Goal: Task Accomplishment & Management: Manage account settings

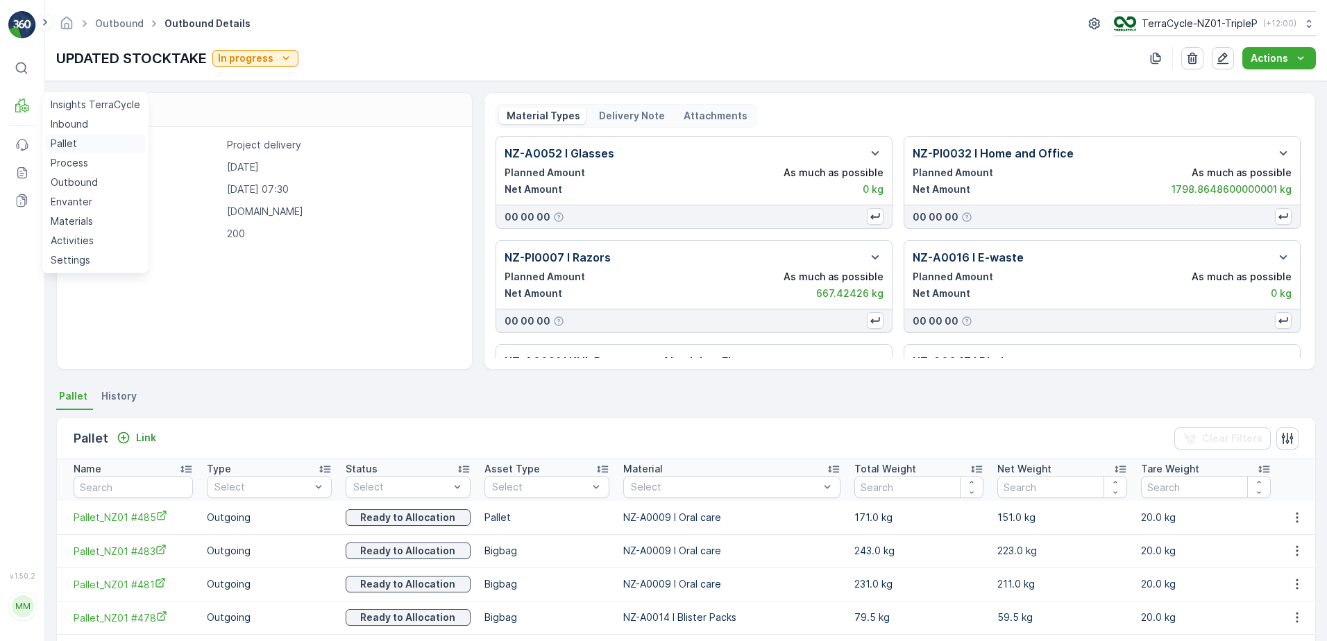
scroll to position [75, 0]
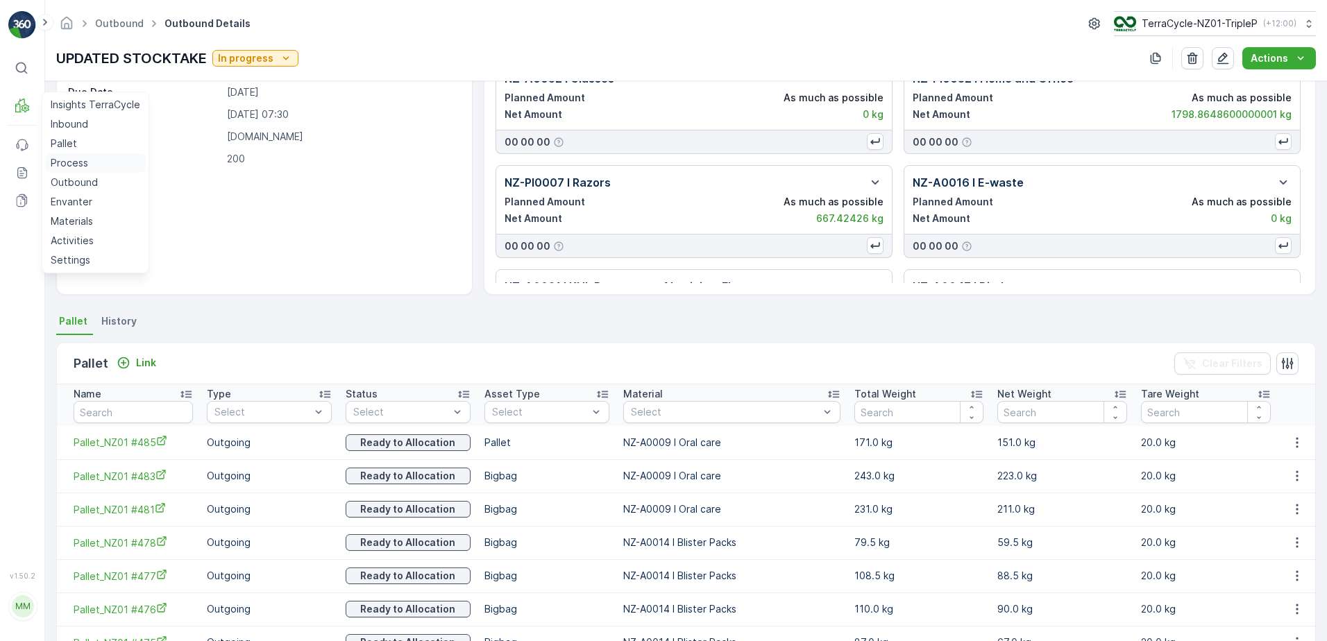
drag, startPoint x: 82, startPoint y: 176, endPoint x: 88, endPoint y: 158, distance: 19.1
click at [171, 412] on input "text" at bounding box center [133, 412] width 119 height 22
type input "196"
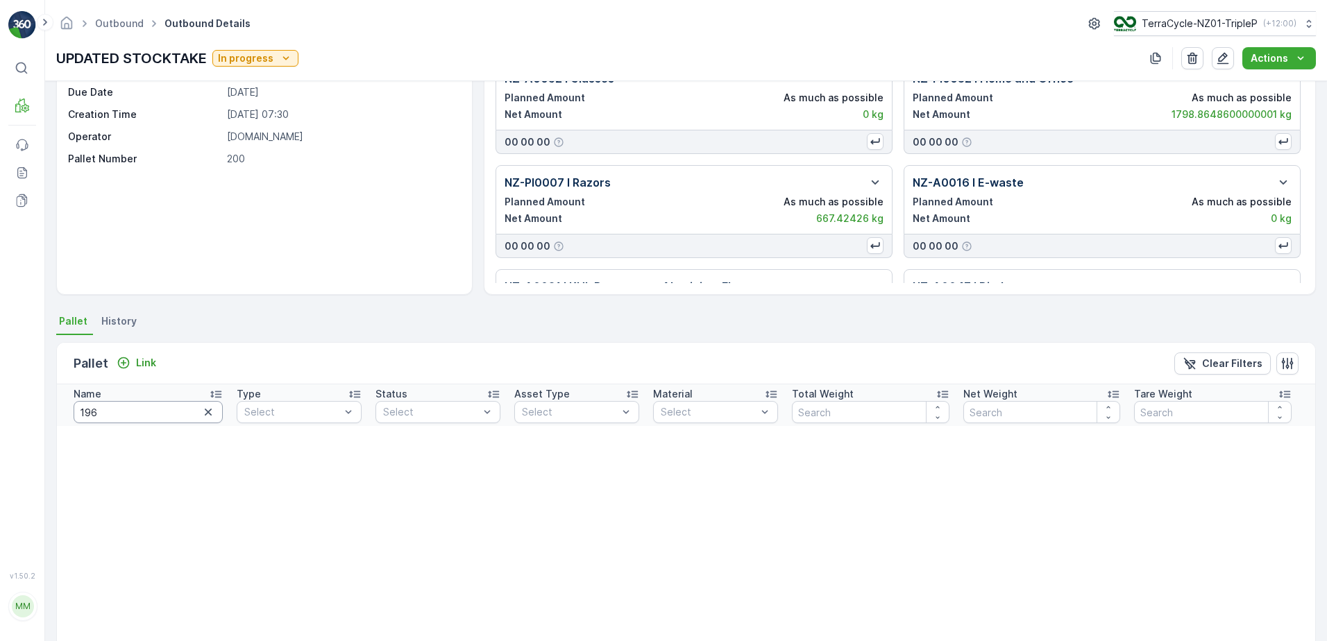
click at [142, 414] on input "196" at bounding box center [148, 412] width 149 height 22
type input "420"
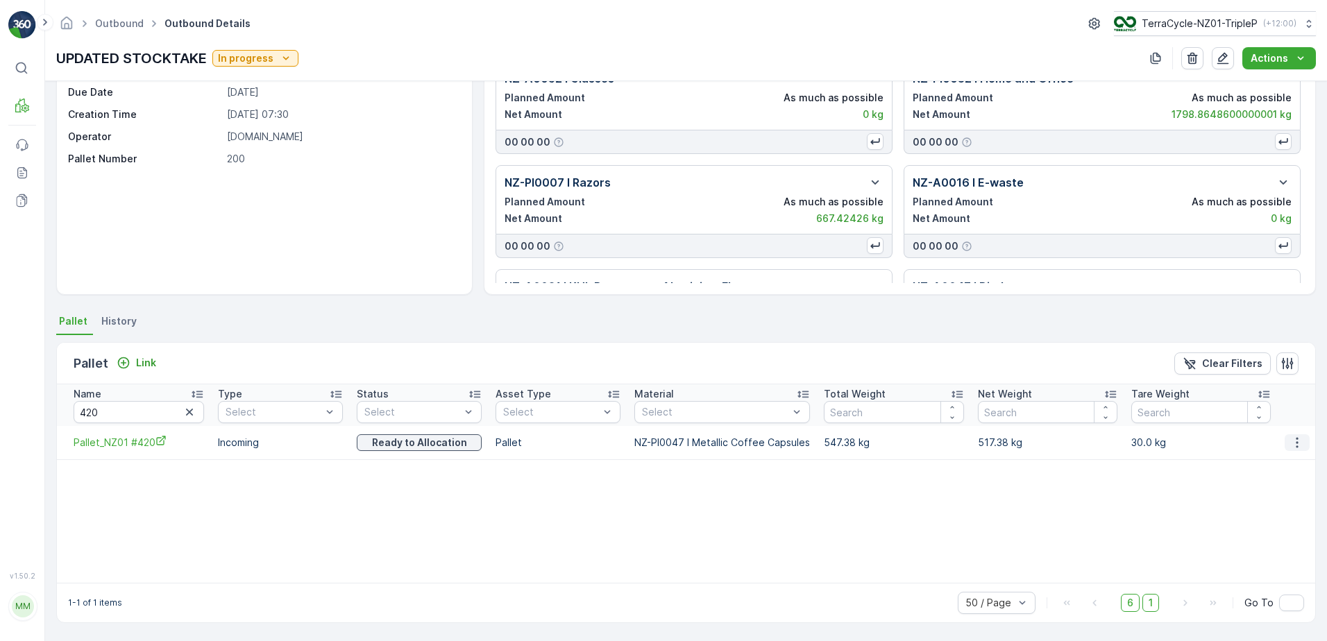
click at [1290, 443] on icon "button" at bounding box center [1297, 443] width 14 height 14
click at [1277, 487] on span "Unlink Pallet" at bounding box center [1269, 489] width 56 height 14
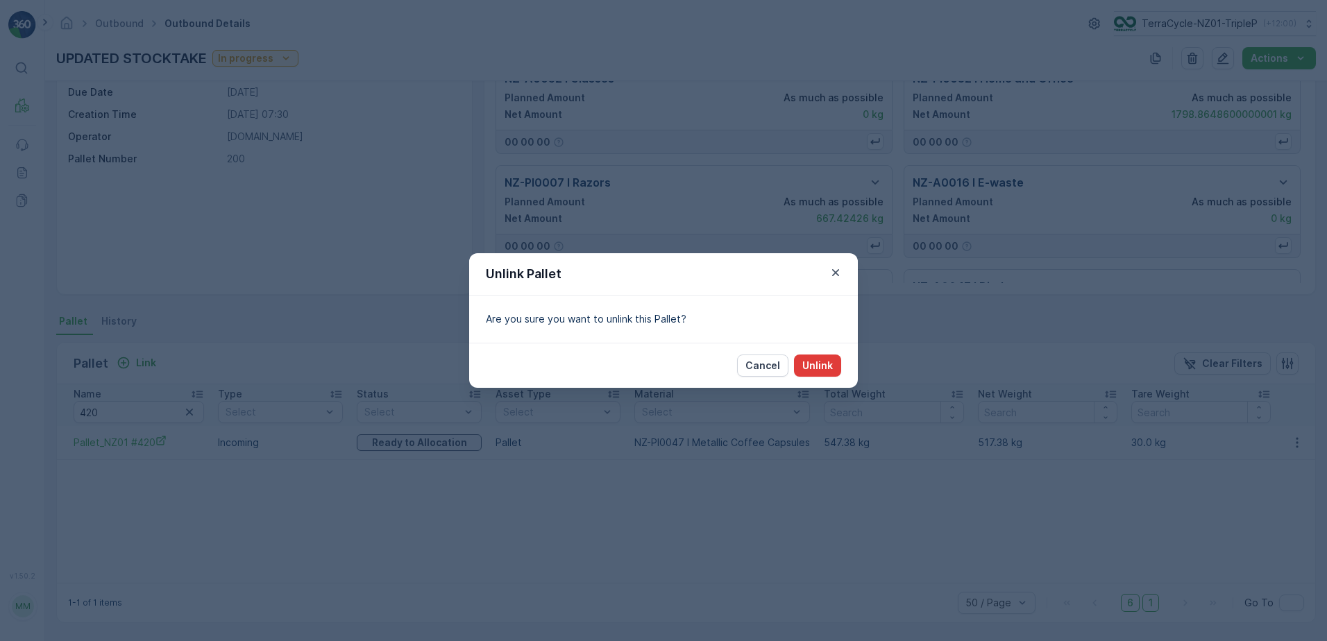
click at [812, 359] on p "Unlink" at bounding box center [817, 366] width 31 height 14
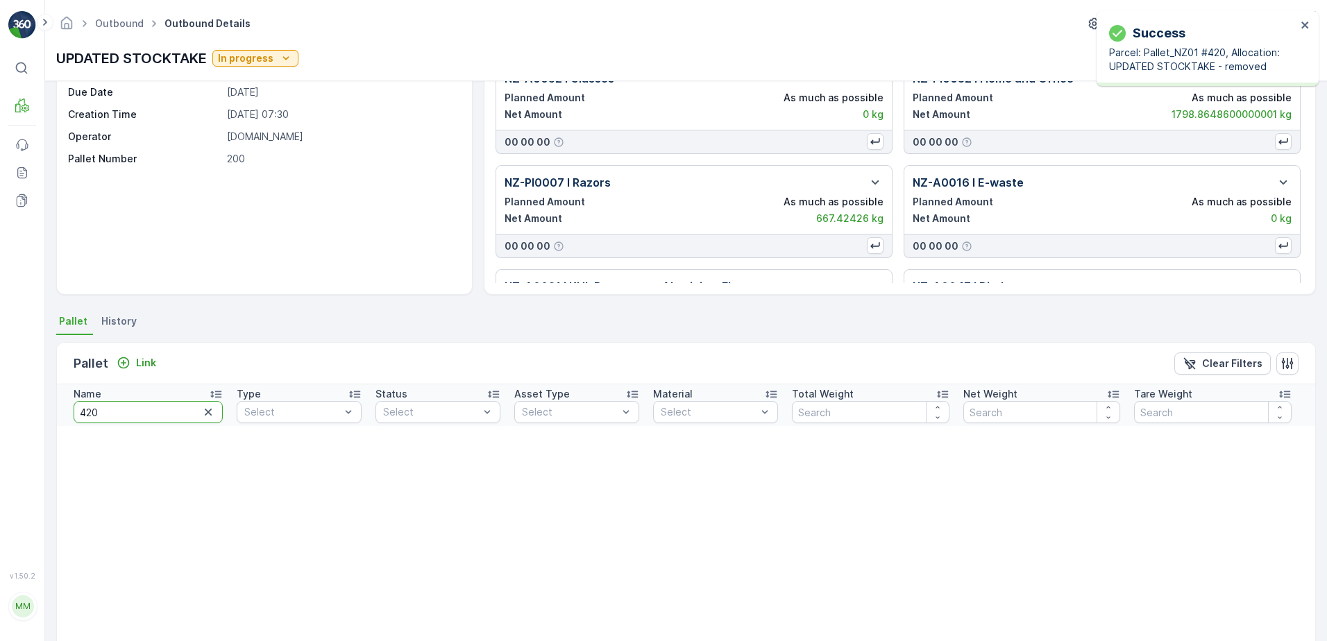
click at [135, 421] on input "420" at bounding box center [148, 412] width 149 height 22
type input "454"
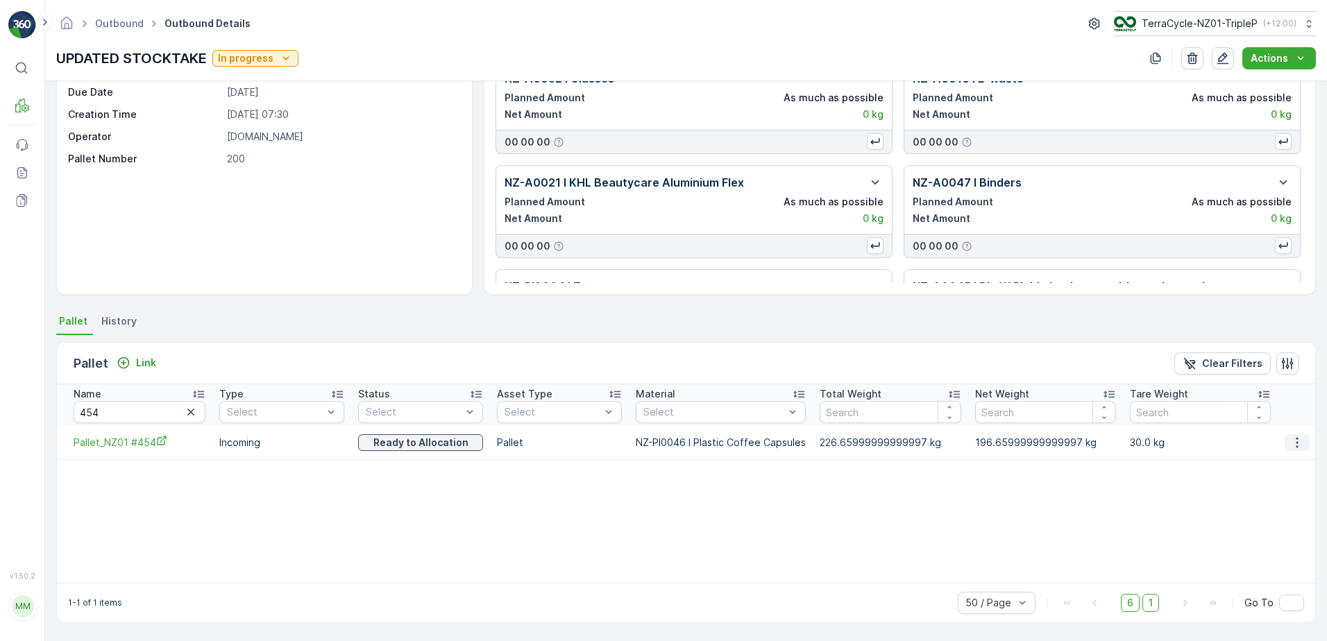
click at [1295, 440] on icon "button" at bounding box center [1297, 443] width 14 height 14
click at [1287, 484] on span "Unlink Pallet" at bounding box center [1269, 489] width 56 height 14
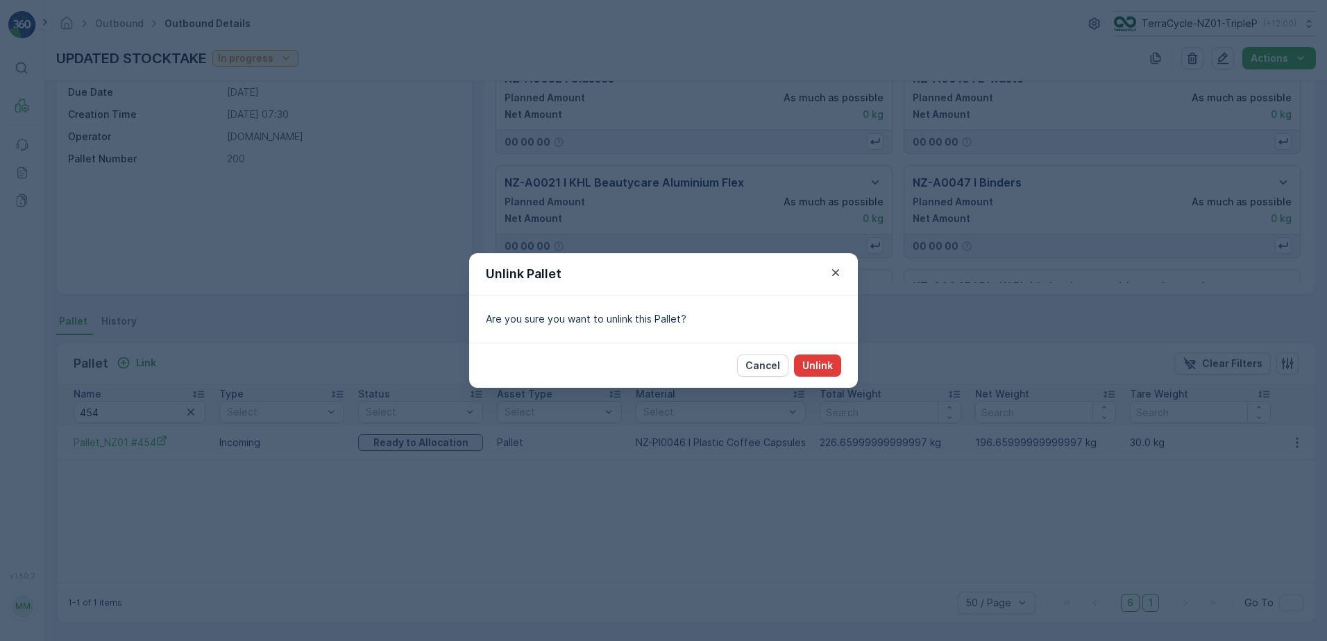
click at [830, 361] on p "Unlink" at bounding box center [817, 366] width 31 height 14
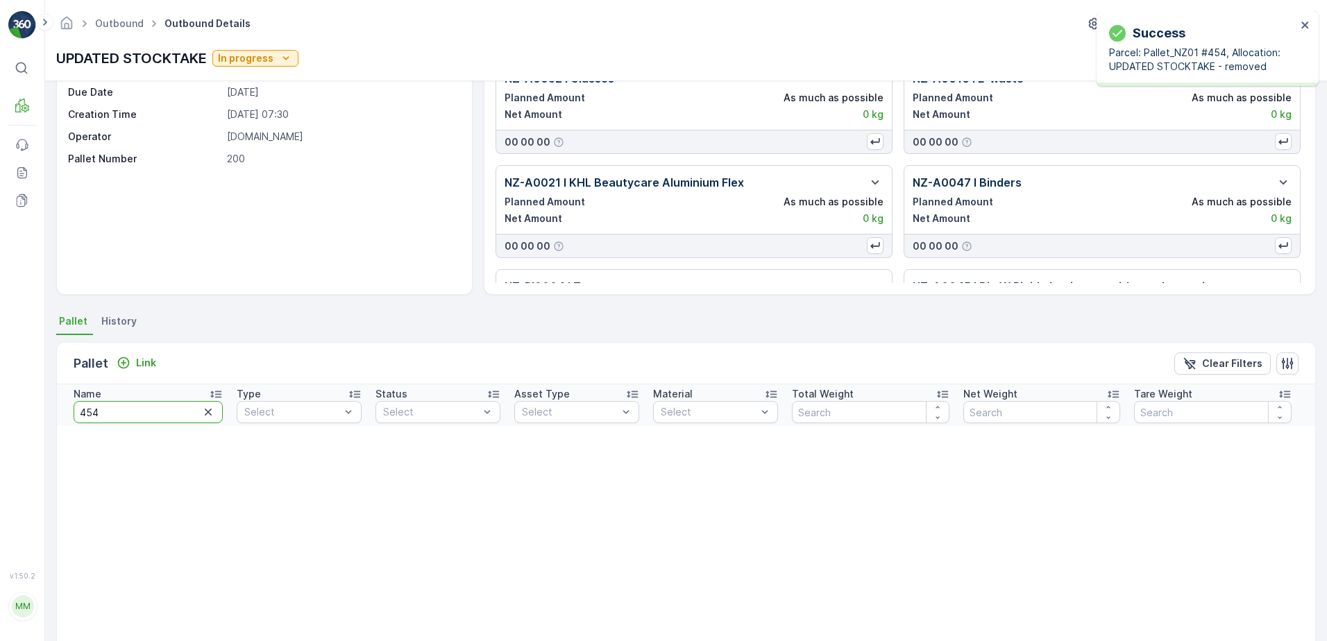
click at [104, 412] on input "454" at bounding box center [148, 412] width 149 height 22
type input "198"
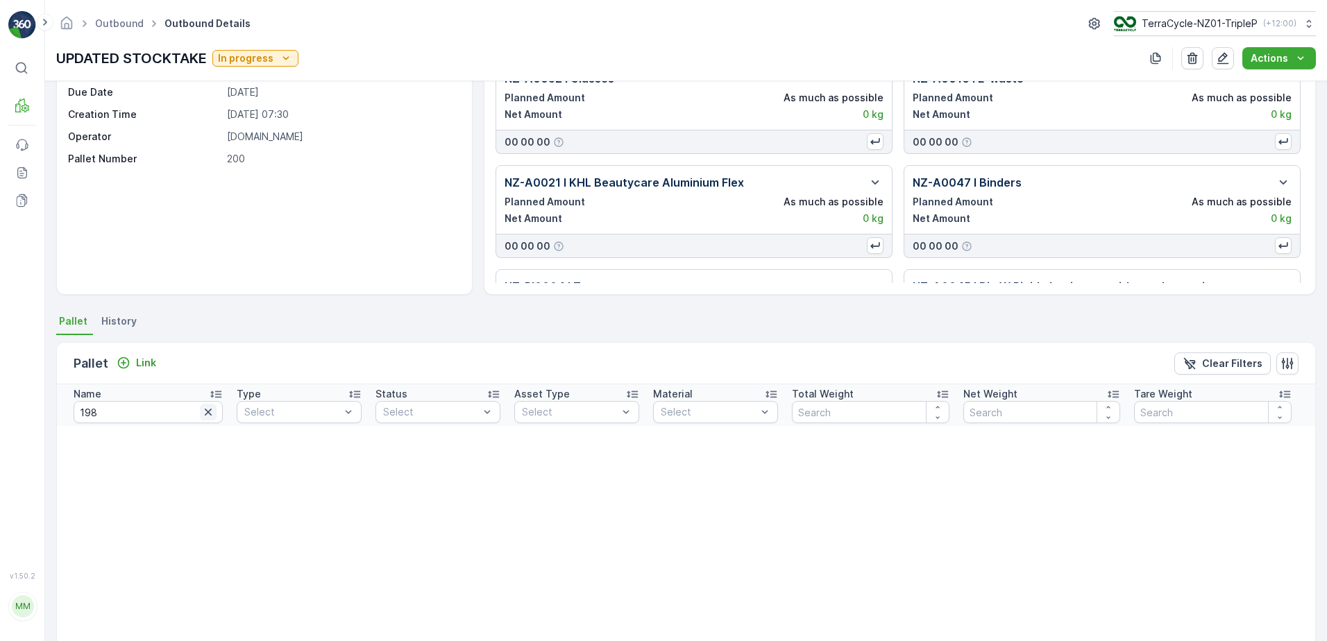
click at [207, 408] on icon "button" at bounding box center [208, 412] width 14 height 14
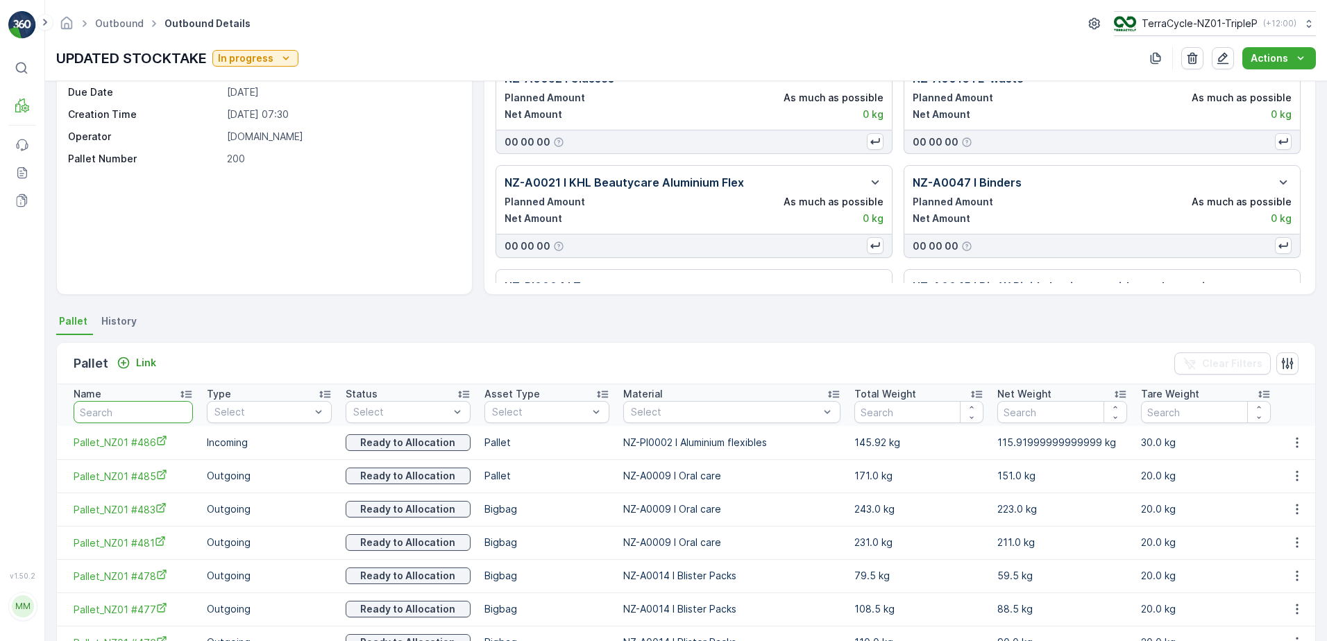
click at [133, 412] on input "text" at bounding box center [133, 412] width 119 height 22
type input "190"
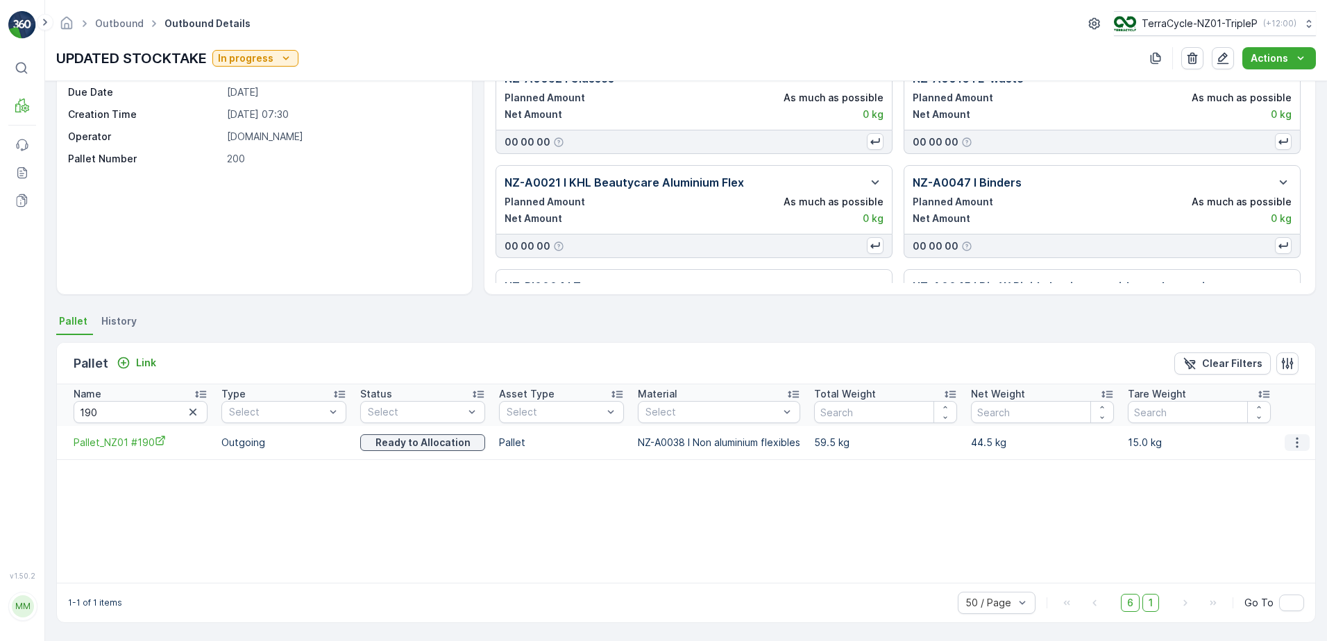
click at [1301, 437] on button "button" at bounding box center [1297, 442] width 25 height 17
click at [1294, 495] on span "Unlink Pallet" at bounding box center [1269, 489] width 56 height 14
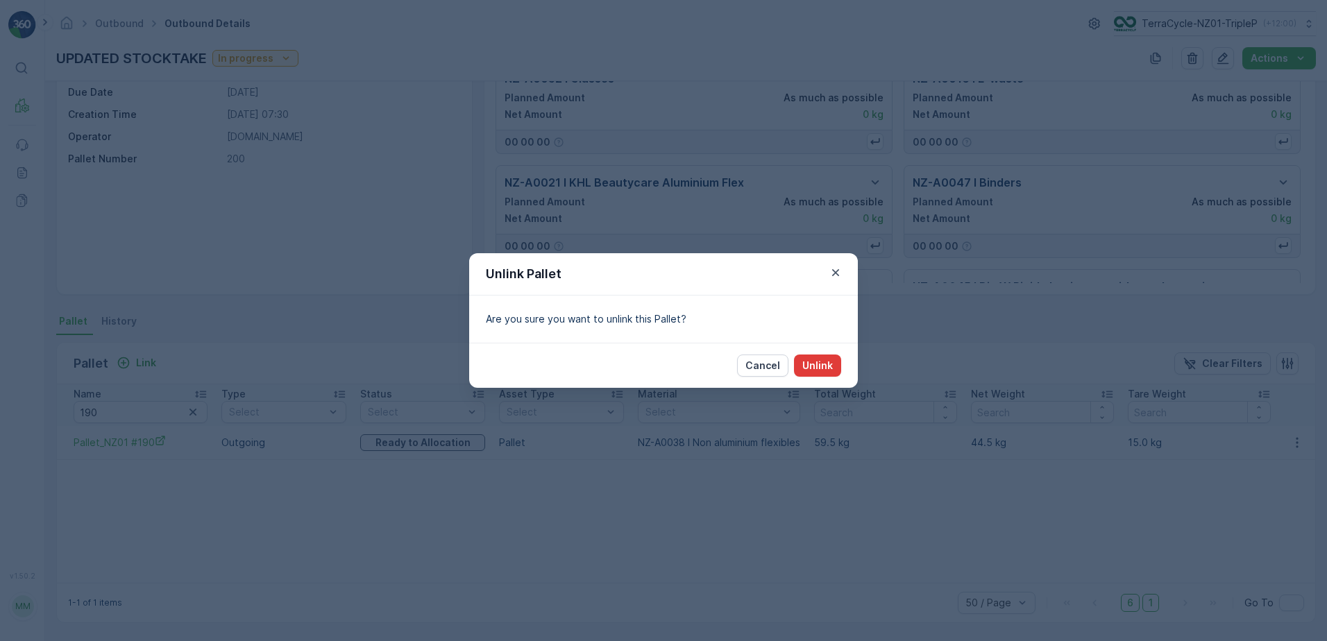
click at [827, 371] on p "Unlink" at bounding box center [817, 366] width 31 height 14
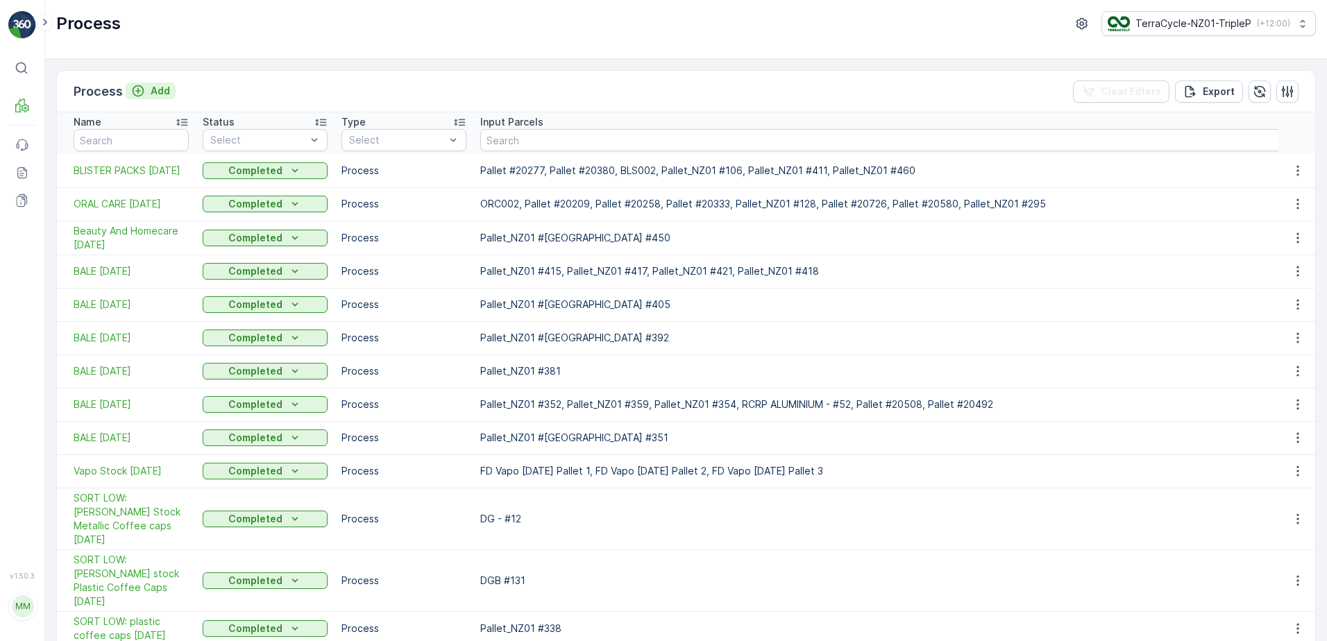
click at [142, 86] on icon "Add" at bounding box center [138, 91] width 14 height 14
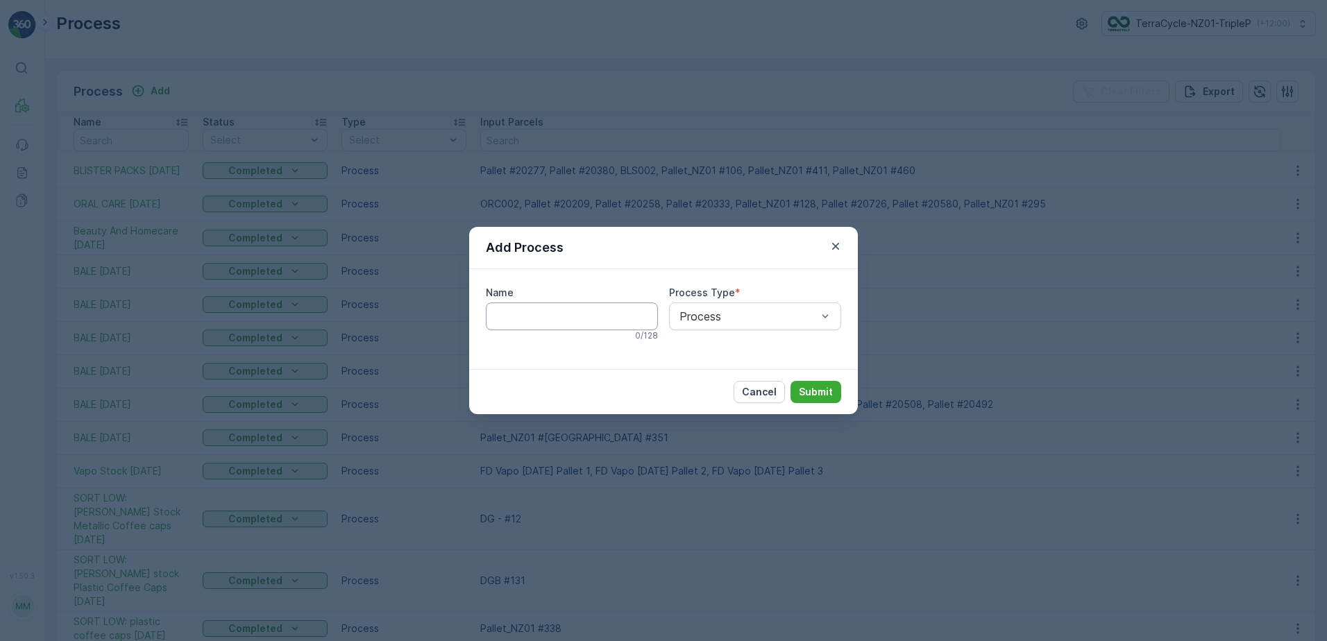
click at [609, 321] on input "Name" at bounding box center [572, 317] width 172 height 28
type input "p"
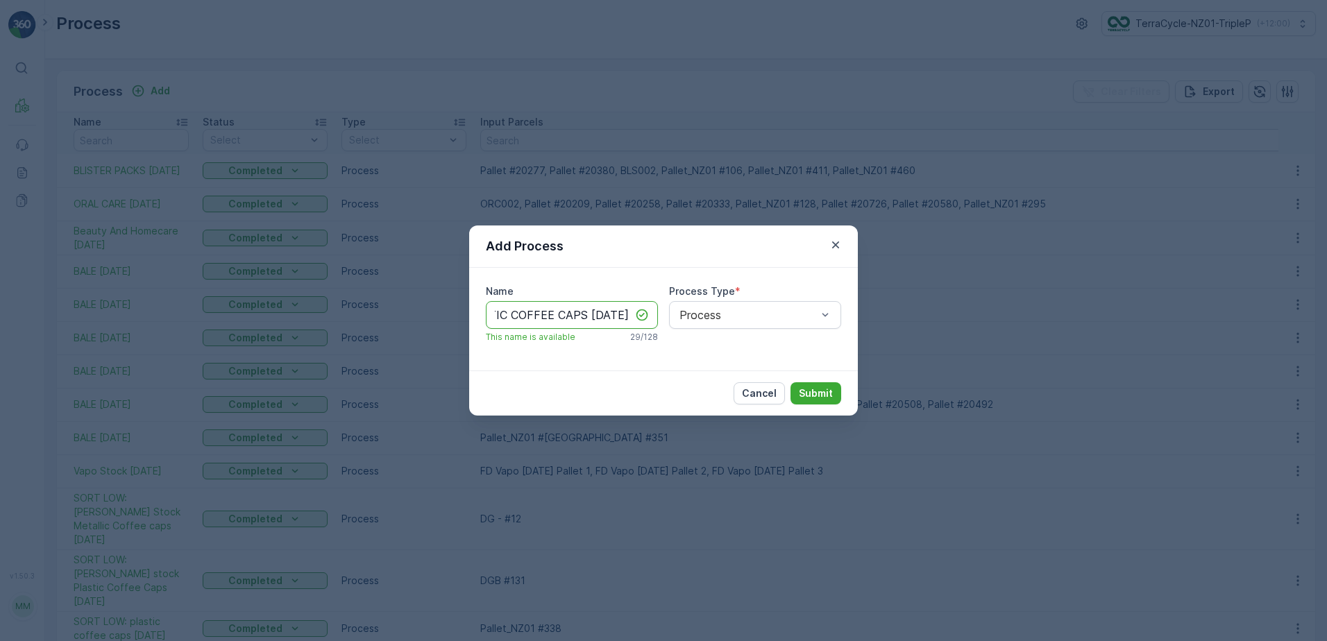
scroll to position [0, 55]
type input "PLASTIC COFFEE CAPS 18/09/2025"
click at [824, 396] on p "Submit" at bounding box center [816, 394] width 34 height 14
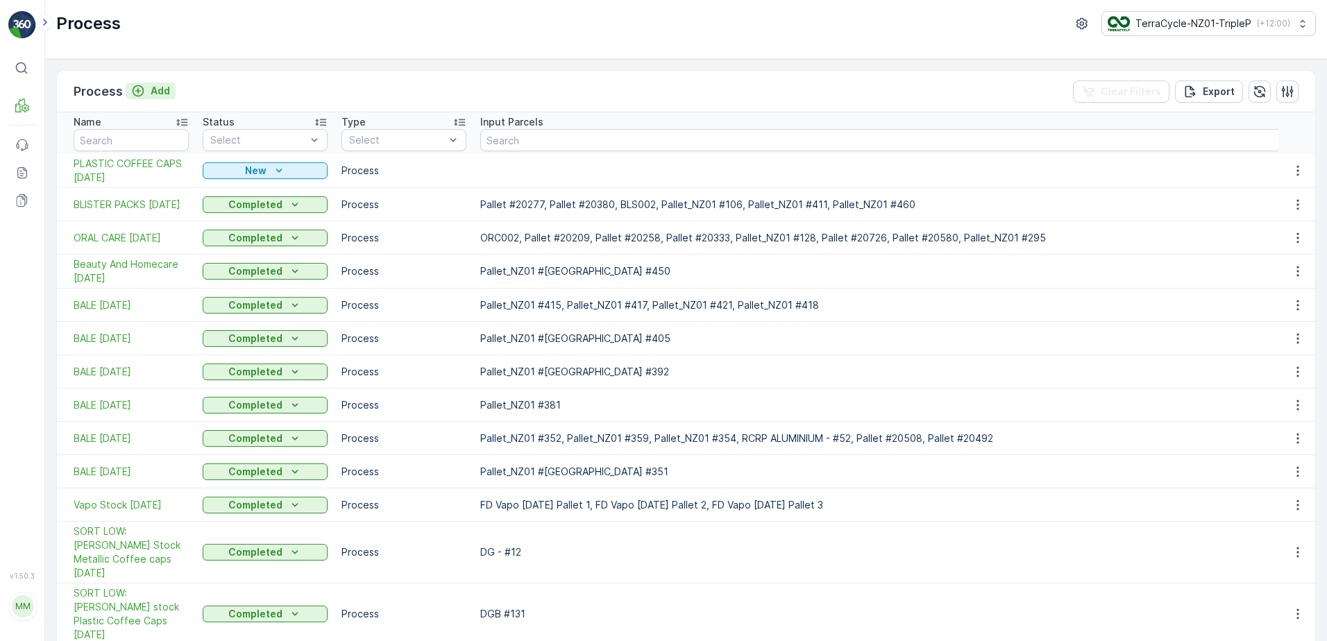
click at [153, 90] on p "Add" at bounding box center [160, 91] width 19 height 14
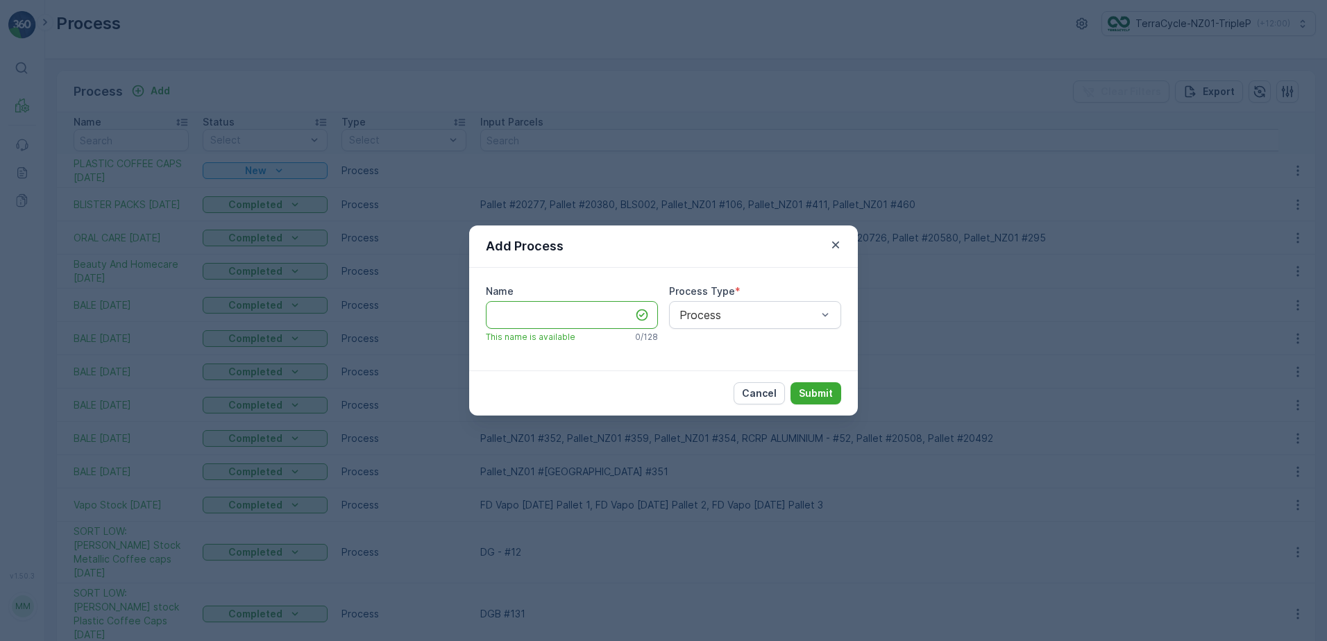
click at [507, 316] on input "Name" at bounding box center [572, 315] width 172 height 28
type input "METALLIC COFFEE CAPS 18/09/2025"
click at [828, 394] on p "Submit" at bounding box center [816, 394] width 34 height 14
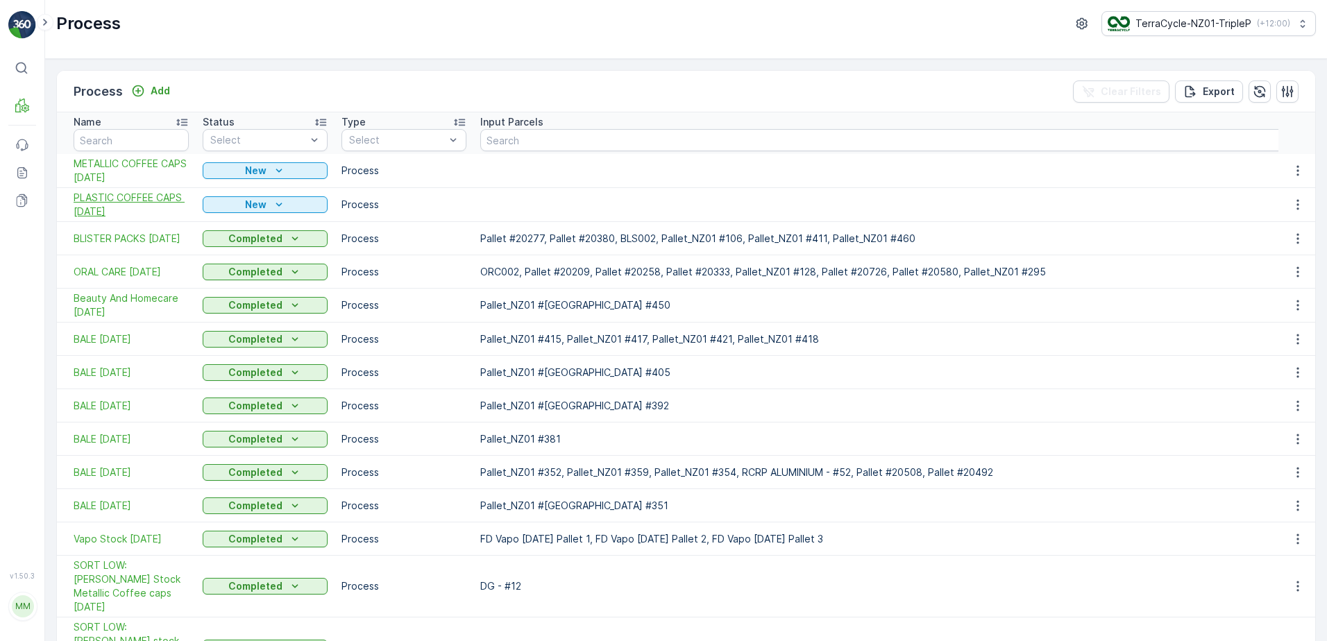
click at [166, 205] on span "PLASTIC COFFEE CAPS 18/09/2025" at bounding box center [131, 205] width 115 height 28
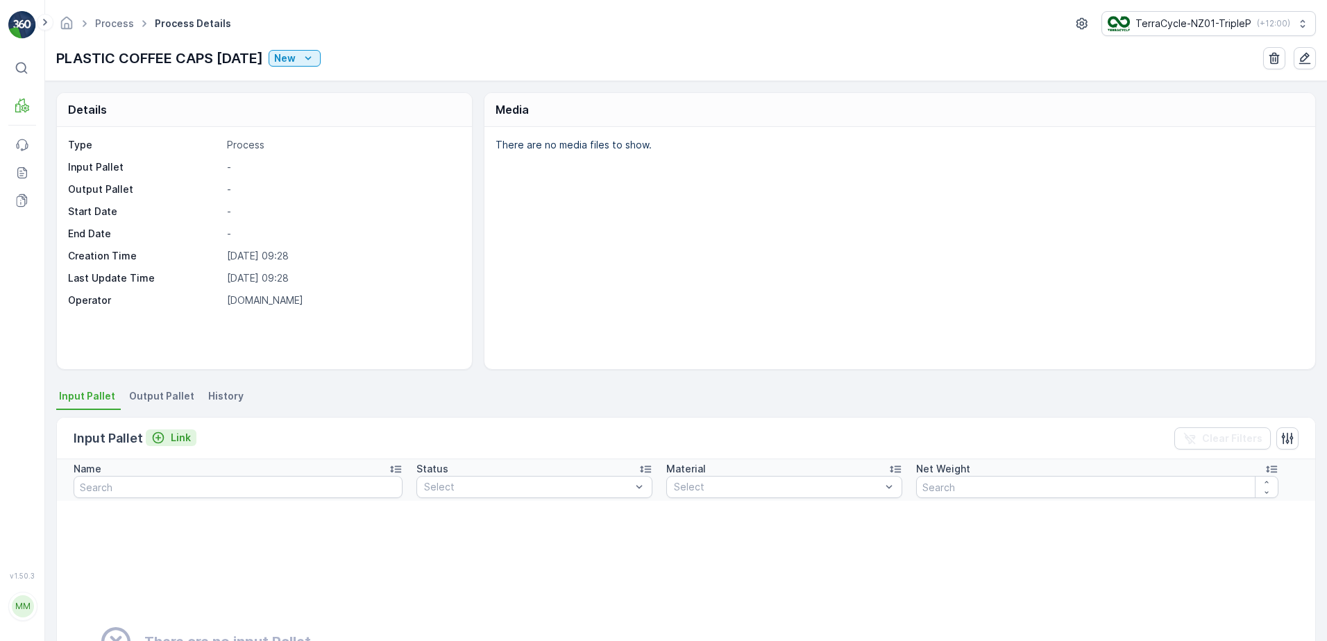
click at [171, 439] on p "Link" at bounding box center [181, 438] width 20 height 14
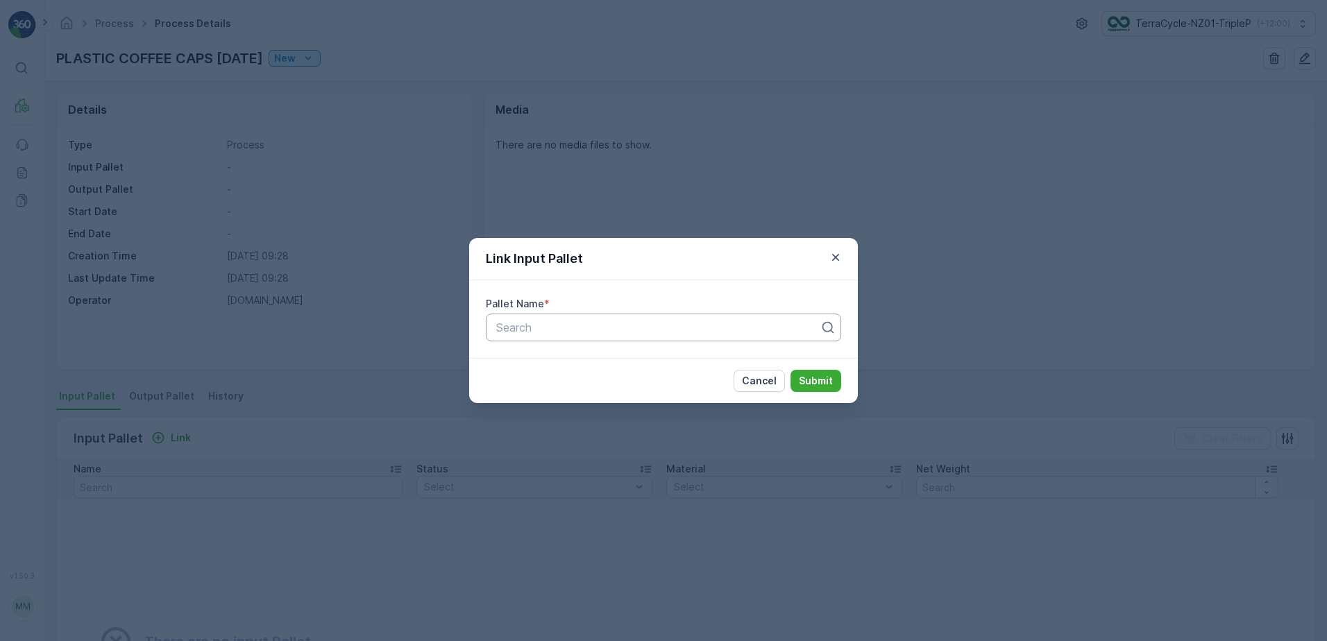
click at [540, 327] on div at bounding box center [658, 327] width 326 height 12
type input "196"
click at [567, 359] on span "Pallet_NZ01 #196" at bounding box center [539, 361] width 90 height 12
click at [809, 380] on p "Submit" at bounding box center [816, 381] width 34 height 14
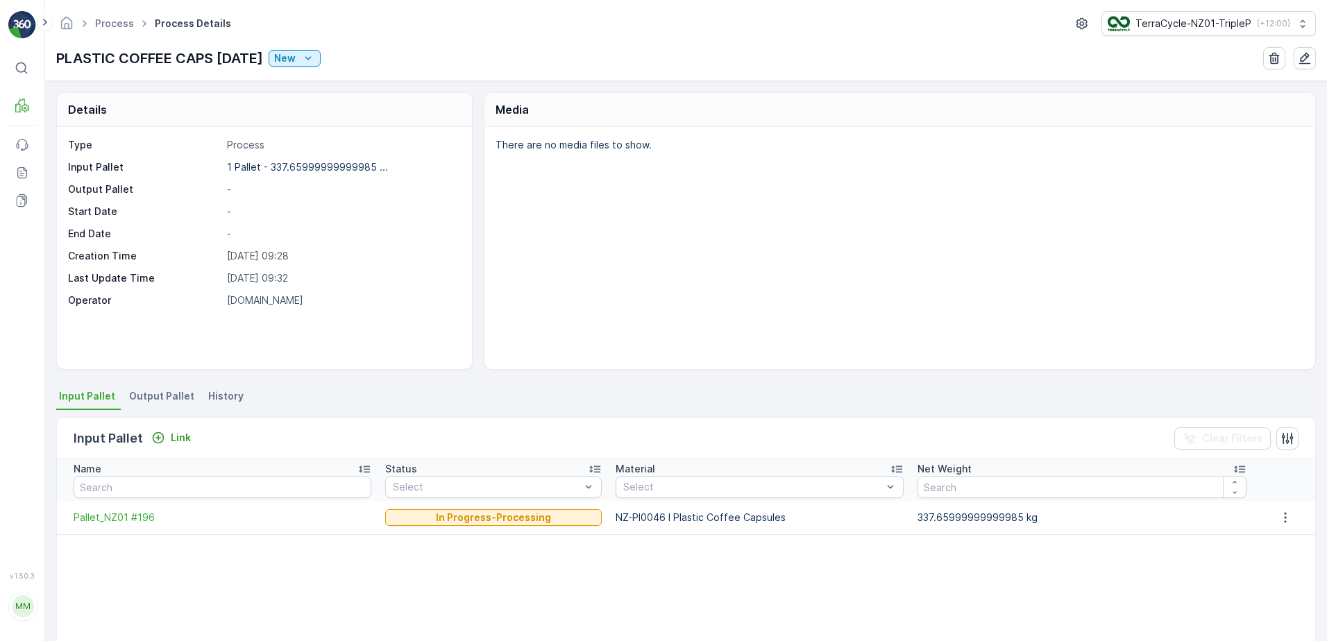
click at [174, 400] on span "Output Pallet" at bounding box center [161, 396] width 65 height 14
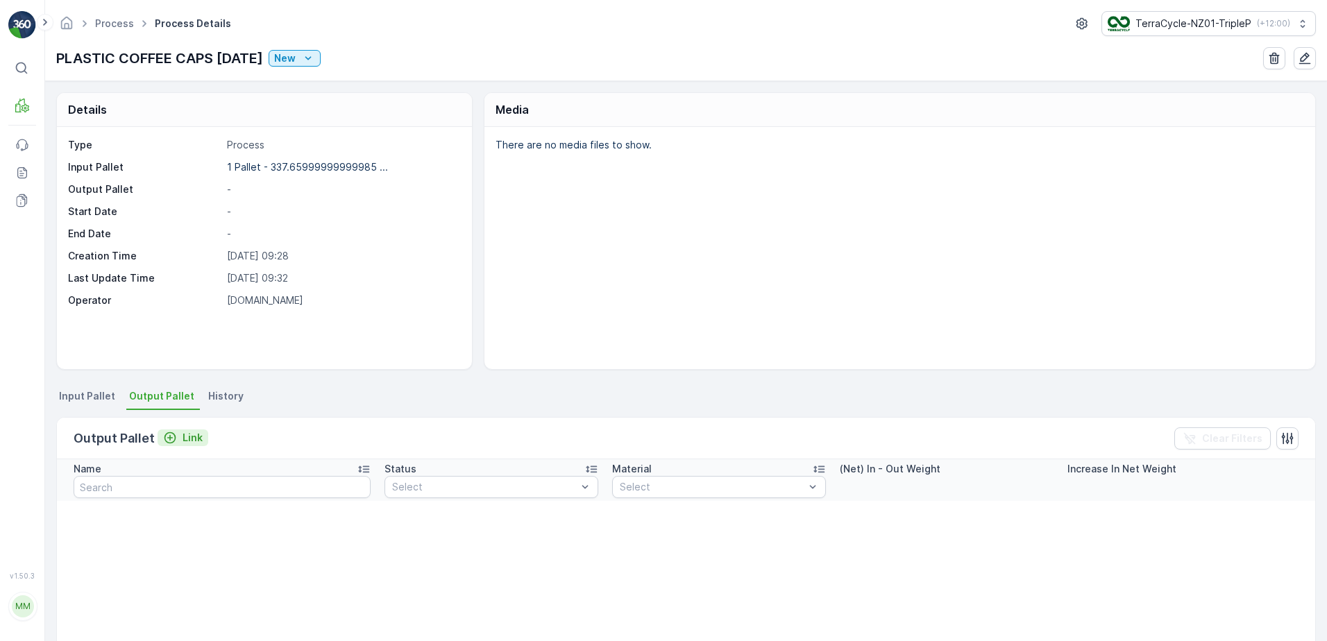
click at [195, 439] on p "Link" at bounding box center [193, 438] width 20 height 14
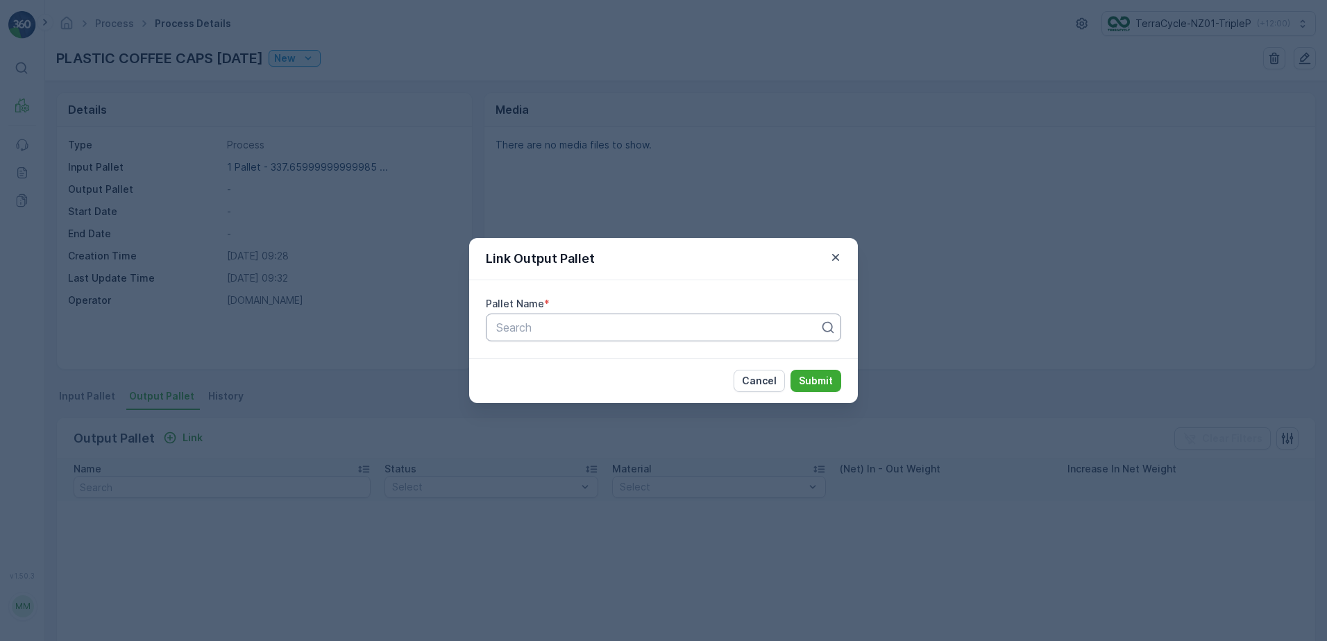
click at [664, 332] on div at bounding box center [658, 327] width 326 height 12
type input "489"
click at [674, 362] on div "Pallet_NZ01 #489" at bounding box center [663, 361] width 339 height 12
click at [805, 376] on p "Submit" at bounding box center [816, 381] width 34 height 14
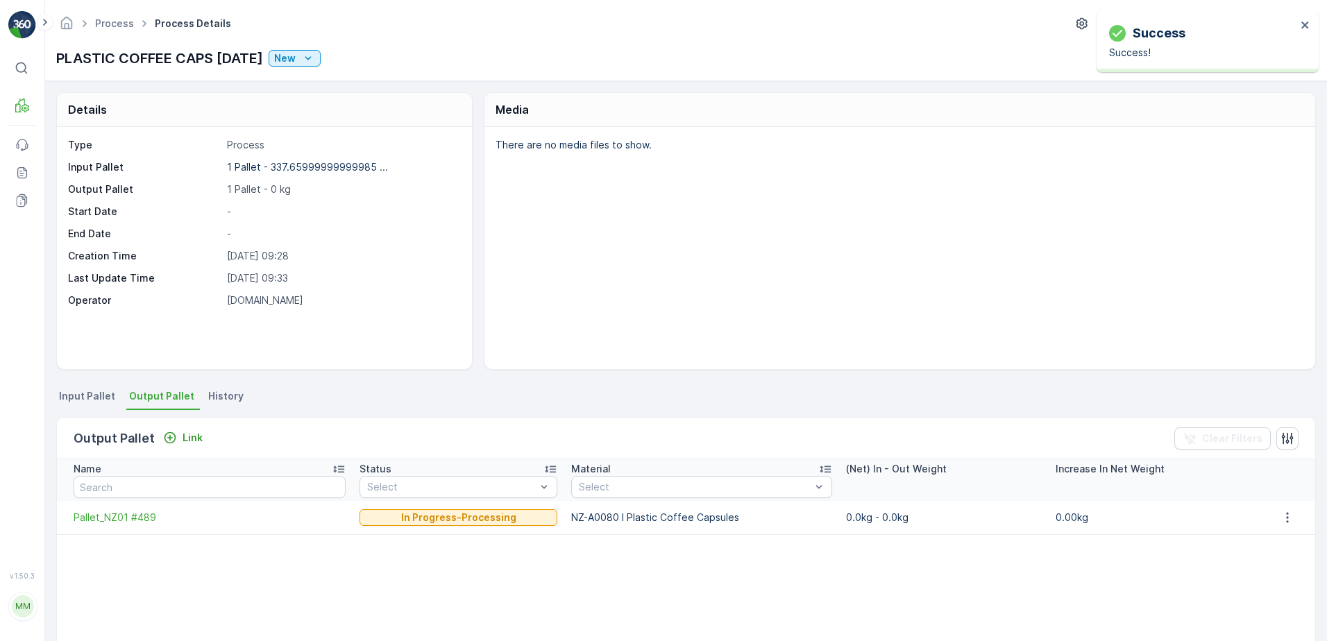
click at [99, 401] on span "Input Pallet" at bounding box center [87, 396] width 56 height 14
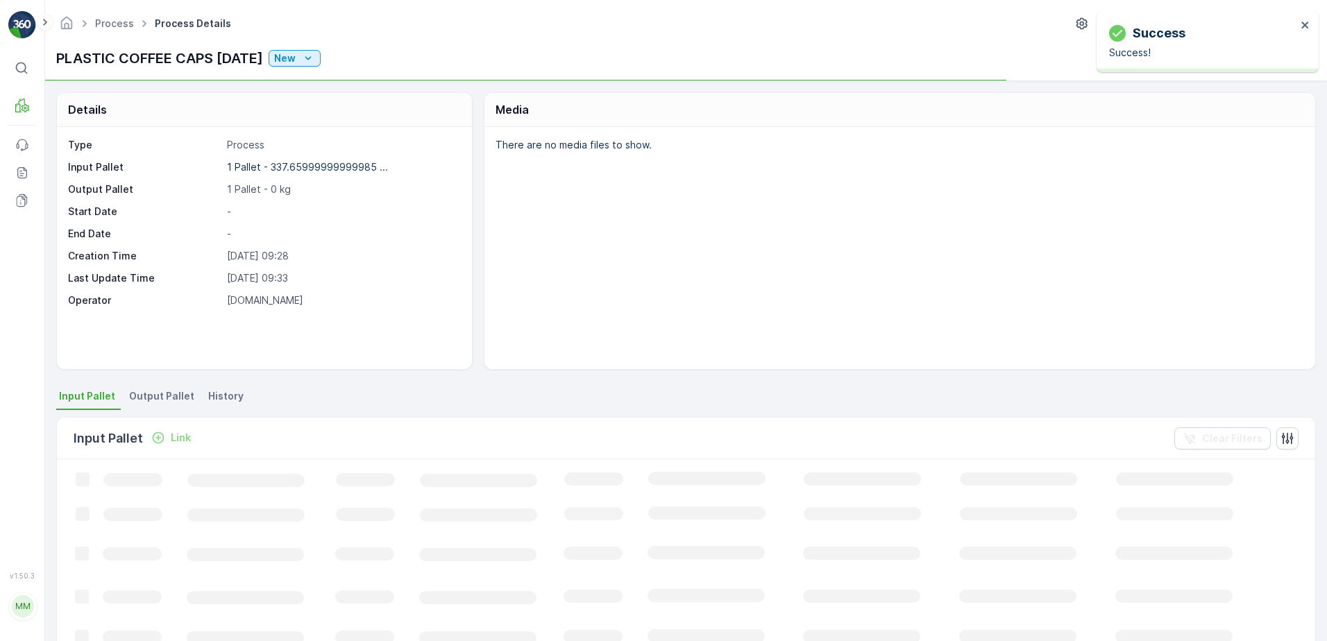
click at [151, 393] on span "Output Pallet" at bounding box center [161, 396] width 65 height 14
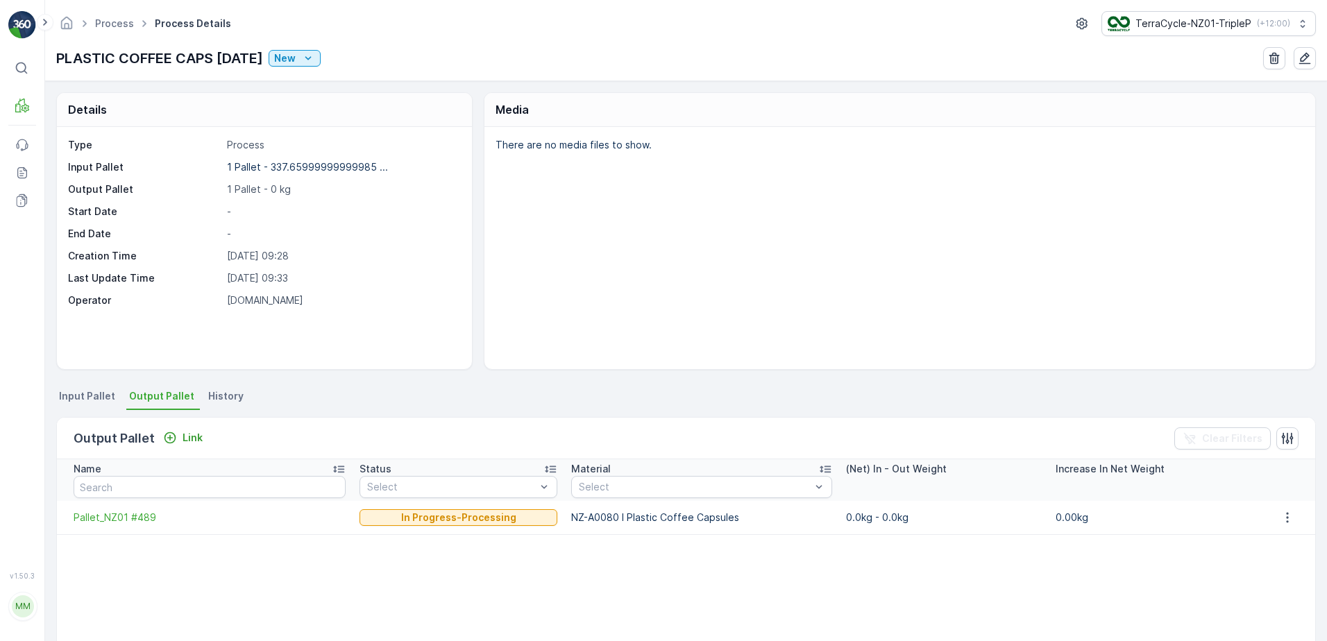
click at [85, 401] on span "Input Pallet" at bounding box center [87, 396] width 56 height 14
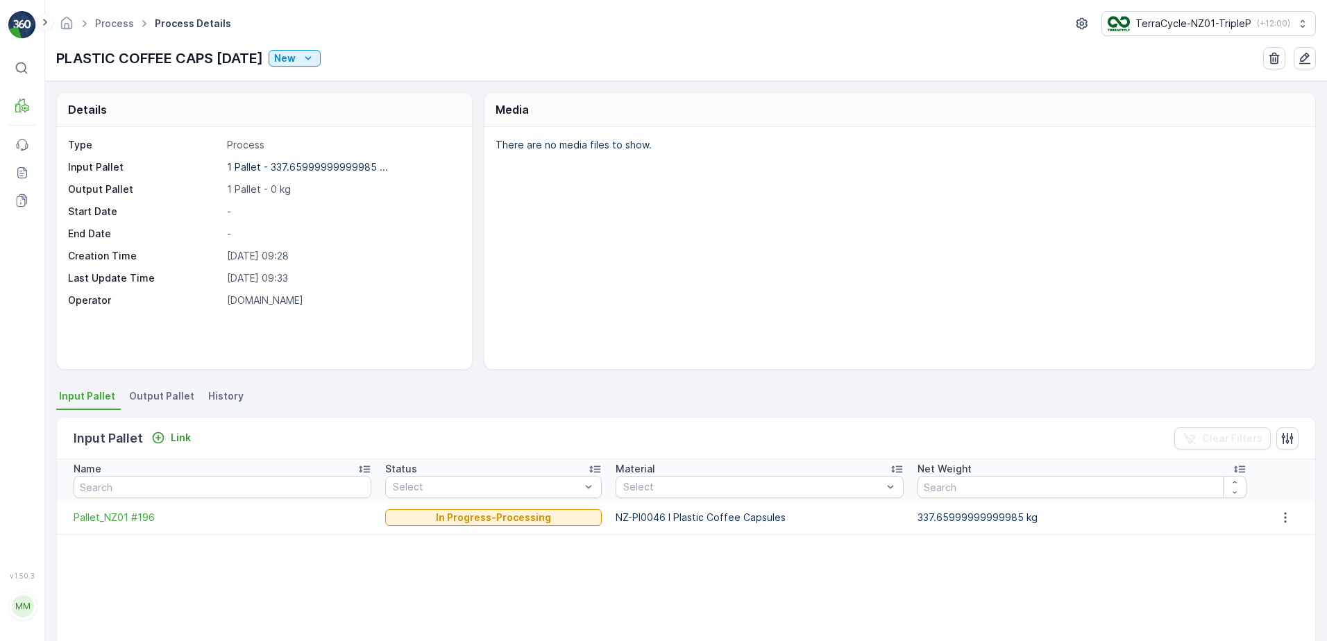
click at [141, 396] on span "Output Pallet" at bounding box center [161, 396] width 65 height 14
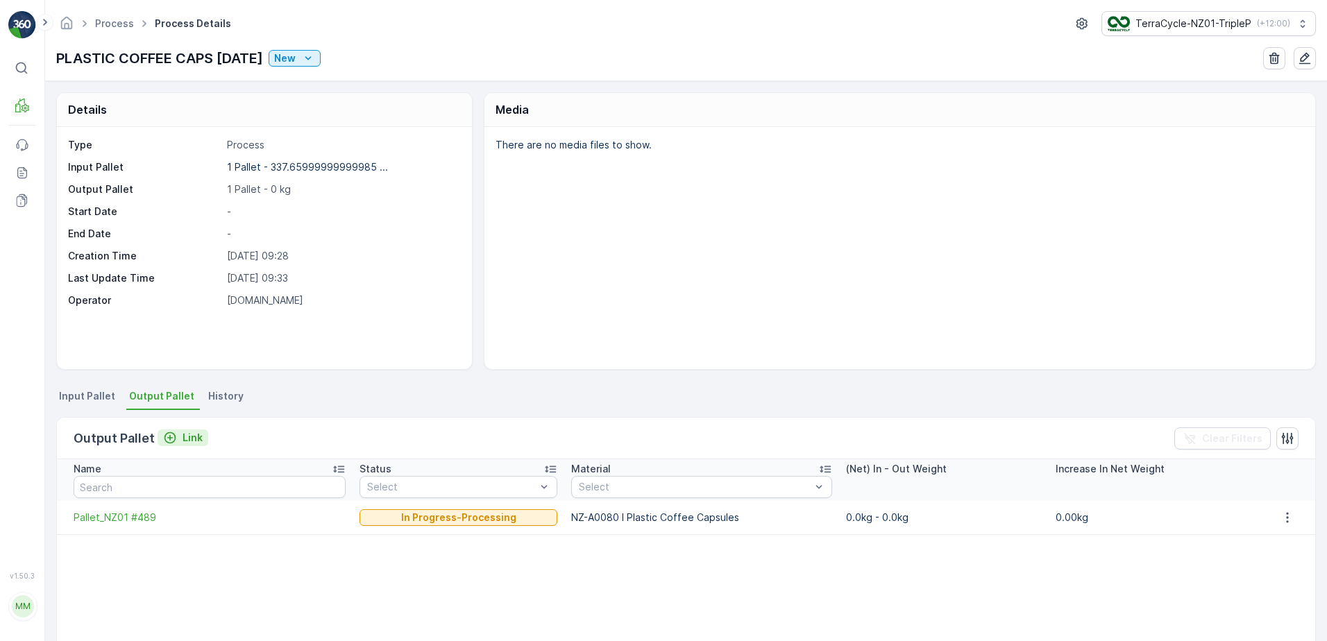
click at [192, 437] on p "Link" at bounding box center [193, 438] width 20 height 14
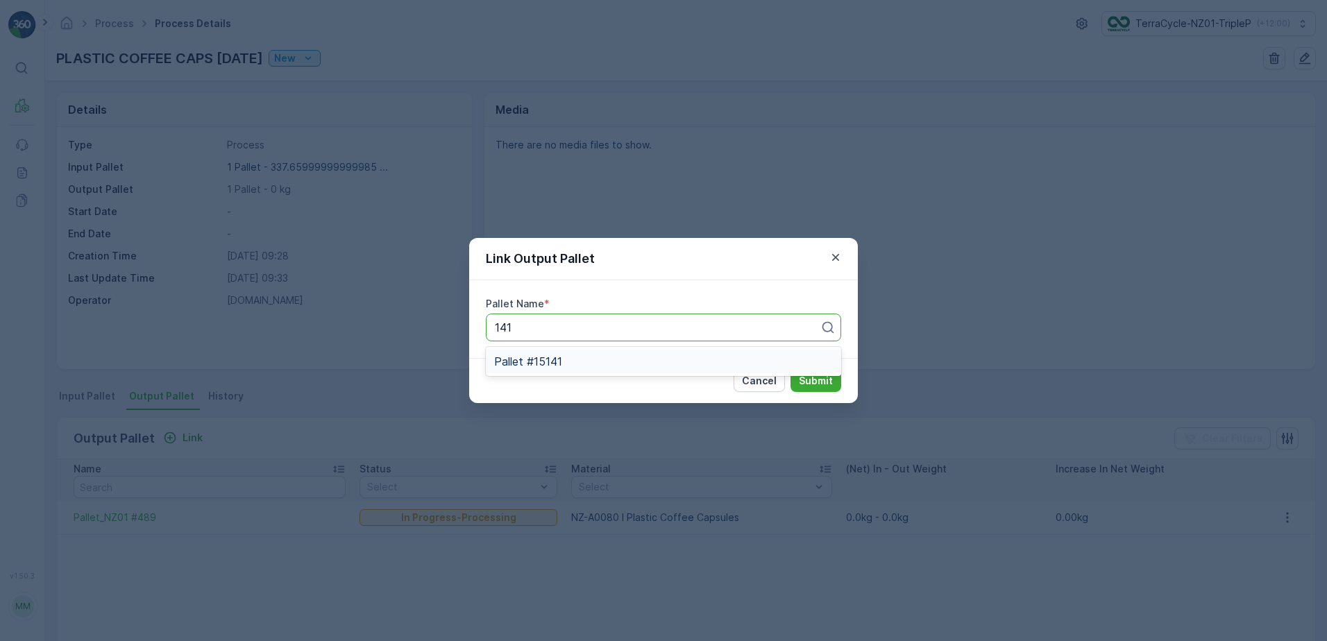
type input "141"
type input "190"
click at [645, 369] on div "Pallet_NZ01 #190" at bounding box center [663, 362] width 355 height 24
click at [836, 386] on button "Submit" at bounding box center [815, 381] width 51 height 22
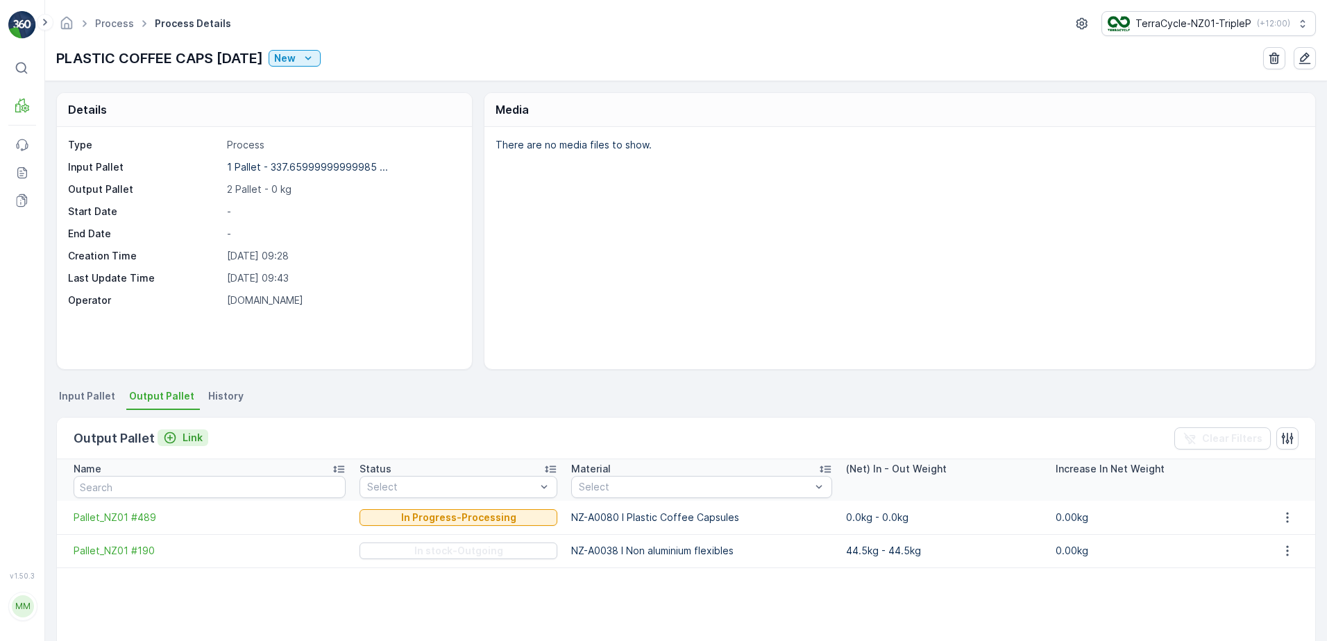
click at [188, 443] on p "Link" at bounding box center [193, 438] width 20 height 14
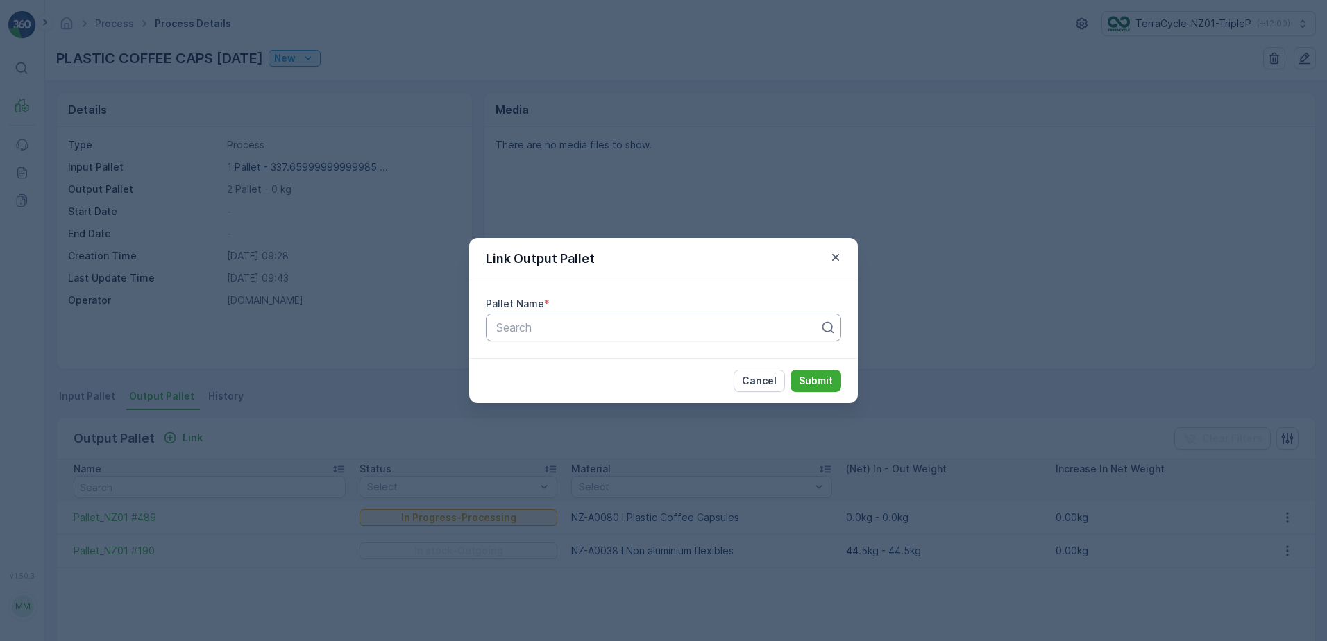
click at [661, 325] on div at bounding box center [658, 327] width 326 height 12
type input "490"
click at [693, 387] on div "Pallet_NZ01 #490" at bounding box center [663, 385] width 339 height 12
click at [820, 376] on p "Submit" at bounding box center [816, 381] width 34 height 14
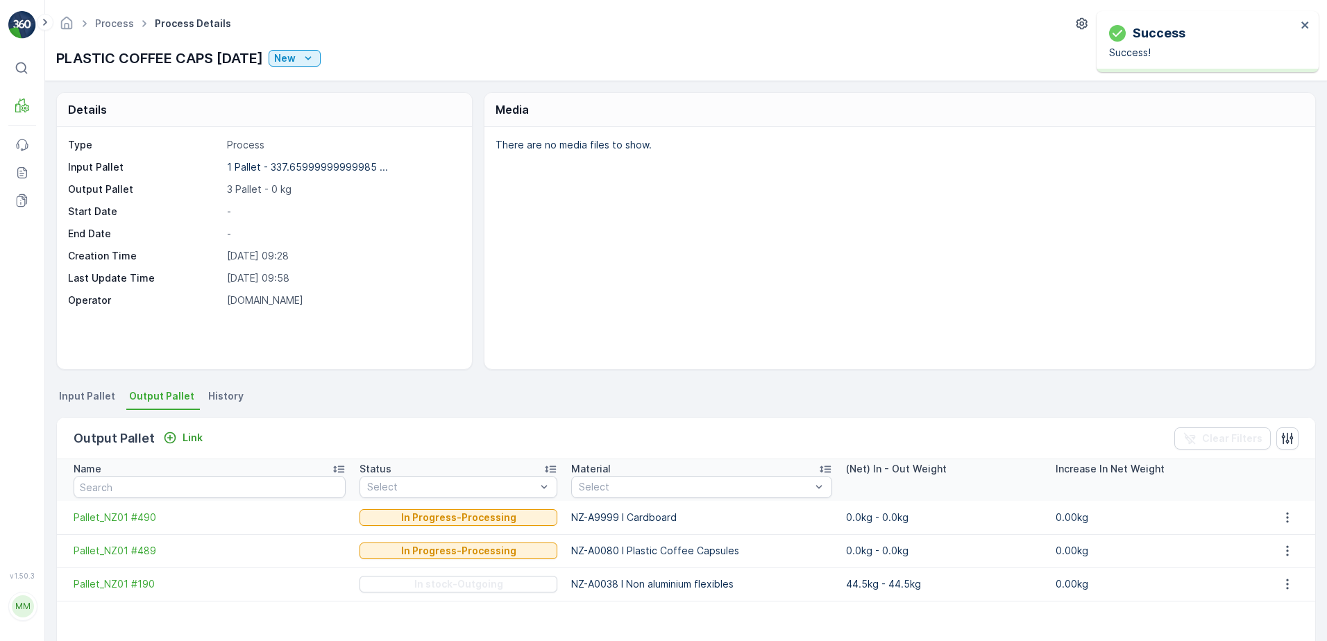
click at [104, 393] on span "Input Pallet" at bounding box center [87, 396] width 56 height 14
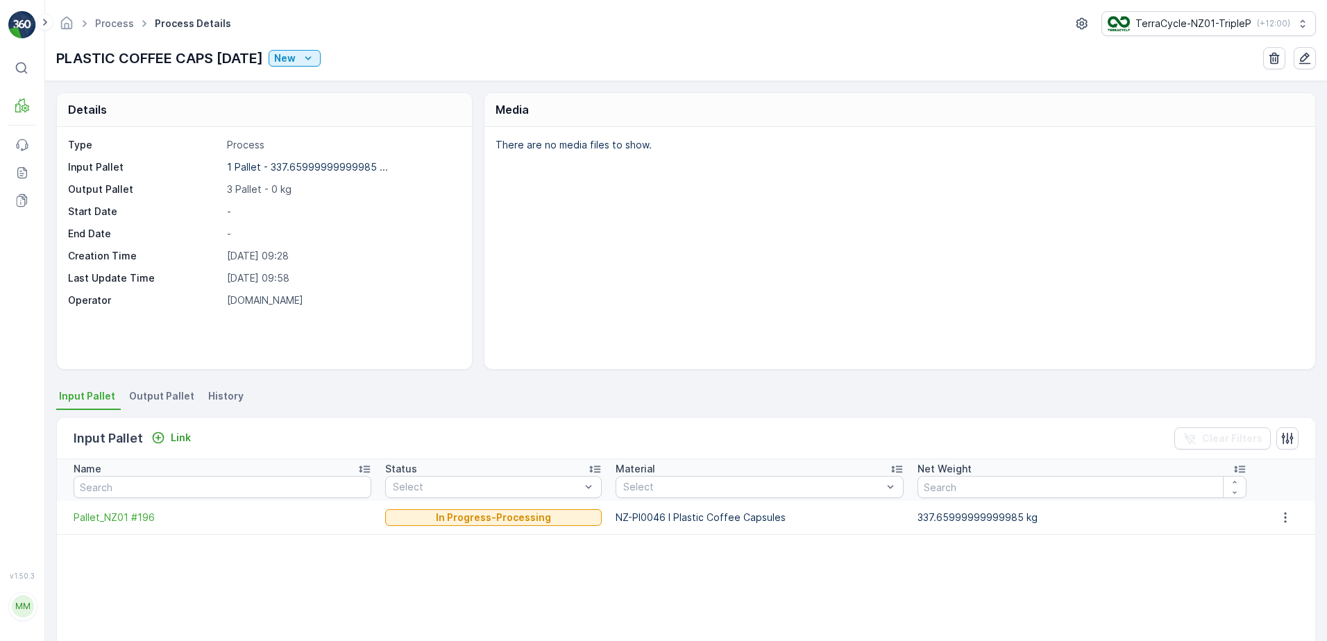
scroll to position [69, 0]
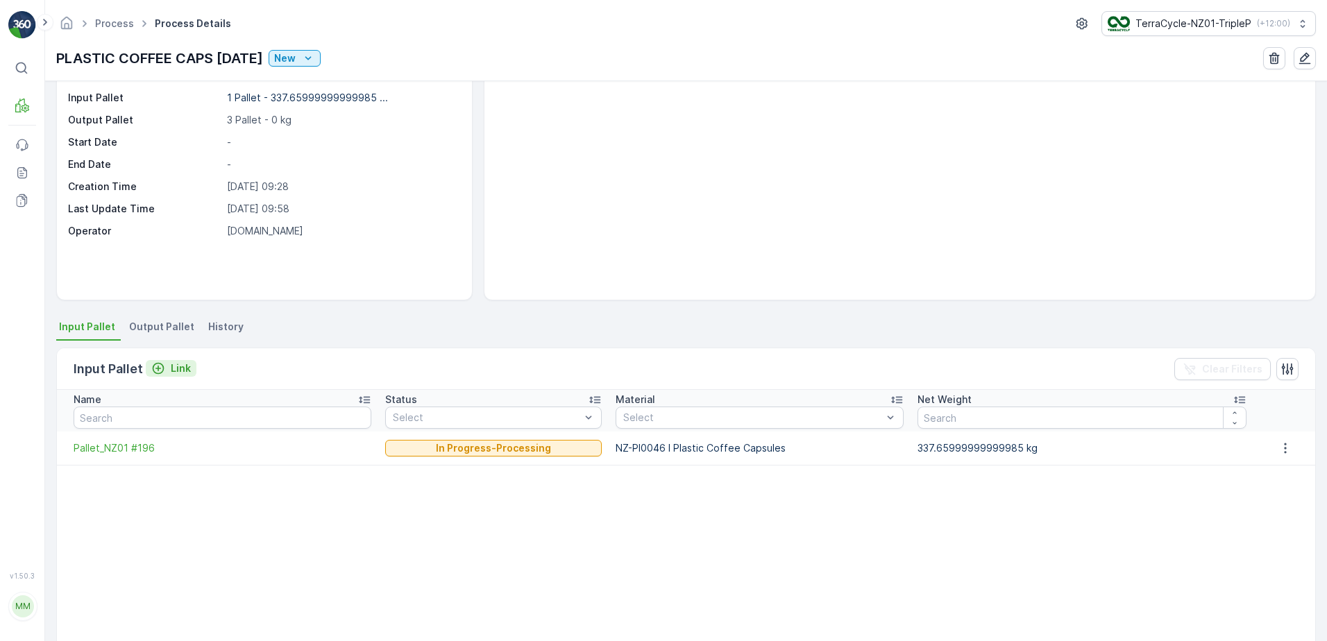
click at [187, 368] on p "Link" at bounding box center [181, 369] width 20 height 14
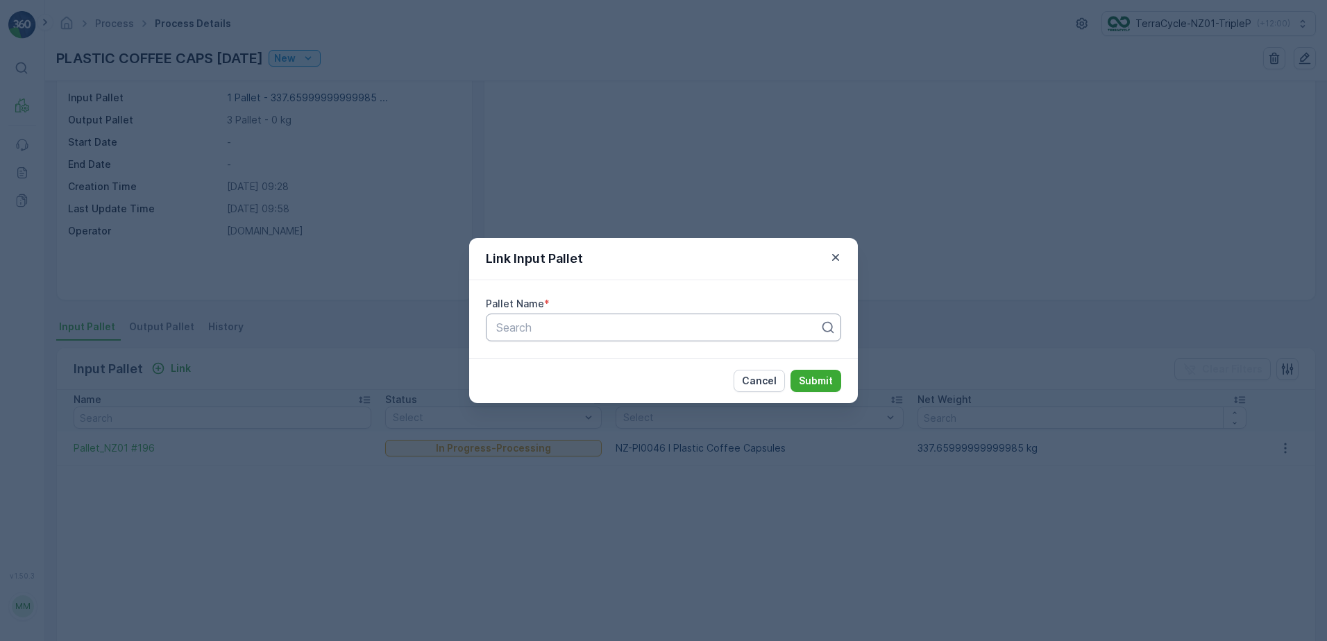
click at [570, 325] on div at bounding box center [658, 327] width 326 height 12
type input "454"
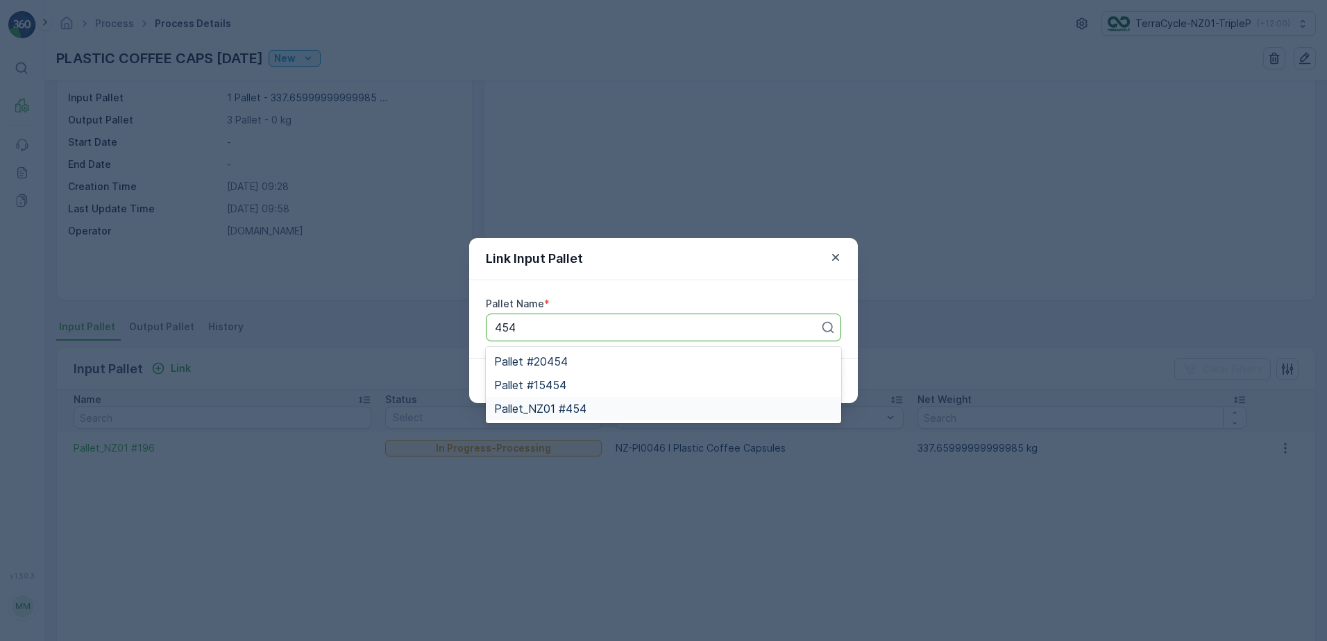
click at [583, 408] on span "Pallet_NZ01 #454" at bounding box center [540, 409] width 92 height 12
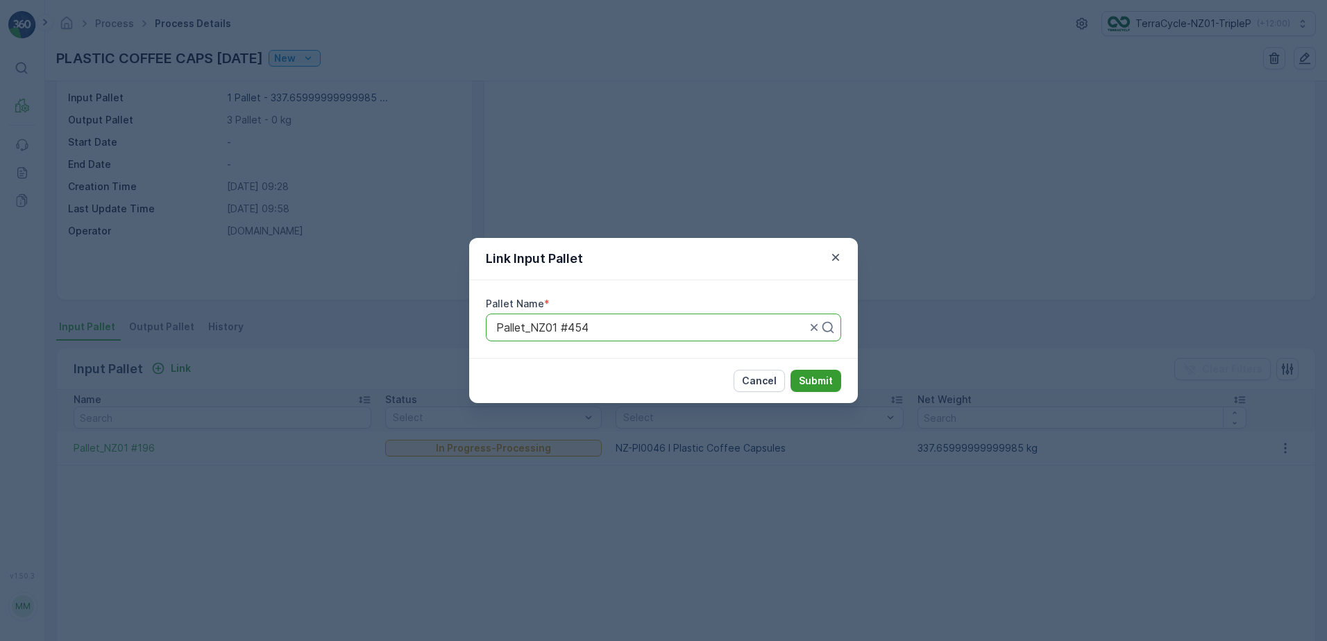
click at [798, 378] on button "Submit" at bounding box center [815, 381] width 51 height 22
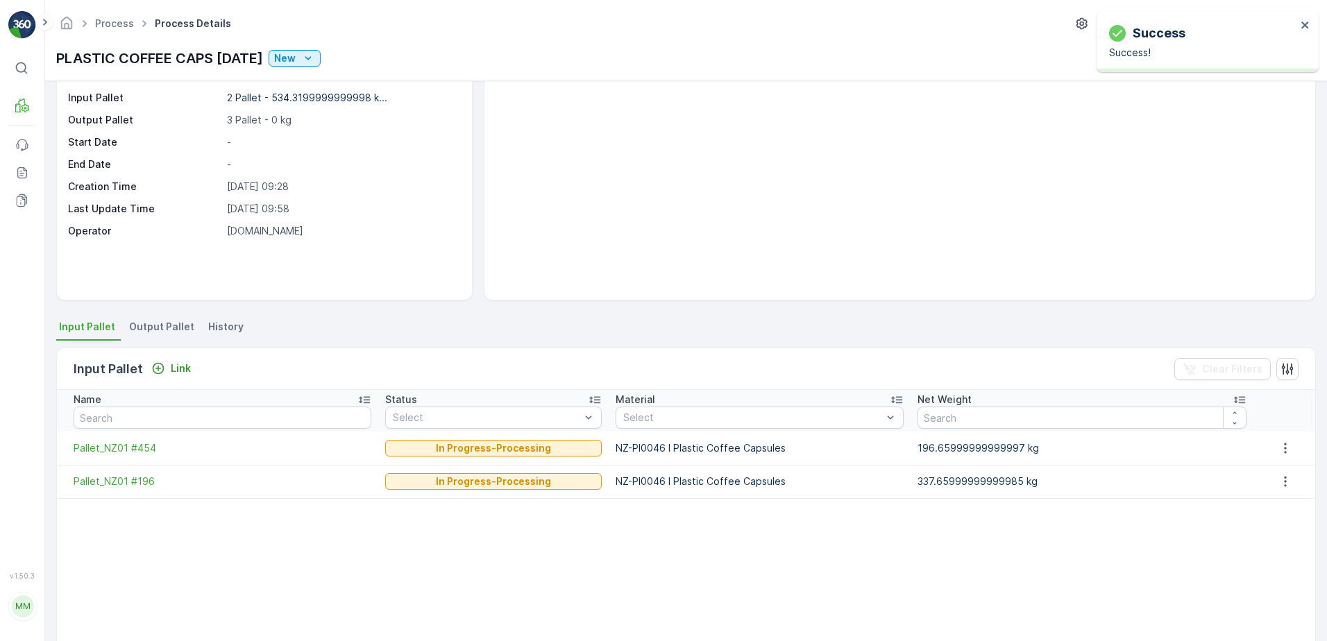
click at [169, 328] on span "Output Pallet" at bounding box center [161, 327] width 65 height 14
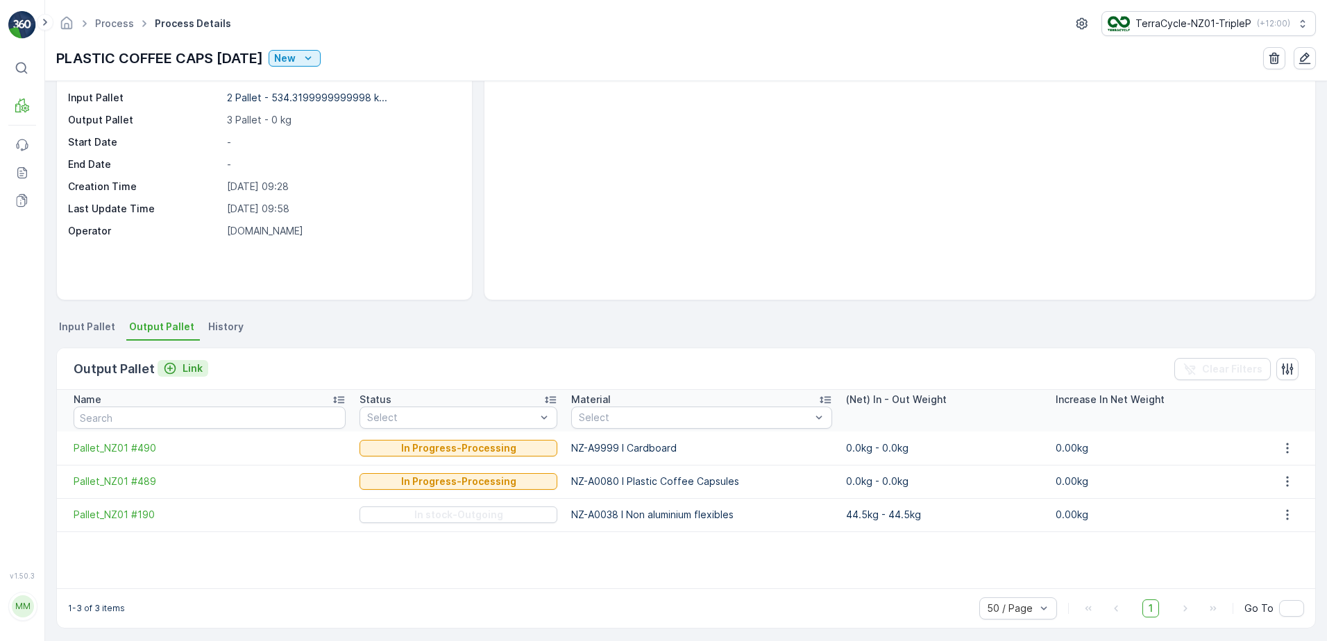
click at [165, 375] on button "Link" at bounding box center [183, 368] width 51 height 17
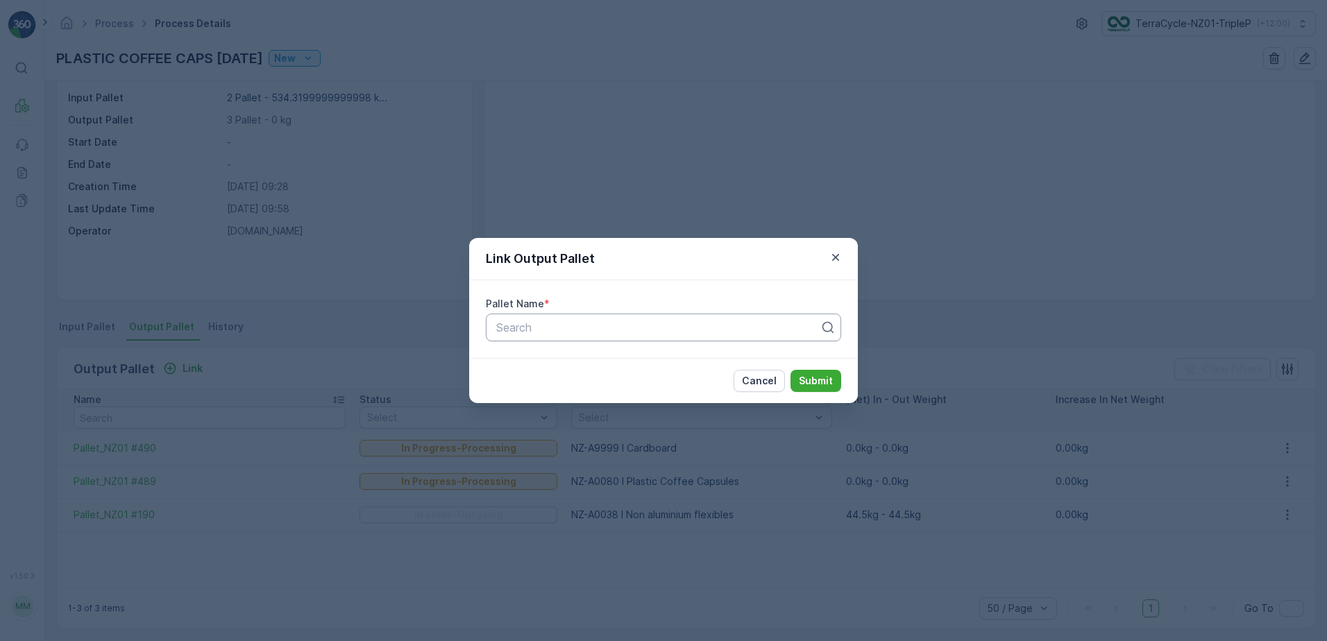
click at [495, 331] on div "Search" at bounding box center [663, 328] width 355 height 28
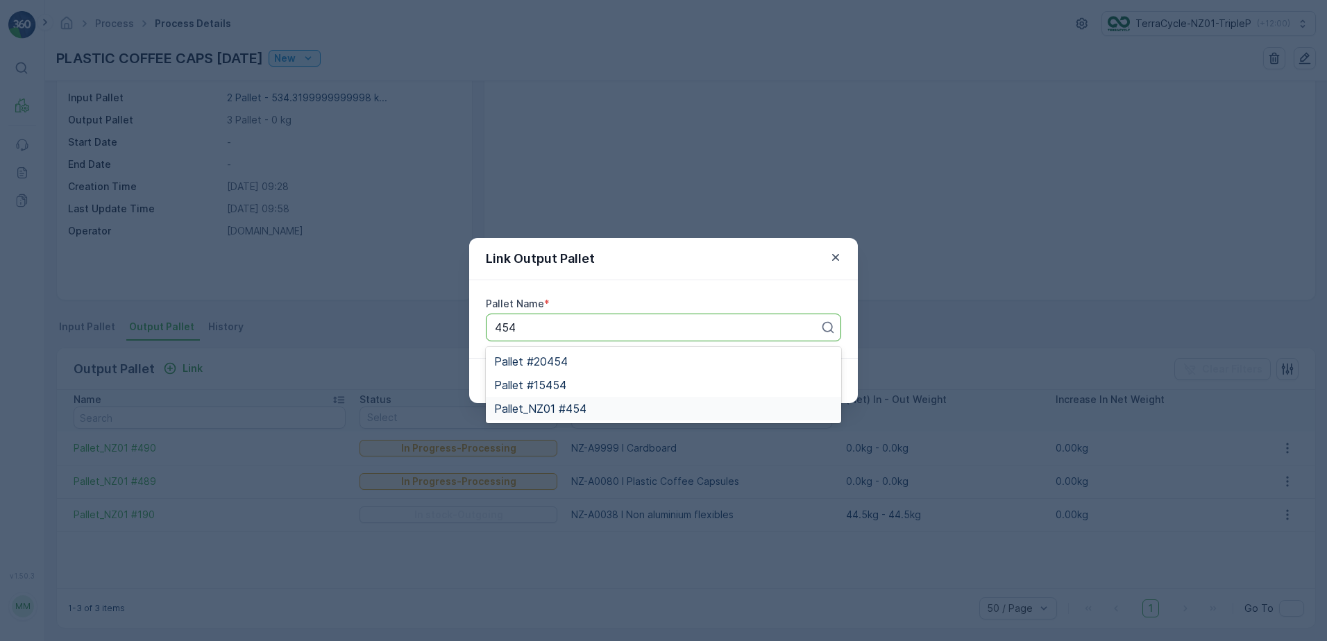
type input "454"
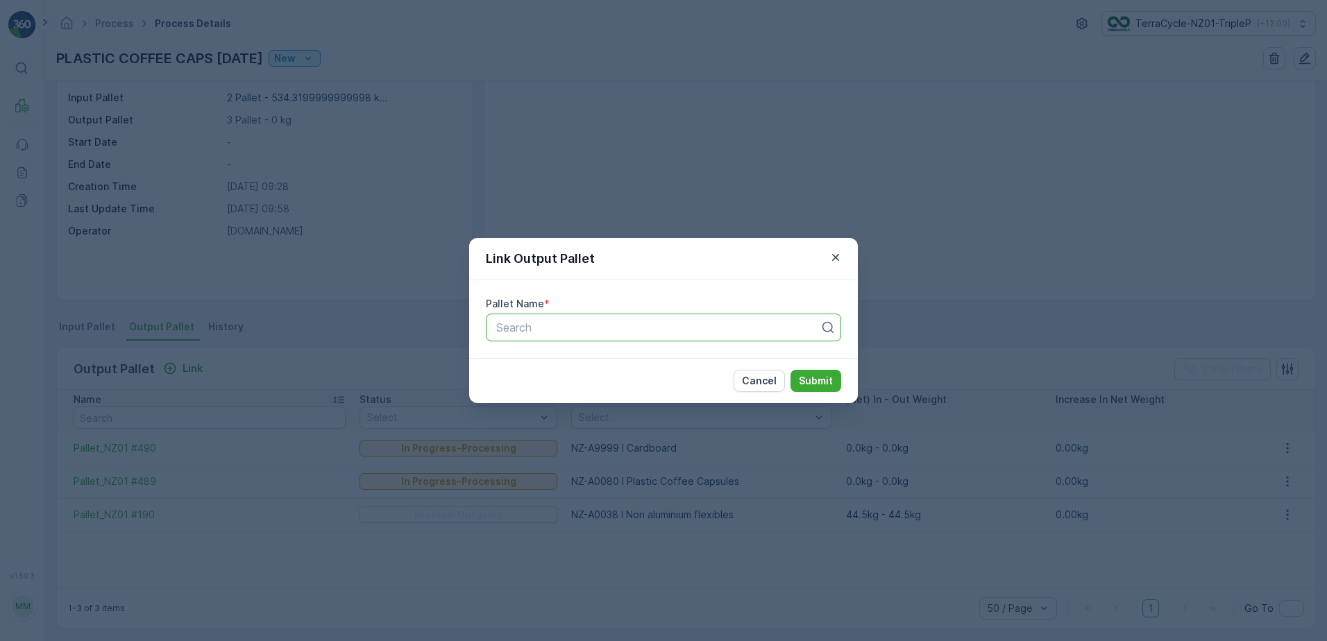
drag, startPoint x: 587, startPoint y: 454, endPoint x: 576, endPoint y: 446, distance: 13.9
click at [585, 452] on div "Link Output Pallet Pallet Name * Search Cancel Submit" at bounding box center [663, 320] width 1327 height 641
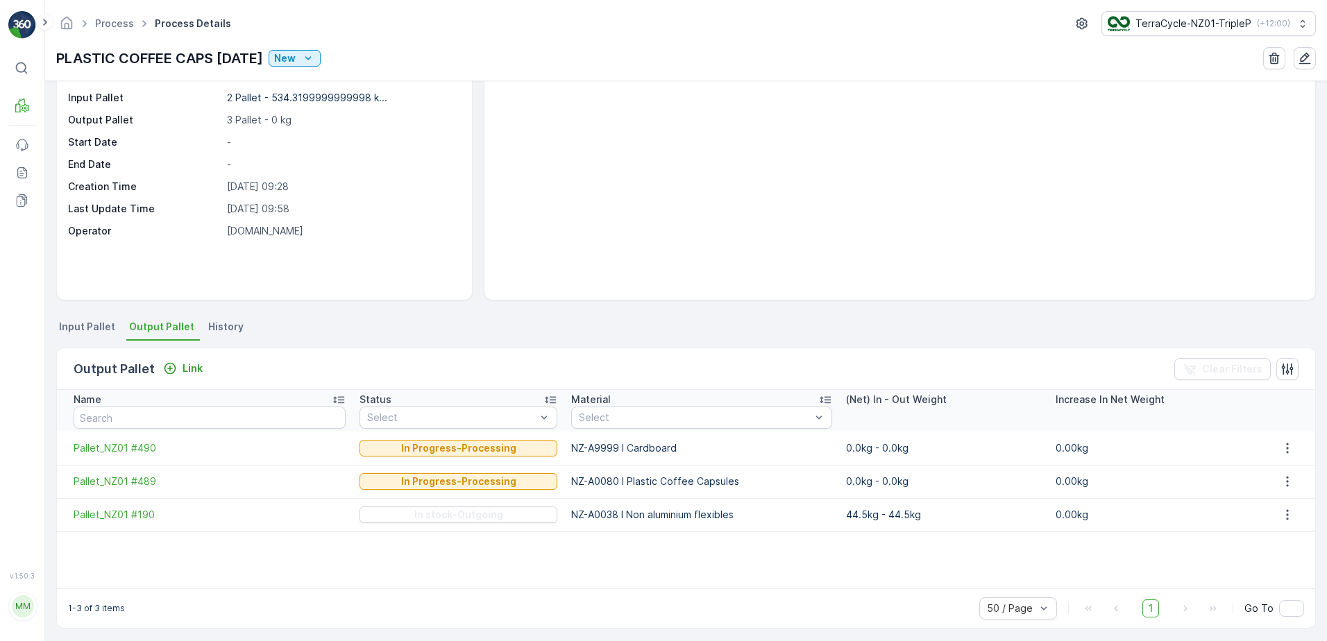
click at [95, 318] on li "Input Pallet" at bounding box center [88, 329] width 65 height 24
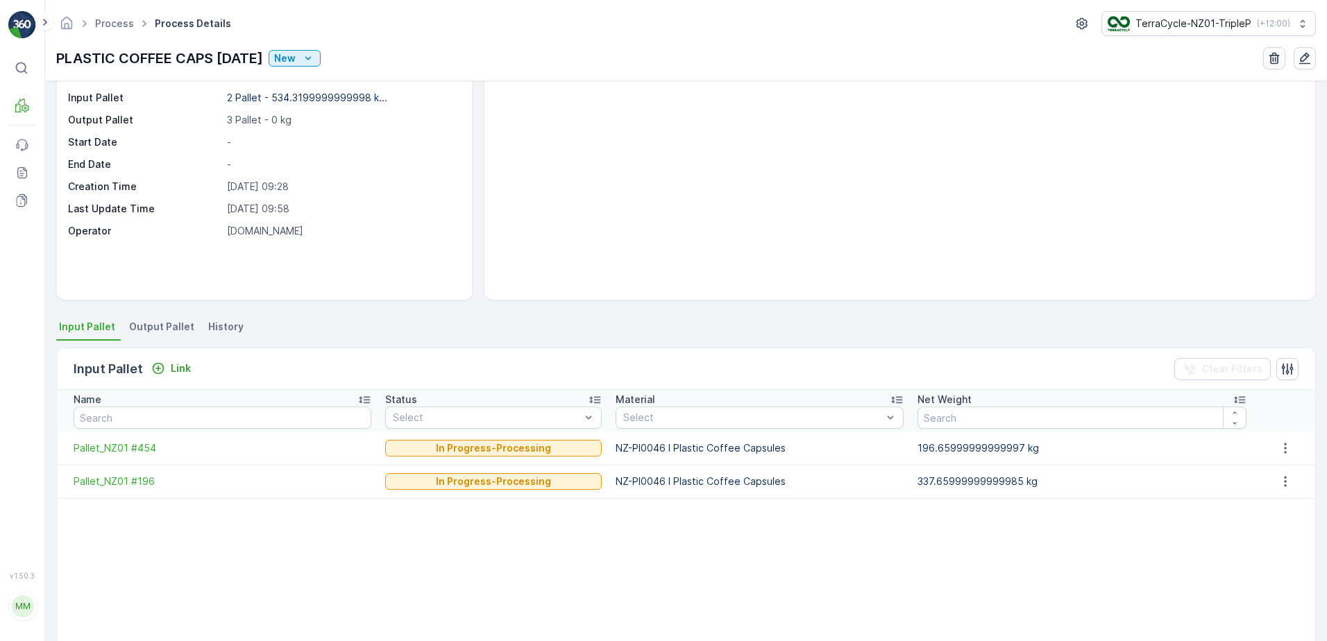
click at [153, 329] on span "Output Pallet" at bounding box center [161, 327] width 65 height 14
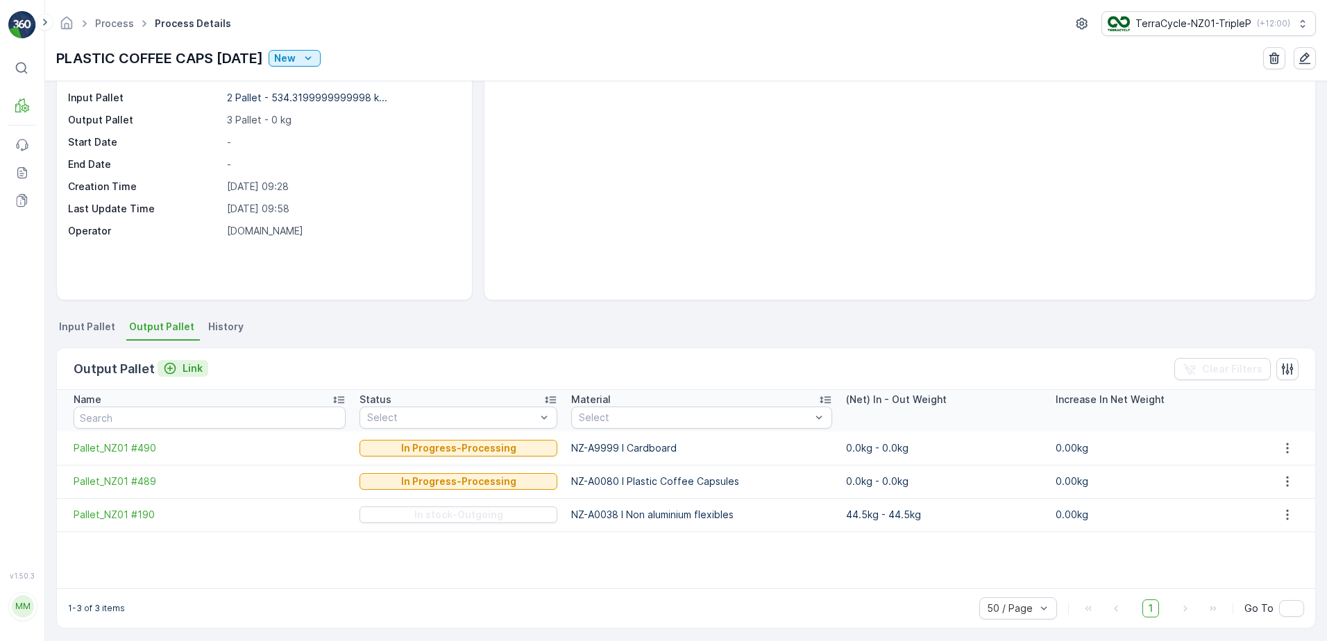
click at [173, 371] on icon "Link" at bounding box center [170, 369] width 12 height 12
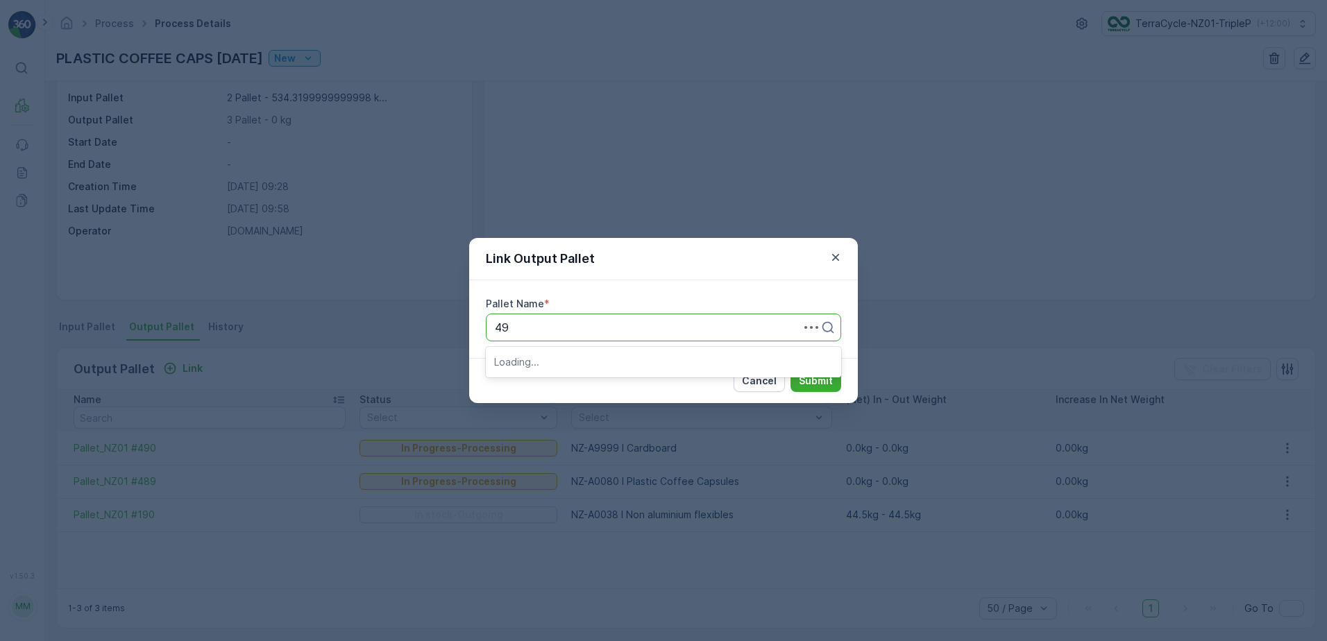
type input "491"
drag, startPoint x: 641, startPoint y: 387, endPoint x: 661, endPoint y: 388, distance: 20.2
click at [641, 386] on div "Pallet_NZ01 #491" at bounding box center [663, 385] width 339 height 12
click at [826, 382] on p "Submit" at bounding box center [816, 381] width 34 height 14
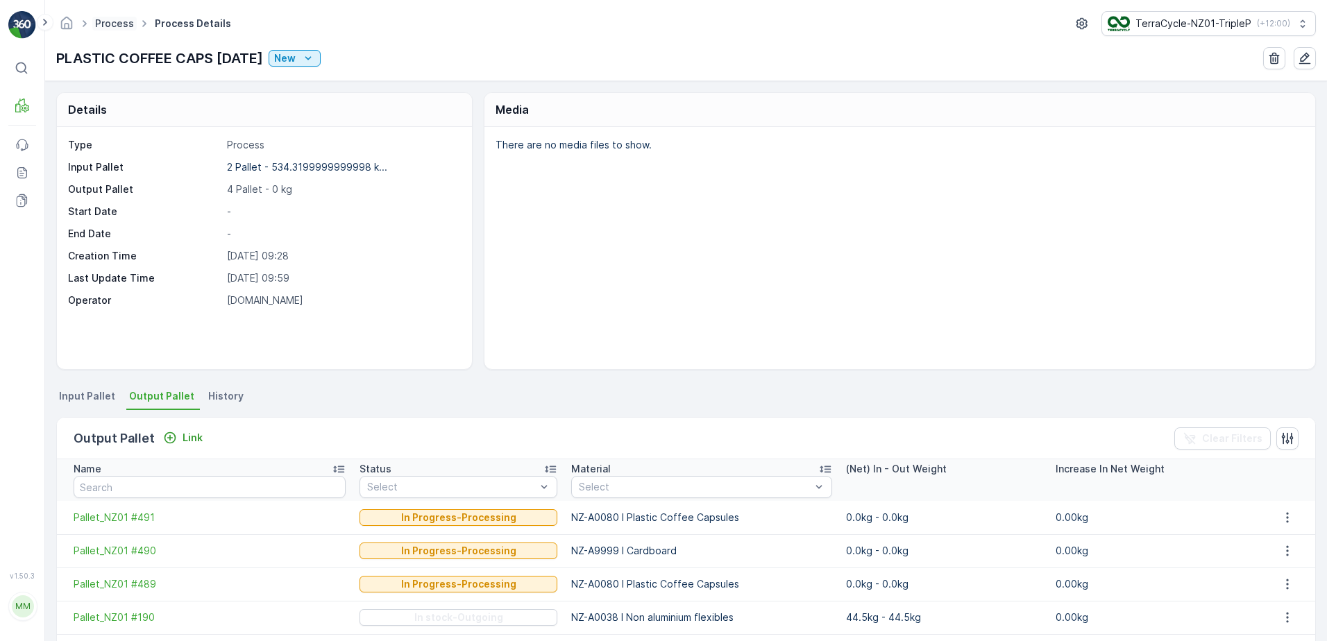
click at [105, 18] on link "Process" at bounding box center [114, 23] width 39 height 12
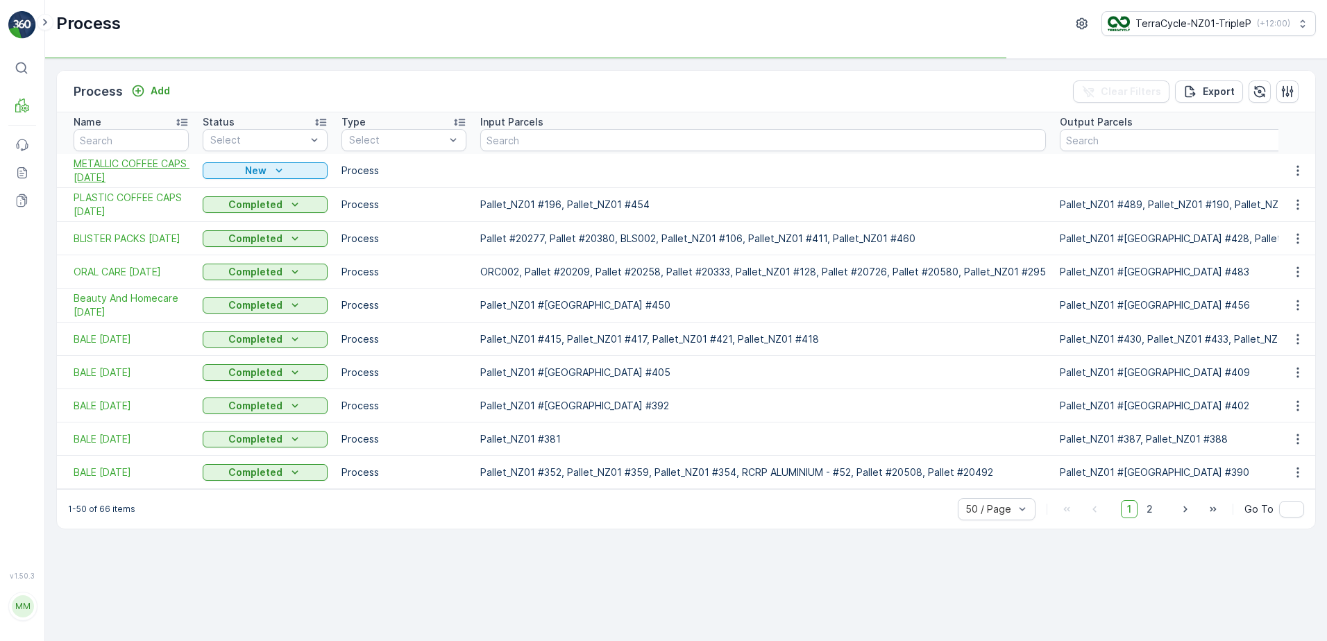
click at [175, 173] on span "METALLIC COFFEE CAPS 18/09/2025" at bounding box center [131, 171] width 115 height 28
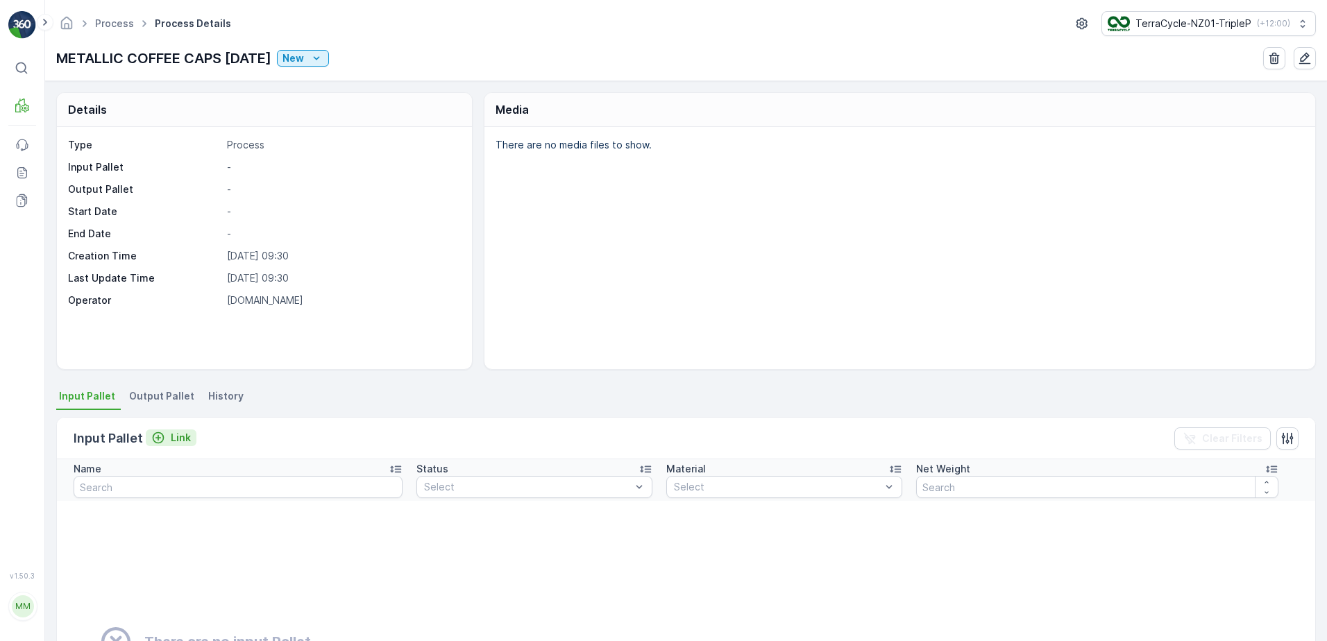
drag, startPoint x: 183, startPoint y: 452, endPoint x: 182, endPoint y: 445, distance: 7.1
click at [183, 450] on div "Input Pallet Link Clear Filters" at bounding box center [686, 439] width 1258 height 42
click at [183, 443] on p "Link" at bounding box center [181, 438] width 20 height 14
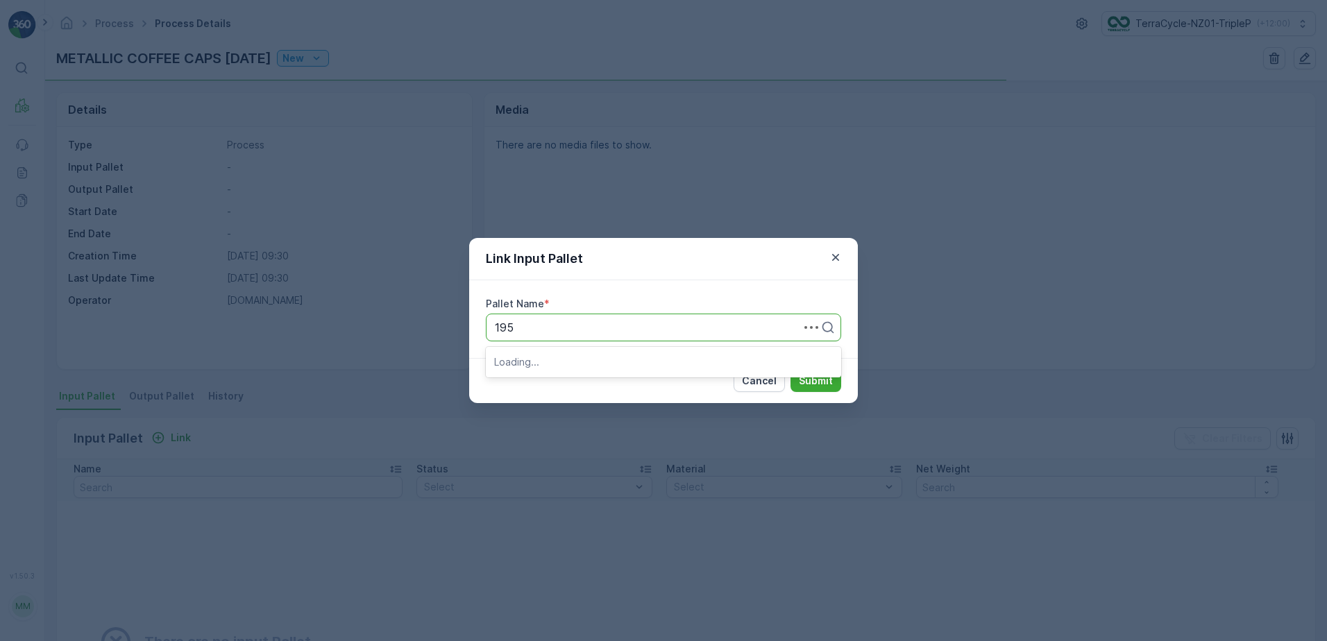
type input "195"
click at [620, 389] on div "Pallet_NZ01 #195" at bounding box center [663, 385] width 339 height 12
click at [822, 379] on p "Submit" at bounding box center [816, 381] width 34 height 14
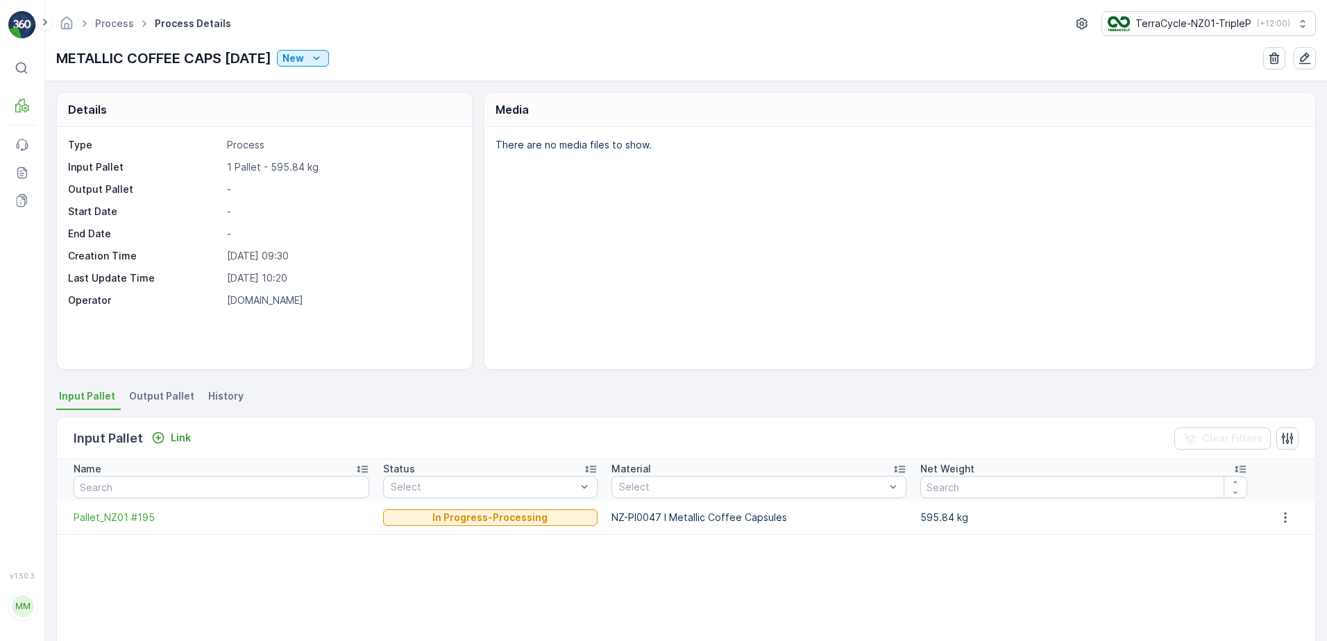
click at [185, 396] on span "Output Pallet" at bounding box center [161, 396] width 65 height 14
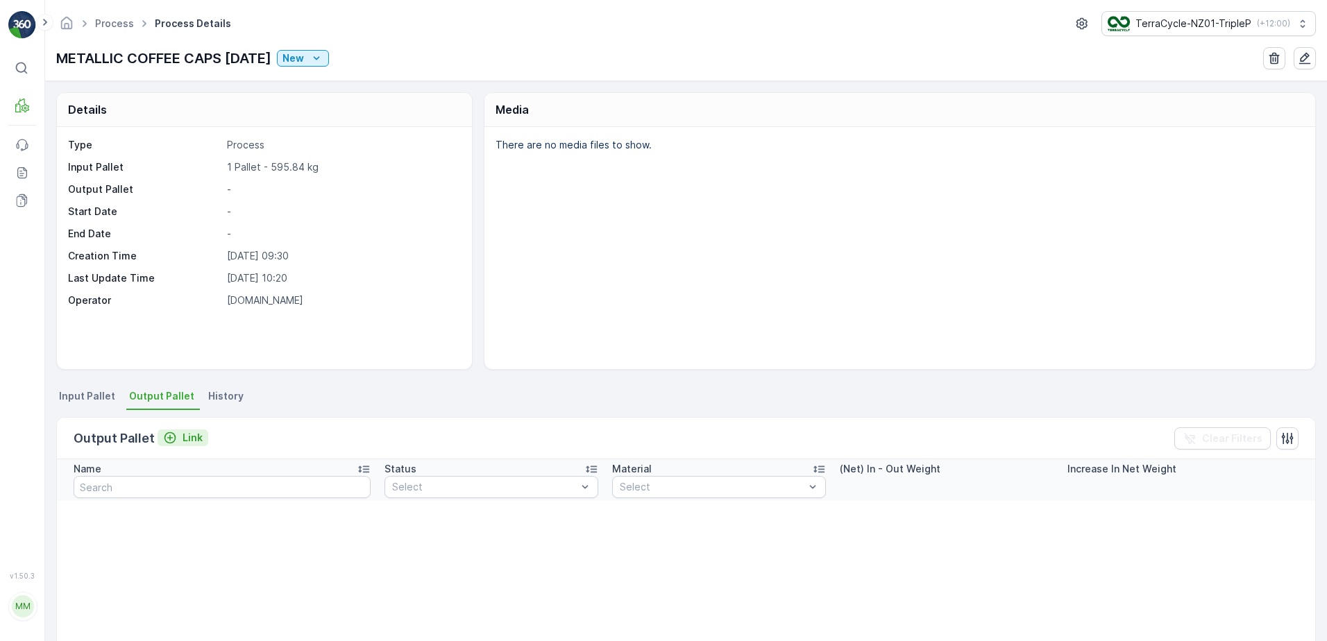
click at [191, 432] on p "Link" at bounding box center [193, 438] width 20 height 14
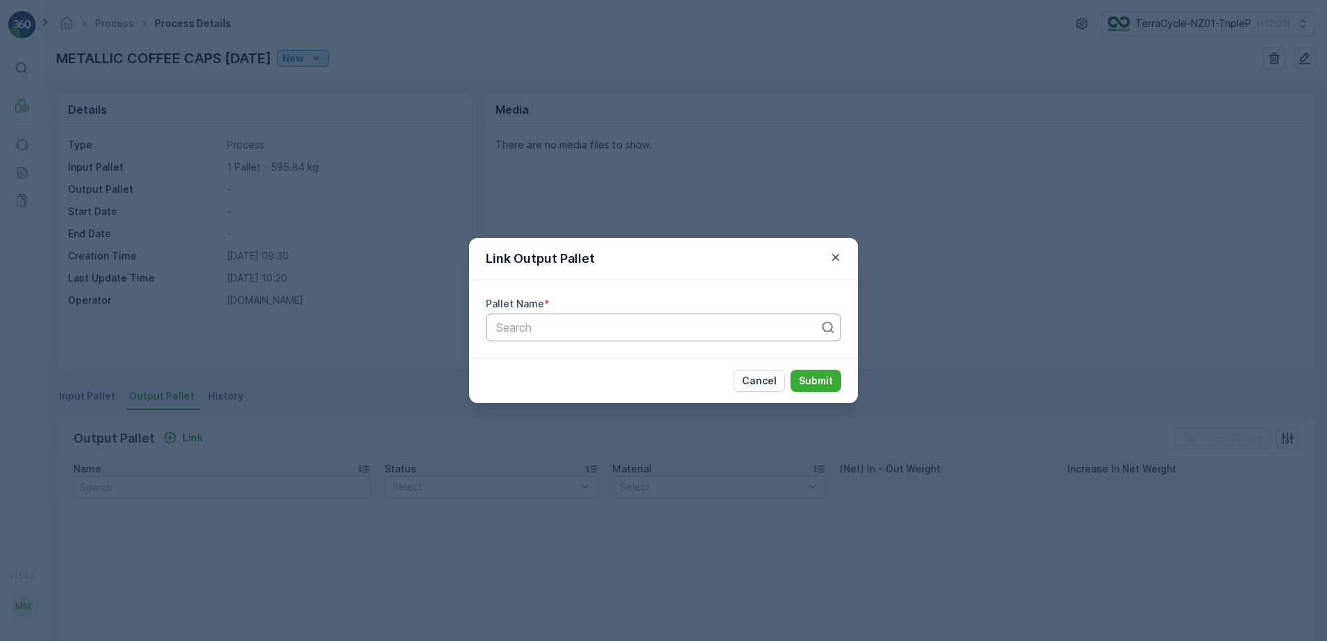
click at [687, 330] on div at bounding box center [658, 327] width 326 height 12
type input "493"
click at [708, 382] on div "Pallet_NZ01 #493" at bounding box center [663, 385] width 339 height 12
drag, startPoint x: 812, startPoint y: 387, endPoint x: 811, endPoint y: 380, distance: 7.0
click at [811, 380] on p "Submit" at bounding box center [816, 381] width 34 height 14
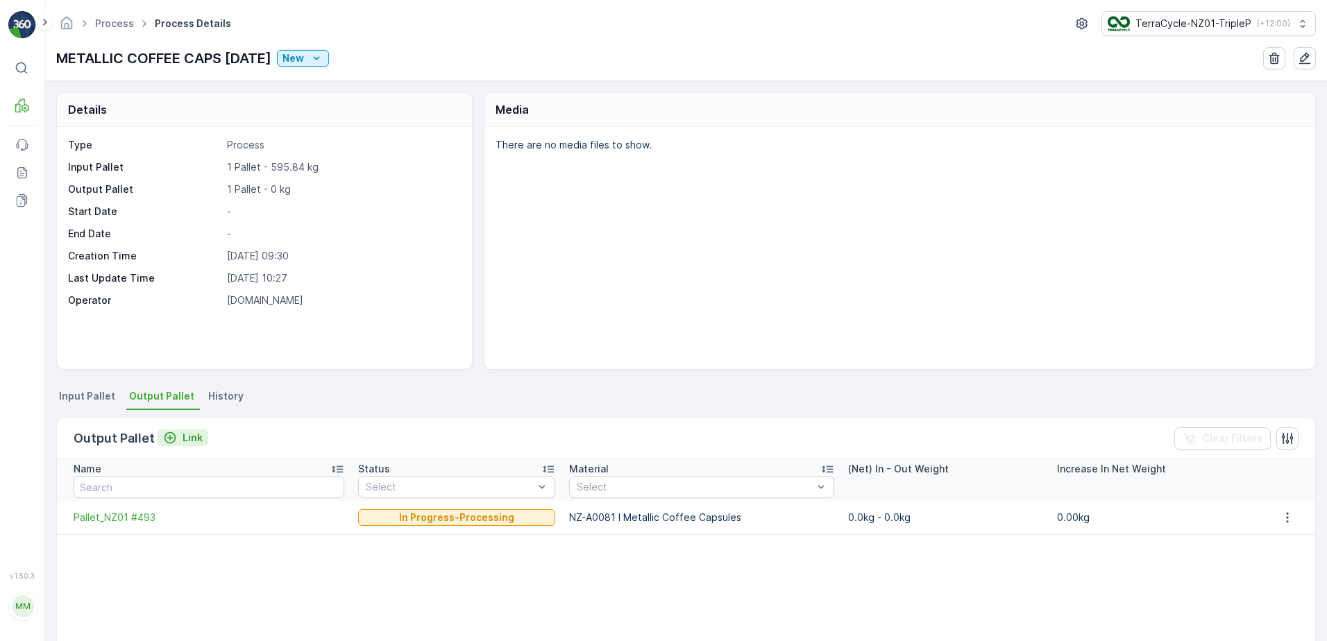
click at [193, 432] on p "Link" at bounding box center [193, 438] width 20 height 14
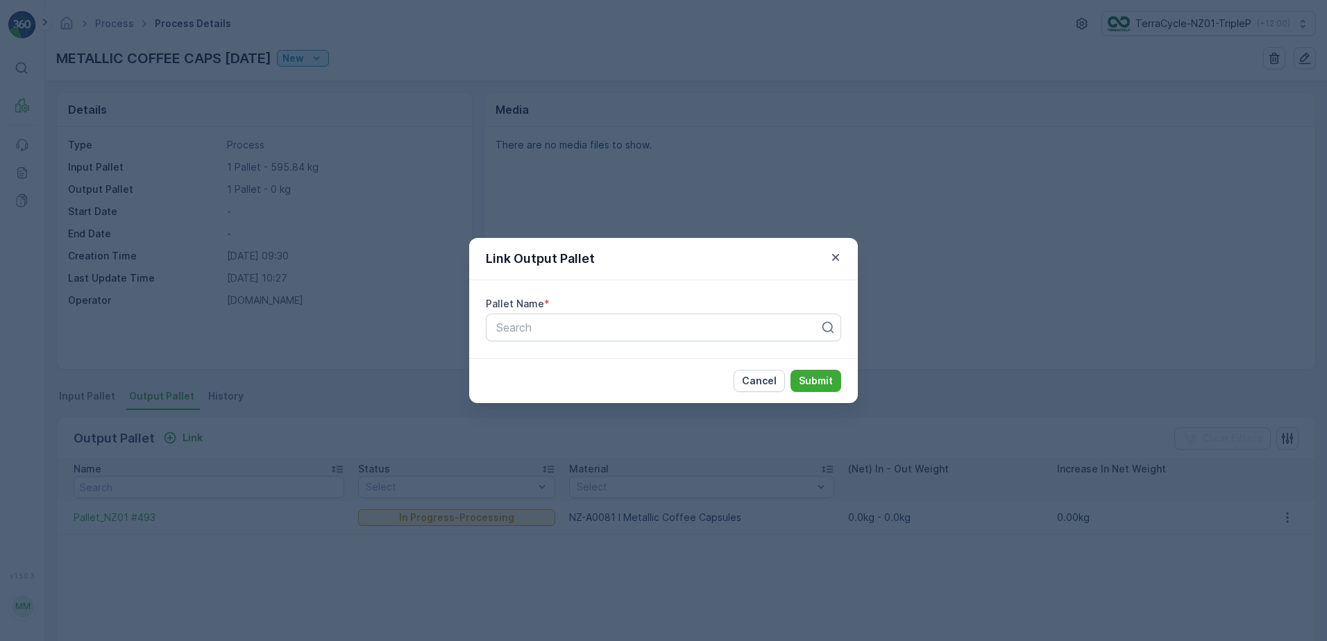
click at [803, 343] on div "Pallet Name * Search" at bounding box center [663, 319] width 389 height 78
click at [804, 331] on div at bounding box center [658, 327] width 326 height 12
type input "459"
click at [804, 362] on div "Pallet #20459" at bounding box center [663, 361] width 339 height 12
click at [736, 331] on div at bounding box center [651, 327] width 312 height 12
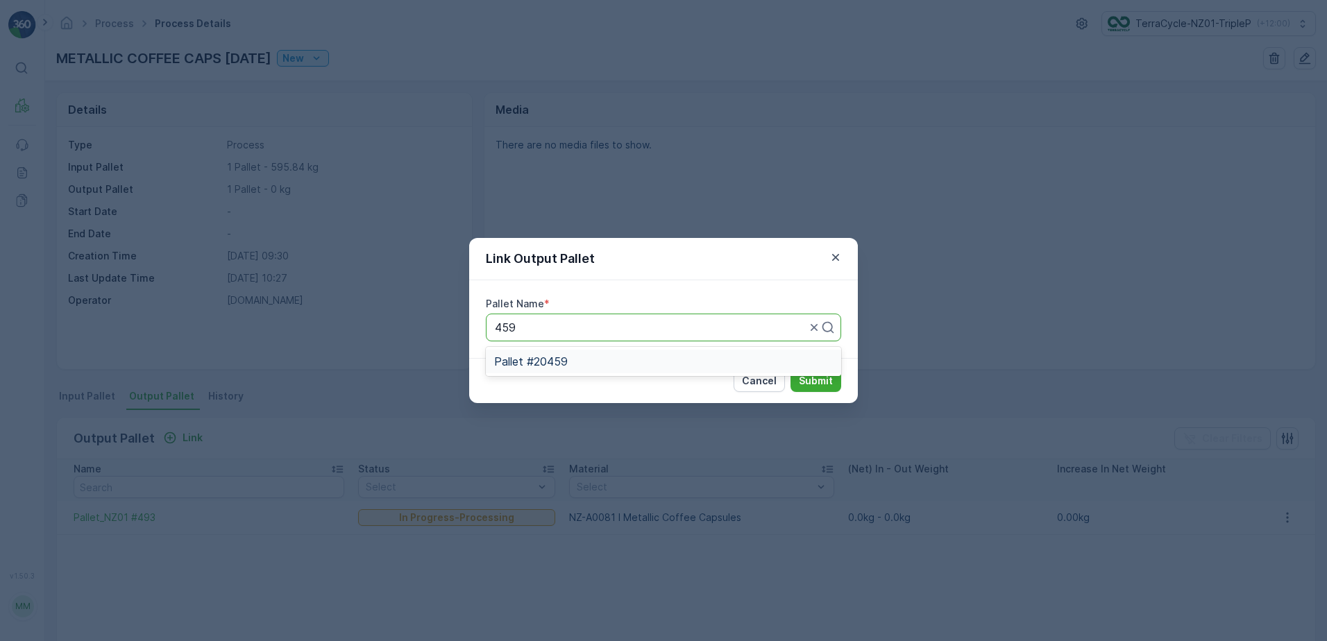
type input "459"
click at [539, 151] on div "Link Output Pallet Pallet Name * Pallet #20459 Cancel Submit" at bounding box center [663, 320] width 1327 height 641
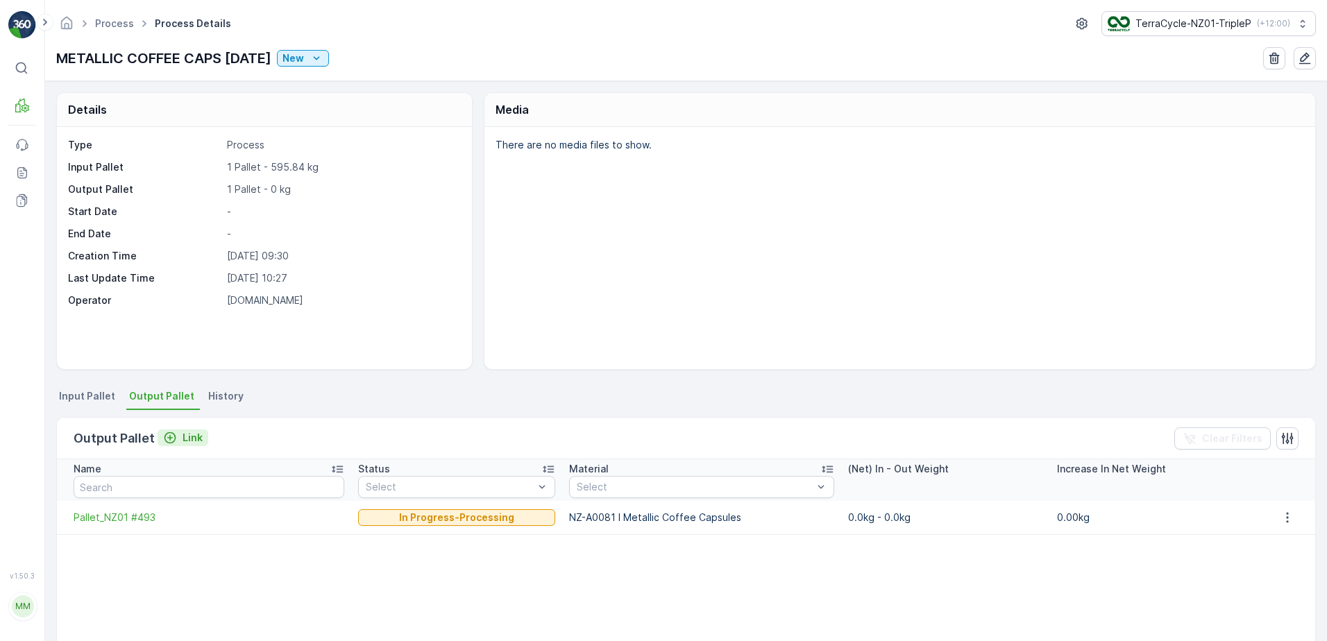
click at [196, 433] on p "Link" at bounding box center [193, 438] width 20 height 14
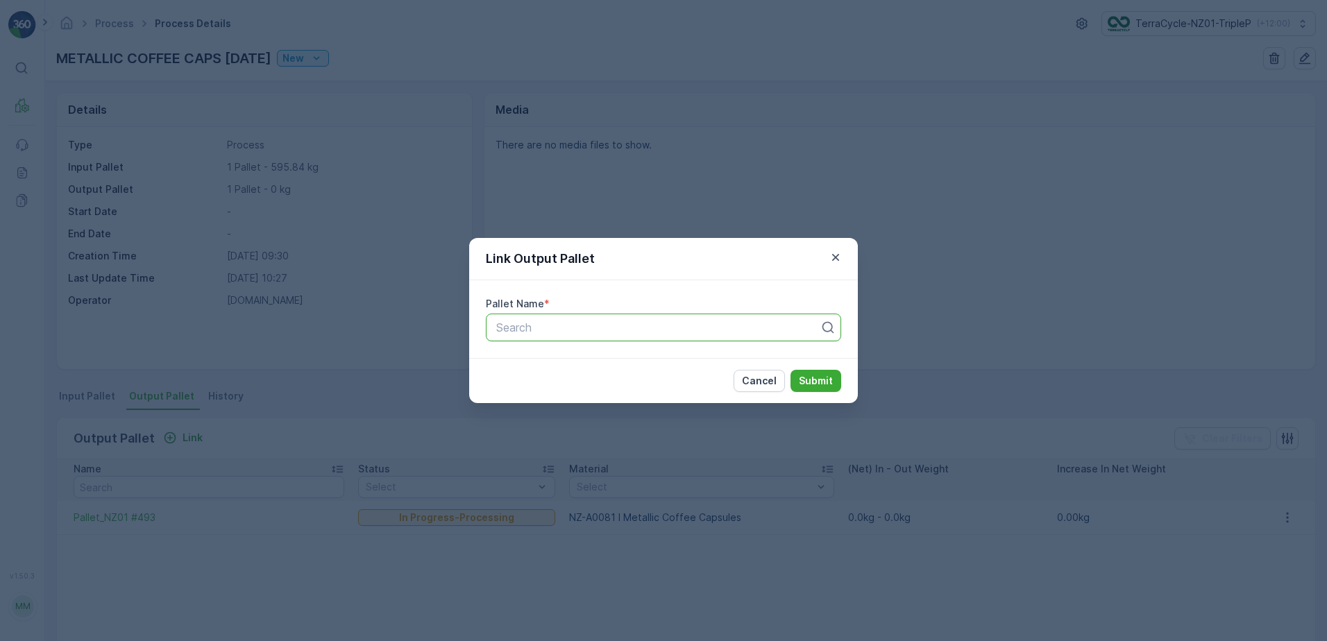
click at [614, 330] on div at bounding box center [658, 327] width 326 height 12
type input "495"
click at [620, 373] on div "Pallet_NZ01 #495" at bounding box center [663, 362] width 355 height 24
click at [826, 380] on p "Submit" at bounding box center [816, 381] width 34 height 14
click at [813, 380] on p "Submit" at bounding box center [816, 381] width 34 height 14
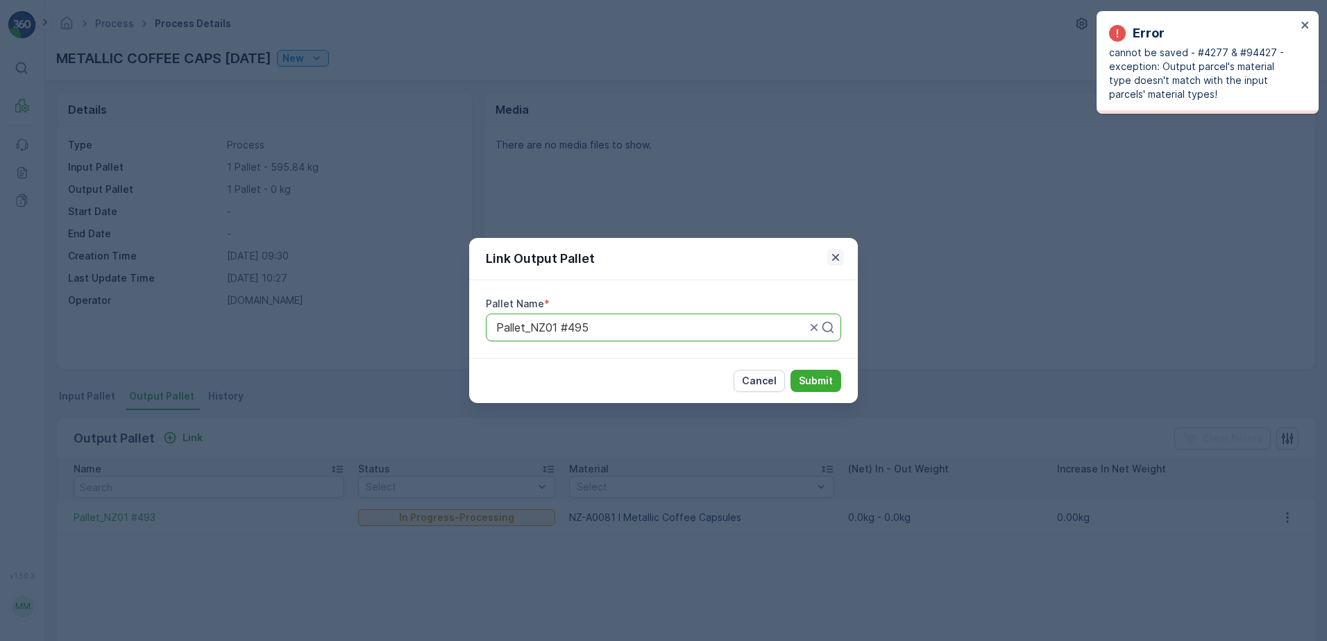
click at [832, 256] on icon "button" at bounding box center [836, 258] width 14 height 14
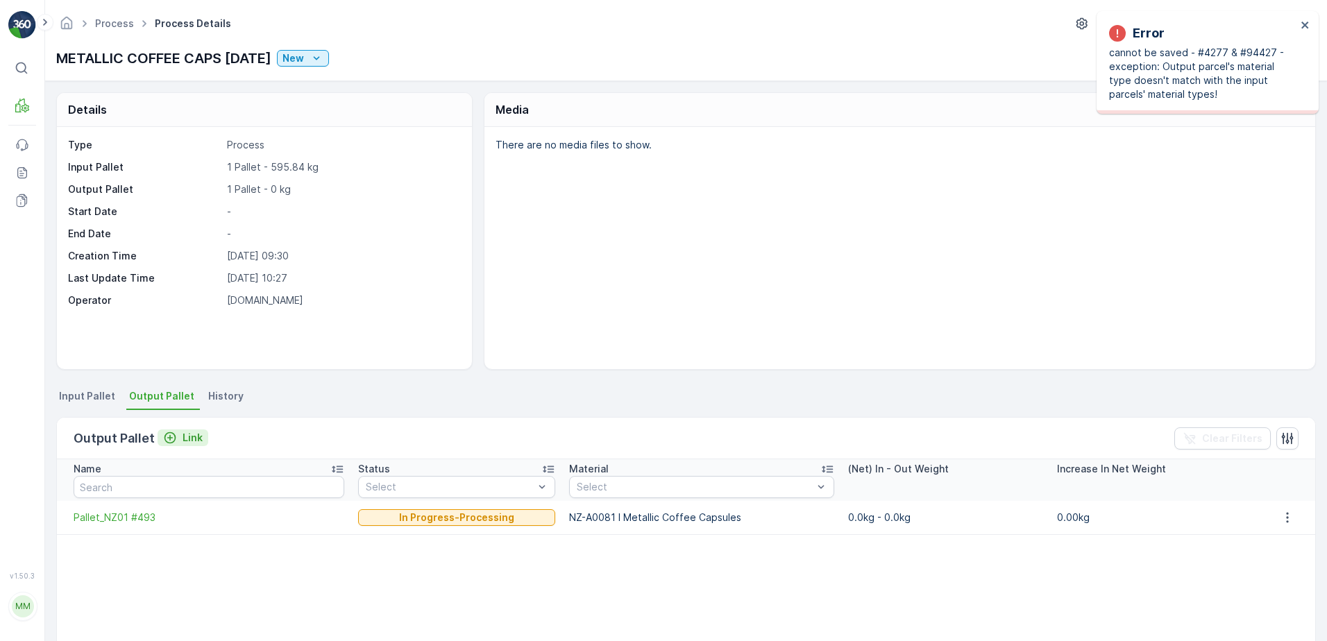
click at [195, 437] on p "Link" at bounding box center [193, 438] width 20 height 14
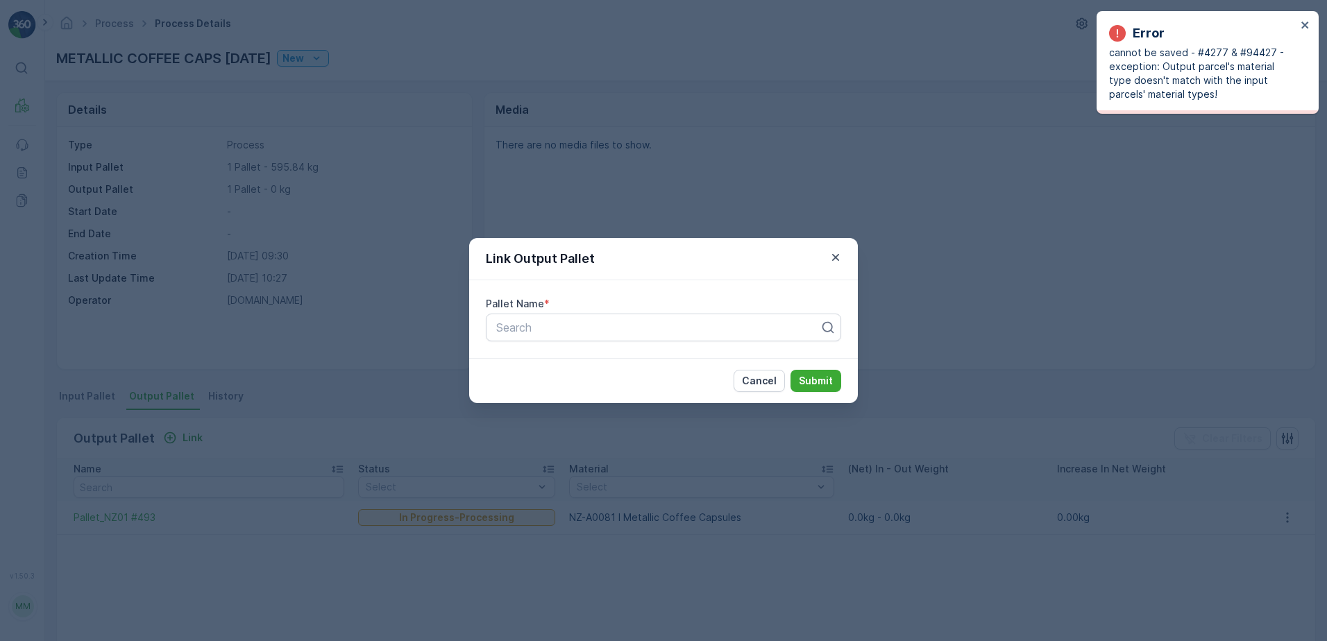
click at [278, 412] on div "Link Output Pallet Pallet Name * Search Cancel Submit" at bounding box center [663, 320] width 1327 height 641
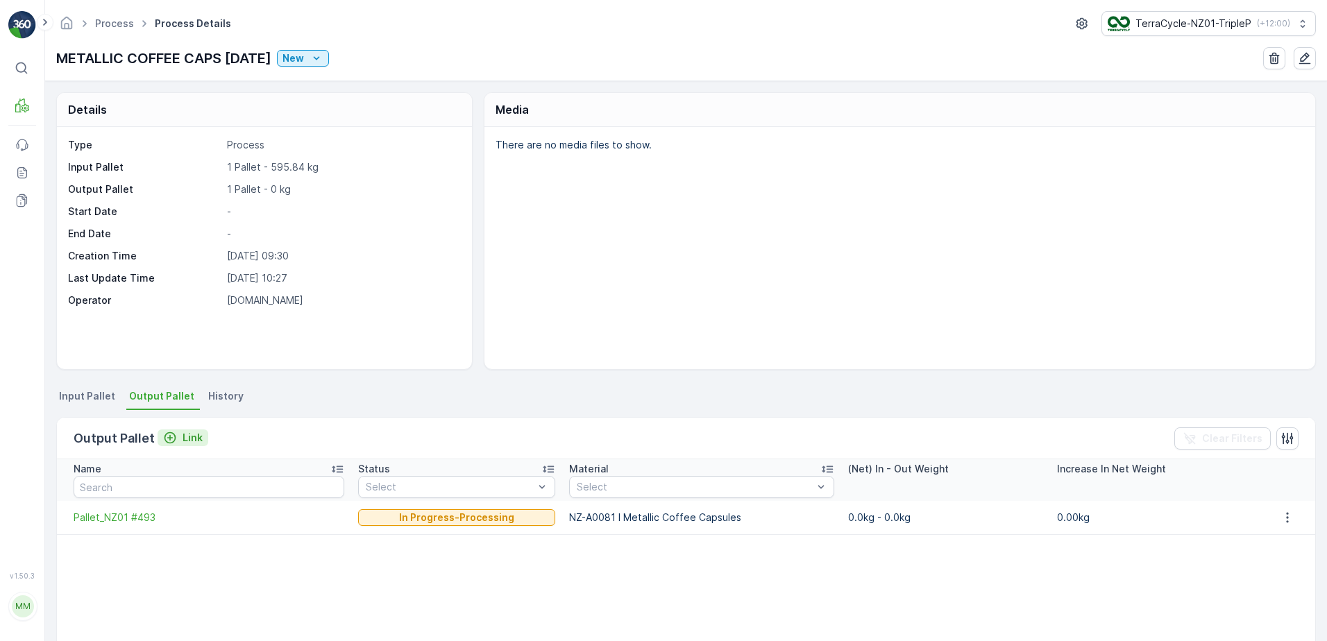
click at [196, 434] on p "Link" at bounding box center [193, 438] width 20 height 14
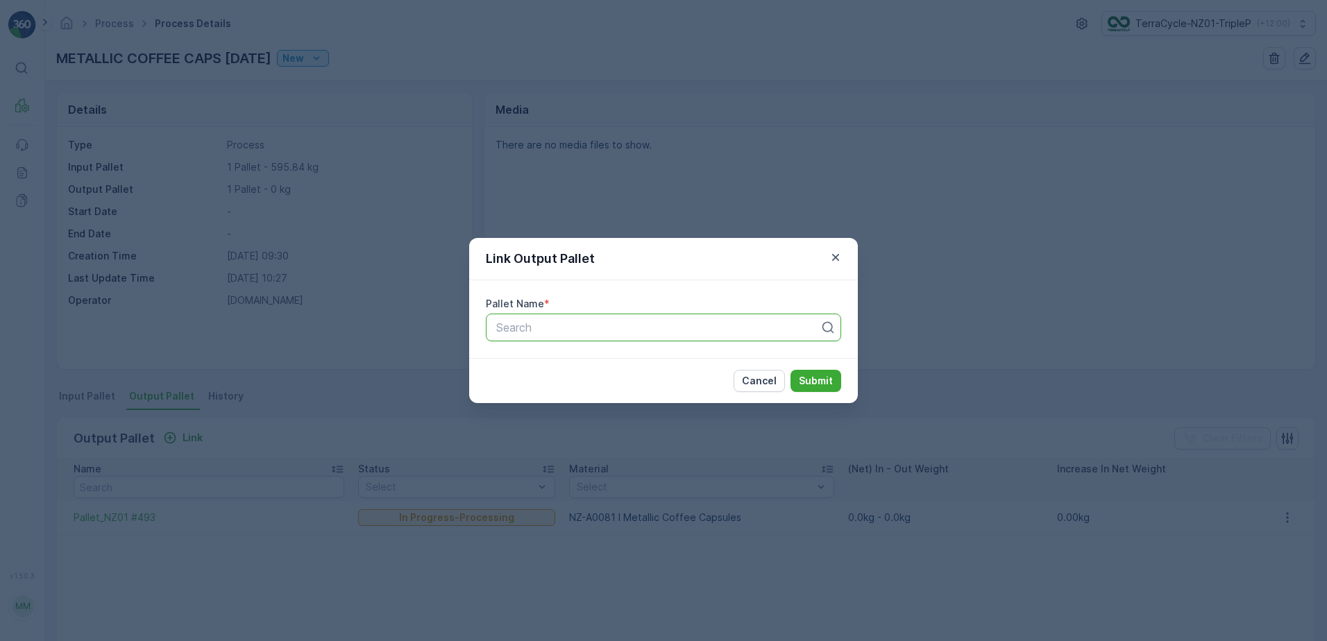
click at [546, 331] on div at bounding box center [658, 327] width 326 height 12
type input "496"
click at [675, 367] on div "Pallet_NZ01 #496" at bounding box center [663, 361] width 339 height 12
click at [799, 379] on button "Submit" at bounding box center [815, 381] width 51 height 22
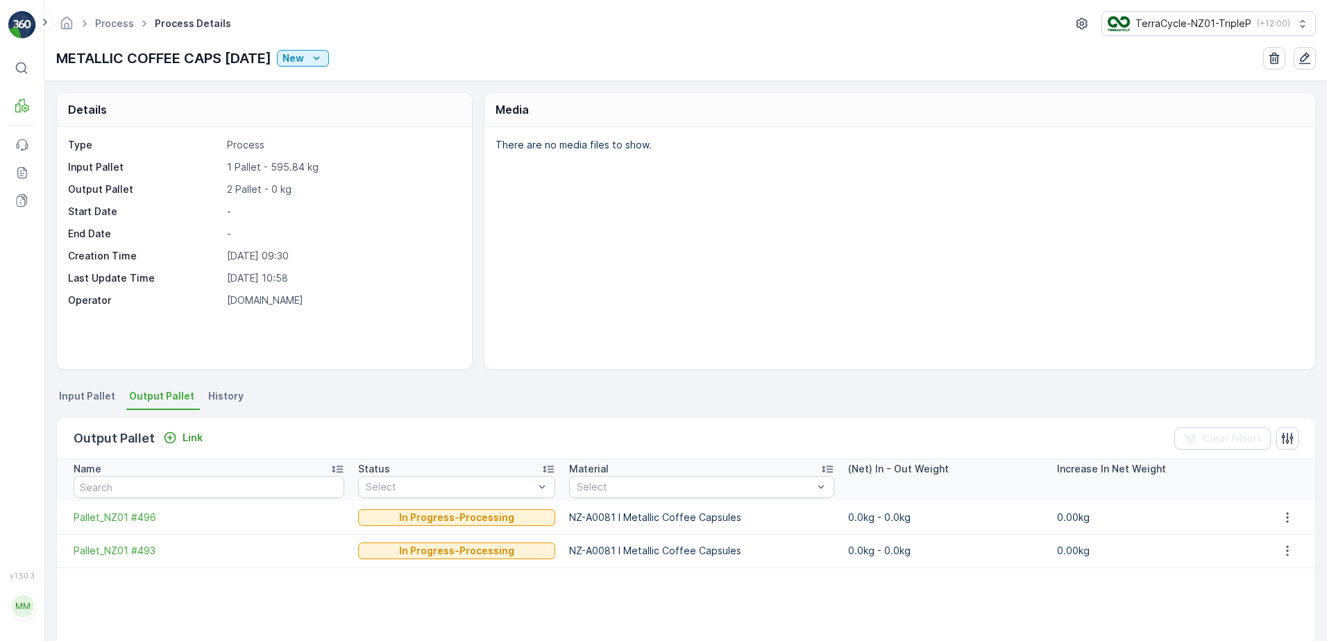
click at [87, 397] on span "Input Pallet" at bounding box center [87, 396] width 56 height 14
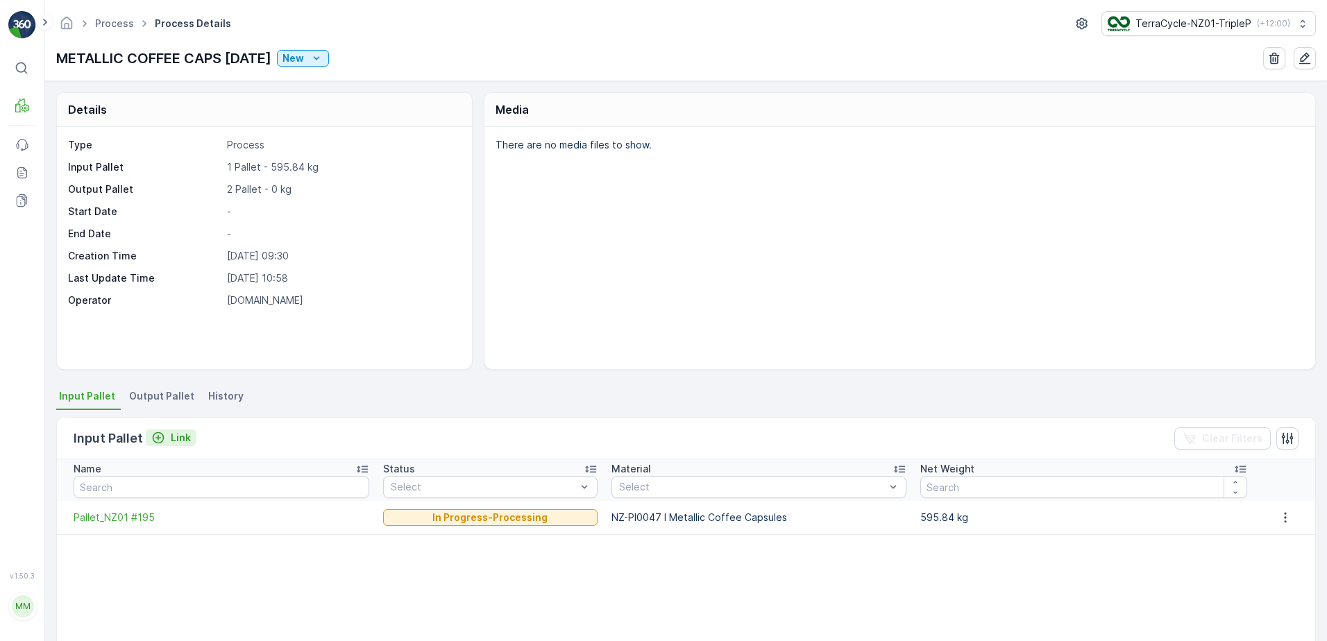
click at [169, 441] on div "Link" at bounding box center [171, 438] width 40 height 14
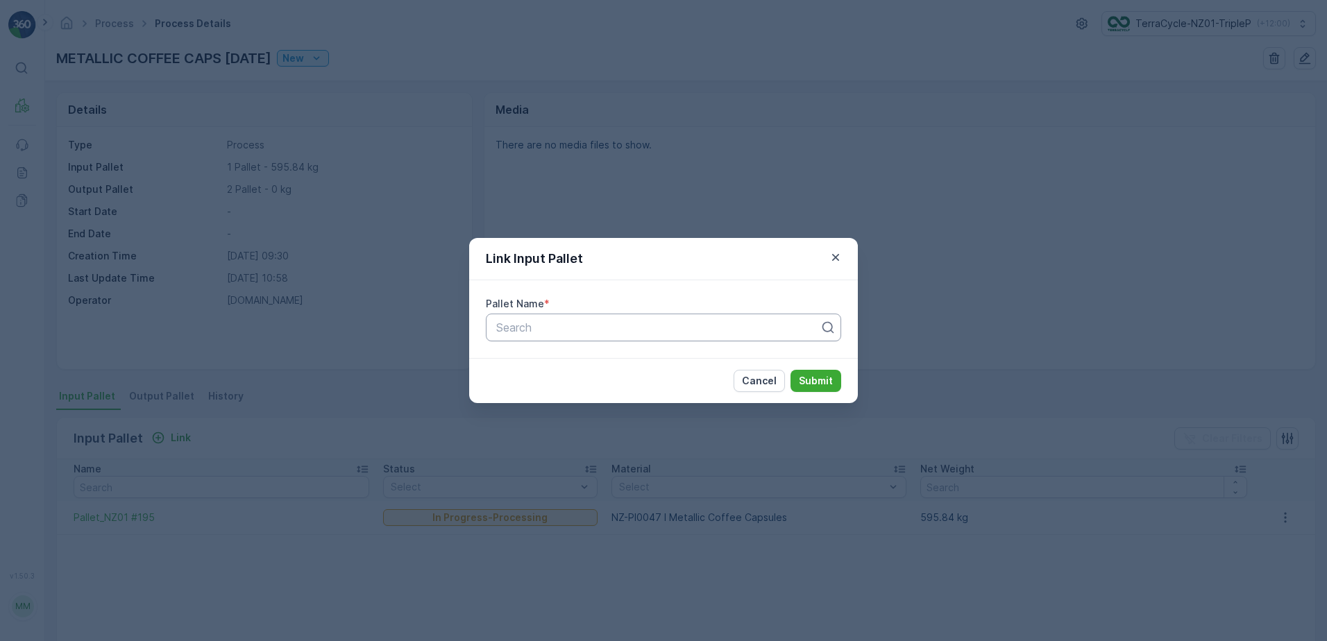
click at [581, 321] on div at bounding box center [658, 327] width 326 height 12
type input "420"
click at [598, 387] on div "Pallet_NZ01 #420" at bounding box center [663, 385] width 339 height 12
click at [812, 373] on button "Submit" at bounding box center [815, 381] width 51 height 22
click at [820, 386] on p "Submit" at bounding box center [816, 381] width 34 height 14
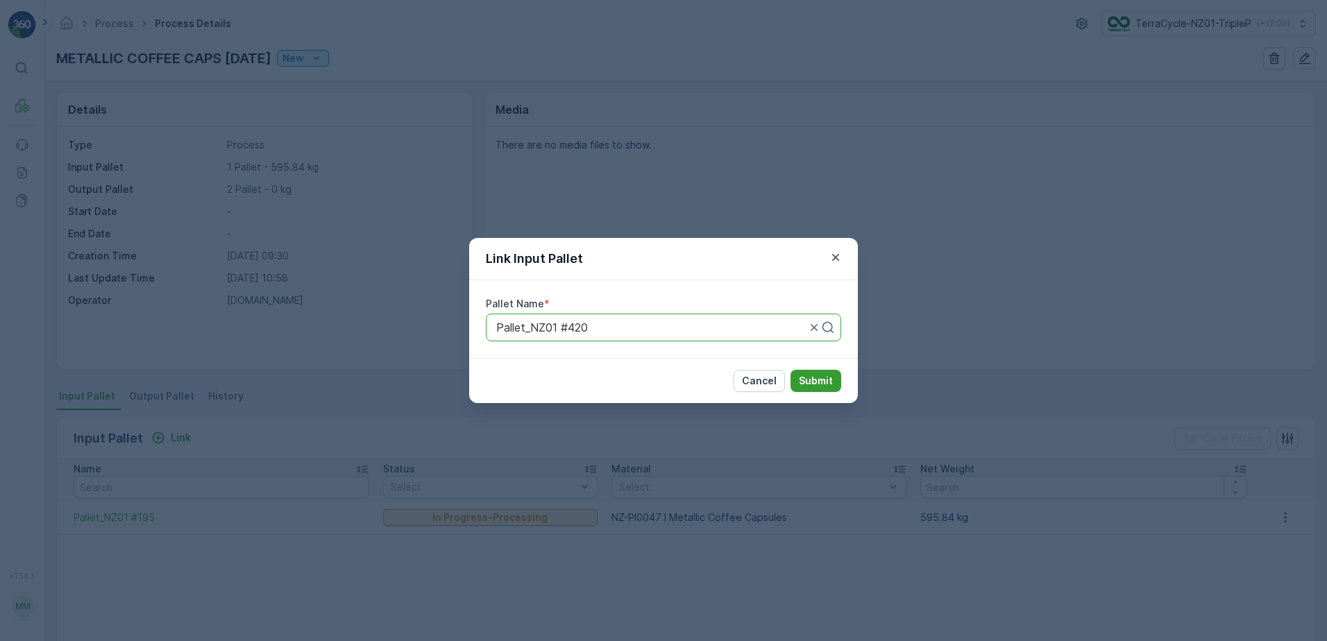
click at [807, 387] on p "Submit" at bounding box center [816, 381] width 34 height 14
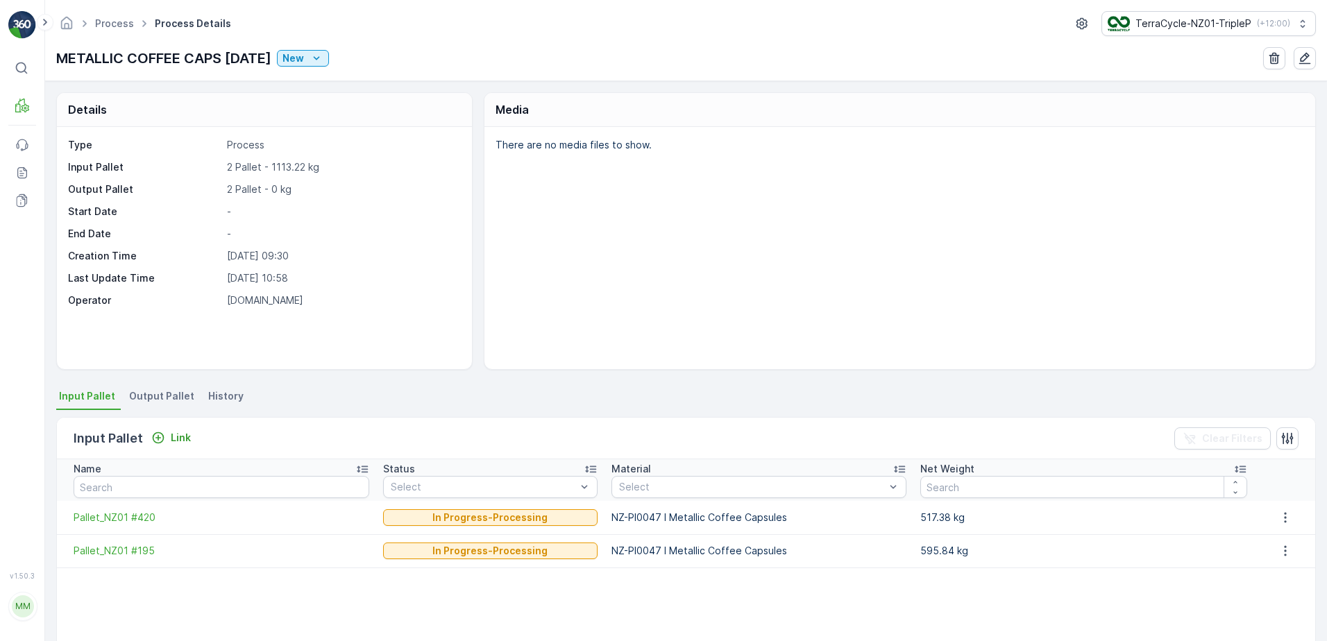
click at [171, 393] on span "Output Pallet" at bounding box center [161, 396] width 65 height 14
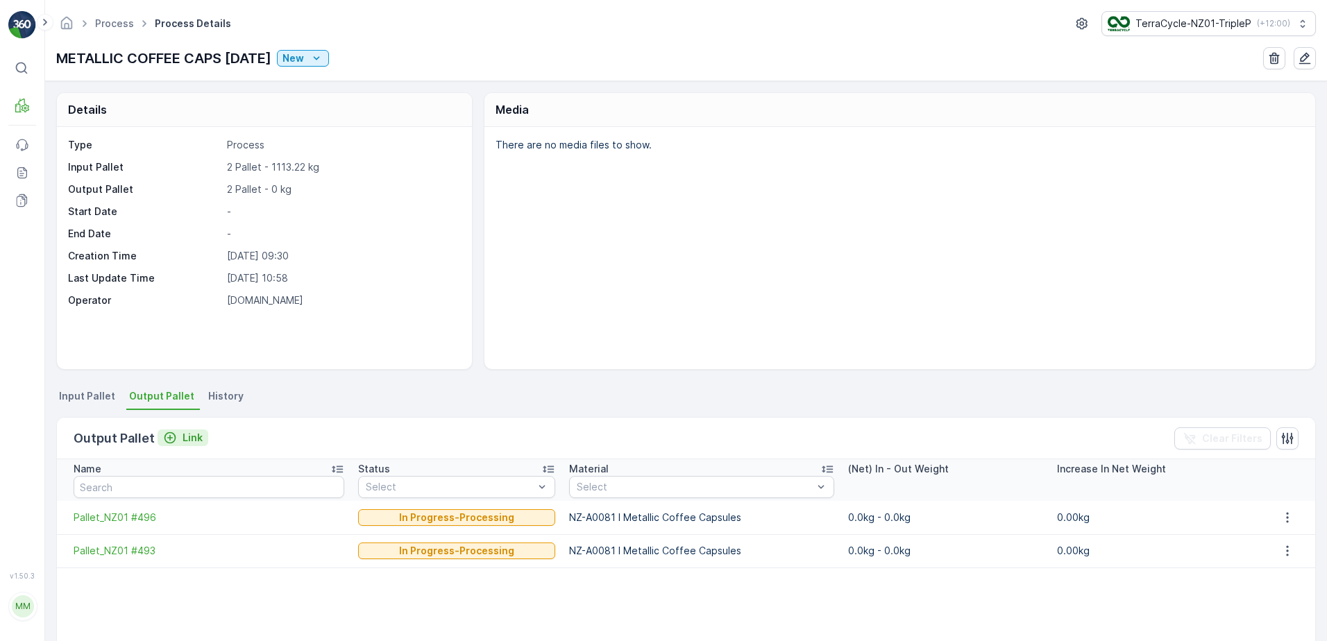
click at [176, 434] on div "Link" at bounding box center [183, 438] width 40 height 14
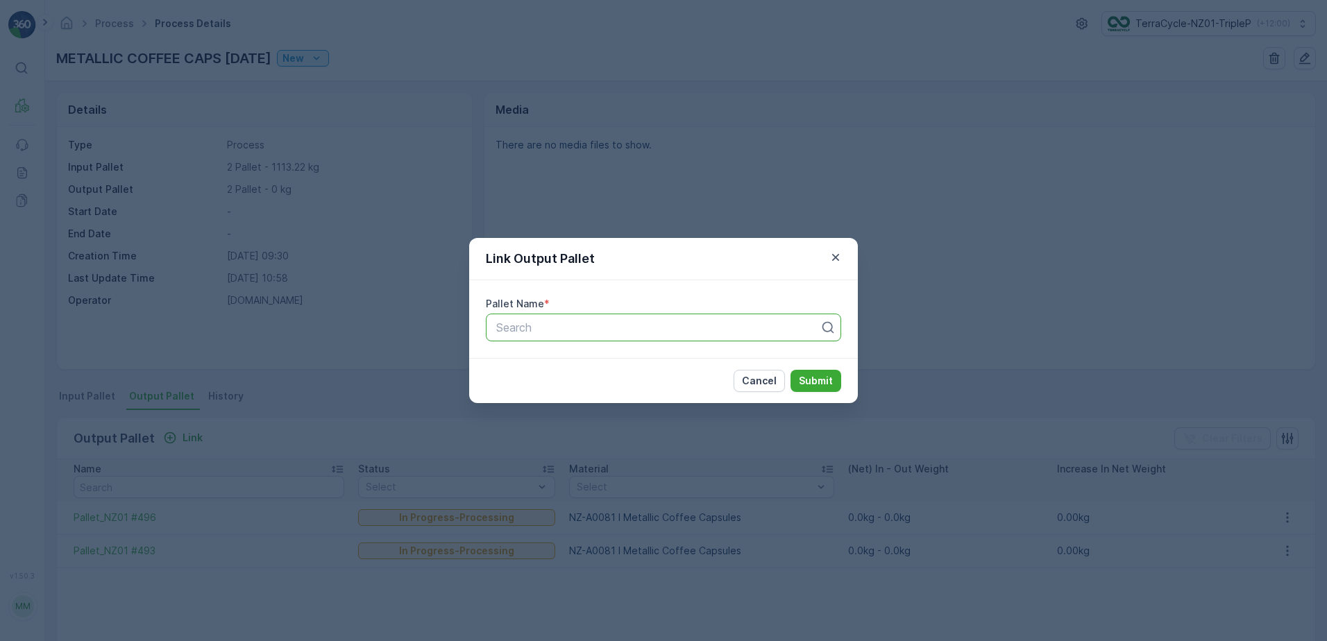
click at [786, 325] on div at bounding box center [658, 327] width 326 height 12
type input "190"
click at [743, 357] on div "Pallet_NZ01 #190" at bounding box center [663, 361] width 339 height 12
click at [813, 370] on div "Cancel Submit" at bounding box center [663, 380] width 389 height 45
click at [815, 373] on button "Submit" at bounding box center [815, 381] width 51 height 22
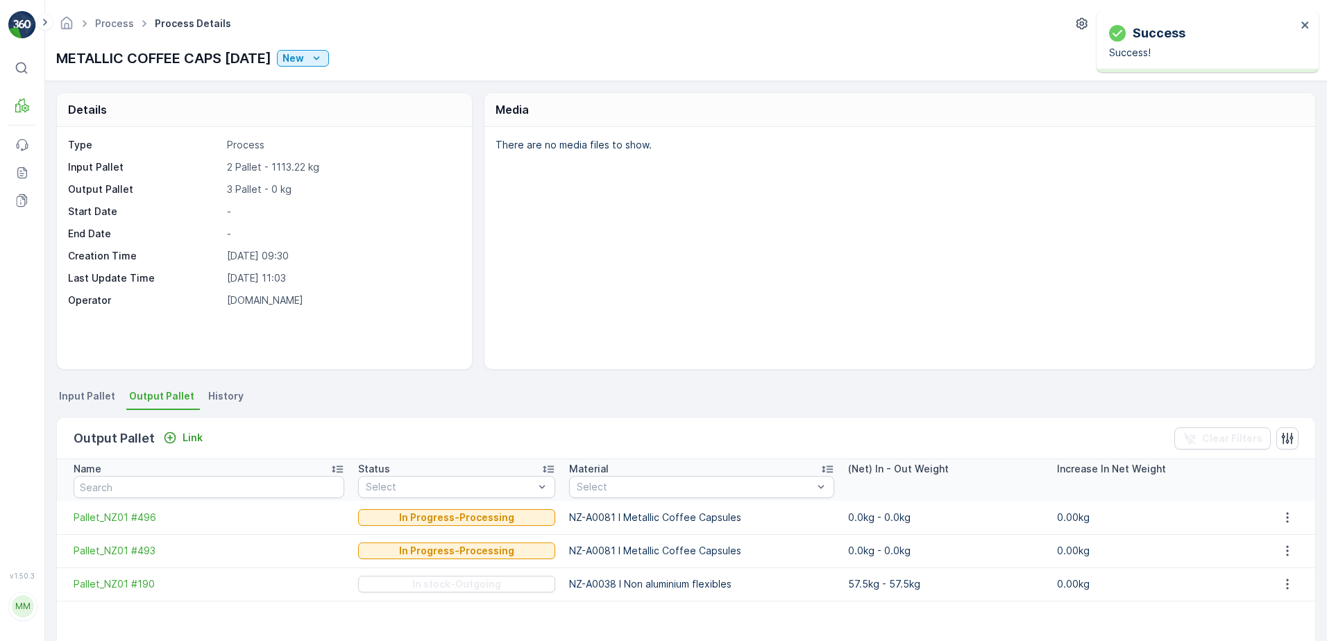
drag, startPoint x: 56, startPoint y: 56, endPoint x: 308, endPoint y: 59, distance: 251.9
click at [308, 59] on div "METALLIC COFFEE CAPS 18/09/2025 New" at bounding box center [192, 58] width 273 height 21
copy p "METALLIC COFFEE CAPS 18/09/2025"
click at [464, 391] on ul "Input Pallet Output Pallet History" at bounding box center [686, 399] width 1260 height 24
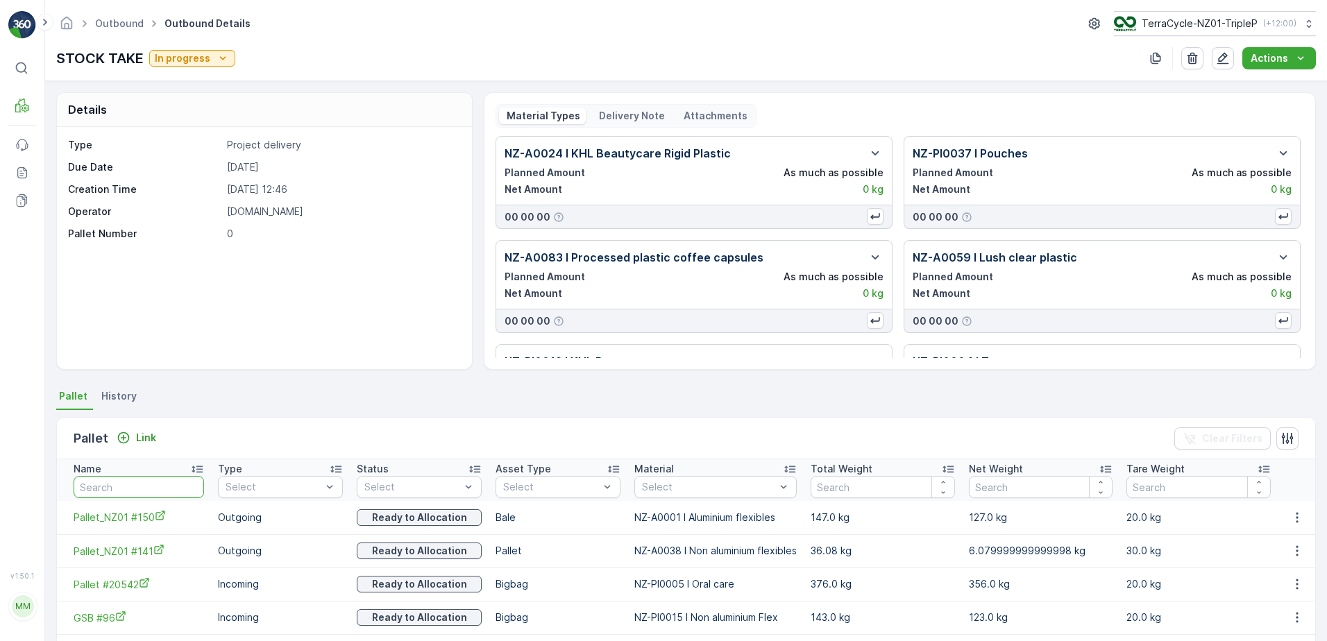
click at [166, 492] on input "text" at bounding box center [139, 487] width 130 height 22
type input "141"
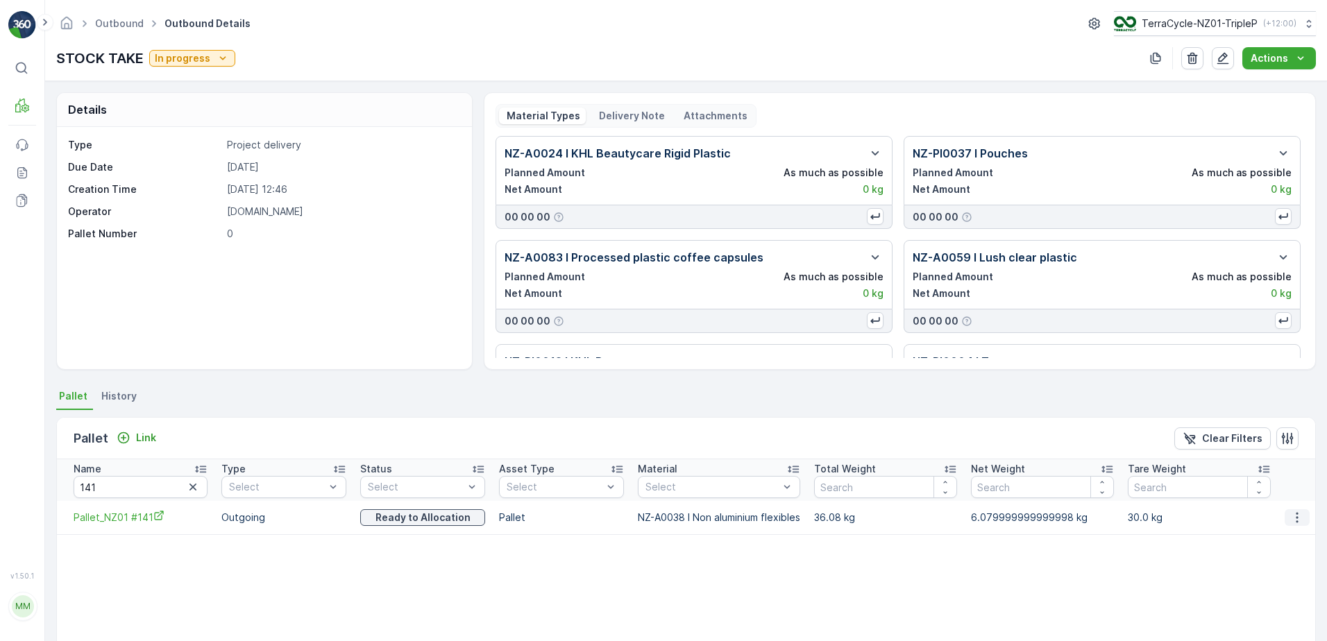
click at [1291, 516] on icon "button" at bounding box center [1297, 518] width 14 height 14
click at [1258, 562] on span "Unlink Pallet" at bounding box center [1269, 564] width 56 height 14
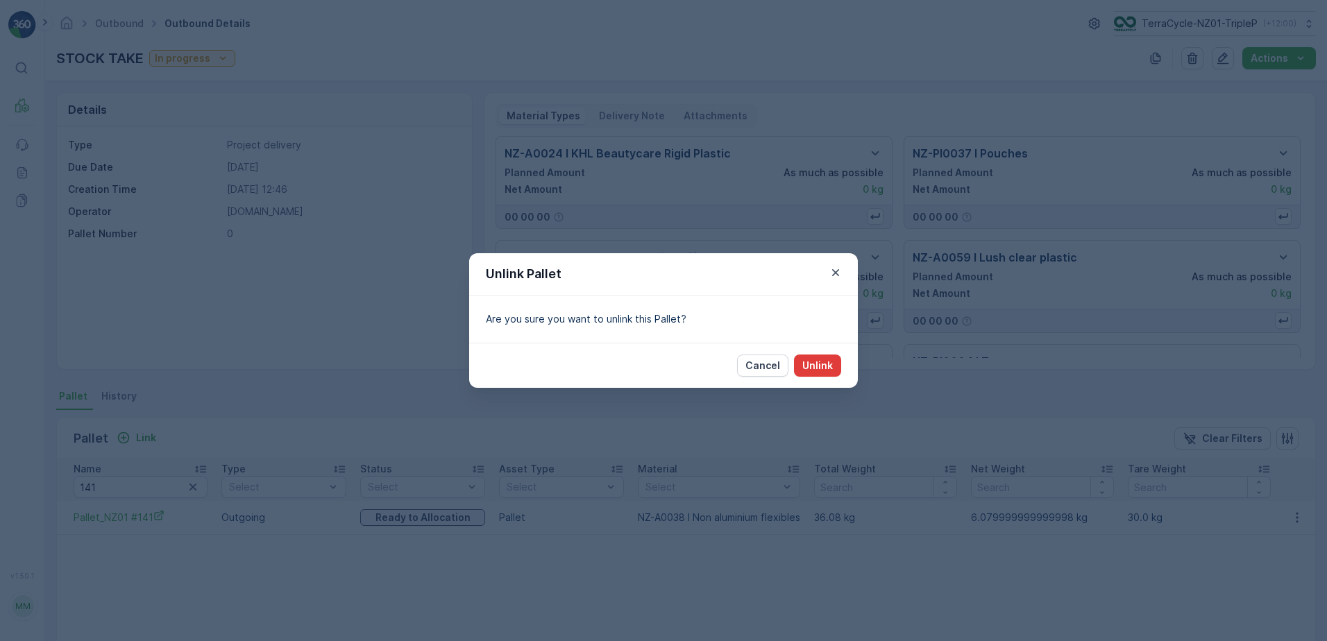
click at [816, 363] on p "Unlink" at bounding box center [817, 366] width 31 height 14
click at [815, 364] on p "Unlink" at bounding box center [817, 366] width 31 height 14
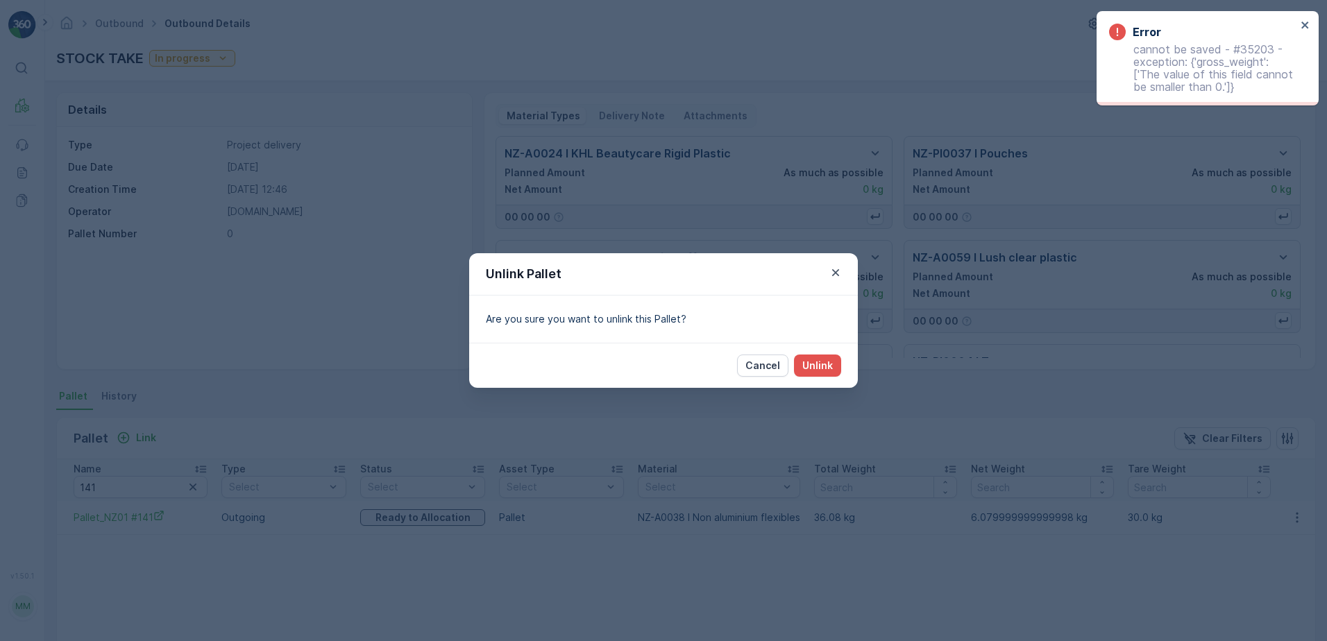
click at [334, 228] on div "Unlink Pallet Are you sure you want to unlink this Pallet? Cancel Unlink" at bounding box center [663, 320] width 1327 height 641
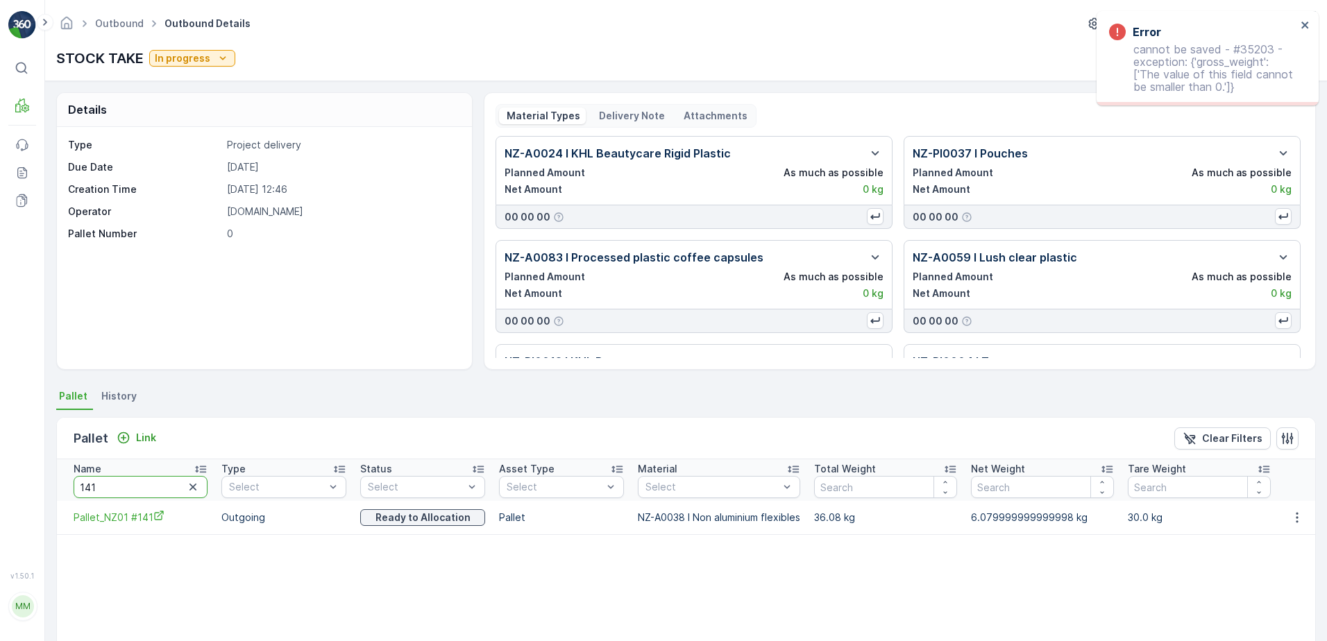
drag, startPoint x: 115, startPoint y: 492, endPoint x: 524, endPoint y: 109, distance: 560.7
click at [46, 456] on div "Details Type Project delivery Due Date 28.05.2025 Creation Time 28.05.2025 12:4…" at bounding box center [686, 361] width 1282 height 560
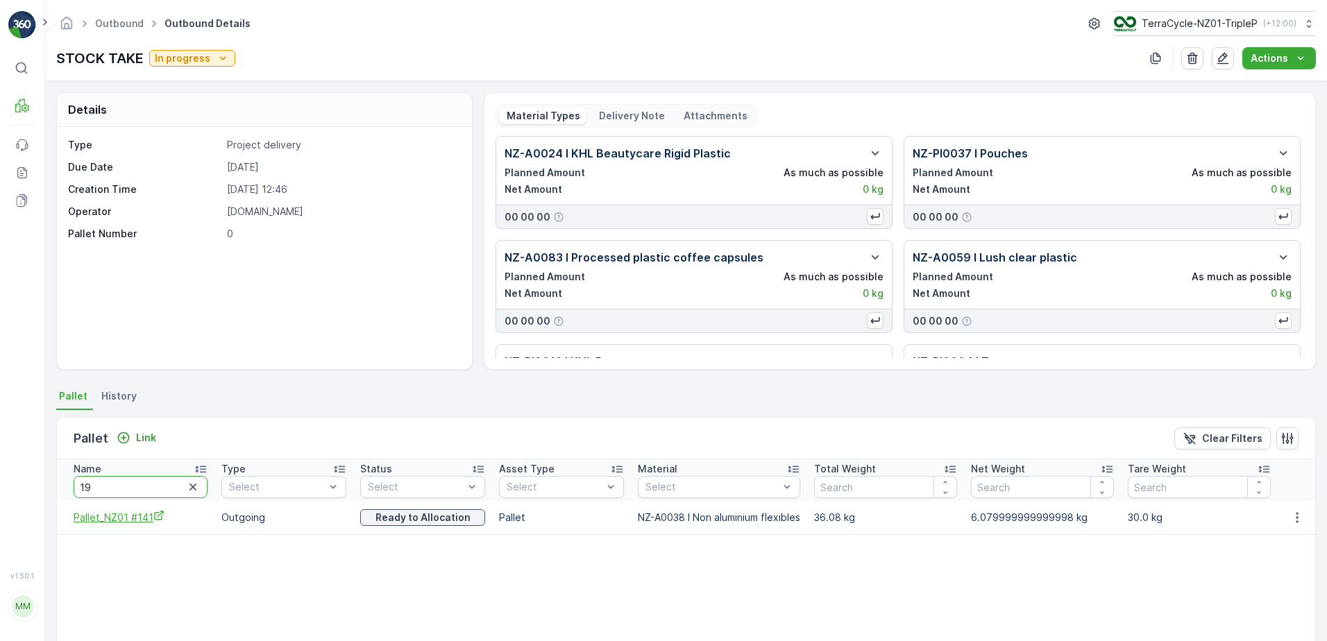
type input "190"
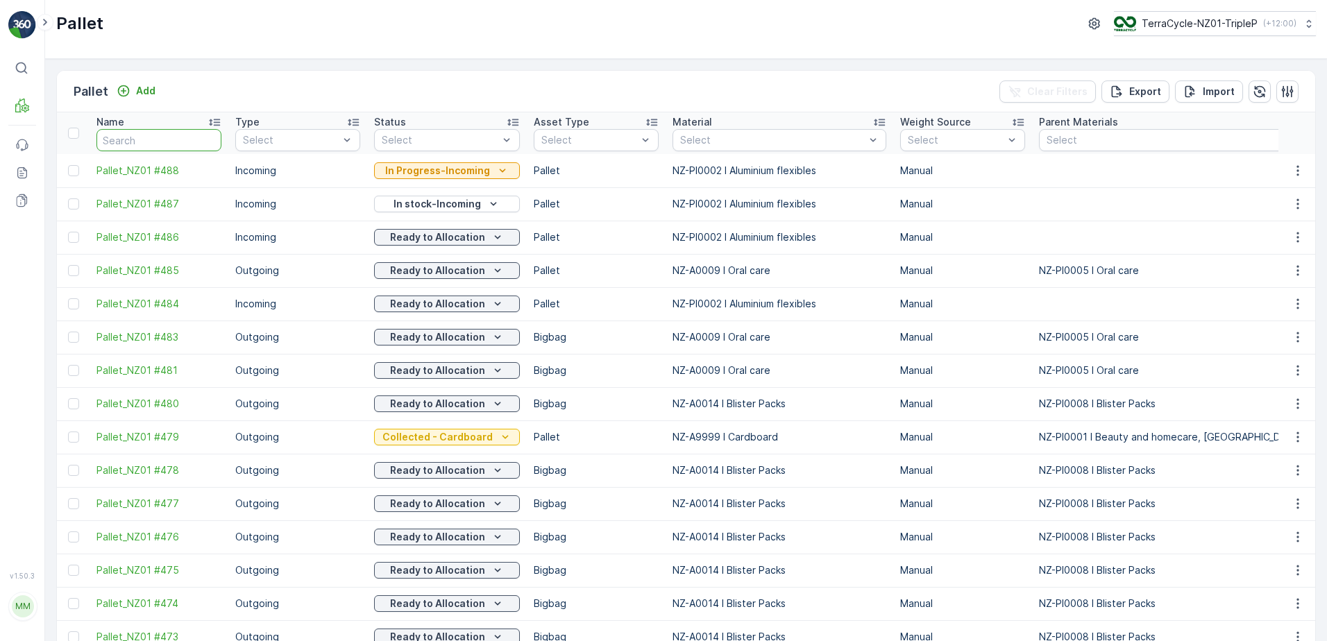
click at [186, 137] on input "text" at bounding box center [158, 140] width 125 height 22
type input "196"
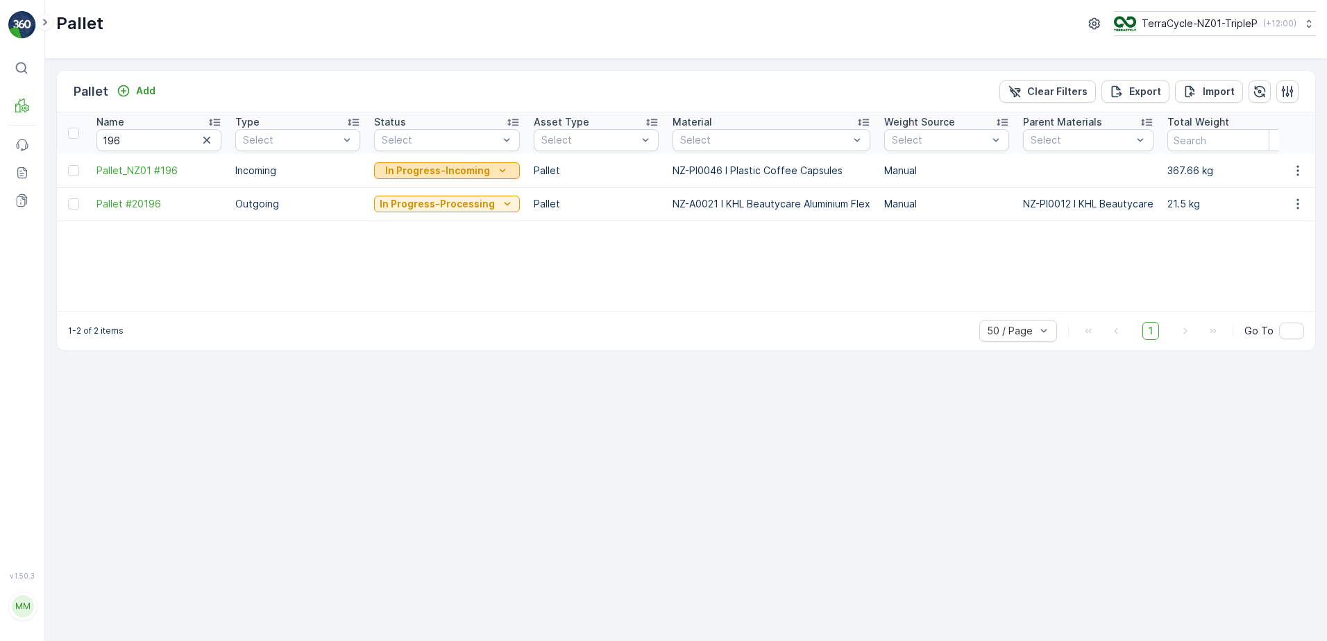
click at [417, 177] on p "In Progress-Incoming" at bounding box center [437, 171] width 105 height 14
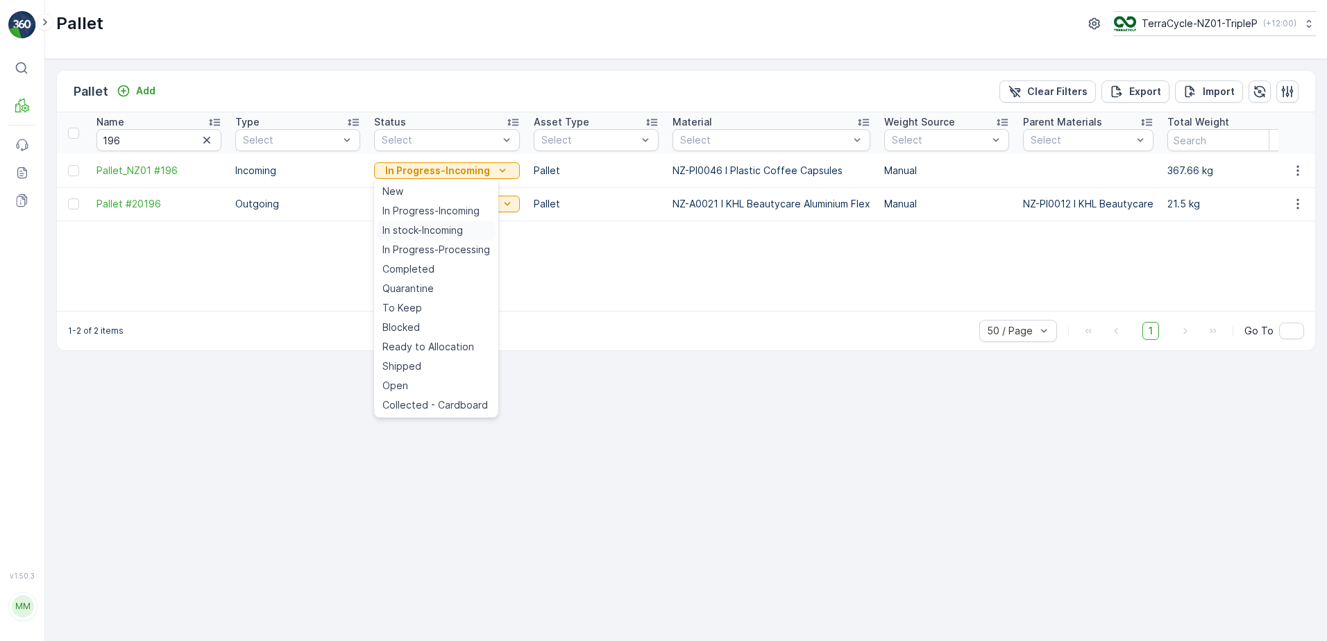
click at [434, 228] on span "In stock-Incoming" at bounding box center [422, 230] width 81 height 14
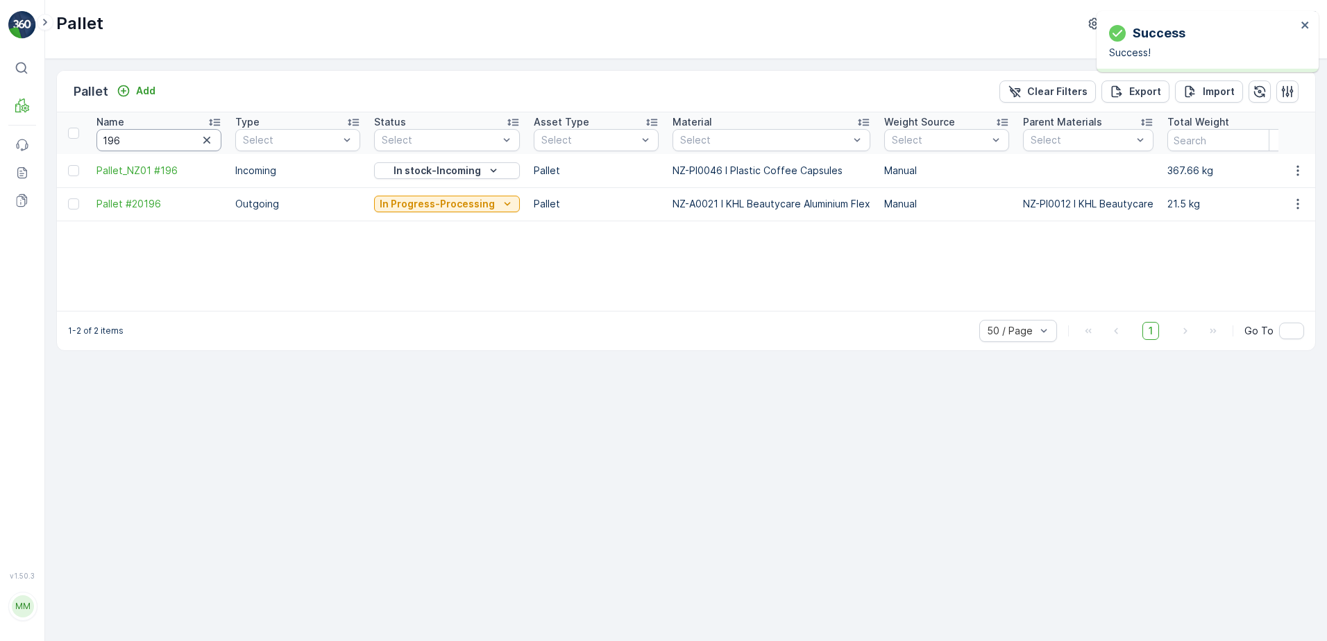
click at [153, 139] on input "196" at bounding box center [158, 140] width 125 height 22
type input "454"
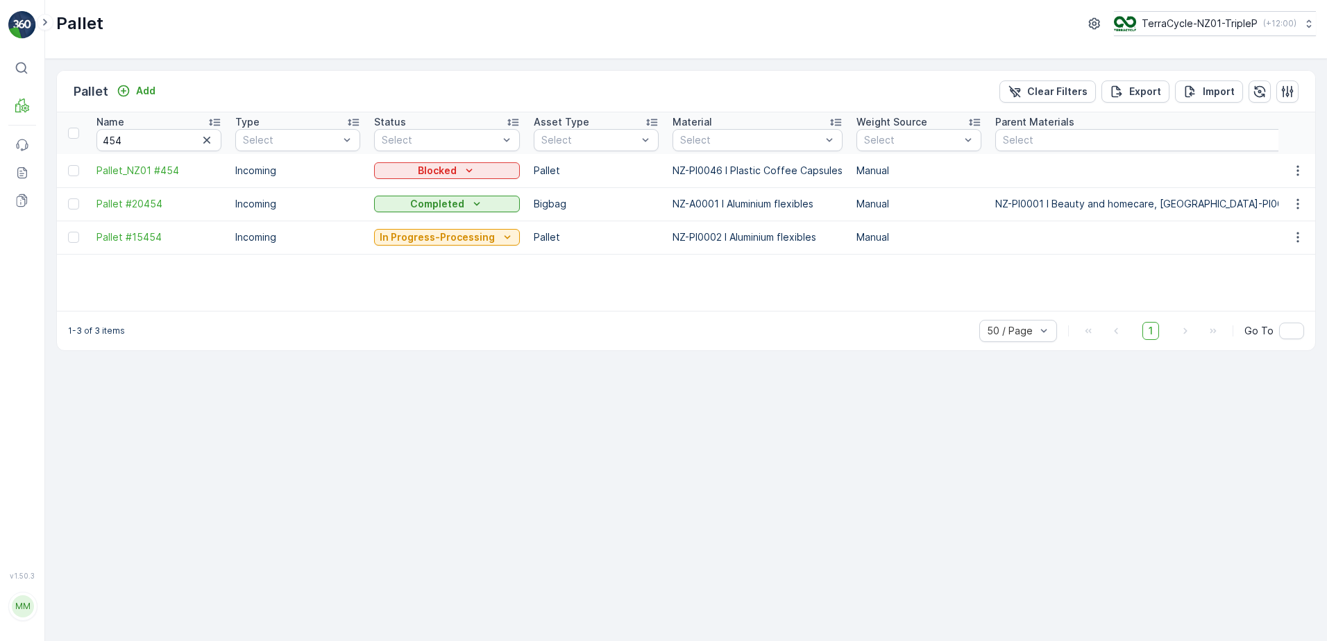
click at [462, 172] on icon "Blocked" at bounding box center [469, 171] width 14 height 14
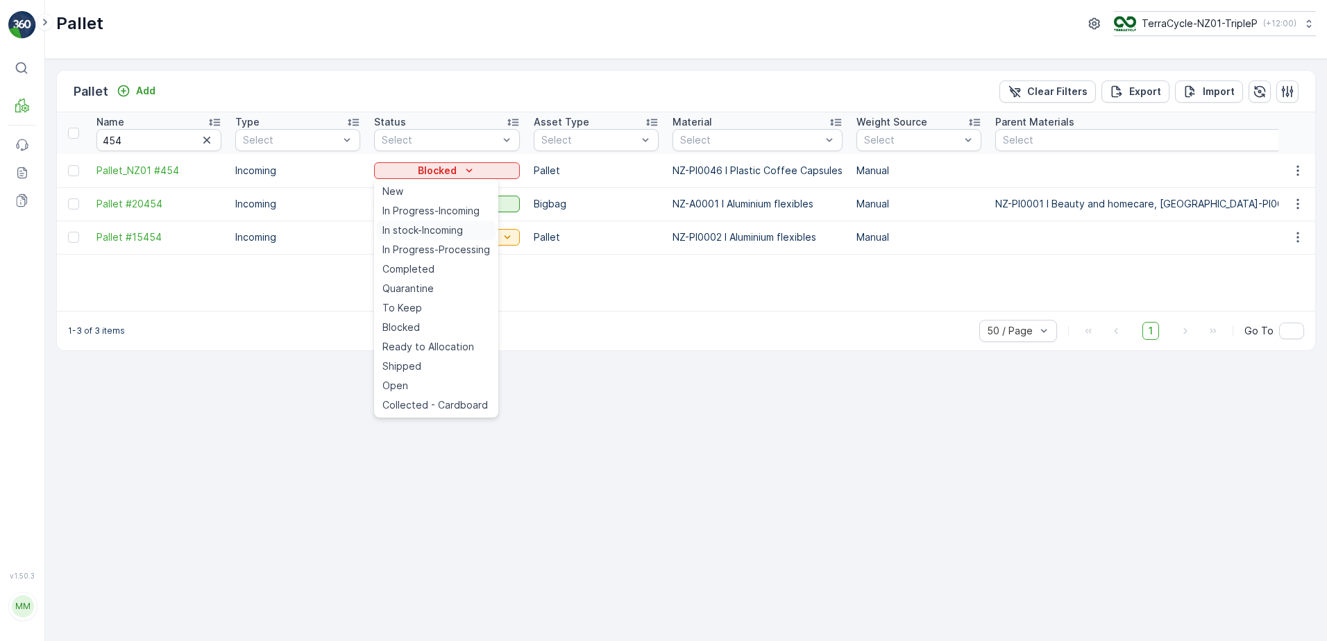
click at [465, 228] on div "In stock-Incoming" at bounding box center [436, 230] width 119 height 19
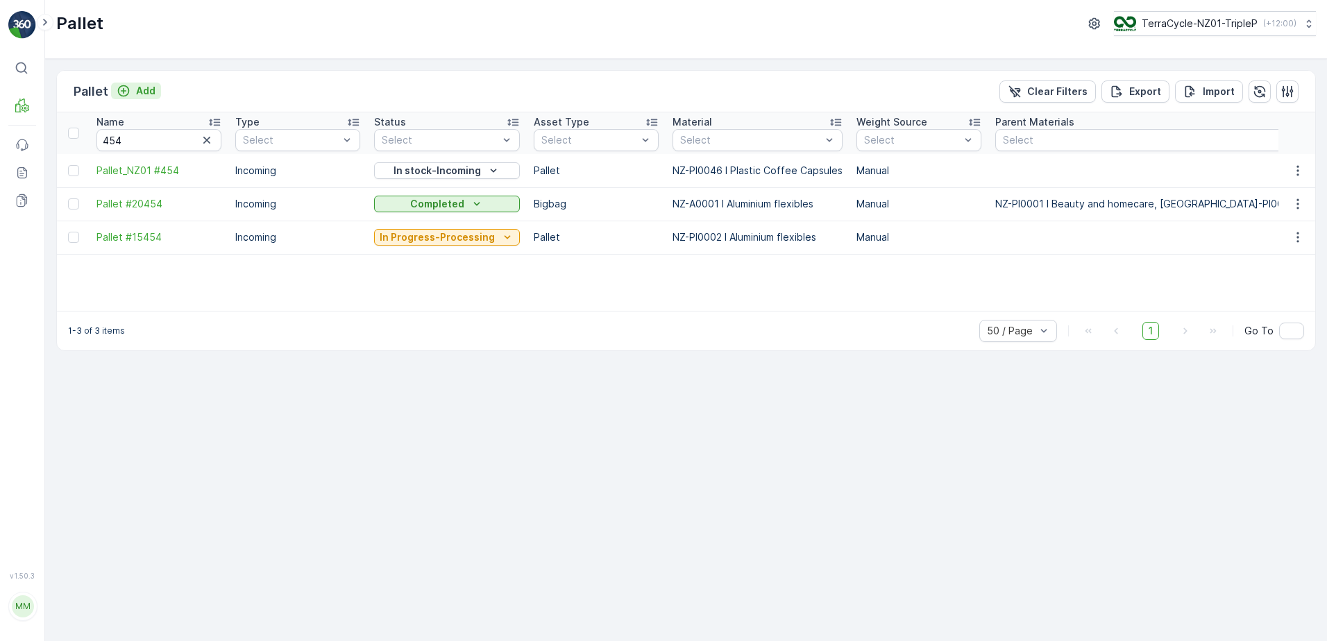
click at [153, 93] on p "Add" at bounding box center [145, 91] width 19 height 14
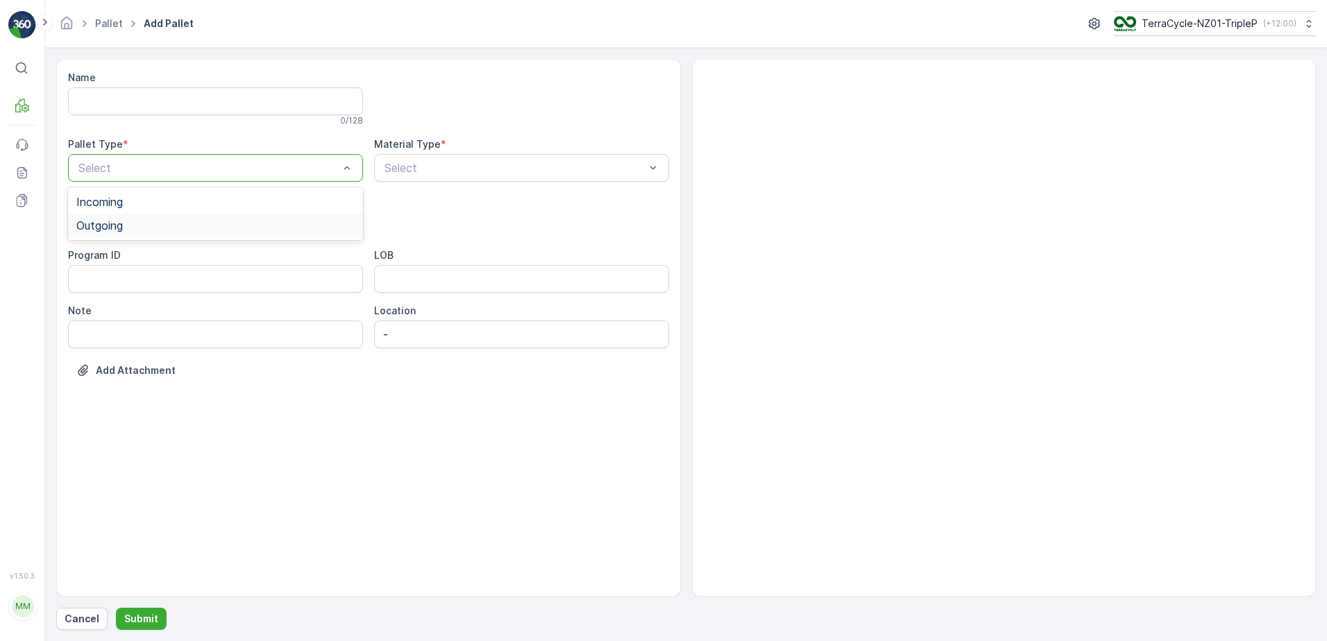
click at [157, 228] on div "Outgoing" at bounding box center [215, 225] width 278 height 12
click at [125, 257] on div "Cage" at bounding box center [215, 257] width 278 height 12
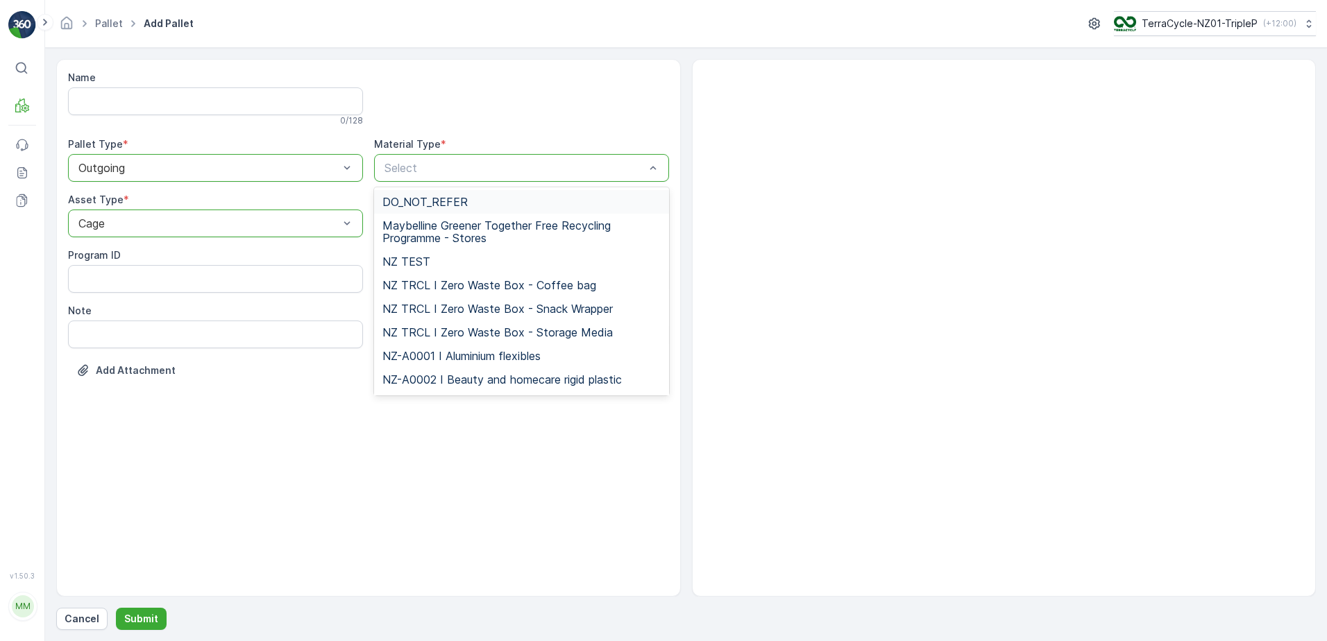
type input "C"
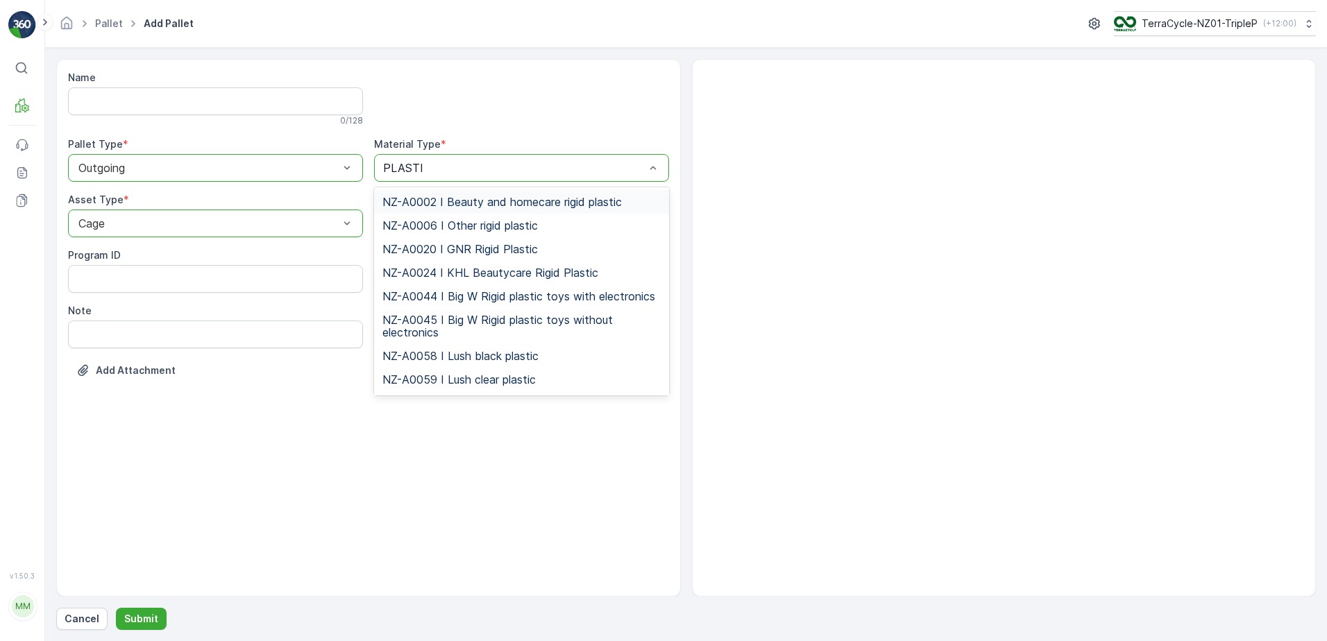
type input "PLASTIC"
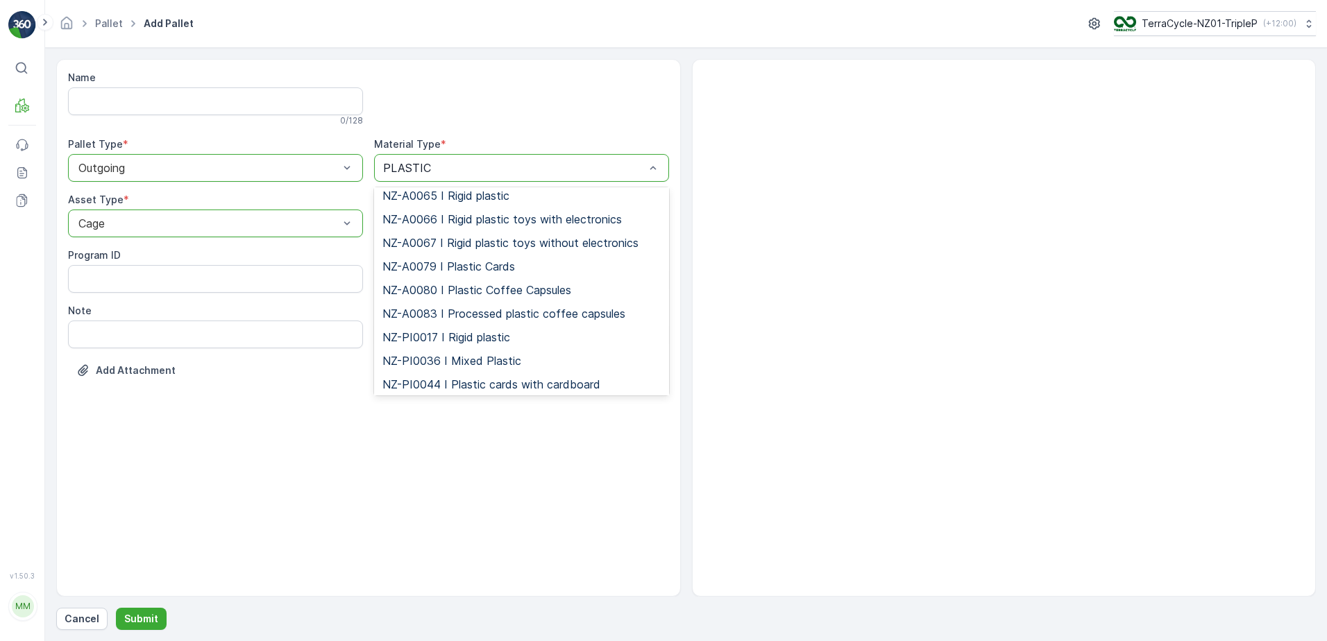
scroll to position [208, 0]
click at [511, 289] on span "NZ-A0080 I Plastic Coffee Capsules" at bounding box center [476, 289] width 189 height 12
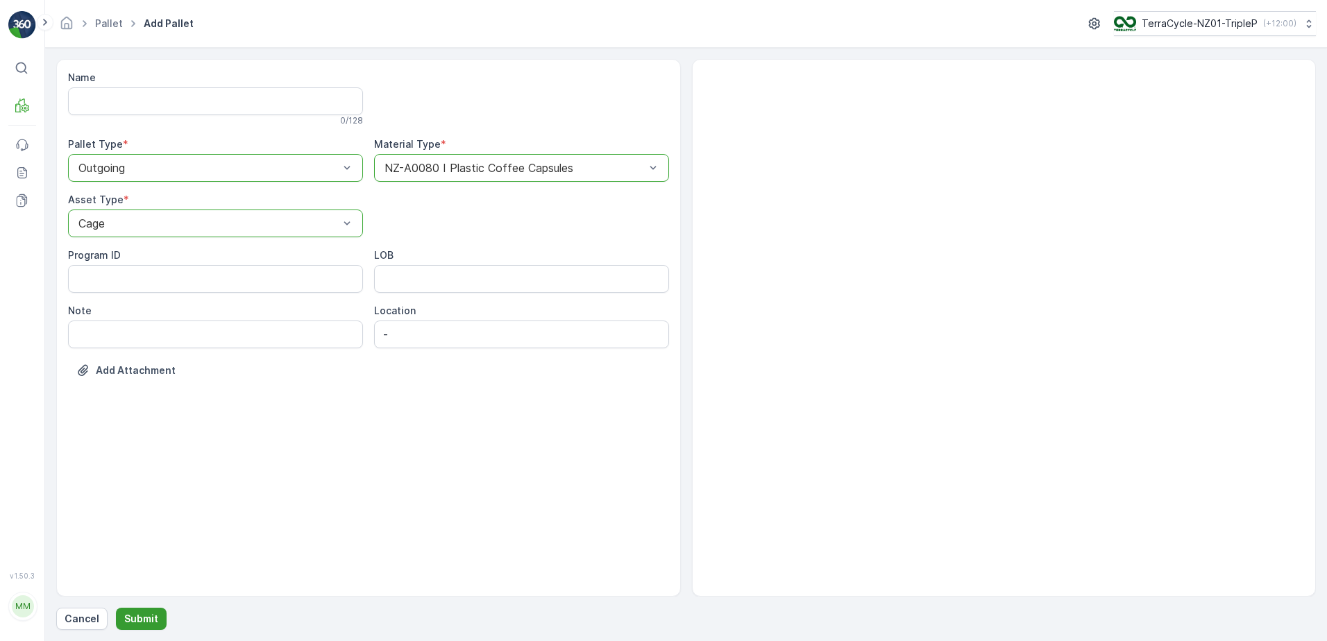
click at [134, 620] on p "Submit" at bounding box center [141, 619] width 34 height 14
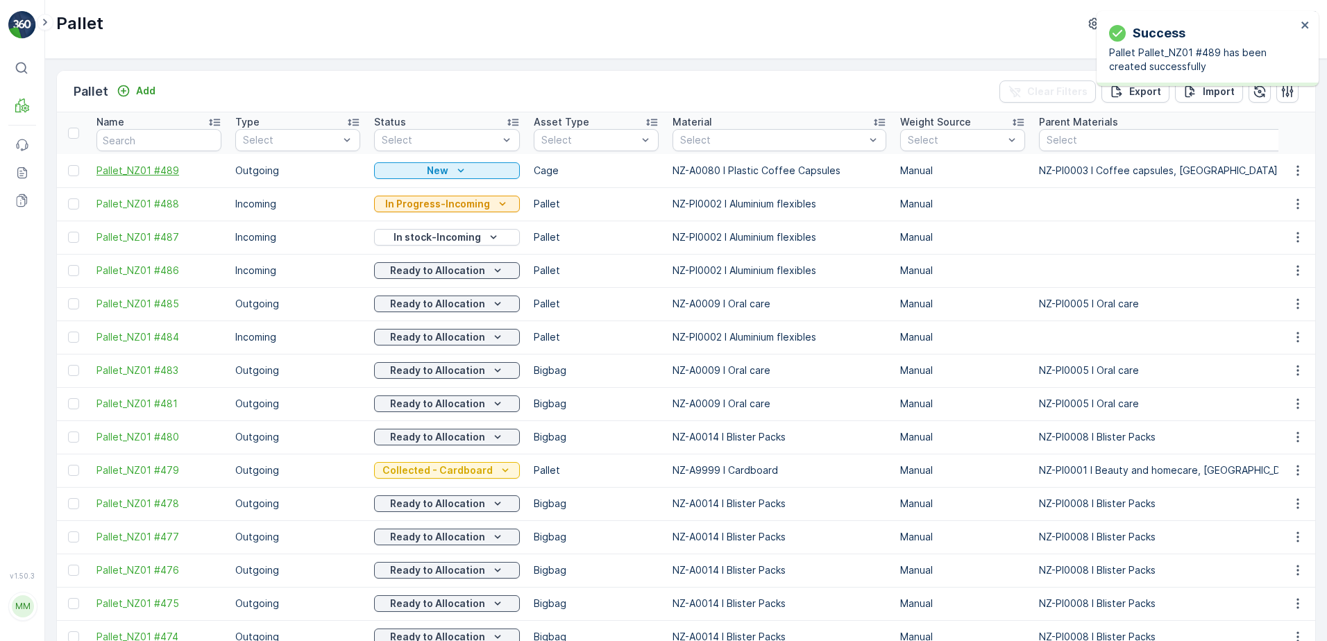
drag, startPoint x: 189, startPoint y: 221, endPoint x: 201, endPoint y: 170, distance: 52.7
click at [201, 170] on span "Pallet_NZ01 #489" at bounding box center [158, 171] width 125 height 14
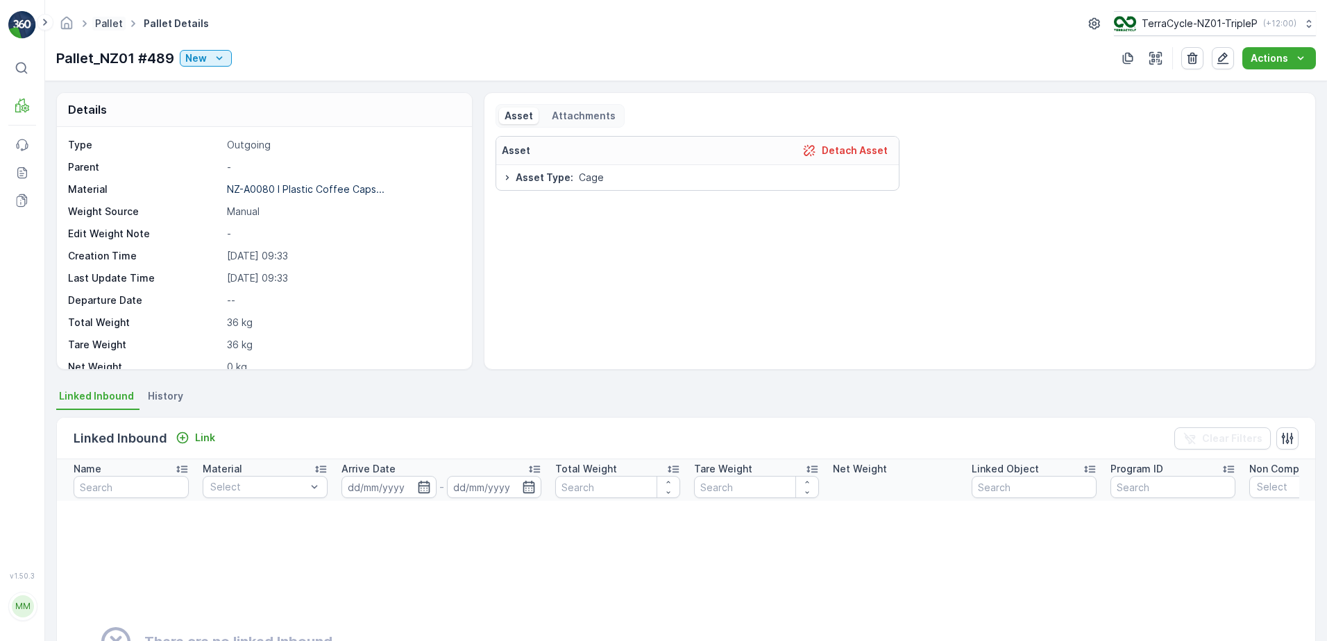
click at [103, 25] on link "Pallet" at bounding box center [109, 23] width 28 height 12
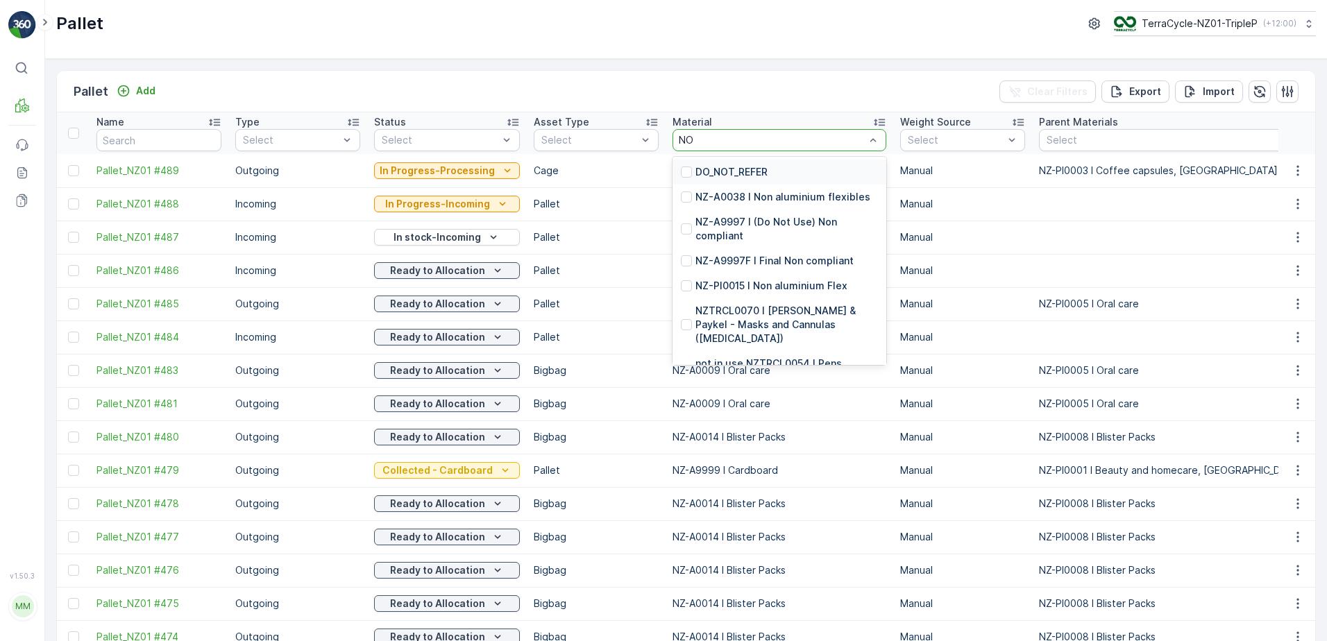
type input "NON"
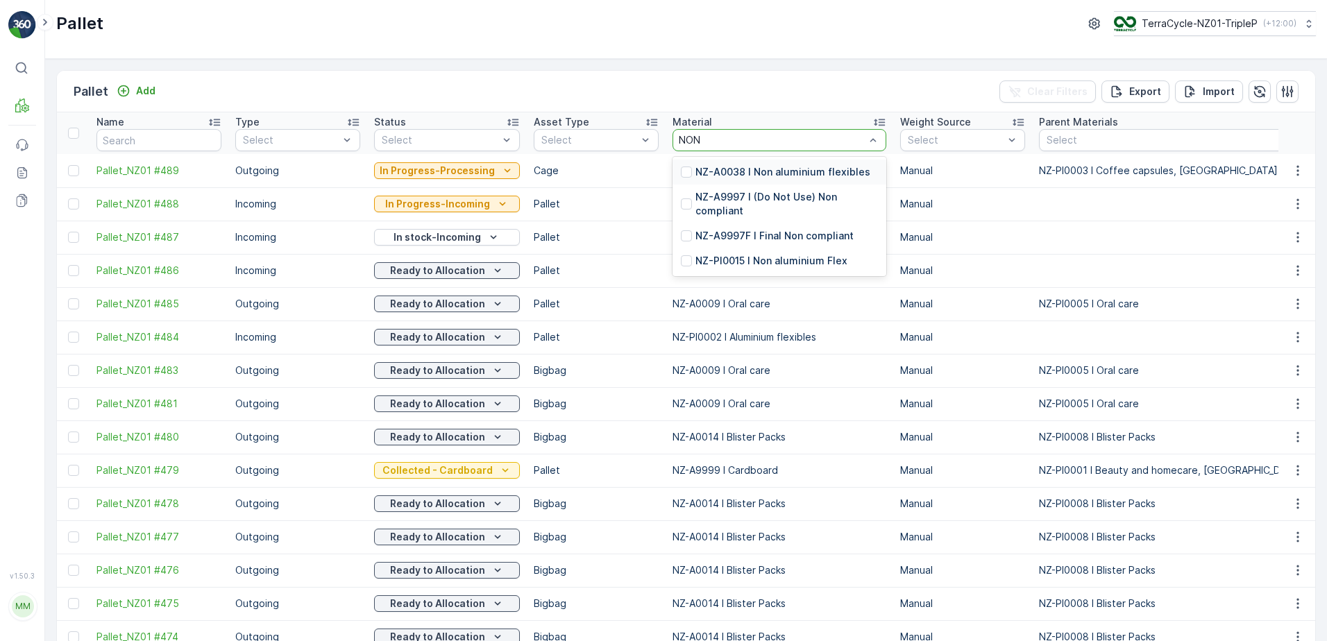
click at [748, 166] on p "NZ-A0038 I Non aluminium flexibles" at bounding box center [782, 172] width 175 height 14
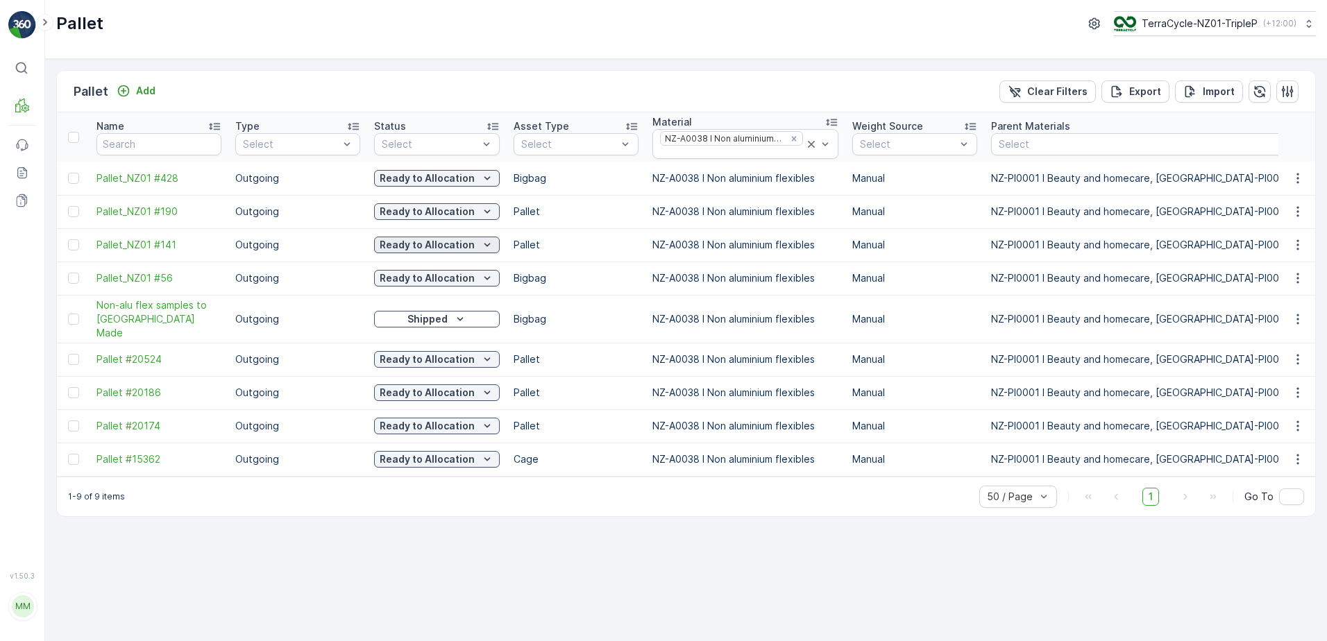
click at [417, 247] on p "Ready to Allocation" at bounding box center [427, 245] width 95 height 14
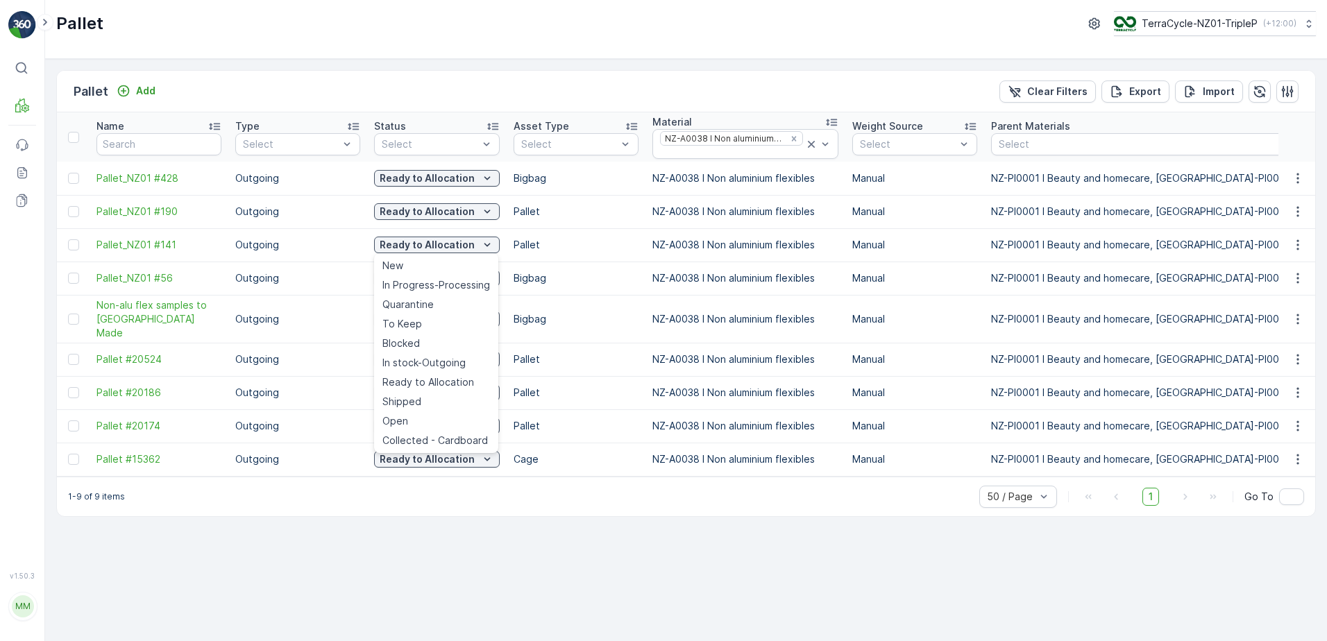
click at [493, 501] on div "1-9 of 9 items 50 / Page 1 Go To" at bounding box center [686, 497] width 1258 height 40
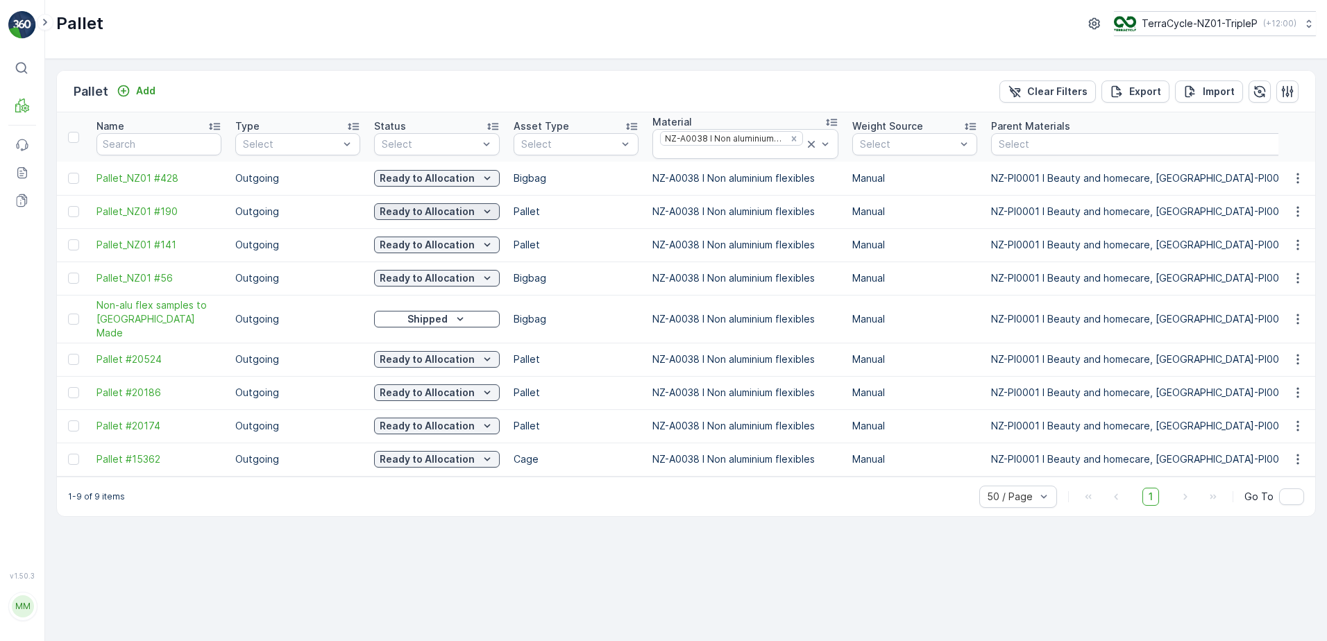
click at [423, 208] on p "Ready to Allocation" at bounding box center [427, 212] width 95 height 14
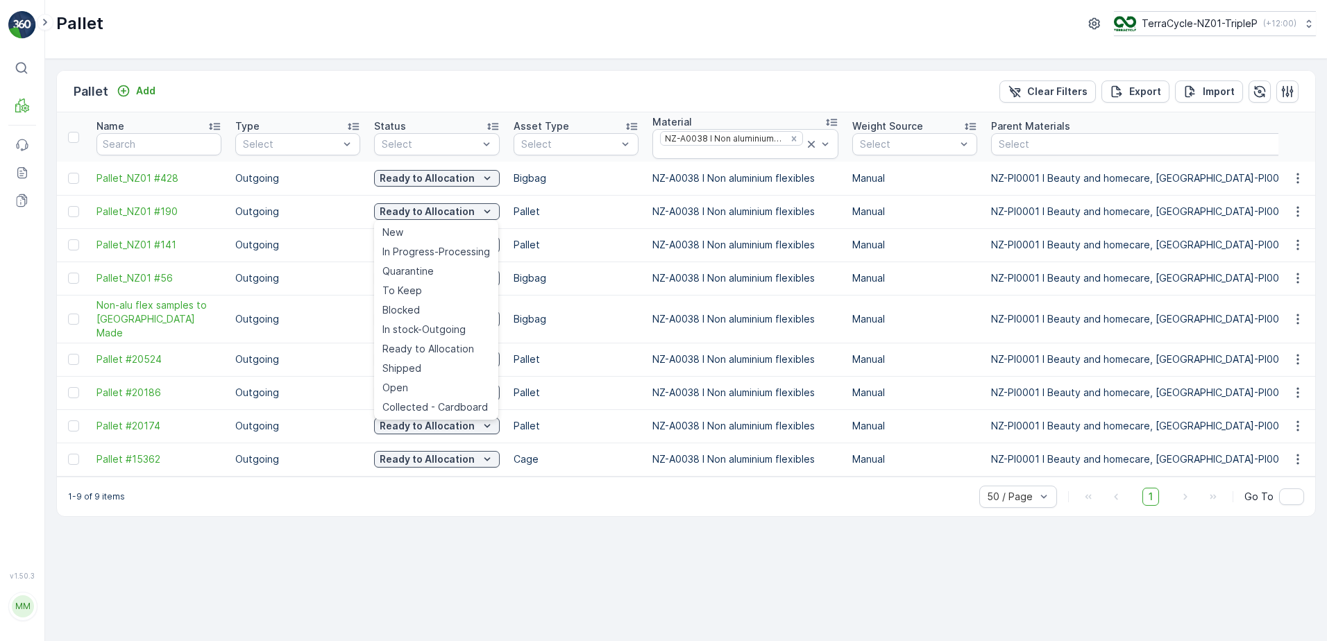
drag, startPoint x: 430, startPoint y: 598, endPoint x: 441, endPoint y: 540, distance: 58.7
click at [432, 598] on div "Pallet Add Clear Filters Export Import Name Type Select Status Select Asset Typ…" at bounding box center [686, 350] width 1282 height 582
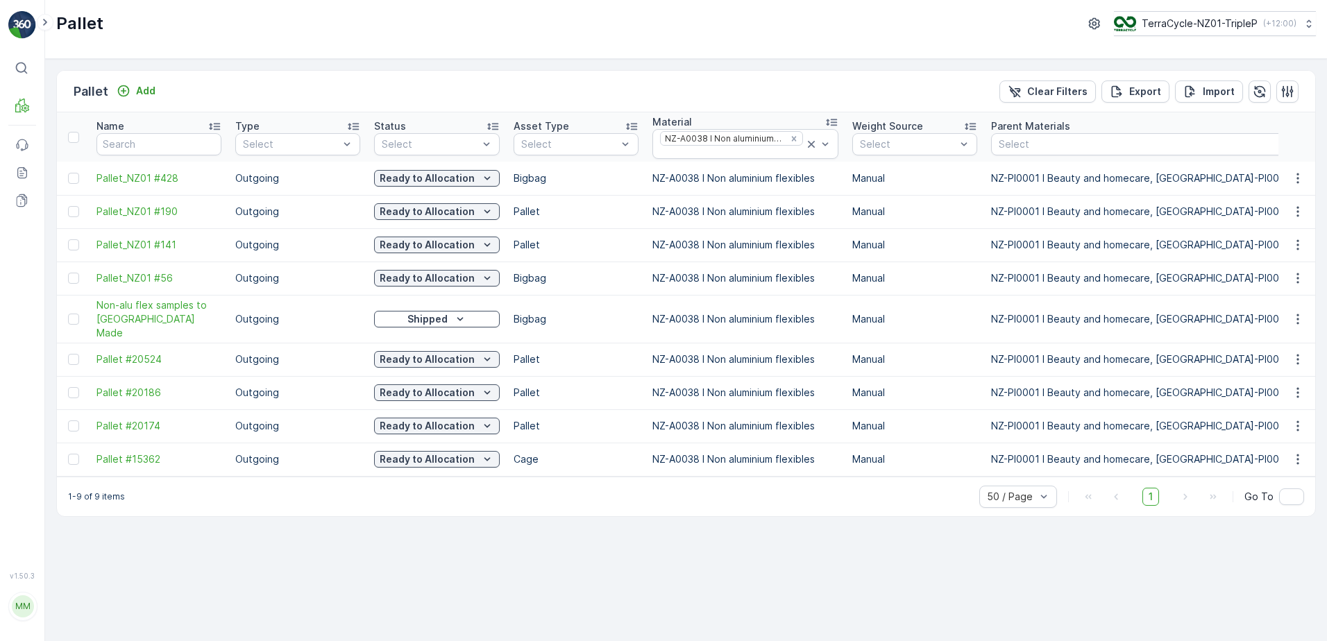
click at [135, 82] on div "Pallet Add" at bounding box center [117, 91] width 87 height 19
click at [142, 93] on p "Add" at bounding box center [145, 91] width 19 height 14
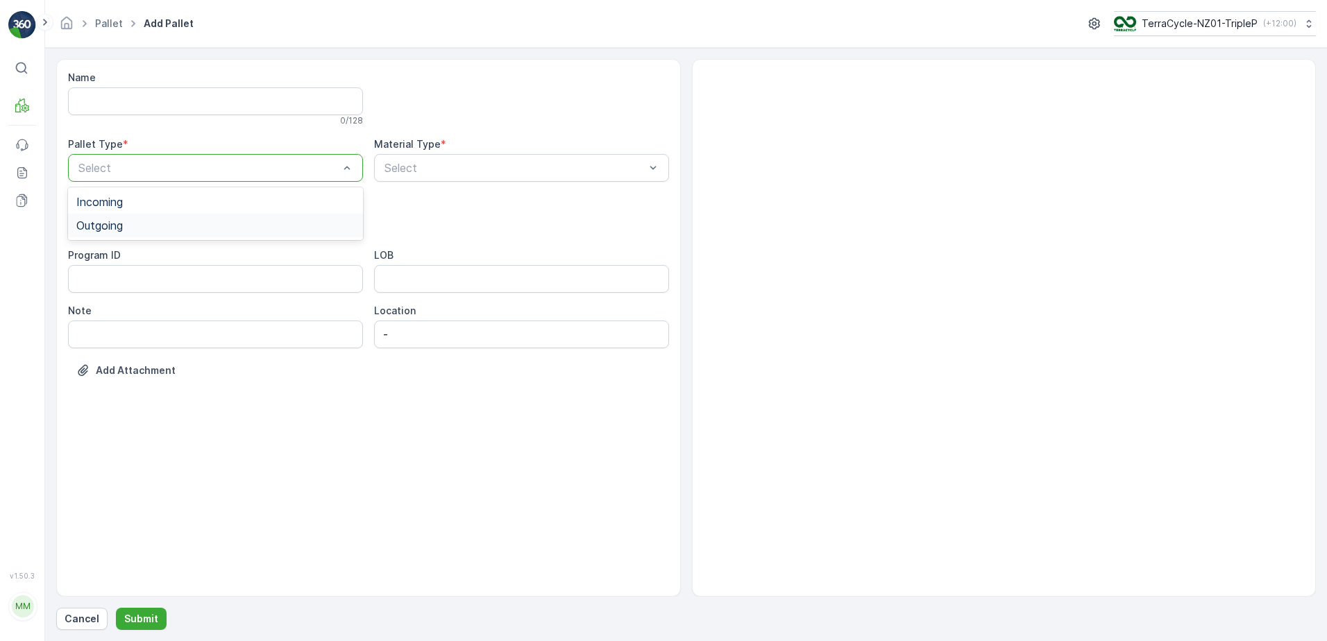
click at [178, 228] on div "Outgoing" at bounding box center [215, 225] width 278 height 12
click at [105, 325] on div "Pallet" at bounding box center [215, 328] width 278 height 12
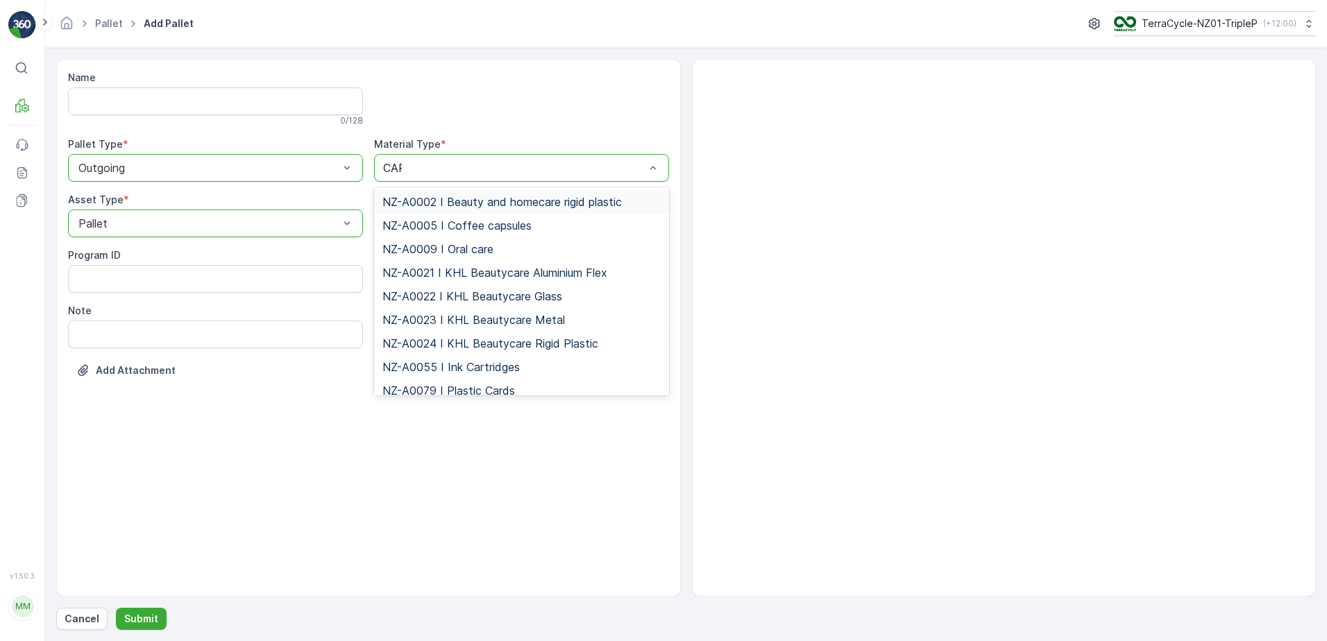
type input "CARD"
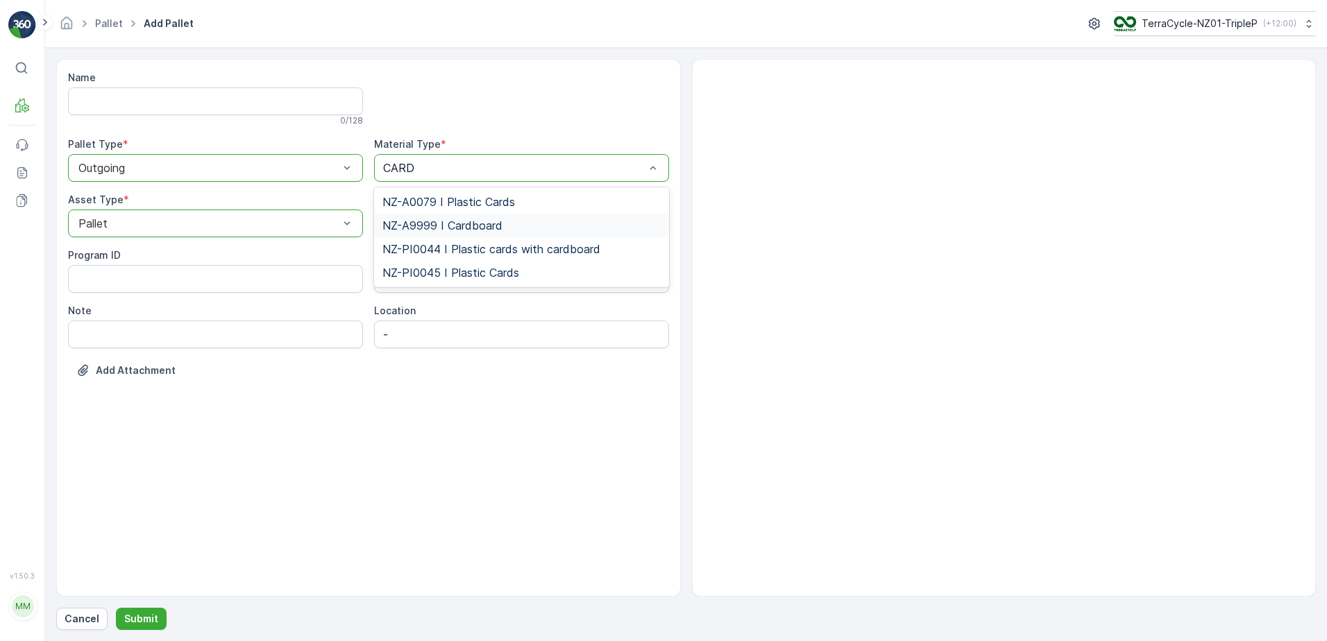
click at [469, 224] on span "NZ-A9999 I Cardboard" at bounding box center [442, 225] width 120 height 12
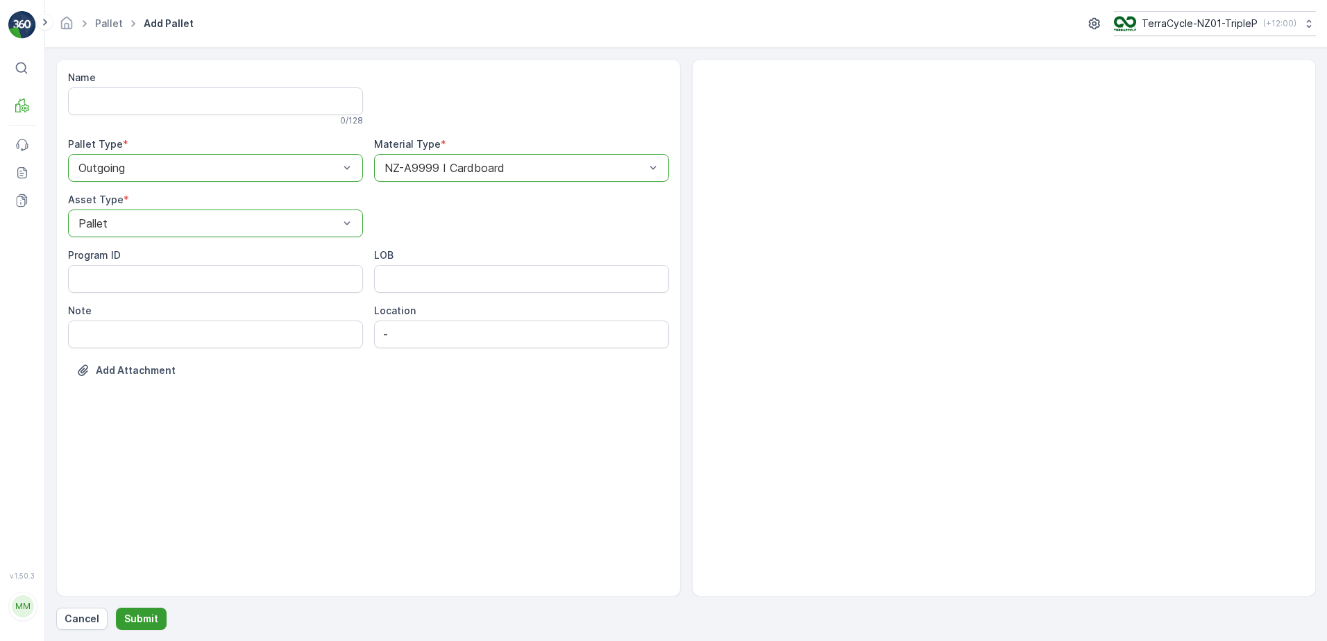
click at [146, 615] on p "Submit" at bounding box center [141, 619] width 34 height 14
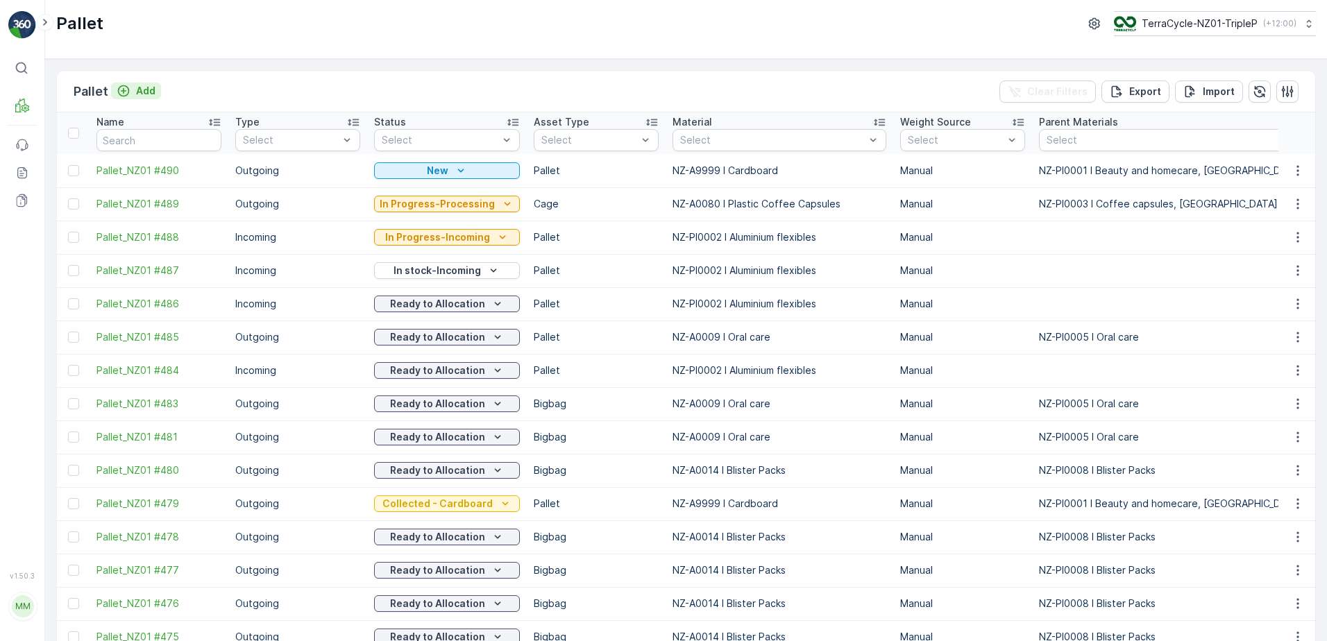
click at [123, 92] on icon "Add" at bounding box center [124, 91] width 12 height 12
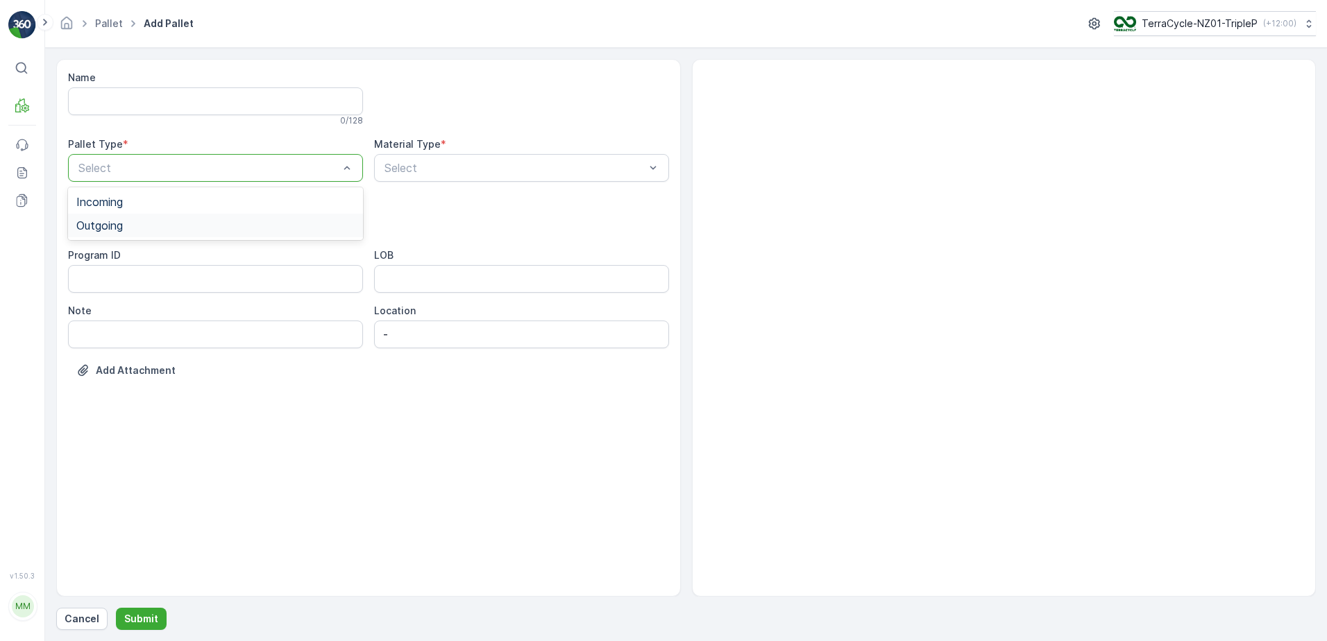
click at [194, 226] on div "Outgoing" at bounding box center [215, 225] width 278 height 12
click at [151, 331] on div "Pallet" at bounding box center [215, 328] width 278 height 12
click at [482, 169] on div at bounding box center [514, 168] width 263 height 12
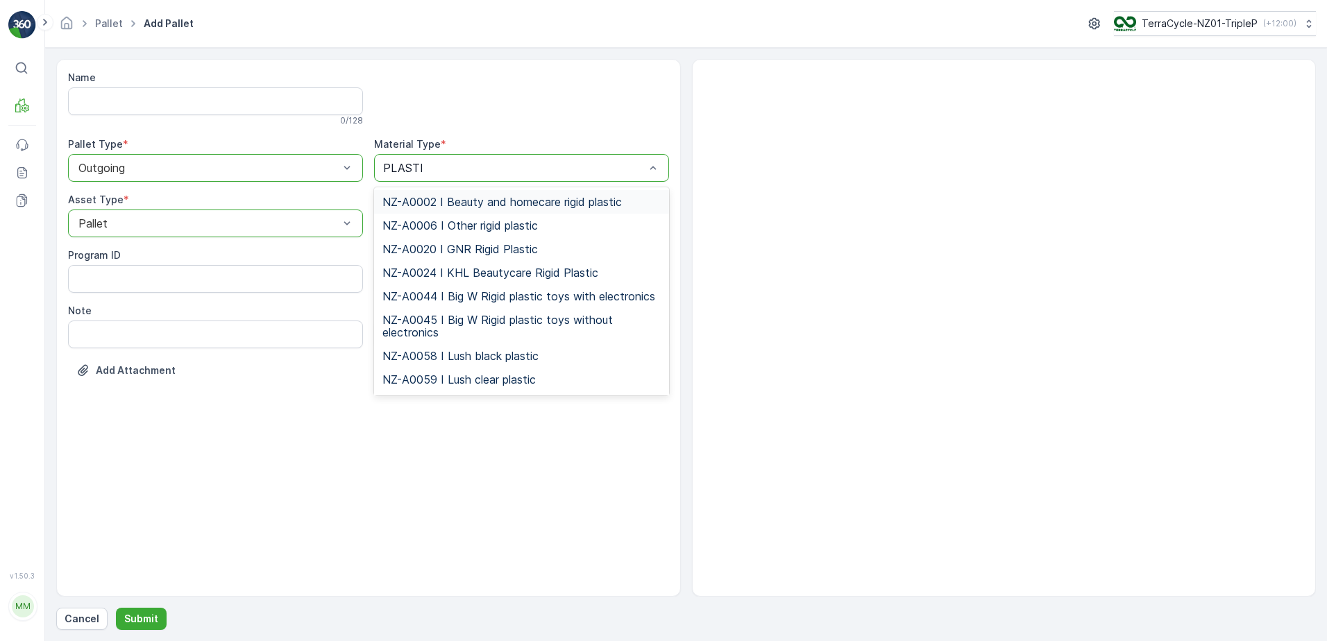
type input "PLASTIC"
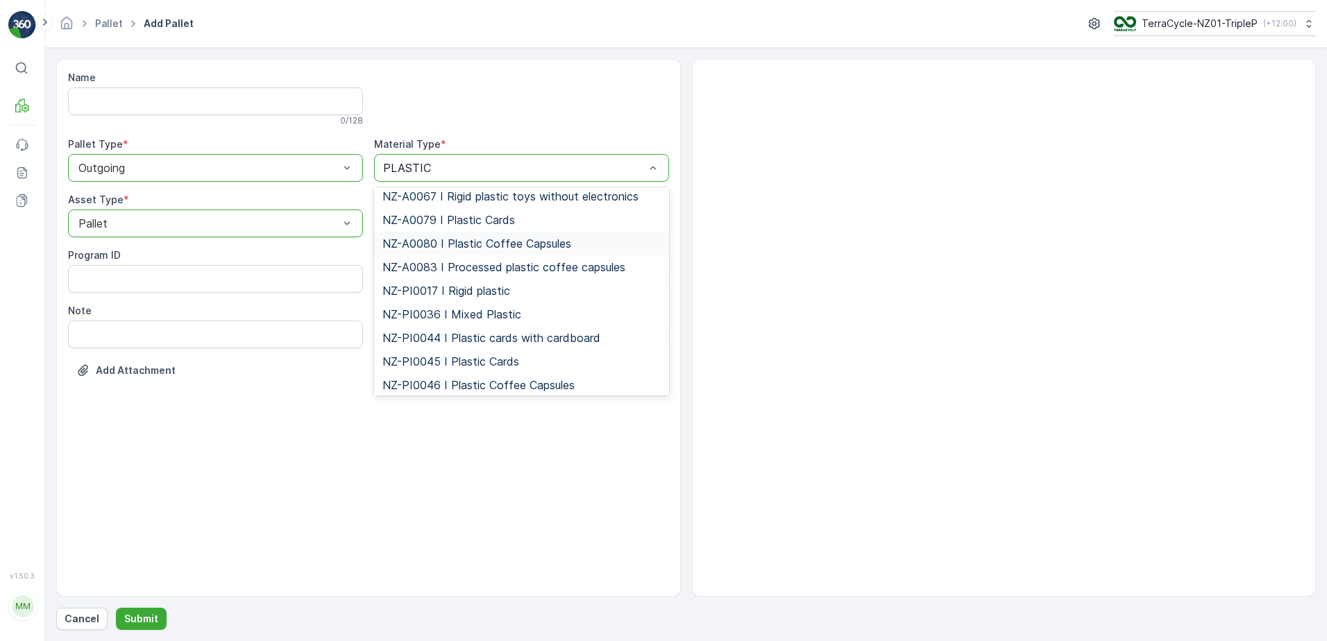
scroll to position [278, 0]
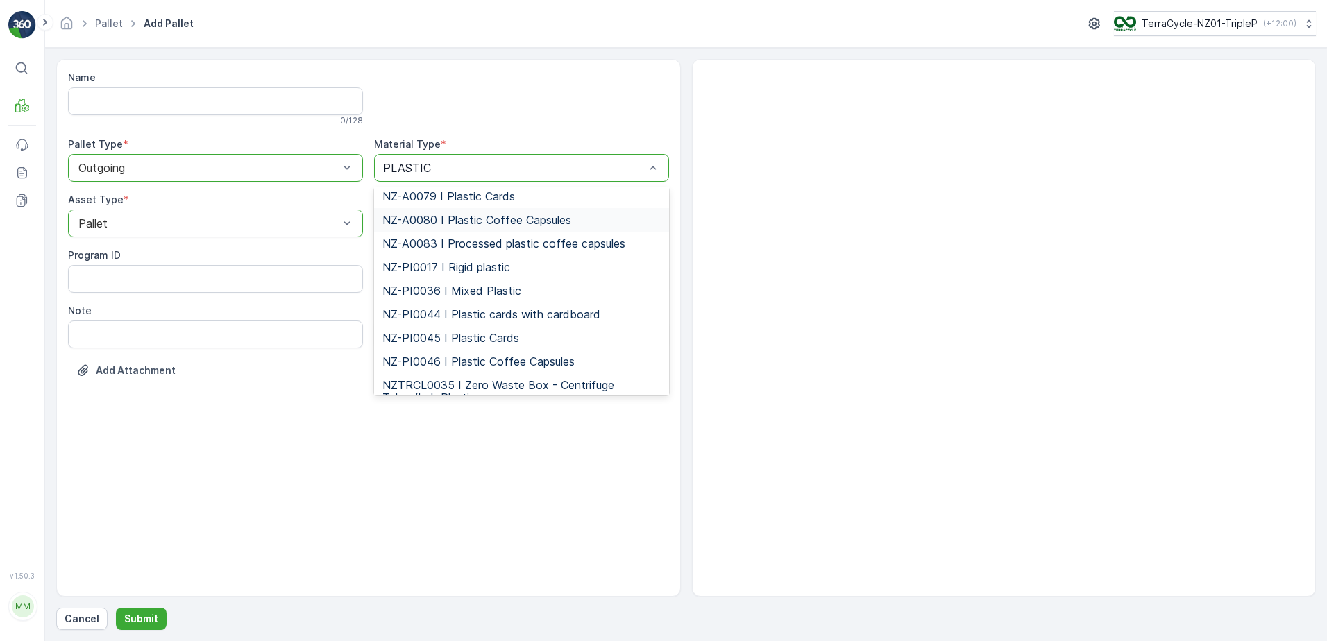
click at [527, 219] on span "NZ-A0080 I Plastic Coffee Capsules" at bounding box center [476, 220] width 189 height 12
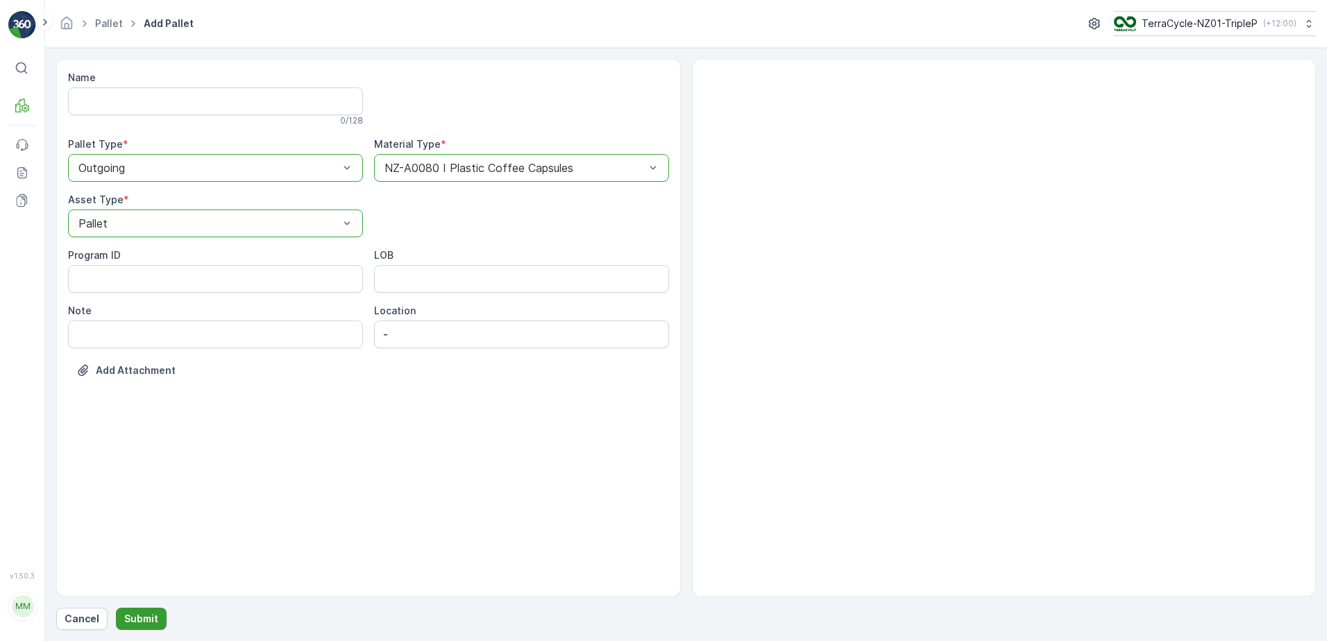
click at [155, 618] on button "Submit" at bounding box center [141, 619] width 51 height 22
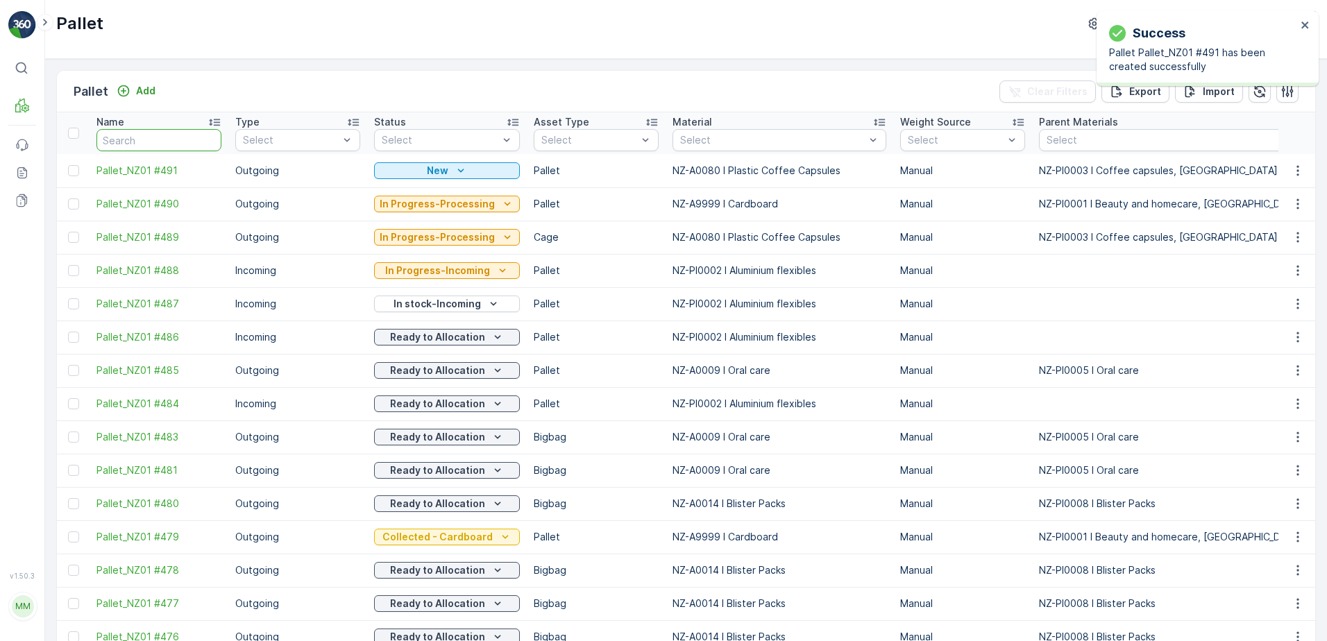
click at [109, 133] on input "text" at bounding box center [158, 140] width 125 height 22
type input "198"
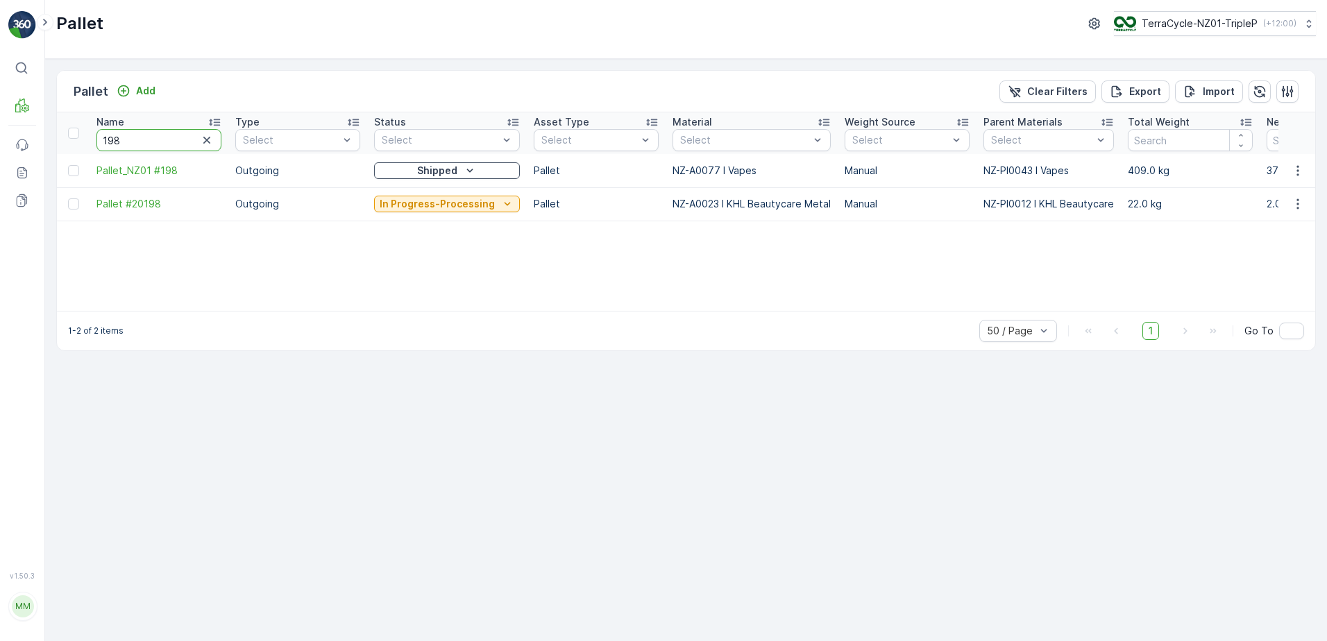
click at [128, 141] on input "198" at bounding box center [158, 140] width 125 height 22
type input "194"
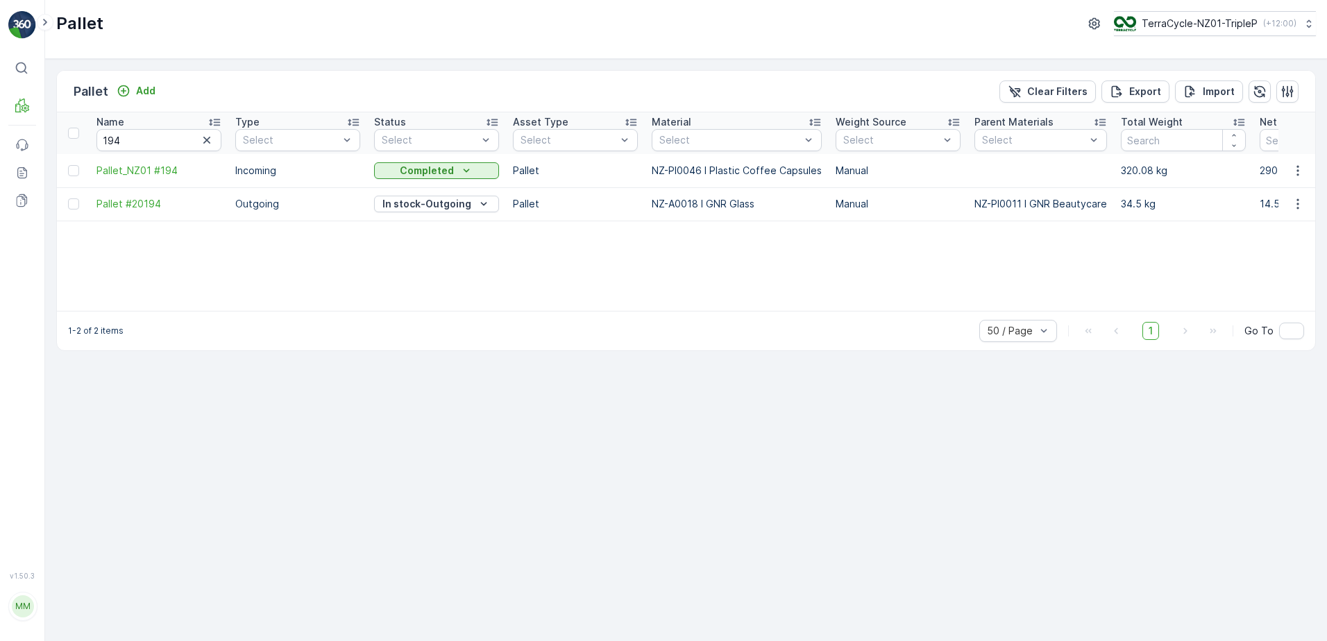
click at [768, 127] on div "Material" at bounding box center [737, 122] width 170 height 14
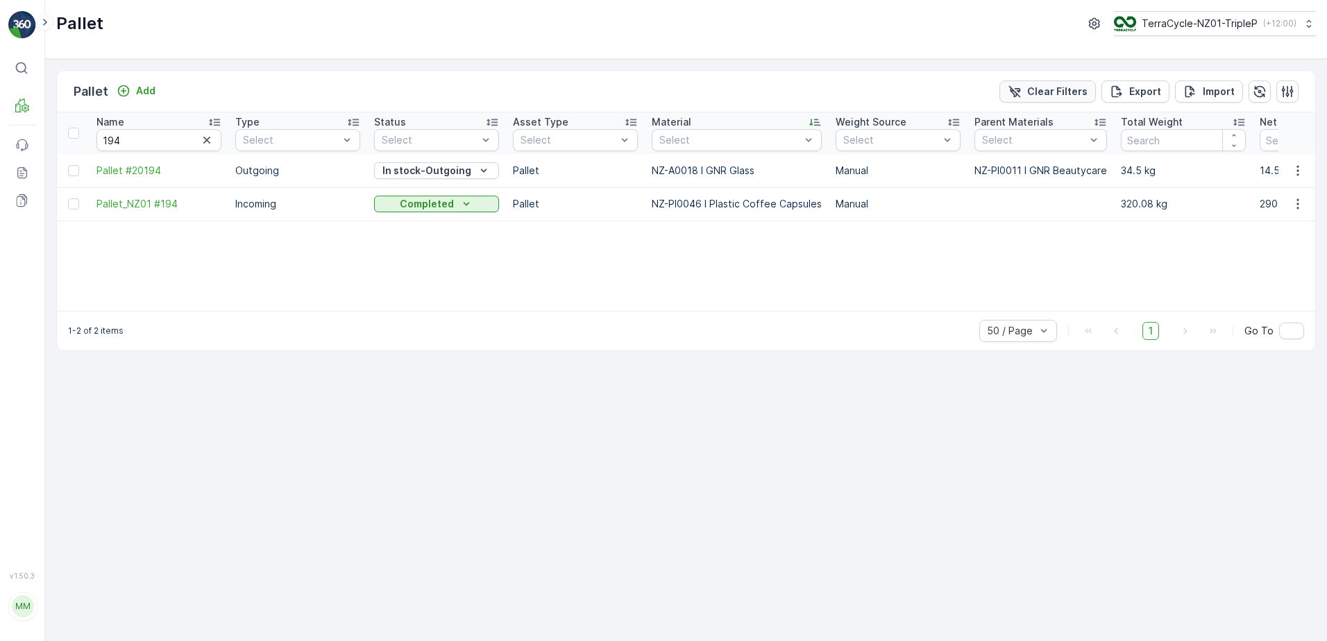
click at [1053, 93] on p "Clear Filters" at bounding box center [1057, 92] width 60 height 14
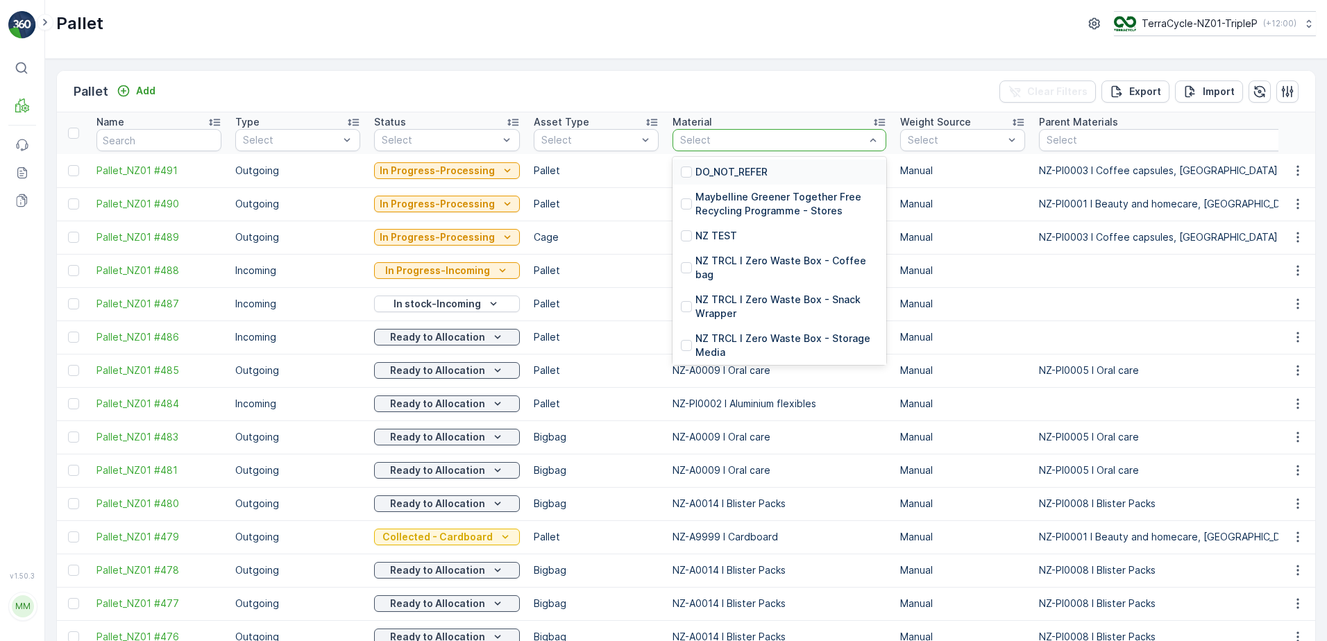
click at [695, 132] on div "Select" at bounding box center [779, 140] width 214 height 22
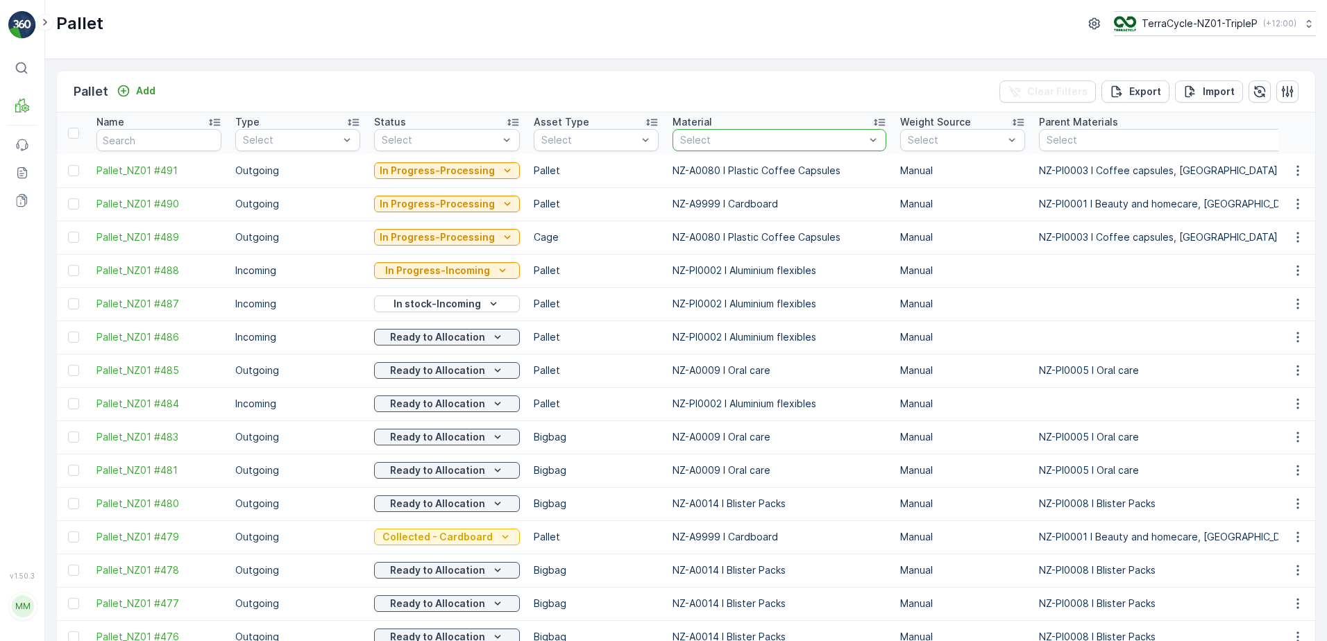
click at [695, 132] on div "Select" at bounding box center [779, 140] width 214 height 22
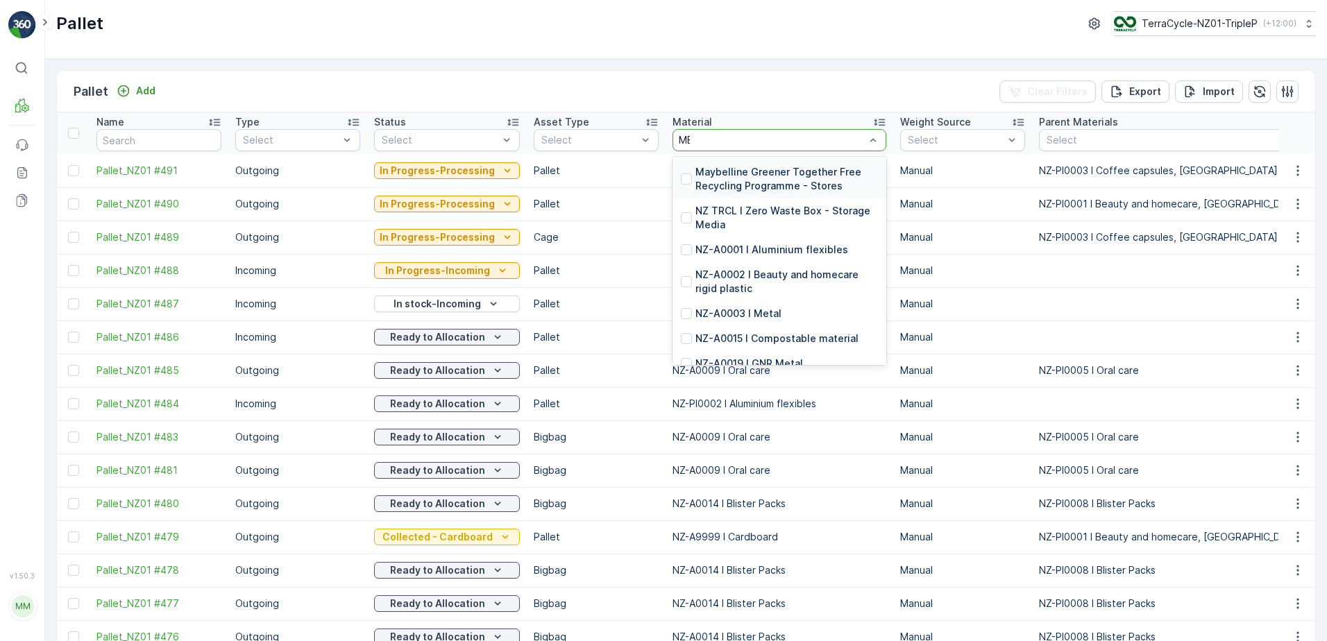
type input "MET"
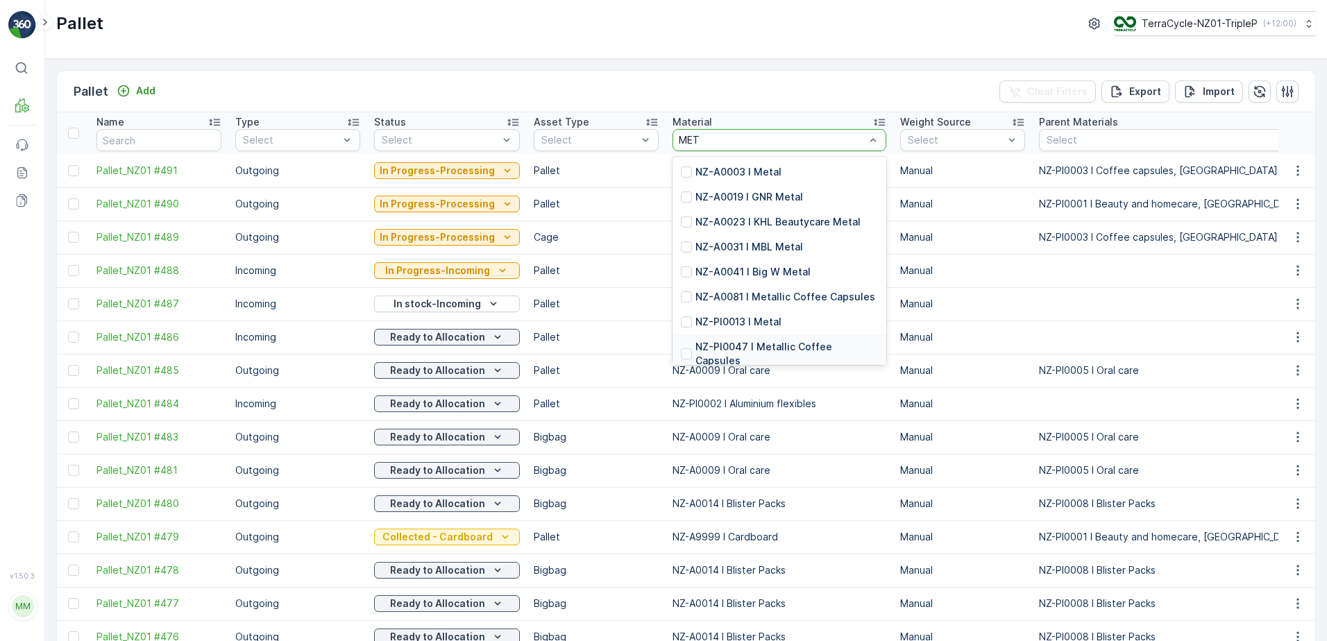
click at [837, 343] on p "NZ-PI0047 I Metallic Coffee Capsules" at bounding box center [786, 354] width 183 height 28
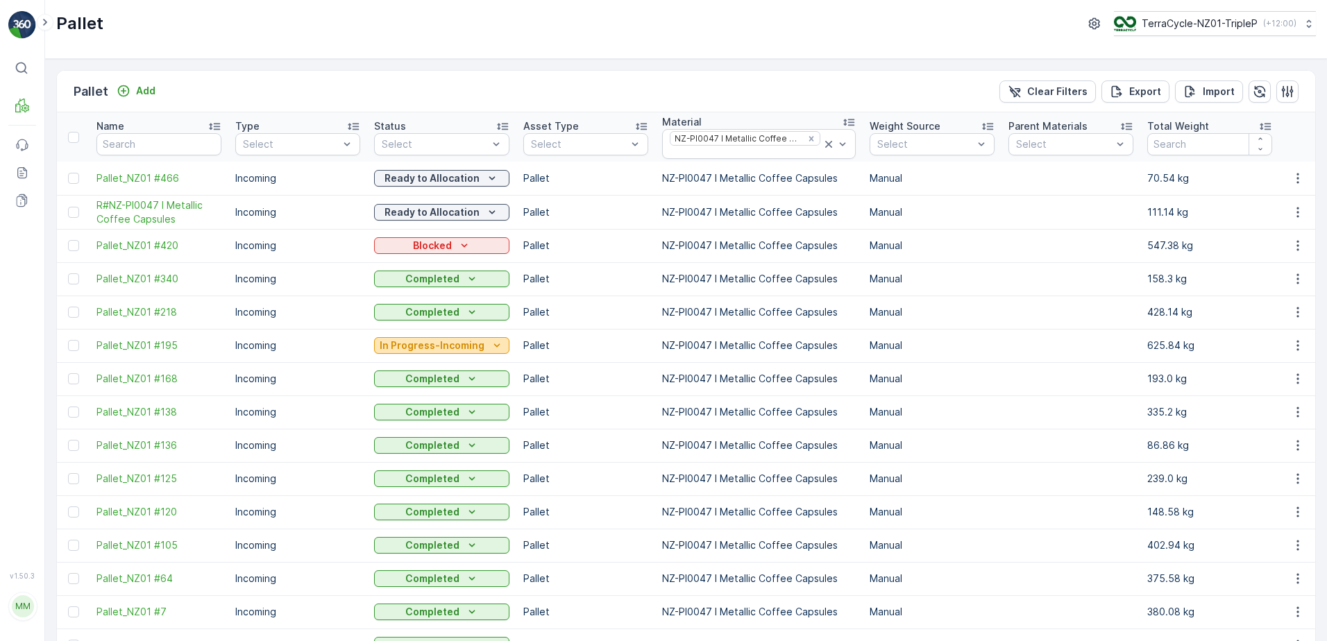
click at [439, 350] on p "In Progress-Incoming" at bounding box center [432, 346] width 105 height 14
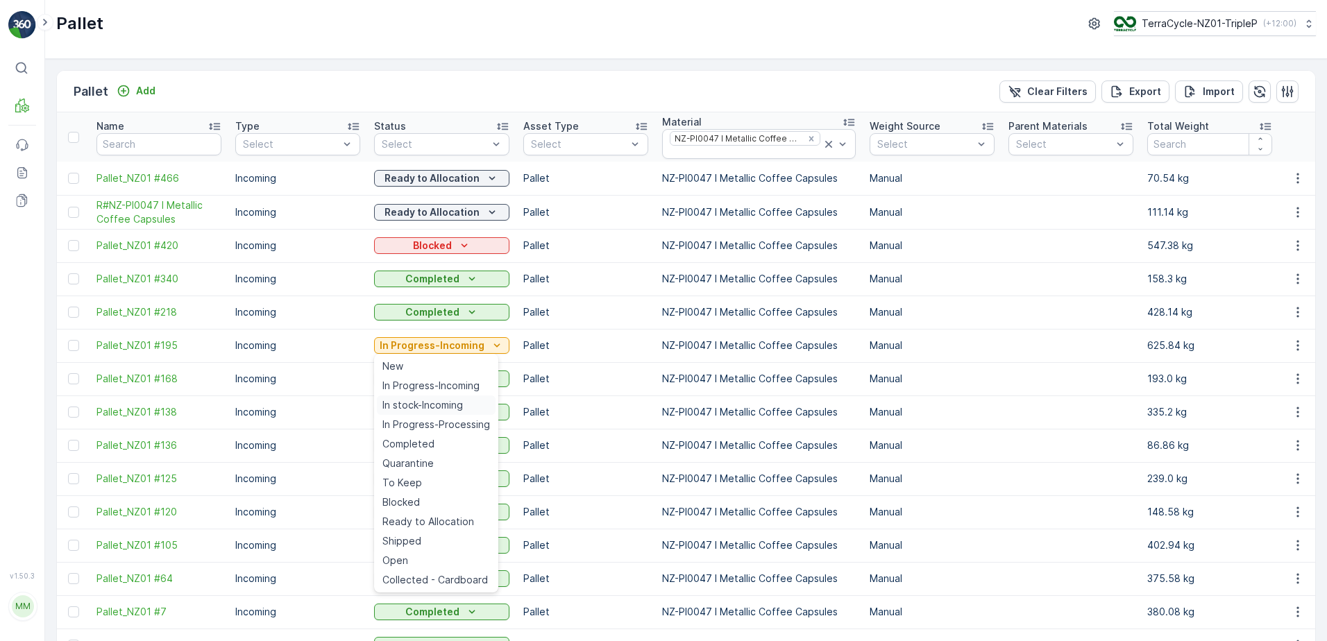
click at [434, 405] on span "In stock-Incoming" at bounding box center [422, 405] width 81 height 14
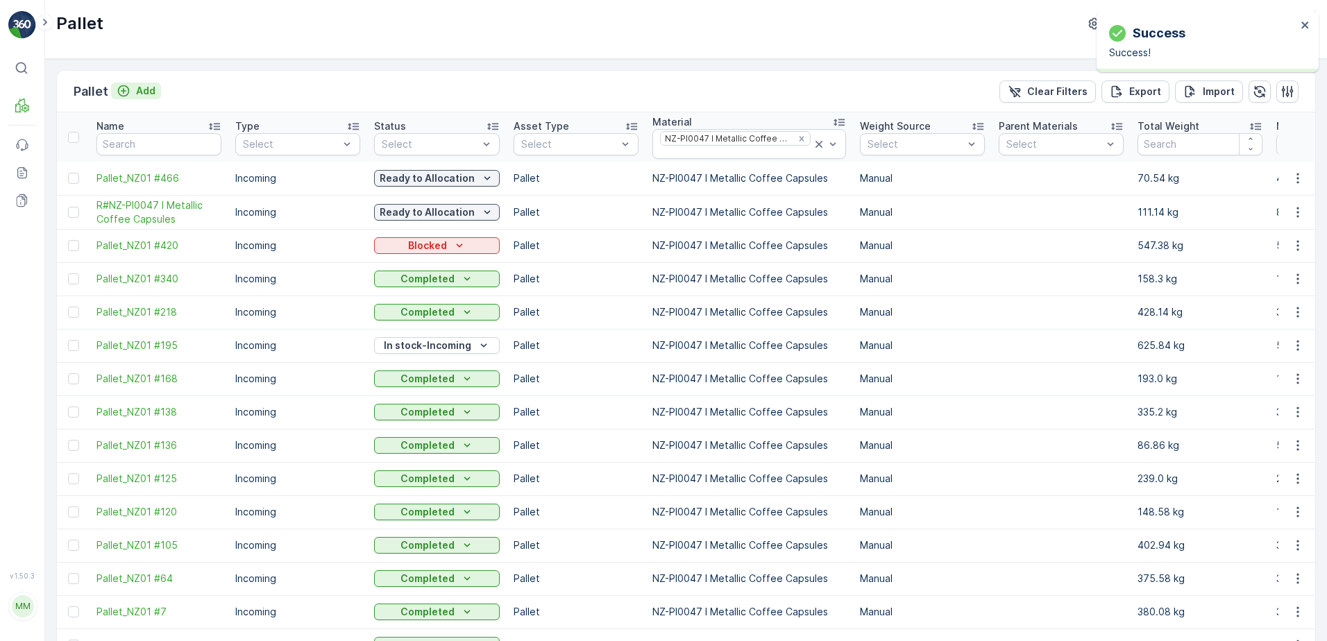
click at [153, 87] on p "Add" at bounding box center [145, 91] width 19 height 14
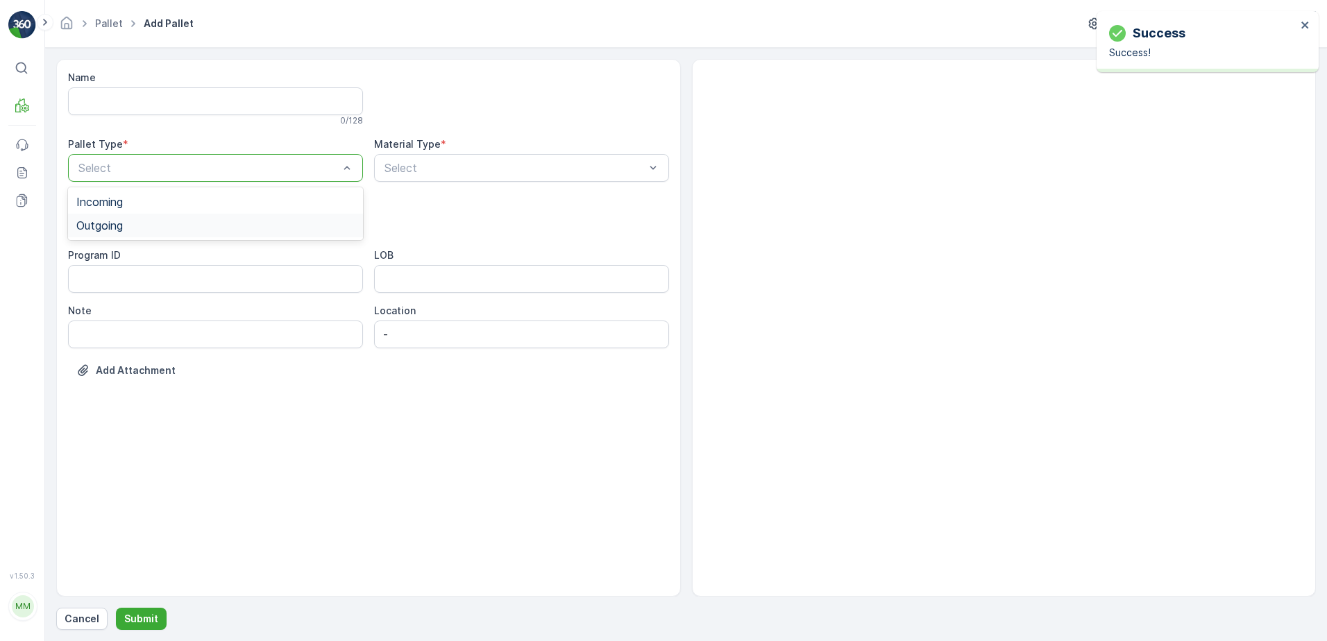
click at [167, 226] on div "Outgoing" at bounding box center [215, 225] width 278 height 12
click at [135, 255] on div "Cage" at bounding box center [215, 257] width 278 height 12
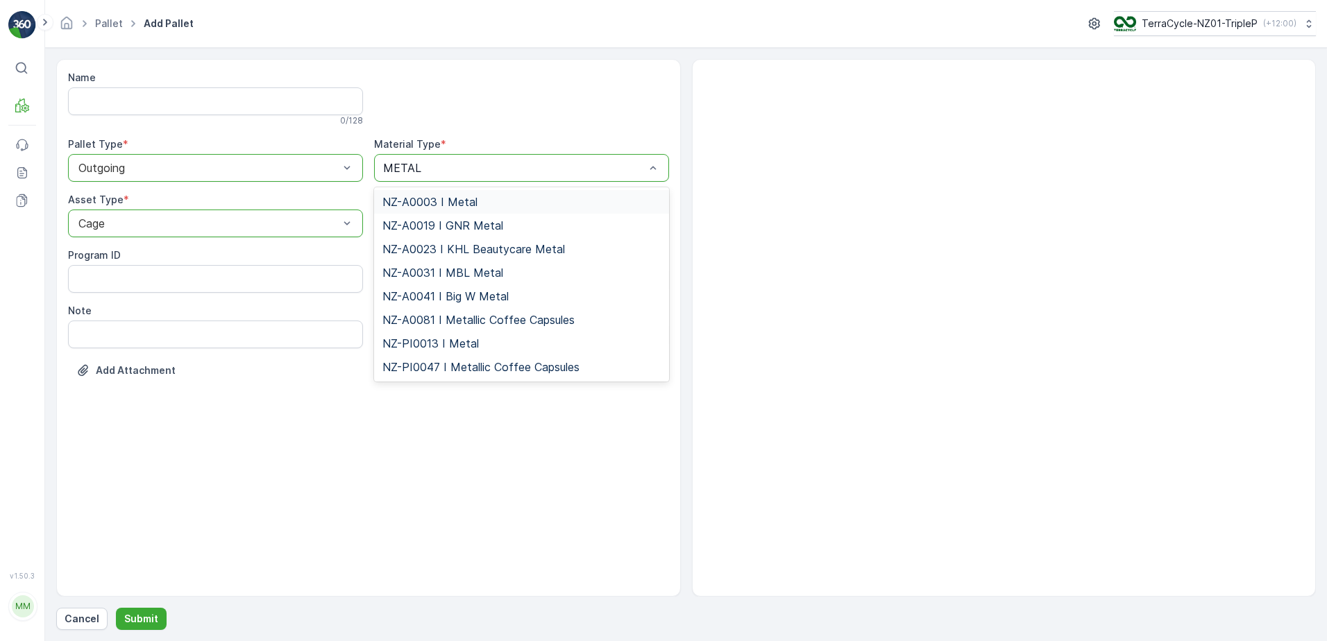
type input "METALL"
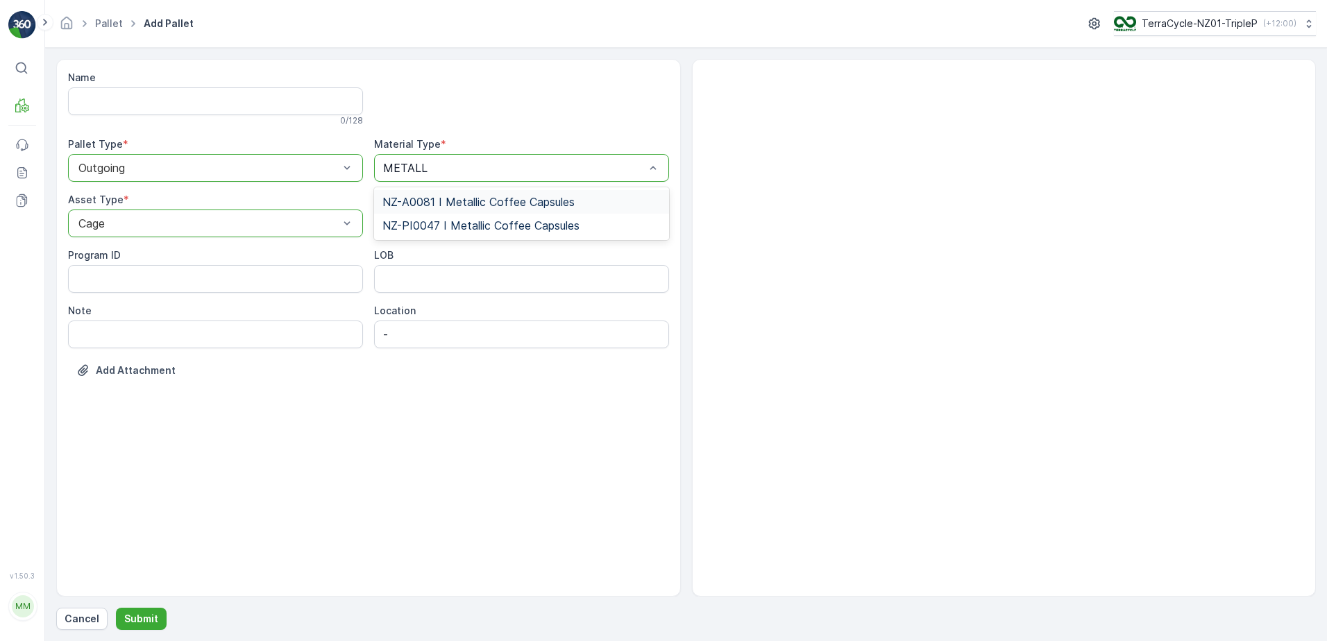
click at [504, 202] on span "NZ-A0081 I Metallic Coffee Capsules" at bounding box center [478, 202] width 192 height 12
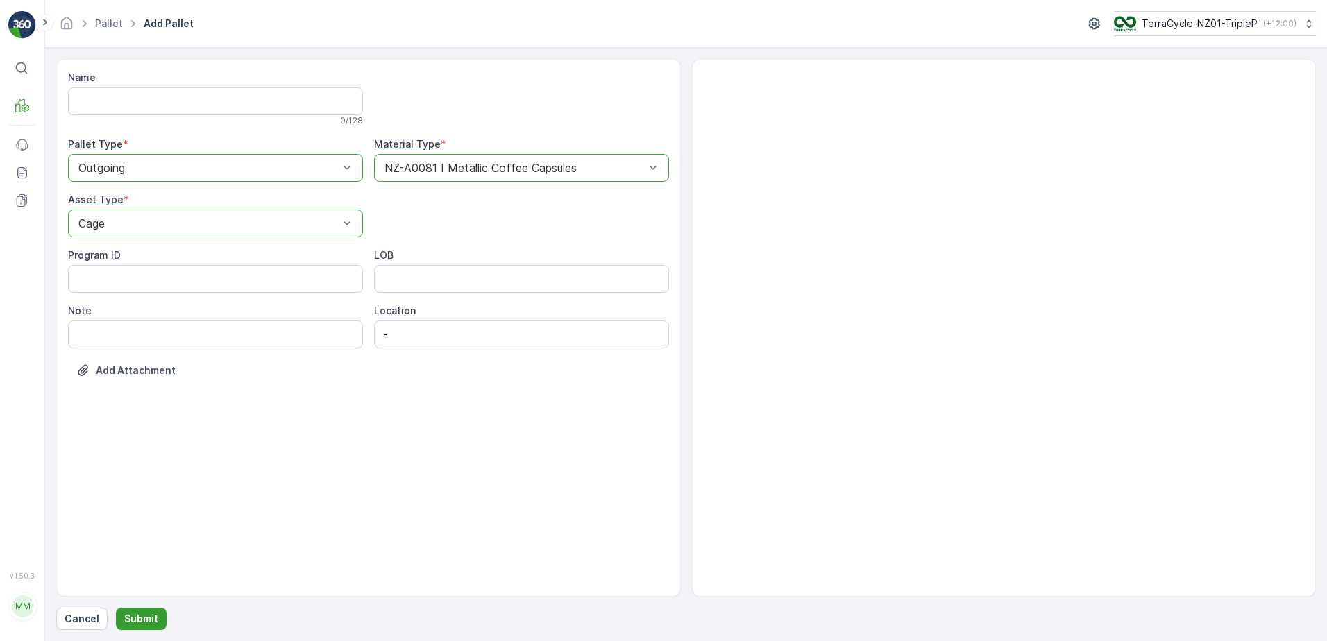
click at [139, 619] on p "Submit" at bounding box center [141, 619] width 34 height 14
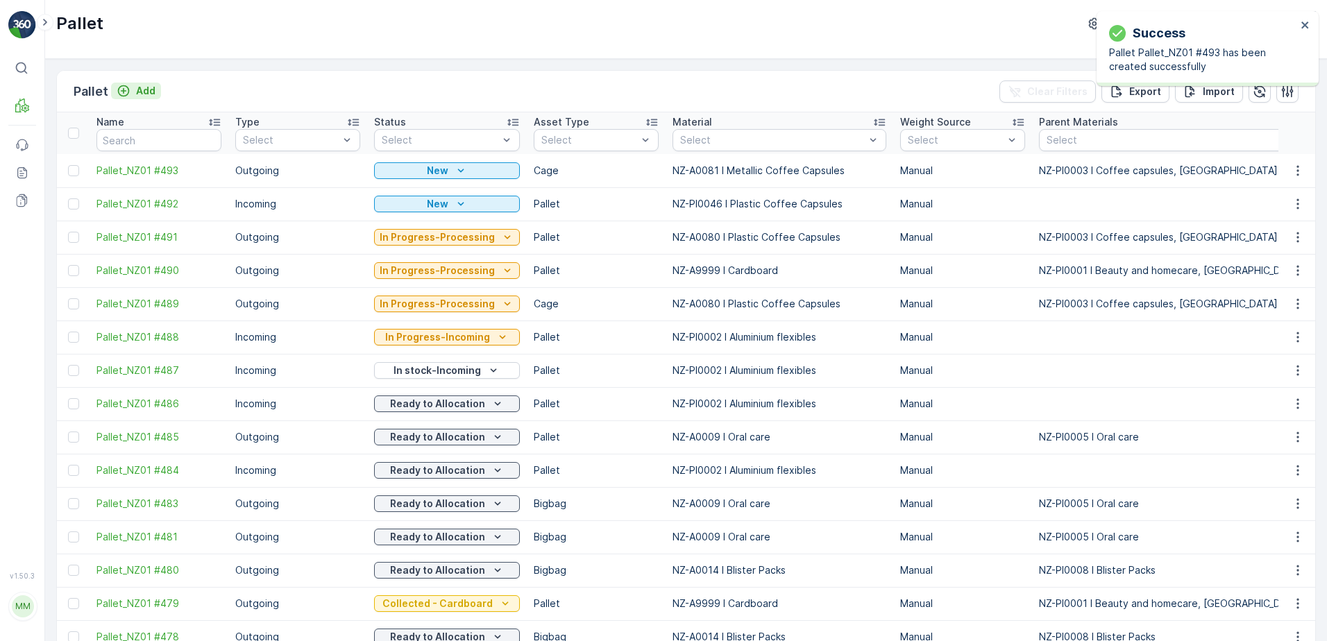
click at [139, 94] on p "Add" at bounding box center [145, 91] width 19 height 14
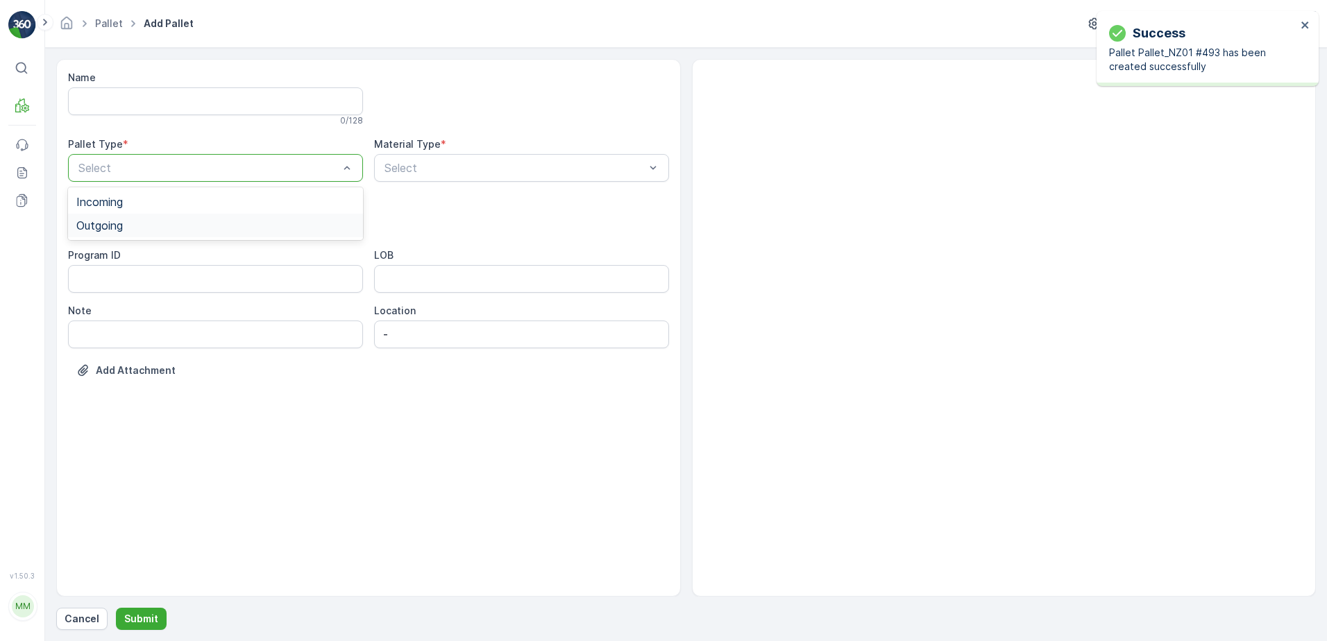
click at [176, 232] on div "Outgoing" at bounding box center [215, 226] width 295 height 24
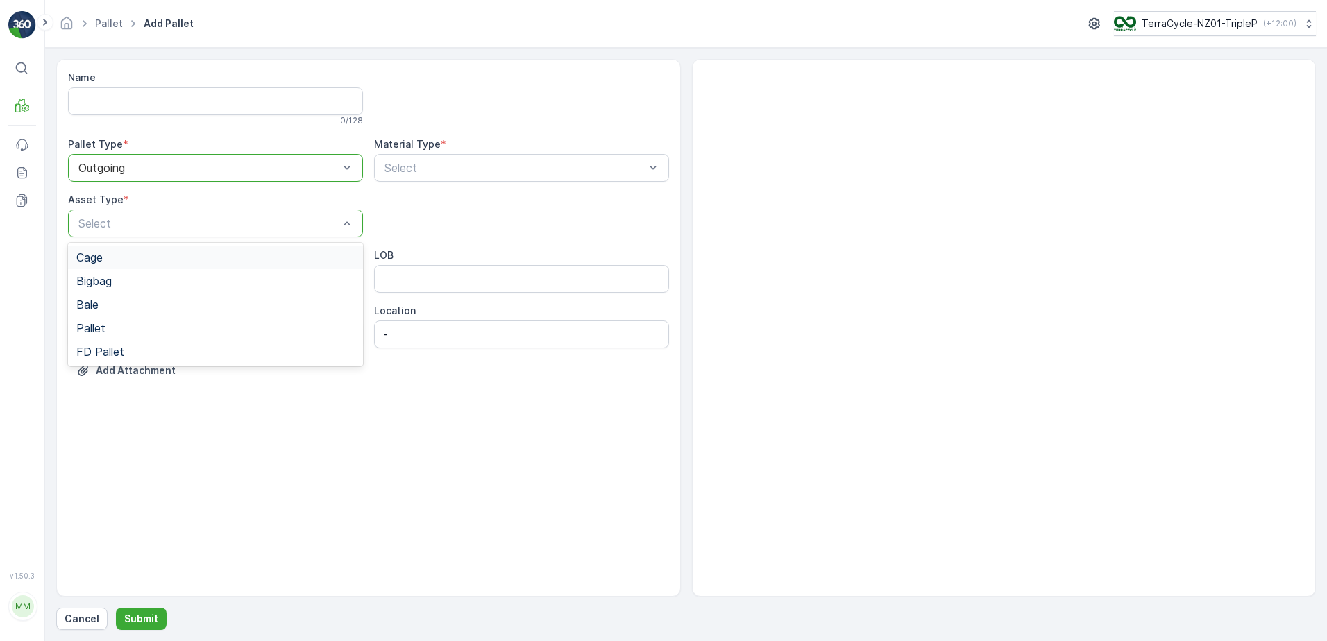
click at [162, 255] on div "Cage" at bounding box center [215, 257] width 278 height 12
click at [161, 216] on div "Cage" at bounding box center [215, 224] width 295 height 28
click at [138, 321] on div "Pallet" at bounding box center [215, 328] width 295 height 24
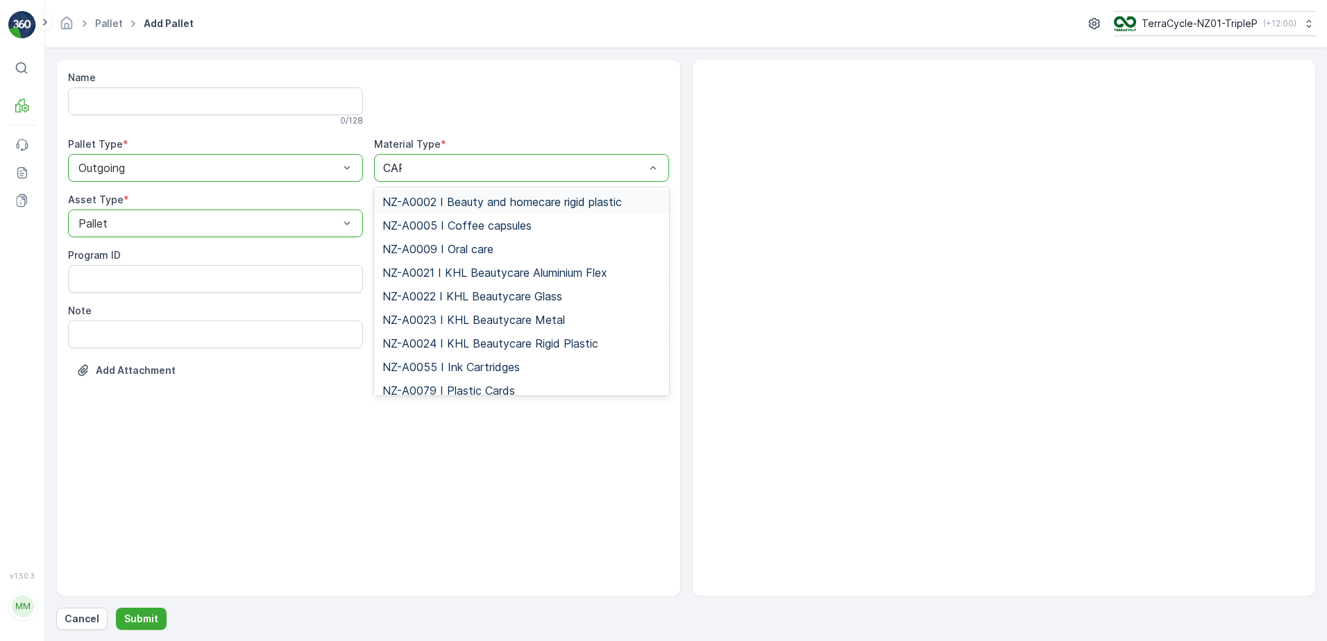
type input "CARD"
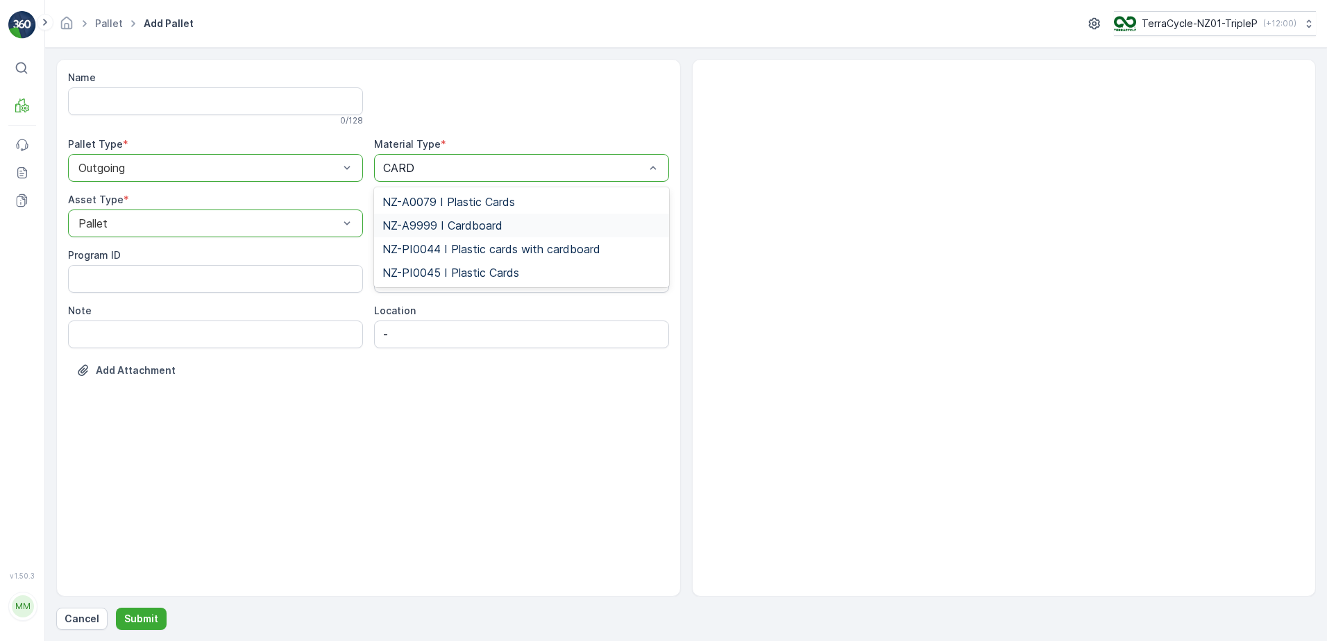
click at [465, 223] on span "NZ-A9999 I Cardboard" at bounding box center [442, 225] width 120 height 12
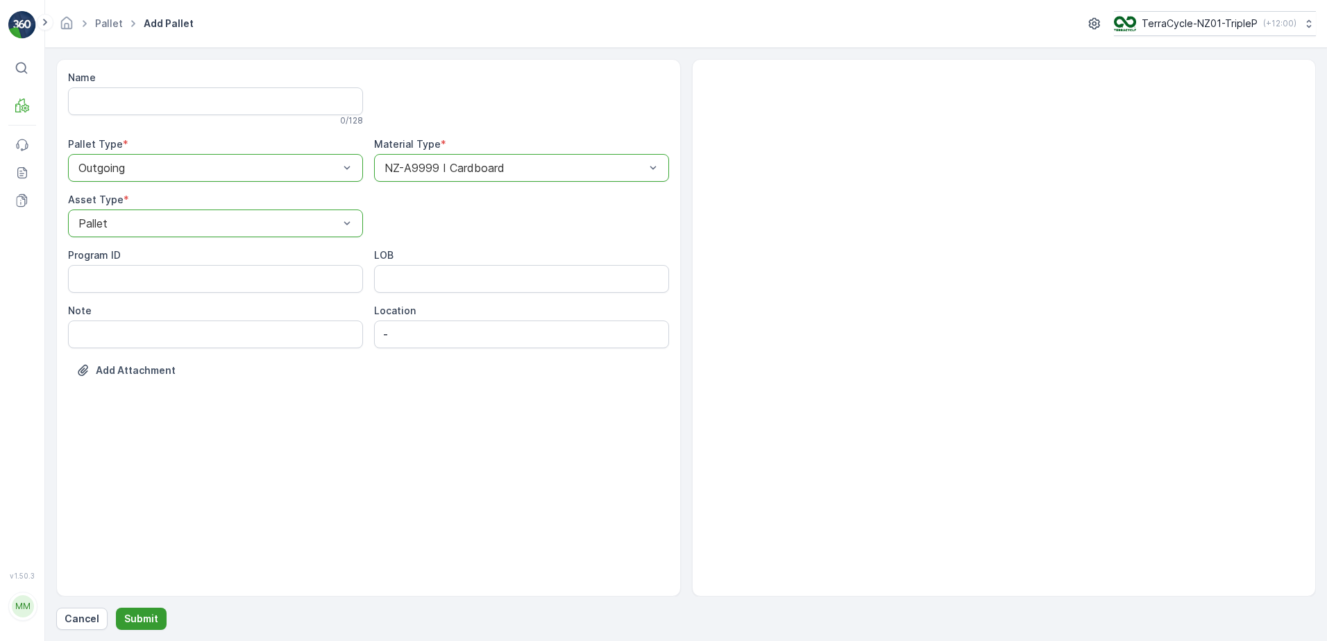
click at [162, 618] on button "Submit" at bounding box center [141, 619] width 51 height 22
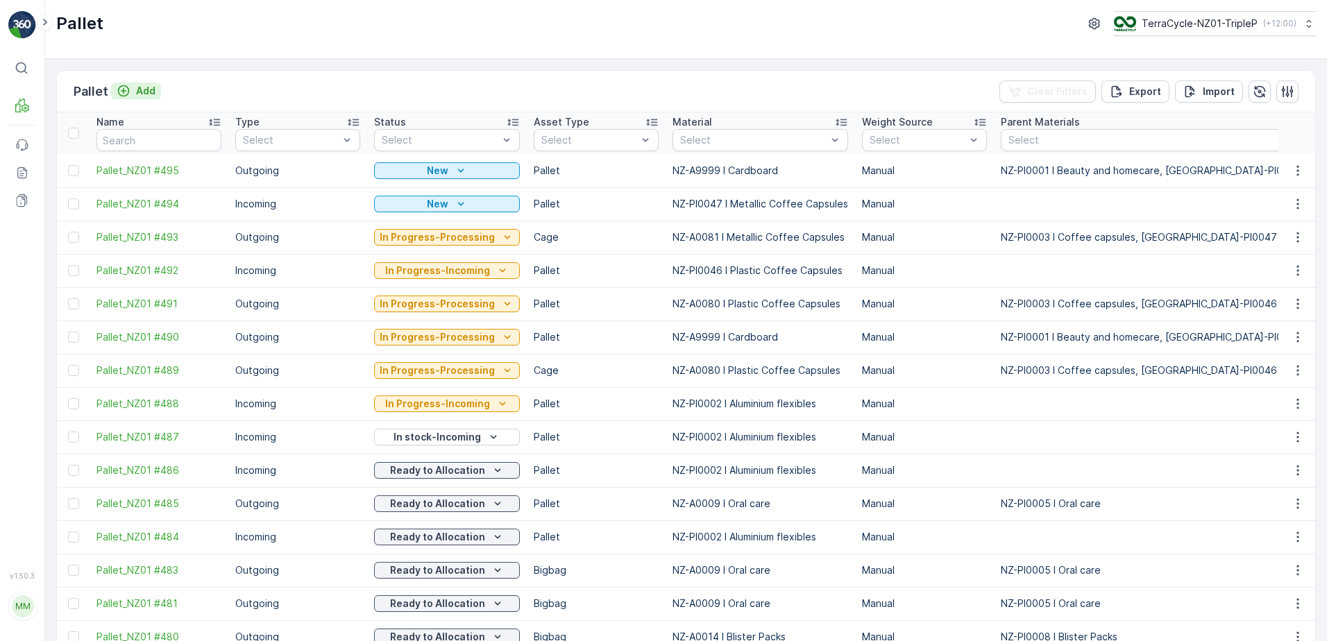
click at [153, 86] on p "Add" at bounding box center [145, 91] width 19 height 14
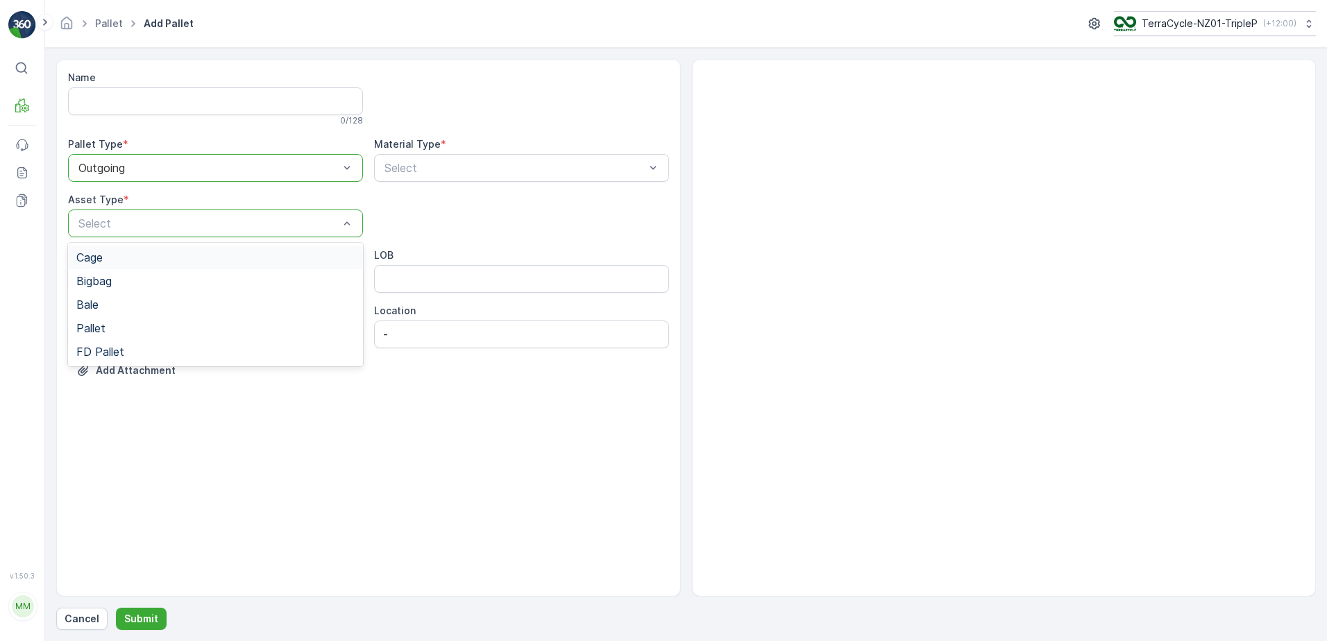
click at [173, 256] on div "Cage" at bounding box center [215, 257] width 278 height 12
click at [407, 167] on div at bounding box center [514, 168] width 263 height 12
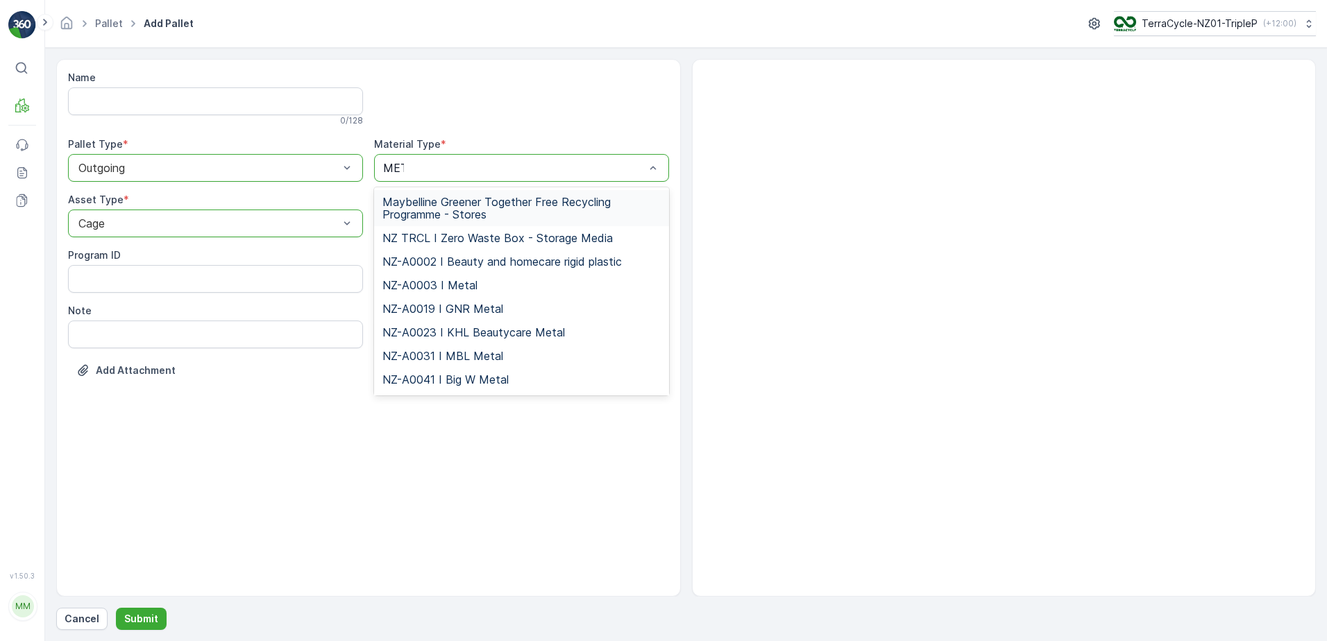
type input "META"
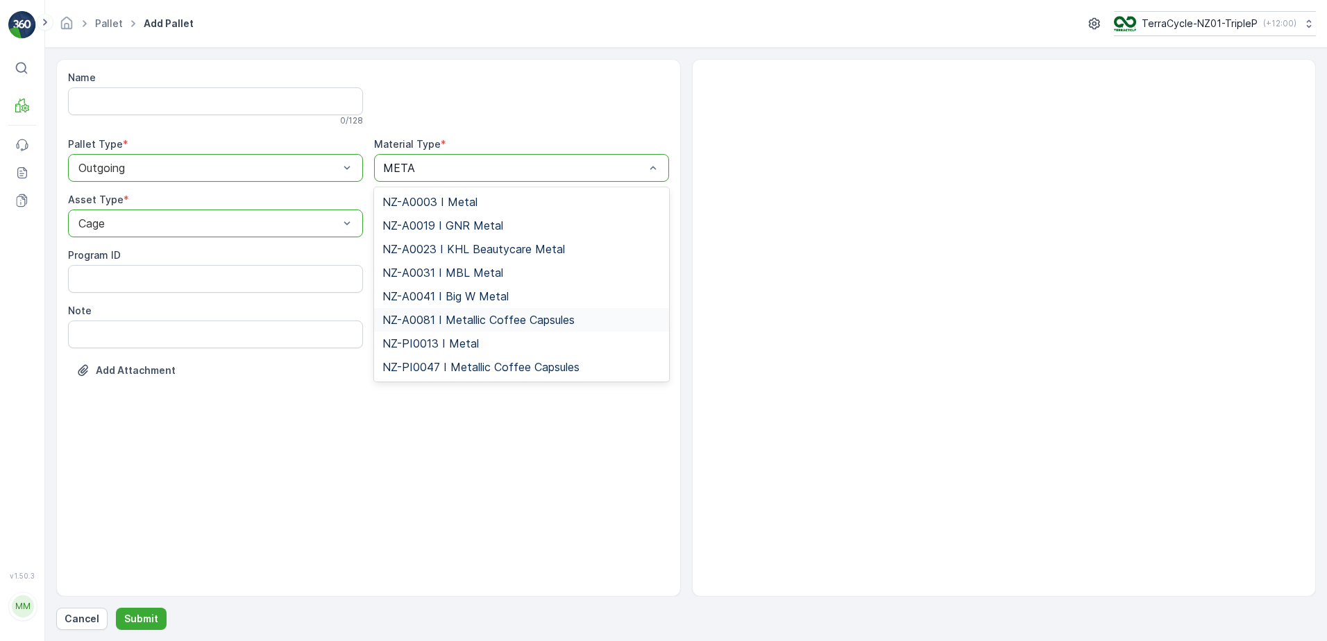
click at [483, 315] on span "NZ-A0081 I Metallic Coffee Capsules" at bounding box center [478, 320] width 192 height 12
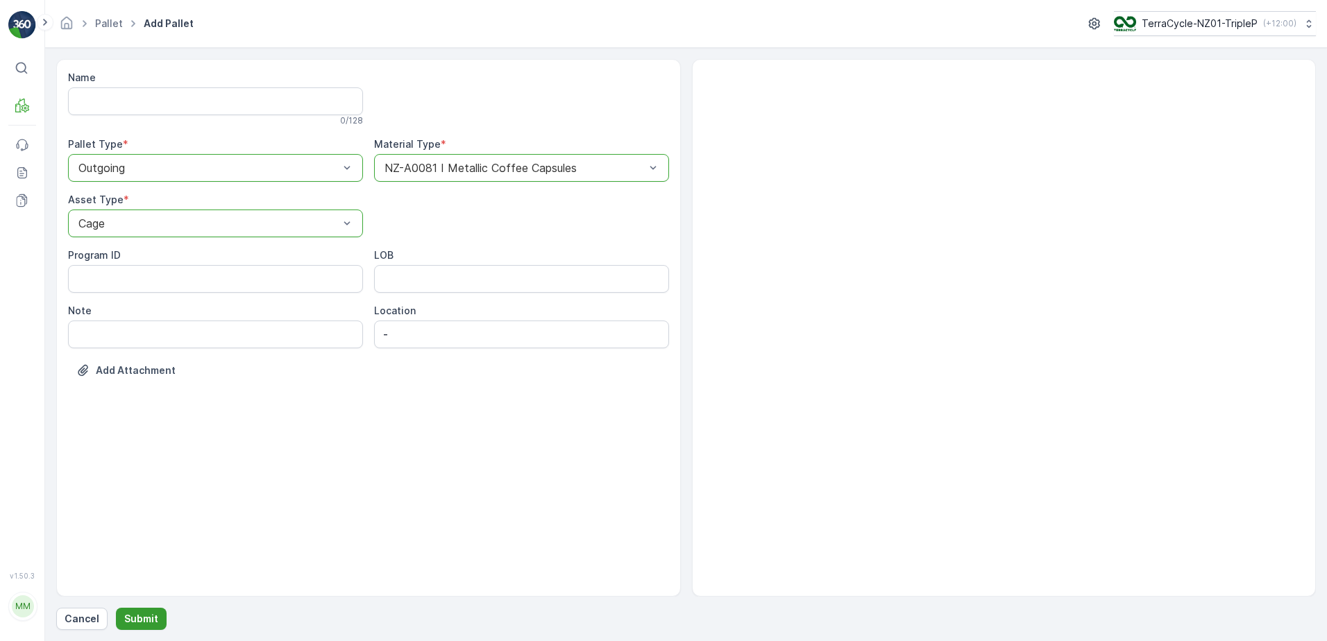
click at [153, 616] on p "Submit" at bounding box center [141, 619] width 34 height 14
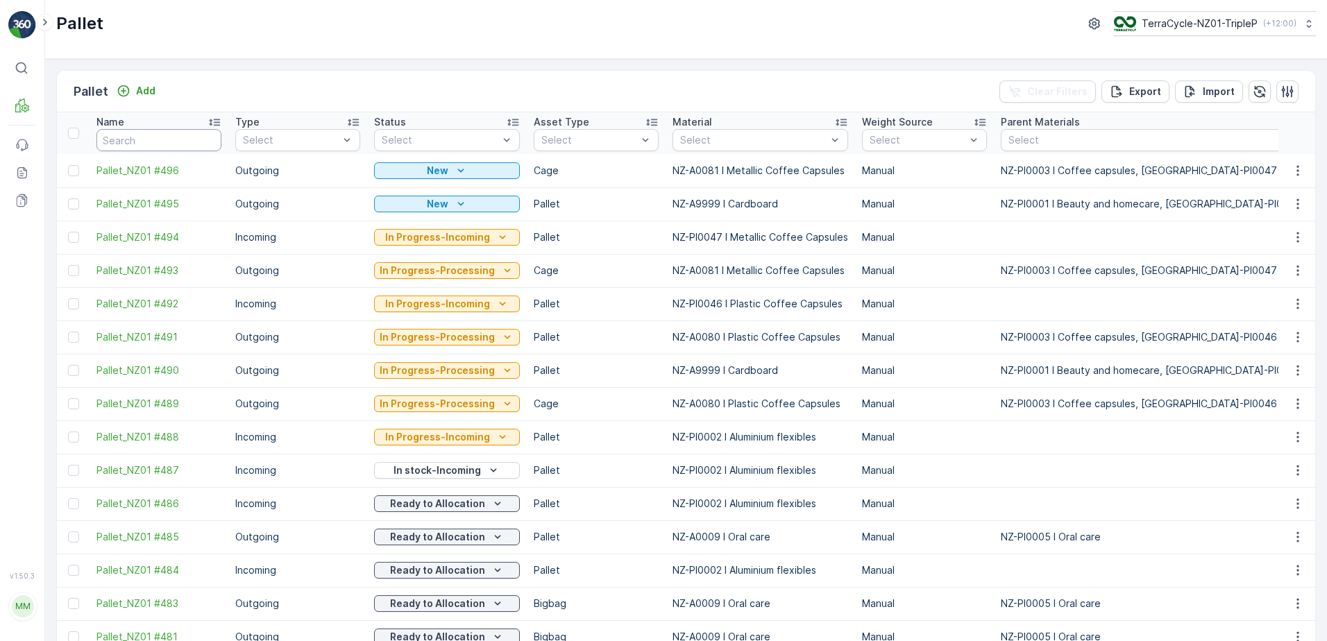
click at [194, 146] on input "text" at bounding box center [158, 140] width 125 height 22
type input "420"
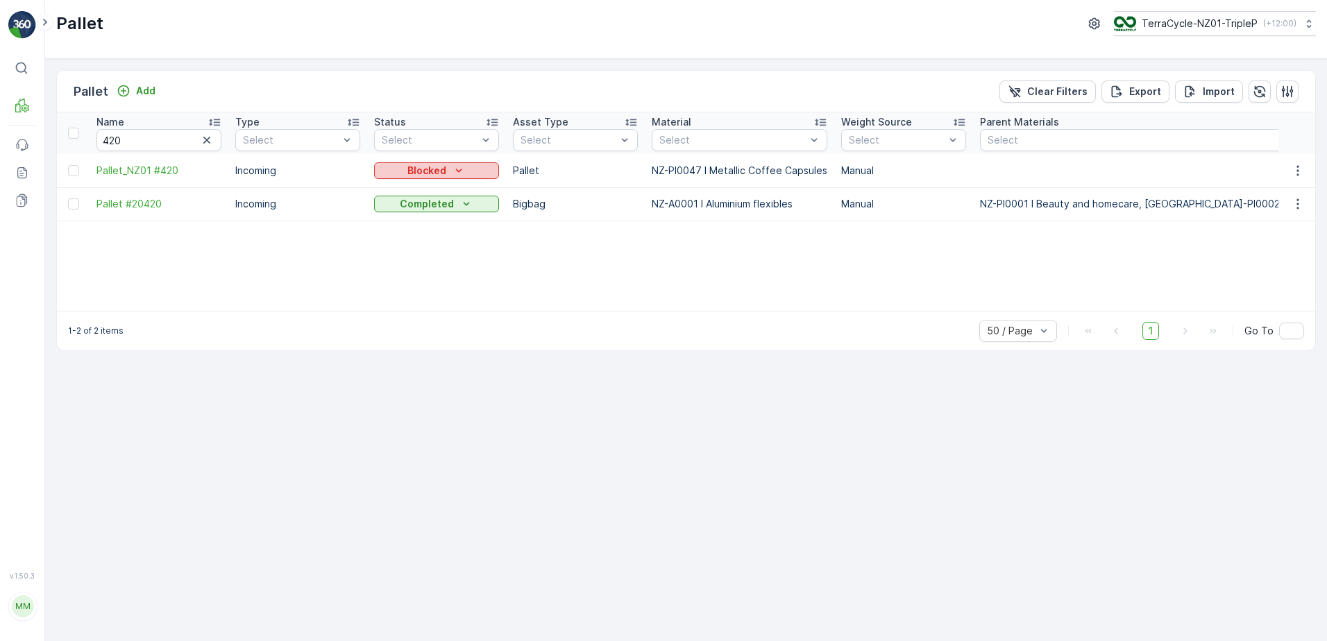
click at [380, 168] on div "Blocked" at bounding box center [437, 171] width 114 height 14
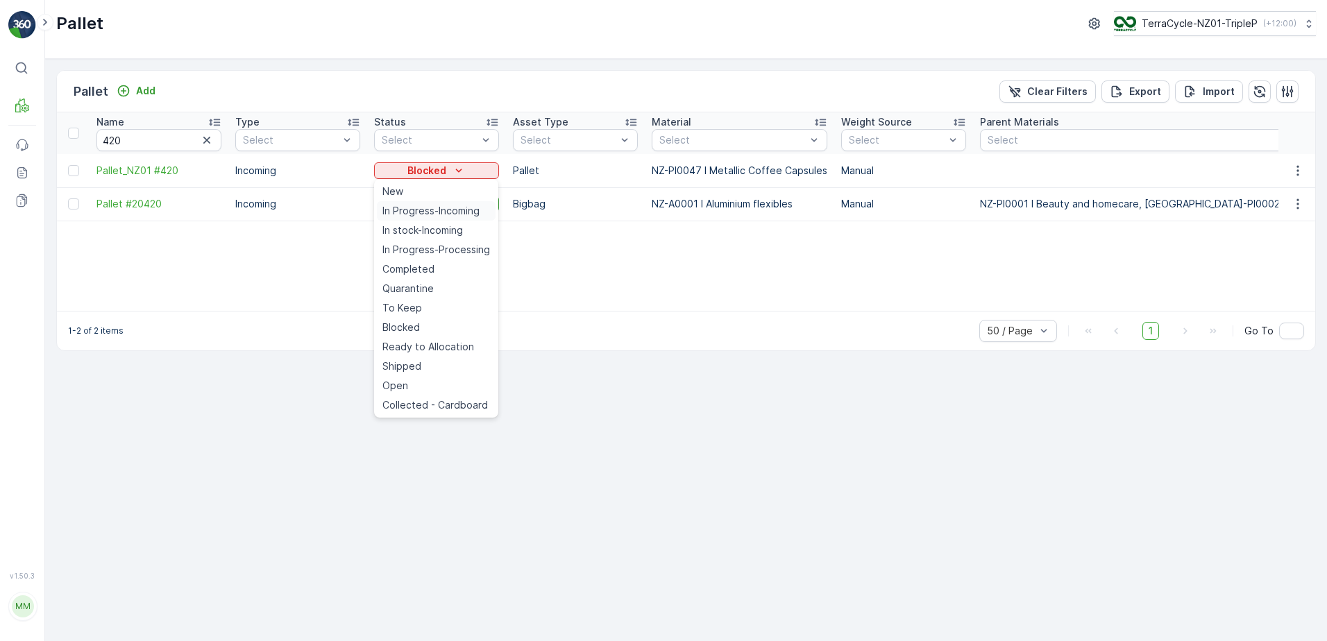
click at [411, 209] on span "In Progress-Incoming" at bounding box center [430, 211] width 97 height 14
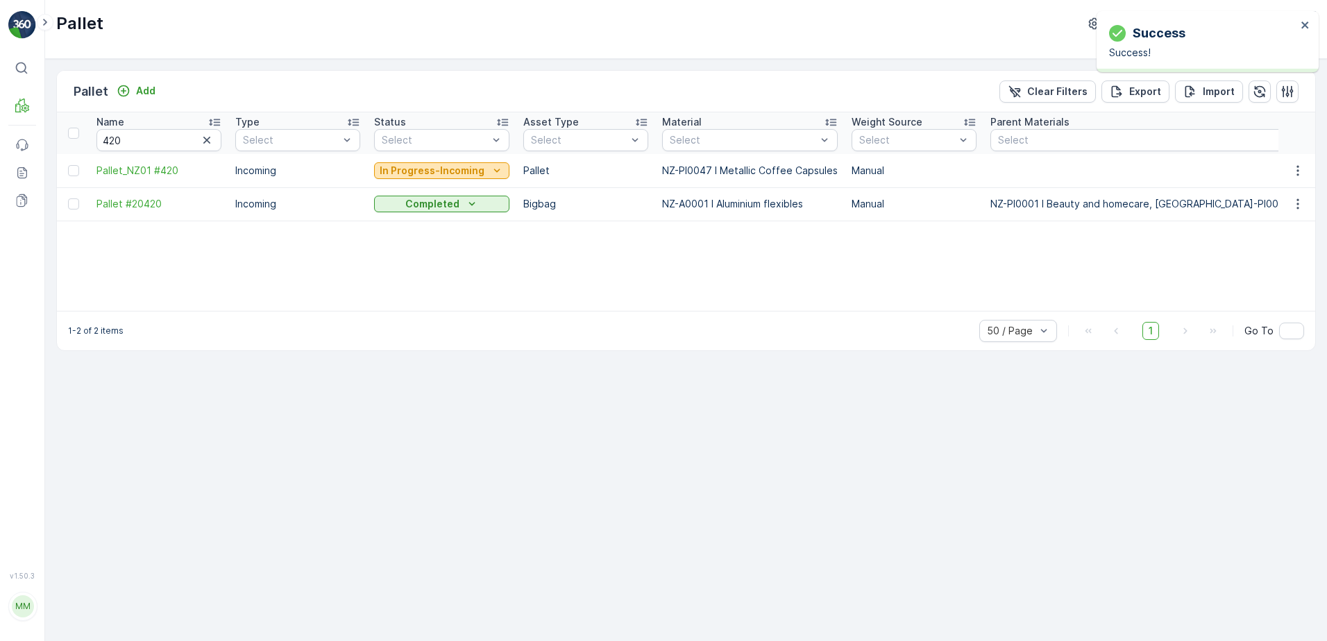
click at [468, 173] on p "In Progress-Incoming" at bounding box center [432, 171] width 105 height 14
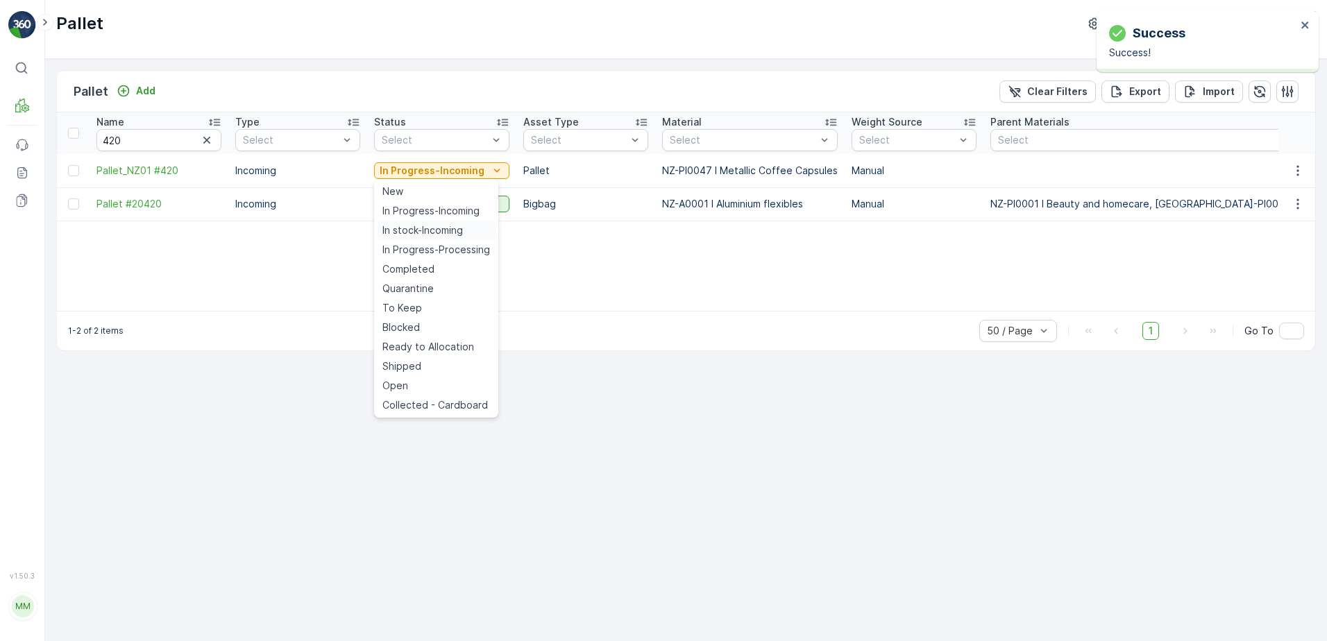
click at [450, 225] on span "In stock-Incoming" at bounding box center [422, 230] width 81 height 14
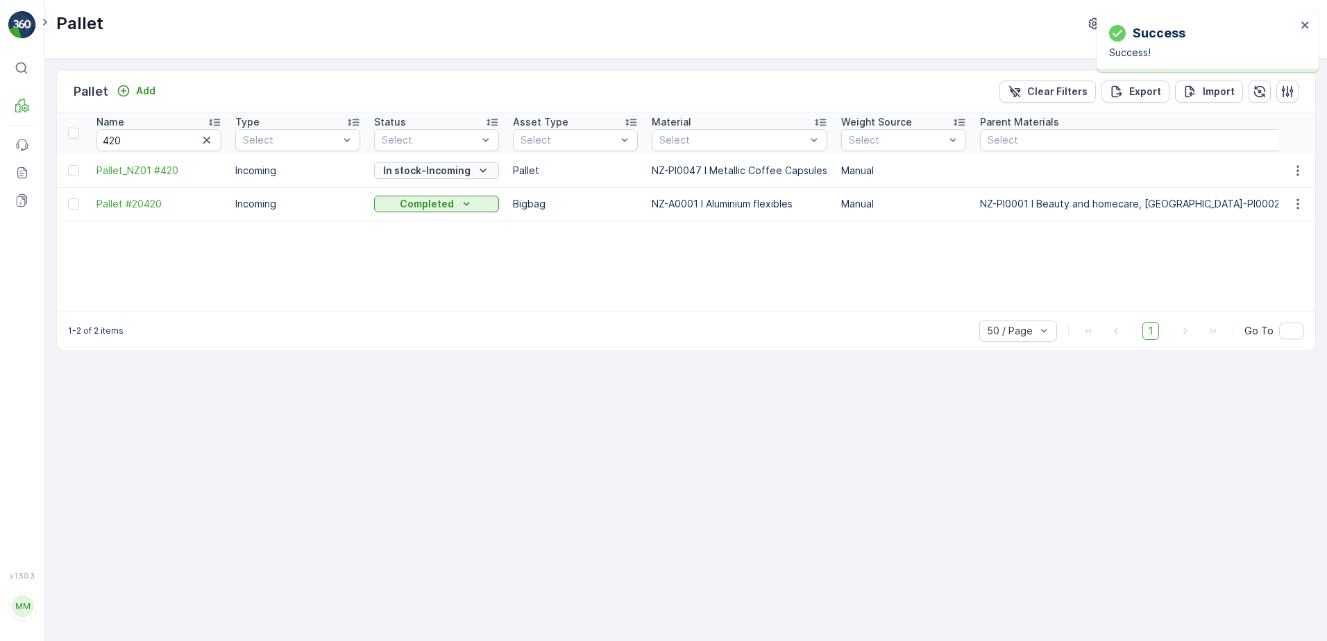
click at [479, 168] on icon "In stock-Incoming" at bounding box center [483, 171] width 14 height 14
click at [518, 256] on div "Name 420 Type Select Status Select Asset Type Select Material Select Weight Sou…" at bounding box center [686, 211] width 1258 height 198
drag, startPoint x: 1063, startPoint y: 88, endPoint x: 933, endPoint y: 119, distance: 132.8
click at [1062, 88] on p "Clear Filters" at bounding box center [1057, 92] width 60 height 14
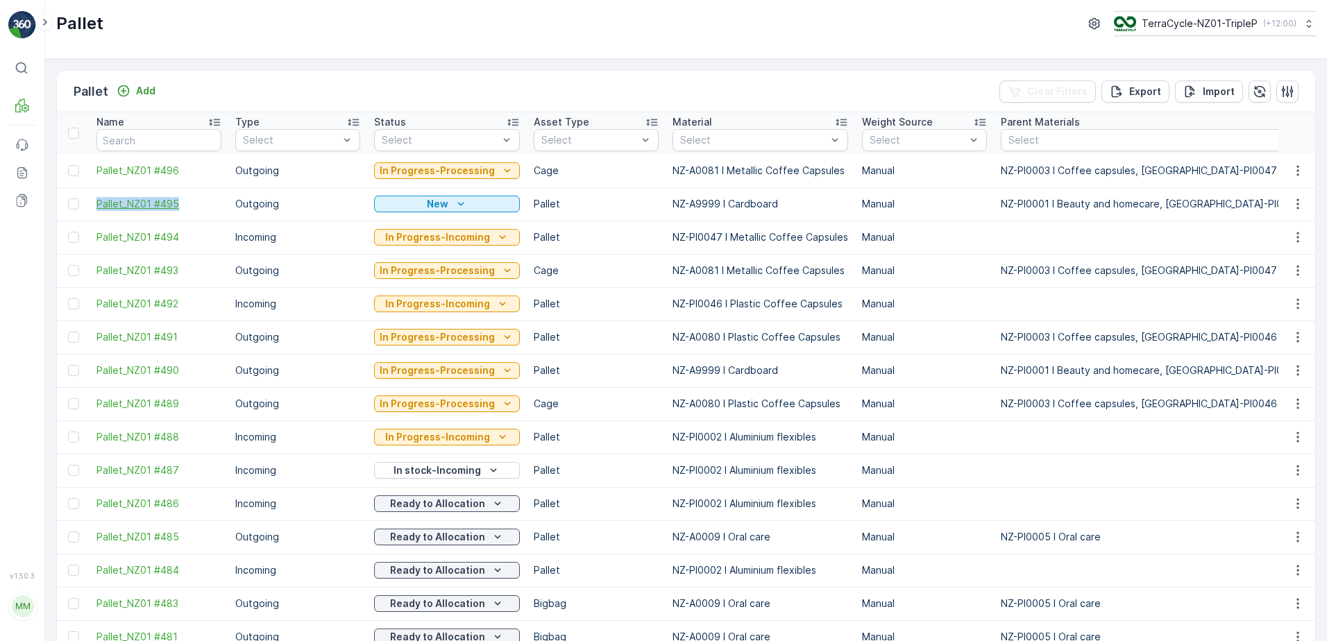
drag, startPoint x: 92, startPoint y: 198, endPoint x: 185, endPoint y: 206, distance: 92.6
click at [186, 206] on td "Pallet_NZ01 #495" at bounding box center [159, 203] width 139 height 33
copy span "Pallet_NZ01 #495"
click at [316, 69] on div "Pallet Add Clear Filters Export Import Name Type Select Status Select Asset Typ…" at bounding box center [686, 350] width 1282 height 582
click at [164, 140] on input "text" at bounding box center [158, 140] width 125 height 22
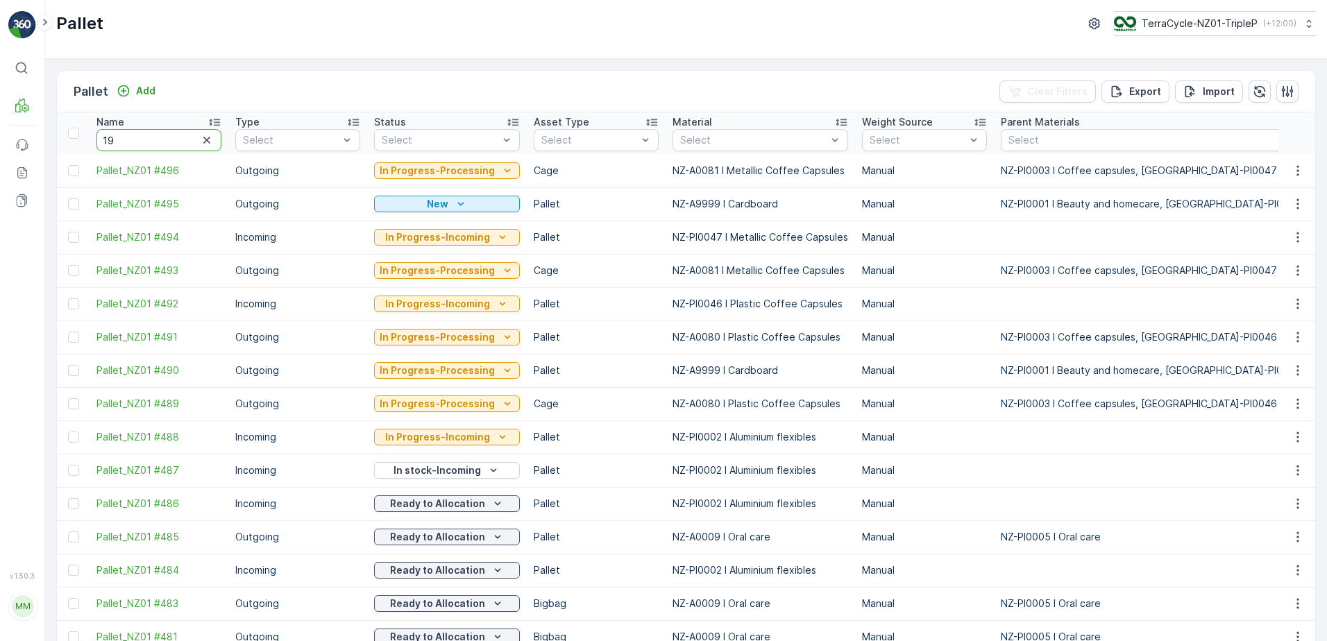
type input "190"
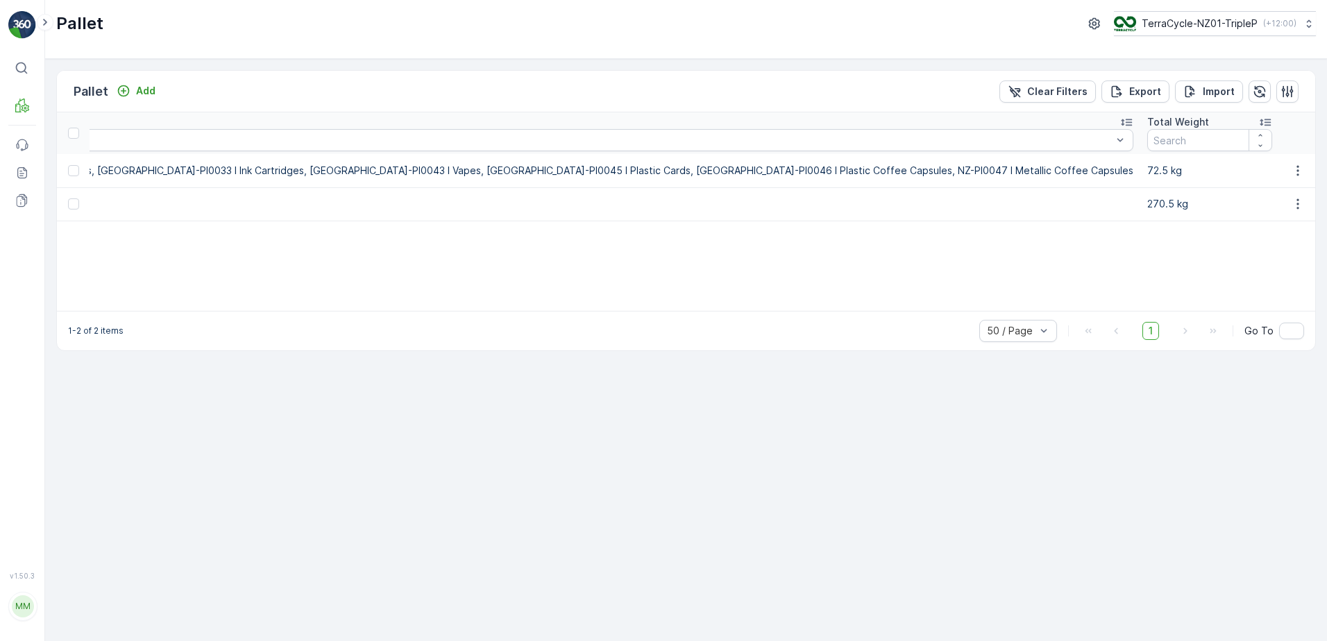
scroll to position [0, 2145]
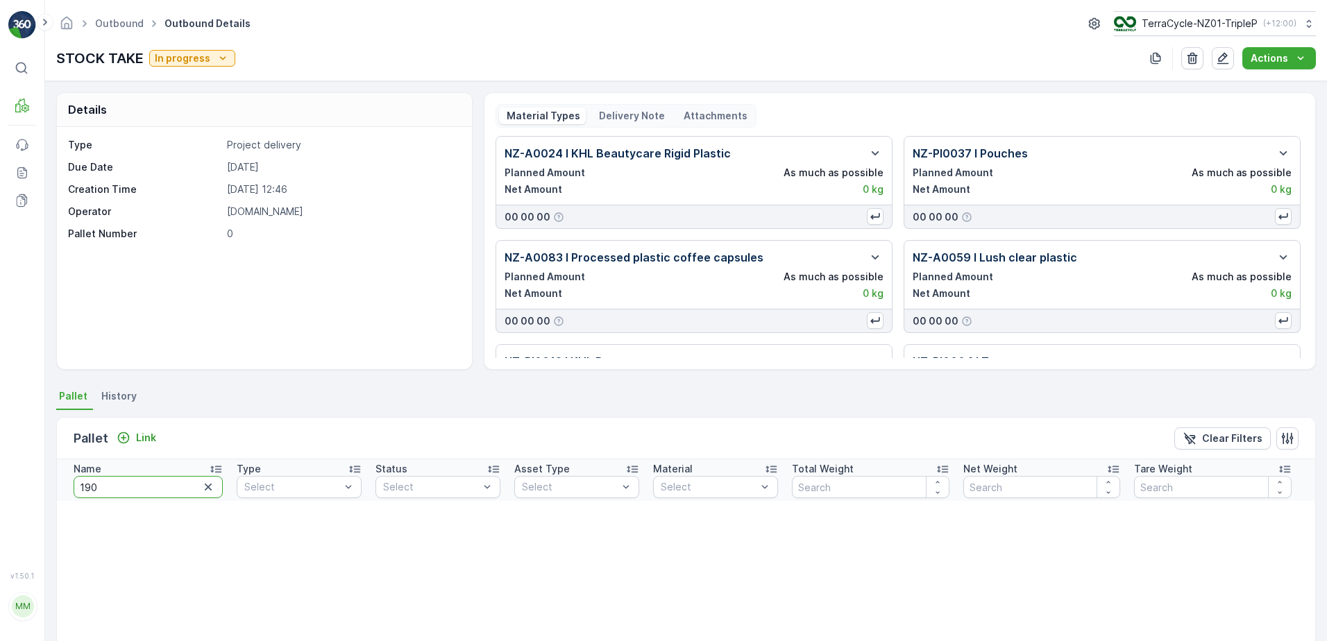
click at [182, 484] on input "190" at bounding box center [148, 487] width 149 height 22
type input "420"
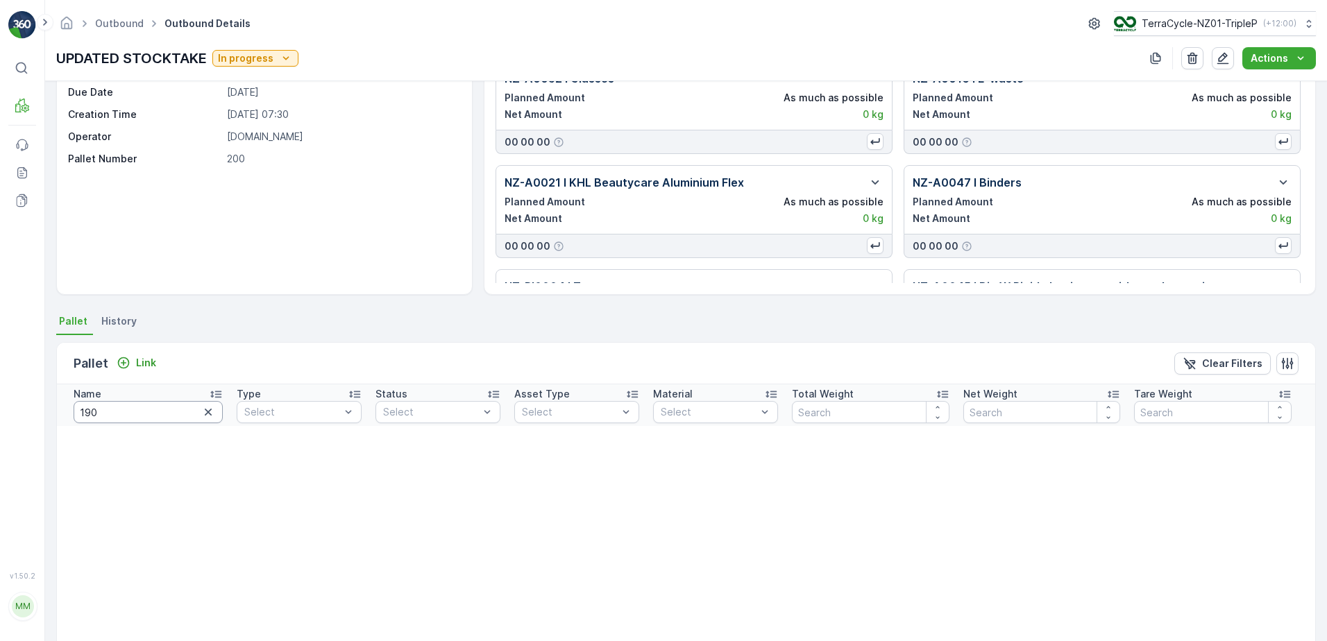
click at [174, 407] on input "190" at bounding box center [148, 412] width 149 height 22
type input "420"
click at [171, 418] on input "420" at bounding box center [148, 412] width 149 height 22
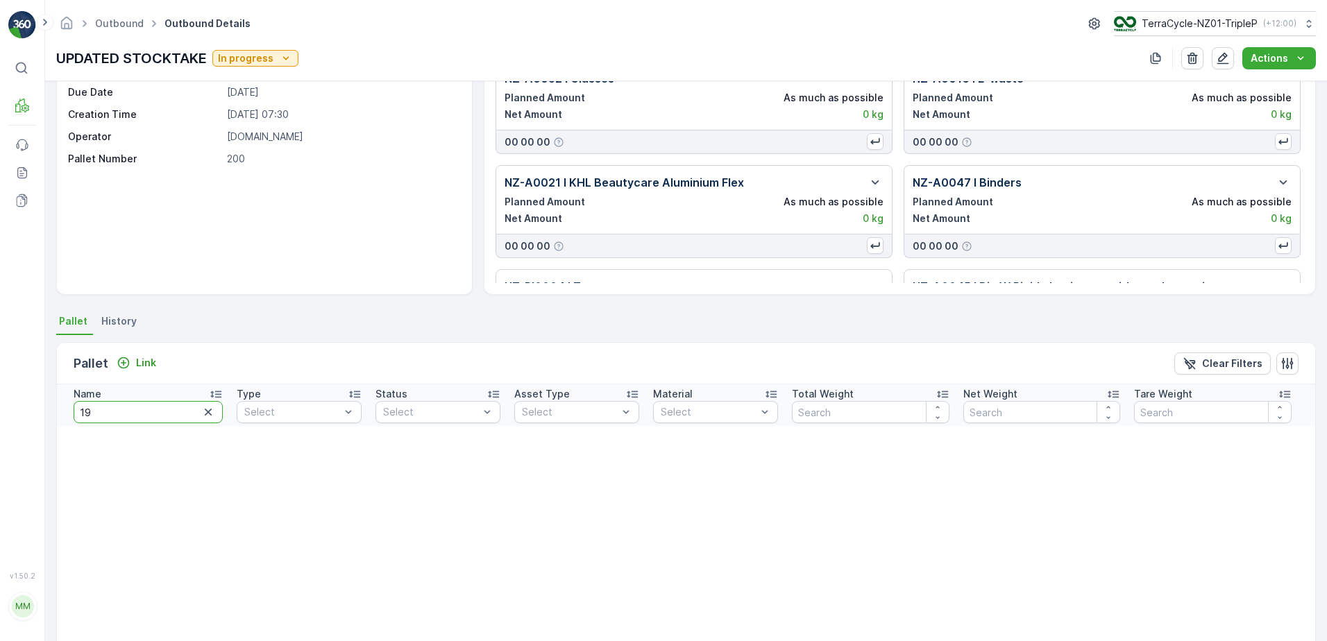
type input "198"
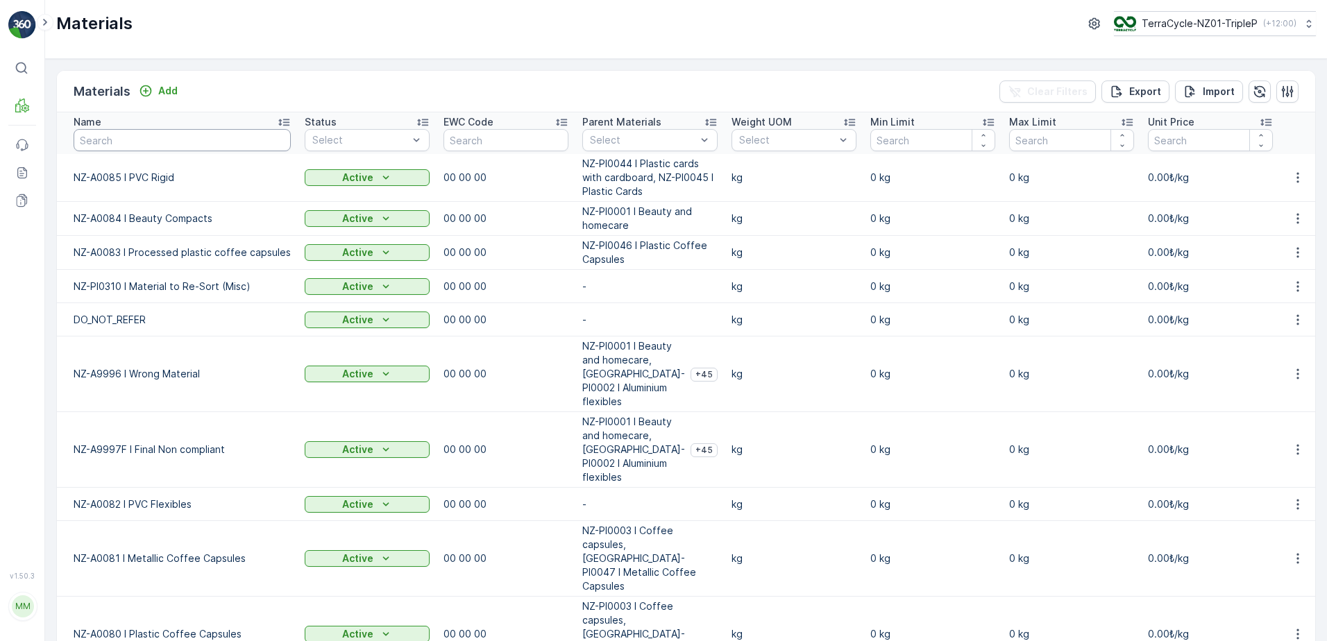
click at [231, 138] on input "text" at bounding box center [182, 140] width 217 height 22
type input "METALLIC"
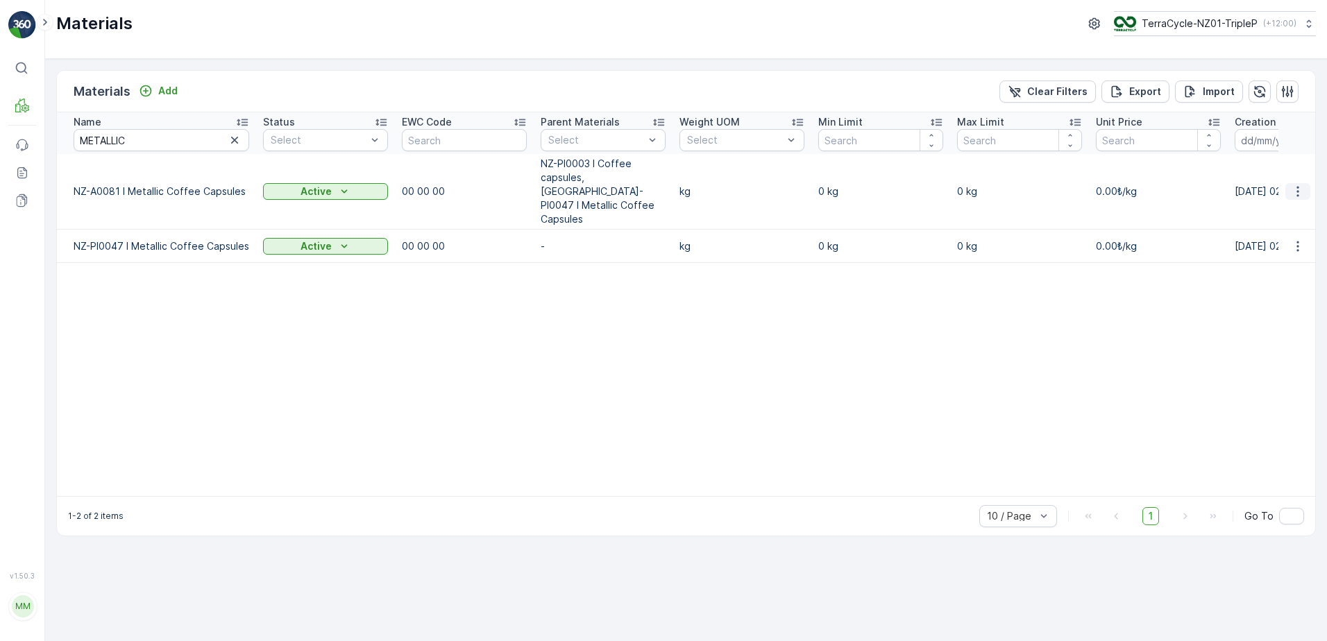
click at [1302, 185] on icon "button" at bounding box center [1298, 192] width 14 height 14
click at [1286, 191] on div "Edit Material" at bounding box center [1270, 198] width 111 height 19
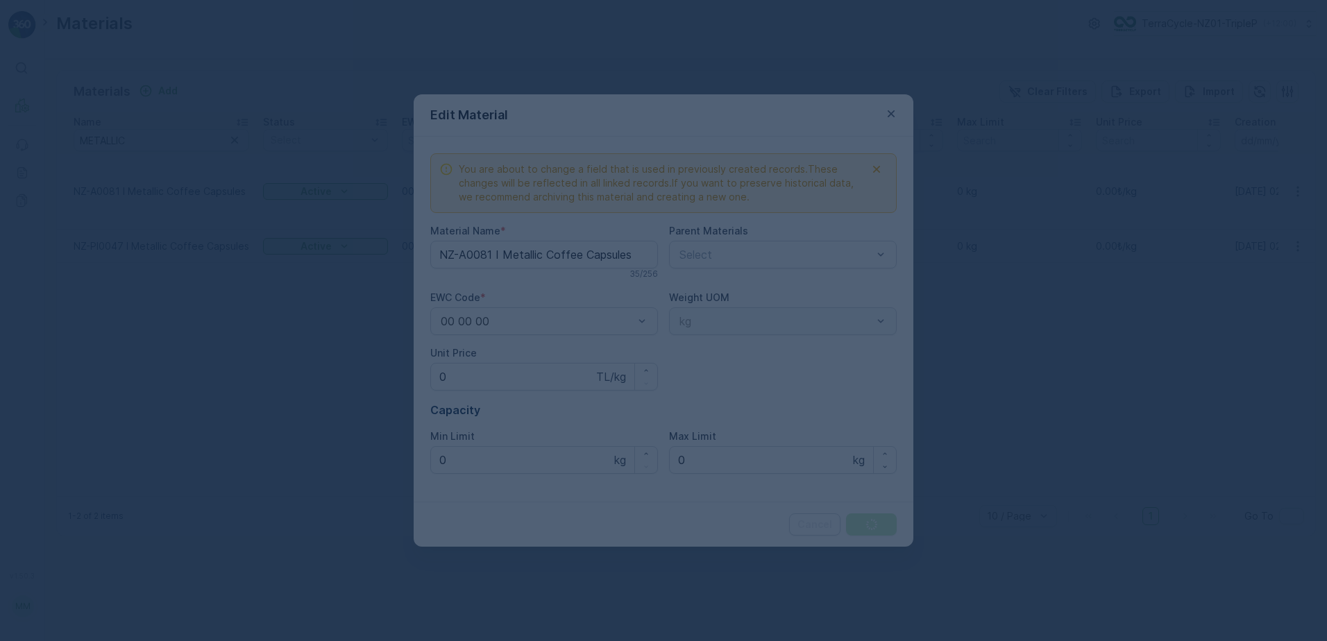
type Name "NZ-A0081 I Metallic Coffee Capsules"
type Price "0"
type Limit "0"
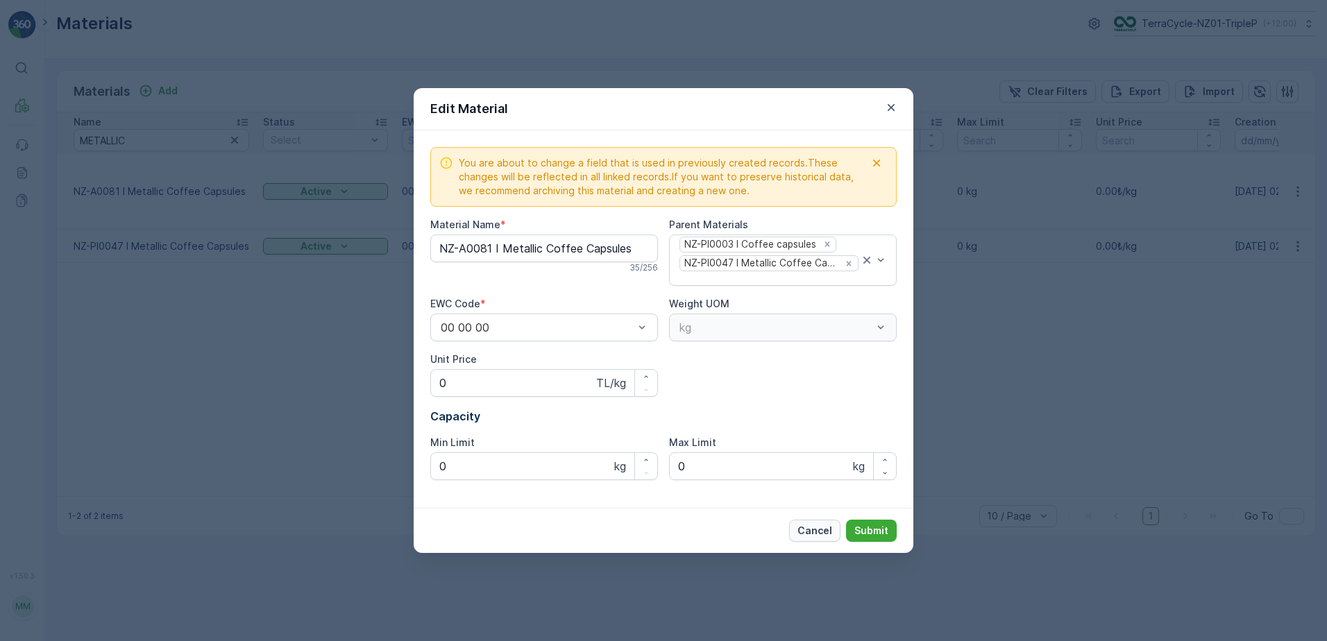
drag, startPoint x: 818, startPoint y: 516, endPoint x: 822, endPoint y: 528, distance: 12.8
click at [820, 519] on div "Cancel Submit" at bounding box center [664, 530] width 500 height 45
click at [822, 528] on p "Cancel" at bounding box center [814, 531] width 35 height 14
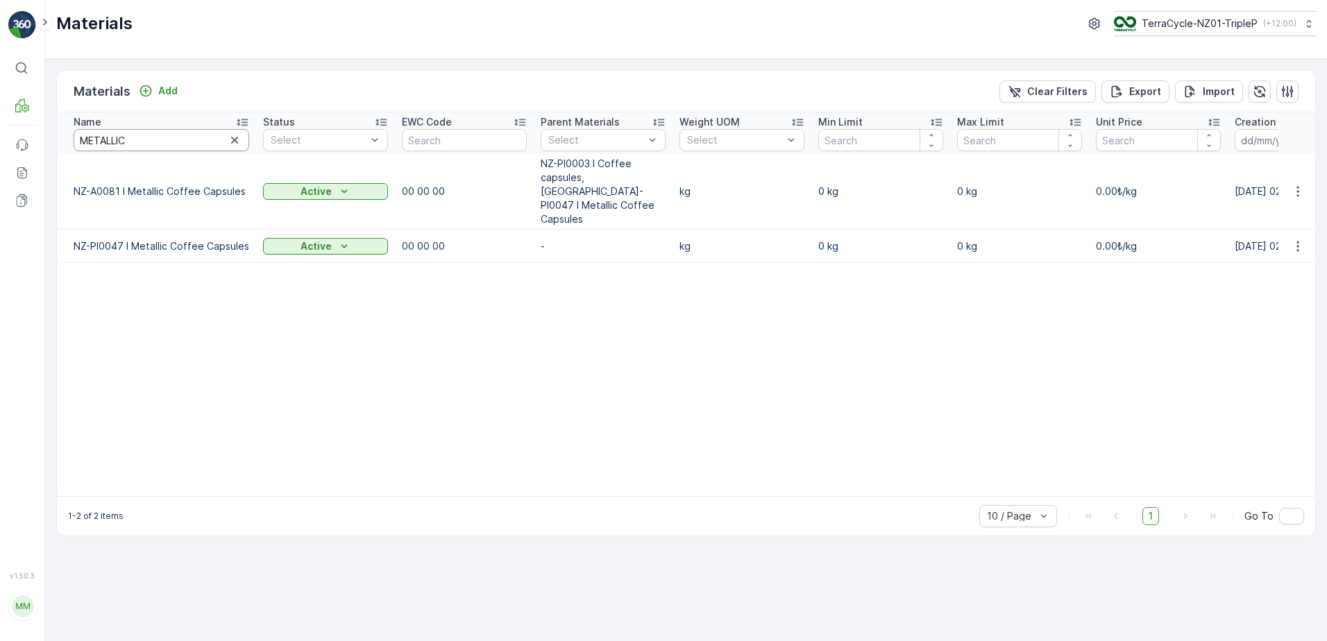
click at [178, 137] on input "METALLIC" at bounding box center [162, 140] width 176 height 22
type input "CARD"
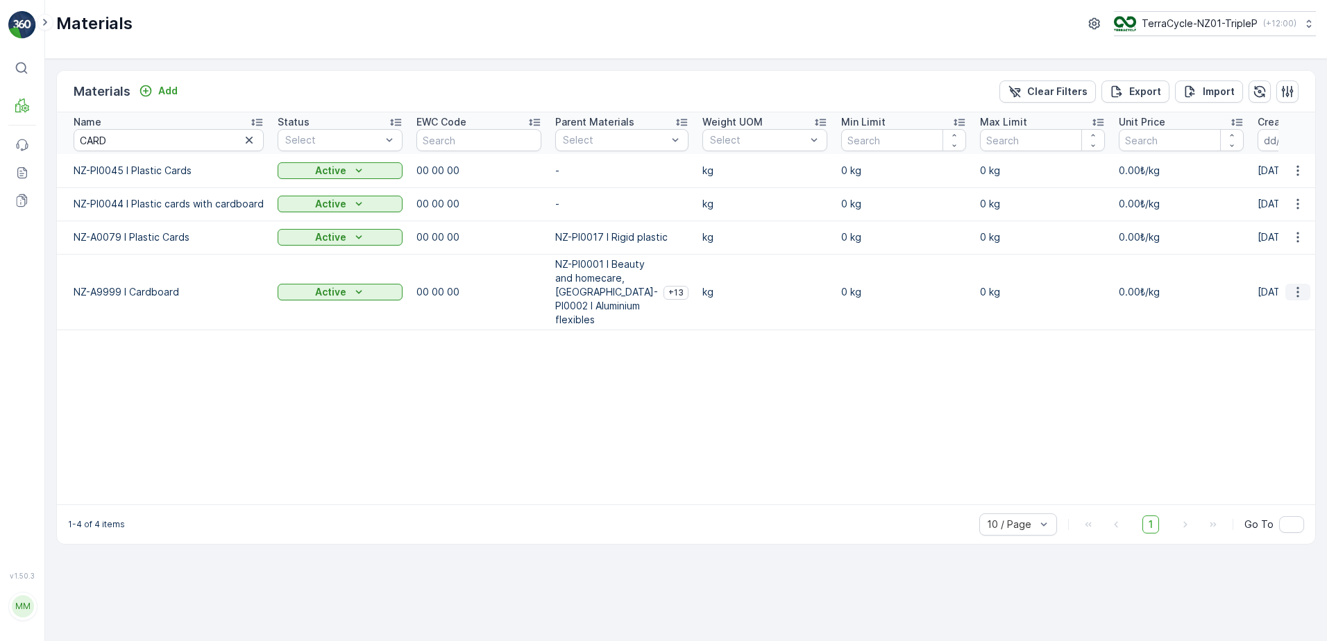
click at [1304, 288] on icon "button" at bounding box center [1298, 292] width 14 height 14
click at [1286, 303] on div "Edit Material" at bounding box center [1270, 305] width 111 height 19
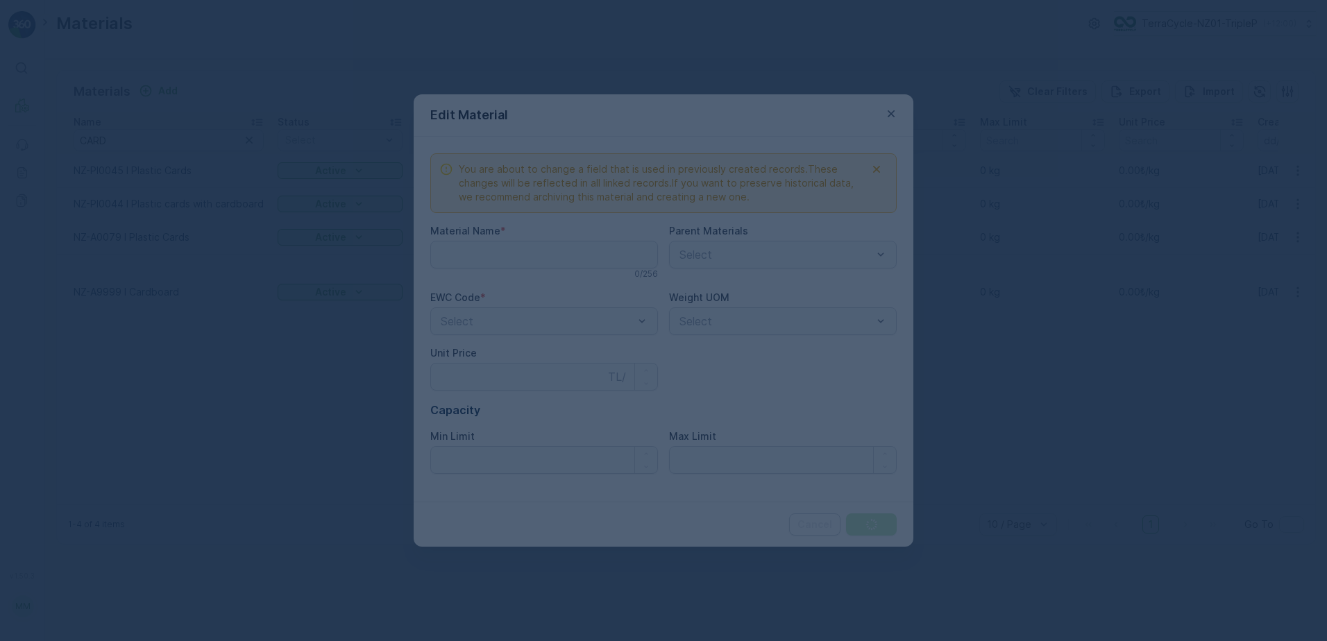
type Name "NZ-A9999 I Cardboard"
type Price "0"
type Limit "0"
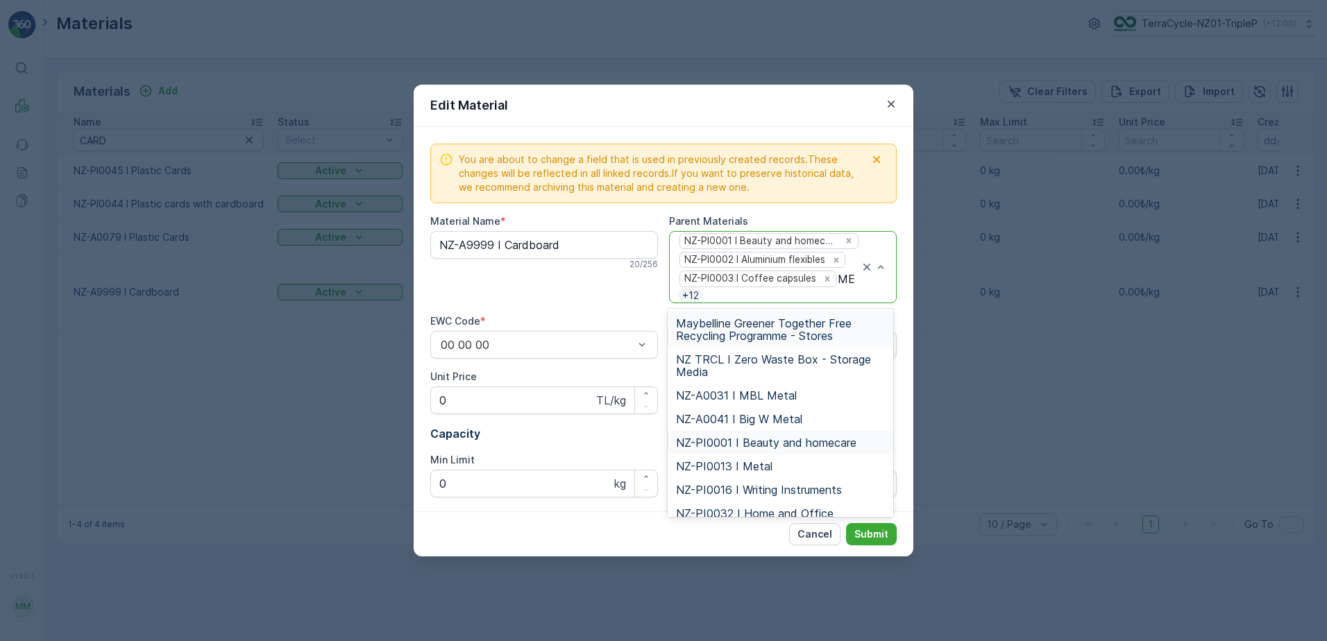
type input "MET"
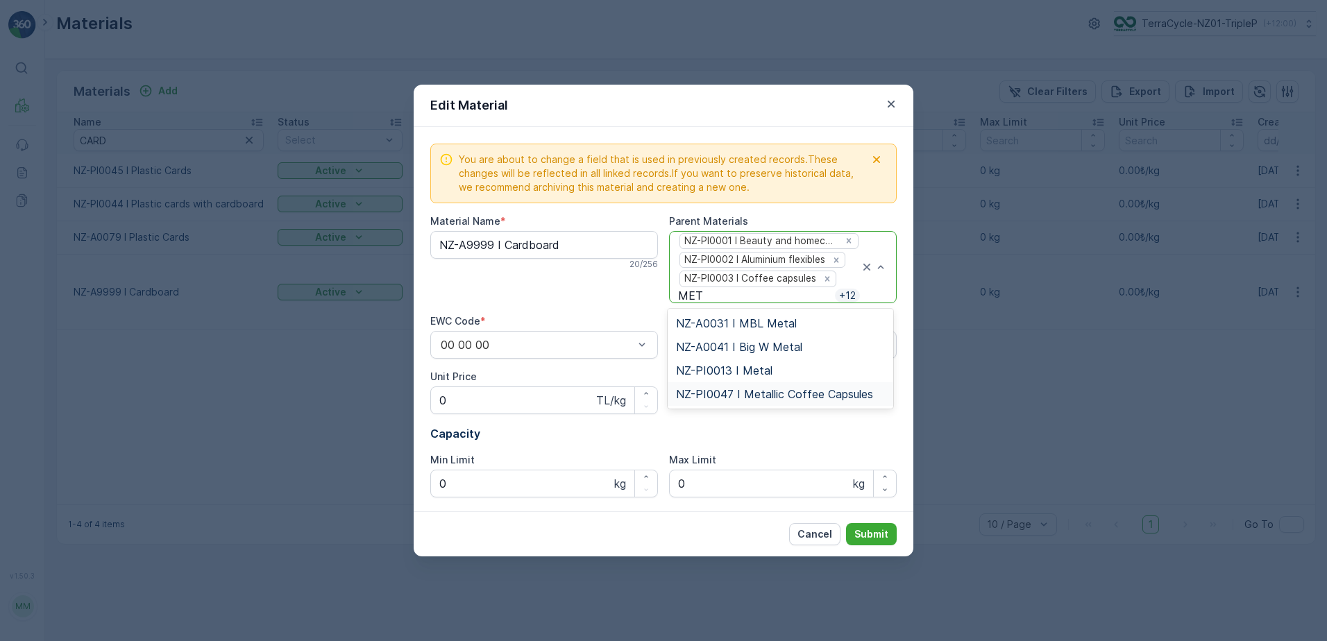
click at [805, 390] on span "NZ-PI0047 I Metallic Coffee Capsules" at bounding box center [774, 394] width 197 height 12
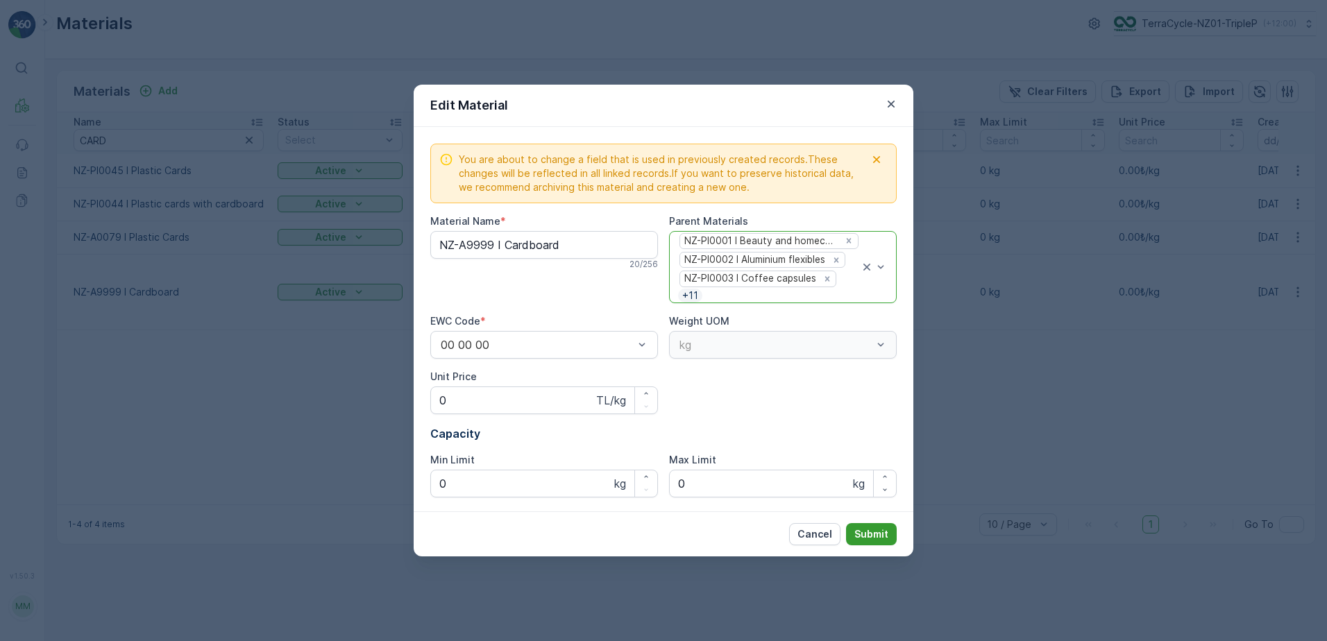
click at [873, 532] on p "Submit" at bounding box center [871, 534] width 34 height 14
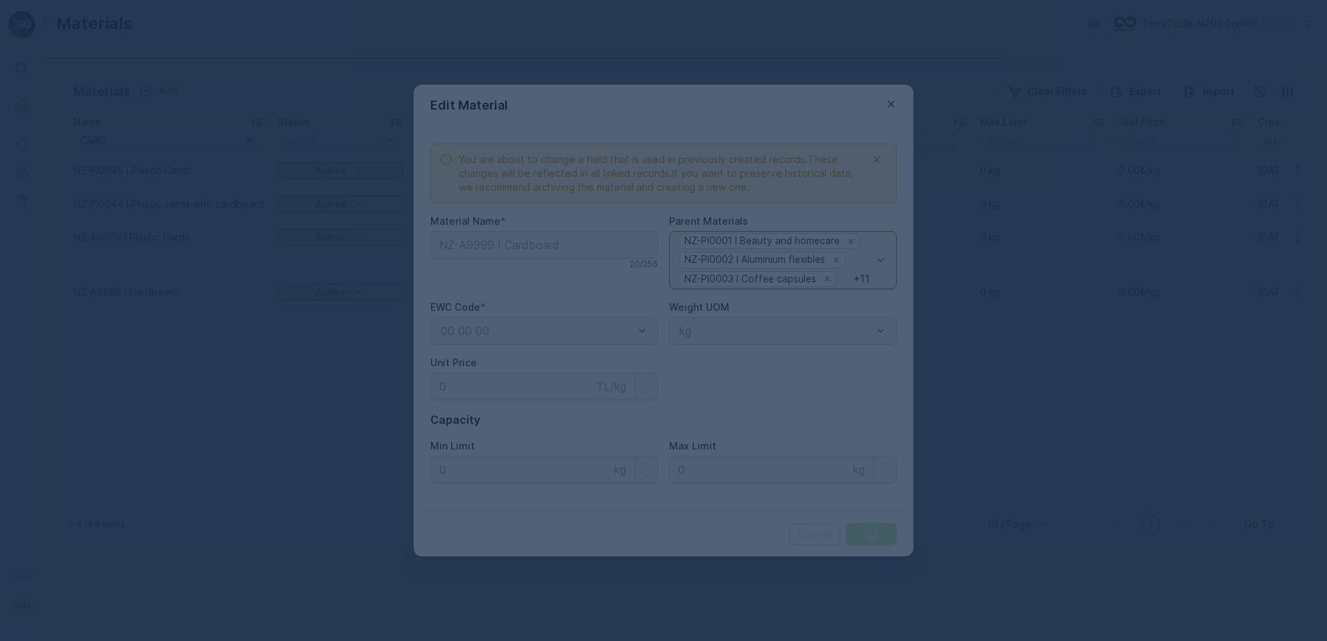
click at [873, 532] on div at bounding box center [663, 320] width 1327 height 641
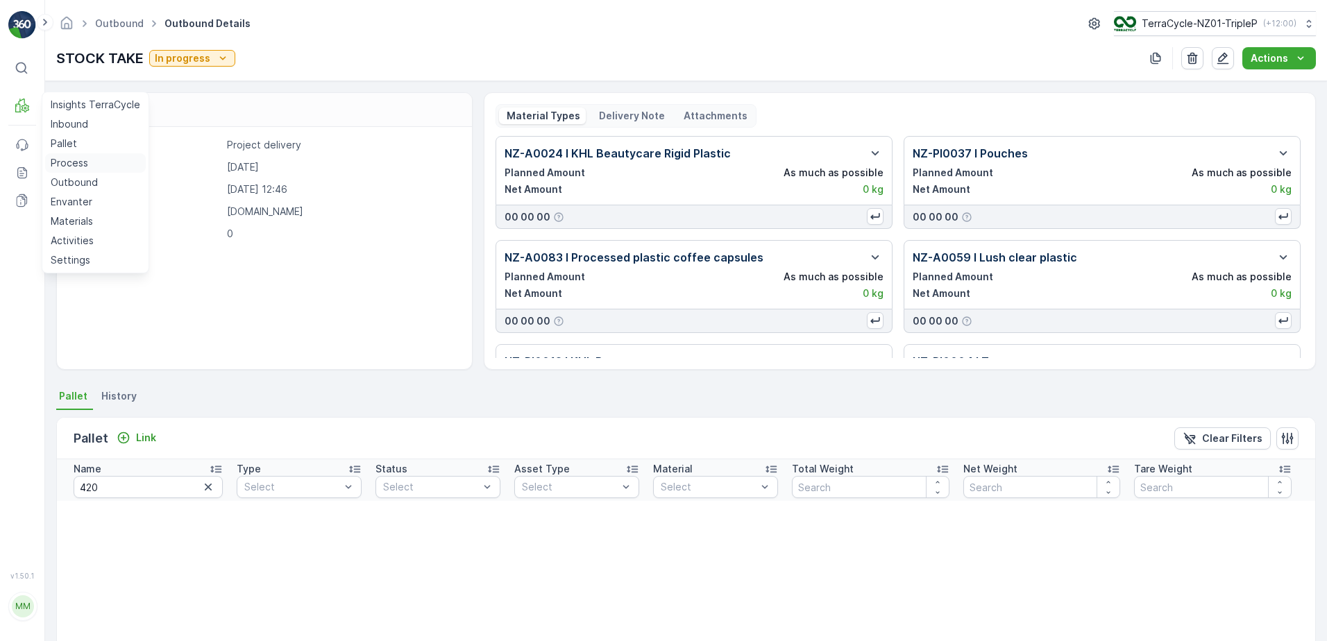
click at [79, 162] on p "Process" at bounding box center [69, 163] width 37 height 14
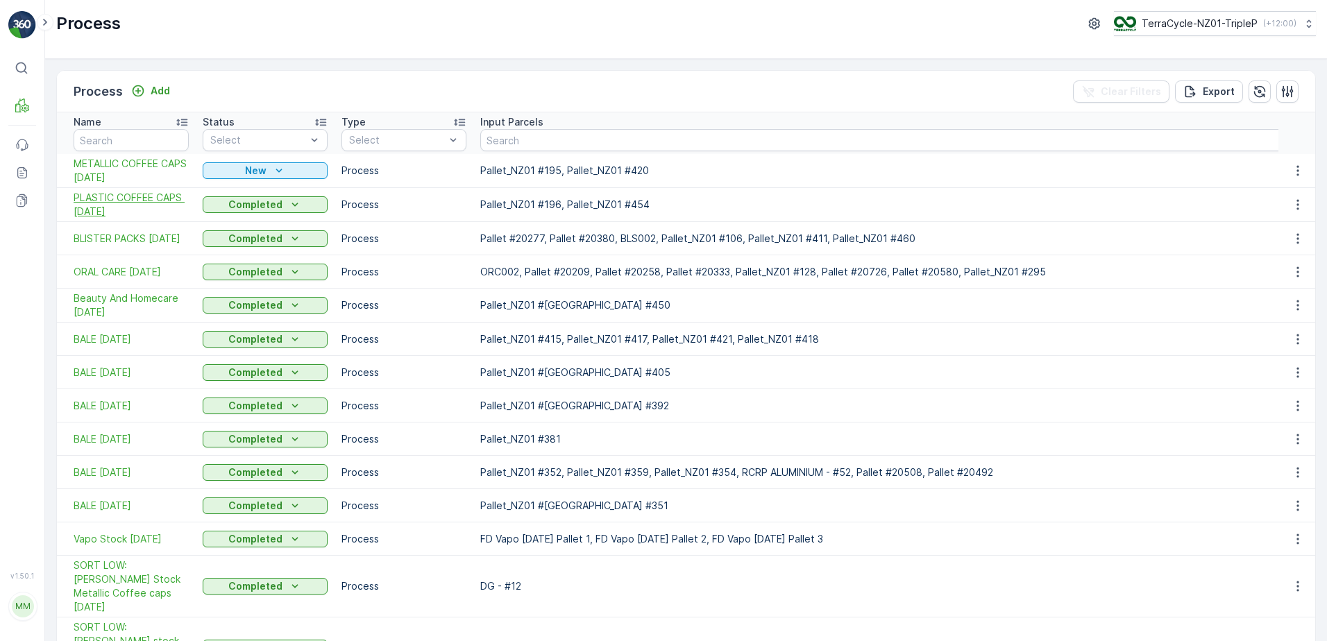
click at [183, 206] on span "PLASTIC COFFEE CAPS [DATE]" at bounding box center [131, 205] width 115 height 28
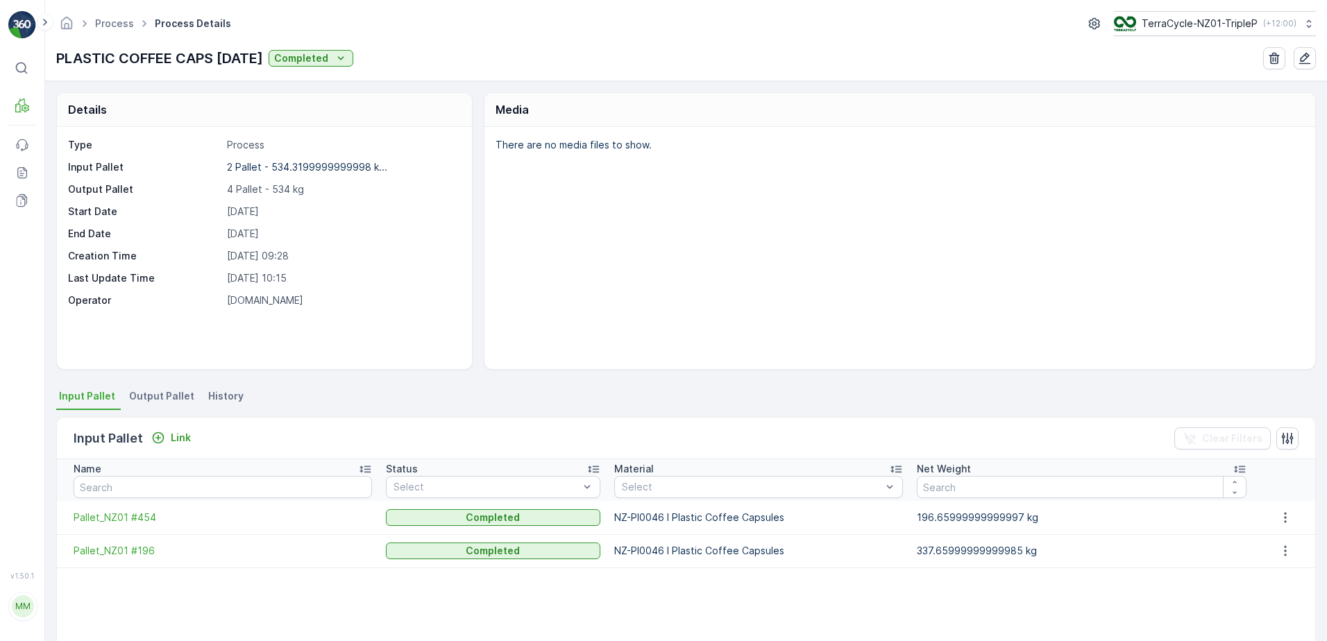
click at [173, 391] on span "Output Pallet" at bounding box center [161, 396] width 65 height 14
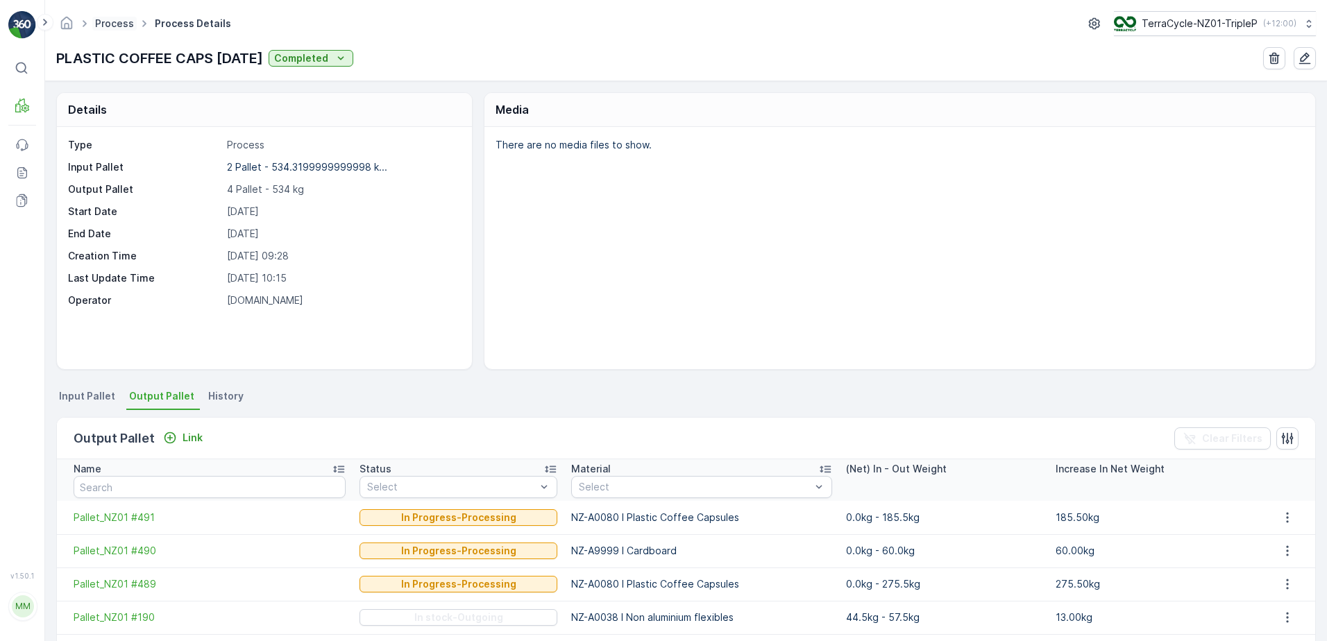
click at [121, 22] on link "Process" at bounding box center [114, 23] width 39 height 12
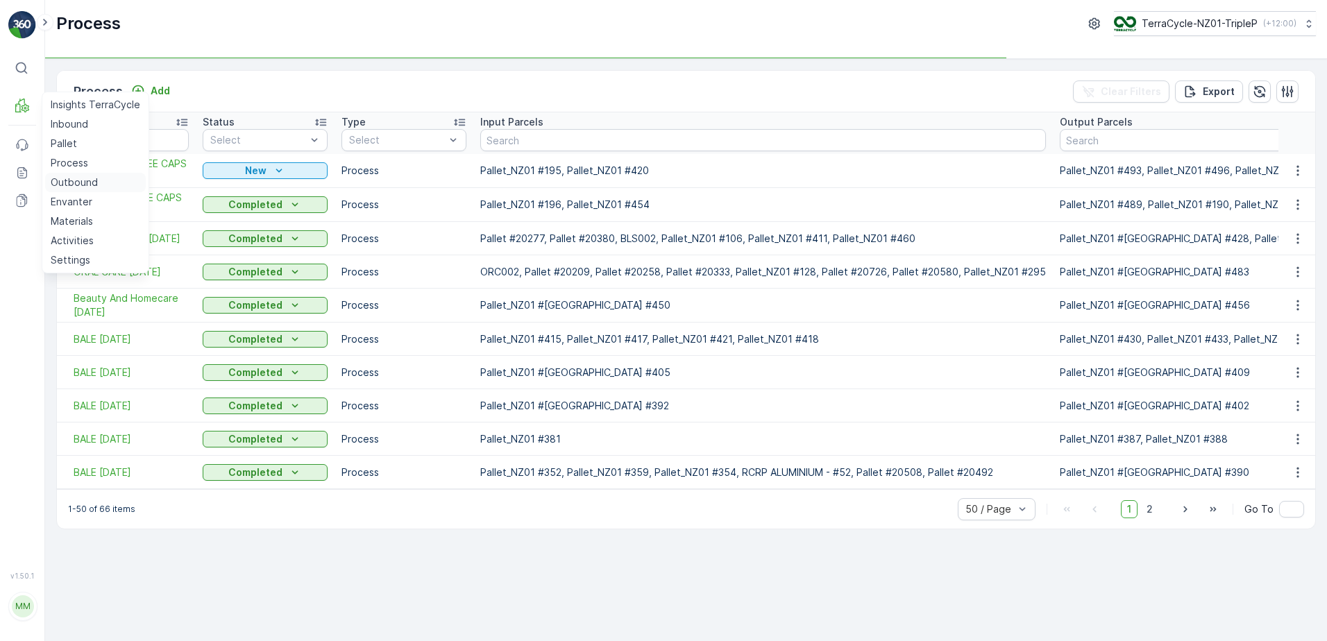
click at [77, 179] on p "Outbound" at bounding box center [74, 183] width 47 height 14
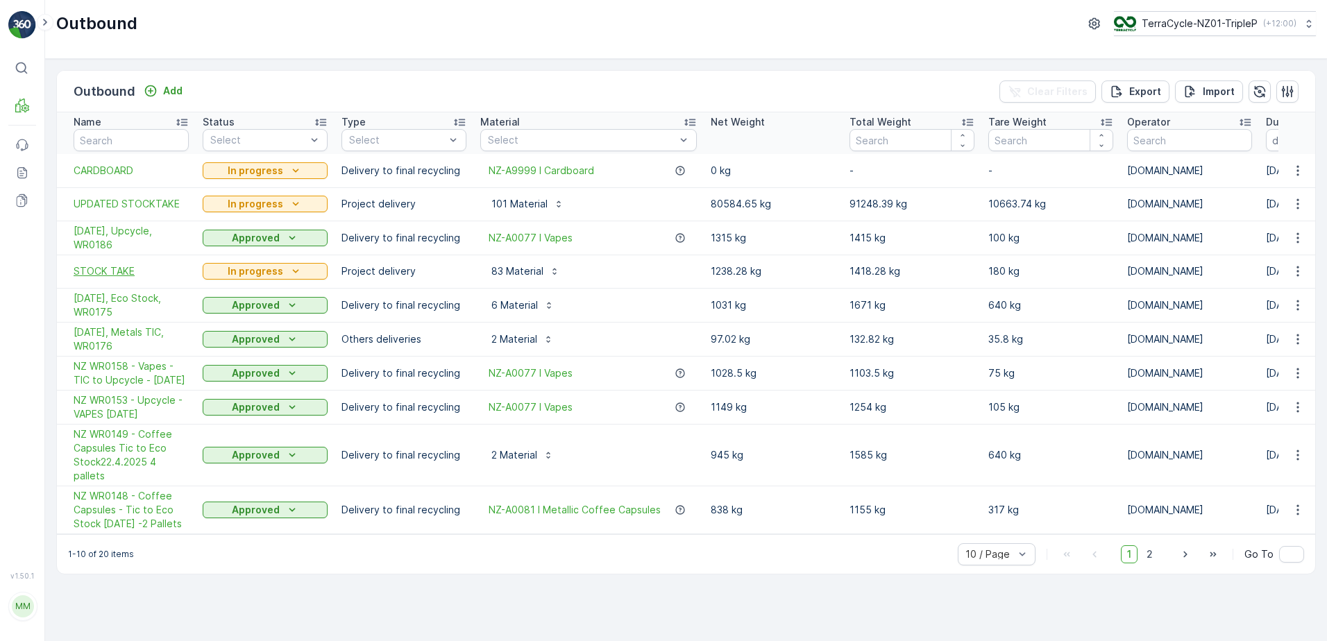
click at [145, 271] on span "STOCK TAKE" at bounding box center [131, 271] width 115 height 14
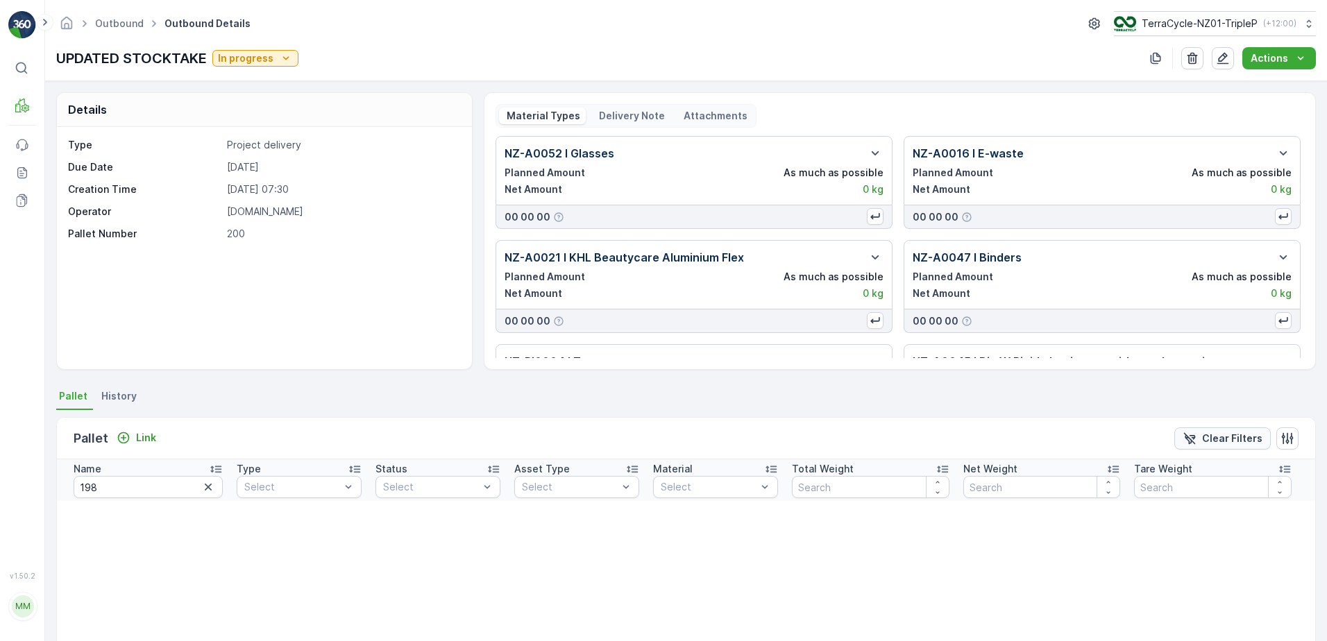
scroll to position [75, 0]
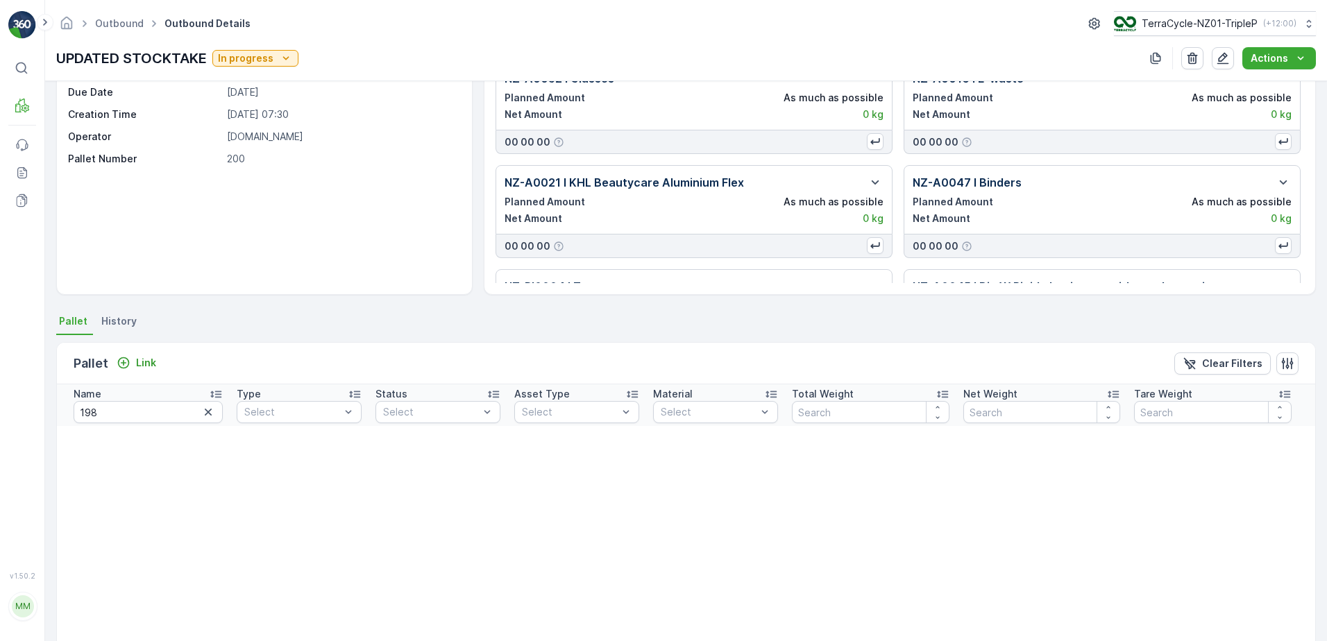
drag, startPoint x: 1224, startPoint y: 368, endPoint x: 992, endPoint y: 252, distance: 258.5
click at [1223, 366] on p "Clear Filters" at bounding box center [1232, 364] width 60 height 14
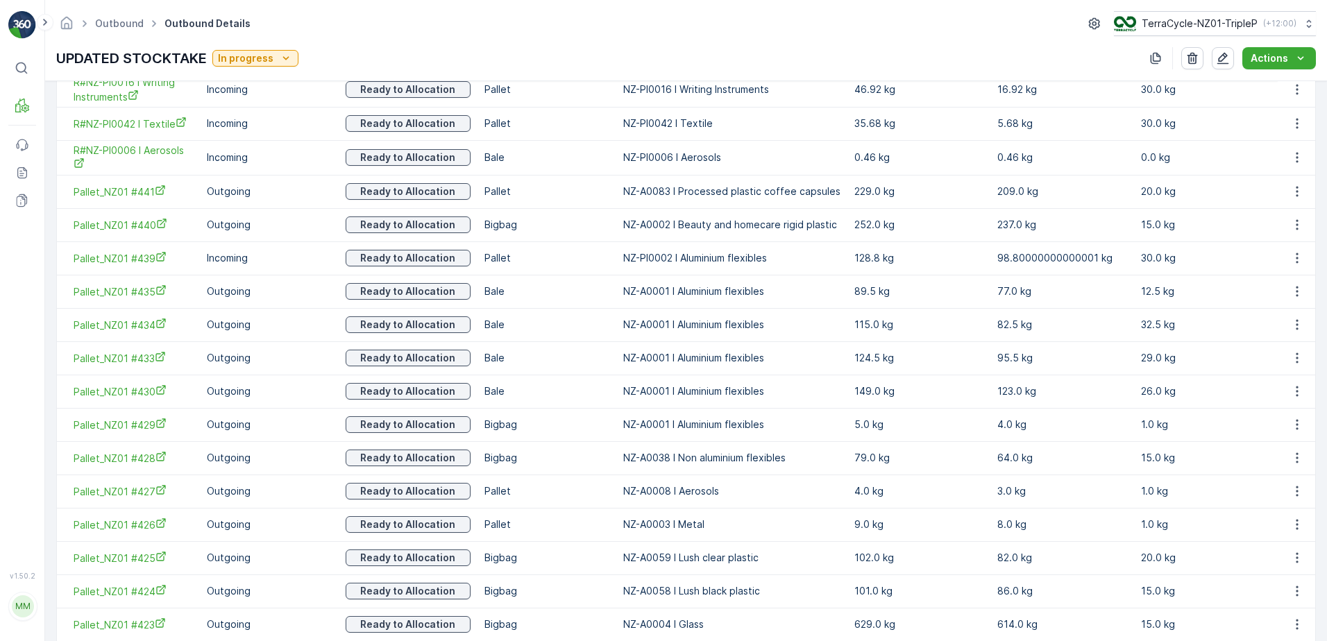
scroll to position [1587, 0]
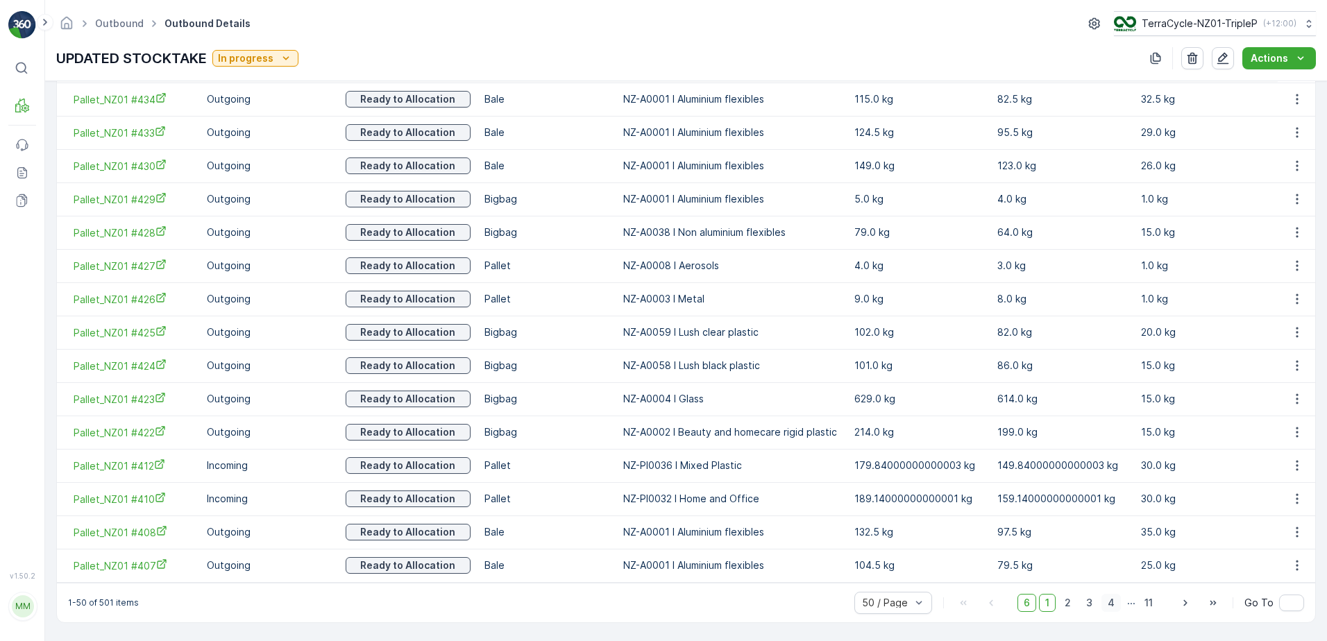
click at [1118, 604] on span "4" at bounding box center [1110, 603] width 19 height 18
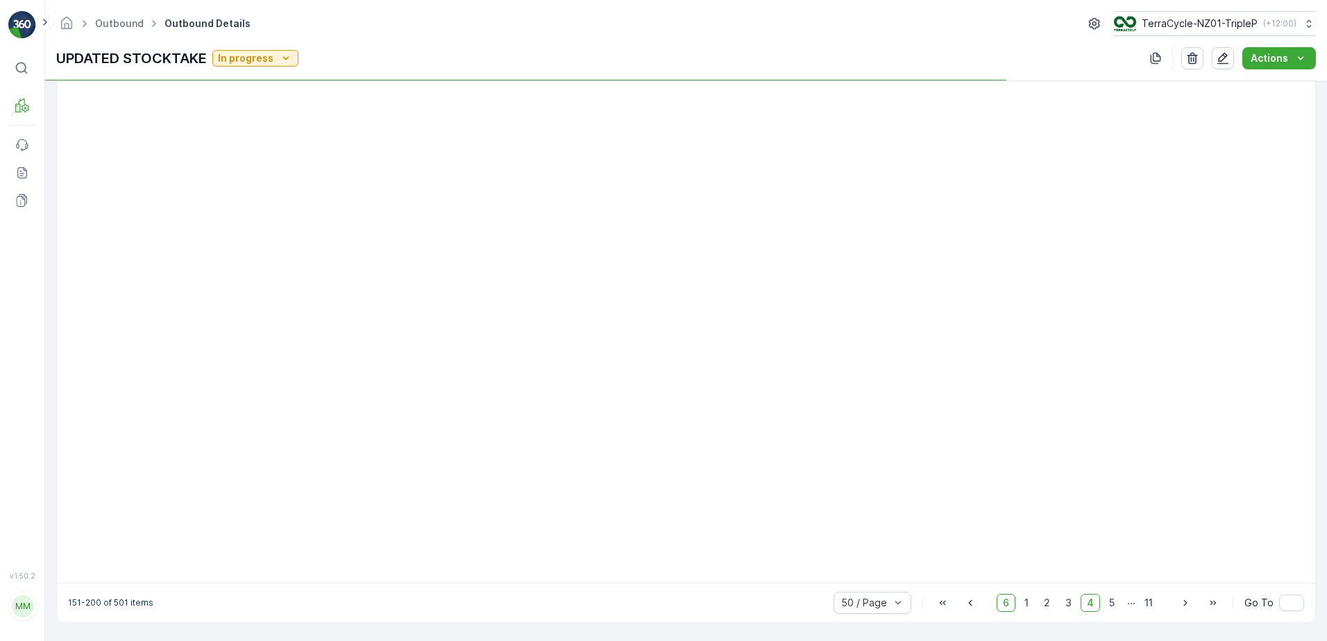
scroll to position [1381, 0]
click at [1116, 602] on span "5" at bounding box center [1112, 603] width 18 height 18
click at [1115, 602] on span "6" at bounding box center [1111, 603] width 19 height 18
click at [1114, 602] on span "7" at bounding box center [1111, 603] width 19 height 18
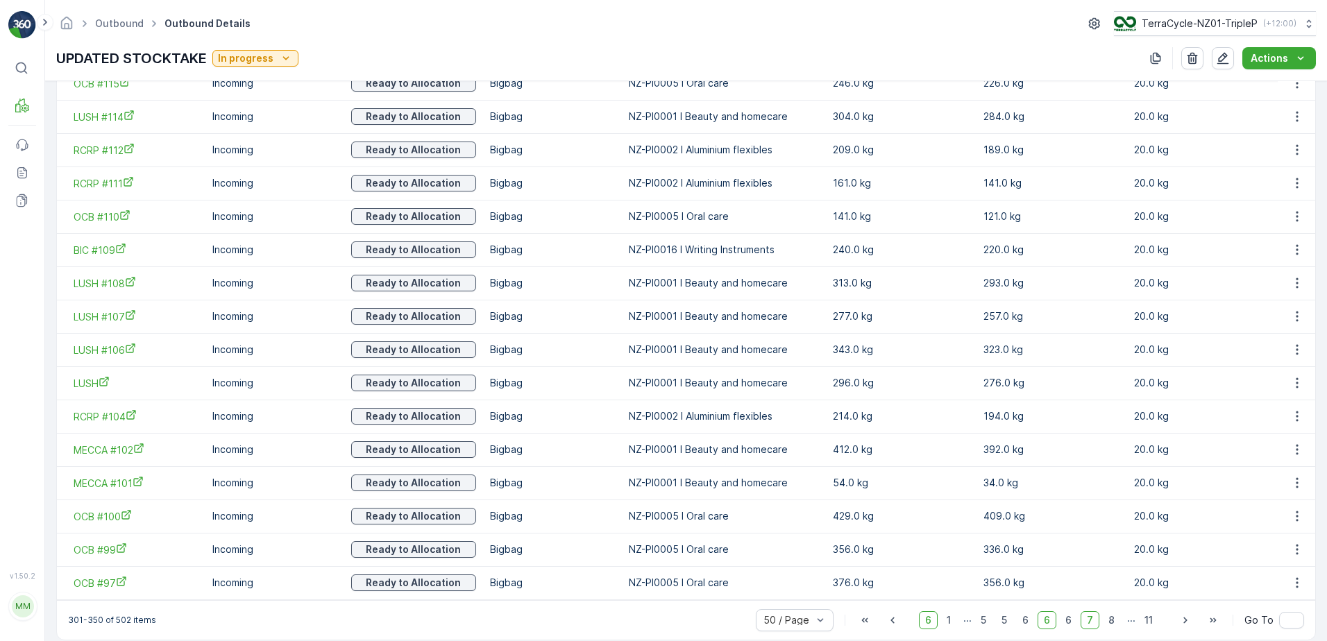
scroll to position [1584, 0]
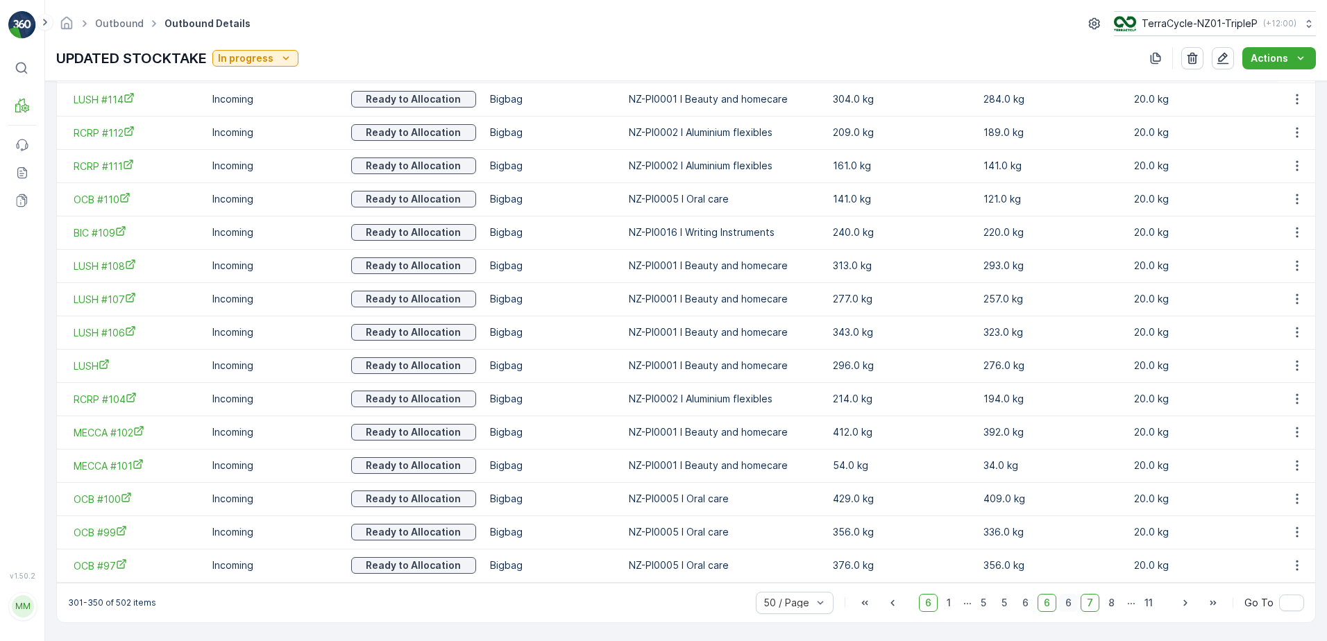
click at [1065, 602] on span "6" at bounding box center [1068, 603] width 19 height 18
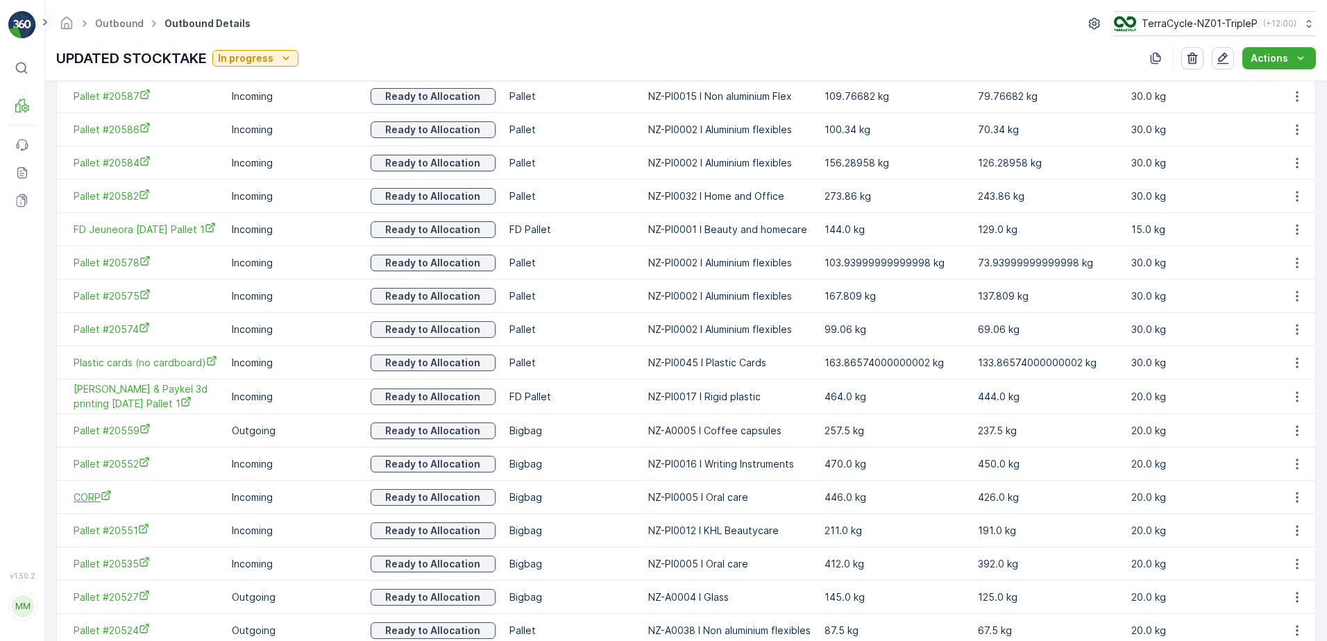
scroll to position [1168, 0]
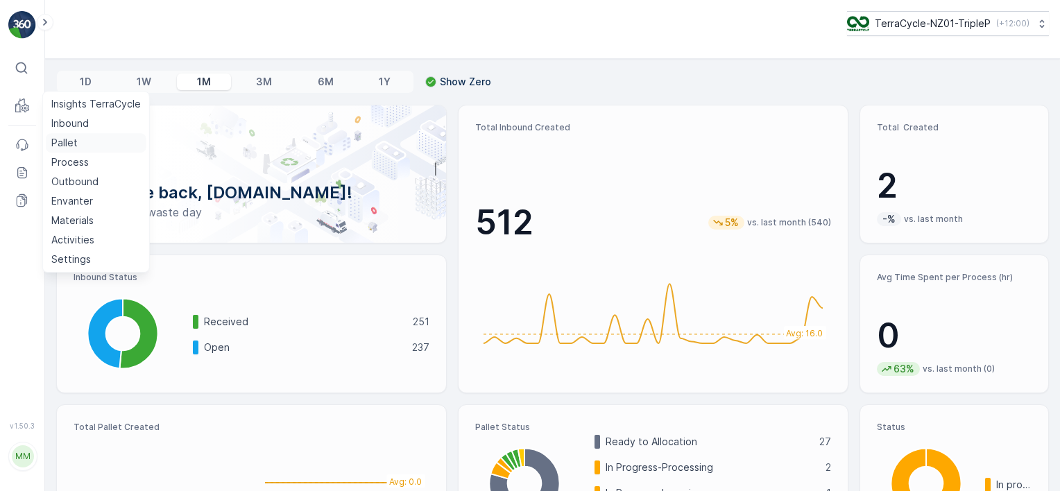
click at [65, 137] on p "Pallet" at bounding box center [64, 143] width 26 height 14
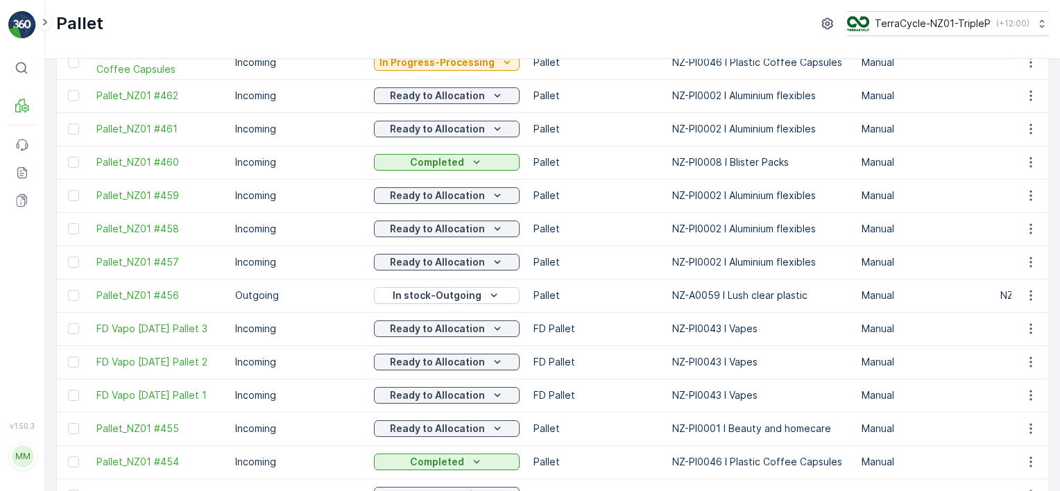
scroll to position [1388, 0]
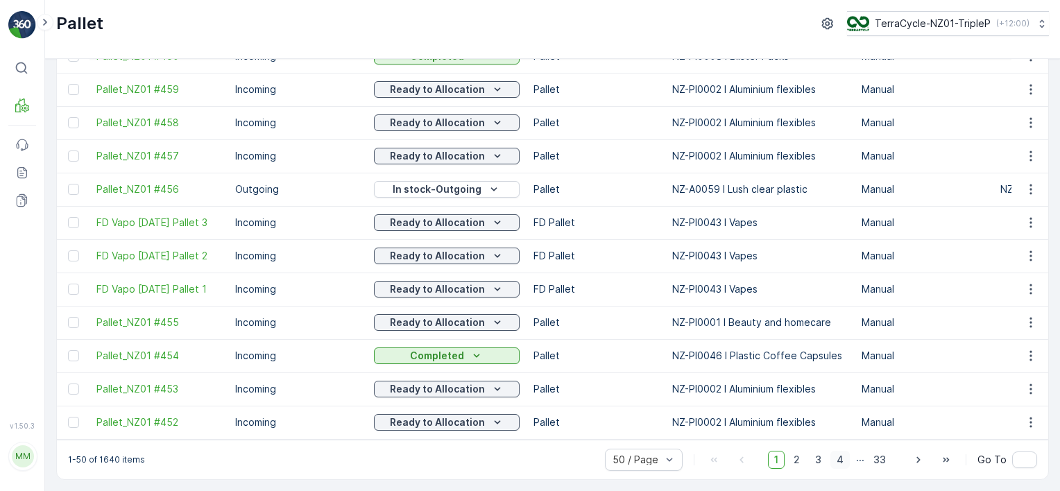
click at [837, 459] on span "4" at bounding box center [840, 460] width 19 height 18
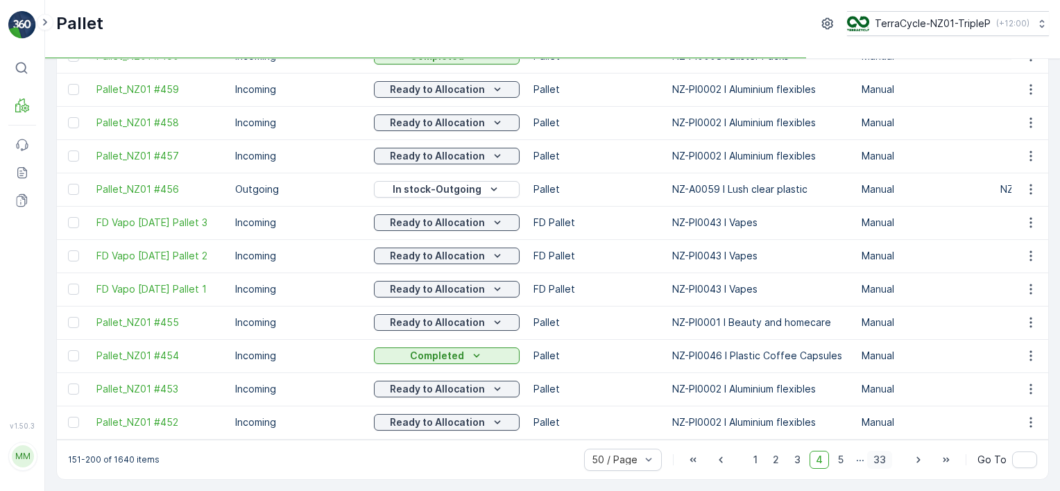
click at [877, 462] on span "33" at bounding box center [879, 460] width 25 height 18
click at [809, 461] on p "..." at bounding box center [807, 460] width 8 height 18
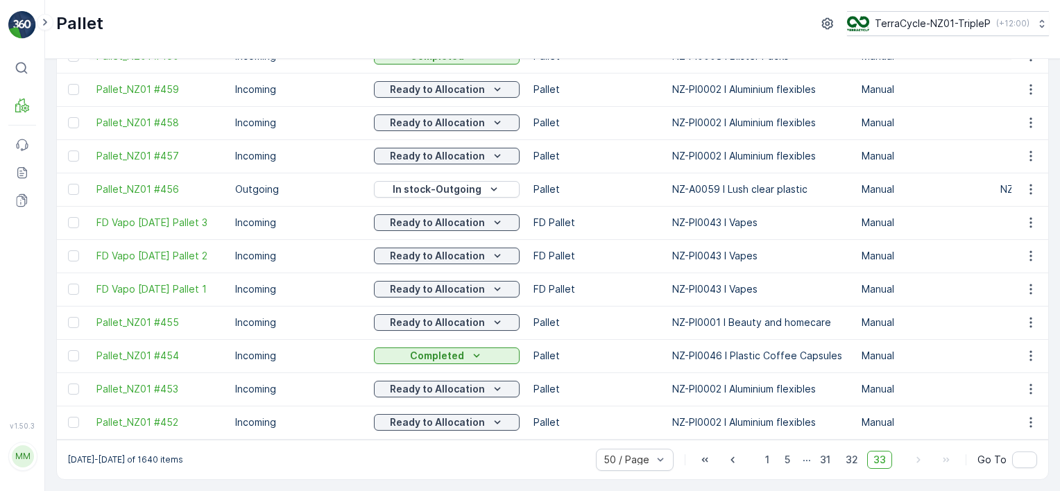
click at [802, 458] on div "1 5 ... 31 32 33" at bounding box center [825, 460] width 133 height 18
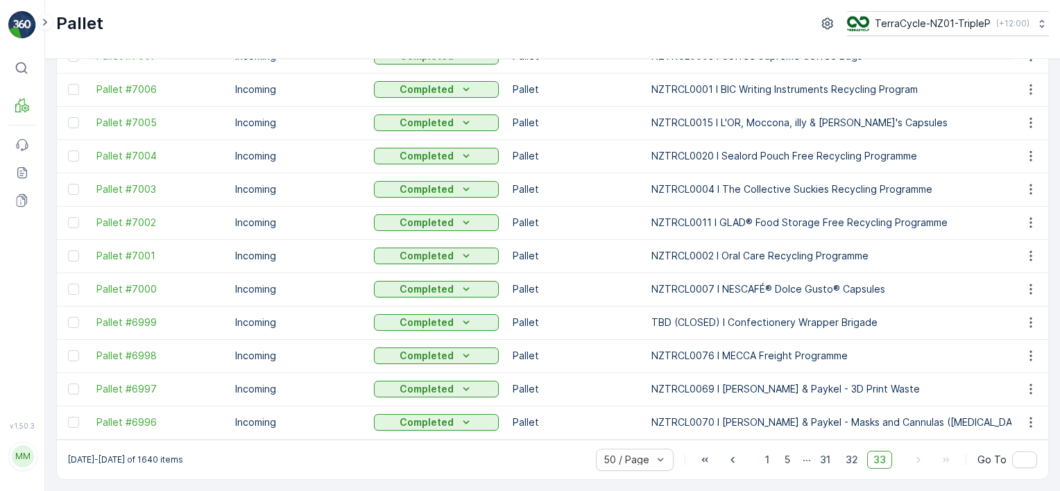
scroll to position [1052, 0]
click at [1015, 464] on input "text" at bounding box center [1025, 460] width 25 height 17
type input "17"
click at [1005, 472] on div "1601-1640 of 1640 items 50 / Page 1 5 ... 31 32 33 Go To 17" at bounding box center [553, 460] width 992 height 40
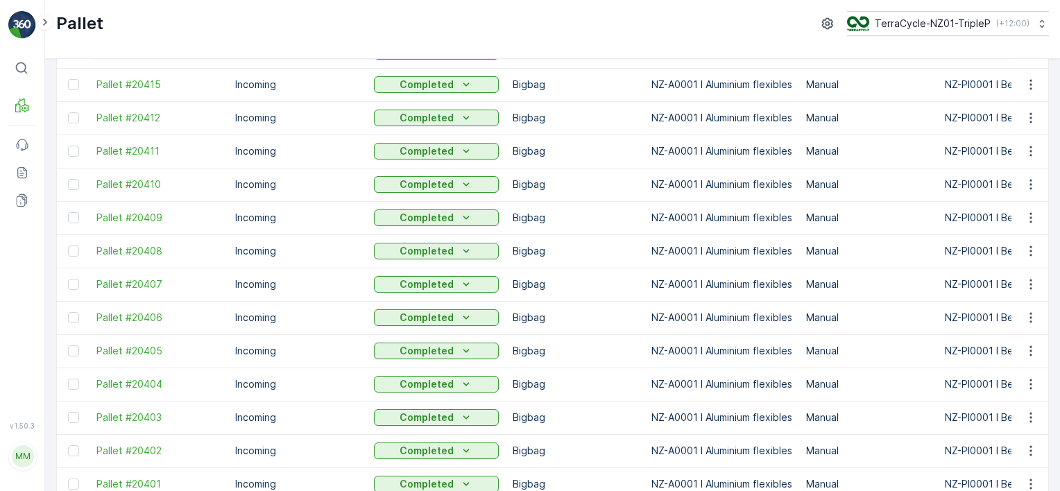
scroll to position [1385, 0]
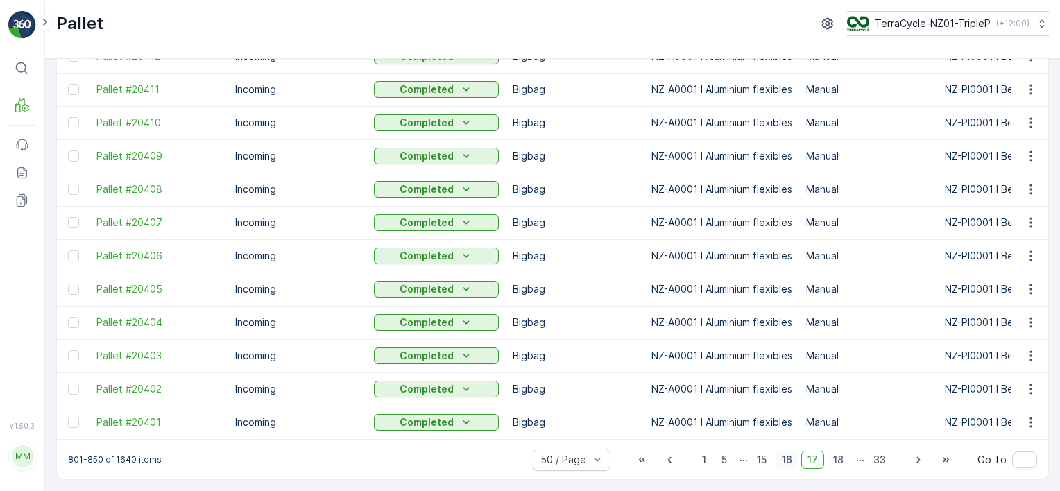
click at [792, 459] on span "16" at bounding box center [787, 460] width 23 height 18
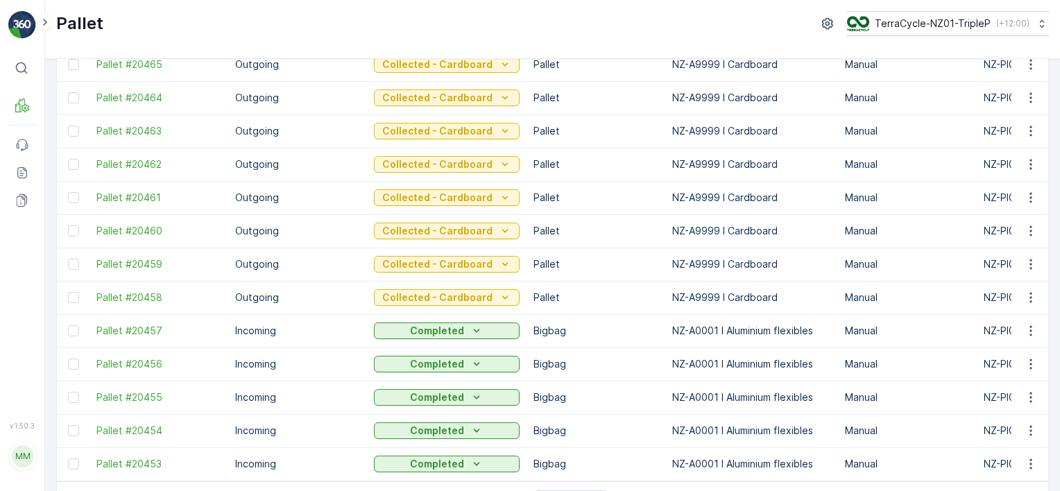
scroll to position [1385, 0]
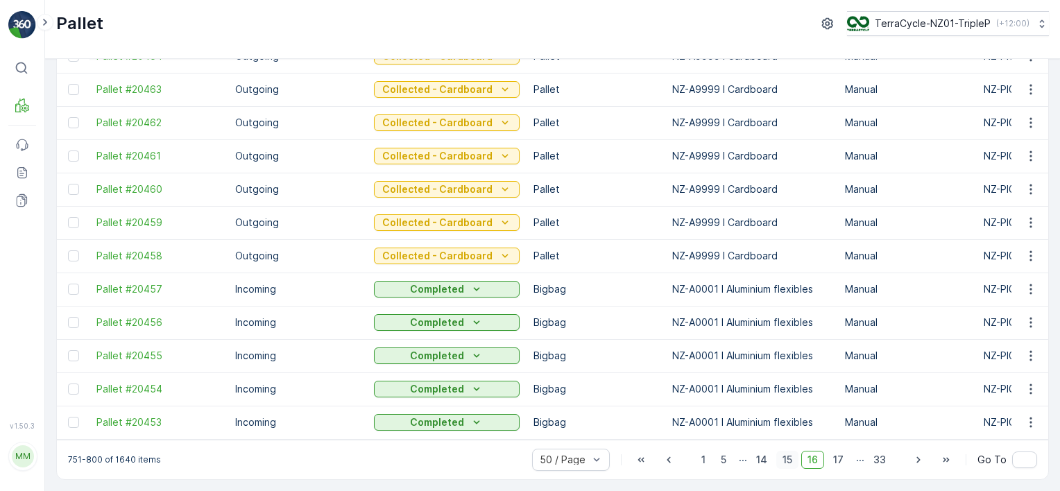
click at [786, 459] on span "15" at bounding box center [788, 460] width 22 height 18
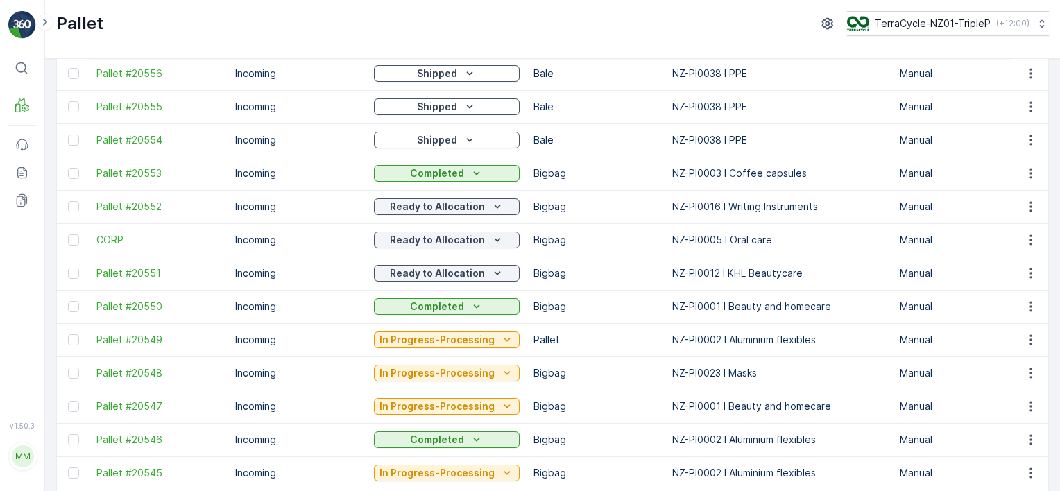
scroll to position [278, 0]
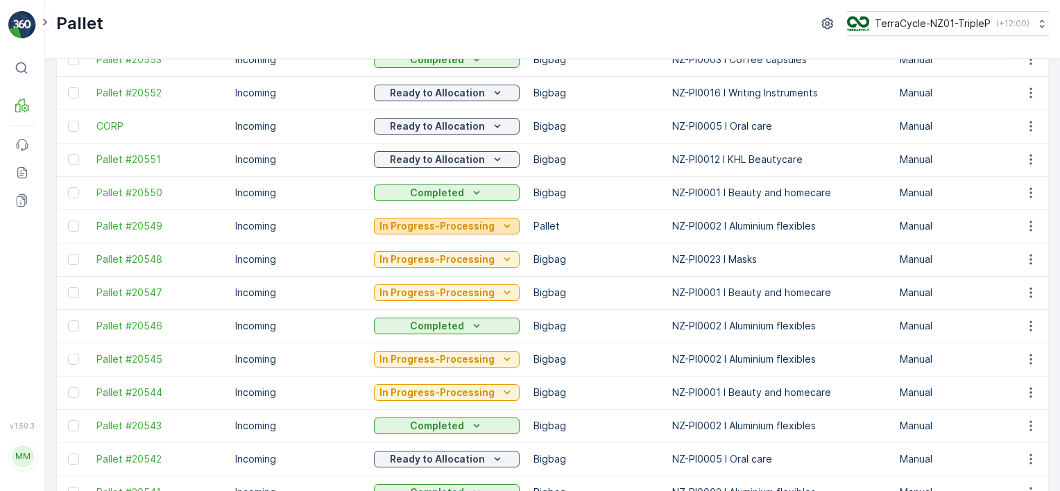
click at [439, 224] on p "In Progress-Processing" at bounding box center [437, 226] width 115 height 14
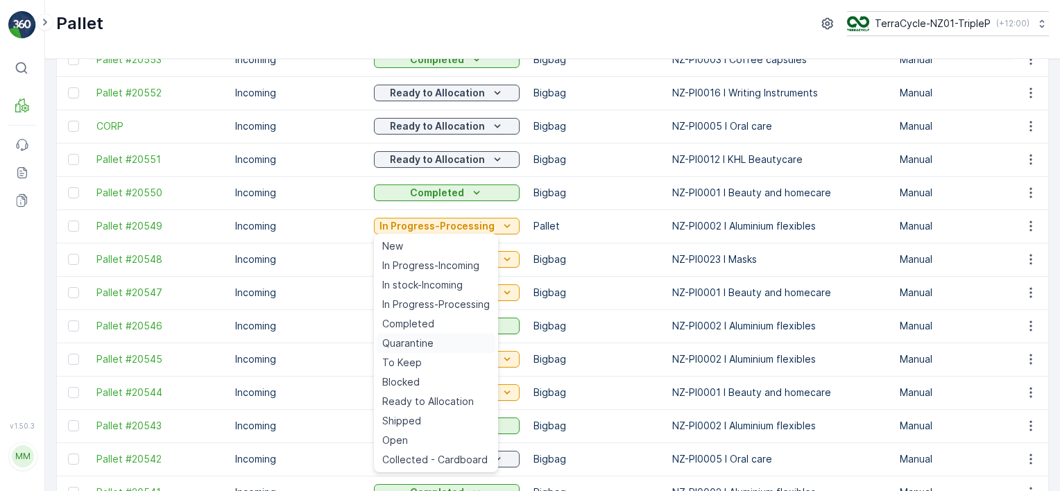
click at [425, 346] on span "Quarantine" at bounding box center [407, 344] width 51 height 14
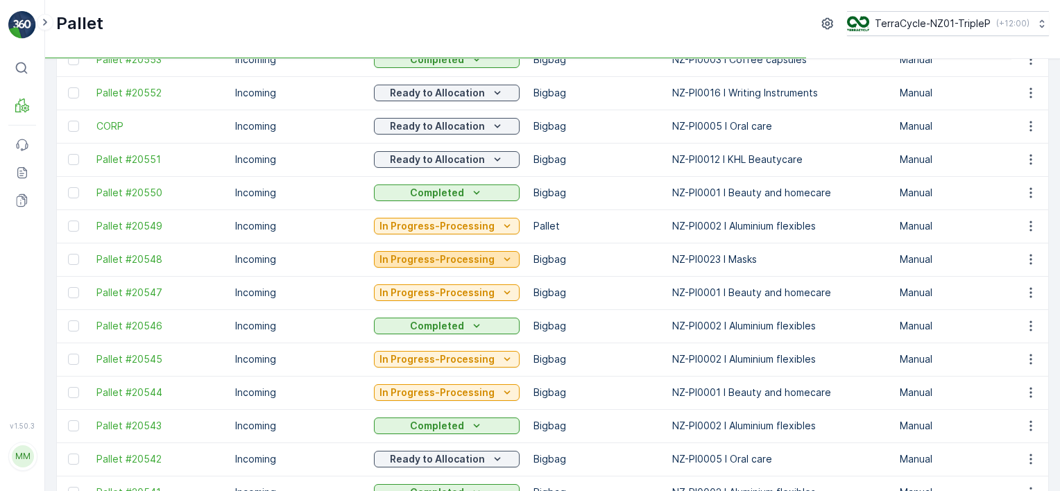
click at [453, 258] on p "In Progress-Processing" at bounding box center [437, 260] width 115 height 14
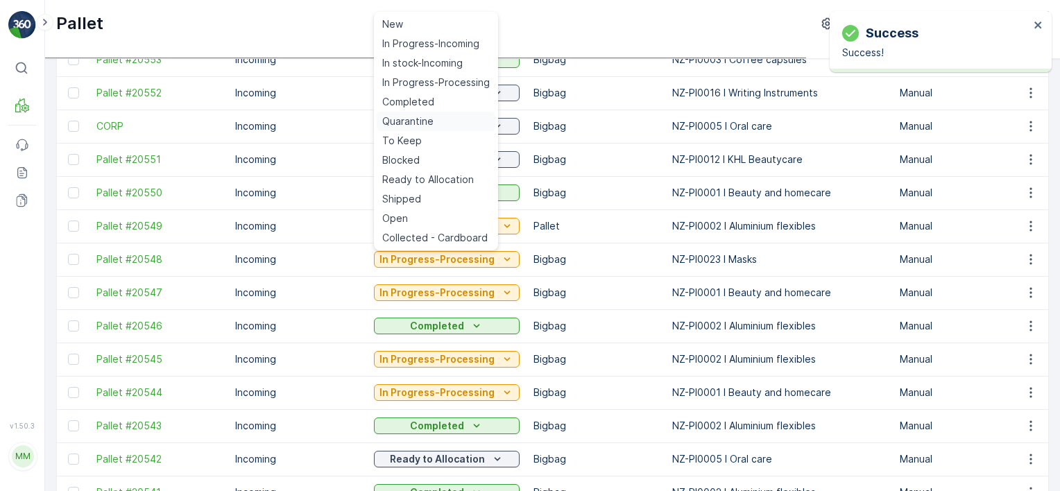
click at [428, 117] on span "Quarantine" at bounding box center [407, 122] width 51 height 14
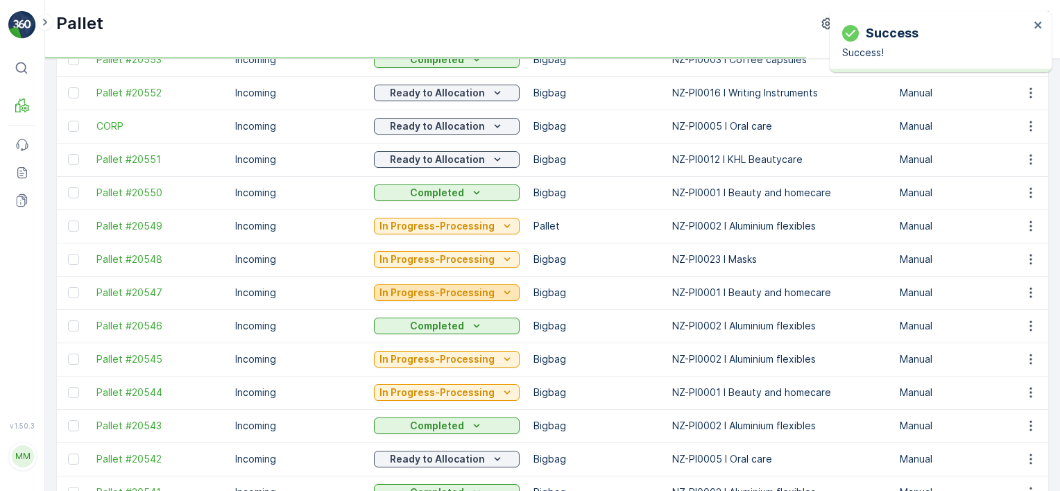
click at [446, 294] on p "In Progress-Processing" at bounding box center [437, 293] width 115 height 14
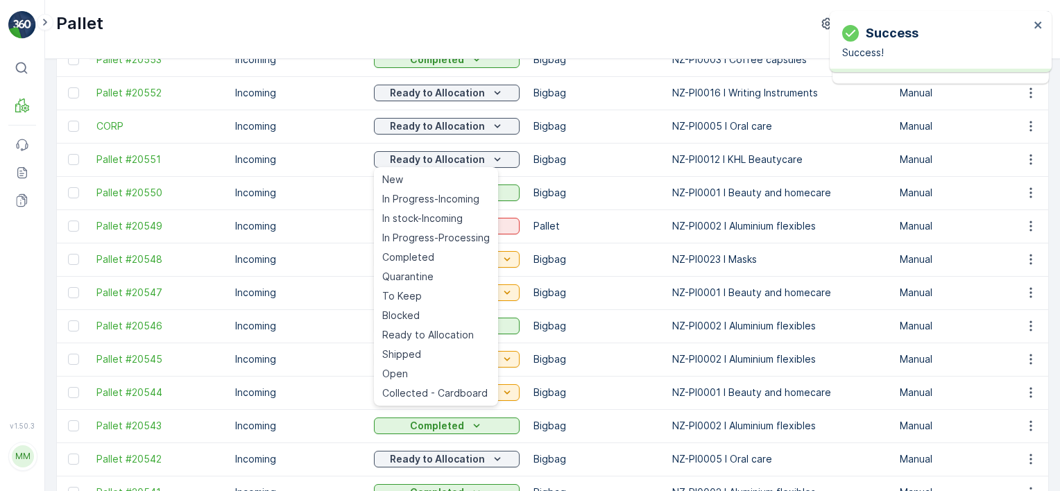
click at [618, 45] on div "Pallet TerraCycle-NZ01-TripleP ( +12:00 )" at bounding box center [552, 29] width 1015 height 59
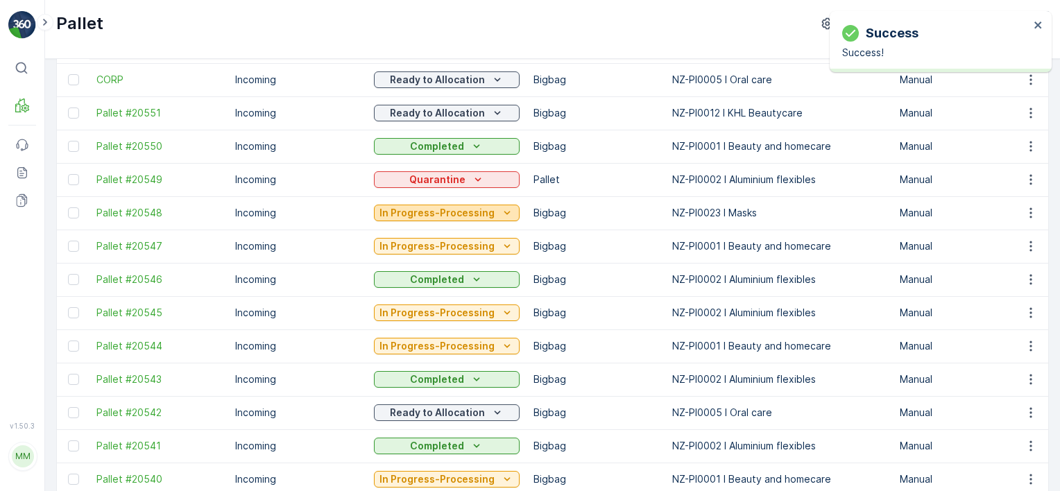
scroll to position [416, 0]
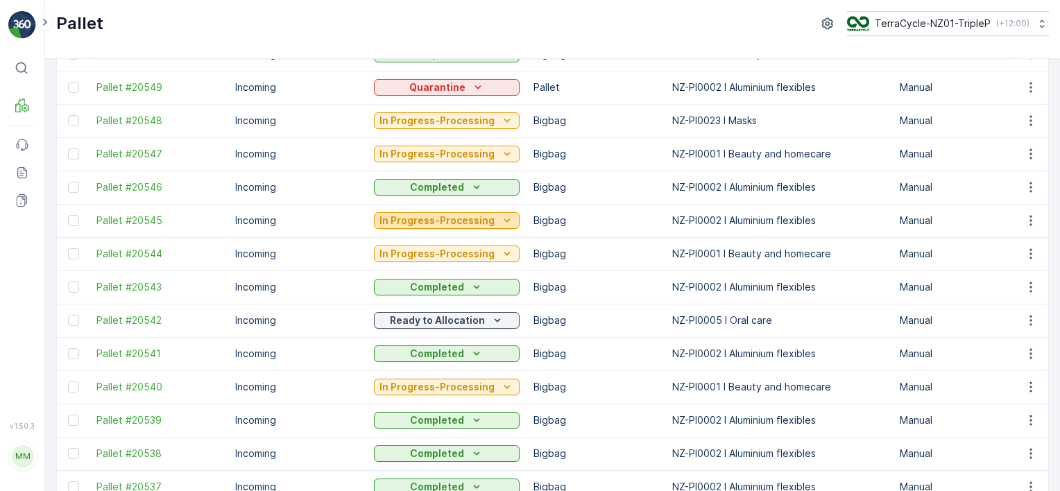
click at [450, 218] on p "In Progress-Processing" at bounding box center [437, 221] width 115 height 14
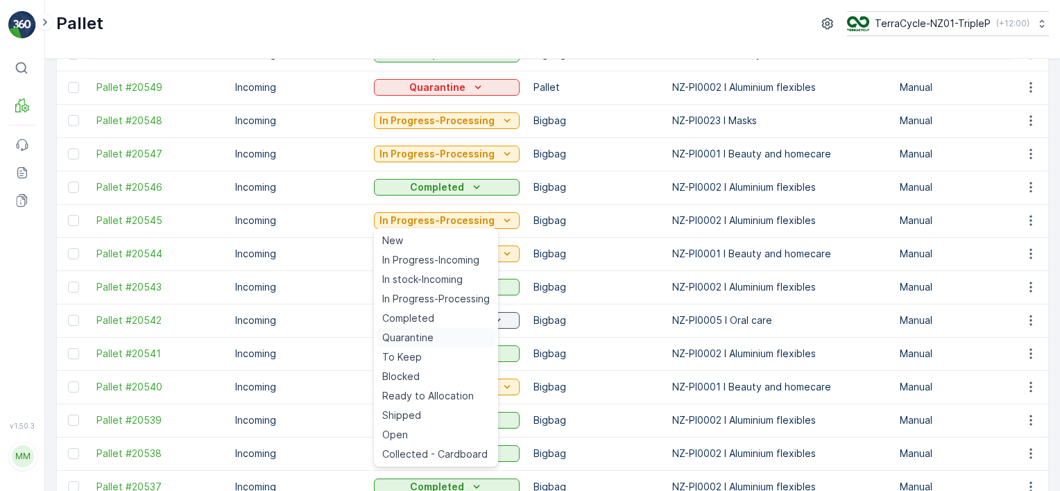
click at [427, 335] on span "Quarantine" at bounding box center [407, 338] width 51 height 14
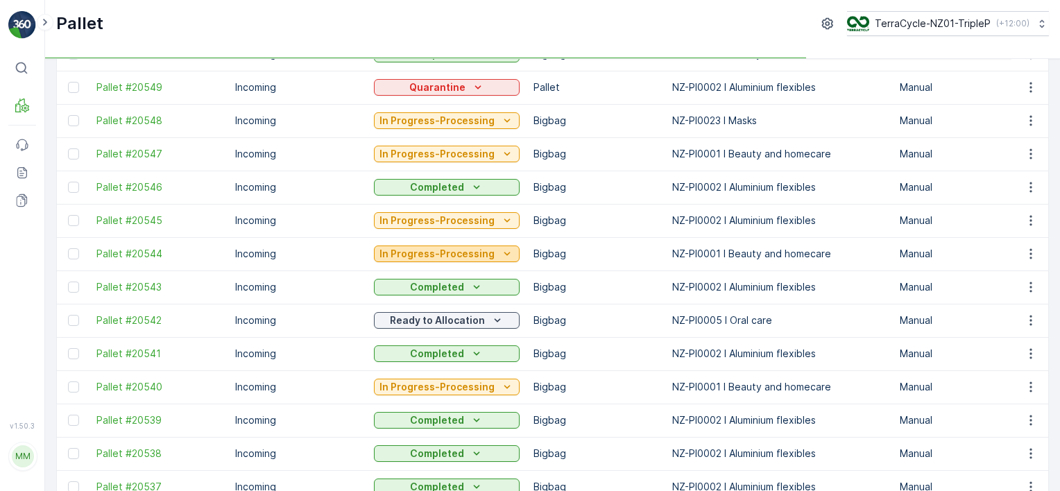
click at [451, 253] on p "In Progress-Processing" at bounding box center [437, 254] width 115 height 14
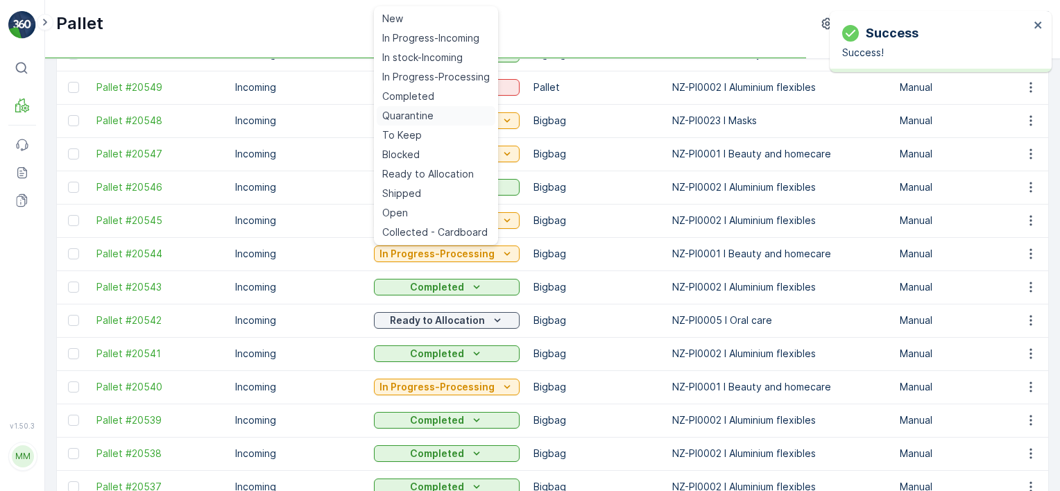
click at [428, 112] on span "Quarantine" at bounding box center [407, 116] width 51 height 14
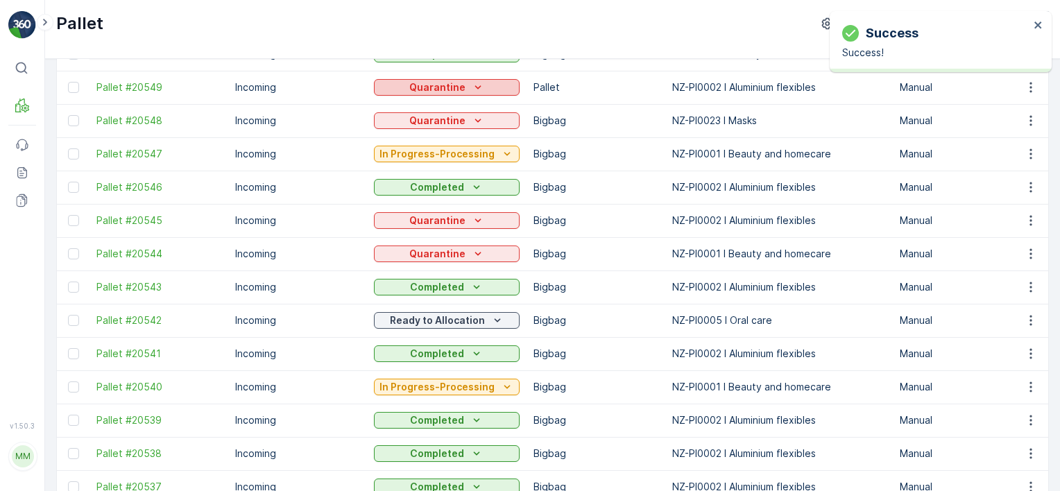
click at [447, 89] on p "Quarantine" at bounding box center [437, 88] width 56 height 14
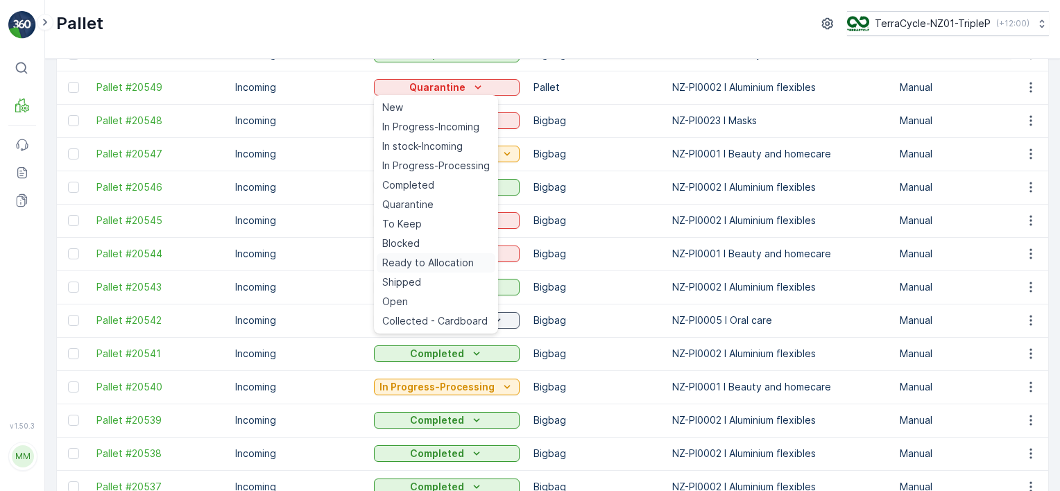
drag, startPoint x: 421, startPoint y: 272, endPoint x: 422, endPoint y: 264, distance: 7.8
click at [420, 271] on div "Ready to Allocation" at bounding box center [436, 262] width 119 height 19
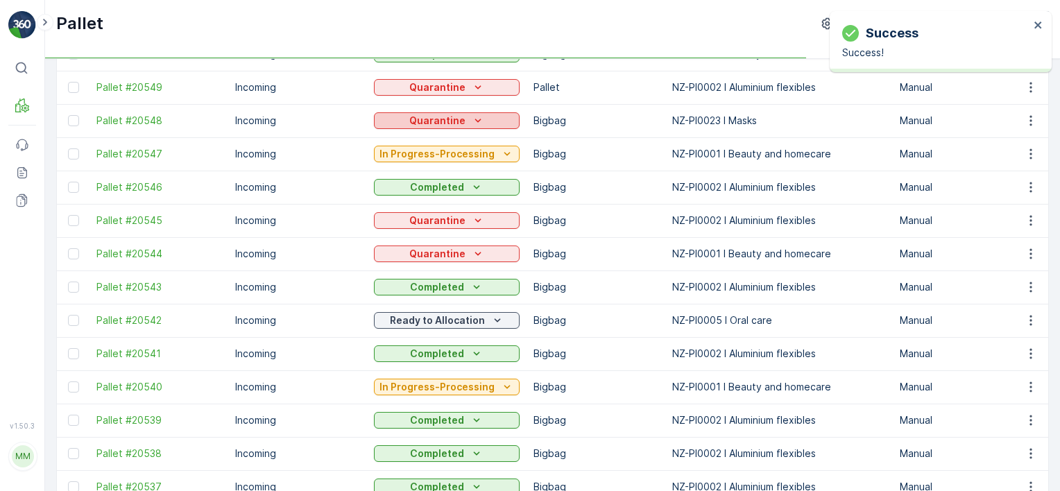
click at [461, 124] on div "Quarantine" at bounding box center [447, 121] width 135 height 14
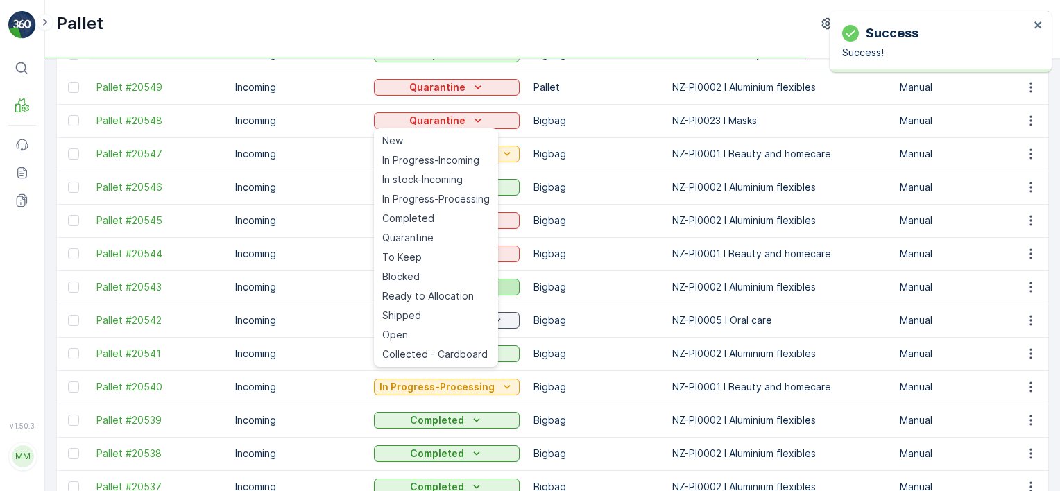
click at [438, 294] on span "Ready to Allocation" at bounding box center [428, 296] width 92 height 14
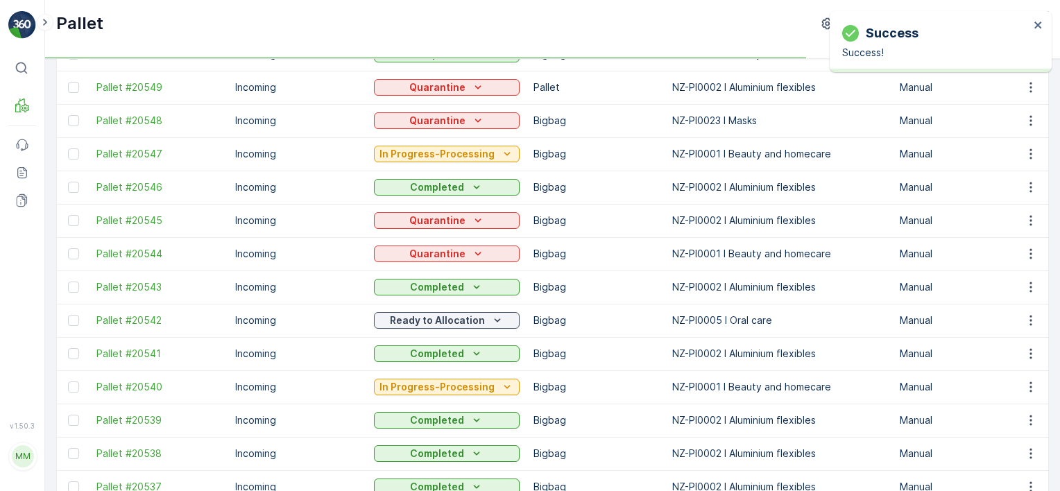
click at [448, 154] on p "In Progress-Processing" at bounding box center [437, 154] width 115 height 14
click at [430, 271] on td "Completed" at bounding box center [447, 287] width 160 height 33
click at [436, 157] on p "In Progress-Processing" at bounding box center [437, 154] width 115 height 14
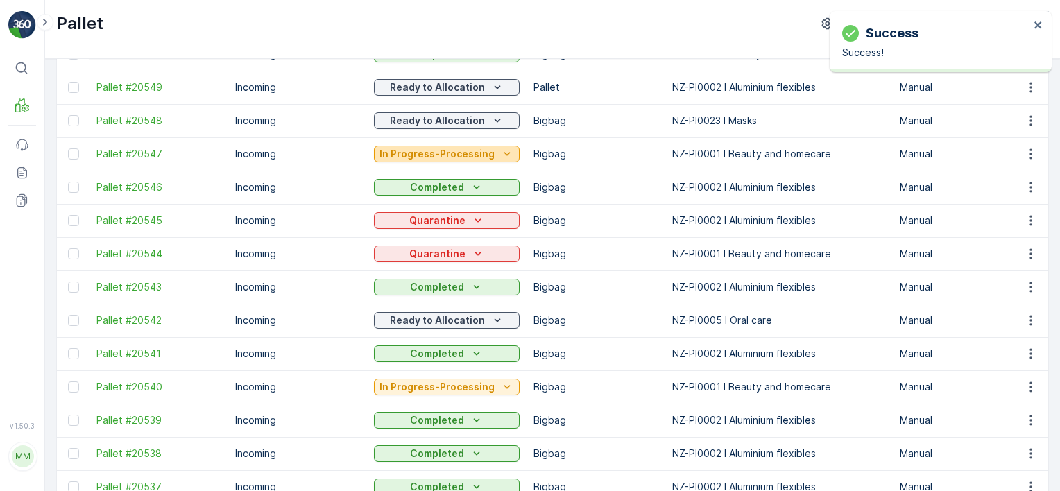
click at [433, 150] on p "In Progress-Processing" at bounding box center [437, 154] width 115 height 14
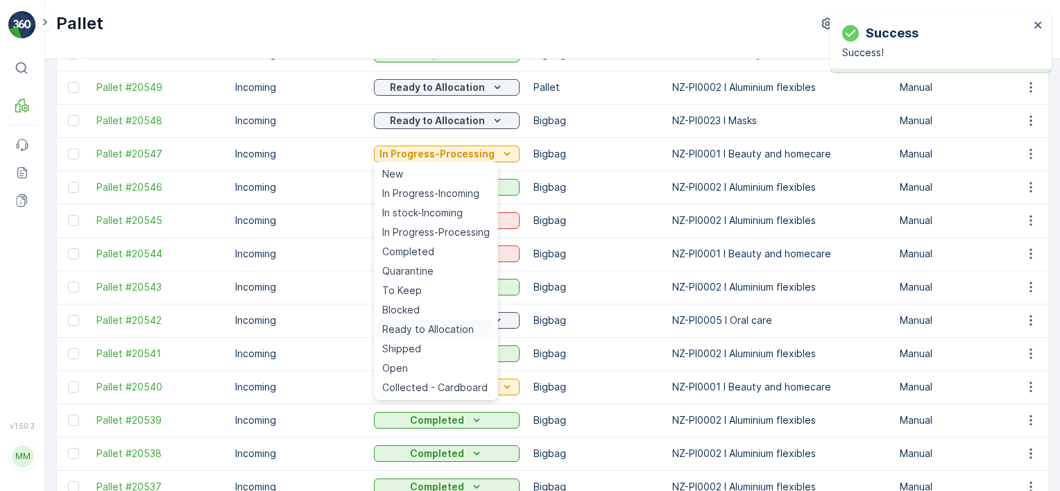
click at [430, 326] on span "Ready to Allocation" at bounding box center [428, 330] width 92 height 14
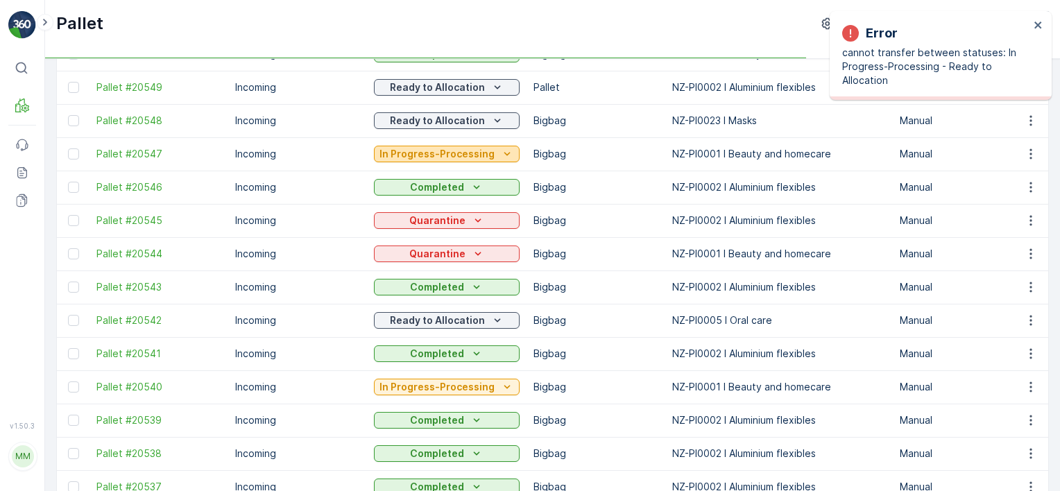
click at [430, 153] on p "In Progress-Processing" at bounding box center [437, 154] width 115 height 14
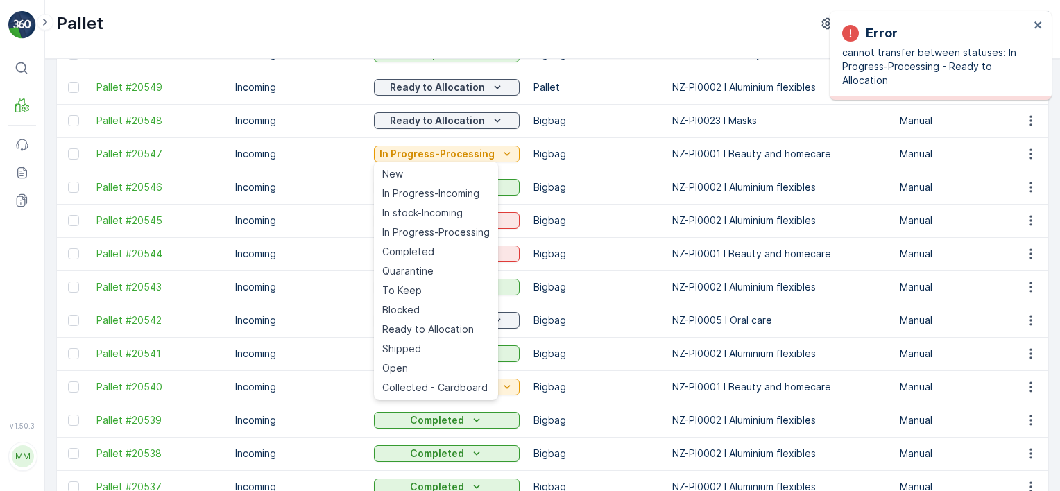
click at [440, 264] on div "Quarantine" at bounding box center [436, 271] width 119 height 19
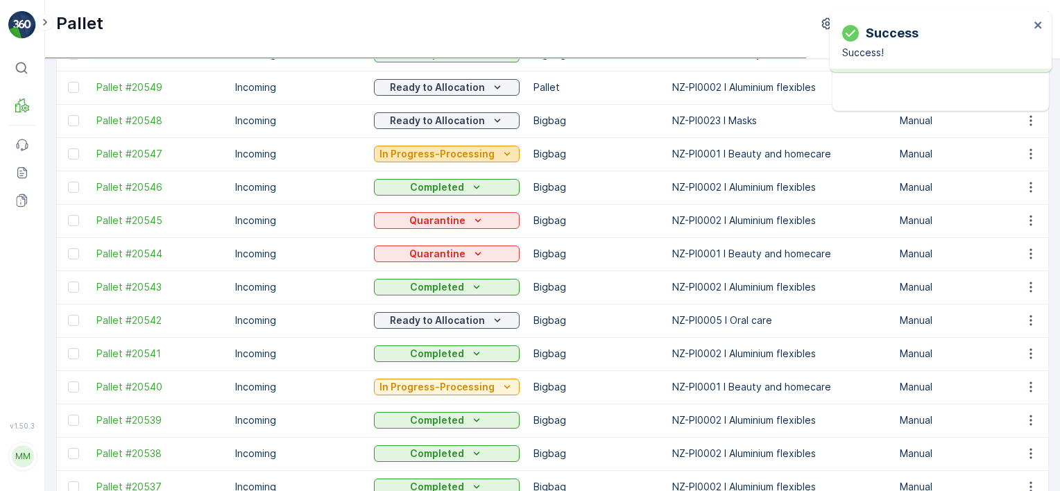
click at [441, 153] on p "In Progress-Processing" at bounding box center [437, 154] width 115 height 14
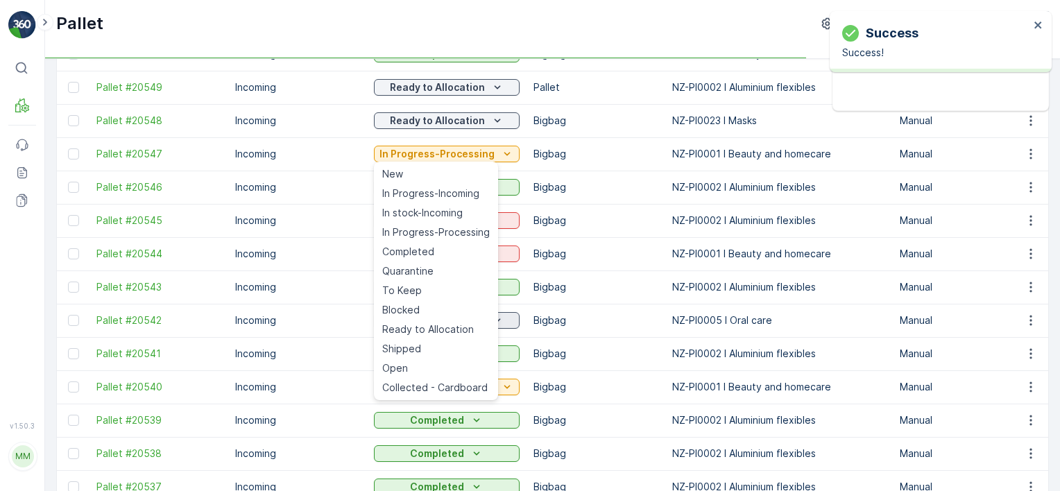
click at [462, 326] on span "Ready to Allocation" at bounding box center [428, 330] width 92 height 14
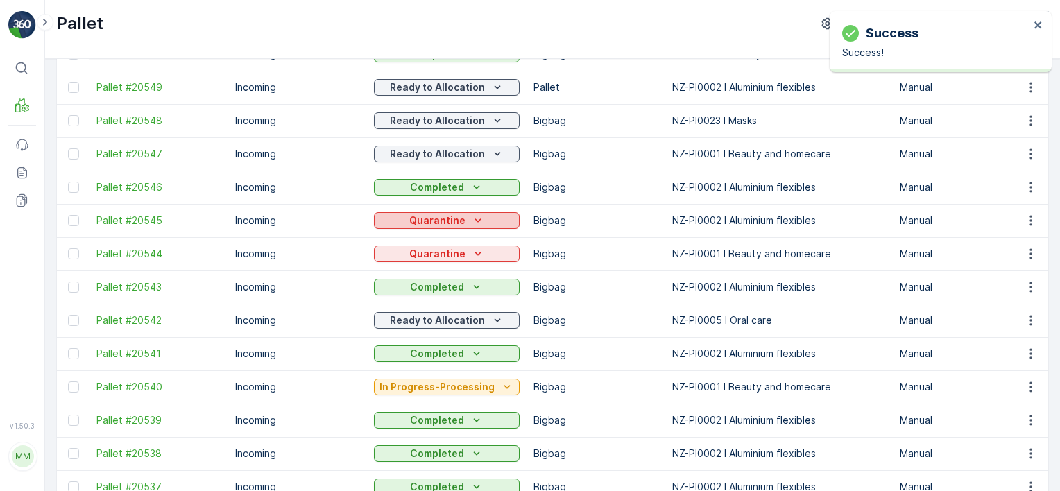
click at [471, 219] on icon "Quarantine" at bounding box center [478, 221] width 14 height 14
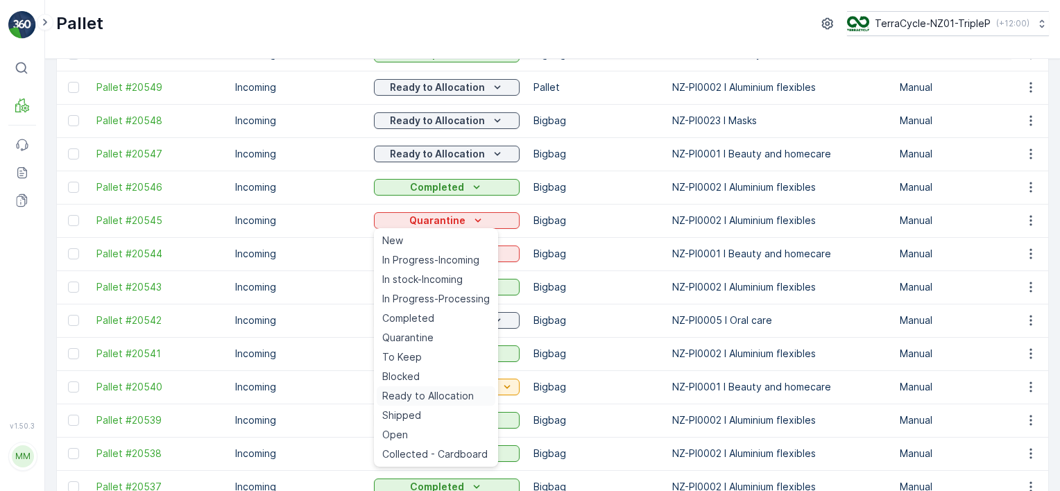
click at [438, 392] on span "Ready to Allocation" at bounding box center [428, 396] width 92 height 14
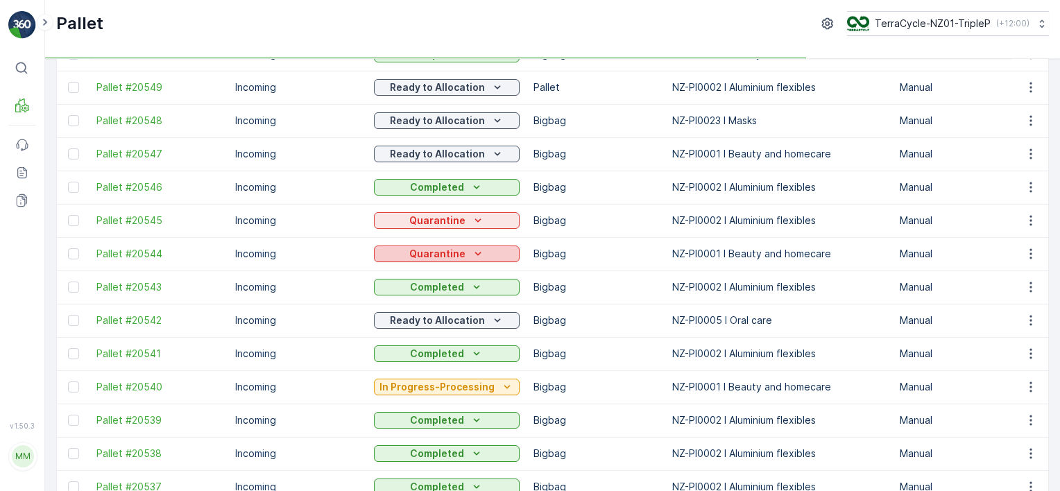
click at [472, 257] on icon "Quarantine" at bounding box center [478, 254] width 14 height 14
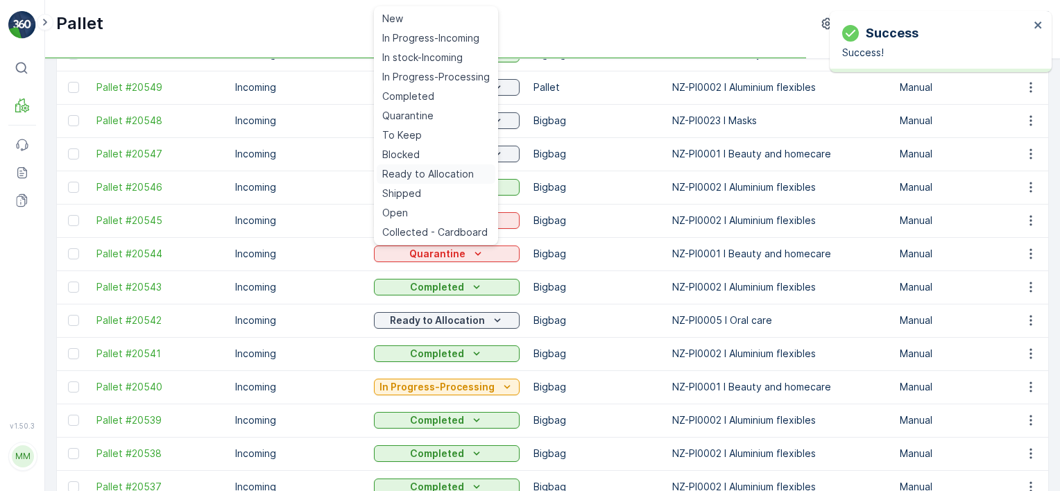
click at [433, 173] on span "Ready to Allocation" at bounding box center [428, 174] width 92 height 14
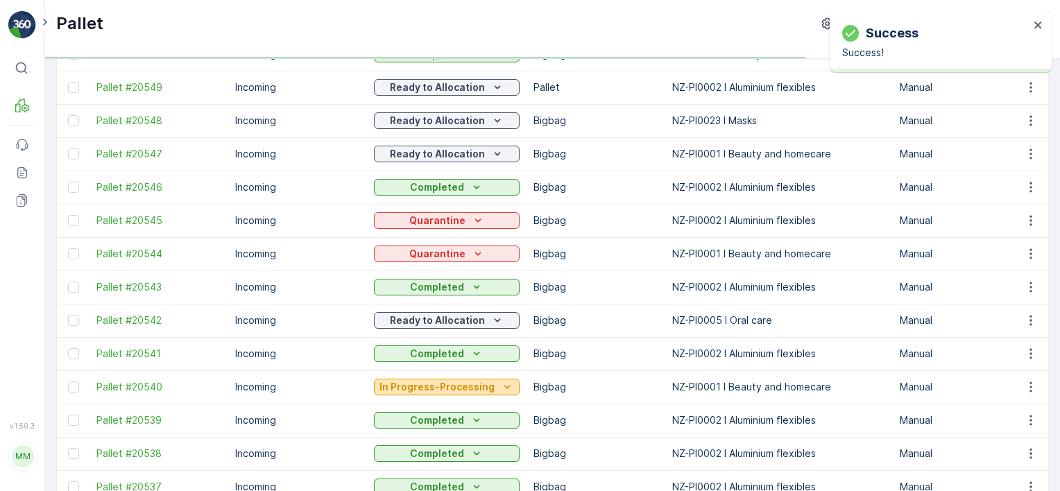
click at [461, 389] on p "In Progress-Processing" at bounding box center [437, 387] width 115 height 14
click at [461, 385] on p "In Progress-Processing" at bounding box center [437, 387] width 115 height 14
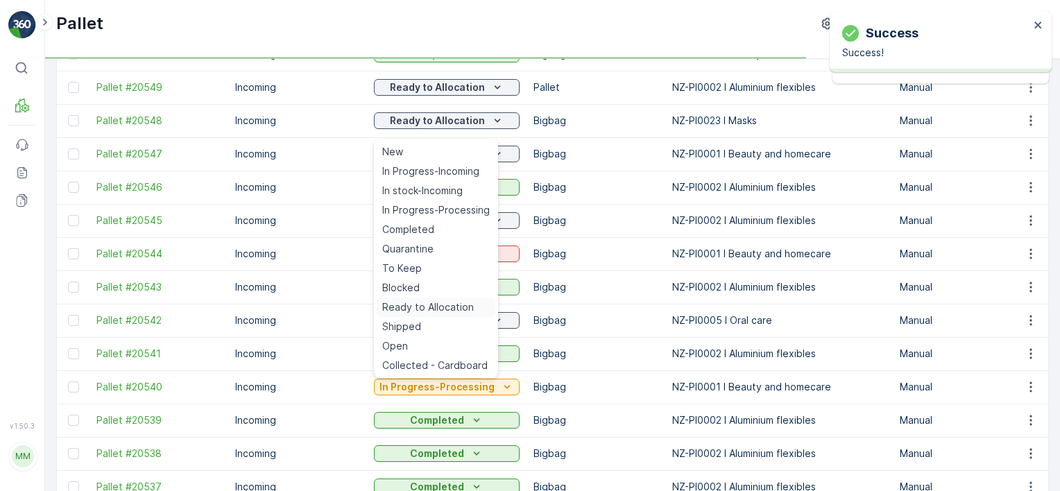
click at [466, 305] on span "Ready to Allocation" at bounding box center [428, 307] width 92 height 14
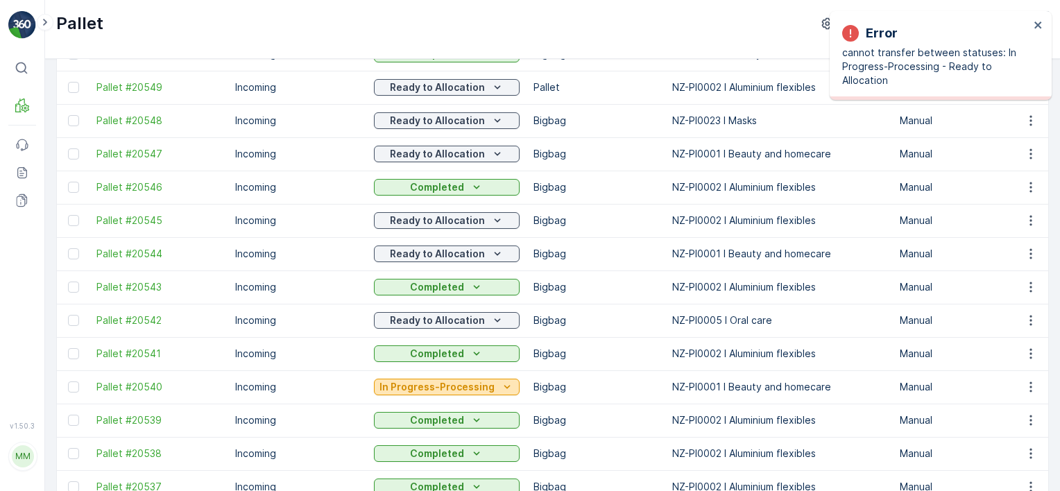
click at [449, 384] on p "In Progress-Processing" at bounding box center [437, 387] width 115 height 14
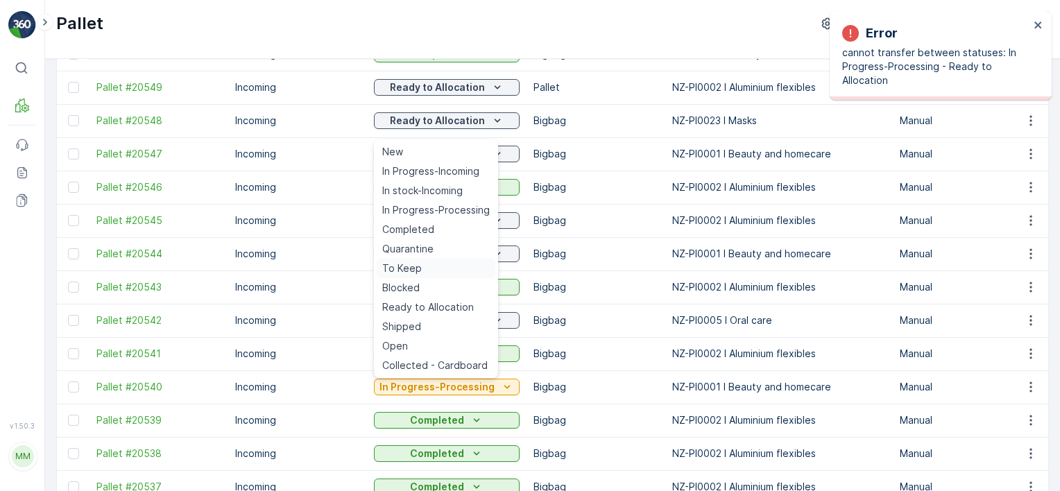
click at [451, 264] on ul "New In Progress-Incoming In stock-Incoming In Progress-Processing Completed Qua…" at bounding box center [436, 258] width 124 height 239
click at [446, 251] on div "Quarantine" at bounding box center [436, 248] width 119 height 19
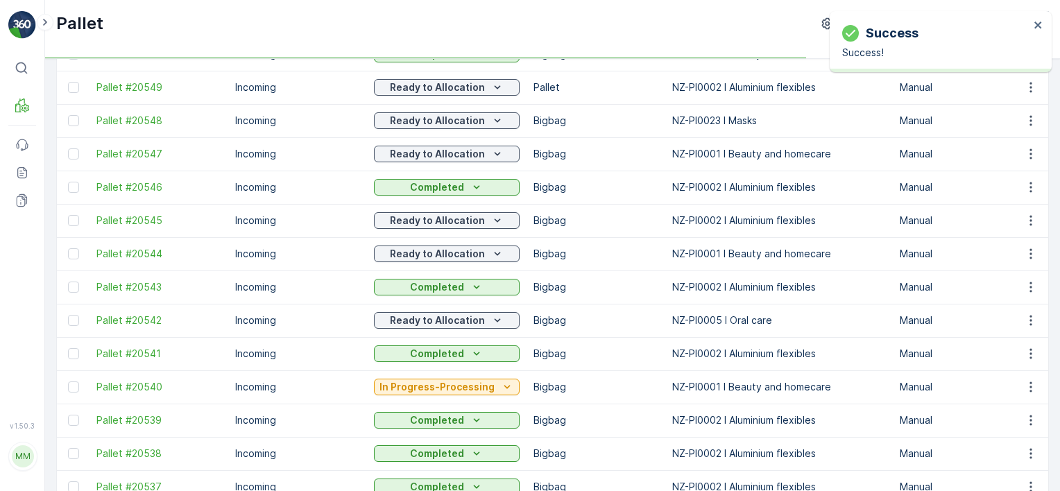
drag, startPoint x: 469, startPoint y: 380, endPoint x: 462, endPoint y: 355, distance: 26.8
click at [469, 380] on p "In Progress-Processing" at bounding box center [437, 387] width 115 height 14
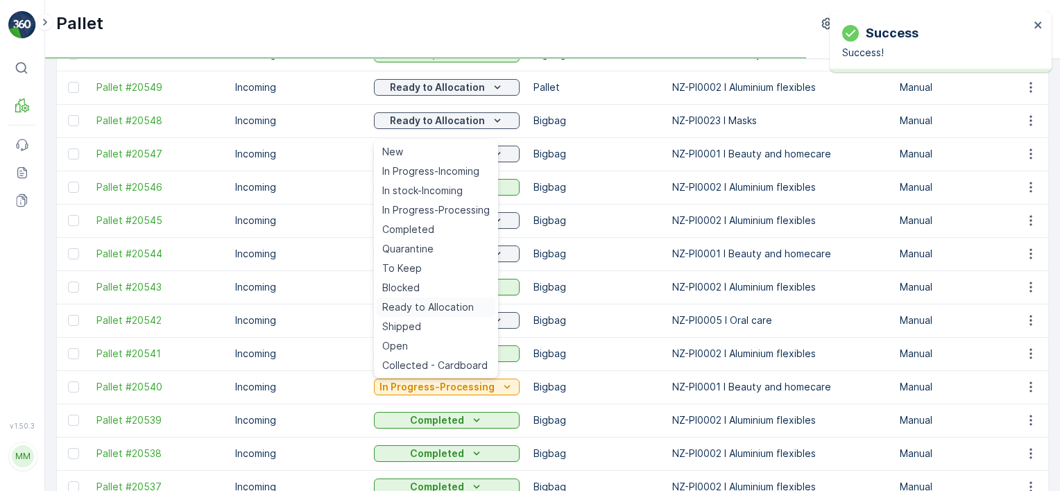
click at [455, 312] on span "Ready to Allocation" at bounding box center [428, 307] width 92 height 14
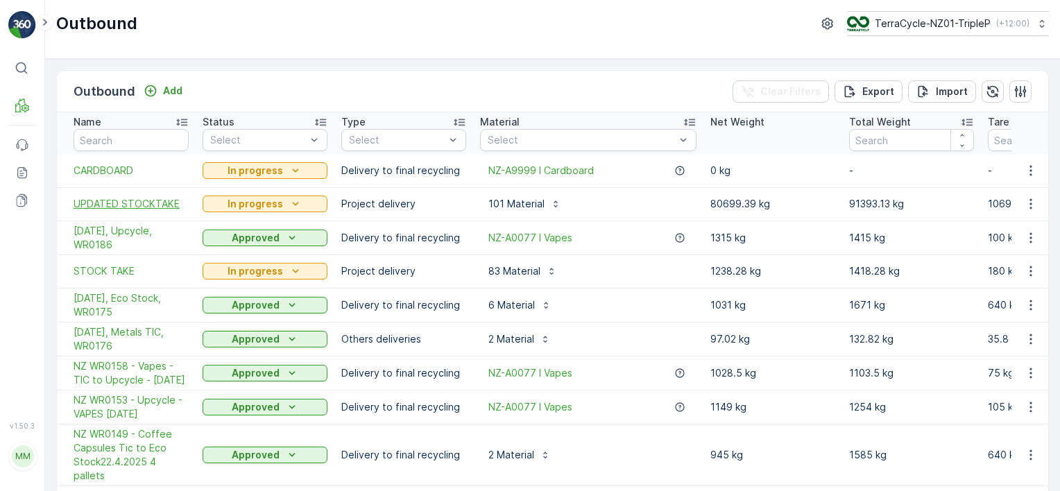
click at [127, 202] on span "UPDATED STOCKTAKE" at bounding box center [131, 204] width 115 height 14
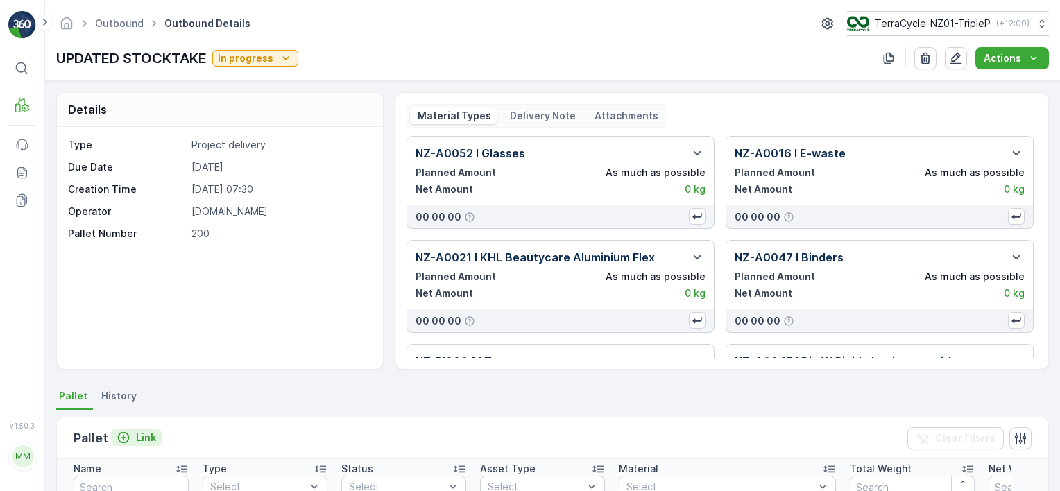
click at [152, 433] on p "Link" at bounding box center [146, 438] width 20 height 14
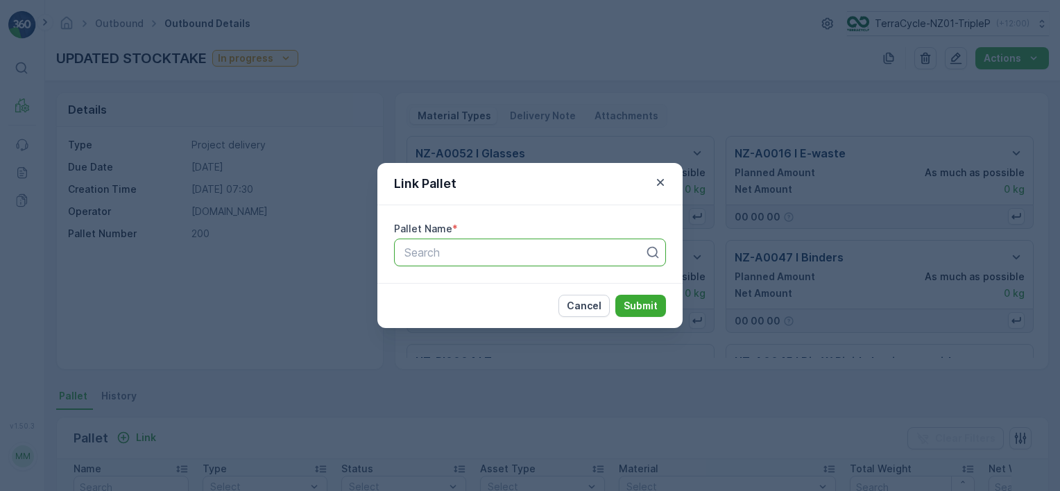
click at [475, 255] on div at bounding box center [524, 252] width 243 height 12
type input "549"
click at [493, 284] on div "Pallet #20549" at bounding box center [530, 286] width 255 height 12
click at [628, 299] on p "Submit" at bounding box center [641, 306] width 34 height 14
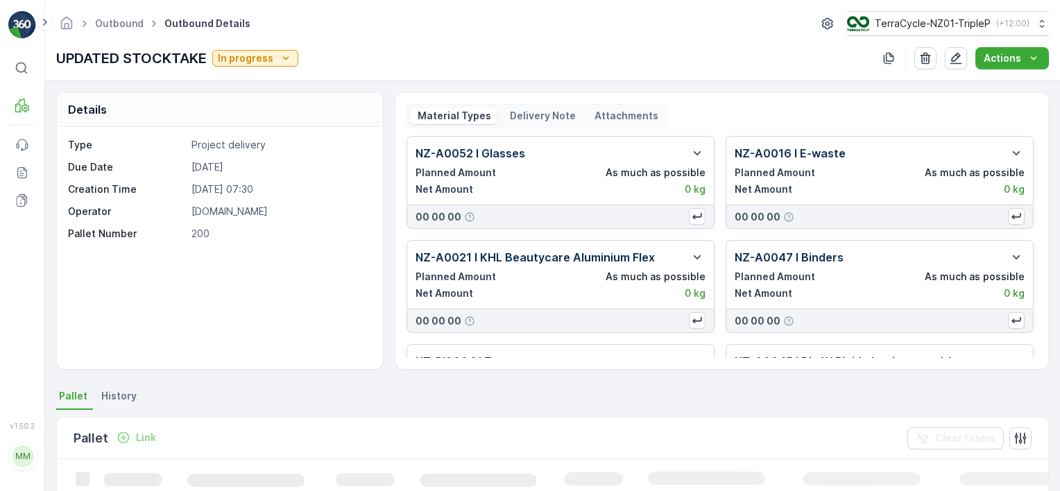
click at [142, 437] on p "Link" at bounding box center [146, 438] width 20 height 14
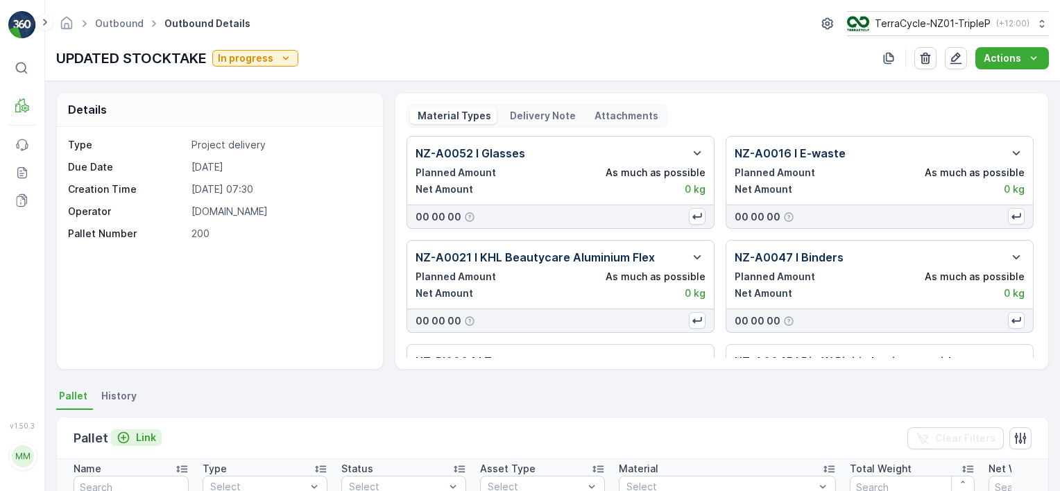
click at [135, 432] on div "Pallet Link" at bounding box center [118, 438] width 88 height 19
click at [139, 434] on p "Link" at bounding box center [146, 438] width 20 height 14
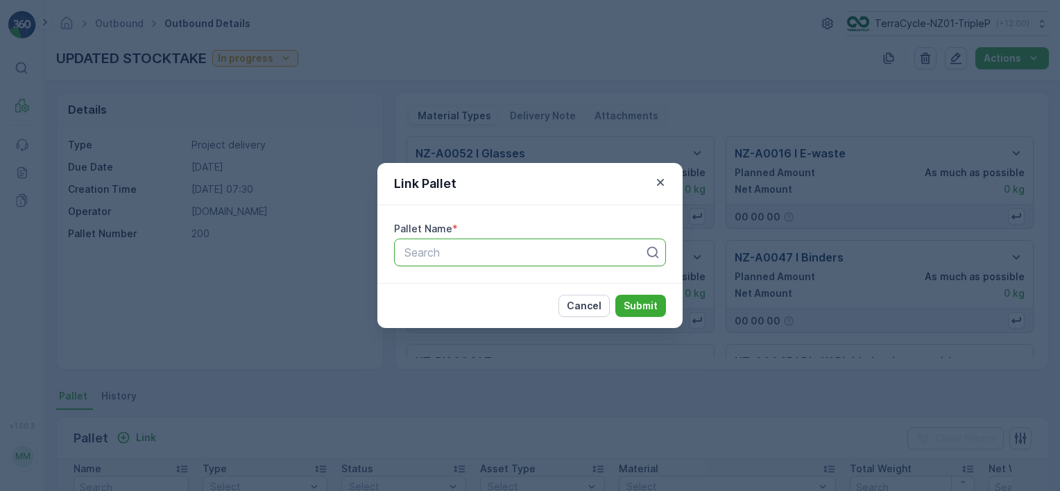
click at [417, 258] on div at bounding box center [524, 252] width 243 height 12
type input "20548"
click at [447, 280] on span "Pallet #20548" at bounding box center [440, 286] width 74 height 12
click at [616, 297] on div "Cancel Submit" at bounding box center [613, 306] width 108 height 22
drag, startPoint x: 616, startPoint y: 297, endPoint x: 632, endPoint y: 307, distance: 19.1
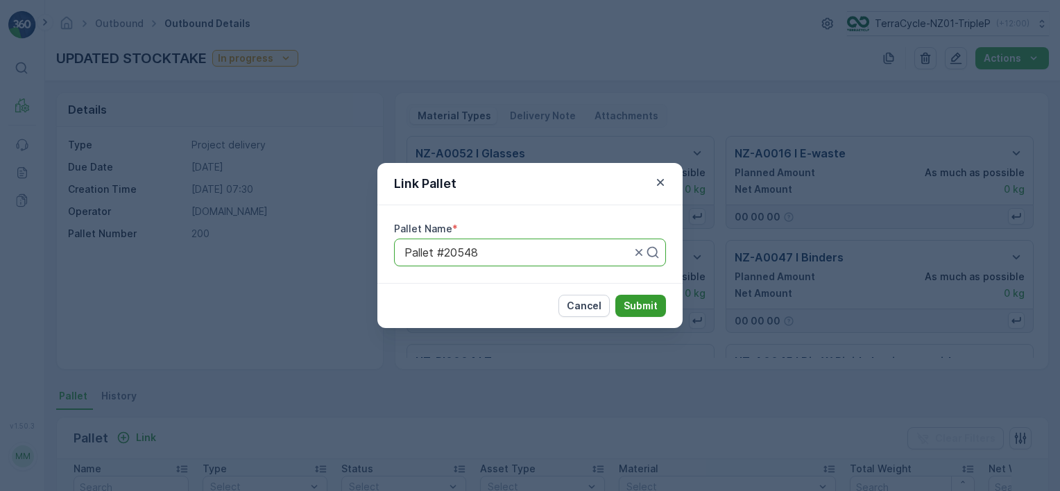
click at [632, 307] on p "Submit" at bounding box center [641, 306] width 34 height 14
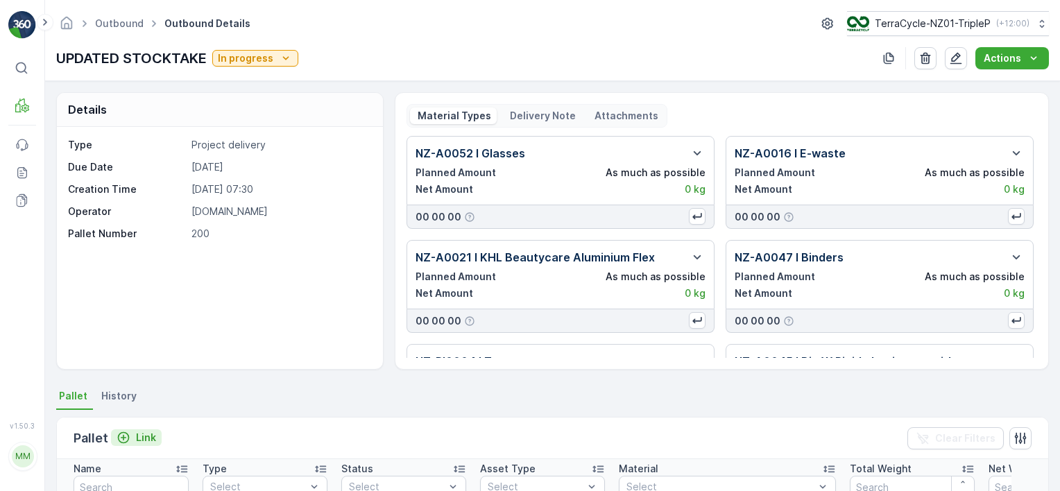
click at [139, 436] on p "Link" at bounding box center [146, 438] width 20 height 14
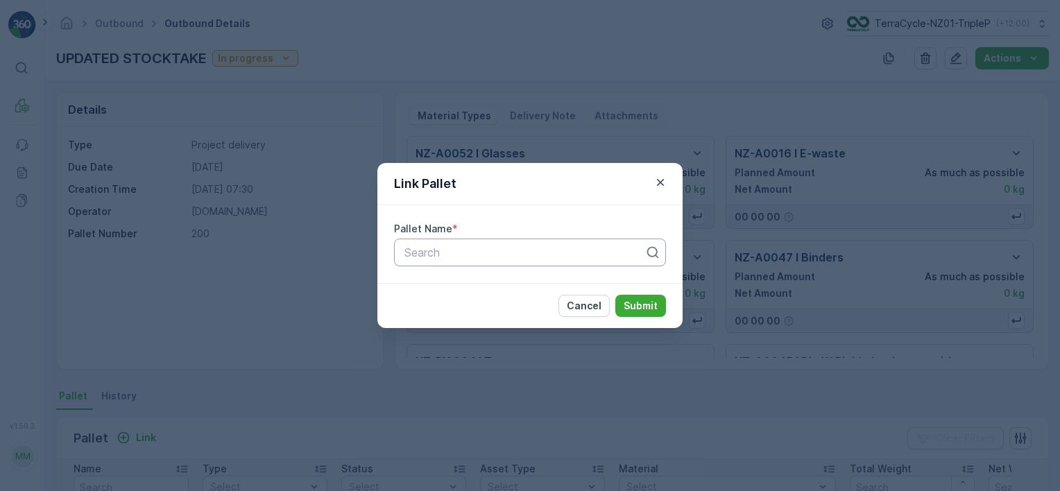
click at [522, 252] on div at bounding box center [524, 252] width 243 height 12
type input "2054"
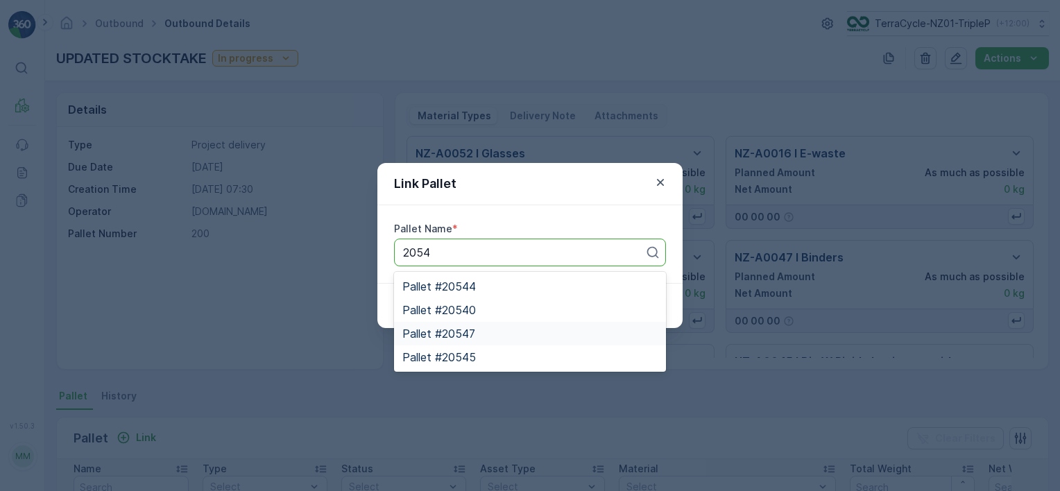
click at [554, 343] on div "Pallet #20547" at bounding box center [530, 334] width 272 height 24
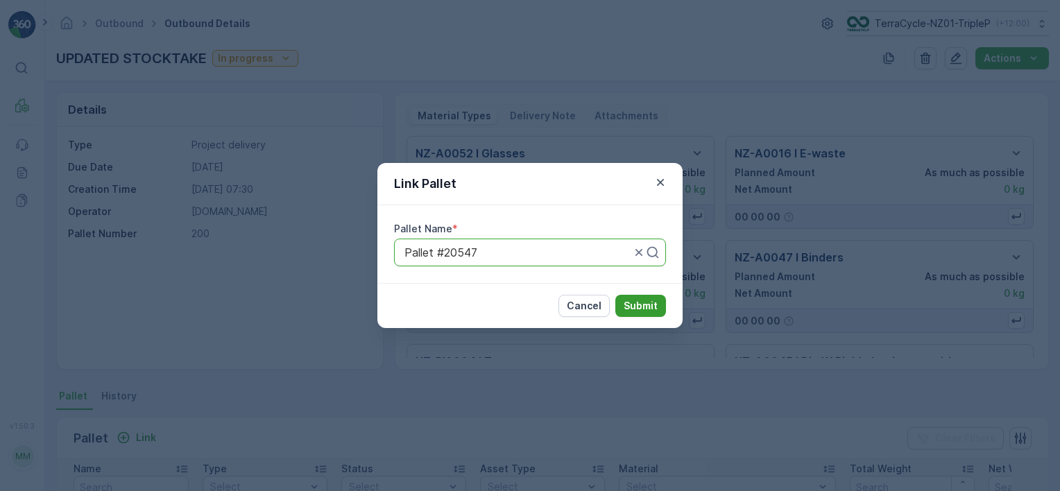
click at [633, 309] on p "Submit" at bounding box center [641, 306] width 34 height 14
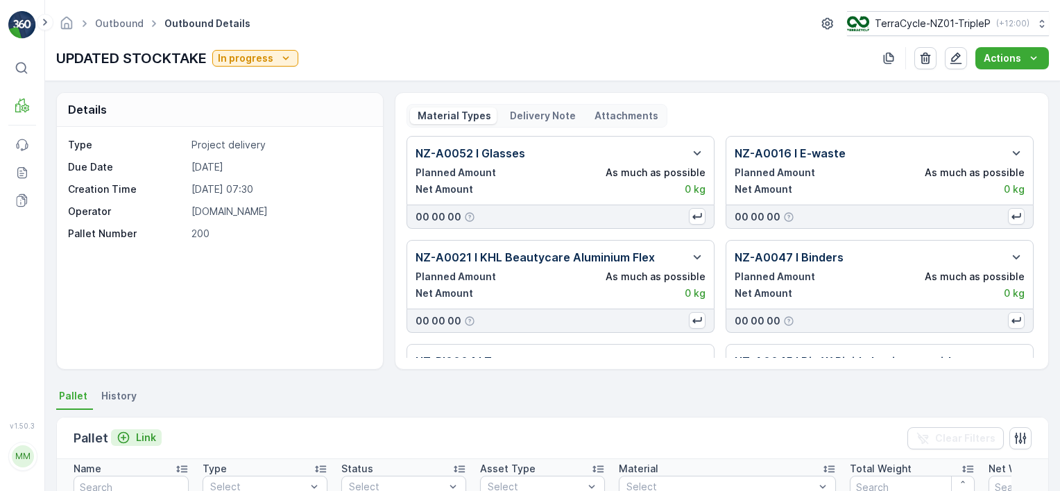
click at [136, 436] on p "Link" at bounding box center [146, 438] width 20 height 14
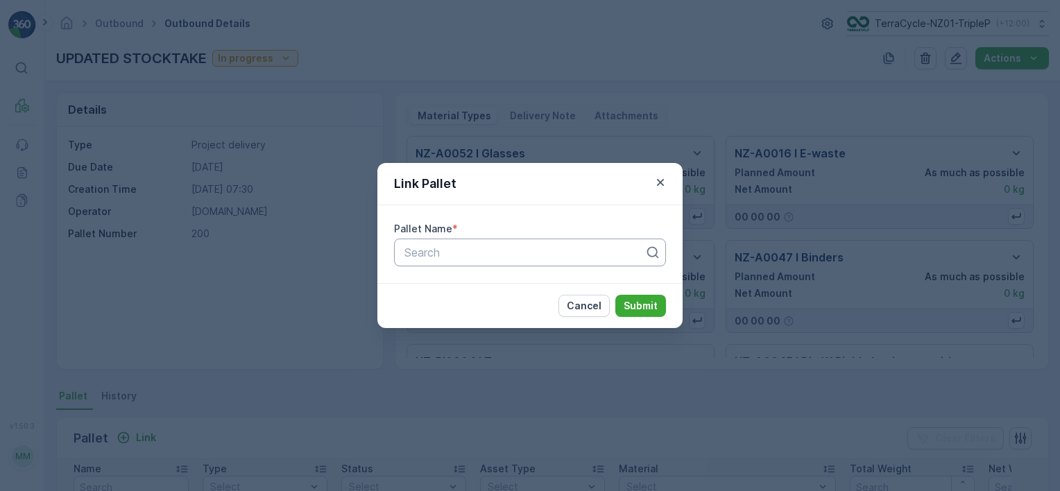
click at [480, 253] on div at bounding box center [524, 252] width 243 height 12
type input "2054"
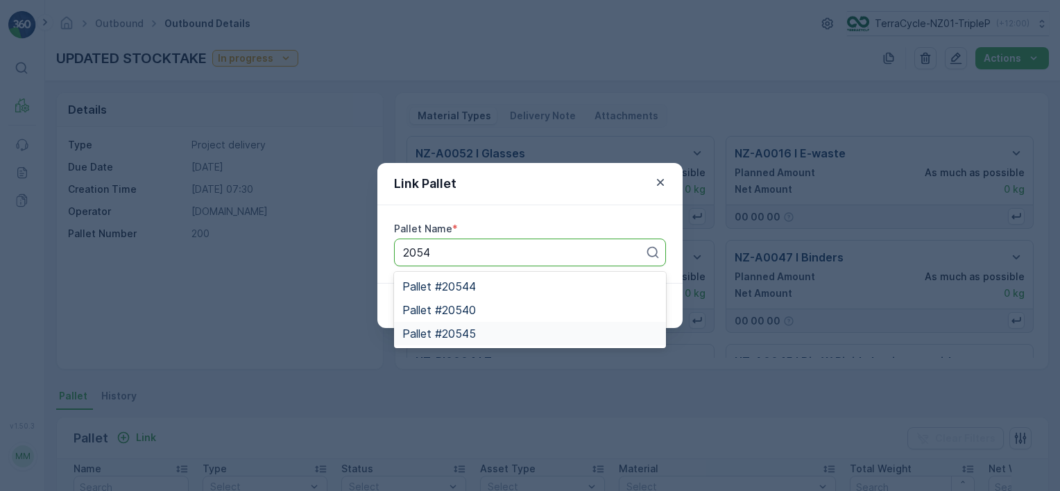
click at [535, 334] on div "Pallet #20545" at bounding box center [530, 334] width 255 height 12
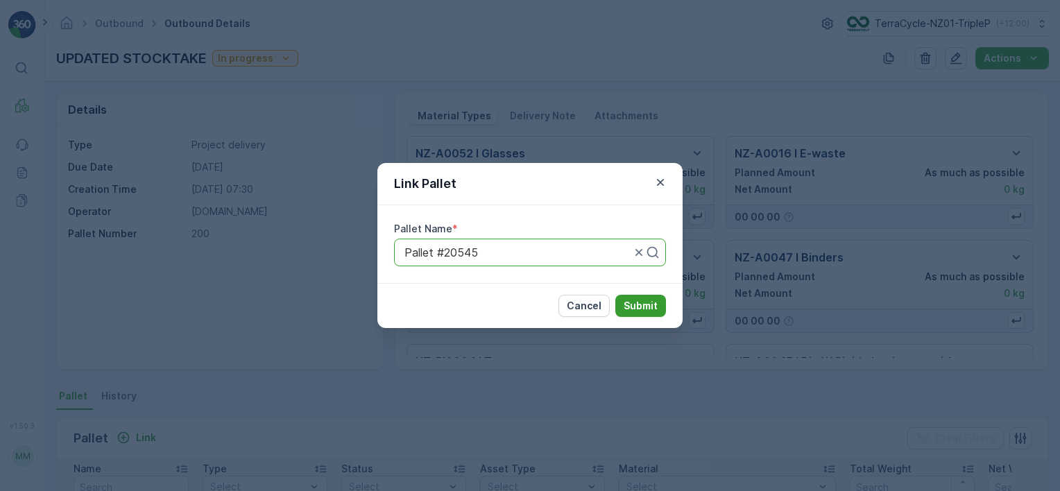
click at [633, 310] on p "Submit" at bounding box center [641, 306] width 34 height 14
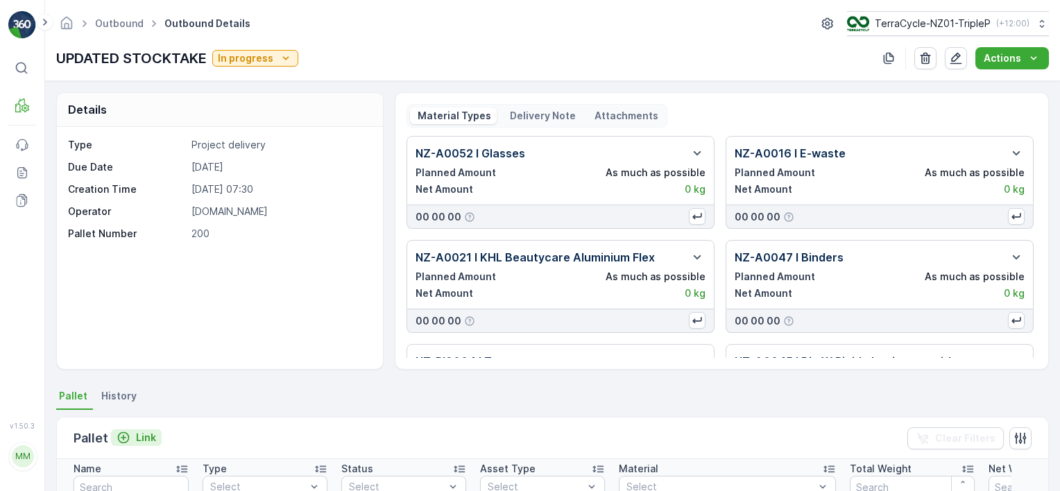
click at [142, 441] on p "Link" at bounding box center [146, 438] width 20 height 14
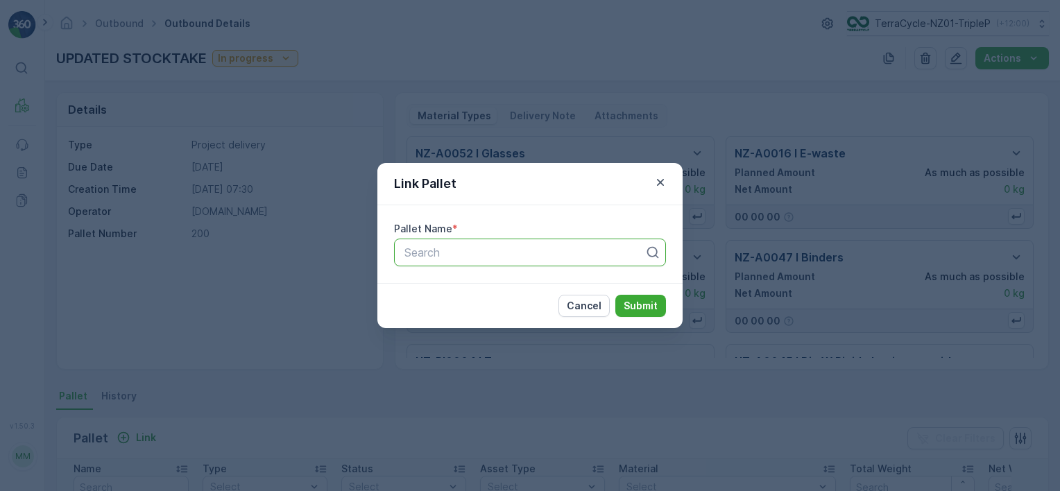
click at [452, 243] on div "Search" at bounding box center [530, 253] width 272 height 28
type input "2054"
click at [502, 280] on div "Pallet #20544" at bounding box center [530, 286] width 255 height 12
click at [636, 303] on p "Submit" at bounding box center [641, 306] width 34 height 14
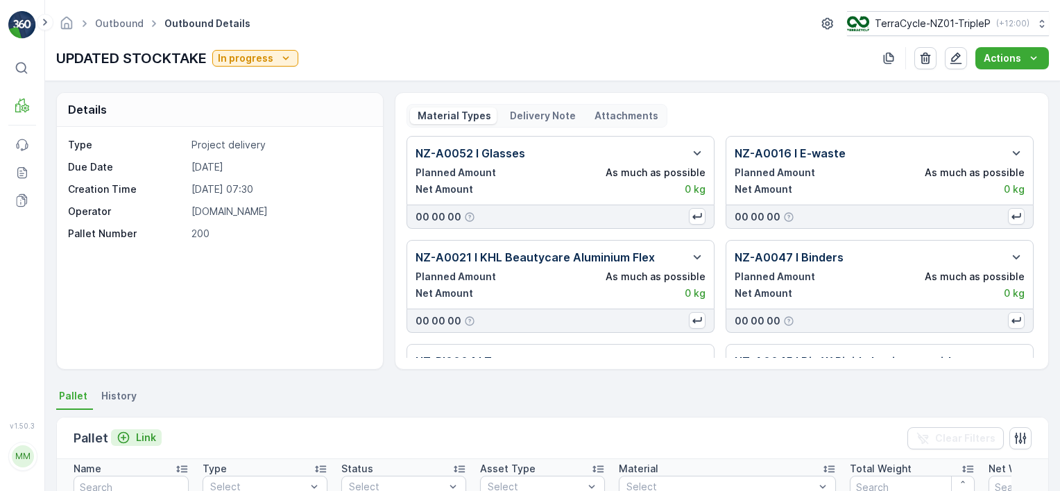
click at [142, 433] on p "Link" at bounding box center [146, 438] width 20 height 14
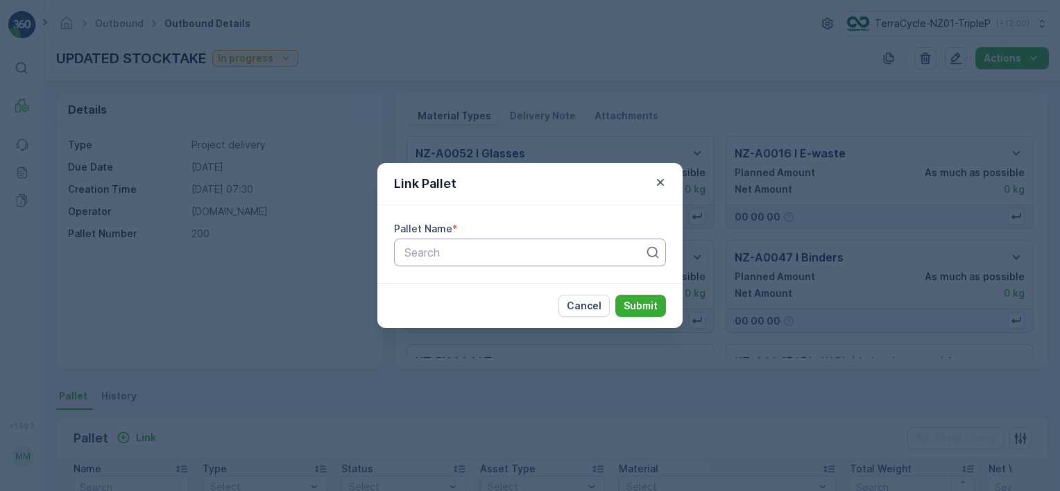
click at [494, 256] on div at bounding box center [524, 252] width 243 height 12
type input "2054"
click at [530, 290] on div "Pallet #20540" at bounding box center [530, 286] width 255 height 12
click at [646, 303] on p "Submit" at bounding box center [641, 306] width 34 height 14
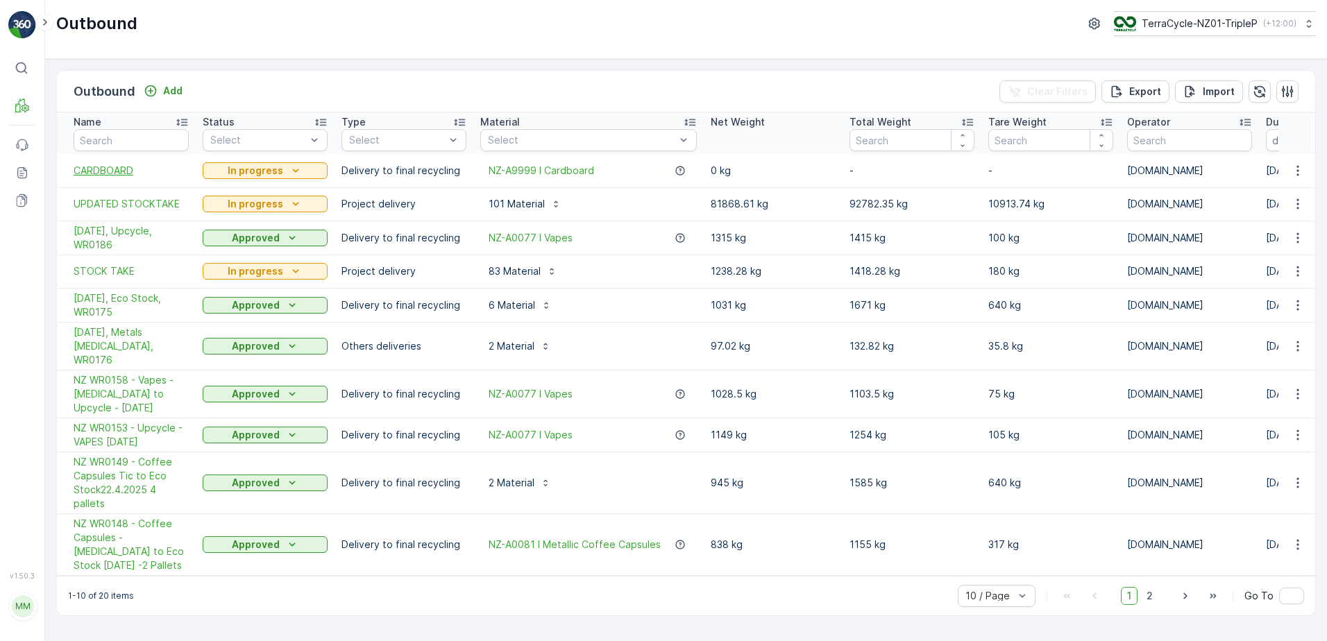
click at [155, 169] on span "CARDBOARD" at bounding box center [131, 171] width 115 height 14
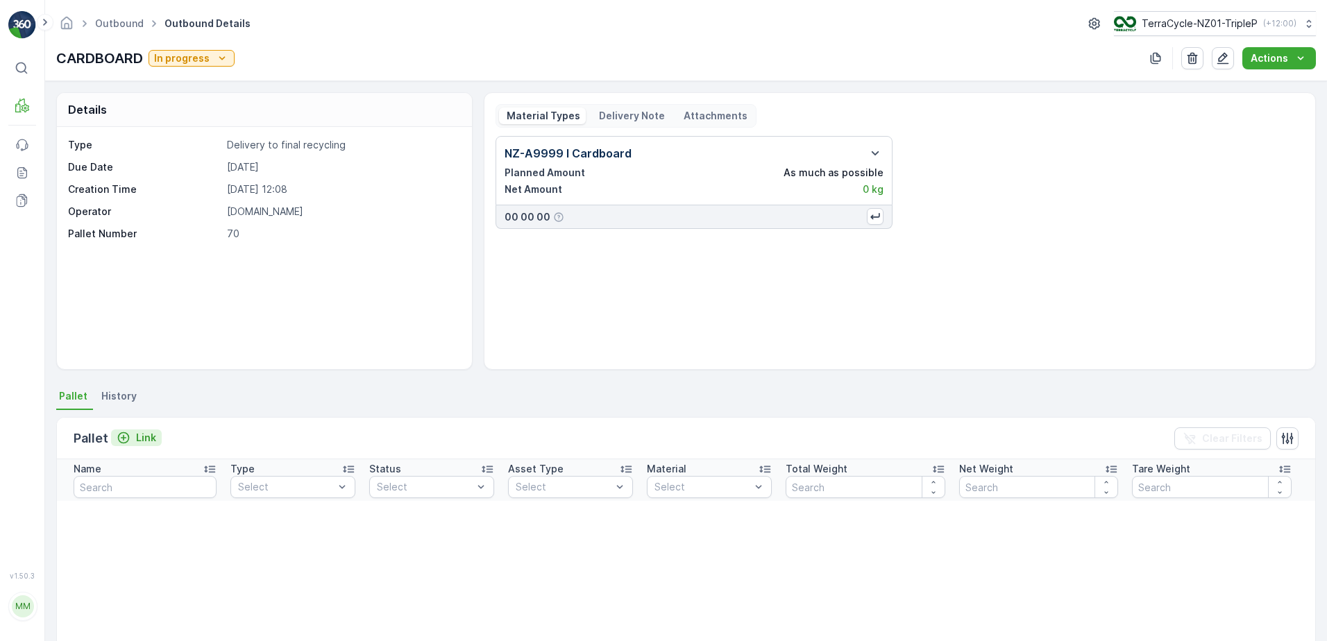
click at [144, 433] on p "Link" at bounding box center [146, 438] width 20 height 14
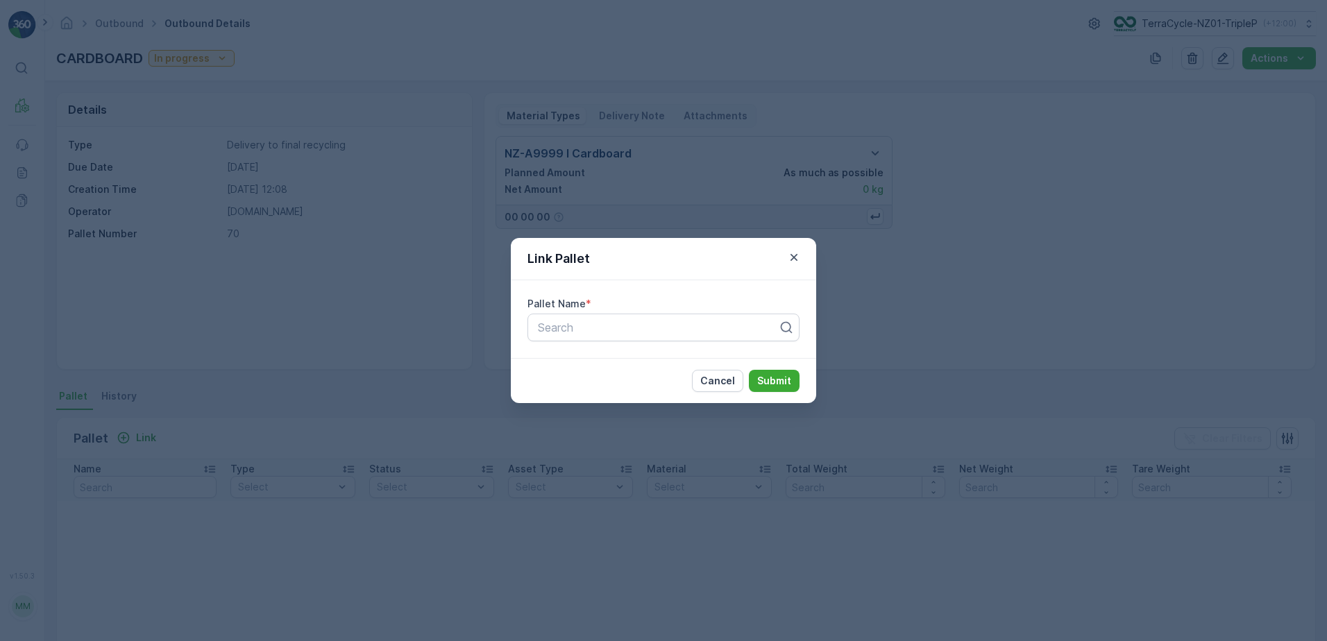
click at [462, 262] on div "Link Pallet Pallet Name * Search Cancel Submit" at bounding box center [663, 320] width 1327 height 641
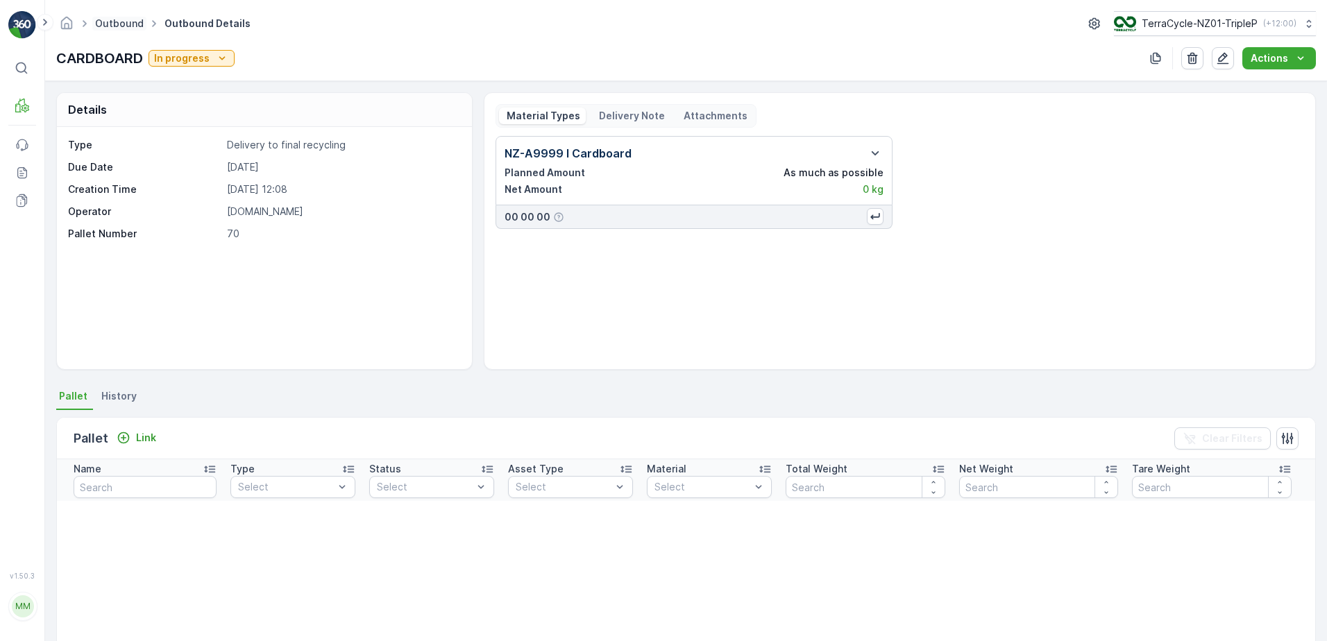
click at [115, 22] on link "Outbound" at bounding box center [119, 23] width 49 height 12
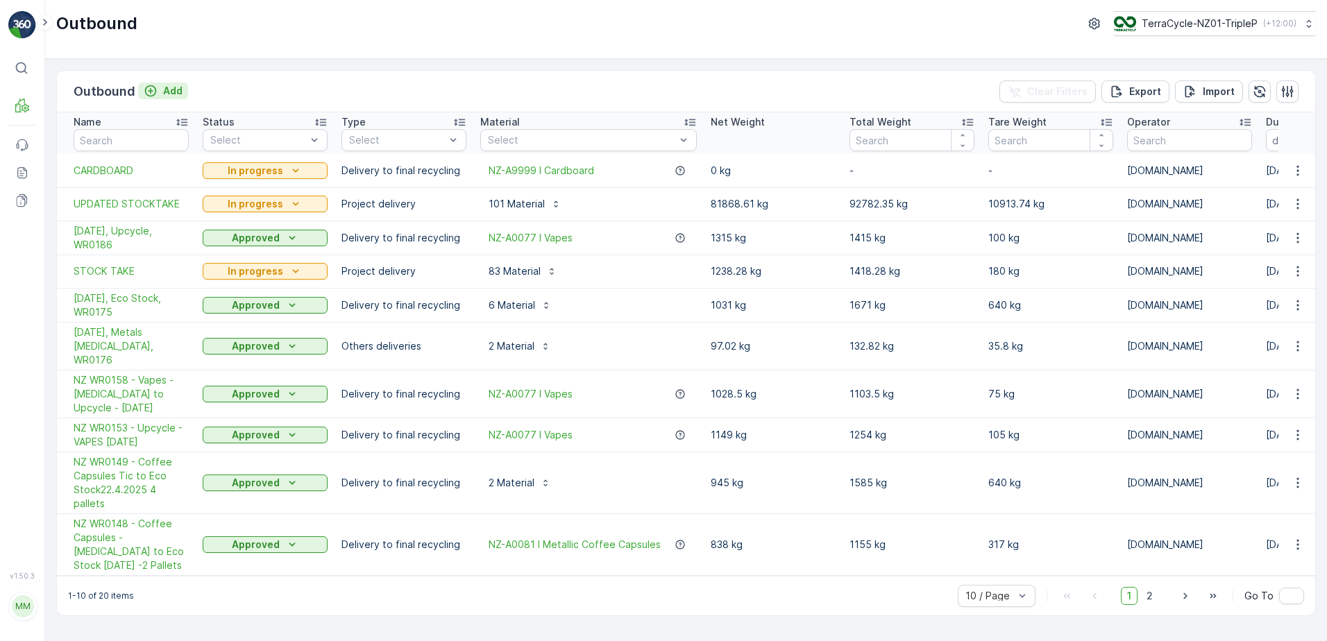
click at [178, 90] on p "Add" at bounding box center [172, 91] width 19 height 14
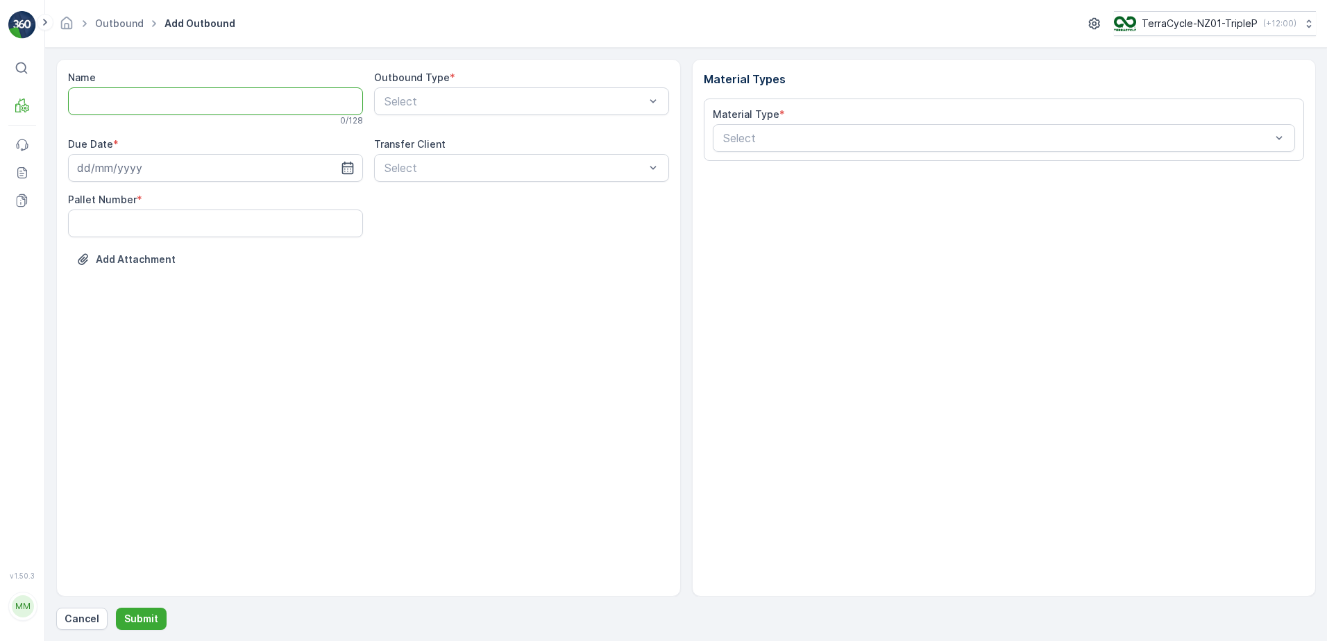
click at [196, 100] on input "Name" at bounding box center [215, 101] width 295 height 28
type input "e"
type input "ECOSTOCK COFFEE CAPS [DATE]"
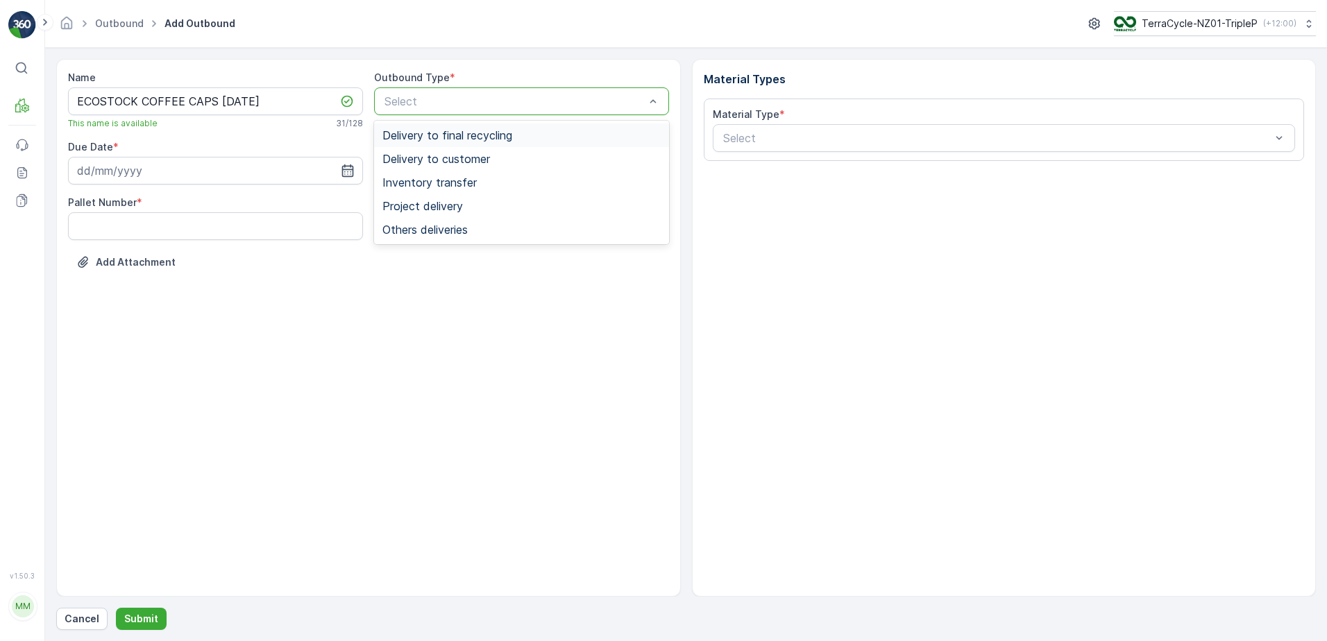
click at [494, 133] on span "Delivery to final recycling" at bounding box center [447, 135] width 130 height 12
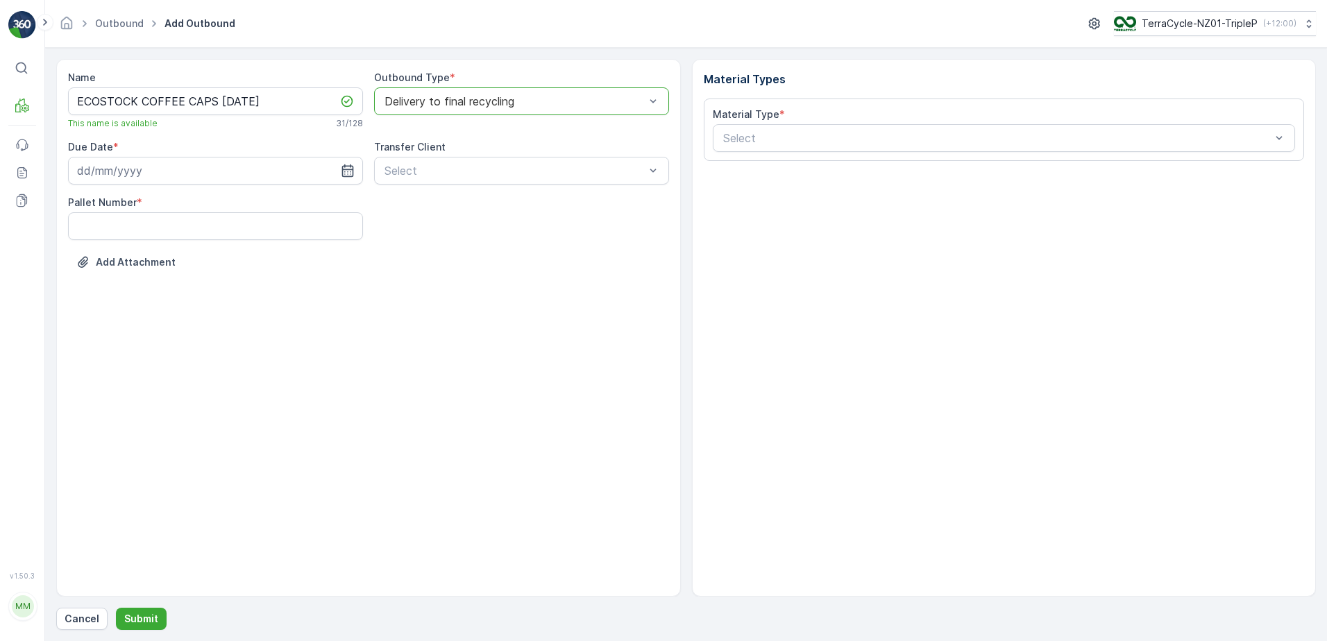
click at [480, 185] on div "Name ECOSTOCK COFFEE CAPS [DATE] This name is available 31 / 128 Outbound Type …" at bounding box center [368, 180] width 601 height 219
click at [161, 178] on input at bounding box center [215, 171] width 295 height 28
click at [218, 312] on div "19" at bounding box center [216, 314] width 22 height 22
type input "[DATE]"
click at [142, 233] on Number "Pallet Number" at bounding box center [215, 226] width 295 height 28
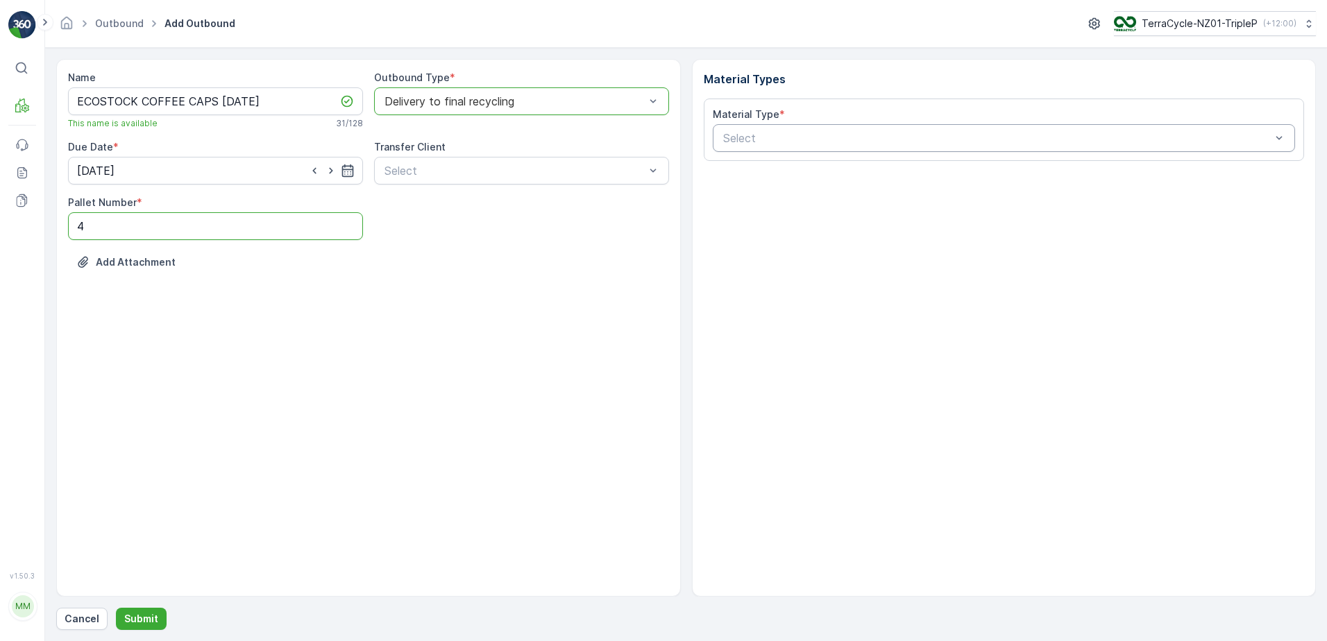
type Number "4"
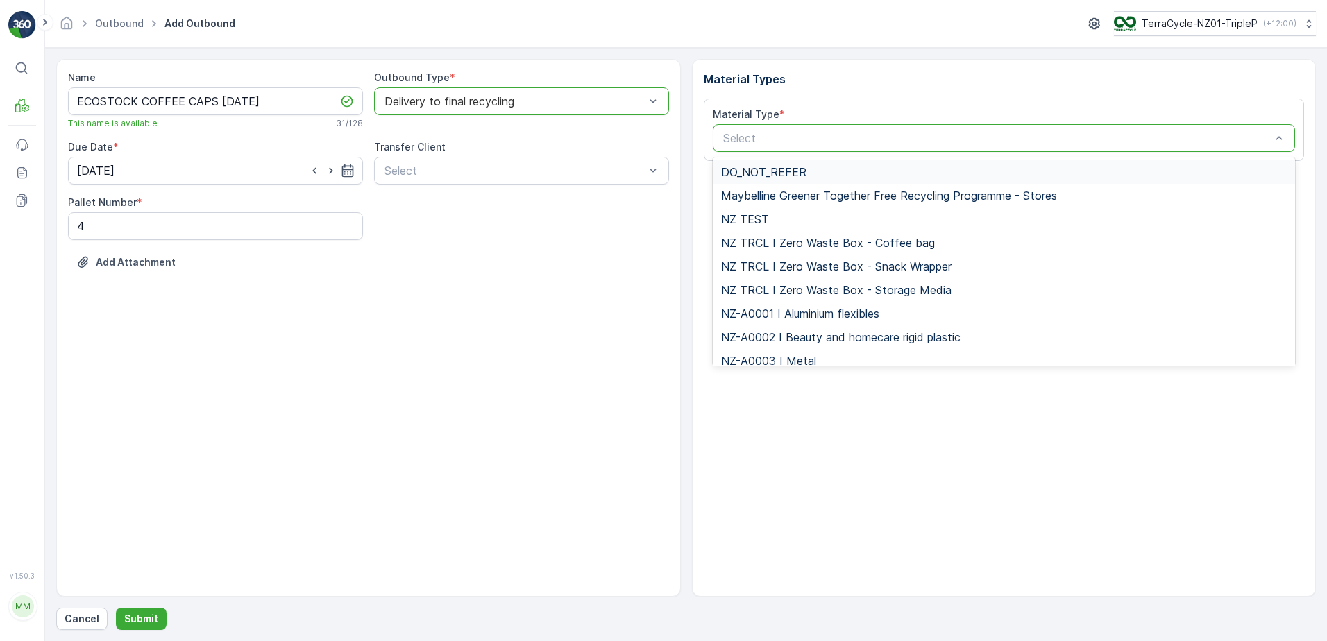
click at [772, 146] on div "Select" at bounding box center [1004, 138] width 583 height 28
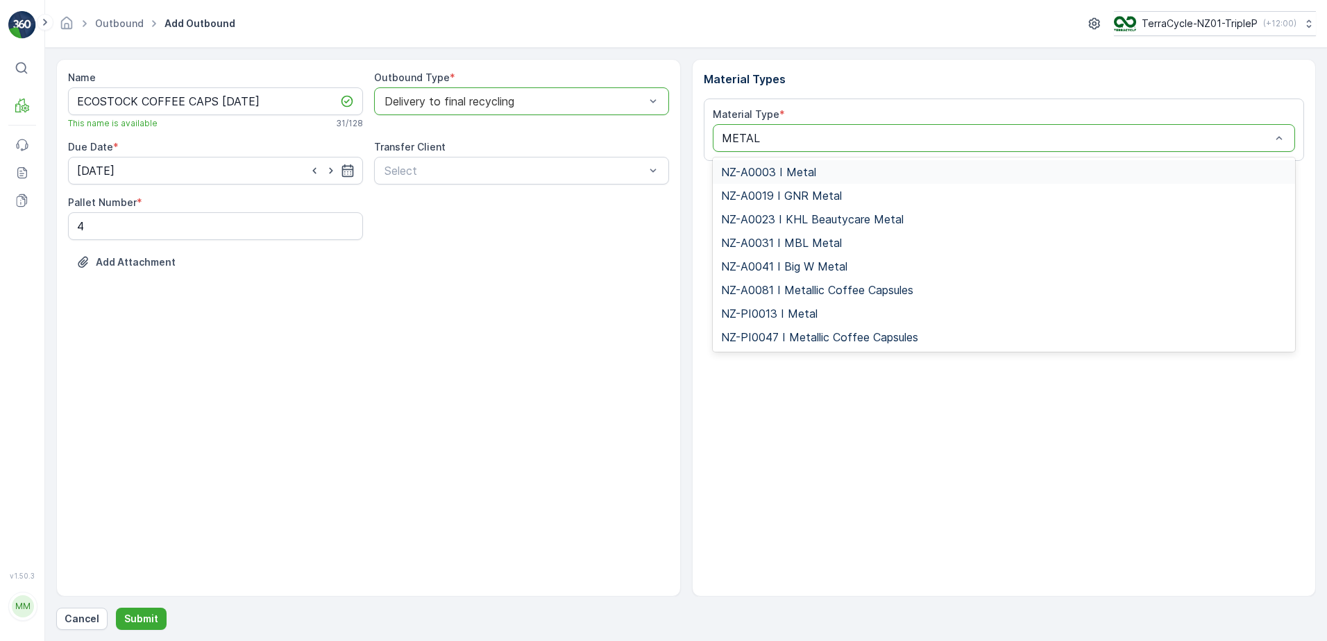
type input "METALL"
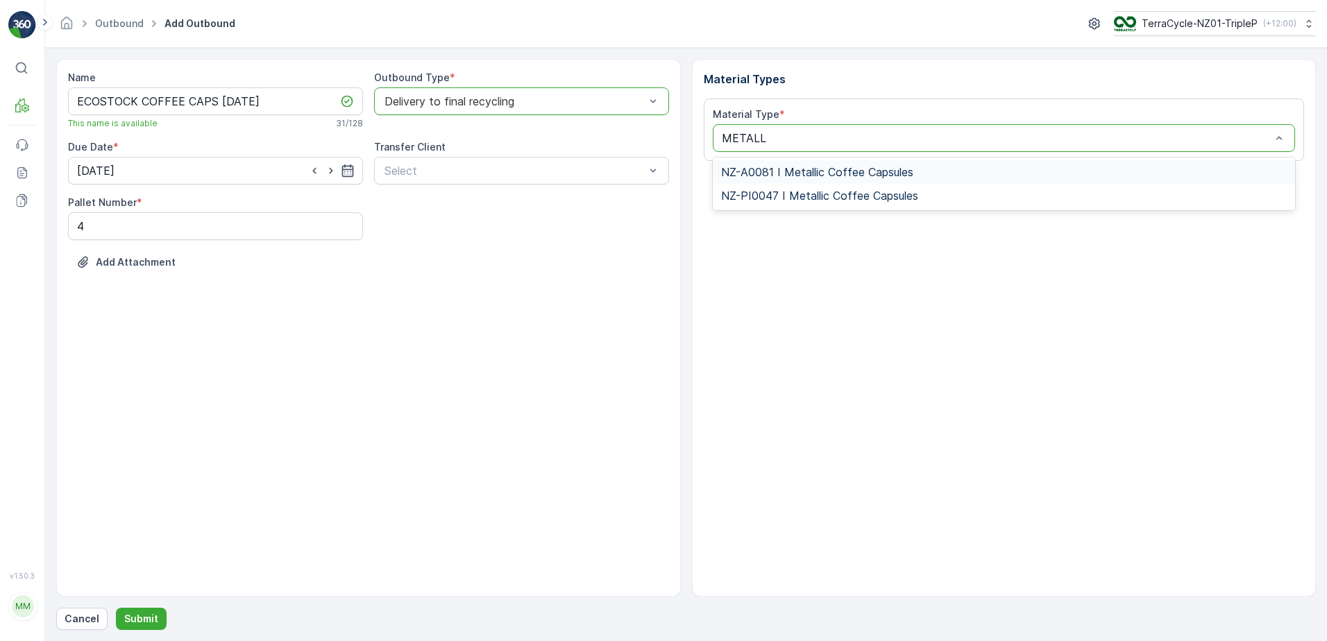
click at [938, 171] on div "NZ-A0081 I Metallic Coffee Capsules" at bounding box center [1004, 172] width 566 height 12
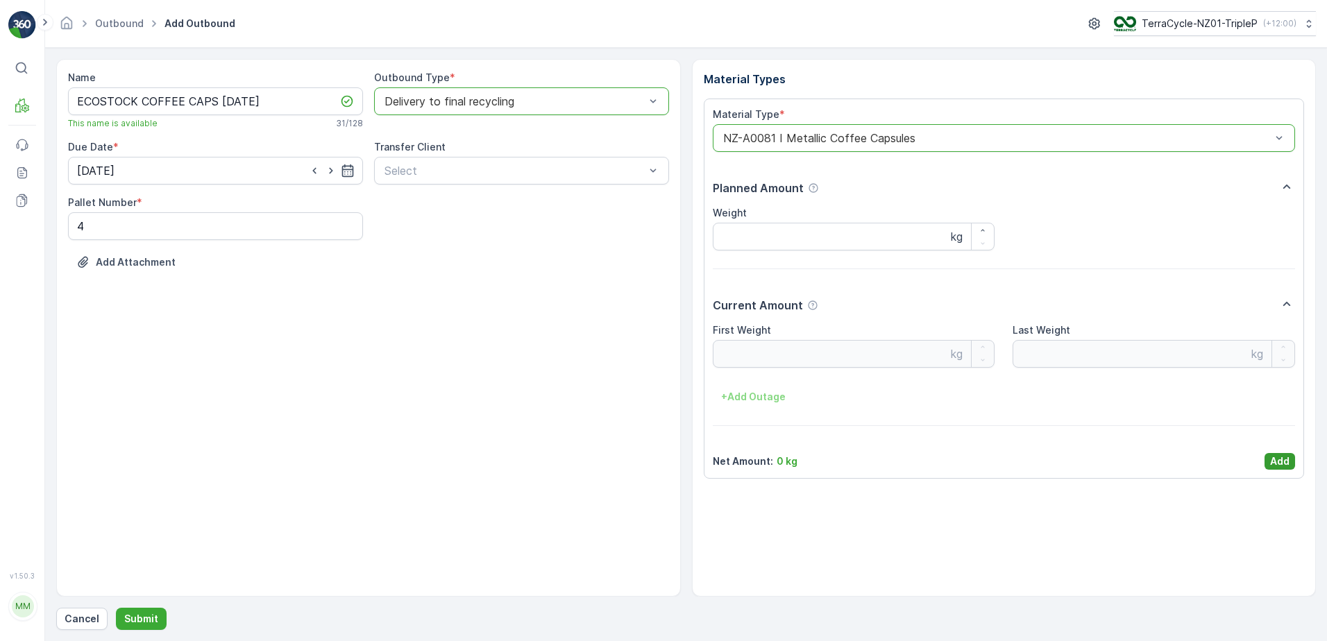
click at [1269, 459] on button "Add" at bounding box center [1279, 461] width 31 height 17
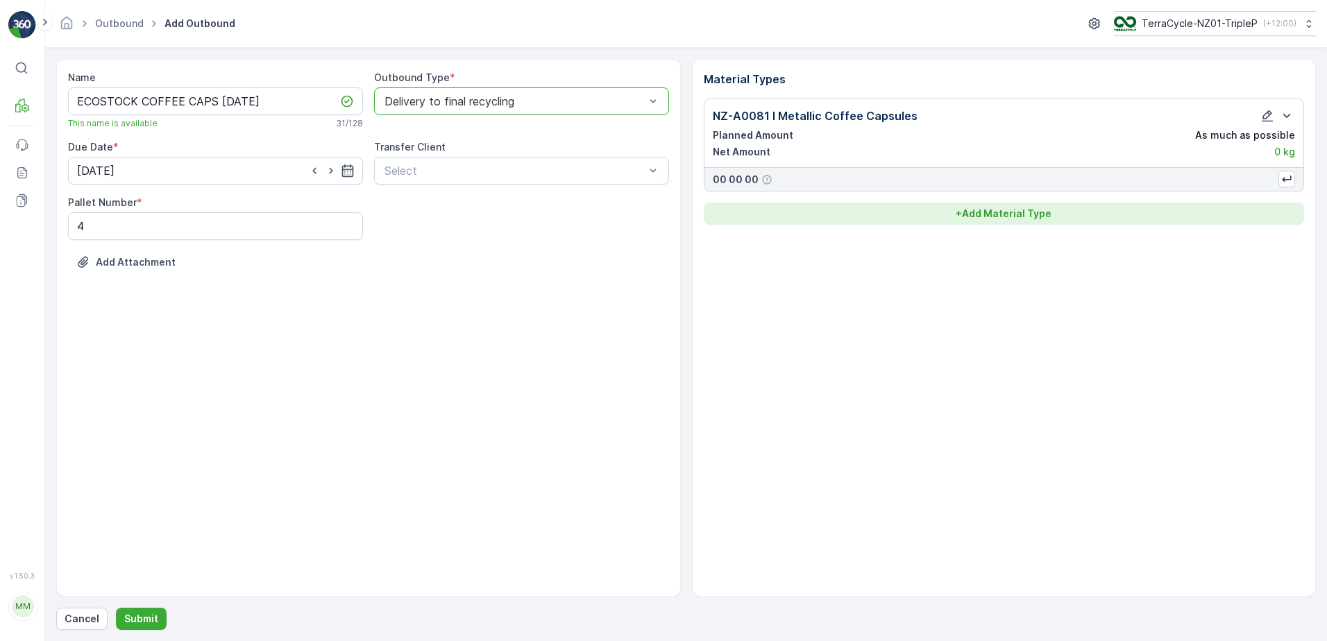
click at [985, 211] on p "+ Add Material Type" at bounding box center [1004, 214] width 96 height 14
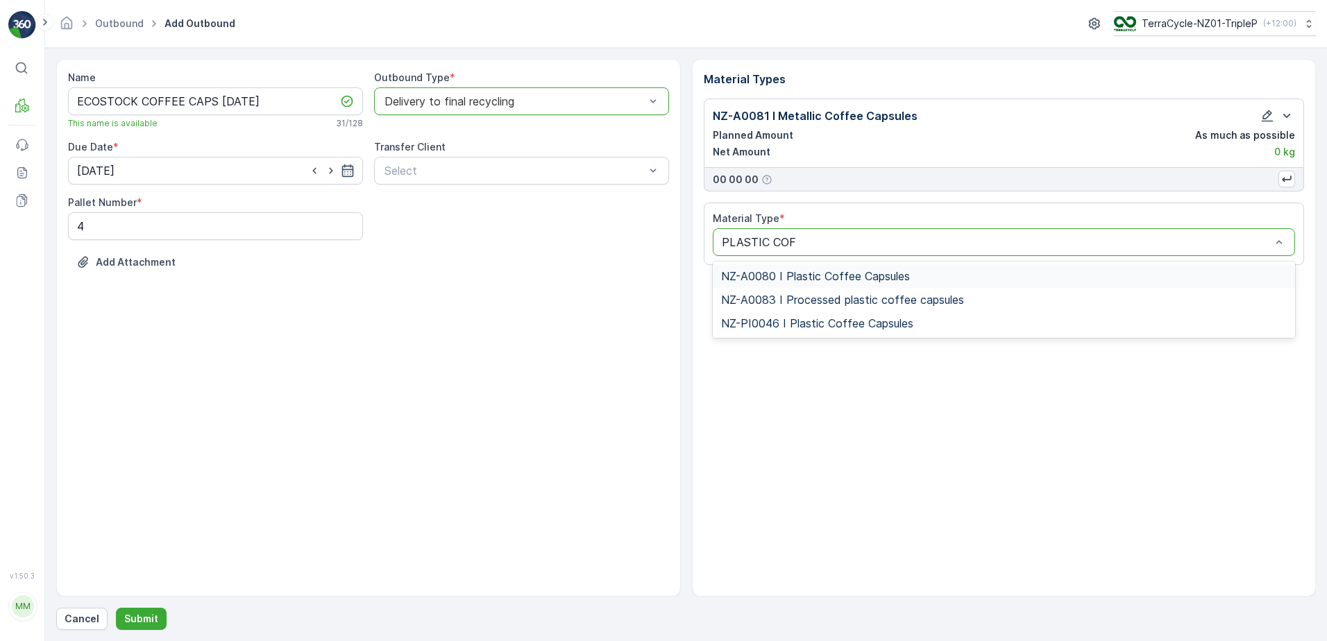
type input "PLASTIC COFF"
click at [859, 276] on span "NZ-A0080 I Plastic Coffee Capsules" at bounding box center [815, 276] width 189 height 12
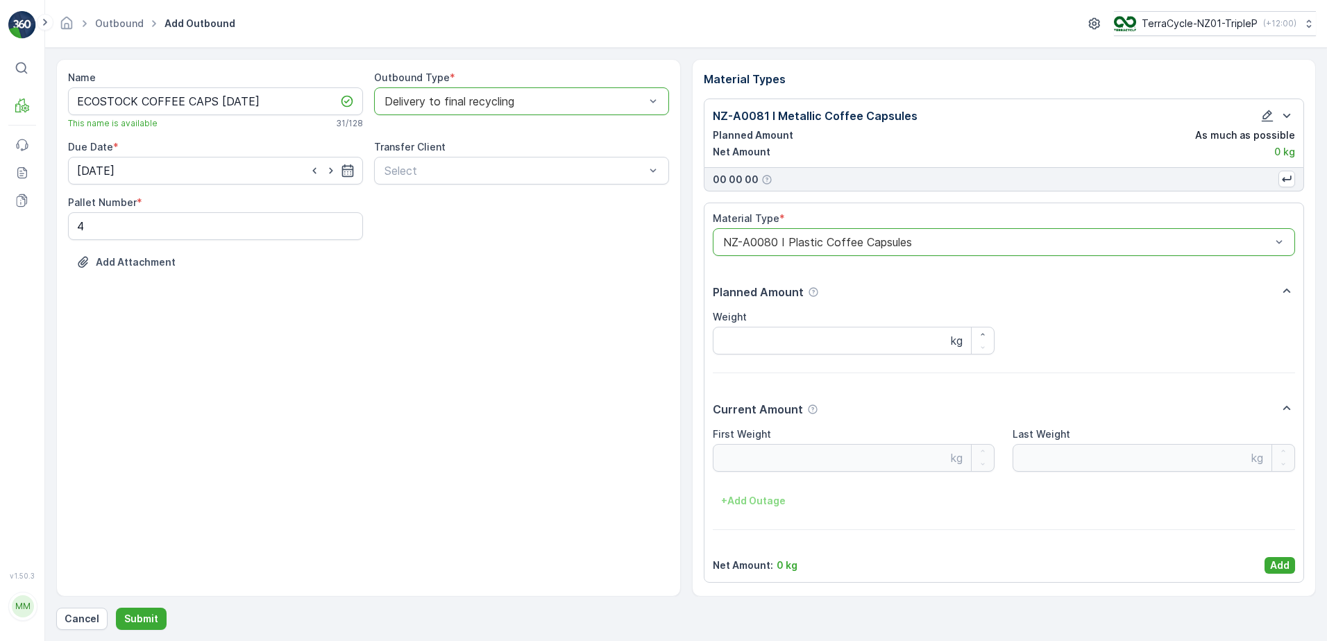
click at [1273, 567] on p "Add" at bounding box center [1279, 566] width 19 height 14
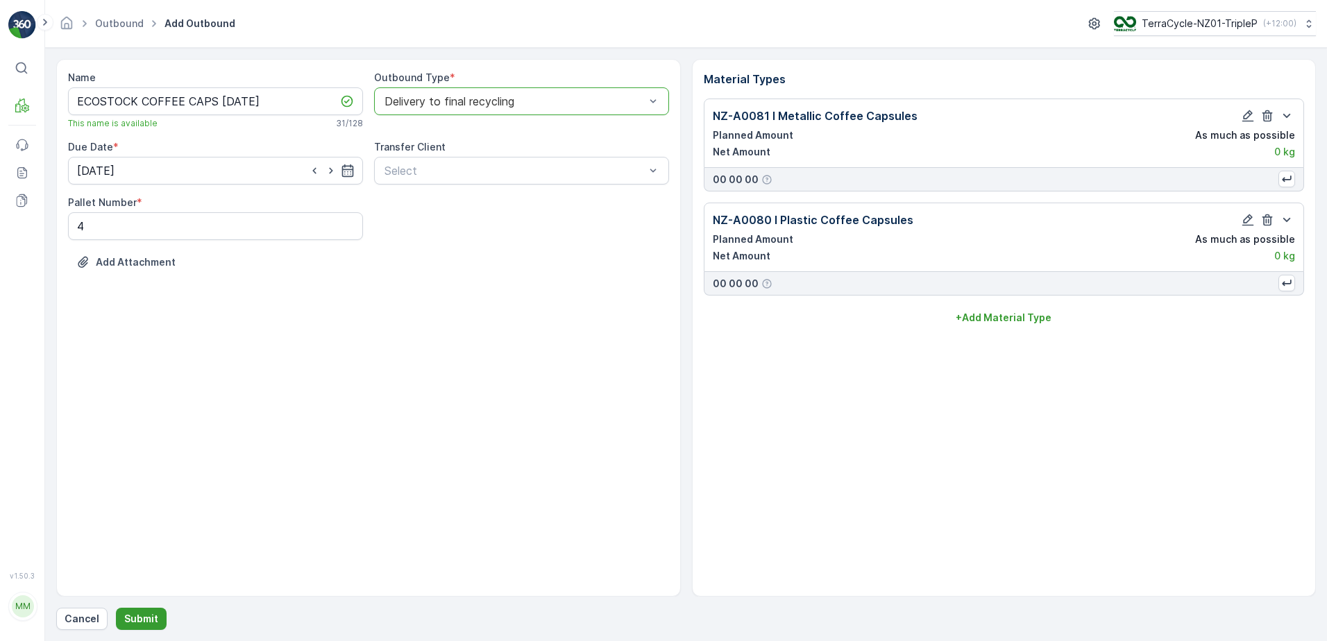
click at [124, 624] on p "Submit" at bounding box center [141, 619] width 34 height 14
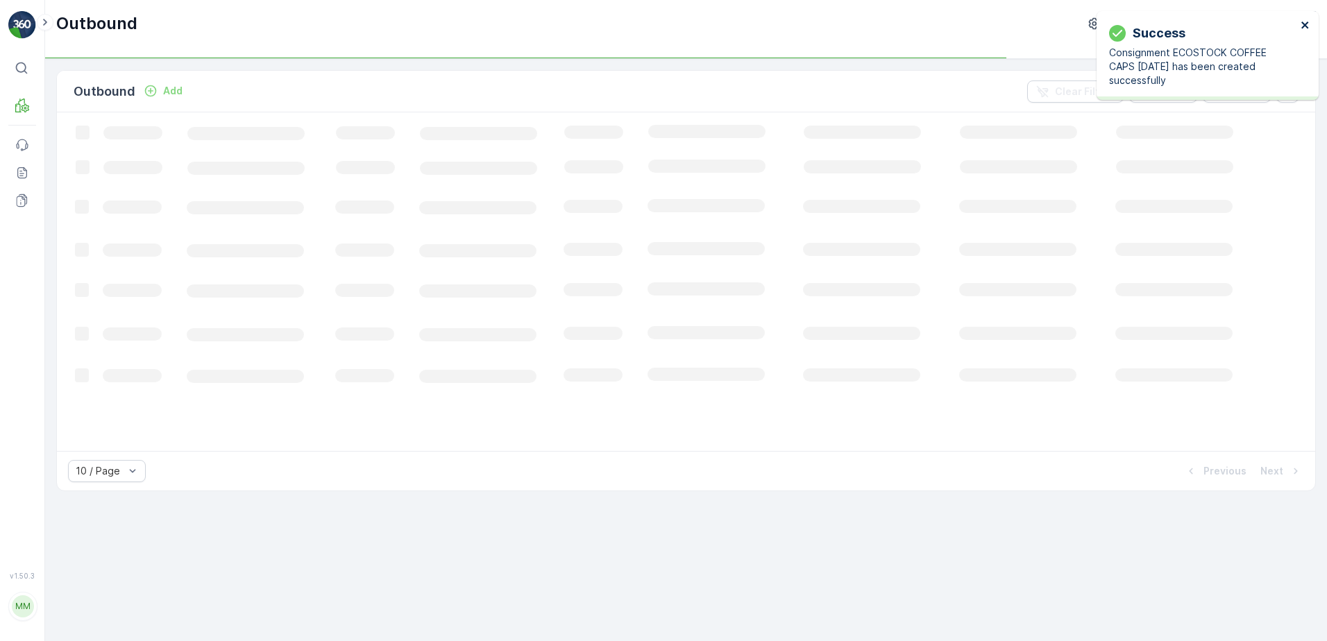
click at [1301, 23] on icon "close" at bounding box center [1306, 24] width 10 height 11
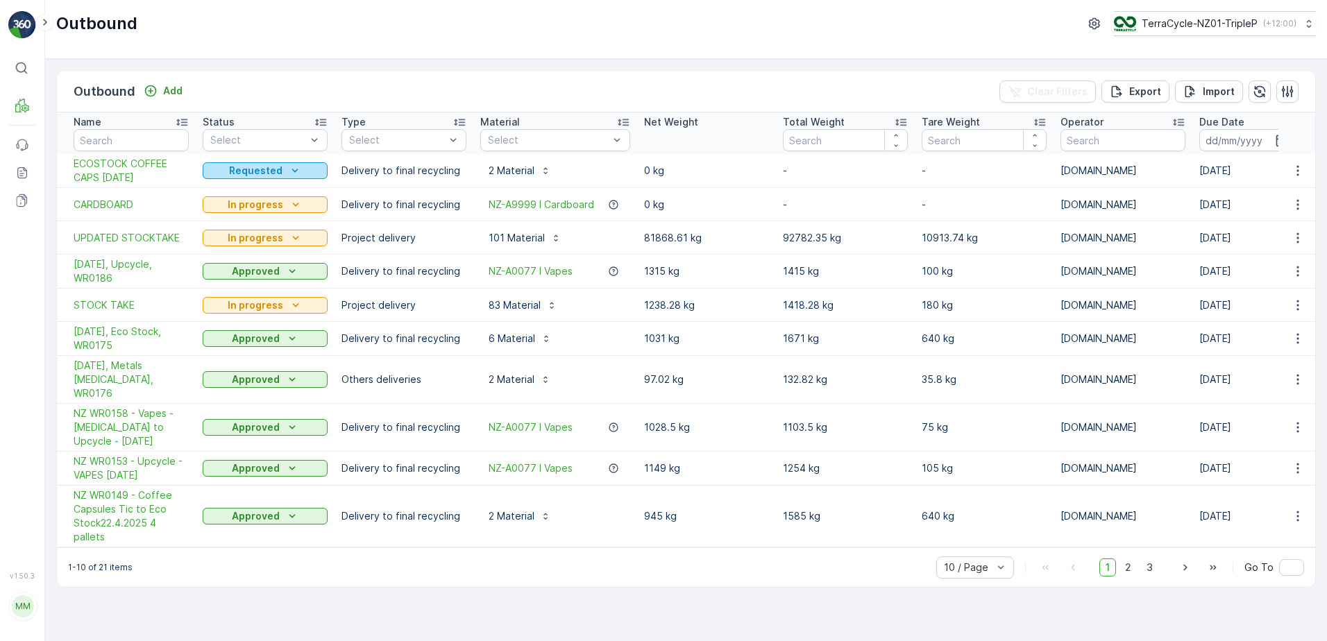
click at [230, 172] on p "Requested" at bounding box center [255, 171] width 53 height 14
click at [246, 208] on span "In progress" at bounding box center [237, 211] width 52 height 14
click at [187, 174] on span "ECOSTOCK COFFEE CAPS [DATE]" at bounding box center [131, 171] width 115 height 28
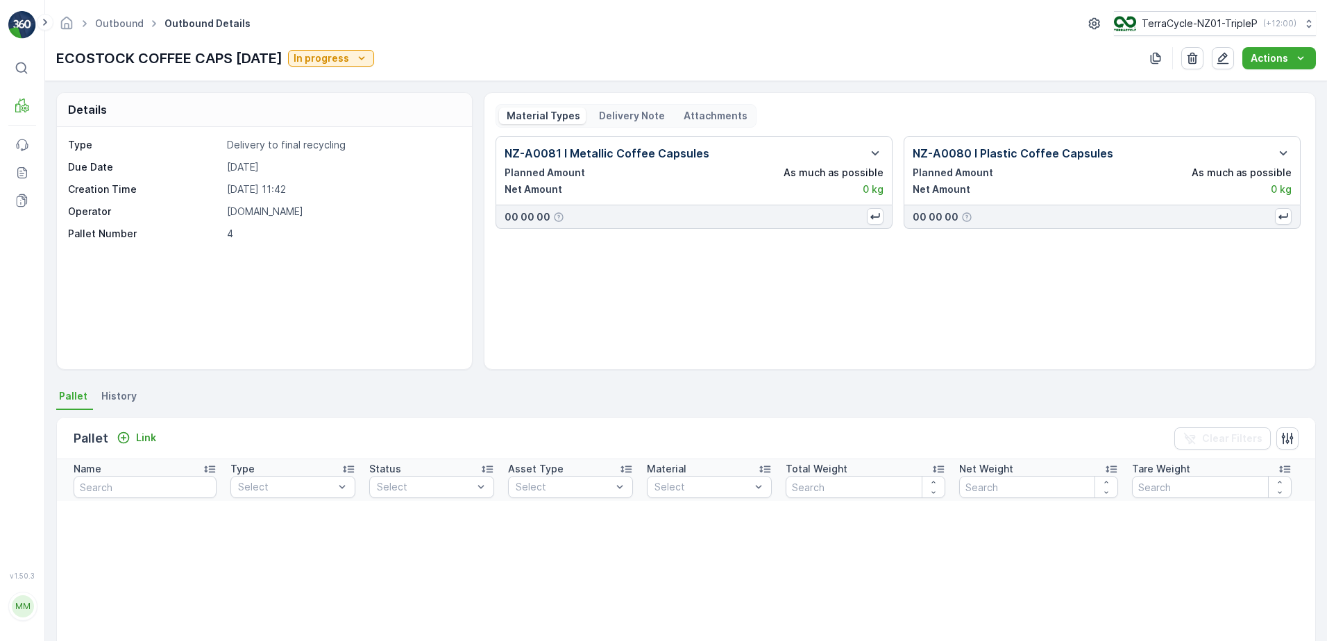
click at [251, 301] on div "Type Delivery to final recycling Due Date [DATE] Creation Time [DATE] 11:42 Ope…" at bounding box center [264, 248] width 415 height 242
click at [132, 439] on div "Link" at bounding box center [137, 438] width 40 height 14
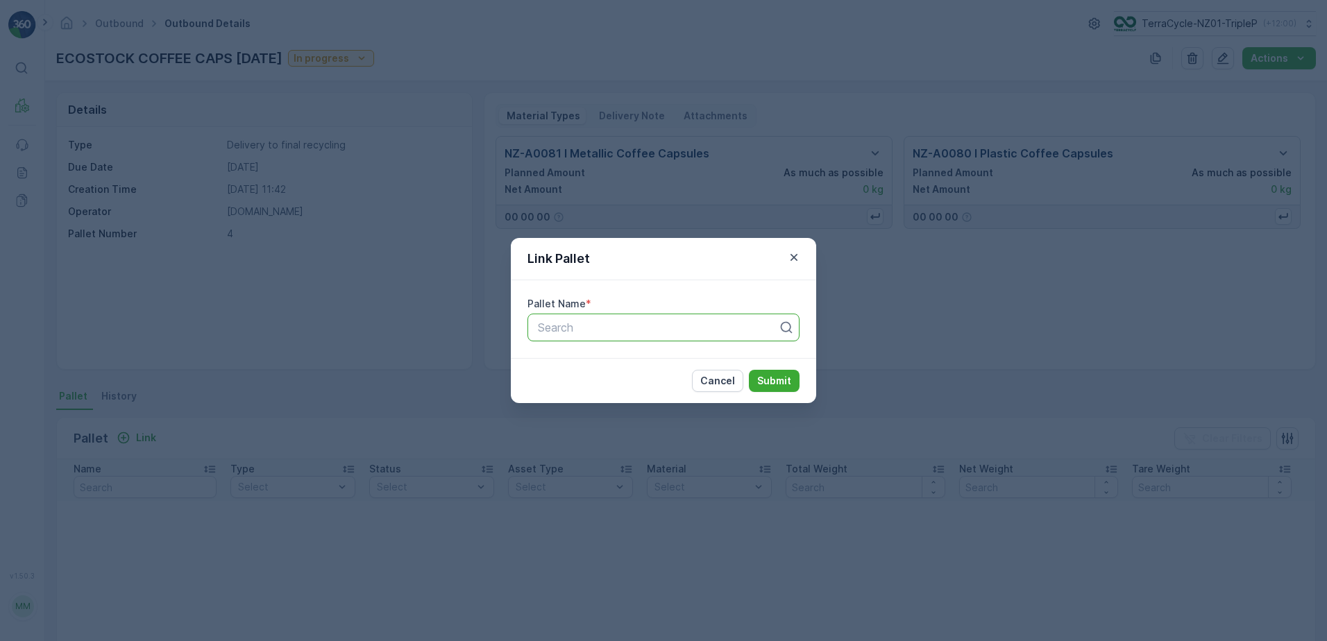
click at [582, 330] on div at bounding box center [657, 327] width 243 height 12
type input "489"
drag, startPoint x: 618, startPoint y: 365, endPoint x: 716, endPoint y: 374, distance: 98.3
click at [621, 365] on span "Pallet_NZ01 #489" at bounding box center [582, 361] width 92 height 12
click at [761, 389] on button "Submit" at bounding box center [774, 381] width 51 height 22
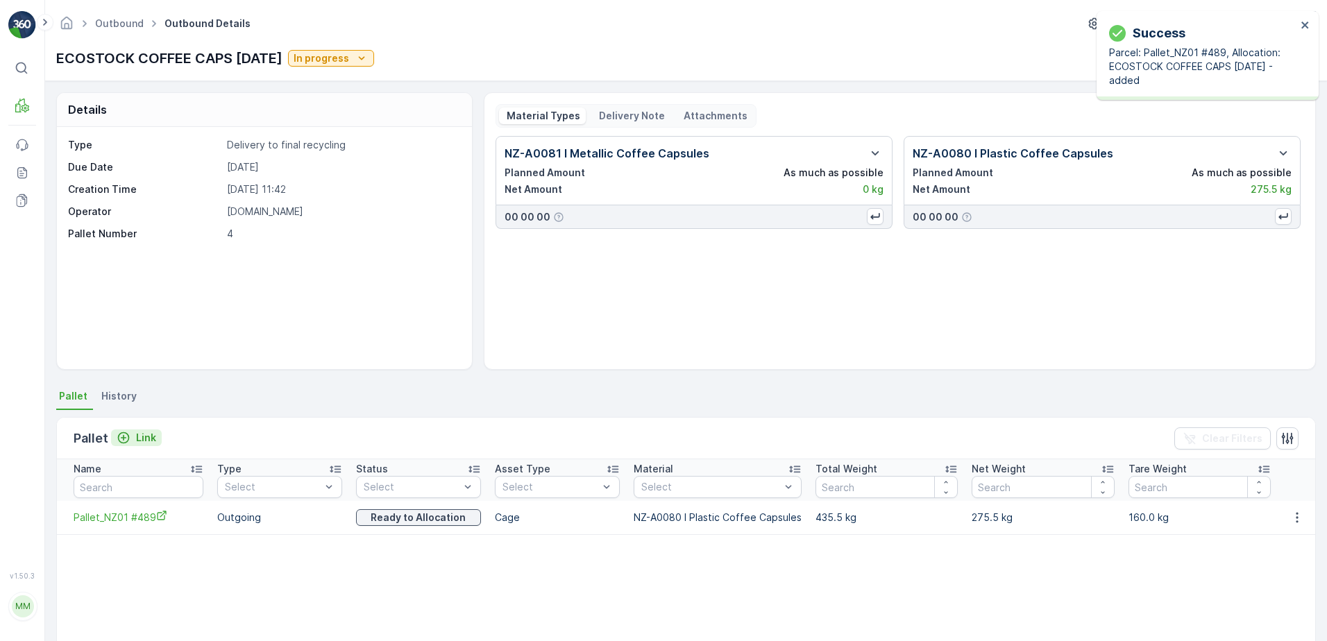
click at [157, 438] on button "Link" at bounding box center [136, 438] width 51 height 17
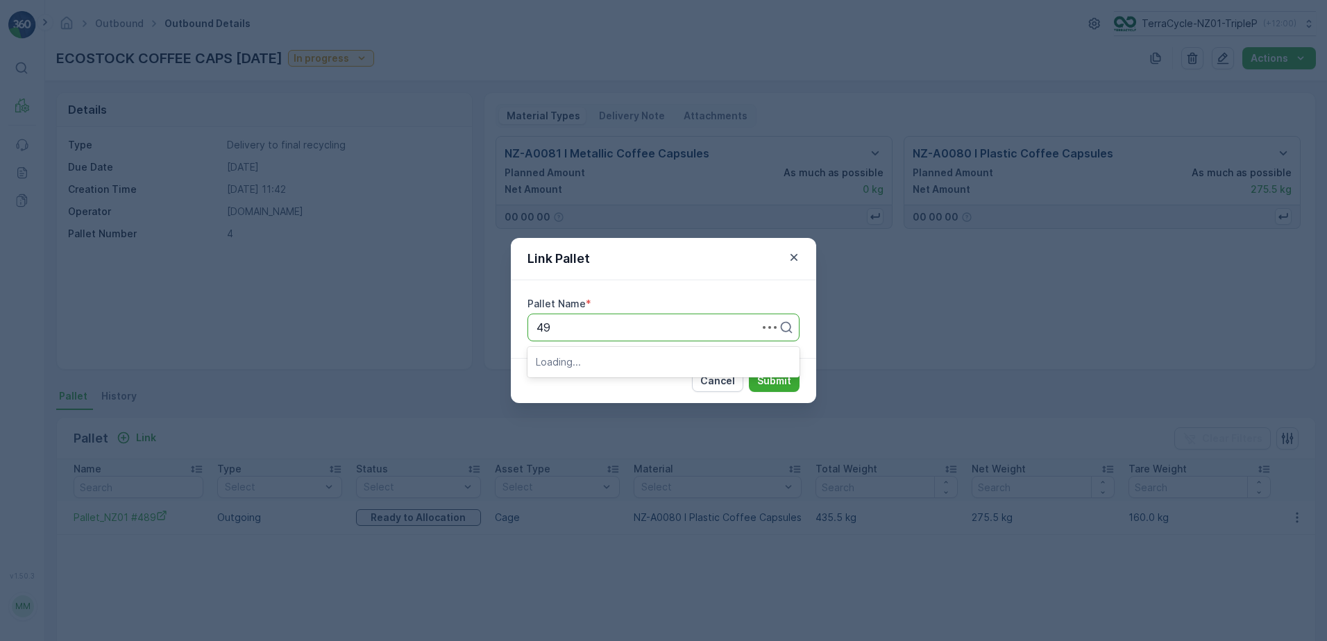
type input "491"
drag, startPoint x: 607, startPoint y: 387, endPoint x: 650, endPoint y: 391, distance: 43.2
click at [609, 386] on span "Pallet_NZ01 #491" at bounding box center [581, 385] width 90 height 12
click at [768, 382] on p "Submit" at bounding box center [774, 381] width 34 height 14
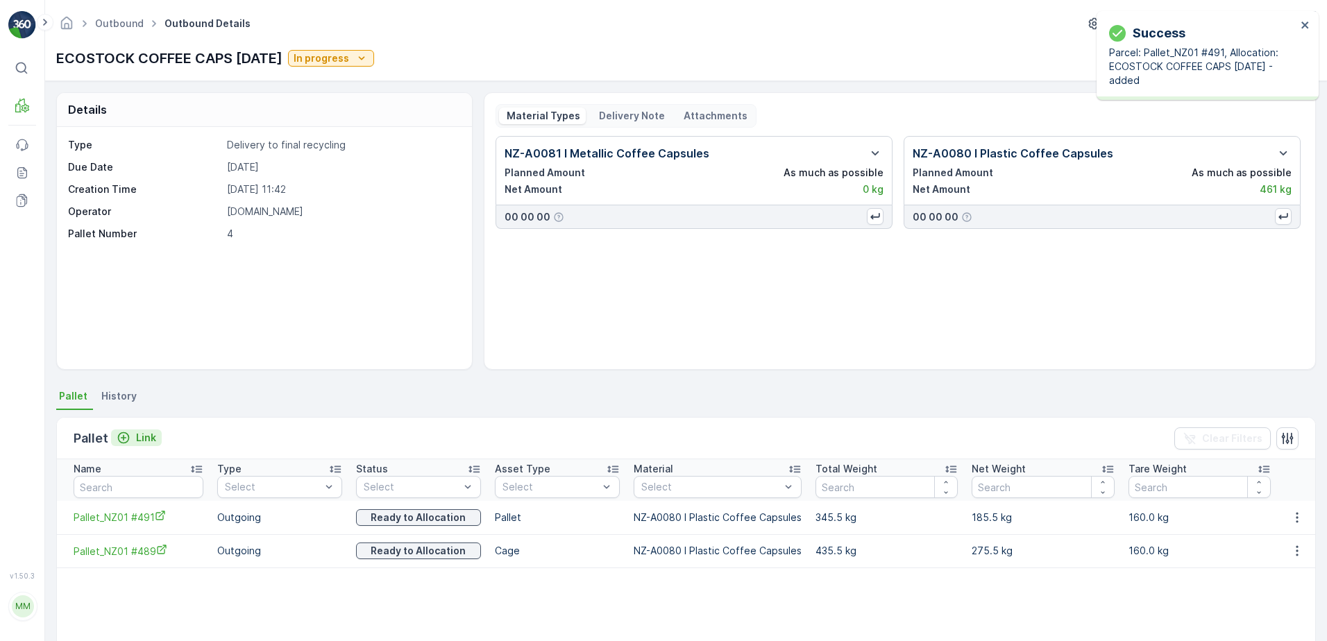
click at [136, 441] on p "Link" at bounding box center [146, 438] width 20 height 14
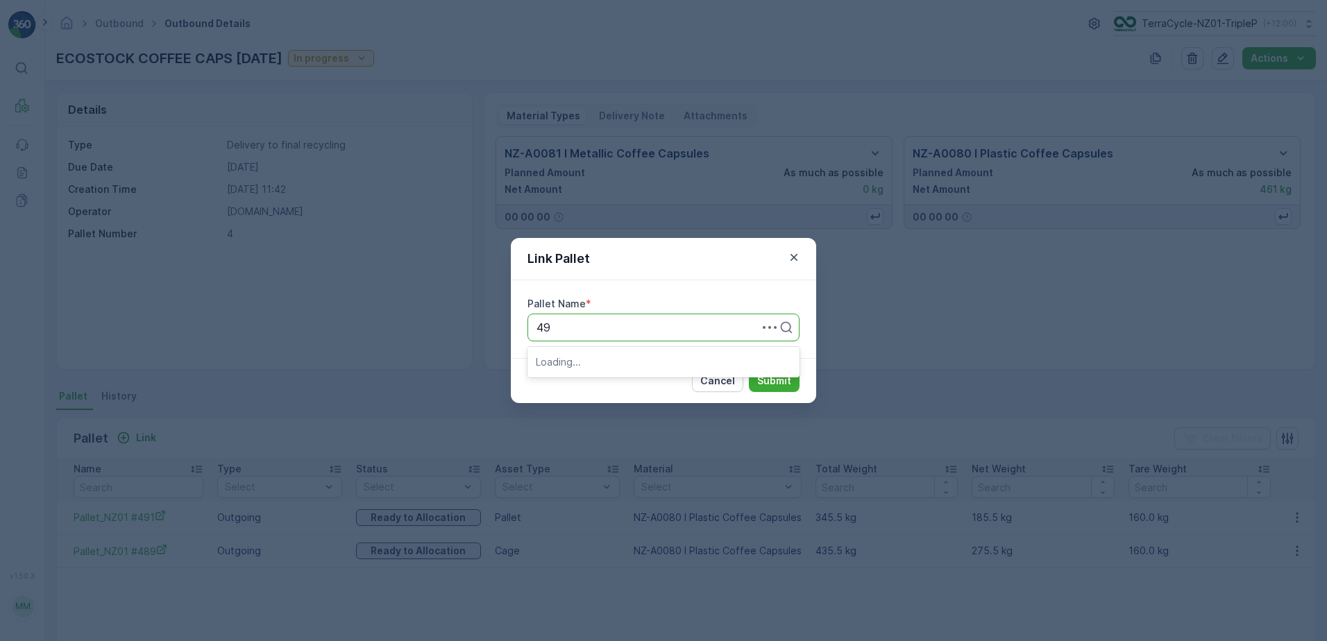
type input "493"
drag, startPoint x: 637, startPoint y: 377, endPoint x: 701, endPoint y: 370, distance: 64.2
click at [638, 377] on div "Pallet_NZ01 #493" at bounding box center [663, 385] width 272 height 24
click at [763, 389] on button "Submit" at bounding box center [774, 381] width 51 height 22
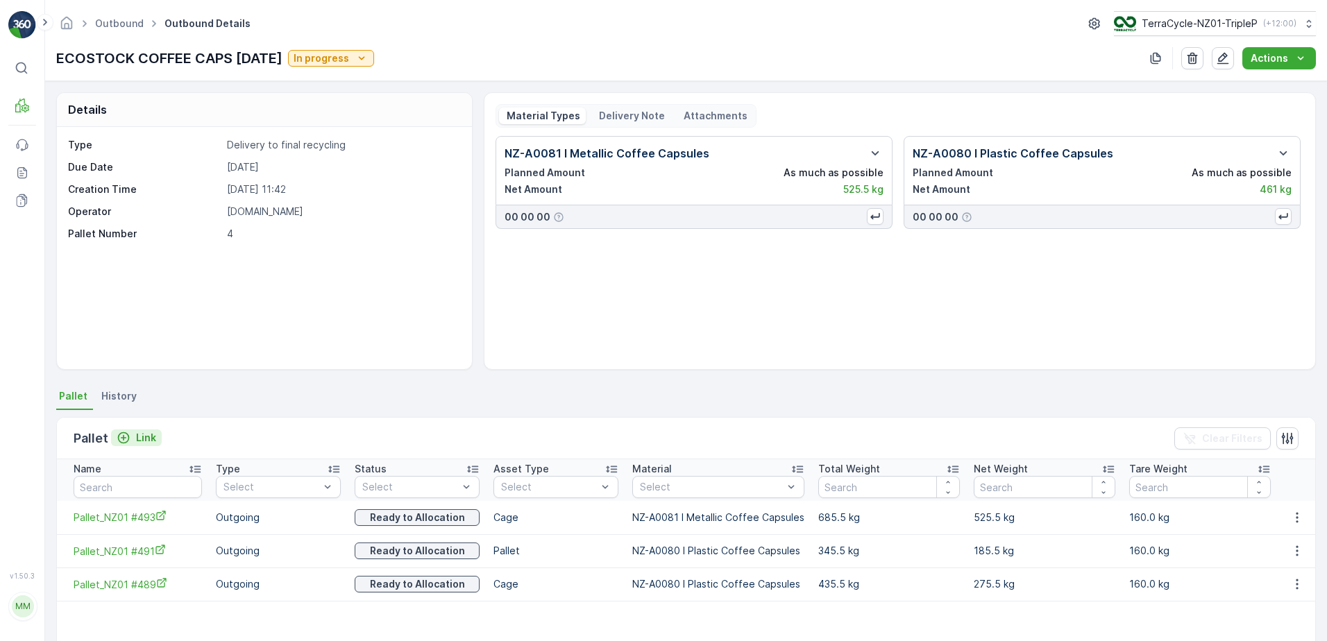
click at [137, 437] on p "Link" at bounding box center [146, 438] width 20 height 14
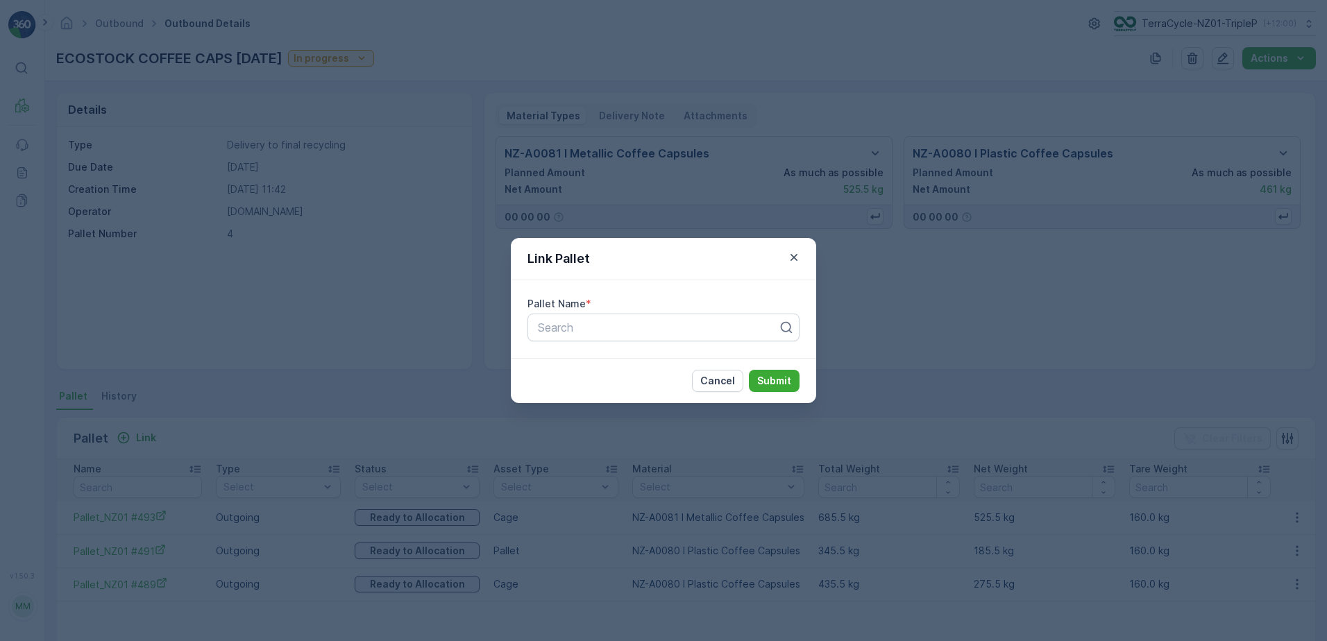
click at [643, 341] on div "Pallet Name * Search" at bounding box center [663, 319] width 305 height 78
click at [643, 339] on div "Search" at bounding box center [663, 328] width 272 height 28
type input "496"
click at [652, 371] on div "Pallet_NZ01 #496" at bounding box center [663, 362] width 272 height 24
click at [789, 376] on p "Submit" at bounding box center [774, 381] width 34 height 14
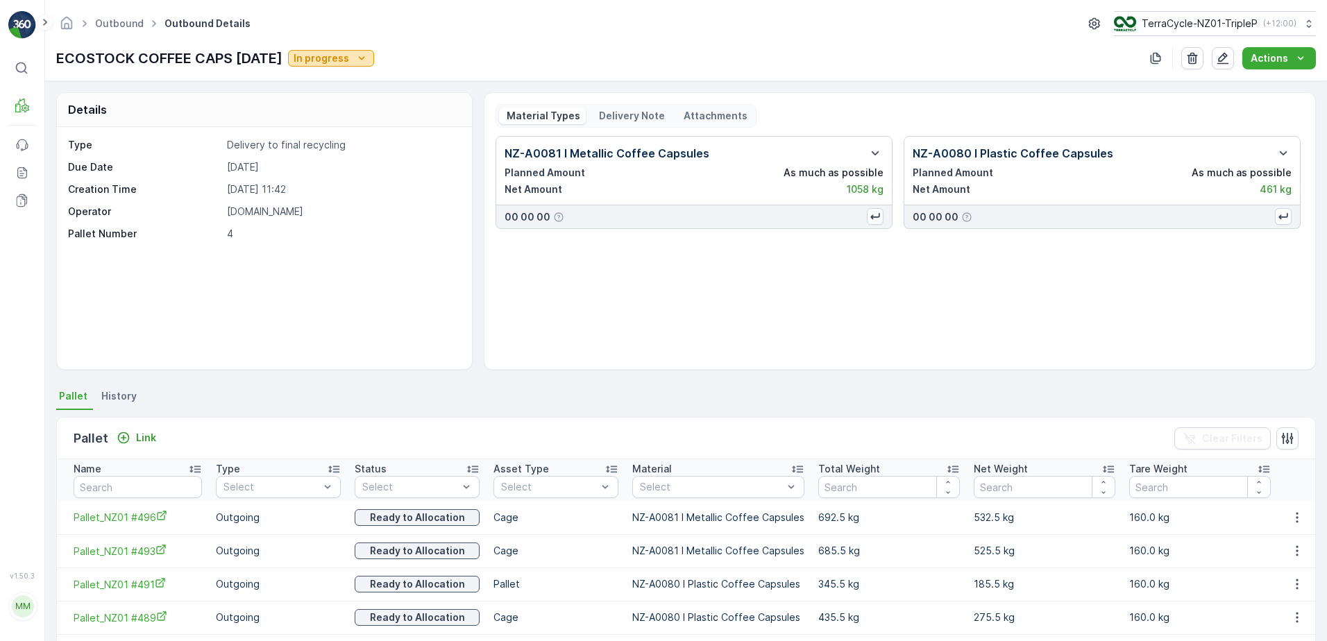
click at [339, 50] on button "In progress" at bounding box center [331, 58] width 86 height 17
click at [434, 53] on div "ECOSTOCK COFFEE CAPS 18/09/2025 In progress Actions" at bounding box center [686, 58] width 1260 height 22
click at [120, 26] on link "Outbound" at bounding box center [119, 23] width 49 height 12
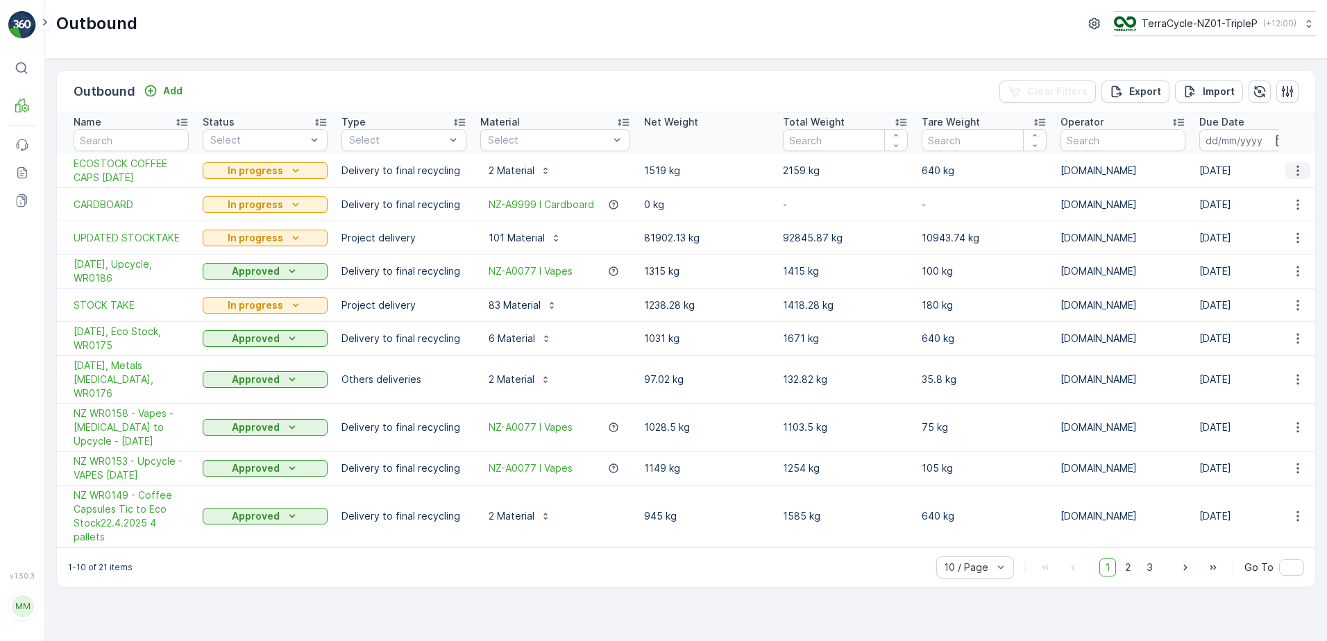
click at [1295, 169] on icon "button" at bounding box center [1298, 171] width 14 height 14
click at [1273, 251] on span "Create Delivery Note" at bounding box center [1273, 250] width 100 height 14
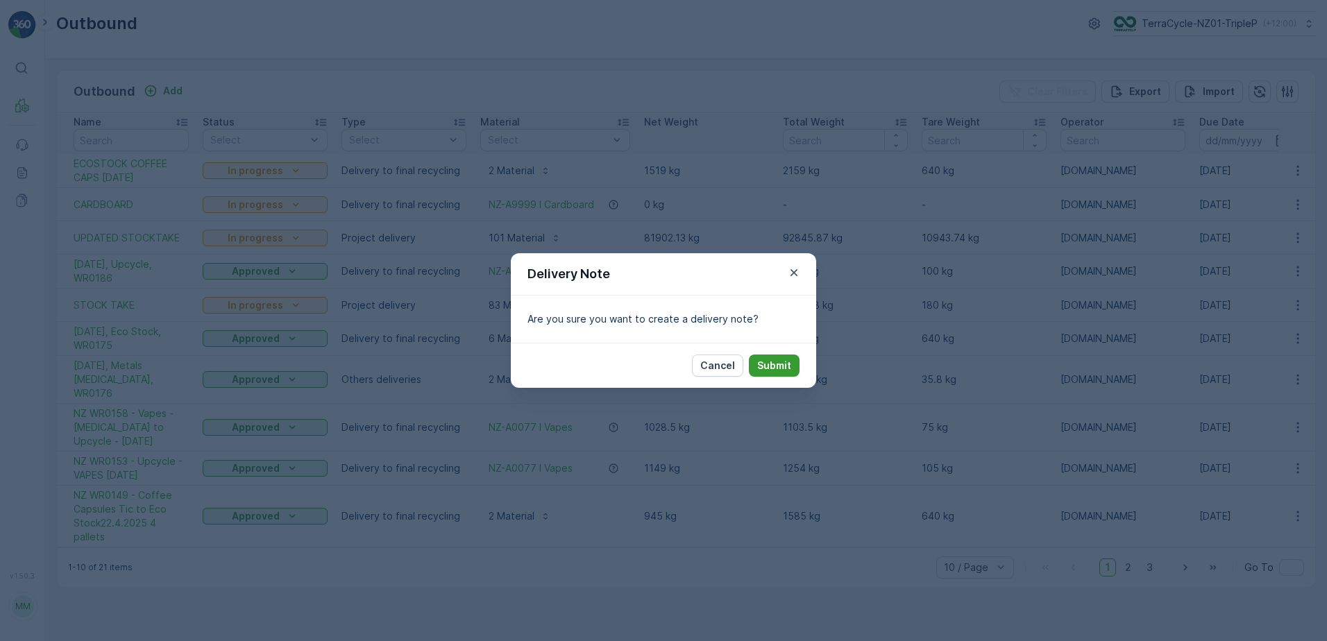
click at [769, 368] on p "Submit" at bounding box center [774, 366] width 34 height 14
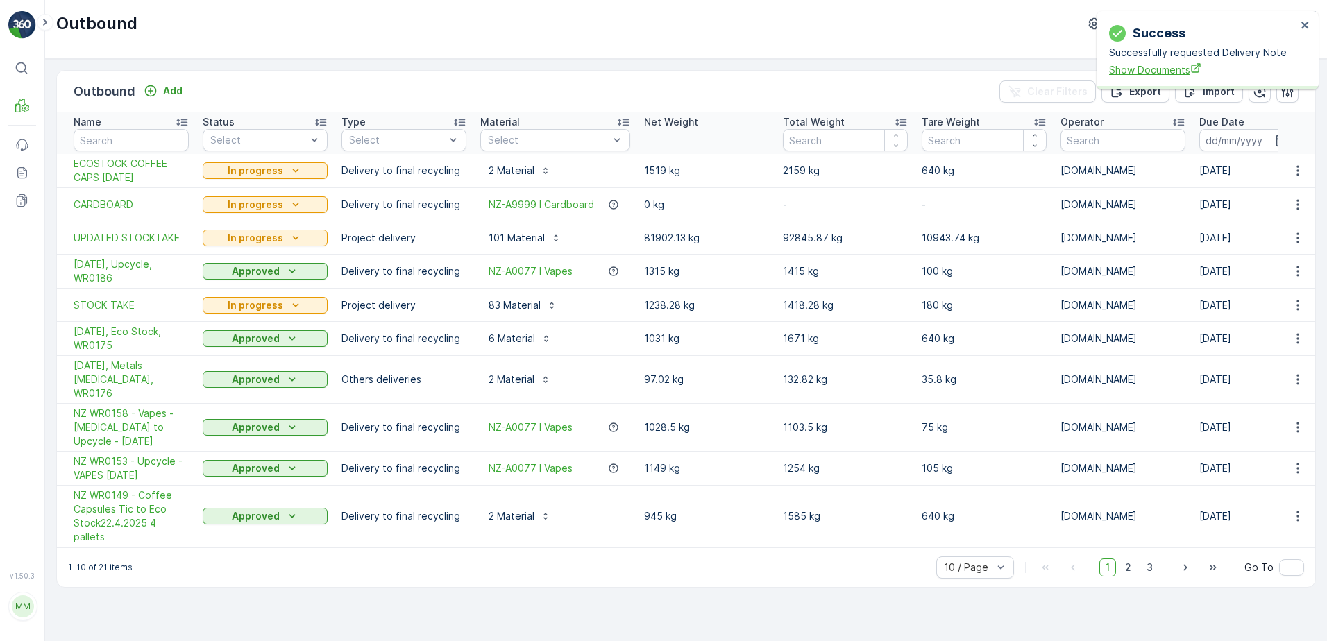
click at [1141, 69] on span "Show Documents" at bounding box center [1202, 69] width 187 height 15
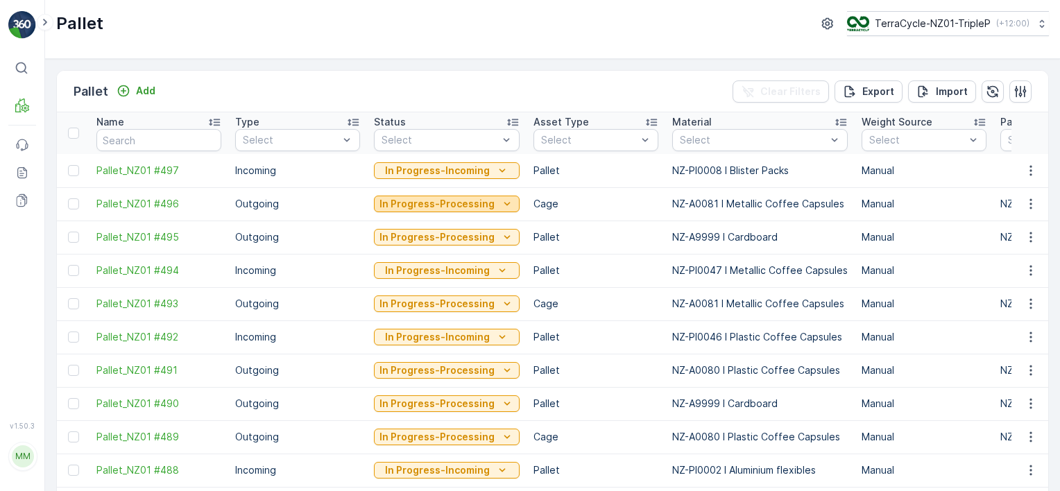
click at [448, 208] on p "In Progress-Processing" at bounding box center [437, 204] width 115 height 14
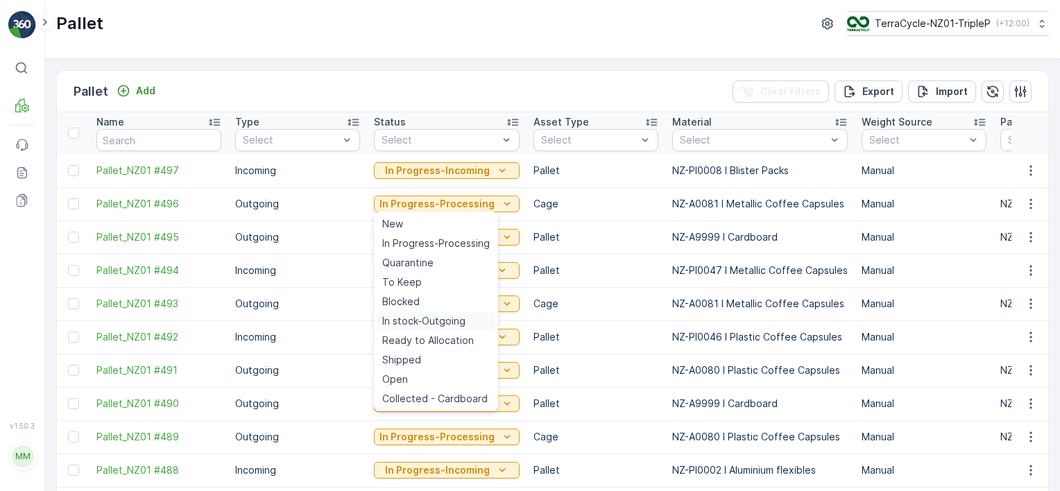
click at [441, 319] on span "In stock-Outgoing" at bounding box center [423, 321] width 83 height 14
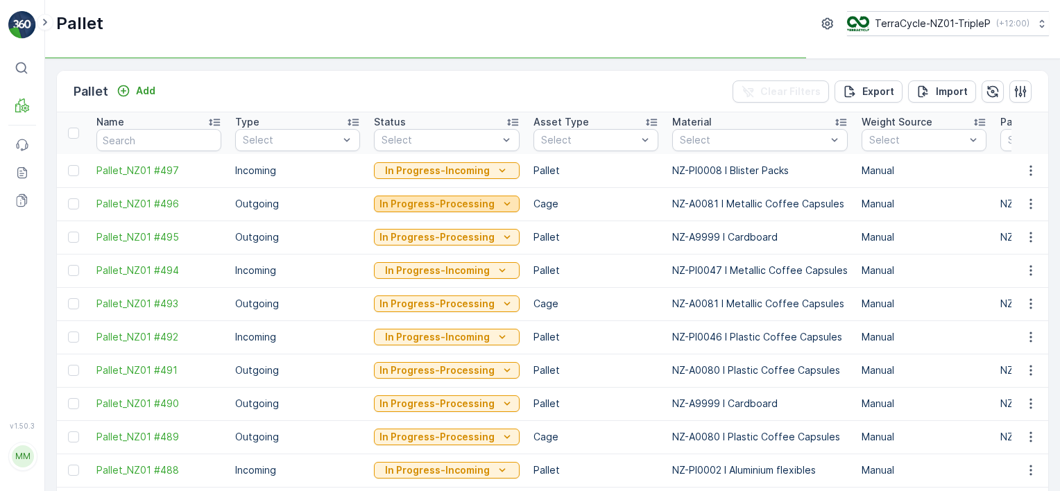
click at [472, 201] on p "In Progress-Processing" at bounding box center [437, 204] width 115 height 14
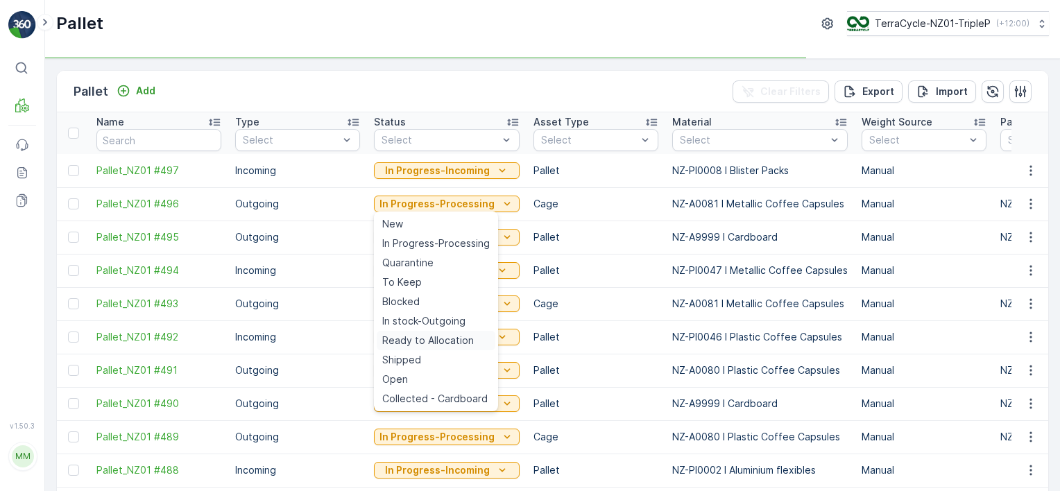
click at [446, 341] on span "Ready to Allocation" at bounding box center [428, 341] width 92 height 14
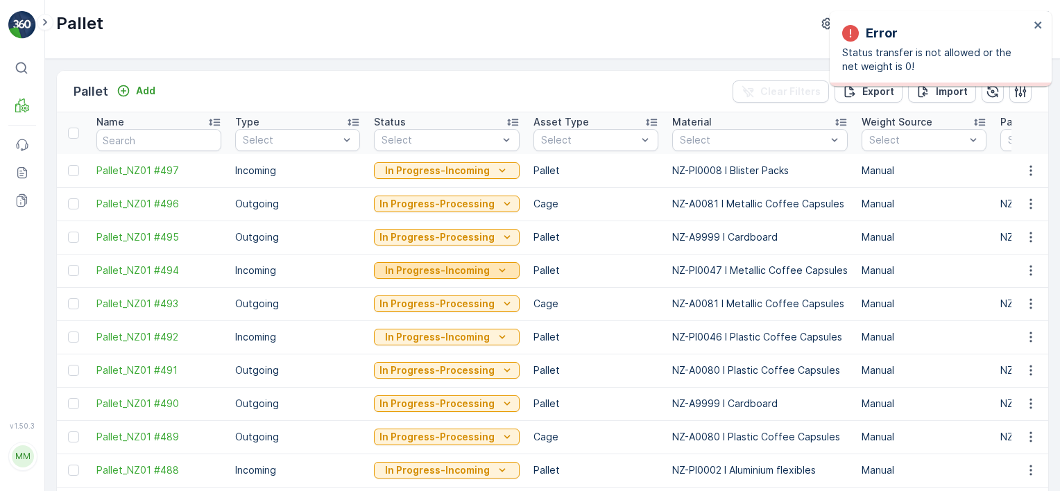
click at [439, 272] on p "In Progress-Incoming" at bounding box center [437, 271] width 105 height 14
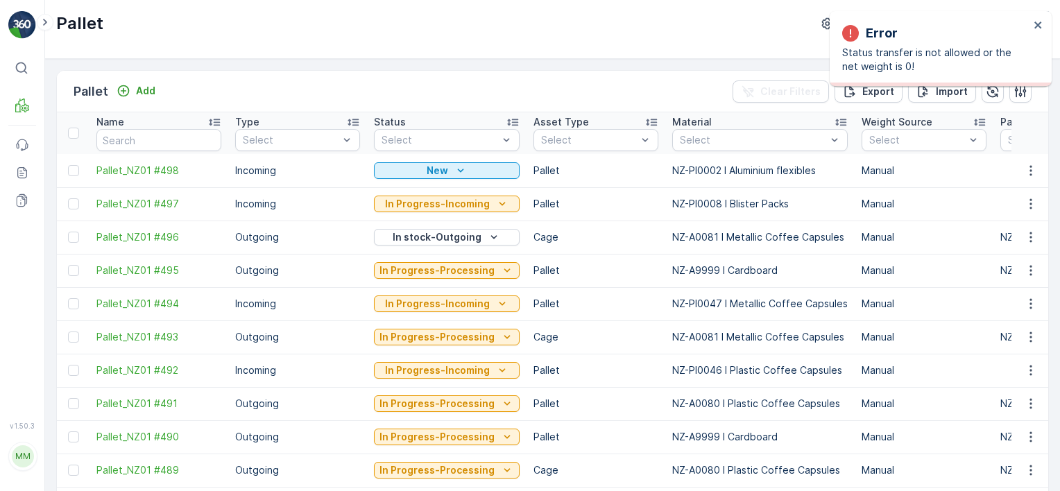
click at [608, 51] on div "Pallet TerraCycle-NZ01-TripleP ( +12:00 )" at bounding box center [552, 29] width 1015 height 59
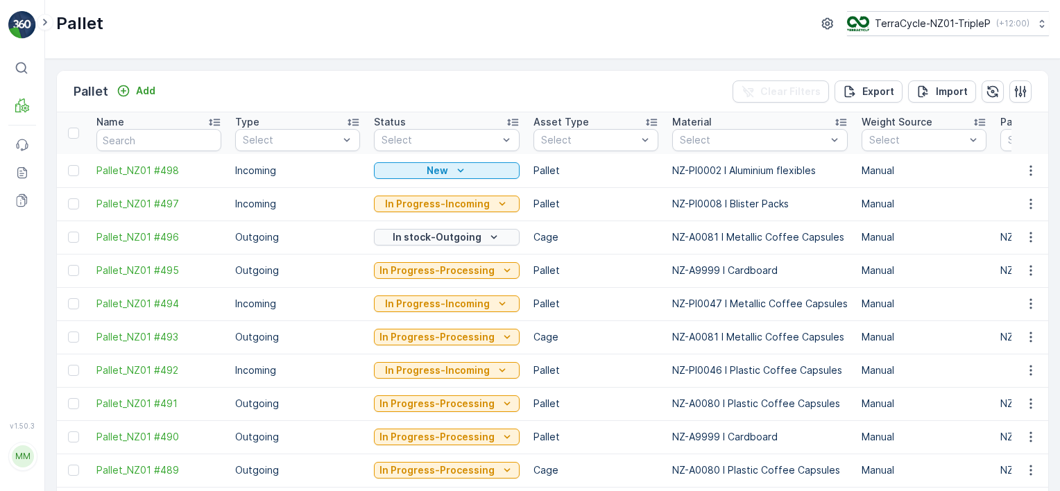
click at [450, 239] on p "In stock-Outgoing" at bounding box center [437, 237] width 89 height 14
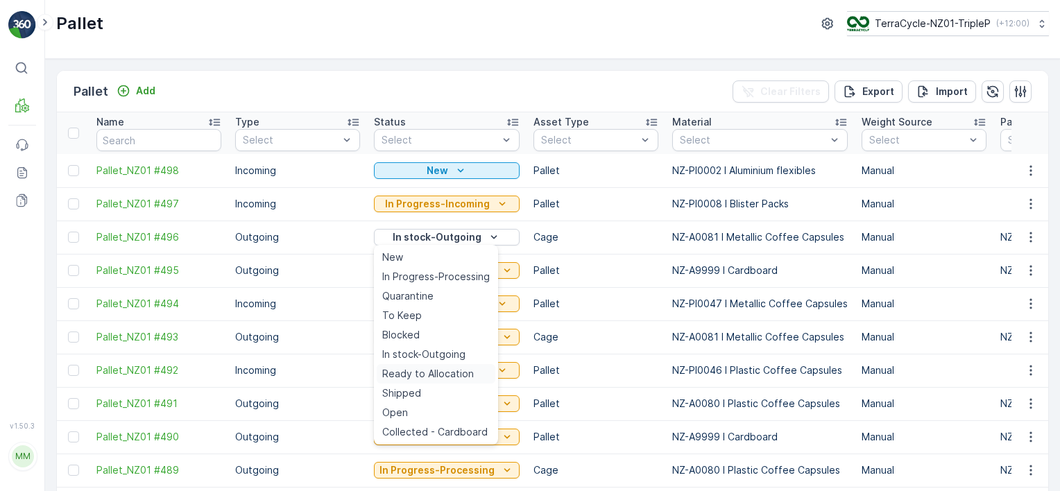
click at [455, 368] on span "Ready to Allocation" at bounding box center [428, 374] width 92 height 14
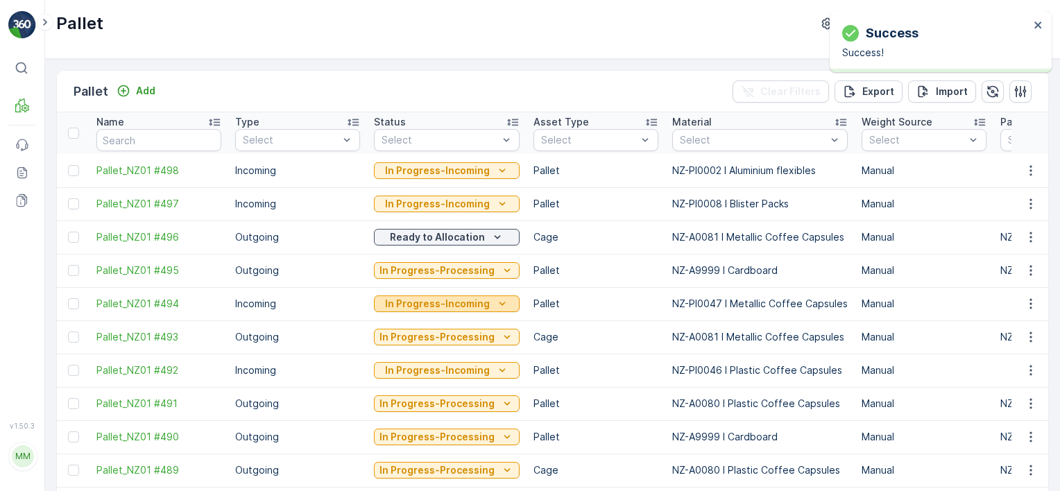
click at [477, 305] on p "In Progress-Incoming" at bounding box center [437, 304] width 105 height 14
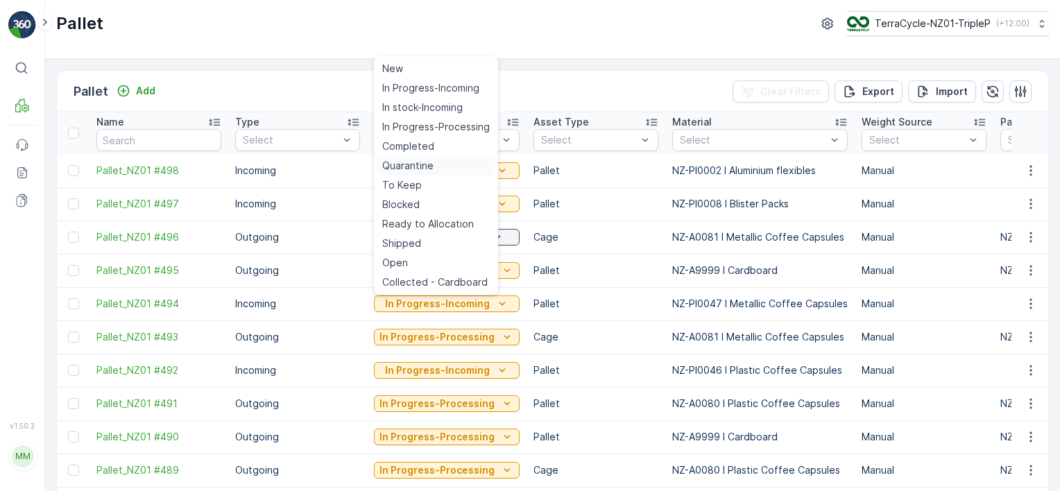
click at [410, 164] on span "Quarantine" at bounding box center [407, 166] width 51 height 14
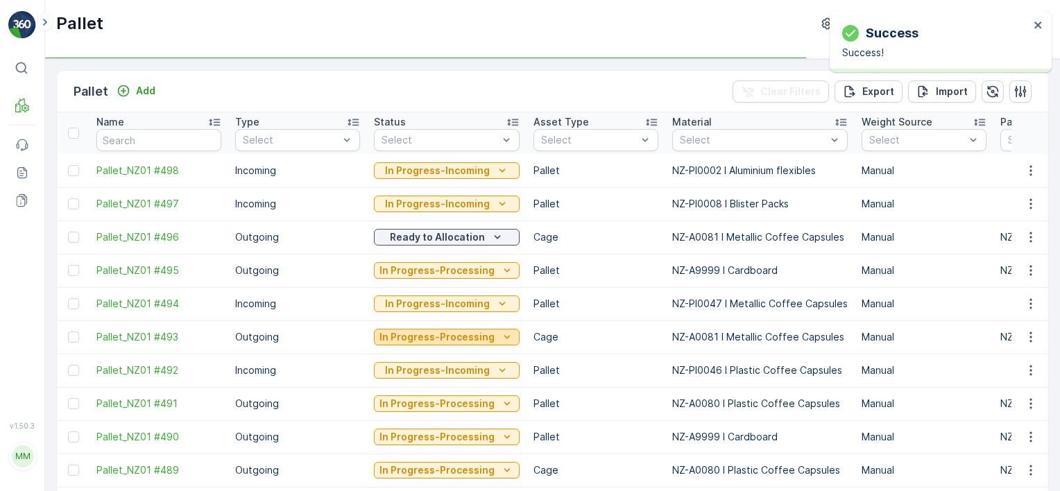
click at [489, 339] on div "In Progress-Processing" at bounding box center [447, 337] width 135 height 14
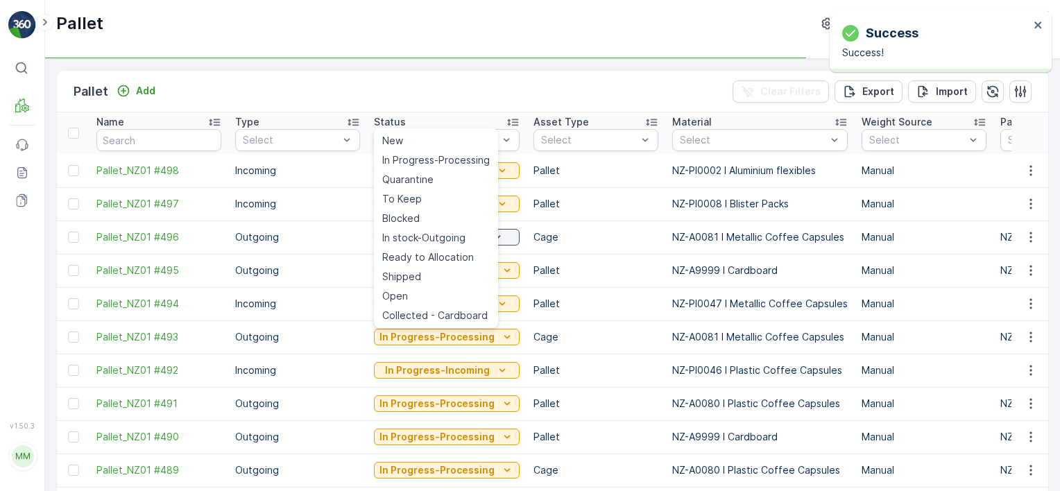
click at [438, 258] on span "Ready to Allocation" at bounding box center [428, 258] width 92 height 14
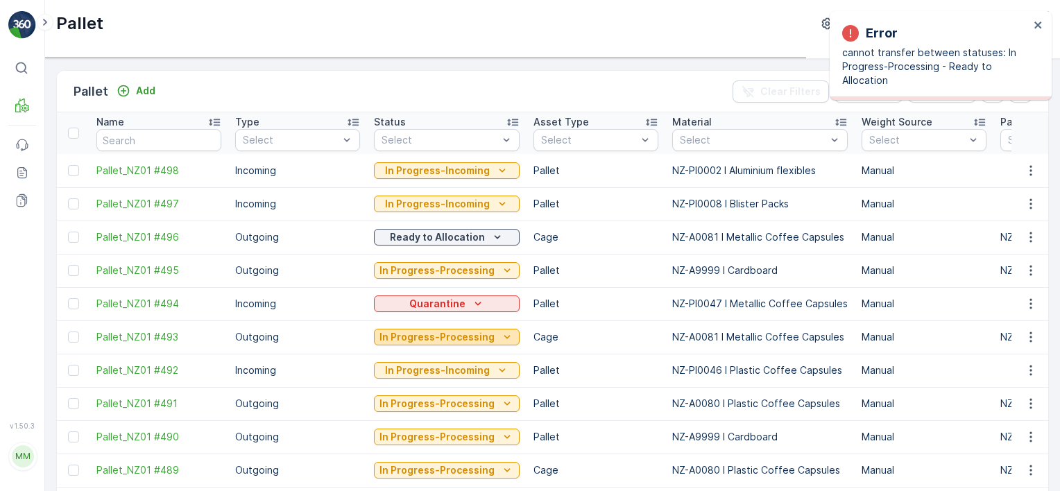
click at [485, 337] on p "In Progress-Processing" at bounding box center [437, 337] width 115 height 14
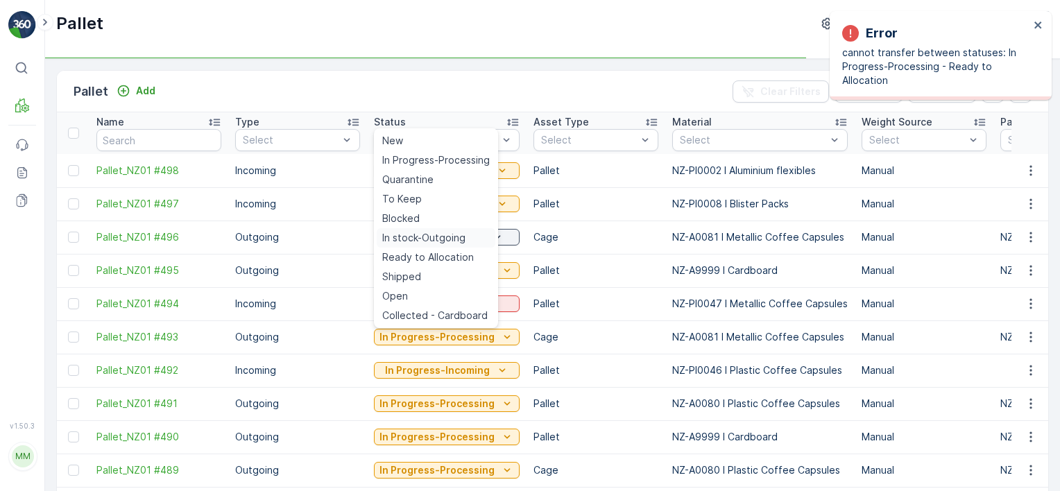
click at [448, 239] on span "In stock-Outgoing" at bounding box center [423, 238] width 83 height 14
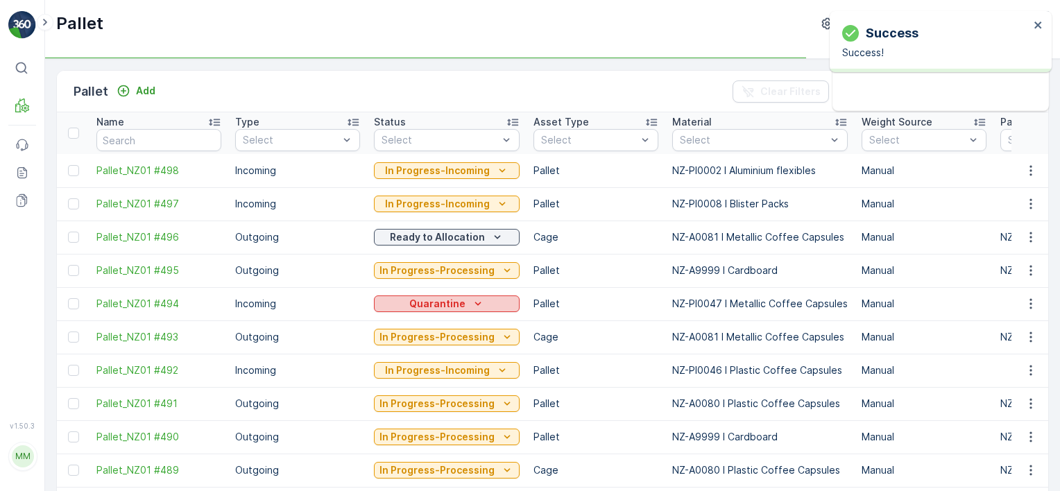
click at [475, 303] on icon "Quarantine" at bounding box center [478, 303] width 6 height 3
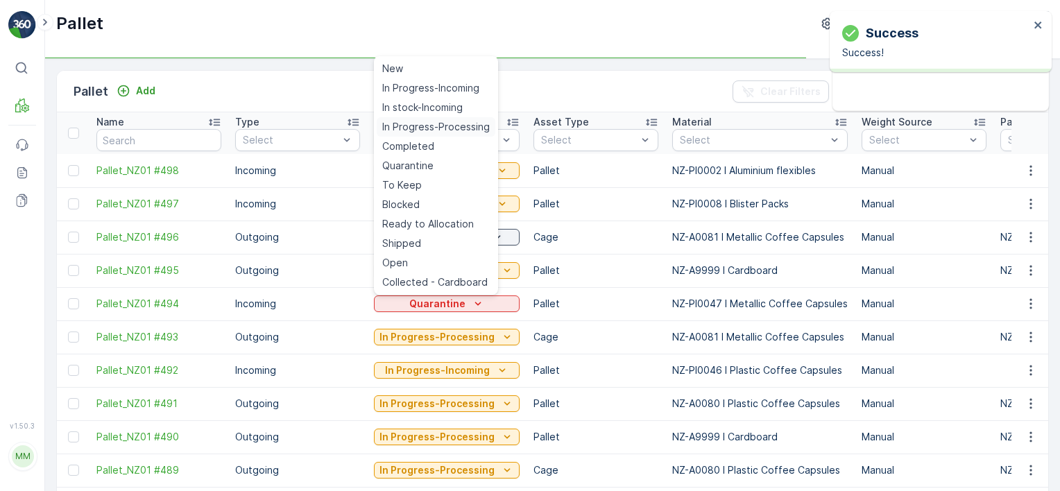
click at [432, 127] on span "In Progress-Processing" at bounding box center [436, 127] width 108 height 14
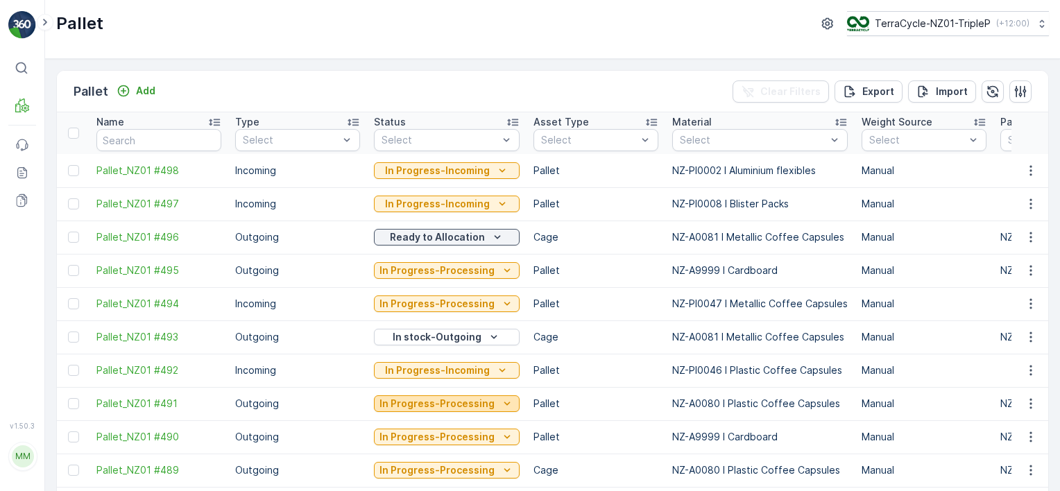
click at [475, 398] on p "In Progress-Processing" at bounding box center [437, 404] width 115 height 14
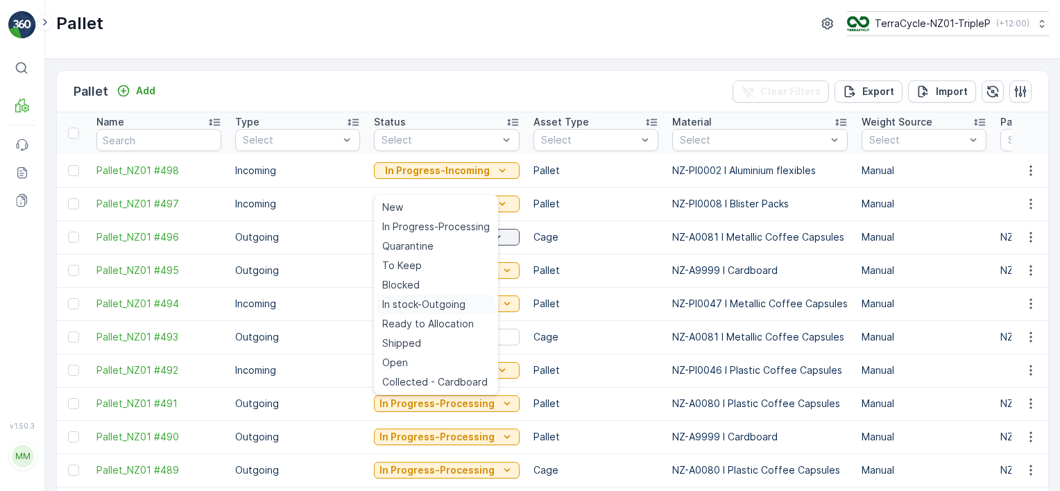
click at [453, 307] on span "In stock-Outgoing" at bounding box center [423, 305] width 83 height 14
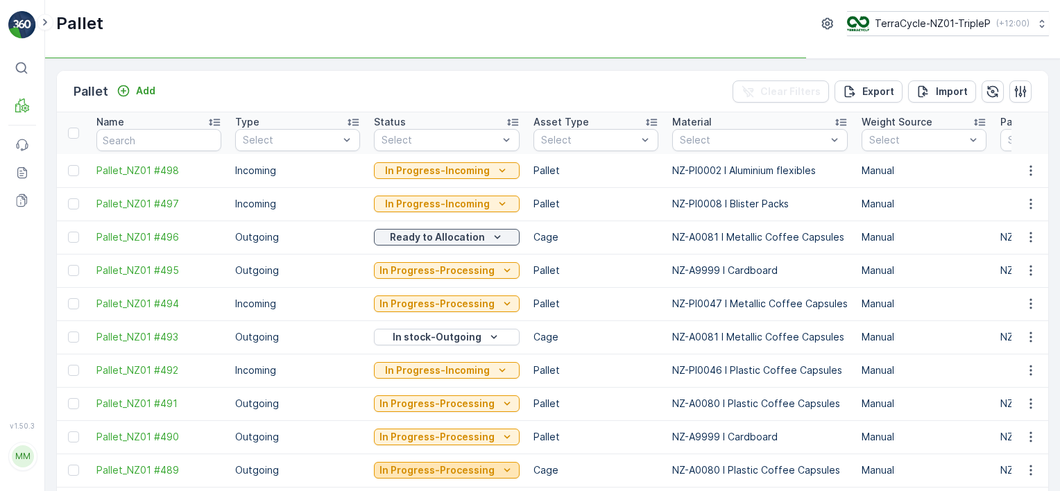
click at [461, 475] on p "In Progress-Processing" at bounding box center [437, 471] width 115 height 14
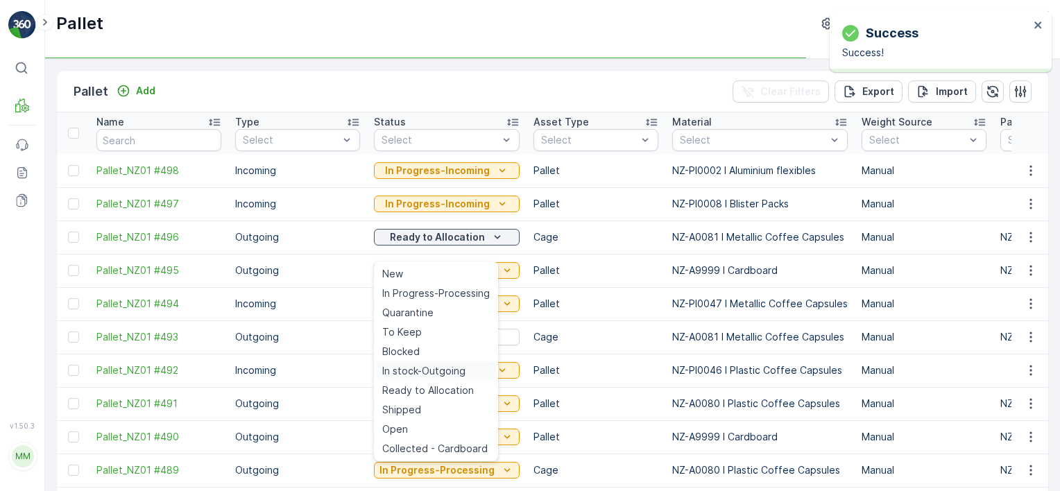
click at [447, 366] on span "In stock-Outgoing" at bounding box center [423, 371] width 83 height 14
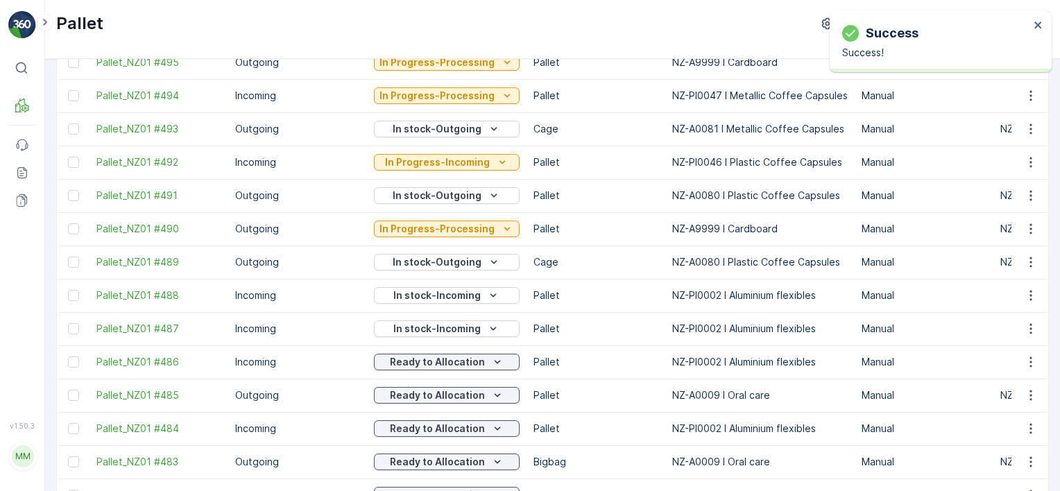
scroll to position [278, 0]
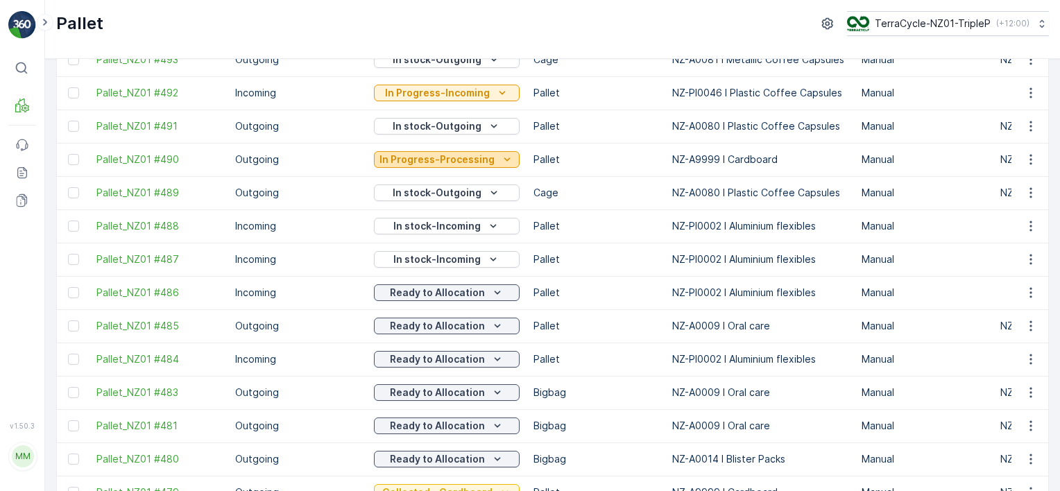
click at [449, 158] on p "In Progress-Processing" at bounding box center [437, 160] width 115 height 14
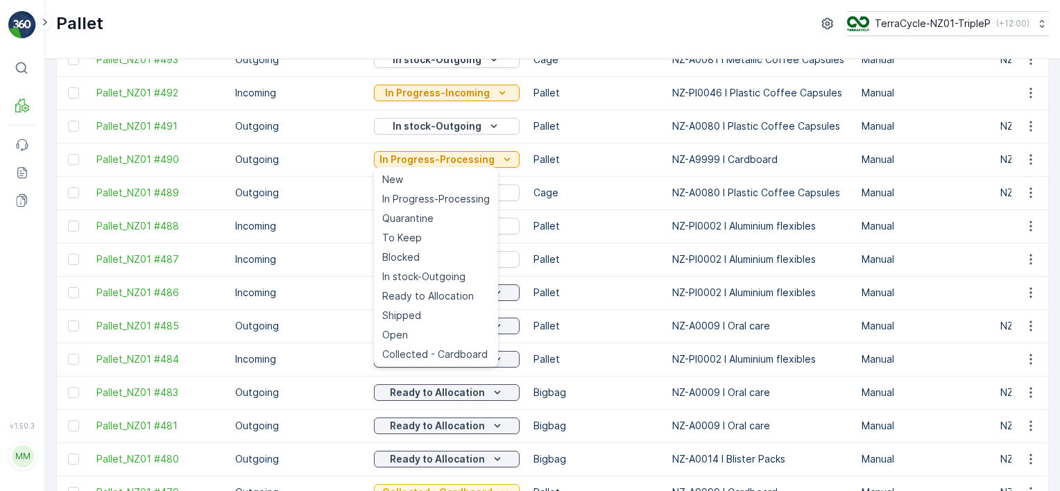
click at [452, 349] on span "Collected - Cardboard" at bounding box center [434, 355] width 105 height 14
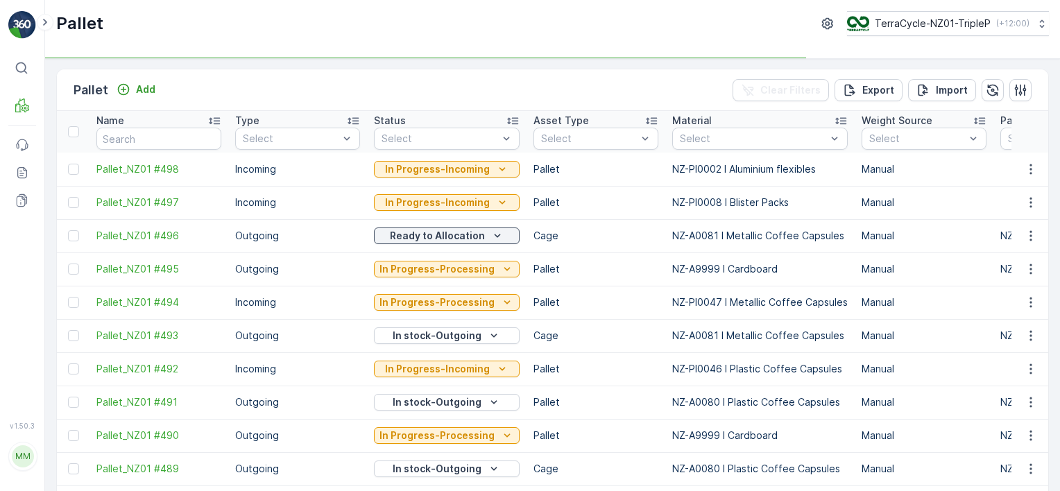
scroll to position [0, 0]
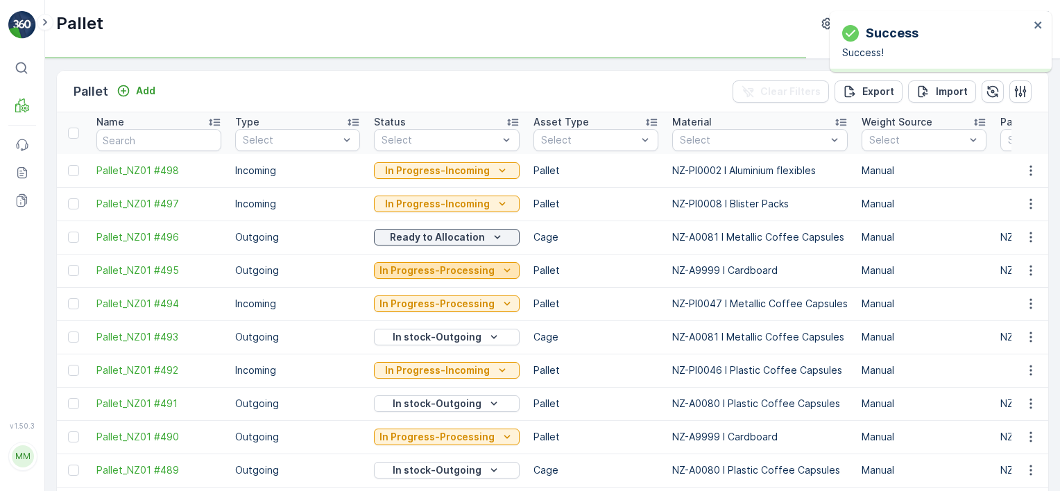
click at [484, 277] on button "In Progress-Processing" at bounding box center [447, 270] width 146 height 17
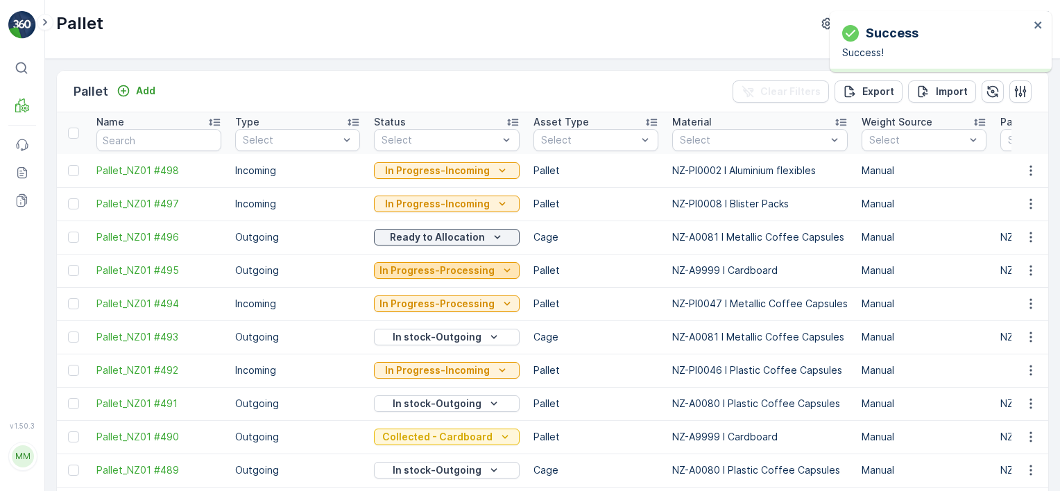
click at [509, 269] on button "In Progress-Processing" at bounding box center [447, 270] width 146 height 17
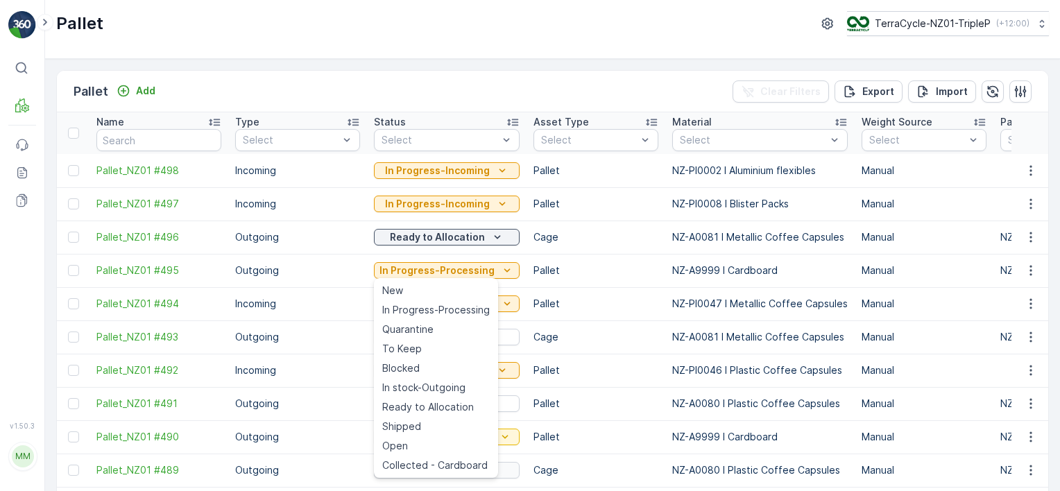
click at [465, 464] on span "Collected - Cardboard" at bounding box center [434, 466] width 105 height 14
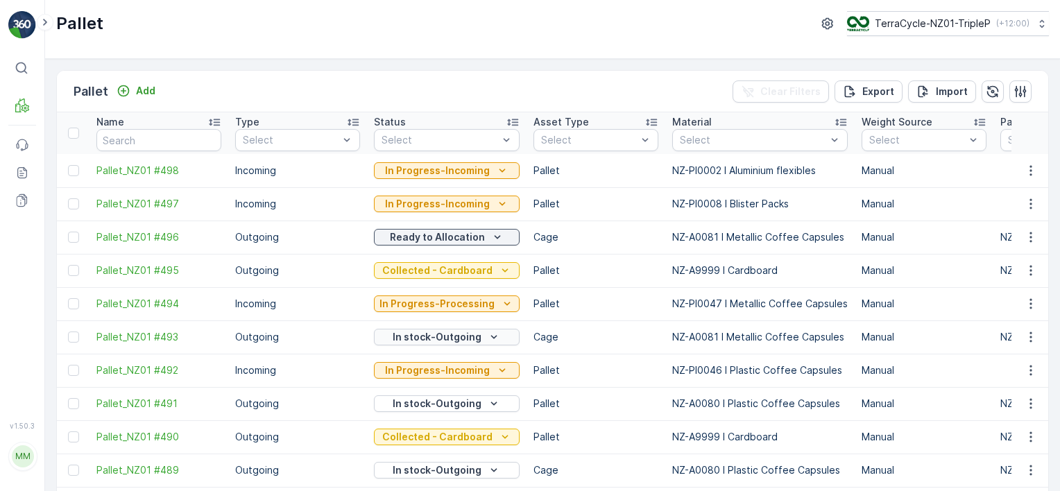
click at [489, 336] on icon "In stock-Outgoing" at bounding box center [494, 337] width 14 height 14
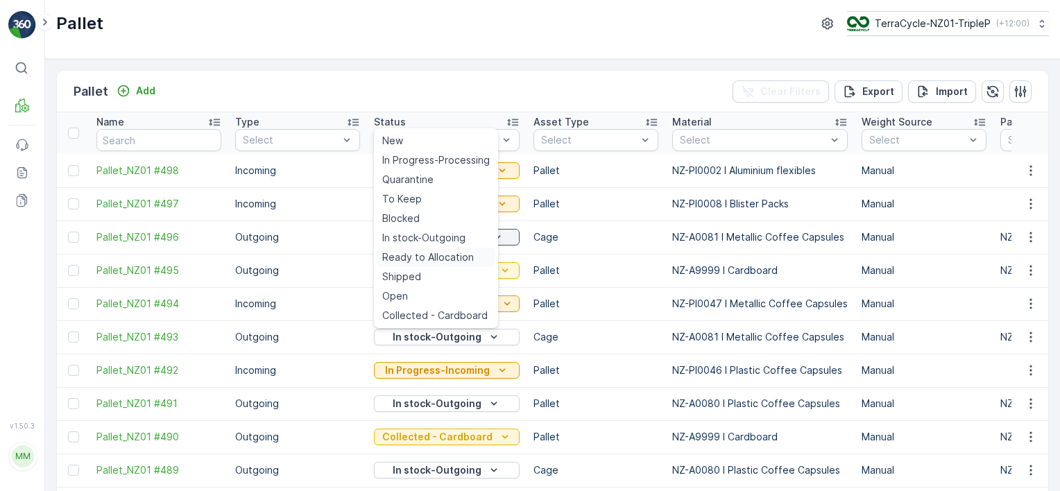
click at [454, 257] on span "Ready to Allocation" at bounding box center [428, 258] width 92 height 14
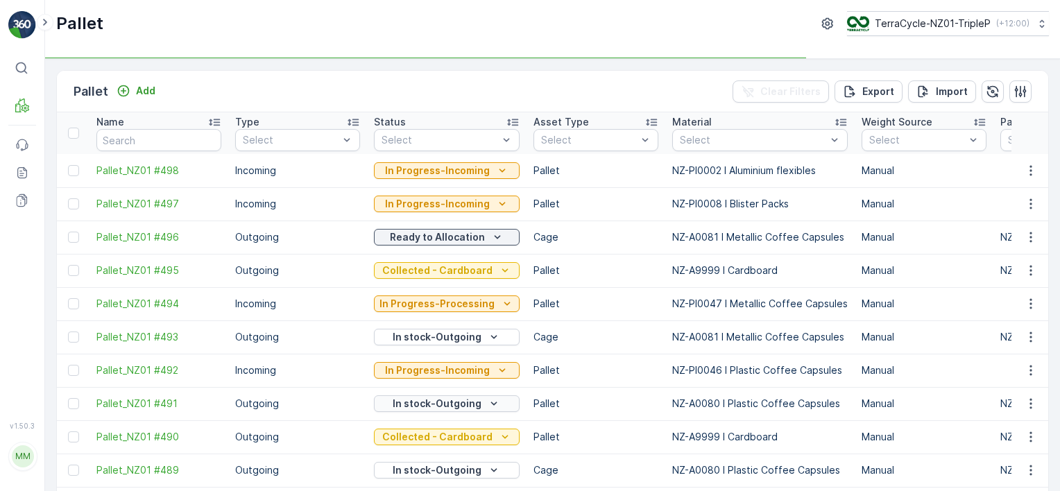
click at [487, 399] on icon "In stock-Outgoing" at bounding box center [494, 404] width 14 height 14
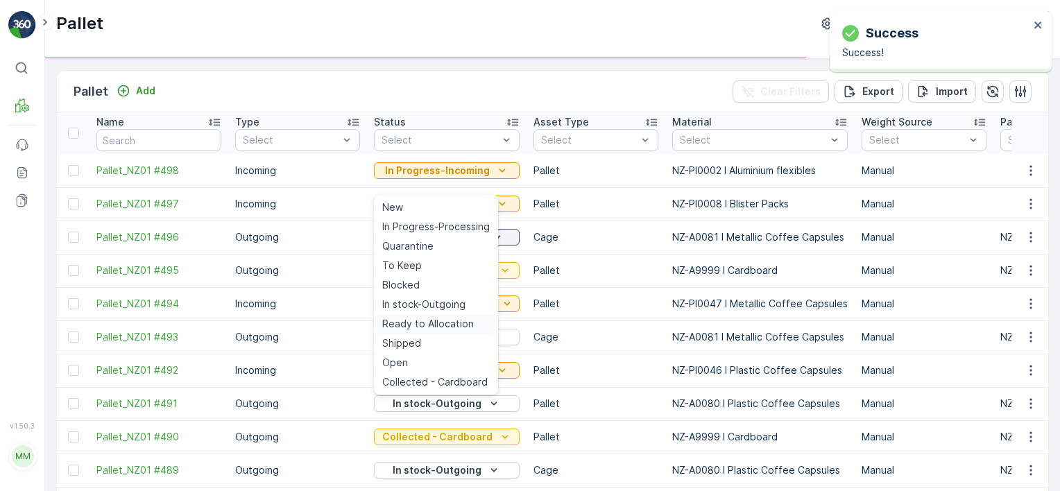
click at [475, 321] on div "Ready to Allocation" at bounding box center [436, 323] width 119 height 19
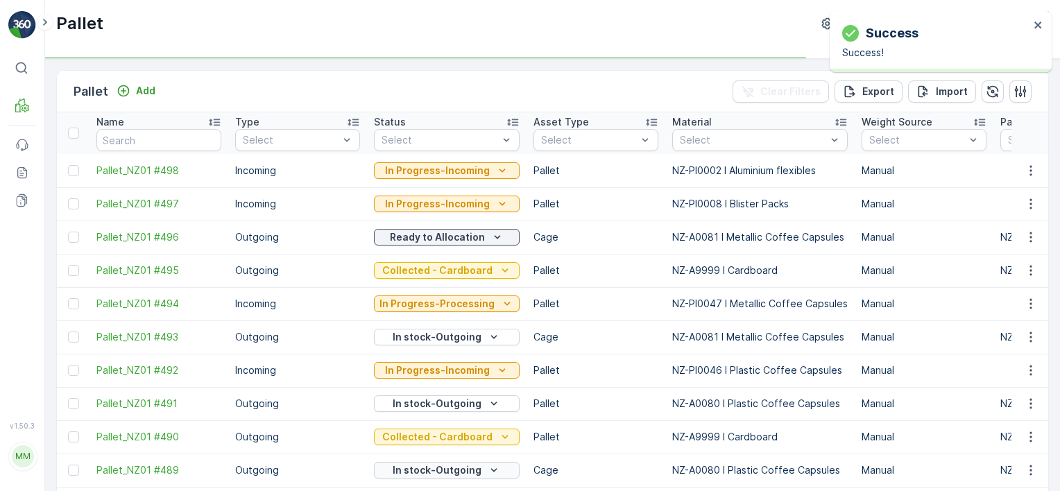
click at [459, 466] on p "In stock-Outgoing" at bounding box center [437, 471] width 89 height 14
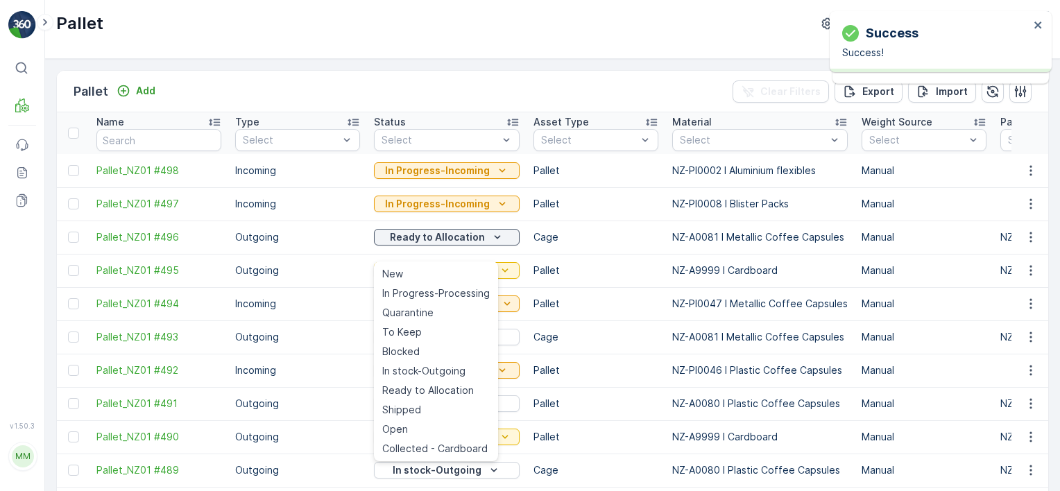
click at [464, 388] on span "Ready to Allocation" at bounding box center [428, 391] width 92 height 14
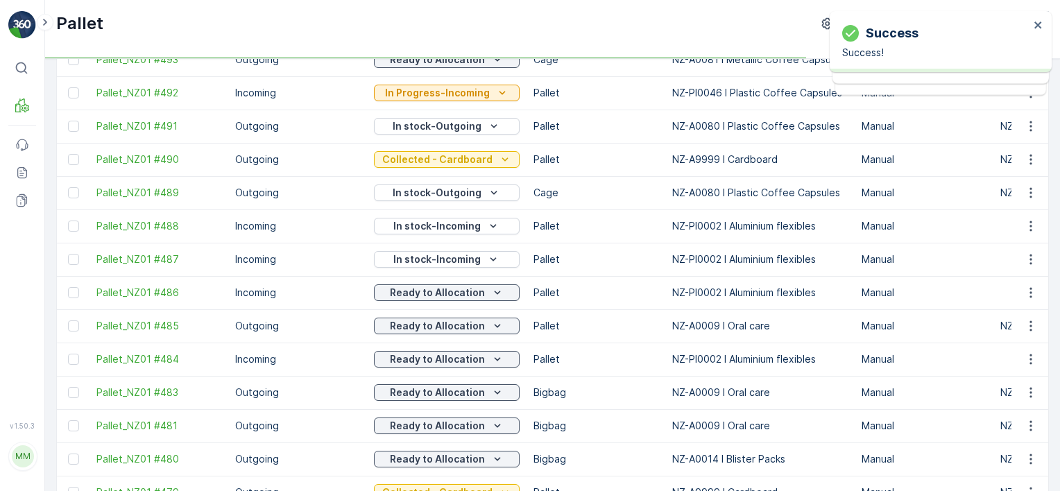
scroll to position [208, 0]
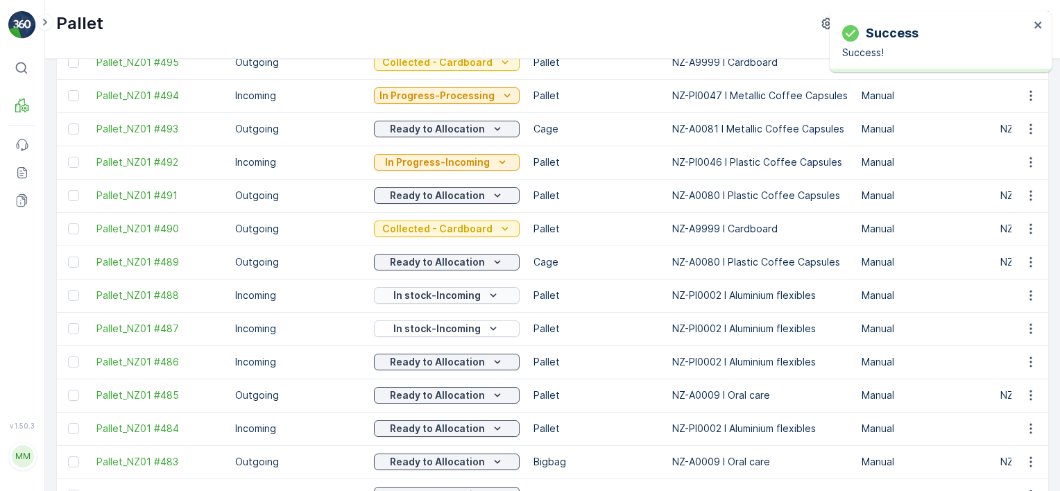
click at [461, 300] on p "In stock-Incoming" at bounding box center [436, 296] width 87 height 14
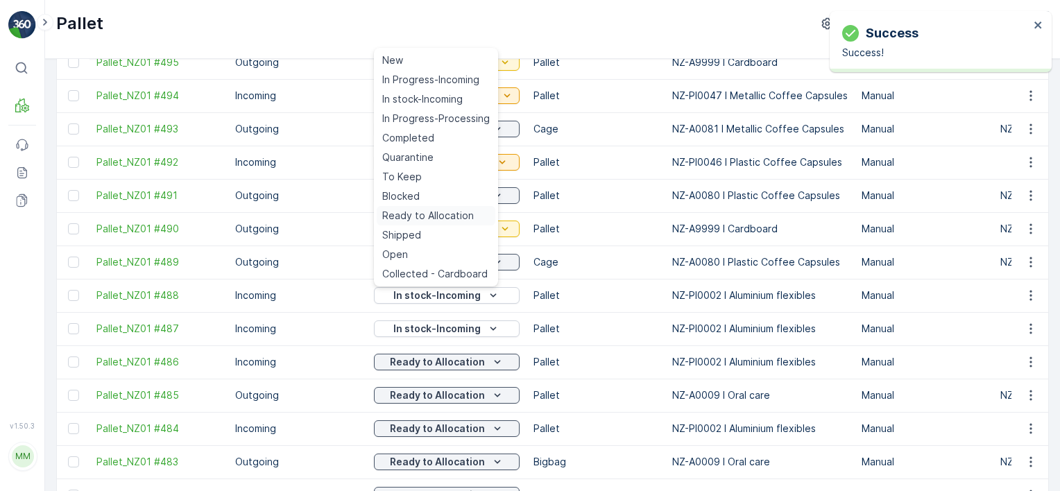
click at [461, 221] on span "Ready to Allocation" at bounding box center [428, 216] width 92 height 14
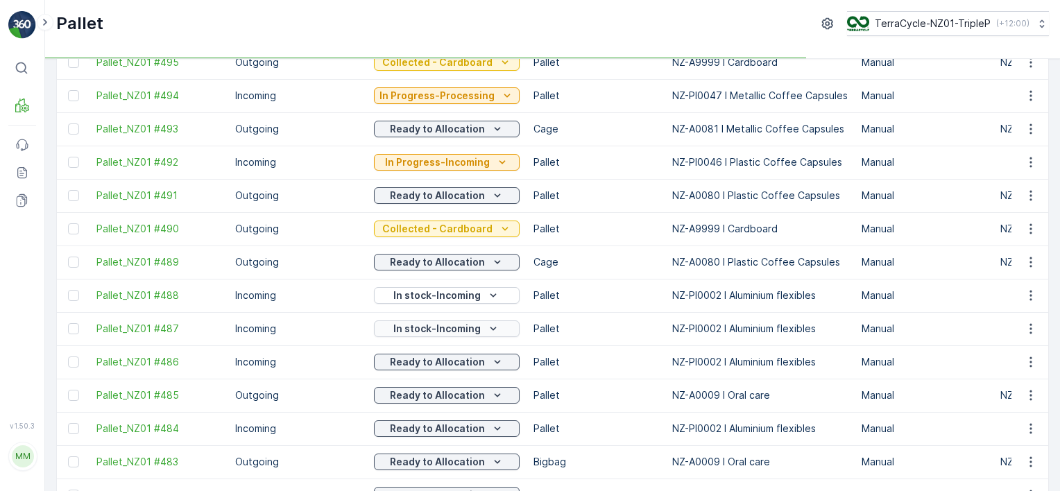
click at [464, 323] on p "In stock-Incoming" at bounding box center [436, 329] width 87 height 14
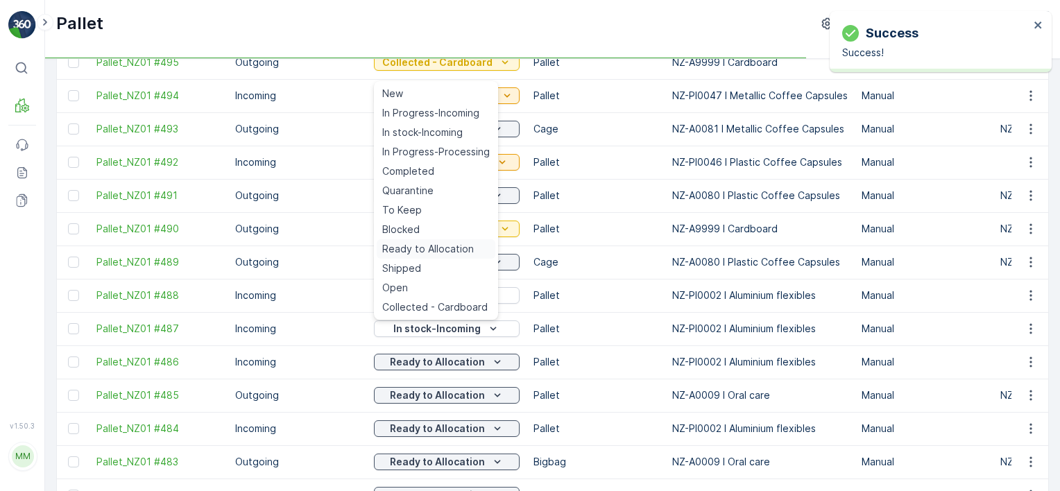
click at [439, 244] on span "Ready to Allocation" at bounding box center [428, 249] width 92 height 14
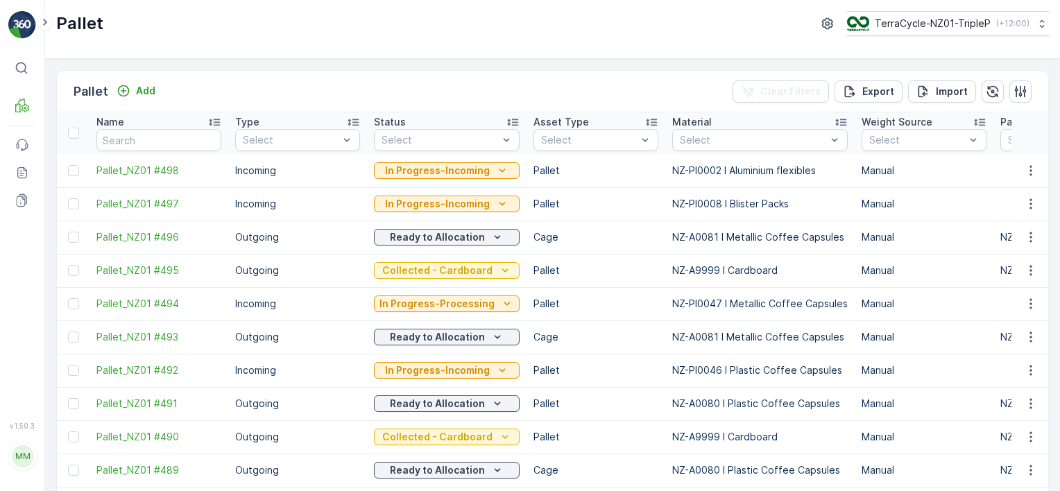
scroll to position [69, 0]
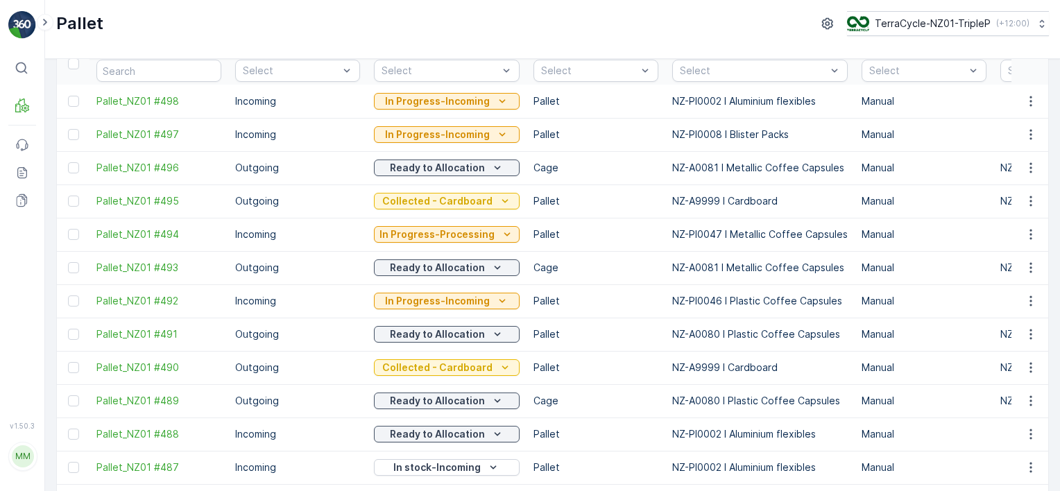
drag, startPoint x: 69, startPoint y: 166, endPoint x: 82, endPoint y: 203, distance: 39.5
click at [69, 166] on div at bounding box center [73, 167] width 11 height 11
click at [68, 162] on input "checkbox" at bounding box center [68, 162] width 0 height 0
click at [75, 234] on div at bounding box center [73, 234] width 11 height 11
click at [68, 229] on input "checkbox" at bounding box center [68, 229] width 0 height 0
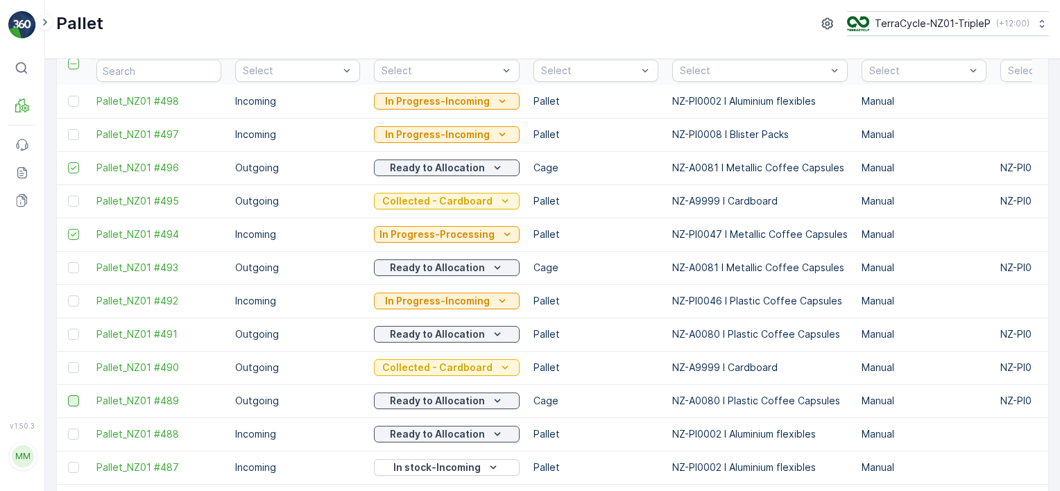
drag, startPoint x: 77, startPoint y: 330, endPoint x: 78, endPoint y: 403, distance: 72.2
click at [73, 333] on div at bounding box center [73, 334] width 11 height 11
click at [68, 329] on input "checkbox" at bounding box center [68, 329] width 0 height 0
drag, startPoint x: 78, startPoint y: 403, endPoint x: 750, endPoint y: 133, distance: 723.7
click at [77, 403] on div at bounding box center [73, 401] width 11 height 11
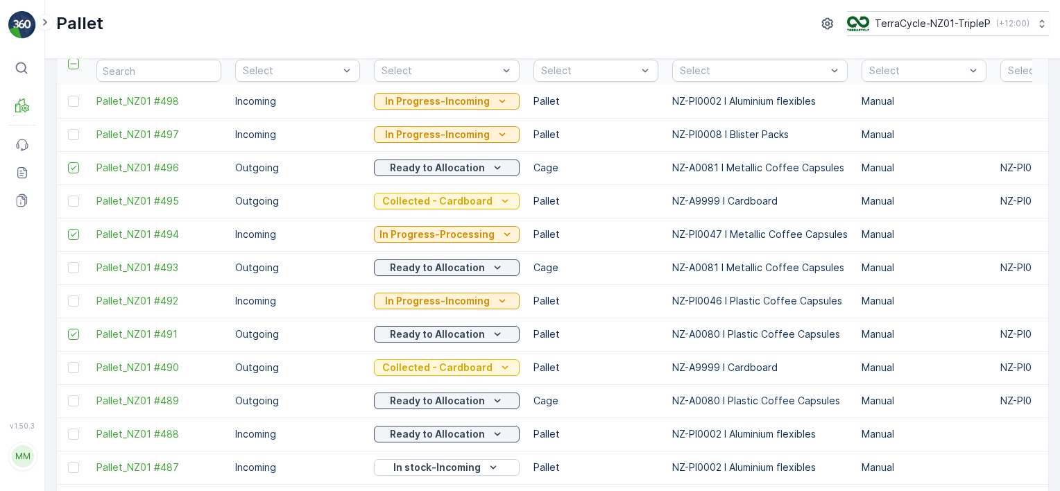
click at [68, 396] on input "checkbox" at bounding box center [68, 396] width 0 height 0
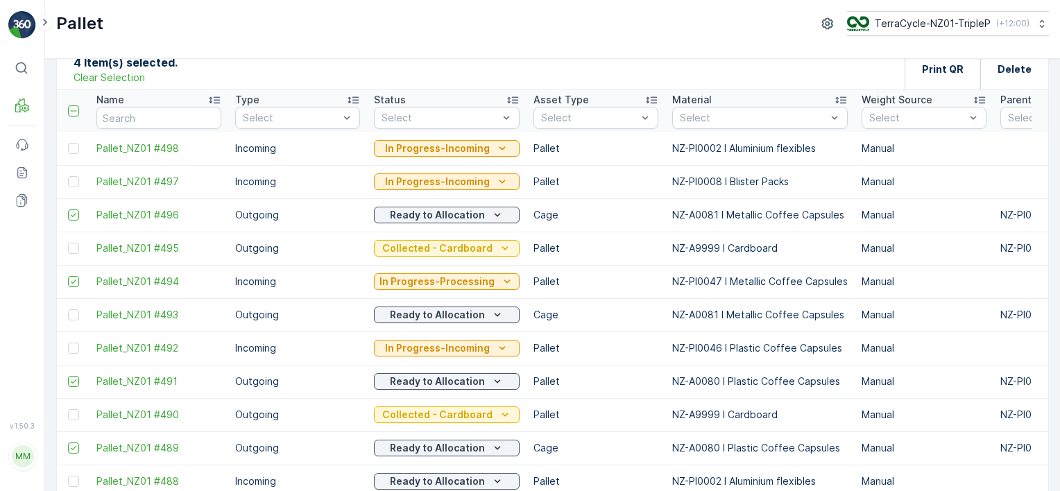
scroll to position [0, 0]
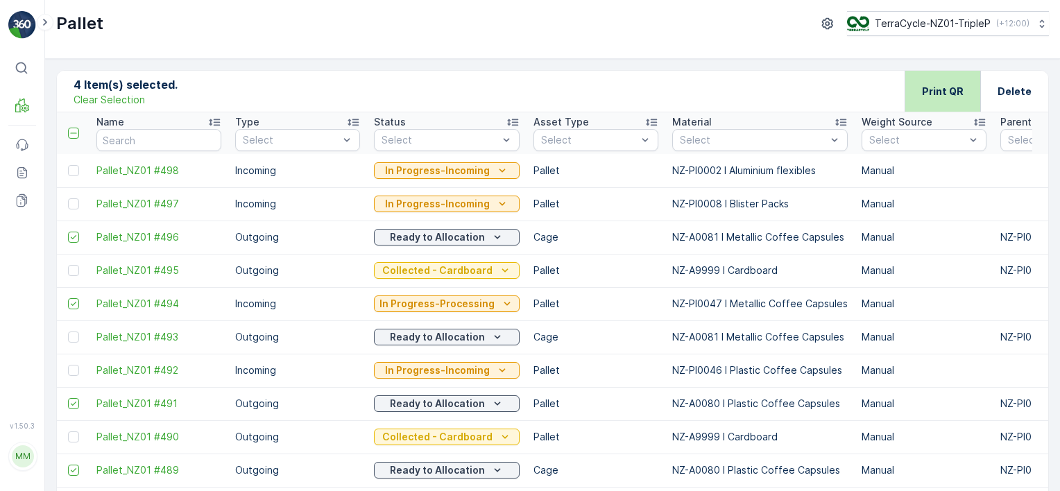
click at [949, 94] on p "Print QR" at bounding box center [943, 92] width 42 height 14
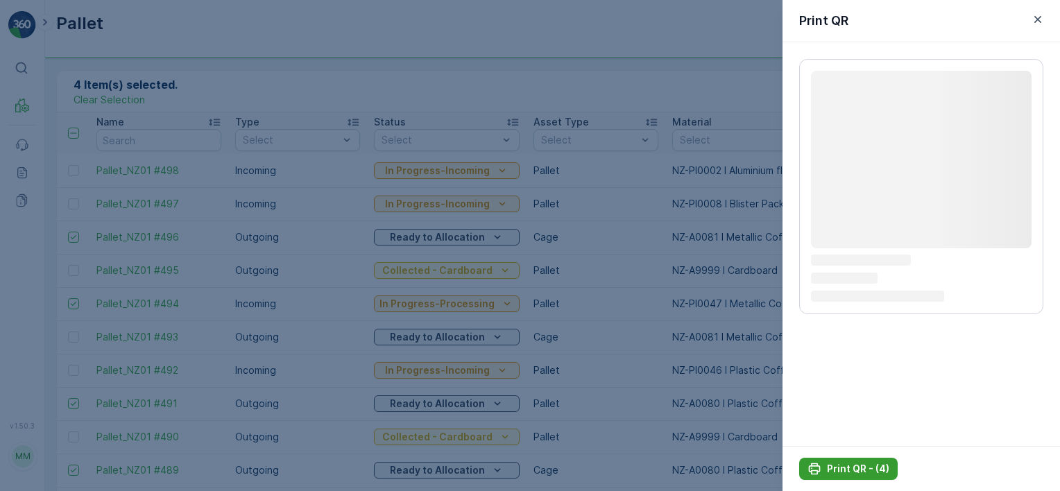
click at [879, 471] on p "Print QR - (4)" at bounding box center [858, 469] width 62 height 14
click at [870, 467] on p "Print QR - (4)" at bounding box center [858, 469] width 62 height 14
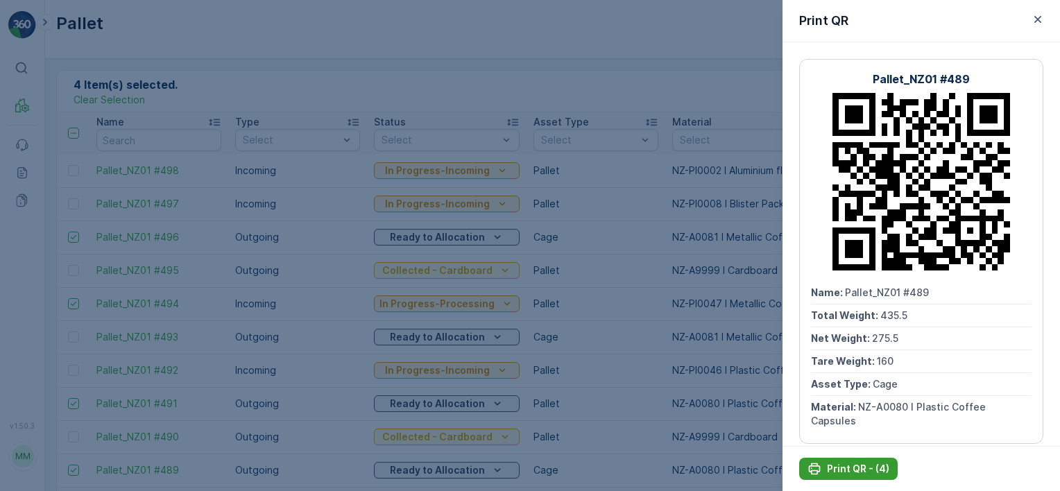
click at [870, 466] on p "Print QR - (4)" at bounding box center [858, 469] width 62 height 14
click at [430, 183] on div at bounding box center [530, 245] width 1060 height 491
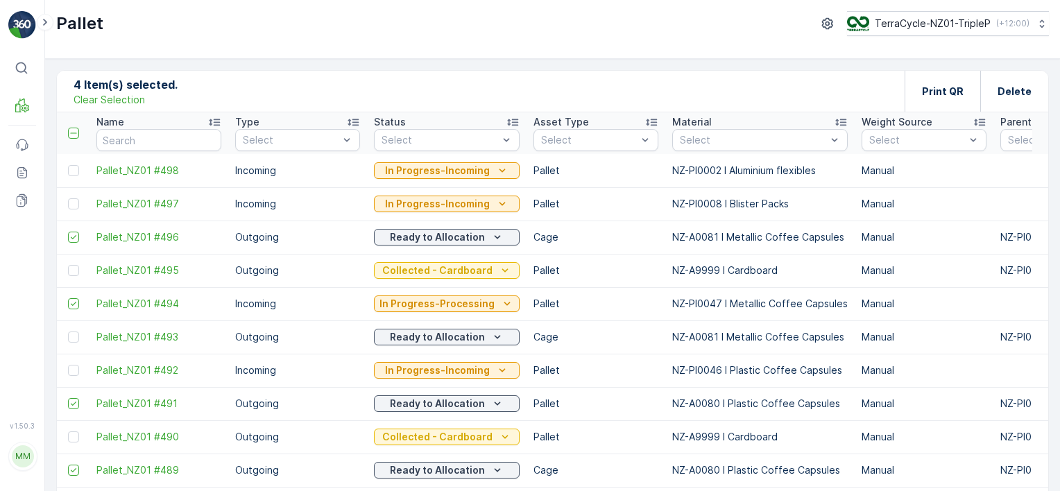
click at [103, 100] on p "Clear Selection" at bounding box center [109, 100] width 71 height 14
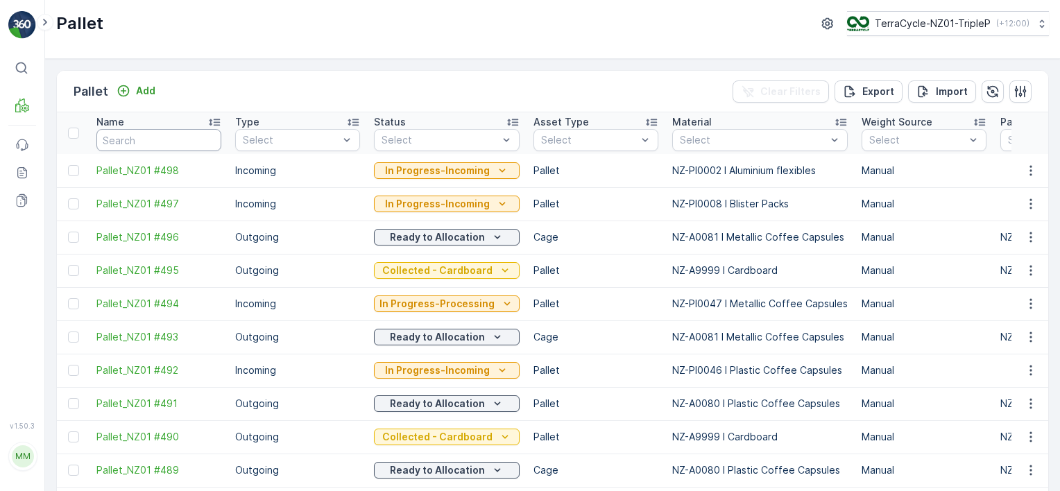
click at [184, 148] on input "text" at bounding box center [158, 140] width 125 height 22
type input "20585"
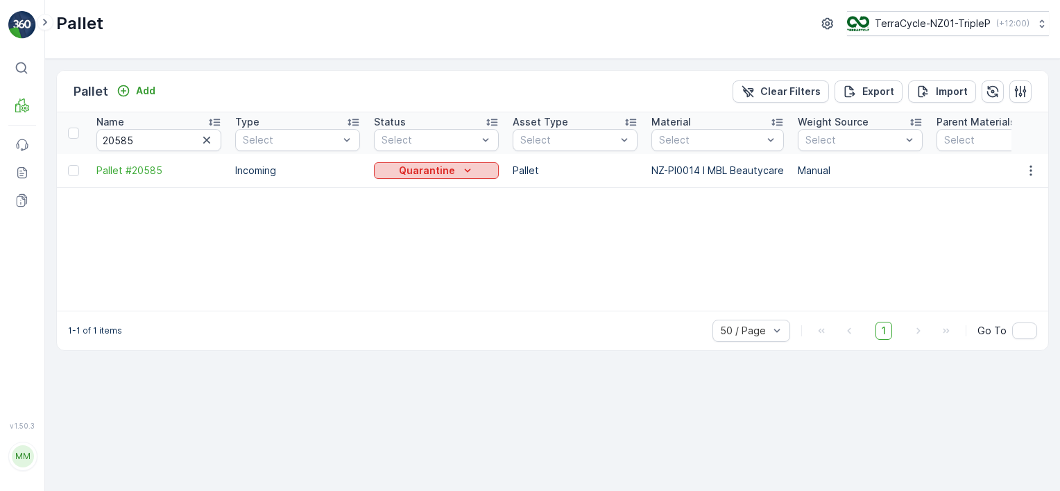
click at [442, 169] on p "Quarantine" at bounding box center [427, 171] width 56 height 14
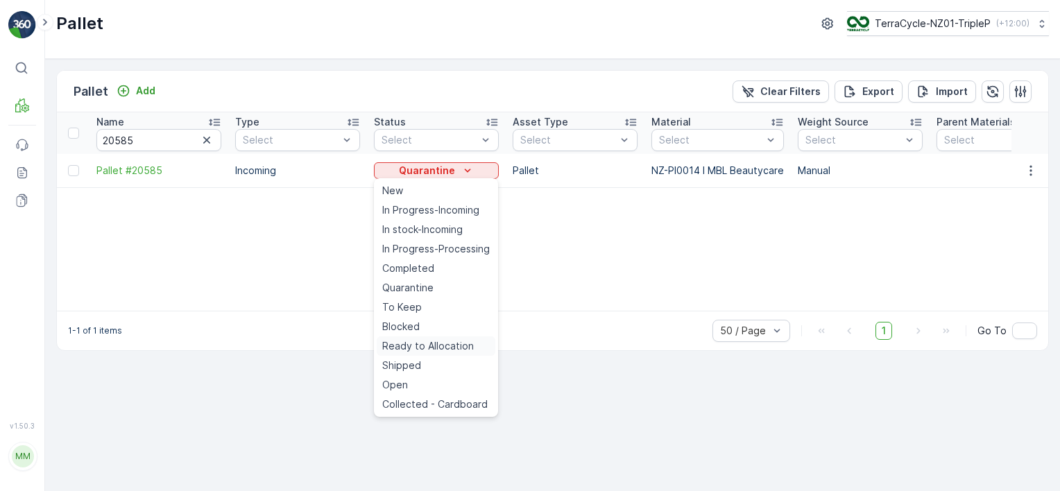
click at [415, 344] on span "Ready to Allocation" at bounding box center [428, 346] width 92 height 14
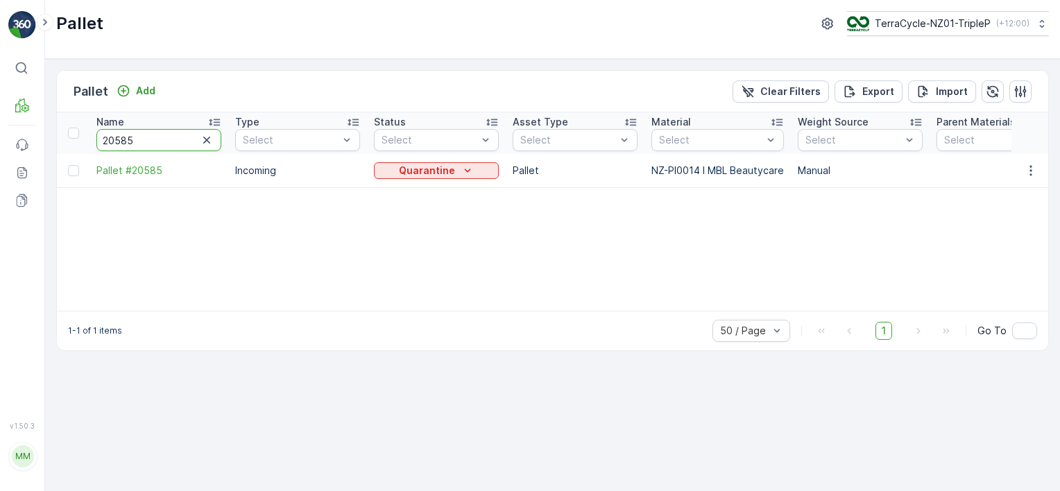
click at [143, 139] on input "20585" at bounding box center [158, 140] width 125 height 22
type input "20573"
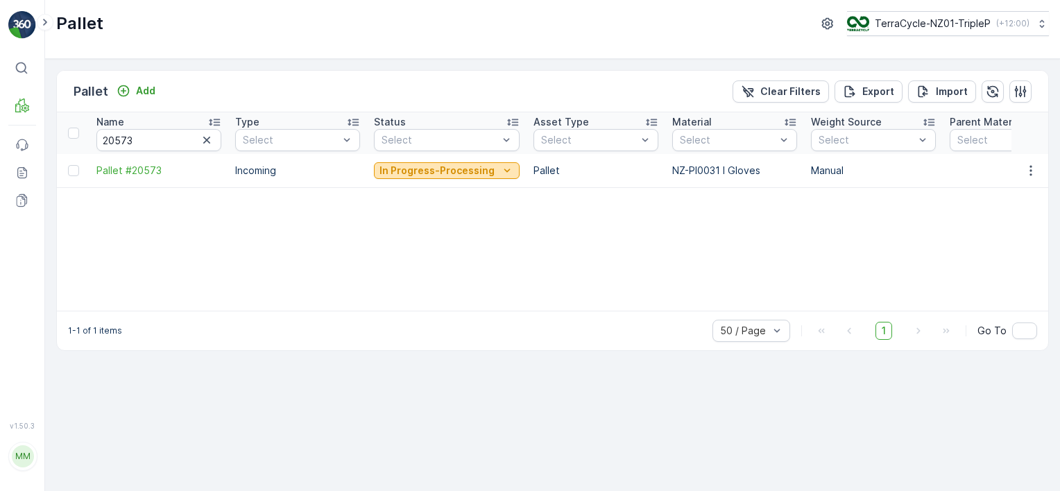
click at [406, 169] on p "In Progress-Processing" at bounding box center [437, 171] width 115 height 14
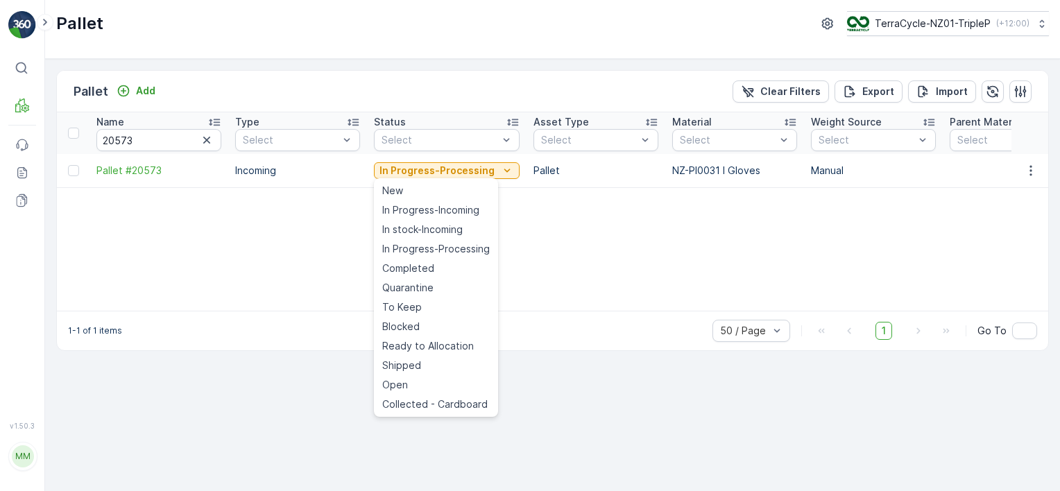
drag, startPoint x: 410, startPoint y: 285, endPoint x: 429, endPoint y: 153, distance: 133.2
click at [411, 283] on span "Quarantine" at bounding box center [407, 288] width 51 height 14
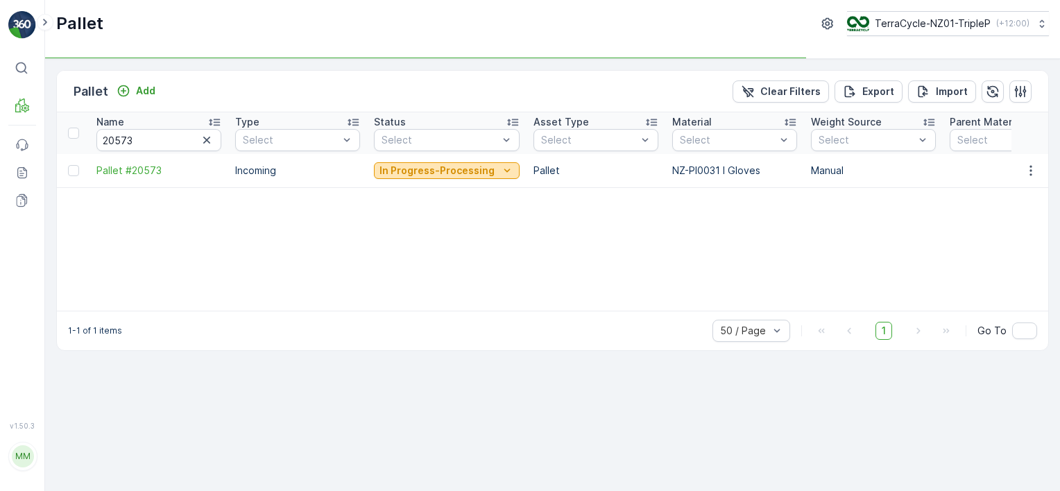
click at [430, 173] on p "In Progress-Processing" at bounding box center [437, 171] width 115 height 14
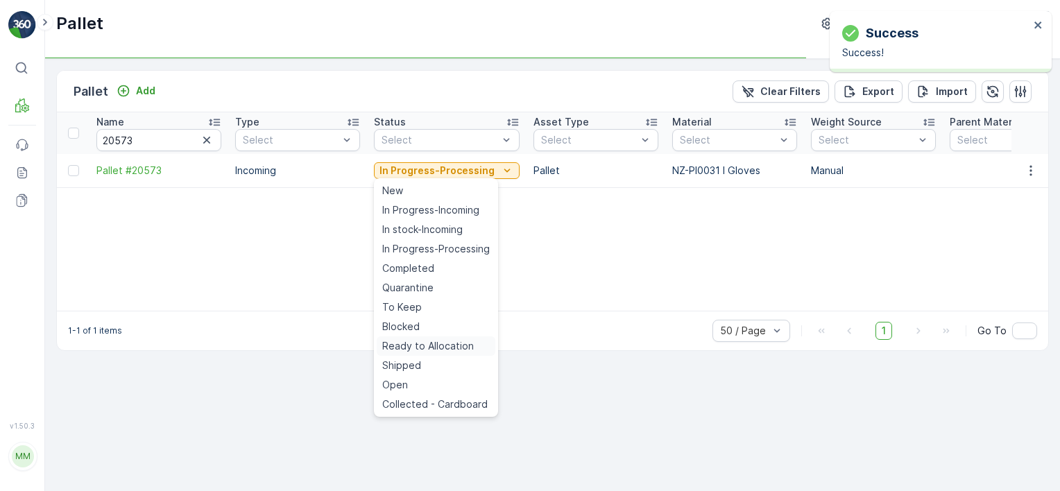
click at [446, 344] on span "Ready to Allocation" at bounding box center [428, 346] width 92 height 14
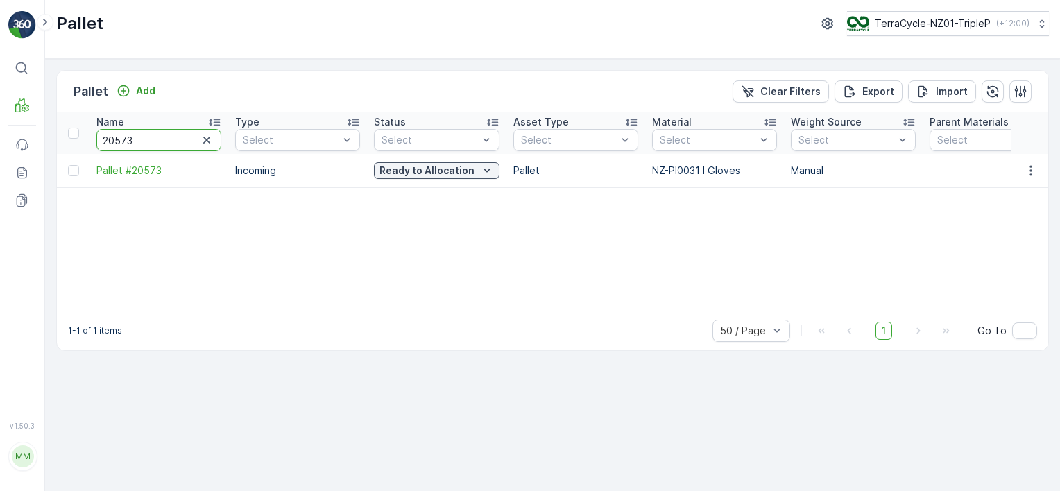
click at [146, 135] on input "20573" at bounding box center [158, 140] width 125 height 22
type input "2056"
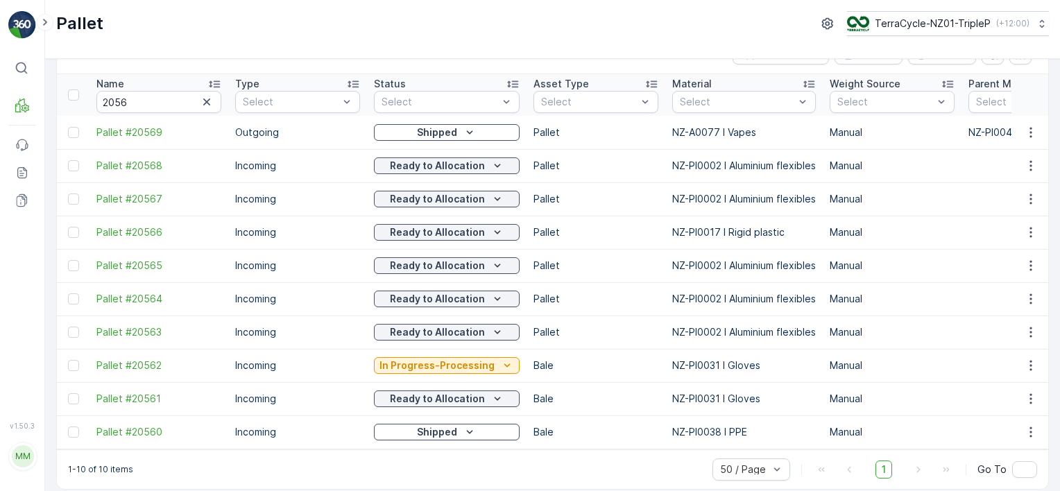
scroll to position [53, 0]
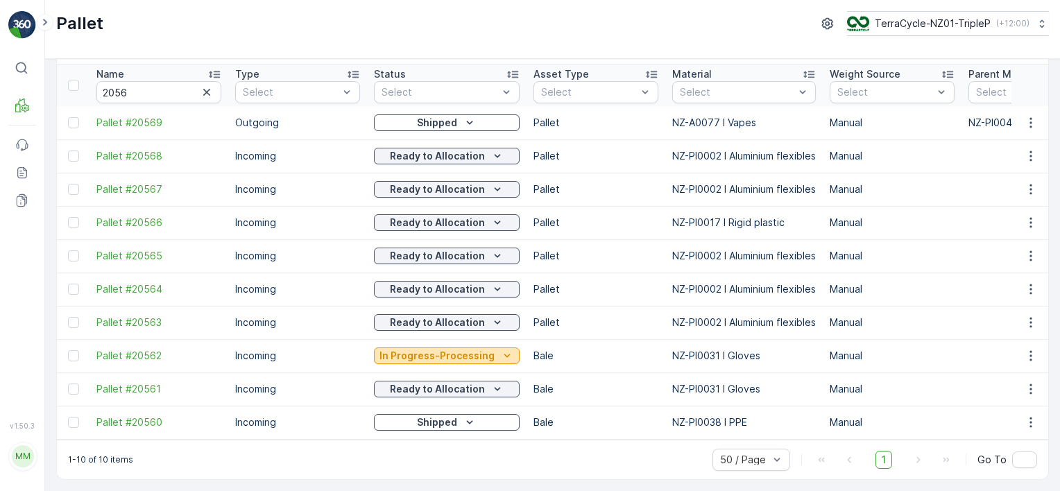
click at [450, 353] on p "In Progress-Processing" at bounding box center [437, 356] width 115 height 14
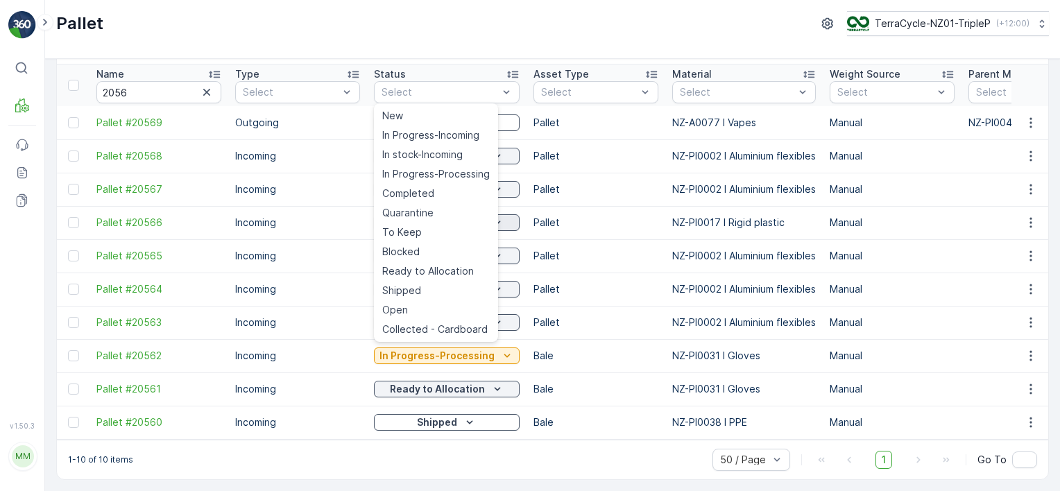
click at [435, 211] on div "Quarantine" at bounding box center [436, 212] width 119 height 19
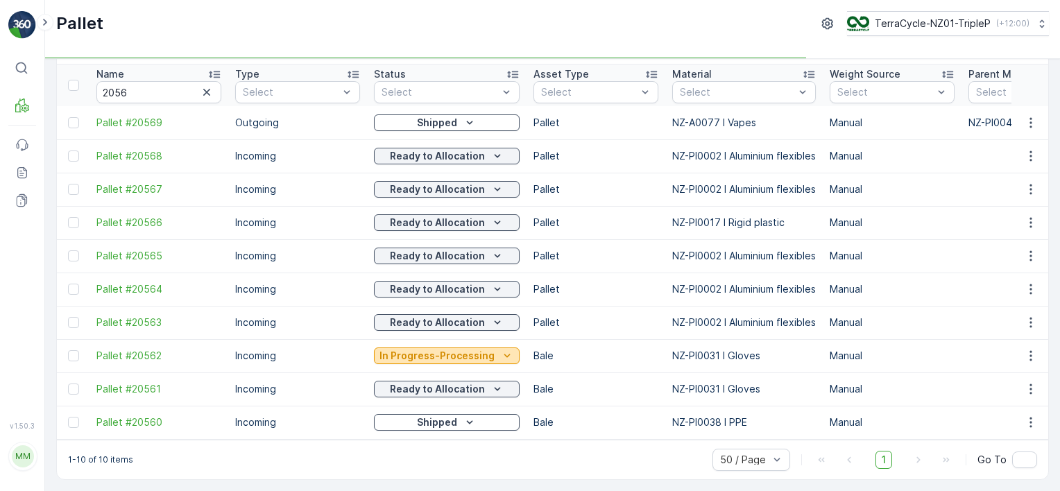
click at [441, 354] on p "In Progress-Processing" at bounding box center [437, 356] width 115 height 14
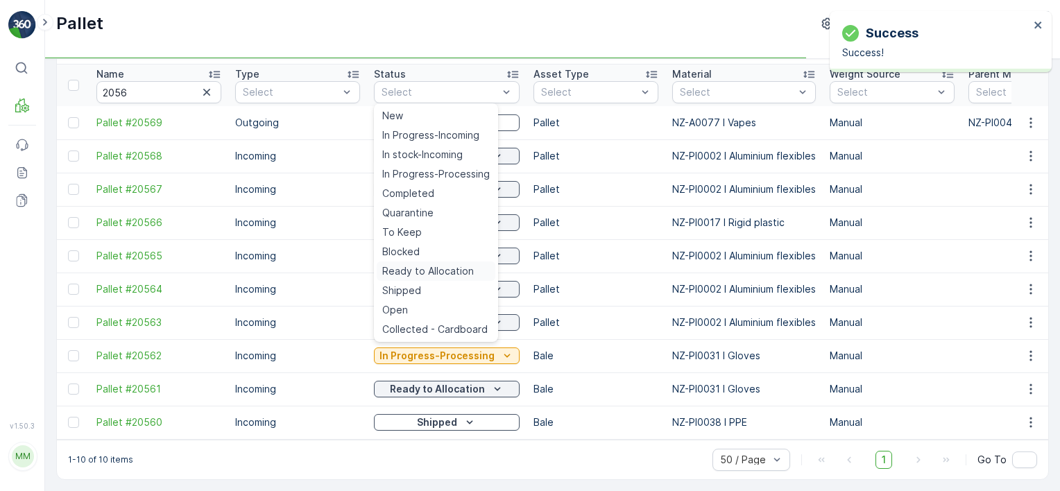
click at [436, 270] on span "Ready to Allocation" at bounding box center [428, 271] width 92 height 14
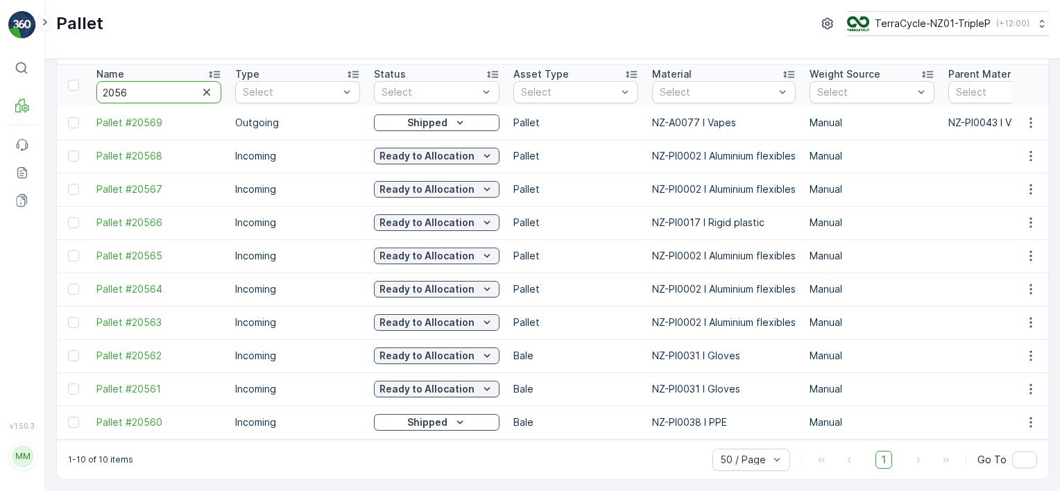
click at [164, 86] on input "2056" at bounding box center [158, 92] width 125 height 22
click at [164, 85] on input "2056" at bounding box center [158, 92] width 125 height 22
click at [138, 85] on input "2056" at bounding box center [158, 92] width 125 height 22
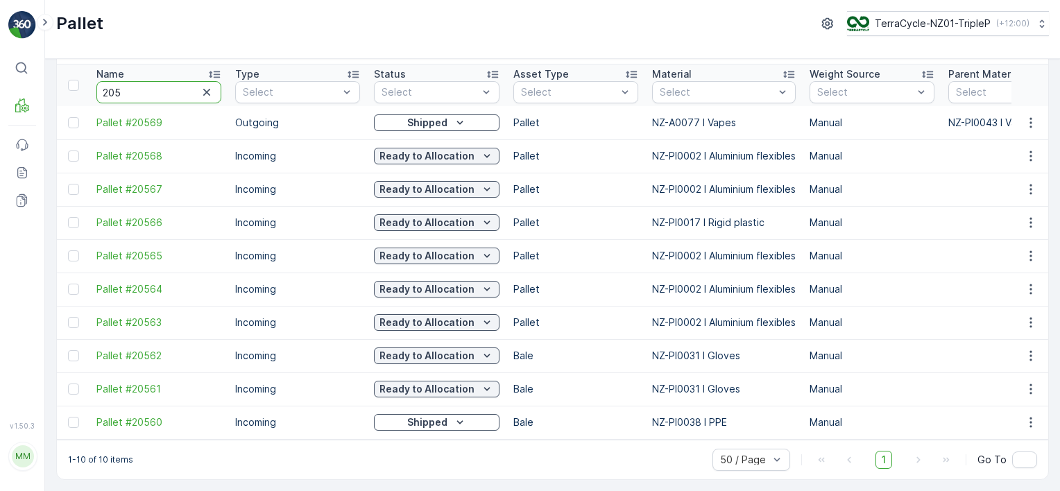
type input "2053"
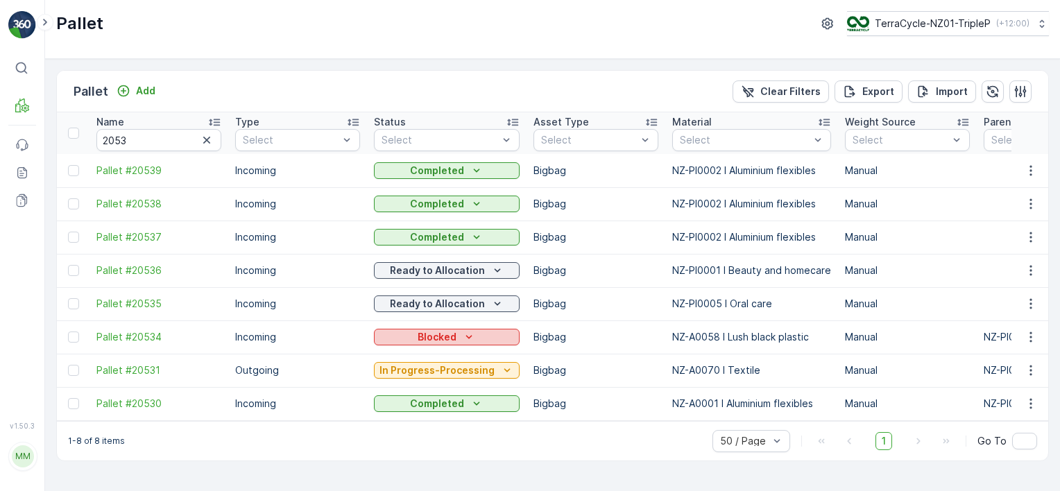
click at [421, 339] on p "Blocked" at bounding box center [437, 337] width 39 height 14
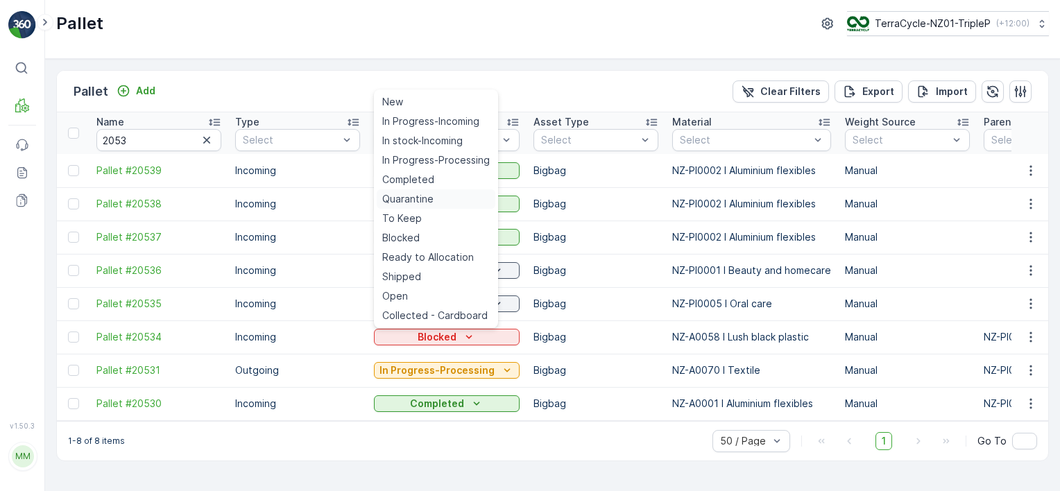
click at [452, 199] on div "Quarantine" at bounding box center [436, 198] width 119 height 19
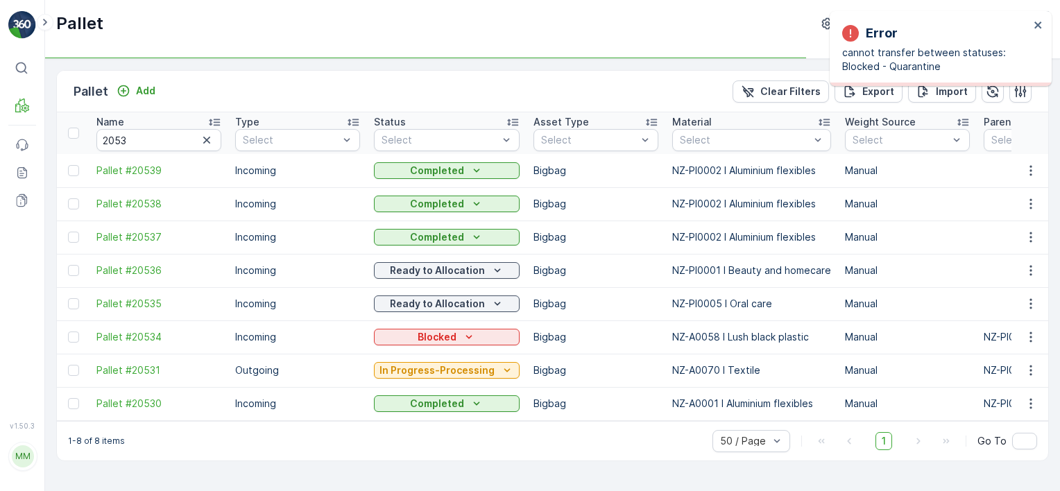
click at [470, 323] on td "Blocked" at bounding box center [447, 337] width 160 height 33
drag, startPoint x: 477, startPoint y: 339, endPoint x: 467, endPoint y: 311, distance: 29.4
click at [475, 337] on div "Blocked" at bounding box center [447, 337] width 135 height 14
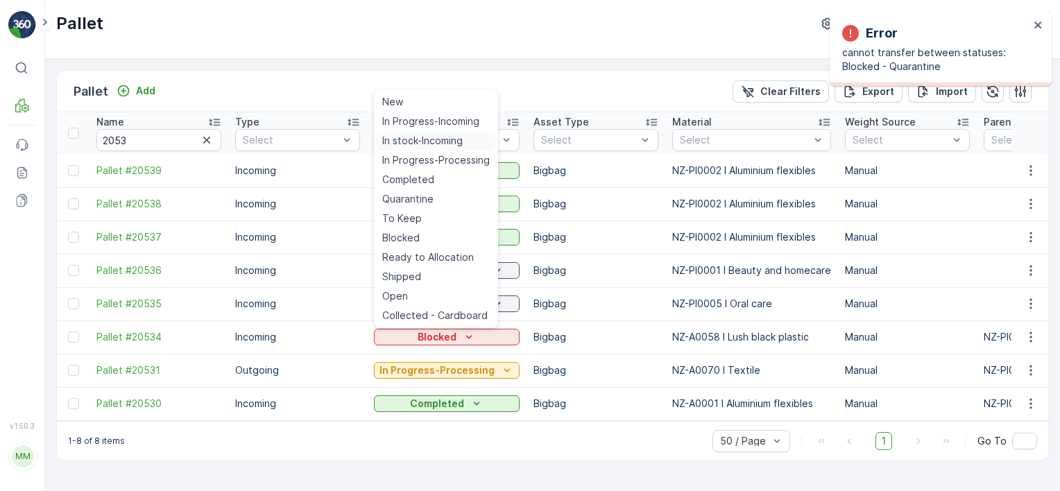
click at [451, 138] on span "In stock-Incoming" at bounding box center [422, 141] width 81 height 14
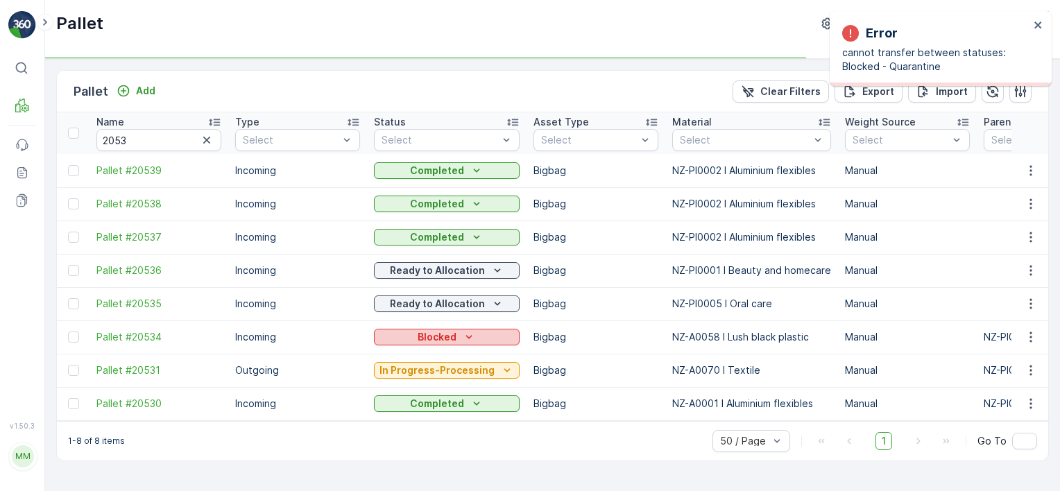
click at [447, 335] on p "Blocked" at bounding box center [437, 337] width 39 height 14
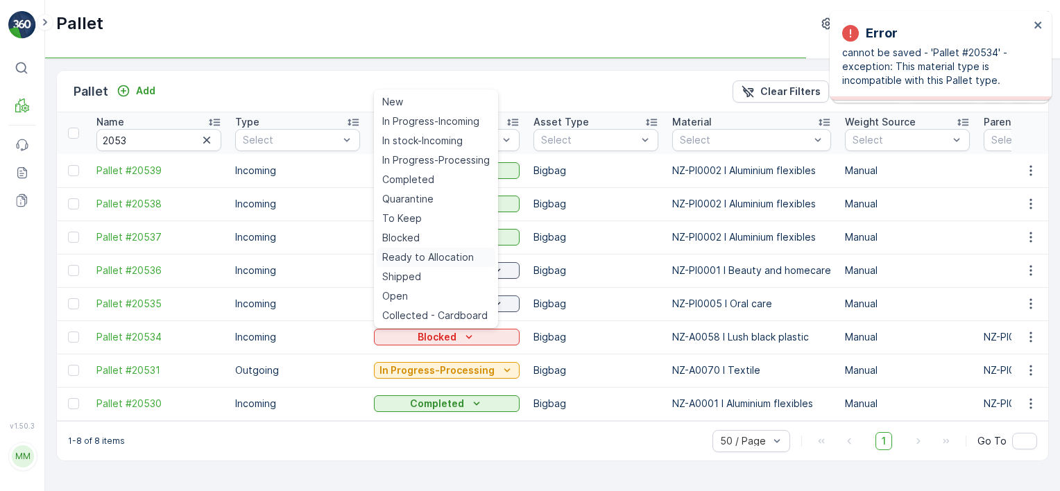
click at [427, 253] on span "Ready to Allocation" at bounding box center [428, 258] width 92 height 14
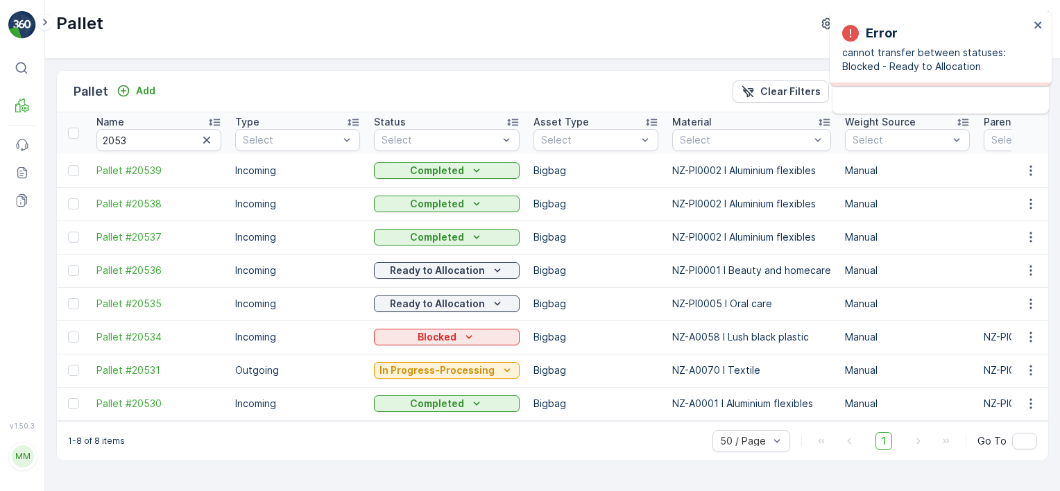
drag, startPoint x: 448, startPoint y: 336, endPoint x: 441, endPoint y: 317, distance: 19.8
click at [447, 335] on p "Blocked" at bounding box center [437, 337] width 39 height 14
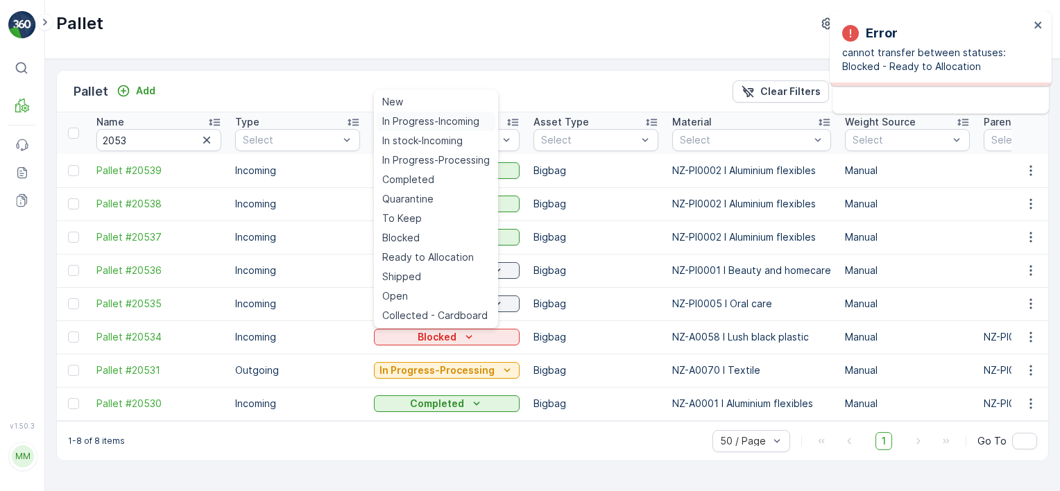
click at [446, 124] on span "In Progress-Incoming" at bounding box center [430, 122] width 97 height 14
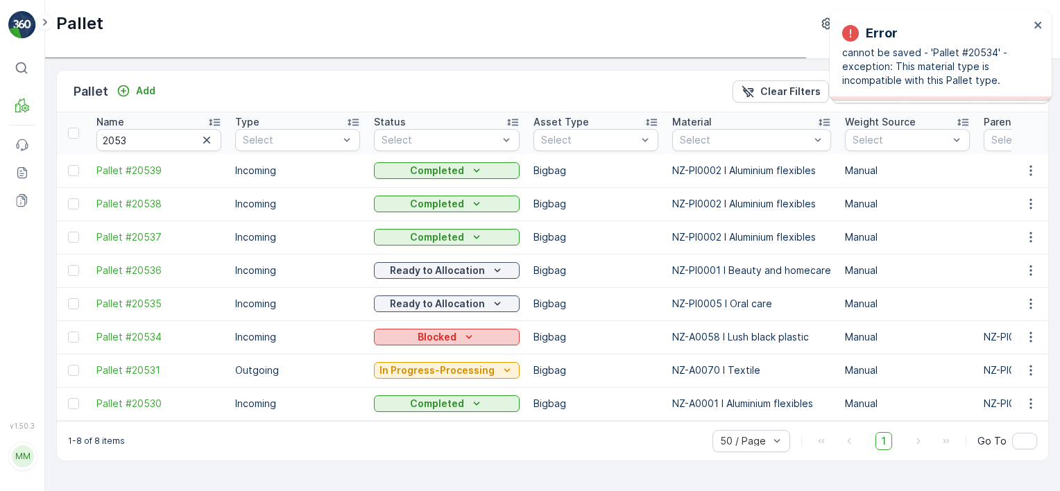
click at [418, 337] on p "Blocked" at bounding box center [437, 337] width 39 height 14
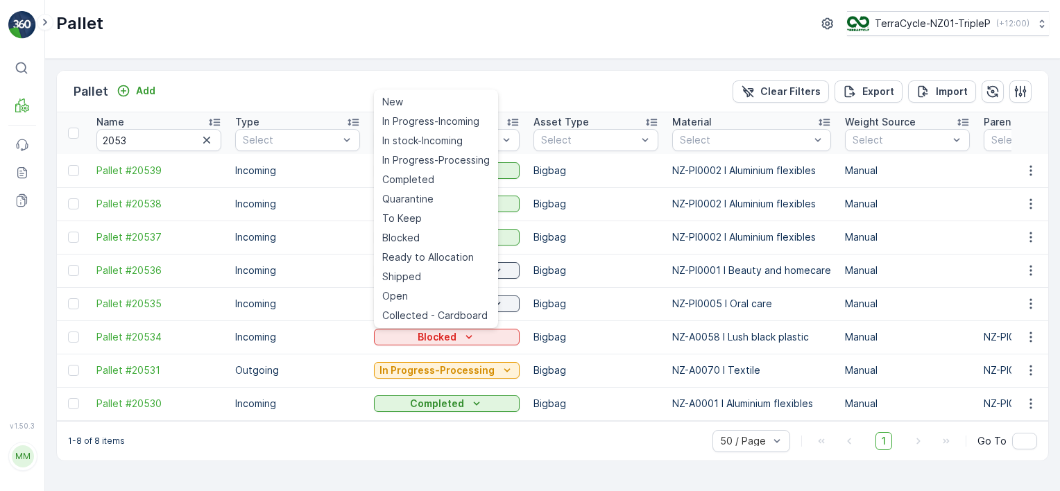
click at [433, 157] on span "In Progress-Processing" at bounding box center [436, 160] width 108 height 14
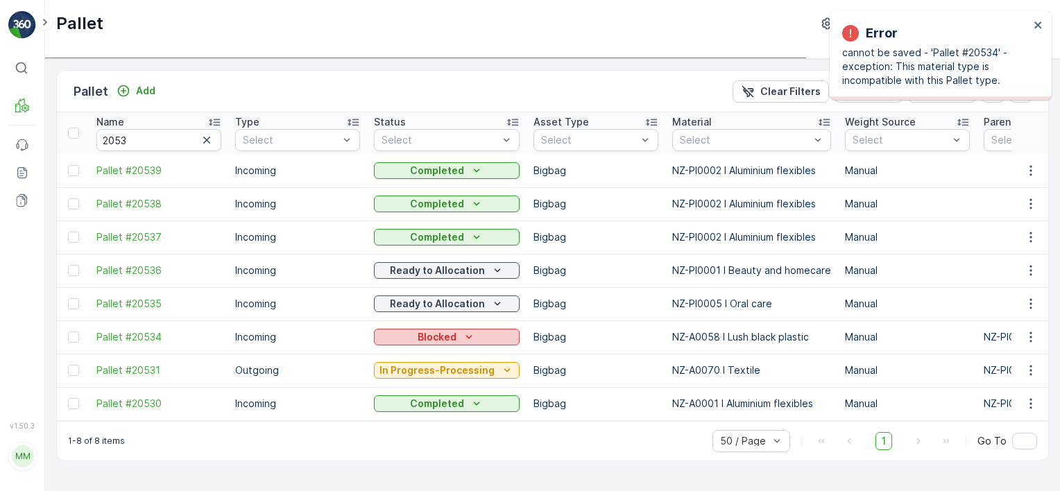
click at [469, 340] on icon "Blocked" at bounding box center [469, 337] width 14 height 14
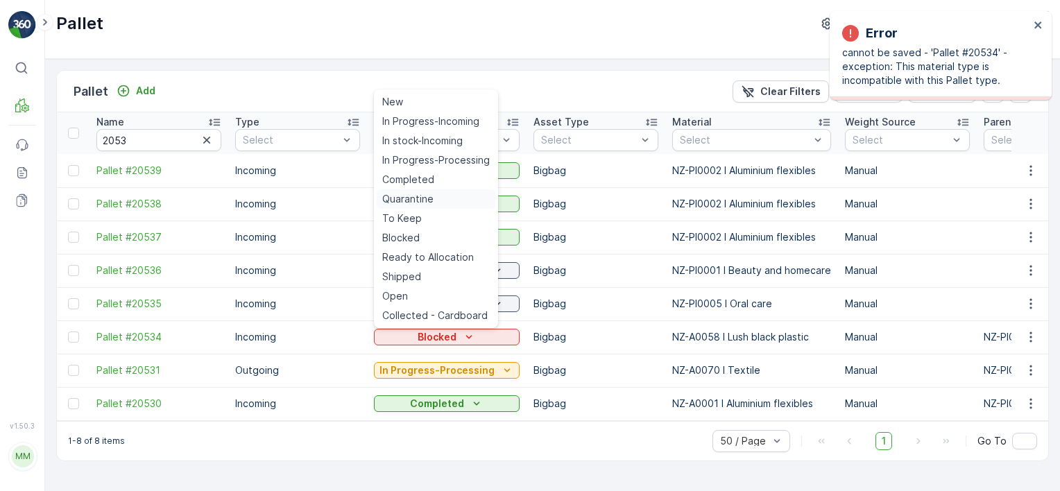
click at [436, 201] on div "Quarantine" at bounding box center [436, 198] width 119 height 19
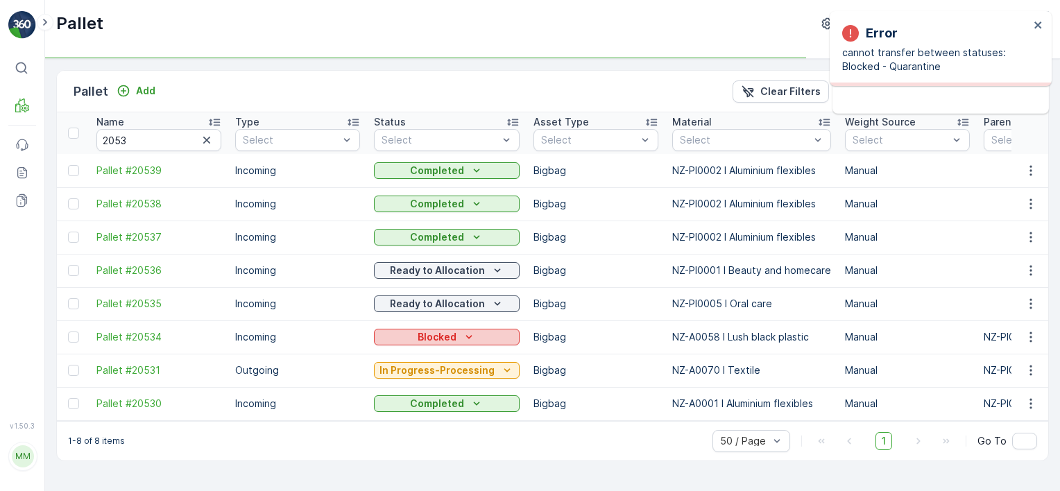
click at [454, 333] on div "Blocked" at bounding box center [447, 337] width 135 height 14
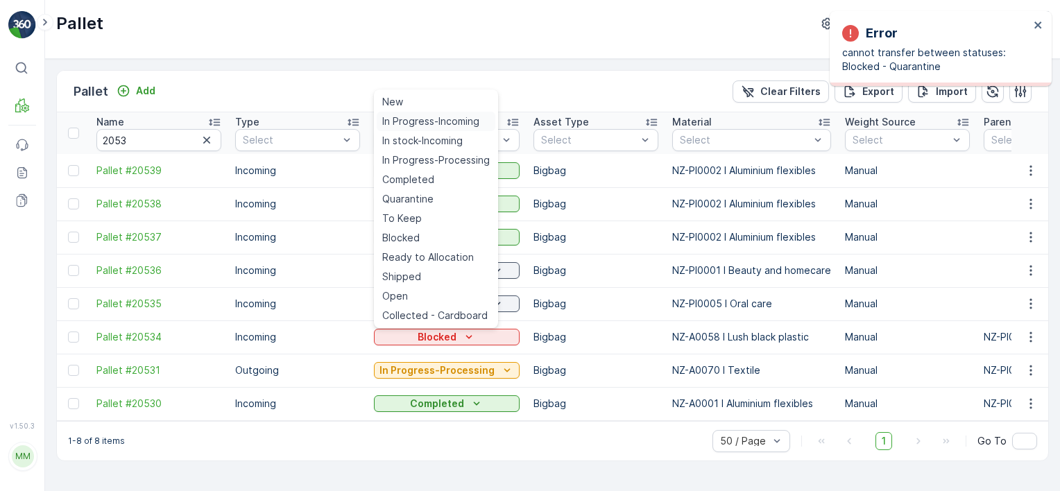
click at [457, 117] on span "In Progress-Incoming" at bounding box center [430, 122] width 97 height 14
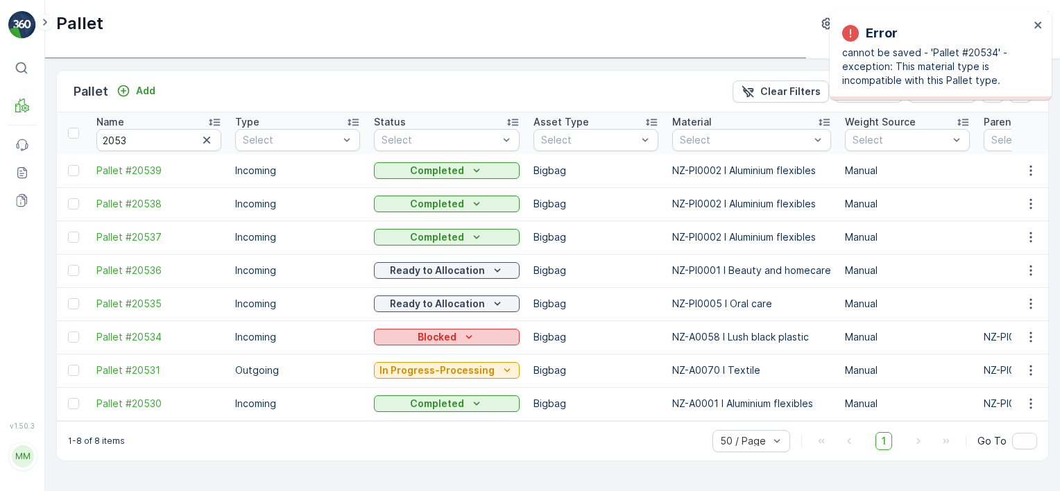
click at [425, 339] on p "Blocked" at bounding box center [437, 337] width 39 height 14
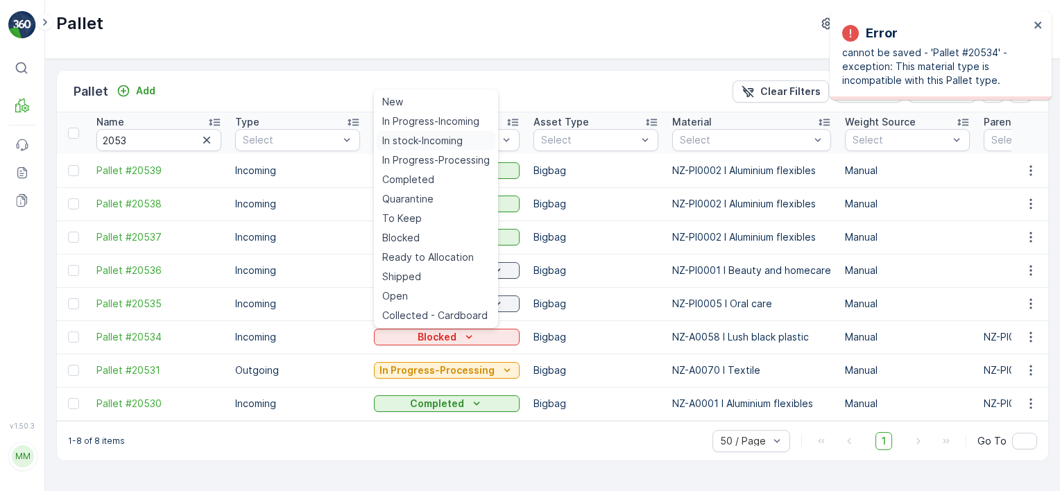
click at [443, 139] on span "In stock-Incoming" at bounding box center [422, 141] width 81 height 14
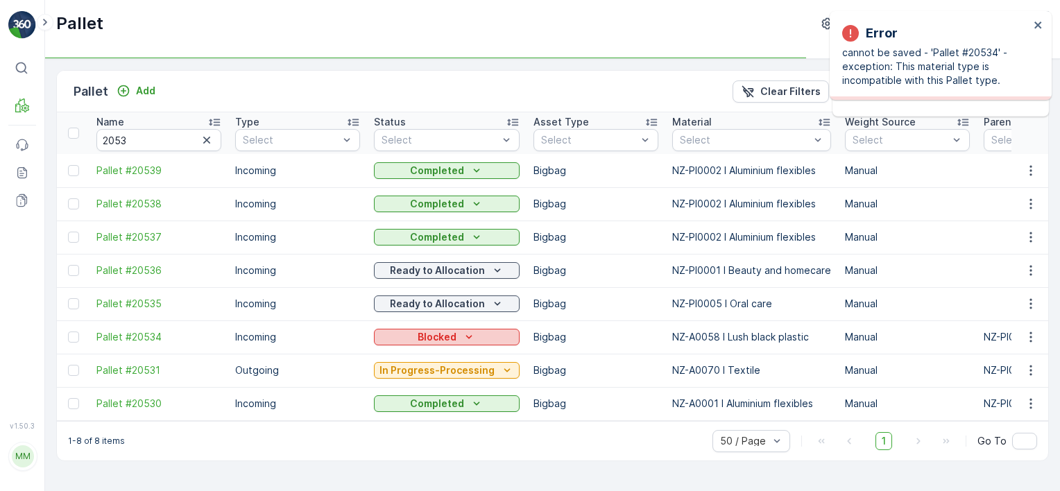
click at [462, 333] on icon "Blocked" at bounding box center [469, 337] width 14 height 14
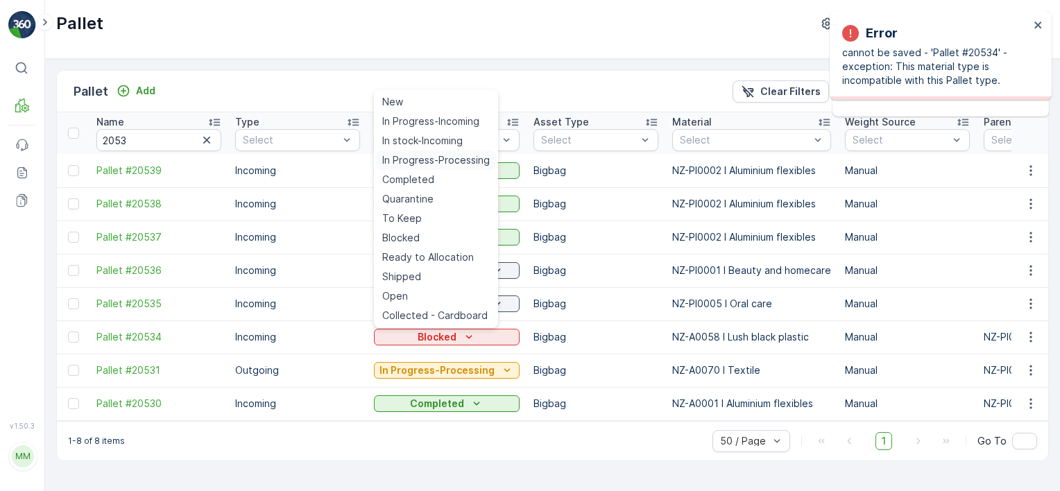
click at [465, 164] on span "In Progress-Processing" at bounding box center [436, 160] width 108 height 14
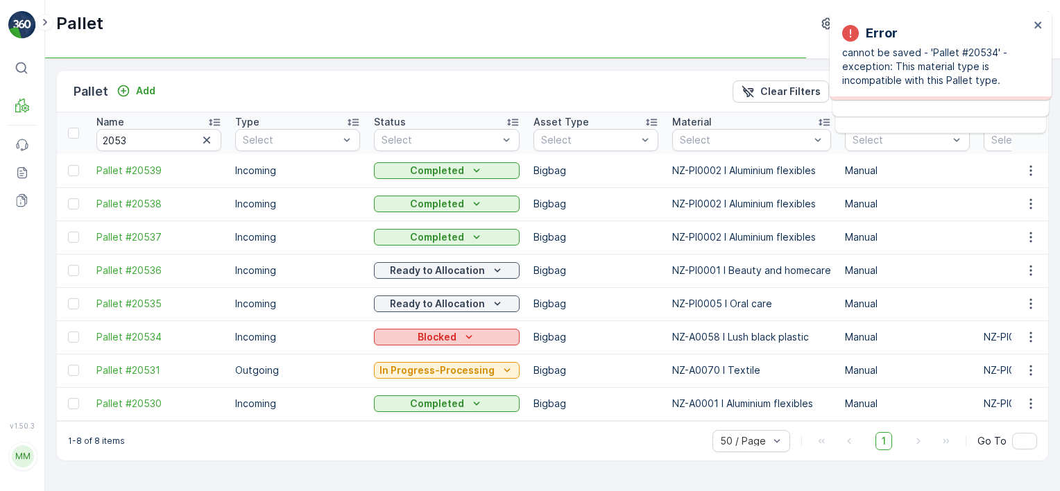
click at [431, 334] on p "Blocked" at bounding box center [437, 337] width 39 height 14
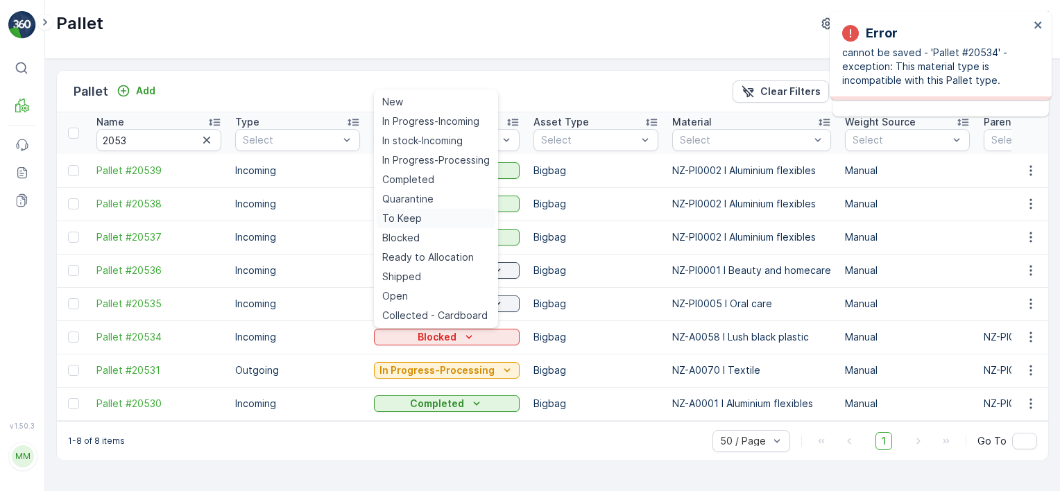
click at [432, 217] on div "To Keep" at bounding box center [436, 218] width 119 height 19
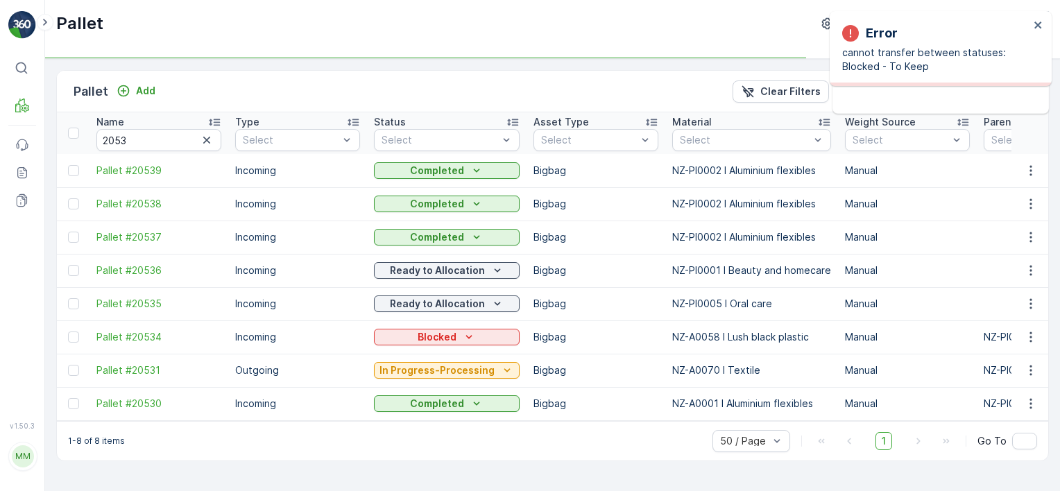
drag, startPoint x: 451, startPoint y: 337, endPoint x: 447, endPoint y: 310, distance: 26.7
click at [450, 336] on p "Blocked" at bounding box center [437, 337] width 39 height 14
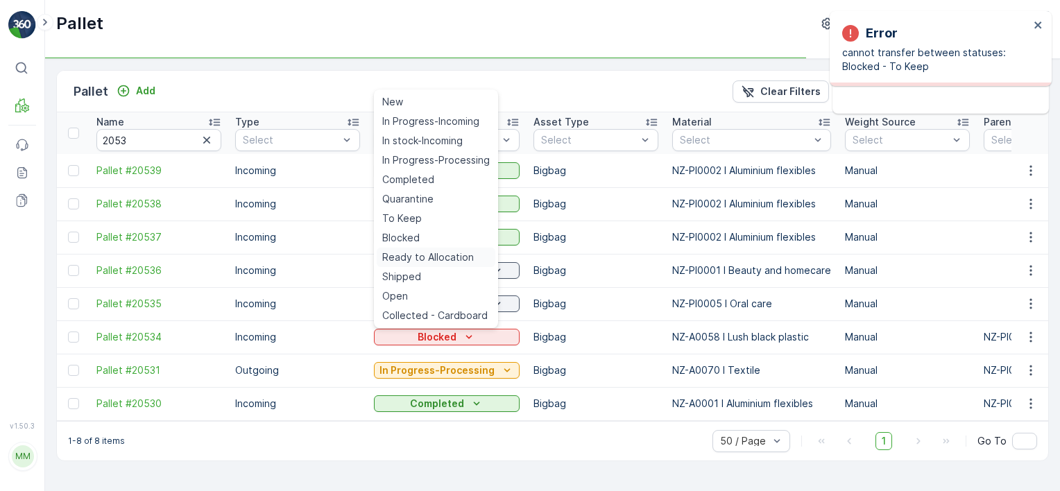
click at [455, 257] on span "Ready to Allocation" at bounding box center [428, 258] width 92 height 14
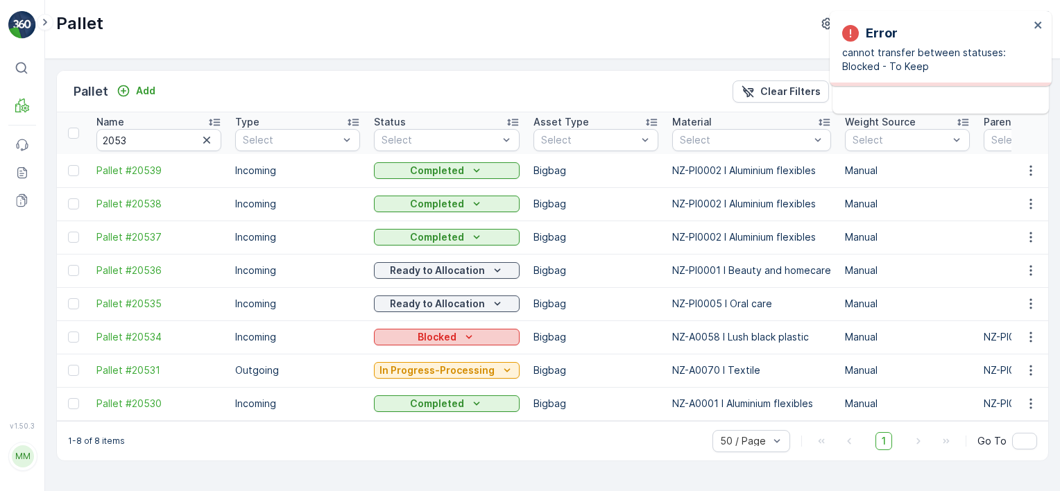
click at [458, 337] on div "Blocked" at bounding box center [447, 337] width 135 height 14
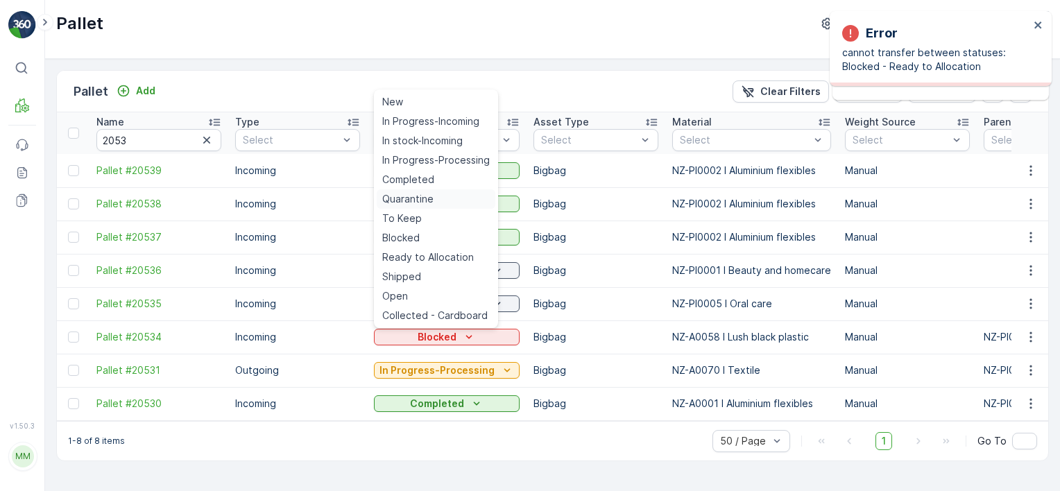
click at [425, 198] on span "Quarantine" at bounding box center [407, 199] width 51 height 14
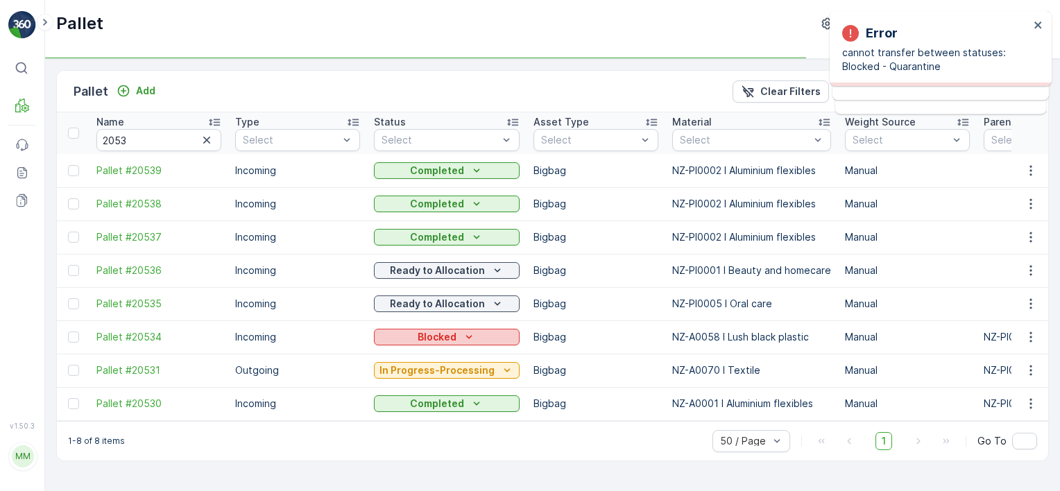
click at [448, 335] on p "Blocked" at bounding box center [437, 337] width 39 height 14
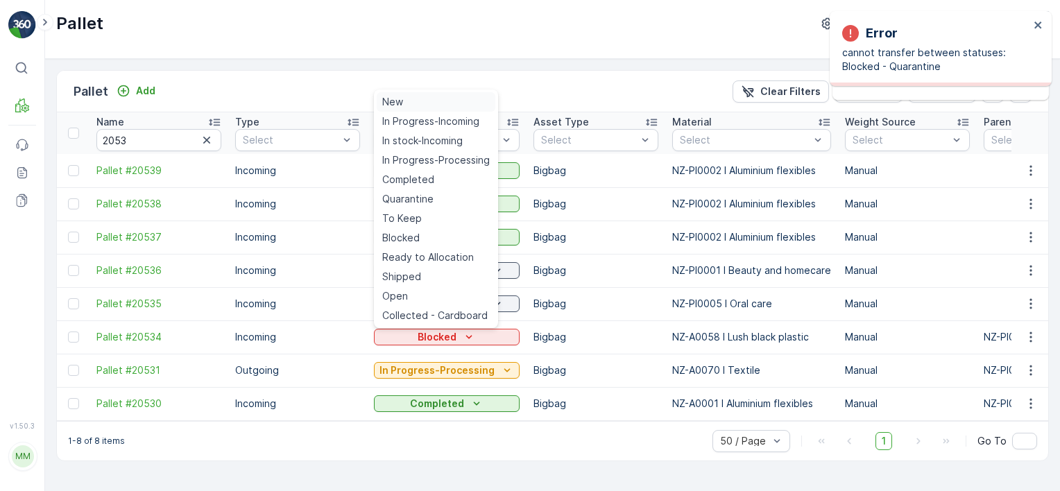
click at [426, 100] on div "New" at bounding box center [436, 101] width 119 height 19
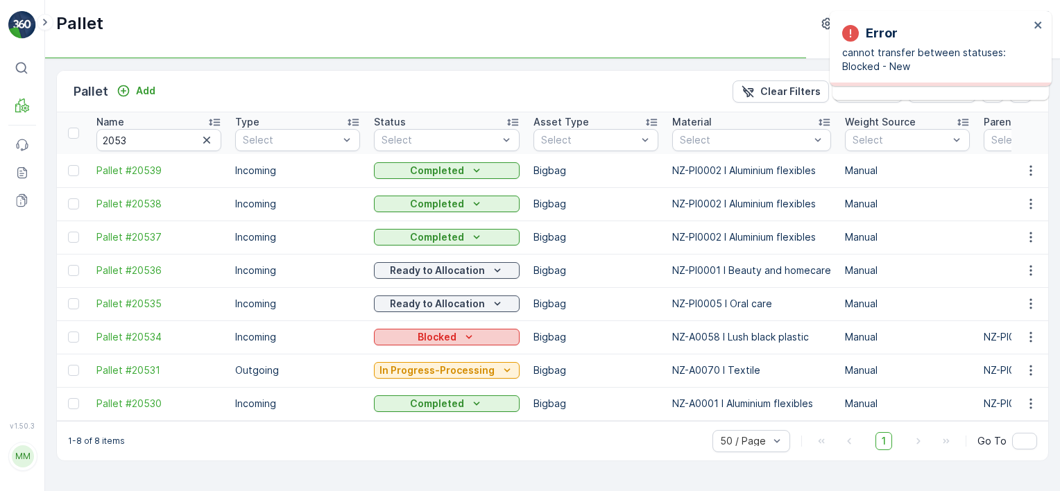
click at [455, 337] on div "Blocked" at bounding box center [447, 337] width 135 height 14
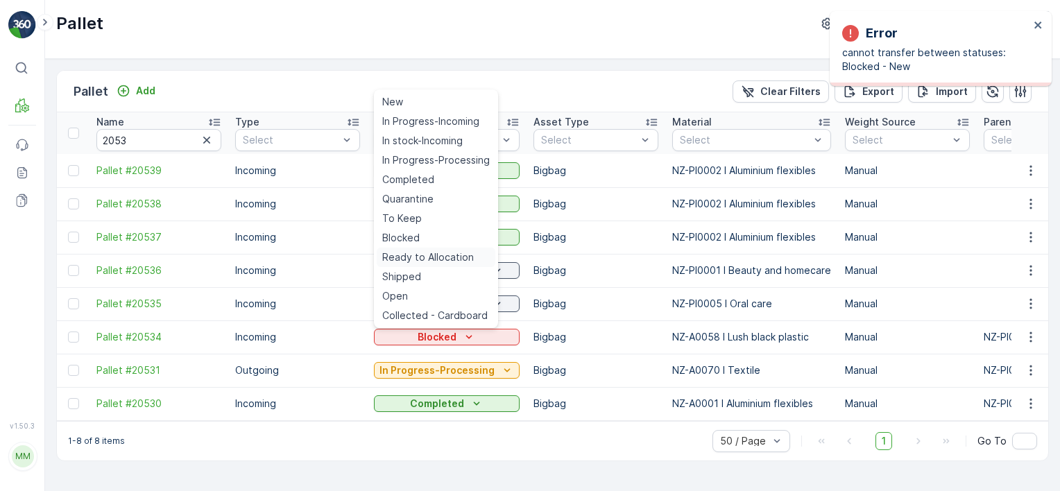
click at [461, 257] on span "Ready to Allocation" at bounding box center [428, 258] width 92 height 14
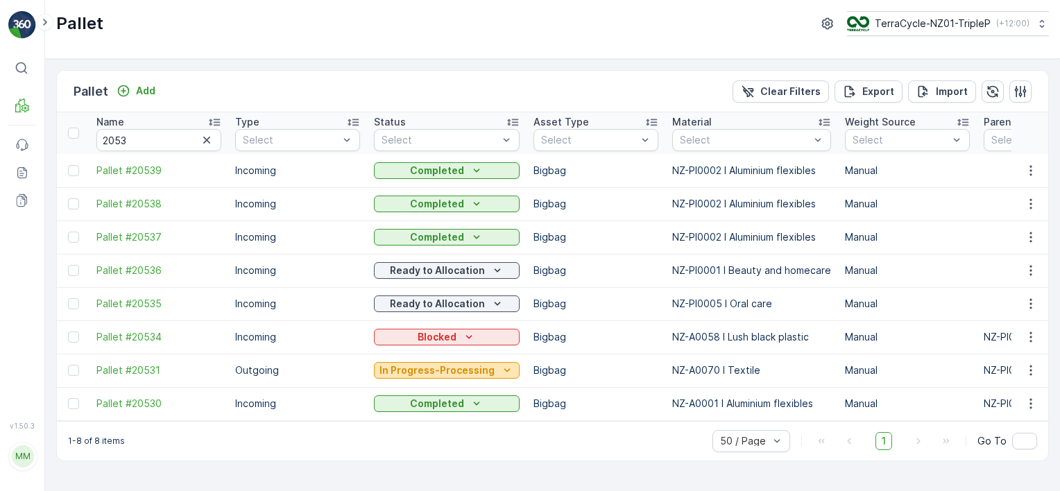
click at [468, 371] on p "In Progress-Processing" at bounding box center [437, 371] width 115 height 14
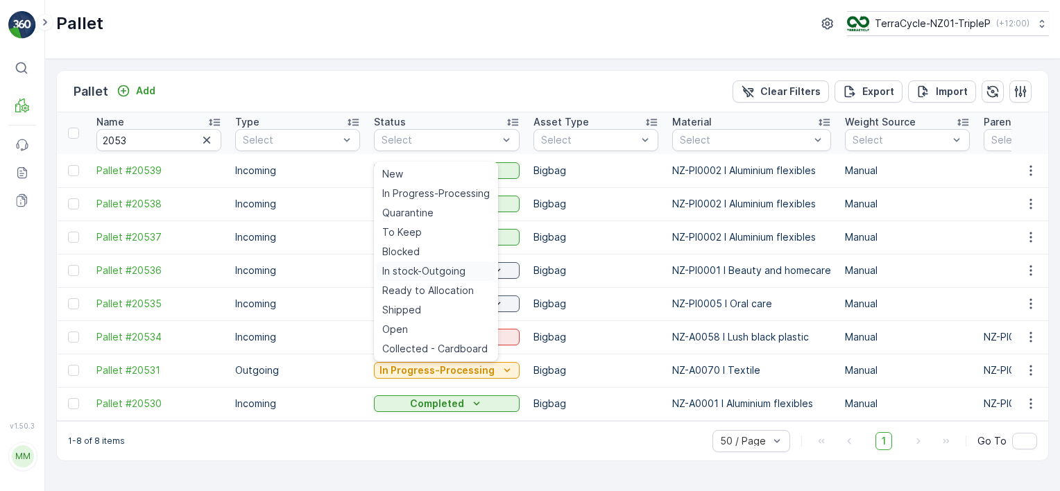
click at [418, 270] on span "In stock-Outgoing" at bounding box center [423, 271] width 83 height 14
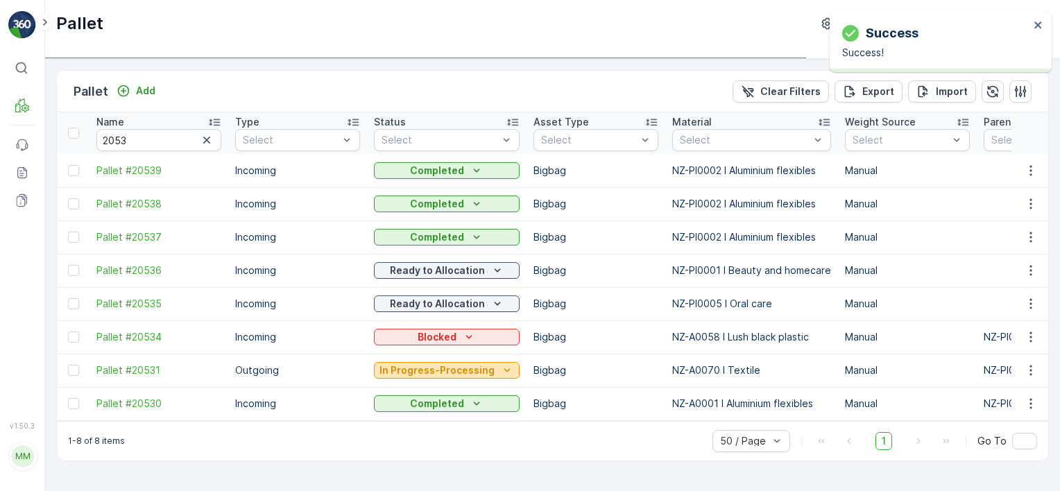
click at [452, 369] on p "In Progress-Processing" at bounding box center [437, 371] width 115 height 14
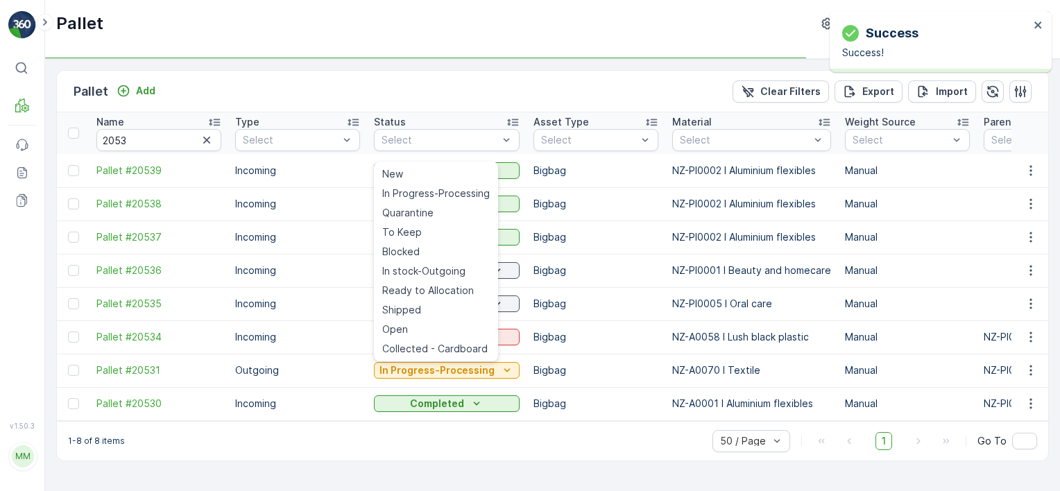
click at [430, 289] on span "Ready to Allocation" at bounding box center [428, 291] width 92 height 14
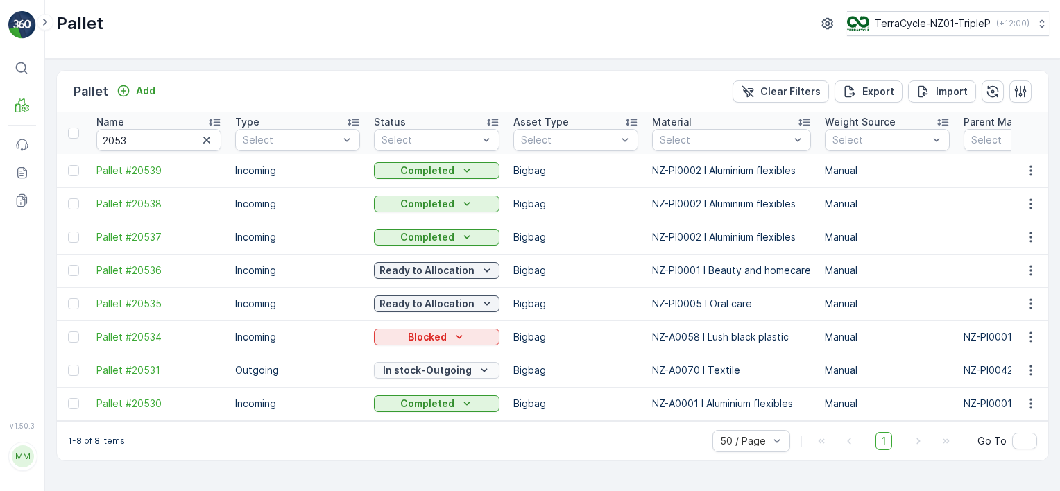
click at [409, 371] on p "In stock-Outgoing" at bounding box center [427, 371] width 89 height 14
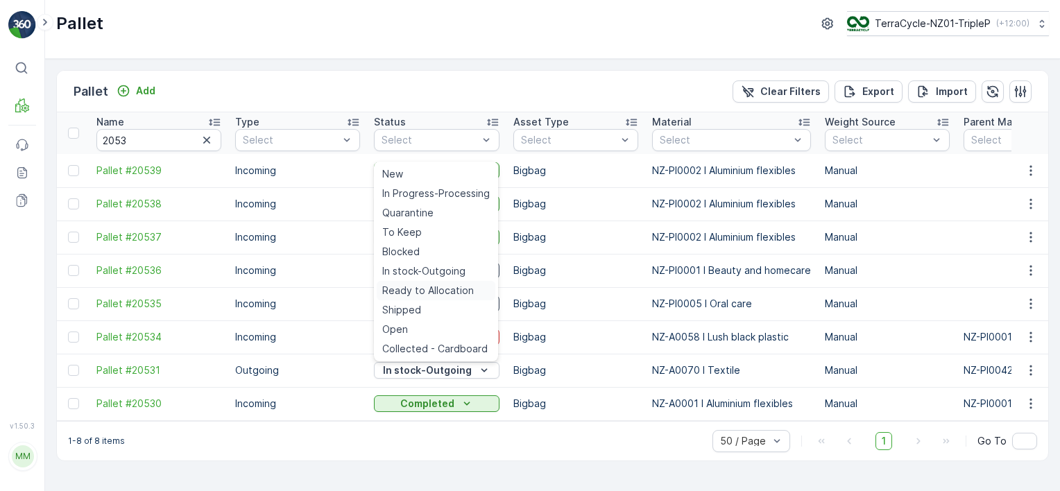
click at [444, 287] on span "Ready to Allocation" at bounding box center [428, 291] width 92 height 14
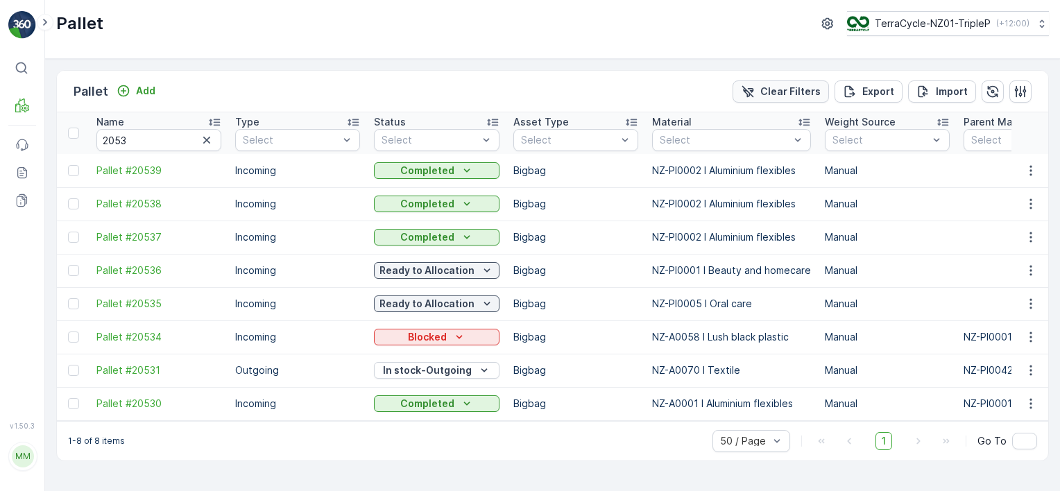
drag, startPoint x: 761, startPoint y: 92, endPoint x: 736, endPoint y: 183, distance: 94.8
click at [755, 92] on icon "Clear Filters" at bounding box center [748, 92] width 14 height 14
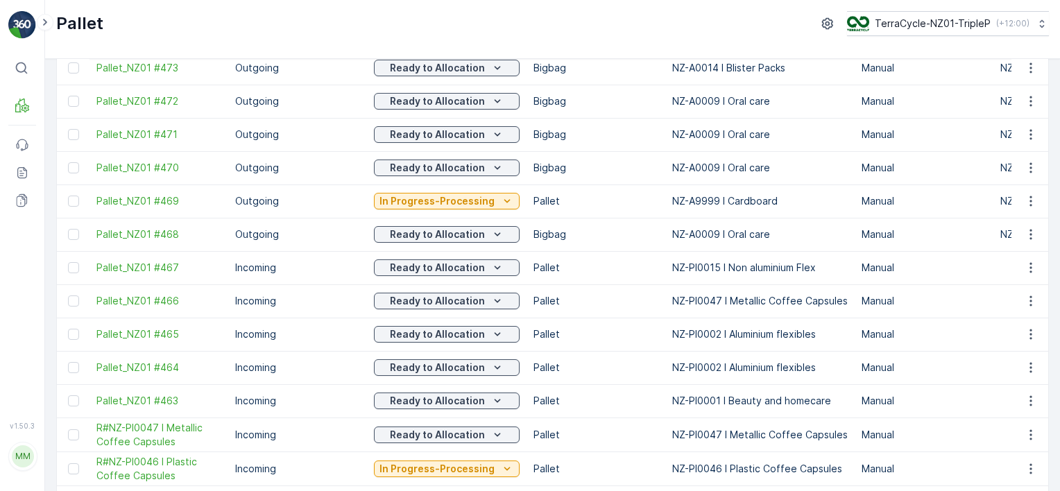
scroll to position [1388, 0]
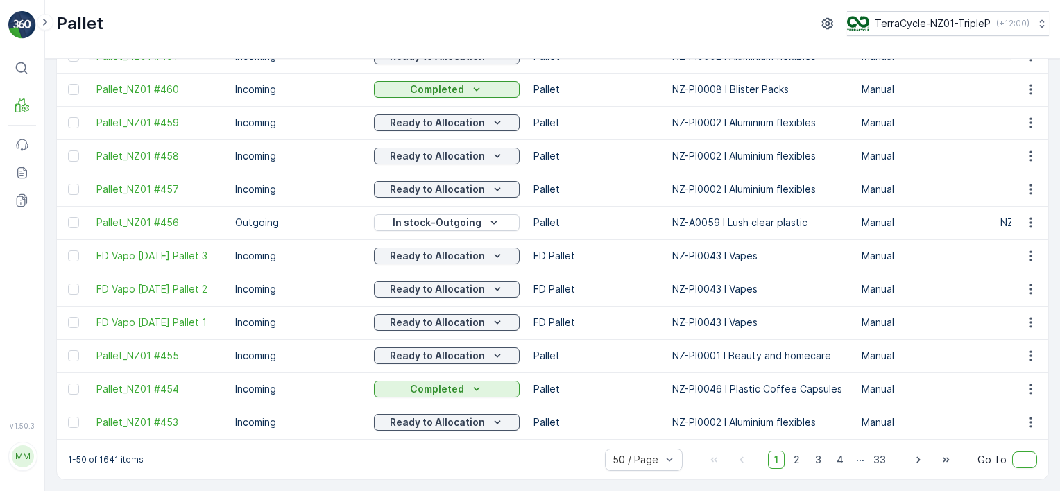
click at [1019, 459] on input "text" at bounding box center [1025, 460] width 25 height 17
type input "30"
click at [990, 464] on span "Go To" at bounding box center [992, 460] width 29 height 14
click at [1008, 476] on div "1451-1500 of 1641 items 50 / Page 1 4 ... 28 29 30 31 ... 33 Go To" at bounding box center [553, 460] width 992 height 40
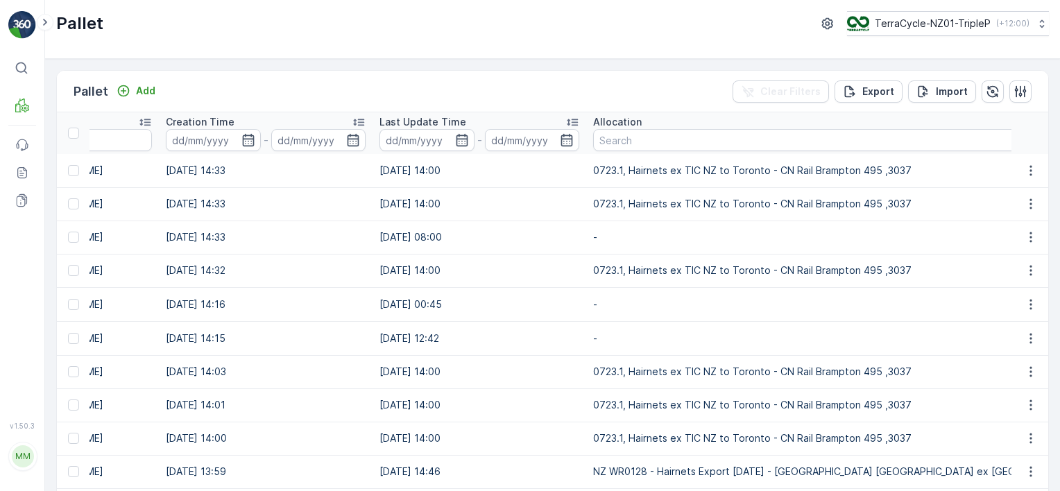
click at [708, 116] on div "Allocation" at bounding box center [1027, 122] width 869 height 14
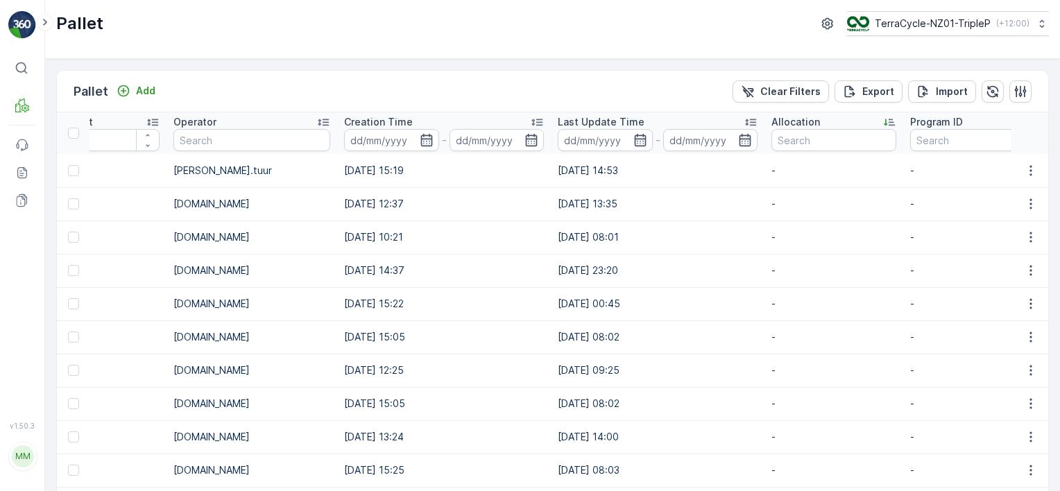
click at [772, 124] on div "Allocation" at bounding box center [834, 122] width 125 height 14
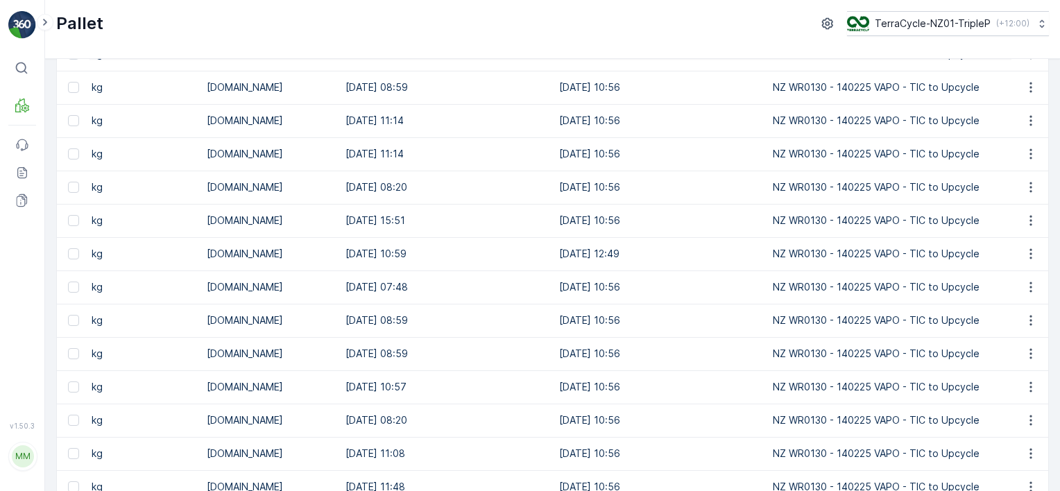
scroll to position [1385, 0]
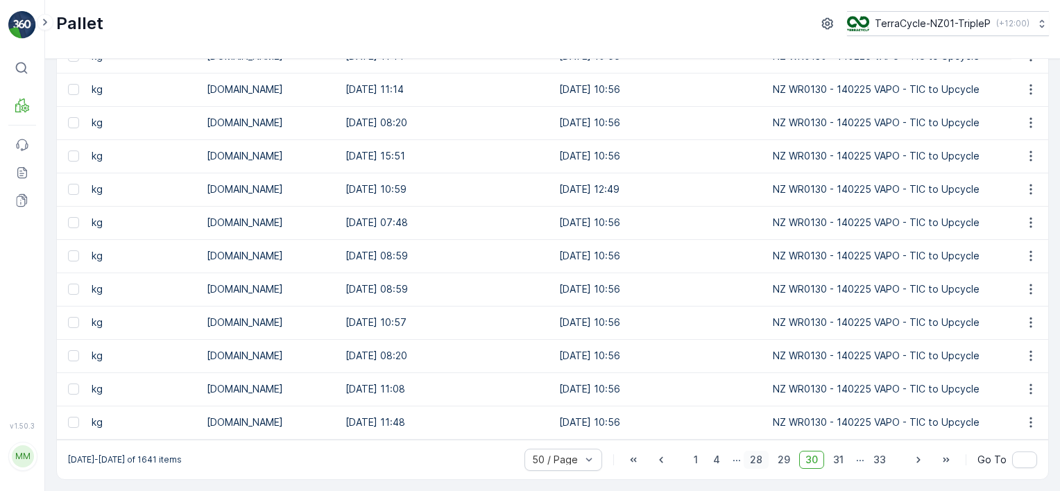
click at [756, 460] on span "28" at bounding box center [756, 460] width 25 height 18
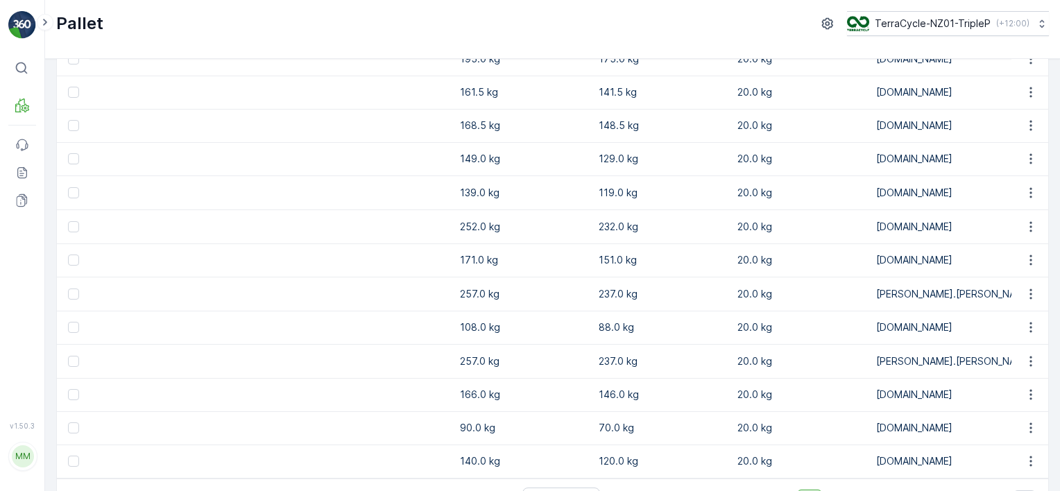
scroll to position [1388, 0]
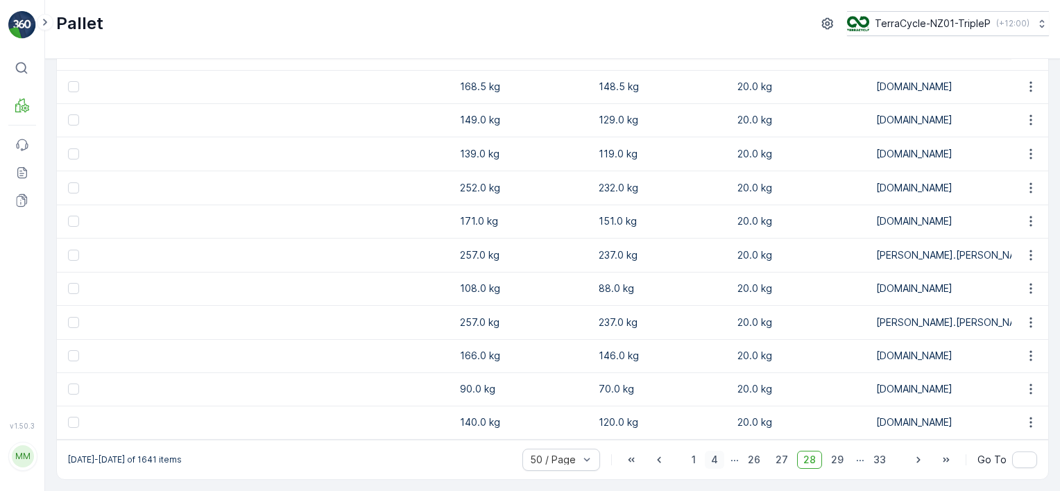
click at [723, 461] on span "4" at bounding box center [714, 460] width 19 height 18
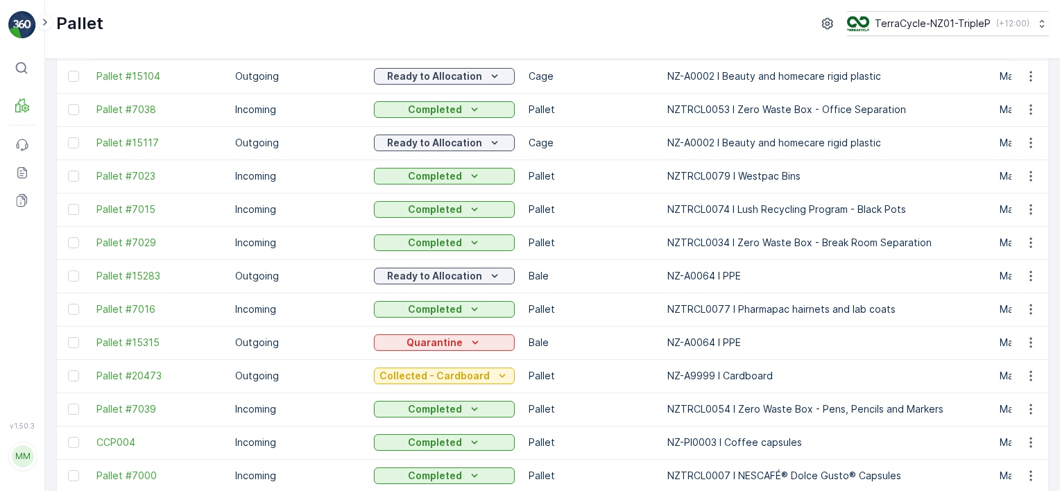
scroll to position [1386, 0]
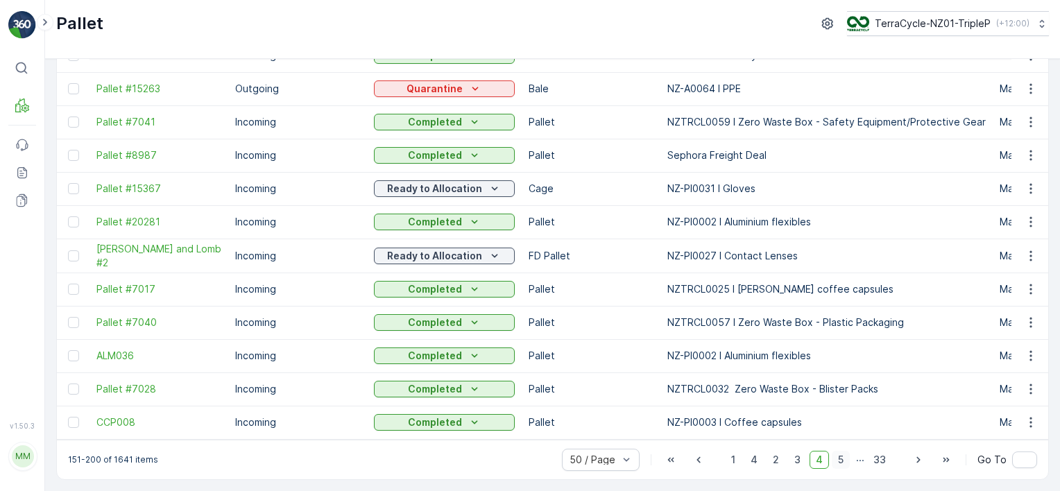
click at [841, 458] on span "5" at bounding box center [841, 460] width 18 height 18
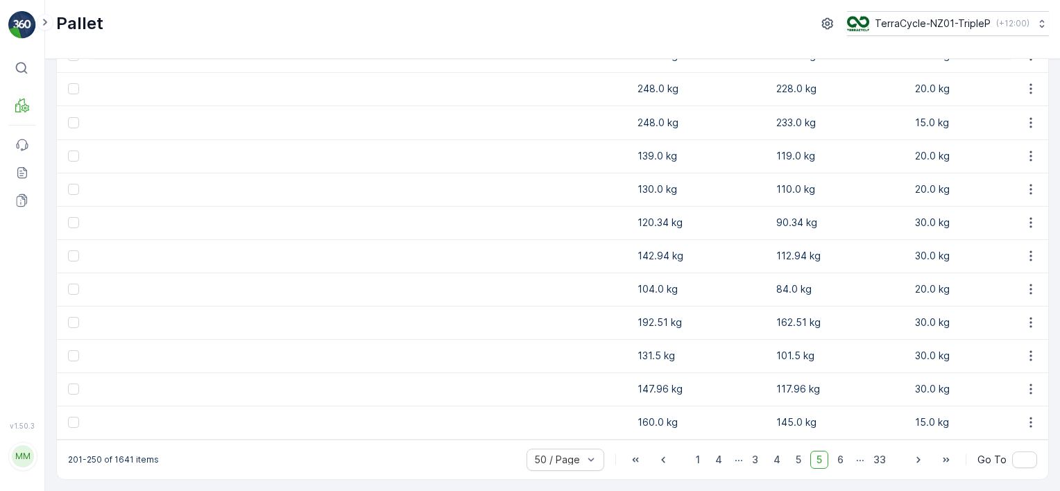
scroll to position [0, 3420]
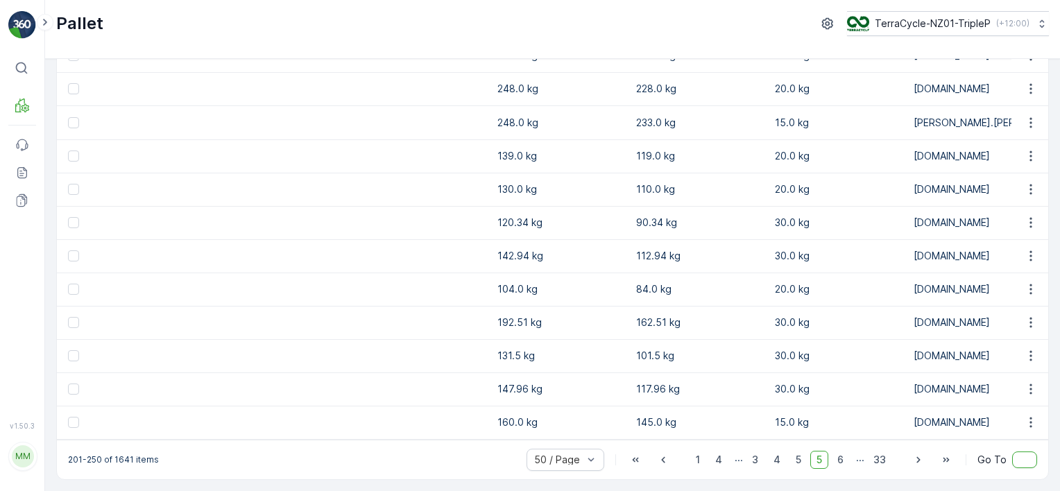
click at [1022, 462] on input "text" at bounding box center [1025, 460] width 25 height 17
type input "12"
click at [985, 473] on div "201-250 of 1641 items 50 / Page 1 4 ... 3 4 5 5 6 ... 33 Go To 12" at bounding box center [553, 460] width 992 height 40
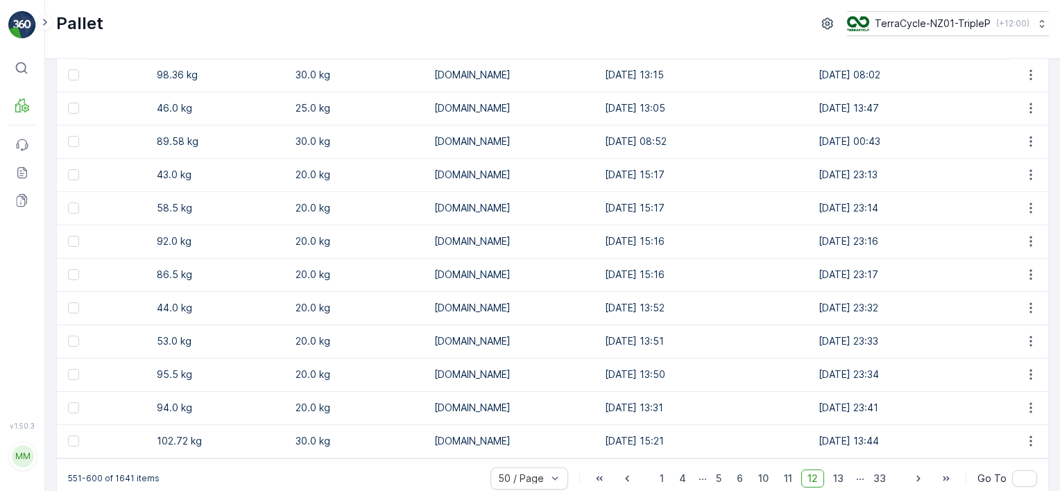
scroll to position [1387, 0]
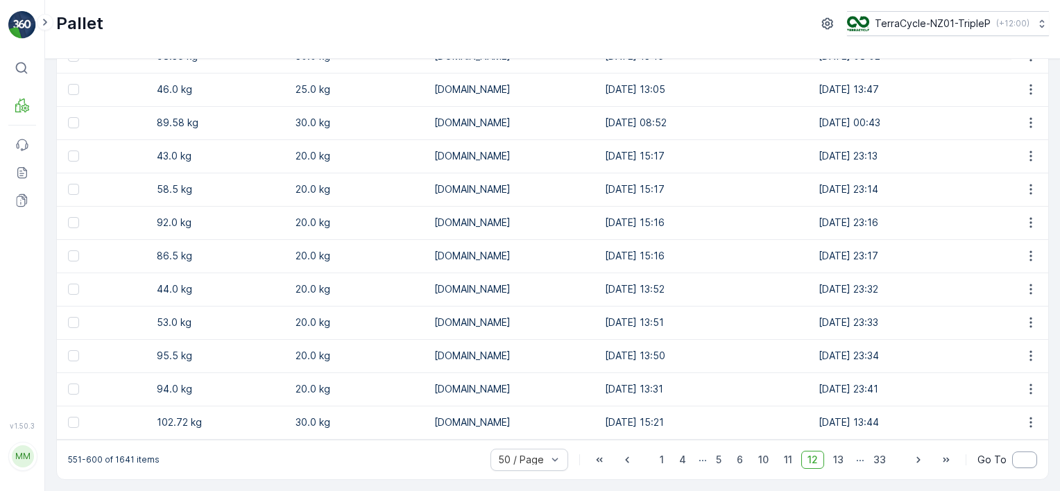
click at [1016, 459] on input "text" at bounding box center [1025, 460] width 25 height 17
type input "18"
click at [981, 475] on div "551-600 of 1641 items 50 / Page 1 4 ... 5 6 10 11 12 13 ... 33 Go To 18" at bounding box center [553, 460] width 992 height 40
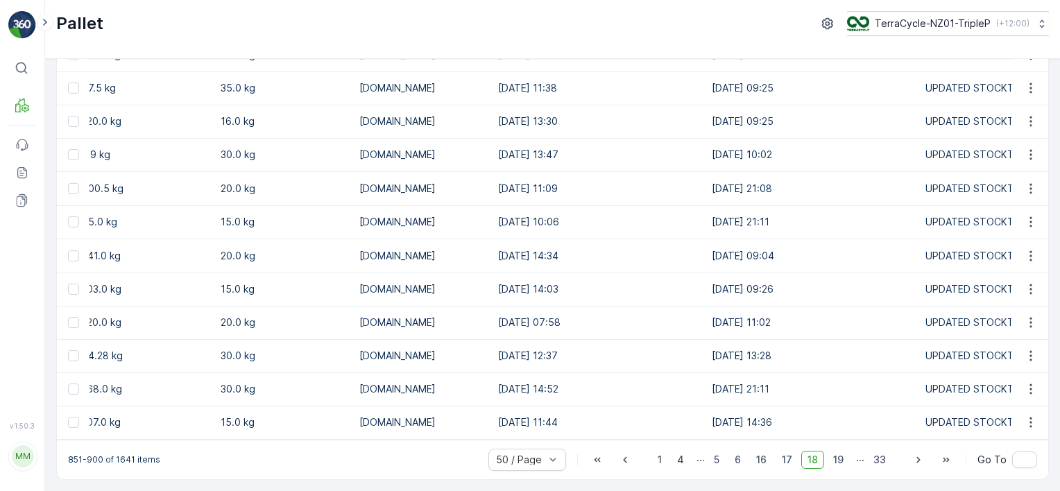
scroll to position [0, 2743]
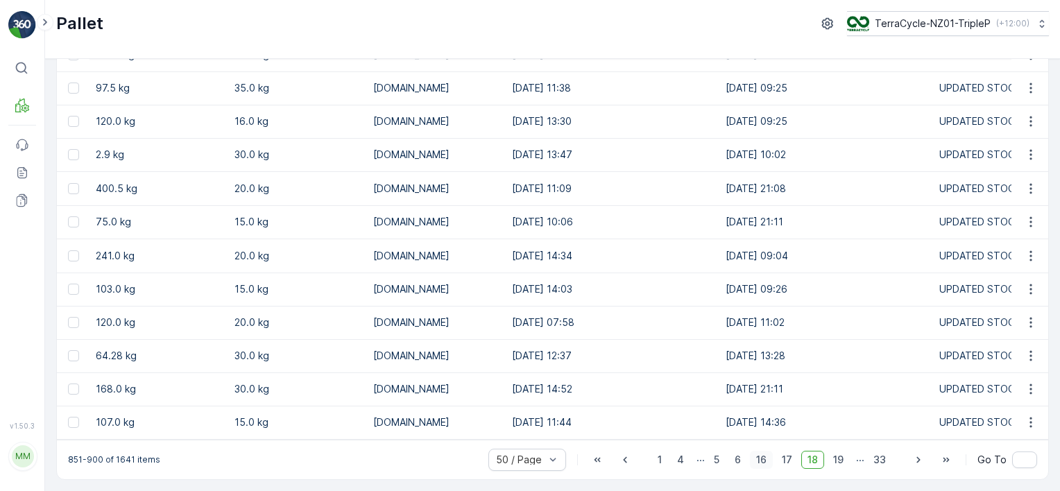
click at [766, 461] on span "16" at bounding box center [761, 460] width 23 height 18
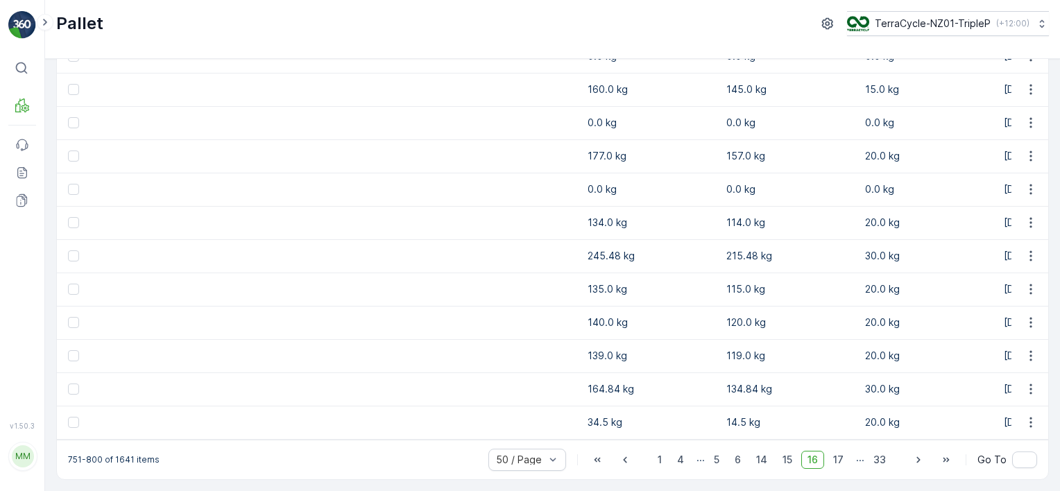
scroll to position [0, 2922]
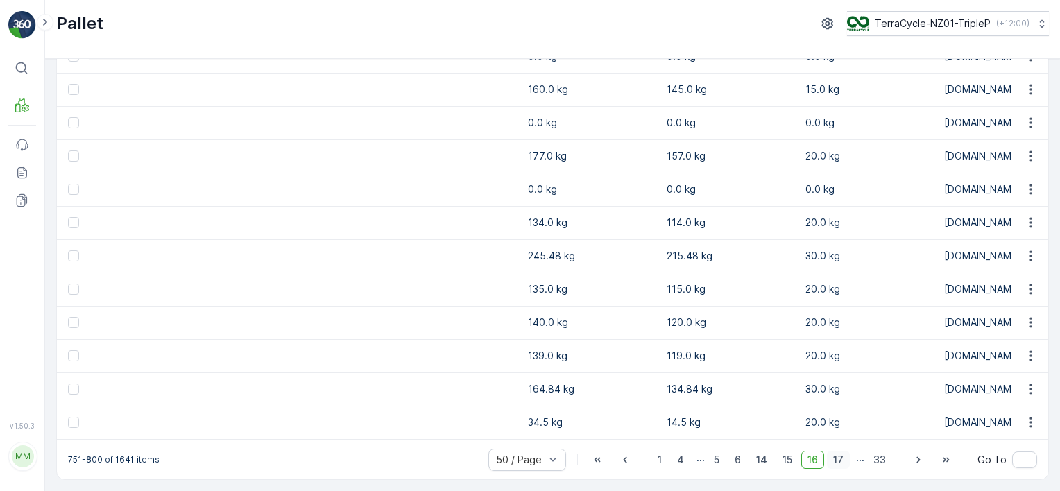
click at [831, 458] on span "17" at bounding box center [838, 460] width 23 height 18
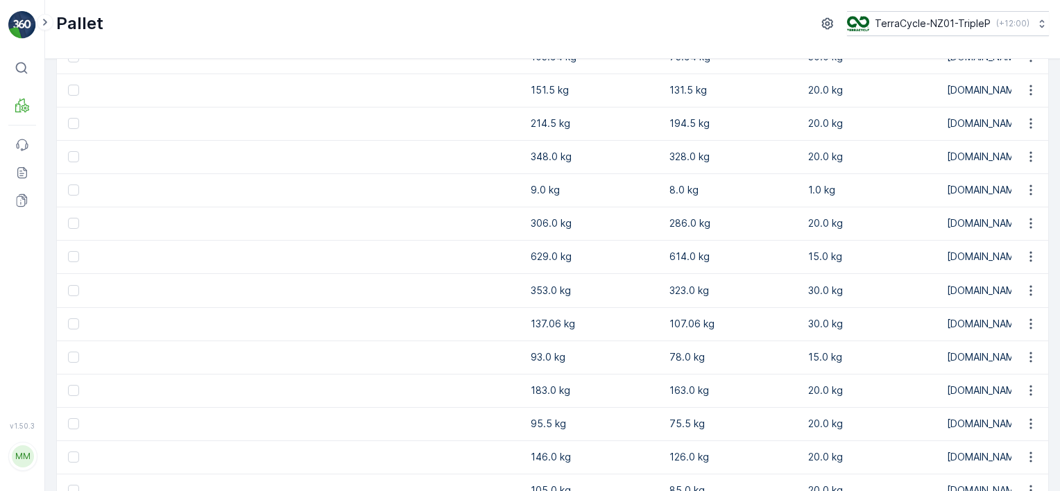
scroll to position [1387, 0]
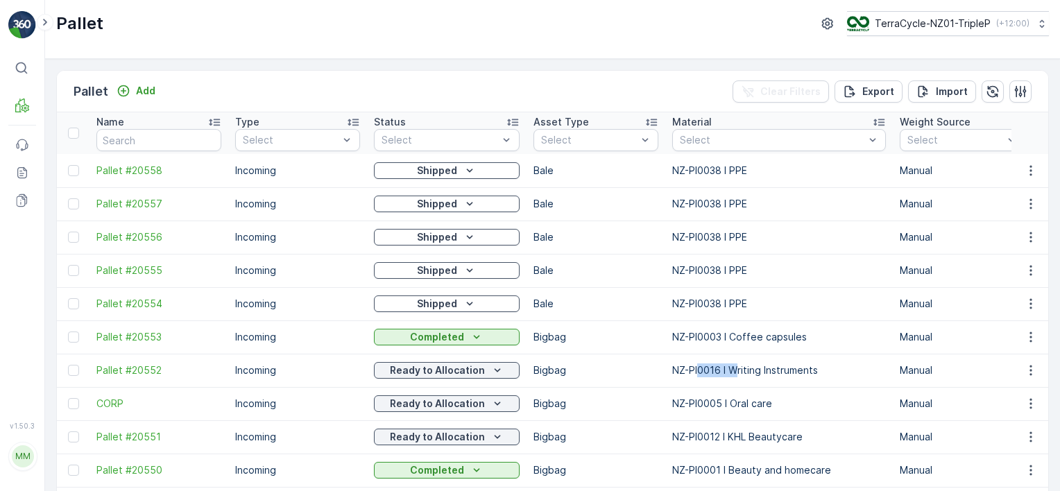
drag, startPoint x: 694, startPoint y: 363, endPoint x: 730, endPoint y: 368, distance: 36.4
click at [730, 368] on p "NZ-PI0016 I Writing Instruments" at bounding box center [779, 371] width 214 height 14
click at [773, 40] on div "Pallet TerraCycle-NZ01-TripleP ( +12:00 )" at bounding box center [552, 29] width 1015 height 59
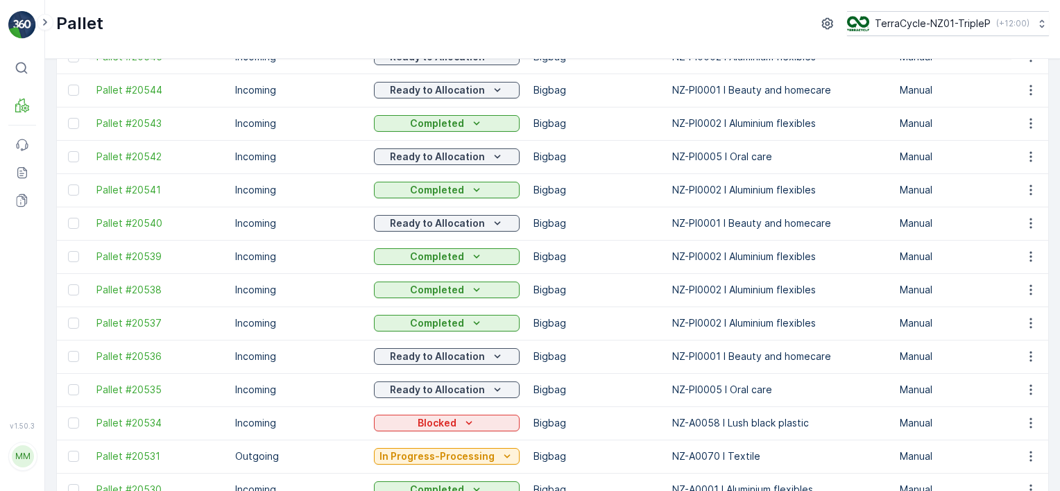
scroll to position [483, 0]
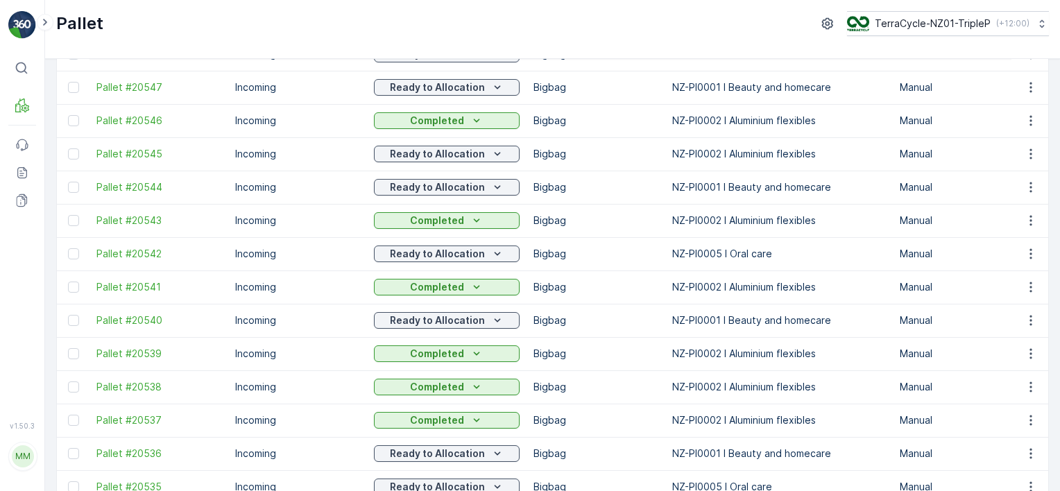
drag, startPoint x: 76, startPoint y: 254, endPoint x: 625, endPoint y: 315, distance: 552.3
click at [76, 254] on div at bounding box center [73, 253] width 11 height 11
click at [68, 248] on input "checkbox" at bounding box center [68, 248] width 0 height 0
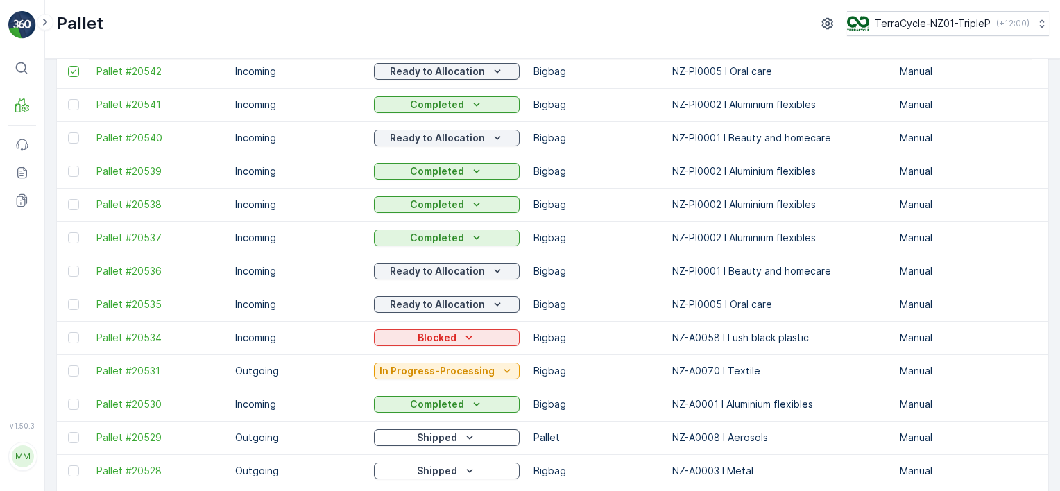
scroll to position [622, 0]
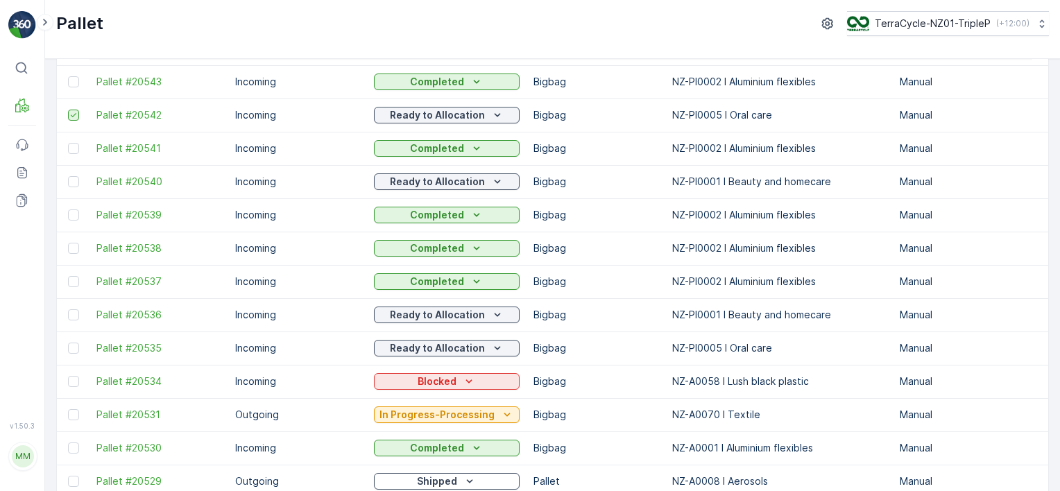
click at [69, 112] on icon at bounding box center [74, 115] width 10 height 10
click at [68, 110] on input "checkbox" at bounding box center [68, 110] width 0 height 0
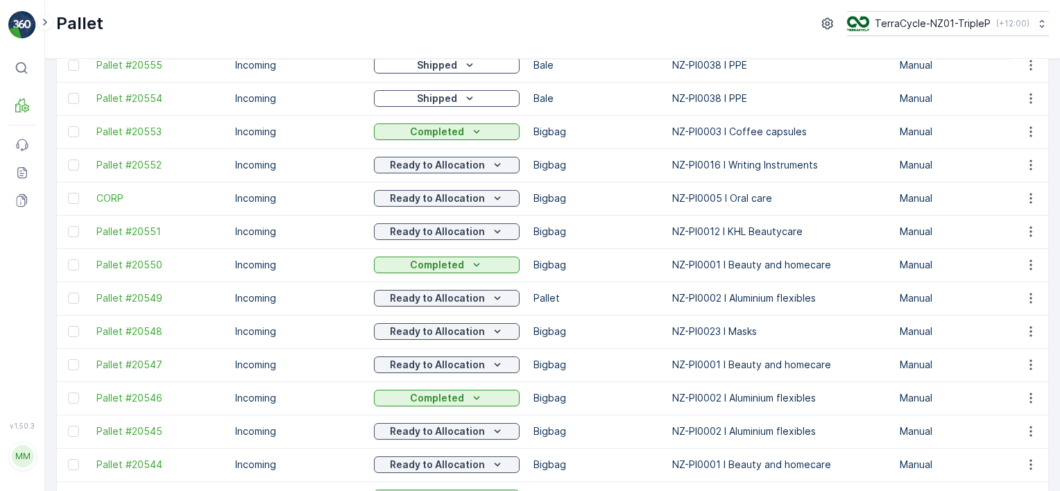
scroll to position [0, 0]
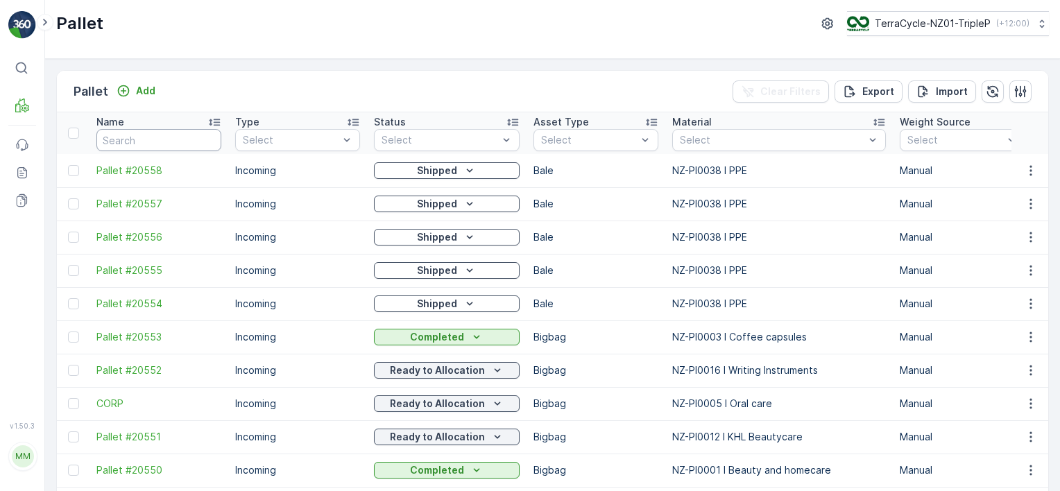
click at [168, 132] on input "text" at bounding box center [158, 140] width 125 height 22
type input "2052"
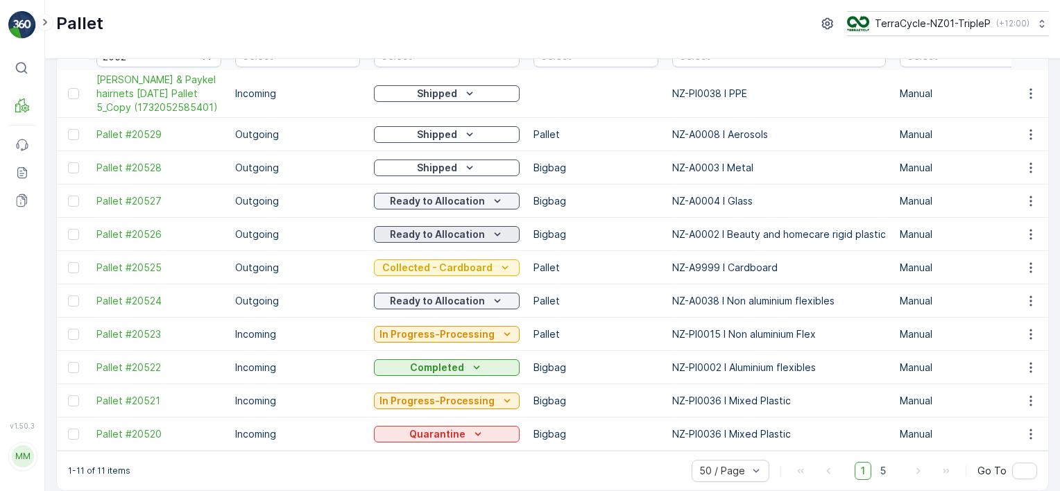
scroll to position [100, 0]
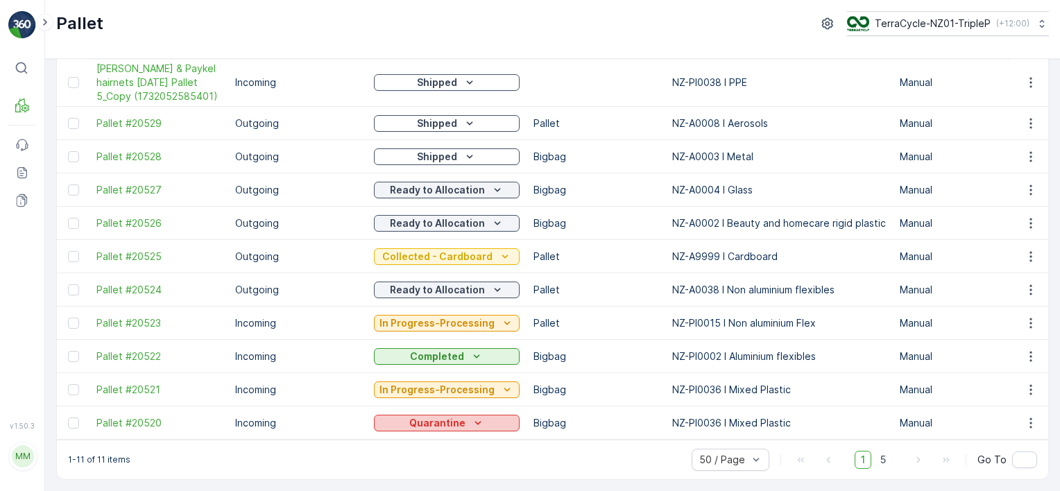
click at [424, 416] on p "Quarantine" at bounding box center [437, 423] width 56 height 14
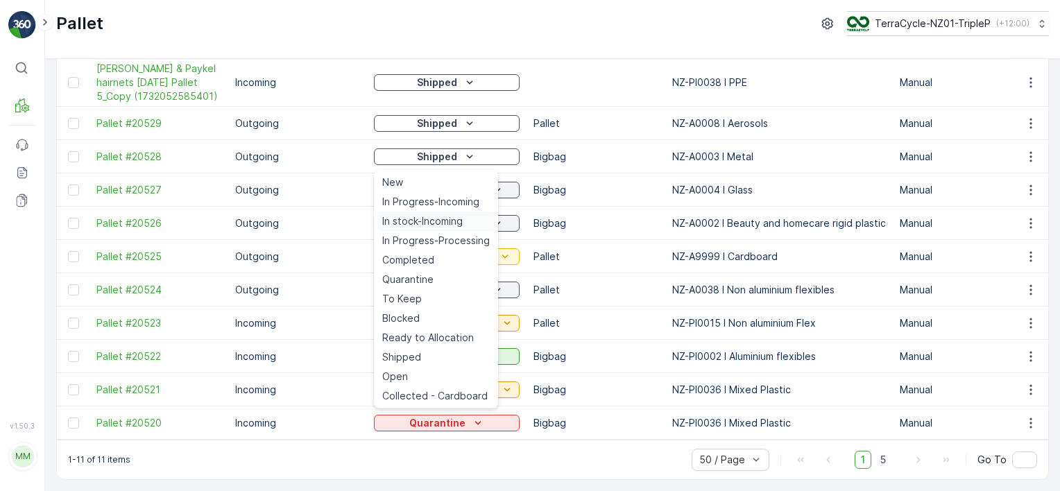
click at [430, 219] on span "In stock-Incoming" at bounding box center [422, 221] width 81 height 14
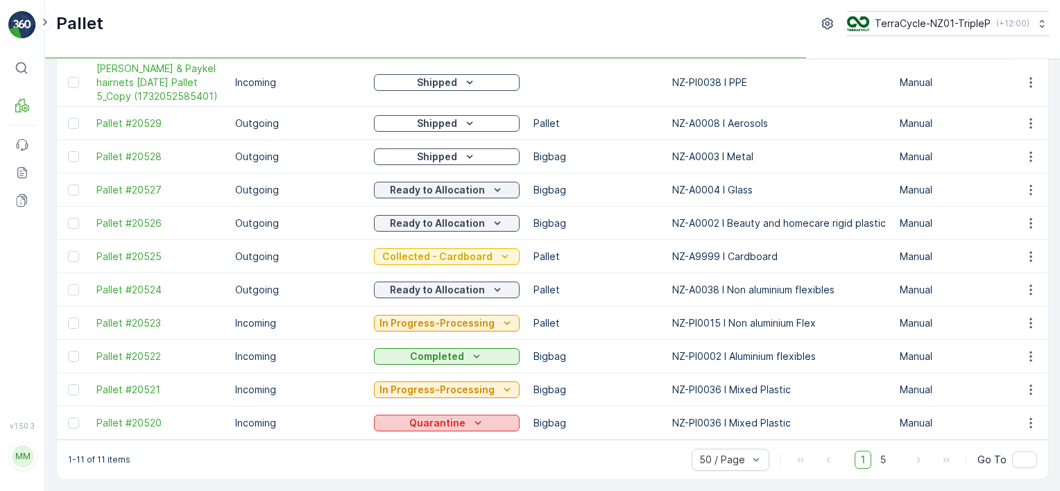
click at [461, 419] on div "Quarantine" at bounding box center [447, 423] width 135 height 14
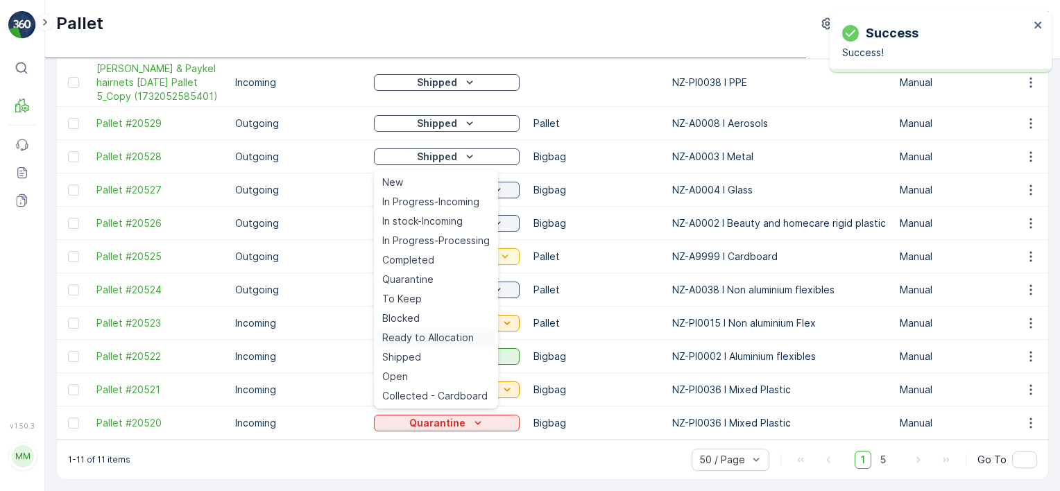
click at [427, 336] on span "Ready to Allocation" at bounding box center [428, 338] width 92 height 14
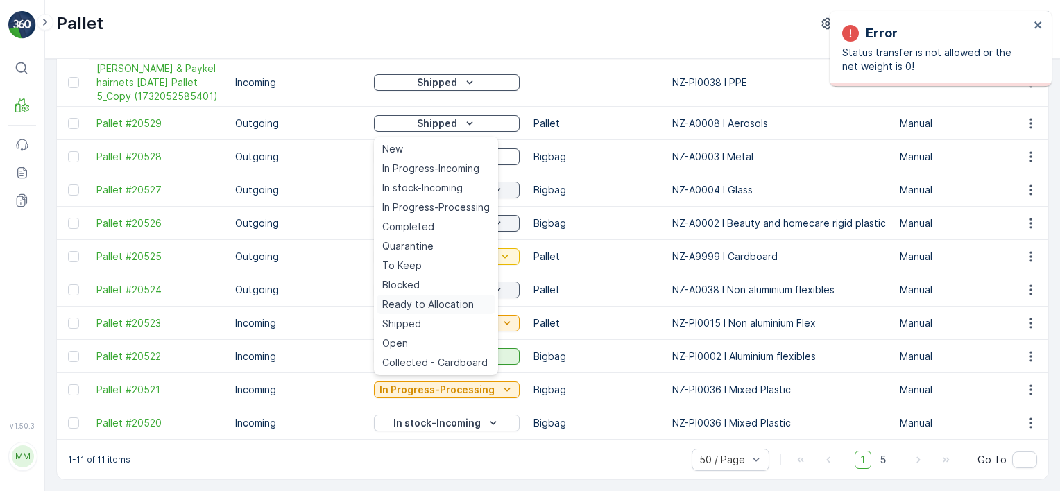
click at [459, 305] on span "Ready to Allocation" at bounding box center [428, 305] width 92 height 14
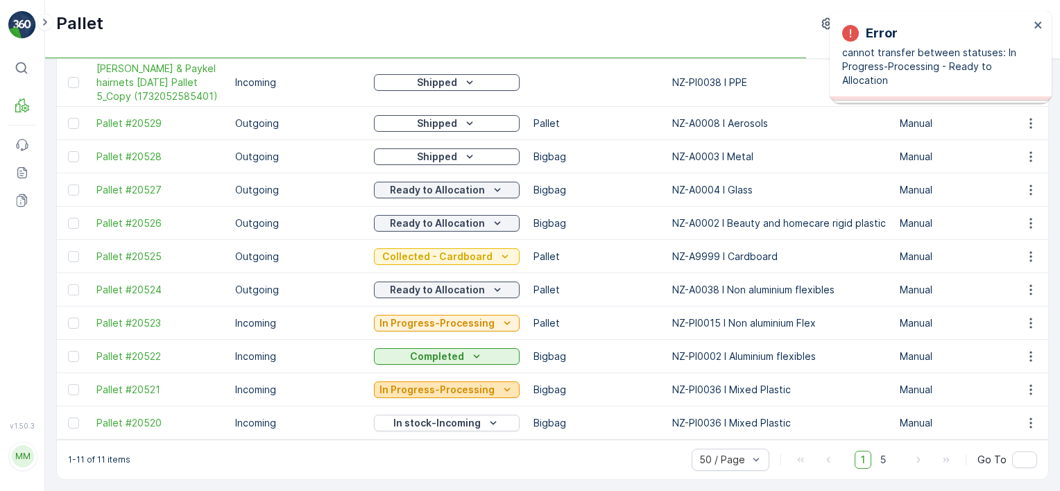
click at [473, 387] on p "In Progress-Processing" at bounding box center [437, 390] width 115 height 14
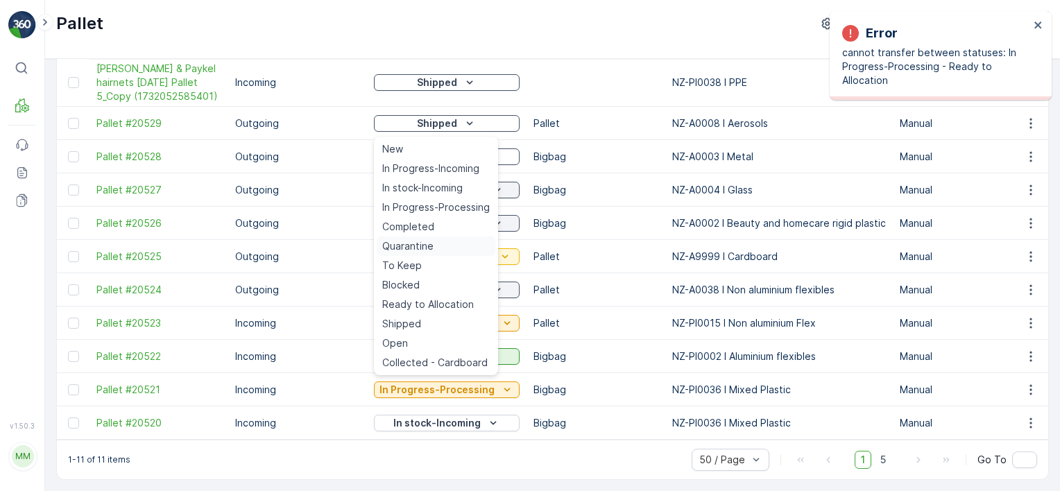
click at [420, 247] on span "Quarantine" at bounding box center [407, 246] width 51 height 14
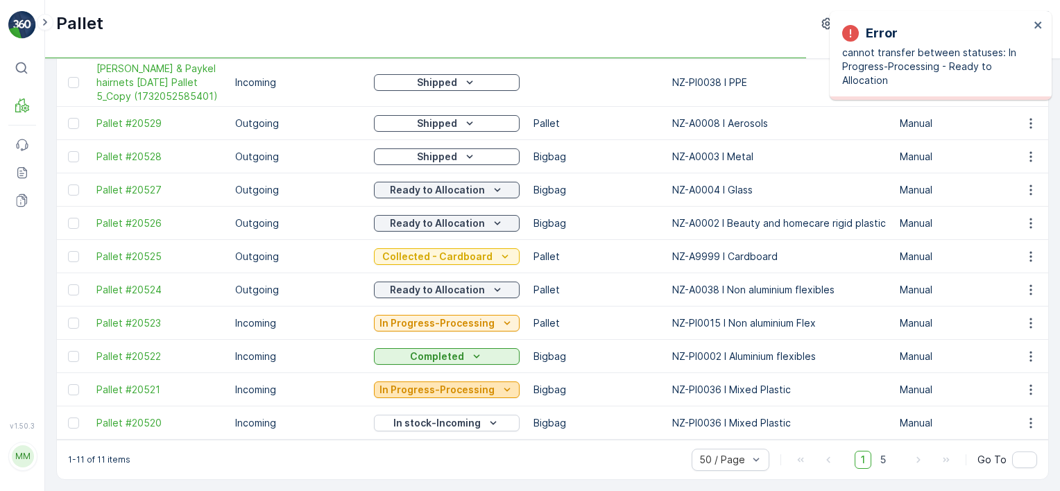
click at [447, 383] on p "In Progress-Processing" at bounding box center [437, 390] width 115 height 14
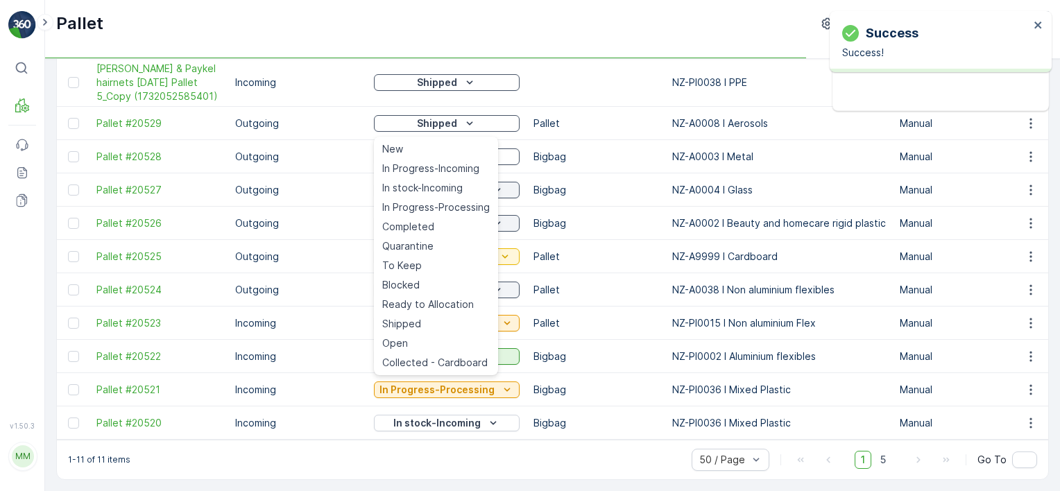
click at [435, 305] on span "Ready to Allocation" at bounding box center [428, 305] width 92 height 14
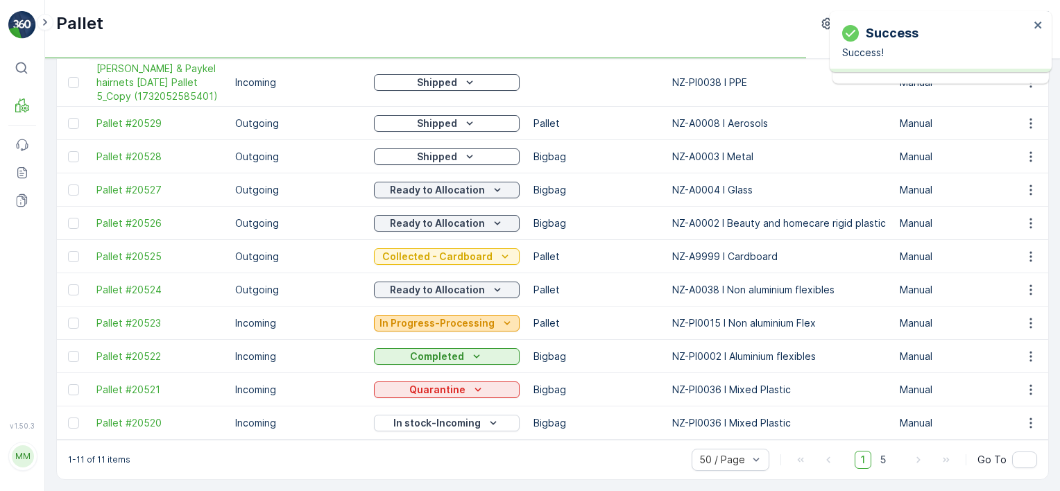
click at [442, 316] on p "In Progress-Processing" at bounding box center [437, 323] width 115 height 14
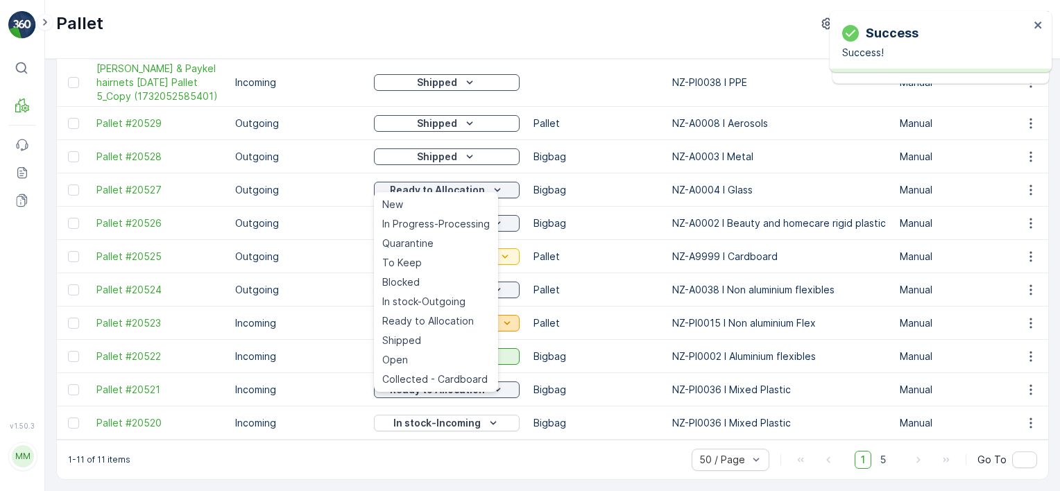
click at [504, 318] on icon "In Progress-Processing" at bounding box center [507, 323] width 14 height 14
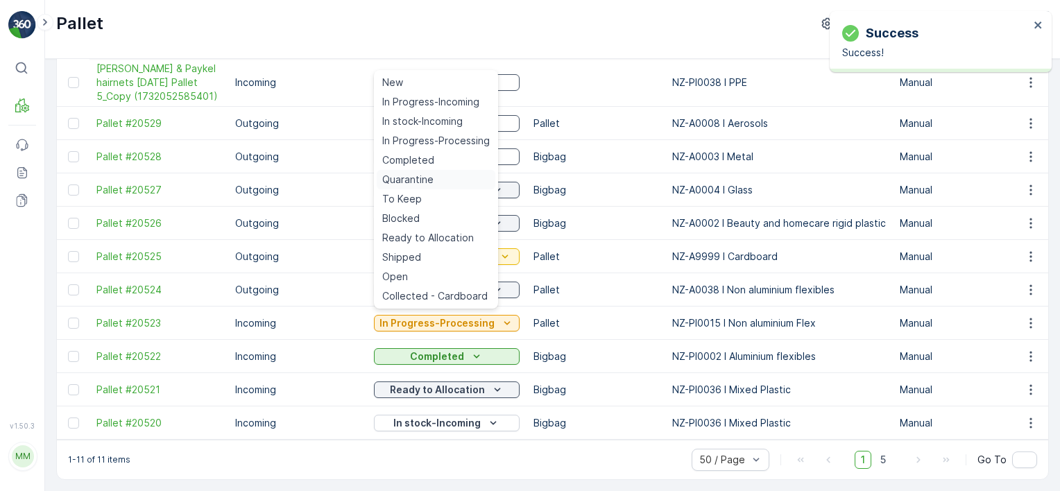
click at [450, 175] on div "Quarantine" at bounding box center [436, 179] width 119 height 19
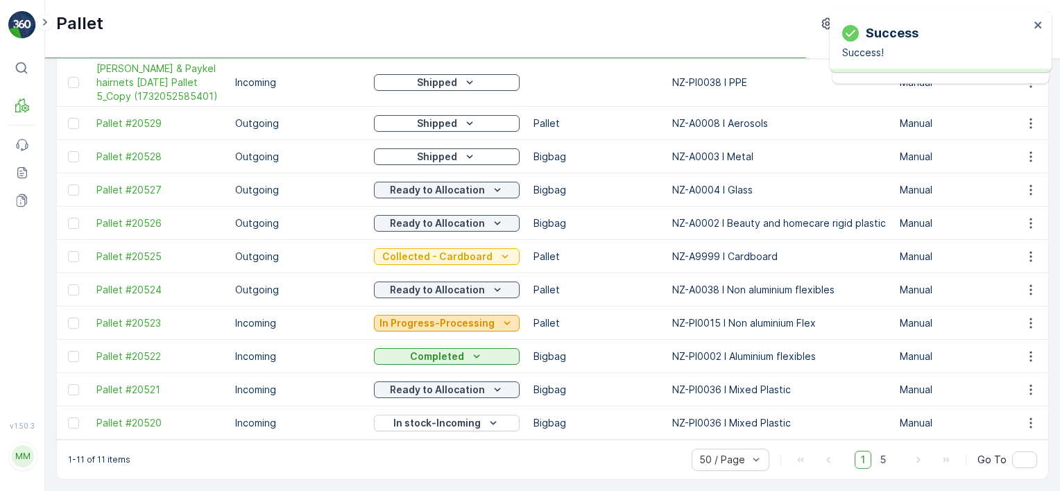
click at [448, 319] on p "In Progress-Processing" at bounding box center [437, 323] width 115 height 14
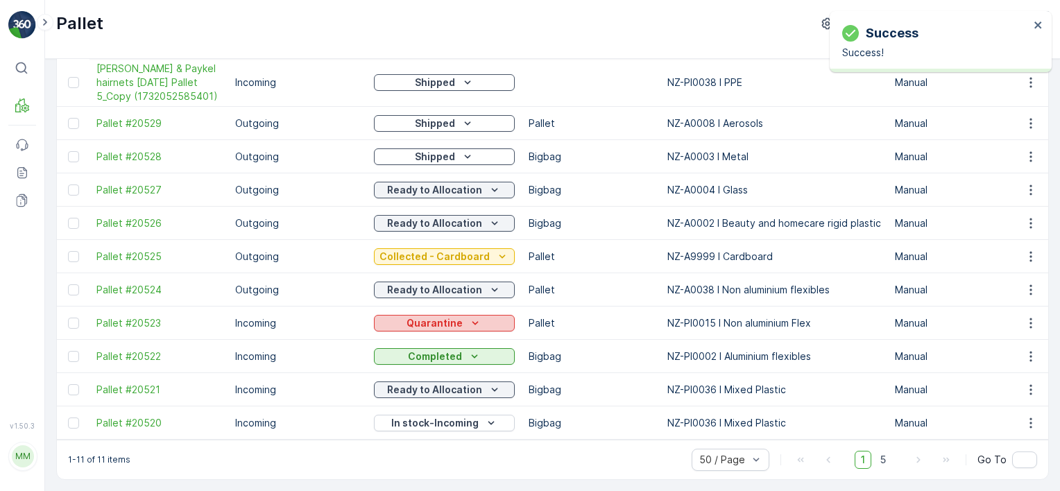
click at [442, 318] on p "Quarantine" at bounding box center [435, 323] width 56 height 14
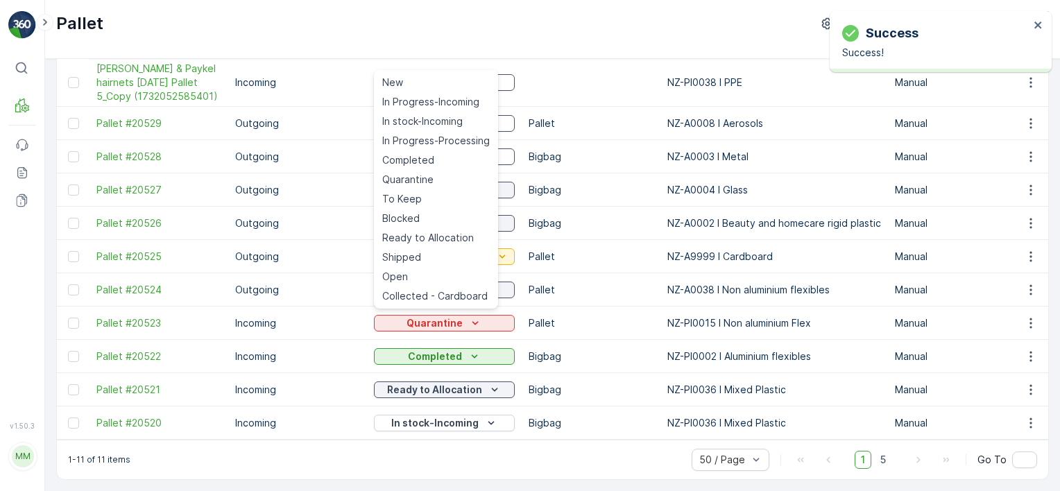
click at [427, 236] on span "Ready to Allocation" at bounding box center [428, 238] width 92 height 14
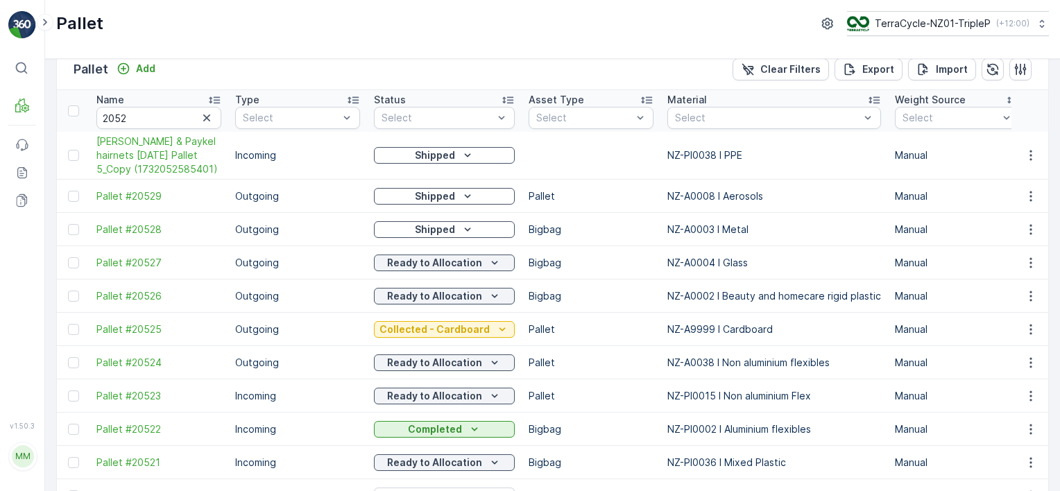
scroll to position [0, 0]
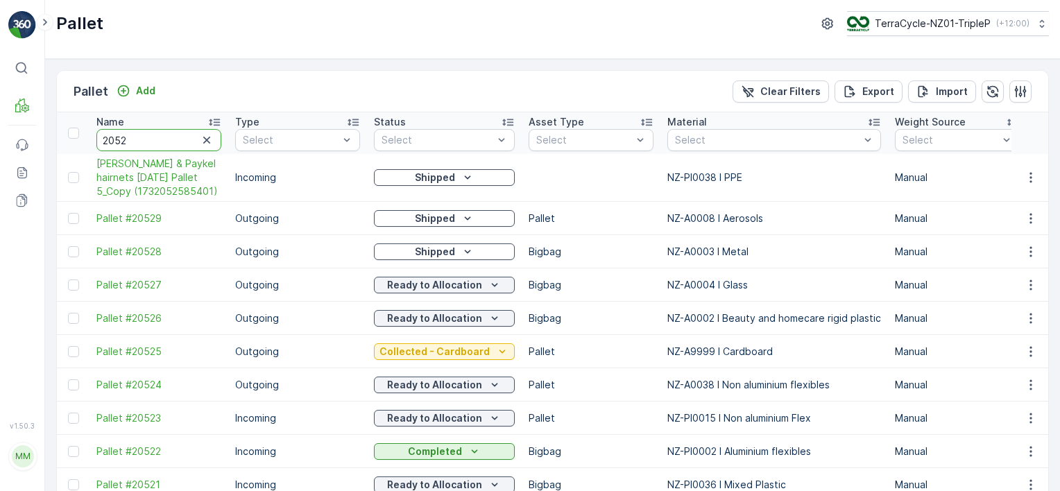
click at [183, 141] on input "2052" at bounding box center [158, 140] width 125 height 22
type input "2051"
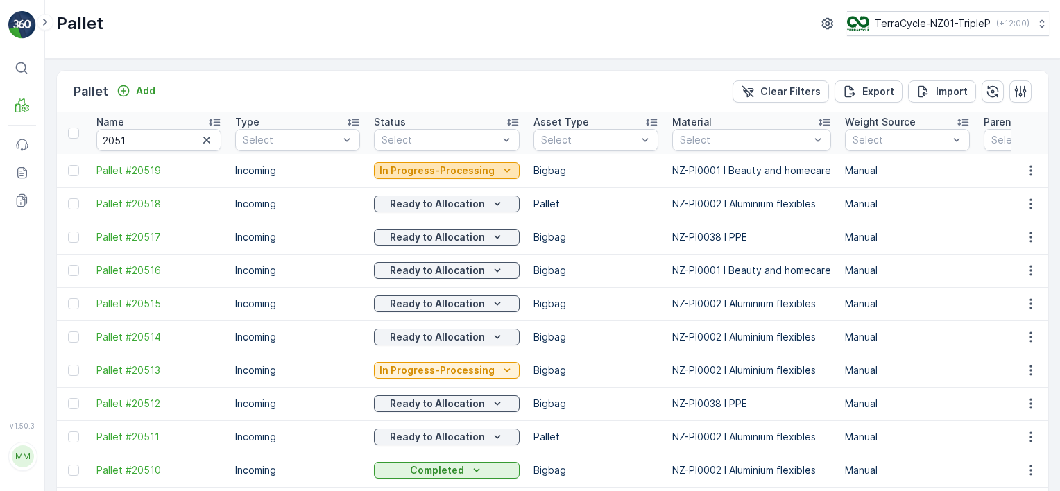
click at [441, 173] on p "In Progress-Processing" at bounding box center [437, 171] width 115 height 14
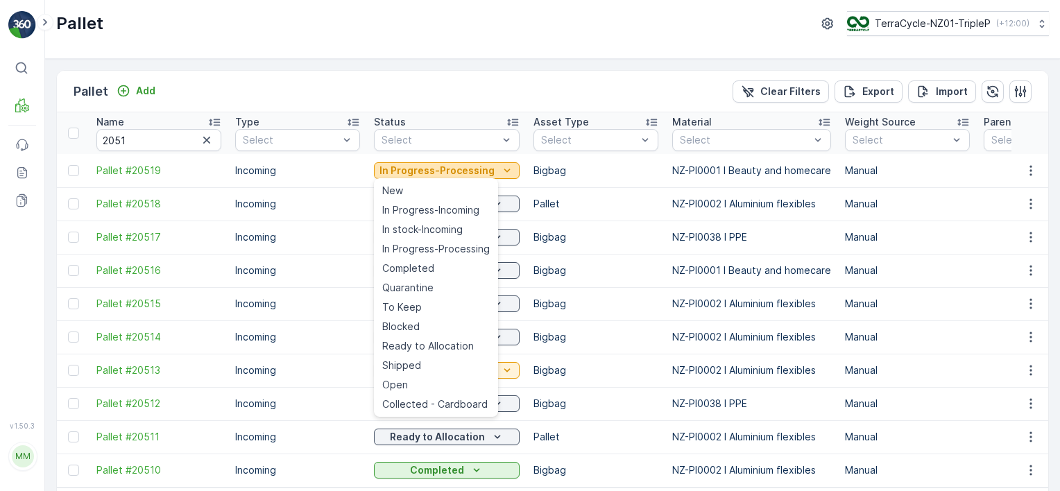
drag, startPoint x: 416, startPoint y: 289, endPoint x: 481, endPoint y: 170, distance: 135.1
click at [423, 276] on ul "New In Progress-Incoming In stock-Incoming In Progress-Processing Completed Qua…" at bounding box center [436, 297] width 124 height 239
click at [440, 284] on div "Quarantine" at bounding box center [436, 287] width 119 height 19
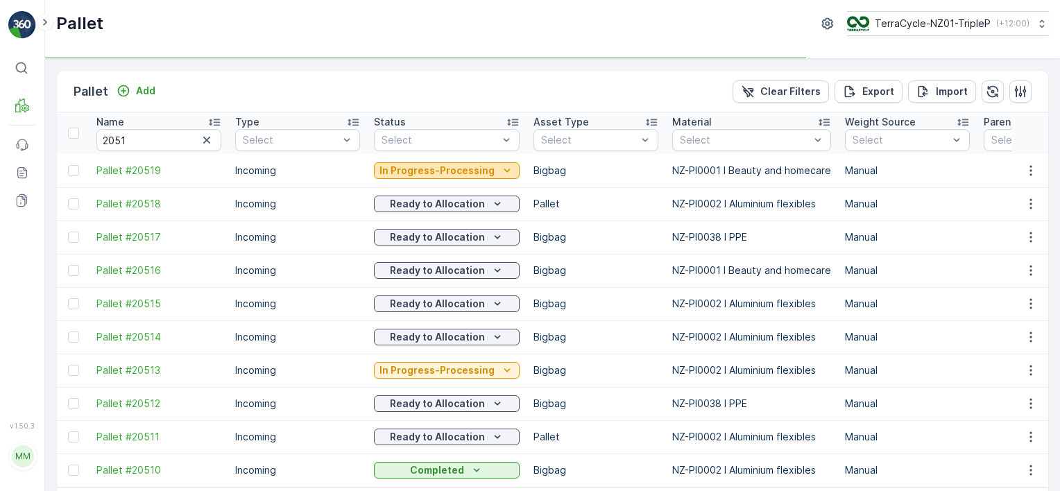
click at [462, 170] on p "In Progress-Processing" at bounding box center [437, 171] width 115 height 14
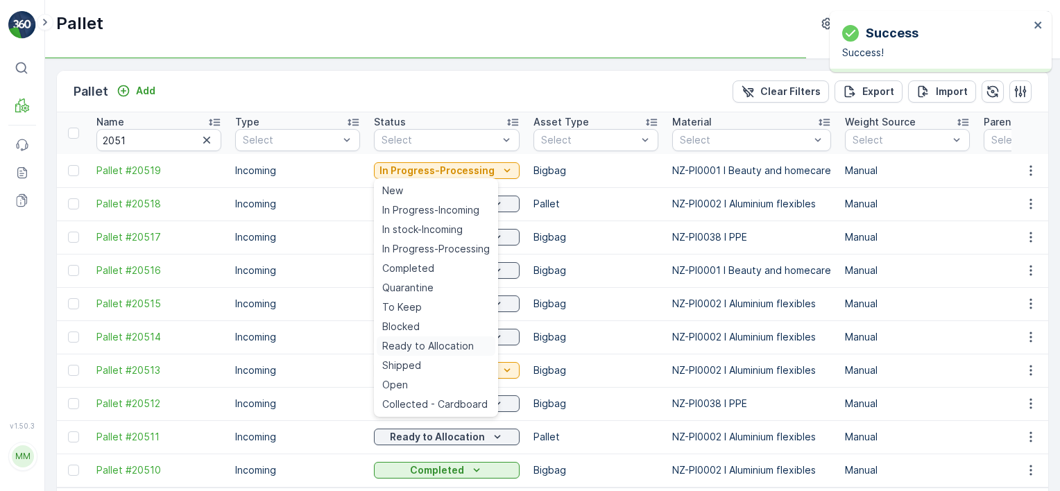
click at [424, 347] on span "Ready to Allocation" at bounding box center [428, 346] width 92 height 14
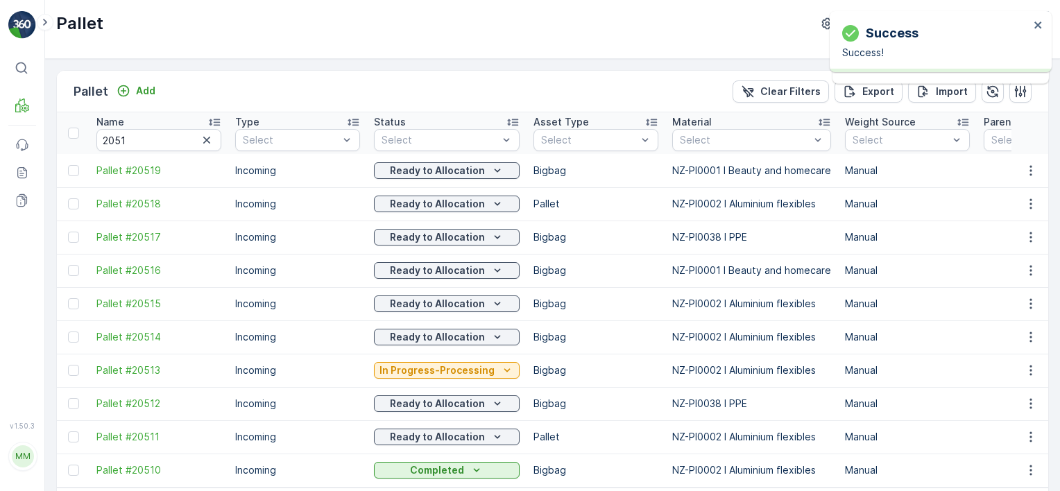
click at [433, 369] on p "In Progress-Processing" at bounding box center [437, 371] width 115 height 14
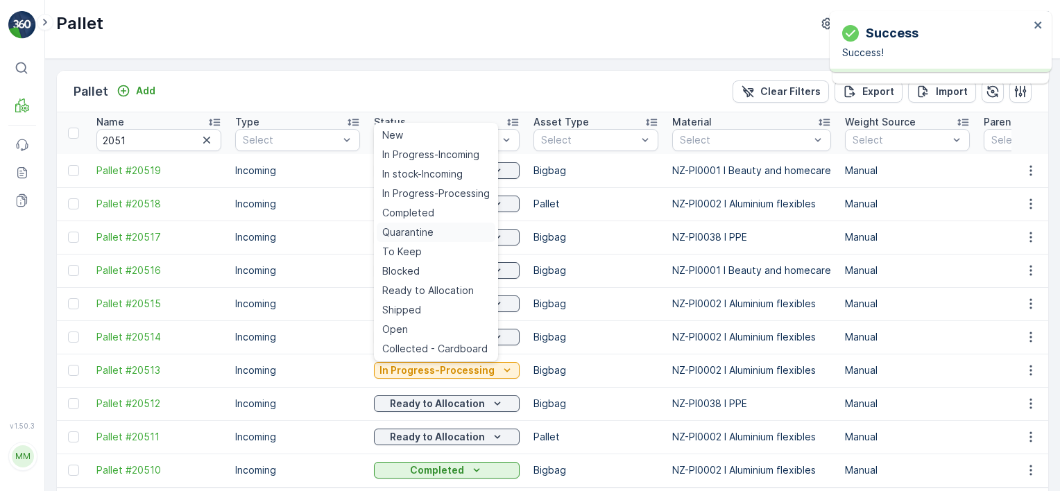
click at [411, 238] on span "Quarantine" at bounding box center [407, 233] width 51 height 14
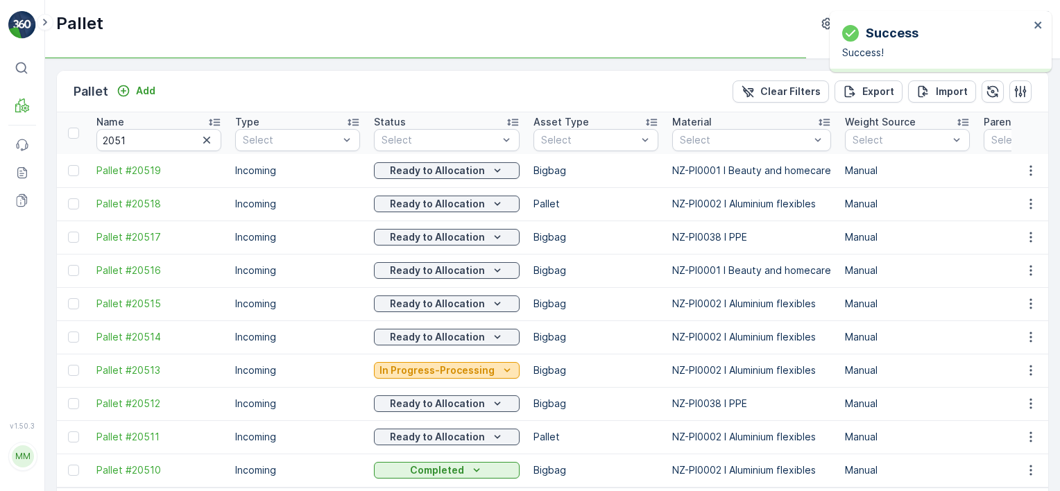
click at [416, 366] on p "In Progress-Processing" at bounding box center [437, 371] width 115 height 14
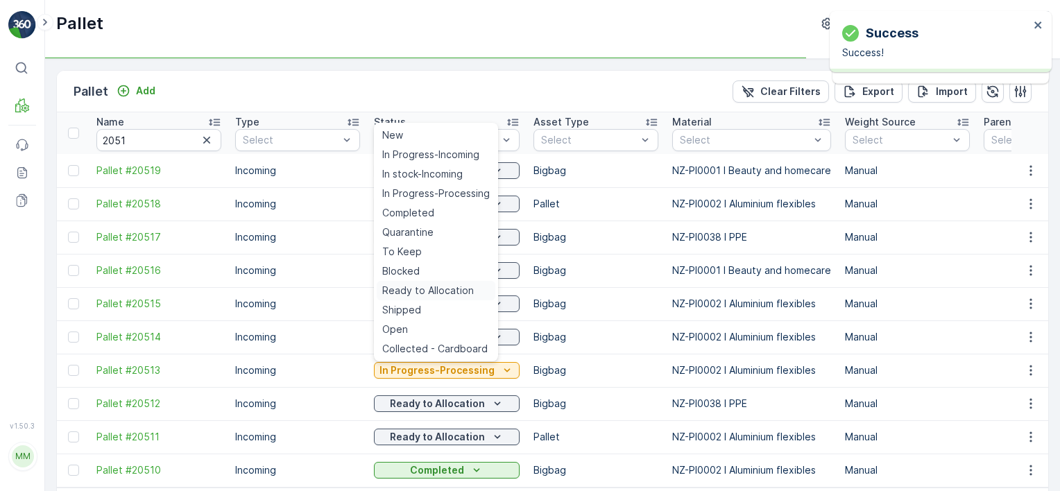
click at [421, 290] on span "Ready to Allocation" at bounding box center [428, 291] width 92 height 14
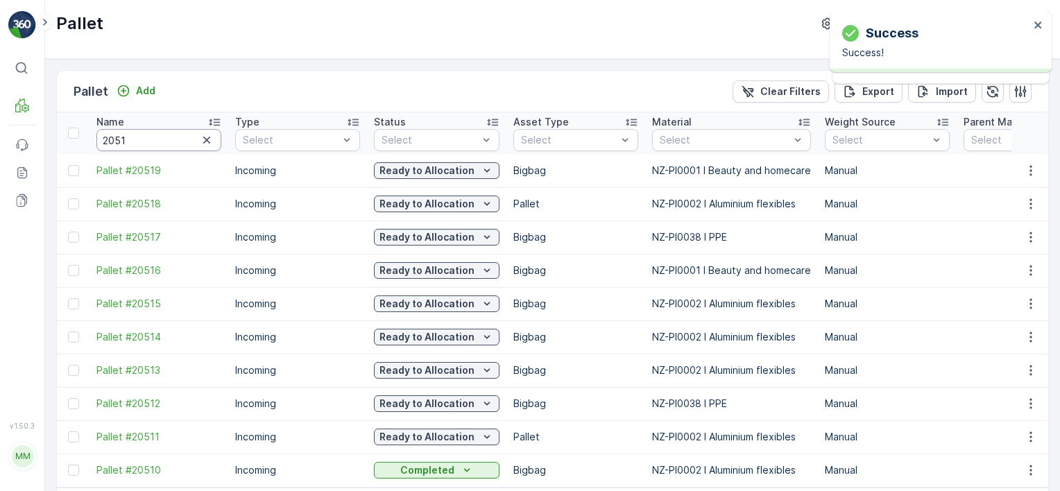
click at [139, 142] on input "2051" at bounding box center [158, 140] width 125 height 22
type input "20506"
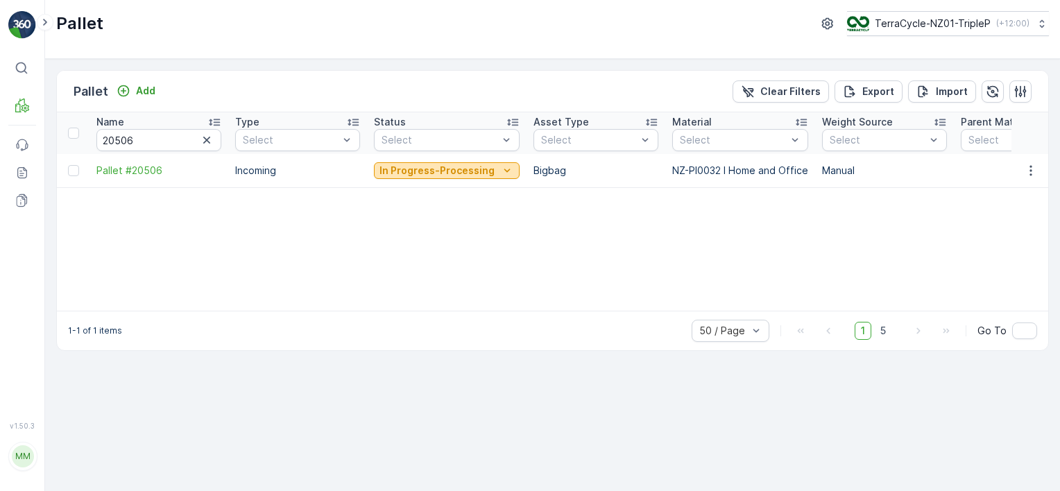
click at [412, 173] on p "In Progress-Processing" at bounding box center [437, 171] width 115 height 14
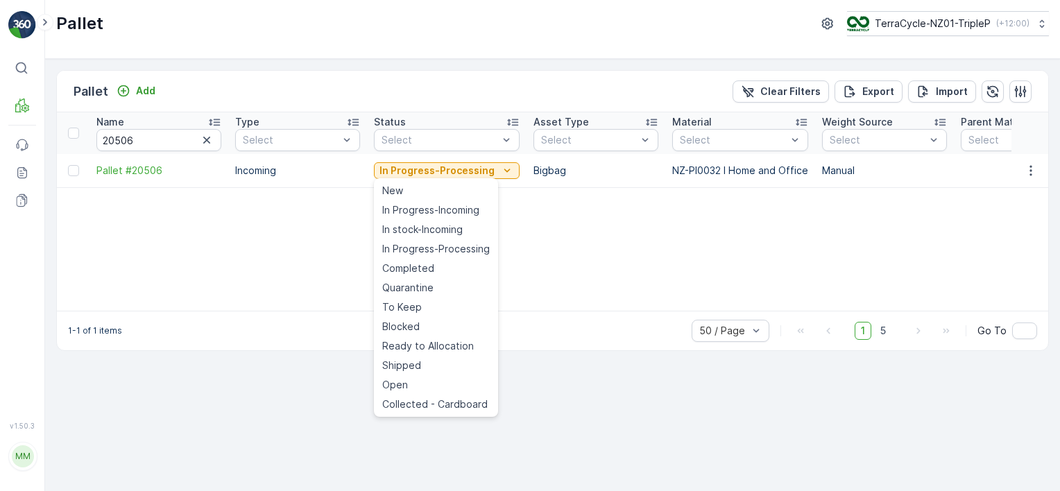
drag, startPoint x: 428, startPoint y: 289, endPoint x: 443, endPoint y: 227, distance: 64.3
click at [428, 289] on span "Quarantine" at bounding box center [407, 288] width 51 height 14
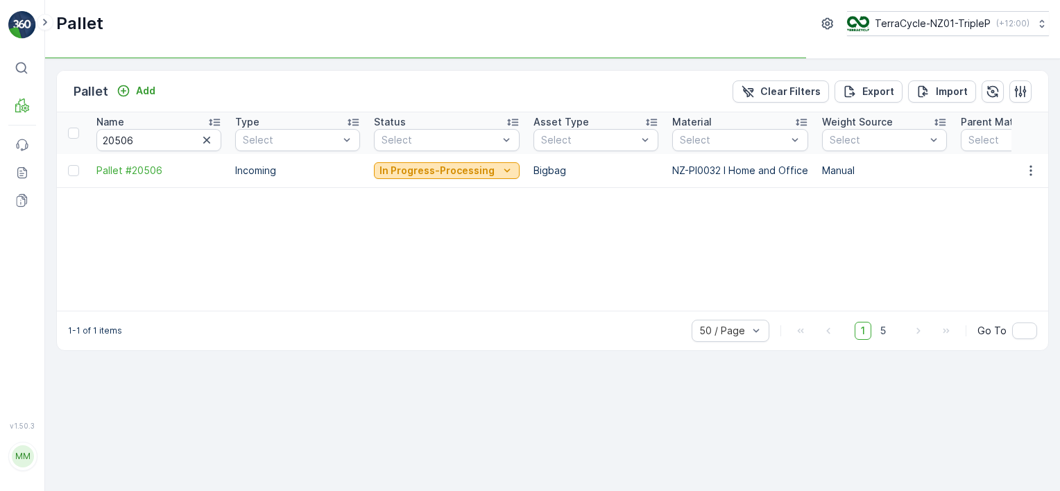
click at [440, 169] on p "In Progress-Processing" at bounding box center [437, 171] width 115 height 14
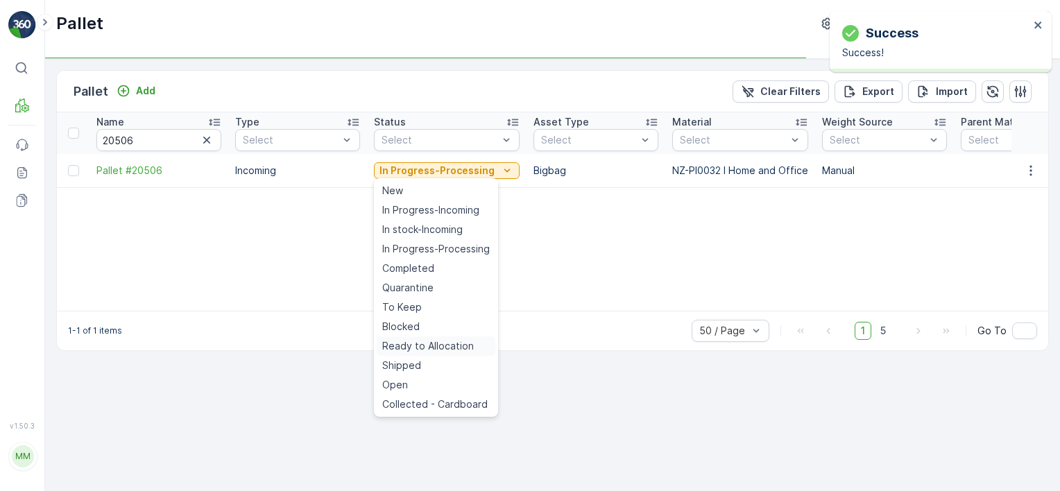
click at [420, 353] on div "Ready to Allocation" at bounding box center [436, 346] width 119 height 19
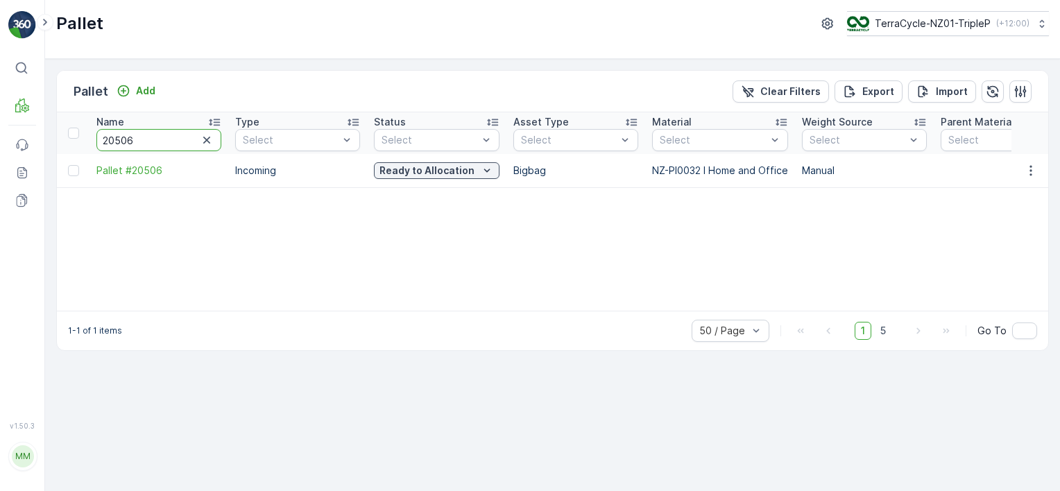
click at [181, 144] on input "20506" at bounding box center [158, 140] width 125 height 22
type input "2055"
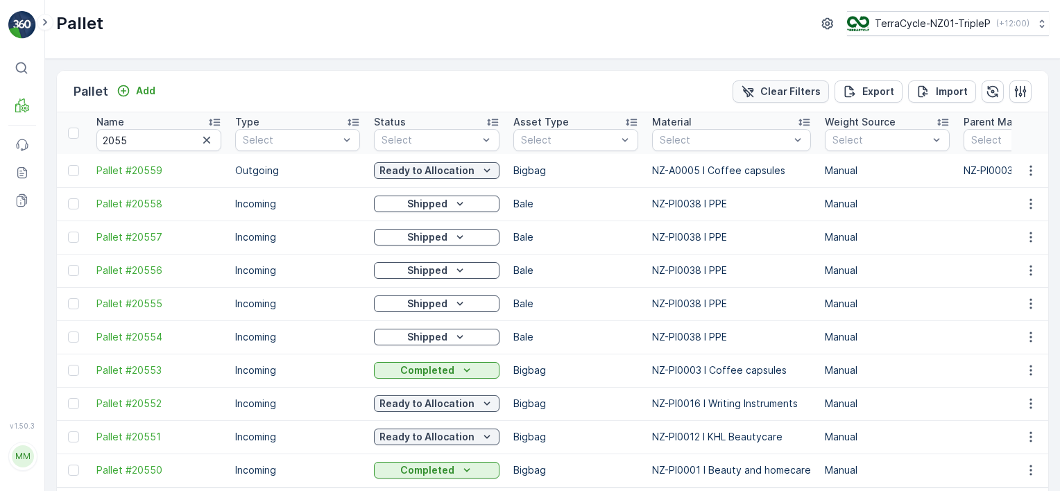
click at [808, 93] on p "Clear Filters" at bounding box center [791, 92] width 60 height 14
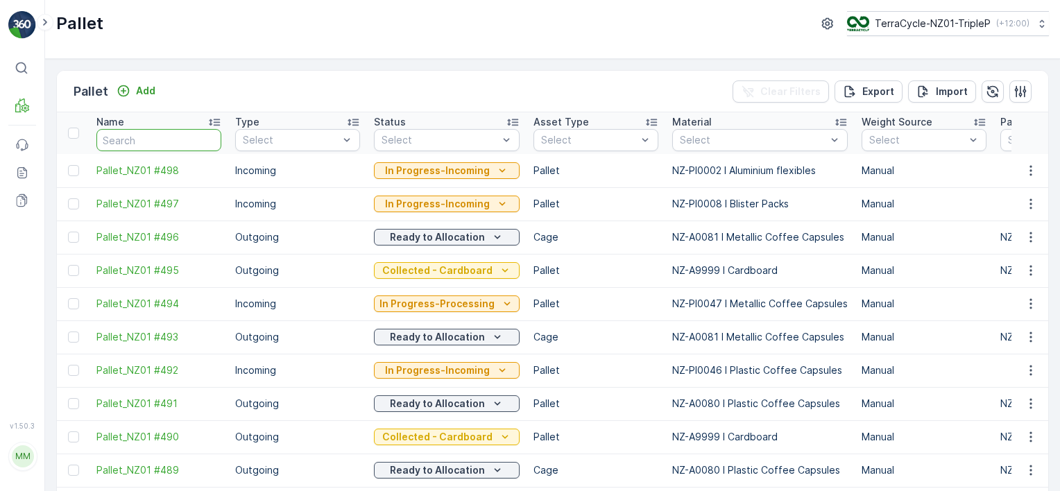
click at [122, 143] on input "text" at bounding box center [158, 140] width 125 height 22
type input "2053"
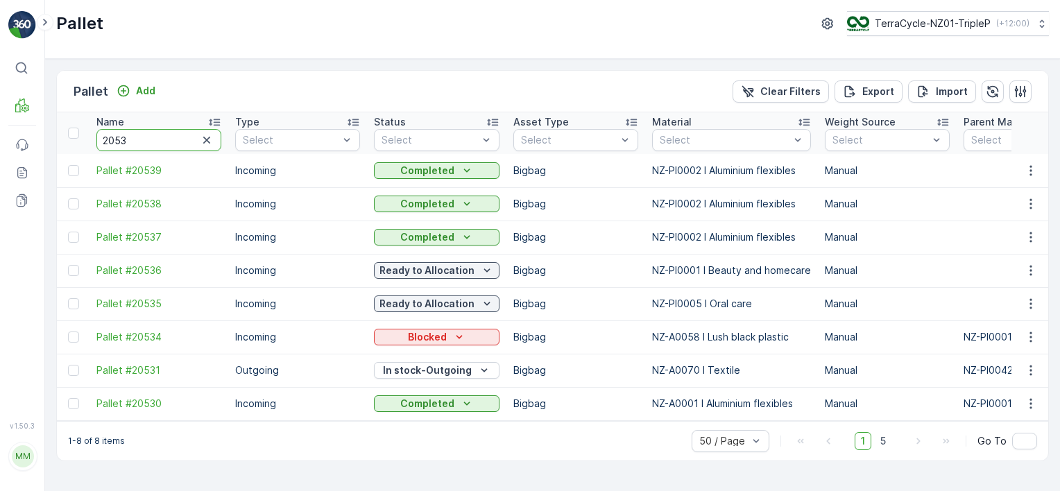
click at [161, 143] on input "2053" at bounding box center [158, 140] width 125 height 22
type input "2050"
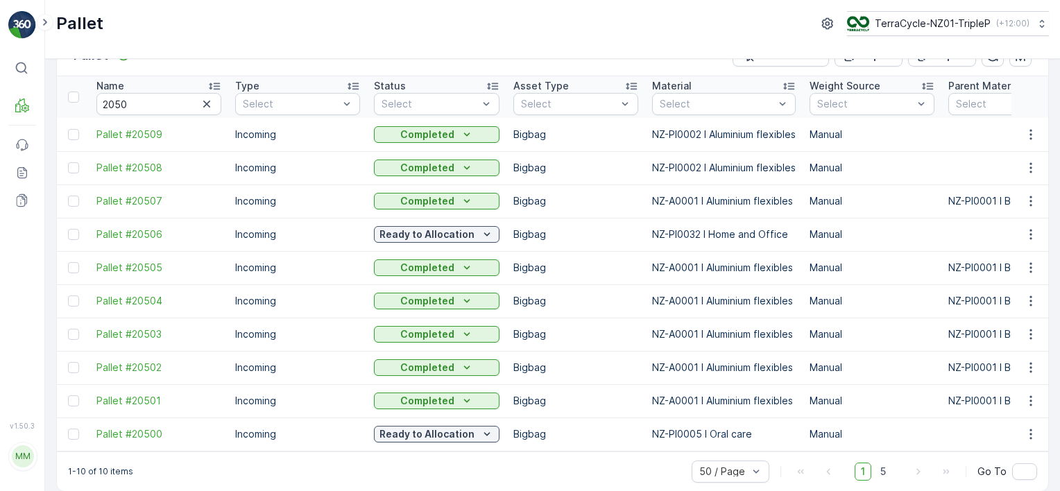
scroll to position [53, 0]
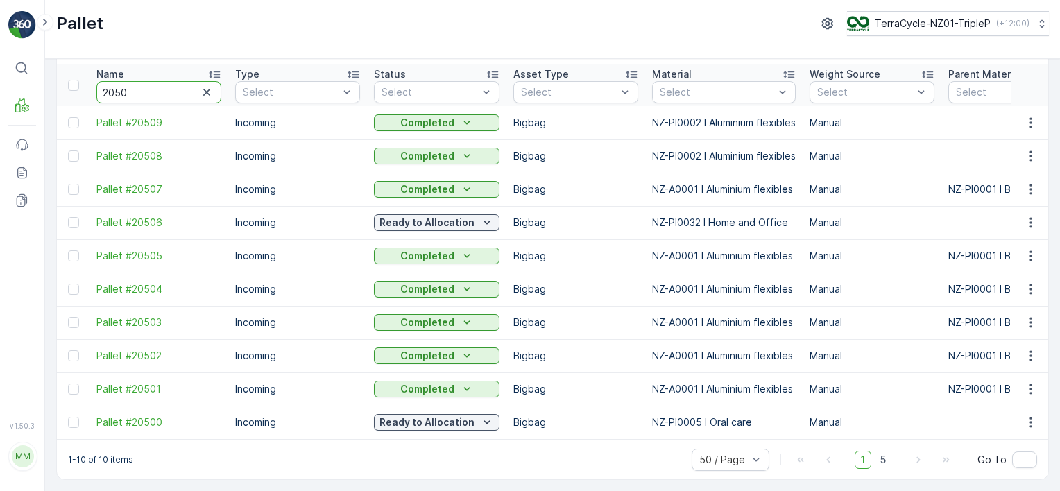
click at [155, 94] on input "2050" at bounding box center [158, 92] width 125 height 22
type input "2049"
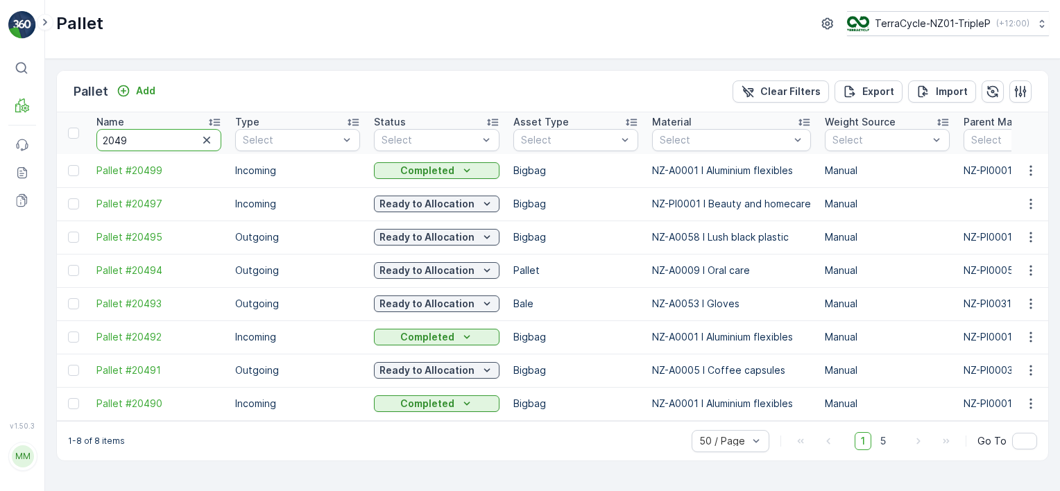
click at [157, 139] on input "2049" at bounding box center [158, 140] width 125 height 22
type input "2048"
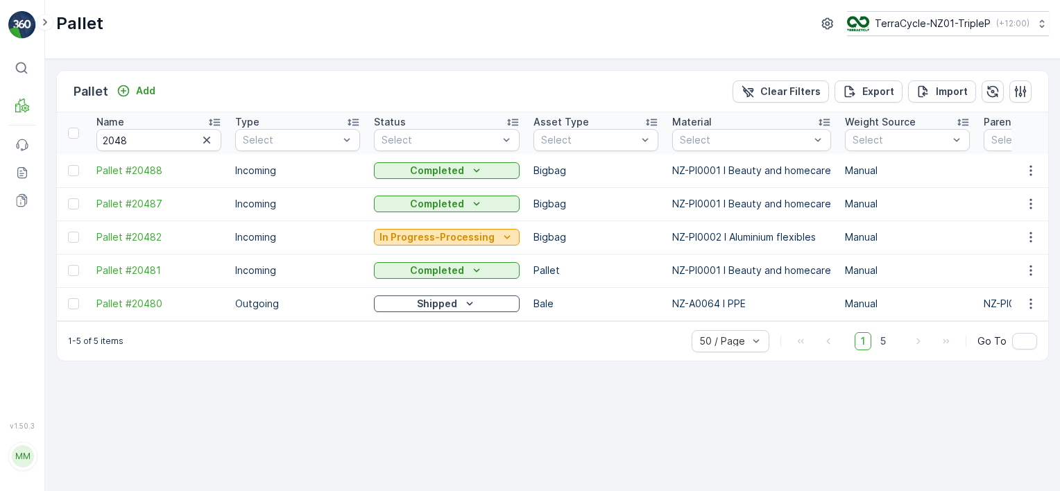
click at [450, 232] on p "In Progress-Processing" at bounding box center [437, 237] width 115 height 14
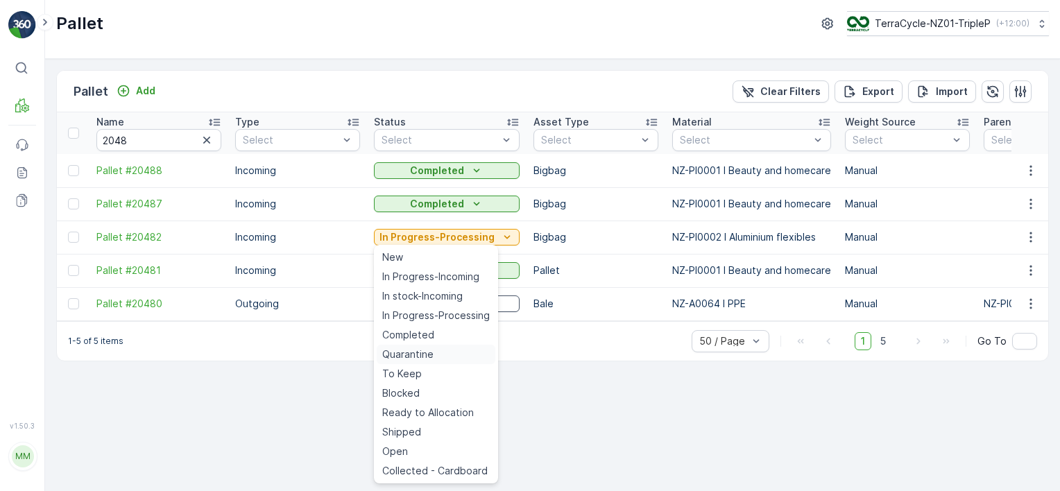
click at [425, 353] on span "Quarantine" at bounding box center [407, 355] width 51 height 14
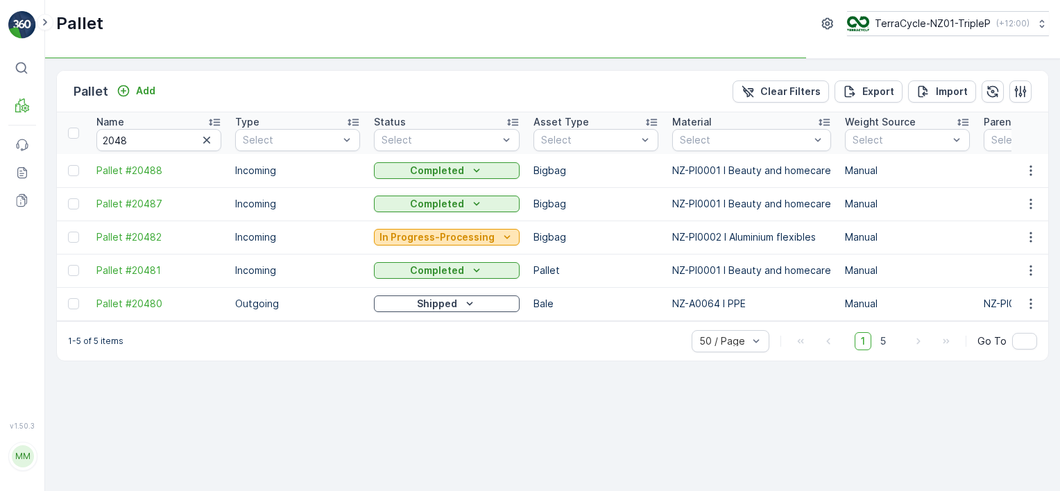
click at [439, 235] on p "In Progress-Processing" at bounding box center [437, 237] width 115 height 14
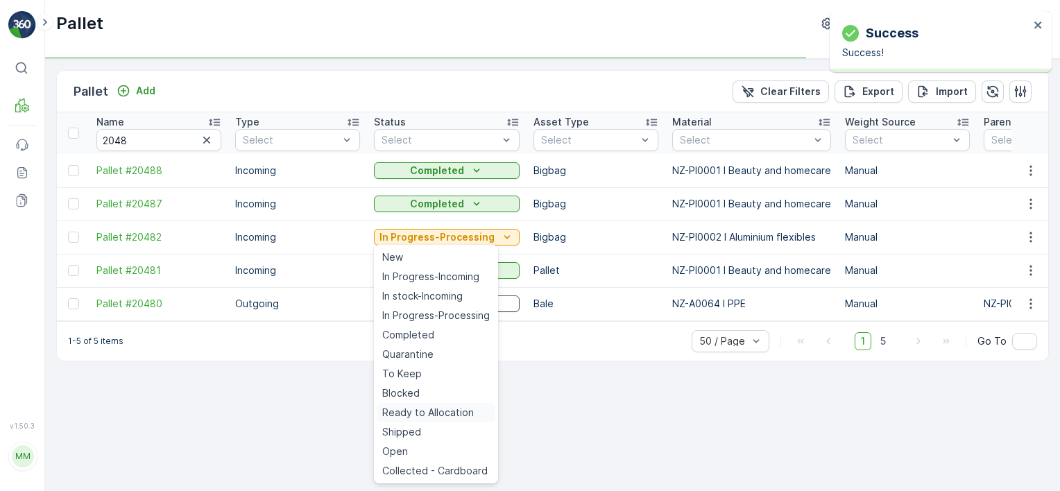
click at [439, 408] on span "Ready to Allocation" at bounding box center [428, 413] width 92 height 14
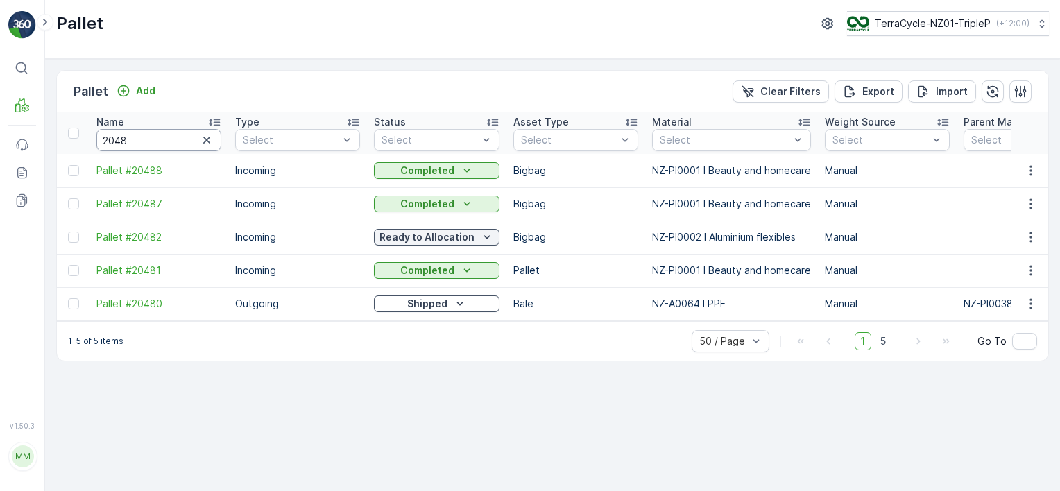
click at [157, 139] on input "2048" at bounding box center [158, 140] width 125 height 22
type input "2047"
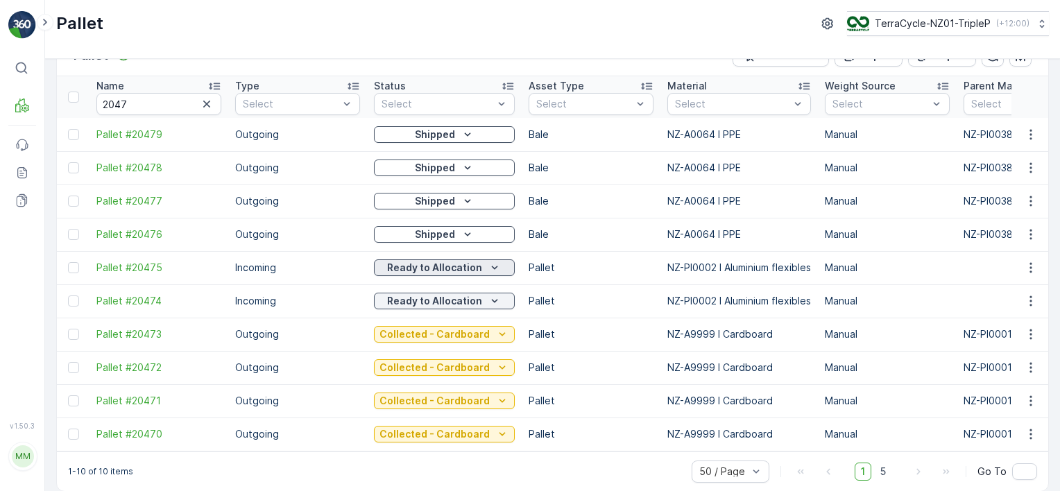
scroll to position [53, 0]
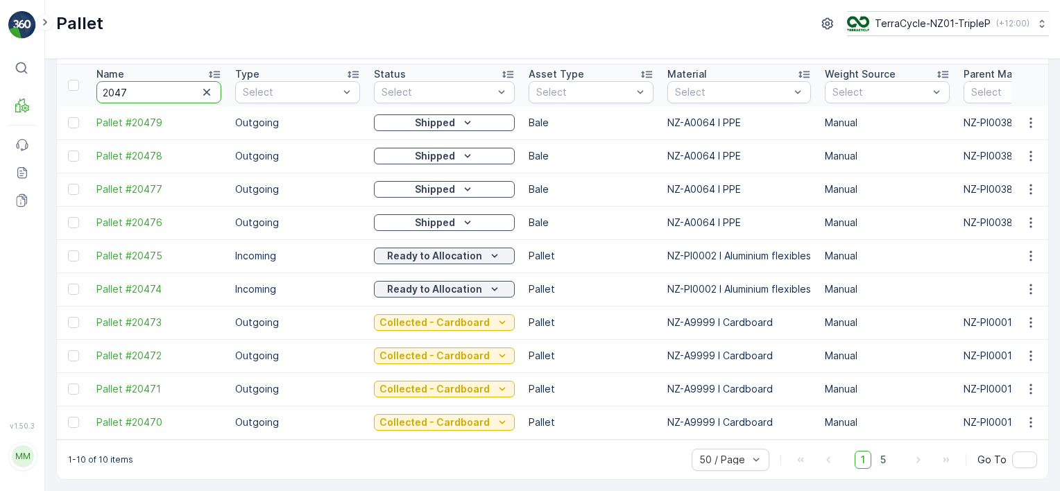
click at [144, 89] on input "2047" at bounding box center [158, 92] width 125 height 22
type input "2046"
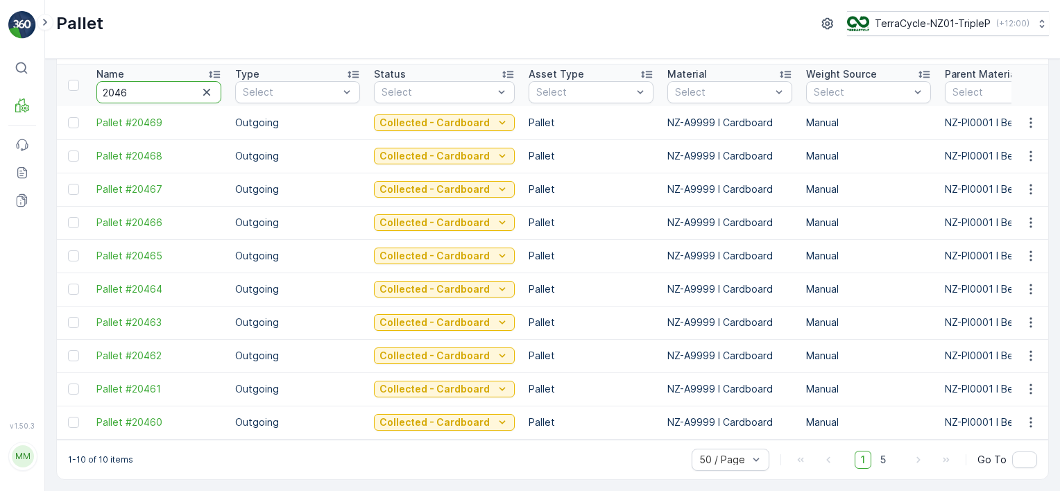
click at [162, 95] on input "2046" at bounding box center [158, 92] width 125 height 22
type input "2045"
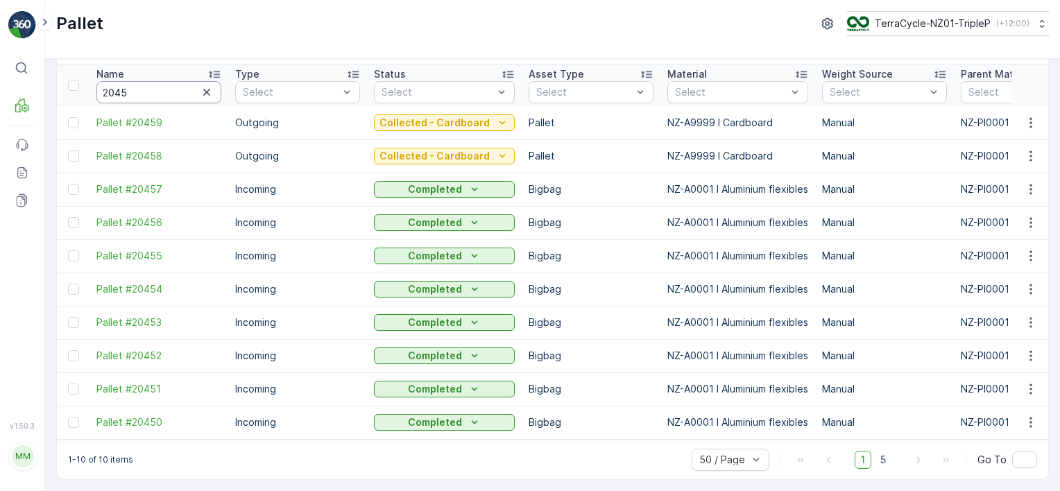
click at [167, 91] on input "2045" at bounding box center [158, 92] width 125 height 22
type input "2044"
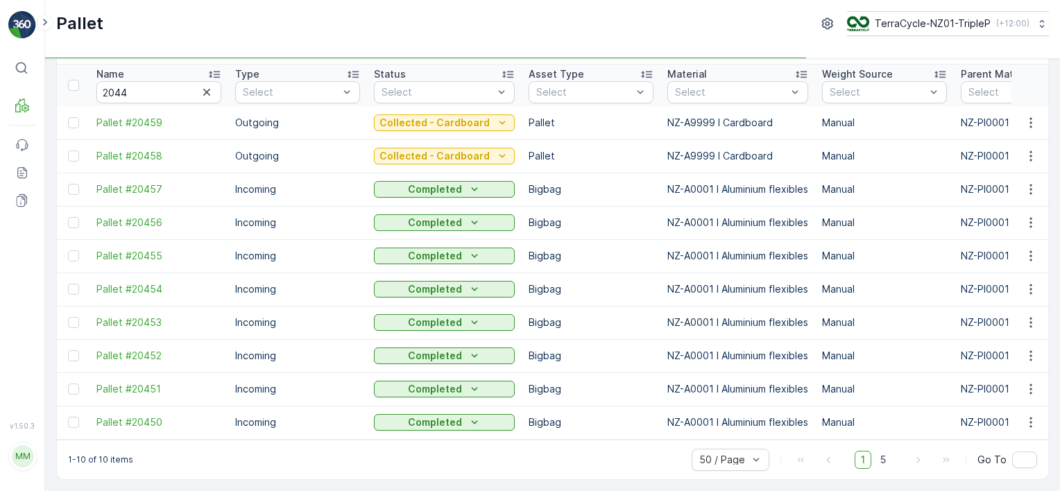
drag, startPoint x: 170, startPoint y: 95, endPoint x: 269, endPoint y: 22, distance: 123.5
click at [269, 22] on div "Pallet TerraCycle-NZ01-TripleP ( +12:00 )" at bounding box center [552, 23] width 993 height 25
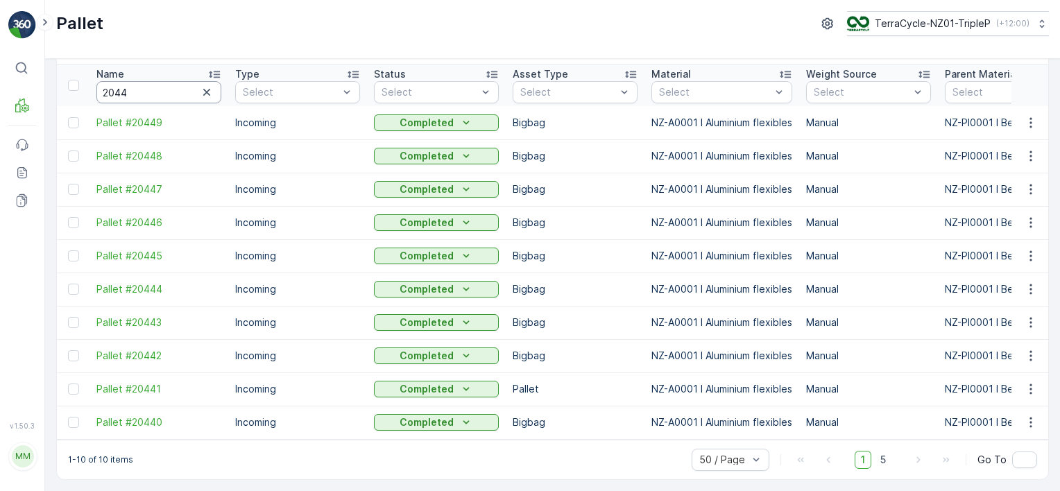
drag, startPoint x: 147, startPoint y: 92, endPoint x: 140, endPoint y: 93, distance: 7.1
click at [142, 92] on input "2044" at bounding box center [158, 92] width 125 height 22
type input "2043"
click at [136, 86] on input "2043" at bounding box center [158, 92] width 125 height 22
type input "2042"
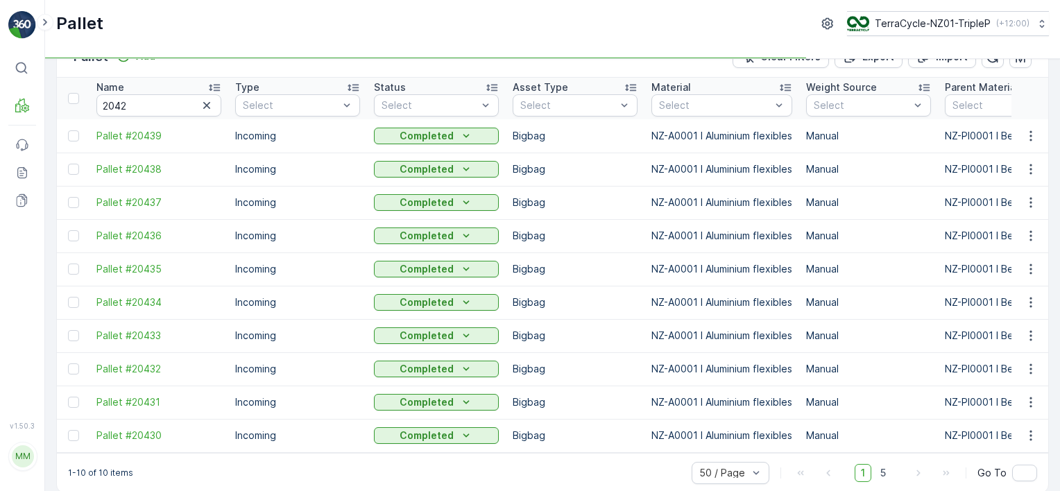
scroll to position [53, 0]
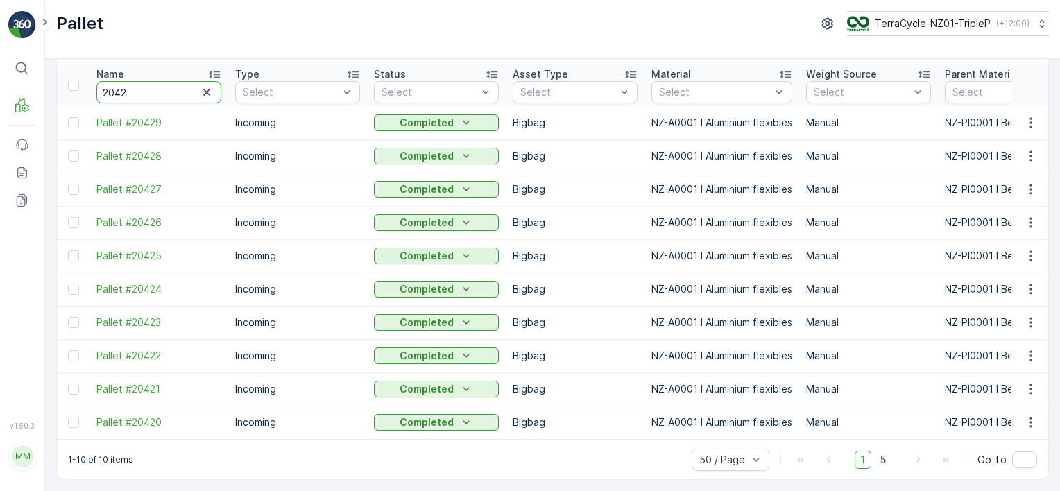
click at [155, 90] on input "2042" at bounding box center [158, 92] width 125 height 22
type input "2041"
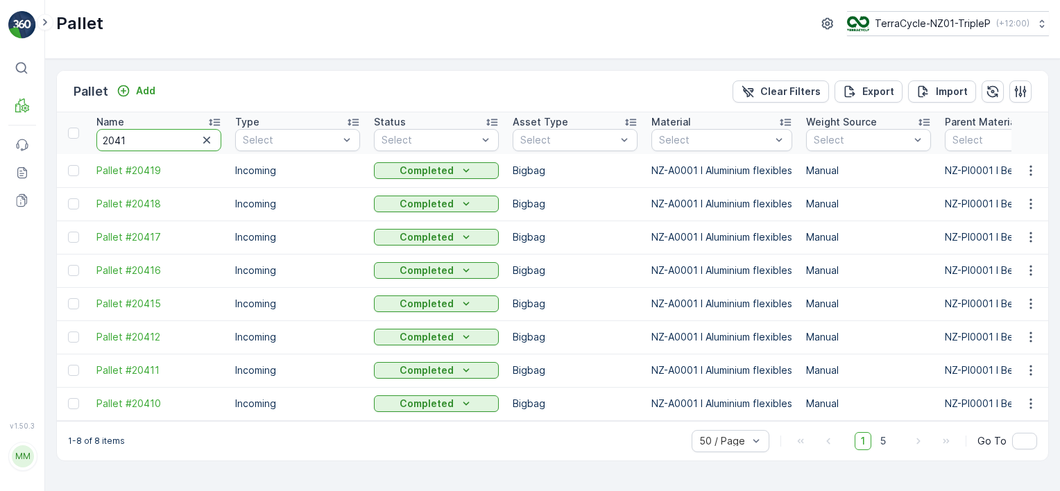
click at [138, 136] on input "2041" at bounding box center [158, 140] width 125 height 22
type input "2040"
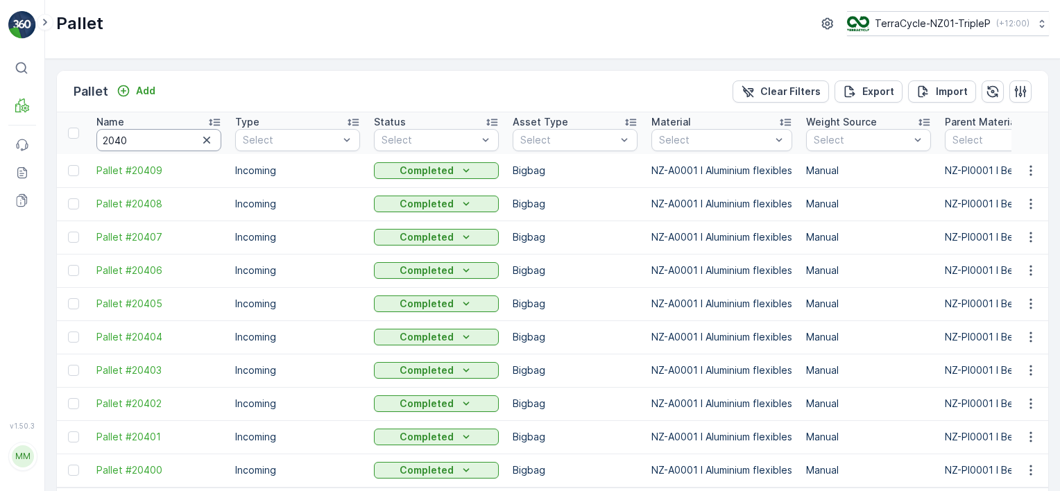
click at [156, 139] on input "2040" at bounding box center [158, 140] width 125 height 22
type input "2039"
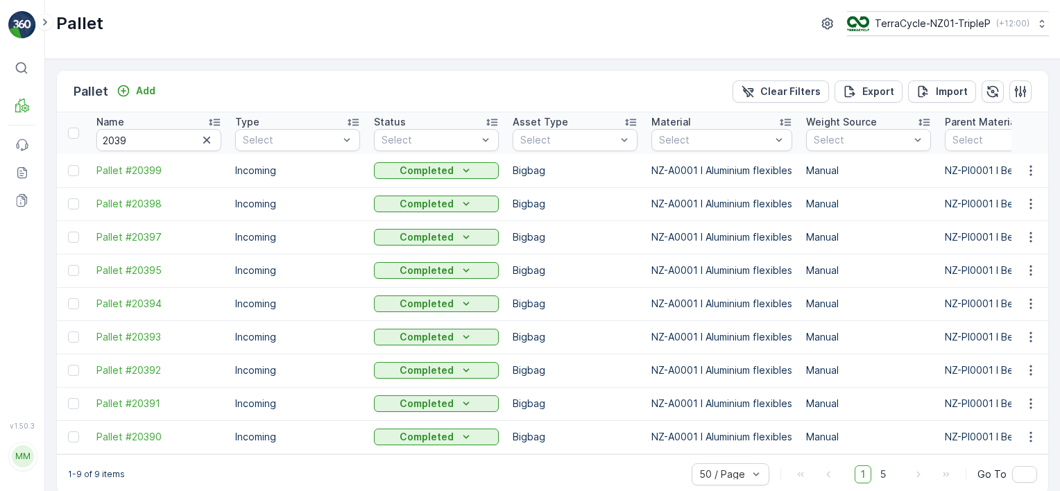
scroll to position [19, 0]
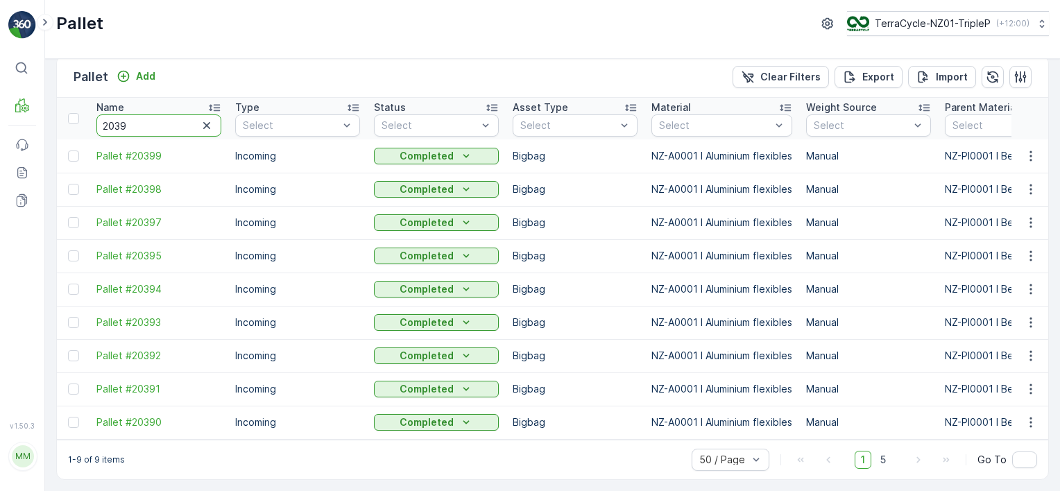
click at [189, 117] on input "2039" at bounding box center [158, 126] width 125 height 22
type input "2038"
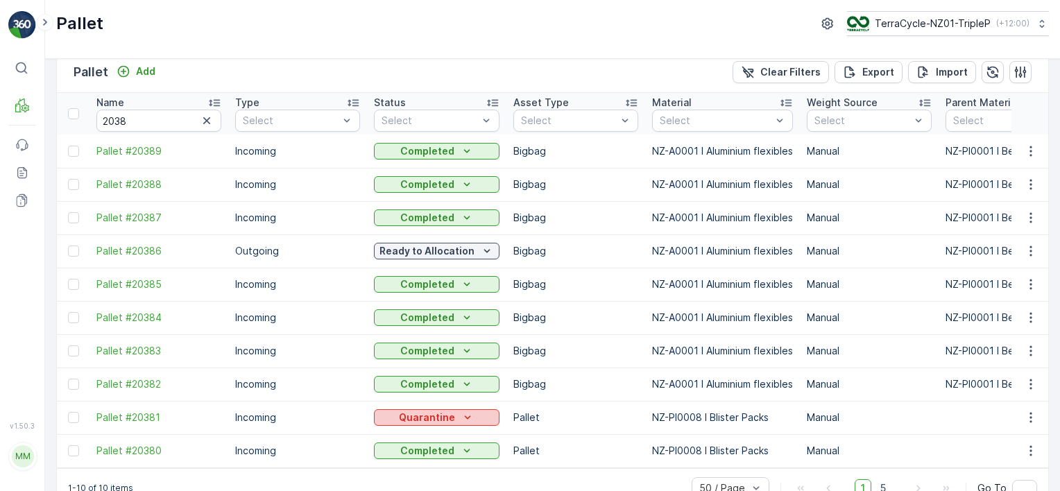
click at [461, 419] on icon "Quarantine" at bounding box center [468, 418] width 14 height 14
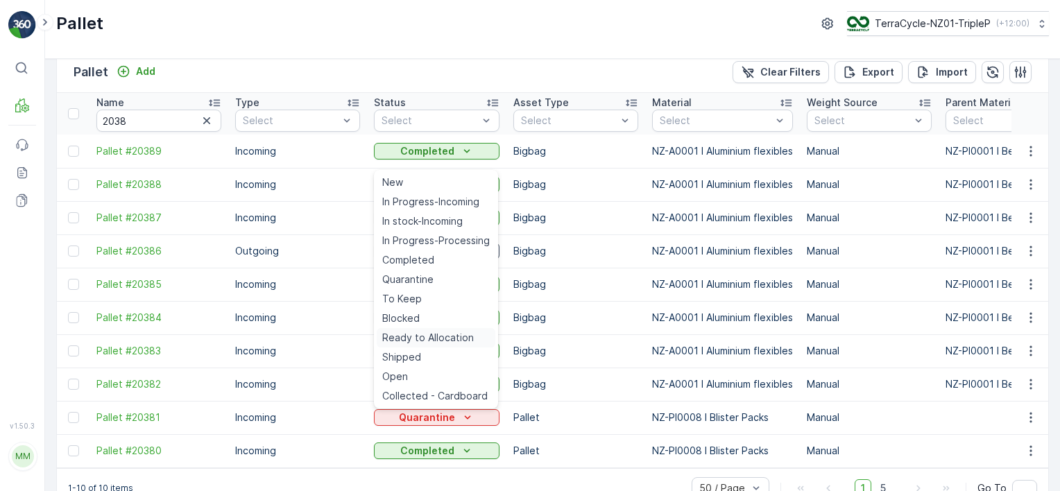
click at [420, 336] on span "Ready to Allocation" at bounding box center [428, 338] width 92 height 14
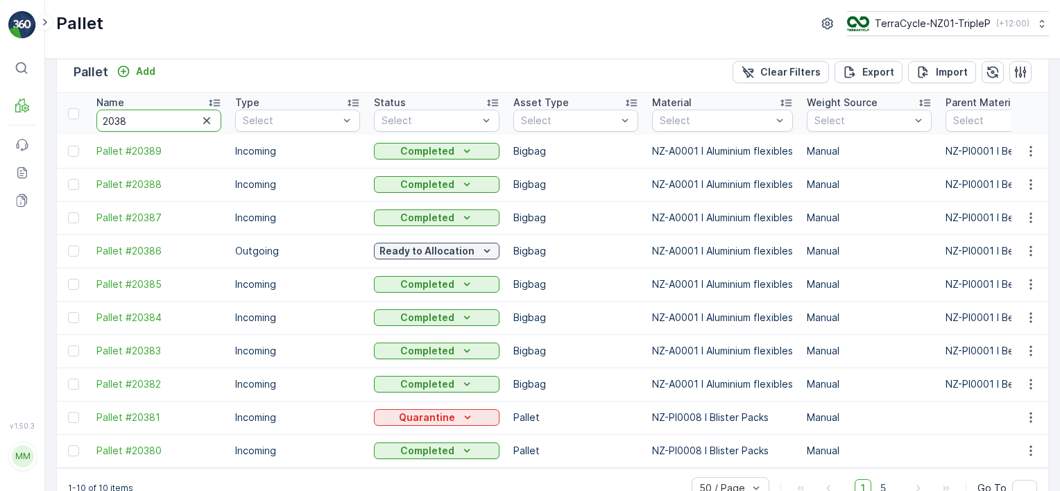
click at [142, 115] on input "2038" at bounding box center [158, 121] width 125 height 22
type input "2037"
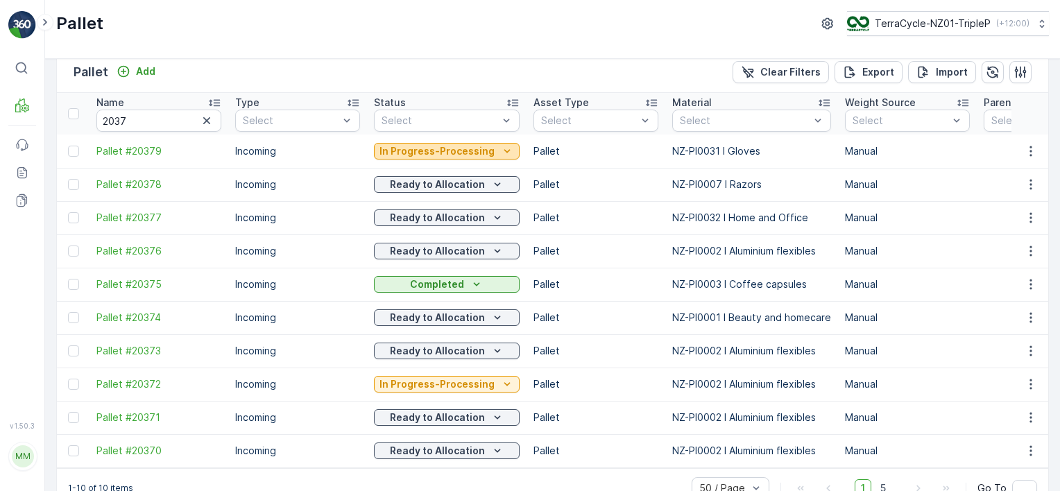
click at [459, 157] on button "In Progress-Processing" at bounding box center [447, 151] width 146 height 17
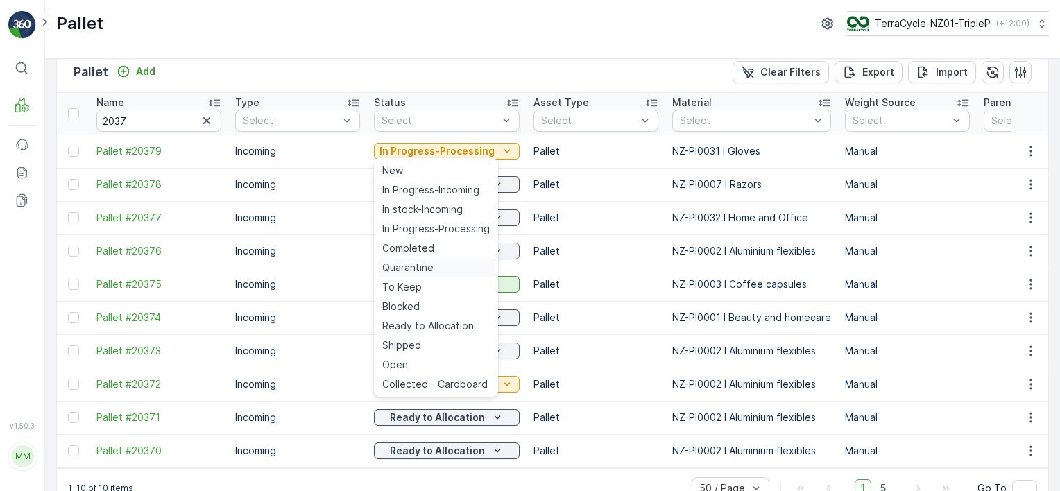
click at [439, 269] on div "Quarantine" at bounding box center [436, 267] width 119 height 19
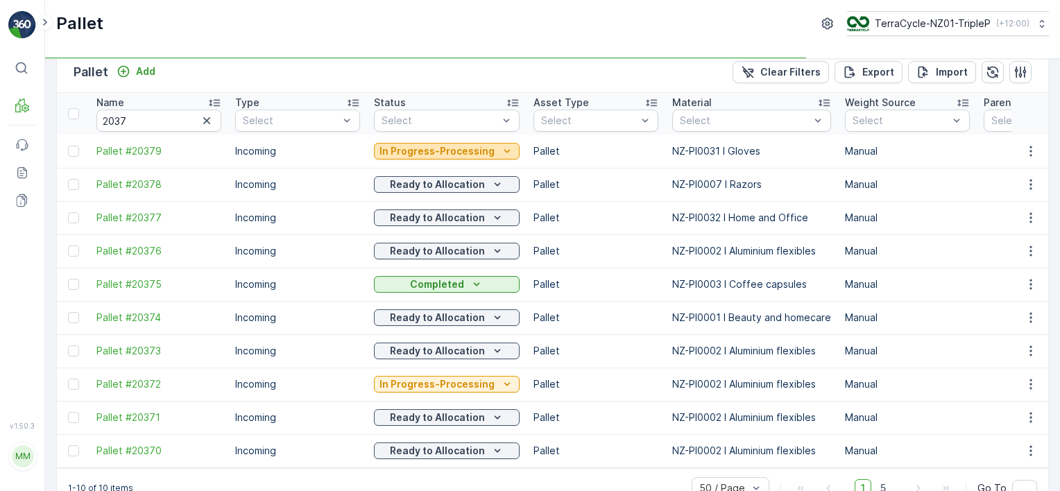
click at [444, 153] on p "In Progress-Processing" at bounding box center [437, 151] width 115 height 14
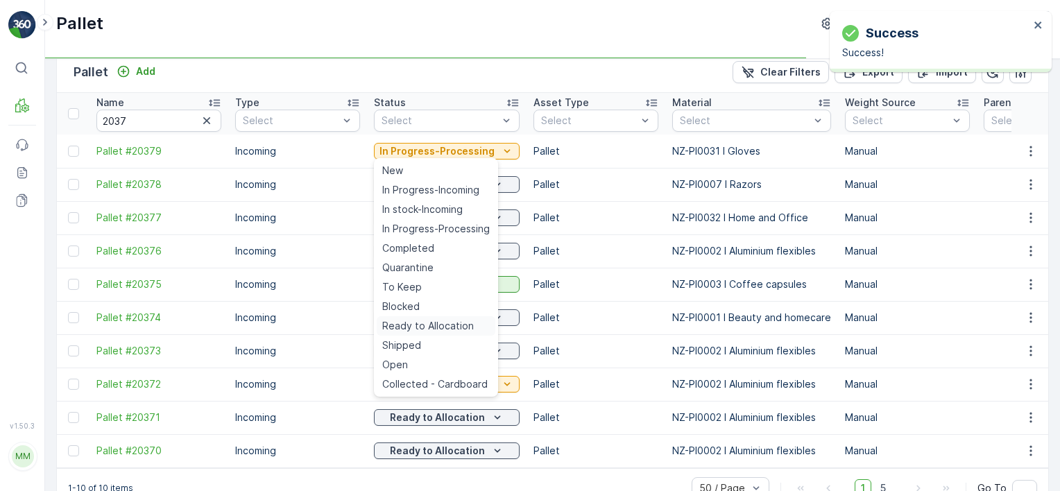
click at [419, 328] on span "Ready to Allocation" at bounding box center [428, 326] width 92 height 14
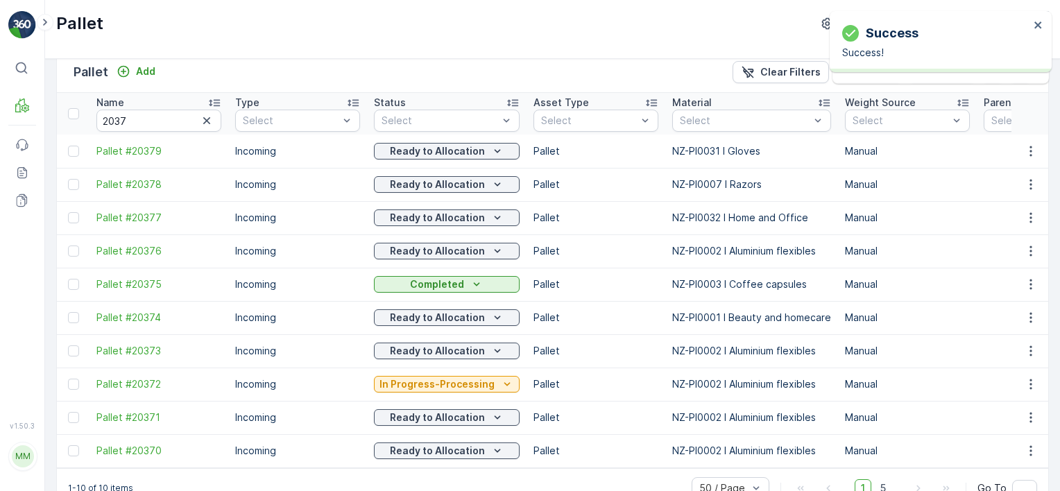
click at [489, 381] on p "In Progress-Processing" at bounding box center [437, 385] width 115 height 14
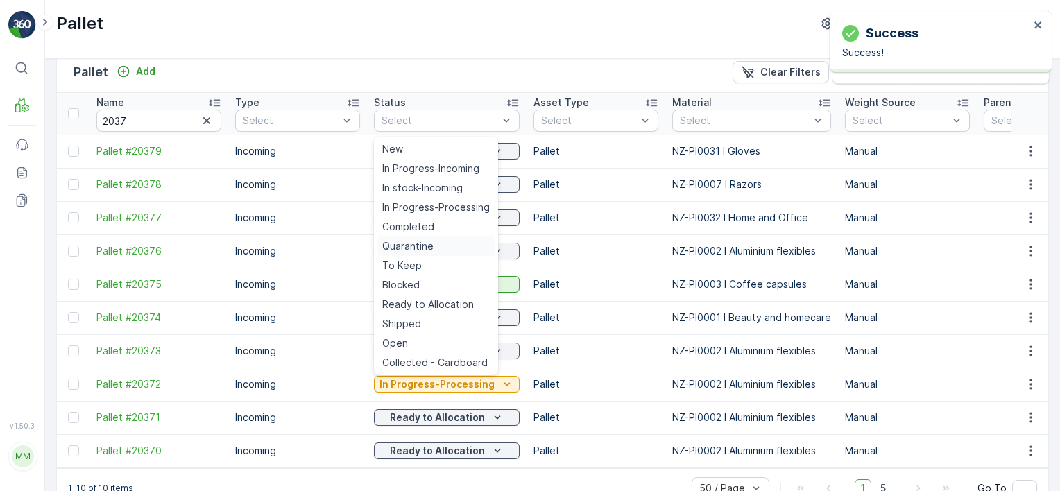
click at [441, 245] on div "Quarantine" at bounding box center [436, 246] width 119 height 19
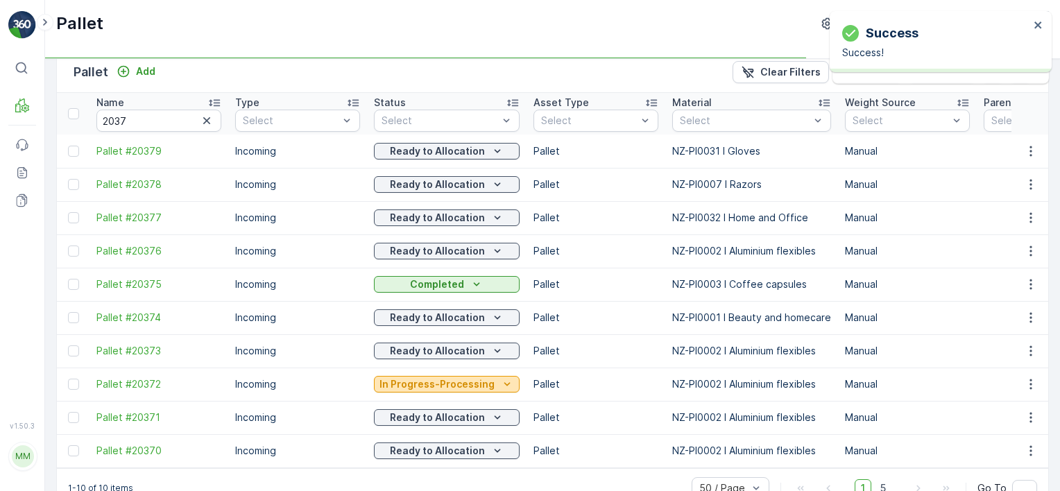
click at [475, 383] on p "In Progress-Processing" at bounding box center [437, 385] width 115 height 14
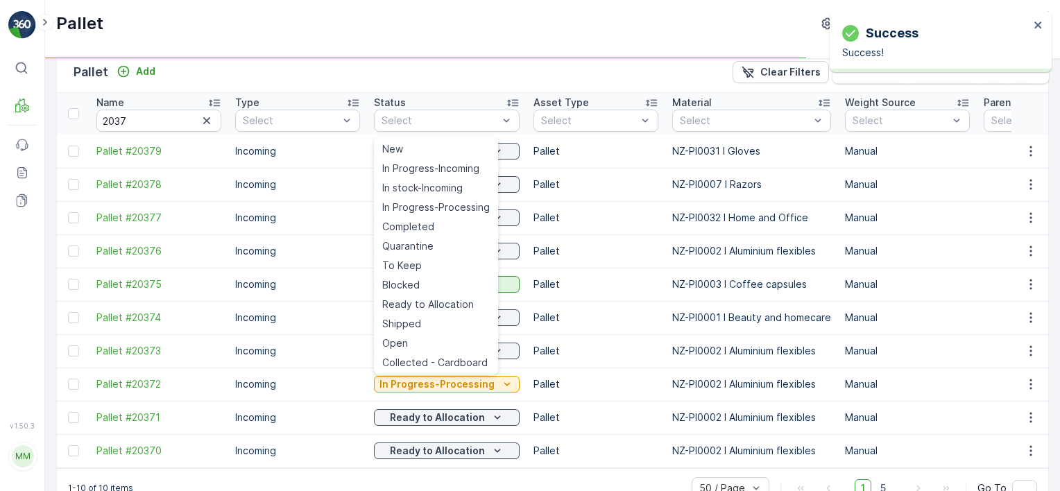
click at [454, 305] on span "Ready to Allocation" at bounding box center [428, 305] width 92 height 14
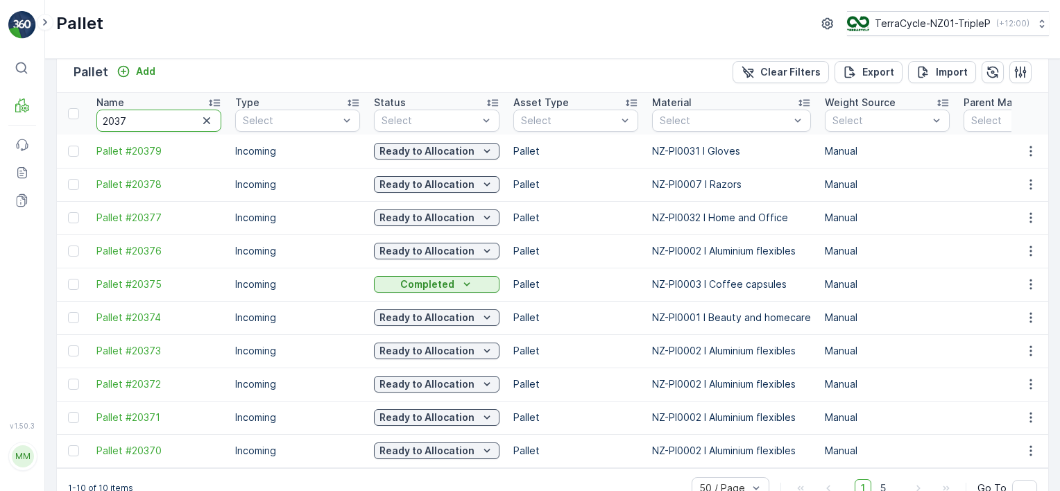
click at [135, 119] on input "2037" at bounding box center [158, 121] width 125 height 22
type input "2035"
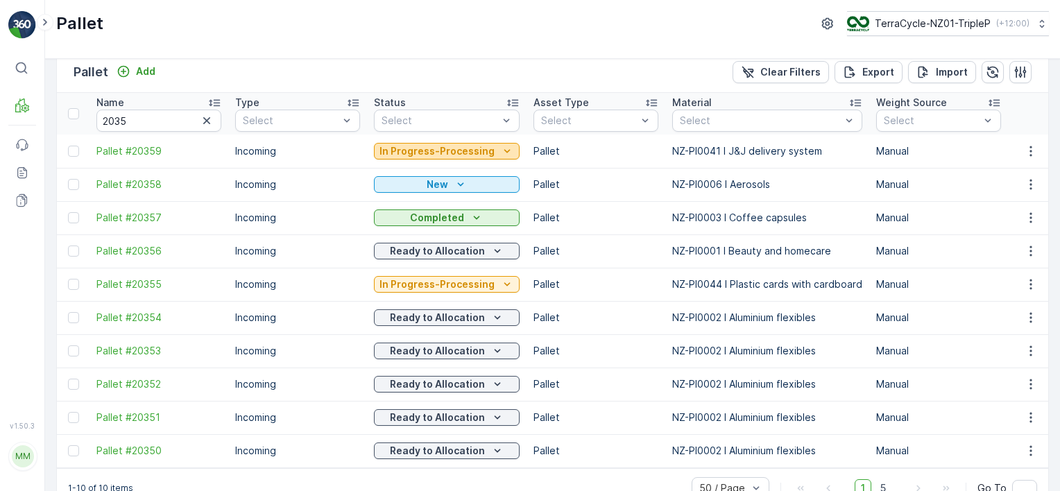
click at [388, 153] on p "In Progress-Processing" at bounding box center [437, 151] width 115 height 14
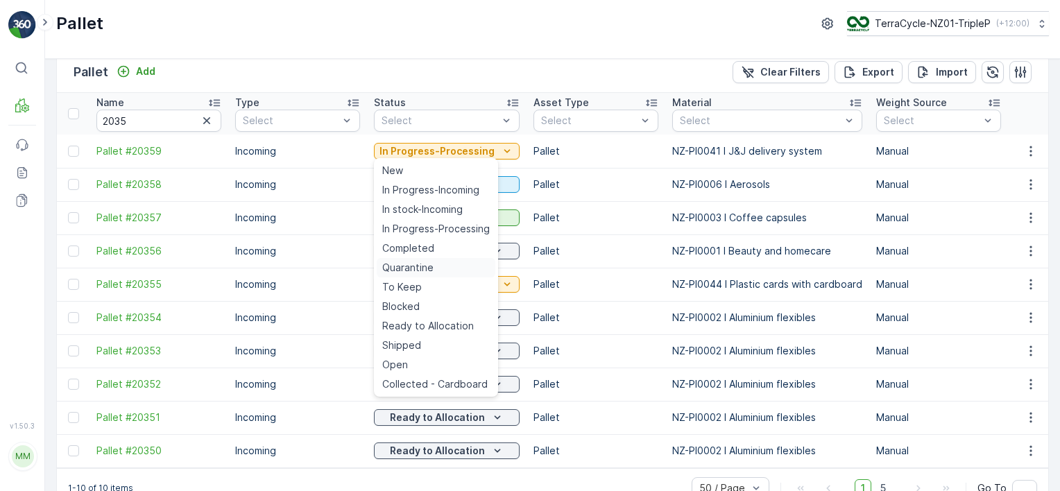
click at [423, 272] on span "Quarantine" at bounding box center [407, 268] width 51 height 14
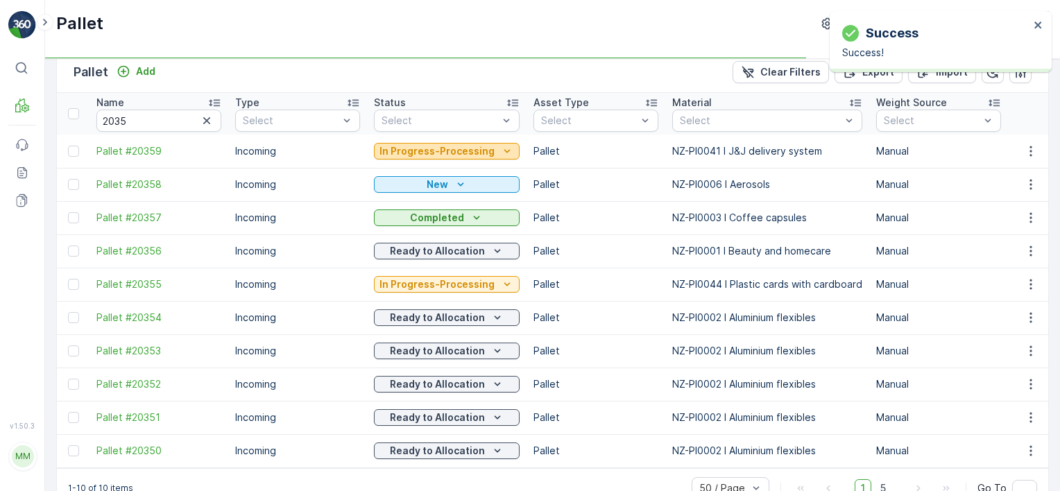
click at [454, 150] on p "In Progress-Processing" at bounding box center [437, 151] width 115 height 14
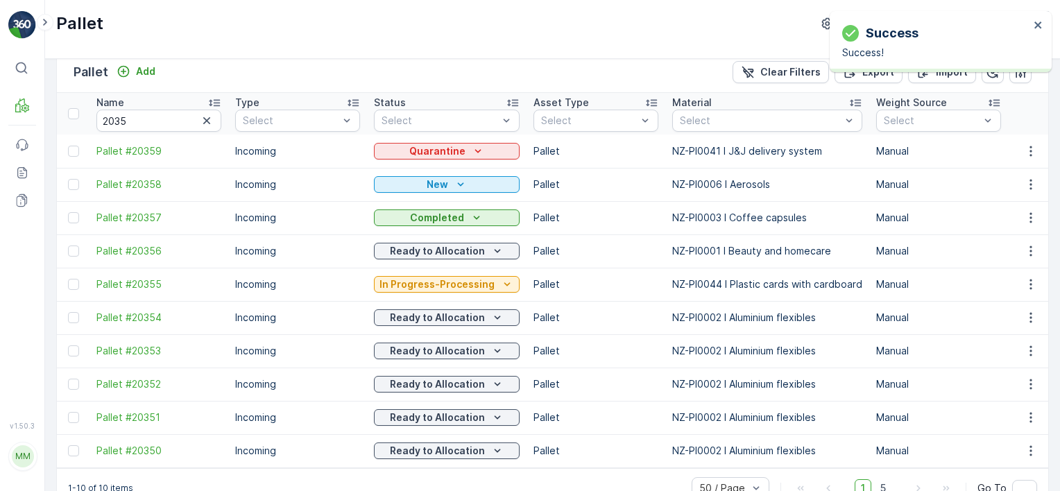
click at [564, 70] on div "Pallet Add Clear Filters Export Import" at bounding box center [553, 72] width 992 height 42
click at [464, 151] on div "Quarantine" at bounding box center [447, 151] width 135 height 14
click at [562, 72] on div "Pallet Add Clear Filters Export Import" at bounding box center [553, 72] width 992 height 42
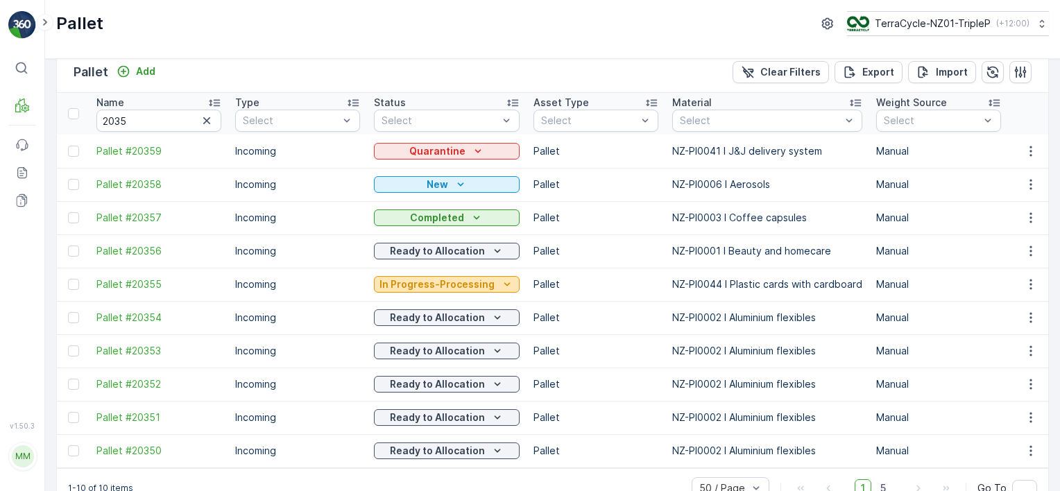
click at [466, 283] on p "In Progress-Processing" at bounding box center [437, 285] width 115 height 14
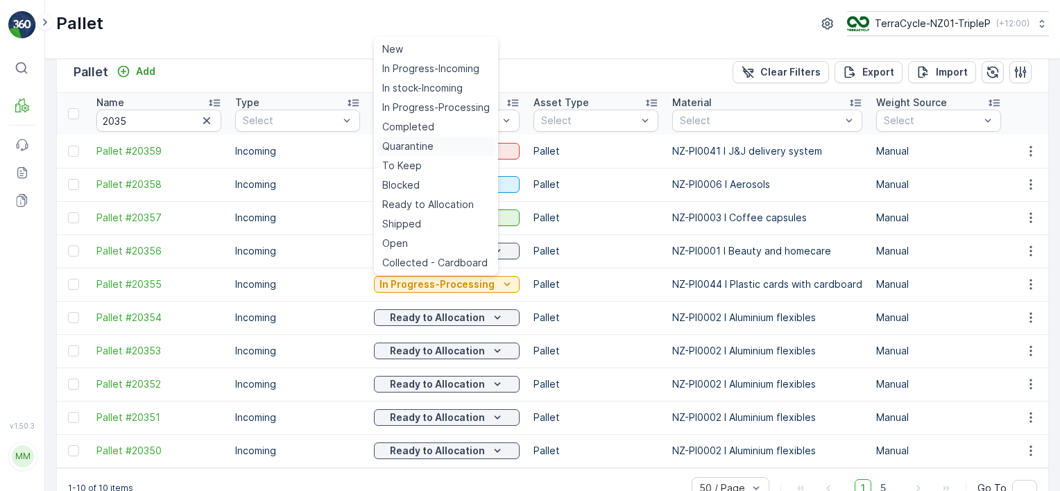
click at [430, 146] on span "Quarantine" at bounding box center [407, 146] width 51 height 14
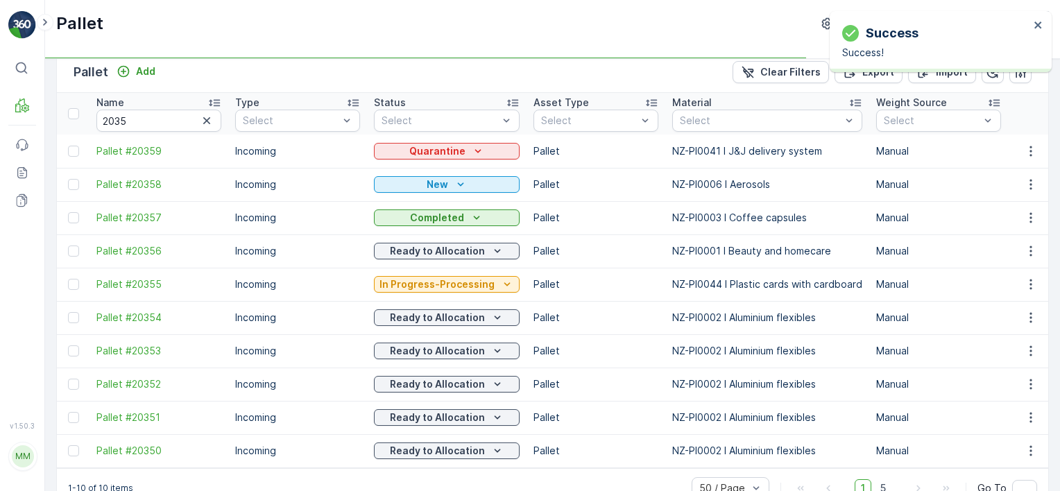
drag, startPoint x: 449, startPoint y: 282, endPoint x: 441, endPoint y: 252, distance: 31.0
click at [448, 281] on p "In Progress-Processing" at bounding box center [437, 285] width 115 height 14
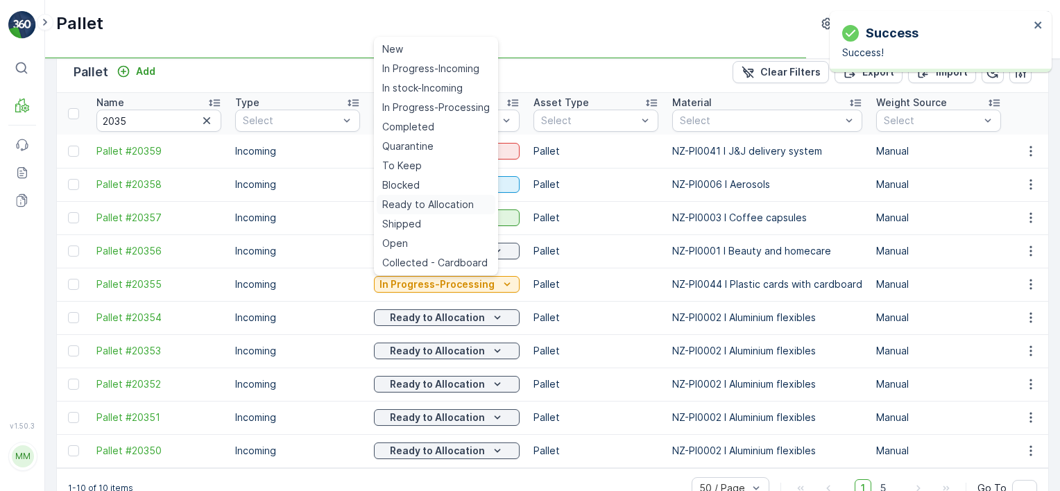
click at [447, 205] on span "Ready to Allocation" at bounding box center [428, 205] width 92 height 14
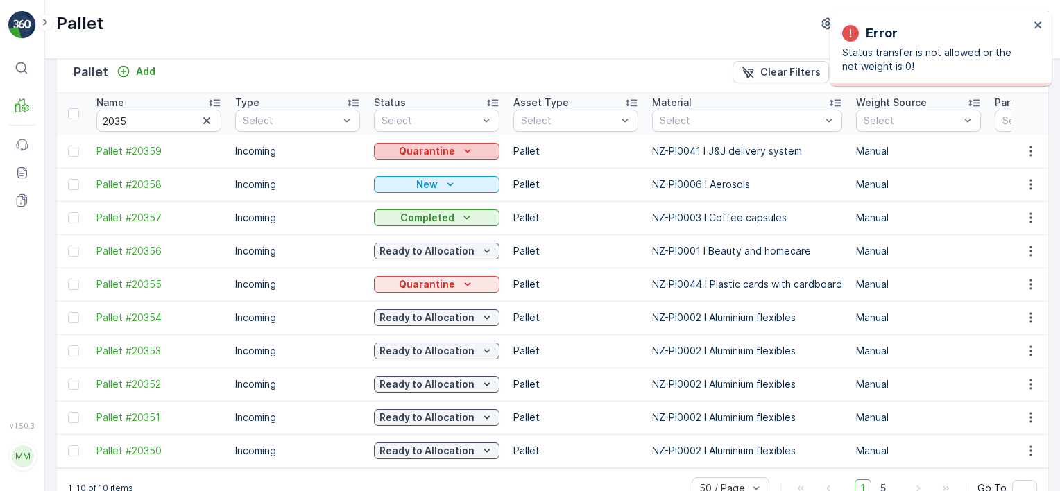
drag, startPoint x: 483, startPoint y: 147, endPoint x: 480, endPoint y: 155, distance: 9.0
click at [483, 146] on div "Quarantine" at bounding box center [437, 151] width 115 height 14
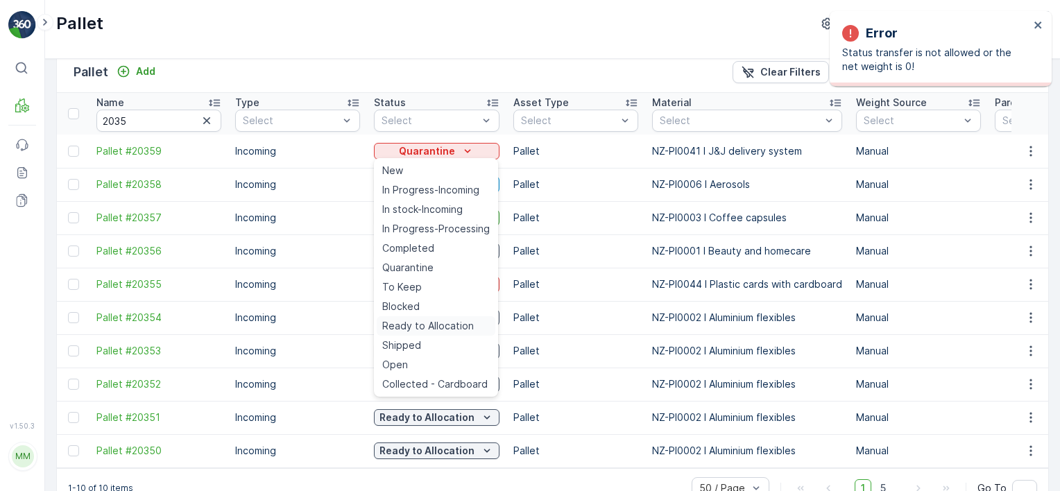
click at [425, 324] on span "Ready to Allocation" at bounding box center [428, 326] width 92 height 14
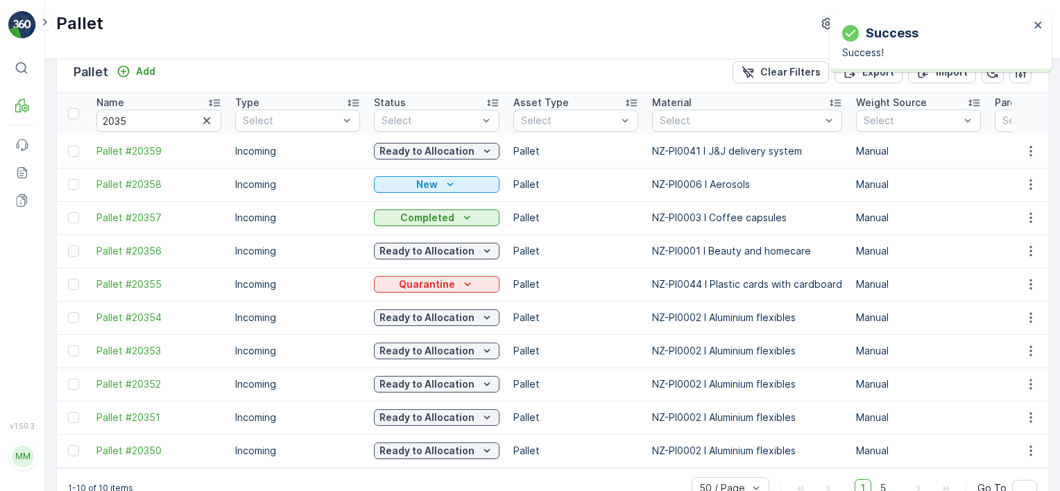
click at [427, 189] on p "New" at bounding box center [427, 185] width 22 height 14
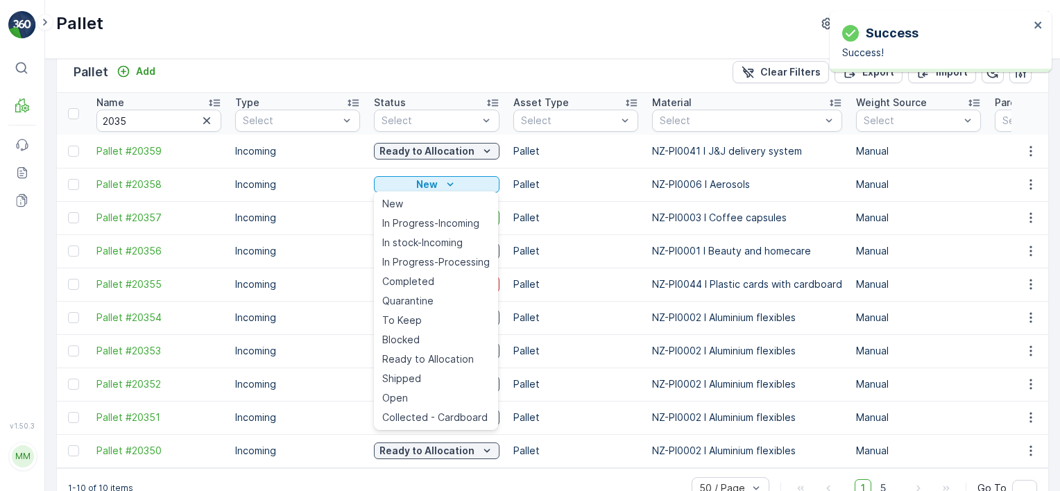
drag, startPoint x: 519, startPoint y: 49, endPoint x: 511, endPoint y: 42, distance: 10.8
click at [516, 46] on div "Pallet TerraCycle-NZ01-TripleP ( +12:00 )" at bounding box center [552, 29] width 1015 height 59
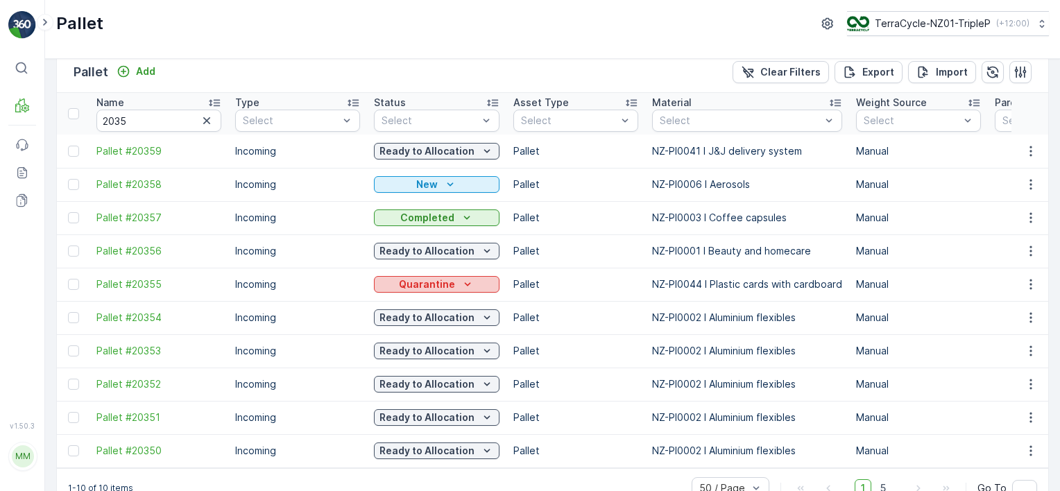
click at [470, 286] on icon "Quarantine" at bounding box center [468, 285] width 14 height 14
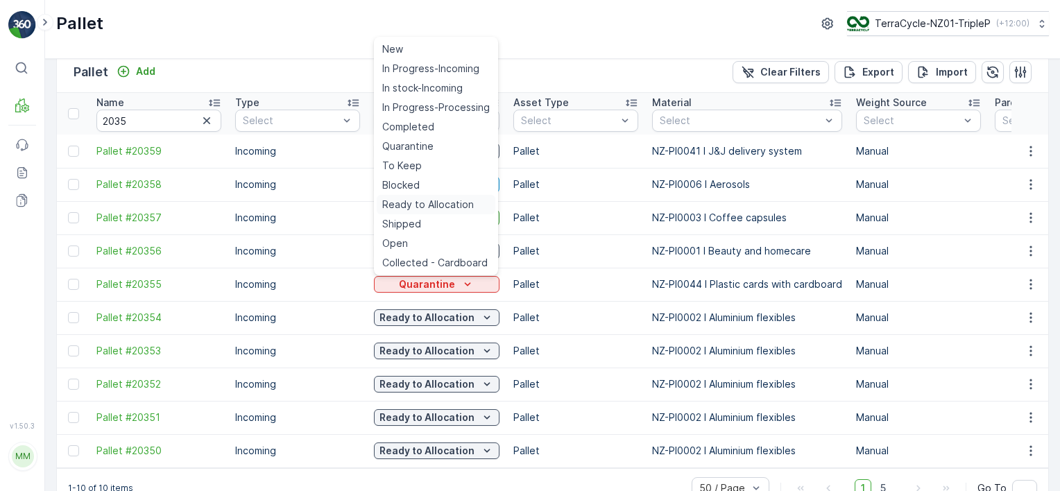
click at [422, 201] on span "Ready to Allocation" at bounding box center [428, 205] width 92 height 14
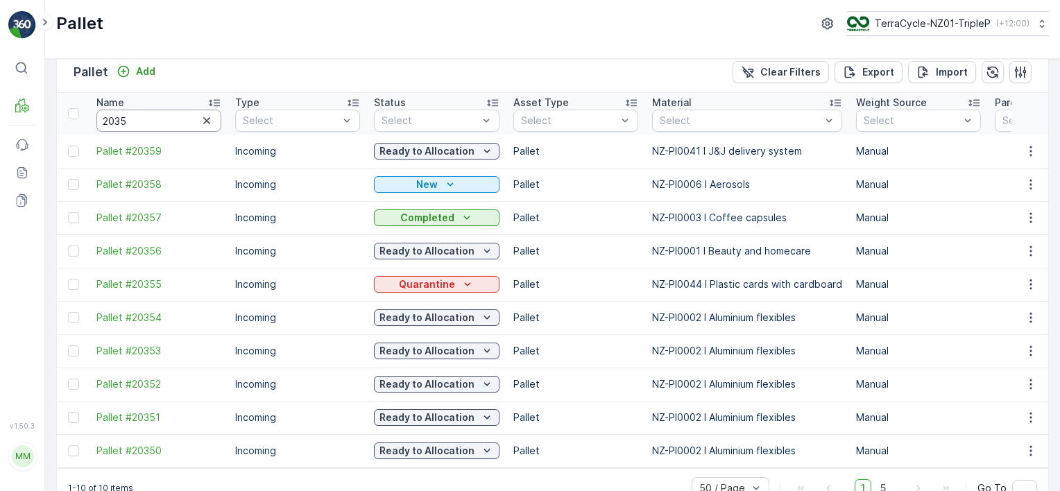
click at [136, 128] on input "2035" at bounding box center [158, 121] width 125 height 22
type input "2034"
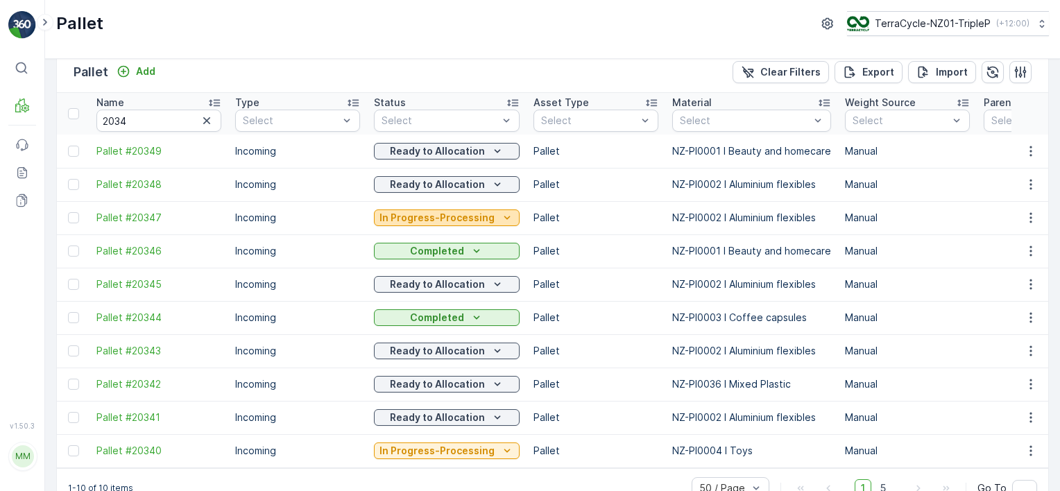
click at [411, 213] on p "In Progress-Processing" at bounding box center [437, 218] width 115 height 14
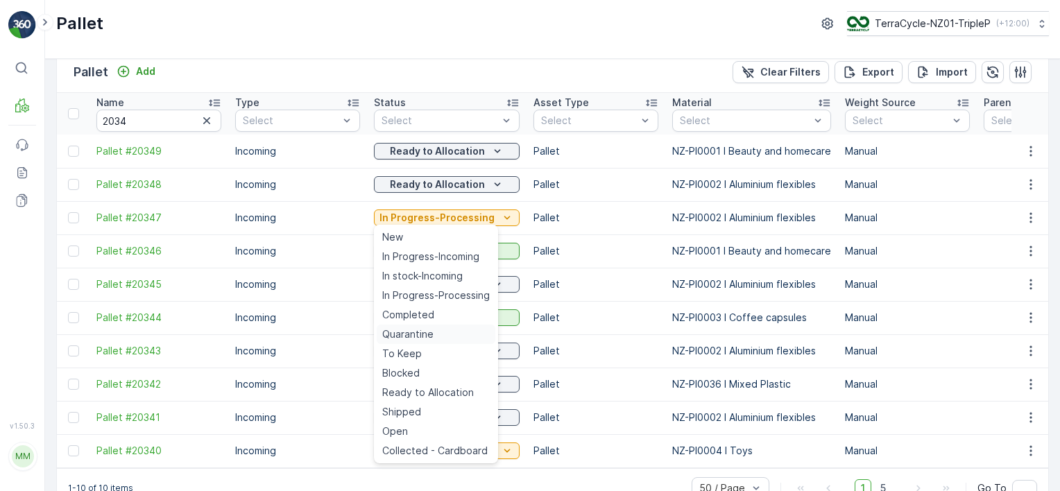
click at [439, 328] on div "Quarantine" at bounding box center [436, 334] width 119 height 19
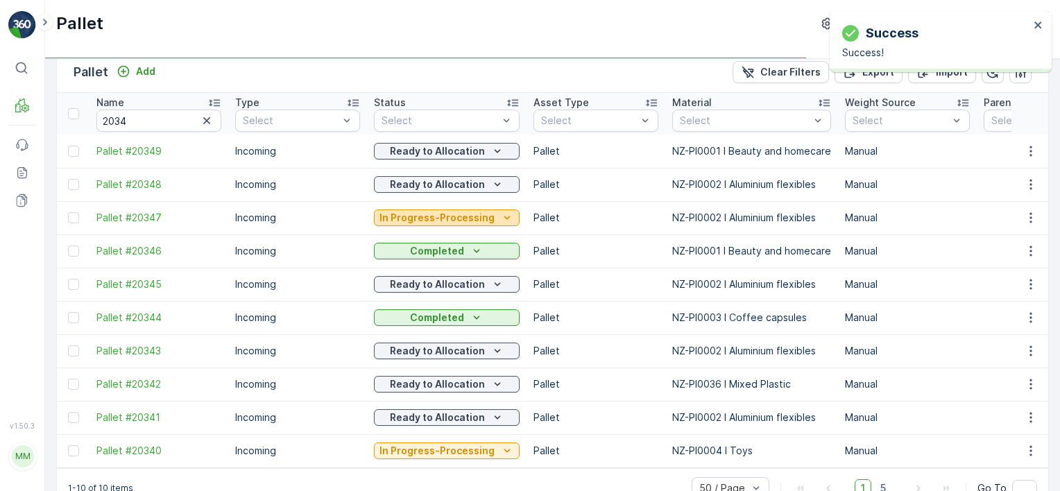
click at [444, 219] on p "In Progress-Processing" at bounding box center [437, 218] width 115 height 14
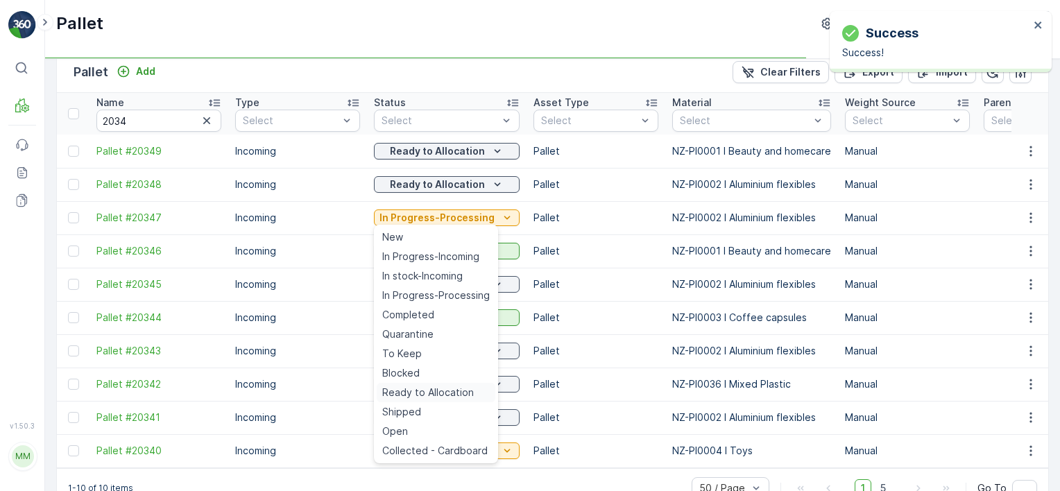
click at [442, 396] on span "Ready to Allocation" at bounding box center [428, 393] width 92 height 14
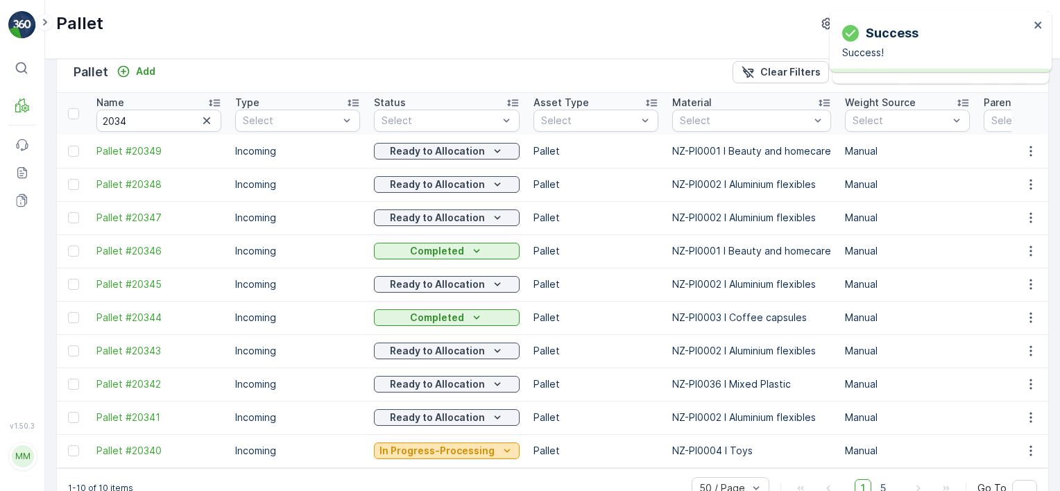
click at [441, 443] on button "In Progress-Processing" at bounding box center [447, 451] width 146 height 17
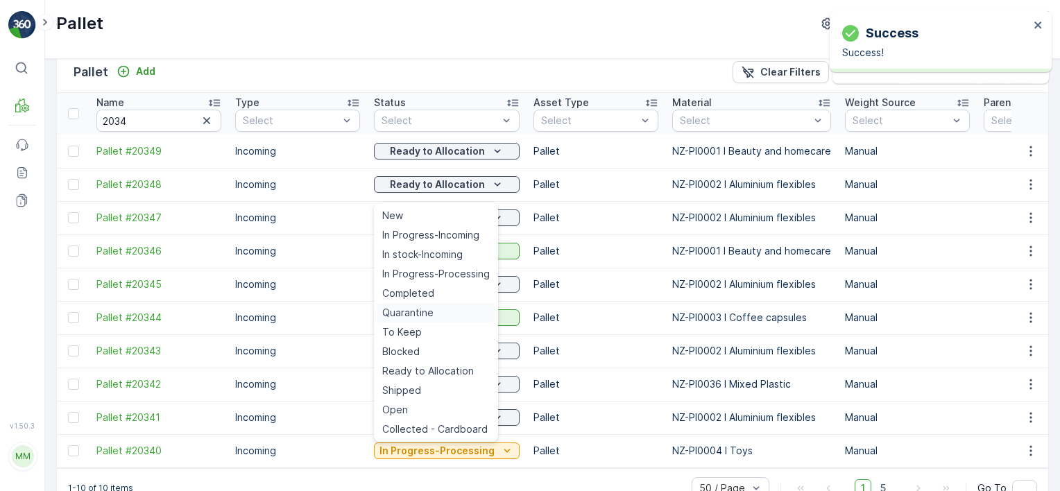
click at [441, 317] on div "Quarantine" at bounding box center [436, 312] width 119 height 19
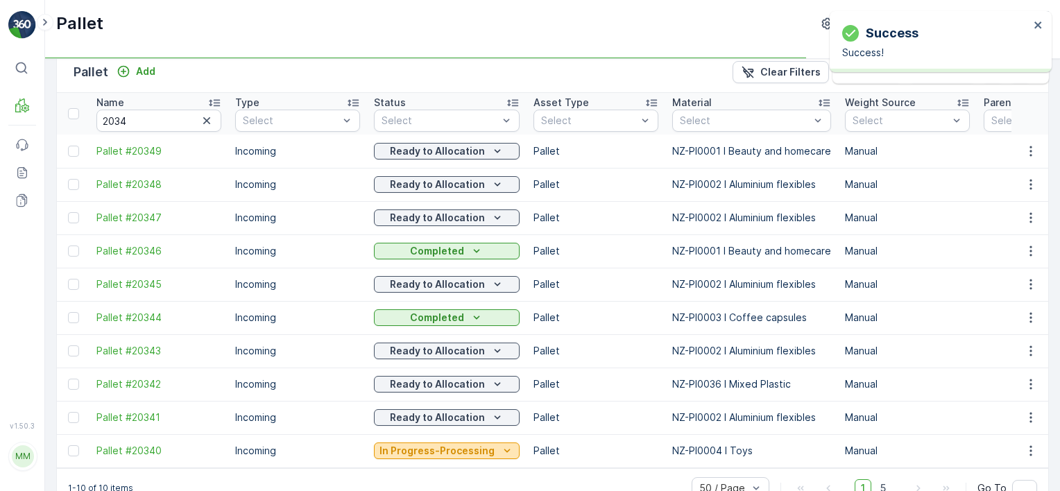
click at [450, 448] on p "In Progress-Processing" at bounding box center [437, 451] width 115 height 14
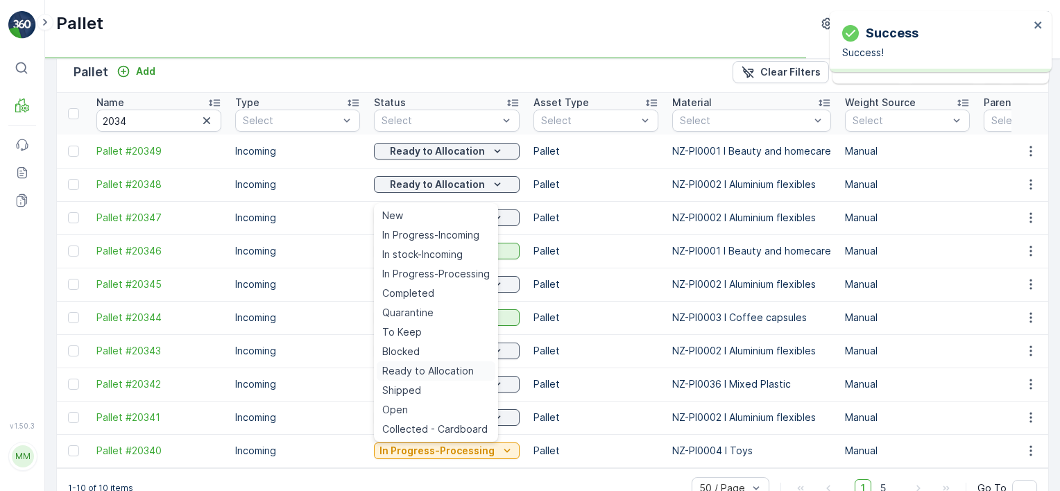
click at [439, 369] on span "Ready to Allocation" at bounding box center [428, 371] width 92 height 14
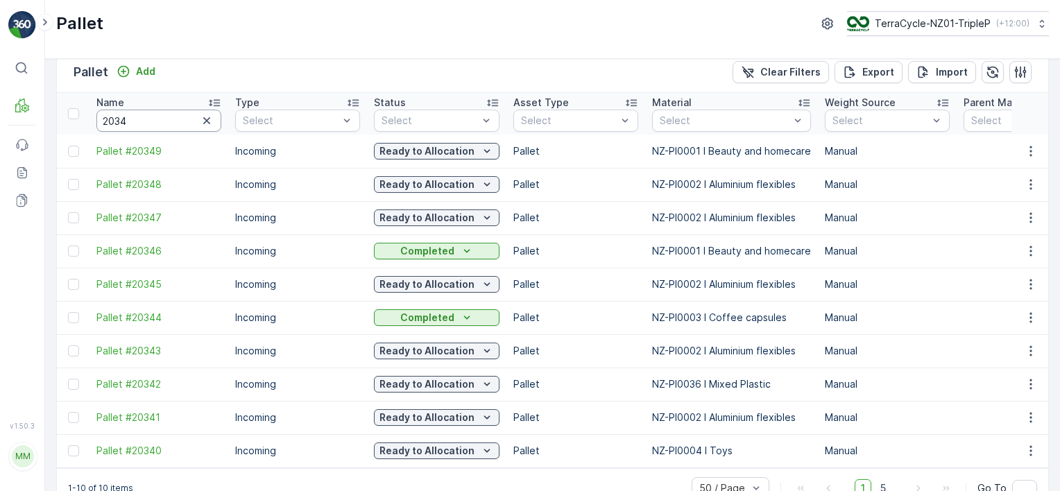
click at [149, 120] on input "2034" at bounding box center [158, 121] width 125 height 22
type input "2033"
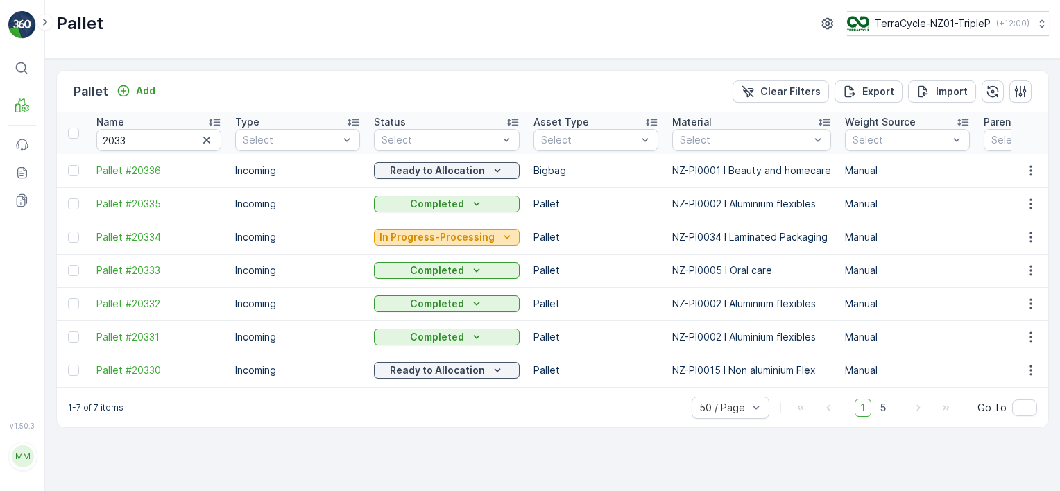
click at [408, 239] on p "In Progress-Processing" at bounding box center [437, 237] width 115 height 14
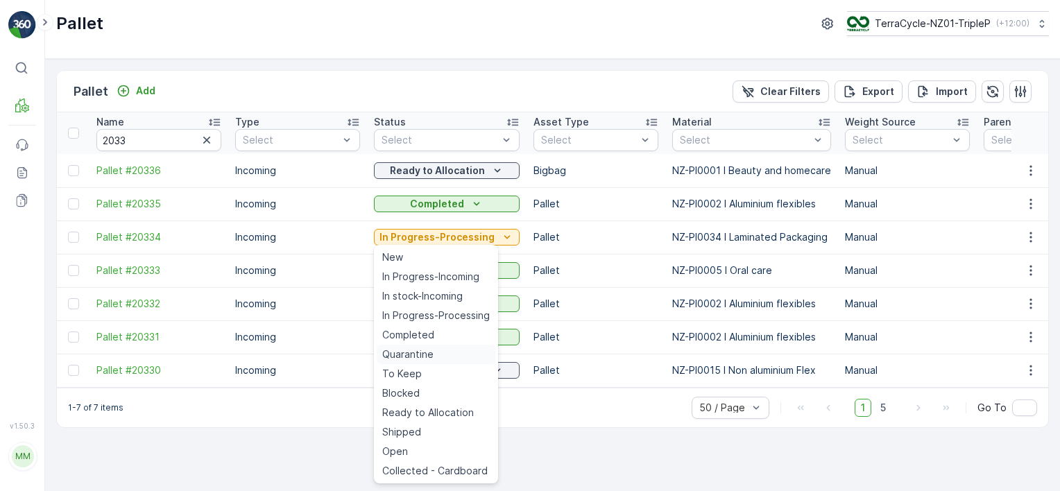
click at [421, 353] on span "Quarantine" at bounding box center [407, 355] width 51 height 14
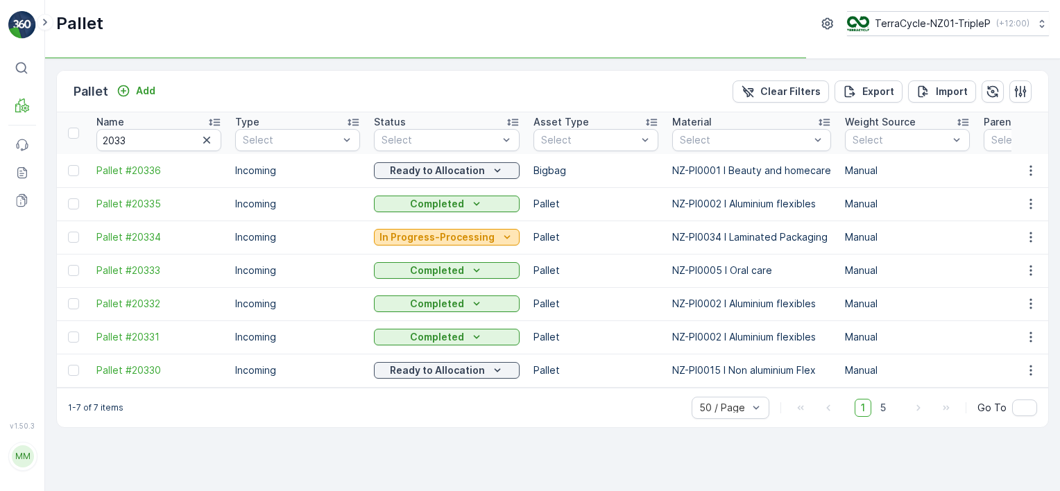
click at [457, 238] on p "In Progress-Processing" at bounding box center [437, 237] width 115 height 14
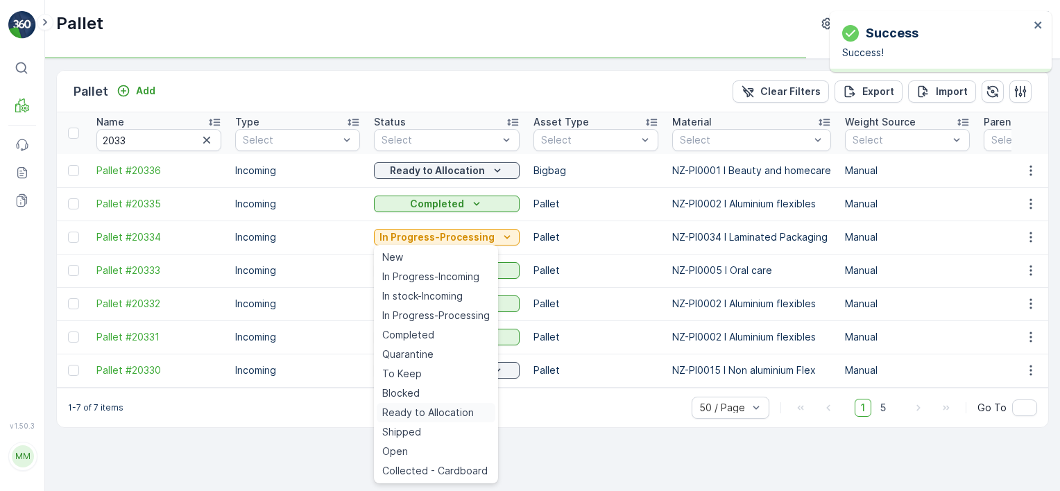
click at [455, 410] on span "Ready to Allocation" at bounding box center [428, 413] width 92 height 14
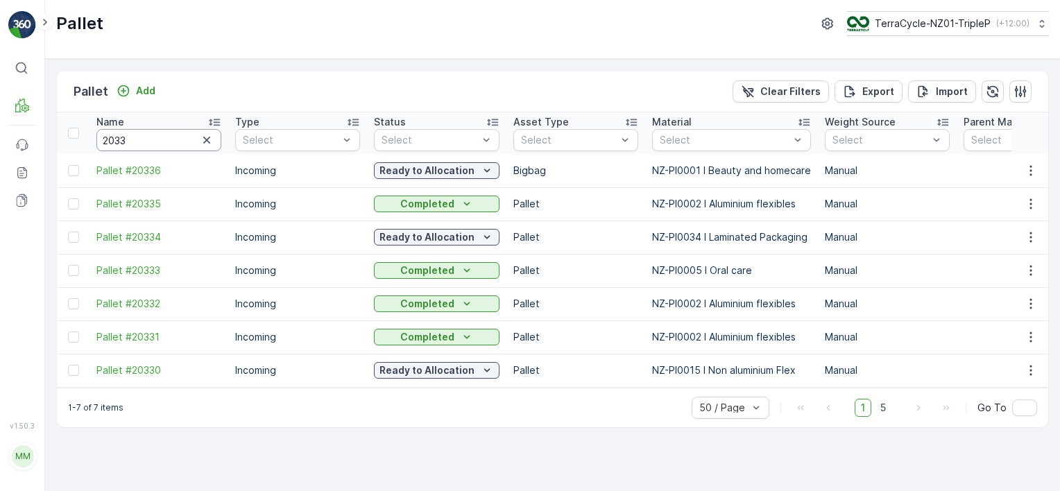
click at [136, 139] on input "2033" at bounding box center [158, 140] width 125 height 22
type input "2032"
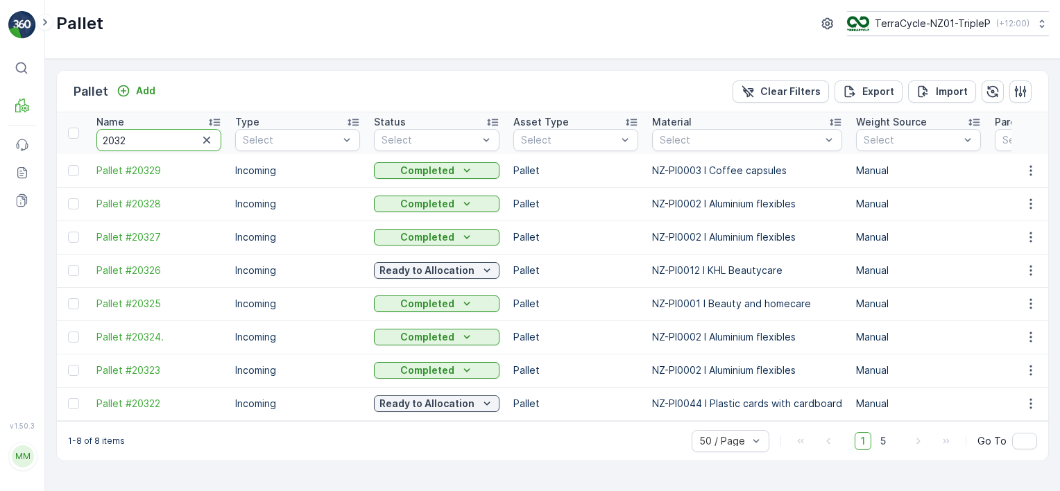
click at [158, 137] on input "2032" at bounding box center [158, 140] width 125 height 22
type input "2031"
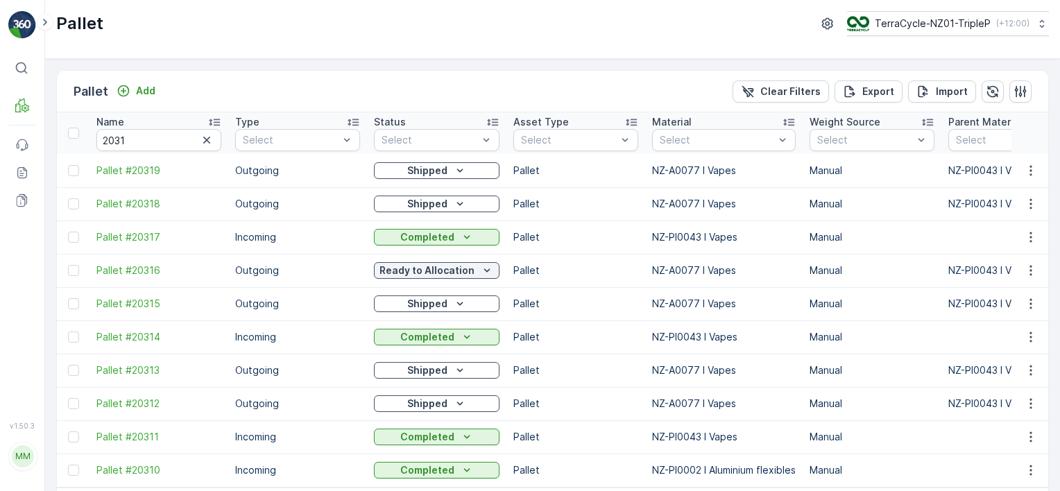
drag, startPoint x: 528, startPoint y: 255, endPoint x: 521, endPoint y: 257, distance: 7.2
click at [521, 257] on td "Pallet" at bounding box center [576, 270] width 139 height 33
click at [451, 32] on div "Pallet TerraCycle-NZ01-TripleP ( +12:00 )" at bounding box center [552, 23] width 993 height 25
click at [163, 138] on input "2031" at bounding box center [158, 140] width 125 height 22
type input "2030"
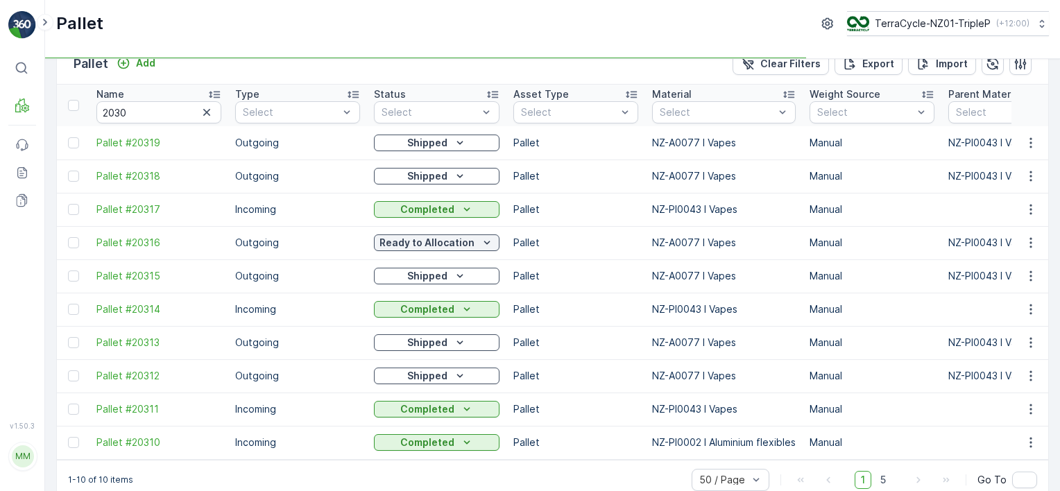
scroll to position [53, 0]
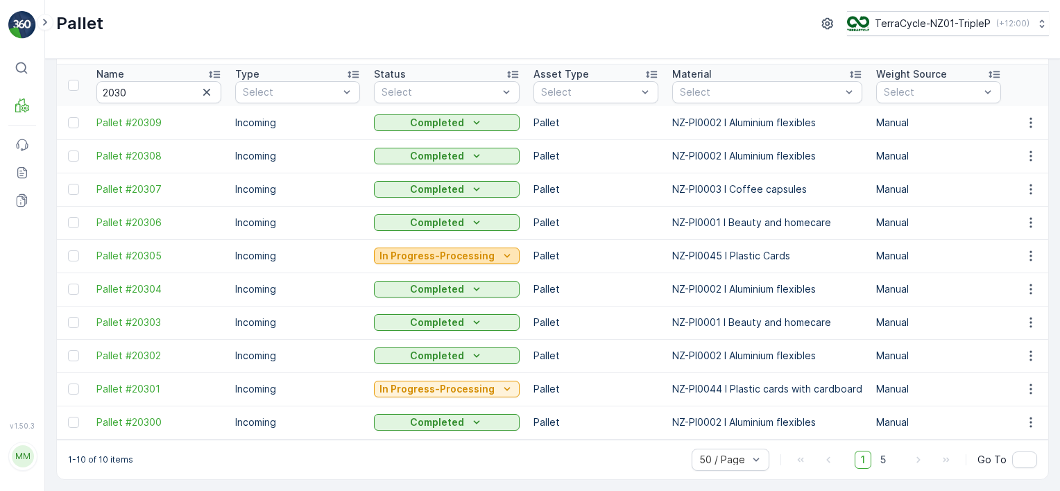
click at [444, 253] on p "In Progress-Processing" at bounding box center [437, 256] width 115 height 14
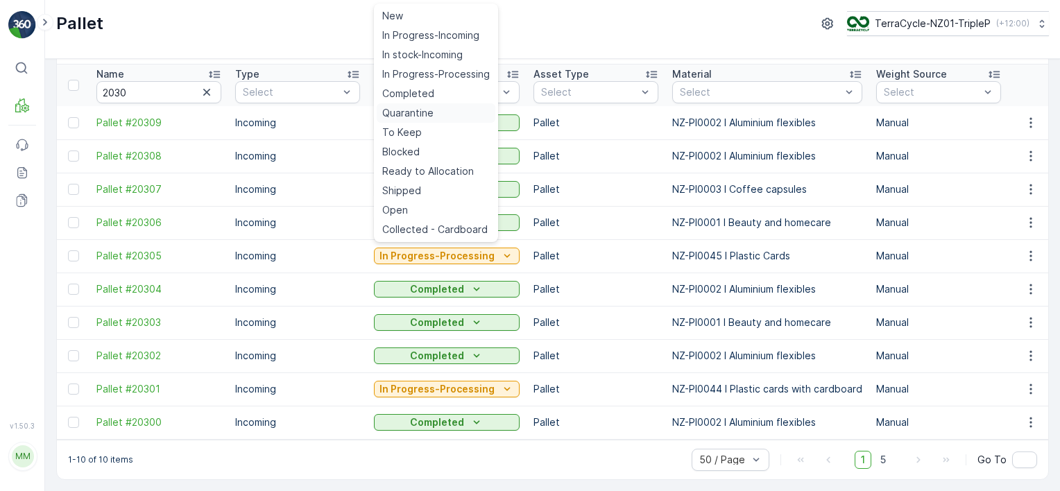
click at [422, 112] on span "Quarantine" at bounding box center [407, 113] width 51 height 14
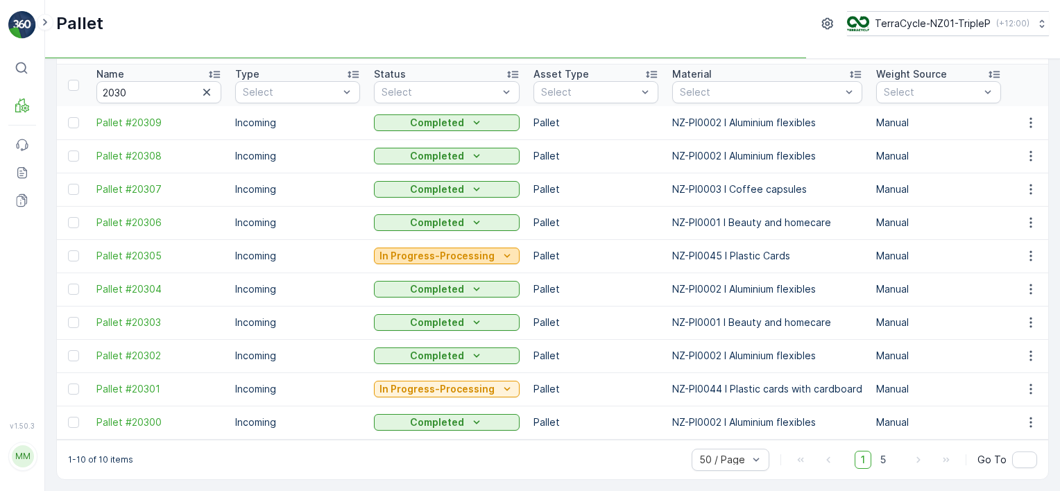
click at [441, 249] on p "In Progress-Processing" at bounding box center [437, 256] width 115 height 14
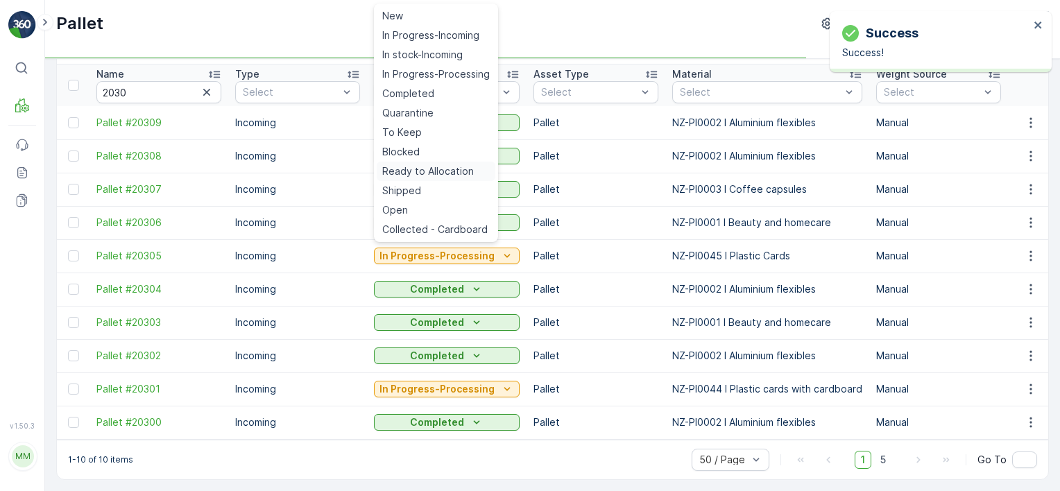
click at [441, 172] on span "Ready to Allocation" at bounding box center [428, 171] width 92 height 14
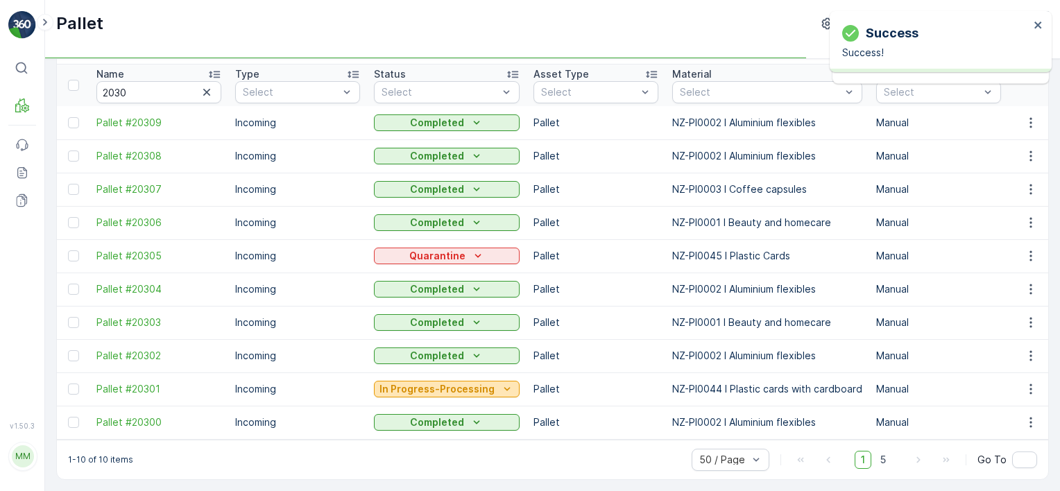
click at [427, 382] on p "In Progress-Processing" at bounding box center [437, 389] width 115 height 14
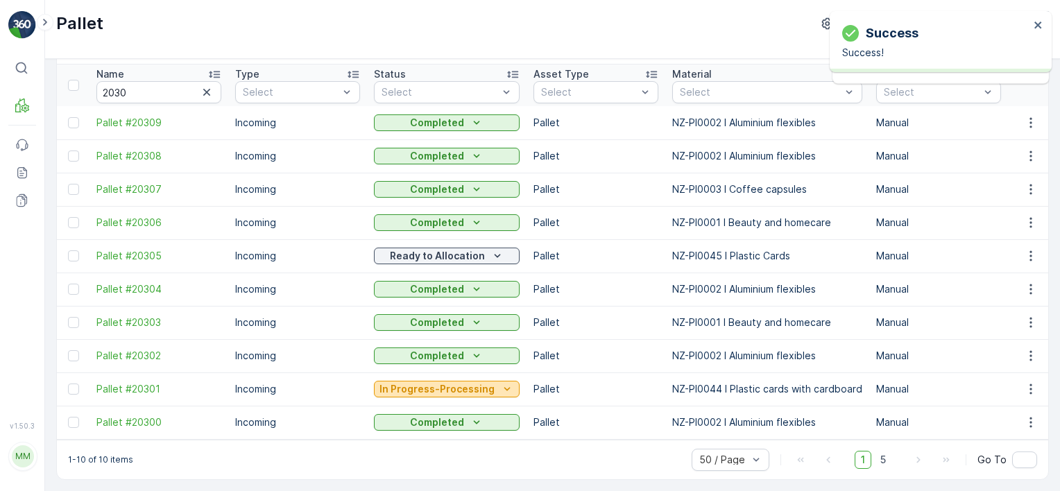
click at [434, 382] on p "In Progress-Processing" at bounding box center [437, 389] width 115 height 14
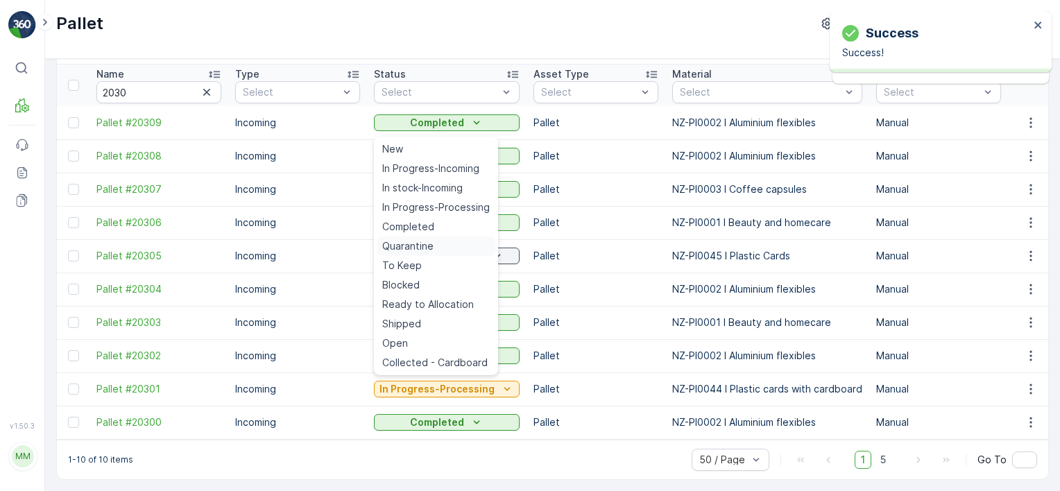
click at [430, 240] on span "Quarantine" at bounding box center [407, 246] width 51 height 14
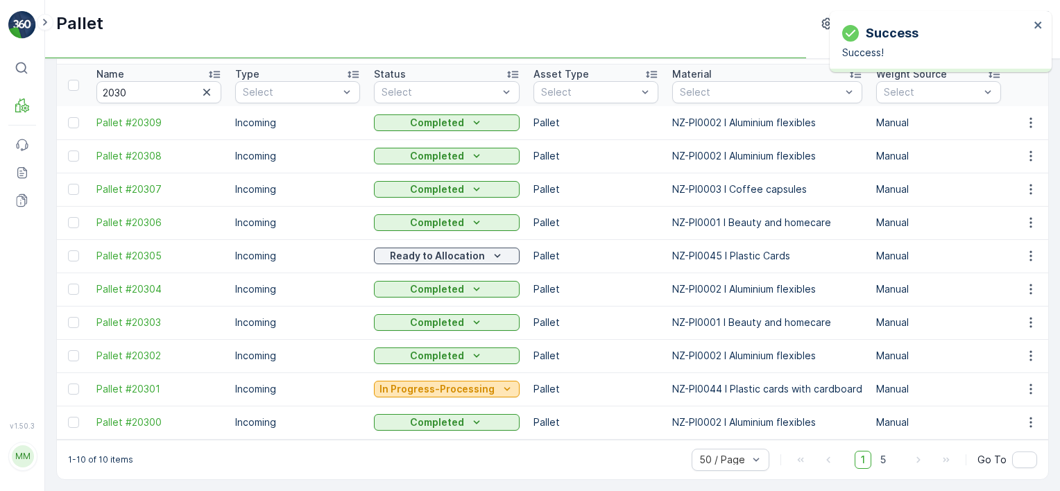
click at [447, 381] on button "In Progress-Processing" at bounding box center [447, 389] width 146 height 17
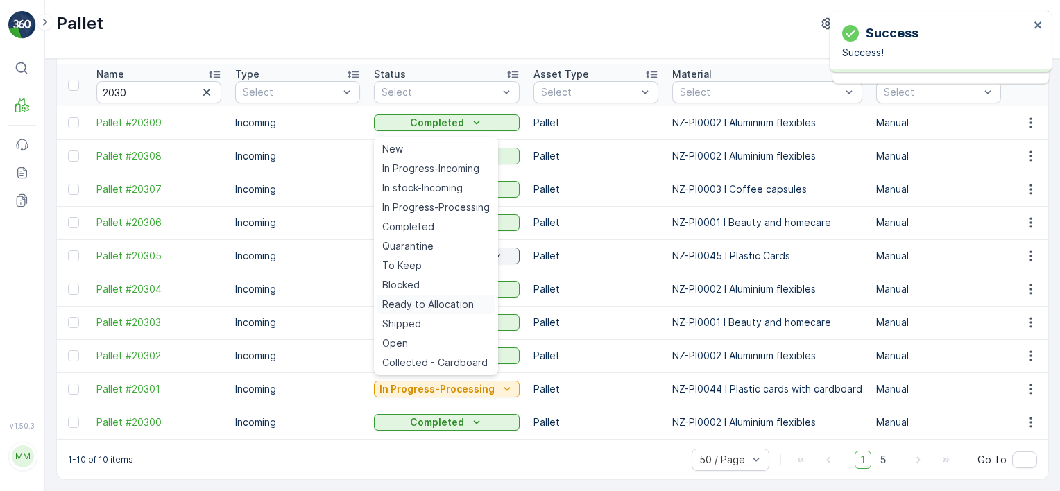
click at [461, 305] on span "Ready to Allocation" at bounding box center [428, 305] width 92 height 14
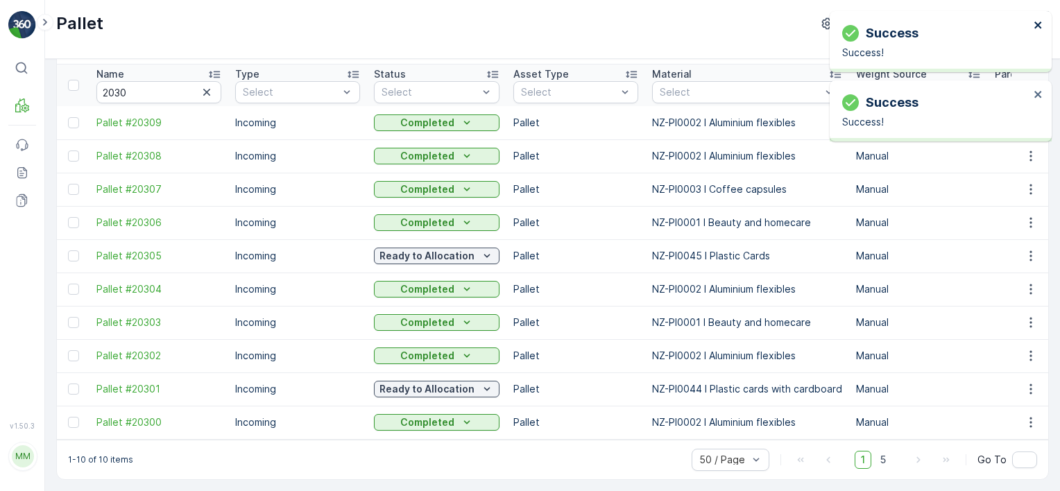
click at [1040, 25] on icon "close" at bounding box center [1039, 24] width 10 height 11
click at [1035, 21] on icon "close" at bounding box center [1039, 24] width 10 height 11
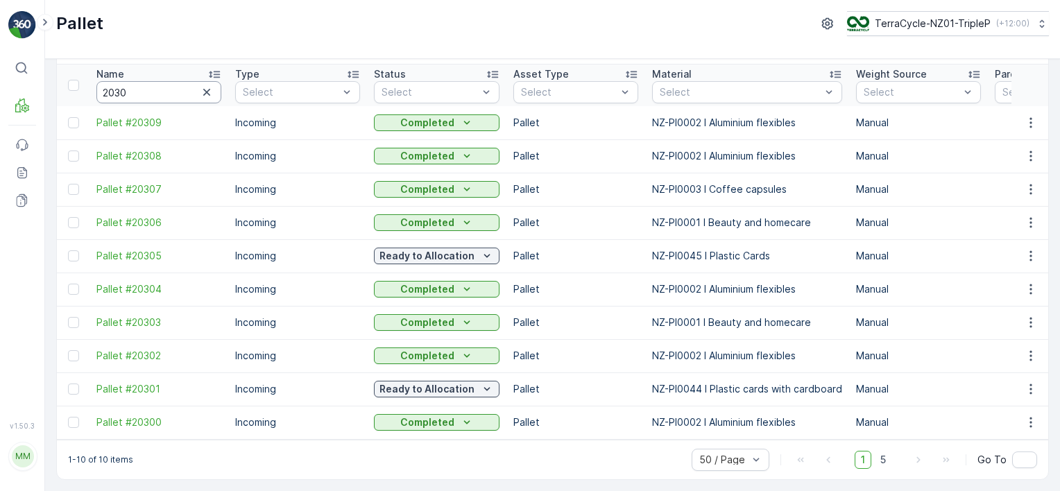
click at [186, 85] on input "2030" at bounding box center [158, 92] width 125 height 22
type input "2029"
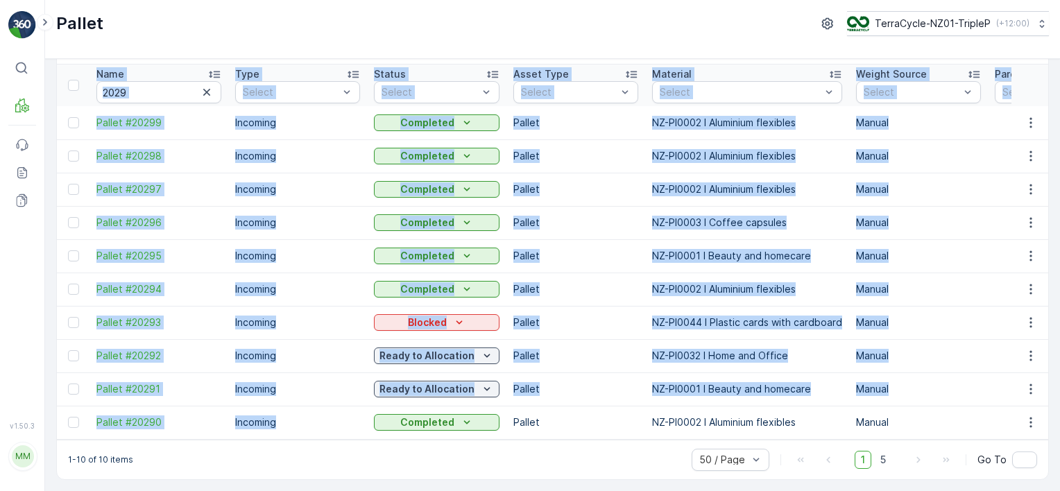
drag, startPoint x: 325, startPoint y: 432, endPoint x: 336, endPoint y: 436, distance: 11.0
click at [336, 436] on div "Name 2029 Type Select Status Select Asset Type Select Material Select Weight So…" at bounding box center [553, 252] width 992 height 375
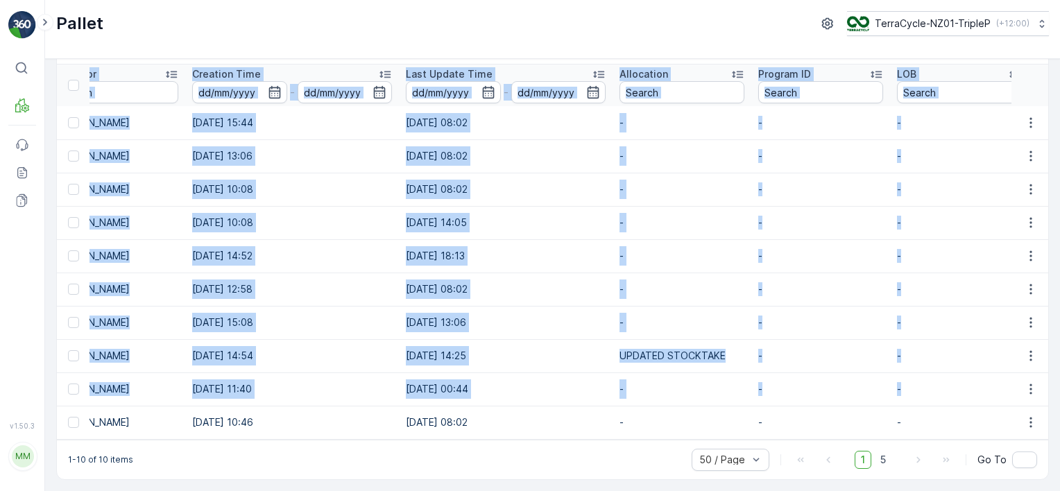
scroll to position [0, 1538]
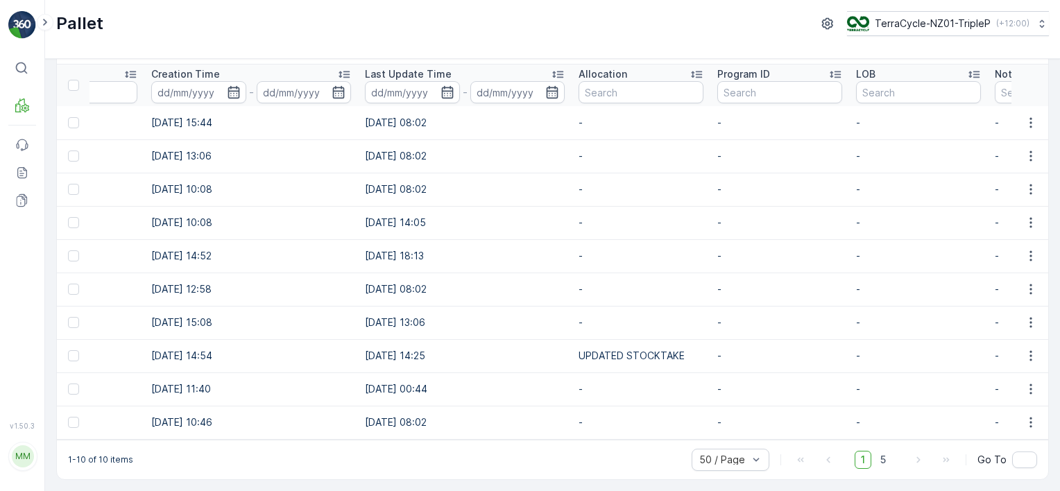
click at [408, 483] on div "Pallet Add Clear Filters Export Import Name 2029 Type Select Status Select Asse…" at bounding box center [552, 275] width 1015 height 432
drag, startPoint x: 636, startPoint y: 441, endPoint x: 189, endPoint y: 443, distance: 446.9
click at [189, 443] on div "1-10 of 10 items 50 / Page 1 5 Go To" at bounding box center [553, 460] width 992 height 40
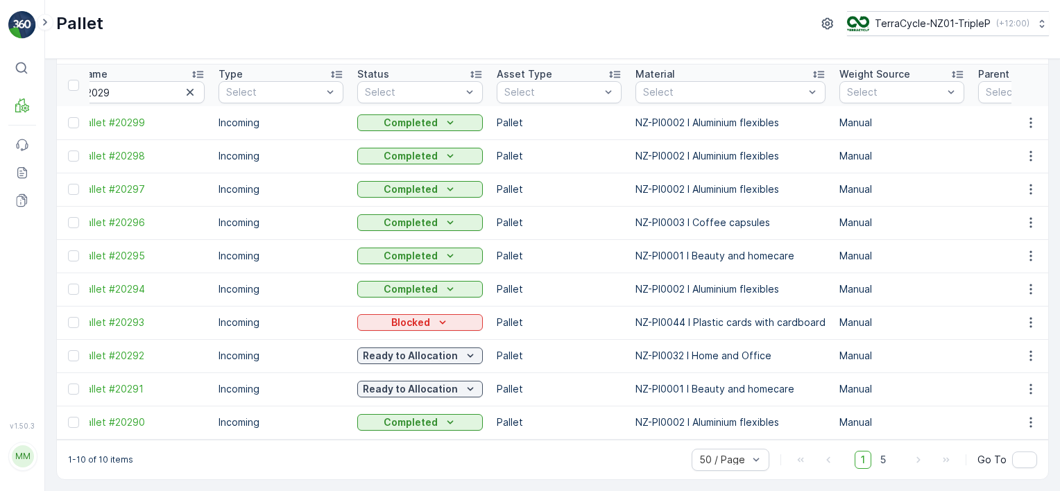
scroll to position [0, 0]
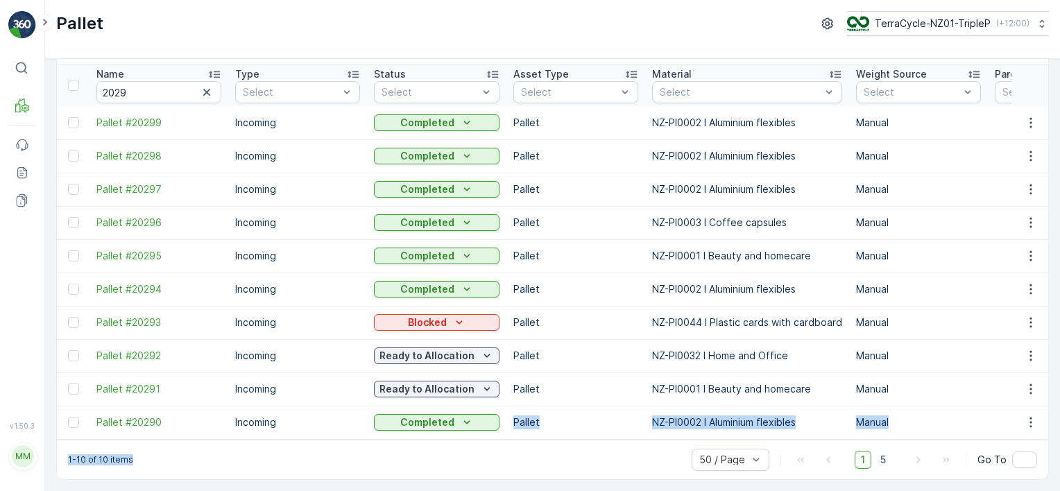
drag, startPoint x: 391, startPoint y: 433, endPoint x: 530, endPoint y: 455, distance: 139.9
click at [530, 455] on div "Pallet Add Clear Filters Export Import Name 2029 Type Select Status Select Asse…" at bounding box center [552, 251] width 993 height 458
click at [342, 447] on div "1-10 of 10 items 50 / Page 1 5 Go To" at bounding box center [553, 460] width 992 height 40
click at [339, 444] on div "1-10 of 10 items 50 / Page 1 5 Go To" at bounding box center [553, 460] width 992 height 40
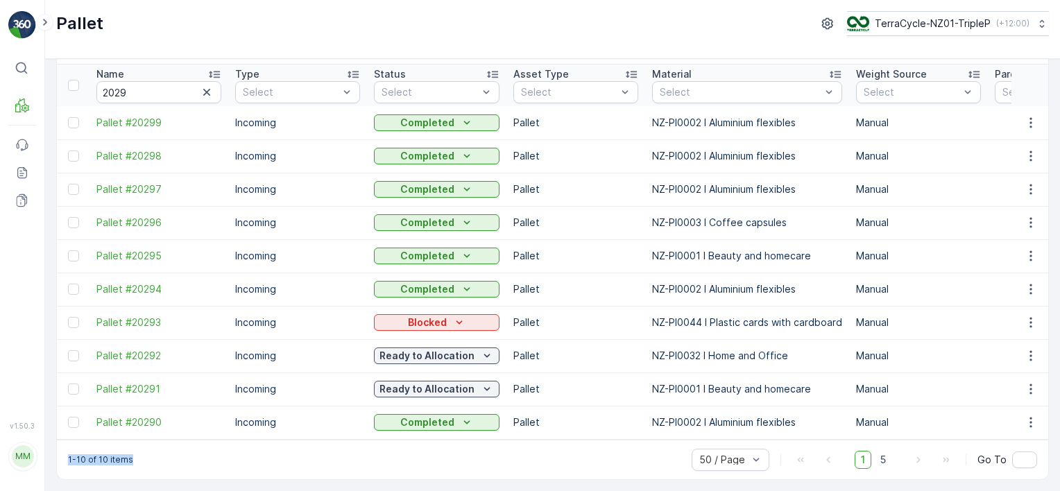
click at [339, 444] on div "1-10 of 10 items 50 / Page 1 5 Go To" at bounding box center [553, 460] width 992 height 40
click at [341, 452] on div "1-10 of 10 items 50 / Page 1 5 Go To" at bounding box center [553, 460] width 992 height 40
click at [180, 82] on input "2029" at bounding box center [158, 92] width 125 height 22
type input "2028"
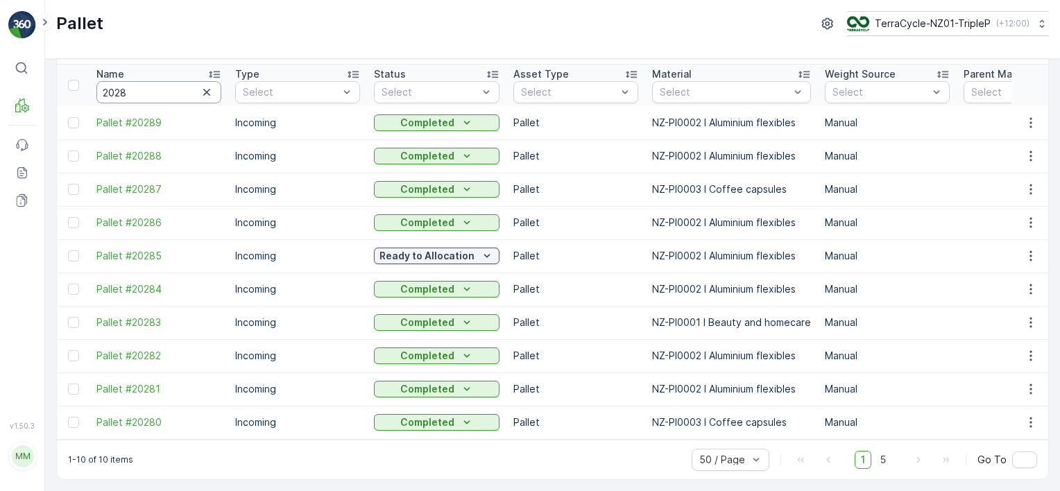
click at [153, 85] on input "2028" at bounding box center [158, 92] width 125 height 22
type input "2027"
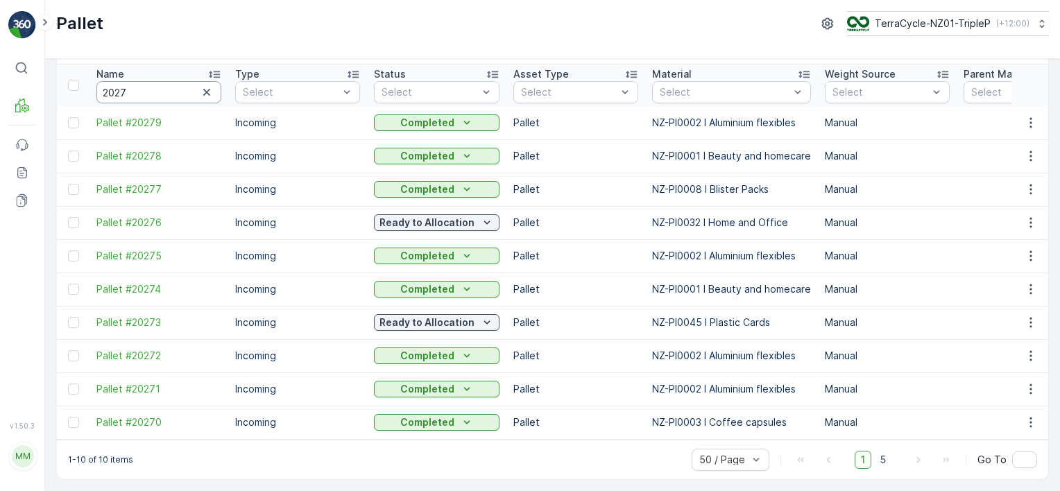
click at [138, 83] on input "2027" at bounding box center [158, 92] width 125 height 22
type input "2026"
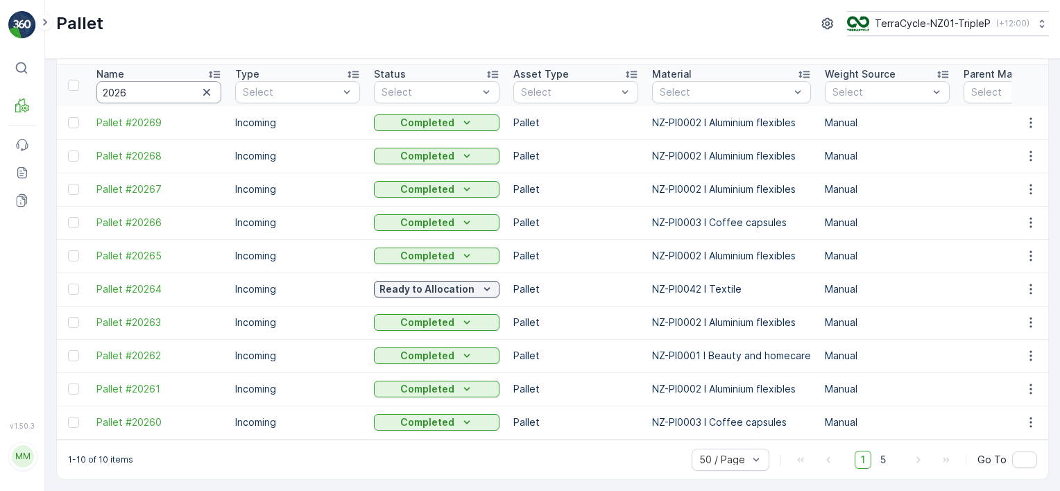
click at [139, 85] on input "2026" at bounding box center [158, 92] width 125 height 22
type input "2025"
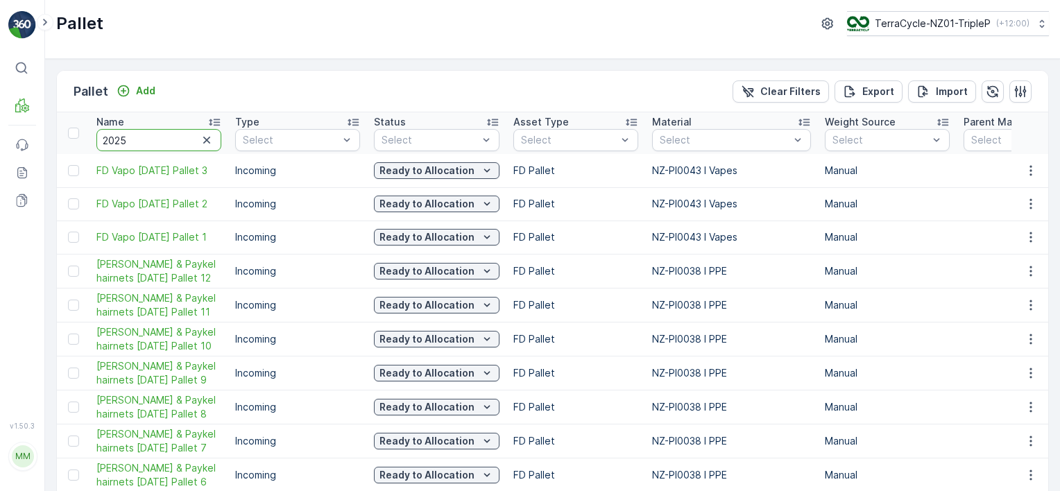
click at [151, 133] on input "2025" at bounding box center [158, 140] width 125 height 22
type input "2024"
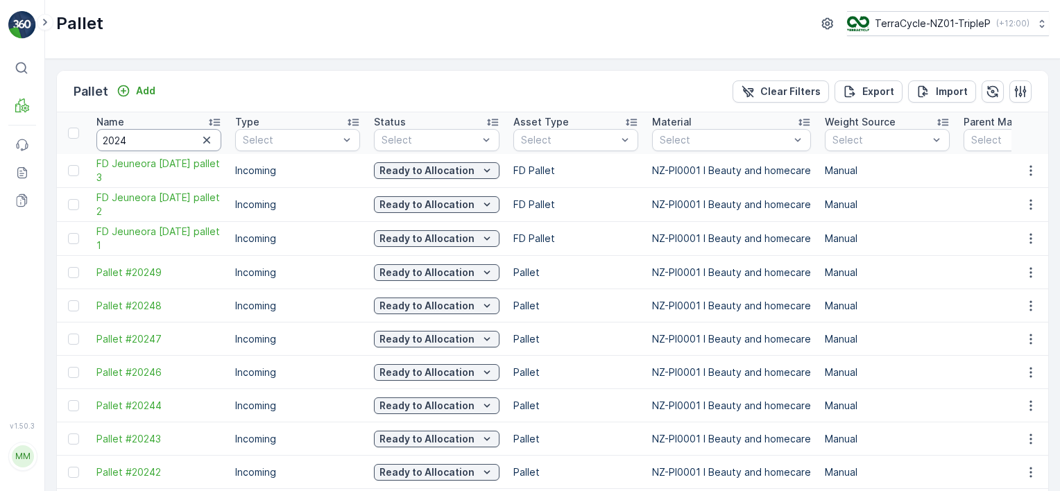
click at [150, 140] on input "2024" at bounding box center [158, 140] width 125 height 22
type input "2023"
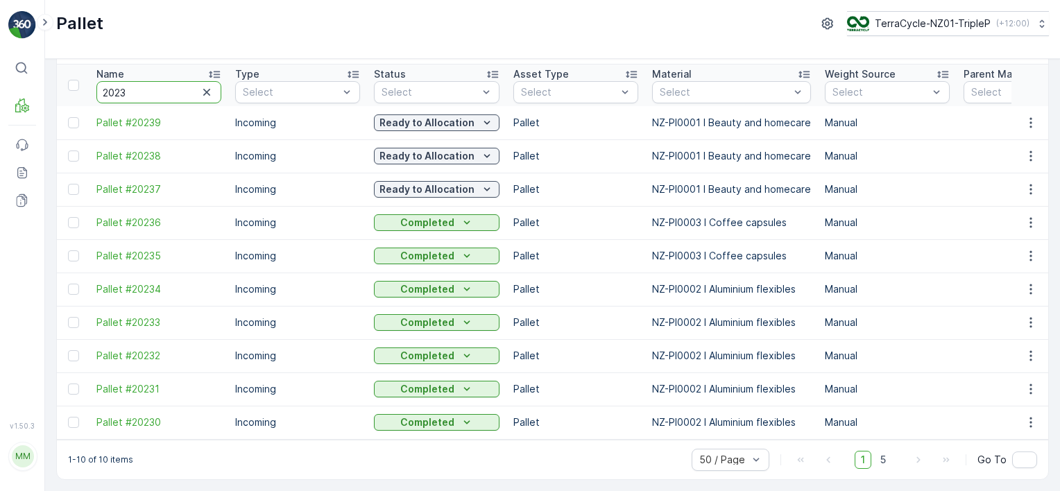
click at [168, 86] on input "2023" at bounding box center [158, 92] width 125 height 22
type input "2022"
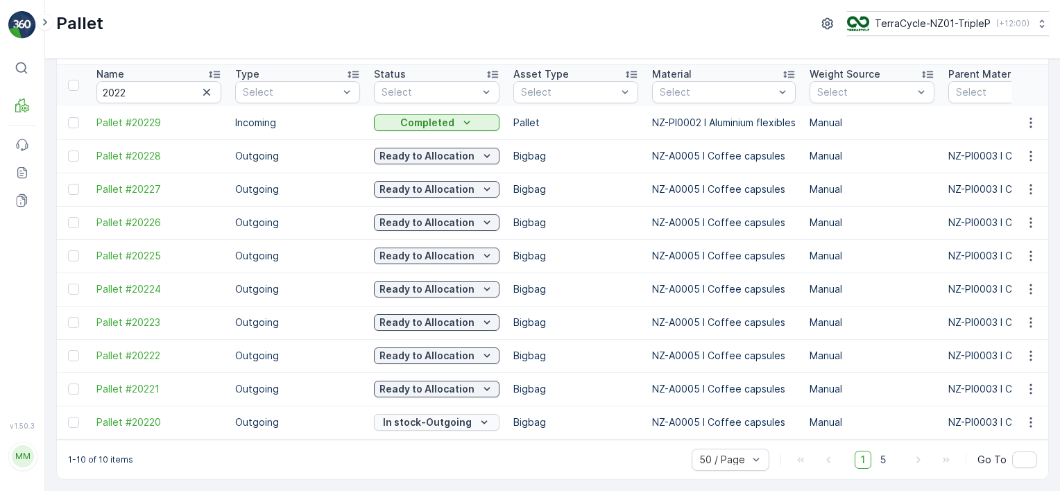
click at [411, 416] on p "In stock-Outgoing" at bounding box center [427, 423] width 89 height 14
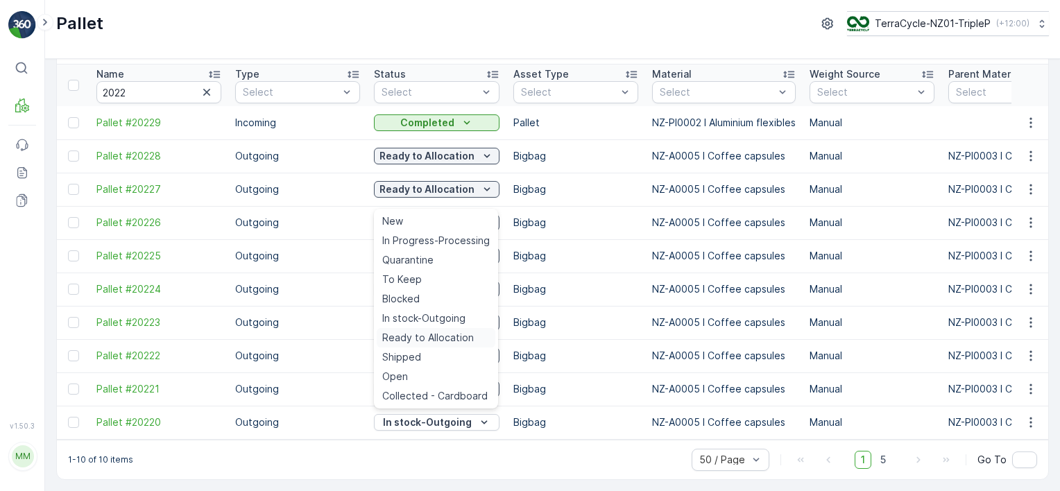
click at [425, 335] on span "Ready to Allocation" at bounding box center [428, 338] width 92 height 14
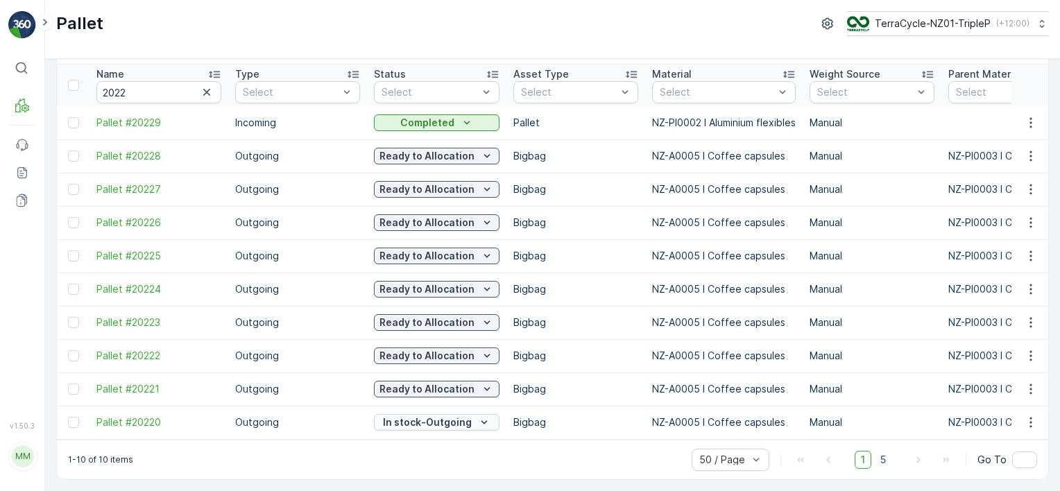
click at [459, 418] on p "In stock-Outgoing" at bounding box center [427, 423] width 89 height 14
drag, startPoint x: 467, startPoint y: 443, endPoint x: 459, endPoint y: 417, distance: 27.7
click at [465, 443] on div "1-10 of 10 items 50 / Page 1 5 Go To" at bounding box center [553, 460] width 992 height 40
click at [155, 81] on input "2022" at bounding box center [158, 92] width 125 height 22
type input "2021"
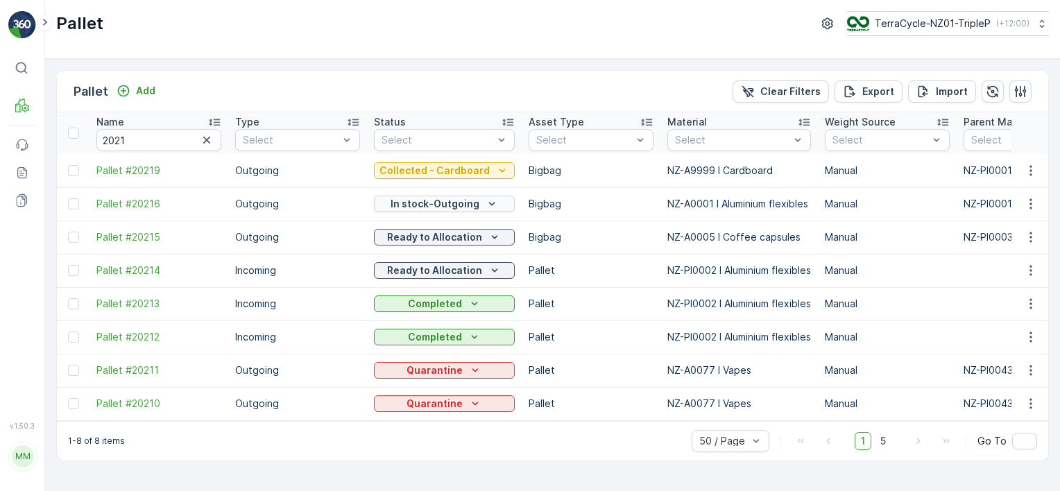
click at [414, 201] on p "In stock-Outgoing" at bounding box center [435, 204] width 89 height 14
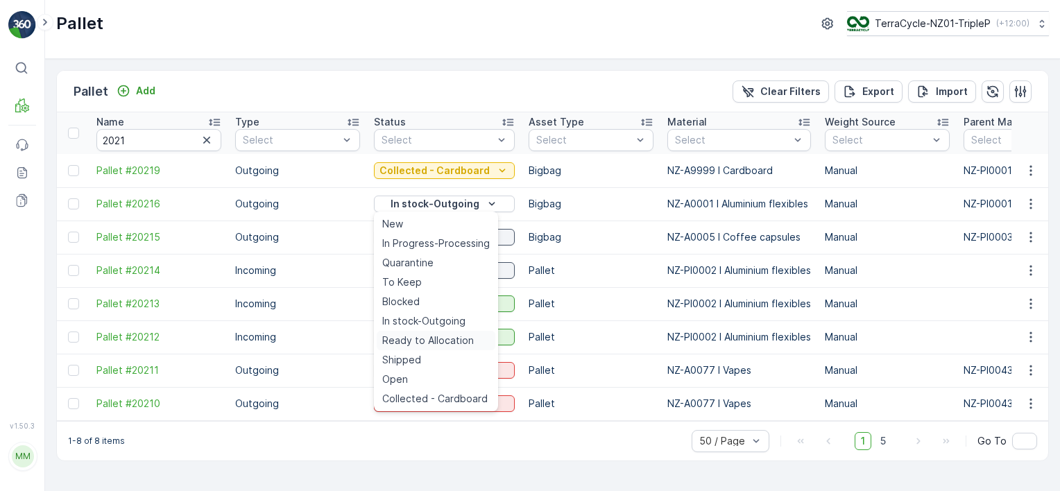
click at [433, 334] on span "Ready to Allocation" at bounding box center [428, 341] width 92 height 14
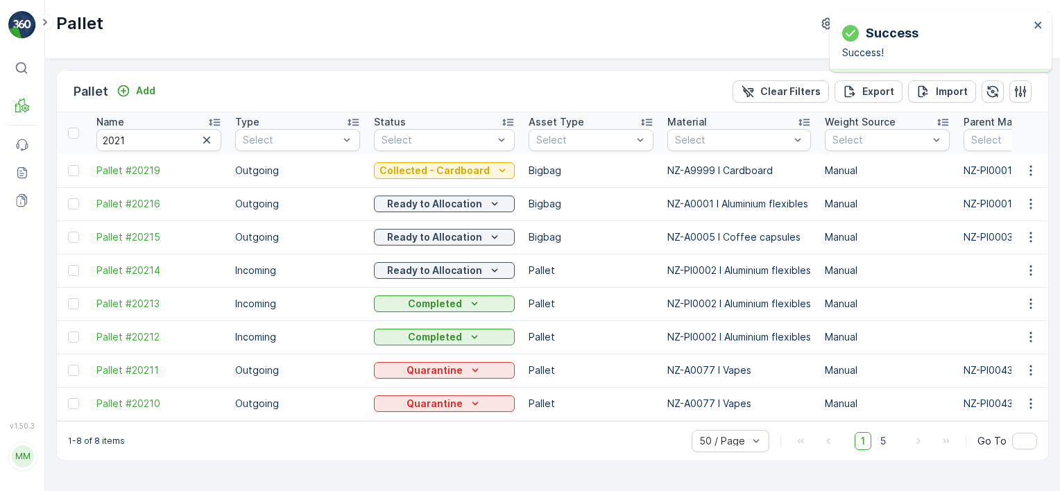
click at [434, 373] on p "Quarantine" at bounding box center [435, 371] width 56 height 14
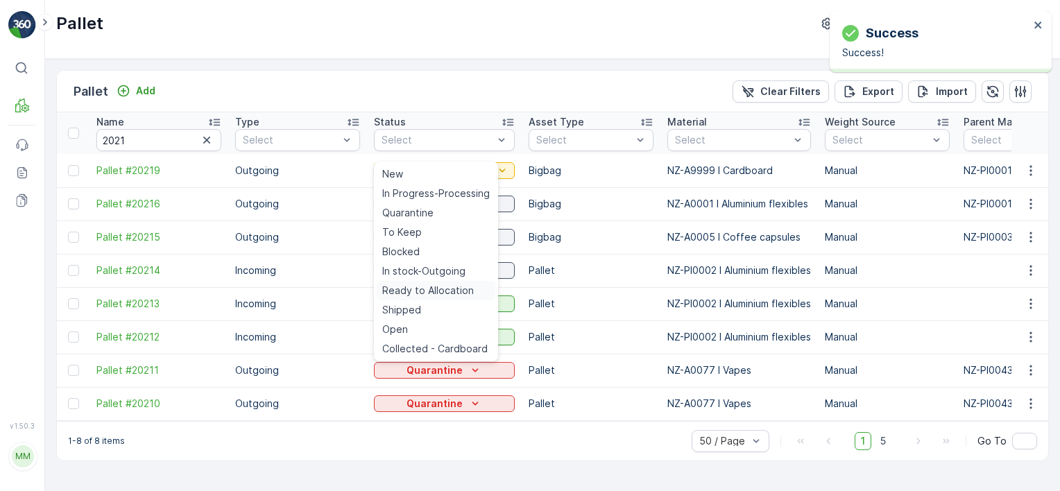
click at [450, 285] on span "Ready to Allocation" at bounding box center [428, 291] width 92 height 14
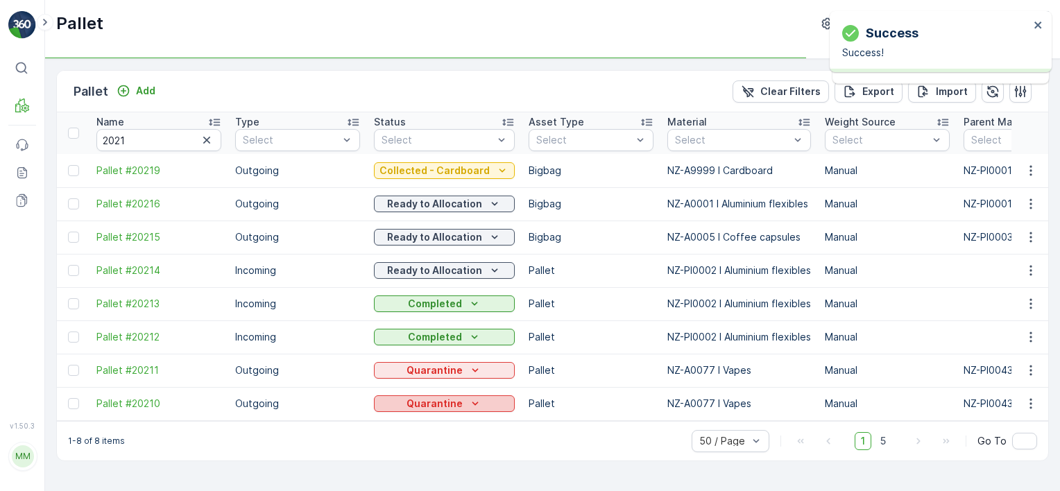
click at [456, 400] on p "Quarantine" at bounding box center [435, 404] width 56 height 14
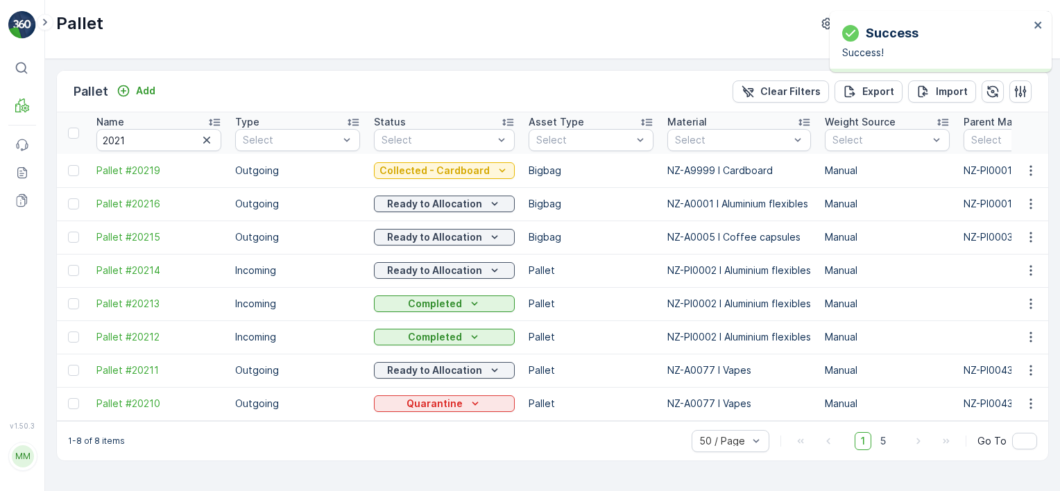
click at [460, 329] on button "Completed" at bounding box center [444, 337] width 141 height 17
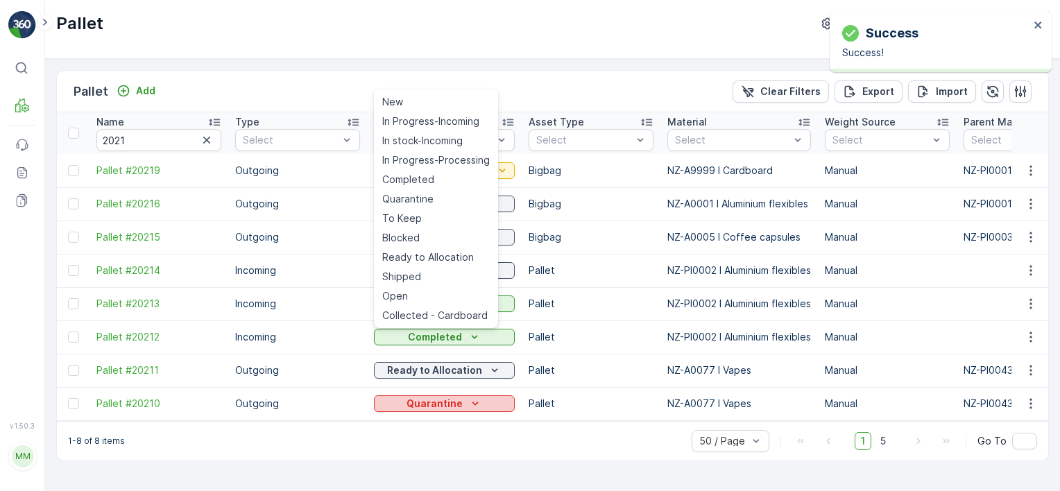
click at [468, 399] on icon "Quarantine" at bounding box center [475, 404] width 14 height 14
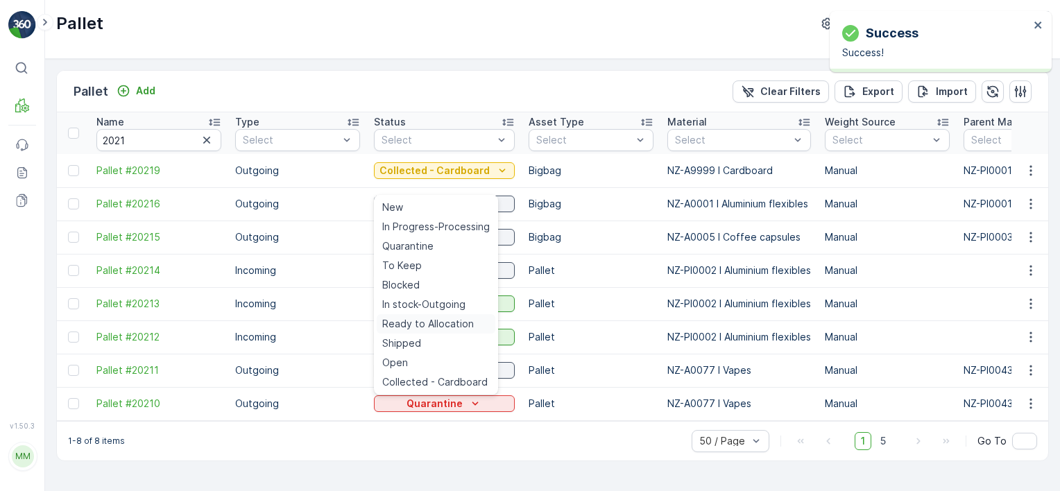
click at [473, 330] on div "Ready to Allocation" at bounding box center [436, 323] width 119 height 19
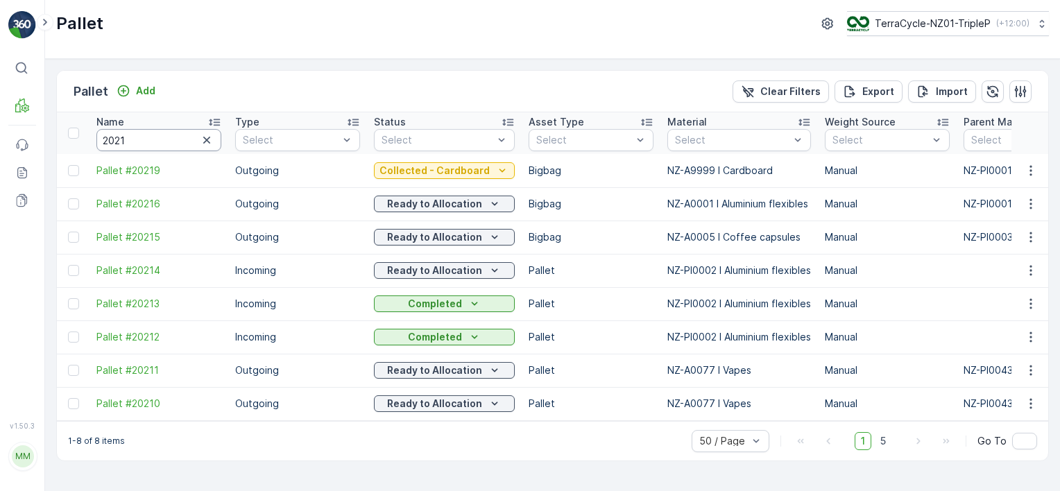
click at [192, 139] on input "2021" at bounding box center [158, 140] width 125 height 22
type input "2020"
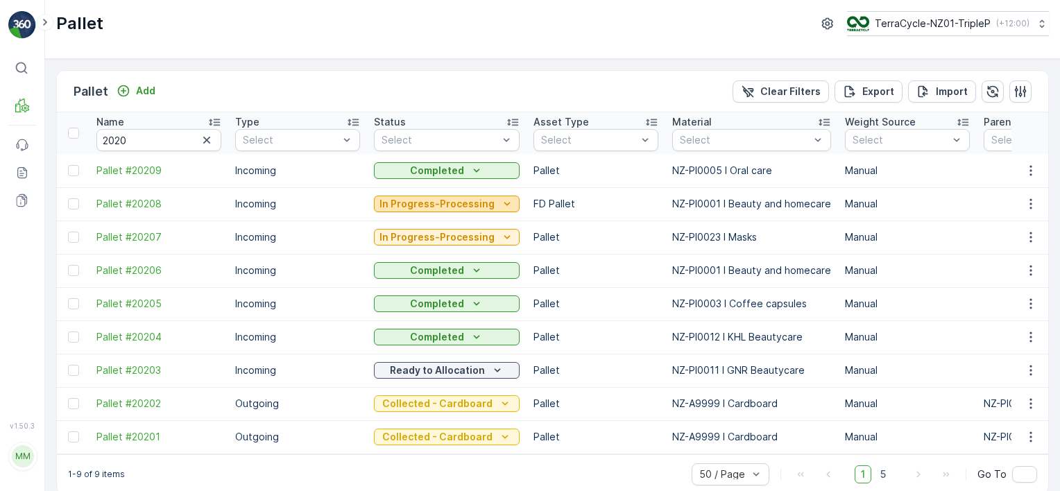
click at [412, 206] on p "In Progress-Processing" at bounding box center [437, 204] width 115 height 14
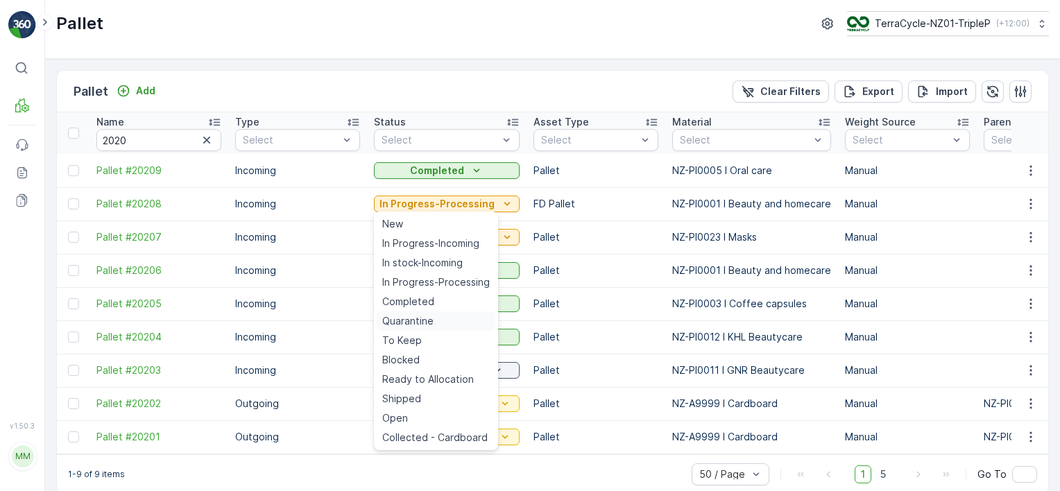
click at [419, 323] on span "Quarantine" at bounding box center [407, 321] width 51 height 14
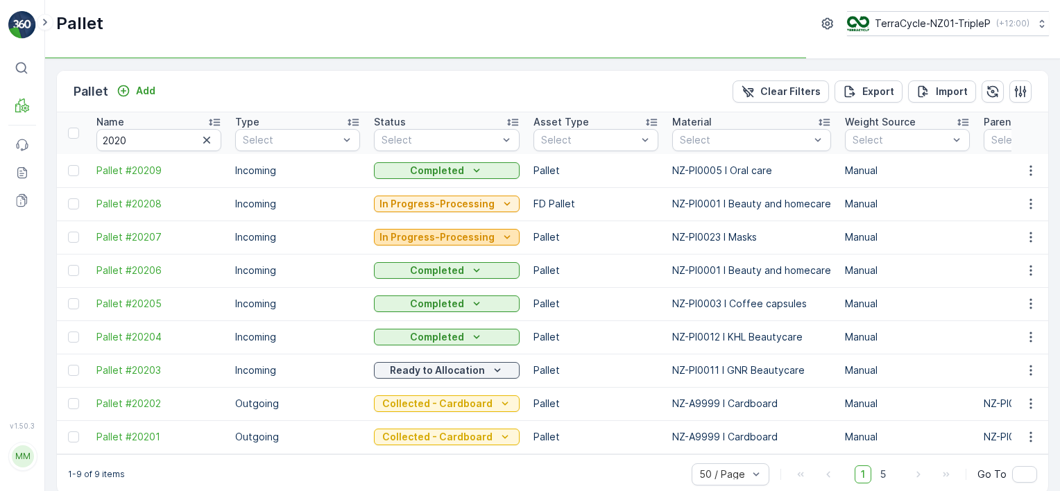
click at [488, 238] on p "In Progress-Processing" at bounding box center [437, 237] width 115 height 14
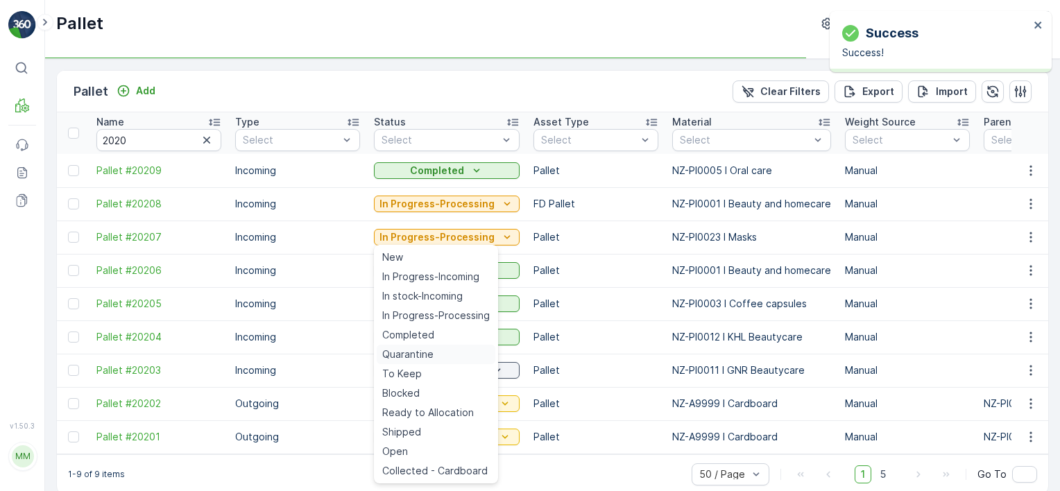
click at [422, 357] on span "Quarantine" at bounding box center [407, 355] width 51 height 14
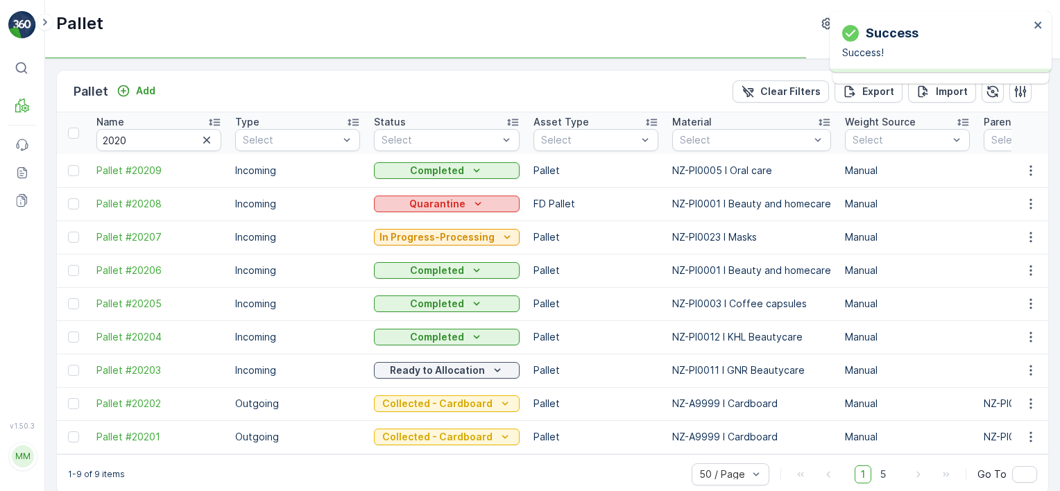
click at [471, 203] on icon "Quarantine" at bounding box center [478, 204] width 14 height 14
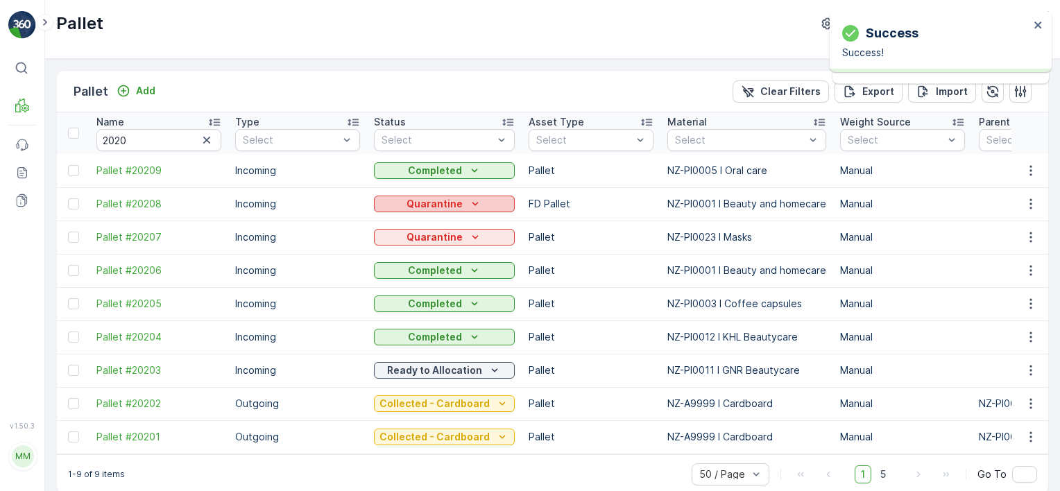
click at [450, 203] on p "Quarantine" at bounding box center [435, 204] width 56 height 14
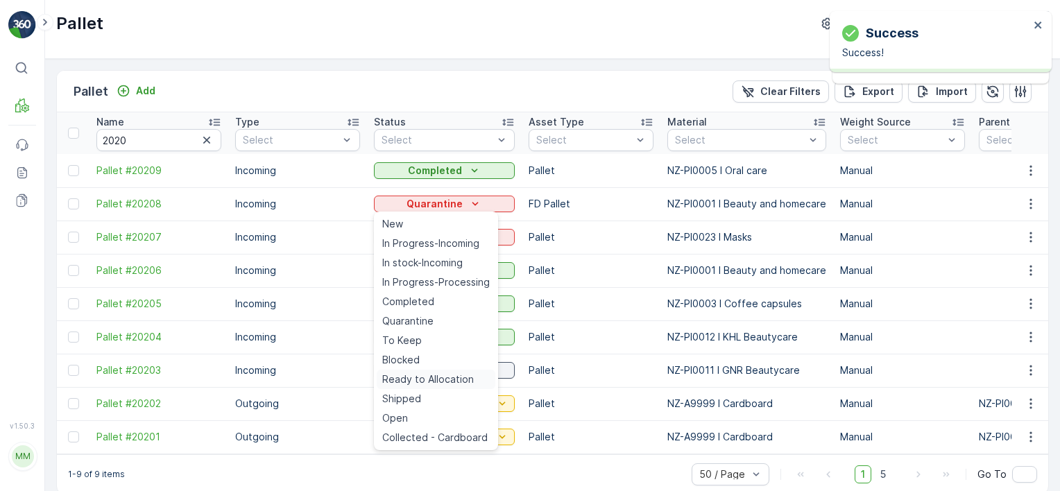
click at [414, 377] on span "Ready to Allocation" at bounding box center [428, 380] width 92 height 14
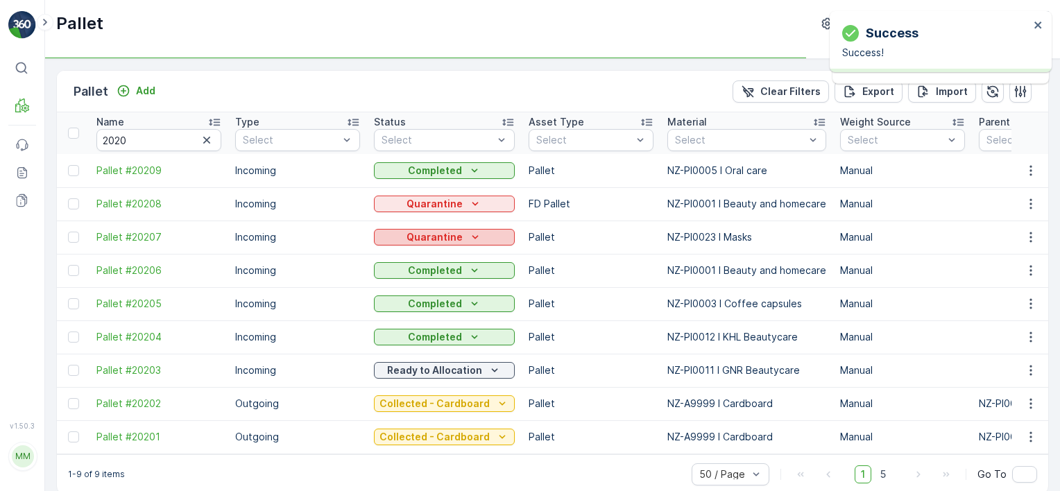
click at [427, 229] on button "Quarantine" at bounding box center [444, 237] width 141 height 17
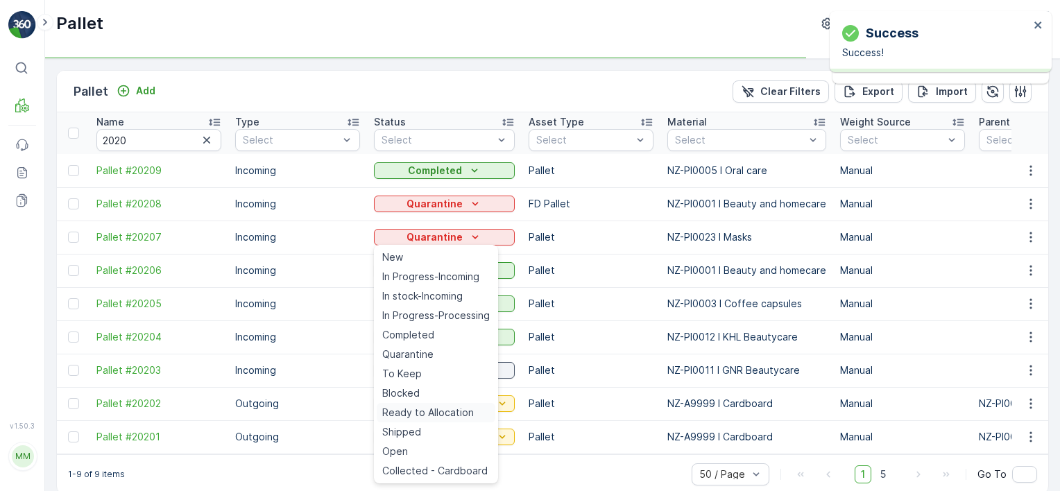
click at [438, 411] on span "Ready to Allocation" at bounding box center [428, 413] width 92 height 14
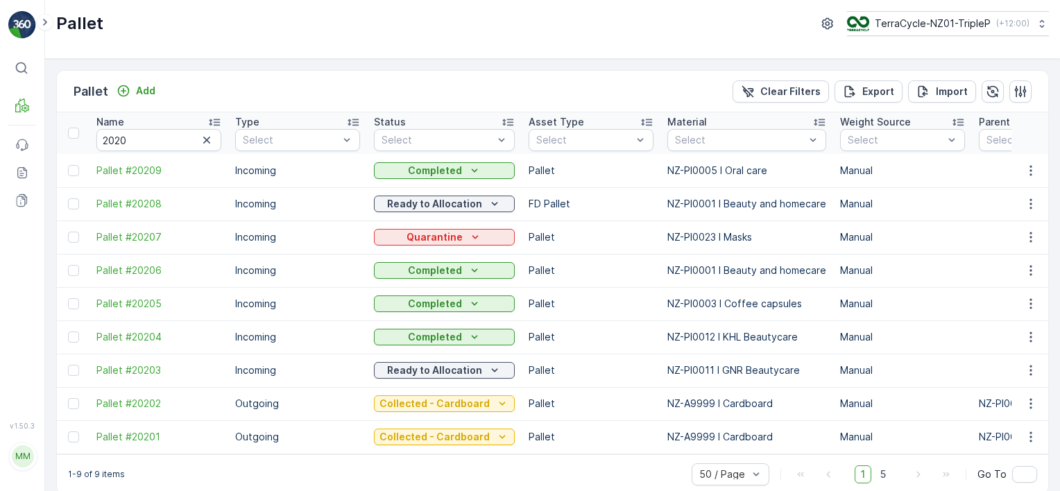
drag, startPoint x: 192, startPoint y: 461, endPoint x: 244, endPoint y: 466, distance: 52.3
click at [244, 469] on div "1-9 of 9 items 50 / Page 1 5 Go To" at bounding box center [553, 475] width 992 height 40
click at [435, 237] on p "Quarantine" at bounding box center [435, 237] width 56 height 14
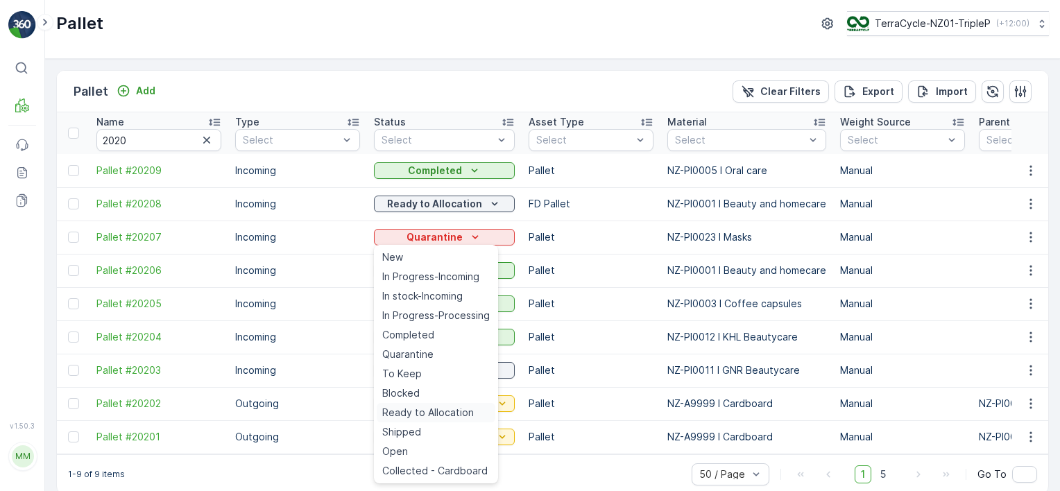
click at [407, 415] on span "Ready to Allocation" at bounding box center [428, 413] width 92 height 14
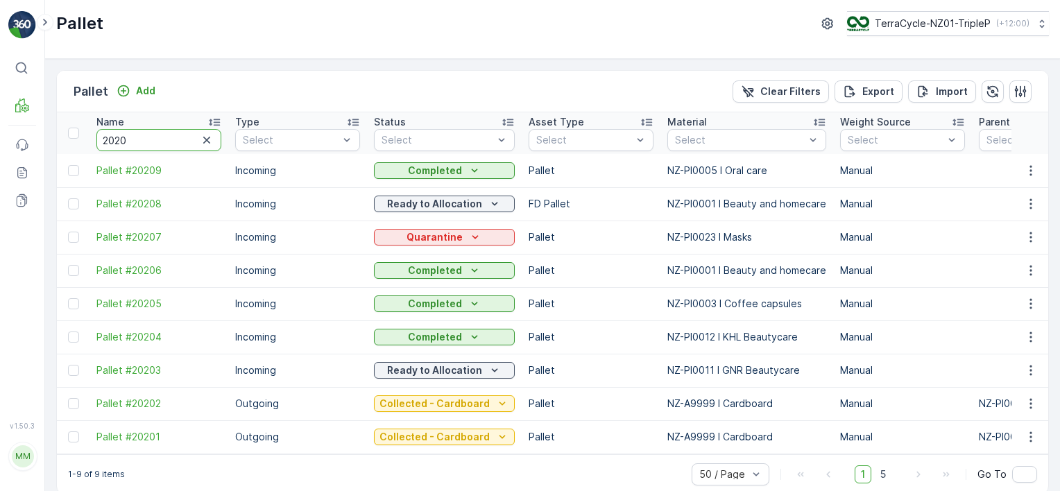
click at [169, 139] on input "2020" at bounding box center [158, 140] width 125 height 22
type input "2019"
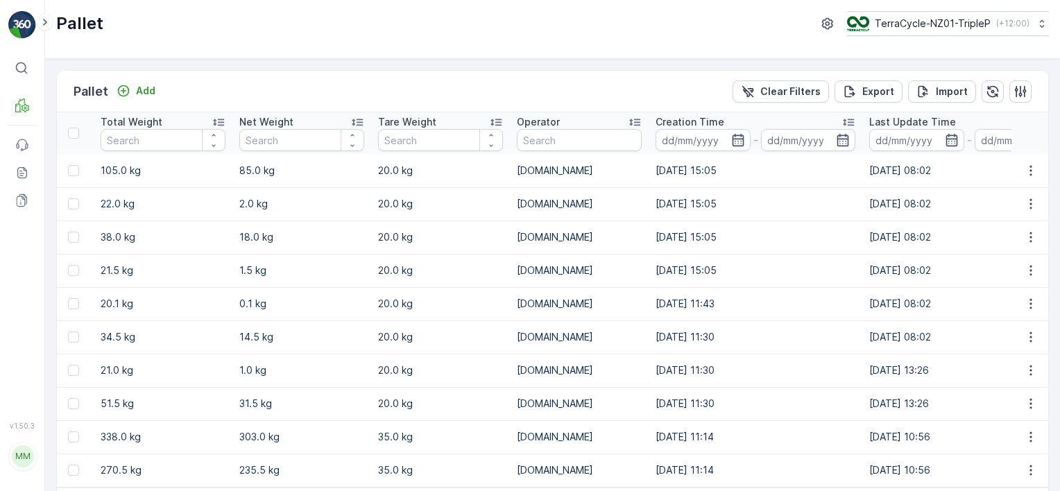
scroll to position [53, 0]
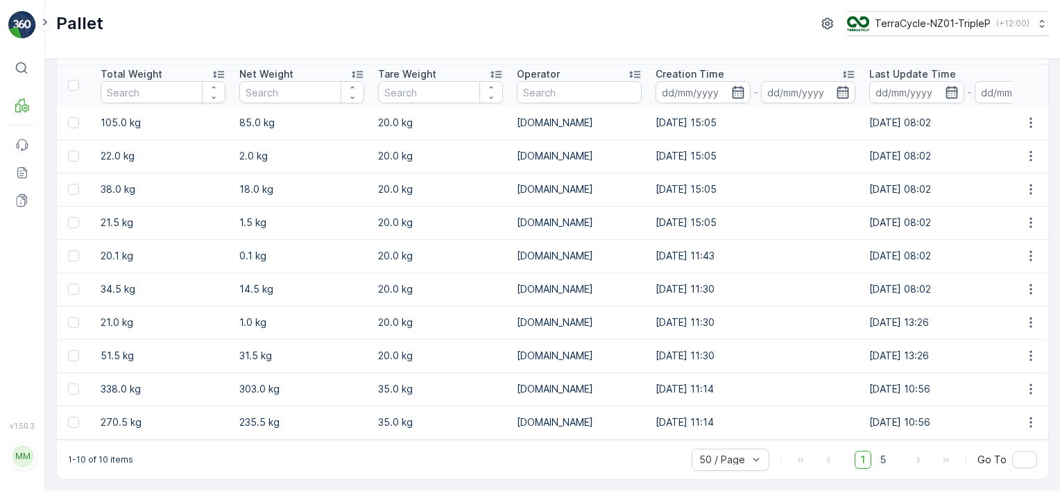
drag, startPoint x: 740, startPoint y: 433, endPoint x: 564, endPoint y: 430, distance: 177.0
click at [564, 430] on tr "Pallet #20190 Outgoing Shipped Pallet NZ-A0077 I Vapes Manual NZ-PI0043 I Vapes…" at bounding box center [439, 422] width 2902 height 33
drag, startPoint x: 564, startPoint y: 430, endPoint x: 578, endPoint y: 457, distance: 31.4
click at [578, 457] on div "1-10 of 10 items 50 / Page 1 5 Go To" at bounding box center [553, 460] width 992 height 40
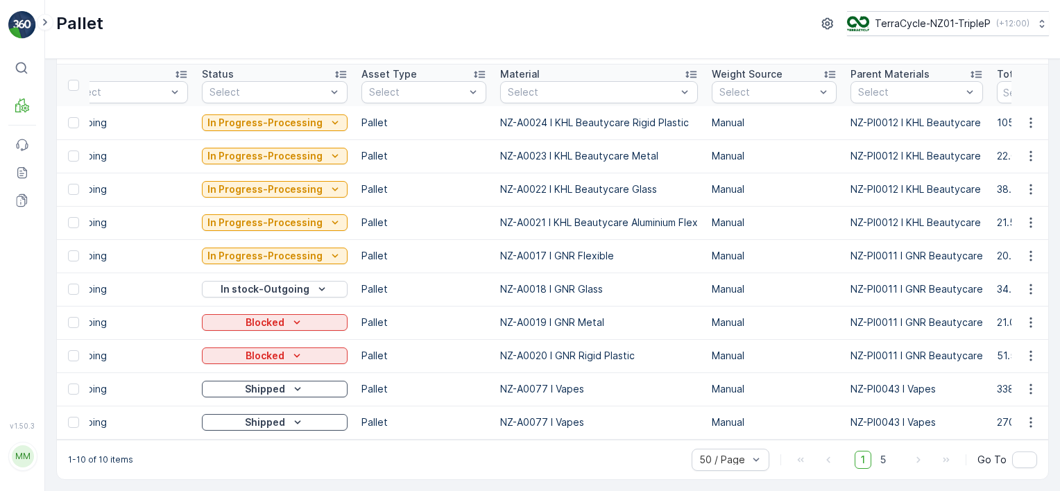
scroll to position [0, 0]
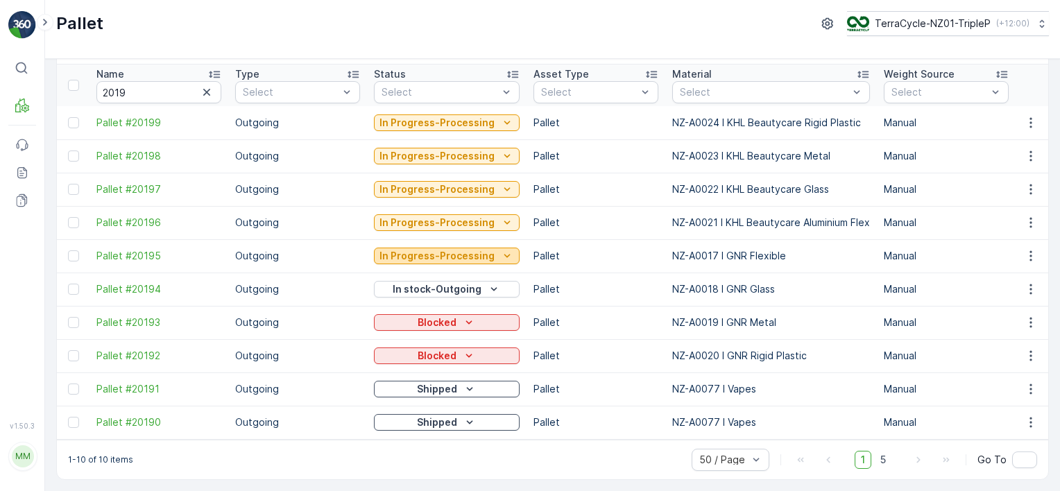
click at [439, 249] on p "In Progress-Processing" at bounding box center [437, 256] width 115 height 14
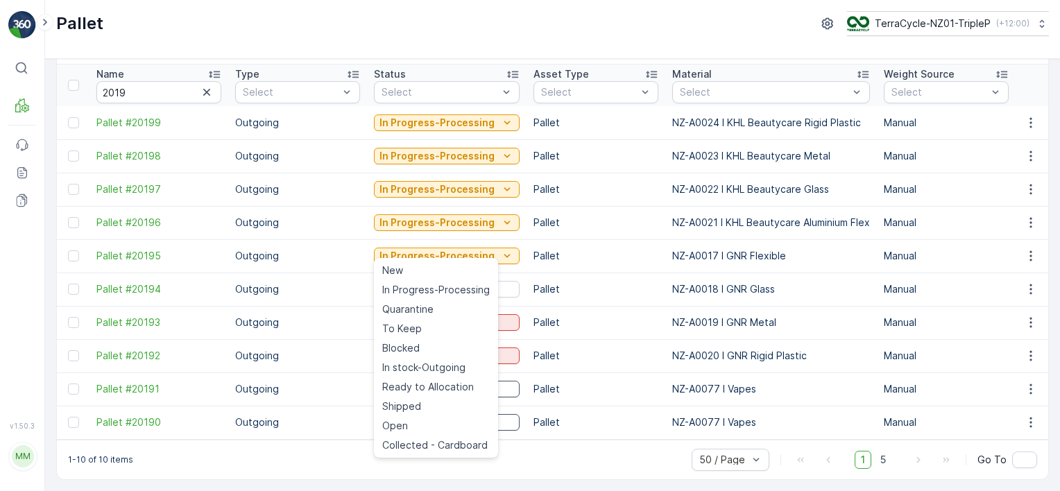
drag, startPoint x: 429, startPoint y: 369, endPoint x: 428, endPoint y: 235, distance: 133.9
click at [428, 369] on span "In stock-Outgoing" at bounding box center [423, 368] width 83 height 14
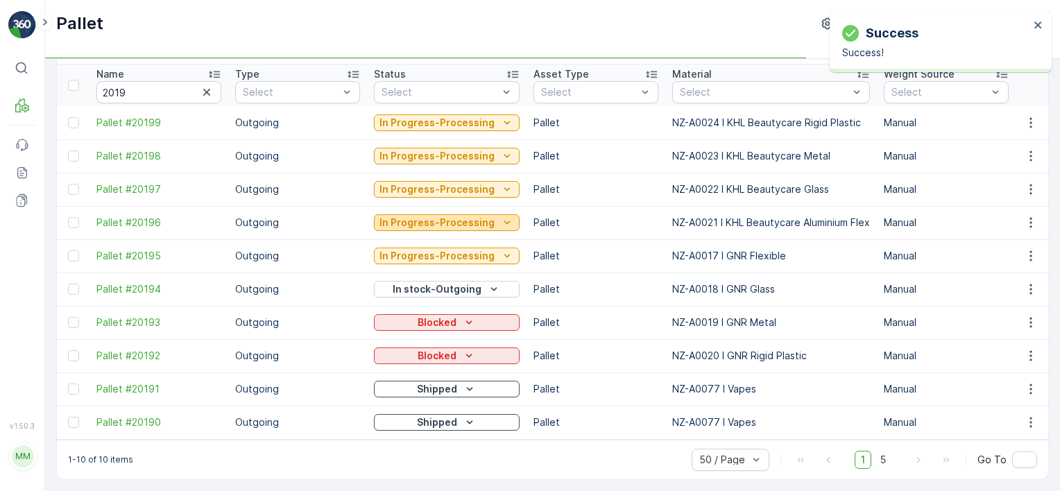
click at [433, 219] on p "In Progress-Processing" at bounding box center [437, 223] width 115 height 14
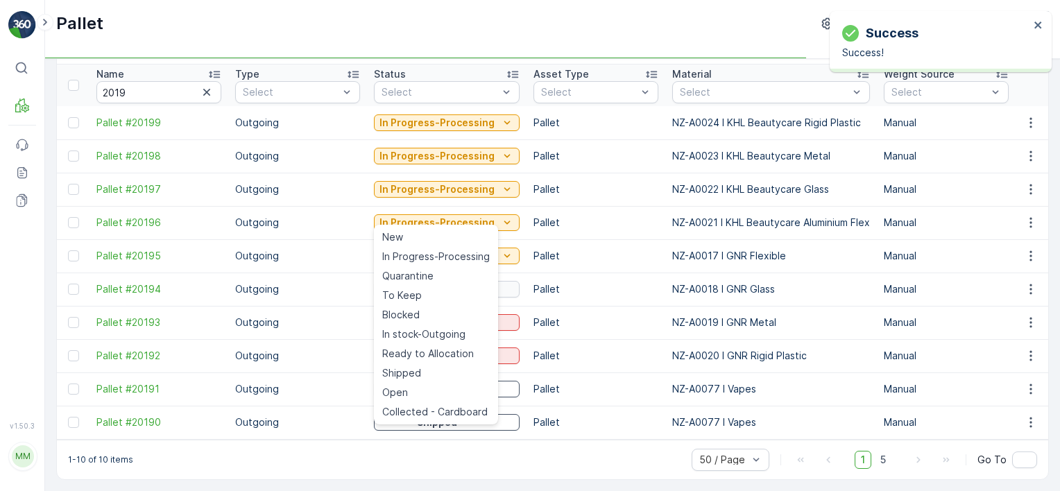
click at [448, 331] on span "In stock-Outgoing" at bounding box center [423, 335] width 83 height 14
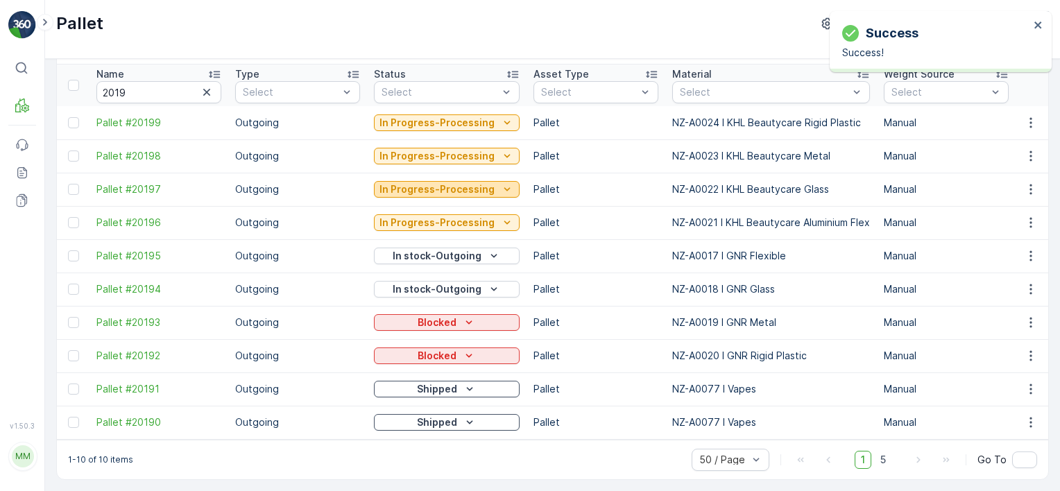
click at [439, 187] on p "In Progress-Processing" at bounding box center [437, 190] width 115 height 14
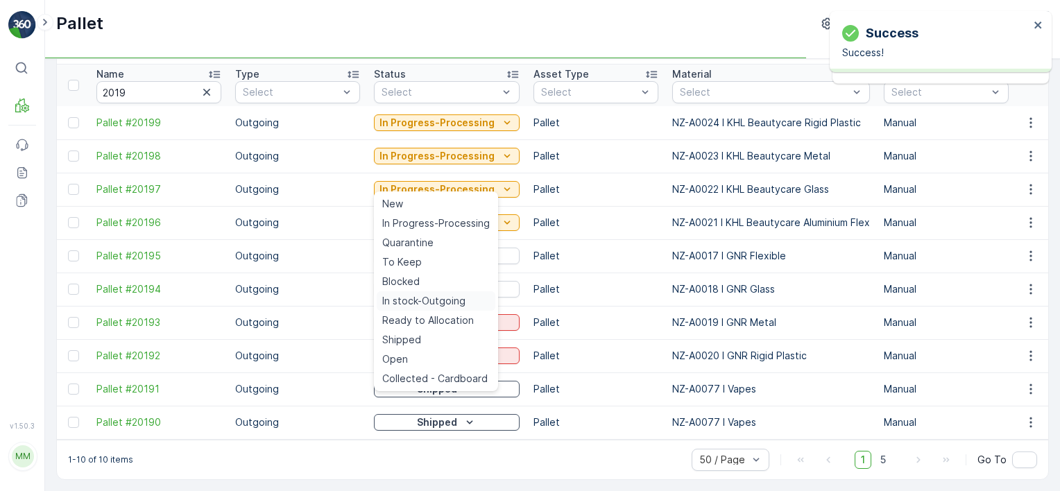
click at [444, 295] on span "In stock-Outgoing" at bounding box center [423, 301] width 83 height 14
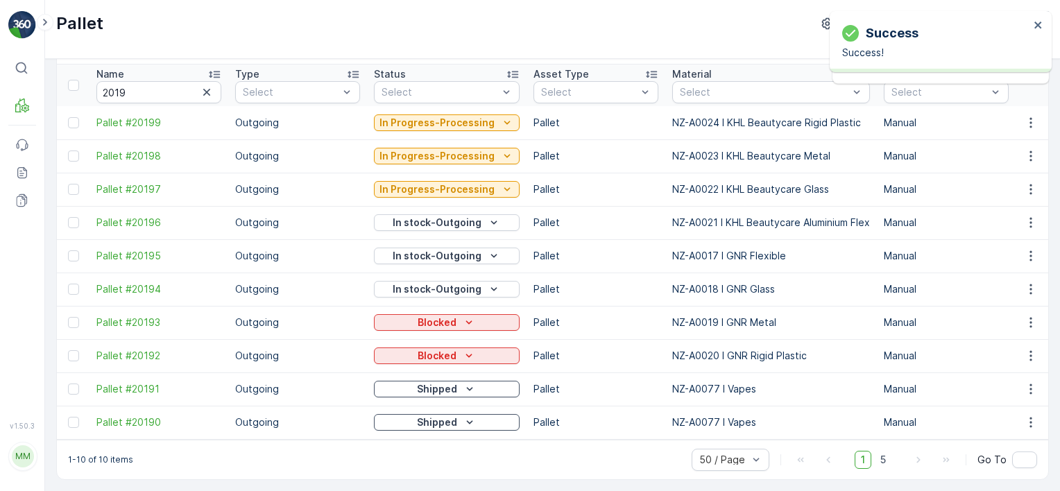
click at [433, 149] on p "In Progress-Processing" at bounding box center [437, 156] width 115 height 14
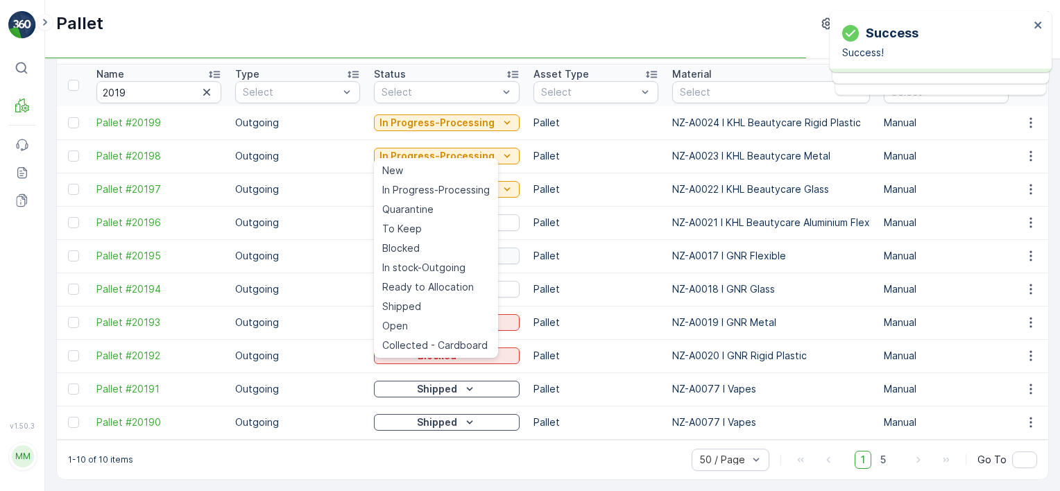
drag, startPoint x: 427, startPoint y: 266, endPoint x: 430, endPoint y: 253, distance: 13.6
click at [427, 266] on span "In stock-Outgoing" at bounding box center [423, 268] width 83 height 14
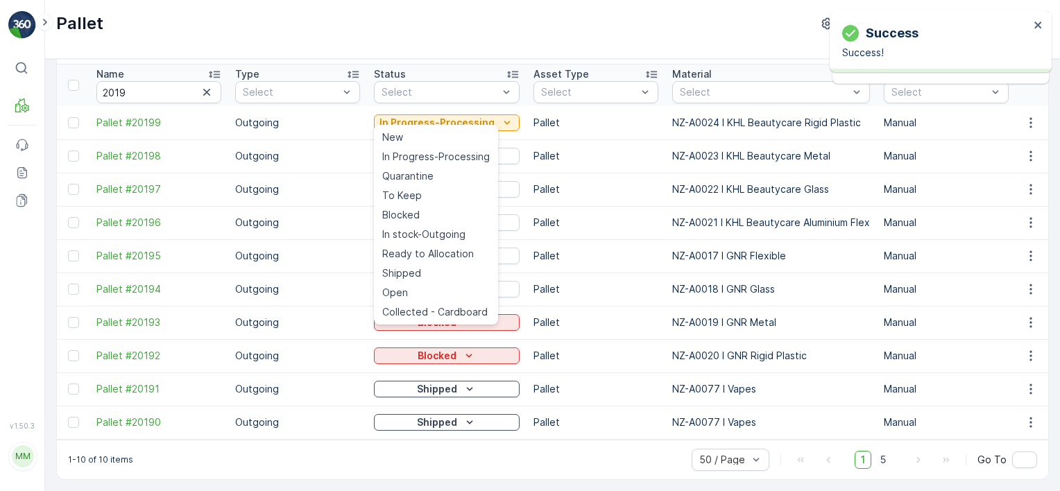
click at [448, 239] on span "In stock-Outgoing" at bounding box center [423, 235] width 83 height 14
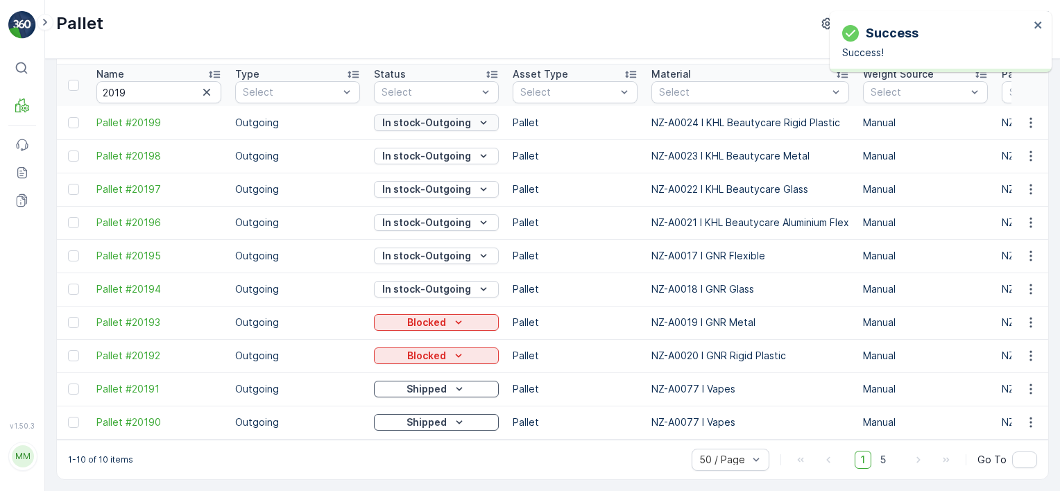
click at [427, 116] on p "In stock-Outgoing" at bounding box center [426, 123] width 89 height 14
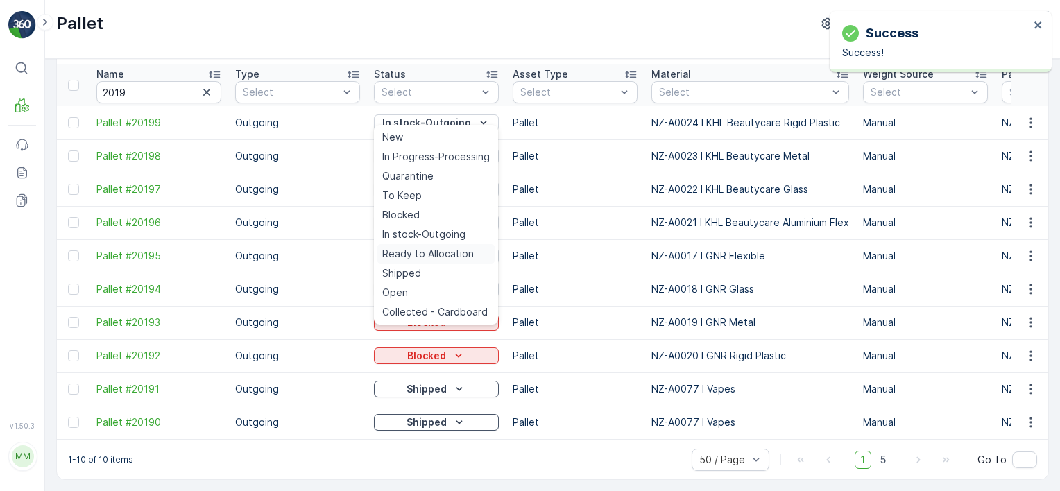
click at [430, 256] on span "Ready to Allocation" at bounding box center [428, 254] width 92 height 14
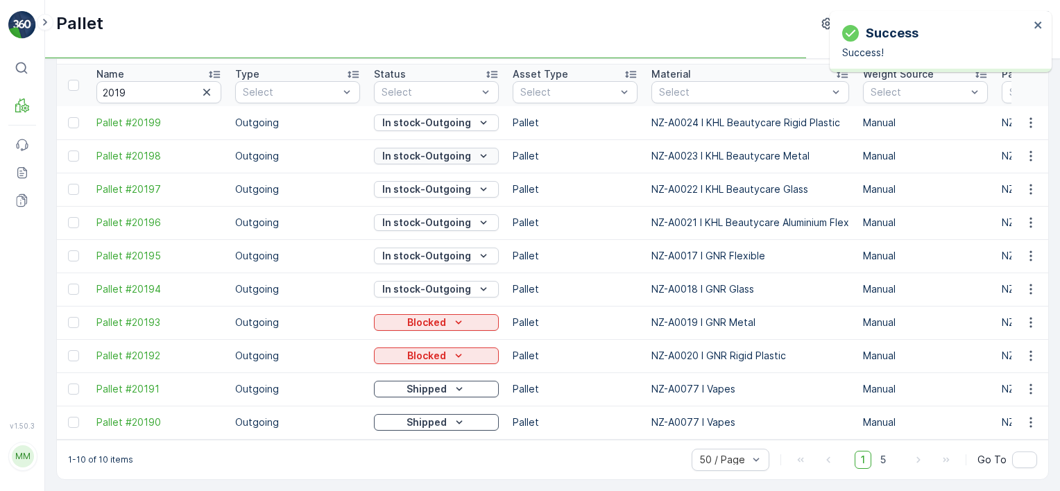
click at [431, 153] on p "In stock-Outgoing" at bounding box center [426, 156] width 89 height 14
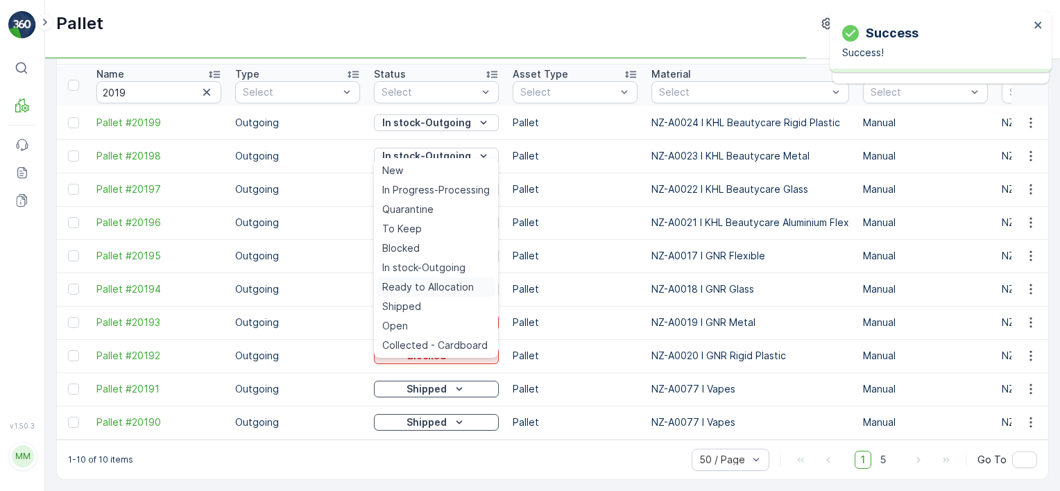
click at [436, 286] on span "Ready to Allocation" at bounding box center [428, 287] width 92 height 14
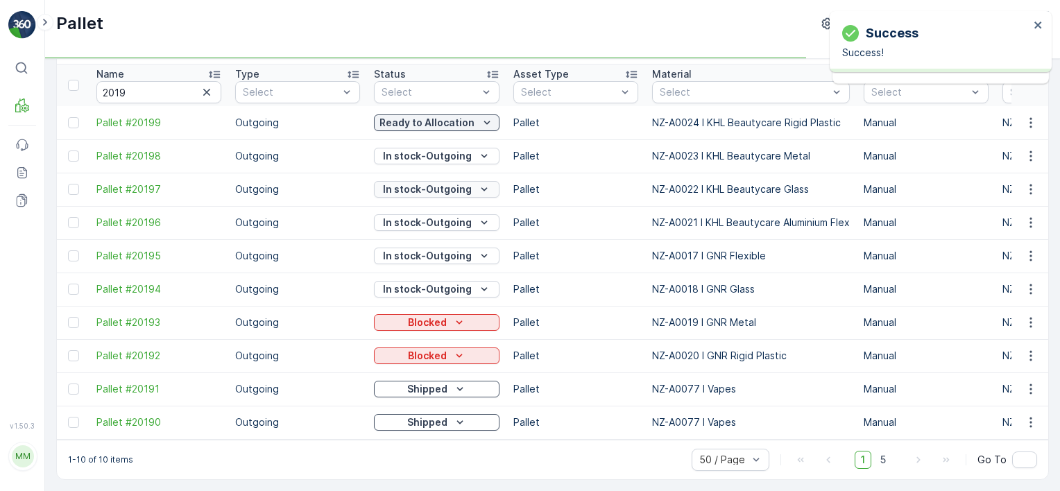
click at [427, 185] on p "In stock-Outgoing" at bounding box center [427, 190] width 89 height 14
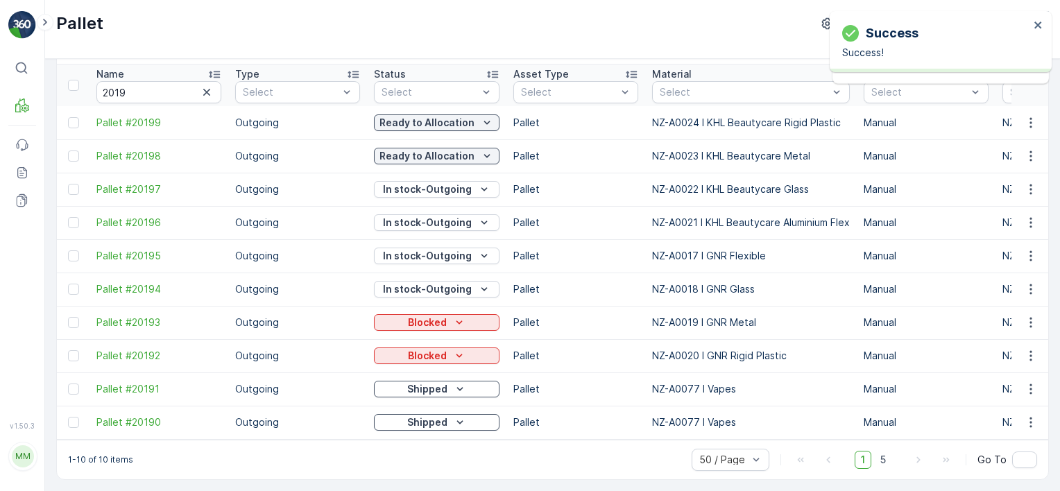
click at [443, 316] on p "Blocked" at bounding box center [427, 323] width 39 height 14
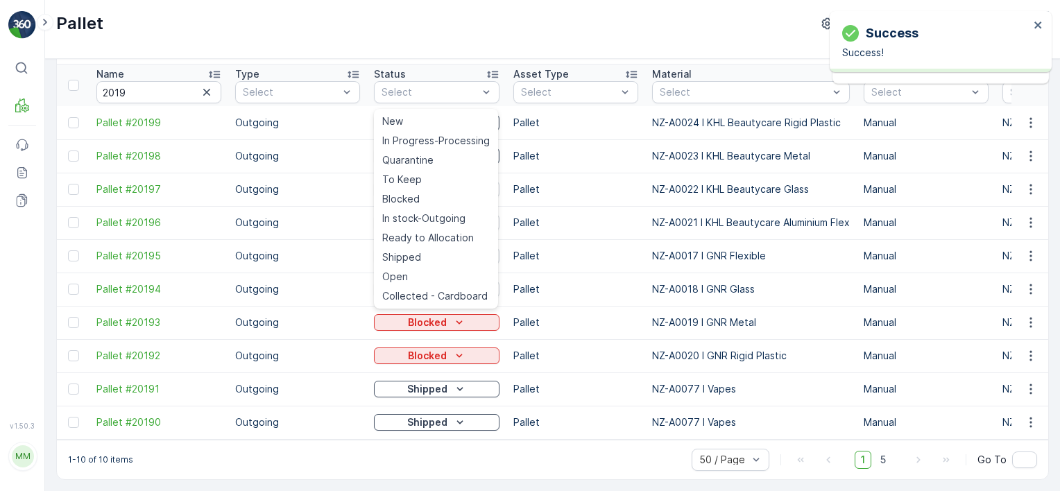
drag, startPoint x: 534, startPoint y: 258, endPoint x: 468, endPoint y: 248, distance: 66.6
click at [533, 258] on td "Pallet" at bounding box center [576, 255] width 139 height 33
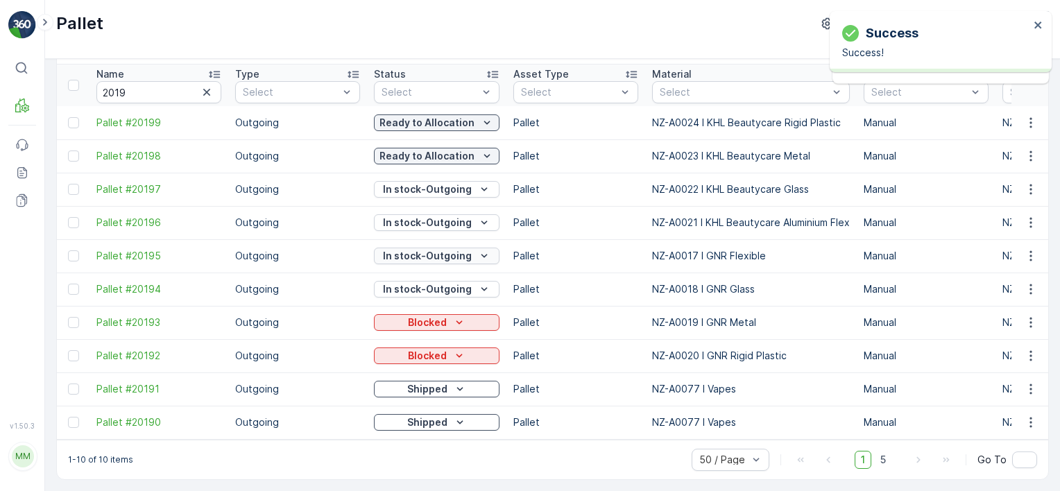
click at [461, 254] on p "In stock-Outgoing" at bounding box center [427, 256] width 89 height 14
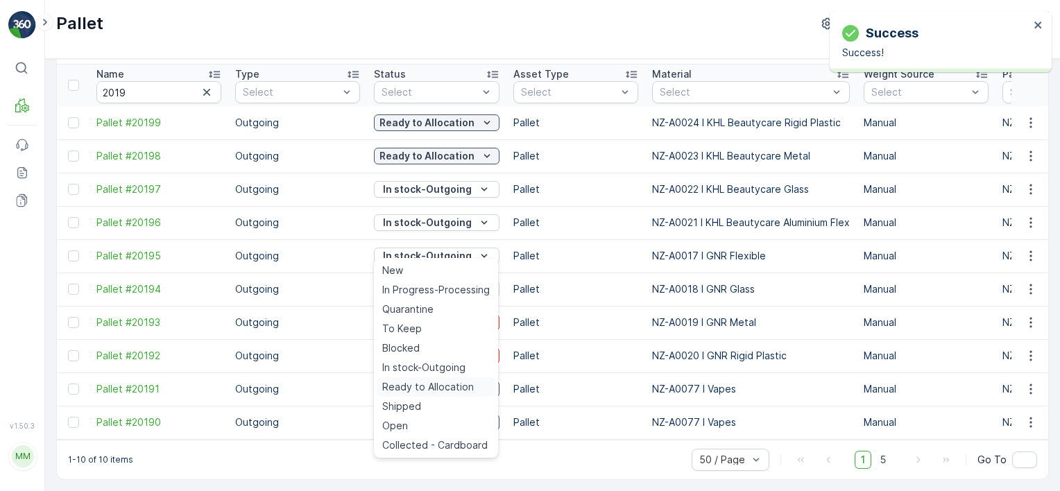
click at [448, 381] on span "Ready to Allocation" at bounding box center [428, 387] width 92 height 14
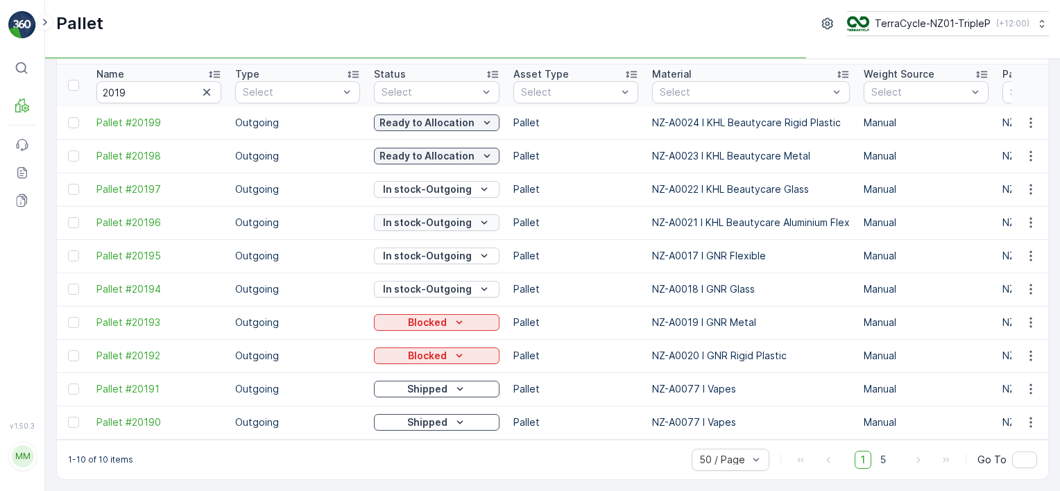
click at [432, 216] on p "In stock-Outgoing" at bounding box center [427, 223] width 89 height 14
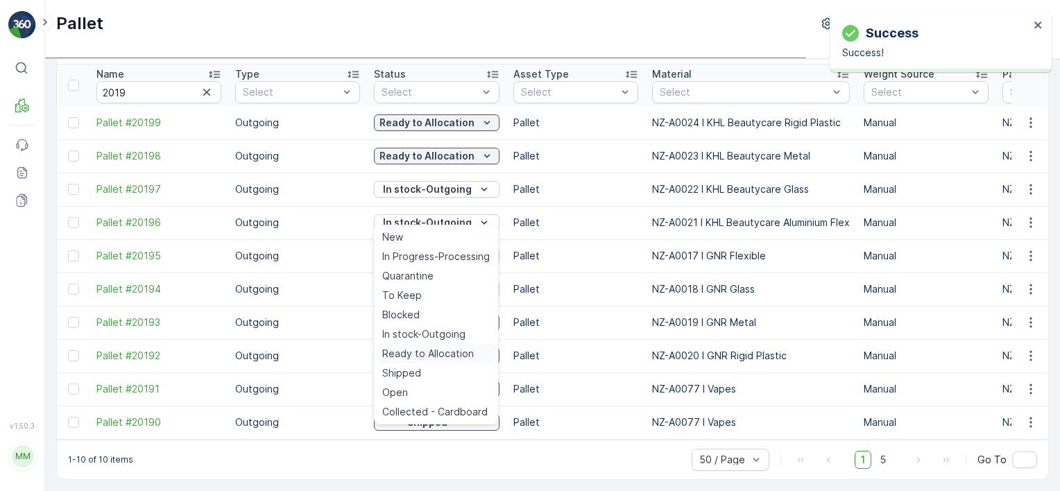
click at [441, 352] on span "Ready to Allocation" at bounding box center [428, 354] width 92 height 14
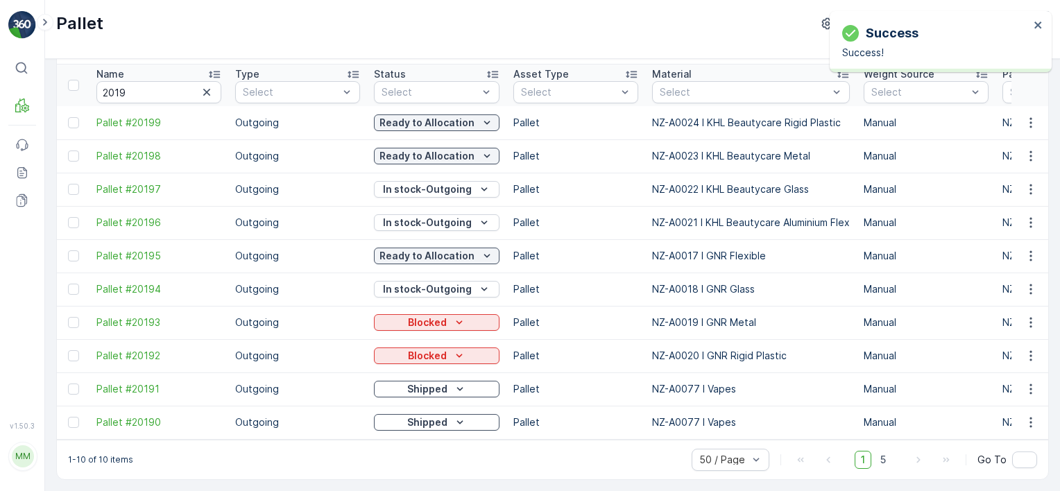
click at [436, 183] on p "In stock-Outgoing" at bounding box center [427, 190] width 89 height 14
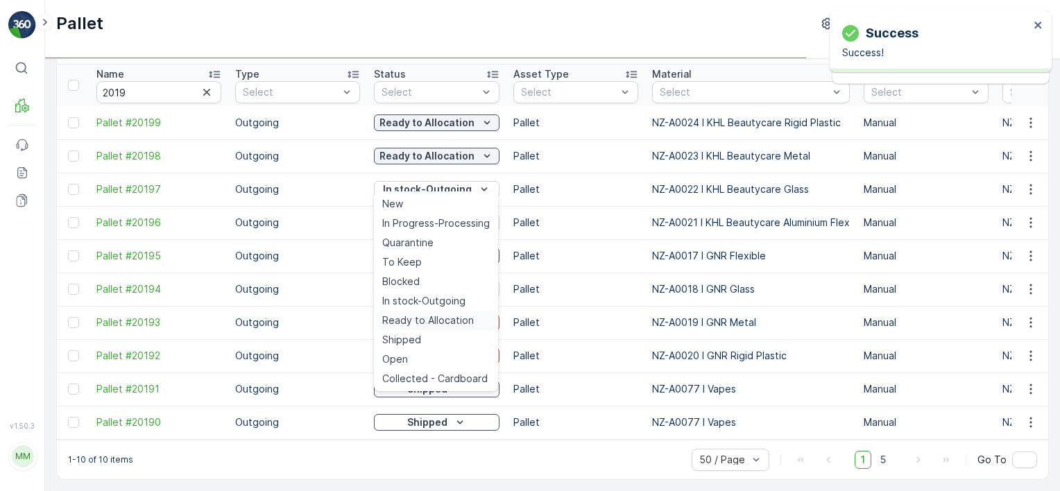
click at [446, 322] on span "Ready to Allocation" at bounding box center [428, 321] width 92 height 14
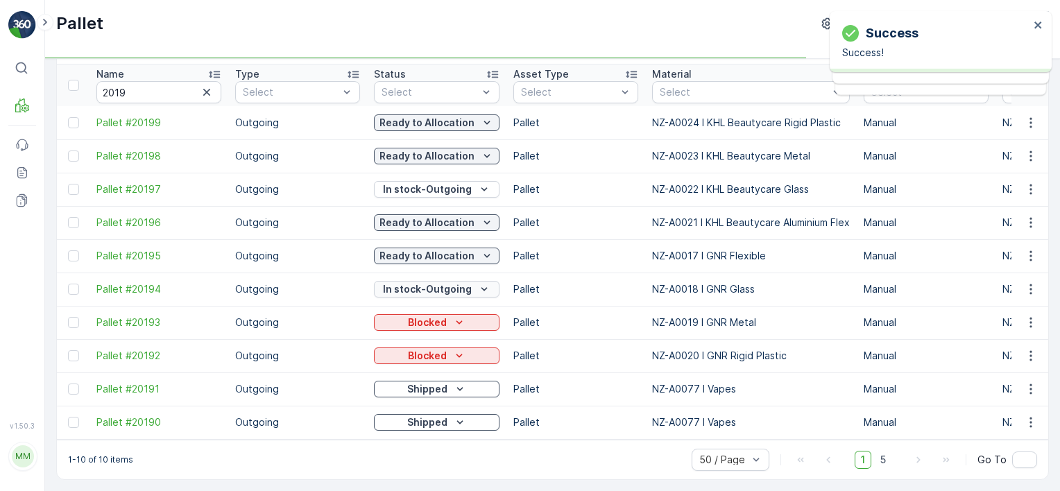
click at [463, 282] on p "In stock-Outgoing" at bounding box center [427, 289] width 89 height 14
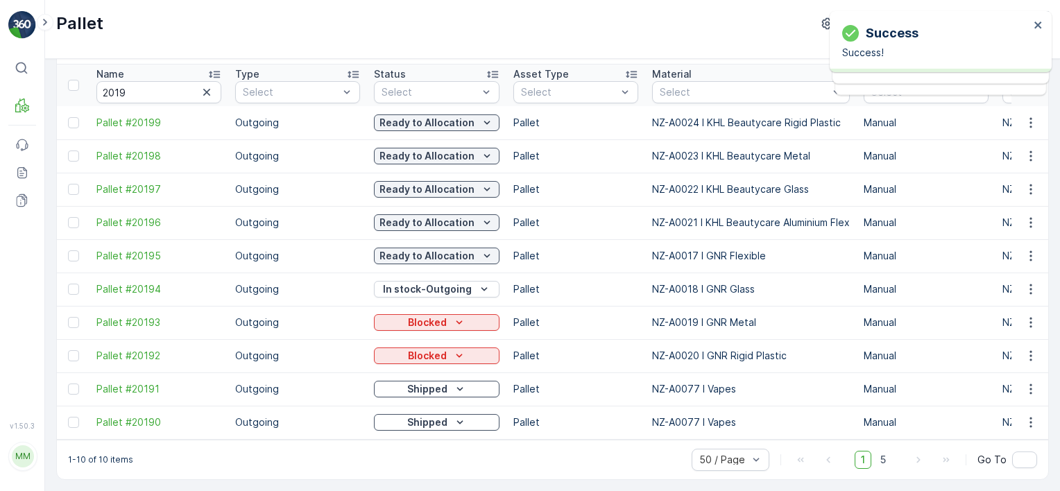
click at [436, 214] on button "Ready to Allocation" at bounding box center [437, 222] width 126 height 17
drag, startPoint x: 558, startPoint y: 280, endPoint x: 549, endPoint y: 281, distance: 9.0
click at [551, 282] on p "Pallet" at bounding box center [576, 289] width 125 height 14
click at [486, 287] on icon "In stock-Outgoing" at bounding box center [484, 289] width 14 height 14
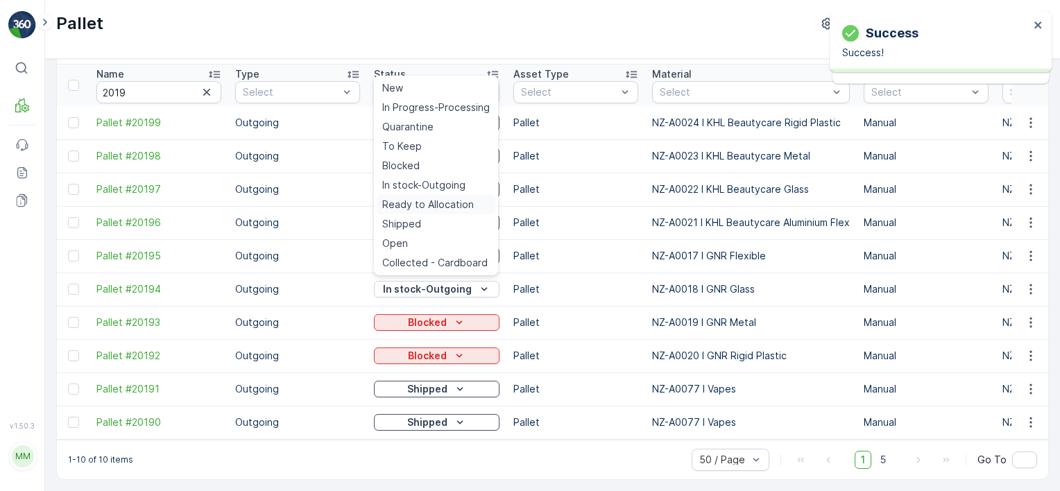
click at [443, 204] on span "Ready to Allocation" at bounding box center [428, 205] width 92 height 14
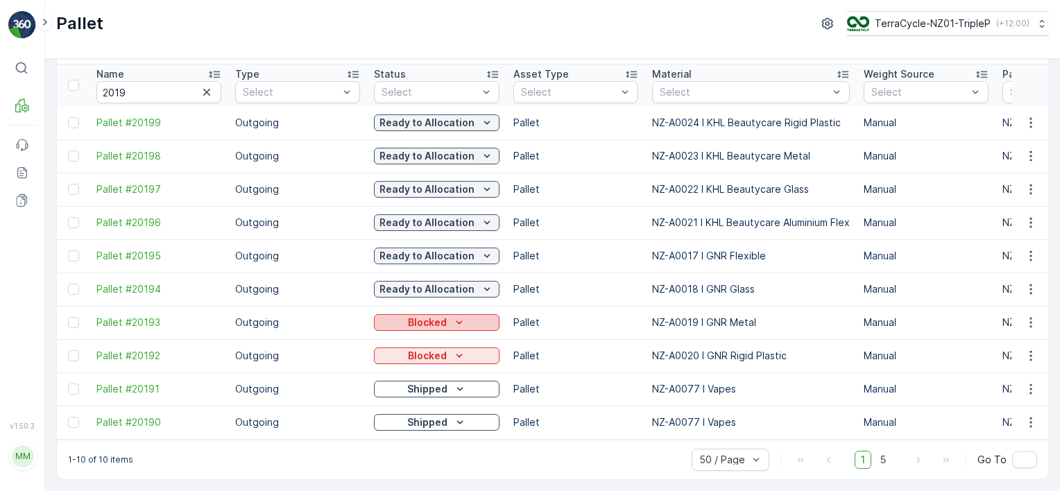
click at [419, 323] on button "Blocked" at bounding box center [437, 322] width 126 height 17
click at [419, 457] on div "1-10 of 10 items 50 / Page 1 5 Go To" at bounding box center [553, 460] width 992 height 40
click at [376, 314] on button "Blocked" at bounding box center [437, 322] width 126 height 17
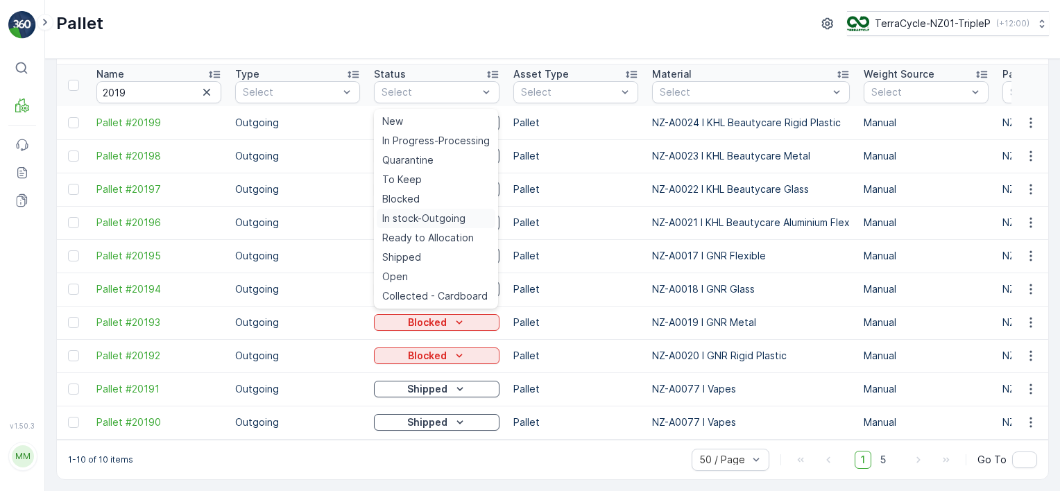
click at [430, 214] on span "In stock-Outgoing" at bounding box center [423, 219] width 83 height 14
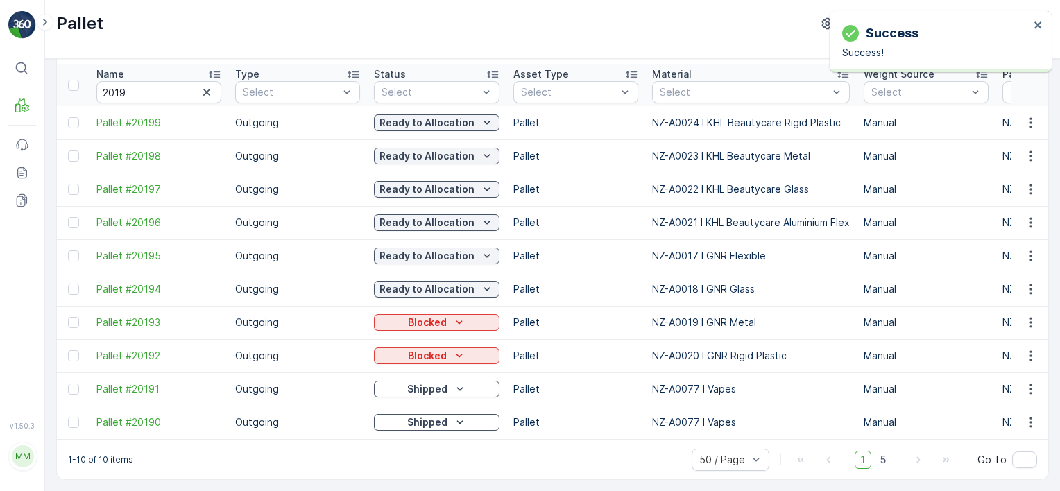
drag, startPoint x: 450, startPoint y: 317, endPoint x: 453, endPoint y: 330, distance: 13.0
click at [452, 328] on td "Blocked" at bounding box center [436, 322] width 139 height 33
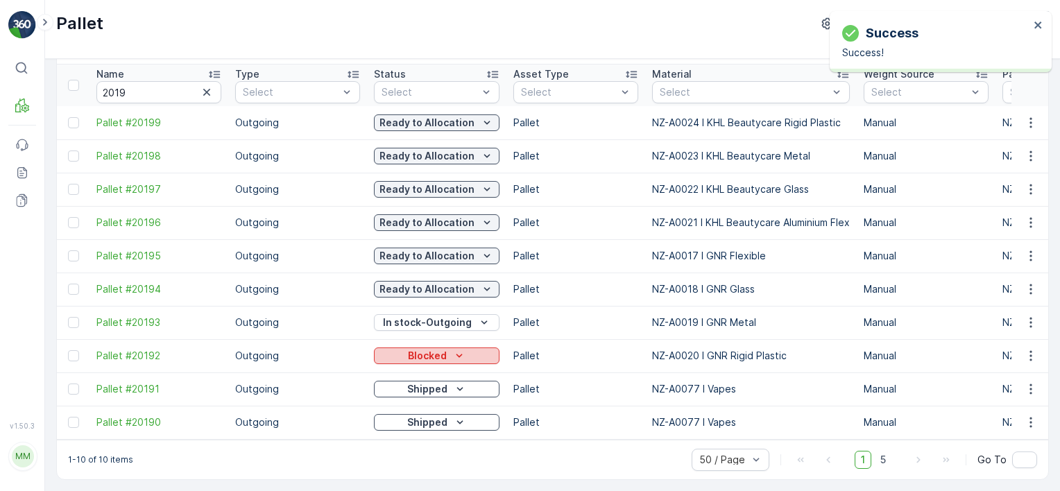
click at [442, 351] on p "Blocked" at bounding box center [427, 356] width 39 height 14
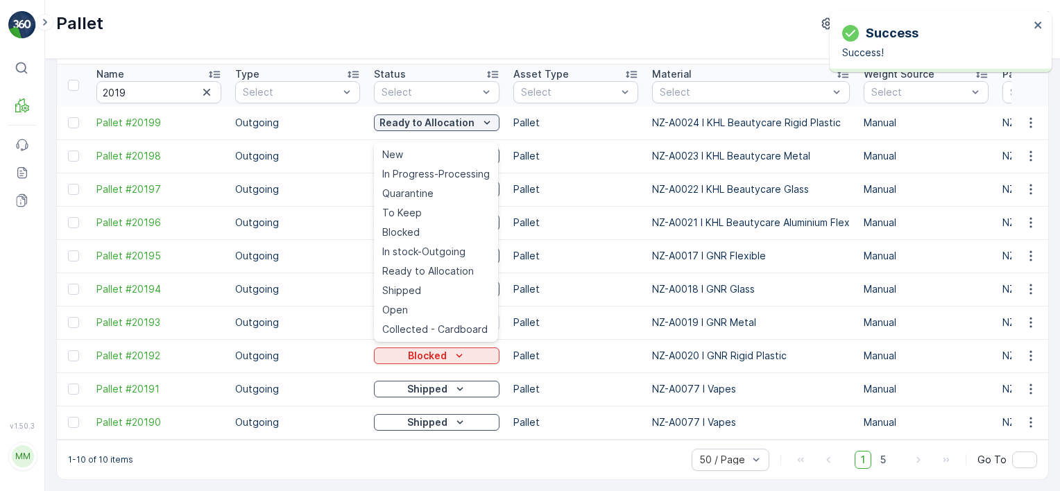
click at [409, 255] on span "In stock-Outgoing" at bounding box center [423, 252] width 83 height 14
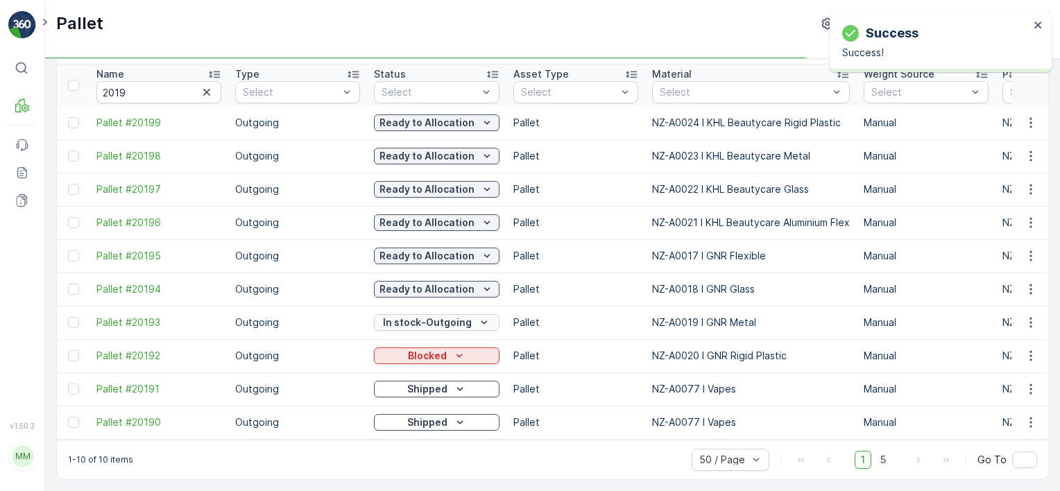
click at [448, 319] on p "In stock-Outgoing" at bounding box center [427, 323] width 89 height 14
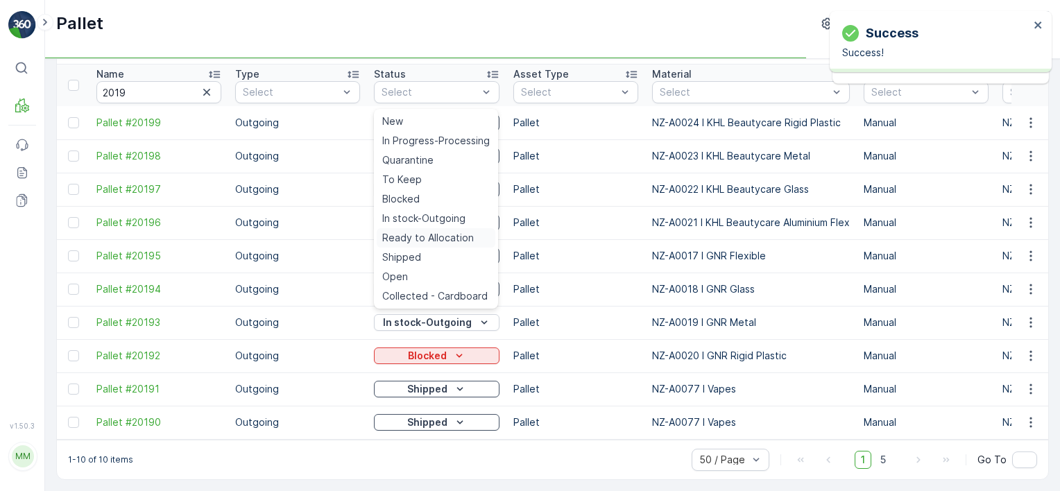
click at [430, 240] on span "Ready to Allocation" at bounding box center [428, 238] width 92 height 14
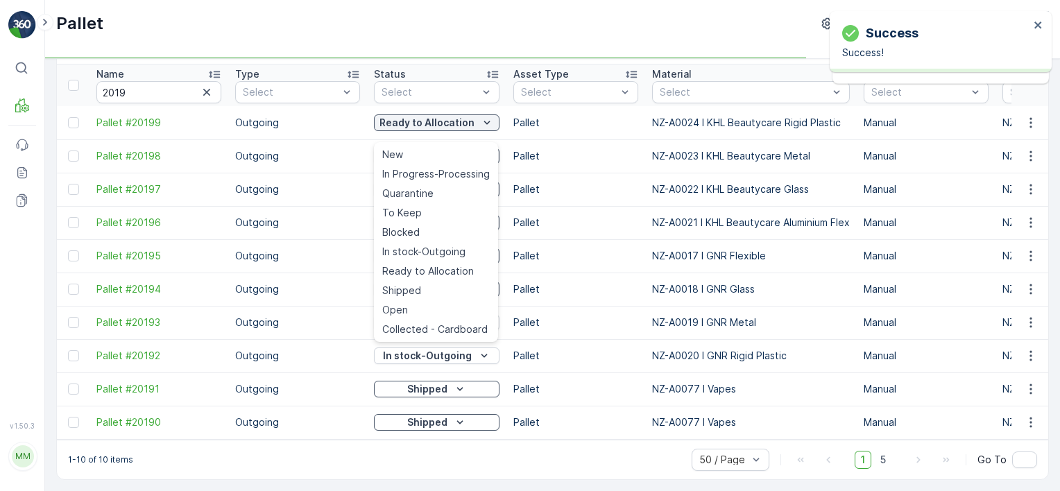
click at [441, 271] on span "Ready to Allocation" at bounding box center [428, 271] width 92 height 14
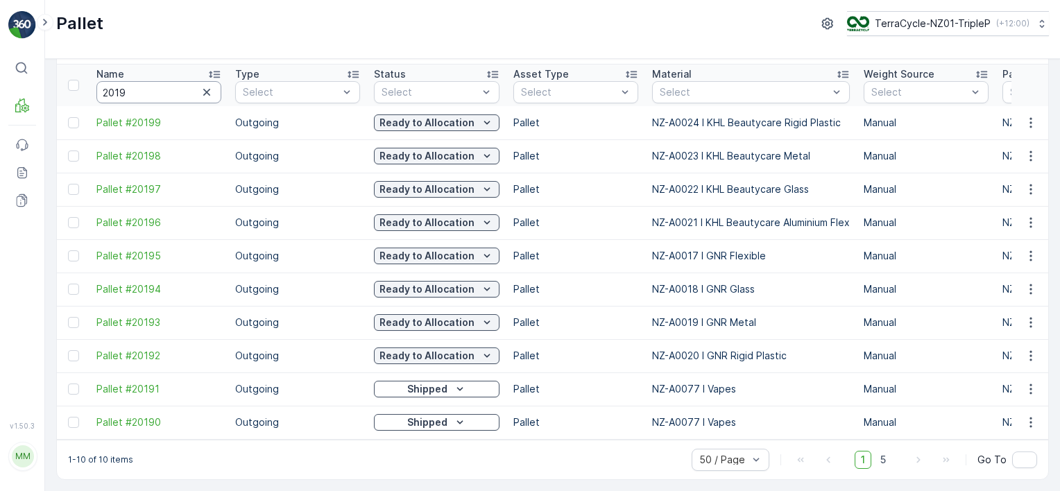
click at [155, 87] on input "2019" at bounding box center [158, 92] width 125 height 22
type input "2018"
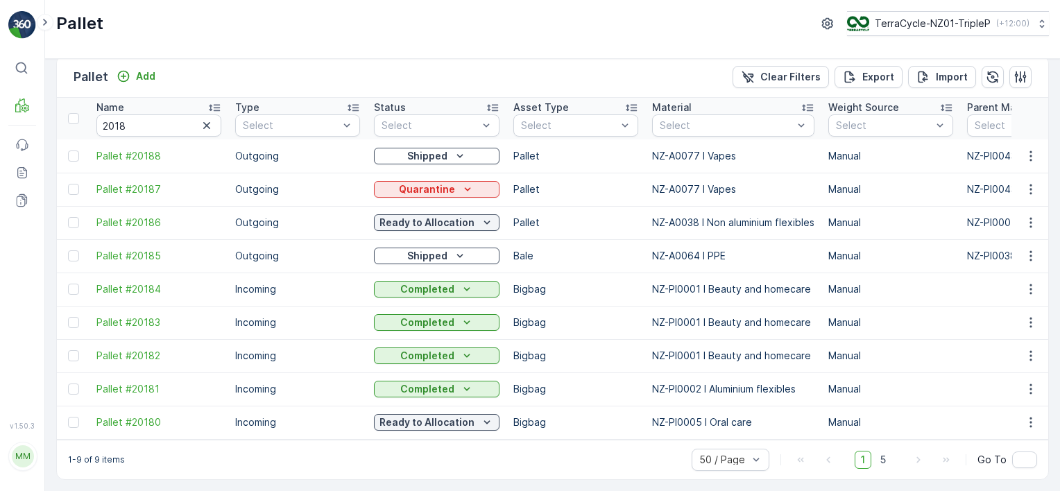
scroll to position [19, 0]
click at [393, 190] on button "Quarantine" at bounding box center [437, 189] width 126 height 17
click at [392, 190] on button "Quarantine" at bounding box center [437, 189] width 126 height 17
click at [153, 119] on input "2018" at bounding box center [158, 126] width 125 height 22
type input "2017"
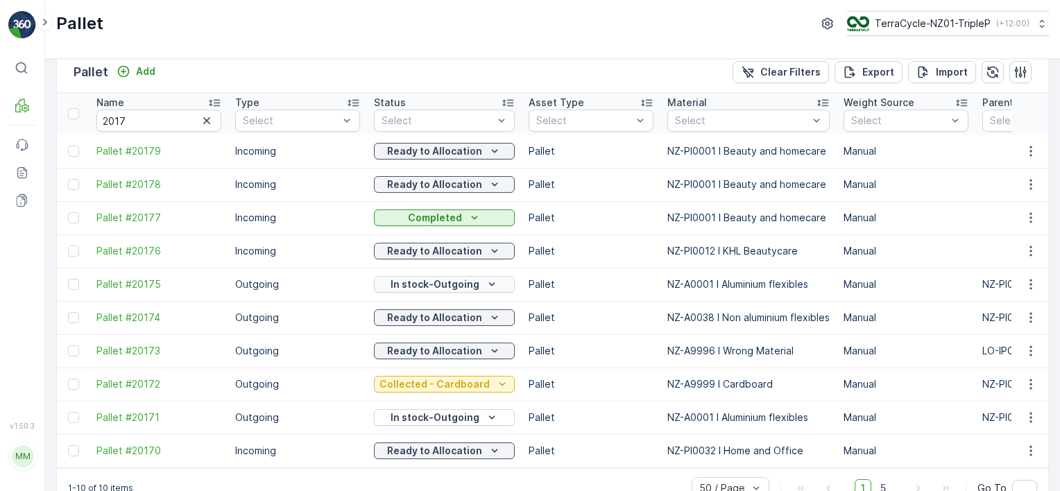
click at [441, 288] on p "In stock-Outgoing" at bounding box center [435, 285] width 89 height 14
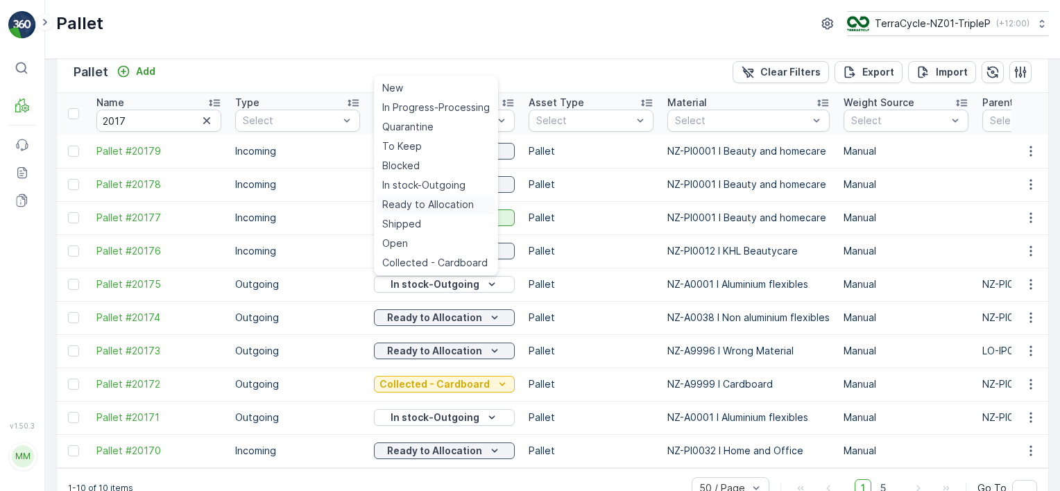
click at [426, 200] on span "Ready to Allocation" at bounding box center [428, 205] width 92 height 14
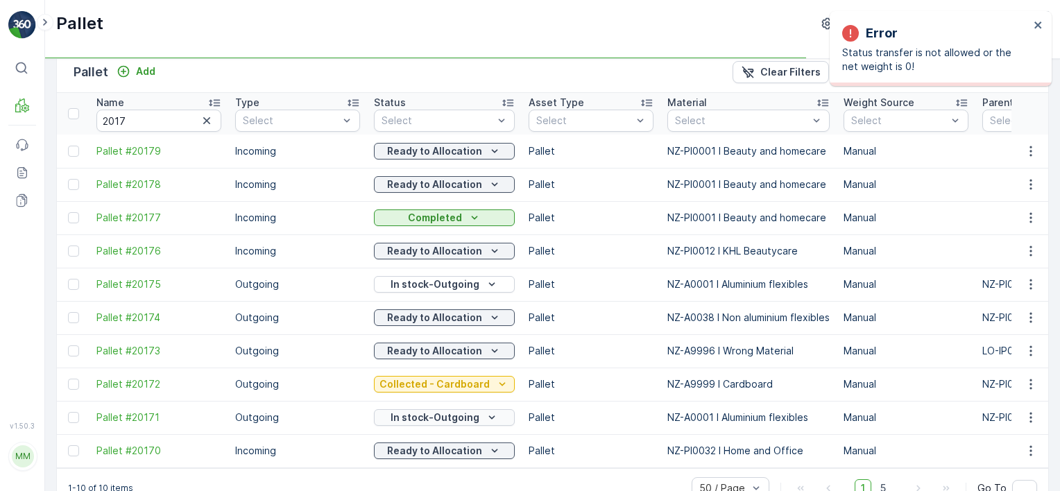
click at [443, 416] on p "In stock-Outgoing" at bounding box center [435, 418] width 89 height 14
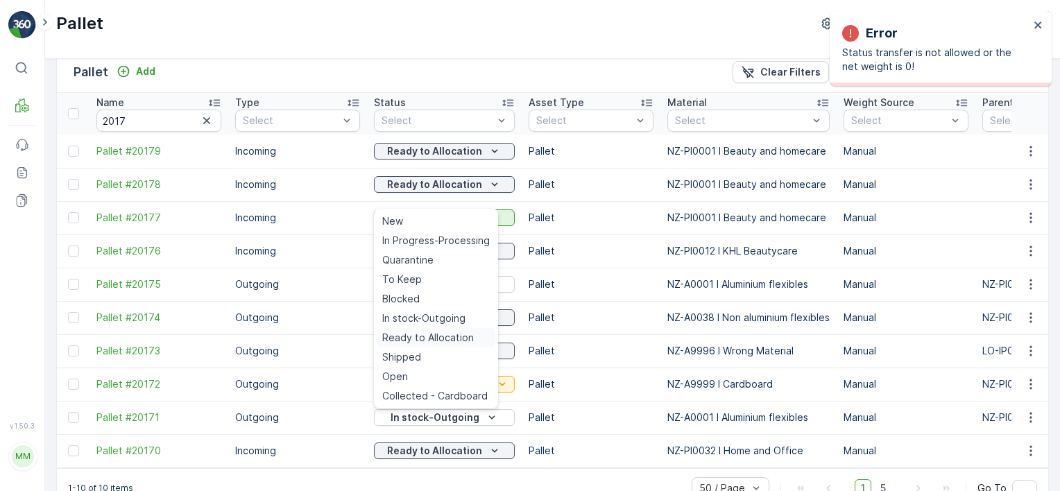
click at [454, 341] on span "Ready to Allocation" at bounding box center [428, 338] width 92 height 14
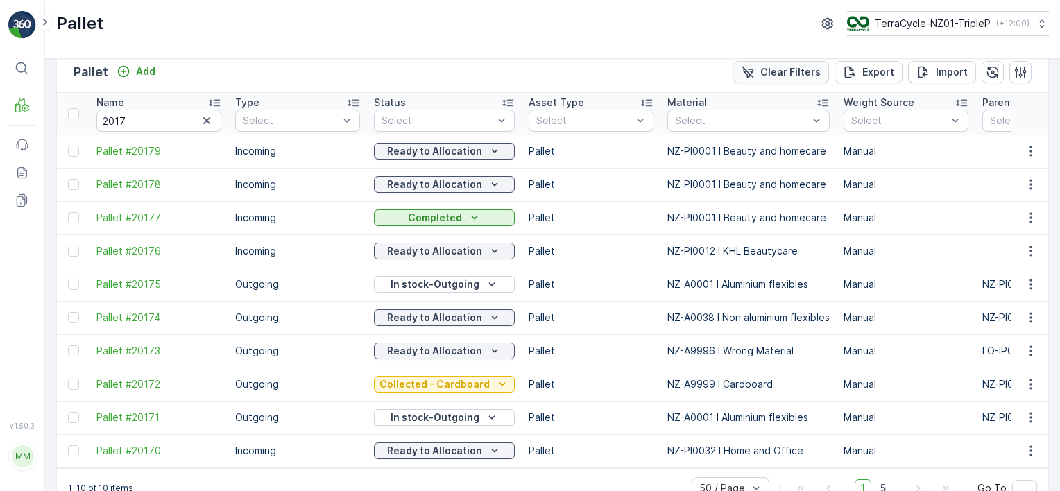
click at [799, 73] on p "Clear Filters" at bounding box center [791, 72] width 60 height 14
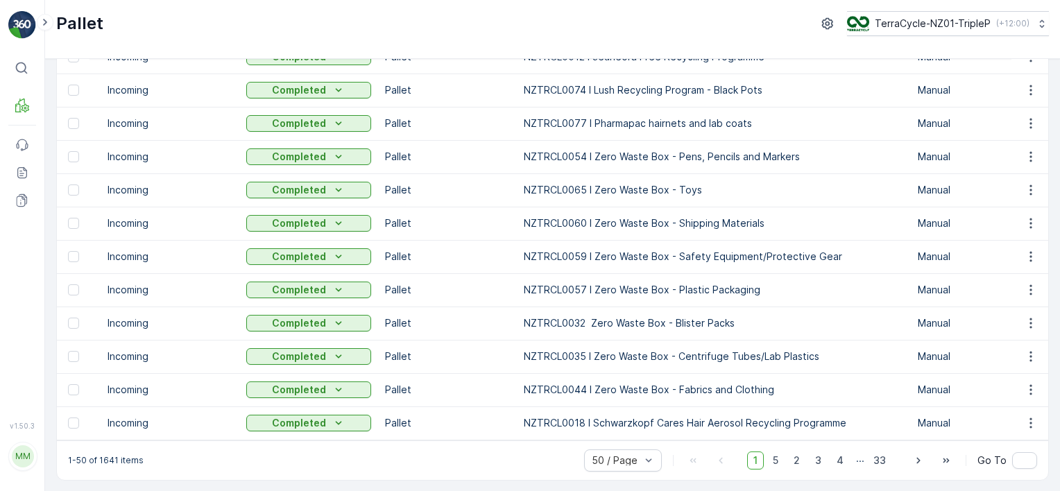
scroll to position [1385, 0]
click at [781, 460] on span "5" at bounding box center [776, 460] width 18 height 18
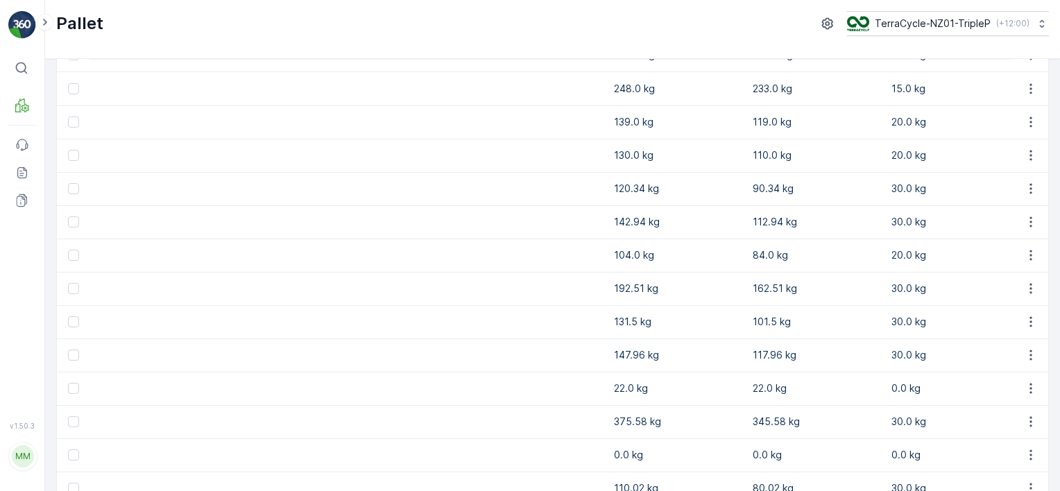
scroll to position [1386, 0]
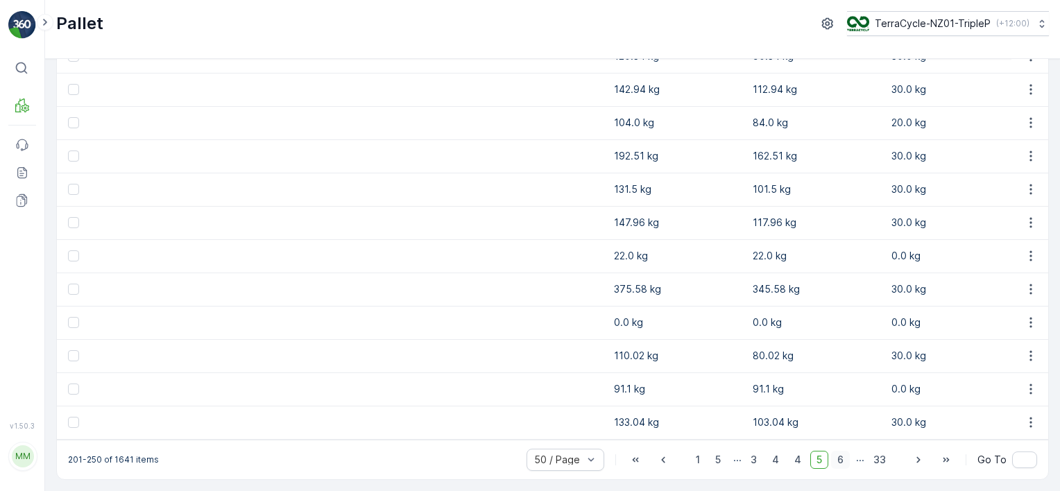
click at [847, 463] on span "6" at bounding box center [840, 460] width 19 height 18
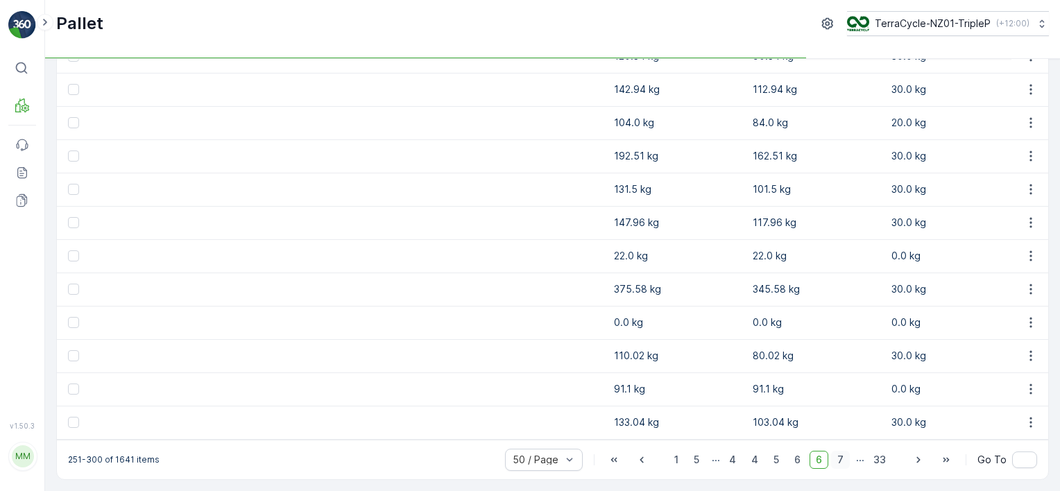
click at [845, 459] on span "7" at bounding box center [840, 460] width 19 height 18
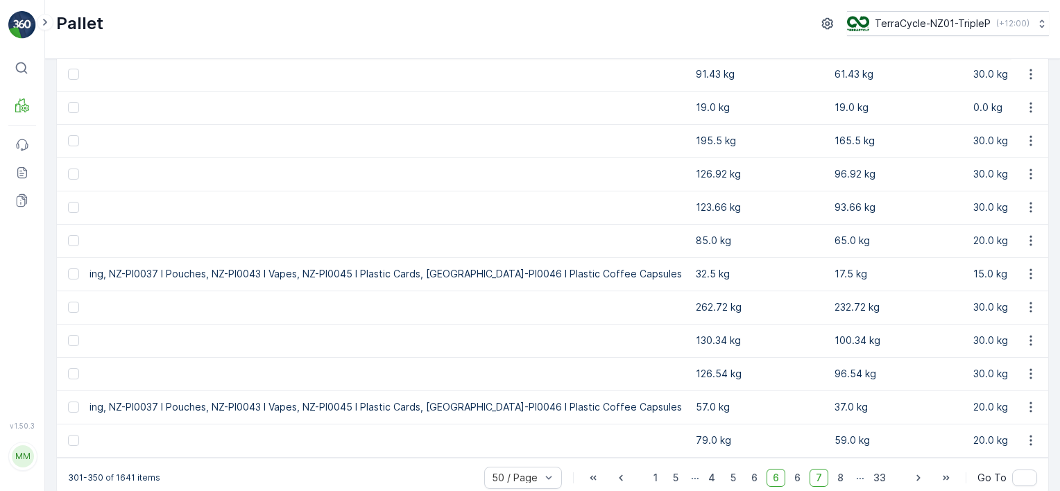
scroll to position [1385, 0]
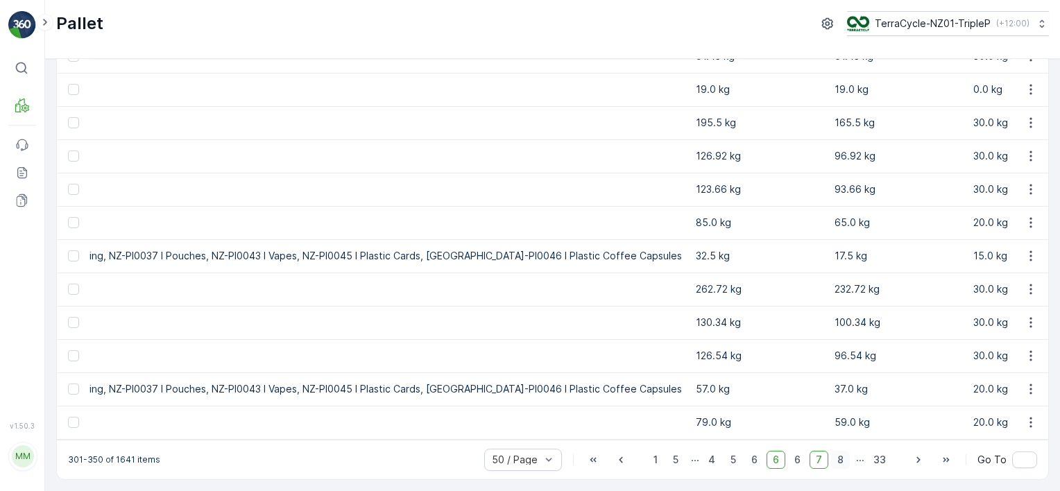
click at [838, 461] on span "8" at bounding box center [840, 460] width 19 height 18
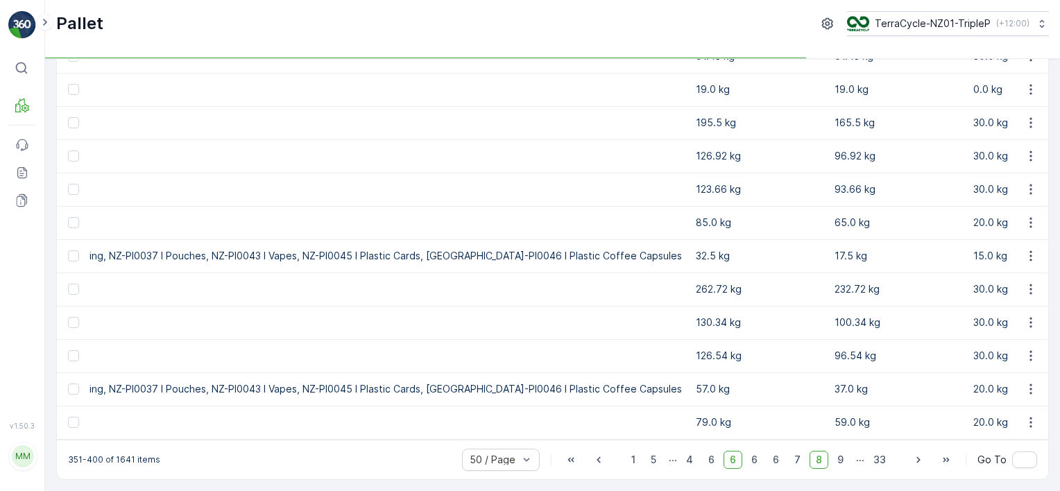
click at [839, 462] on span "9" at bounding box center [840, 460] width 19 height 18
click at [839, 462] on span "11" at bounding box center [839, 460] width 21 height 18
click at [839, 462] on span "12" at bounding box center [838, 460] width 23 height 18
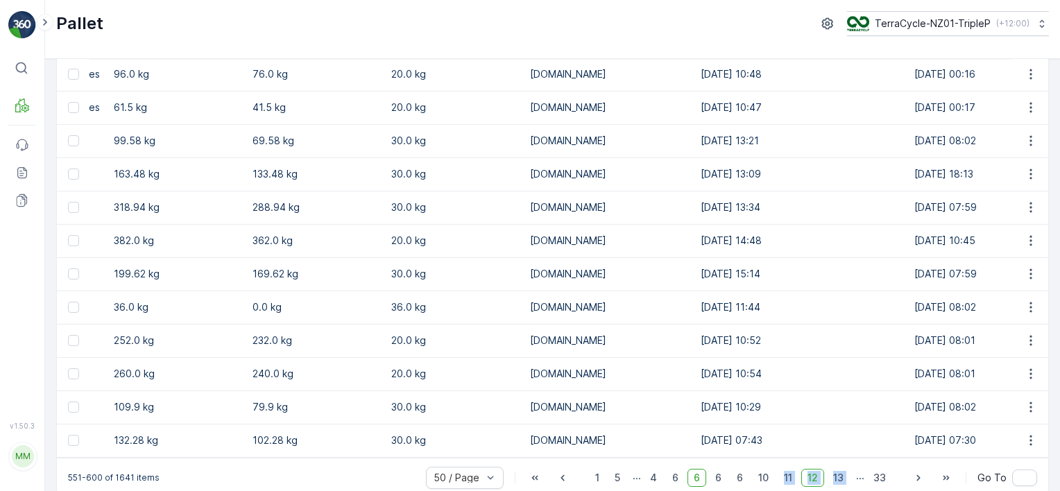
scroll to position [1387, 0]
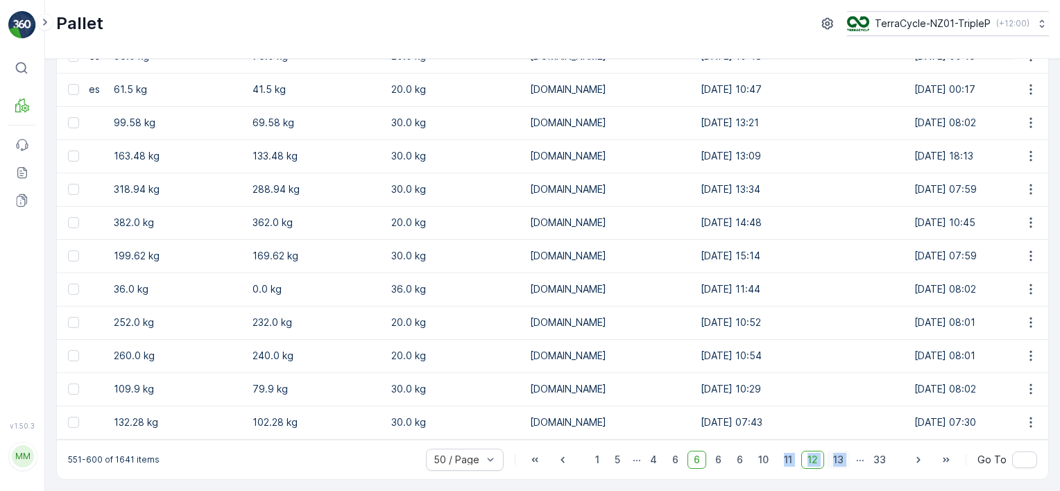
click at [838, 457] on span "13" at bounding box center [838, 460] width 23 height 18
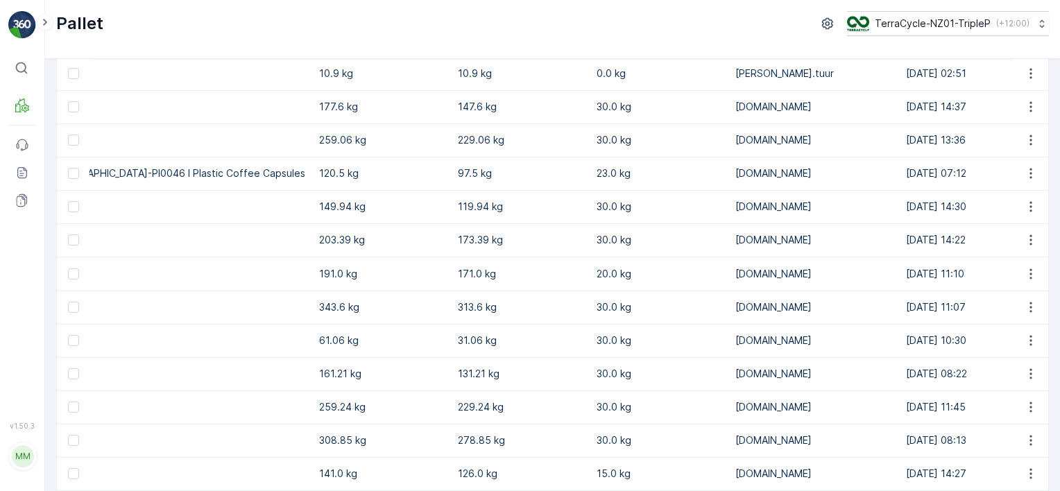
scroll to position [1387, 0]
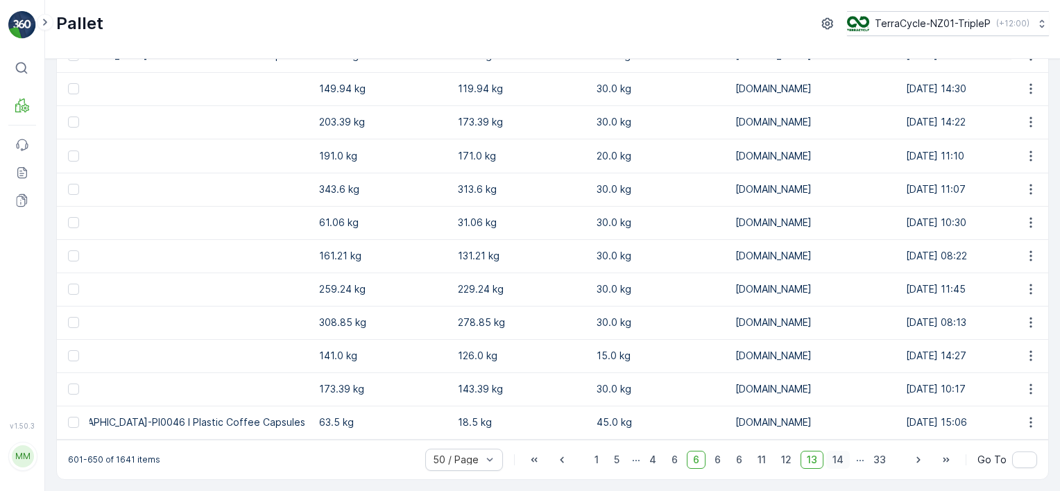
click at [845, 461] on span "14" at bounding box center [839, 460] width 24 height 18
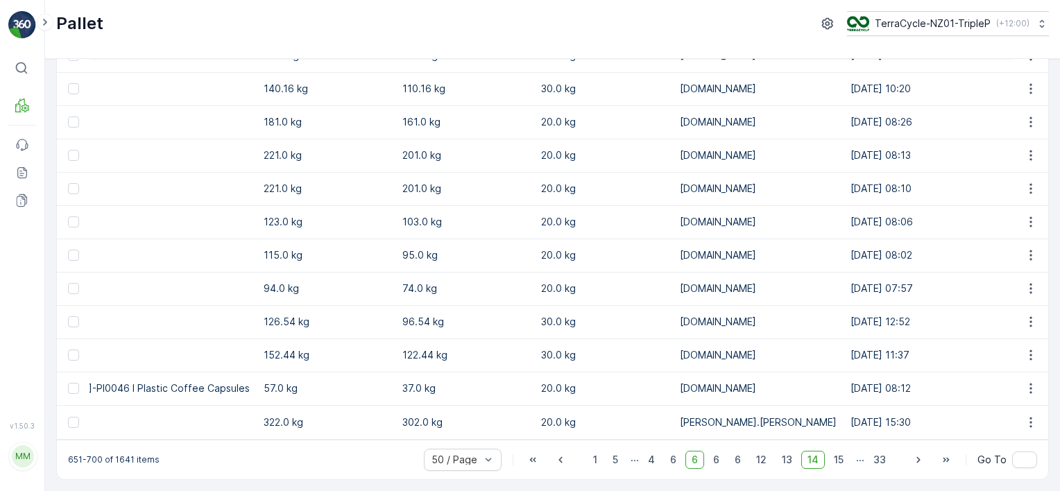
scroll to position [1387, 0]
click at [831, 457] on span "15" at bounding box center [839, 460] width 22 height 18
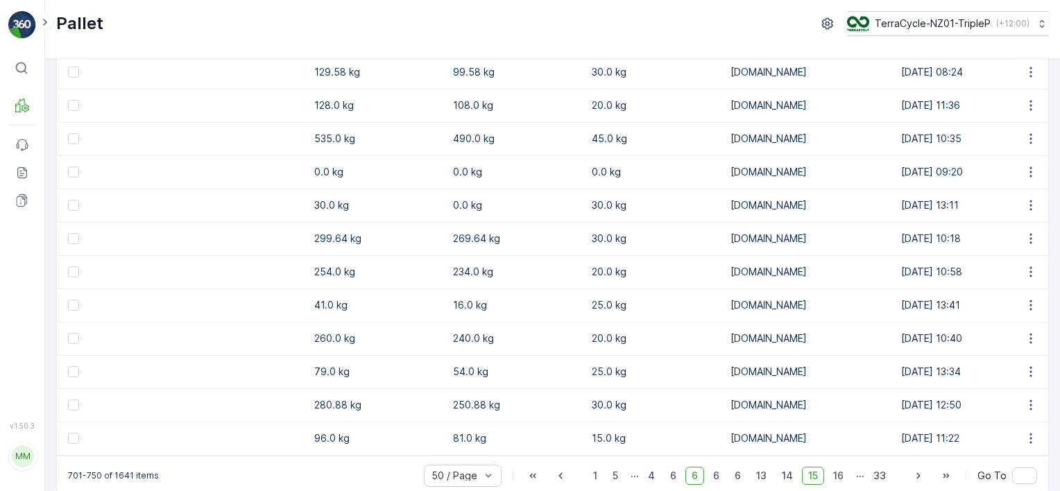
scroll to position [1387, 0]
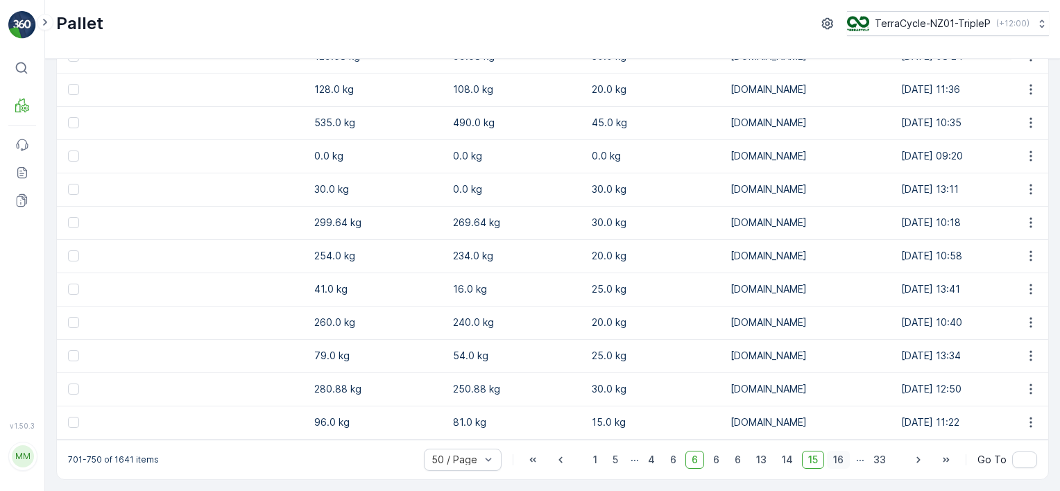
click at [838, 455] on span "16" at bounding box center [838, 460] width 23 height 18
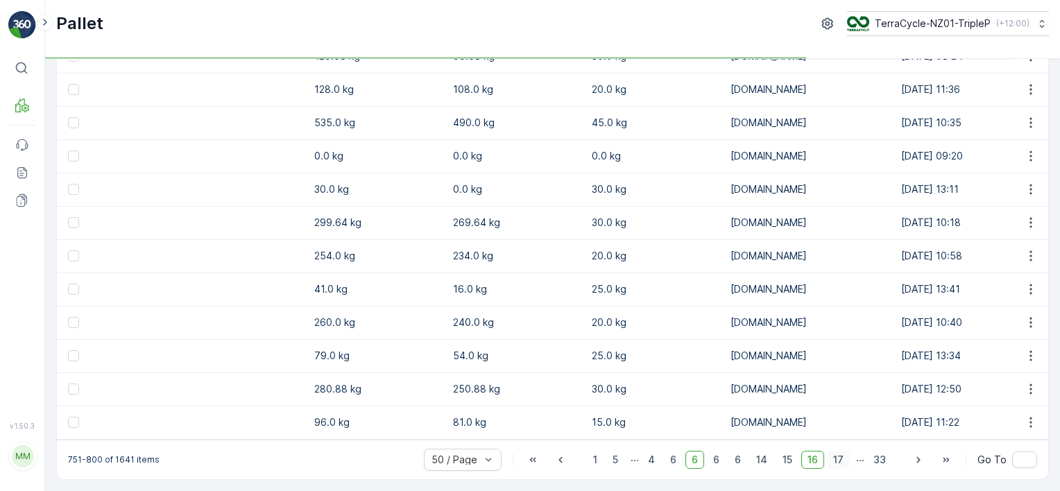
click at [842, 457] on span "17" at bounding box center [838, 460] width 23 height 18
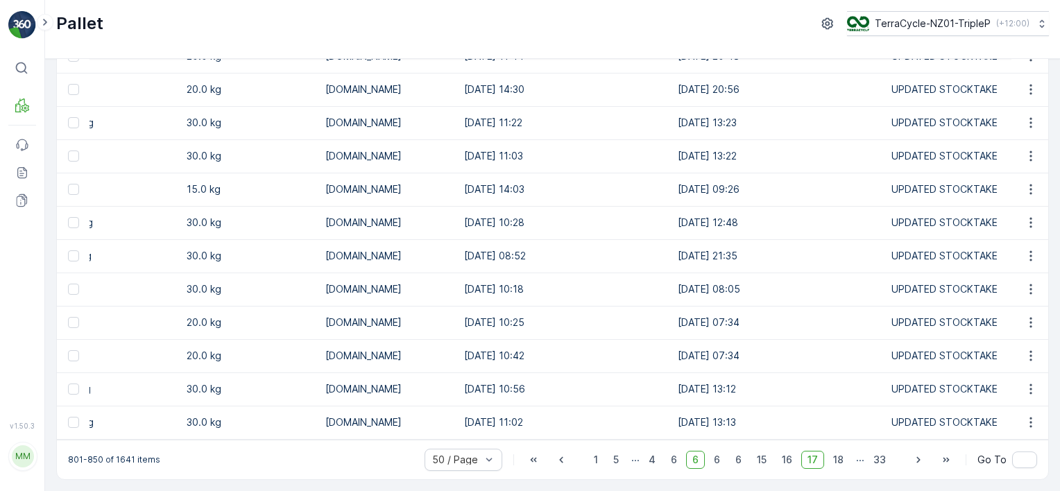
scroll to position [0, 2756]
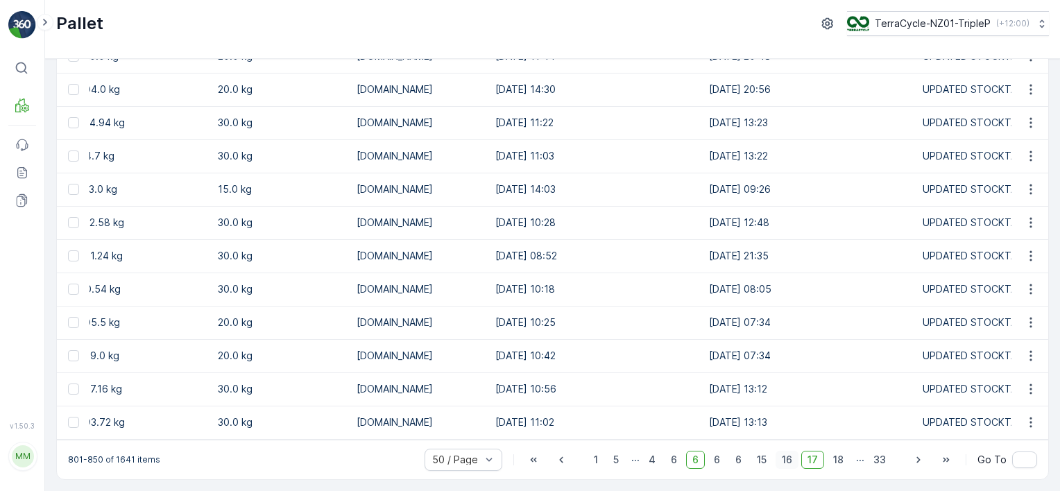
click at [786, 458] on span "16" at bounding box center [787, 460] width 23 height 18
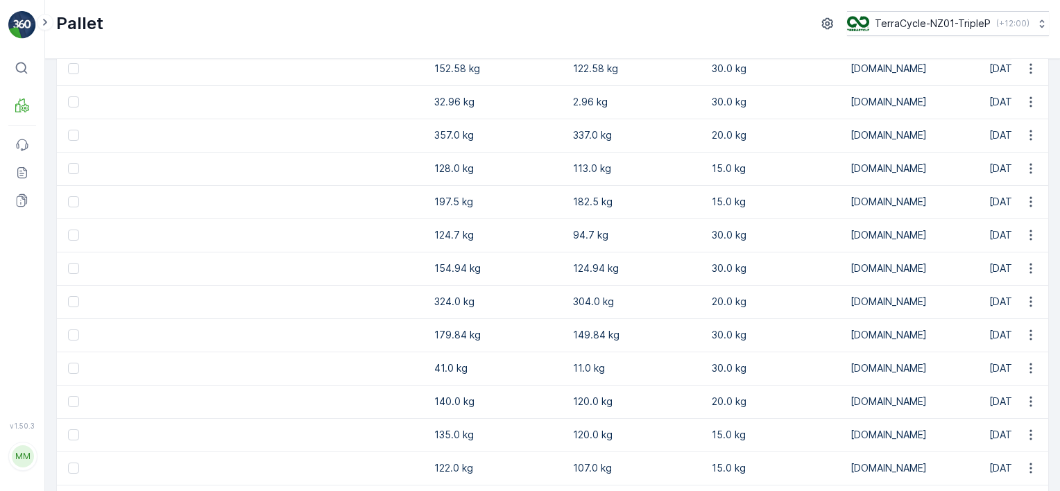
scroll to position [414, 0]
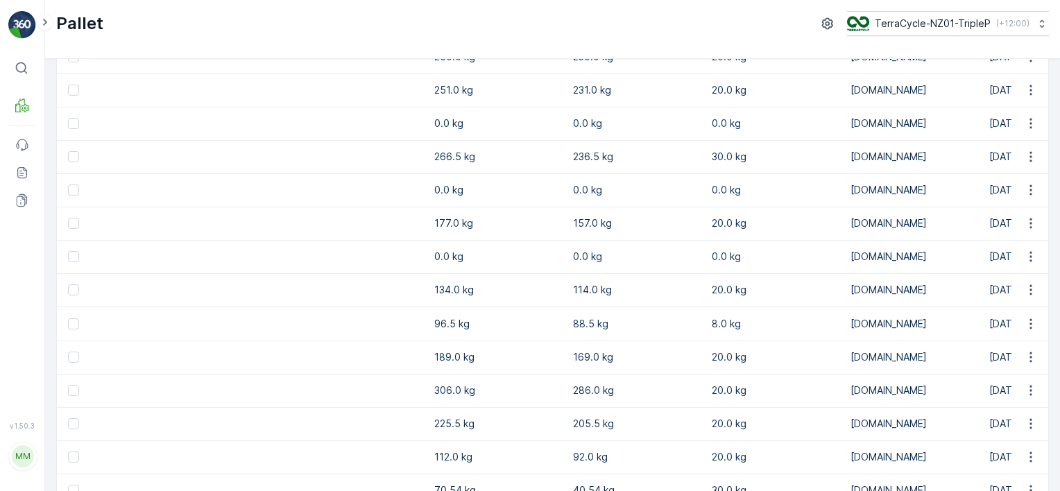
click at [83, 321] on td at bounding box center [73, 324] width 33 height 34
drag, startPoint x: 76, startPoint y: 324, endPoint x: 711, endPoint y: 400, distance: 639.5
click at [76, 325] on div at bounding box center [73, 324] width 11 height 11
click at [68, 319] on input "checkbox" at bounding box center [68, 319] width 0 height 0
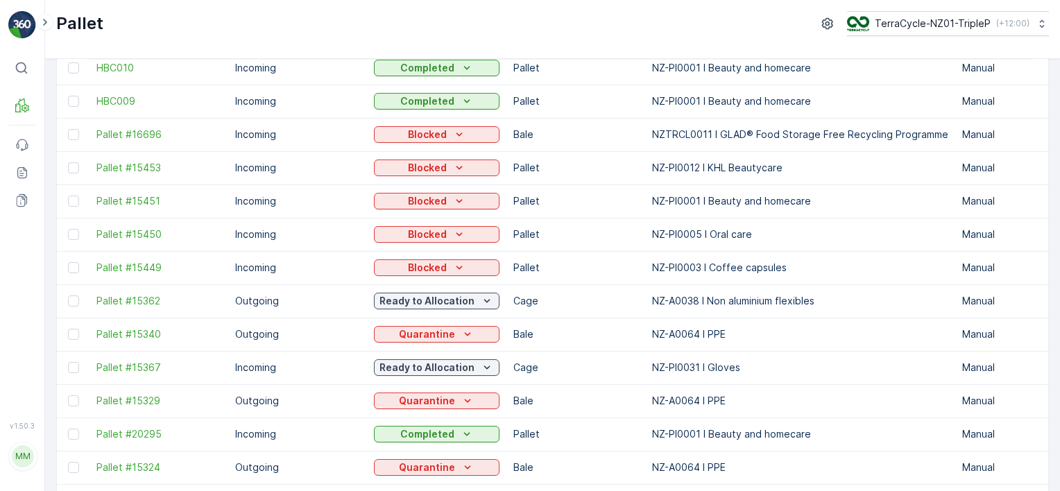
scroll to position [0, 0]
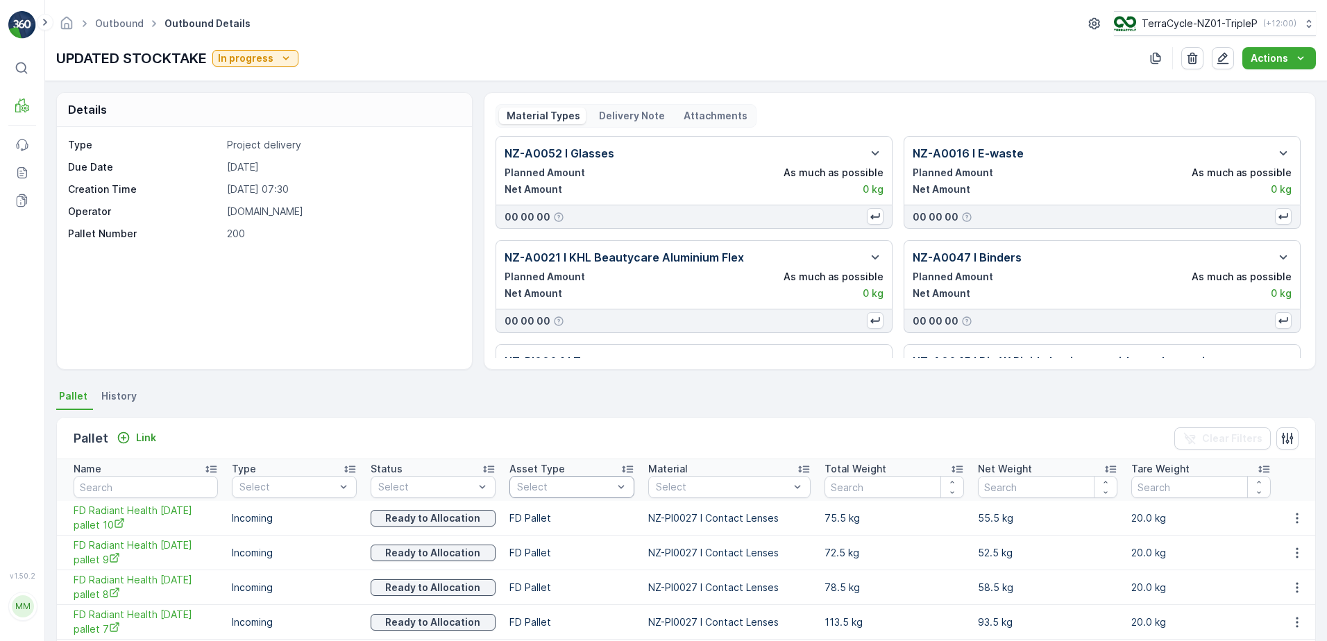
click at [542, 498] on div "Select" at bounding box center [571, 487] width 125 height 22
click at [543, 564] on div "Bale" at bounding box center [572, 562] width 108 height 11
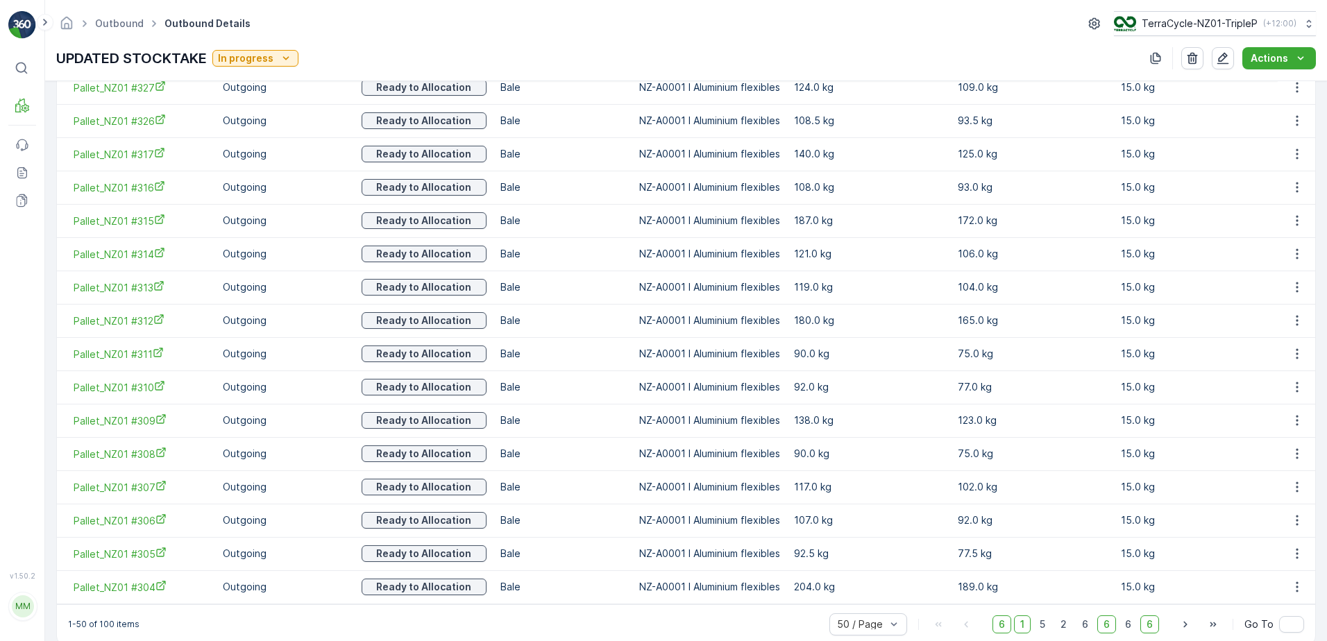
scroll to position [1584, 0]
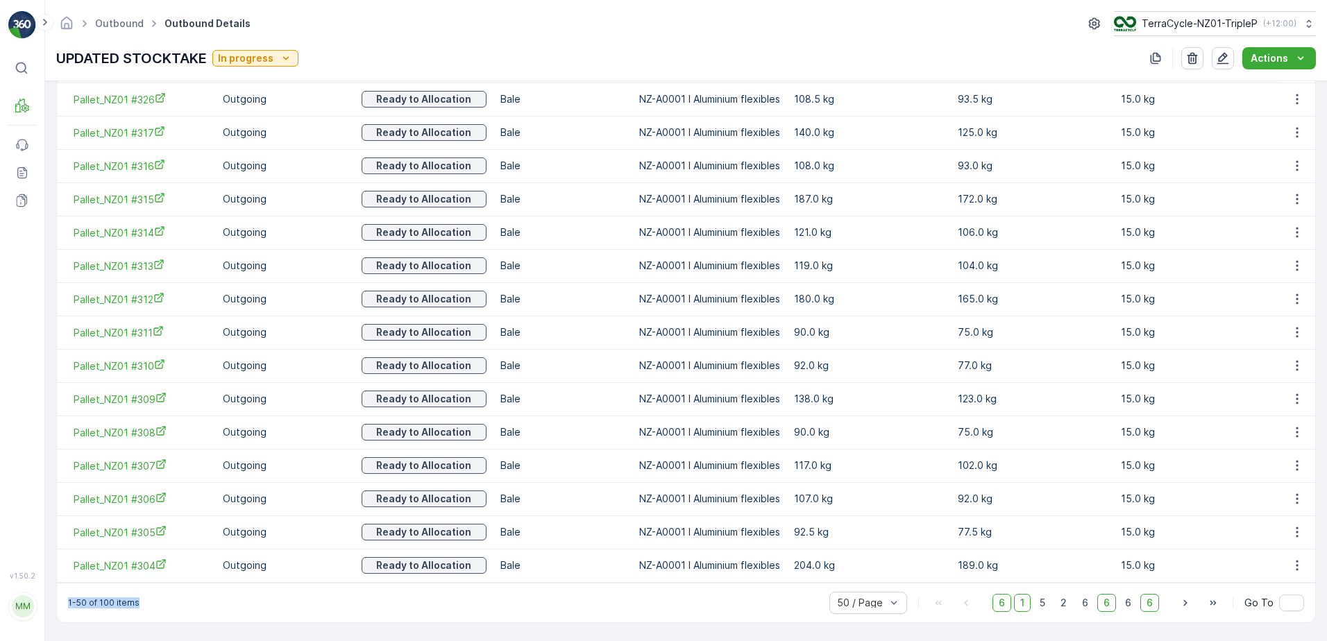
drag, startPoint x: 147, startPoint y: 606, endPoint x: 60, endPoint y: 595, distance: 88.1
click at [60, 595] on div "1-50 of 100 items 50 / Page 6 1 5 2 6 6 6 6 Go To" at bounding box center [686, 603] width 1258 height 40
drag, startPoint x: 60, startPoint y: 595, endPoint x: 149, endPoint y: 603, distance: 89.8
click at [149, 603] on div "1-50 of 100 items 50 / Page 6 1 5 2 6 6 6 6 Go To" at bounding box center [686, 603] width 1258 height 40
click at [332, 609] on div "1-50 of 100 items 50 / Page 6 1 5 2 6 6 6 6 Go To" at bounding box center [686, 603] width 1258 height 40
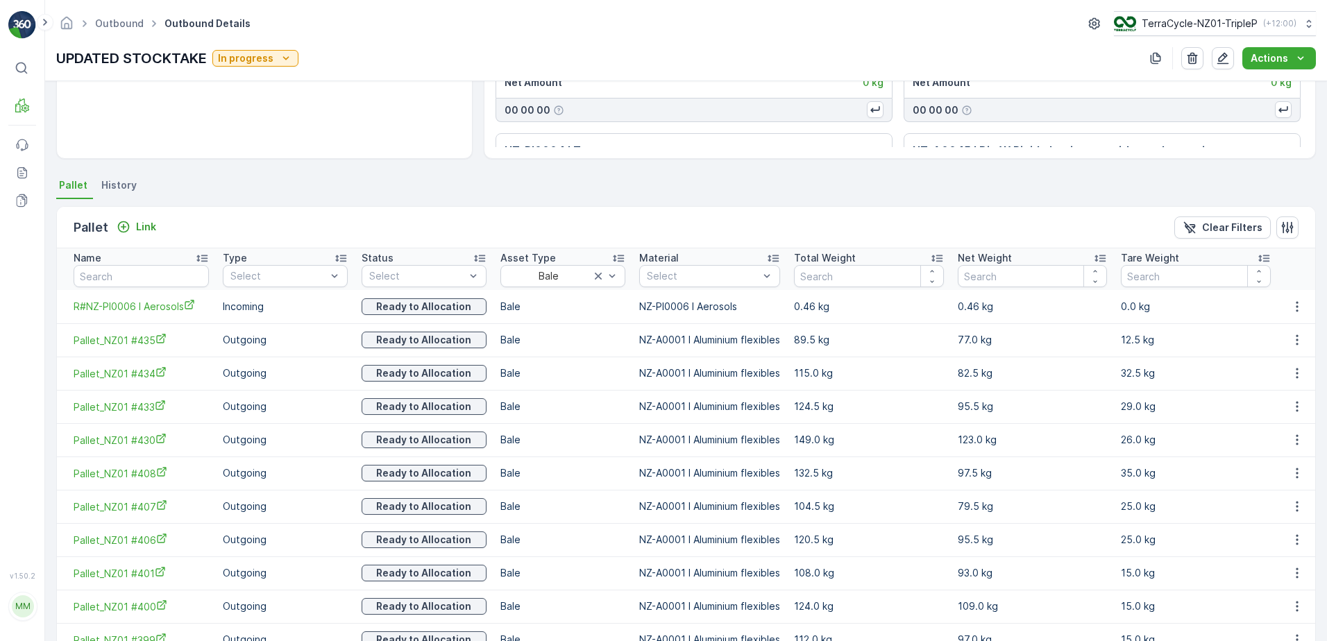
scroll to position [58, 0]
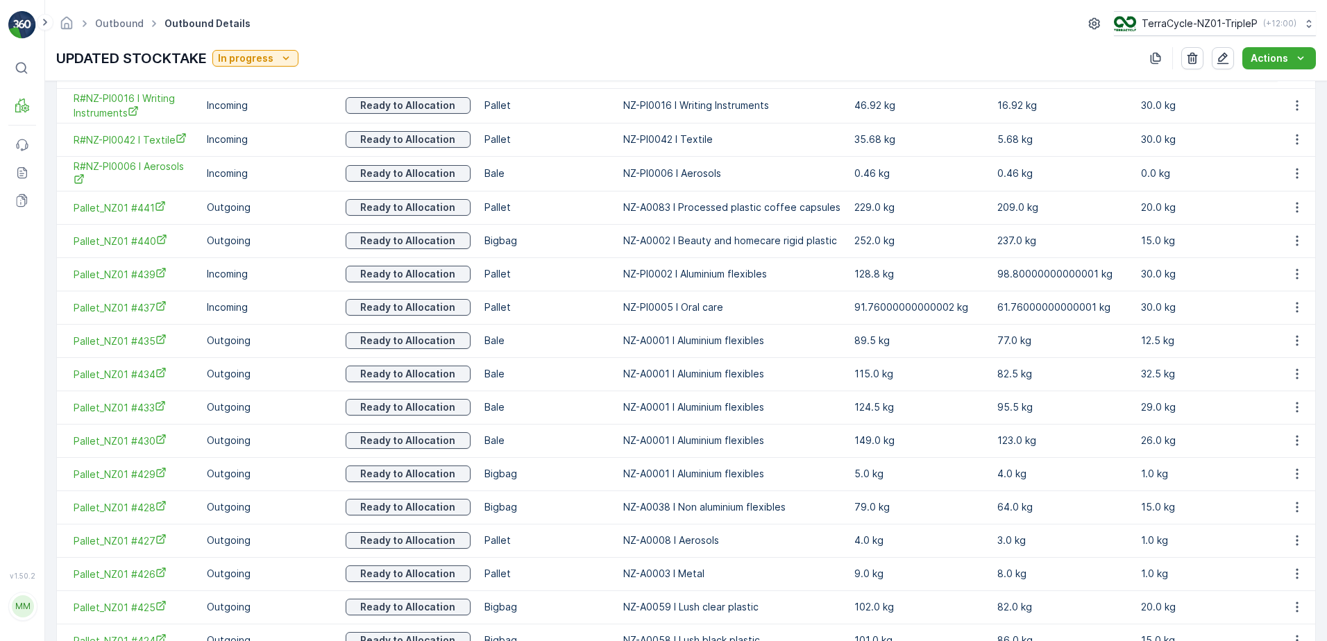
scroll to position [1587, 0]
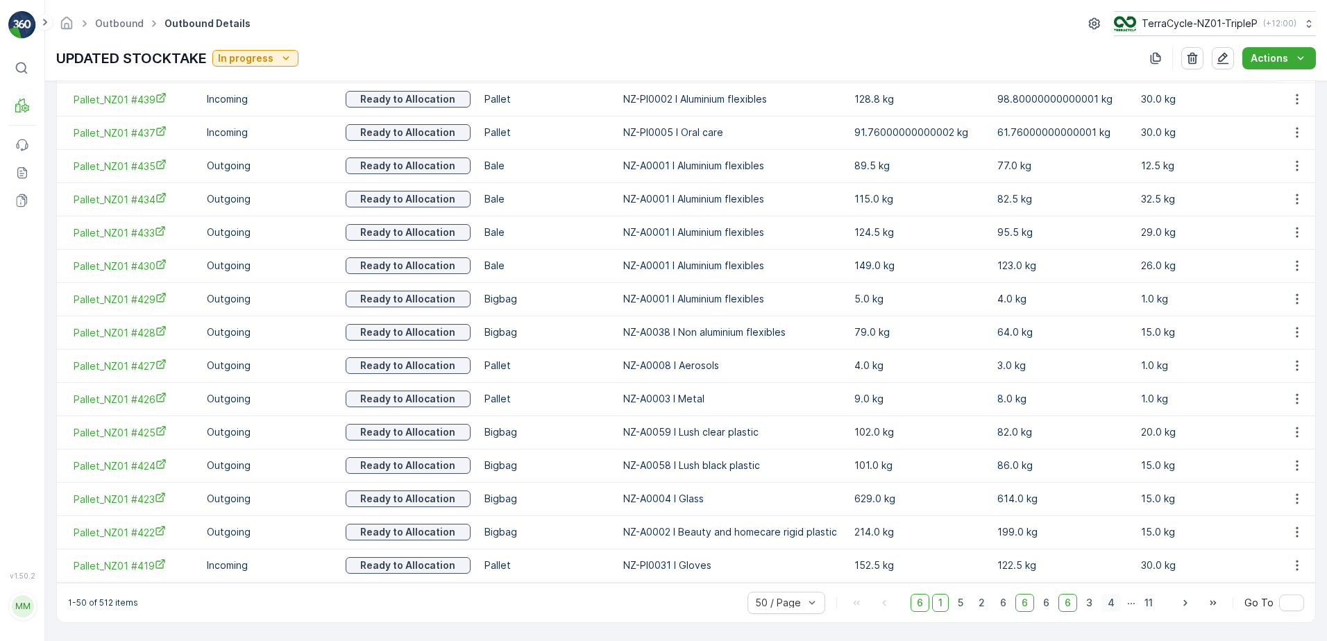
click at [1107, 602] on span "4" at bounding box center [1110, 603] width 19 height 18
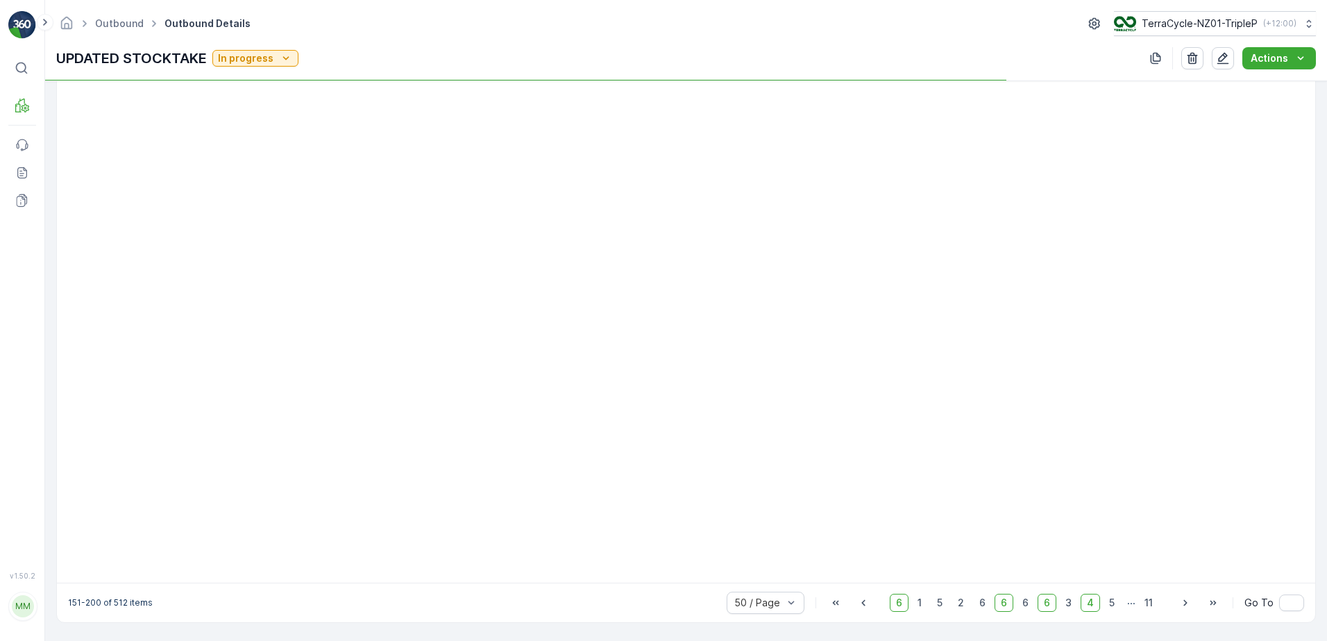
scroll to position [1381, 0]
click at [1046, 596] on span "6" at bounding box center [1047, 603] width 19 height 18
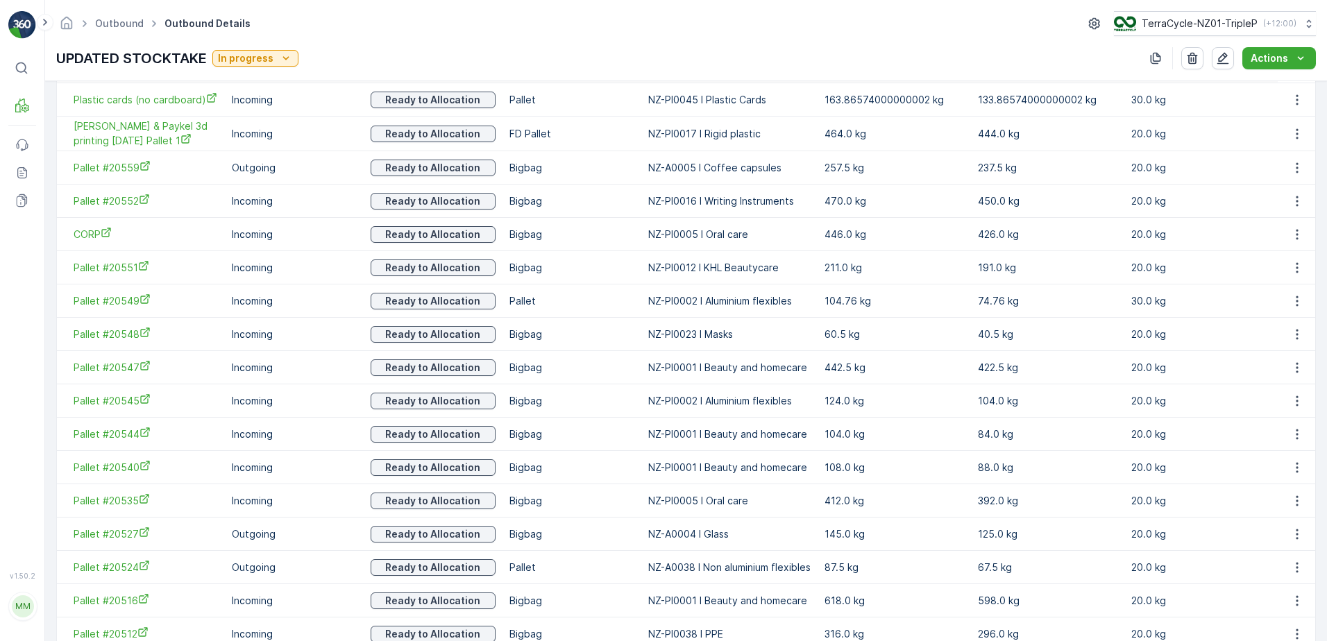
scroll to position [1606, 0]
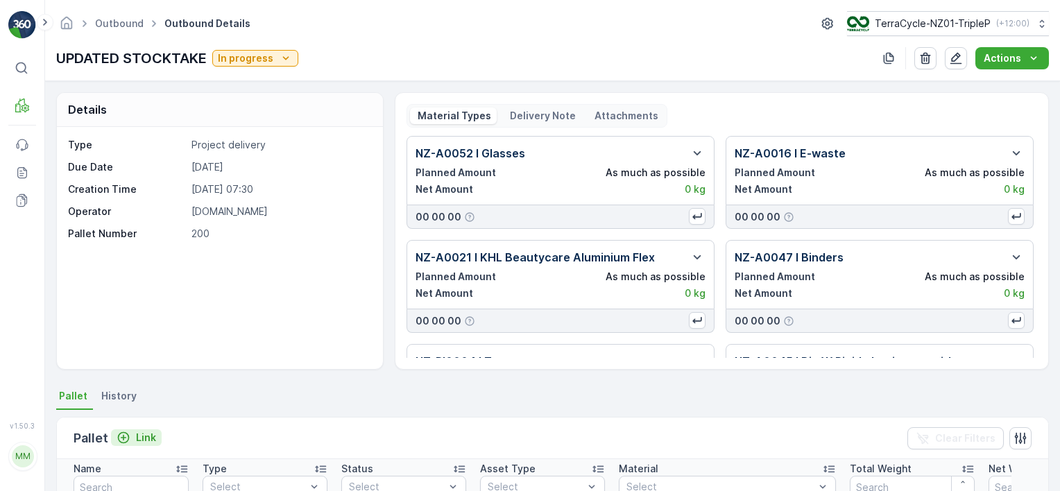
click at [155, 436] on button "Link" at bounding box center [136, 438] width 51 height 17
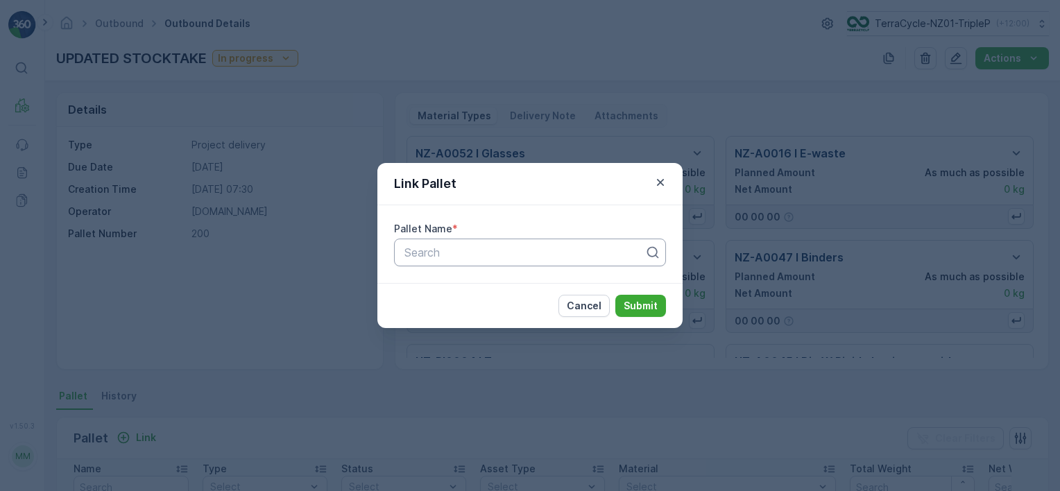
drag, startPoint x: 496, startPoint y: 266, endPoint x: 505, endPoint y: 257, distance: 13.3
click at [502, 260] on div "Pallet Name * Search" at bounding box center [530, 244] width 305 height 78
click at [505, 257] on div at bounding box center [524, 252] width 243 height 12
type input "487"
click at [531, 294] on div "Pallet_NZ01 #487" at bounding box center [530, 287] width 272 height 24
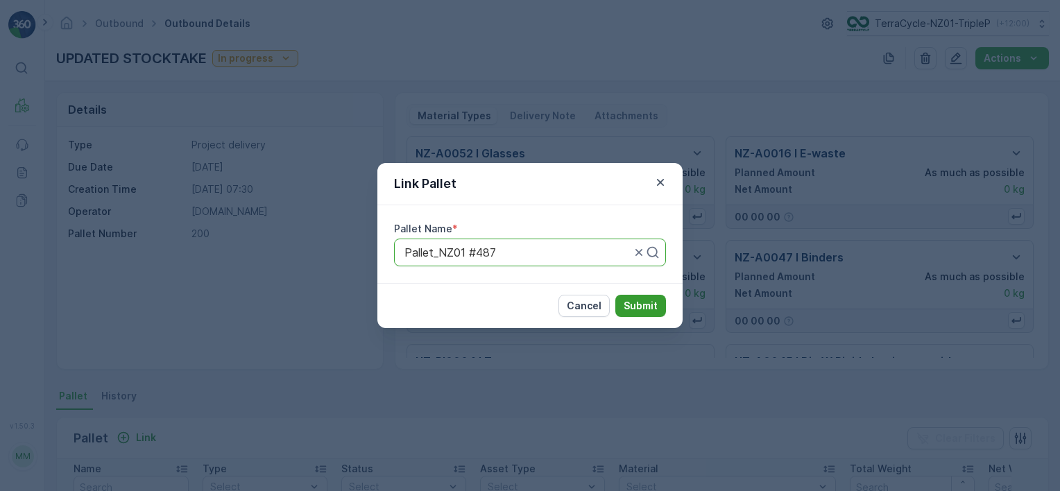
click at [629, 299] on p "Submit" at bounding box center [641, 306] width 34 height 14
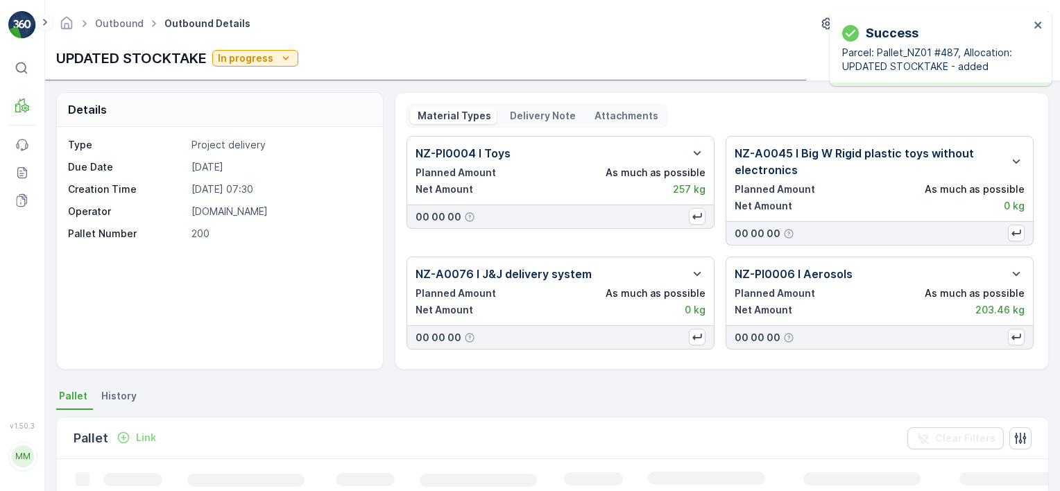
scroll to position [278, 0]
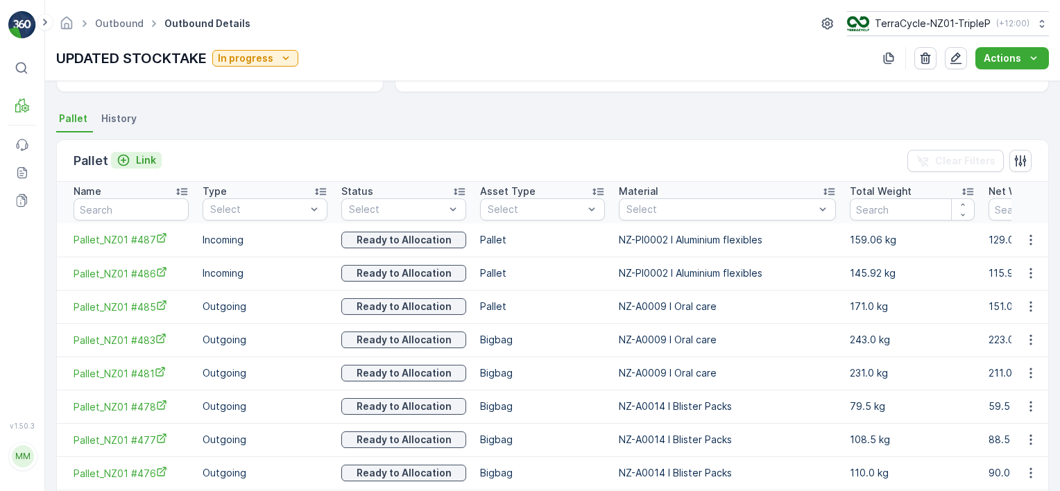
click at [131, 158] on div "Link" at bounding box center [137, 160] width 40 height 14
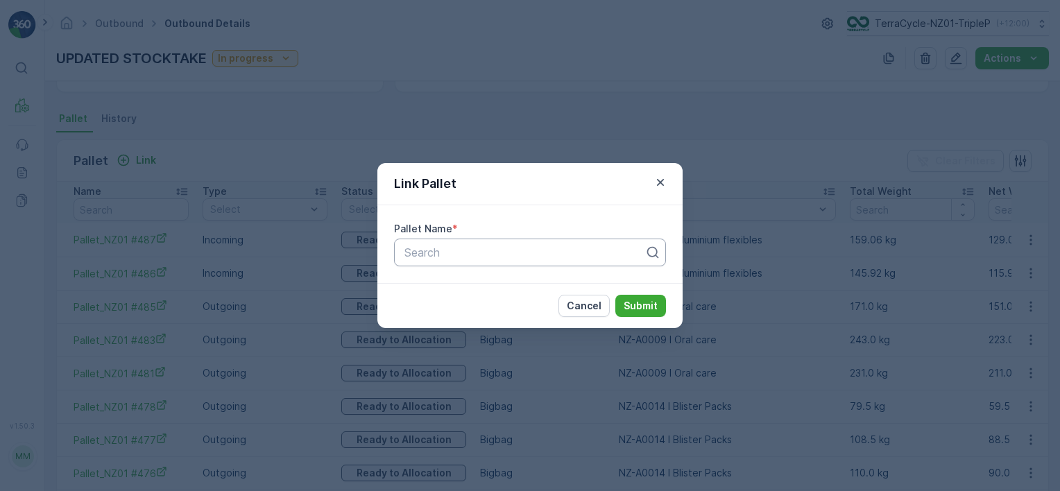
click at [414, 255] on div at bounding box center [524, 252] width 243 height 12
type input "488"
click at [480, 292] on span "Pallet_NZ01 #488" at bounding box center [449, 286] width 92 height 12
click at [631, 315] on button "Submit" at bounding box center [641, 306] width 51 height 22
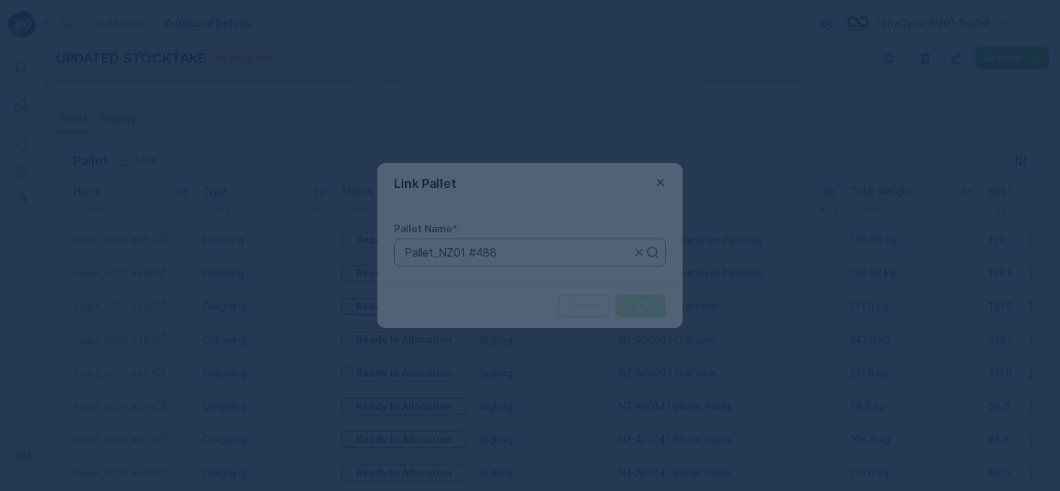
click at [631, 310] on div at bounding box center [530, 245] width 1060 height 491
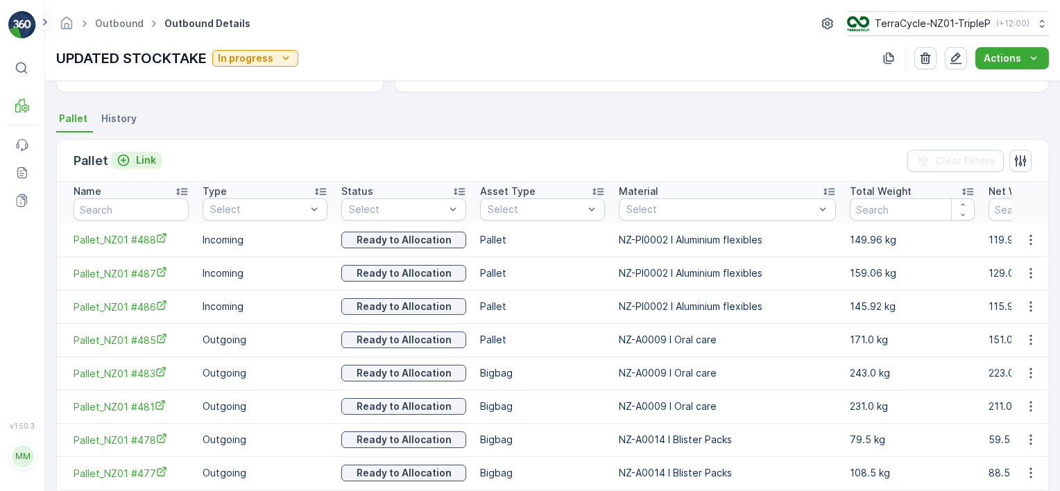
click at [128, 158] on icon "Link" at bounding box center [124, 160] width 14 height 14
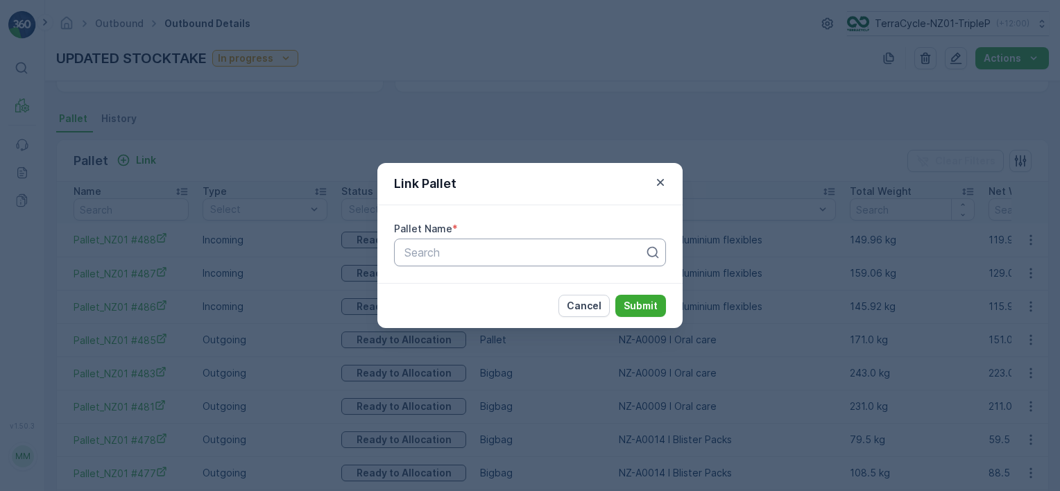
click at [544, 257] on div at bounding box center [524, 252] width 243 height 12
type input "2054"
type input "205"
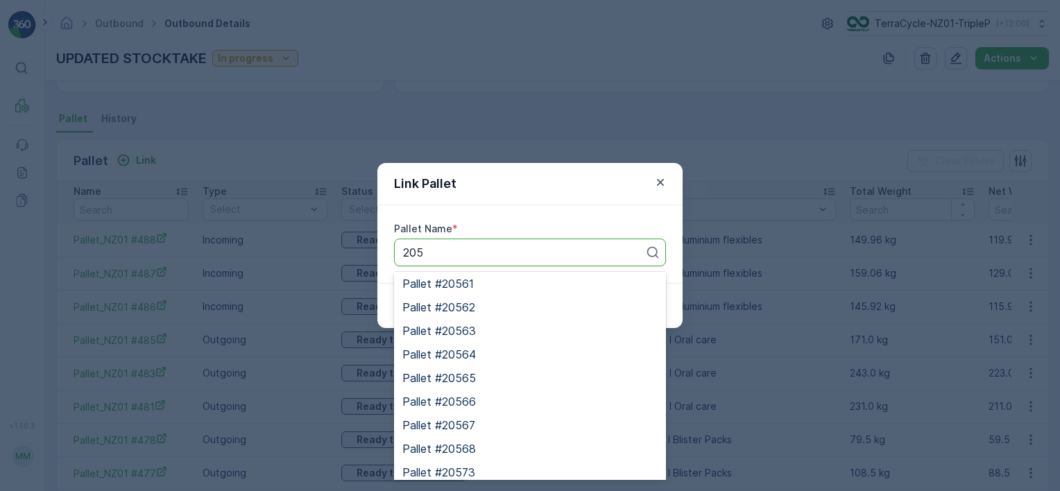
scroll to position [482, 0]
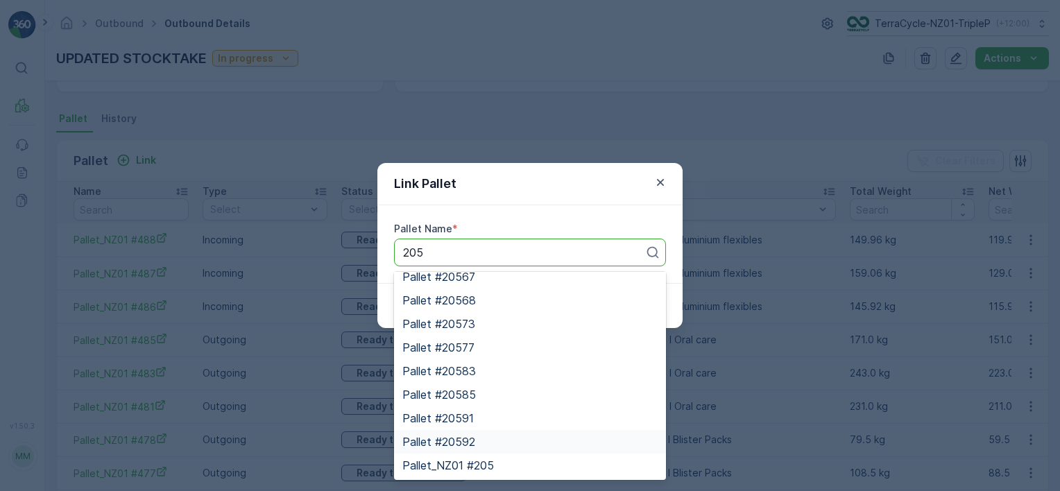
click at [481, 441] on div "Pallet #20592" at bounding box center [530, 442] width 255 height 12
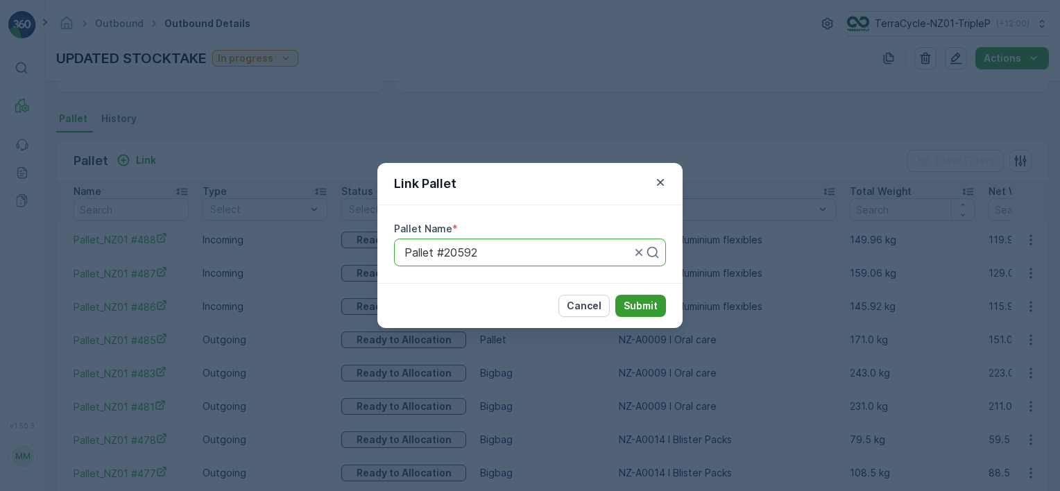
click at [622, 300] on button "Submit" at bounding box center [641, 306] width 51 height 22
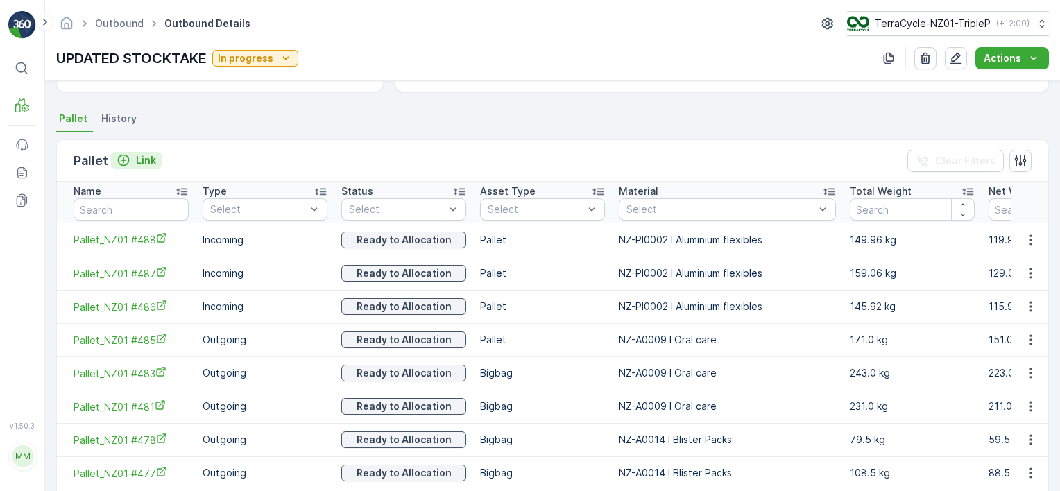
click at [150, 158] on p "Link" at bounding box center [146, 160] width 20 height 14
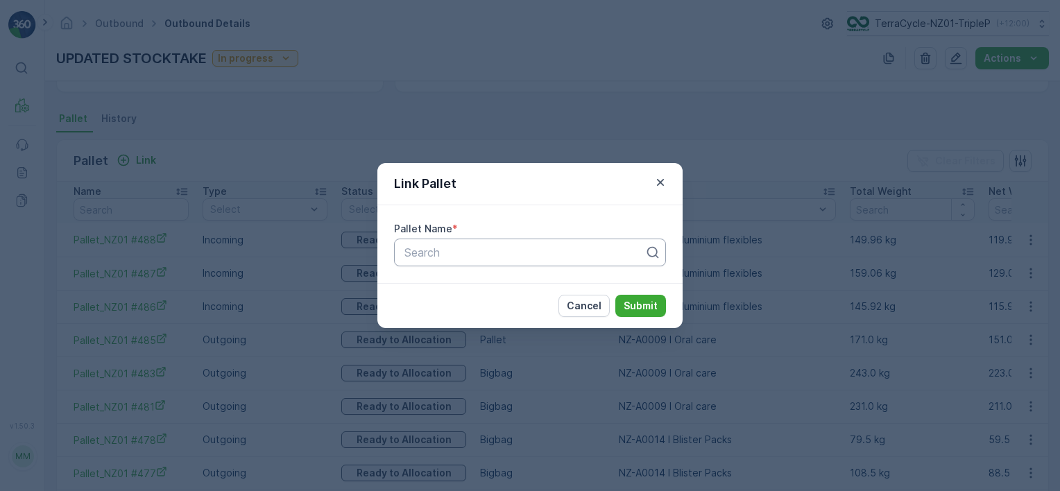
click at [537, 261] on div "Search" at bounding box center [530, 253] width 272 height 28
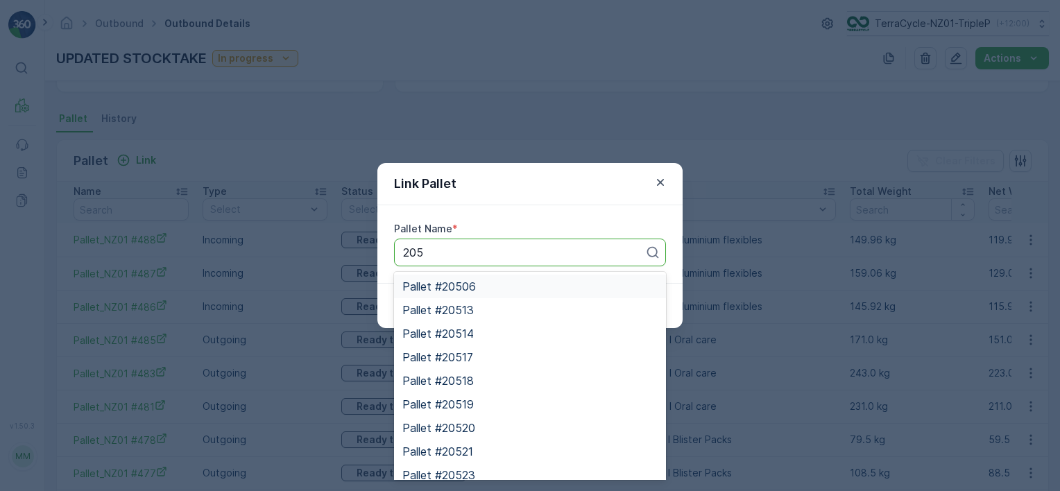
type input "2059"
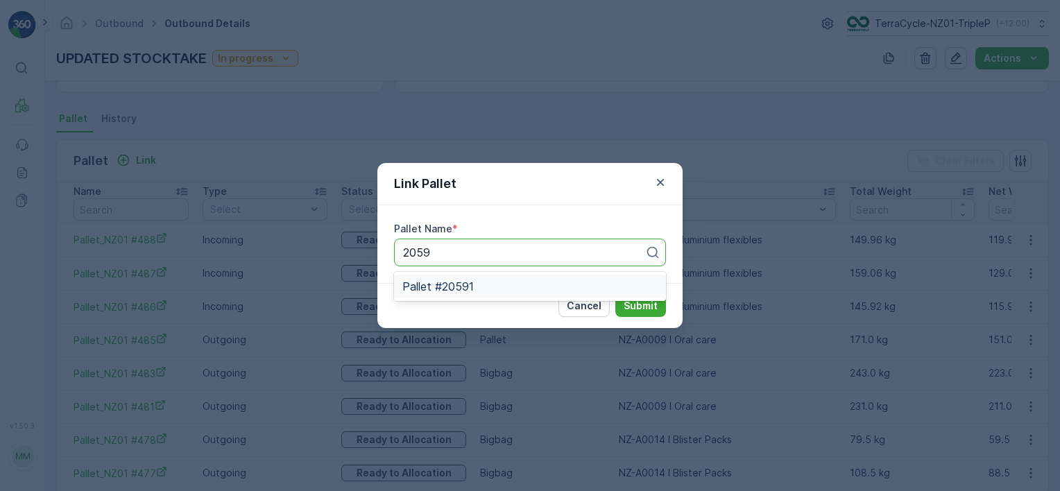
click at [493, 280] on div "Pallet #20591" at bounding box center [530, 286] width 255 height 12
click at [638, 305] on p "Submit" at bounding box center [641, 306] width 34 height 14
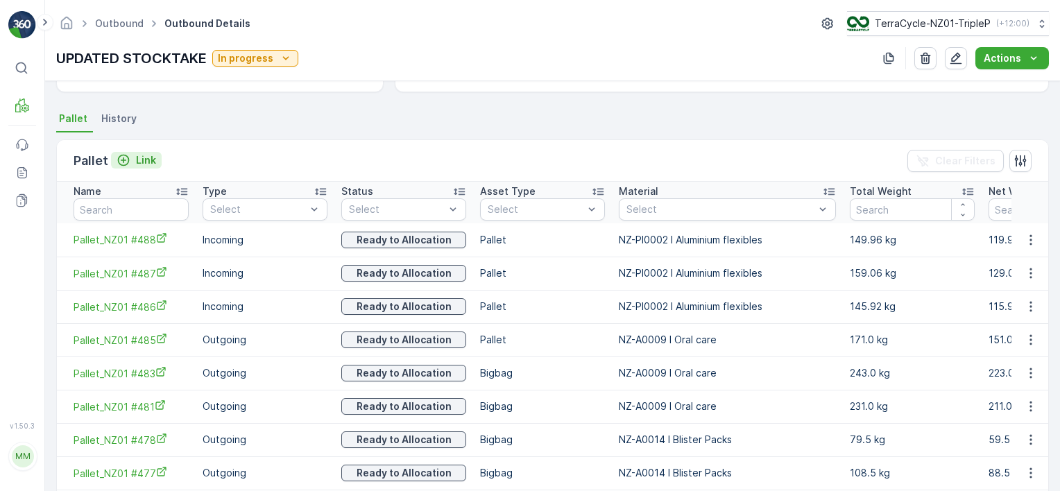
click at [139, 157] on p "Link" at bounding box center [146, 160] width 20 height 14
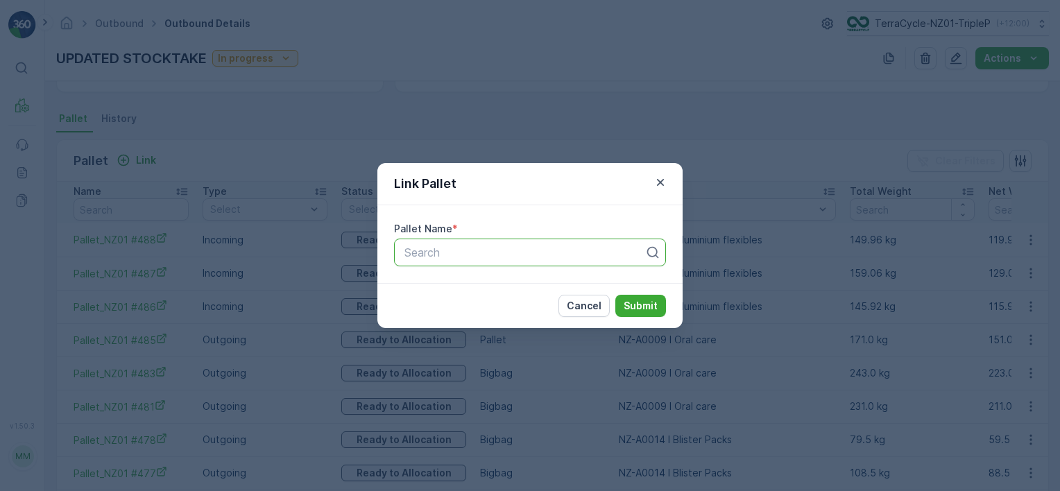
click at [561, 247] on div at bounding box center [524, 252] width 243 height 12
type input "2058"
click at [549, 286] on div "Pallet #20585" at bounding box center [530, 286] width 255 height 12
click at [626, 305] on p "Submit" at bounding box center [641, 306] width 34 height 14
click at [539, 256] on div at bounding box center [517, 252] width 229 height 12
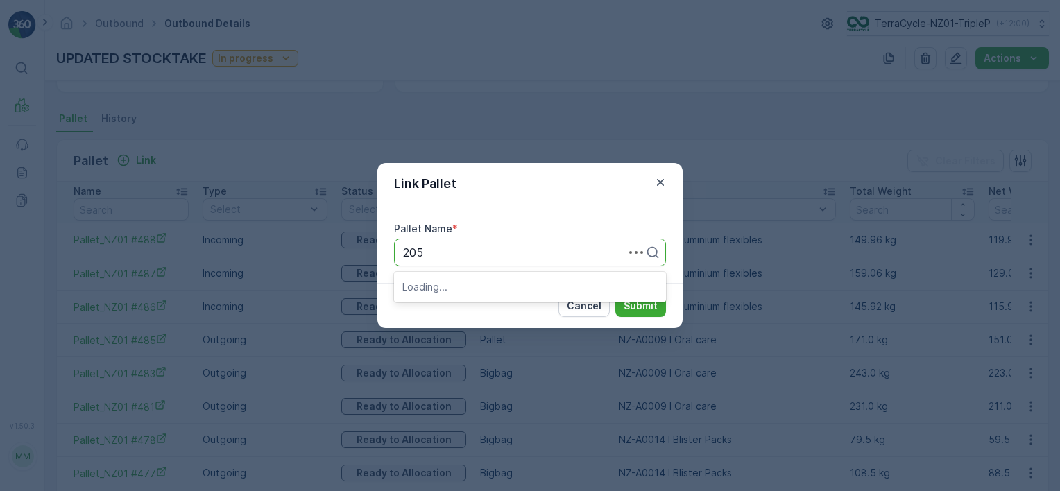
type input "2058"
click at [526, 303] on div "Pallet #20583" at bounding box center [530, 310] width 272 height 24
click at [644, 300] on p "Submit" at bounding box center [641, 306] width 34 height 14
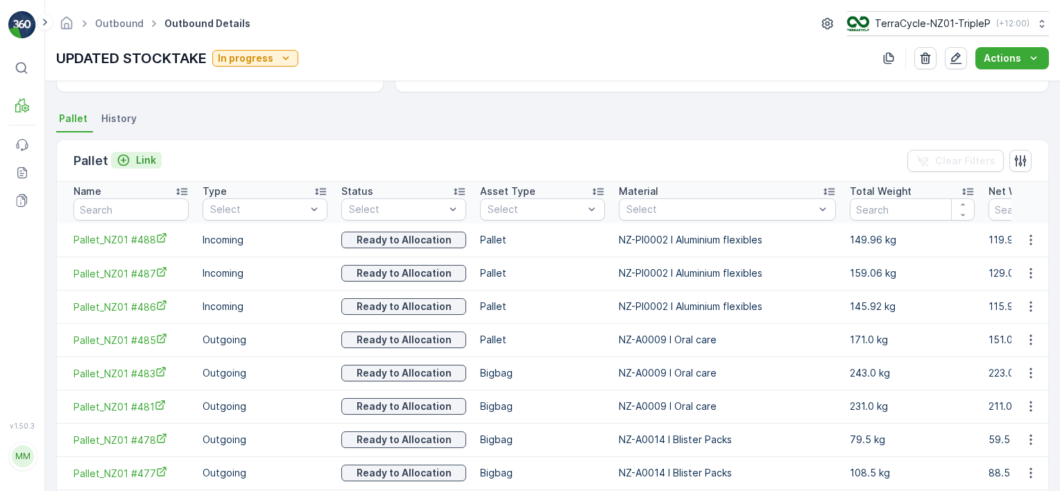
click at [149, 158] on p "Link" at bounding box center [146, 160] width 20 height 14
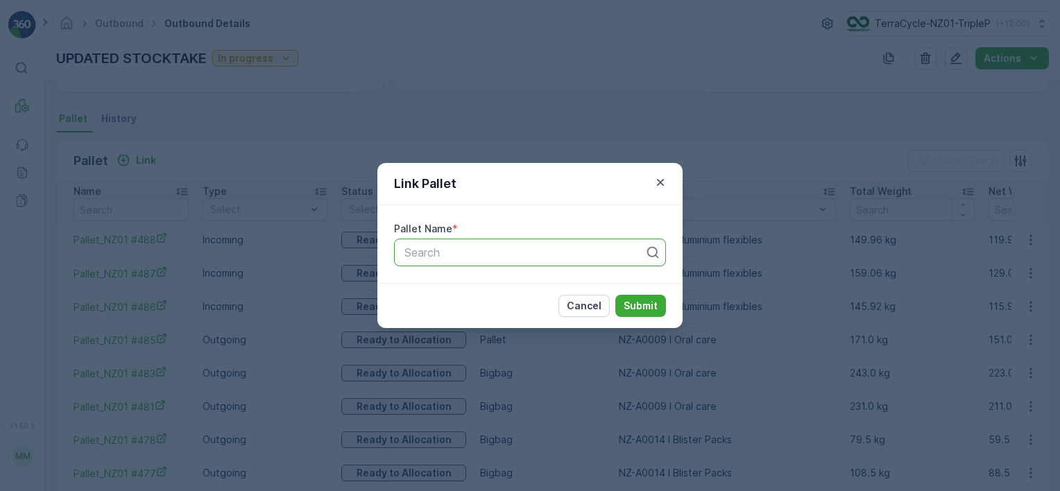
click at [457, 255] on div at bounding box center [524, 252] width 243 height 12
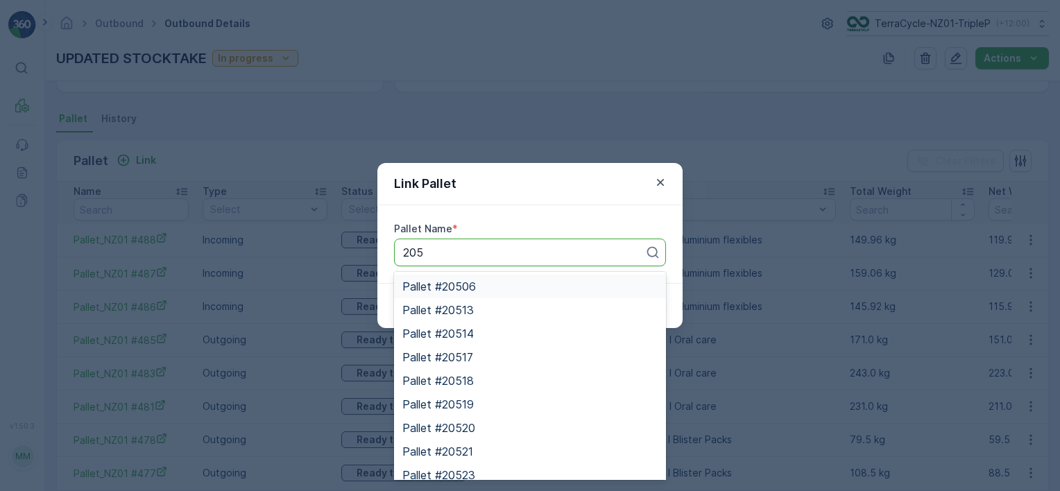
type input "2057"
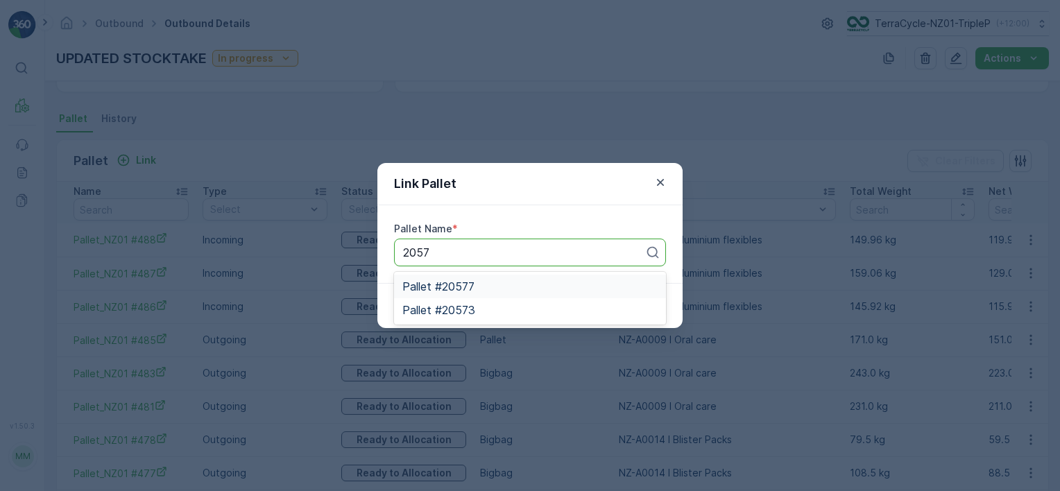
click at [477, 293] on div "Pallet #20577" at bounding box center [530, 287] width 272 height 24
click at [633, 307] on p "Submit" at bounding box center [641, 306] width 34 height 14
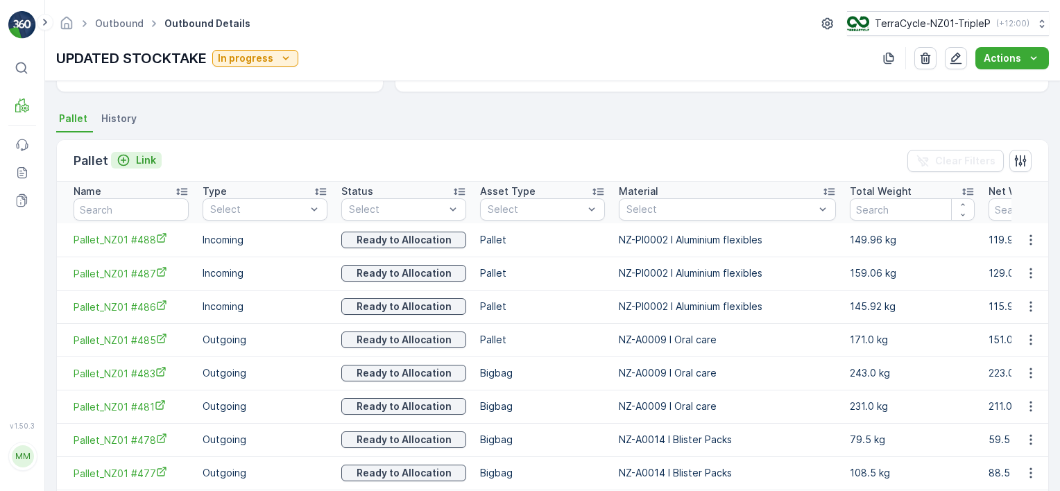
click at [141, 154] on p "Link" at bounding box center [146, 160] width 20 height 14
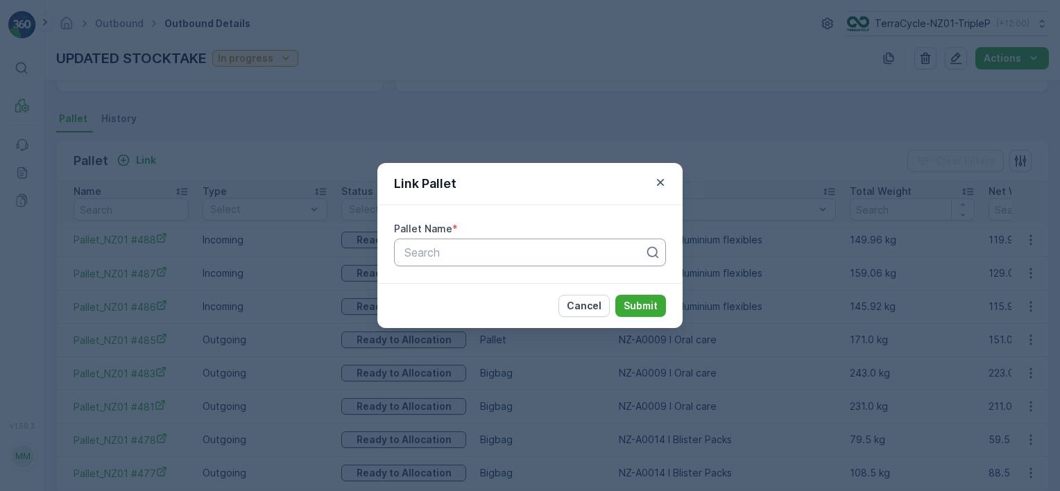
click at [558, 257] on div at bounding box center [524, 252] width 243 height 12
type input "2058"
click at [545, 280] on div "Pallet #20585" at bounding box center [530, 286] width 255 height 12
click at [636, 300] on p "Submit" at bounding box center [641, 306] width 34 height 14
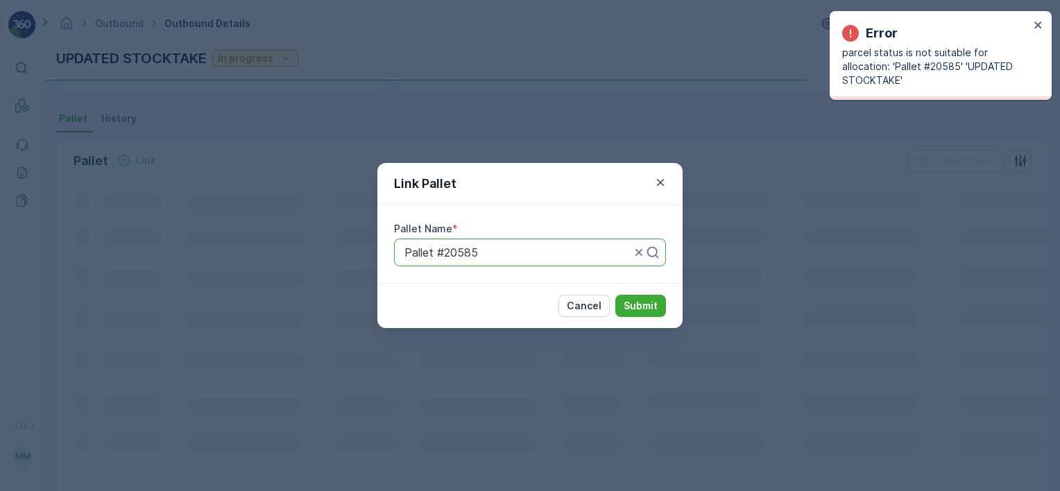
click at [539, 253] on div at bounding box center [517, 252] width 229 height 12
type input "2057"
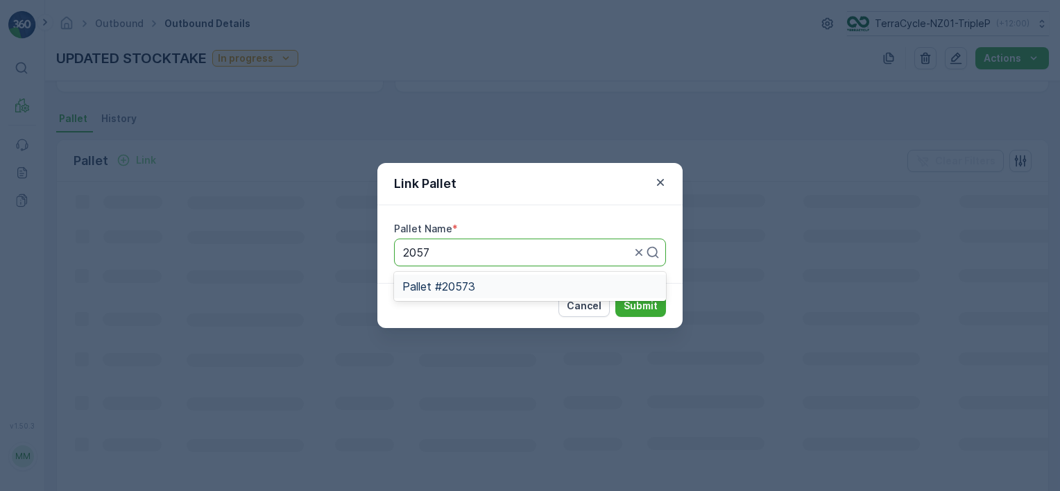
click at [540, 288] on div "Pallet #20573" at bounding box center [530, 286] width 255 height 12
click at [645, 310] on p "Submit" at bounding box center [641, 306] width 34 height 14
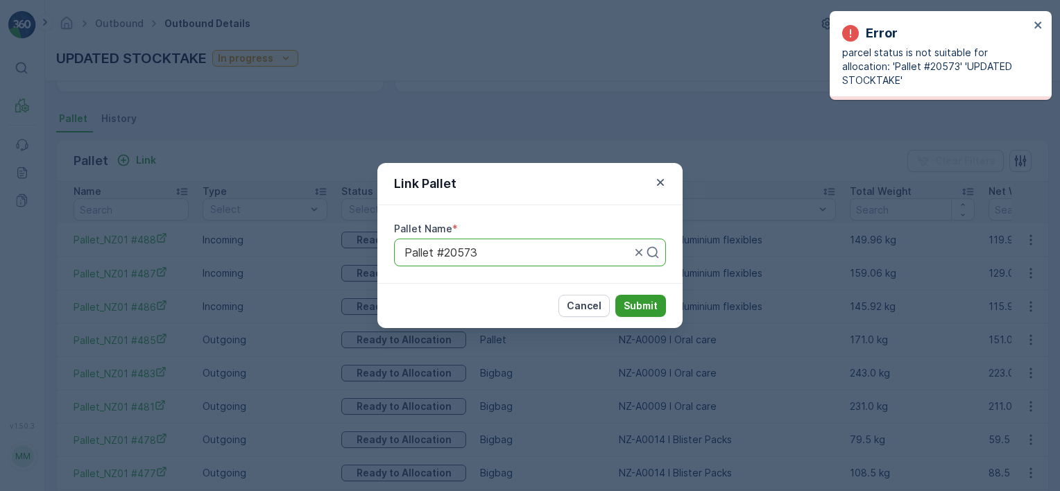
click at [638, 307] on p "Submit" at bounding box center [641, 306] width 34 height 14
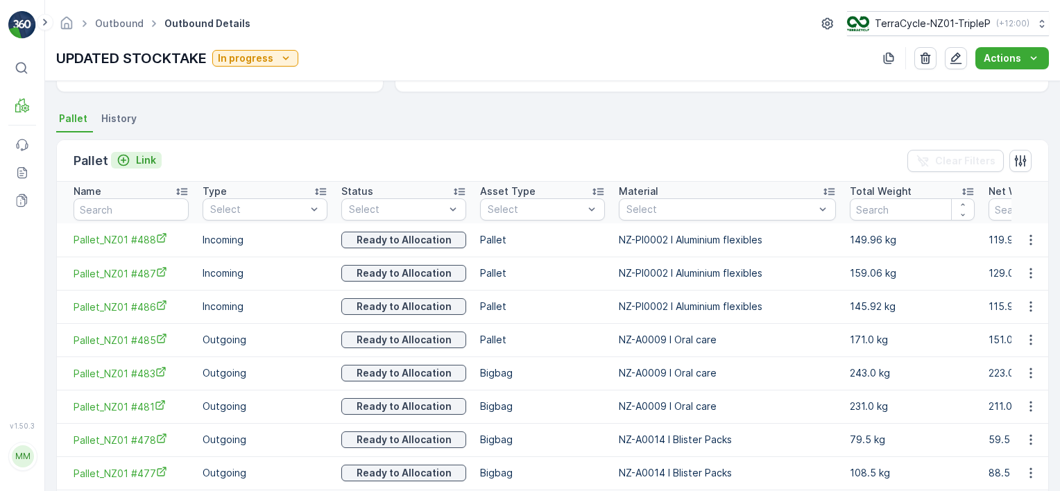
click at [139, 157] on p "Link" at bounding box center [146, 160] width 20 height 14
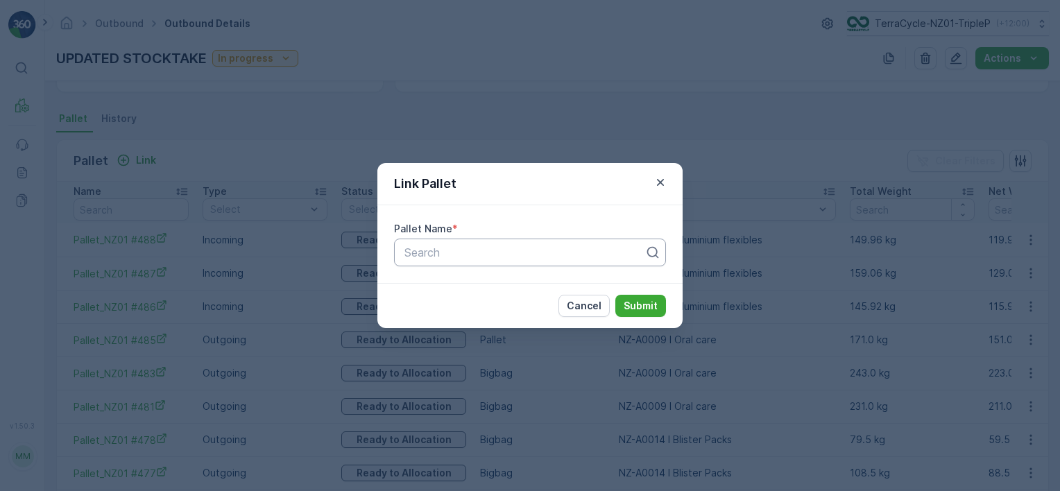
click at [517, 253] on div at bounding box center [524, 252] width 243 height 12
type input "2056"
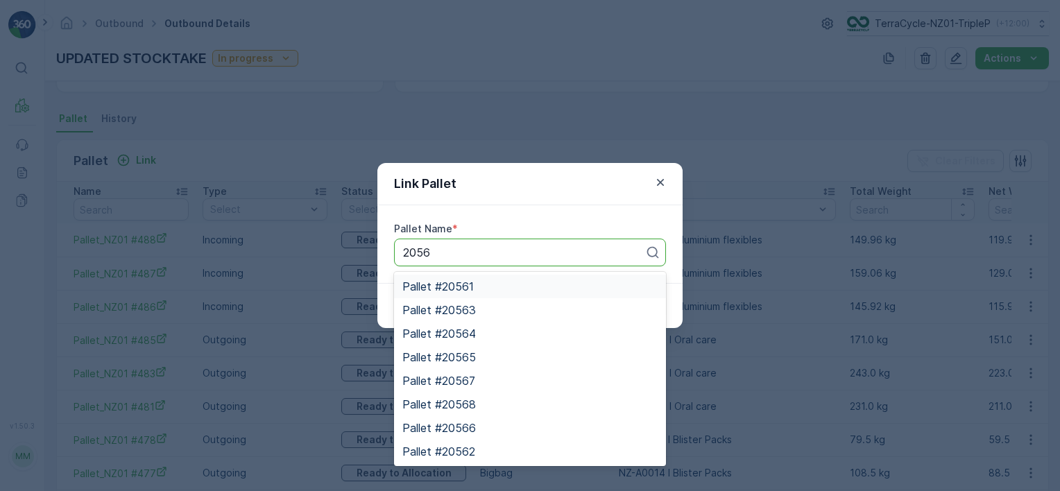
click at [500, 282] on div "Pallet #20561" at bounding box center [530, 286] width 255 height 12
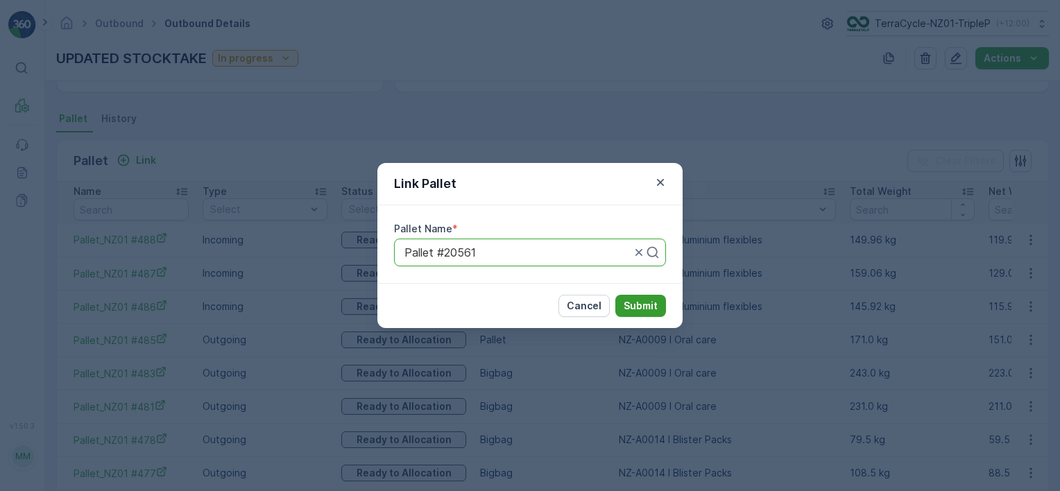
click at [621, 305] on button "Submit" at bounding box center [641, 306] width 51 height 22
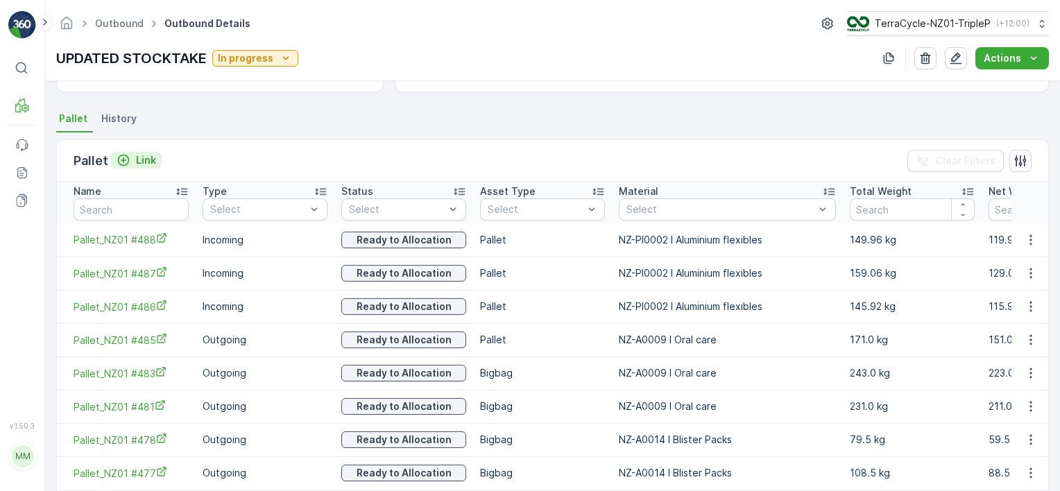
click at [147, 156] on p "Link" at bounding box center [146, 160] width 20 height 14
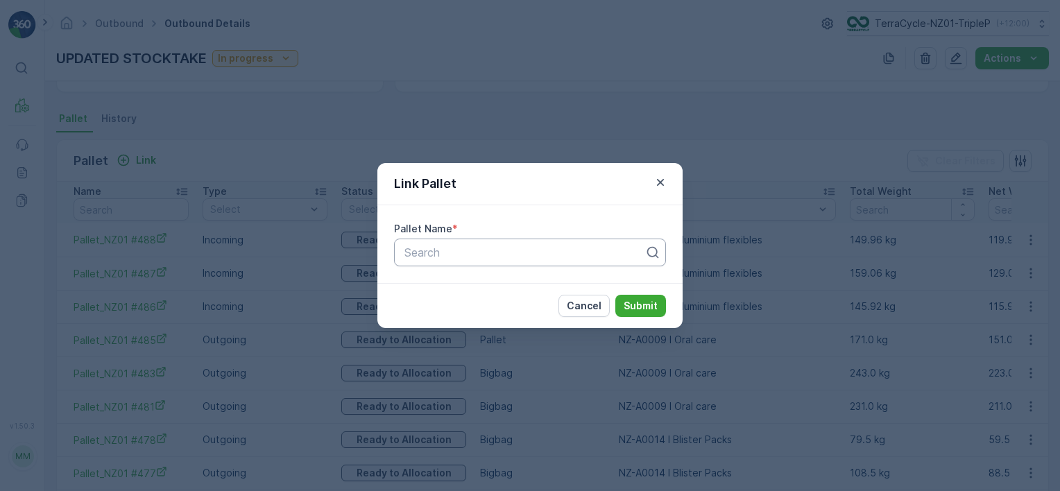
click at [505, 261] on div "Search" at bounding box center [530, 253] width 272 height 28
type input "2056"
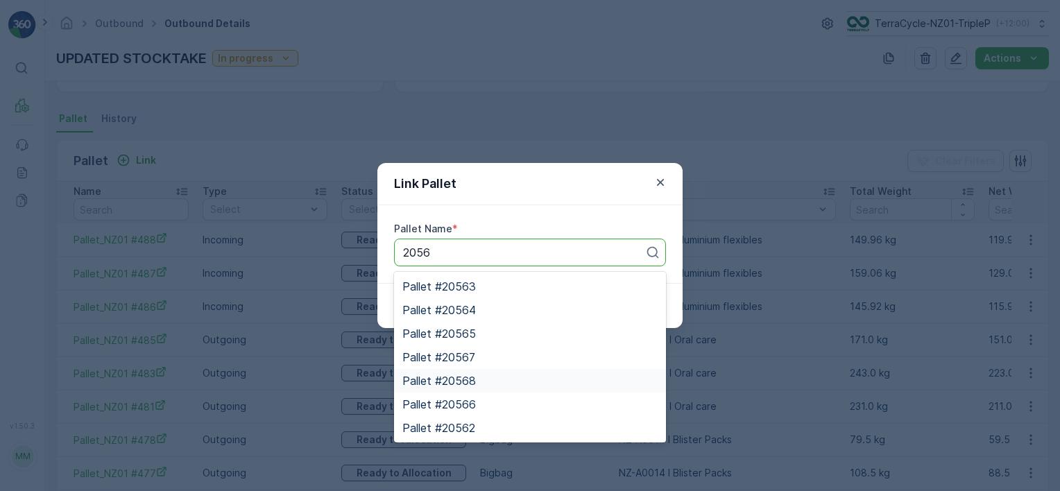
click at [502, 374] on div "Pallet #20568" at bounding box center [530, 381] width 272 height 24
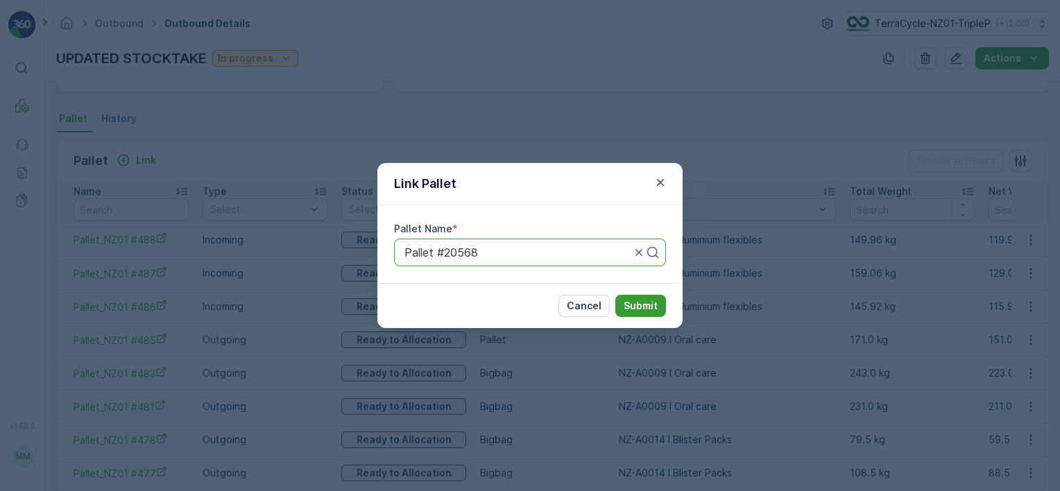
click at [655, 296] on button "Submit" at bounding box center [641, 306] width 51 height 22
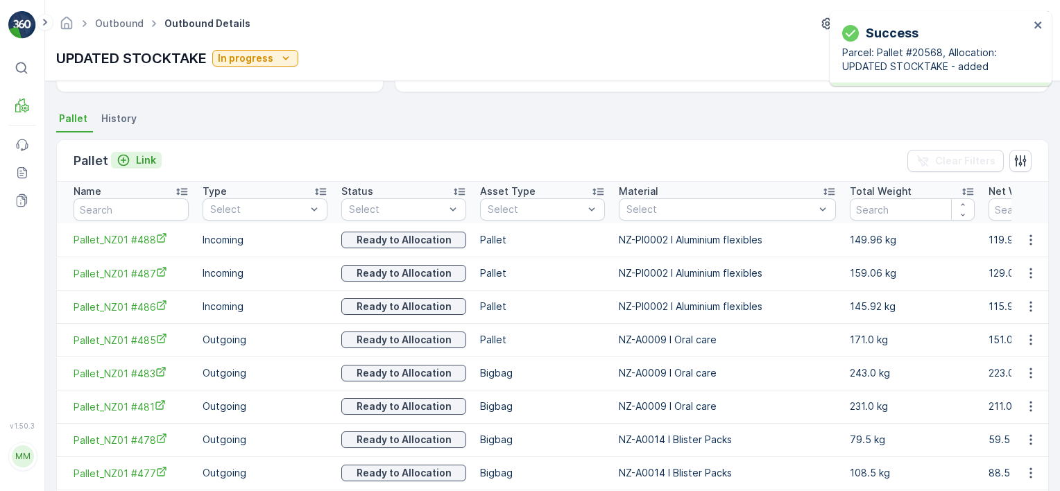
click at [128, 163] on icon "Link" at bounding box center [124, 160] width 14 height 14
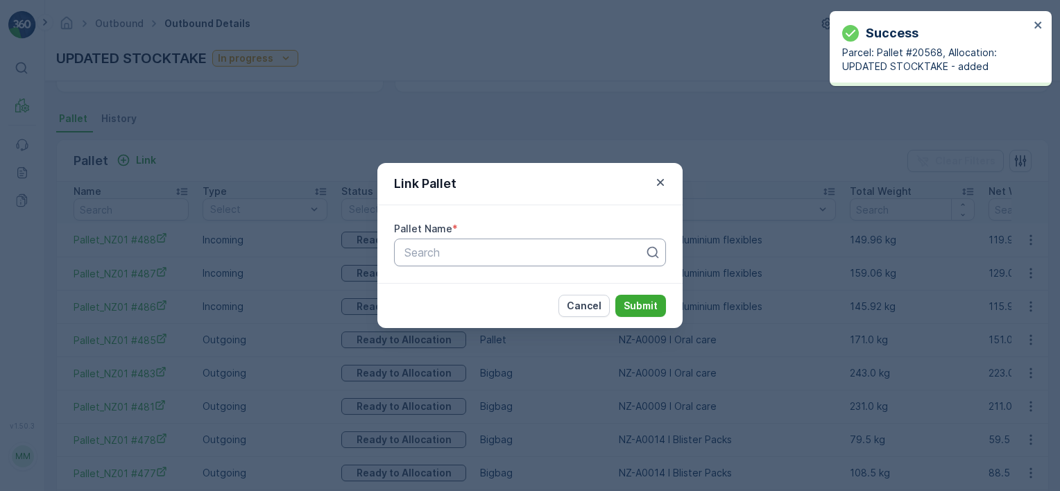
click at [590, 253] on div at bounding box center [524, 252] width 243 height 12
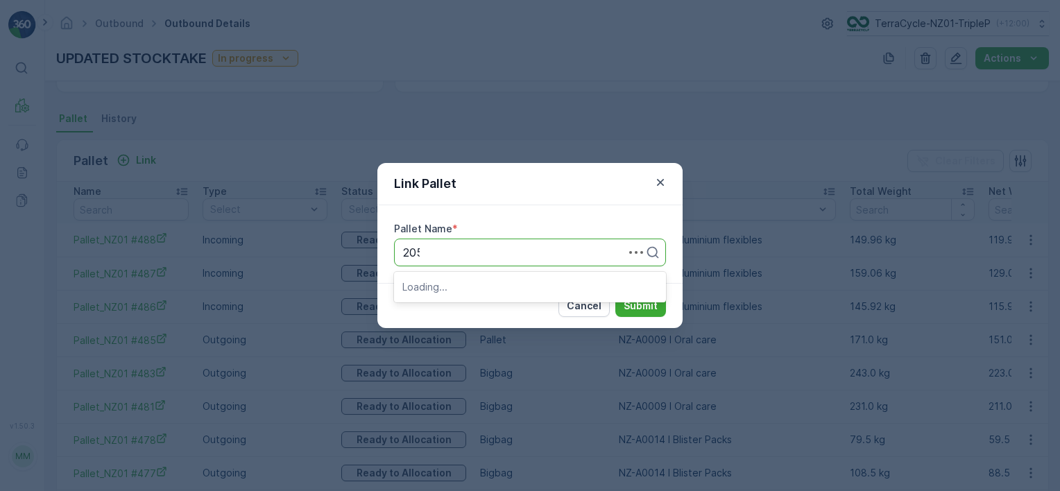
type input "2056"
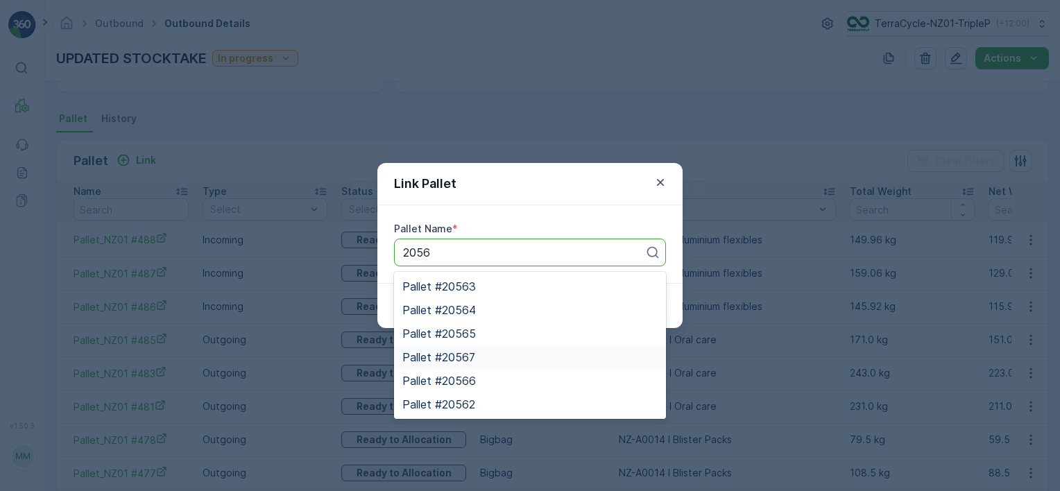
click at [543, 359] on div "Pallet #20567" at bounding box center [530, 357] width 255 height 12
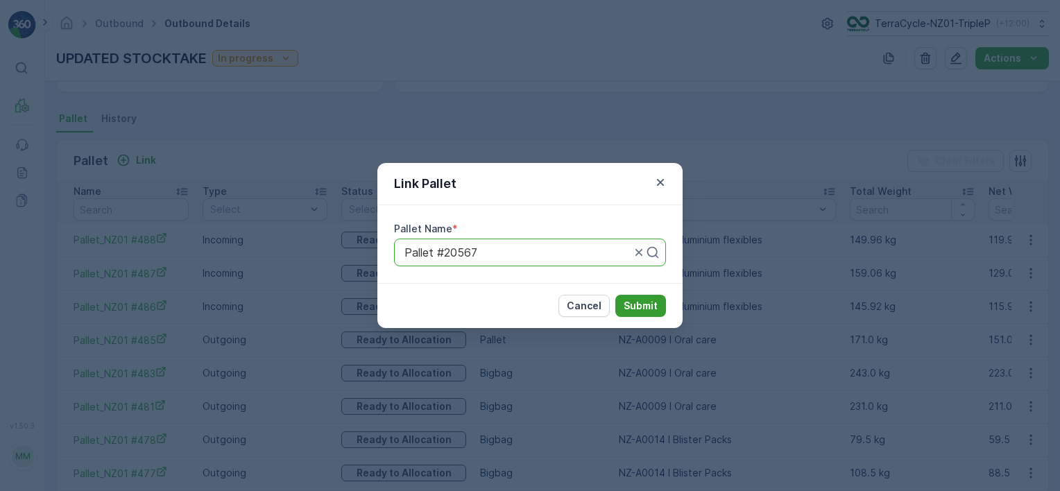
click at [652, 306] on p "Submit" at bounding box center [641, 306] width 34 height 14
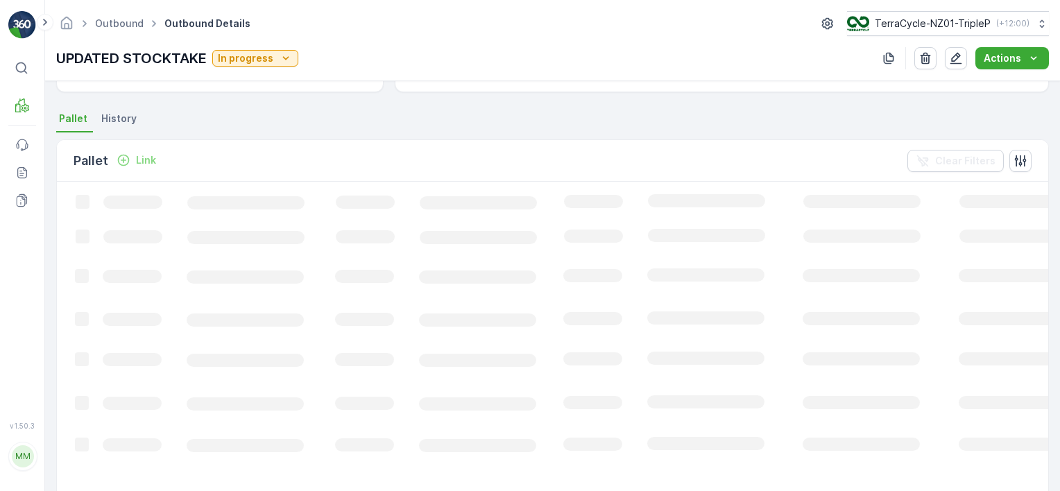
click at [143, 156] on p "Link" at bounding box center [146, 160] width 20 height 14
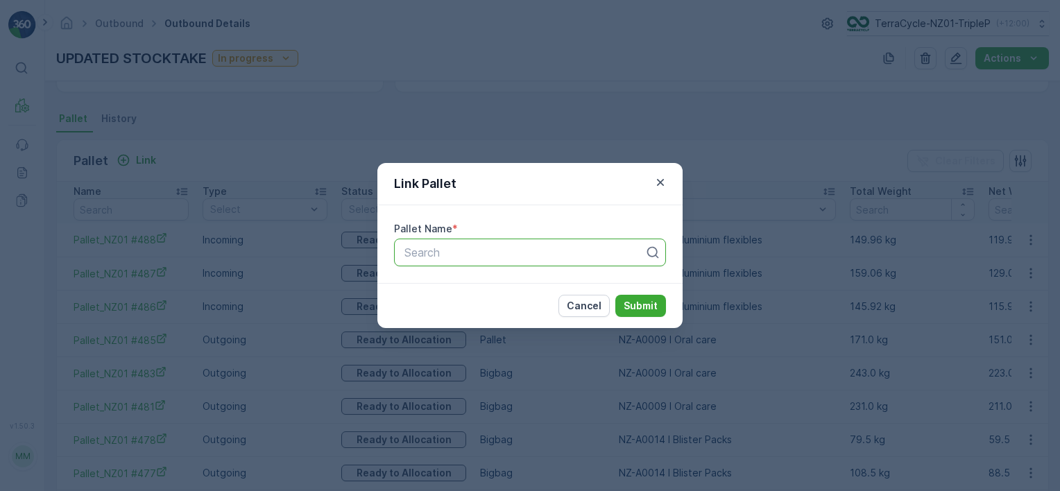
click at [570, 251] on div at bounding box center [524, 252] width 243 height 12
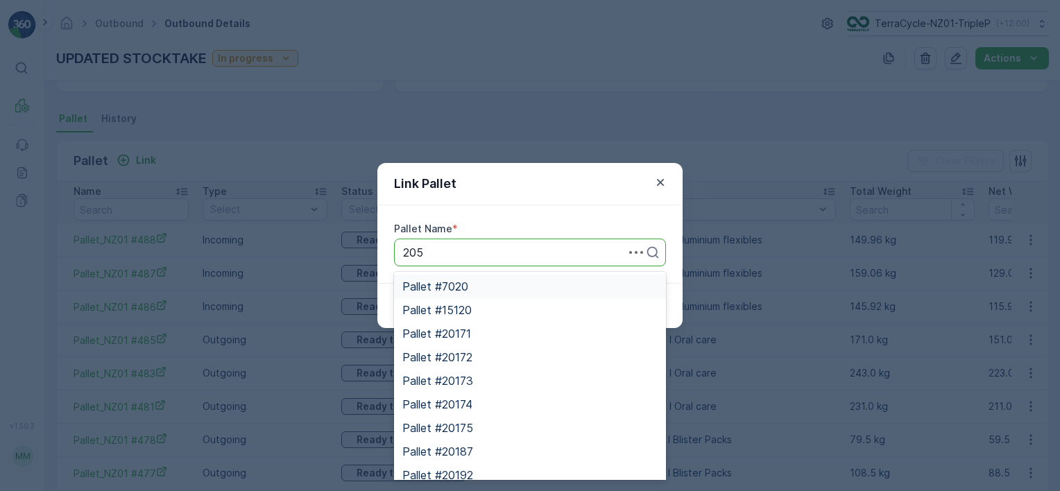
type input "2056"
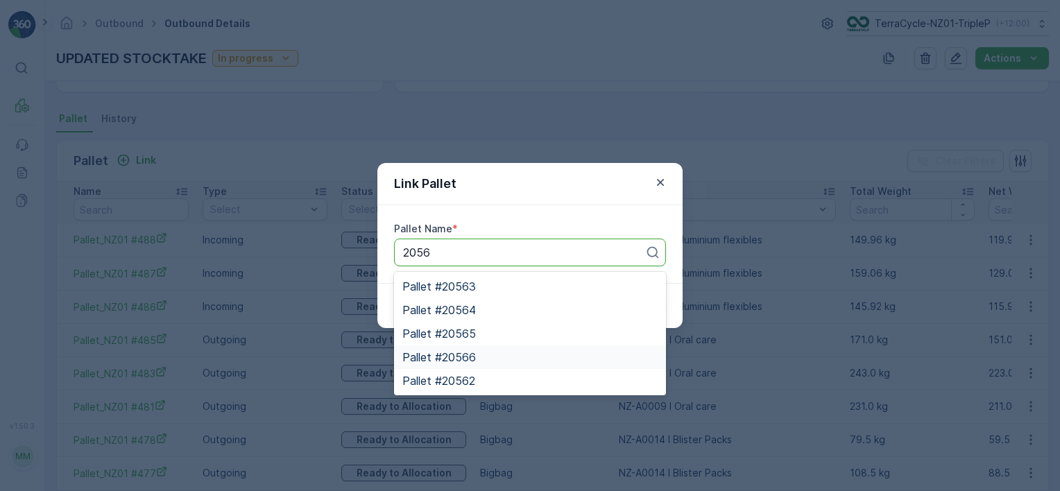
click at [497, 357] on div "Pallet #20566" at bounding box center [530, 357] width 255 height 12
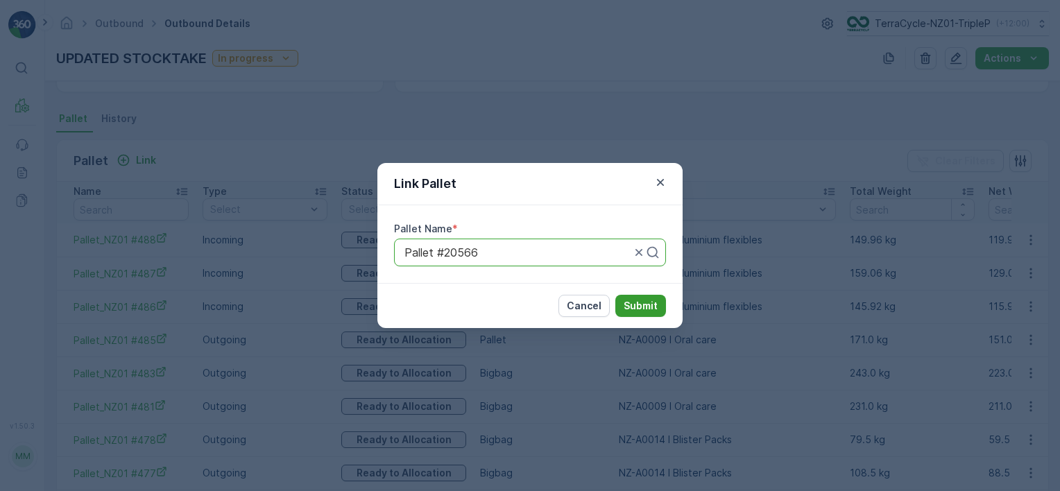
click at [632, 303] on p "Submit" at bounding box center [641, 306] width 34 height 14
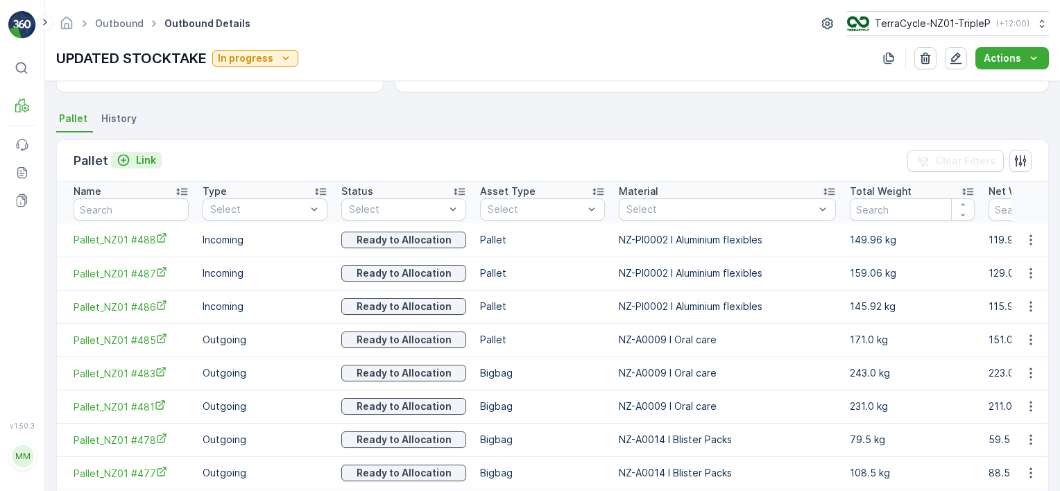
click at [140, 155] on p "Link" at bounding box center [146, 160] width 20 height 14
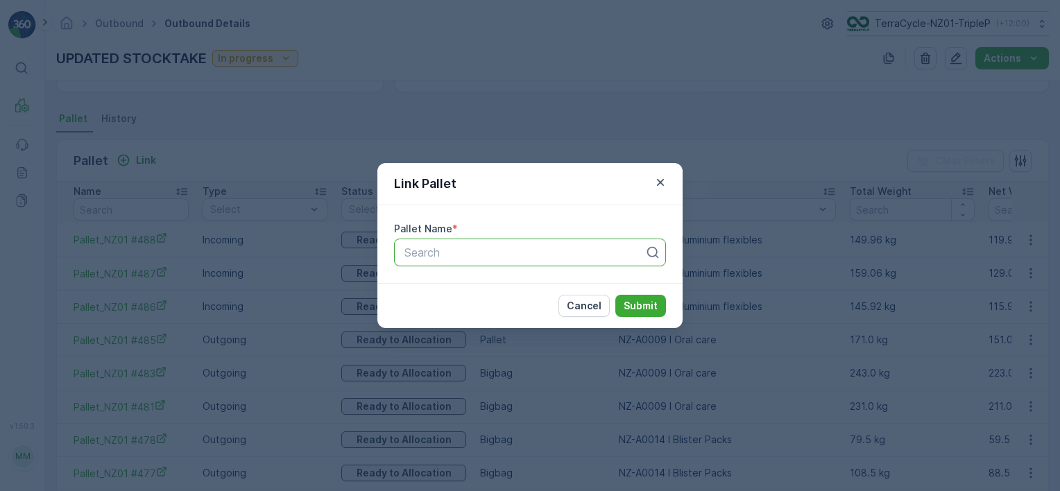
click at [450, 247] on div at bounding box center [524, 252] width 243 height 12
type input "2056"
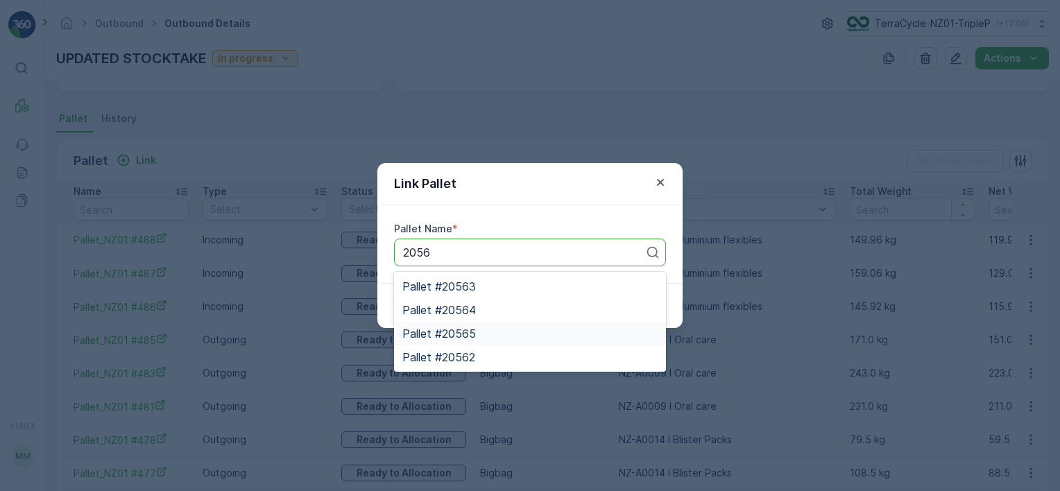
click at [485, 329] on div "Pallet #20565" at bounding box center [530, 334] width 255 height 12
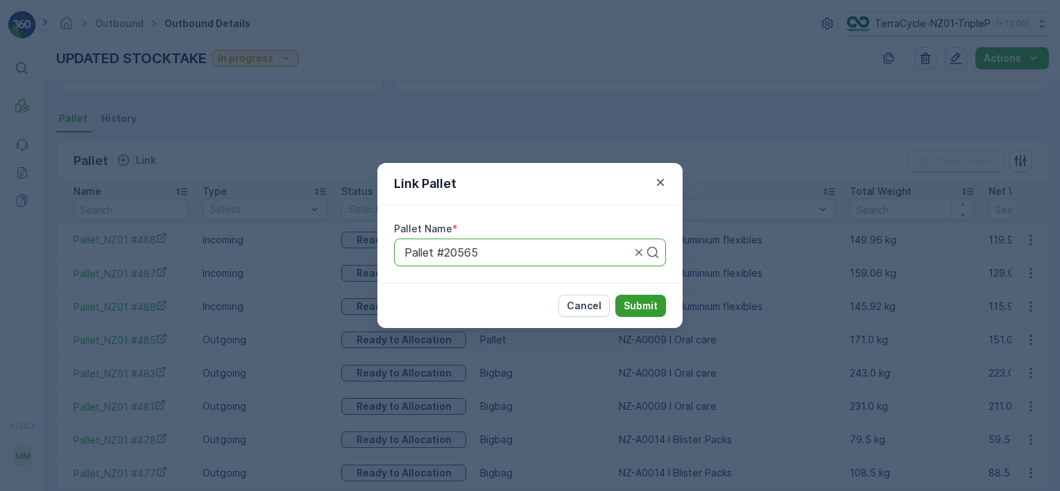
click at [638, 307] on p "Submit" at bounding box center [641, 306] width 34 height 14
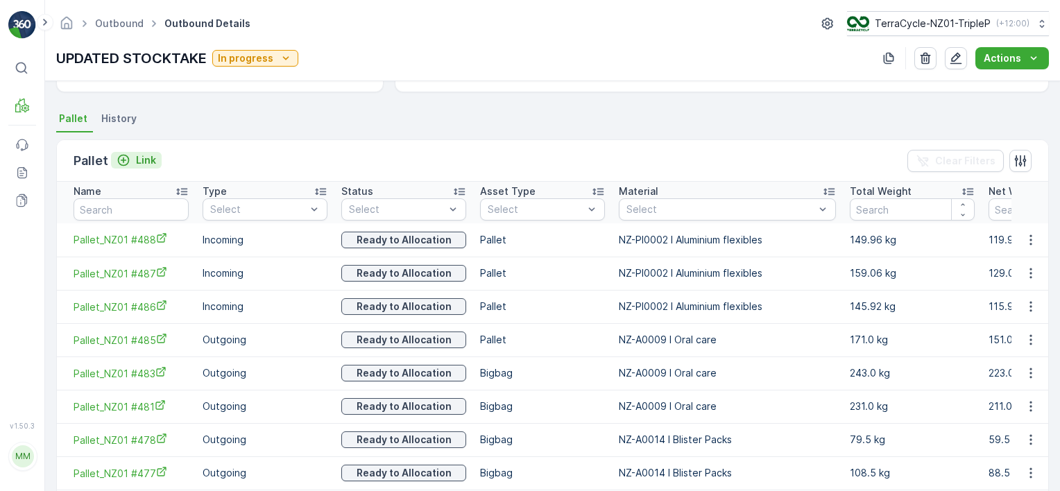
click at [149, 158] on p "Link" at bounding box center [146, 160] width 20 height 14
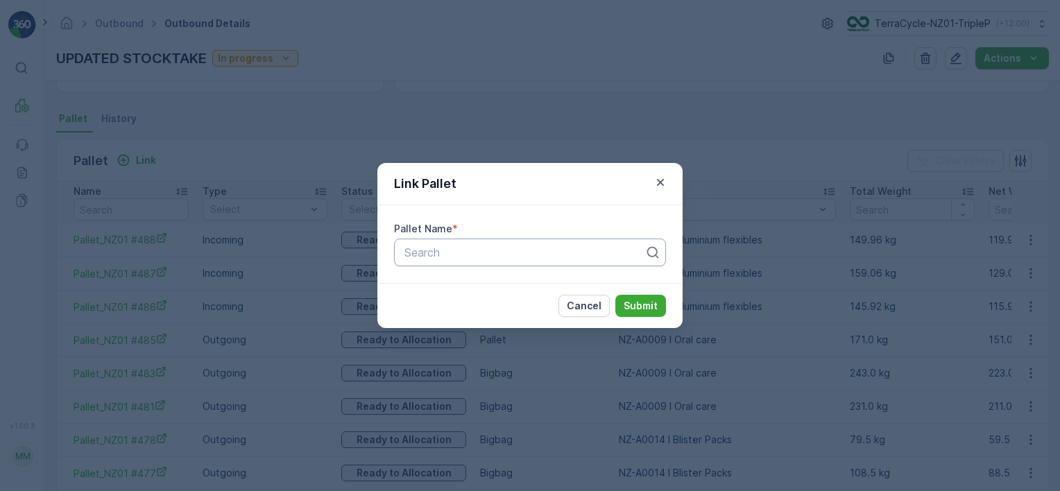
click at [523, 255] on div at bounding box center [524, 252] width 243 height 12
type input "2056"
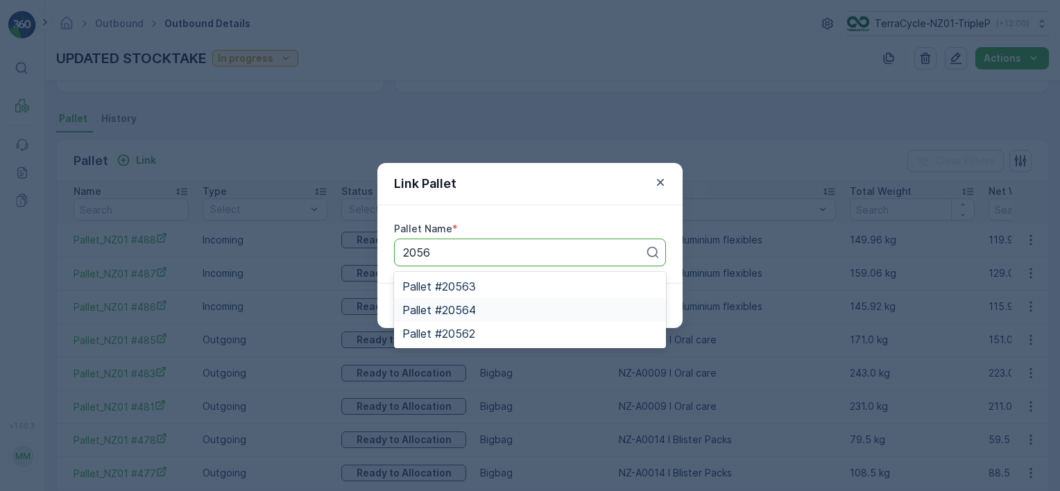
click at [504, 311] on div "Pallet #20564" at bounding box center [530, 310] width 255 height 12
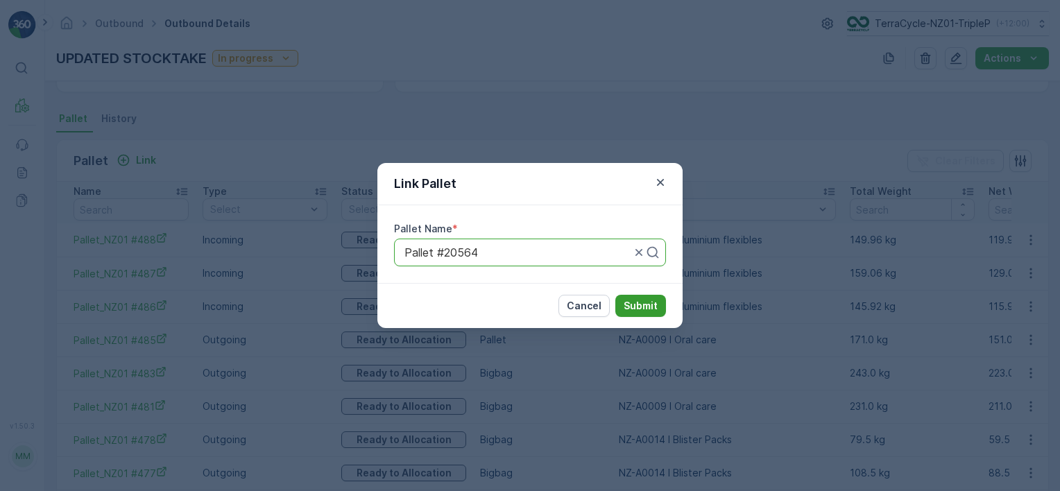
click at [636, 310] on p "Submit" at bounding box center [641, 306] width 34 height 14
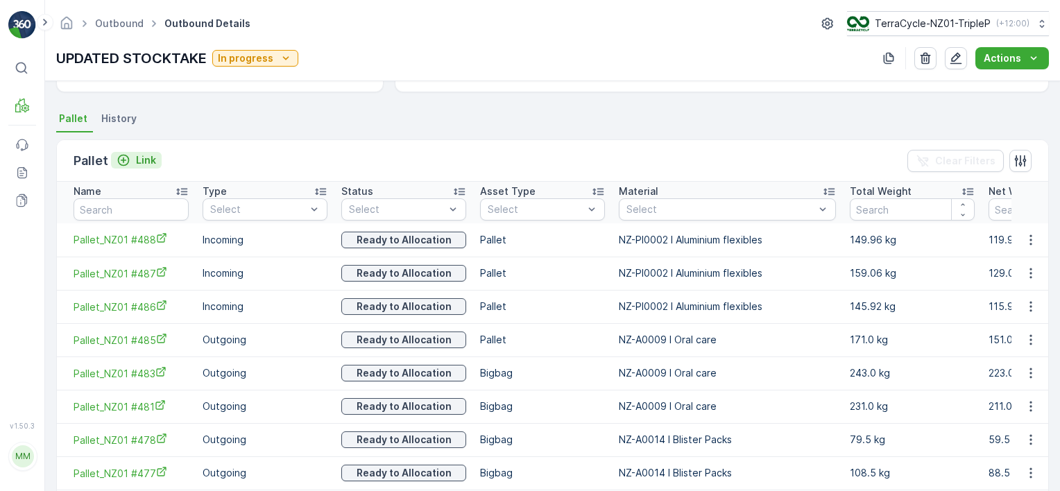
click at [146, 158] on p "Link" at bounding box center [146, 160] width 20 height 14
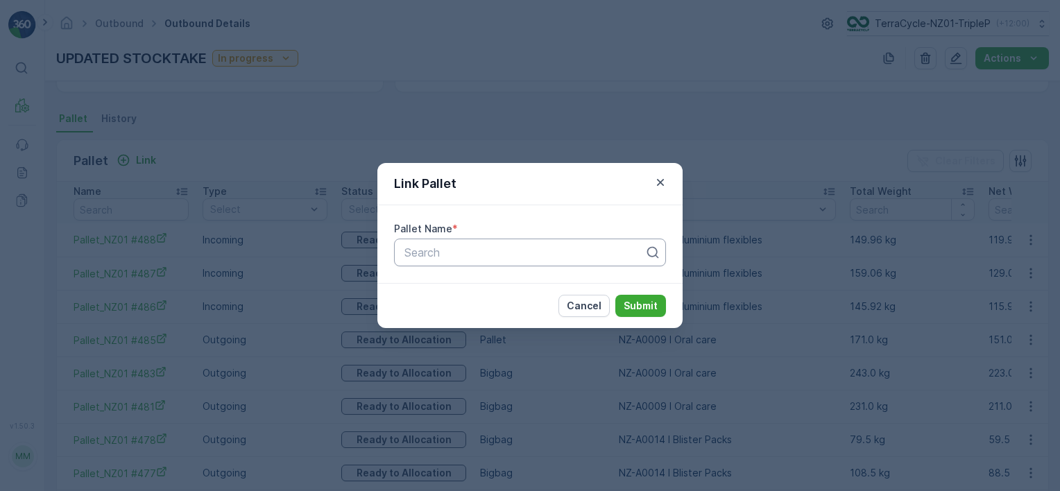
click at [517, 253] on div at bounding box center [524, 252] width 243 height 12
type input "2056"
click at [500, 288] on div "Pallet #20563" at bounding box center [530, 286] width 255 height 12
click at [622, 303] on button "Submit" at bounding box center [641, 306] width 51 height 22
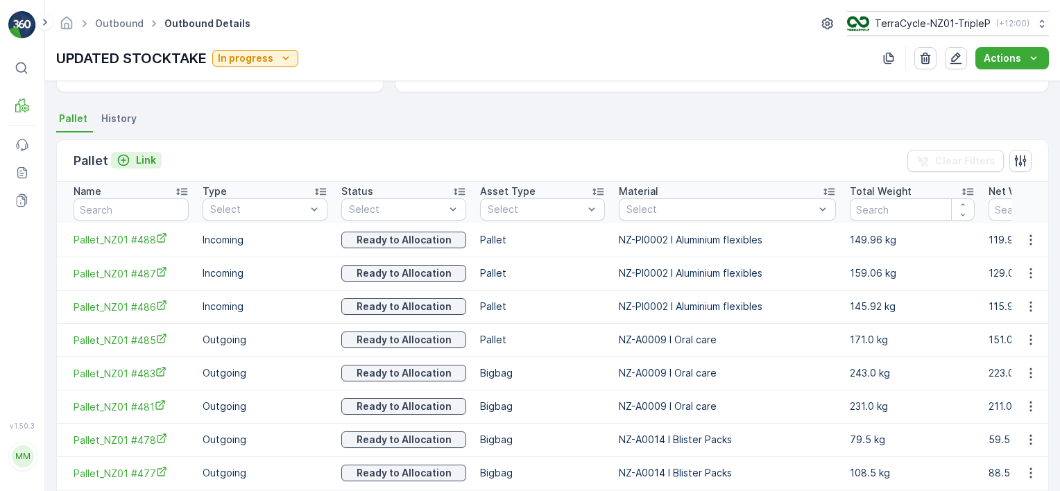
click at [142, 153] on p "Link" at bounding box center [146, 160] width 20 height 14
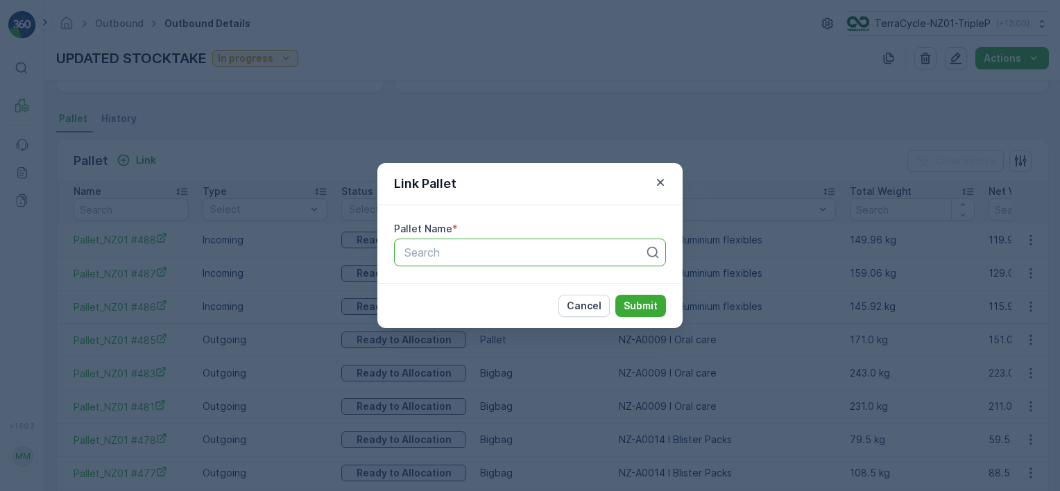
click at [453, 242] on div "Search" at bounding box center [530, 253] width 272 height 28
type input "2056"
click at [500, 289] on div "Pallet #20562" at bounding box center [530, 286] width 255 height 12
click at [632, 309] on p "Submit" at bounding box center [641, 306] width 34 height 14
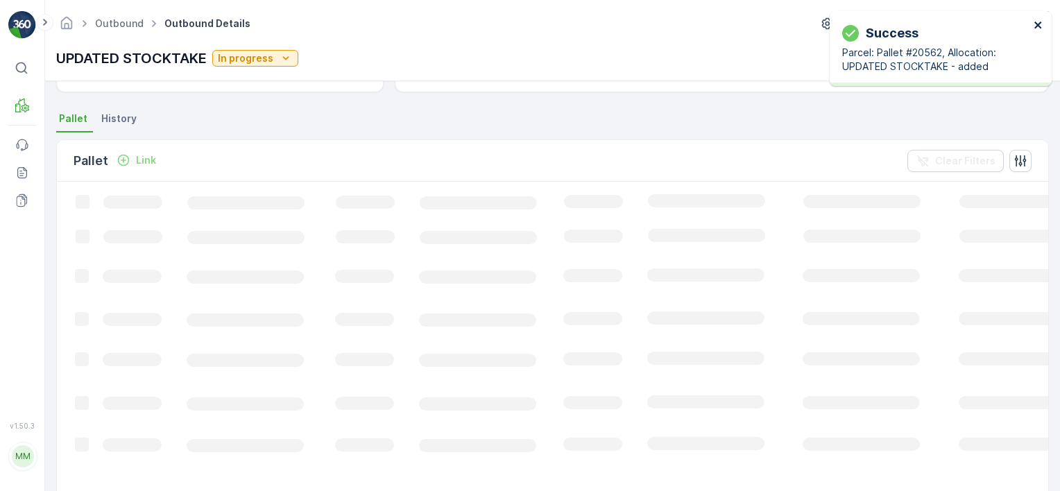
click at [1036, 27] on icon "close" at bounding box center [1038, 25] width 7 height 7
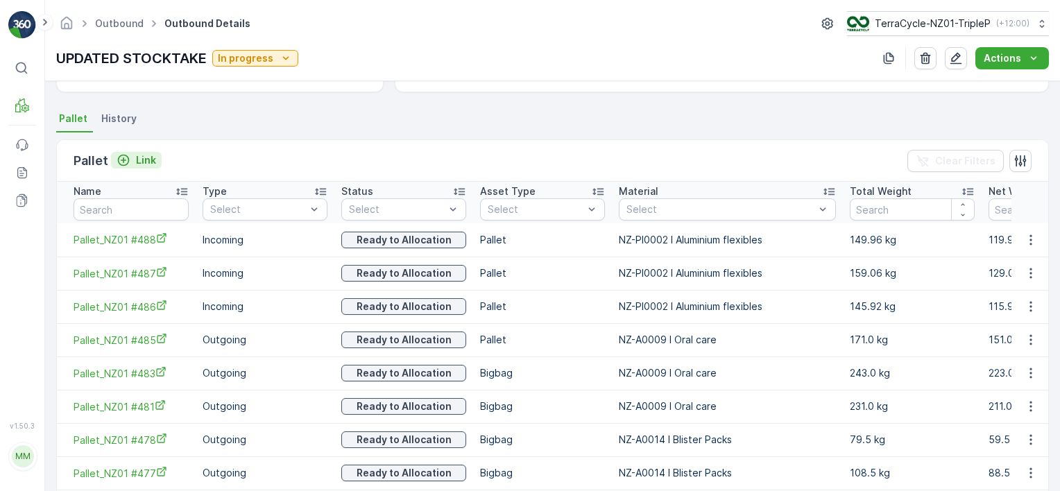
click at [143, 155] on p "Link" at bounding box center [146, 160] width 20 height 14
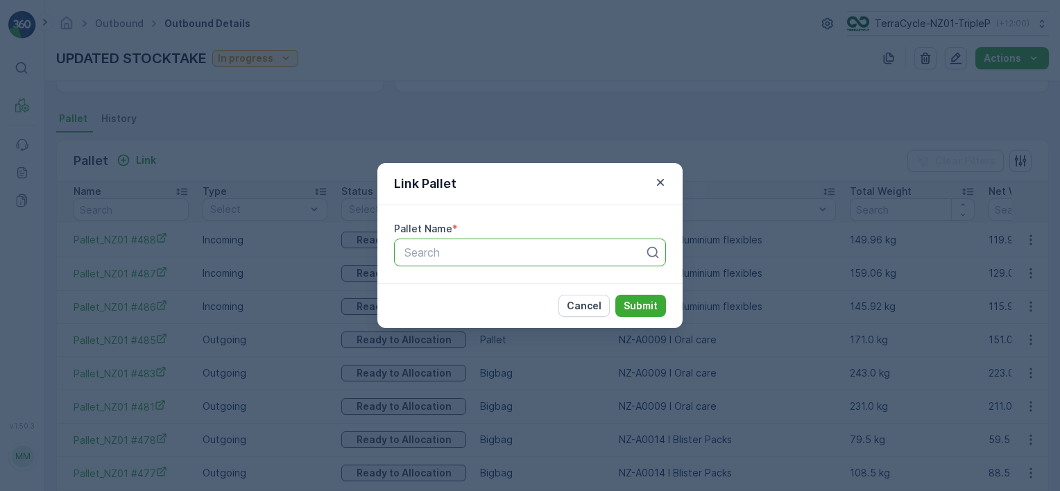
click at [512, 271] on div "Pallet Name * Use Up and Down to choose options, press Enter to select the curr…" at bounding box center [530, 244] width 305 height 78
type input "2053"
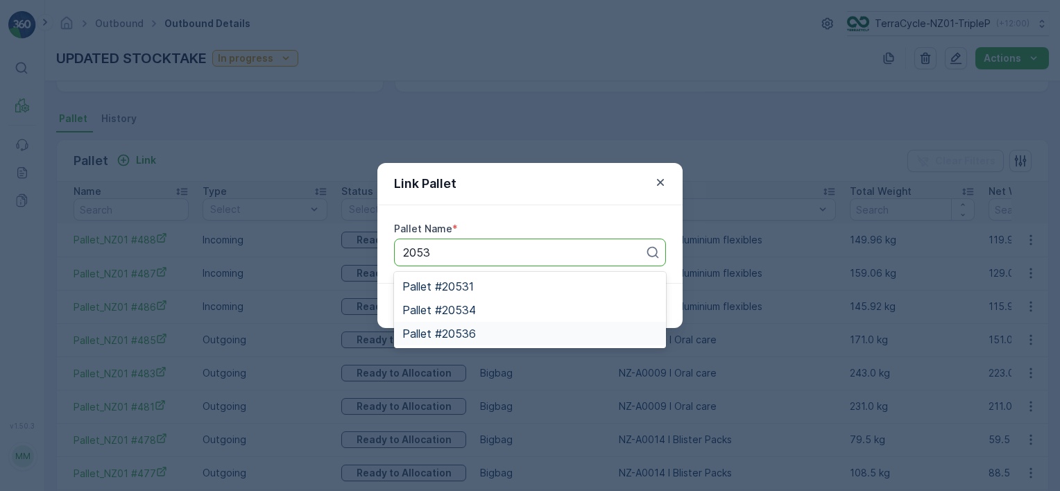
click at [536, 329] on div "Pallet #20536" at bounding box center [530, 334] width 255 height 12
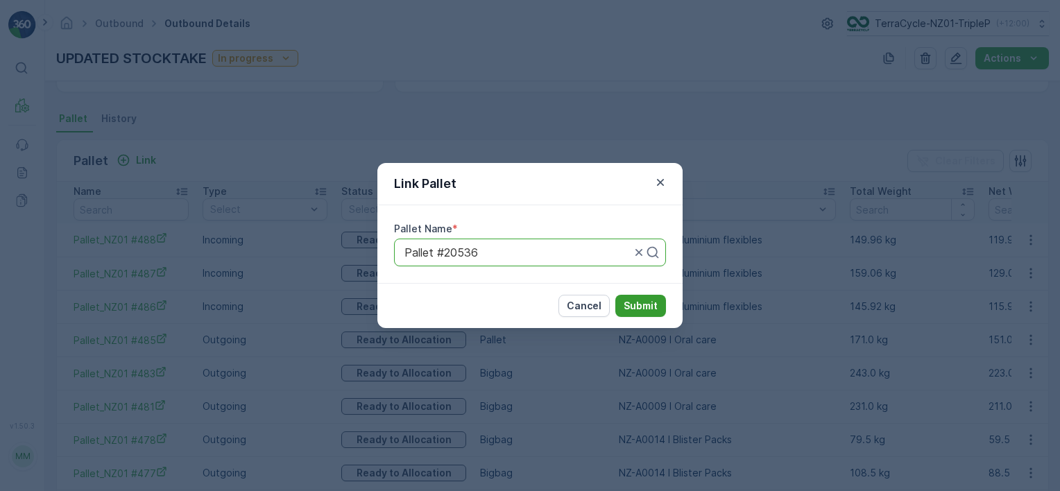
click at [632, 306] on p "Submit" at bounding box center [641, 306] width 34 height 14
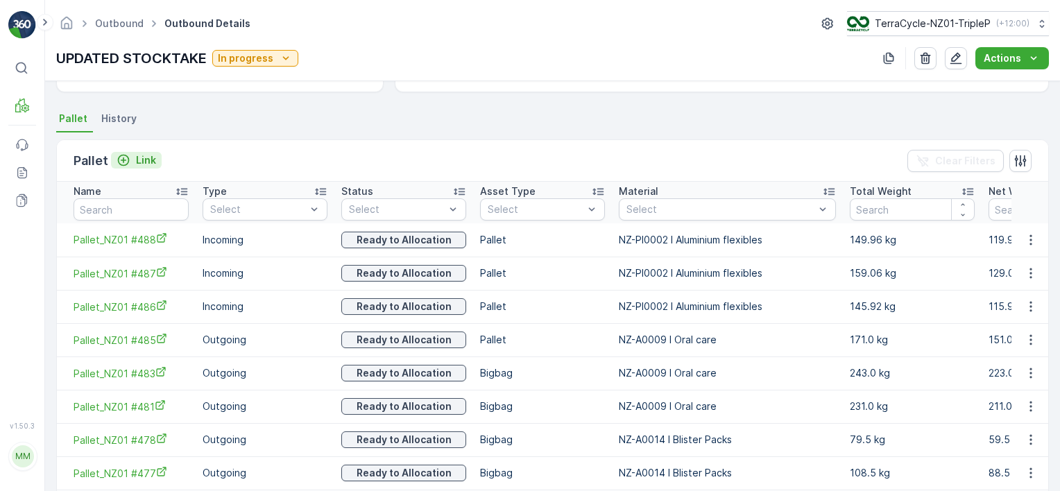
click at [147, 160] on p "Link" at bounding box center [146, 160] width 20 height 14
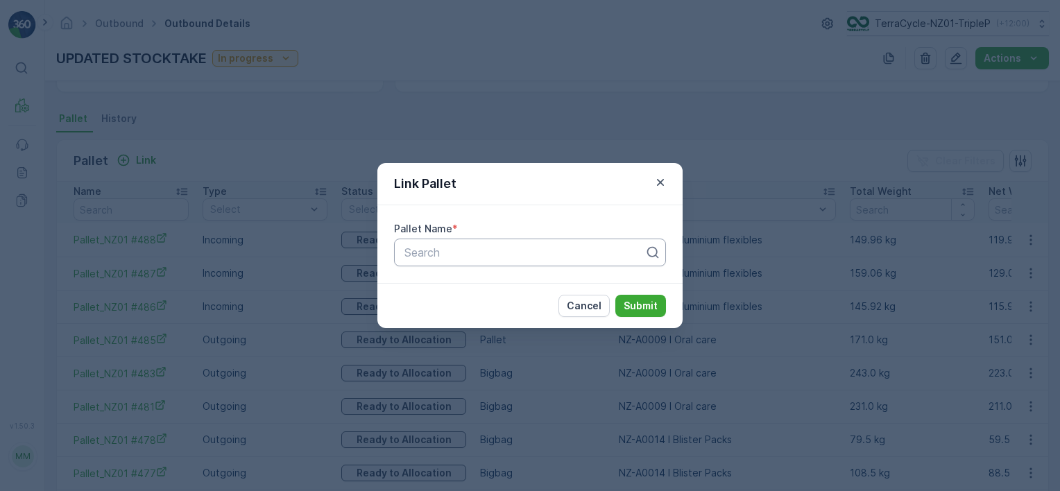
click at [439, 244] on div "Search" at bounding box center [530, 253] width 272 height 28
type input "2053"
drag, startPoint x: 487, startPoint y: 312, endPoint x: 517, endPoint y: 300, distance: 32.1
click at [489, 312] on div "Pallet #20534" at bounding box center [530, 310] width 255 height 12
click at [631, 300] on p "Submit" at bounding box center [641, 306] width 34 height 14
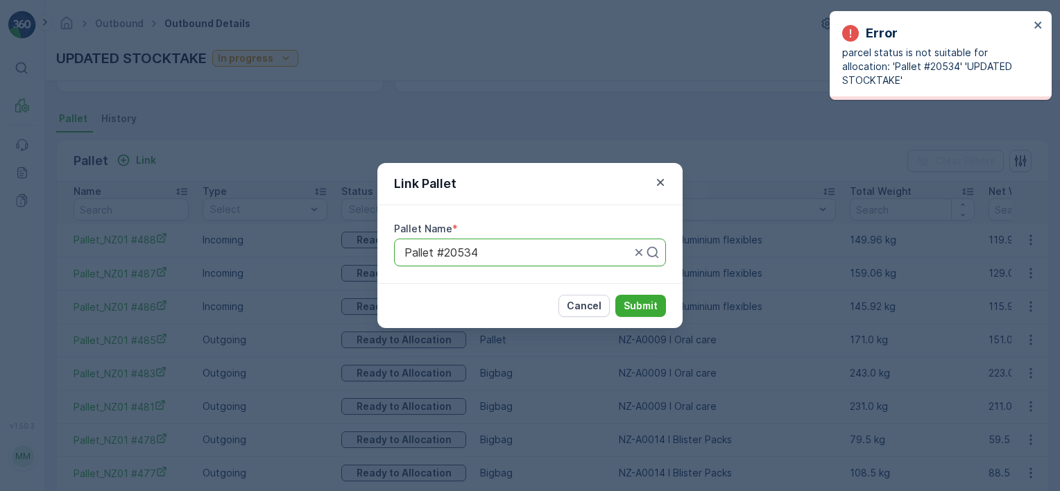
click at [525, 246] on div at bounding box center [517, 252] width 229 height 12
type input "2053"
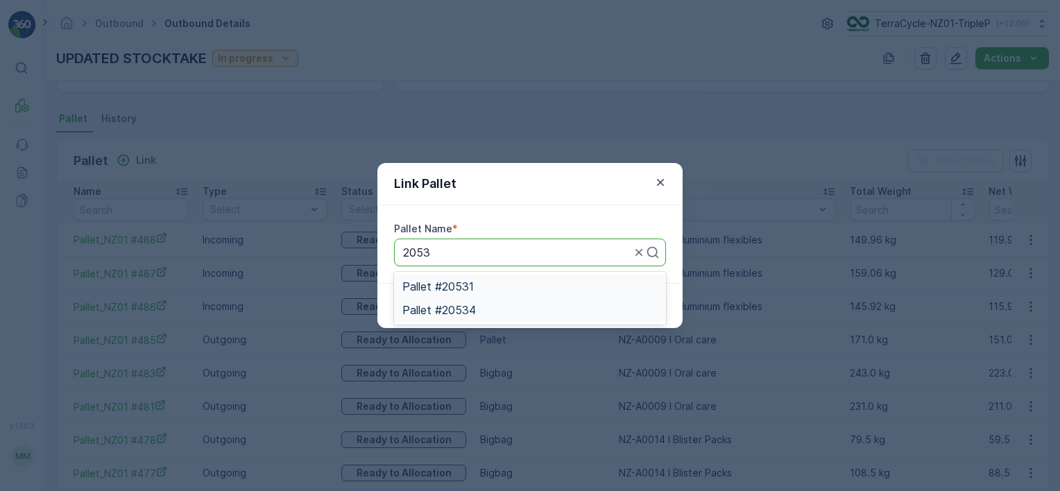
click at [530, 284] on div "Pallet #20531" at bounding box center [530, 286] width 255 height 12
click at [658, 303] on button "Submit" at bounding box center [641, 306] width 51 height 22
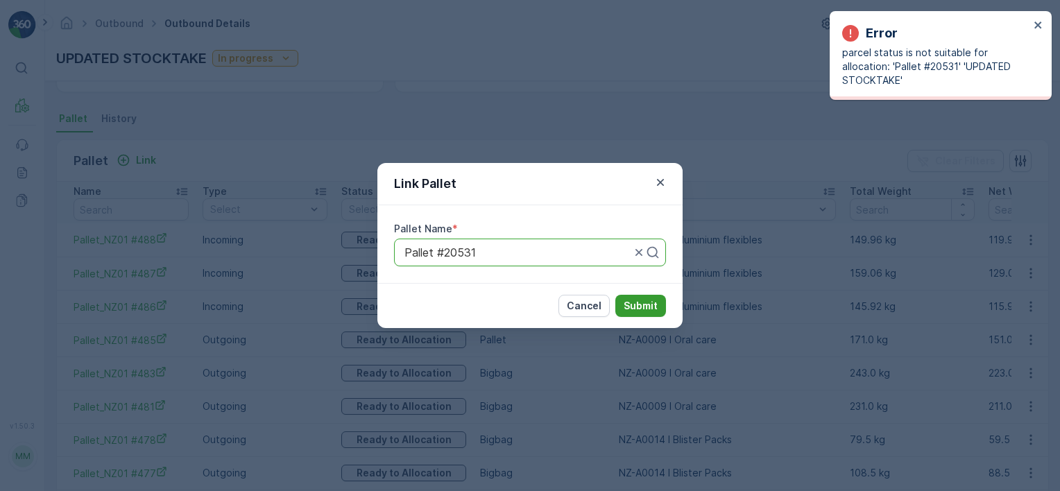
click at [641, 299] on p "Submit" at bounding box center [641, 306] width 34 height 14
click at [492, 253] on div at bounding box center [517, 252] width 229 height 12
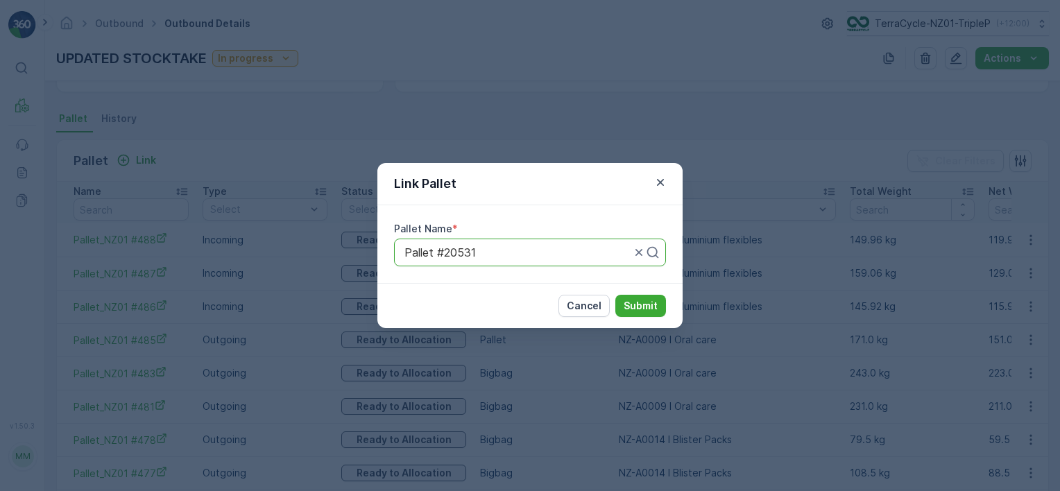
click at [550, 258] on div at bounding box center [517, 252] width 229 height 12
type input "2052"
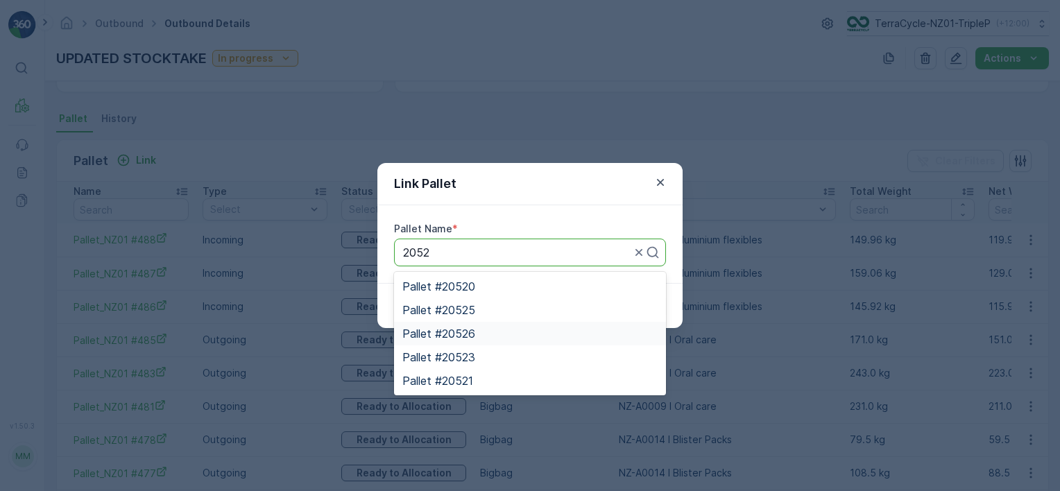
click at [548, 341] on div "Pallet #20526" at bounding box center [530, 334] width 272 height 24
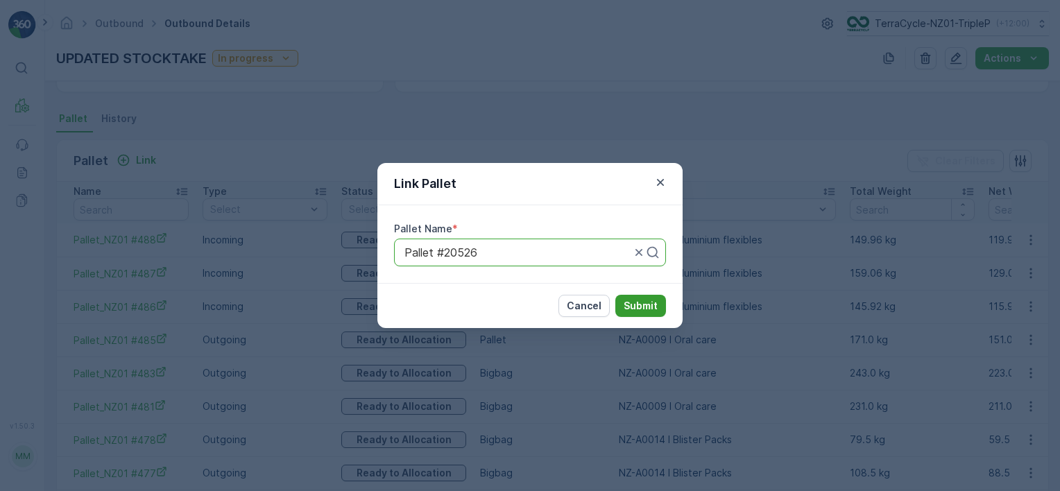
click at [632, 305] on p "Submit" at bounding box center [641, 306] width 34 height 14
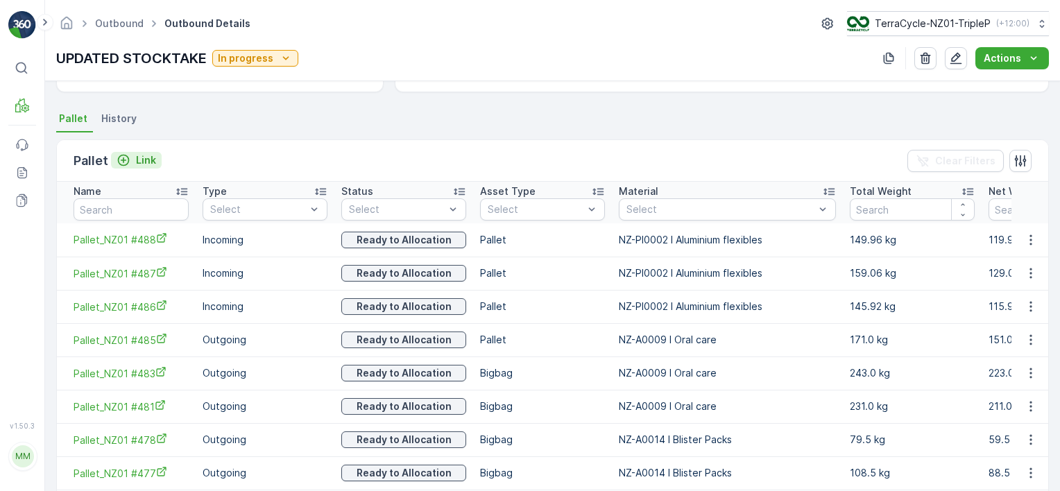
click at [136, 158] on p "Link" at bounding box center [146, 160] width 20 height 14
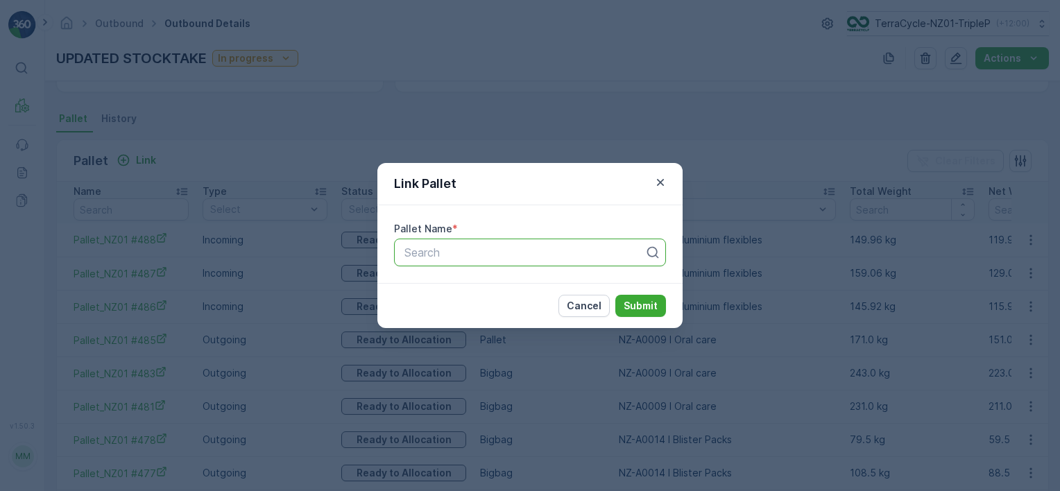
click at [527, 255] on div at bounding box center [524, 252] width 243 height 12
type input "2052"
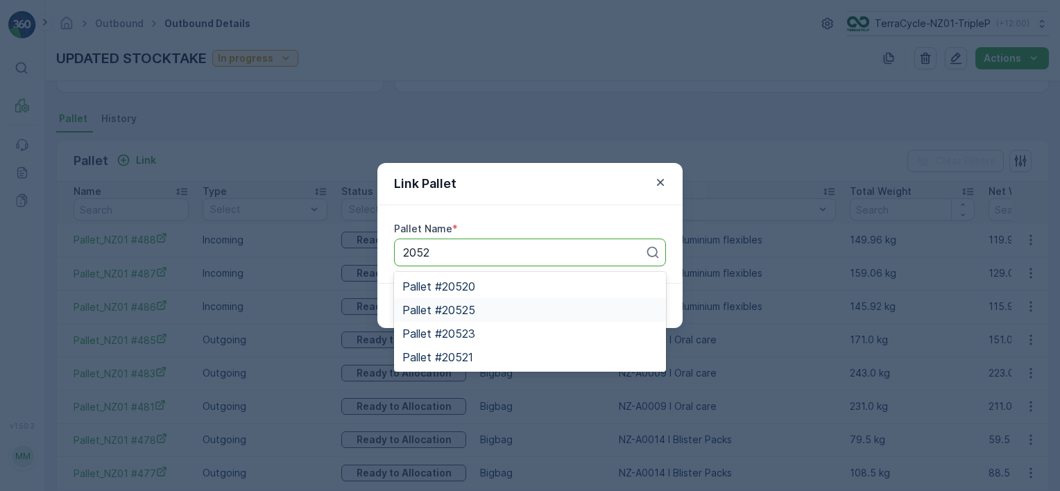
click at [512, 307] on div "Pallet #20525" at bounding box center [530, 310] width 255 height 12
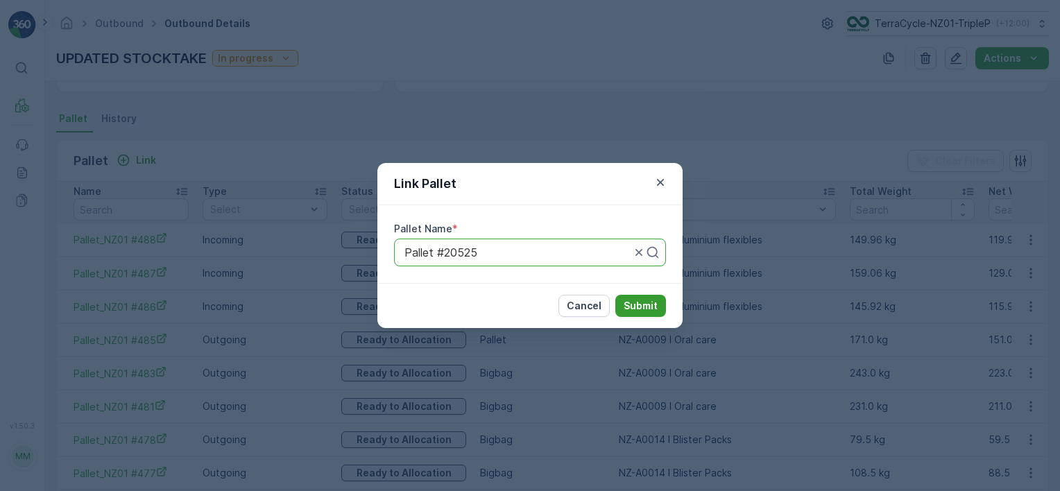
click at [645, 314] on button "Submit" at bounding box center [641, 306] width 51 height 22
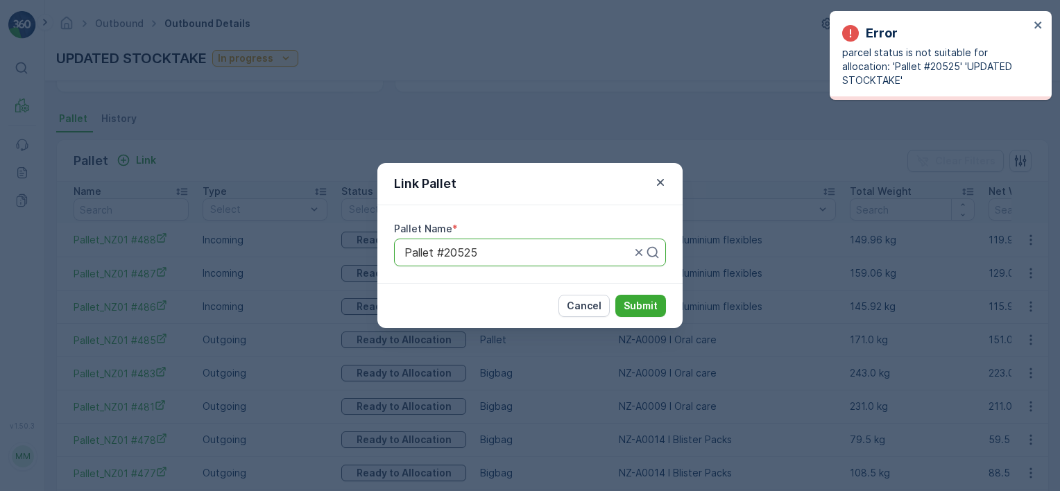
click at [494, 259] on div "Pallet #20525" at bounding box center [530, 253] width 272 height 28
click at [616, 295] on button "Submit" at bounding box center [641, 306] width 51 height 22
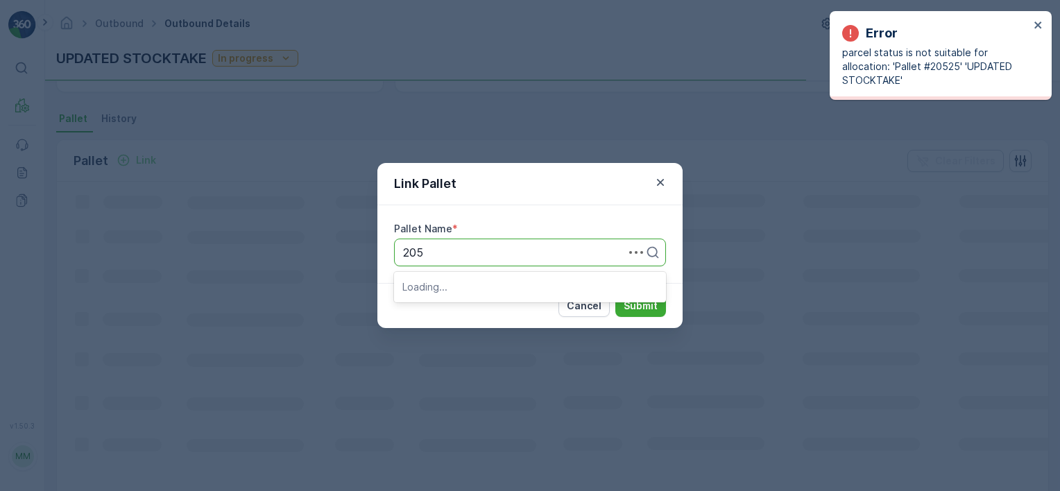
type input "2052"
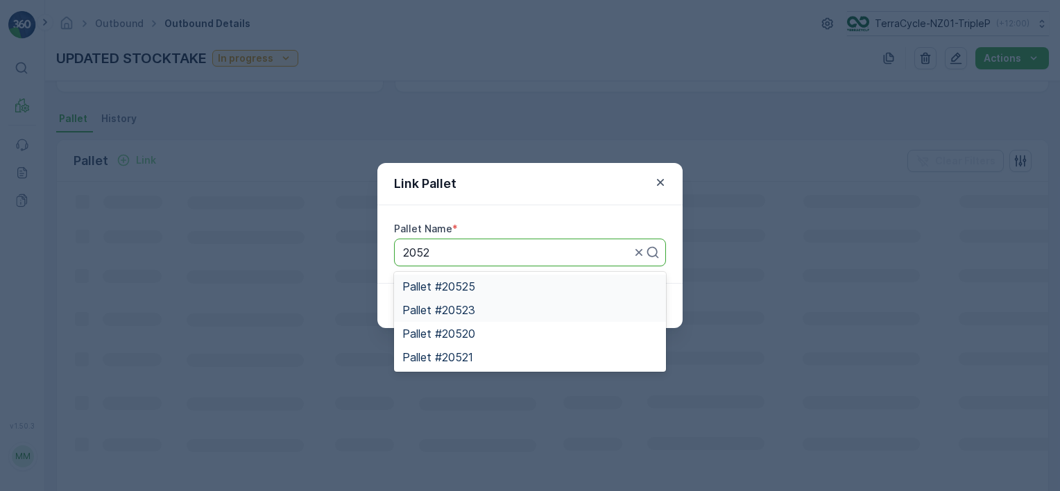
click at [483, 311] on div "Pallet #20523" at bounding box center [530, 310] width 255 height 12
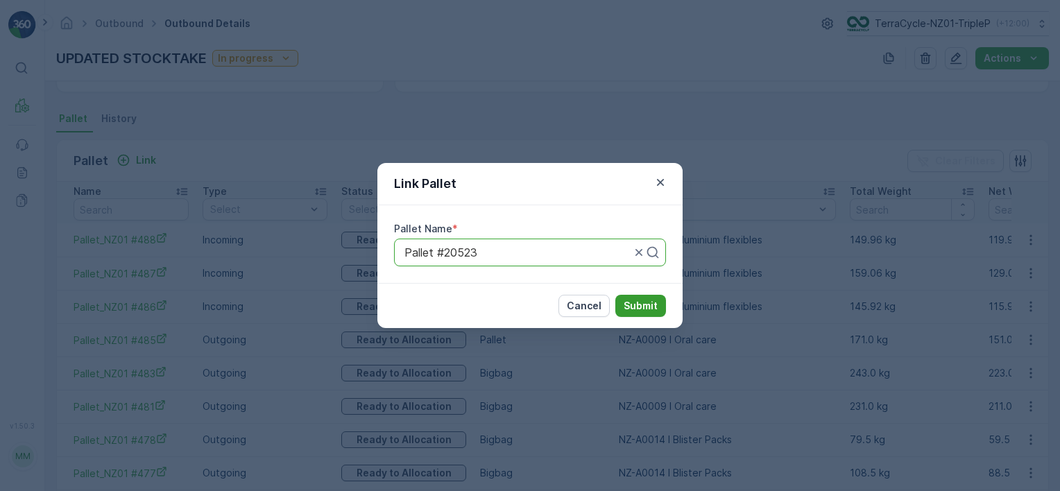
click at [626, 305] on p "Submit" at bounding box center [641, 306] width 34 height 14
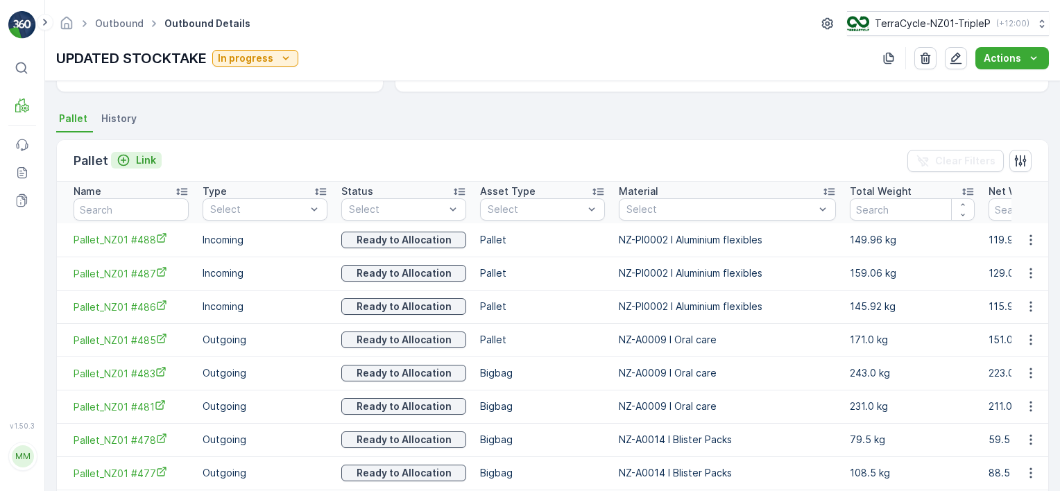
click at [142, 155] on p "Link" at bounding box center [146, 160] width 20 height 14
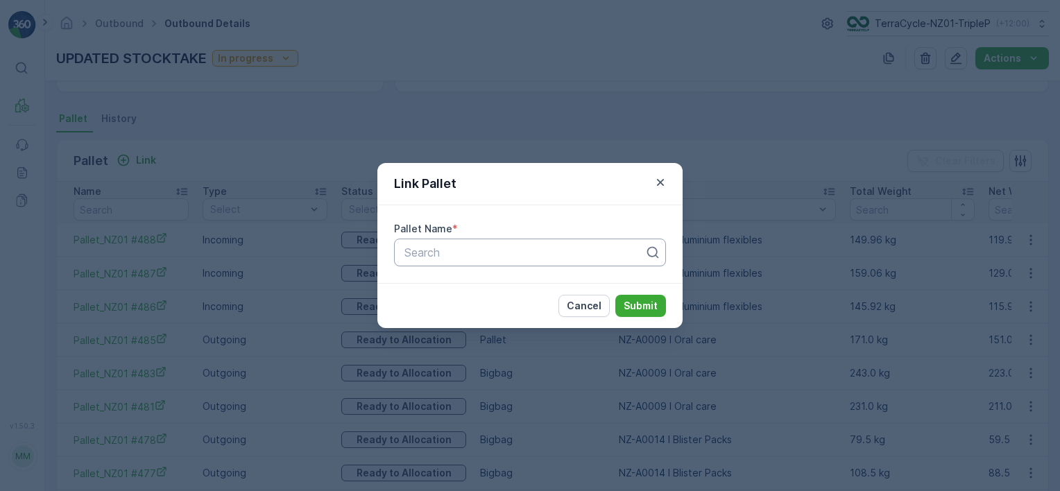
click at [435, 249] on div at bounding box center [524, 252] width 243 height 12
type input "2052"
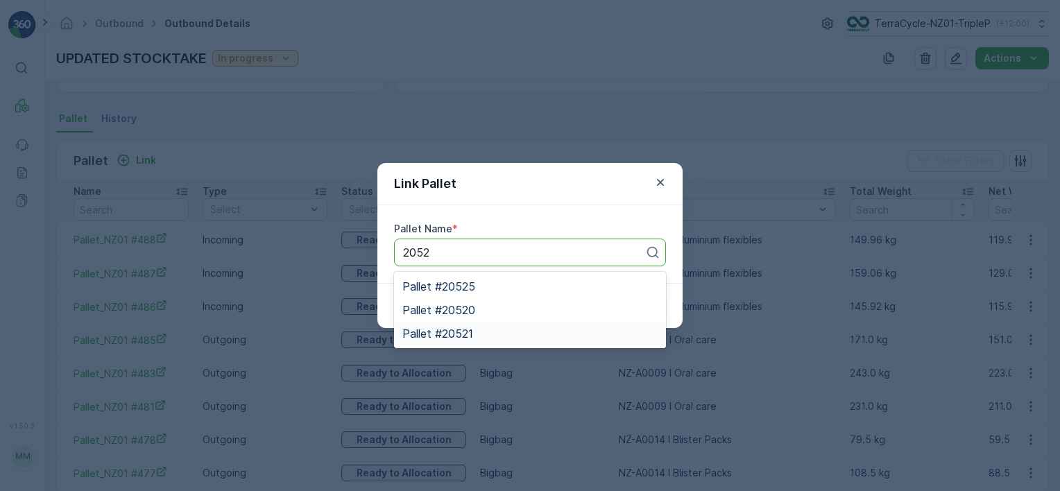
click at [462, 330] on span "Pallet #20521" at bounding box center [438, 334] width 71 height 12
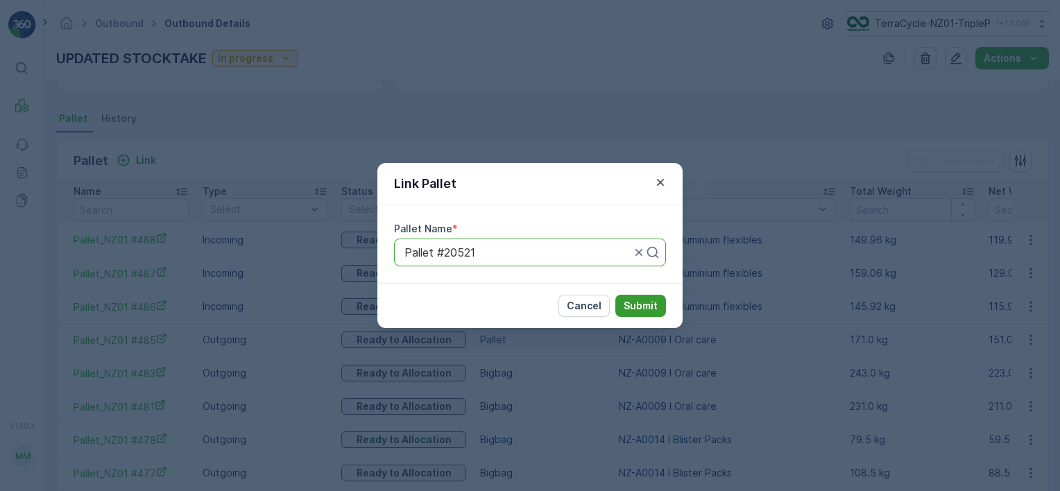
click at [627, 305] on p "Submit" at bounding box center [641, 306] width 34 height 14
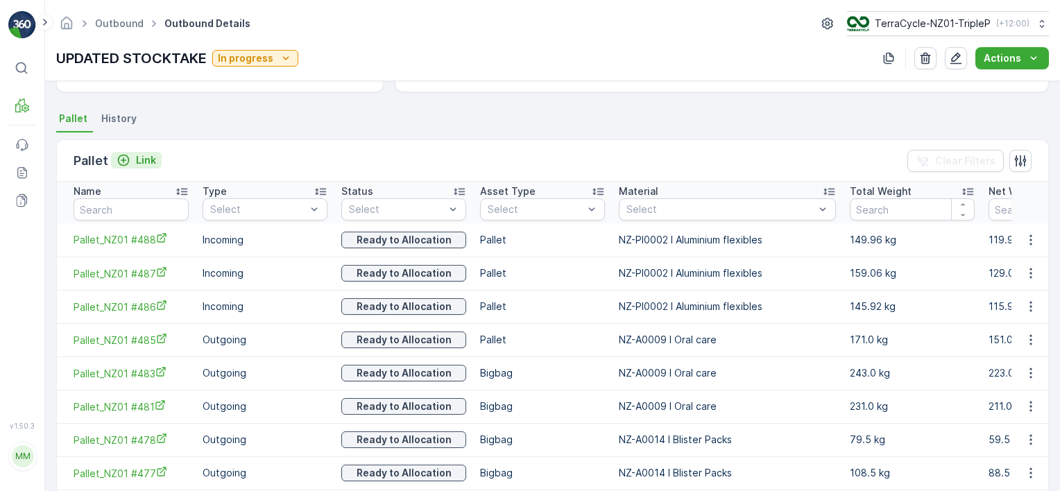
click at [131, 155] on div "Link" at bounding box center [137, 160] width 40 height 14
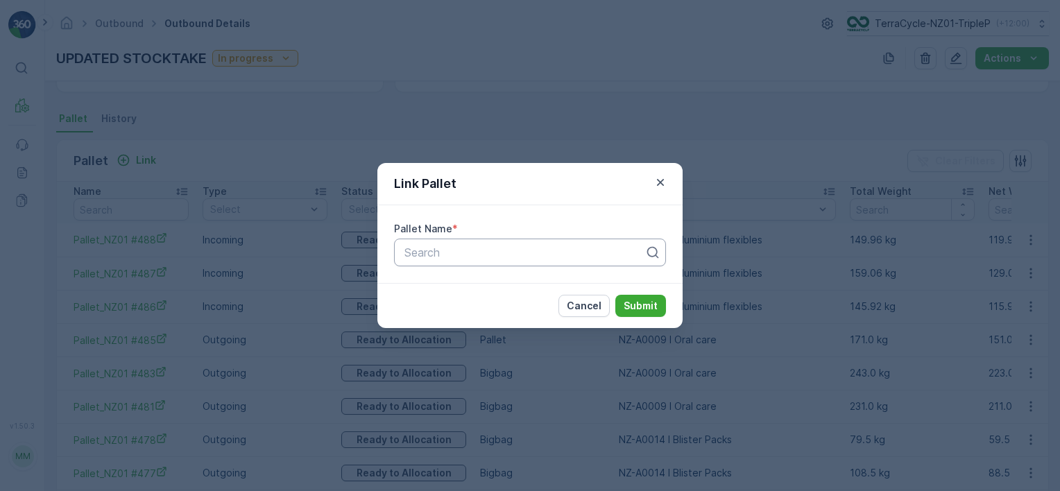
click at [489, 252] on div at bounding box center [524, 252] width 243 height 12
type input "2052"
click at [466, 308] on span "Pallet #20520" at bounding box center [439, 310] width 73 height 12
click at [629, 300] on p "Submit" at bounding box center [641, 306] width 34 height 14
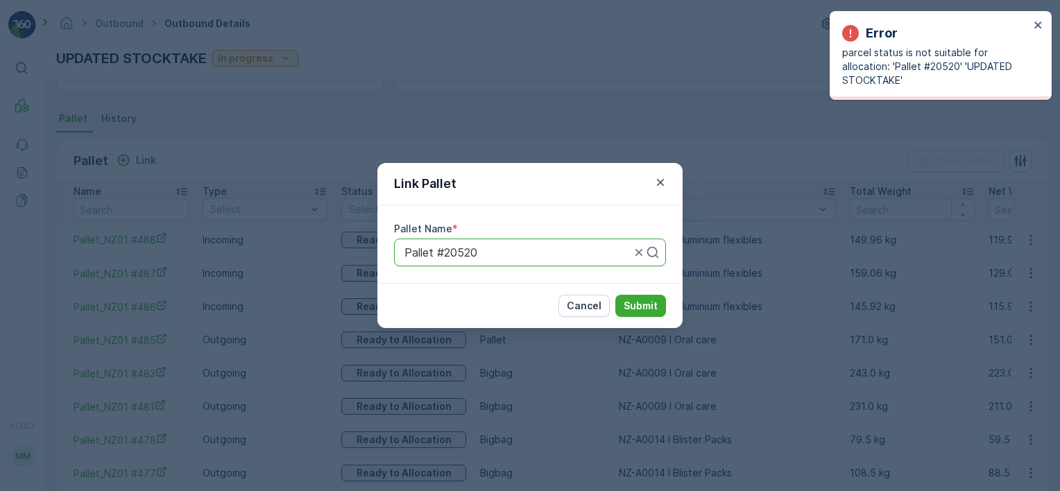
click at [508, 256] on div at bounding box center [517, 252] width 229 height 12
type input "2051"
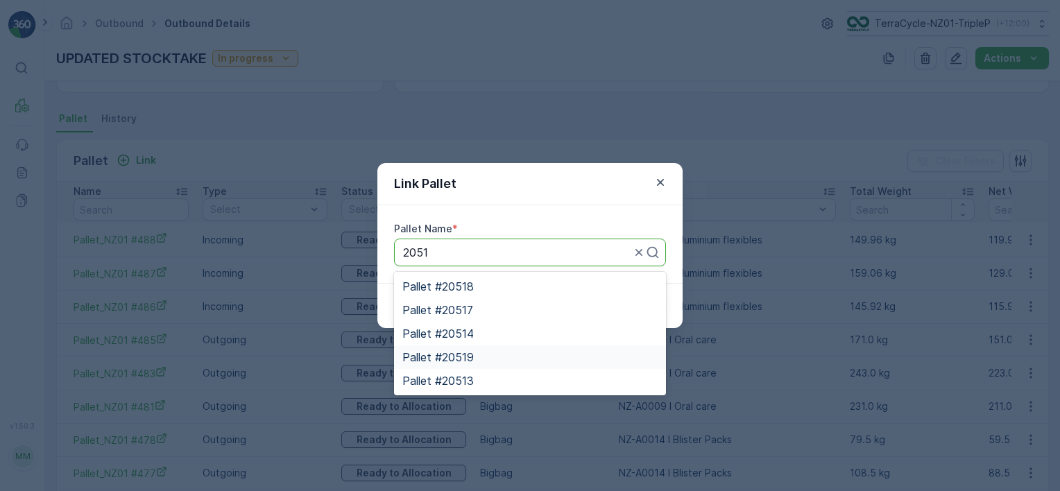
click at [497, 355] on div "Pallet #20519" at bounding box center [530, 357] width 255 height 12
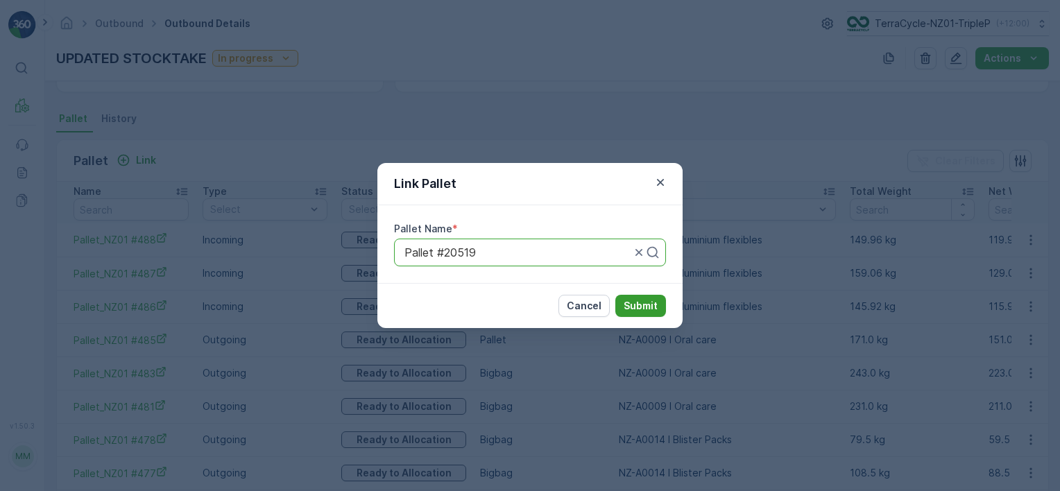
click at [652, 307] on p "Submit" at bounding box center [641, 306] width 34 height 14
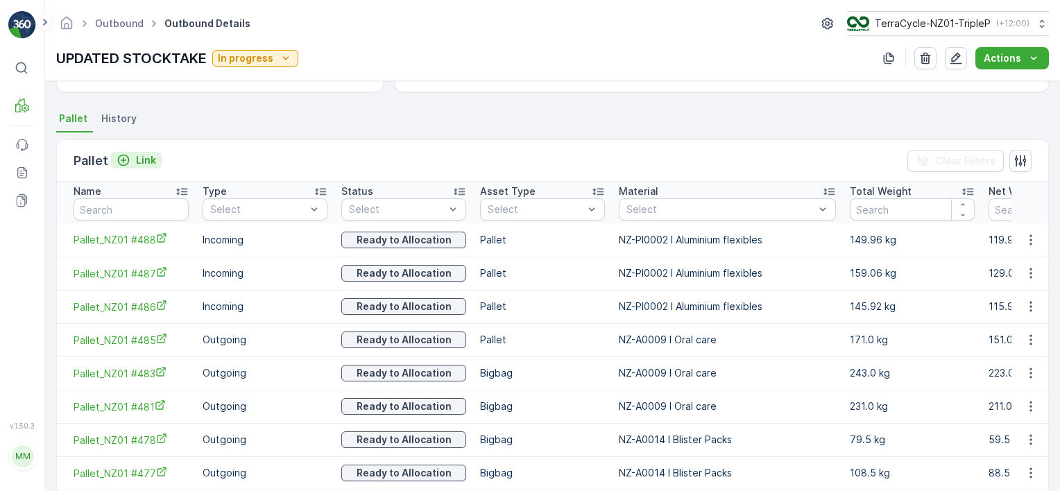
click at [141, 153] on p "Link" at bounding box center [146, 160] width 20 height 14
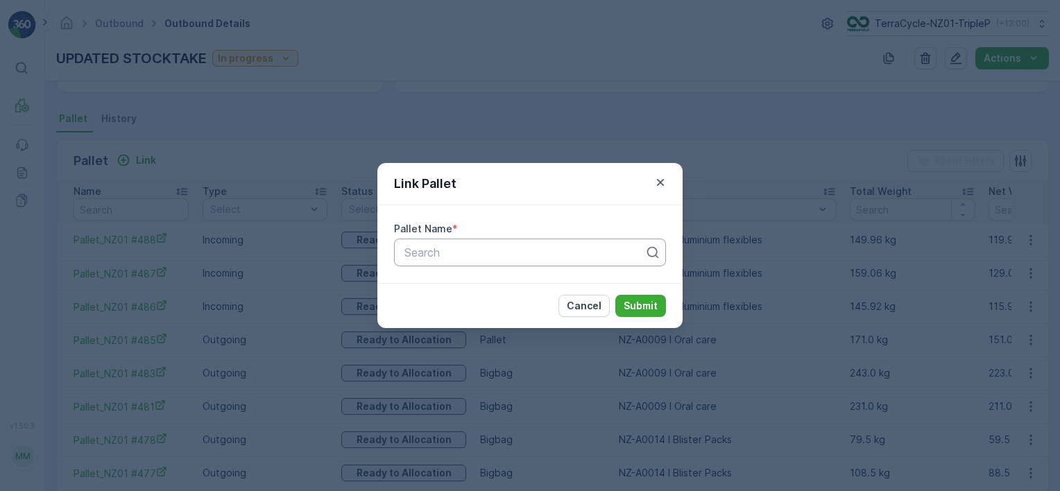
click at [418, 245] on div "Search" at bounding box center [524, 252] width 243 height 17
type input "2051"
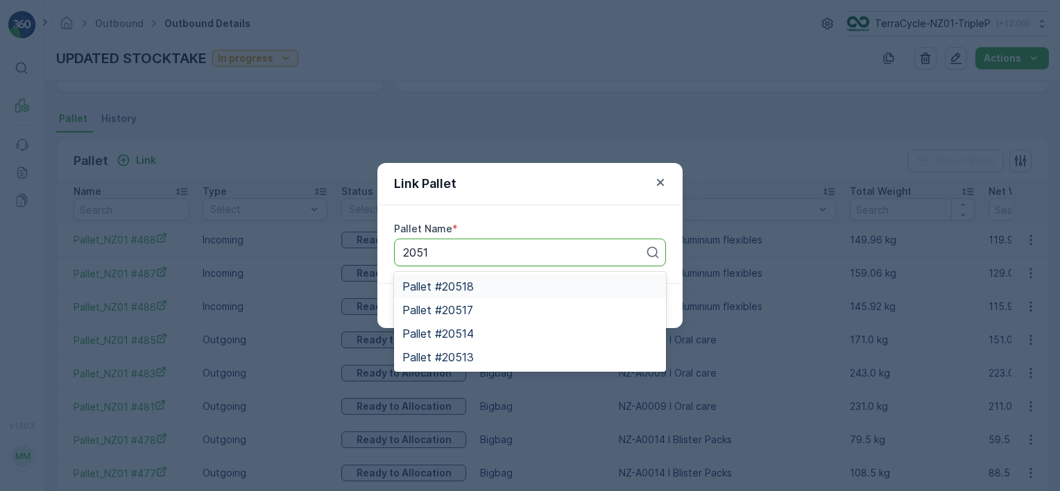
click at [463, 282] on span "Pallet #20518" at bounding box center [438, 286] width 71 height 12
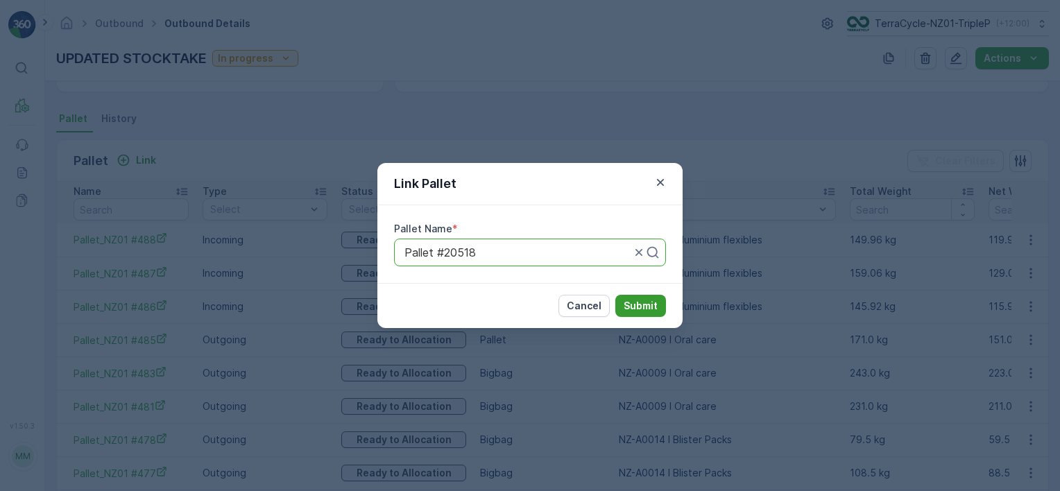
click at [641, 312] on p "Submit" at bounding box center [641, 306] width 34 height 14
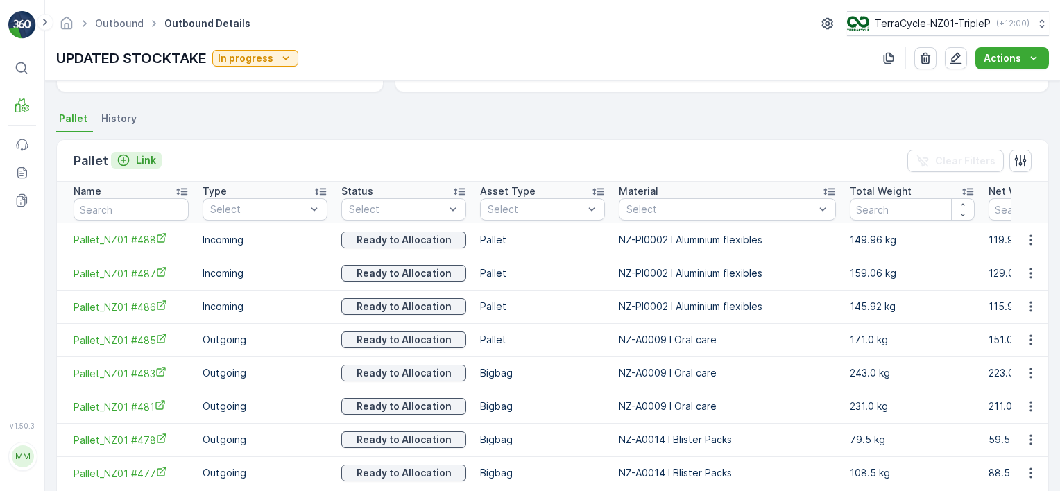
click at [144, 158] on p "Link" at bounding box center [146, 160] width 20 height 14
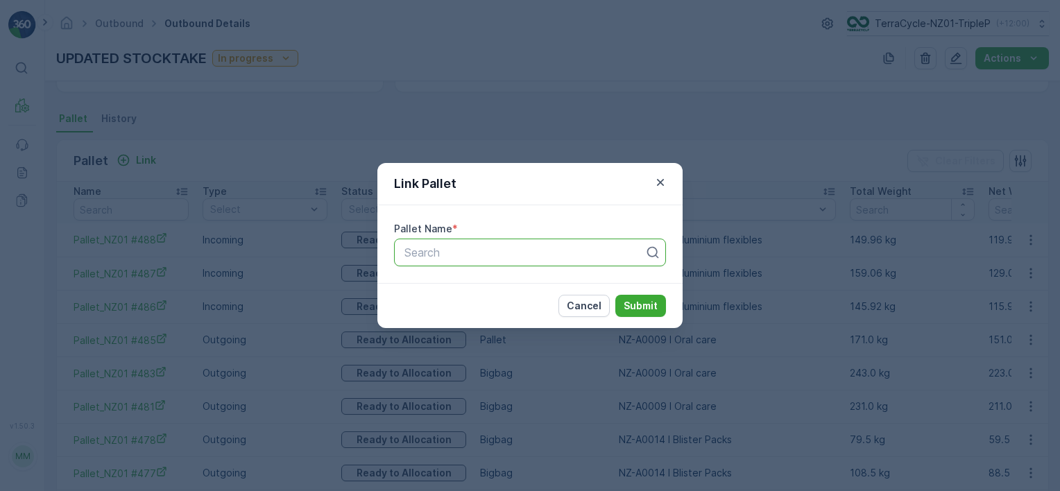
click at [484, 253] on div at bounding box center [524, 252] width 243 height 12
type input "2051"
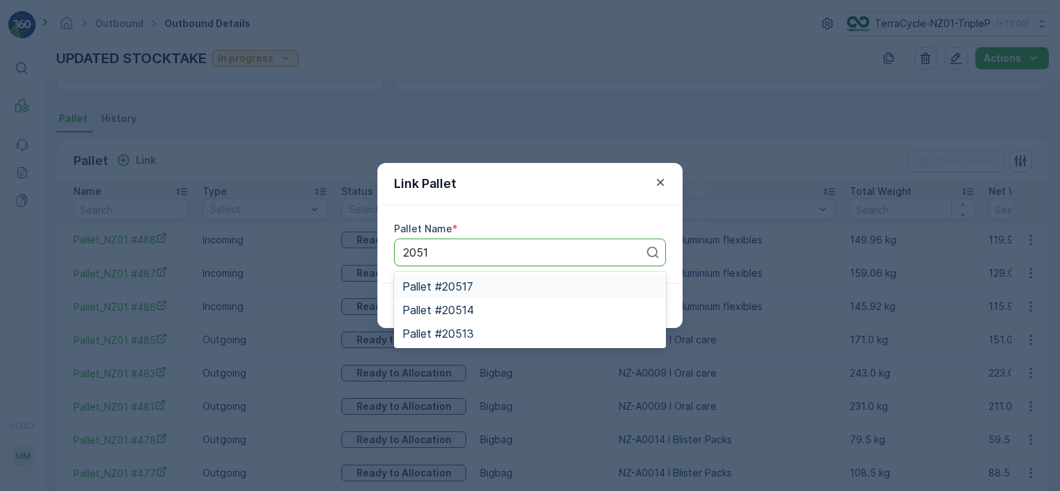
click at [494, 289] on div "Pallet #20517" at bounding box center [530, 286] width 255 height 12
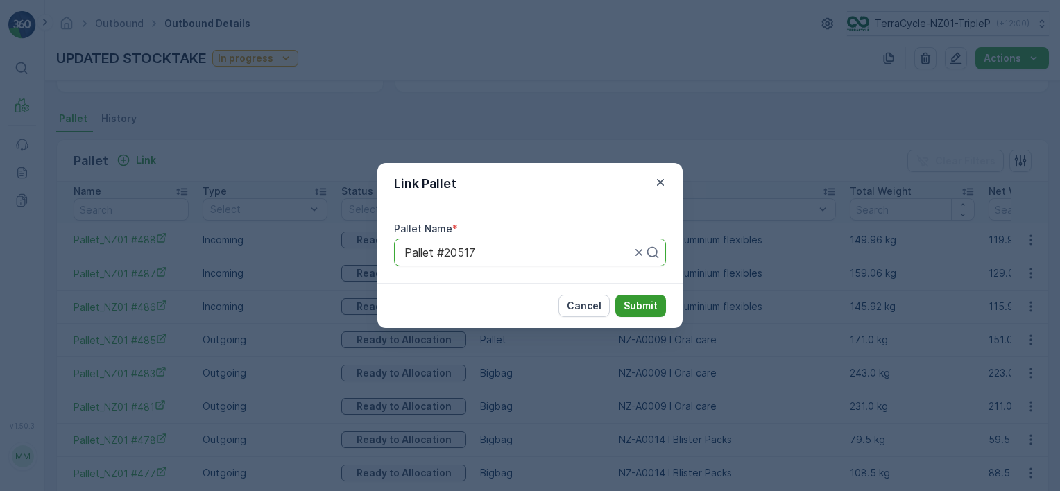
click at [643, 303] on p "Submit" at bounding box center [641, 306] width 34 height 14
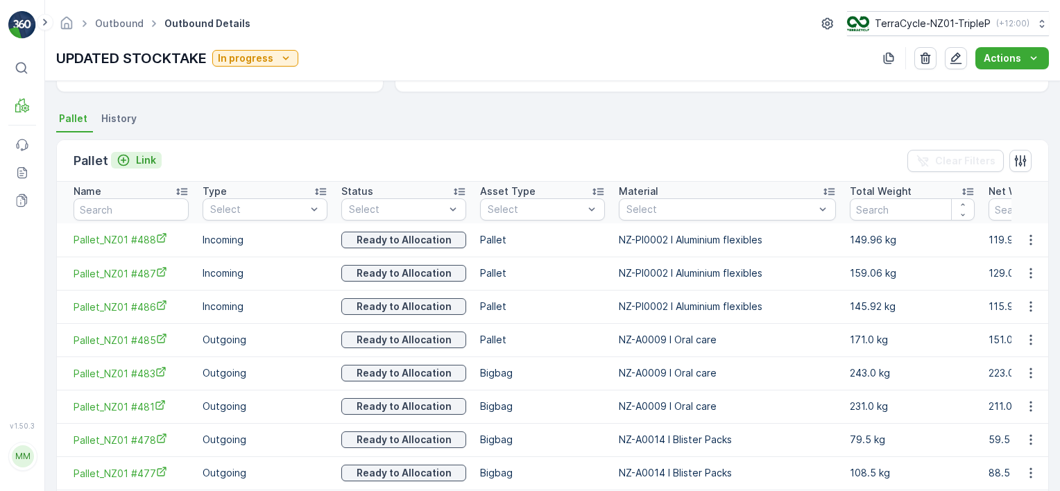
click at [121, 158] on icon "Link" at bounding box center [124, 161] width 12 height 12
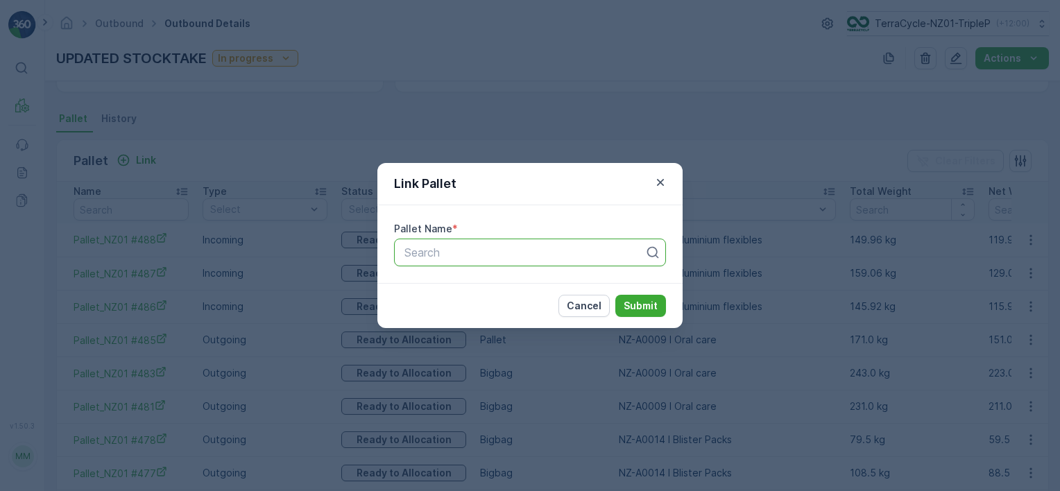
click at [522, 250] on div at bounding box center [524, 252] width 243 height 12
type input "2051"
click at [573, 278] on div "Pallet #20514" at bounding box center [530, 287] width 272 height 24
click at [649, 305] on p "Submit" at bounding box center [641, 306] width 34 height 14
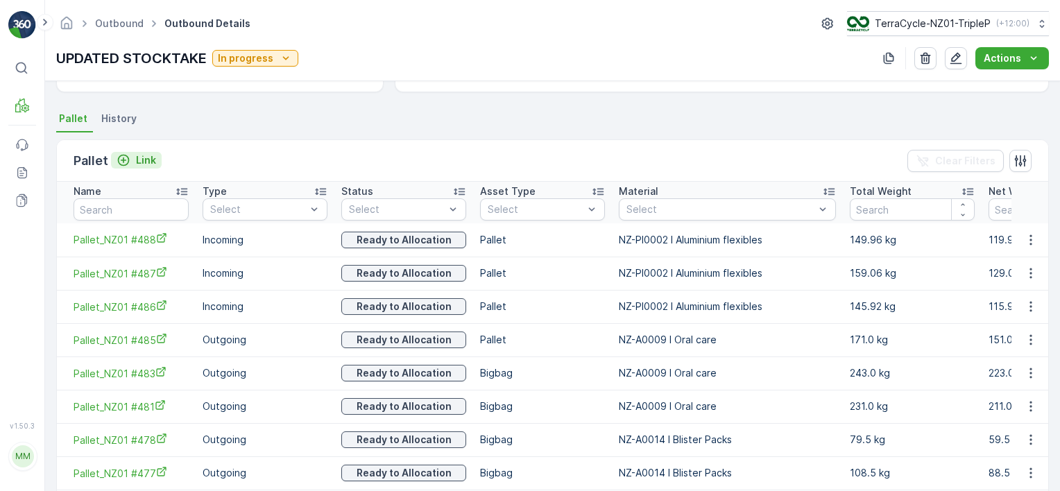
click at [142, 155] on p "Link" at bounding box center [146, 160] width 20 height 14
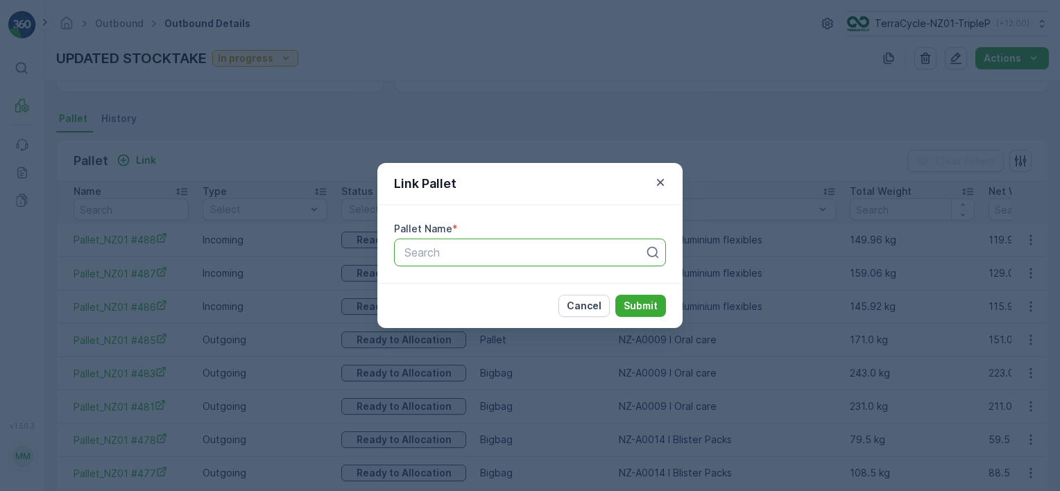
click at [483, 248] on div at bounding box center [524, 252] width 243 height 12
type input "2051"
click at [504, 284] on div "Pallet #20513" at bounding box center [530, 286] width 255 height 12
click at [647, 300] on p "Submit" at bounding box center [641, 306] width 34 height 14
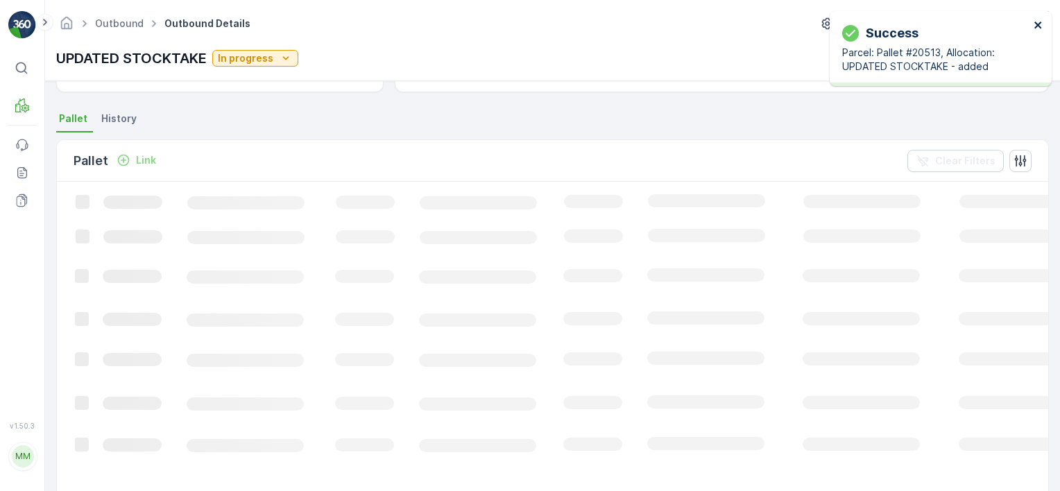
click at [1040, 22] on icon "close" at bounding box center [1038, 25] width 7 height 7
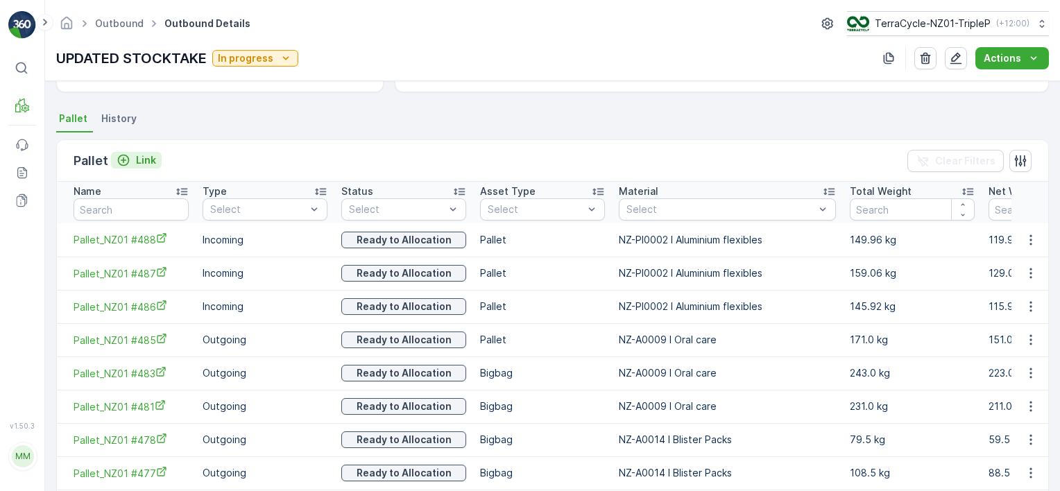
click at [150, 161] on p "Link" at bounding box center [146, 160] width 20 height 14
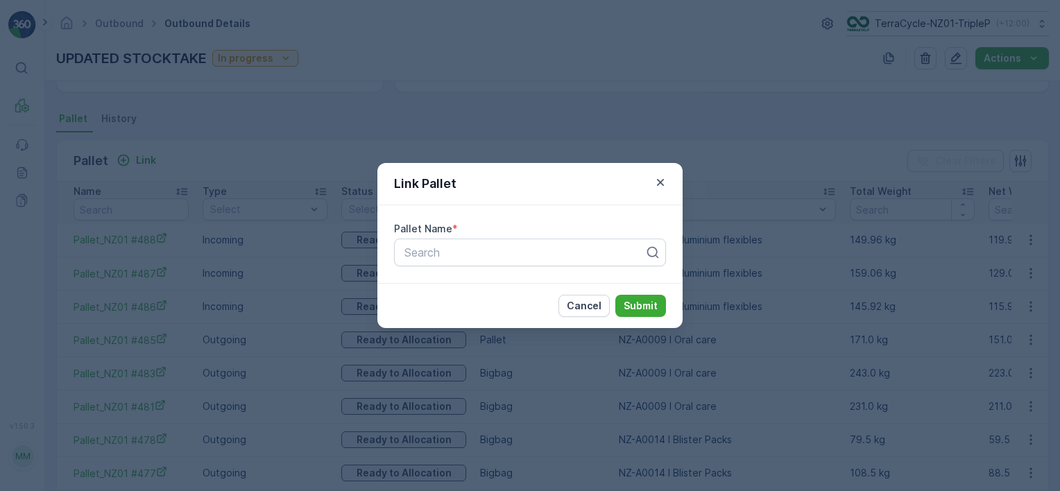
click at [564, 270] on div "Pallet Name * Search" at bounding box center [530, 244] width 305 height 78
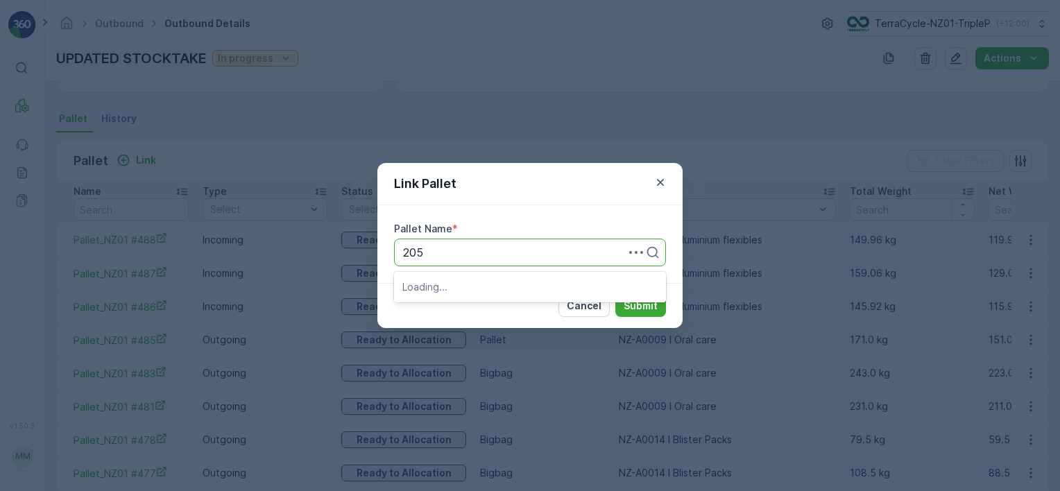
type input "2050"
click at [557, 279] on div "Pallet #20506" at bounding box center [530, 287] width 272 height 24
click at [651, 308] on p "Submit" at bounding box center [641, 306] width 34 height 14
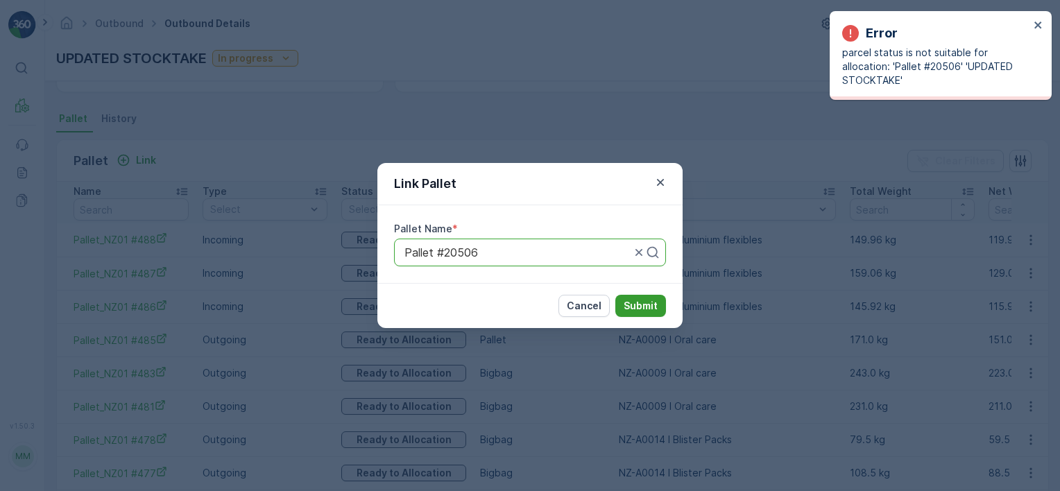
click at [644, 302] on p "Submit" at bounding box center [641, 306] width 34 height 14
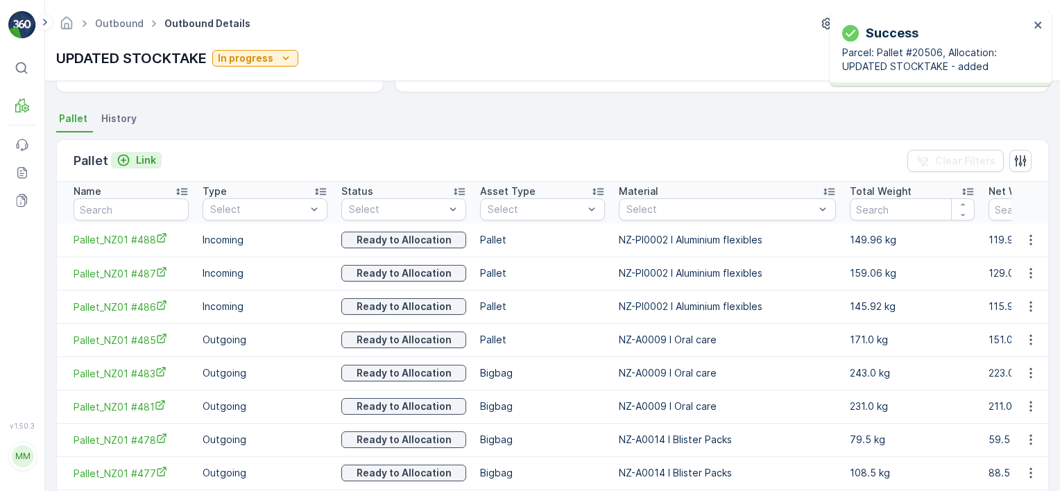
click at [147, 165] on p "Link" at bounding box center [146, 160] width 20 height 14
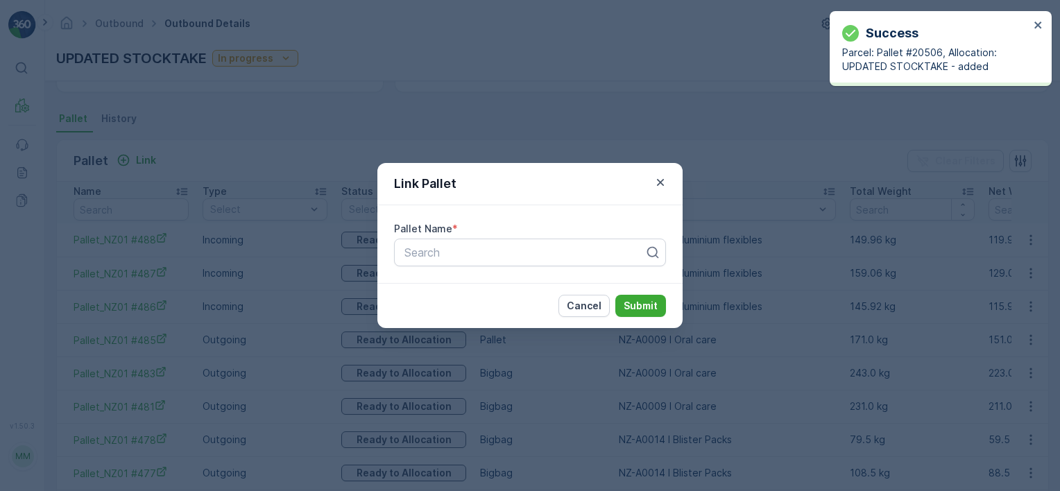
click at [527, 238] on div "Pallet Name * Search" at bounding box center [530, 244] width 272 height 44
click at [541, 257] on div at bounding box center [524, 252] width 243 height 12
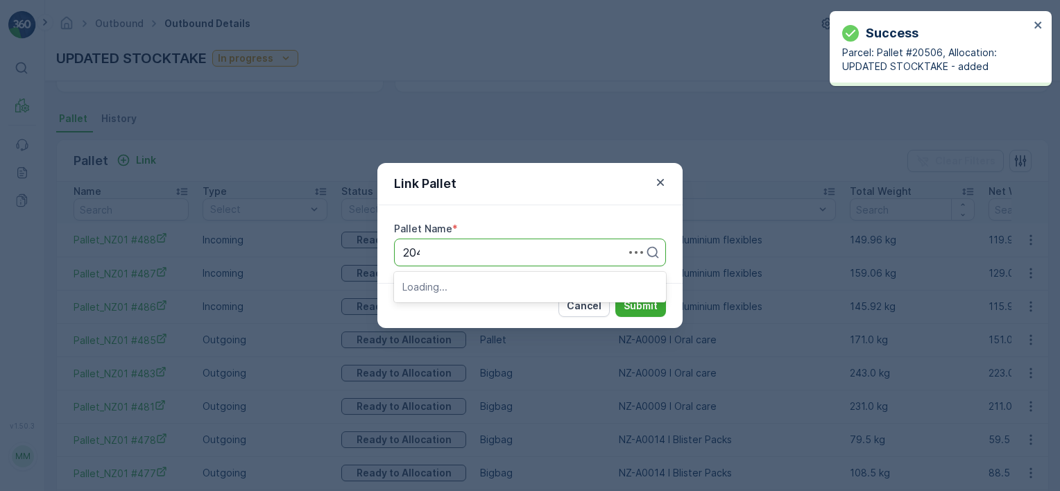
type input "2049"
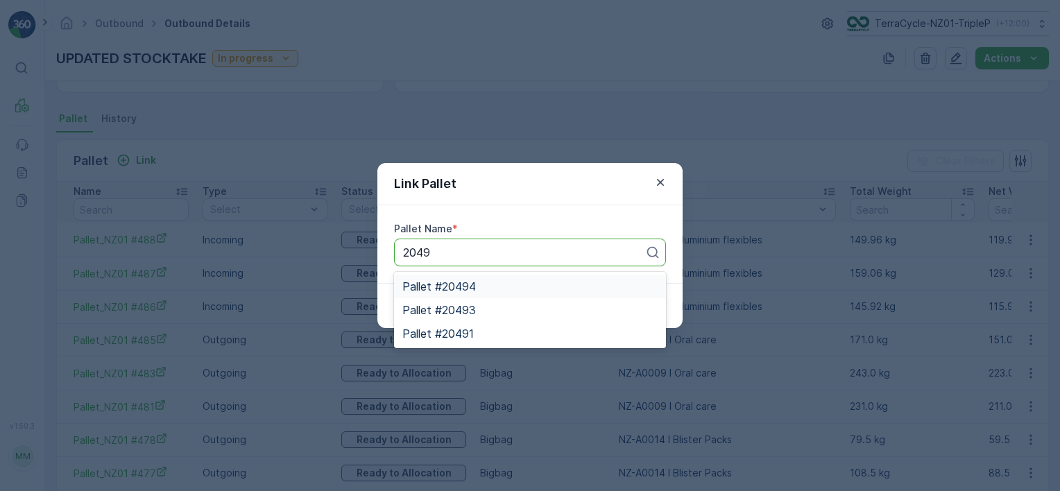
click at [514, 287] on div "Pallet #20494" at bounding box center [530, 286] width 255 height 12
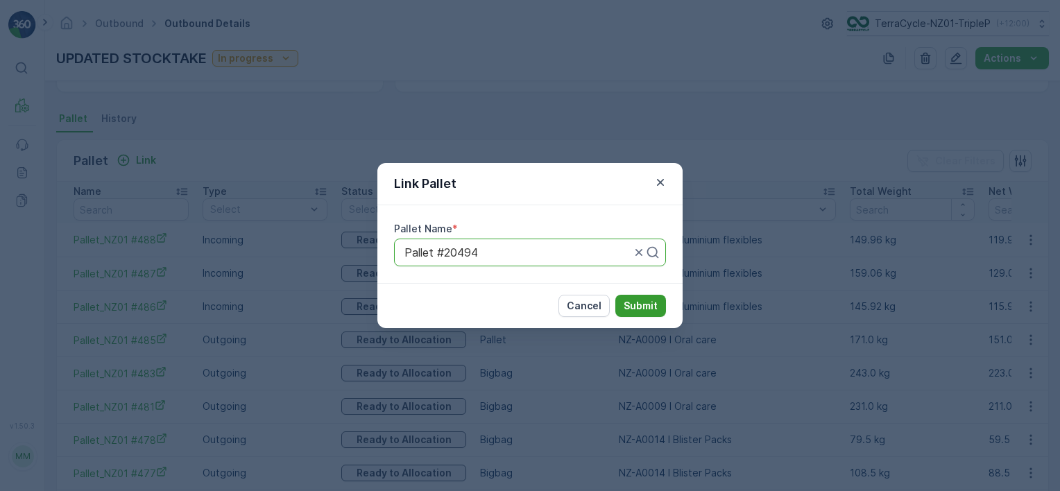
click at [629, 307] on p "Submit" at bounding box center [641, 306] width 34 height 14
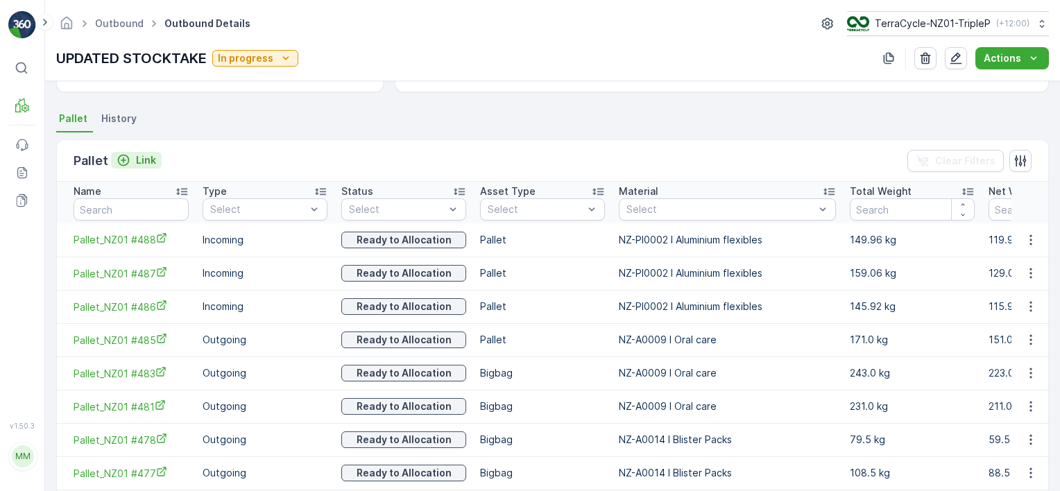
click at [142, 156] on p "Link" at bounding box center [146, 160] width 20 height 14
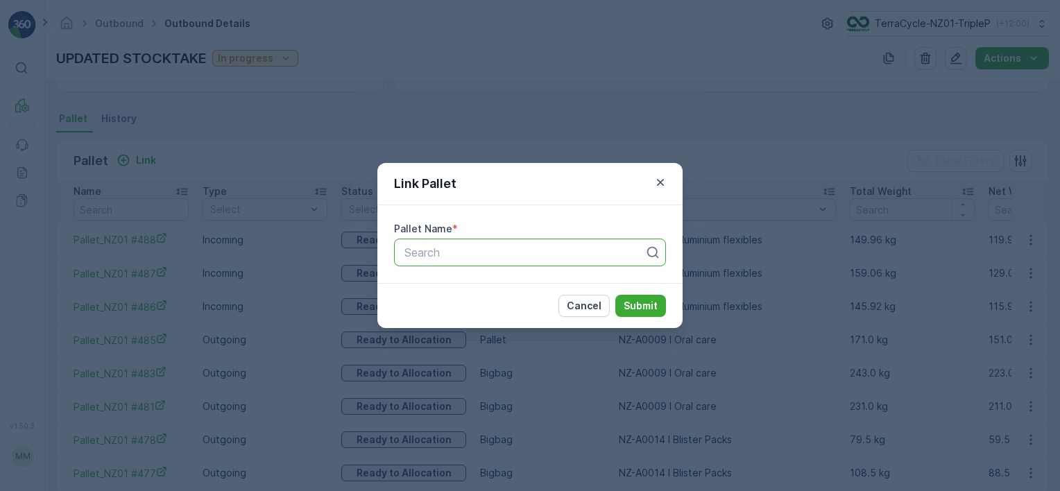
click at [433, 256] on div at bounding box center [524, 252] width 243 height 12
type input "2049"
click at [474, 289] on span "Pallet #20493" at bounding box center [440, 286] width 74 height 12
click at [632, 302] on p "Submit" at bounding box center [641, 306] width 34 height 14
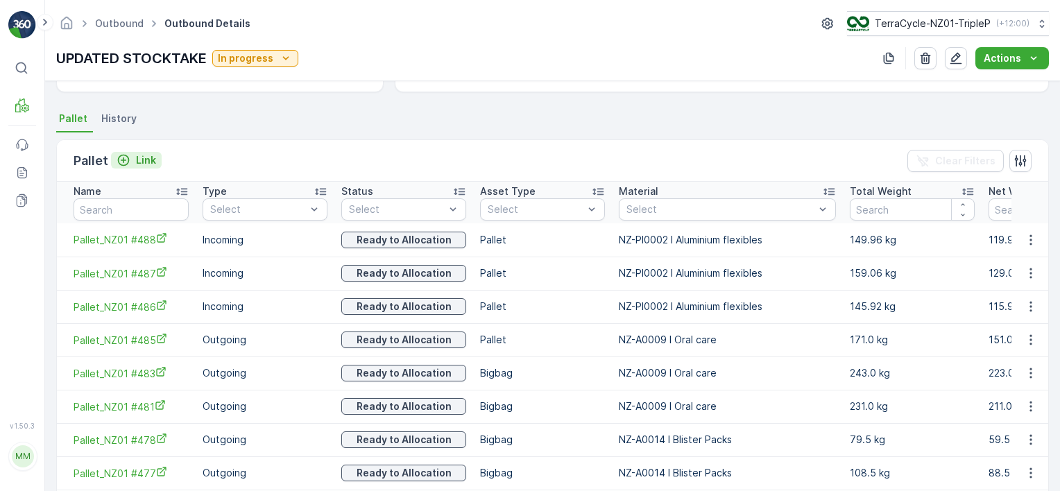
click at [142, 155] on p "Link" at bounding box center [146, 160] width 20 height 14
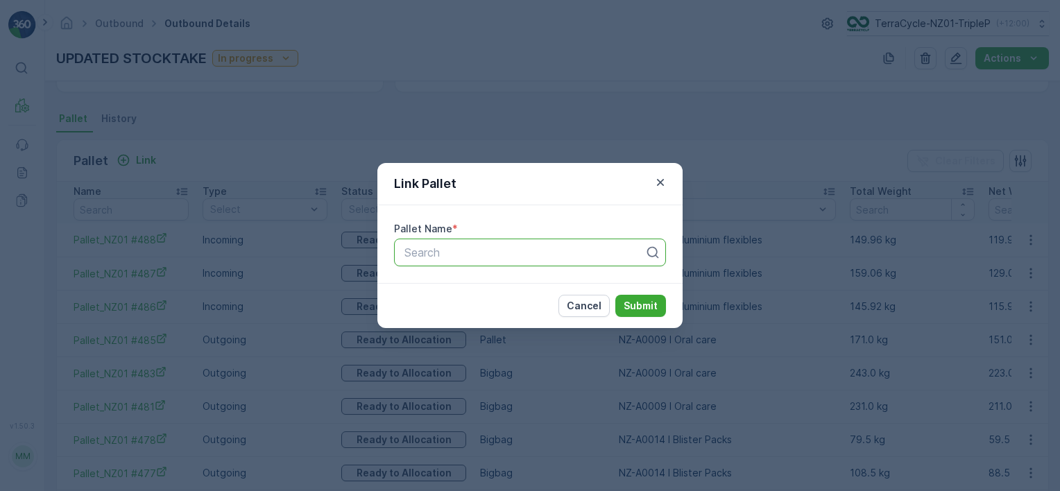
click at [453, 262] on div "Search" at bounding box center [530, 253] width 272 height 28
type input "2049"
click at [470, 284] on span "Pallet #20491" at bounding box center [438, 286] width 71 height 12
click at [640, 301] on p "Submit" at bounding box center [641, 306] width 34 height 14
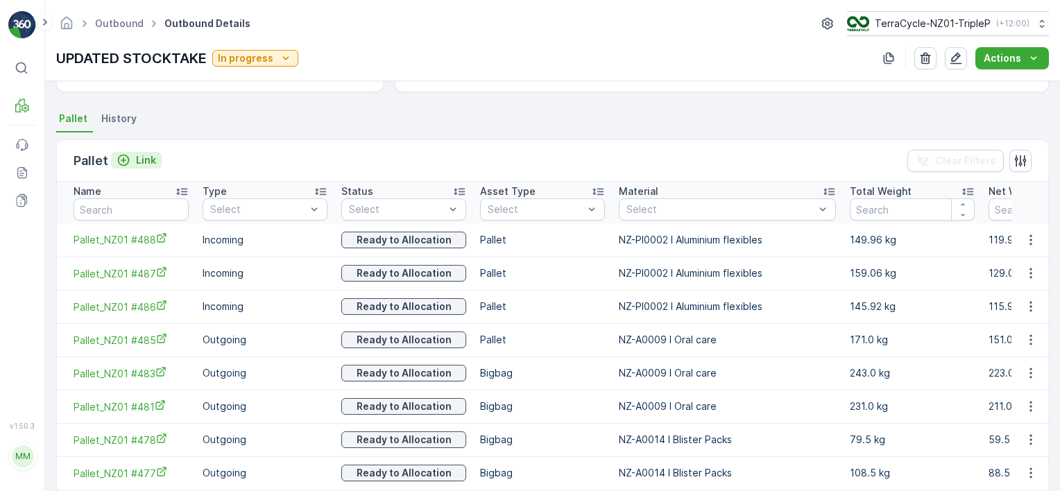
click at [138, 160] on p "Link" at bounding box center [146, 160] width 20 height 14
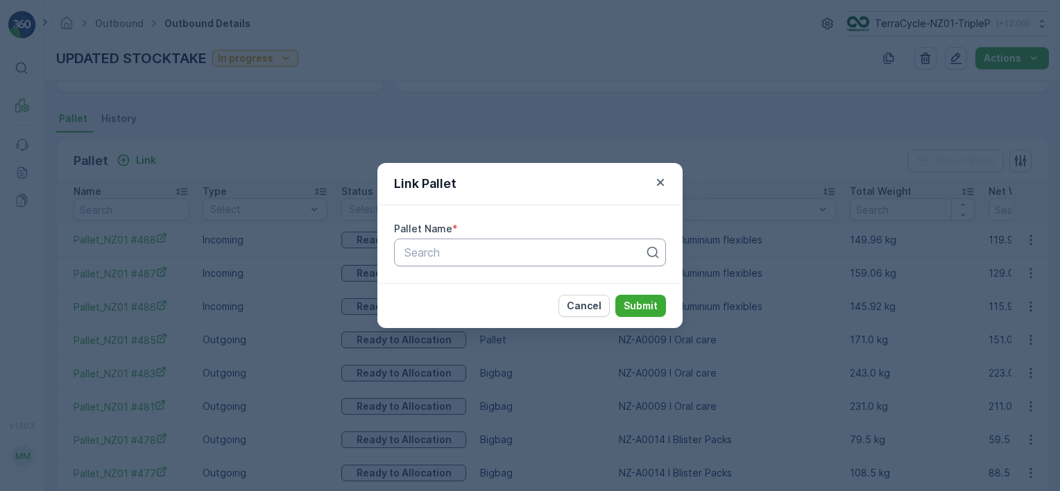
click at [459, 249] on div at bounding box center [524, 252] width 243 height 12
type input "2048"
click at [496, 297] on div "Pallet #20482" at bounding box center [530, 287] width 272 height 24
click at [641, 310] on p "Submit" at bounding box center [641, 306] width 34 height 14
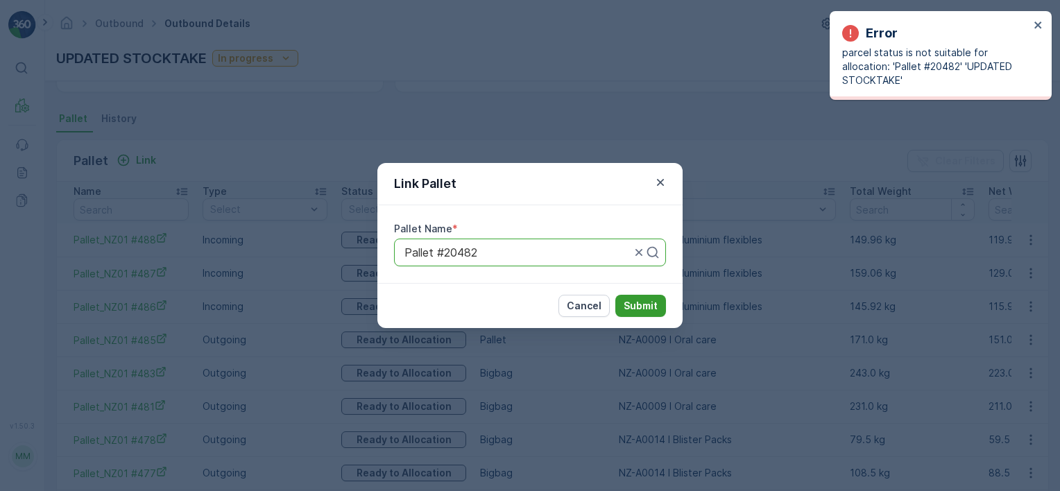
click at [642, 309] on p "Submit" at bounding box center [641, 306] width 34 height 14
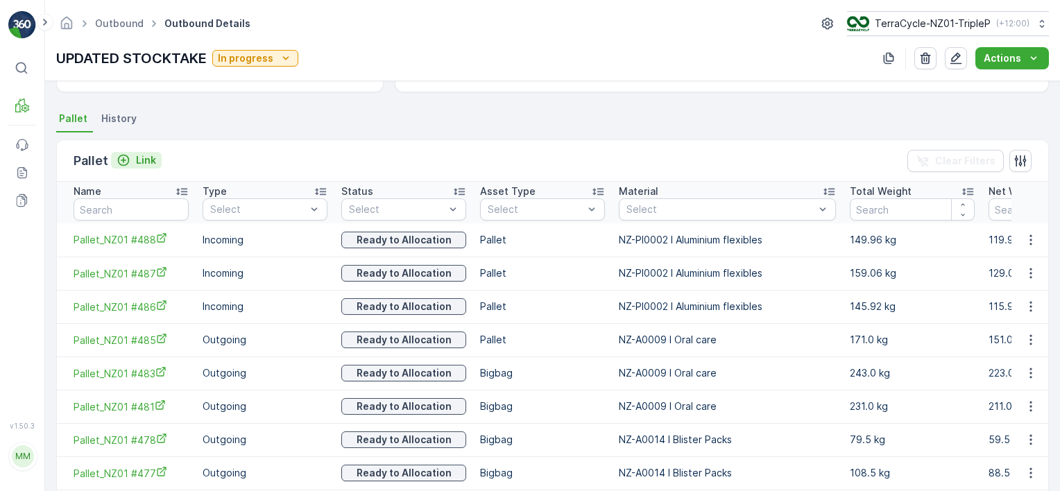
click at [149, 164] on p "Link" at bounding box center [146, 160] width 20 height 14
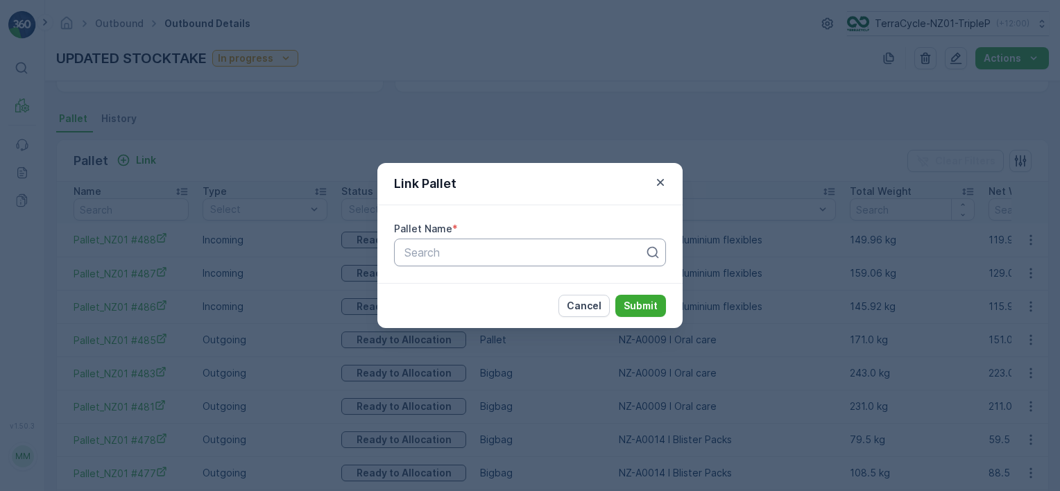
click at [523, 249] on div at bounding box center [524, 252] width 243 height 12
type input "2047"
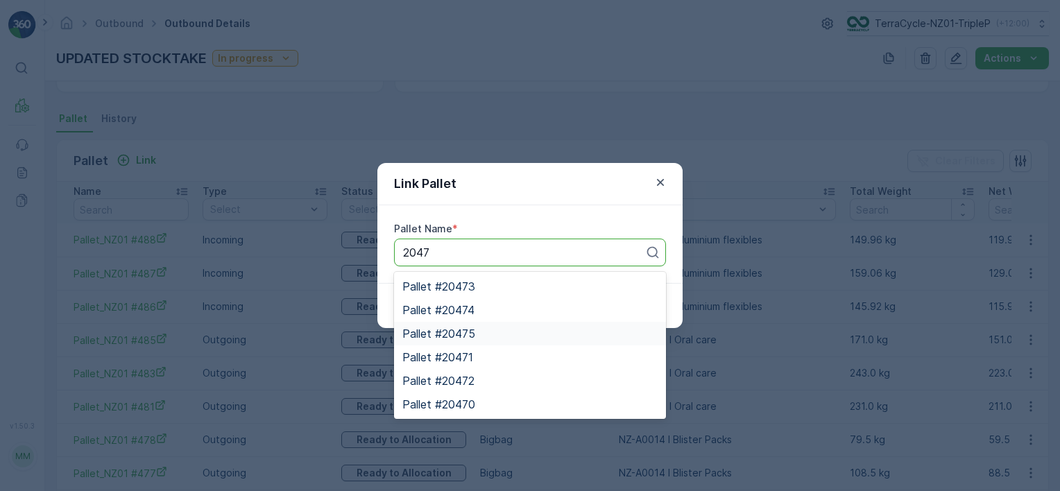
click at [499, 330] on div "Pallet #20475" at bounding box center [530, 334] width 255 height 12
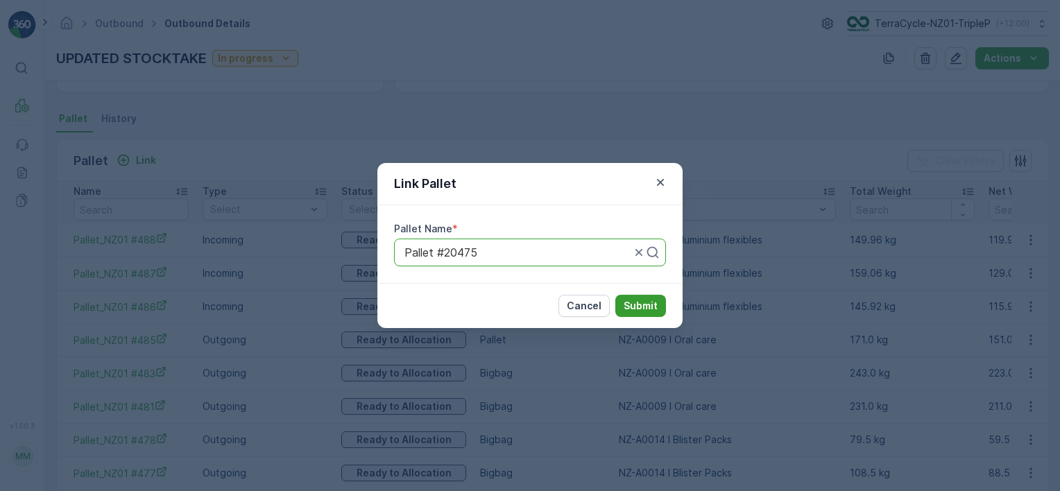
click at [636, 303] on p "Submit" at bounding box center [641, 306] width 34 height 14
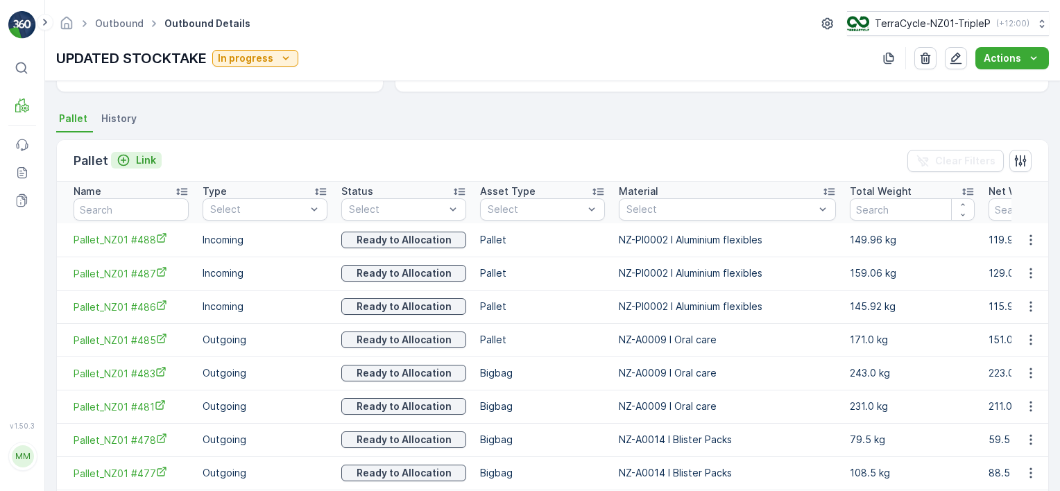
click at [141, 158] on p "Link" at bounding box center [146, 160] width 20 height 14
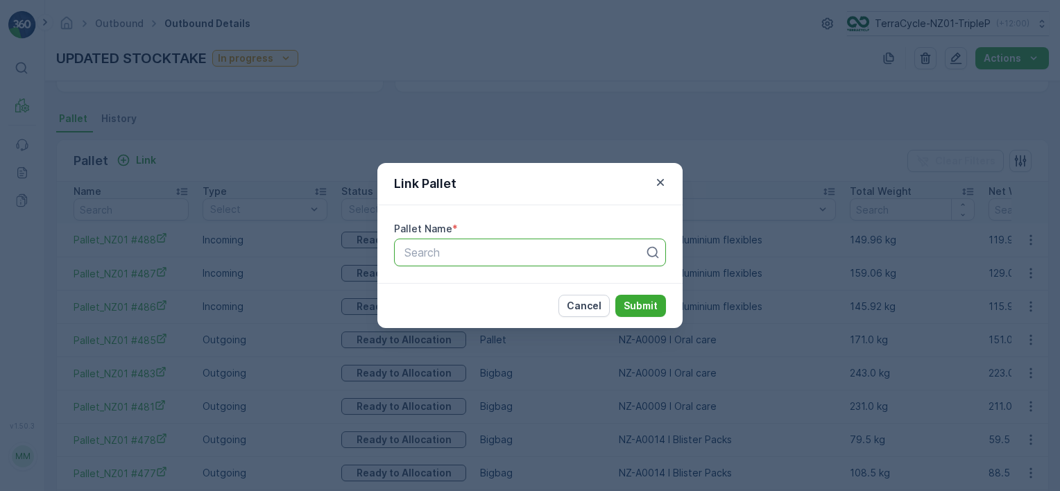
click at [455, 247] on div at bounding box center [524, 252] width 243 height 12
type input "2047"
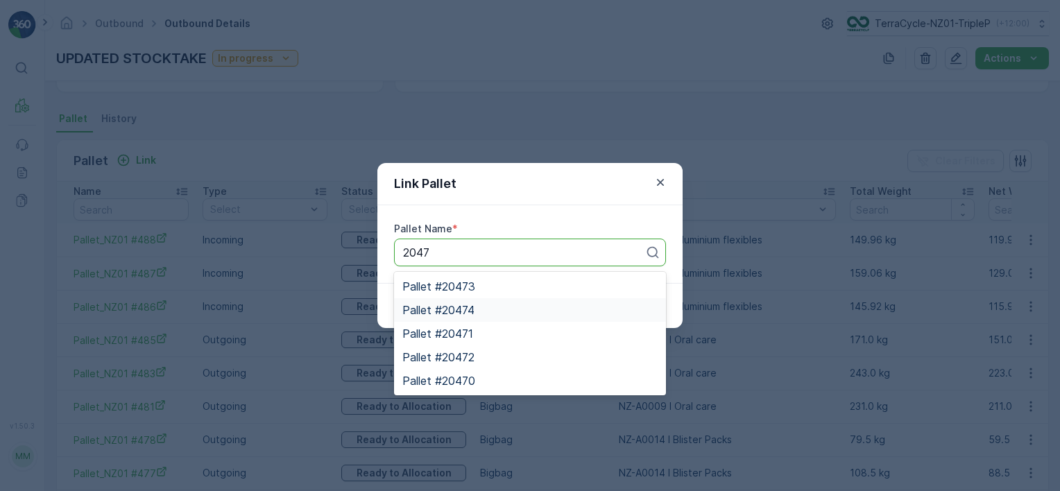
click at [502, 310] on div "Pallet #20474" at bounding box center [530, 310] width 255 height 12
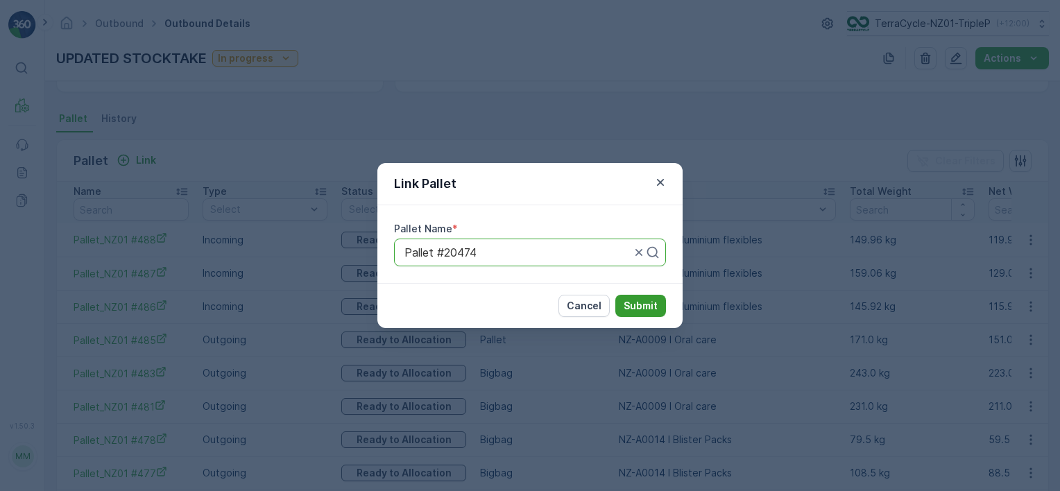
click at [638, 307] on p "Submit" at bounding box center [641, 306] width 34 height 14
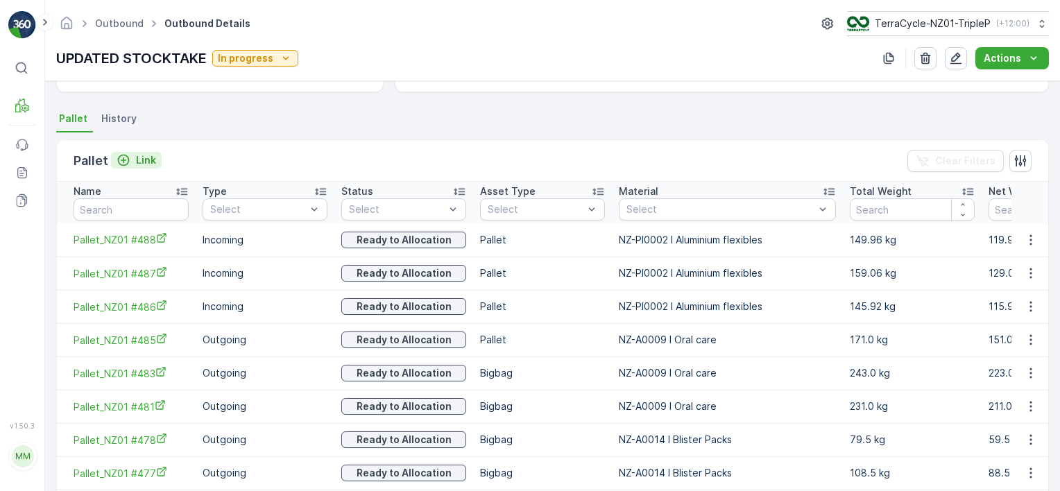
click at [136, 159] on p "Link" at bounding box center [146, 160] width 20 height 14
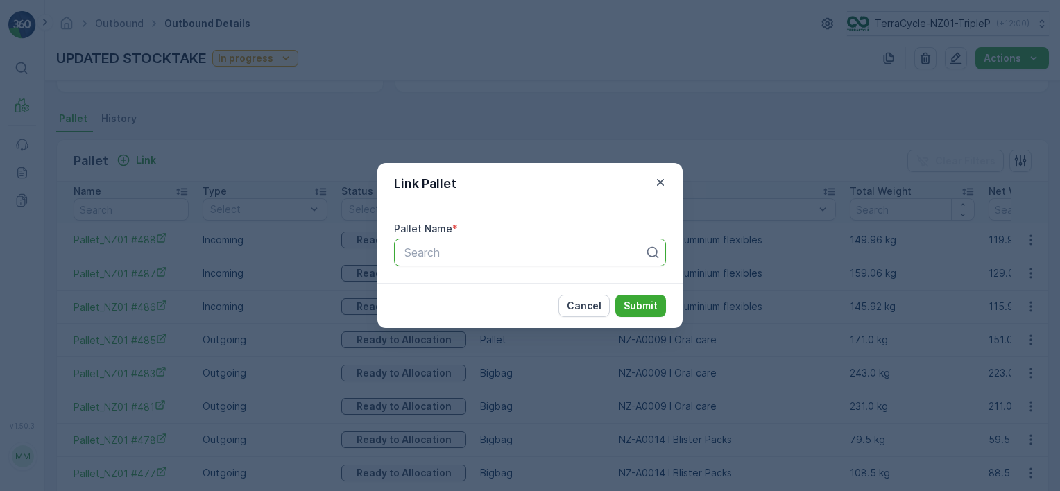
click at [459, 251] on div at bounding box center [524, 252] width 243 height 12
type input "2047"
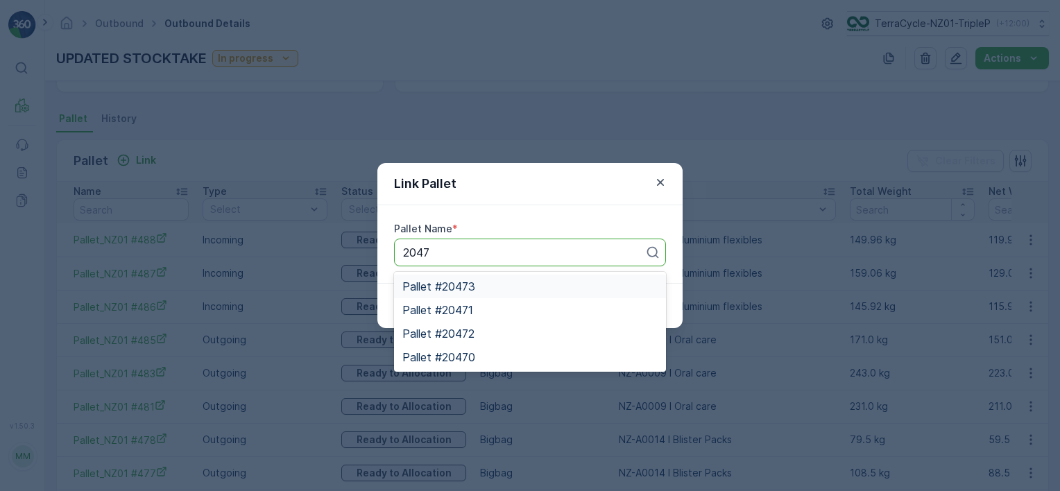
click at [461, 285] on span "Pallet #20473" at bounding box center [439, 286] width 73 height 12
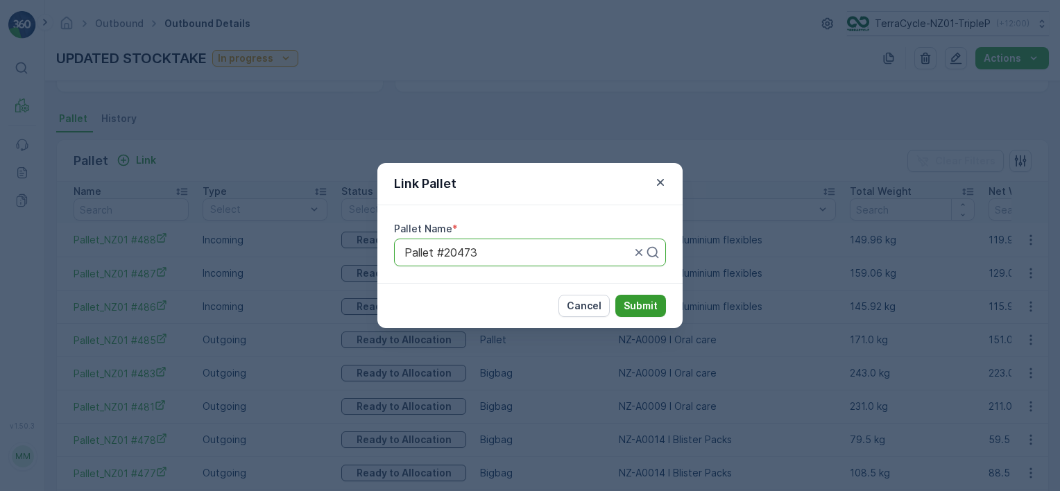
click at [635, 302] on p "Submit" at bounding box center [641, 306] width 34 height 14
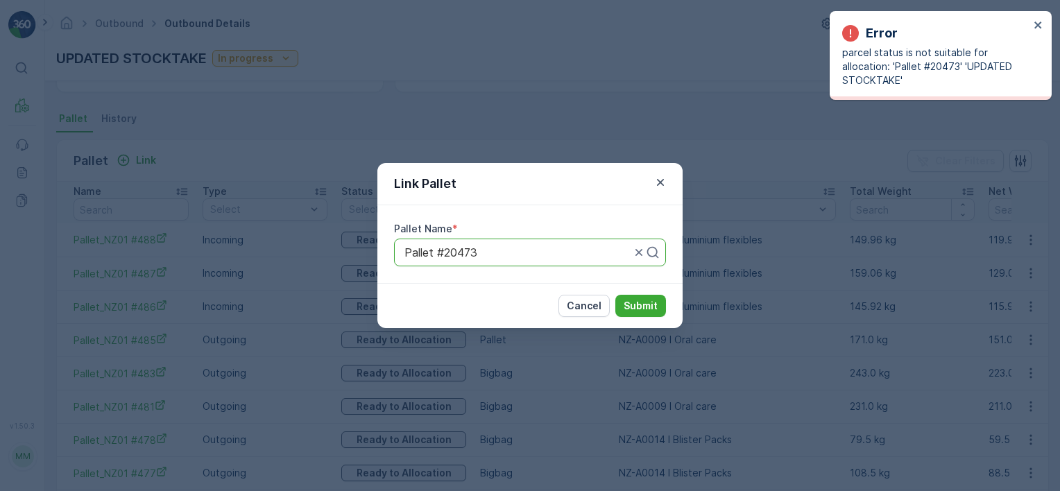
click at [509, 253] on div at bounding box center [517, 252] width 229 height 12
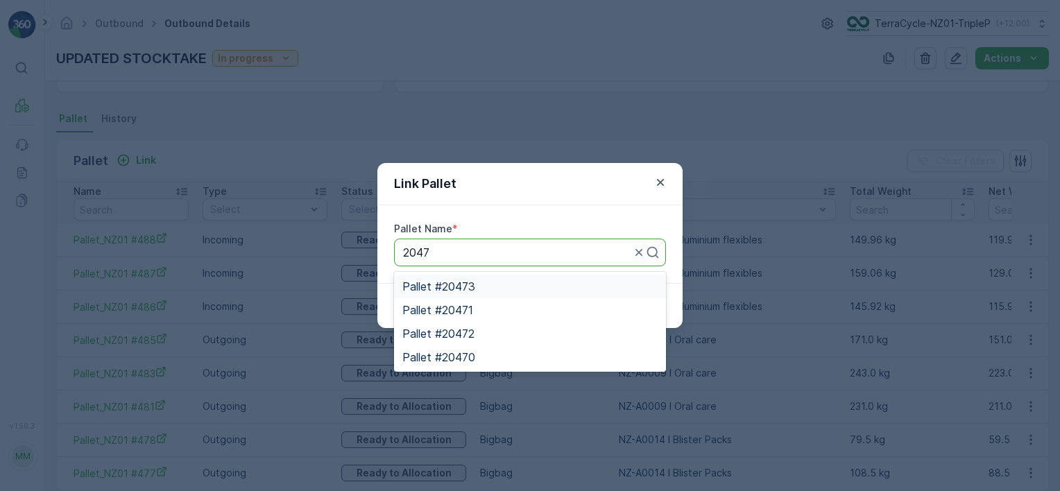
type input "2047"
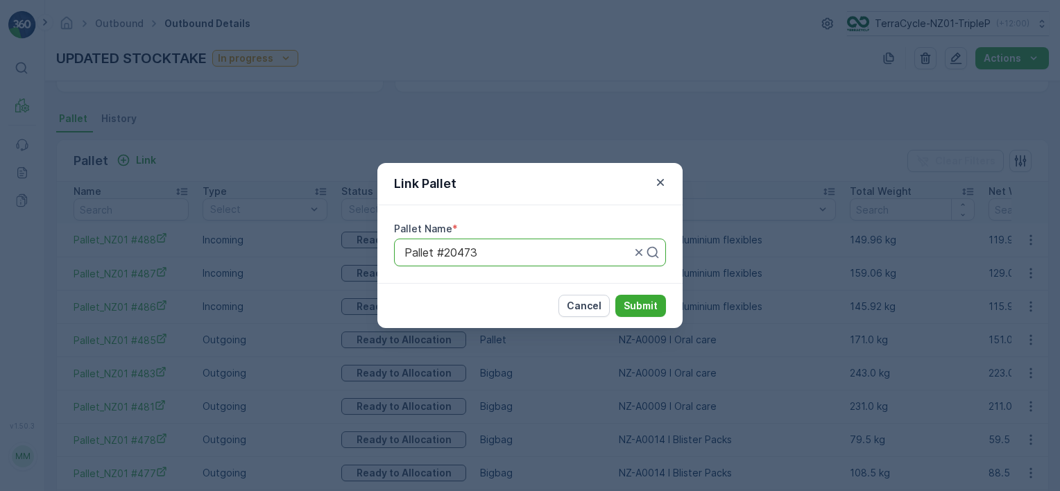
click at [530, 257] on div at bounding box center [517, 252] width 229 height 12
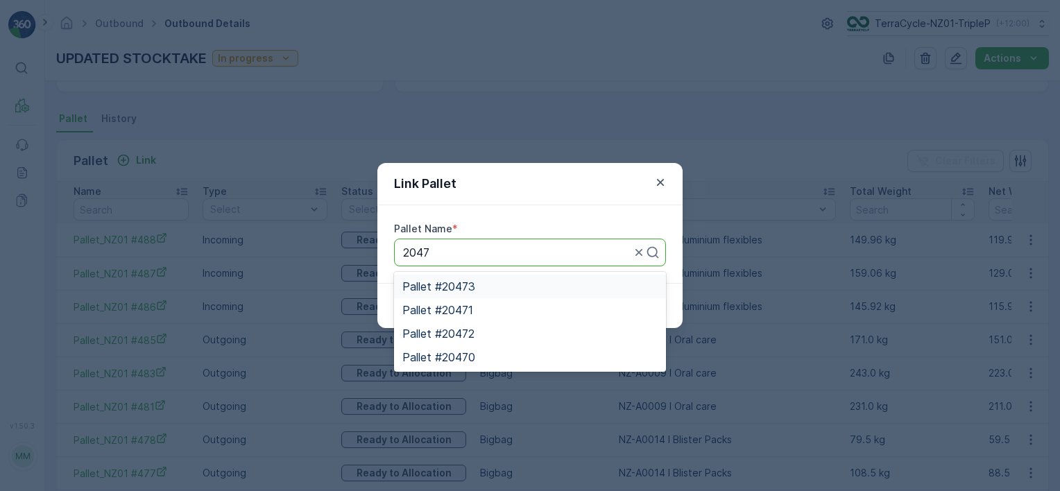
type input "2047"
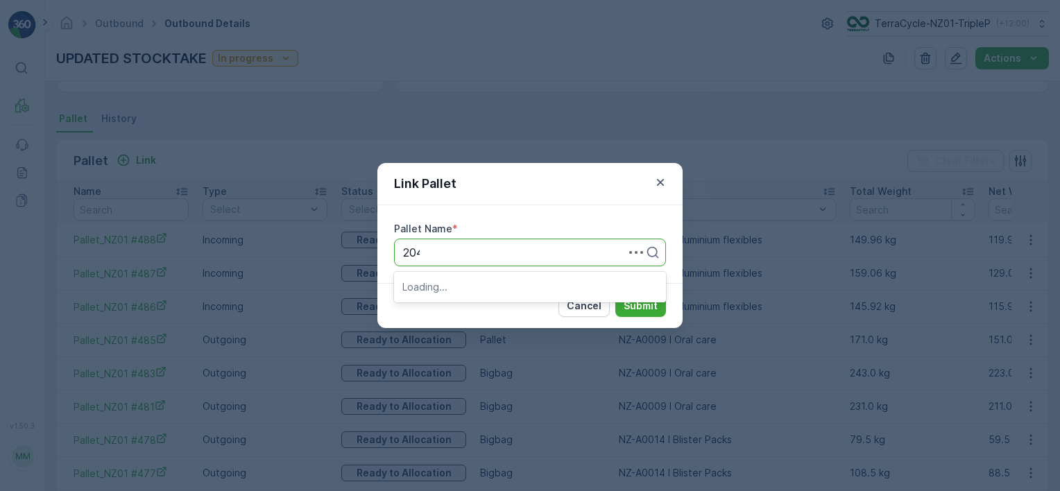
type input "2046"
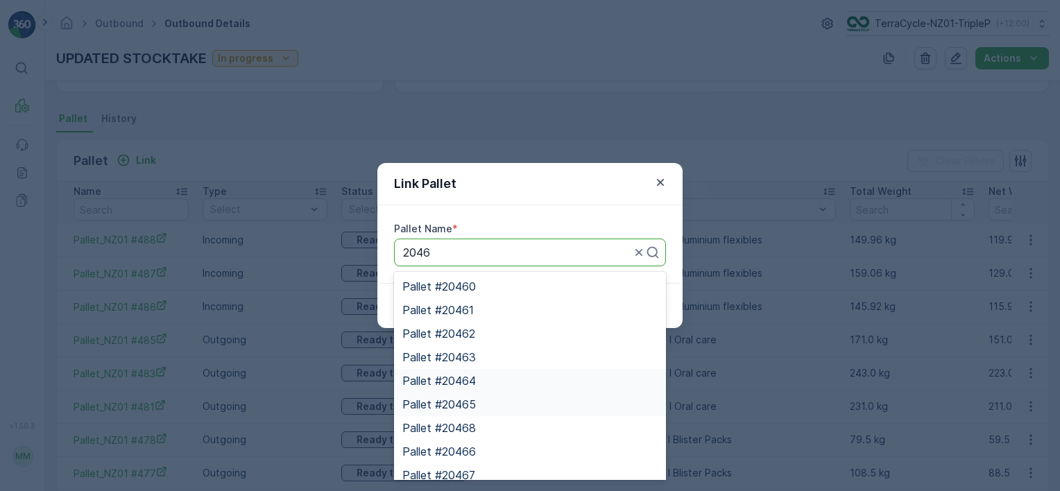
scroll to position [33, 0]
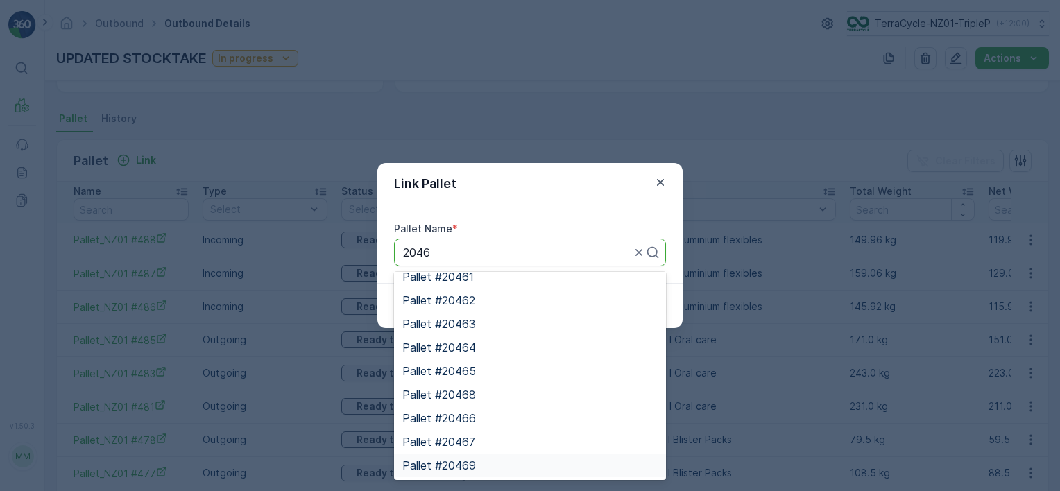
click at [489, 466] on div "Pallet #20469" at bounding box center [530, 465] width 255 height 12
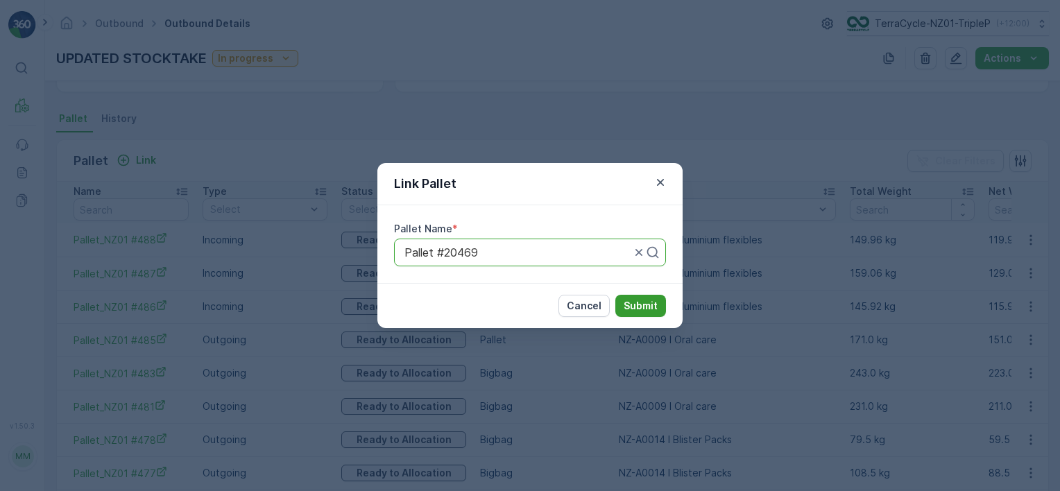
click at [643, 311] on p "Submit" at bounding box center [641, 306] width 34 height 14
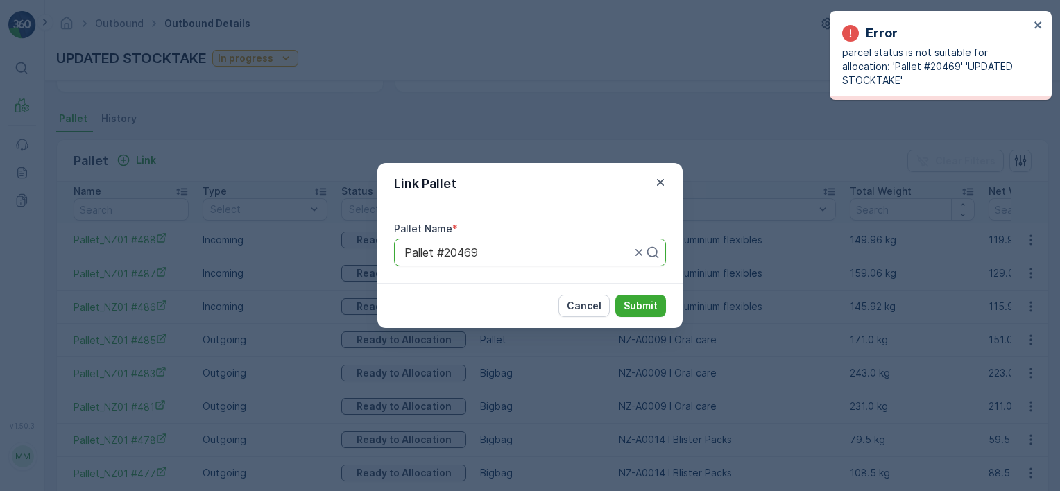
click at [512, 254] on div at bounding box center [517, 252] width 229 height 12
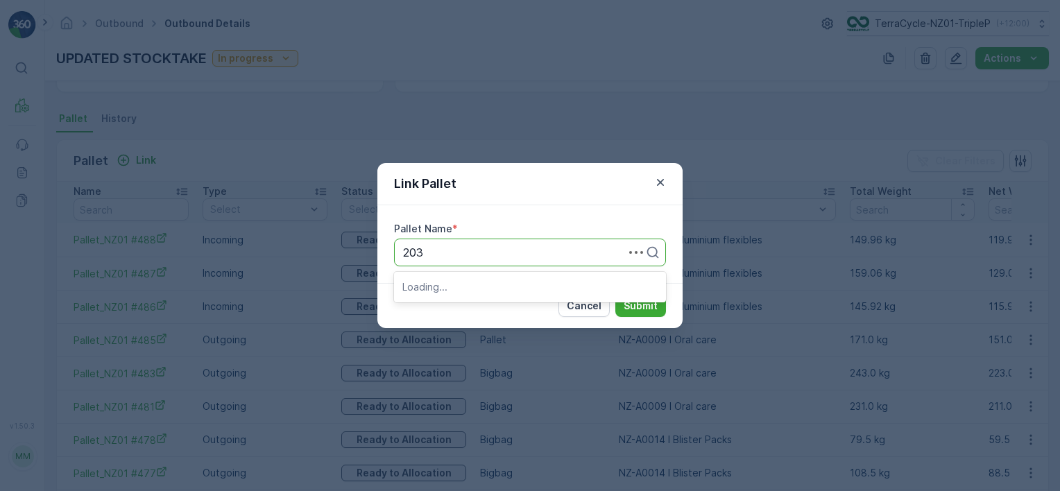
type input "2038"
click at [521, 287] on div "Pallet #20386" at bounding box center [530, 286] width 255 height 12
click at [634, 300] on p "Submit" at bounding box center [641, 306] width 34 height 14
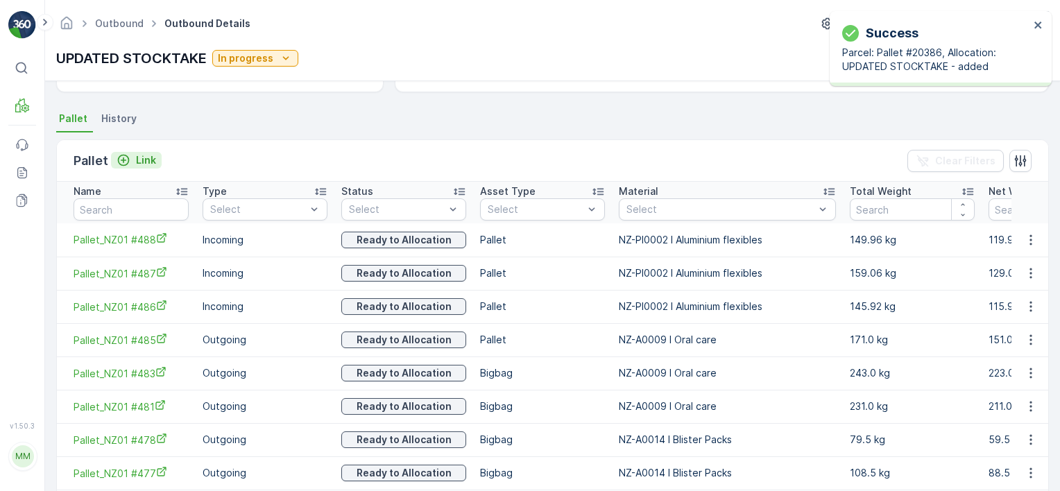
click at [155, 158] on button "Link" at bounding box center [136, 160] width 51 height 17
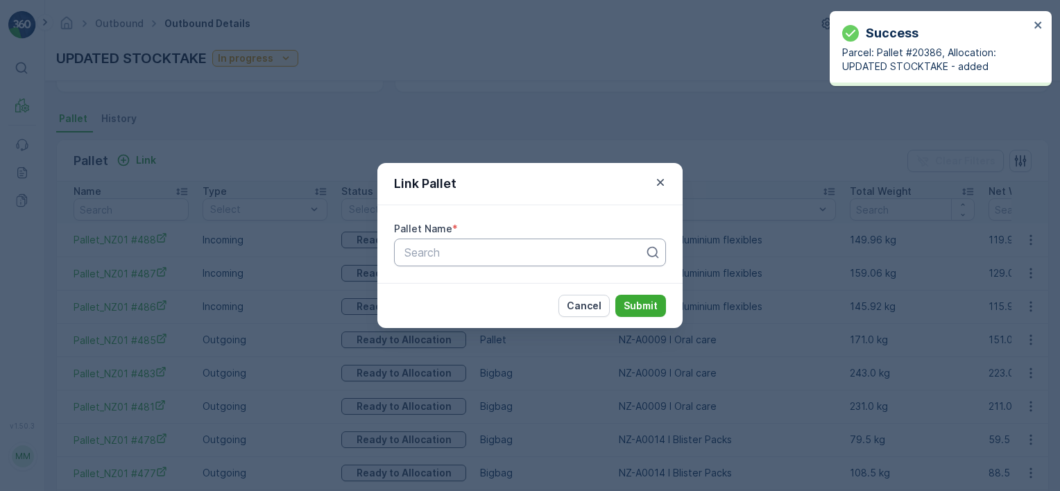
click at [604, 247] on div at bounding box center [524, 252] width 243 height 12
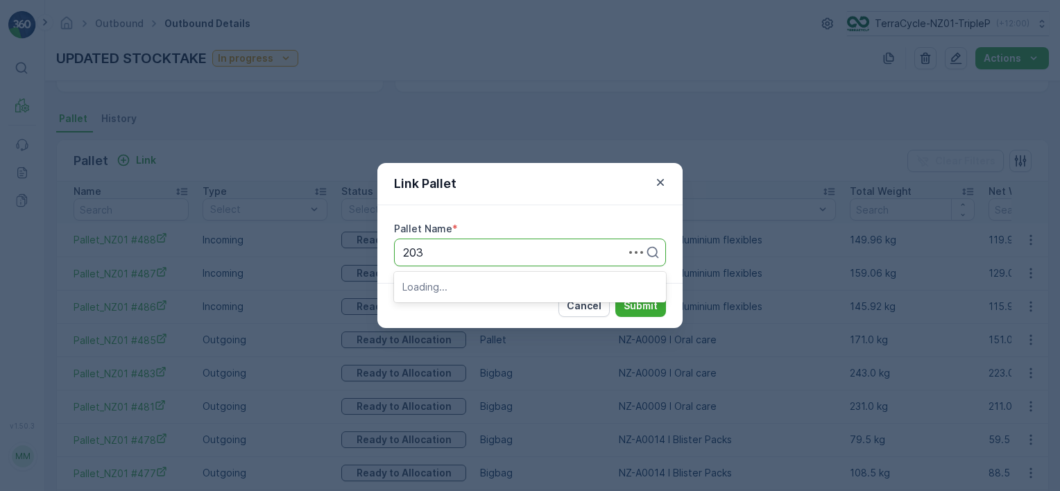
type input "2037"
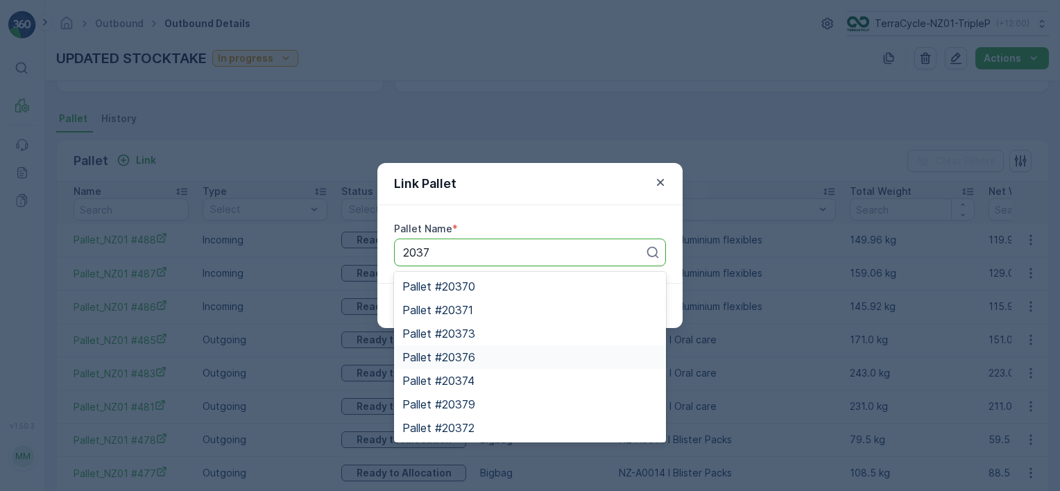
click at [505, 358] on div "Pallet #20376" at bounding box center [530, 357] width 255 height 12
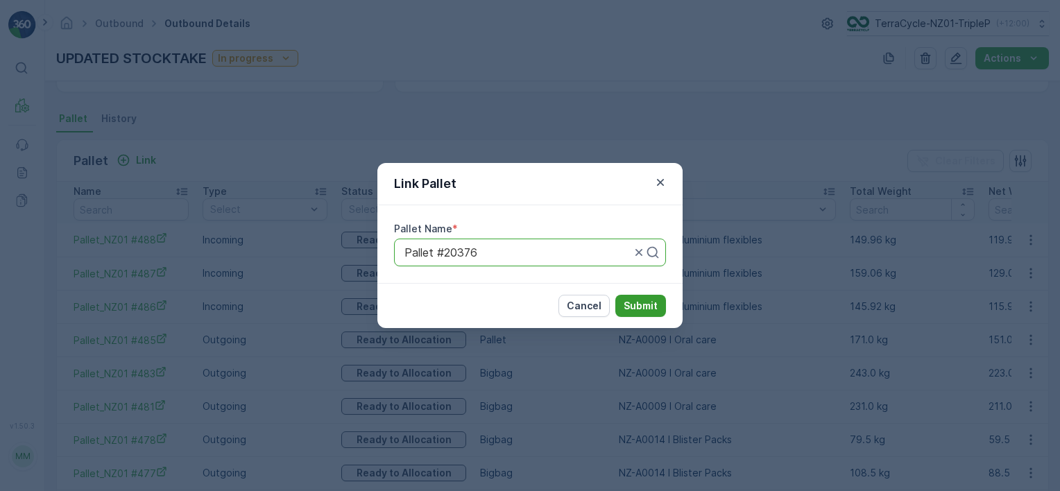
click at [636, 315] on button "Submit" at bounding box center [641, 306] width 51 height 22
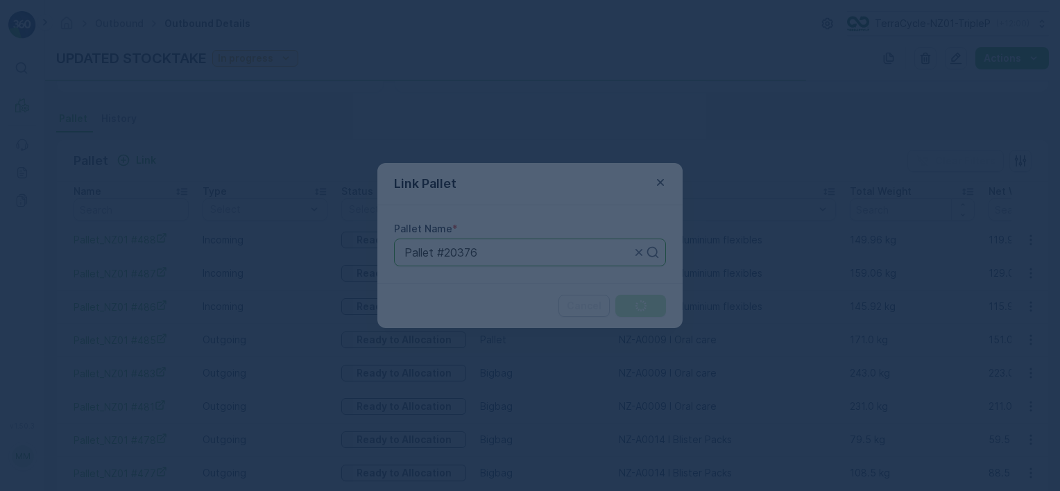
click at [640, 307] on div at bounding box center [530, 245] width 1060 height 491
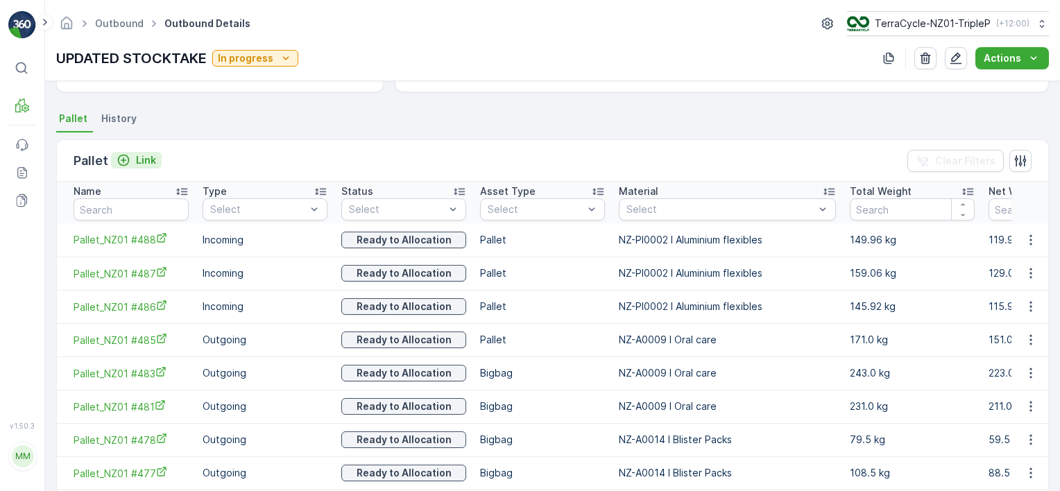
click at [142, 158] on p "Link" at bounding box center [146, 160] width 20 height 14
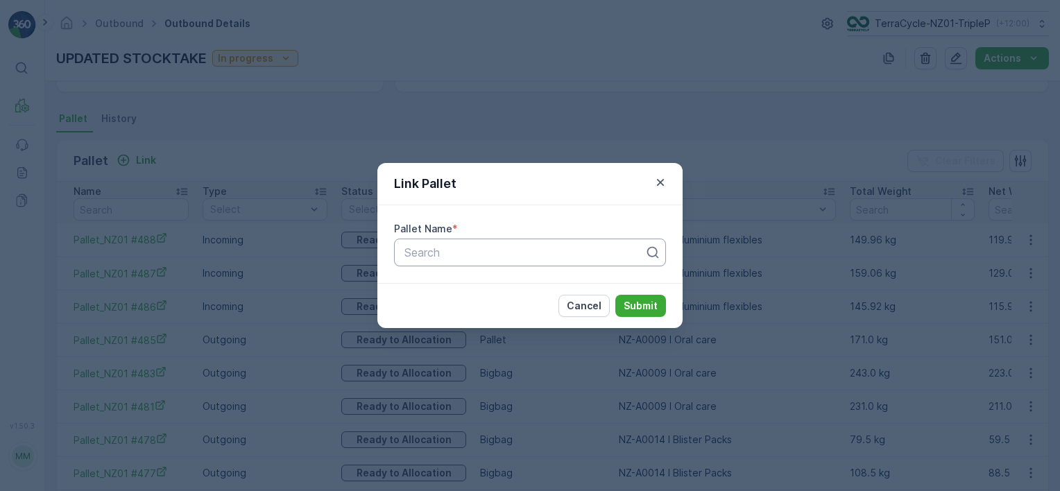
click at [420, 246] on div at bounding box center [524, 252] width 243 height 12
type input "2037"
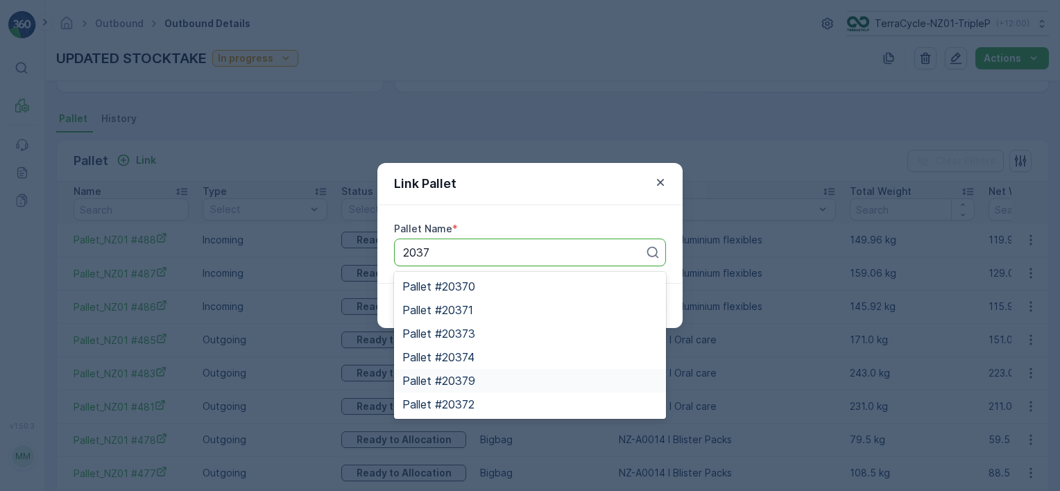
click at [522, 375] on div "Pallet #20379" at bounding box center [530, 381] width 255 height 12
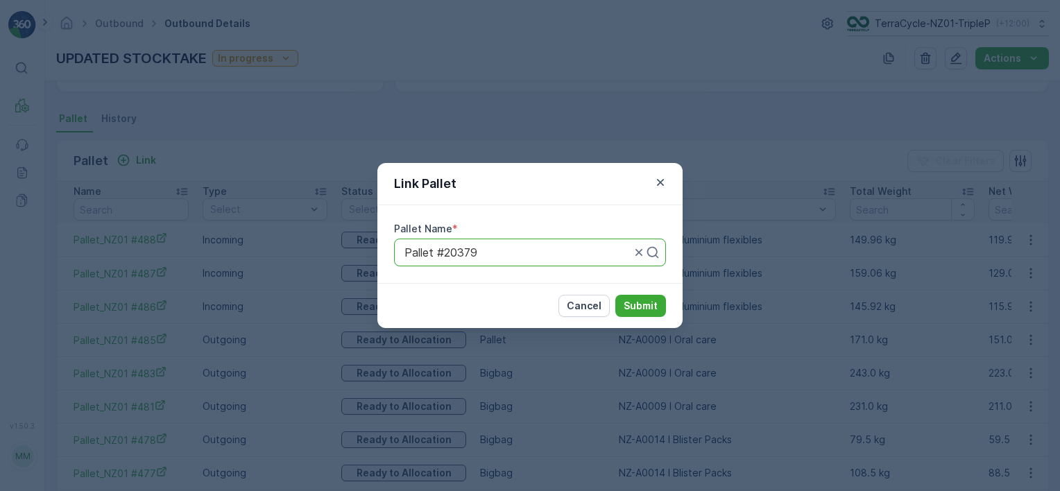
click at [632, 293] on div "Cancel Submit" at bounding box center [530, 305] width 305 height 45
click at [638, 305] on p "Submit" at bounding box center [641, 306] width 34 height 14
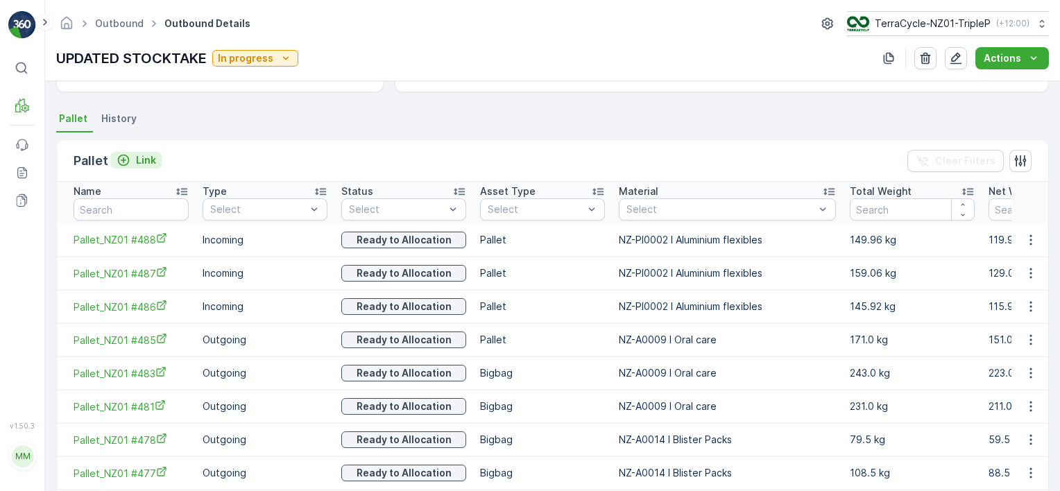
click at [141, 162] on p "Link" at bounding box center [146, 160] width 20 height 14
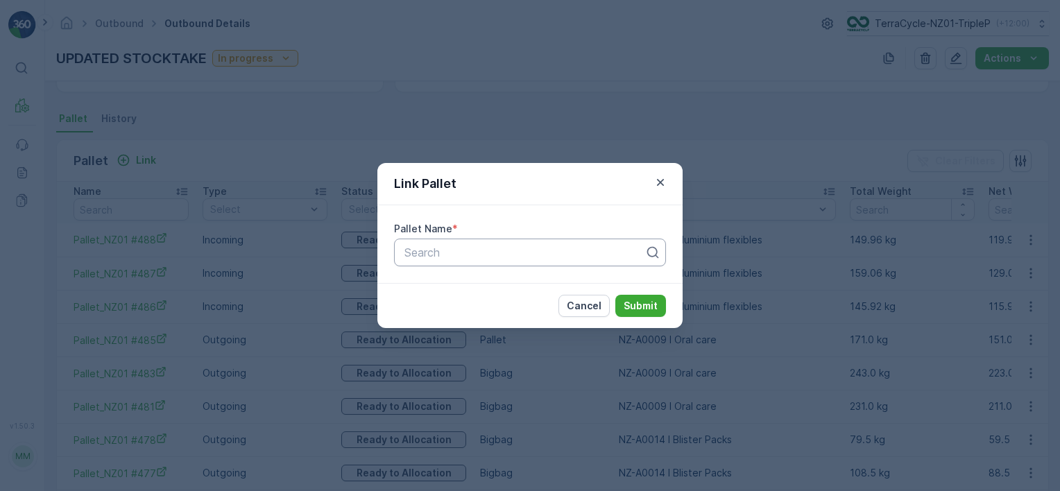
click at [516, 262] on div "Search" at bounding box center [530, 253] width 272 height 28
type input "2037"
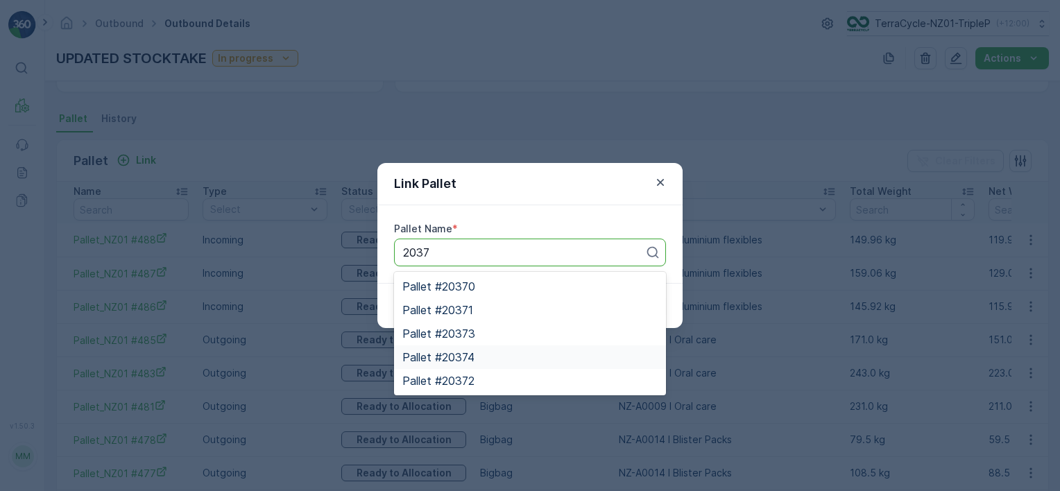
click at [475, 358] on span "Pallet #20374" at bounding box center [439, 357] width 72 height 12
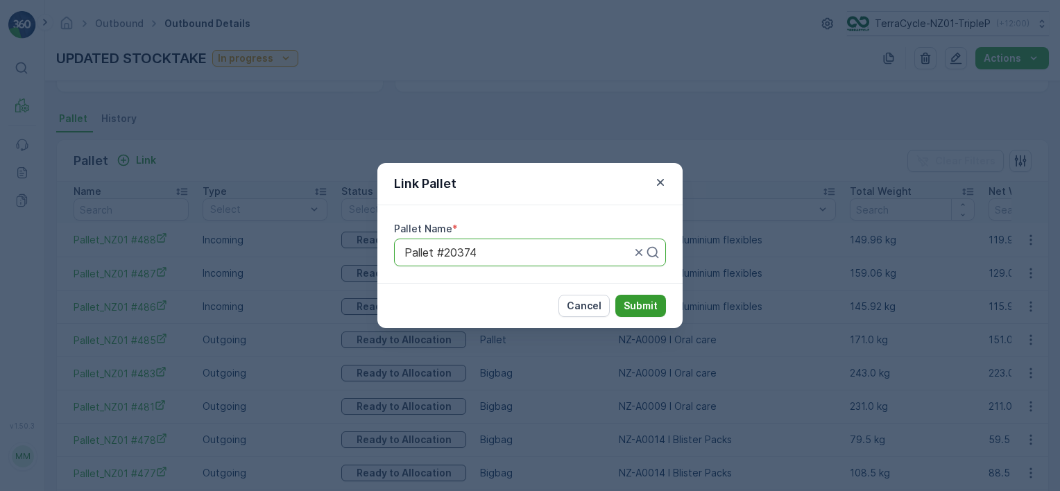
click at [625, 311] on p "Submit" at bounding box center [641, 306] width 34 height 14
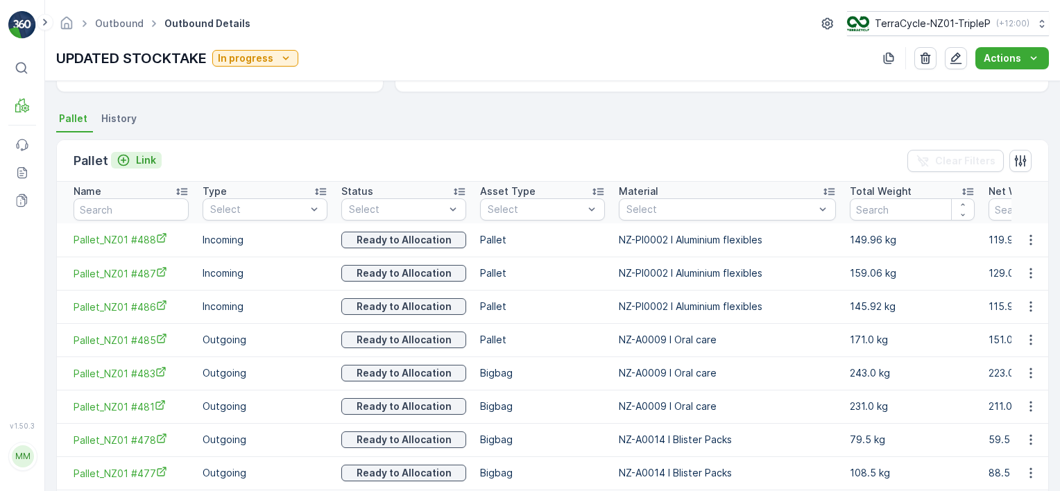
click at [146, 156] on p "Link" at bounding box center [146, 160] width 20 height 14
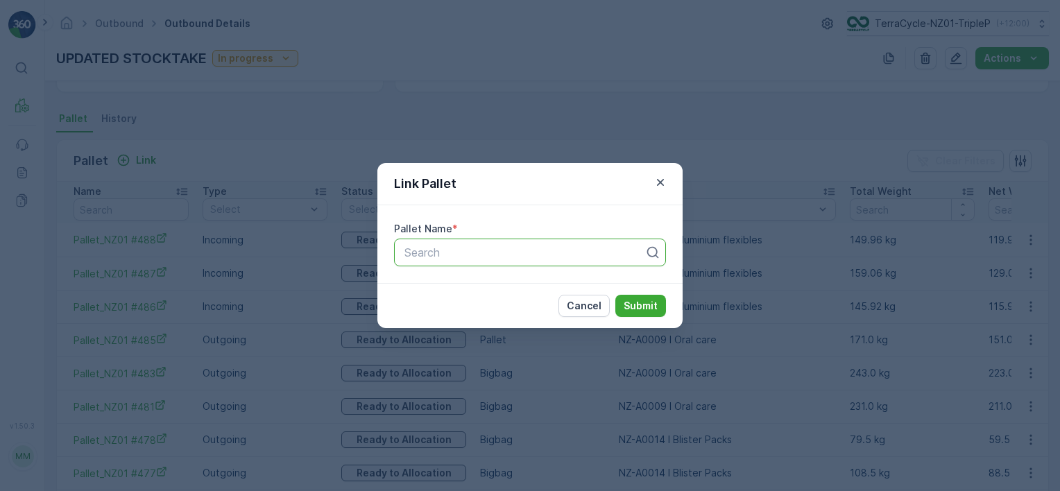
click at [545, 245] on div "Search" at bounding box center [530, 253] width 272 height 28
type input "2037"
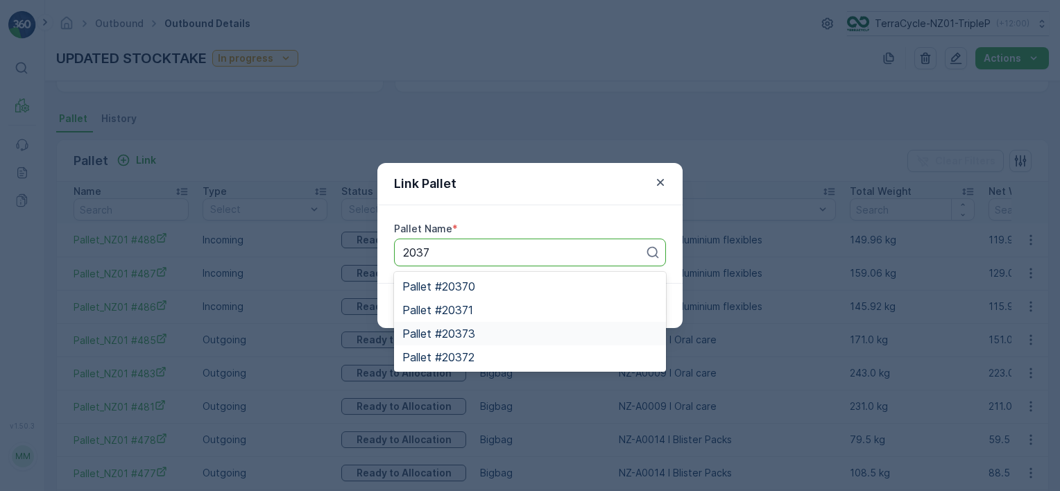
click at [510, 335] on div "Pallet #20373" at bounding box center [530, 334] width 255 height 12
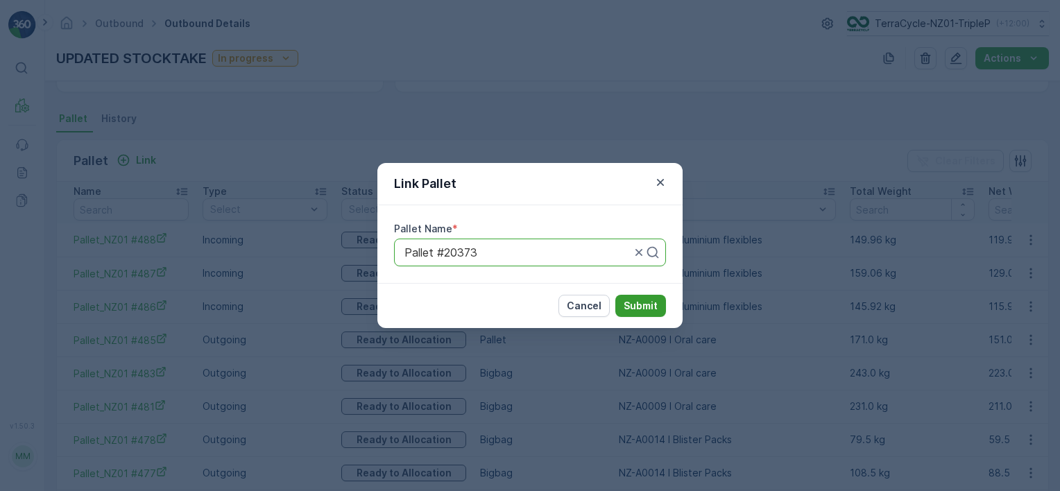
click at [634, 307] on p "Submit" at bounding box center [641, 306] width 34 height 14
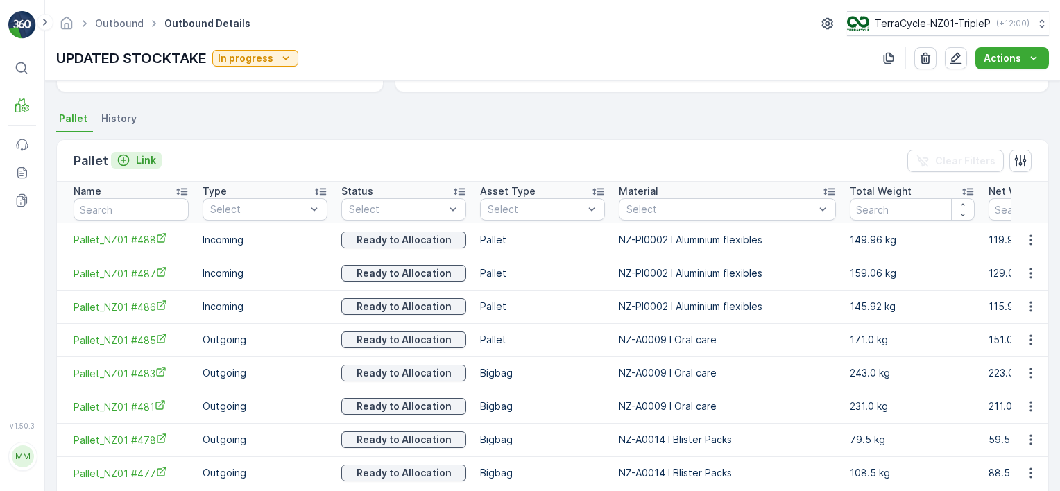
click at [120, 167] on button "Link" at bounding box center [136, 160] width 51 height 17
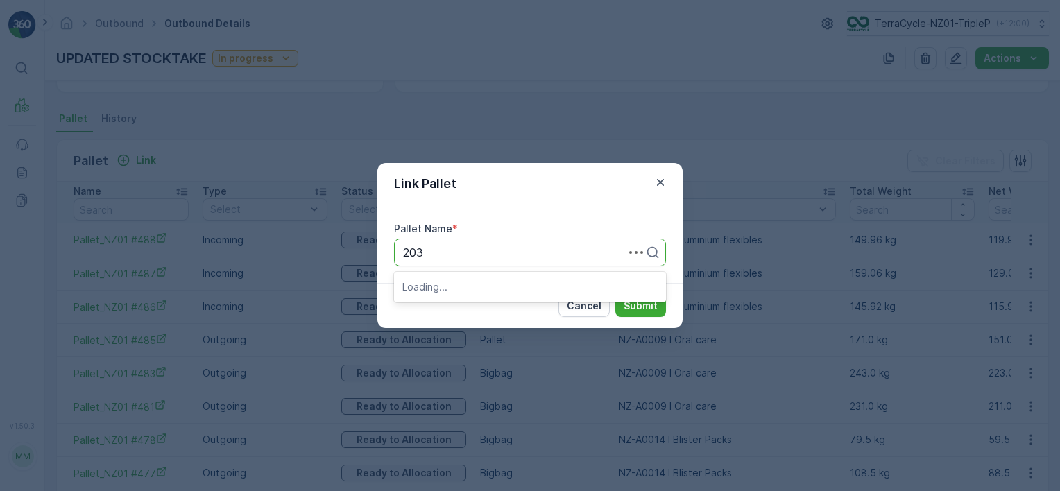
type input "2037"
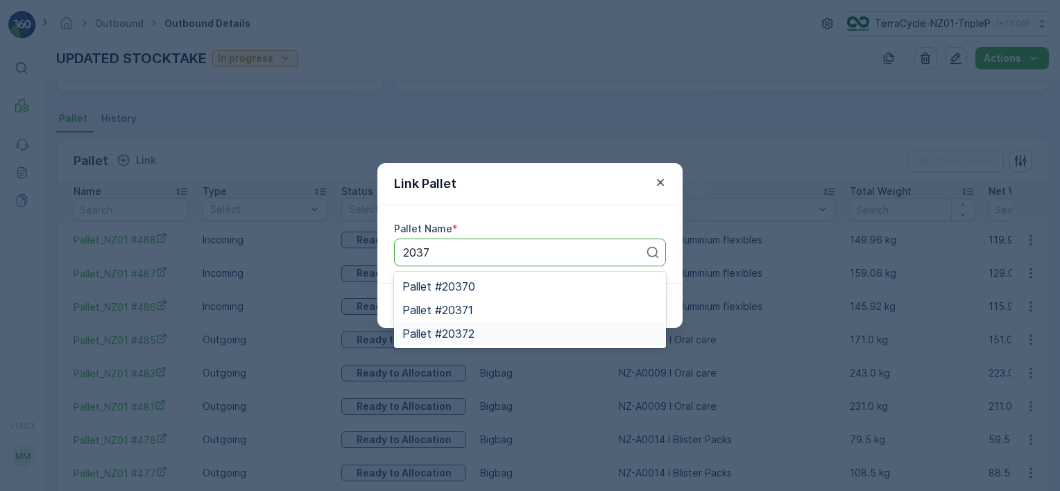
click at [496, 330] on div "Pallet #20372" at bounding box center [530, 334] width 255 height 12
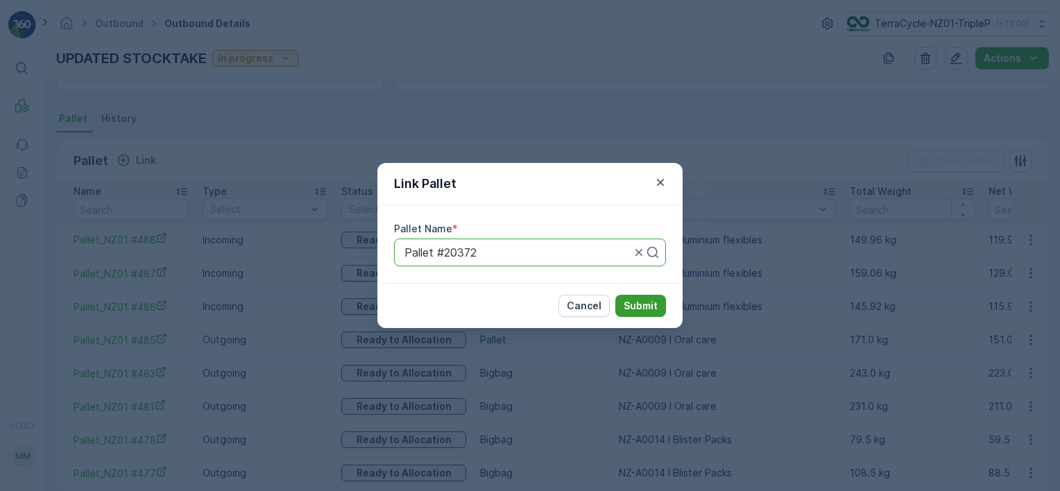
click at [657, 306] on p "Submit" at bounding box center [641, 306] width 34 height 14
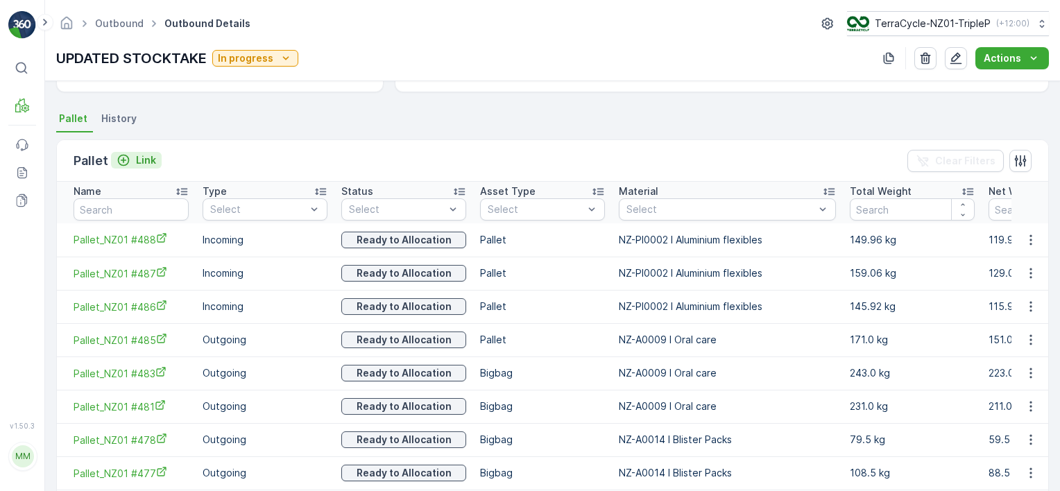
click at [132, 159] on div "Link" at bounding box center [137, 160] width 40 height 14
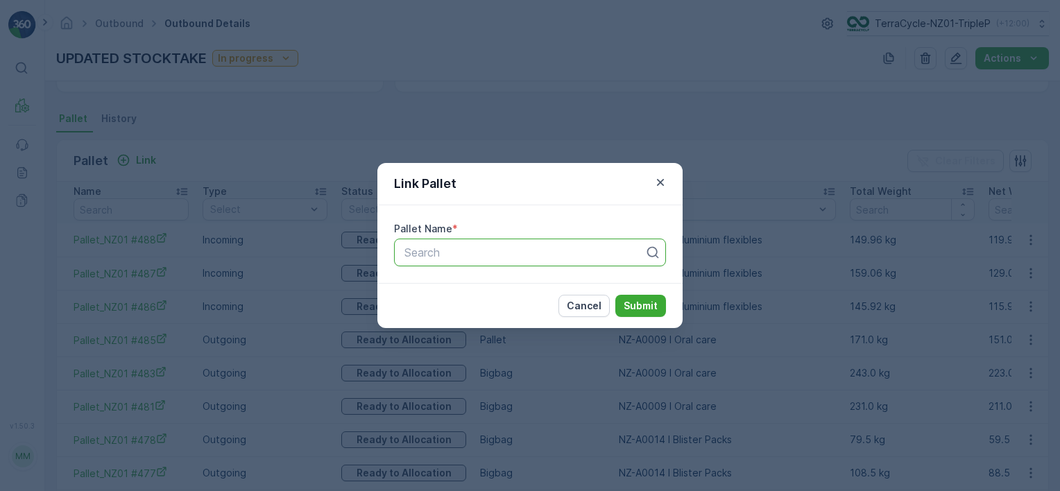
click at [518, 246] on div at bounding box center [524, 252] width 243 height 12
type input "2037"
drag, startPoint x: 509, startPoint y: 305, endPoint x: 587, endPoint y: 289, distance: 79.3
click at [509, 305] on div "Pallet #20371" at bounding box center [530, 310] width 255 height 12
click at [643, 305] on p "Submit" at bounding box center [641, 306] width 34 height 14
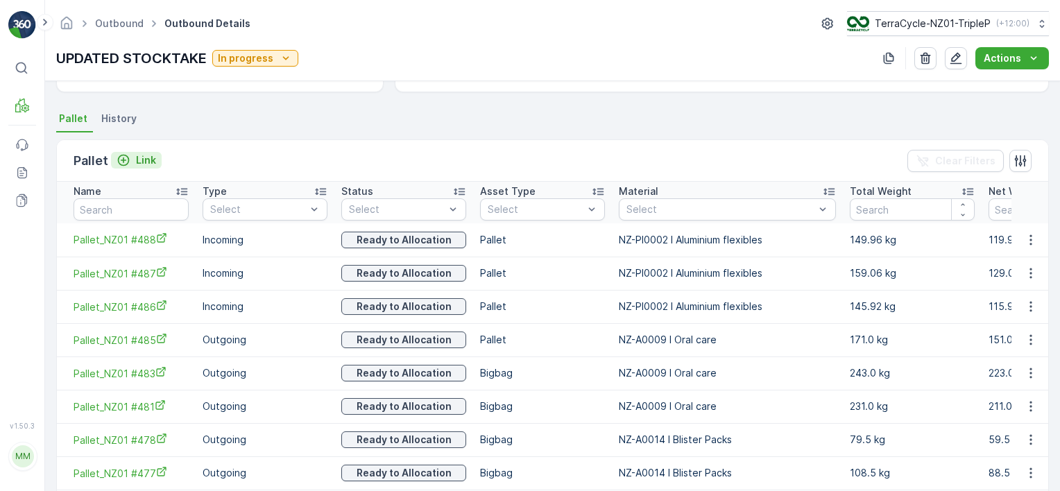
click at [142, 155] on p "Link" at bounding box center [146, 160] width 20 height 14
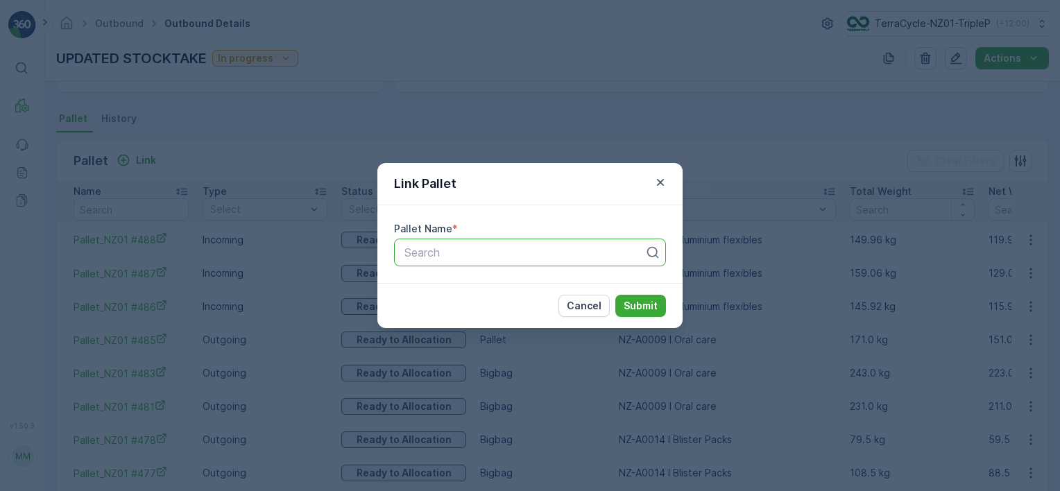
click at [424, 253] on div at bounding box center [524, 252] width 243 height 12
type input "2037"
drag, startPoint x: 485, startPoint y: 289, endPoint x: 566, endPoint y: 302, distance: 82.3
click at [500, 289] on div "Pallet #20370" at bounding box center [530, 286] width 255 height 12
click at [621, 314] on button "Submit" at bounding box center [641, 306] width 51 height 22
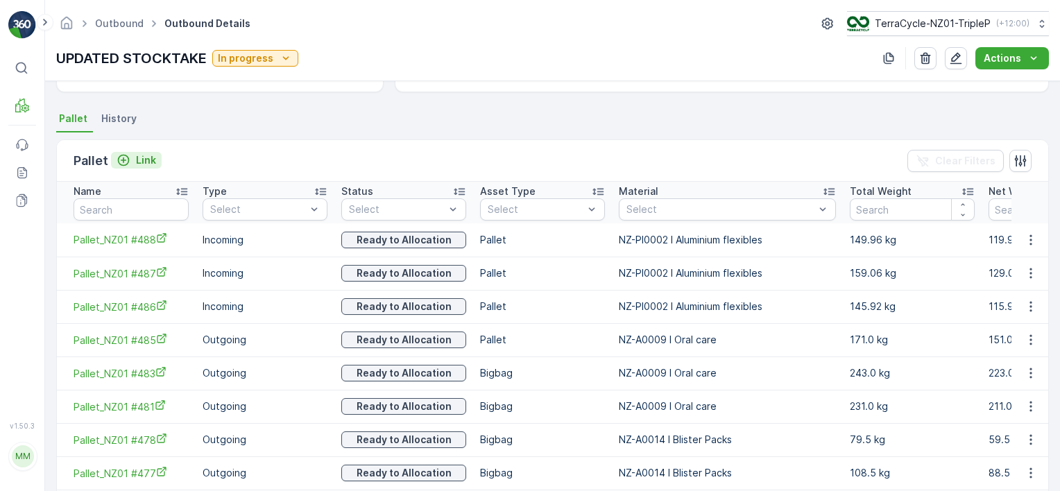
click at [130, 160] on div "Link" at bounding box center [137, 160] width 40 height 14
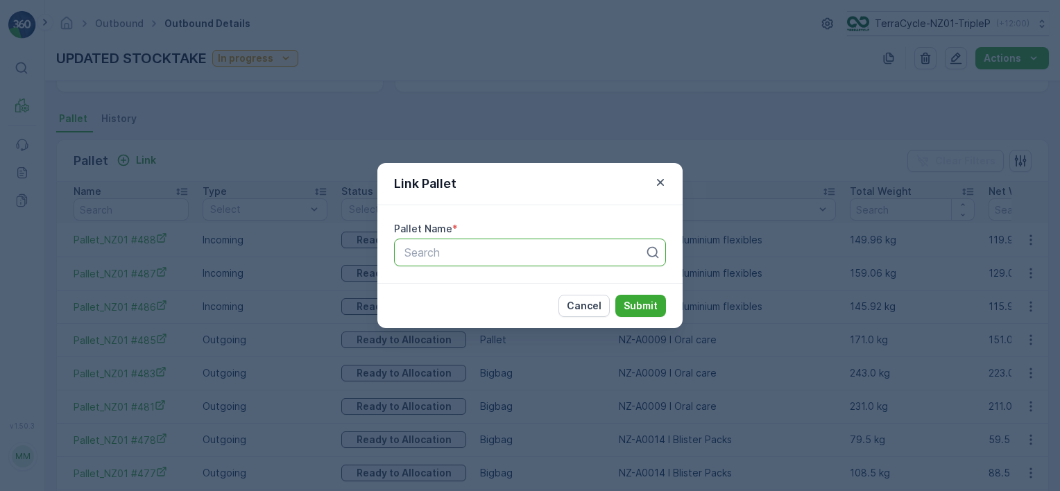
click at [473, 251] on div at bounding box center [524, 252] width 243 height 12
type input "2036"
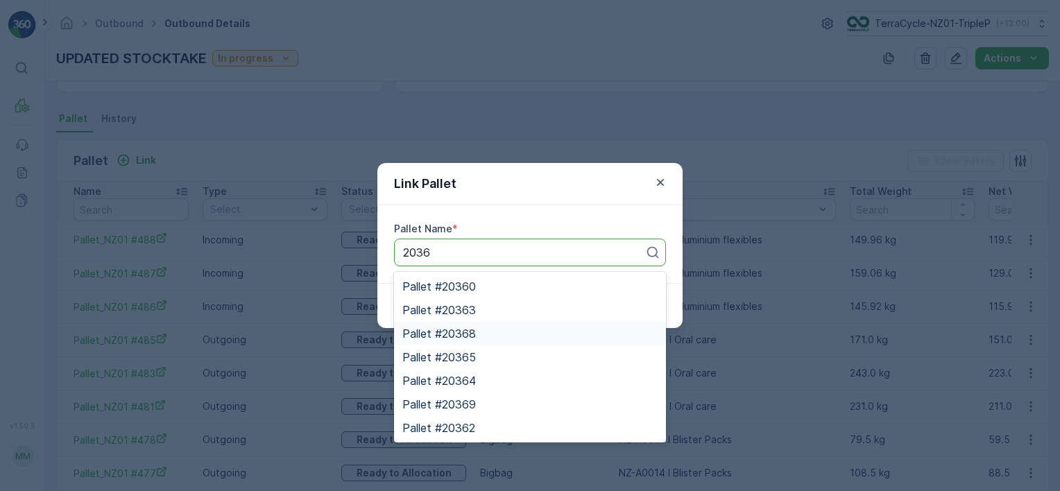
click at [507, 338] on div "Pallet #20368" at bounding box center [530, 334] width 255 height 12
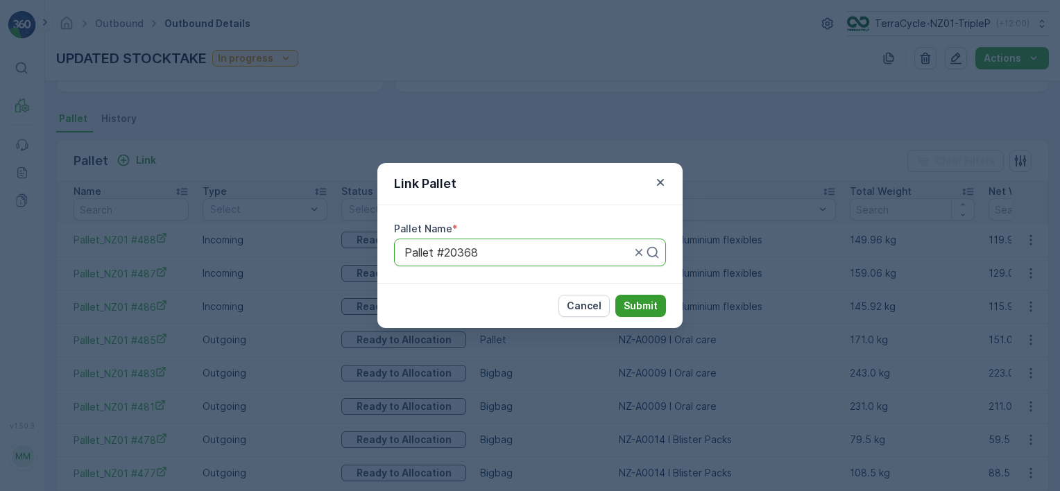
click at [632, 299] on p "Submit" at bounding box center [641, 306] width 34 height 14
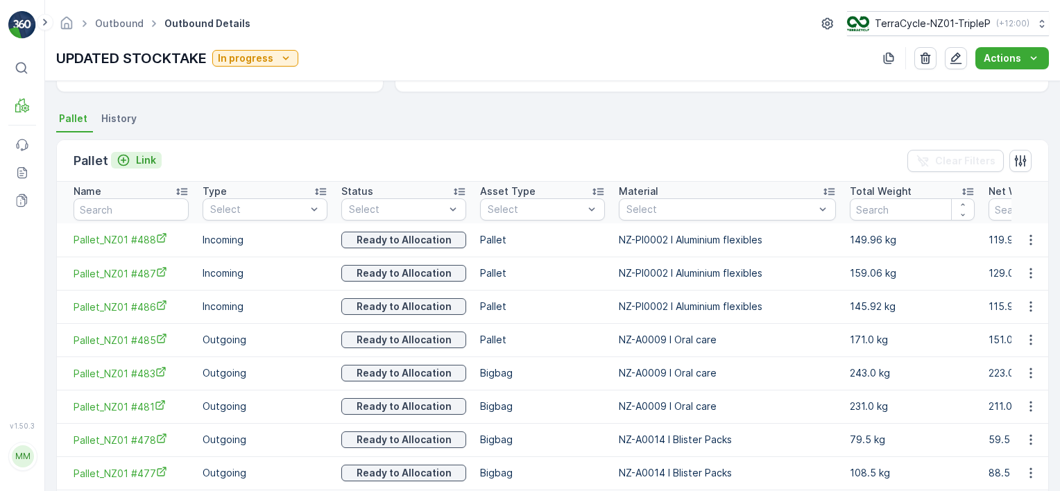
click at [143, 155] on p "Link" at bounding box center [146, 160] width 20 height 14
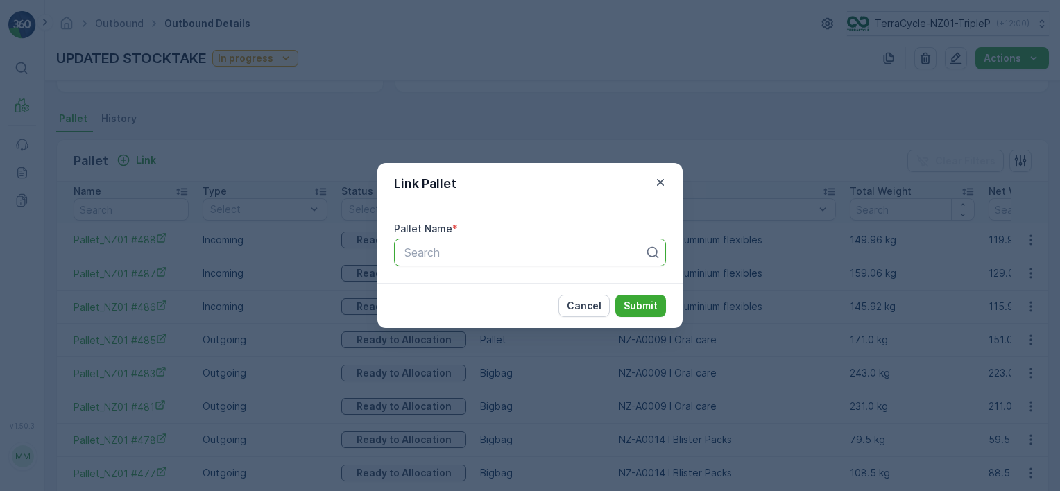
click at [418, 255] on div at bounding box center [524, 252] width 243 height 12
type input "2036"
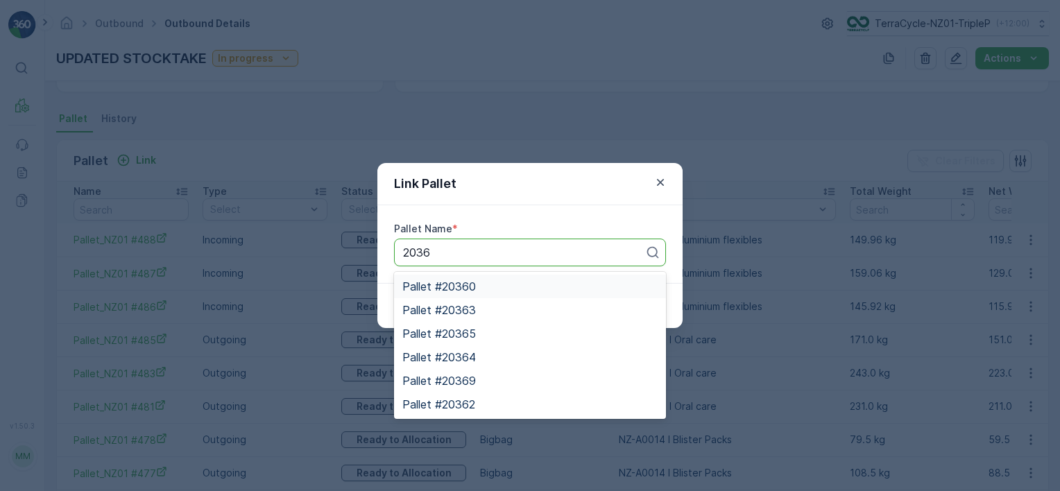
click at [498, 286] on div "Pallet #20360" at bounding box center [530, 286] width 255 height 12
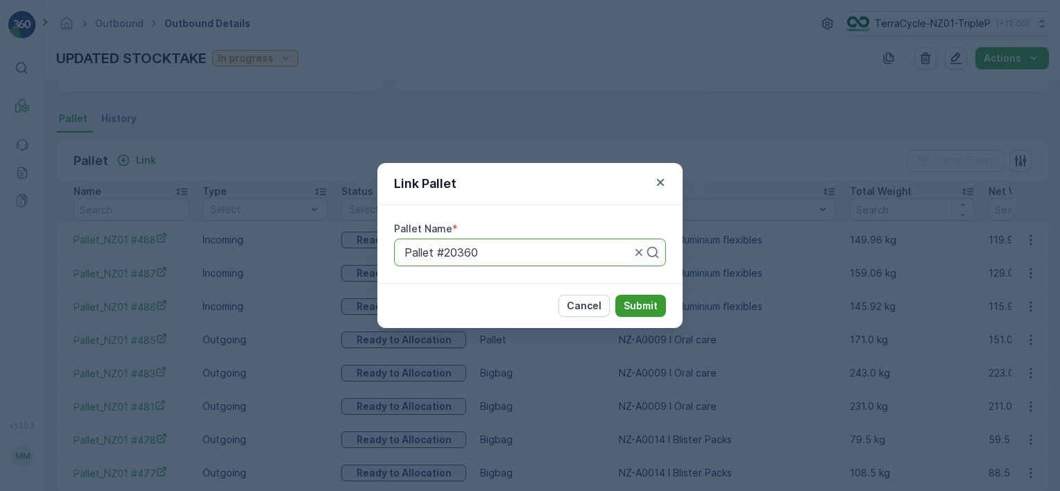
click at [640, 300] on p "Submit" at bounding box center [641, 306] width 34 height 14
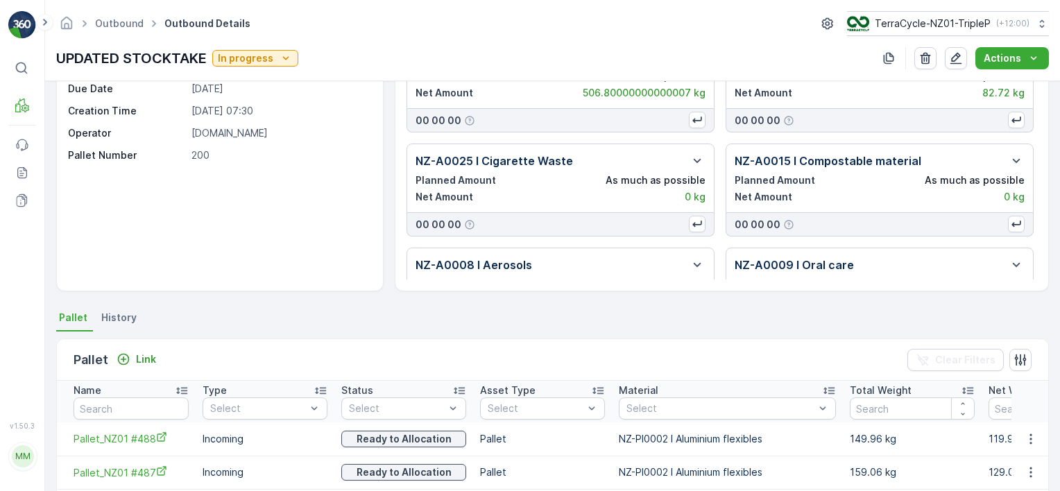
scroll to position [278, 0]
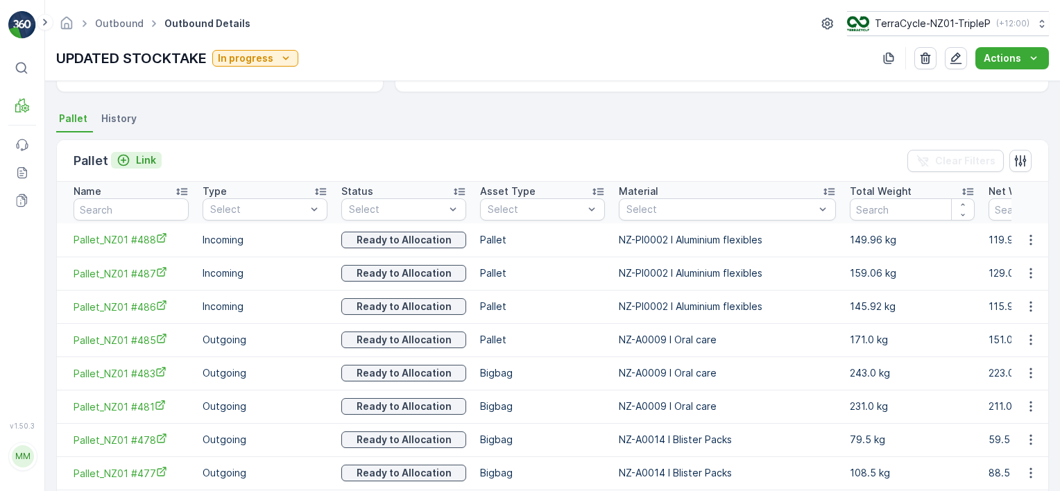
click at [133, 158] on div "Link" at bounding box center [137, 160] width 40 height 14
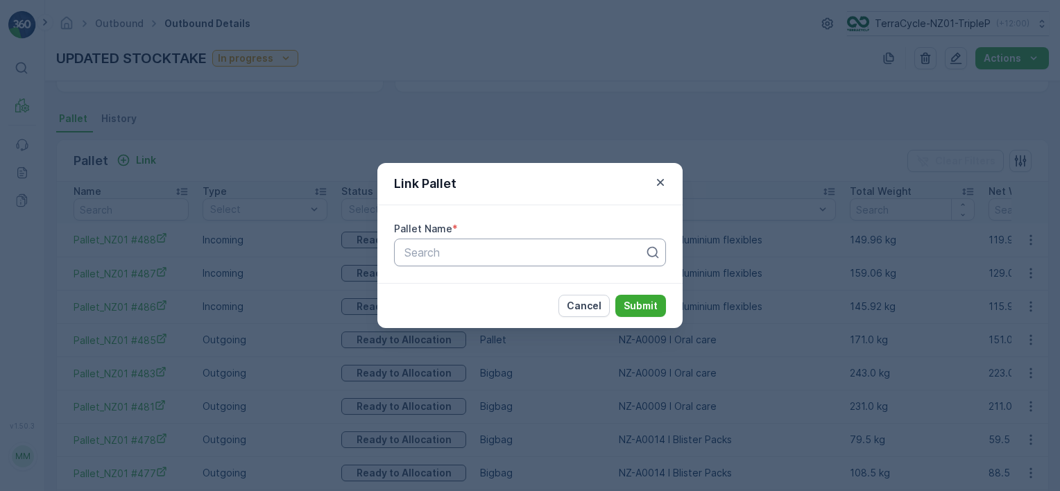
click at [427, 253] on div at bounding box center [524, 252] width 243 height 12
type input "2036"
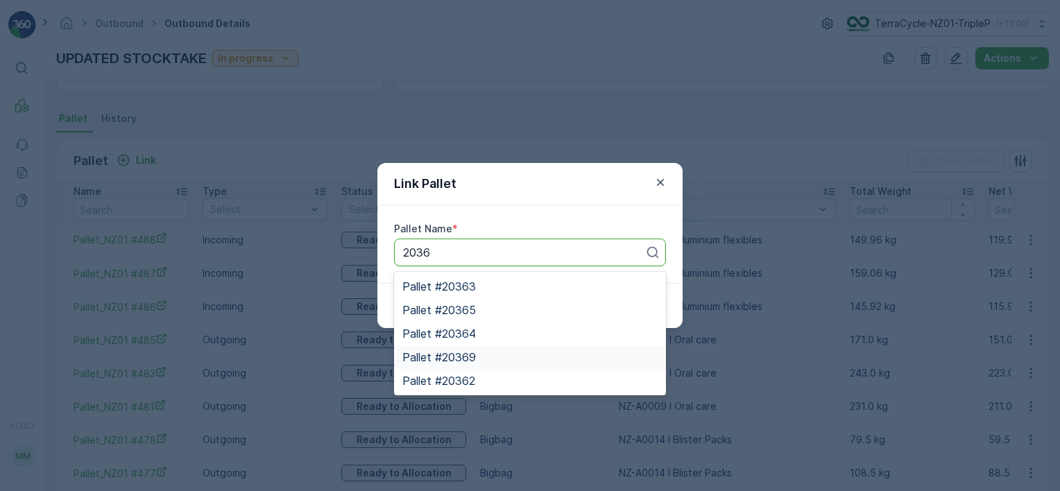
click at [502, 357] on div "Pallet #20369" at bounding box center [530, 357] width 255 height 12
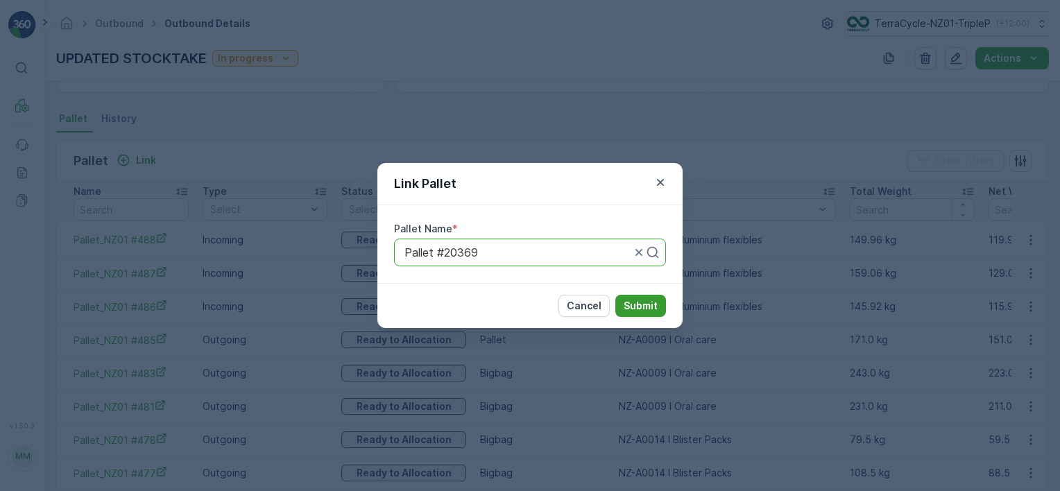
click at [645, 300] on button "Submit" at bounding box center [641, 306] width 51 height 22
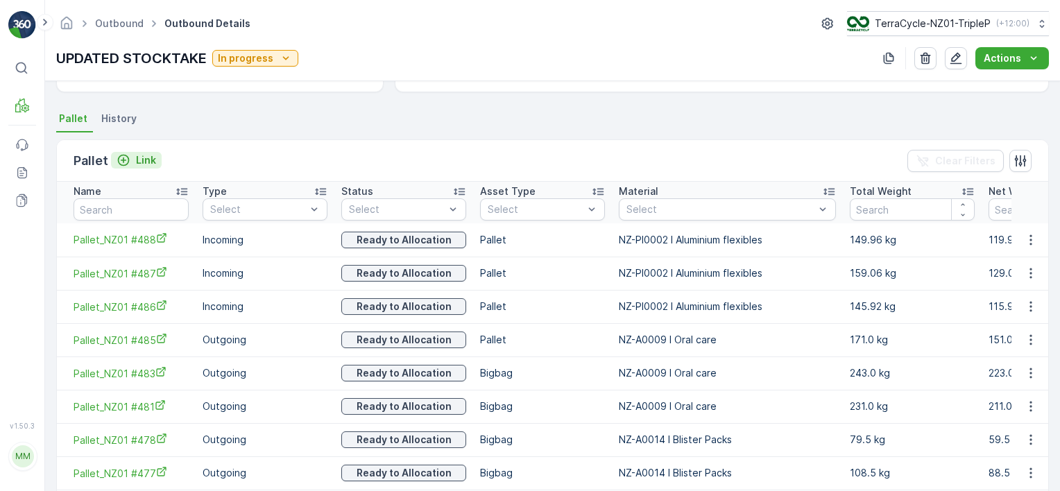
click at [130, 153] on div "Link" at bounding box center [137, 160] width 40 height 14
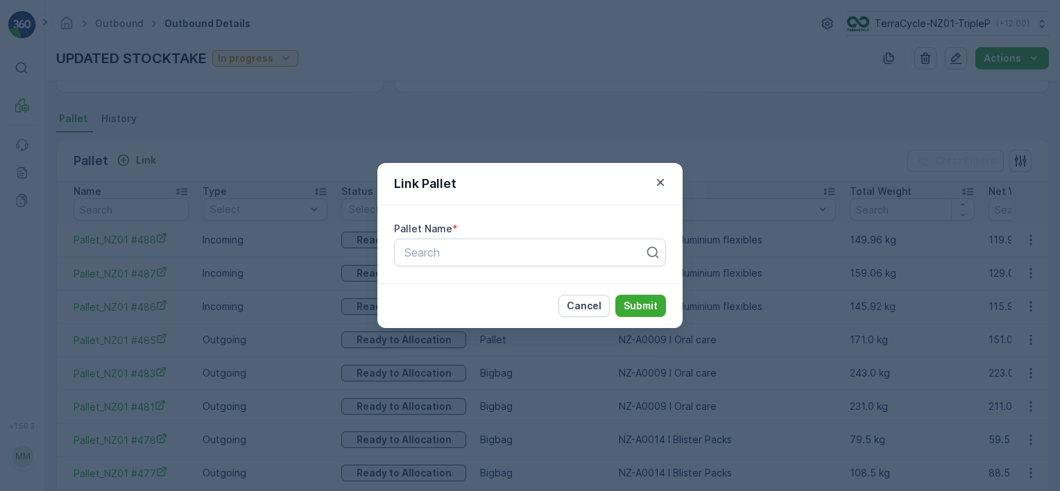
click at [550, 269] on div "Pallet Name * Search" at bounding box center [530, 244] width 305 height 78
click at [545, 252] on div at bounding box center [524, 252] width 243 height 12
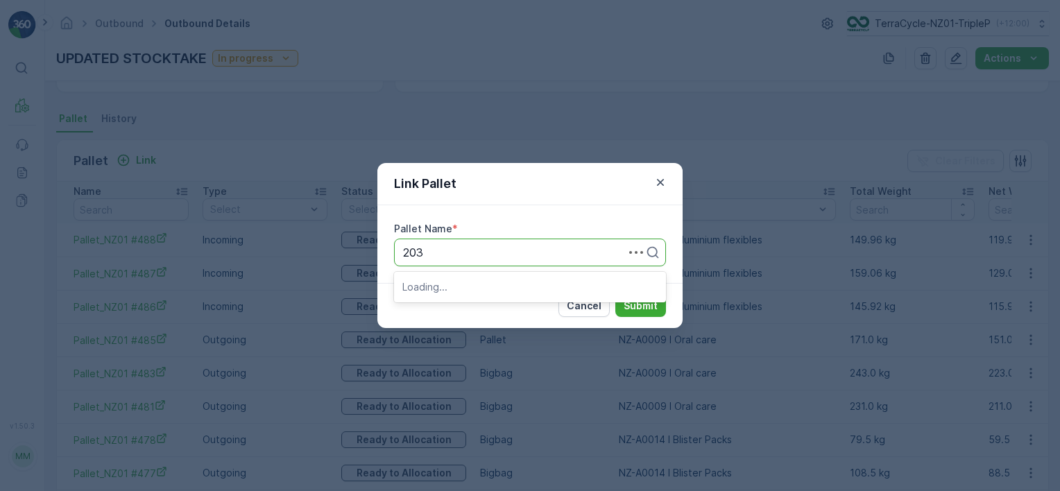
type input "2036"
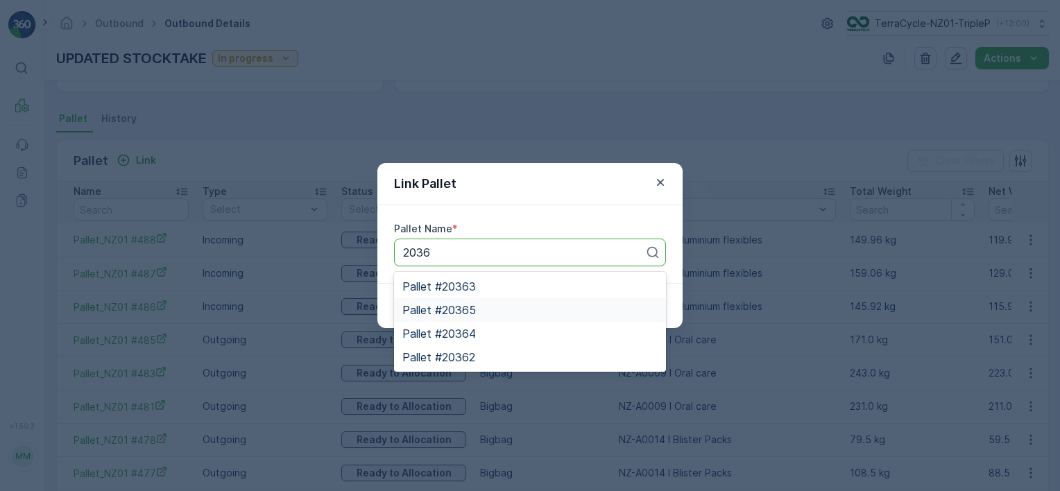
click at [502, 305] on div "Pallet #20365" at bounding box center [530, 310] width 255 height 12
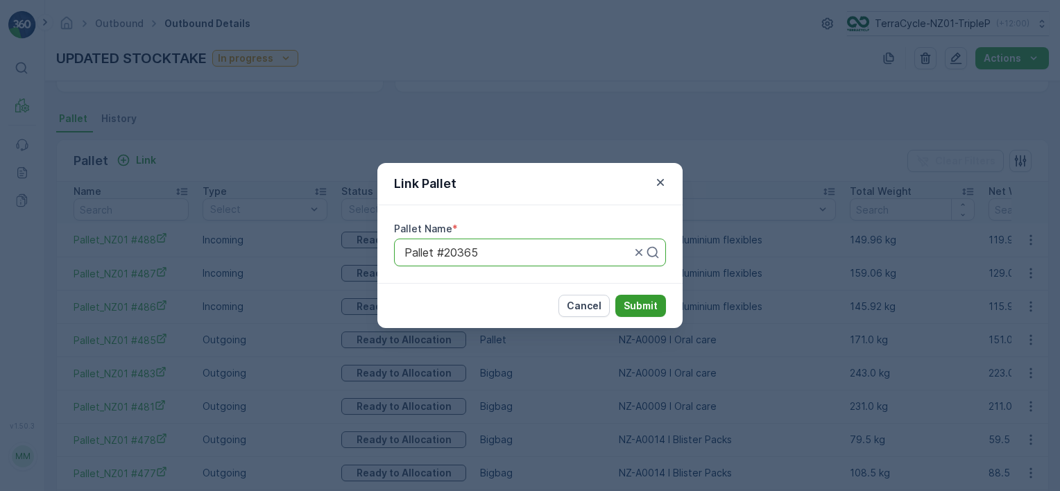
click at [629, 300] on p "Submit" at bounding box center [641, 306] width 34 height 14
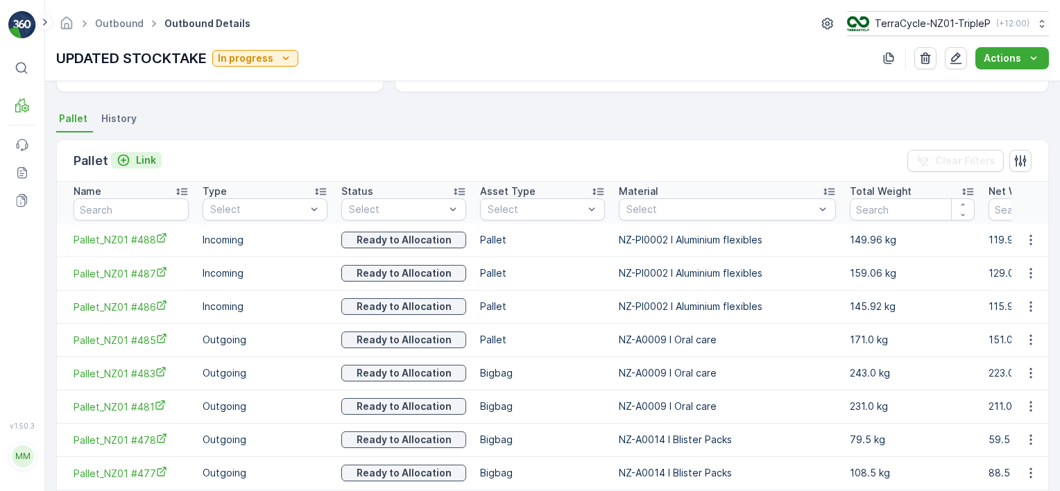
click at [142, 155] on p "Link" at bounding box center [146, 160] width 20 height 14
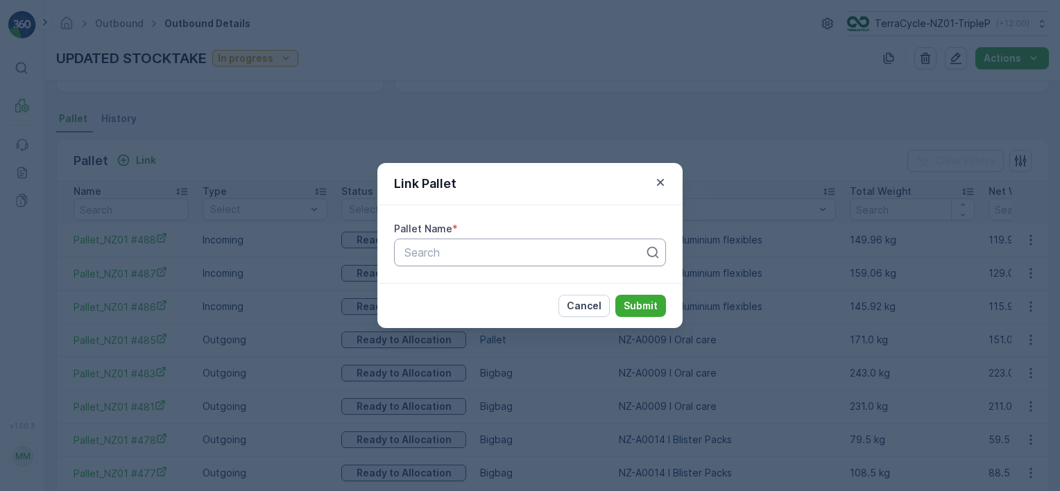
click at [511, 253] on div at bounding box center [524, 252] width 243 height 12
type input "2036"
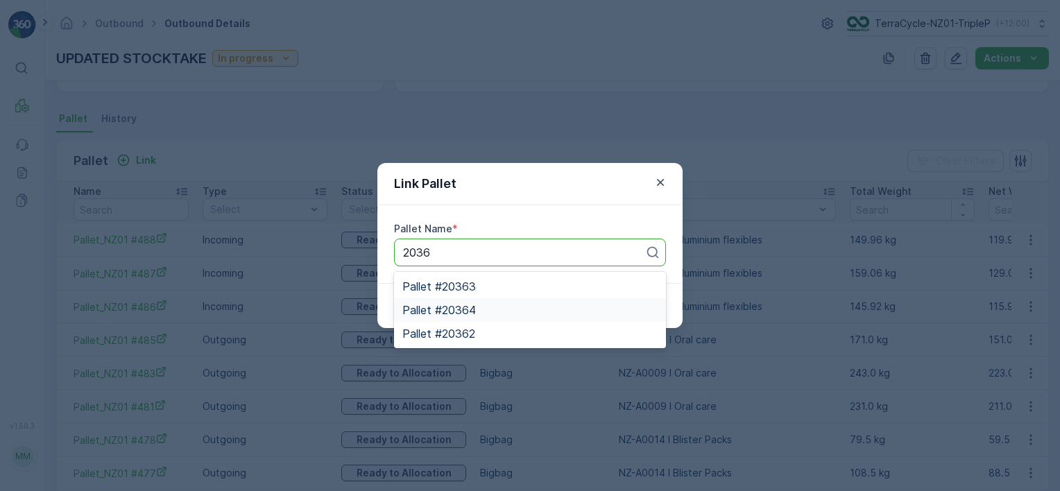
click at [488, 306] on div "Pallet #20364" at bounding box center [530, 310] width 255 height 12
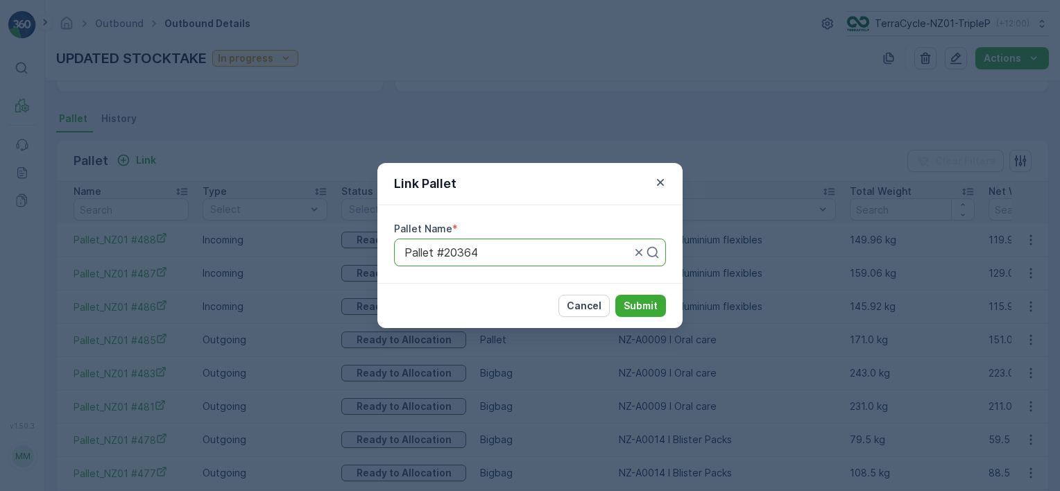
click at [639, 292] on div "Cancel Submit" at bounding box center [530, 305] width 305 height 45
click at [641, 306] on p "Submit" at bounding box center [641, 306] width 34 height 14
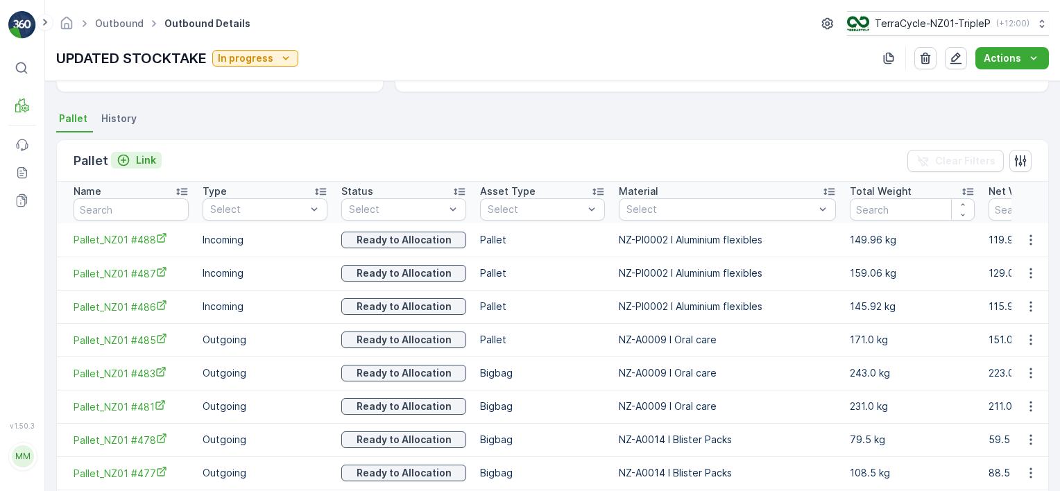
click at [143, 155] on p "Link" at bounding box center [146, 160] width 20 height 14
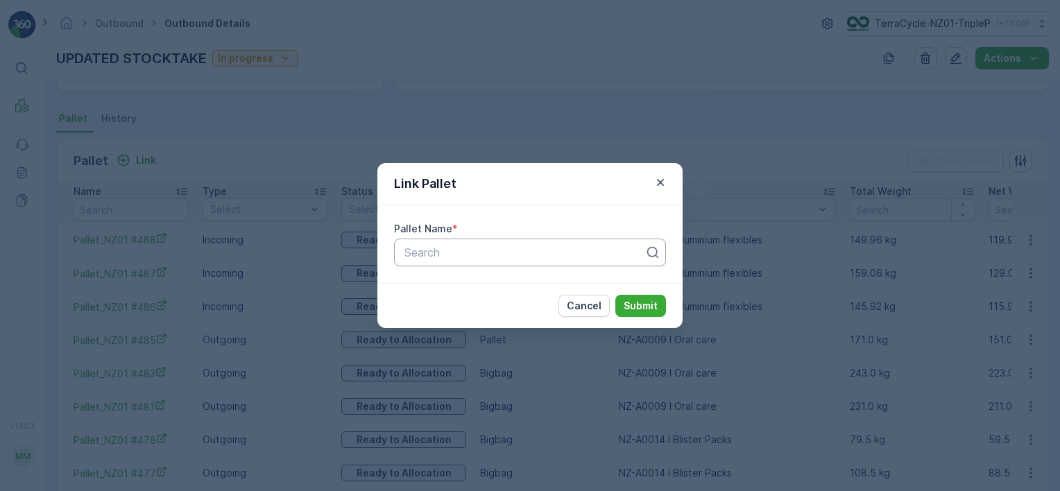
click at [438, 255] on div at bounding box center [524, 252] width 243 height 12
type input "2036"
click at [503, 314] on div "Pallet #20362" at bounding box center [530, 310] width 255 height 12
click at [638, 303] on p "Submit" at bounding box center [641, 306] width 34 height 14
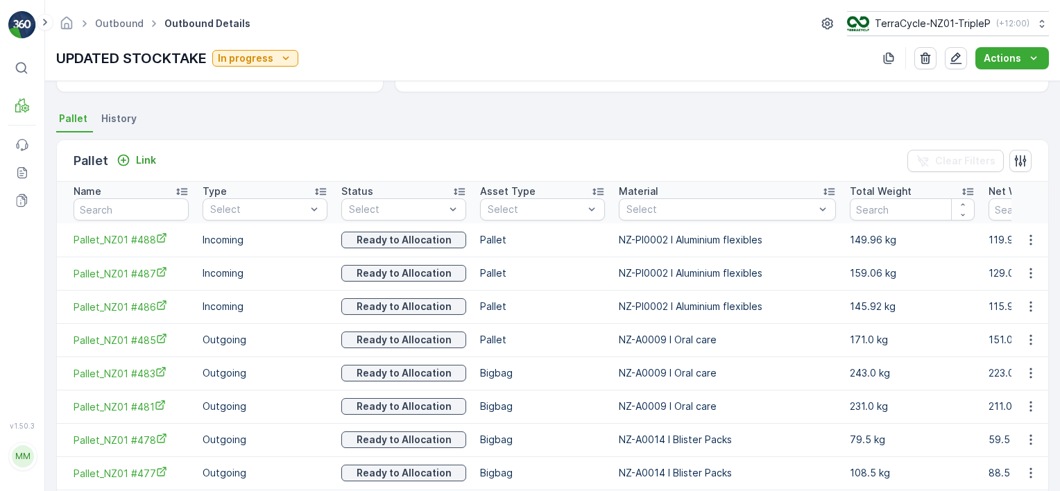
click at [143, 157] on p "Link" at bounding box center [146, 160] width 20 height 14
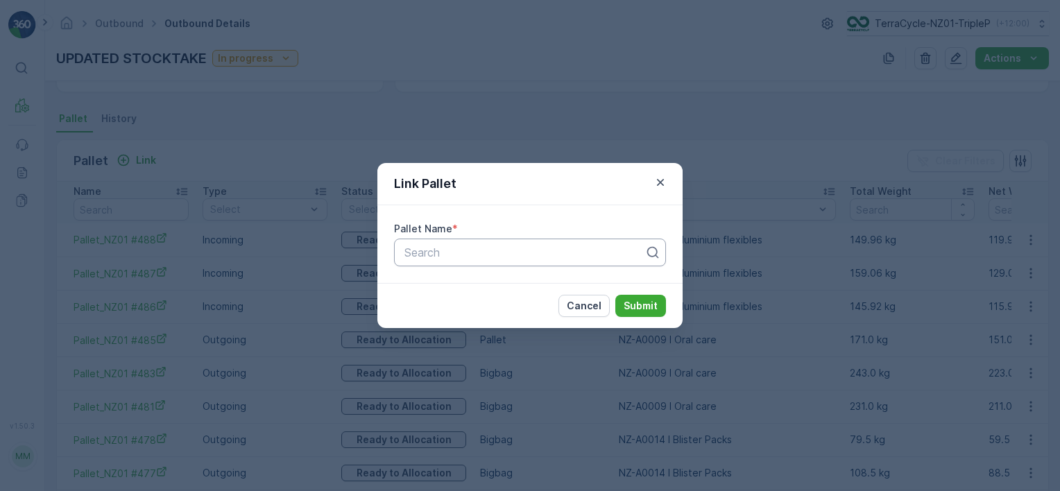
click at [476, 248] on div at bounding box center [524, 252] width 243 height 12
type input "2036"
click at [527, 289] on div "Pallet #20363" at bounding box center [530, 286] width 255 height 12
click at [643, 305] on p "Submit" at bounding box center [641, 306] width 34 height 14
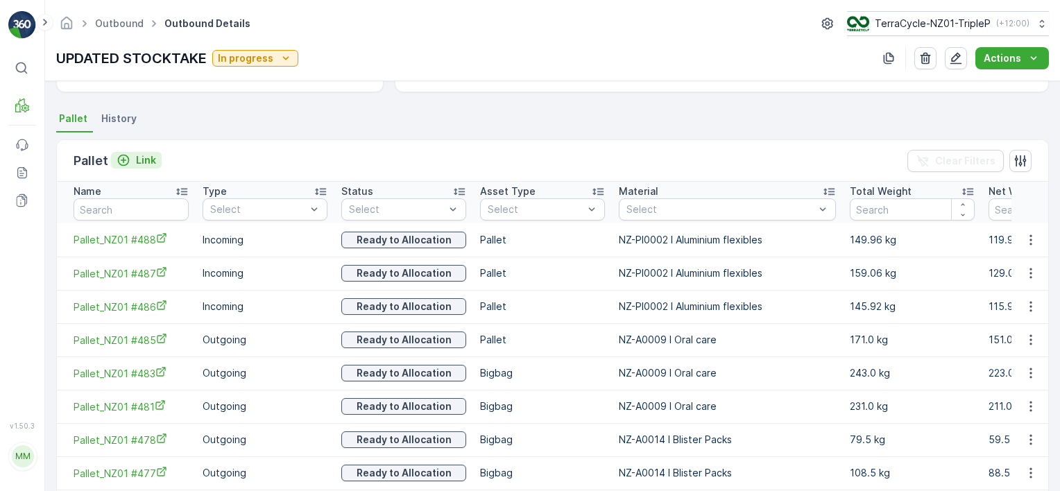
click at [151, 155] on p "Link" at bounding box center [146, 160] width 20 height 14
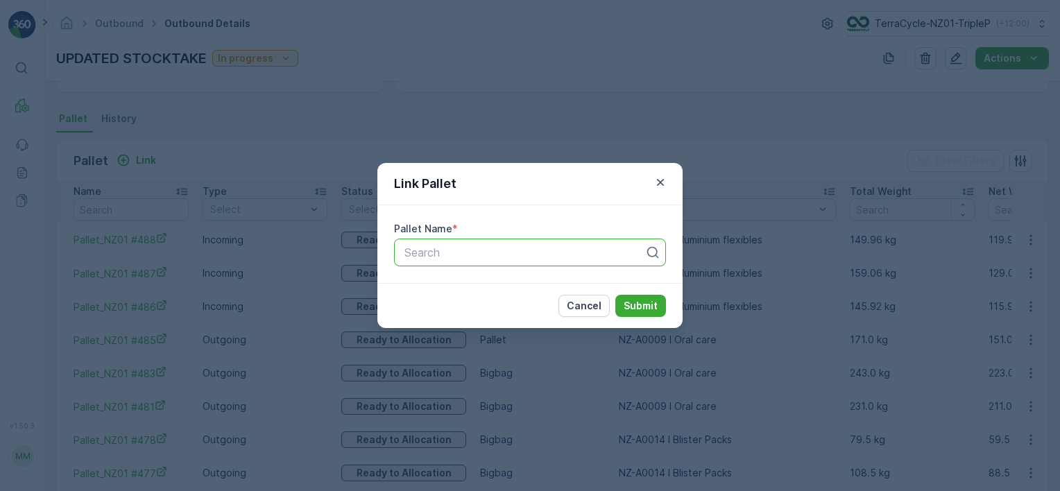
click at [509, 253] on div at bounding box center [524, 252] width 243 height 12
type input "2035"
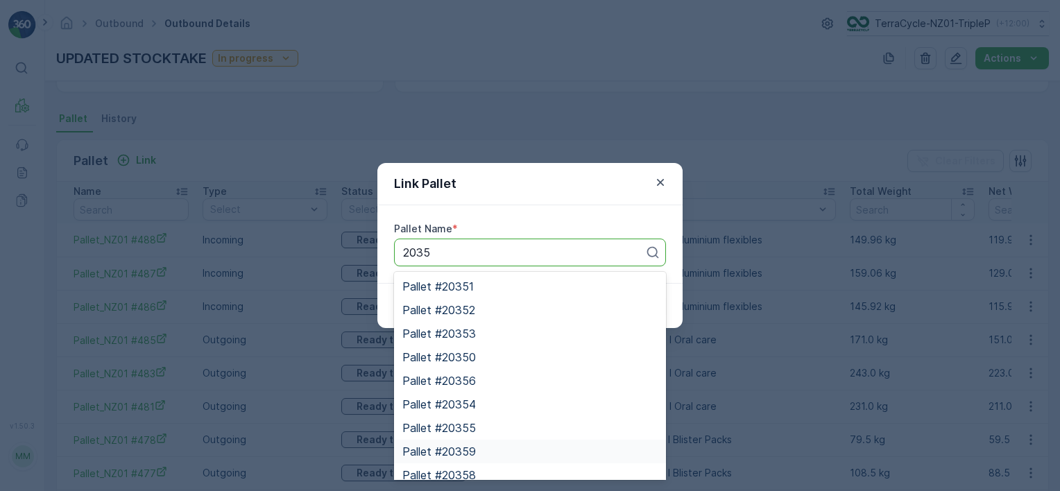
click at [505, 446] on div "Pallet #20359" at bounding box center [530, 452] width 255 height 12
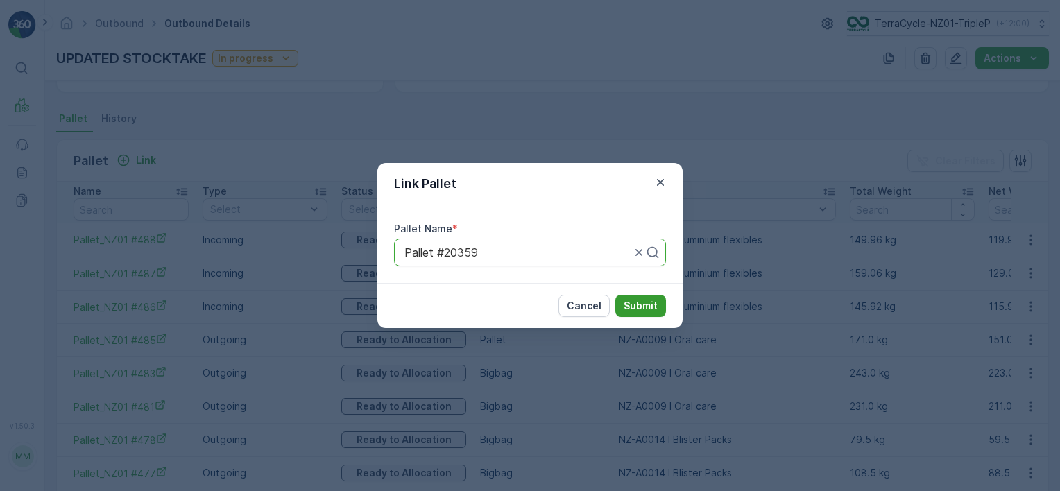
click at [652, 300] on p "Submit" at bounding box center [641, 306] width 34 height 14
click at [648, 300] on p "Submit" at bounding box center [641, 306] width 34 height 14
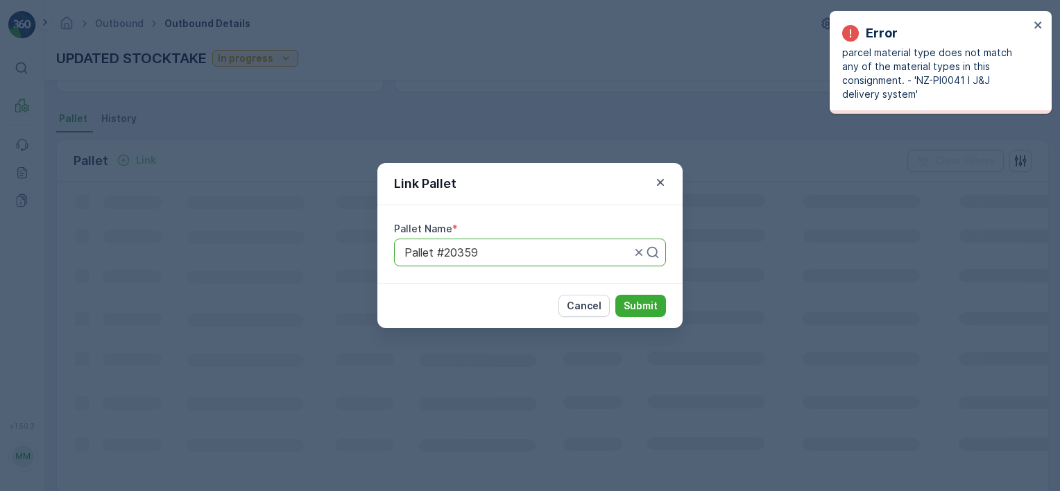
click at [650, 105] on div "Link Pallet Pallet Name * Pallet #20359 Cancel Submit" at bounding box center [530, 245] width 1060 height 491
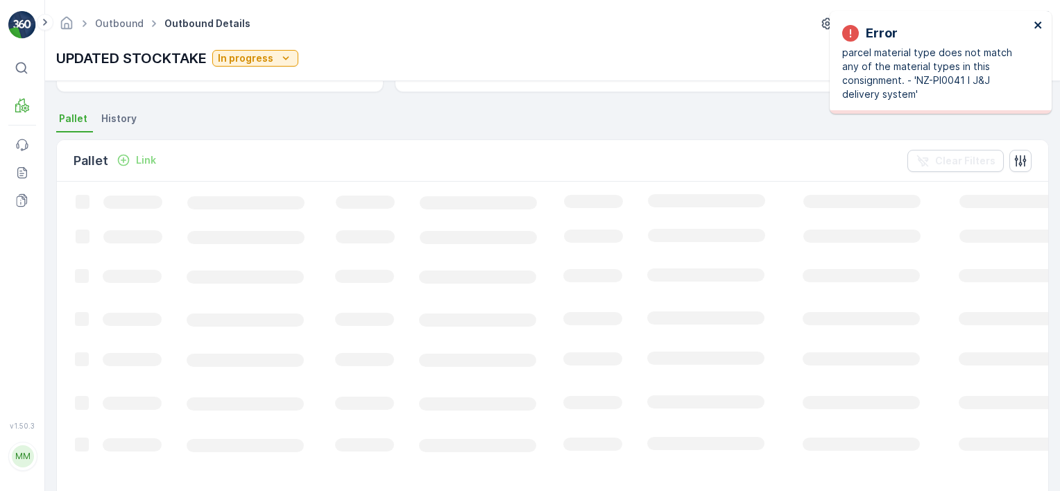
click at [1035, 22] on icon "close" at bounding box center [1038, 25] width 7 height 7
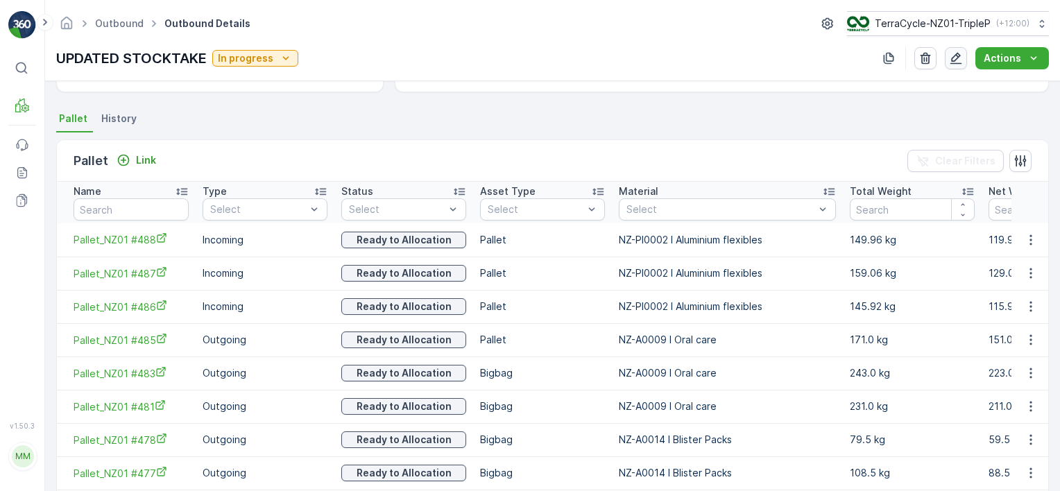
click at [953, 56] on icon "button" at bounding box center [956, 58] width 14 height 14
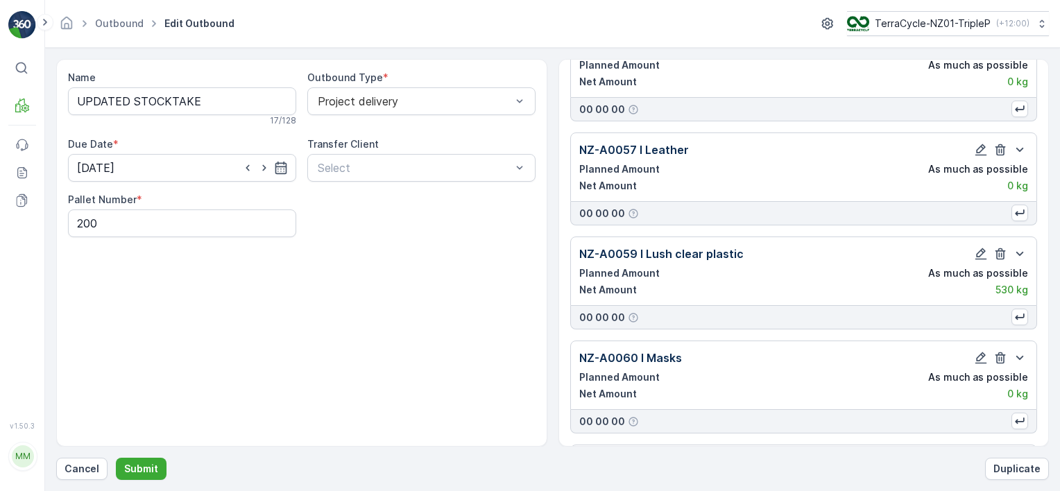
scroll to position [10184, 0]
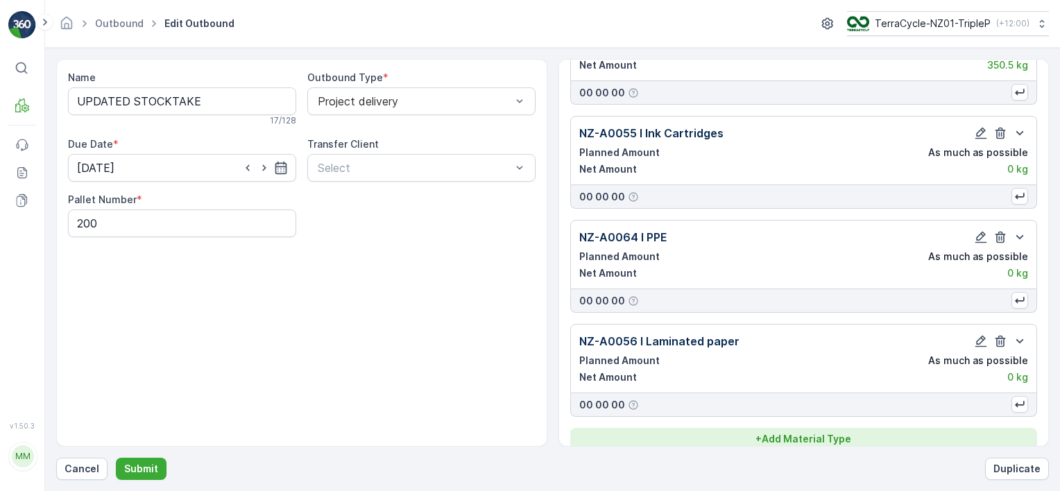
click at [847, 432] on p "+ Add Material Type" at bounding box center [804, 439] width 96 height 14
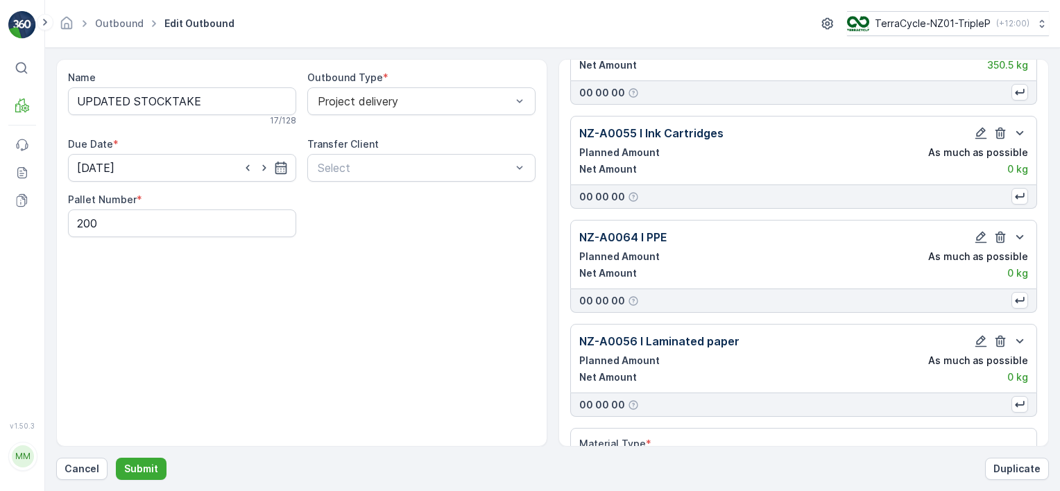
scroll to position [10224, 0]
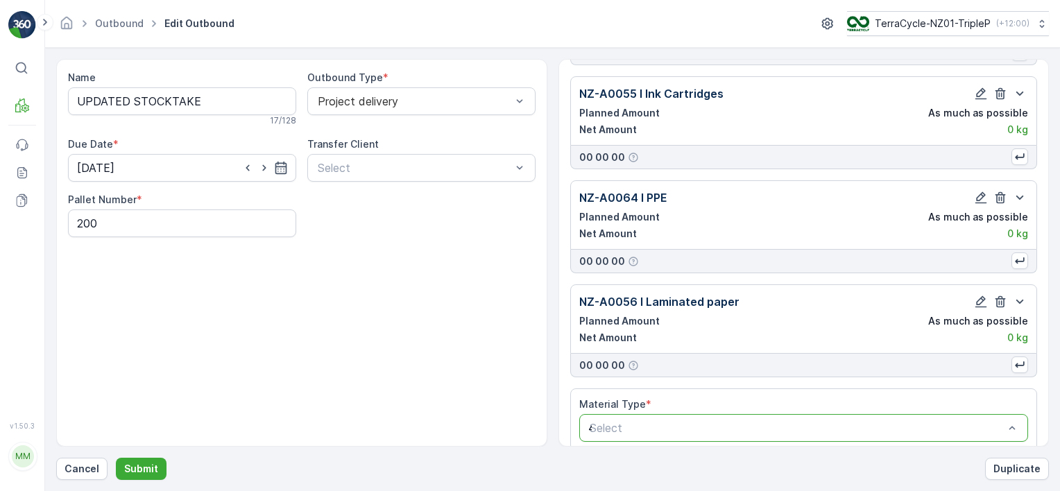
type input "41"
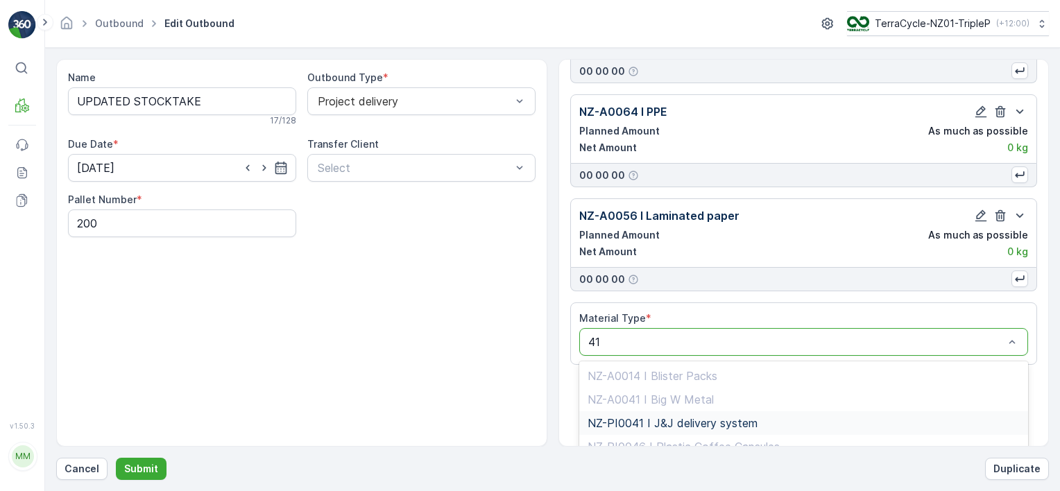
click at [750, 415] on div "NZ-PI0041 I J&J delivery system" at bounding box center [804, 424] width 450 height 24
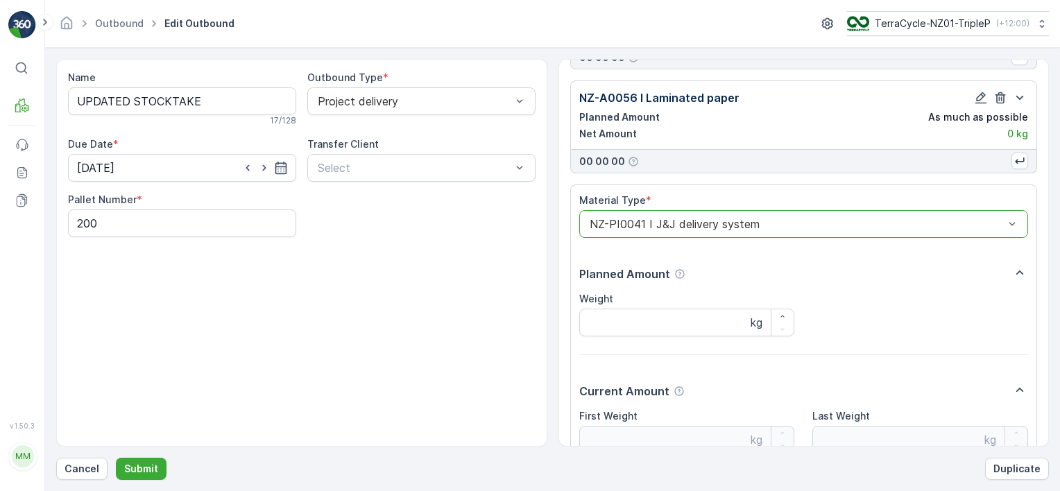
scroll to position [10543, 0]
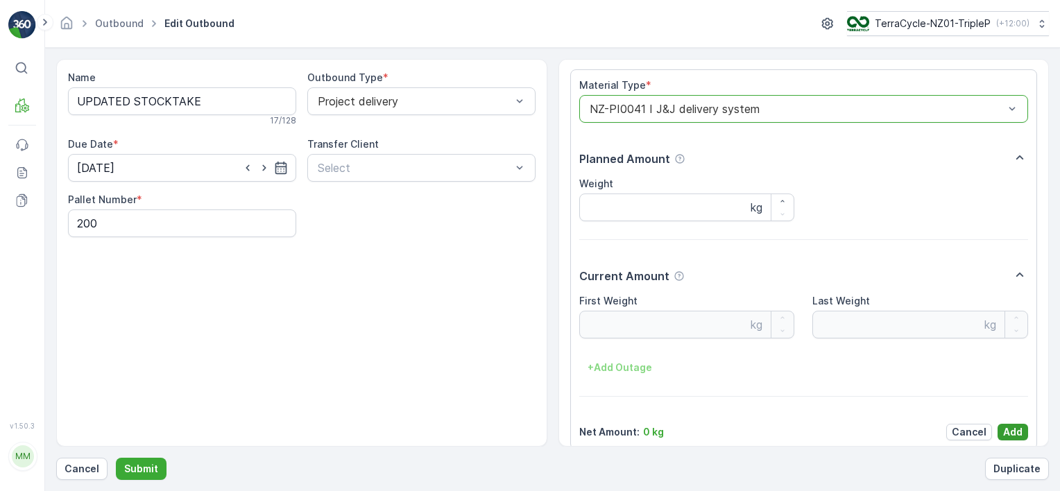
click at [1013, 425] on p "Add" at bounding box center [1013, 432] width 19 height 14
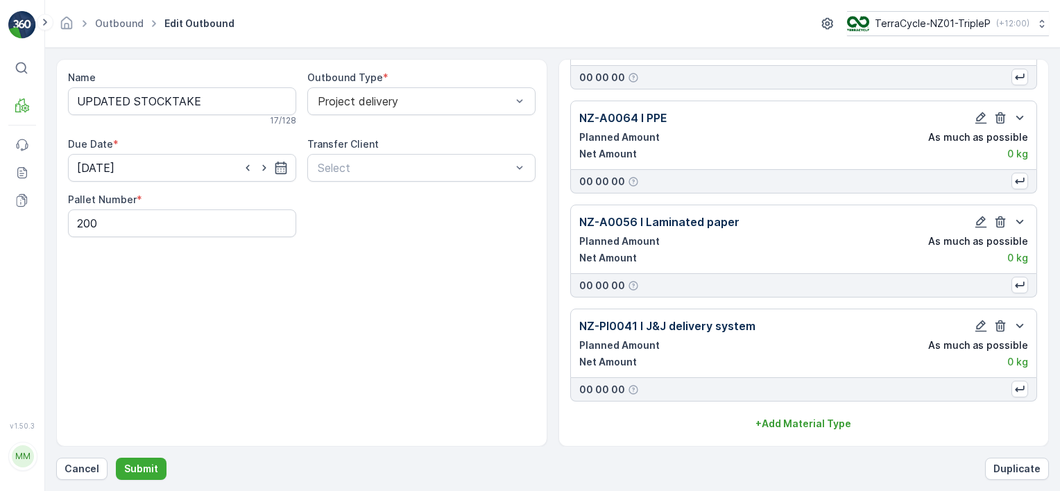
scroll to position [10288, 0]
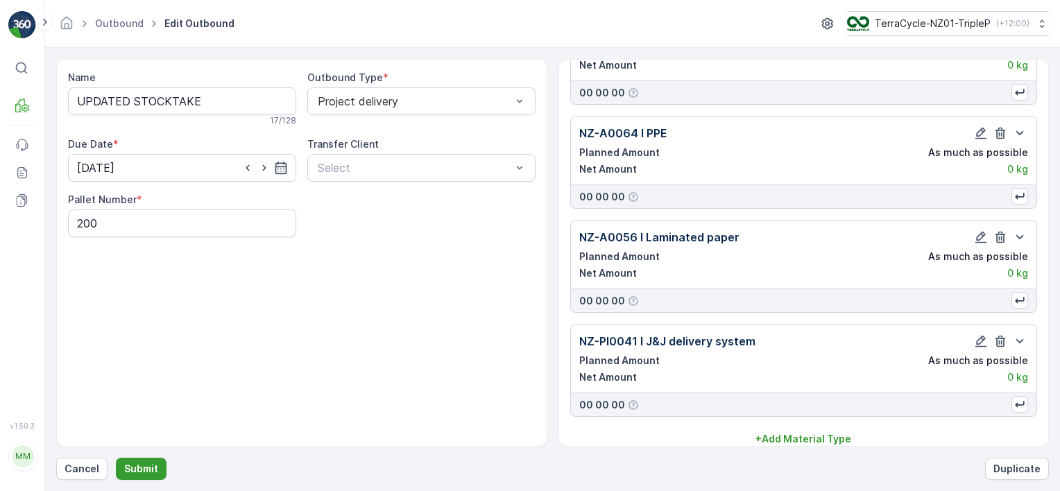
click at [133, 475] on p "Submit" at bounding box center [141, 469] width 34 height 14
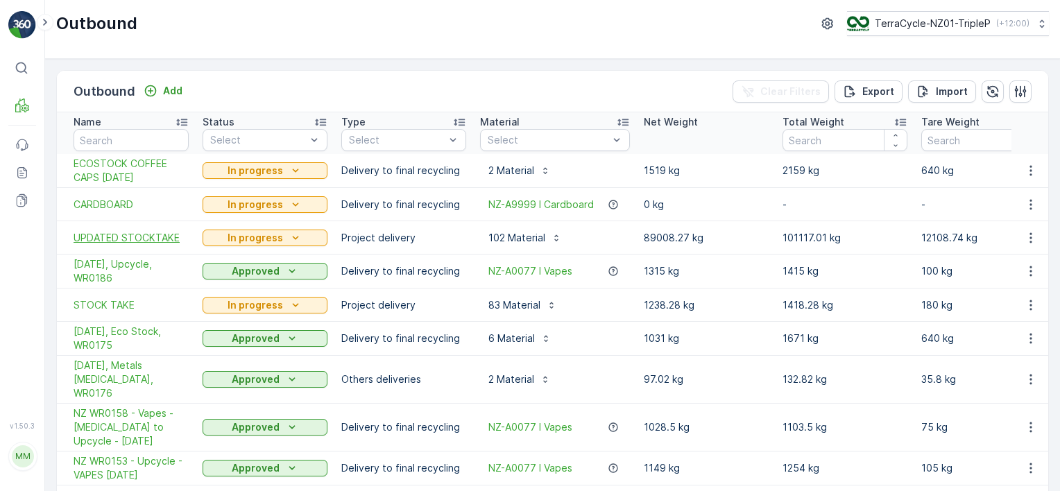
click at [135, 238] on span "UPDATED STOCKTAKE" at bounding box center [131, 238] width 115 height 14
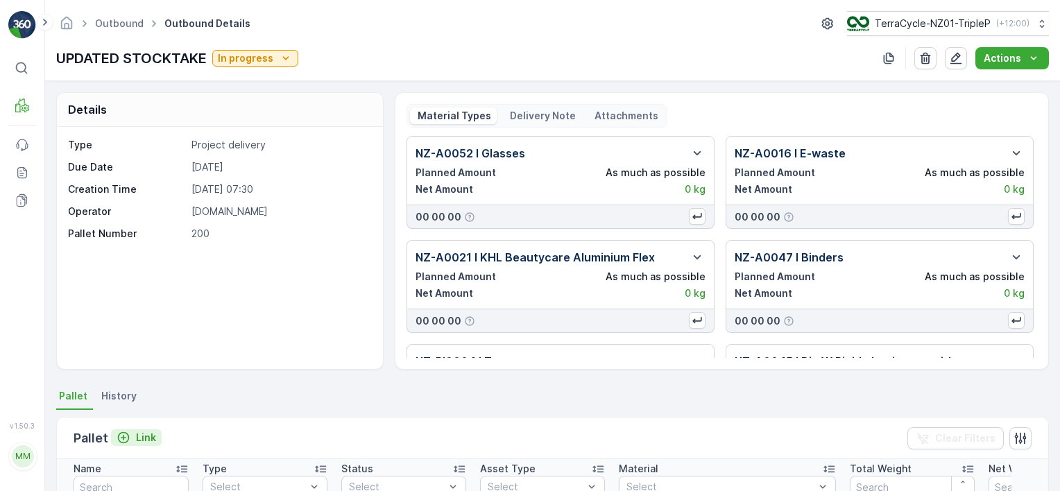
click at [147, 431] on p "Link" at bounding box center [146, 438] width 20 height 14
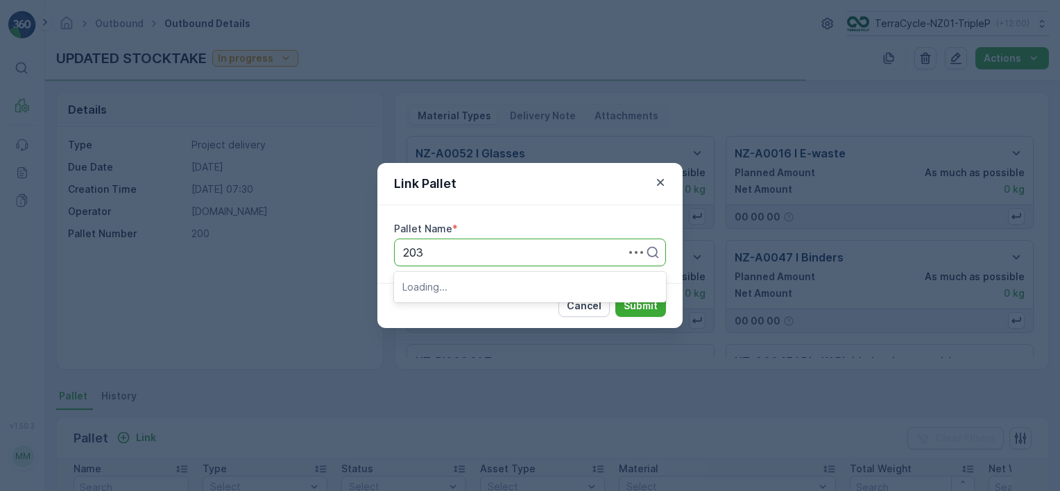
type input "2035"
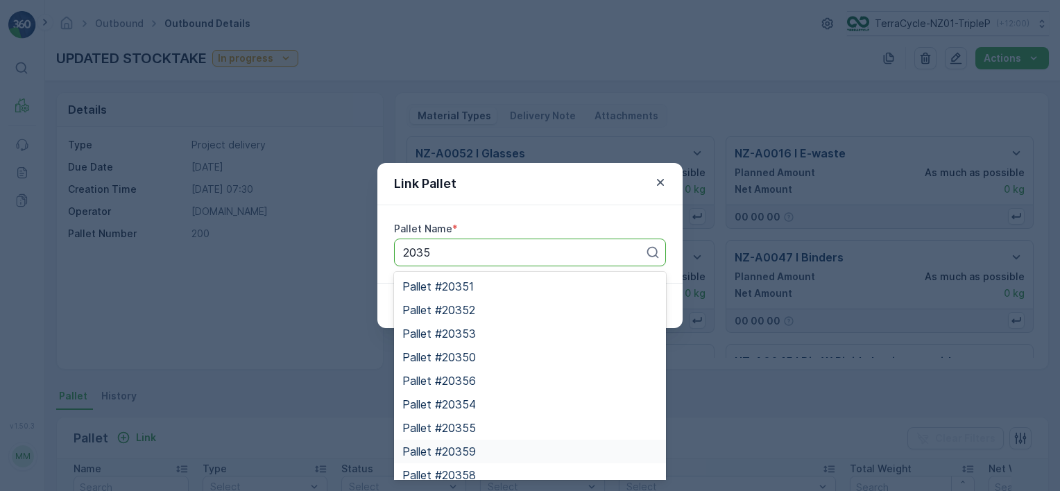
click at [498, 450] on div "Pallet #20359" at bounding box center [530, 452] width 255 height 12
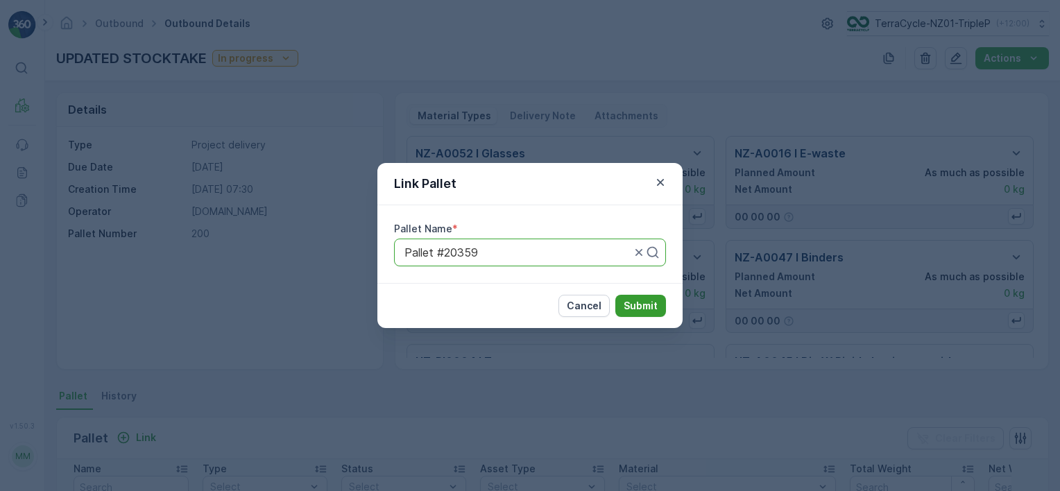
click at [620, 300] on button "Submit" at bounding box center [641, 306] width 51 height 22
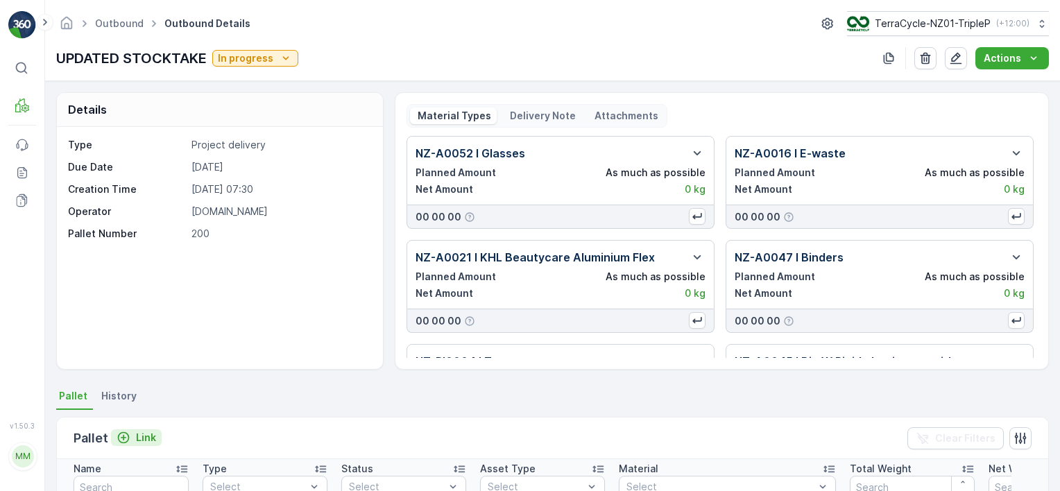
click at [148, 436] on p "Link" at bounding box center [146, 438] width 20 height 14
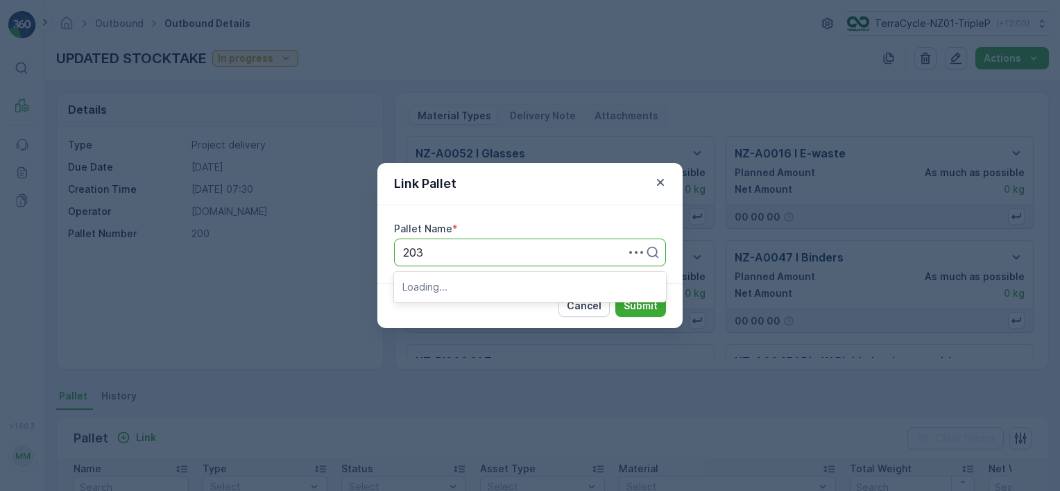
type input "2035"
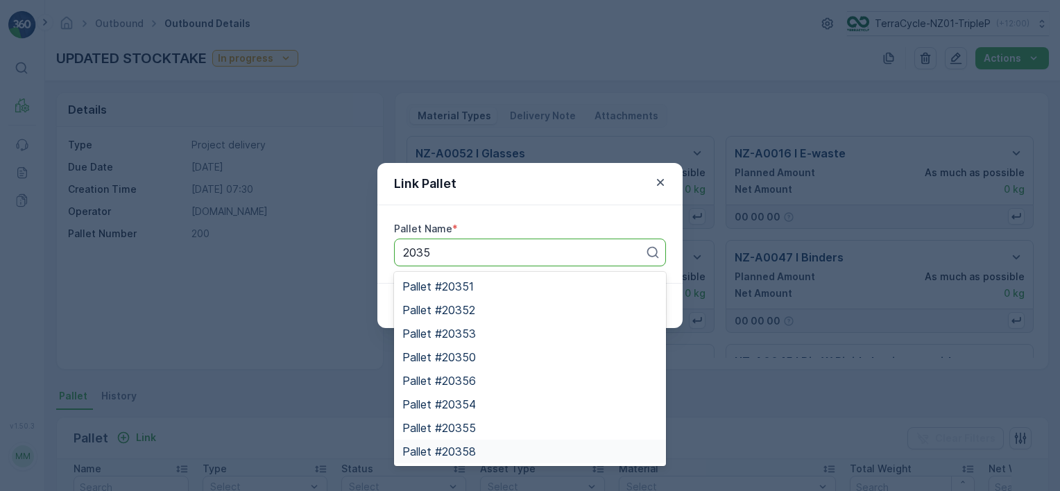
drag, startPoint x: 497, startPoint y: 455, endPoint x: 534, endPoint y: 392, distance: 73.4
click at [497, 455] on div "Pallet #20358" at bounding box center [530, 452] width 255 height 12
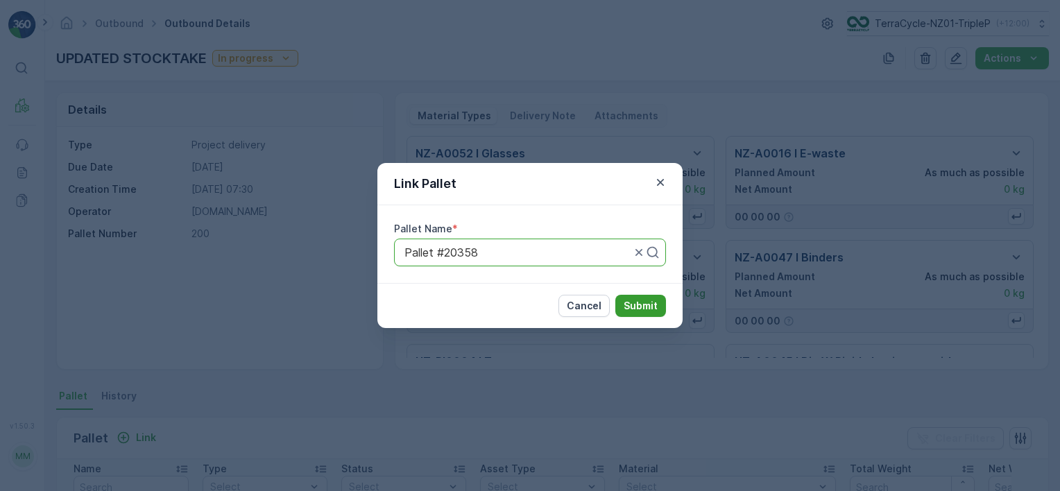
click at [627, 308] on p "Submit" at bounding box center [641, 306] width 34 height 14
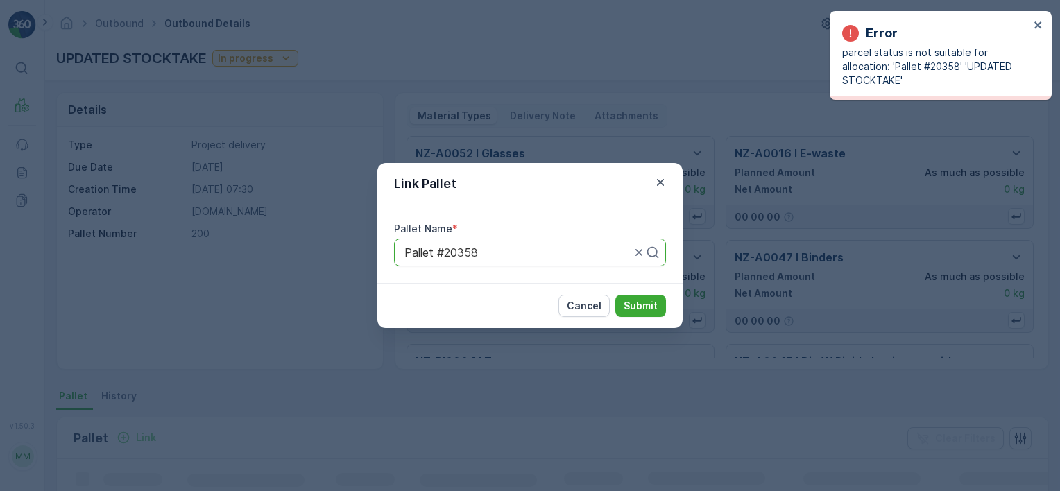
click at [518, 253] on div at bounding box center [517, 252] width 229 height 12
type input "2035"
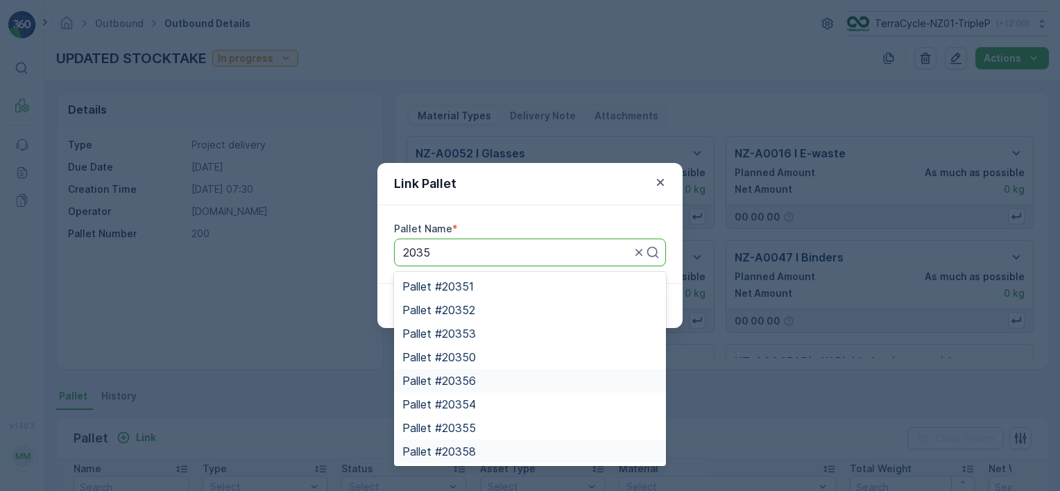
click at [488, 383] on div "Pallet #20356" at bounding box center [530, 381] width 255 height 12
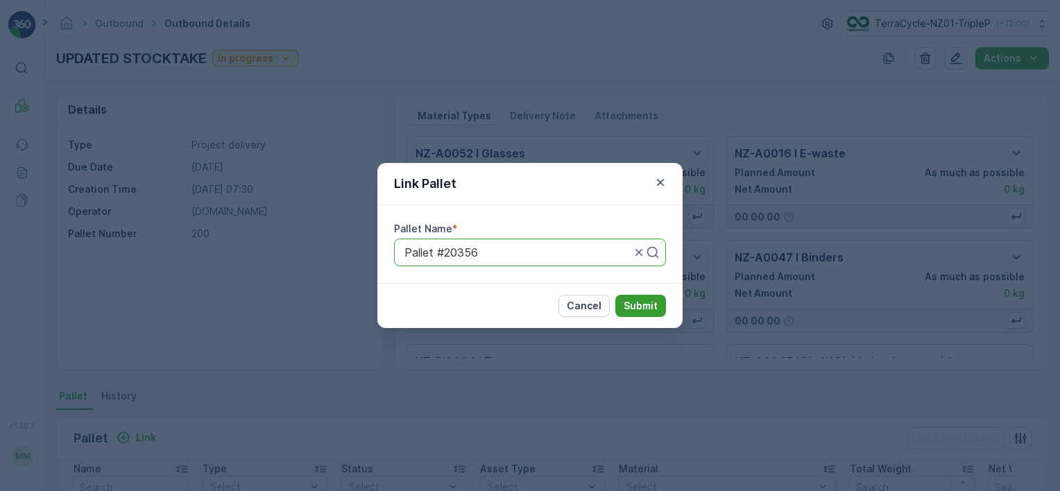
click at [654, 310] on button "Submit" at bounding box center [641, 306] width 51 height 22
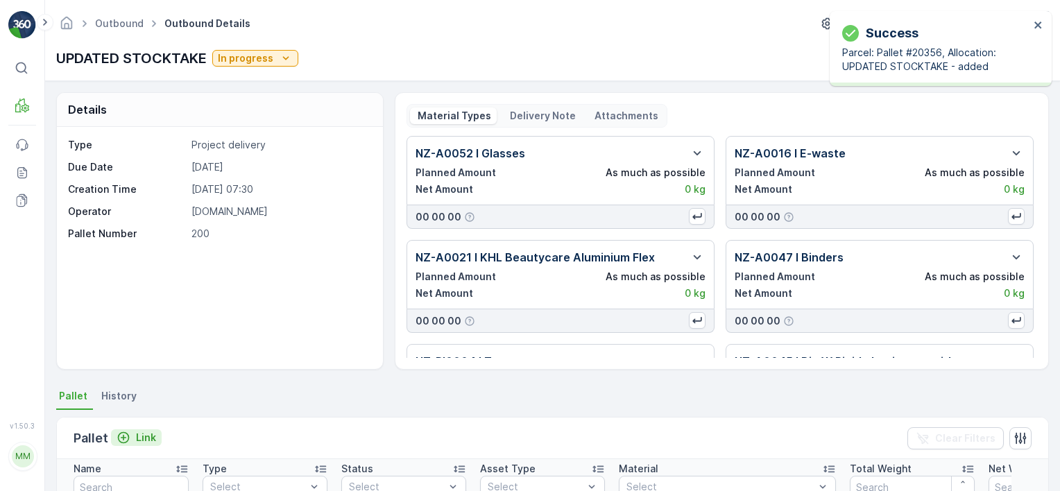
click at [137, 434] on p "Link" at bounding box center [146, 438] width 20 height 14
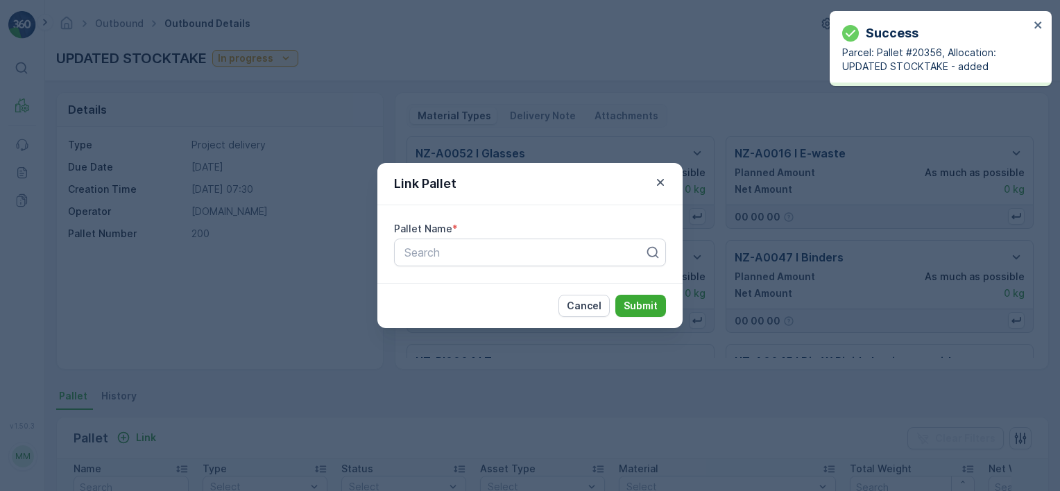
click at [518, 234] on div "Pallet Name *" at bounding box center [530, 229] width 272 height 14
click at [539, 255] on div at bounding box center [524, 252] width 243 height 12
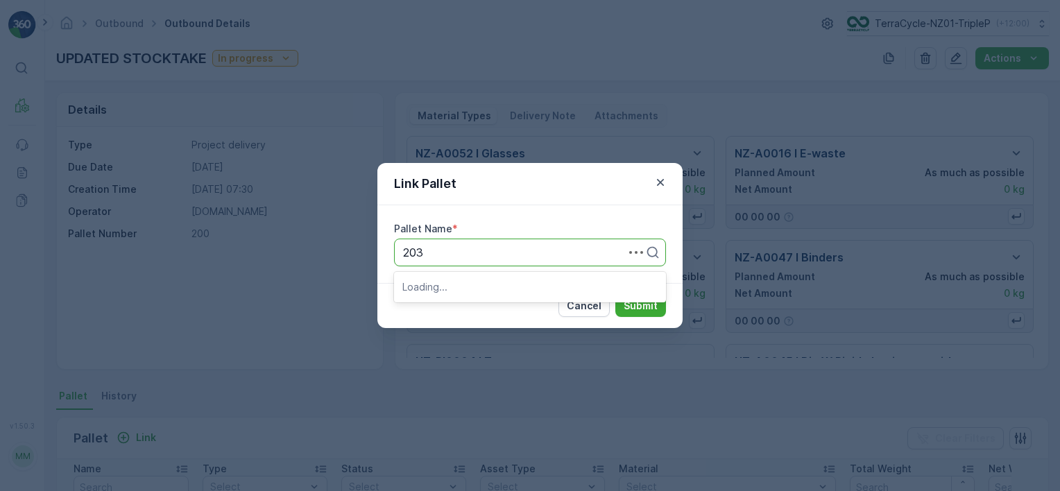
type input "2035"
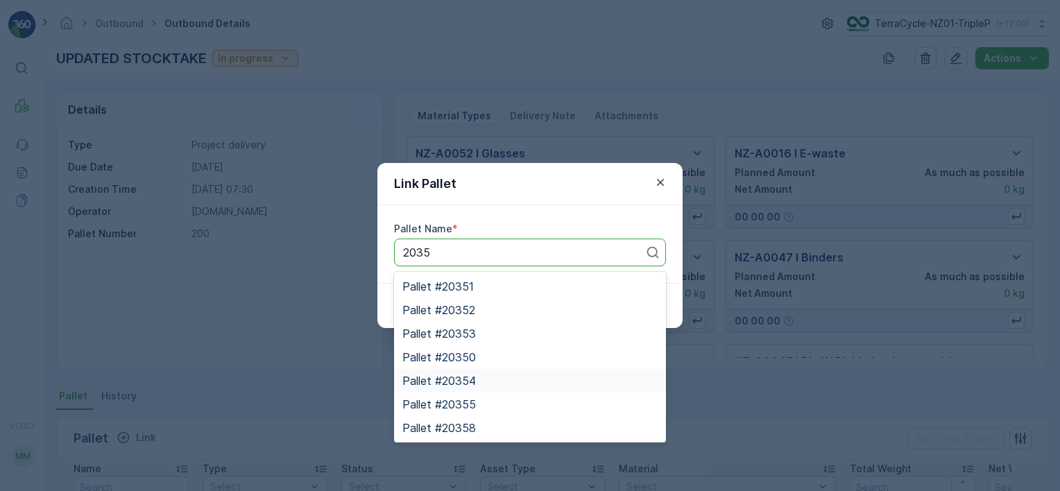
click at [495, 383] on div "Pallet #20354" at bounding box center [530, 381] width 255 height 12
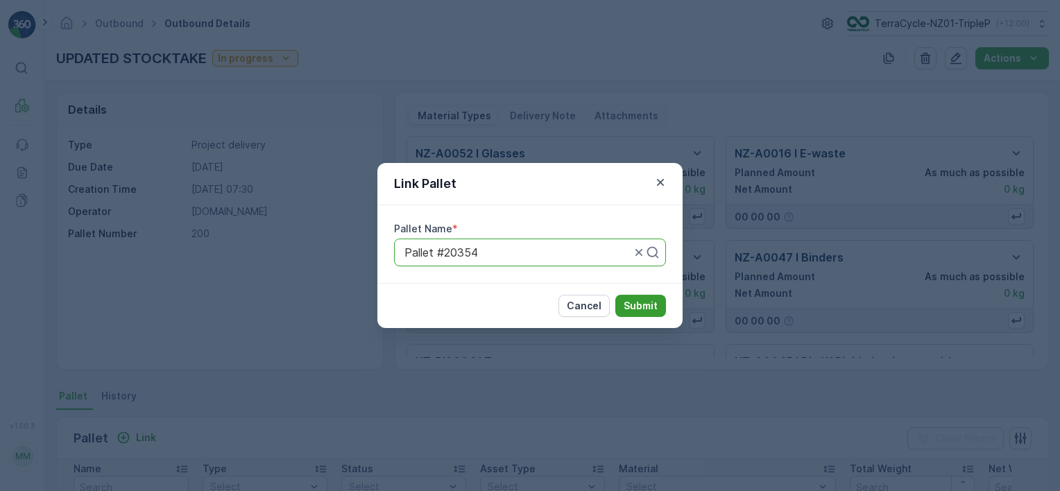
drag, startPoint x: 627, startPoint y: 315, endPoint x: 627, endPoint y: 305, distance: 9.7
click at [627, 305] on button "Submit" at bounding box center [641, 306] width 51 height 22
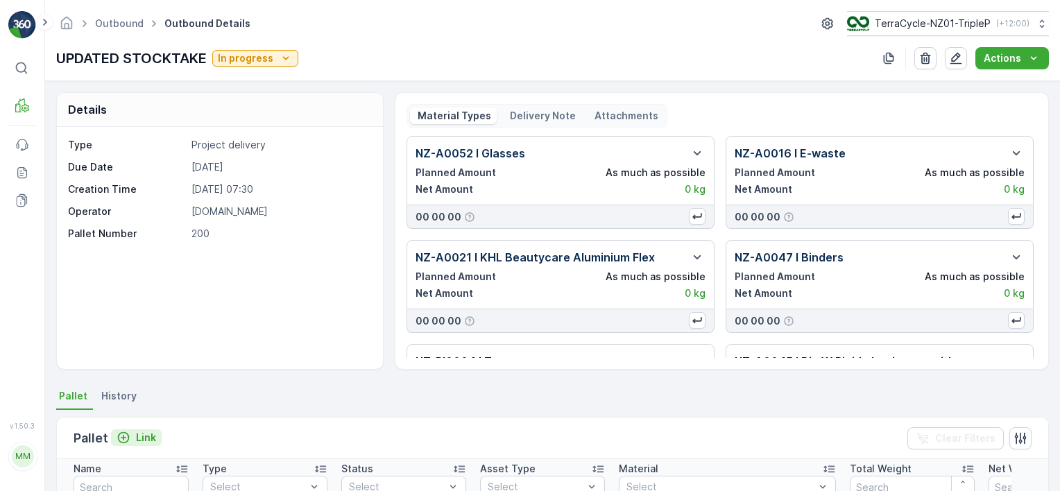
click at [142, 431] on p "Link" at bounding box center [146, 438] width 20 height 14
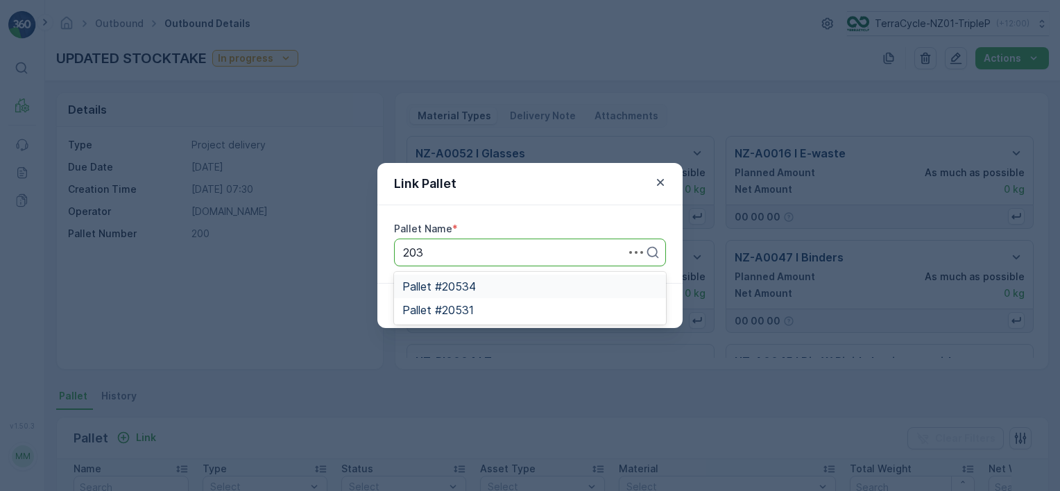
type input "2035"
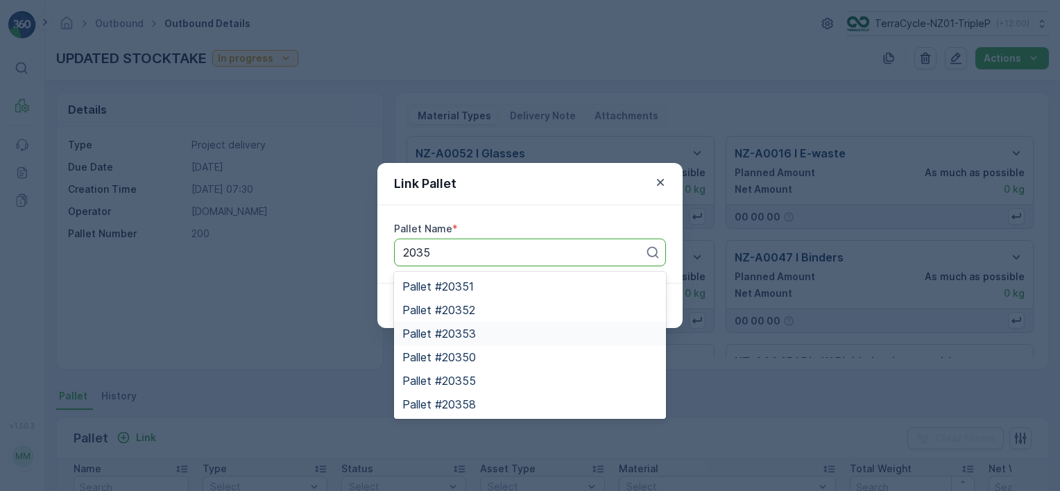
click at [474, 330] on span "Pallet #20353" at bounding box center [440, 334] width 74 height 12
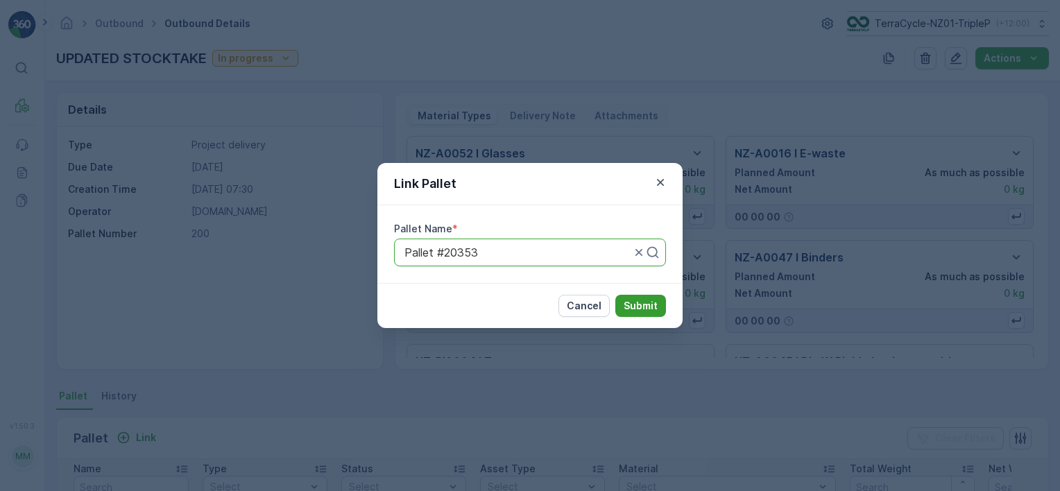
click at [647, 309] on p "Submit" at bounding box center [641, 306] width 34 height 14
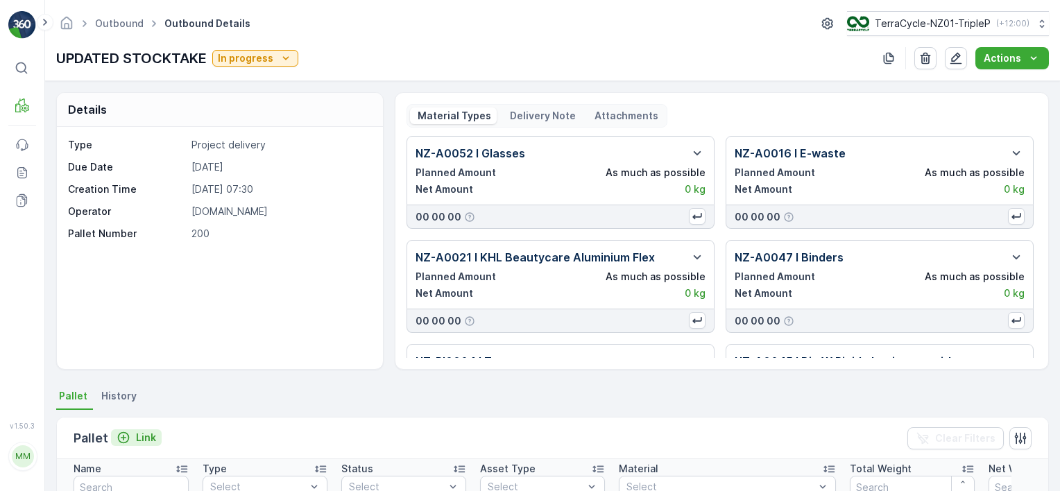
click at [142, 432] on p "Link" at bounding box center [146, 438] width 20 height 14
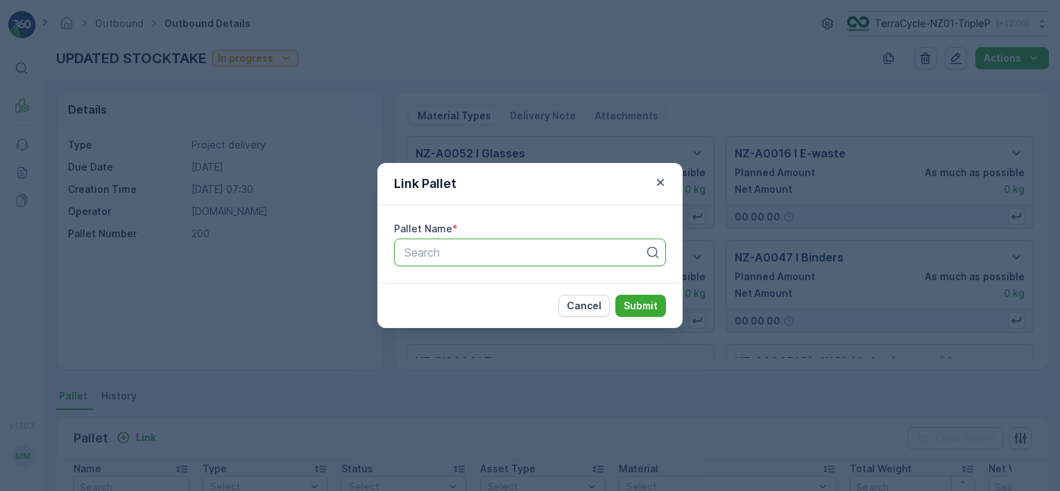
click at [428, 257] on div at bounding box center [524, 252] width 243 height 12
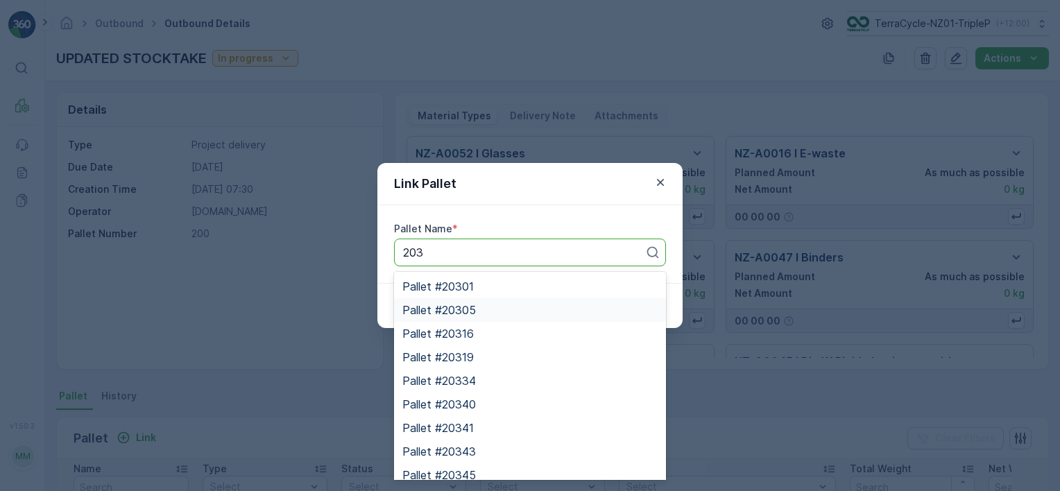
type input "2035"
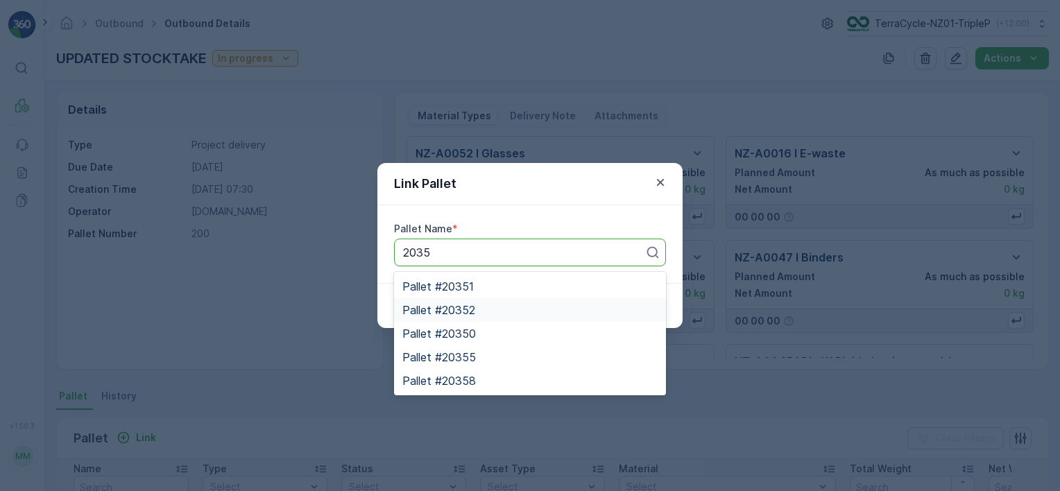
click at [486, 311] on div "Pallet #20352" at bounding box center [530, 310] width 255 height 12
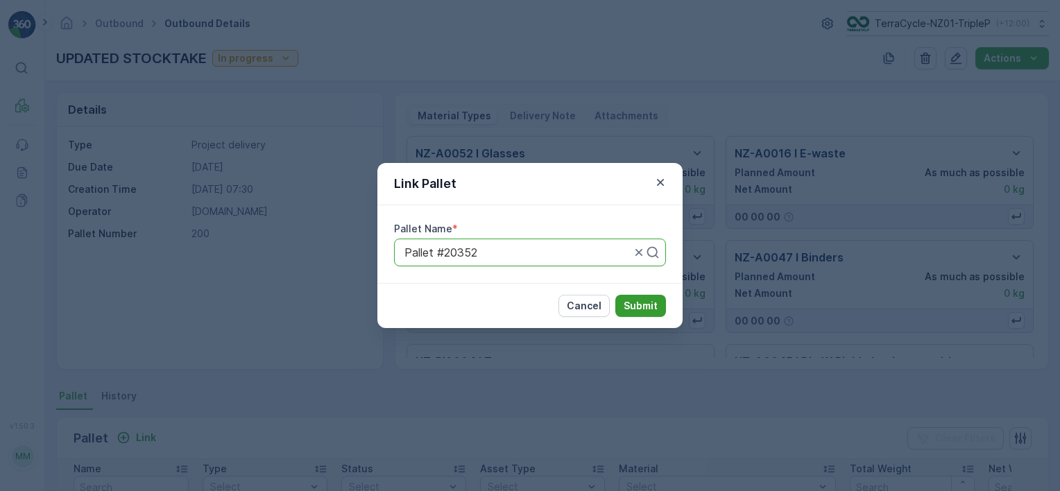
click at [627, 304] on p "Submit" at bounding box center [641, 306] width 34 height 14
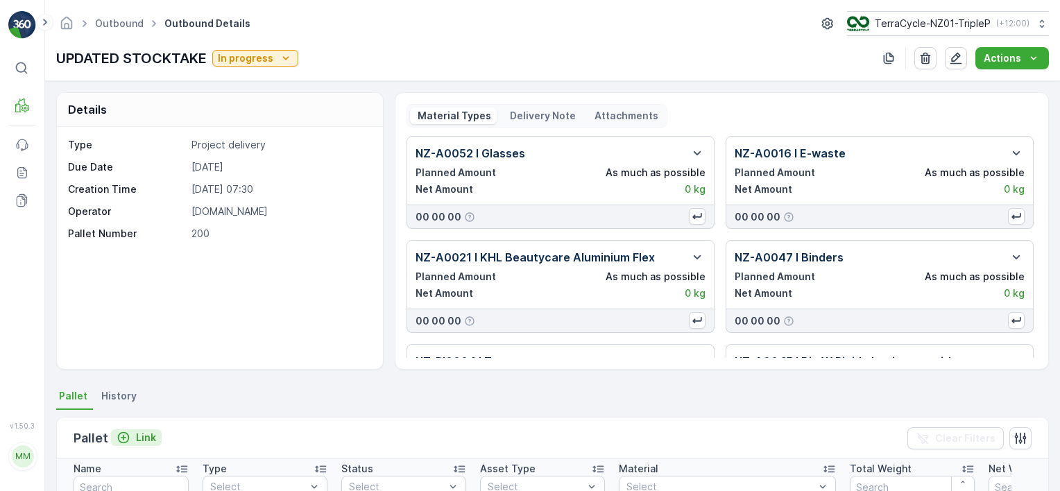
click at [138, 439] on div "Link" at bounding box center [137, 438] width 40 height 14
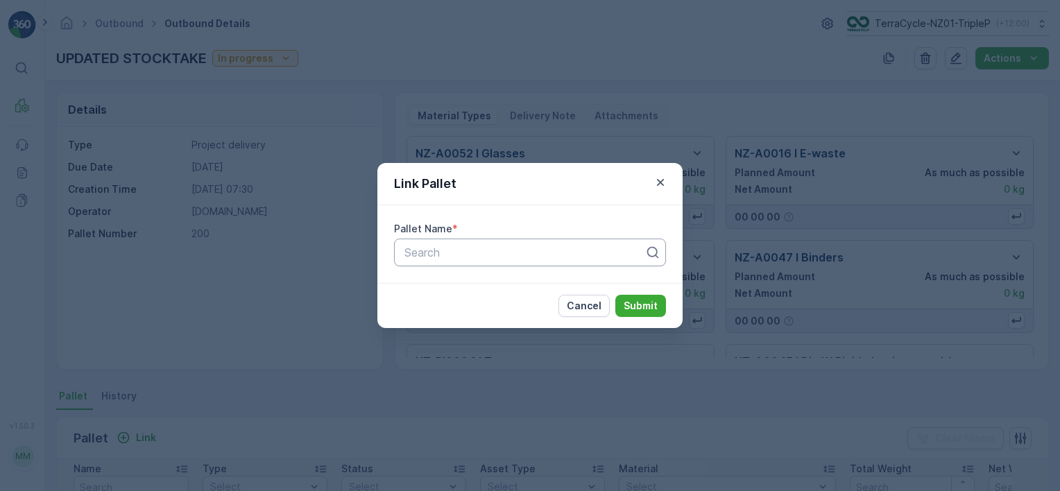
click at [522, 255] on div at bounding box center [524, 252] width 243 height 12
type input "2035"
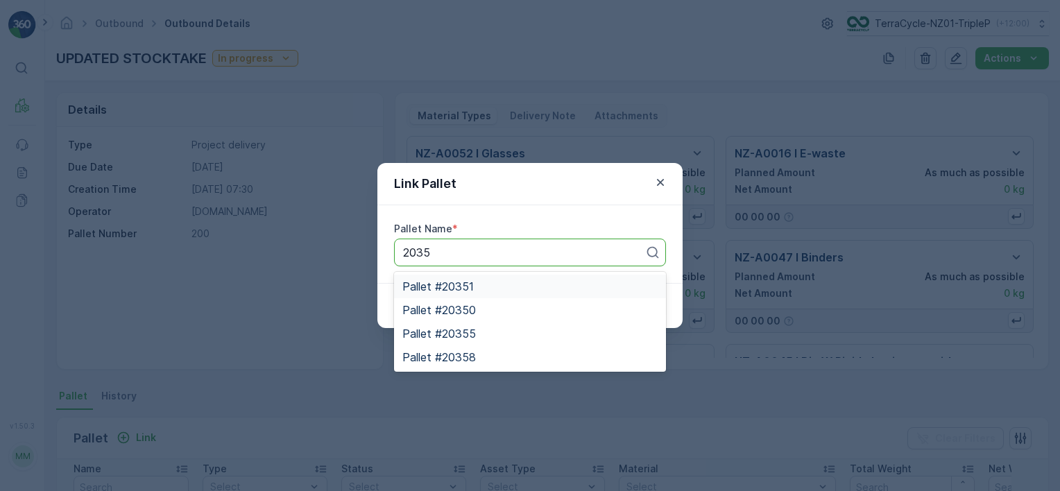
click at [512, 291] on div "Pallet #20351" at bounding box center [530, 286] width 255 height 12
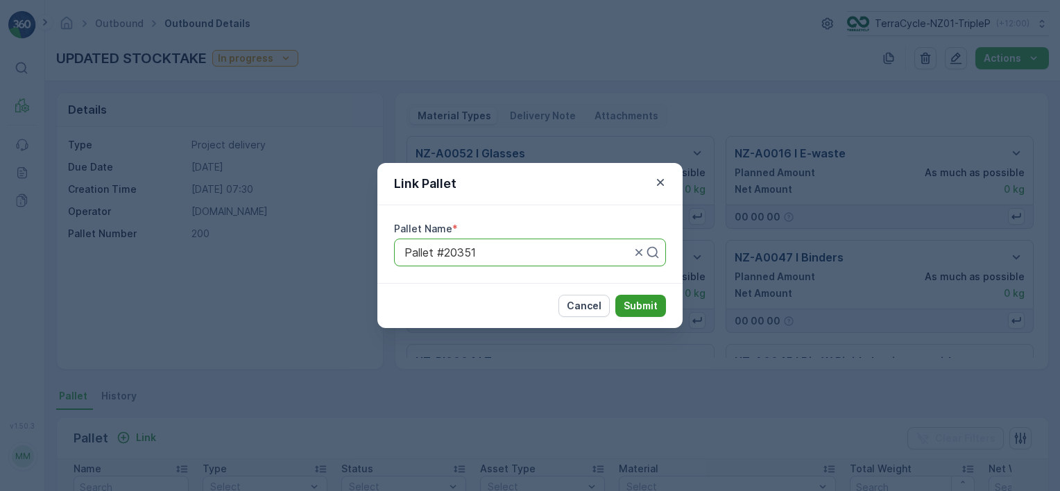
click at [636, 304] on p "Submit" at bounding box center [641, 306] width 34 height 14
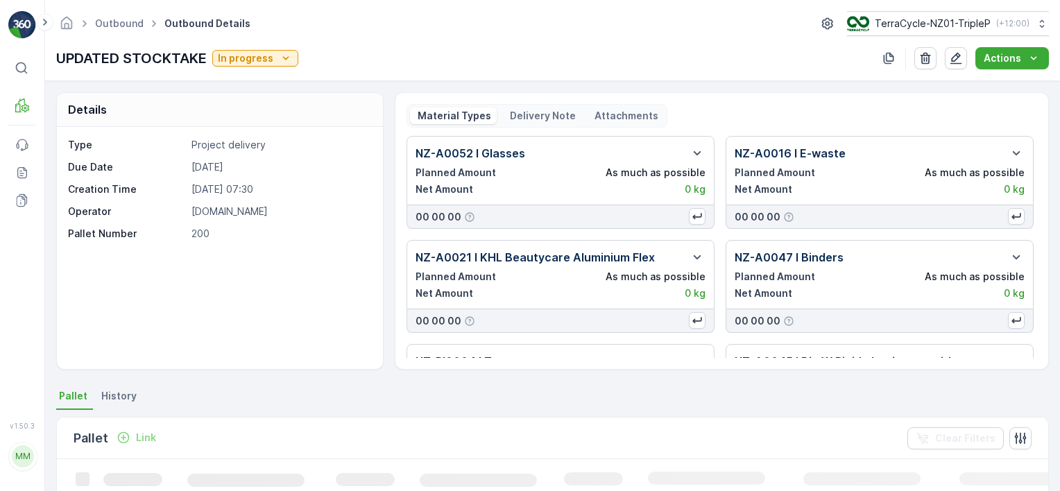
click at [142, 431] on p "Link" at bounding box center [146, 438] width 20 height 14
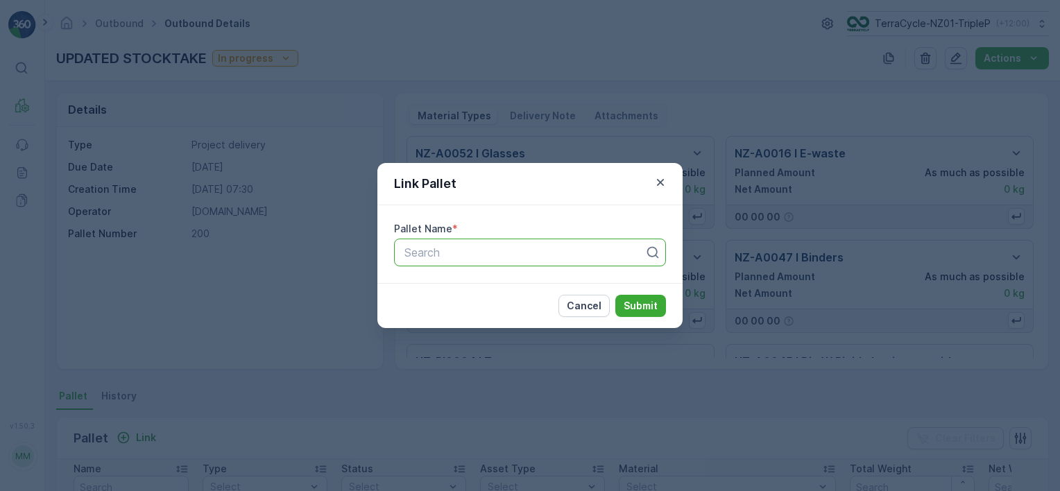
click at [414, 260] on div "Search" at bounding box center [530, 253] width 272 height 28
type input "2035"
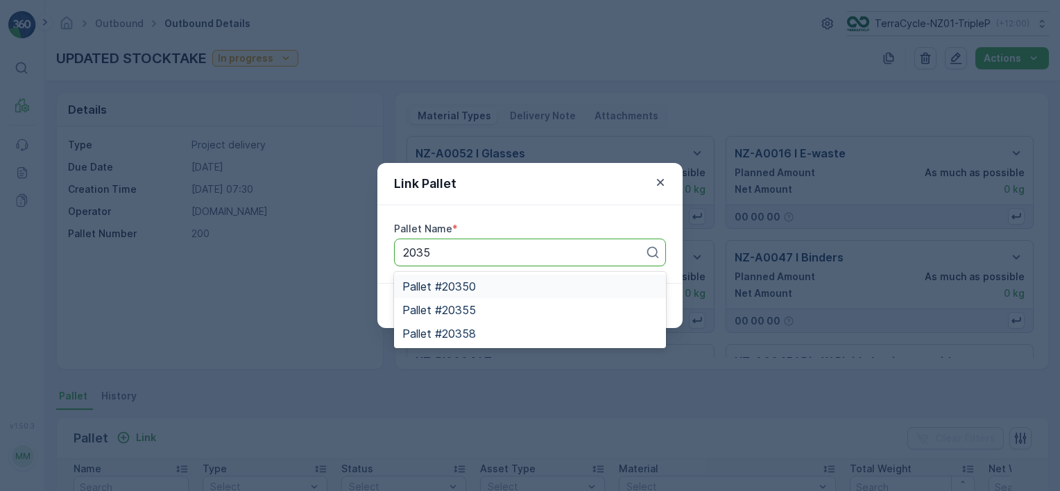
drag, startPoint x: 512, startPoint y: 289, endPoint x: 583, endPoint y: 307, distance: 72.9
click at [512, 289] on div "Pallet #20350" at bounding box center [530, 286] width 255 height 12
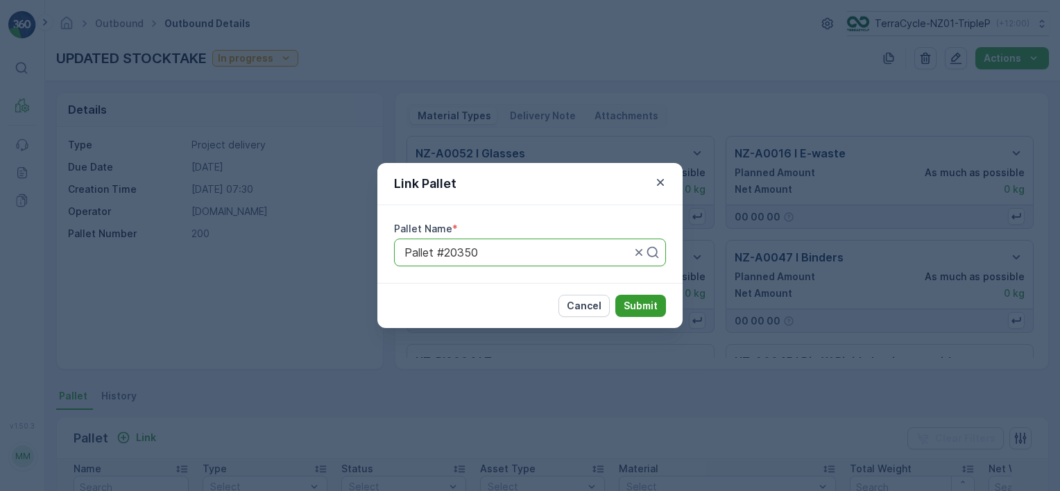
click at [636, 309] on p "Submit" at bounding box center [641, 306] width 34 height 14
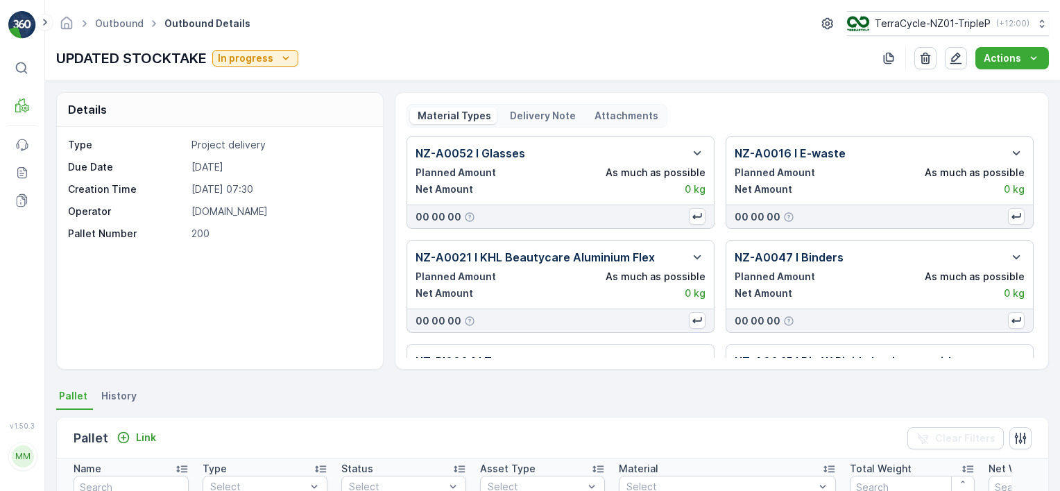
scroll to position [208, 0]
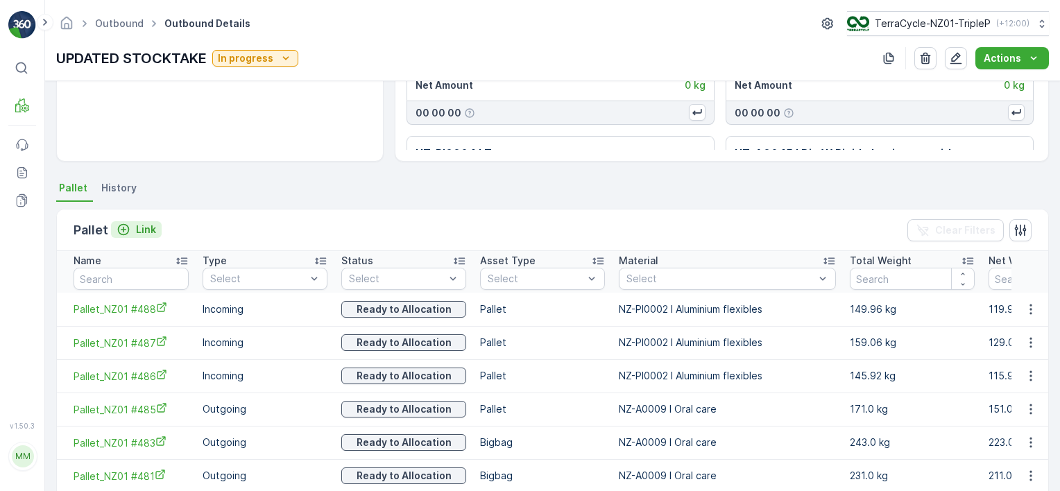
click at [149, 228] on p "Link" at bounding box center [146, 230] width 20 height 14
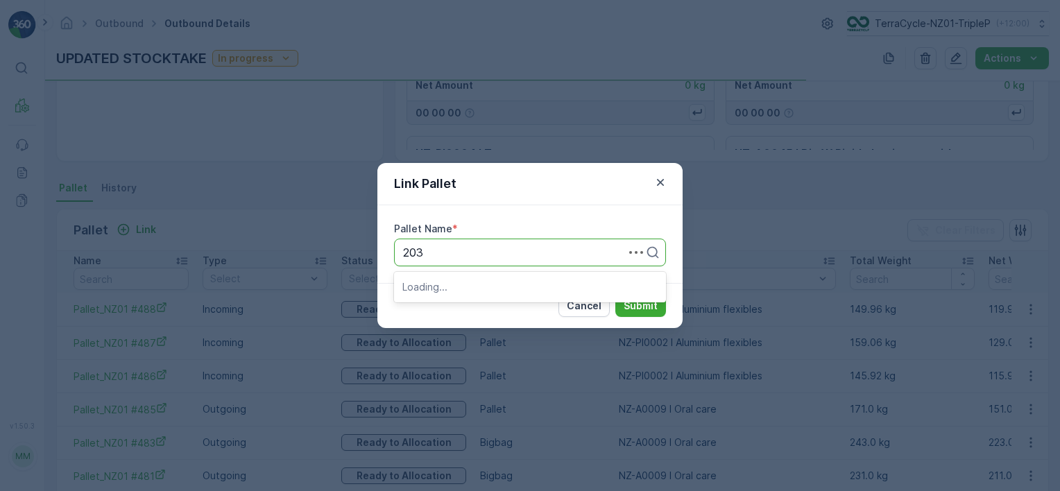
type input "2034"
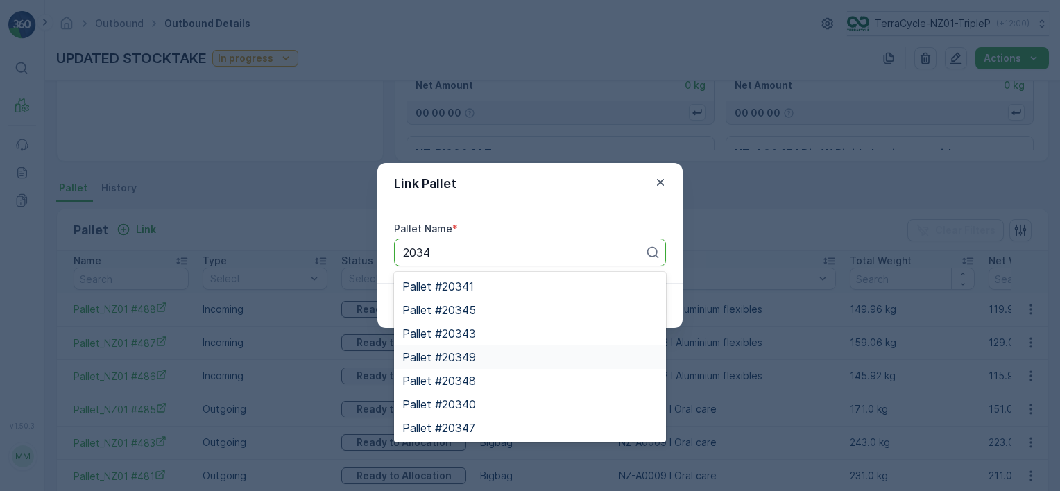
drag, startPoint x: 489, startPoint y: 356, endPoint x: 507, endPoint y: 343, distance: 21.8
click at [489, 357] on div "Pallet #20349" at bounding box center [530, 357] width 255 height 12
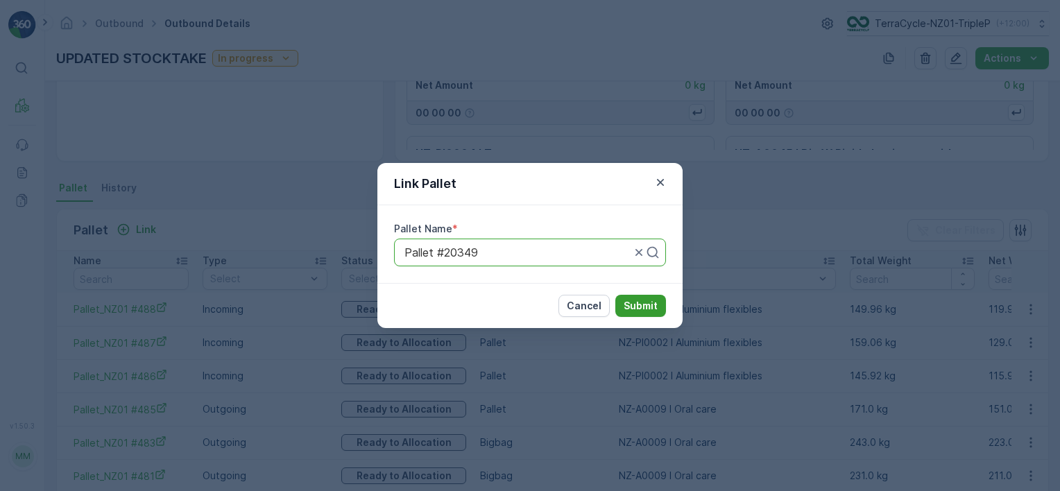
click at [630, 310] on p "Submit" at bounding box center [641, 306] width 34 height 14
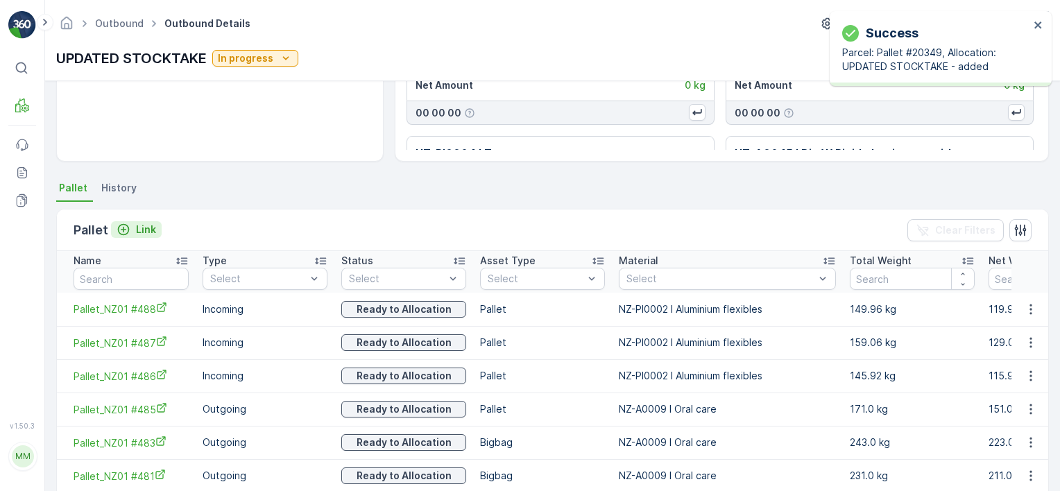
click at [143, 225] on p "Link" at bounding box center [146, 230] width 20 height 14
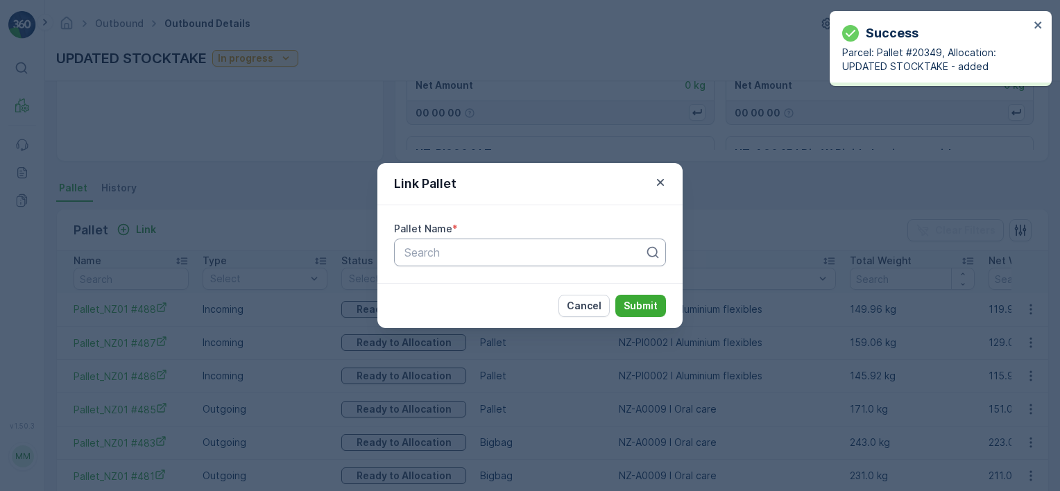
click at [575, 261] on div "Search" at bounding box center [530, 253] width 272 height 28
type input "2034"
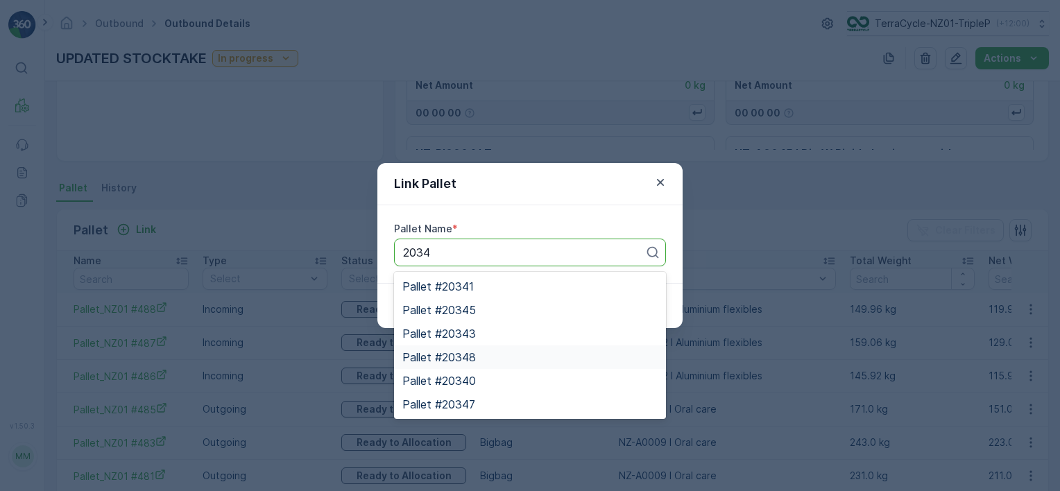
click at [485, 355] on div "Pallet #20348" at bounding box center [530, 357] width 255 height 12
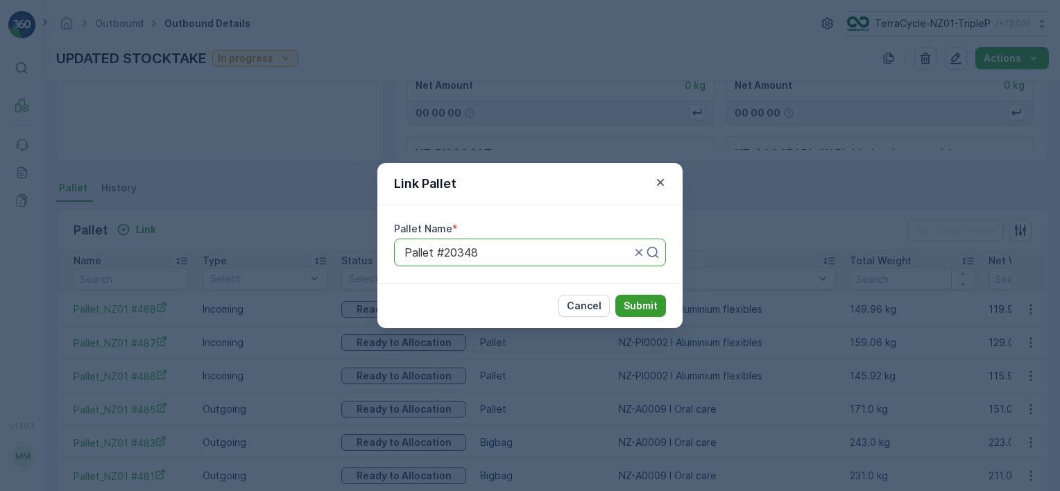
click at [623, 308] on button "Submit" at bounding box center [641, 306] width 51 height 22
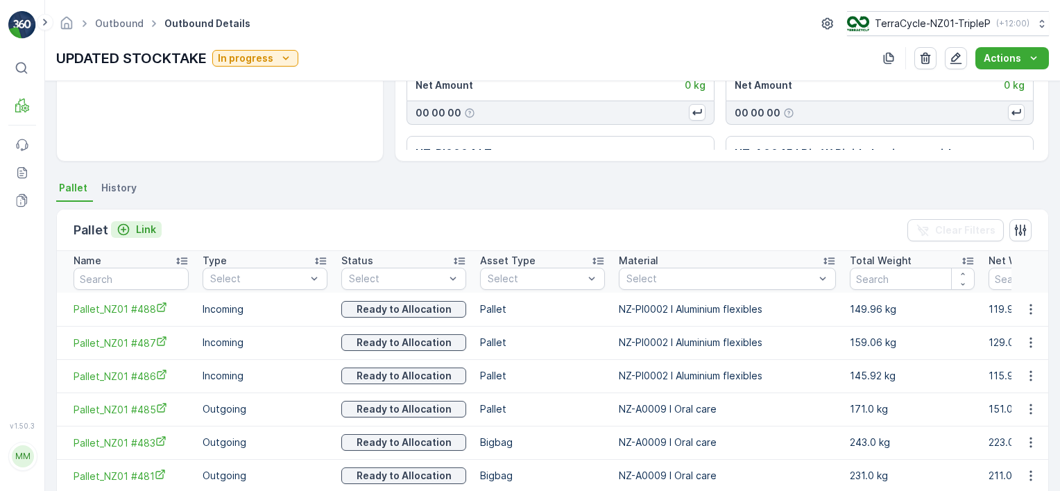
click at [137, 228] on p "Link" at bounding box center [146, 230] width 20 height 14
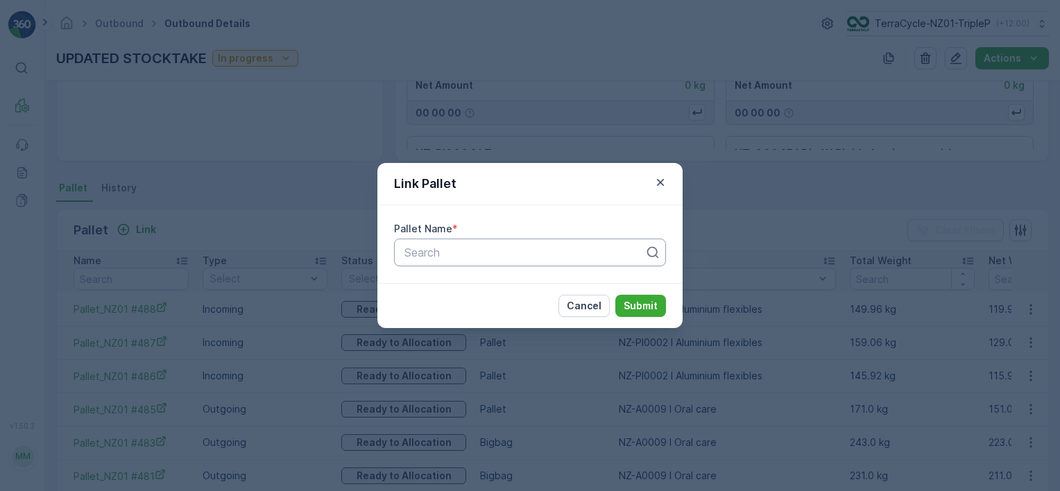
click at [464, 258] on div at bounding box center [524, 252] width 243 height 12
type input "2034"
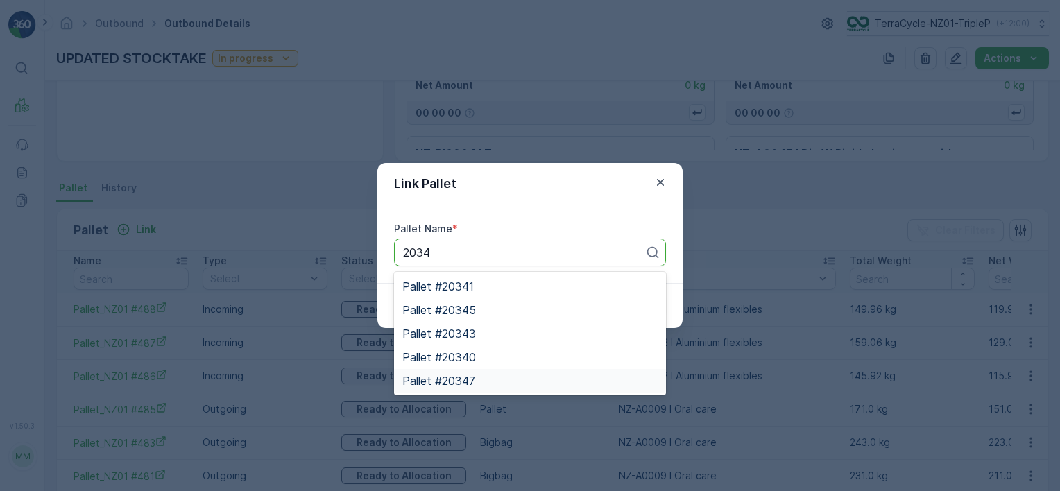
click at [475, 375] on span "Pallet #20347" at bounding box center [439, 381] width 73 height 12
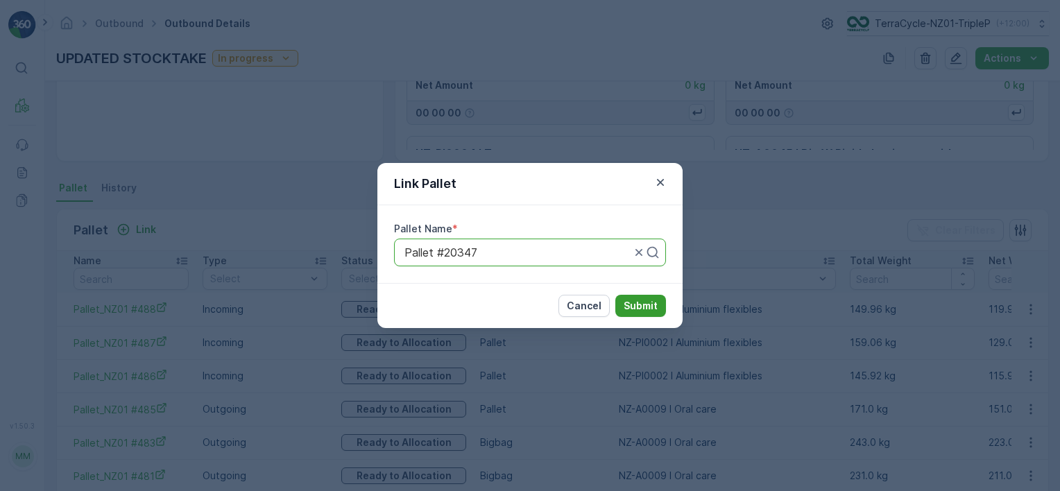
click at [633, 300] on p "Submit" at bounding box center [641, 306] width 34 height 14
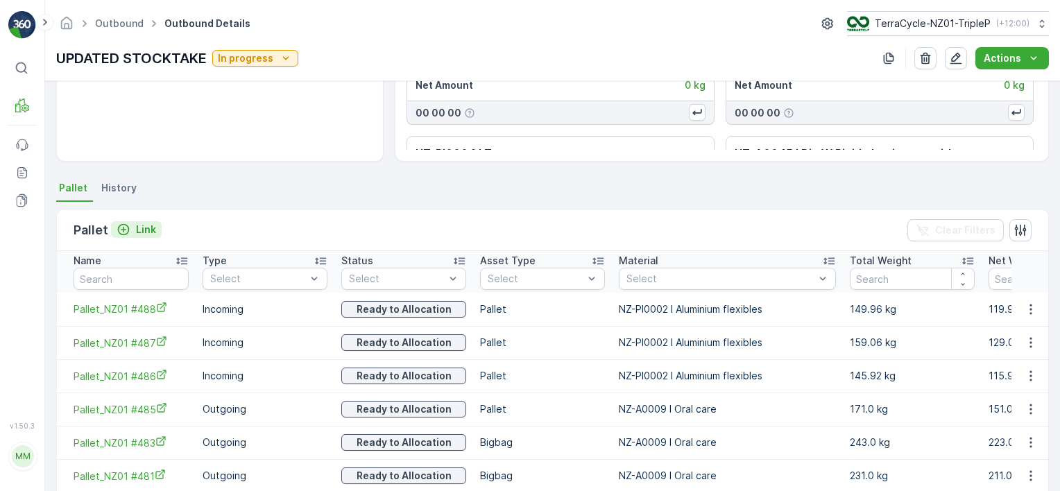
click at [144, 223] on p "Link" at bounding box center [146, 230] width 20 height 14
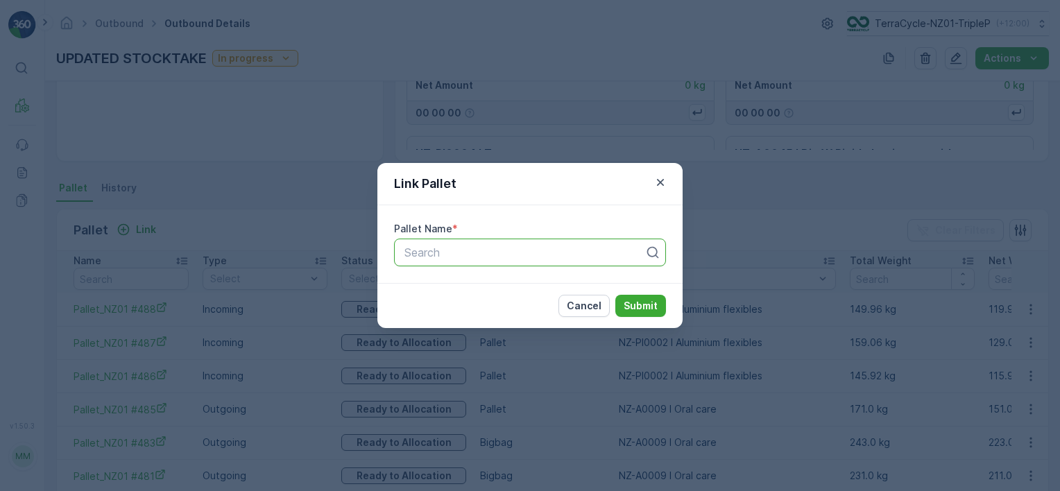
click at [453, 251] on div at bounding box center [524, 252] width 243 height 12
type input "2034"
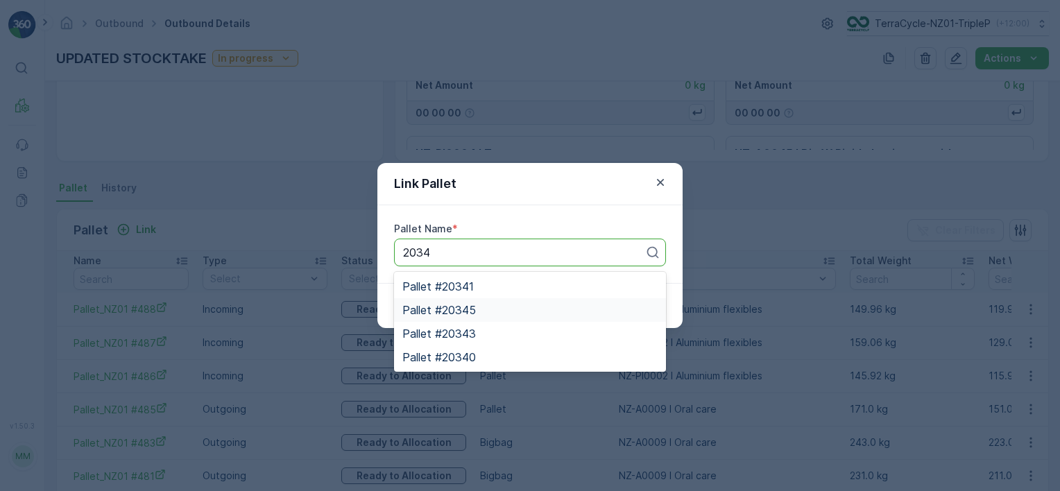
click at [469, 312] on span "Pallet #20345" at bounding box center [440, 310] width 74 height 12
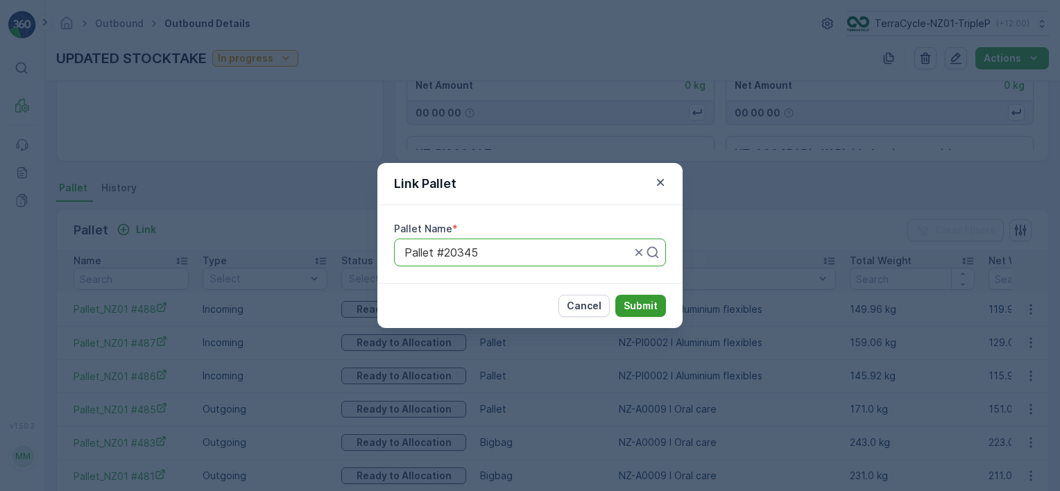
click at [641, 301] on p "Submit" at bounding box center [641, 306] width 34 height 14
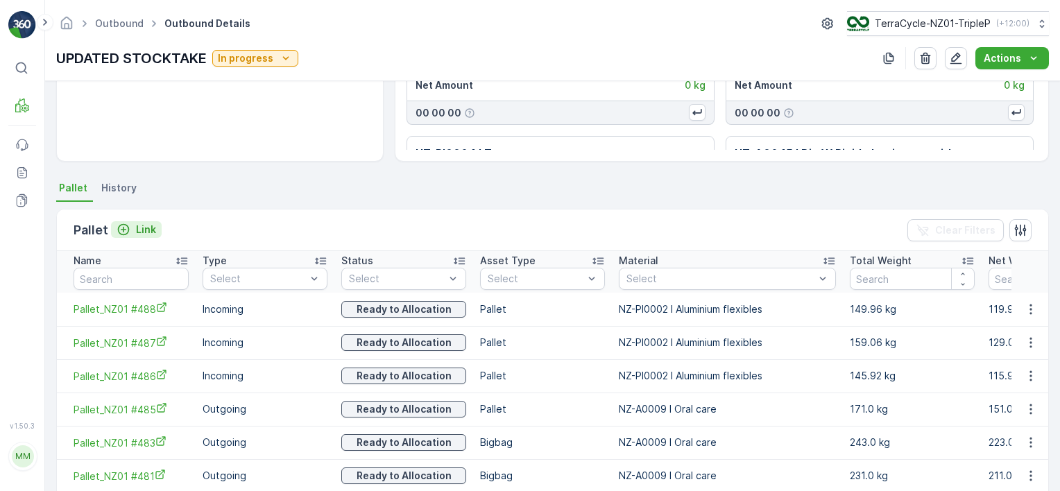
click at [142, 225] on p "Link" at bounding box center [146, 230] width 20 height 14
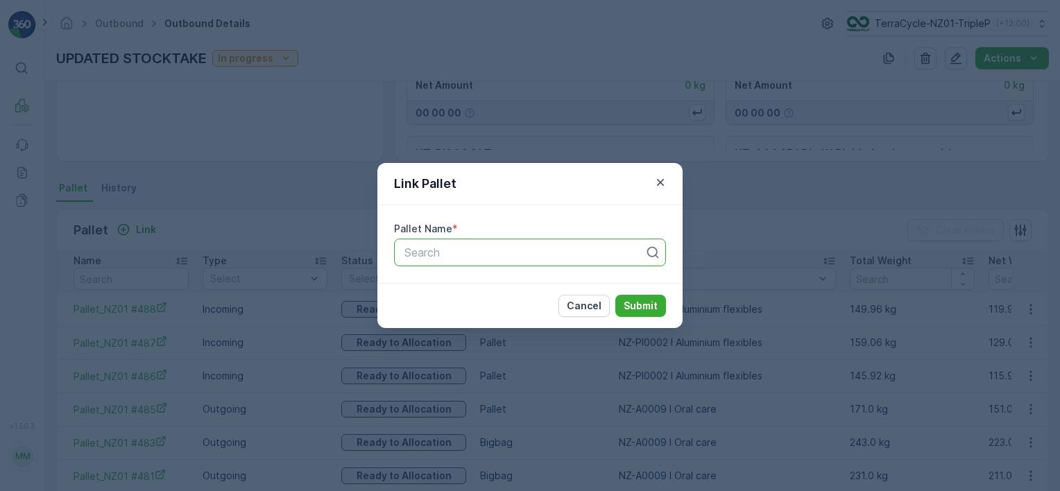
click at [549, 248] on div at bounding box center [524, 252] width 243 height 12
type input "2034"
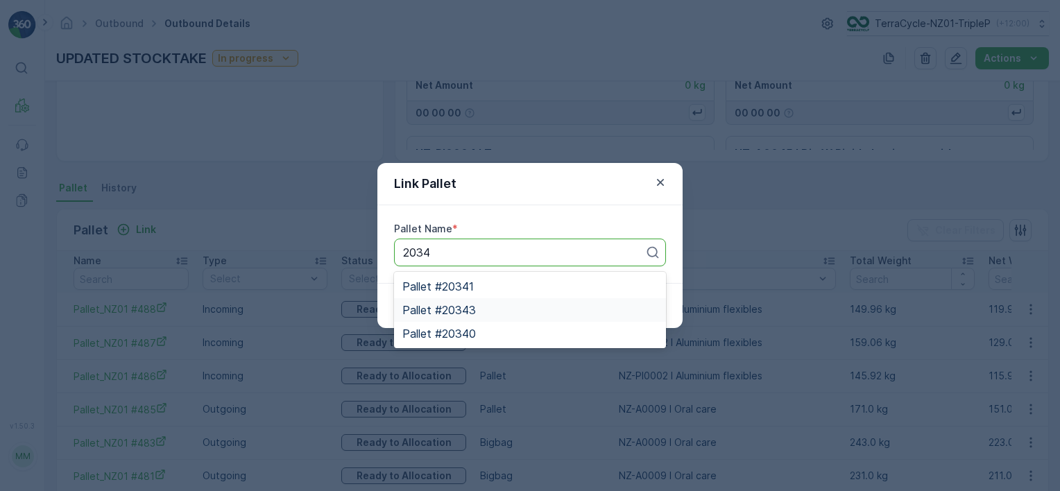
click at [519, 313] on div "Pallet #20343" at bounding box center [530, 310] width 255 height 12
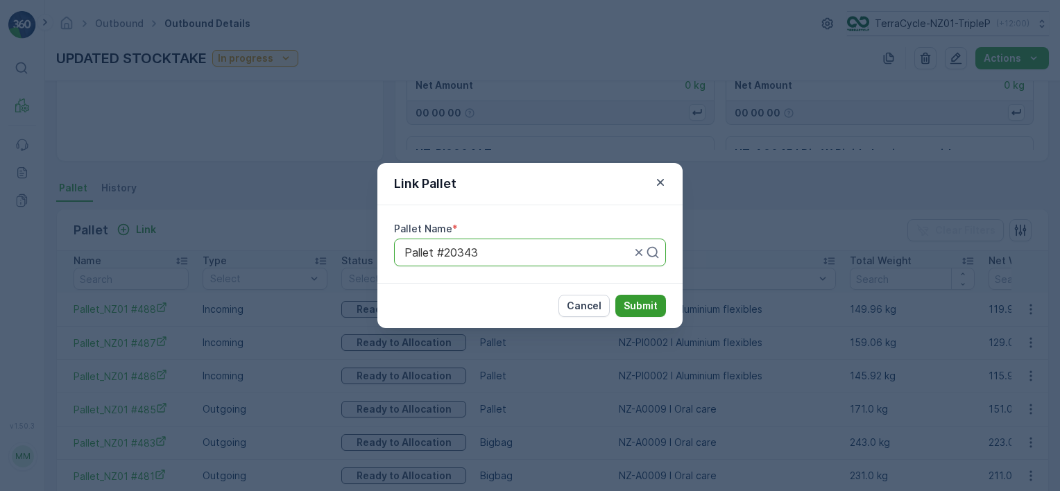
click at [641, 298] on button "Submit" at bounding box center [641, 306] width 51 height 22
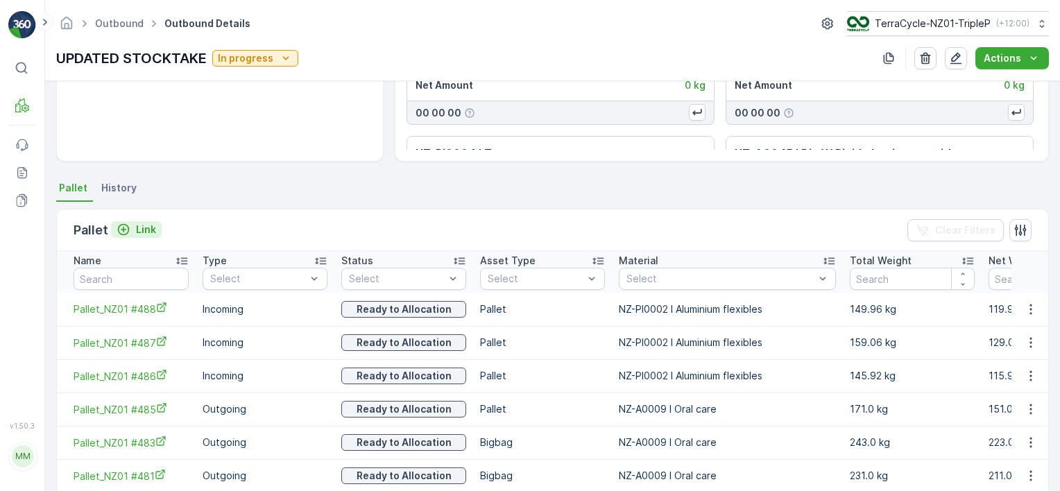
click at [142, 225] on p "Link" at bounding box center [146, 230] width 20 height 14
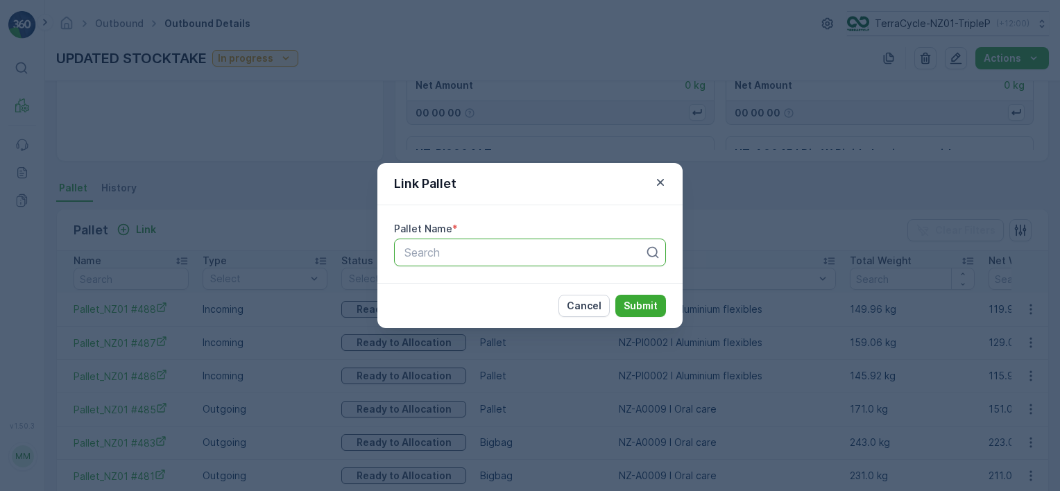
drag, startPoint x: 536, startPoint y: 250, endPoint x: 527, endPoint y: 246, distance: 9.0
click at [531, 247] on div at bounding box center [524, 252] width 243 height 12
type input "2034"
click at [551, 305] on div "Pallet #20340" at bounding box center [530, 310] width 255 height 12
click at [641, 300] on p "Submit" at bounding box center [641, 306] width 34 height 14
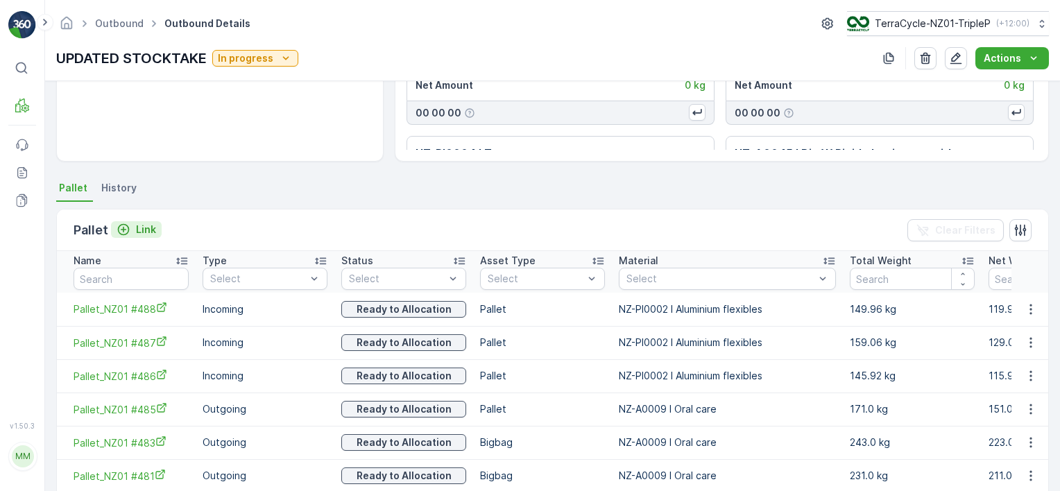
click at [141, 223] on p "Link" at bounding box center [146, 230] width 20 height 14
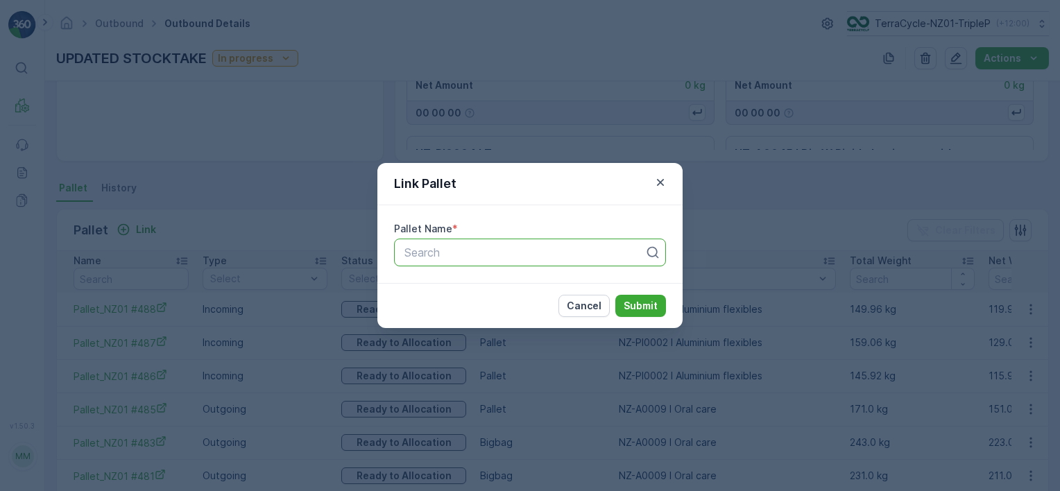
click at [493, 257] on div at bounding box center [524, 252] width 243 height 12
type input "2034"
click at [475, 287] on div "Pallet #20341" at bounding box center [530, 286] width 255 height 12
click at [646, 306] on p "Submit" at bounding box center [641, 306] width 34 height 14
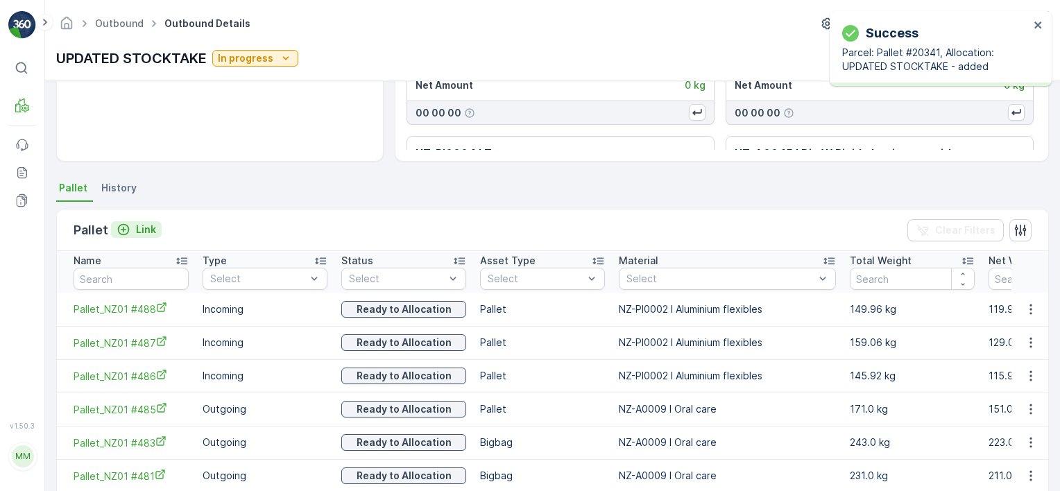
click at [142, 227] on p "Link" at bounding box center [146, 230] width 20 height 14
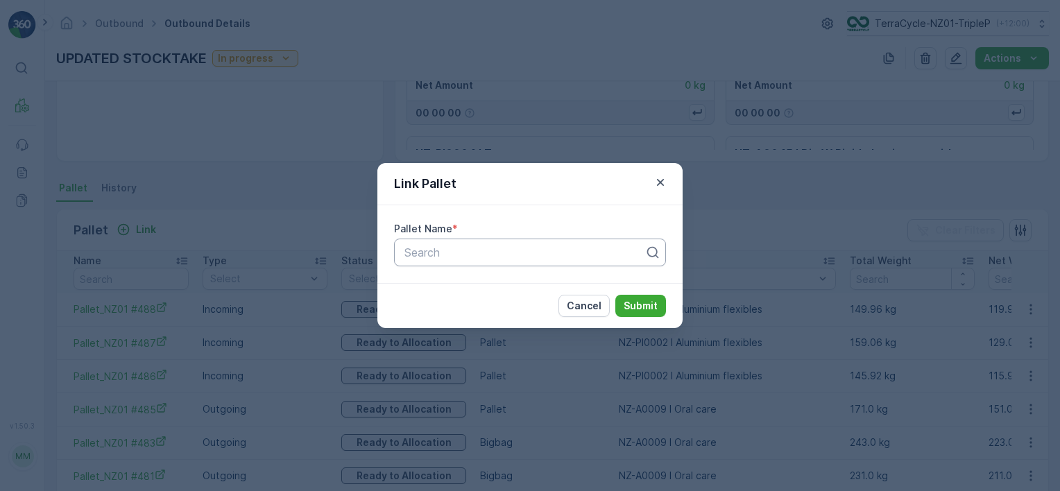
click at [616, 253] on div at bounding box center [524, 252] width 243 height 12
type input "2033"
drag, startPoint x: 540, startPoint y: 282, endPoint x: 563, endPoint y: 284, distance: 23.0
click at [540, 282] on div "Pallet #20334" at bounding box center [530, 286] width 255 height 12
click at [628, 299] on p "Submit" at bounding box center [641, 306] width 34 height 14
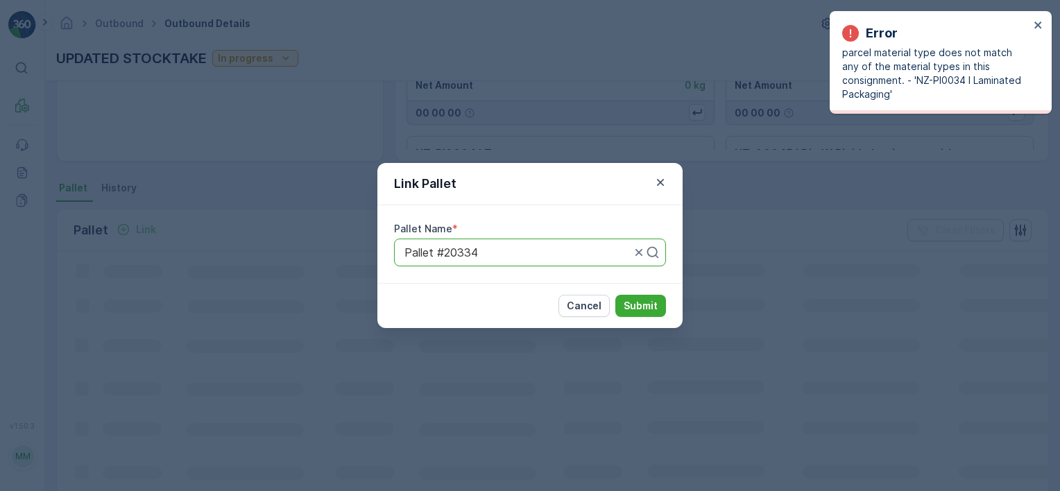
click at [855, 178] on div "Link Pallet Pallet Name * Pallet #20334 Cancel Submit" at bounding box center [530, 245] width 1060 height 491
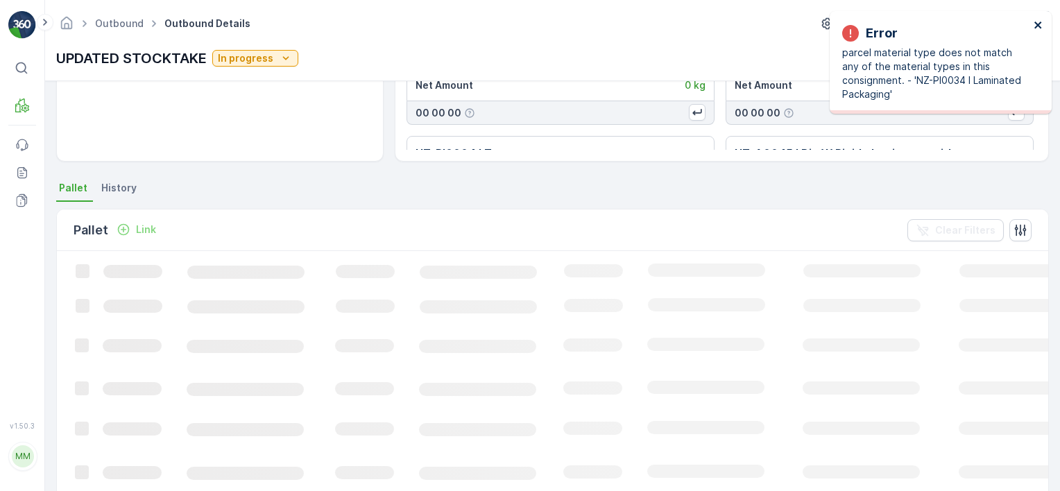
click at [1042, 20] on icon "close" at bounding box center [1039, 24] width 10 height 11
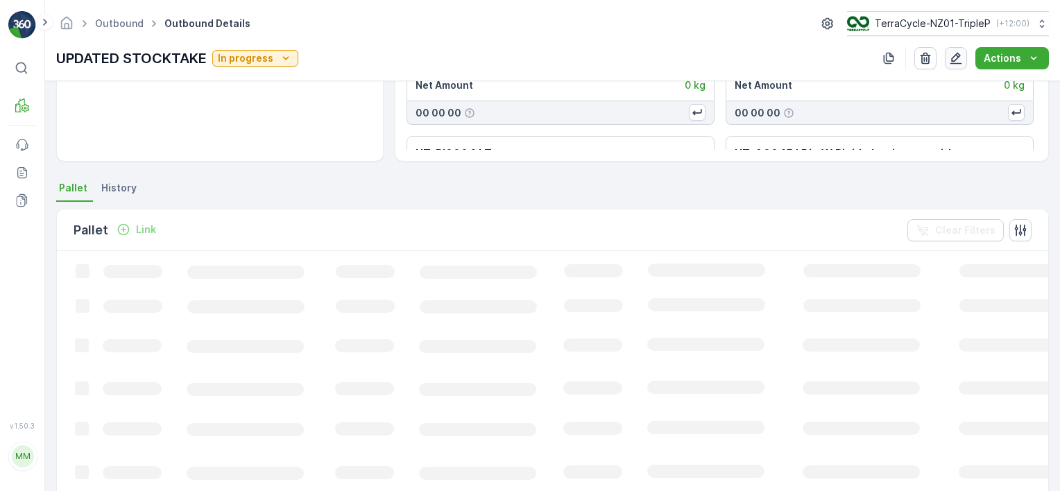
click at [958, 59] on icon "button" at bounding box center [957, 59] width 12 height 12
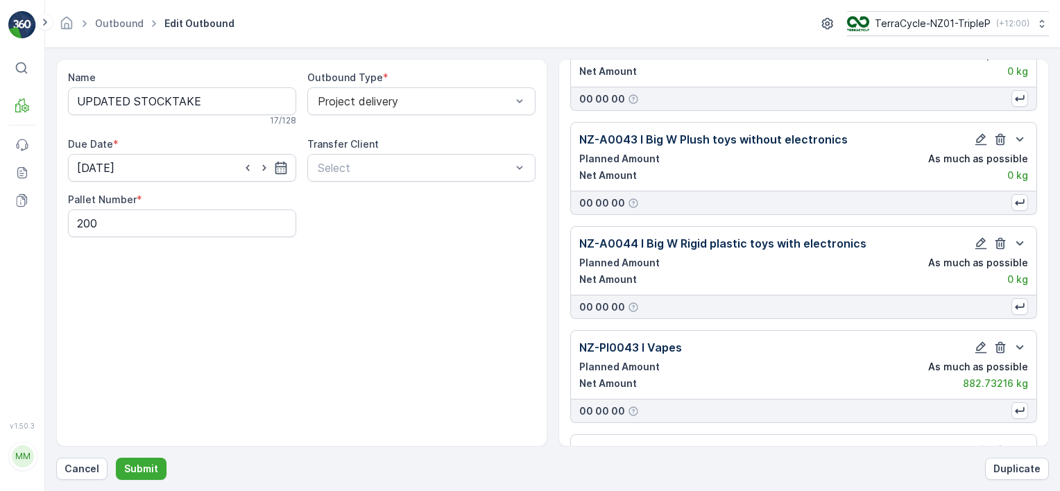
scroll to position [10288, 0]
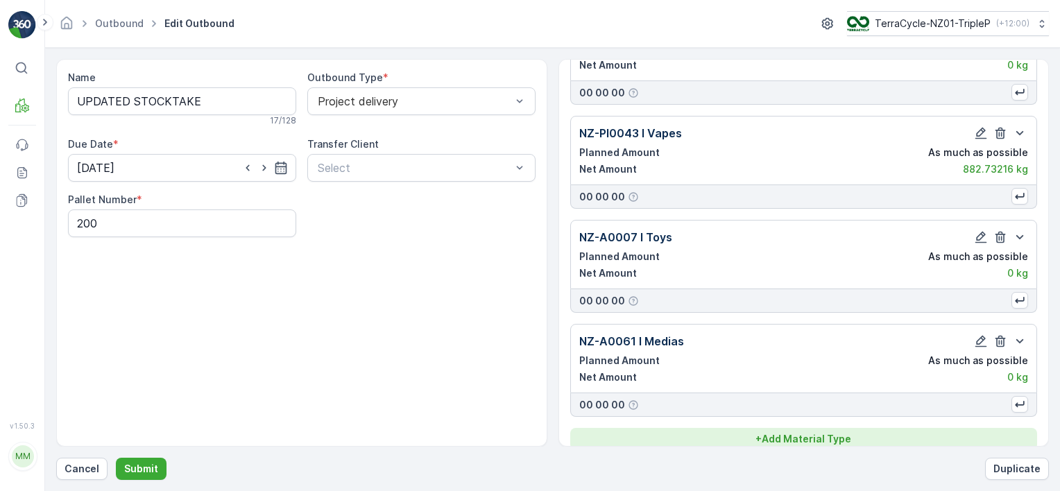
click at [855, 432] on div "+ Add Material Type" at bounding box center [804, 439] width 451 height 14
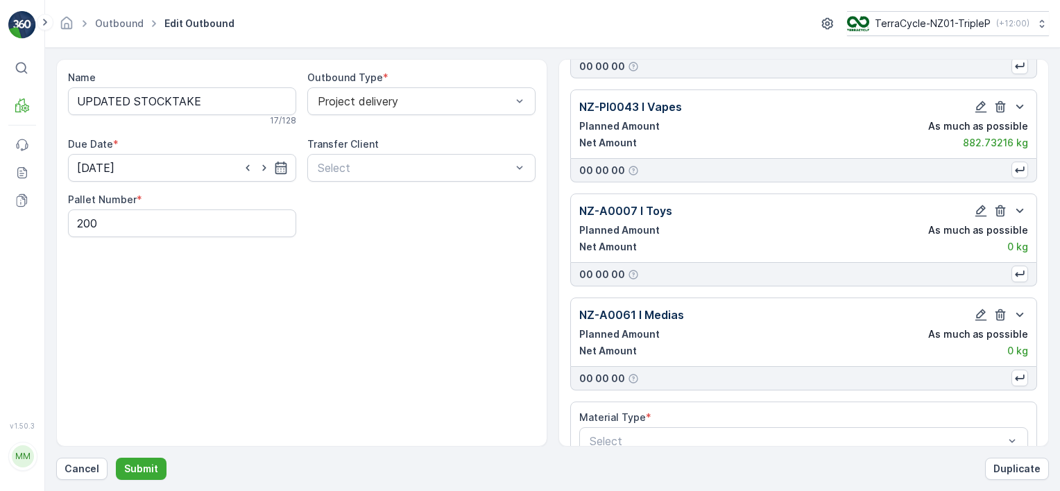
scroll to position [10329, 0]
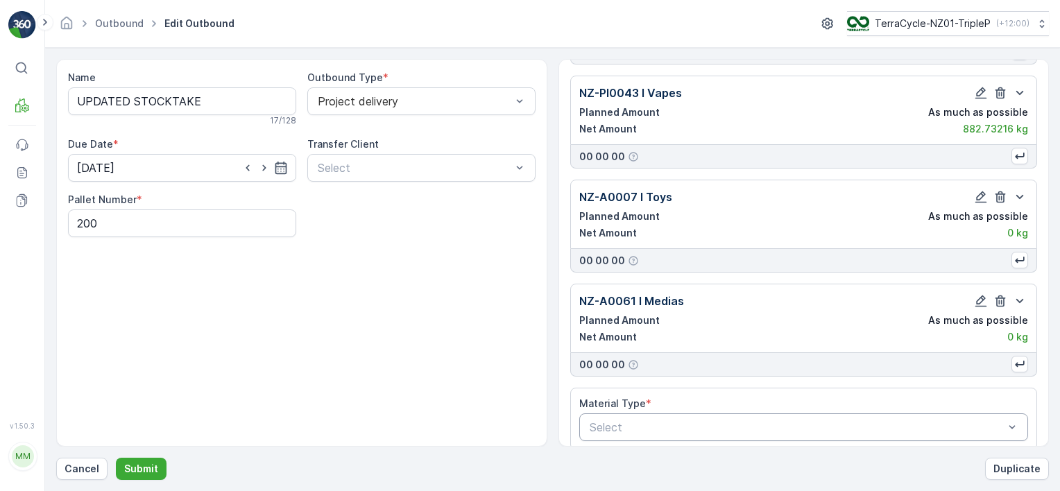
drag, startPoint x: 711, startPoint y: 429, endPoint x: 711, endPoint y: 417, distance: 11.8
click at [708, 426] on div "Material Type * Select" at bounding box center [804, 419] width 468 height 62
type input "34"
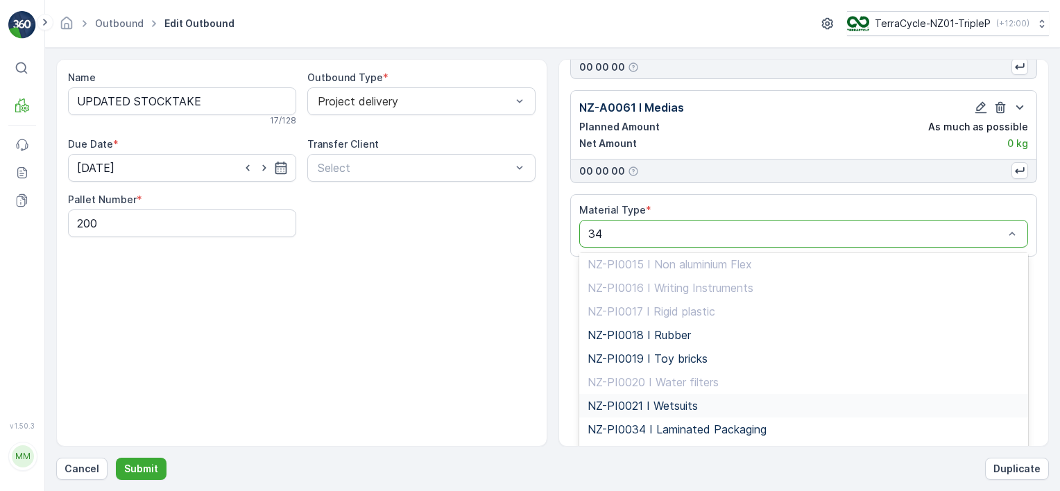
scroll to position [505, 0]
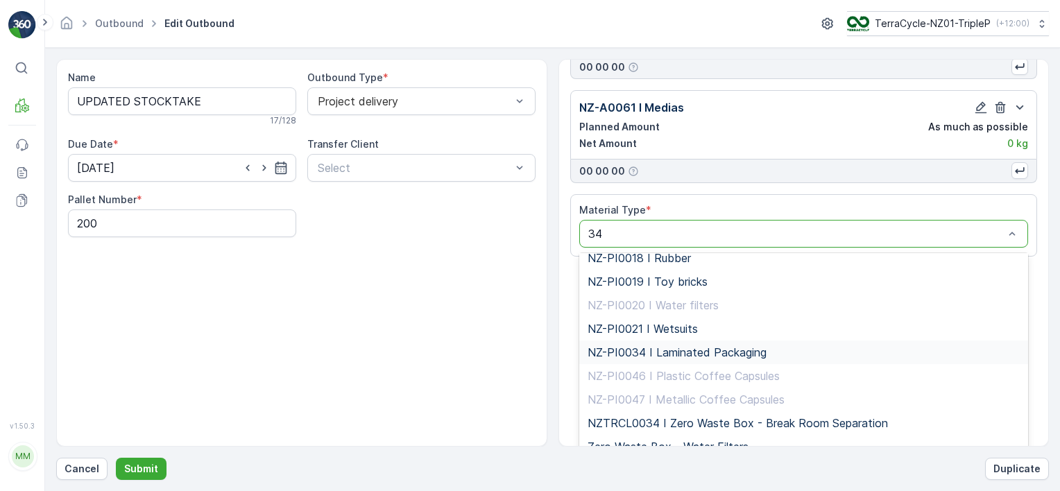
click at [729, 346] on span "NZ-PI0034 I Laminated Packaging" at bounding box center [677, 352] width 179 height 12
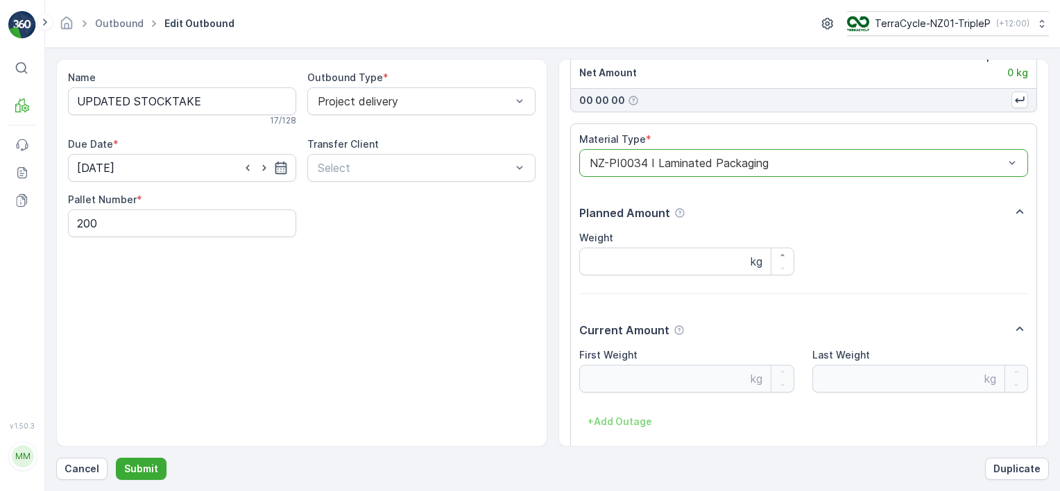
scroll to position [10647, 0]
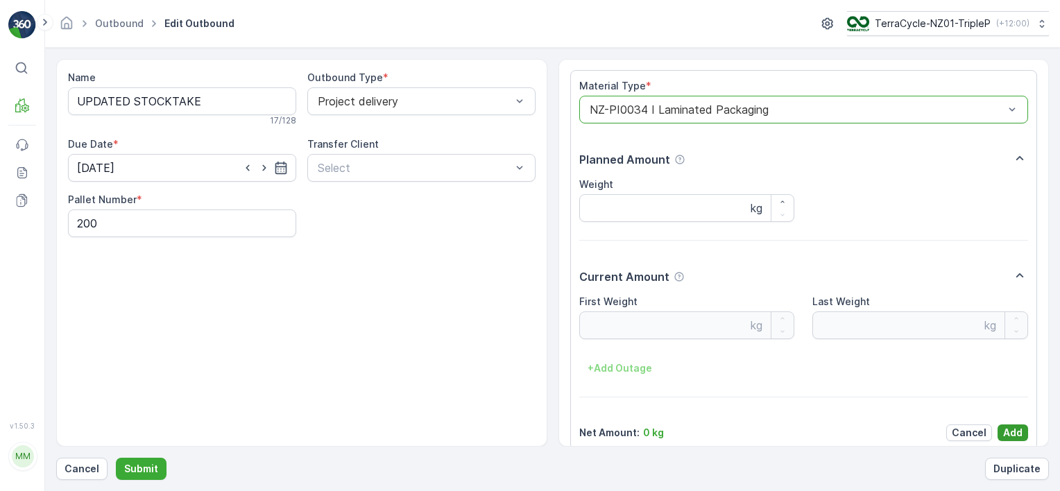
click at [1010, 426] on p "Add" at bounding box center [1013, 433] width 19 height 14
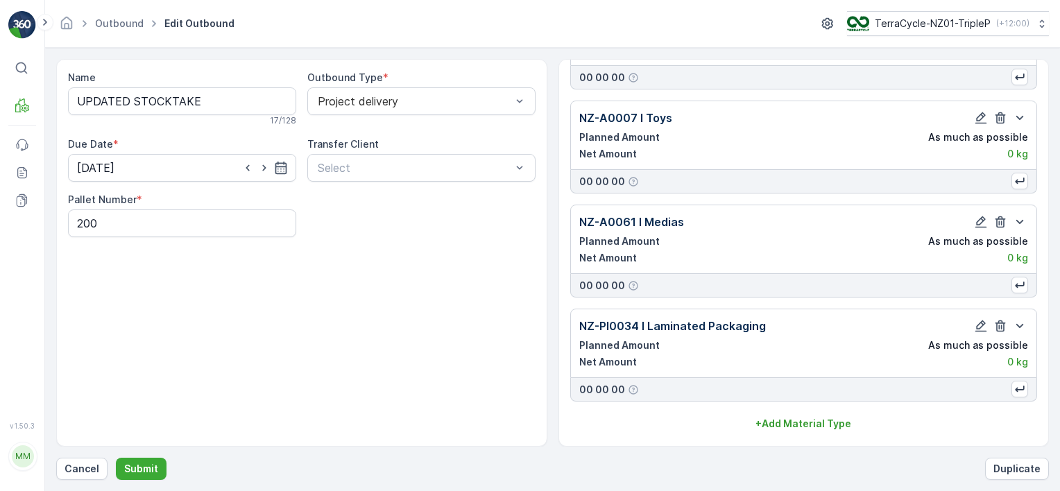
scroll to position [10393, 0]
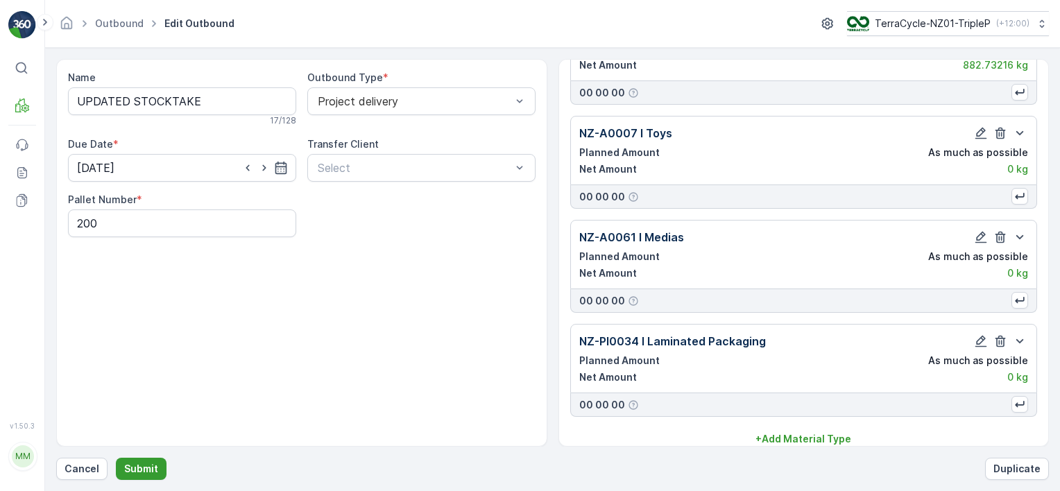
click at [126, 472] on p "Submit" at bounding box center [141, 469] width 34 height 14
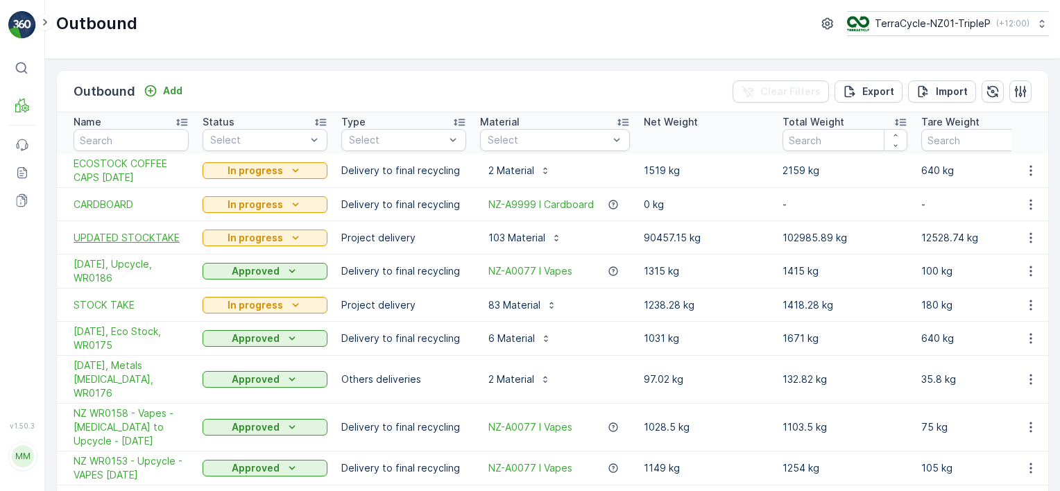
click at [162, 236] on span "UPDATED STOCKTAKE" at bounding box center [131, 238] width 115 height 14
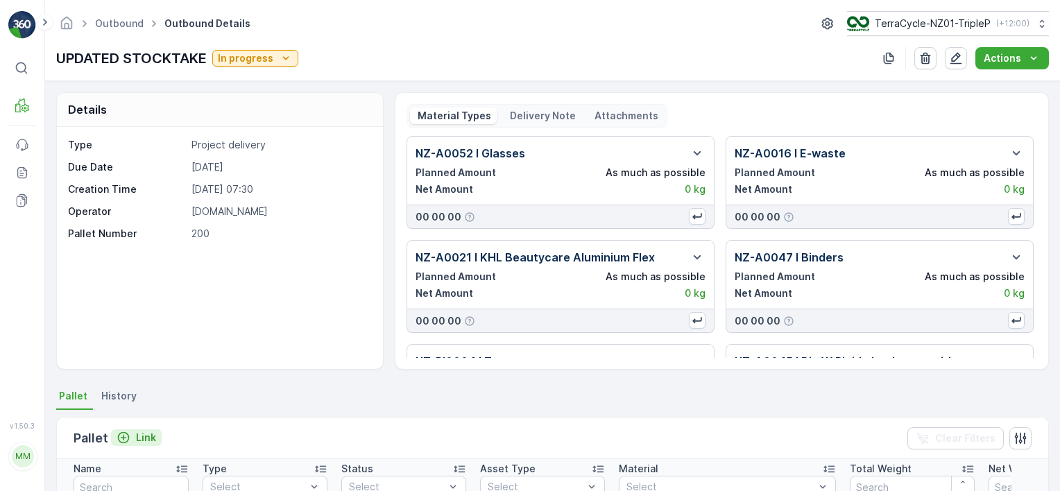
click at [147, 437] on p "Link" at bounding box center [146, 438] width 20 height 14
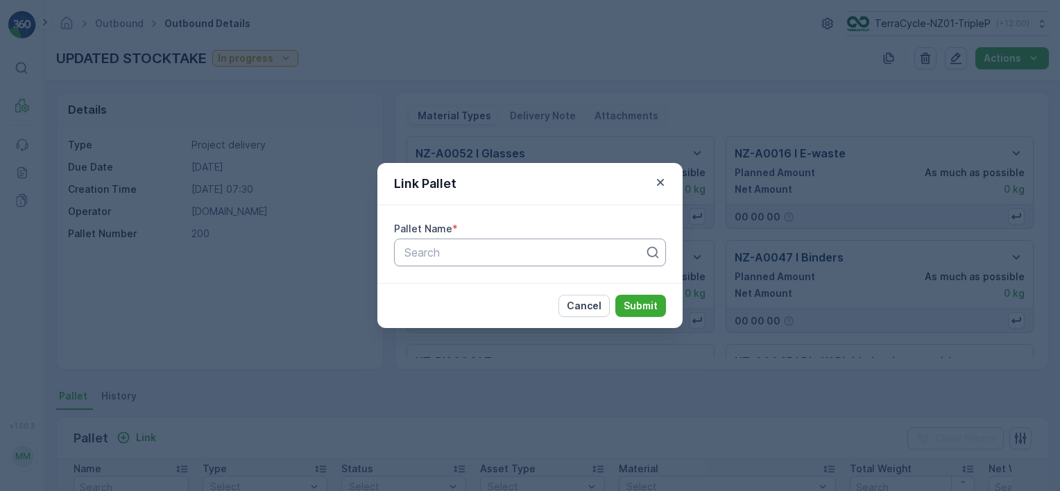
click at [482, 239] on div "Search" at bounding box center [530, 253] width 272 height 28
type input "2033"
drag, startPoint x: 499, startPoint y: 289, endPoint x: 533, endPoint y: 294, distance: 34.5
click at [498, 288] on div "Pallet #20334" at bounding box center [530, 286] width 255 height 12
click at [643, 310] on p "Submit" at bounding box center [641, 306] width 34 height 14
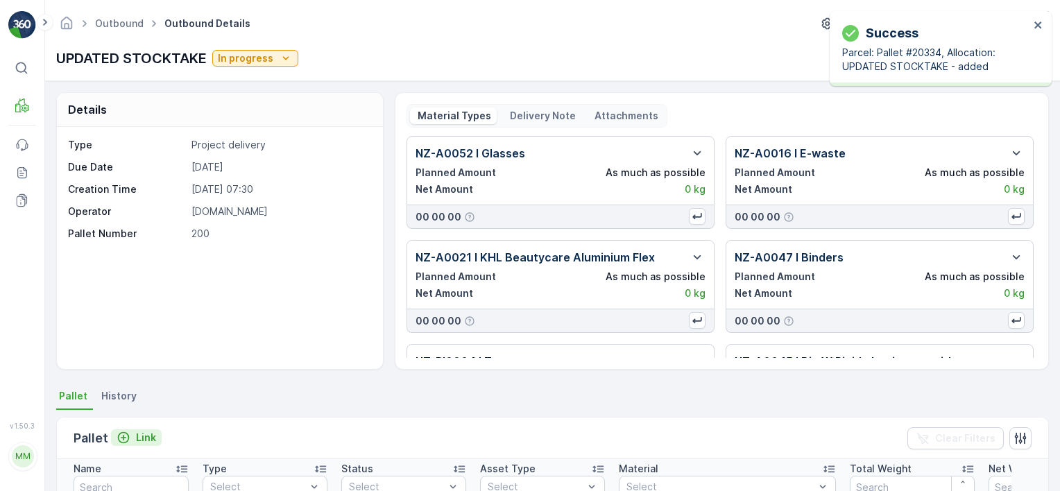
click at [142, 434] on p "Link" at bounding box center [146, 438] width 20 height 14
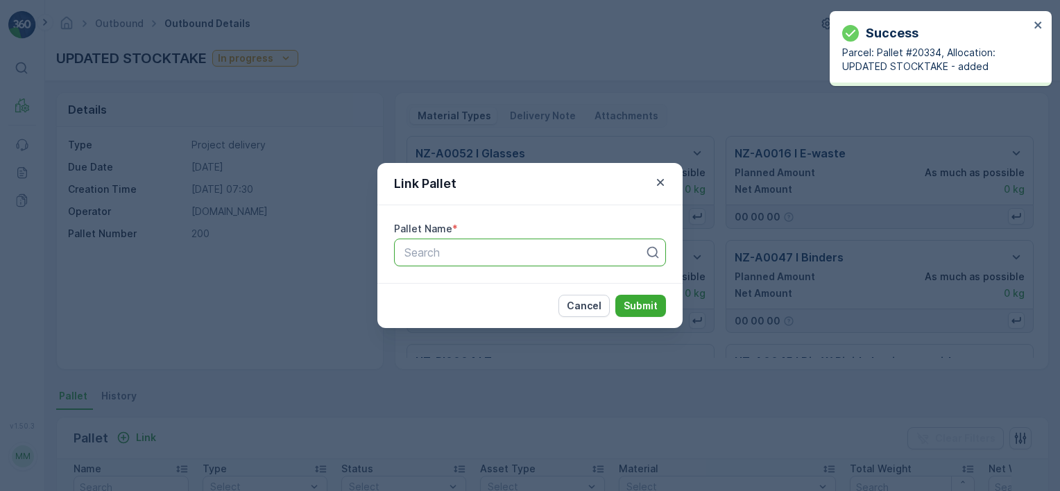
click at [557, 257] on div at bounding box center [524, 252] width 243 height 12
type input "2031"
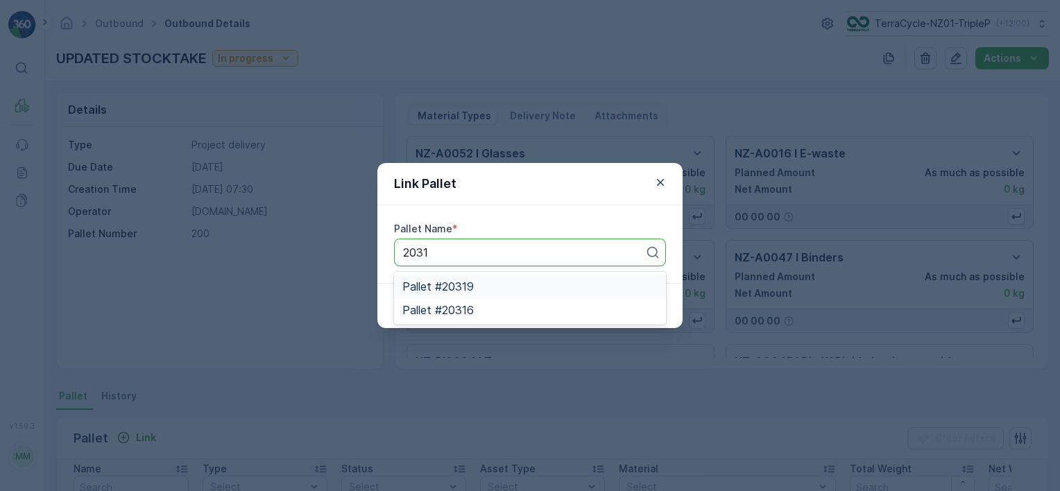
click at [514, 289] on div "Pallet #20319" at bounding box center [530, 286] width 255 height 12
click at [654, 302] on p "Submit" at bounding box center [641, 306] width 34 height 14
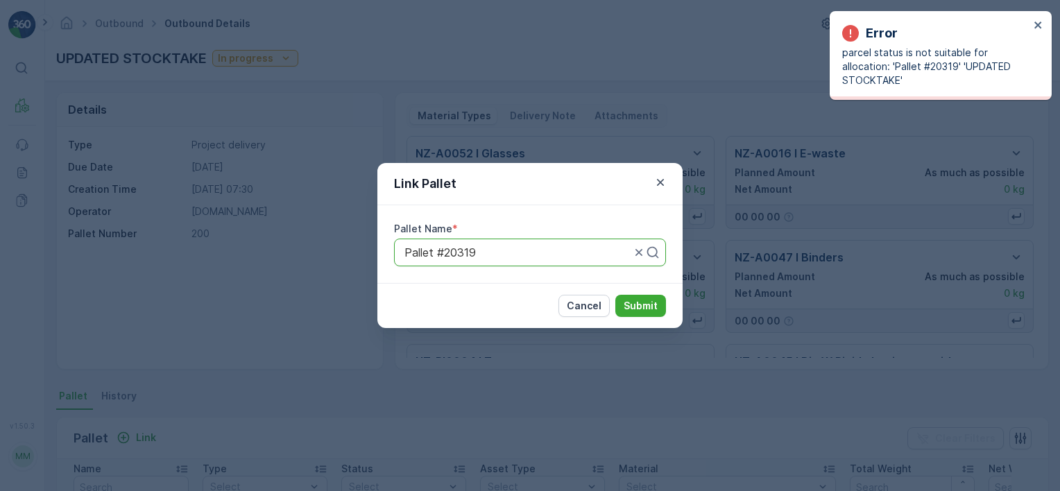
click at [516, 255] on div at bounding box center [517, 252] width 229 height 12
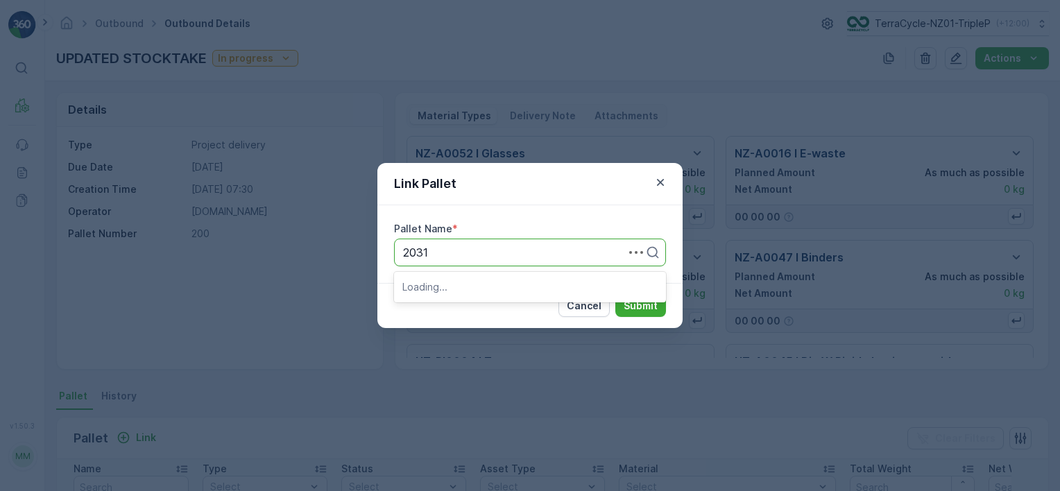
type input "20316"
click at [530, 284] on div "Pallet #20316" at bounding box center [530, 286] width 255 height 12
click at [641, 299] on p "Submit" at bounding box center [641, 306] width 34 height 14
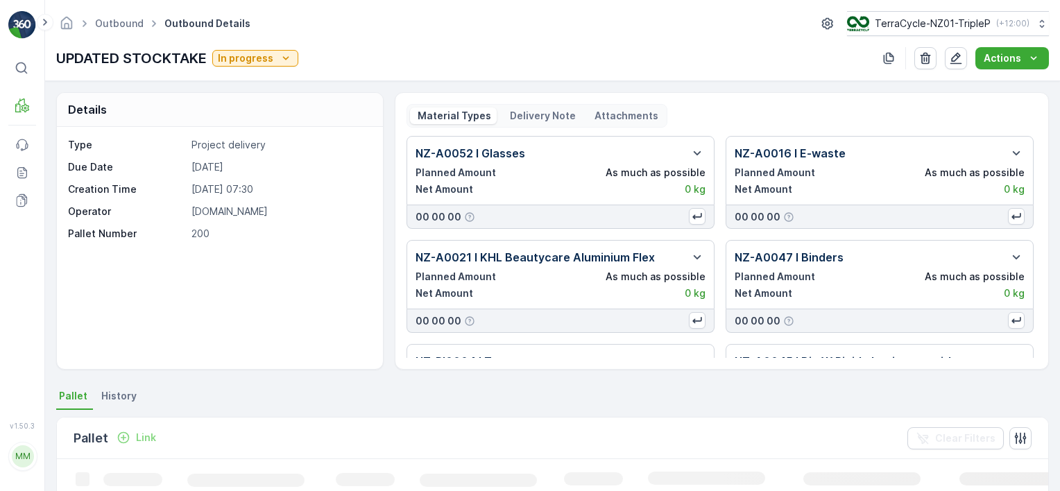
click at [142, 432] on p "Link" at bounding box center [146, 438] width 20 height 14
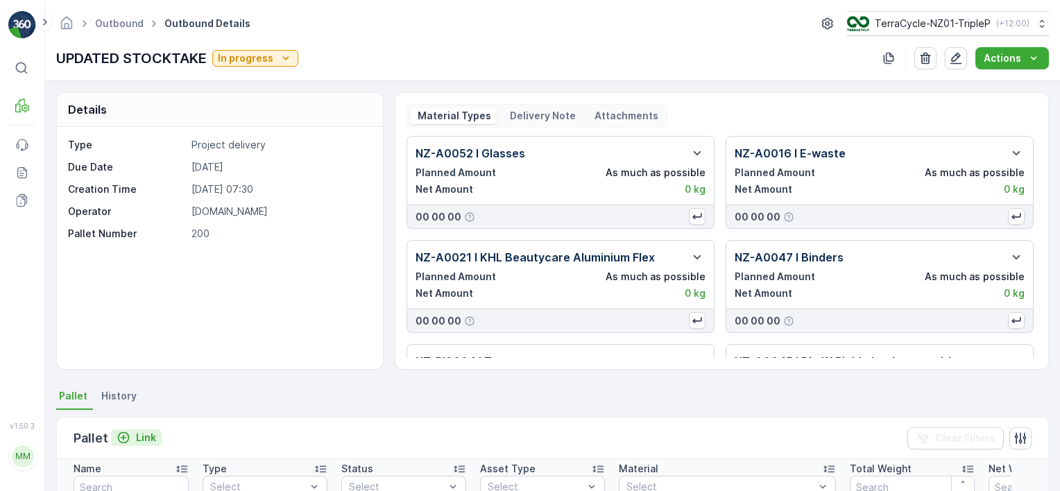
click at [142, 432] on p "Link" at bounding box center [146, 438] width 20 height 14
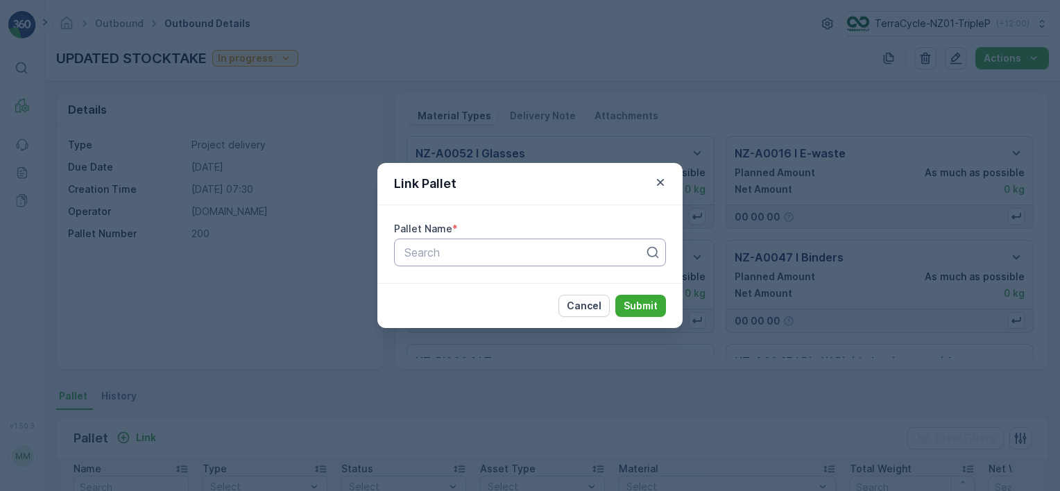
click at [473, 262] on div "Search" at bounding box center [530, 253] width 272 height 28
click at [562, 261] on div "Search" at bounding box center [530, 253] width 272 height 28
type input "2031"
click at [477, 290] on div "Pallet #20319" at bounding box center [530, 286] width 255 height 12
click at [630, 300] on p "Submit" at bounding box center [641, 306] width 34 height 14
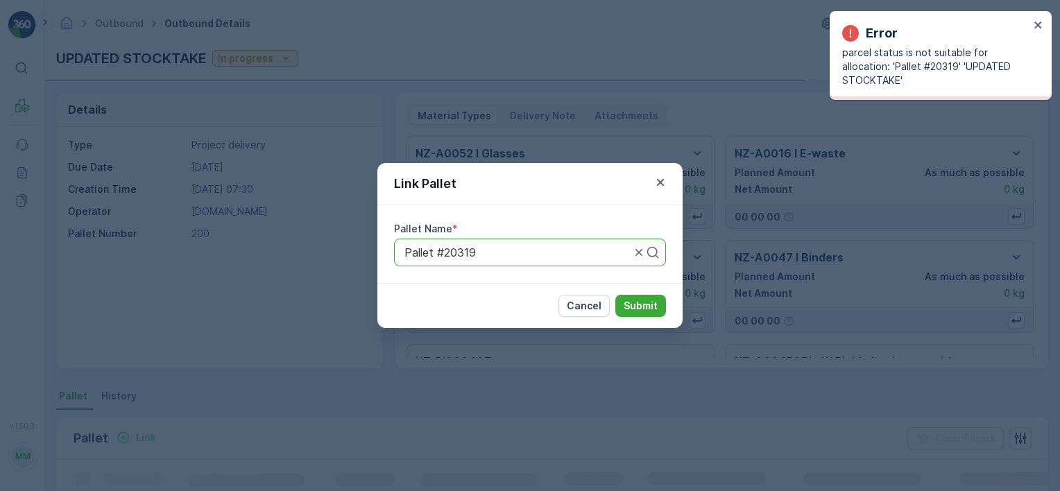
click at [482, 249] on div at bounding box center [517, 252] width 229 height 12
type input "2030"
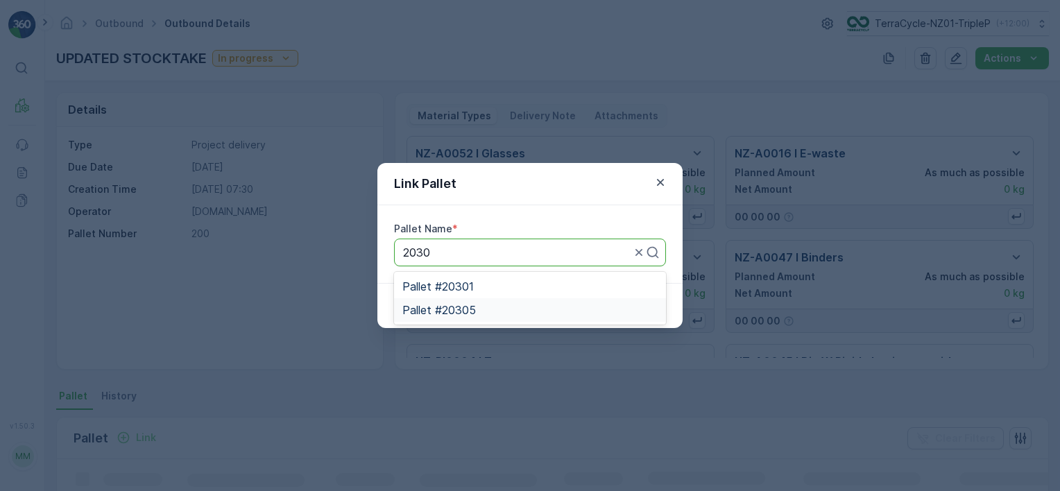
click at [522, 310] on div "Pallet #20305" at bounding box center [530, 310] width 255 height 12
click at [633, 305] on p "Submit" at bounding box center [641, 306] width 34 height 14
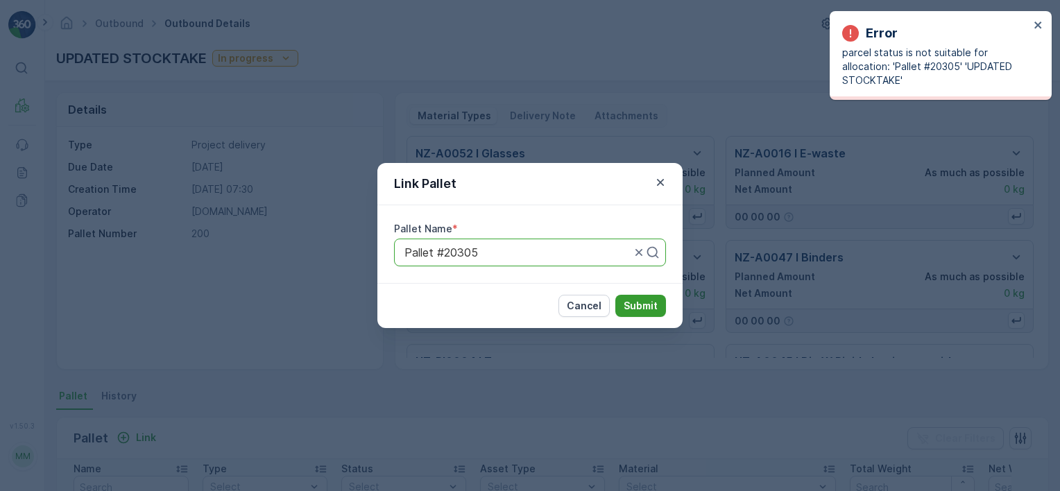
click at [634, 308] on p "Submit" at bounding box center [641, 306] width 34 height 14
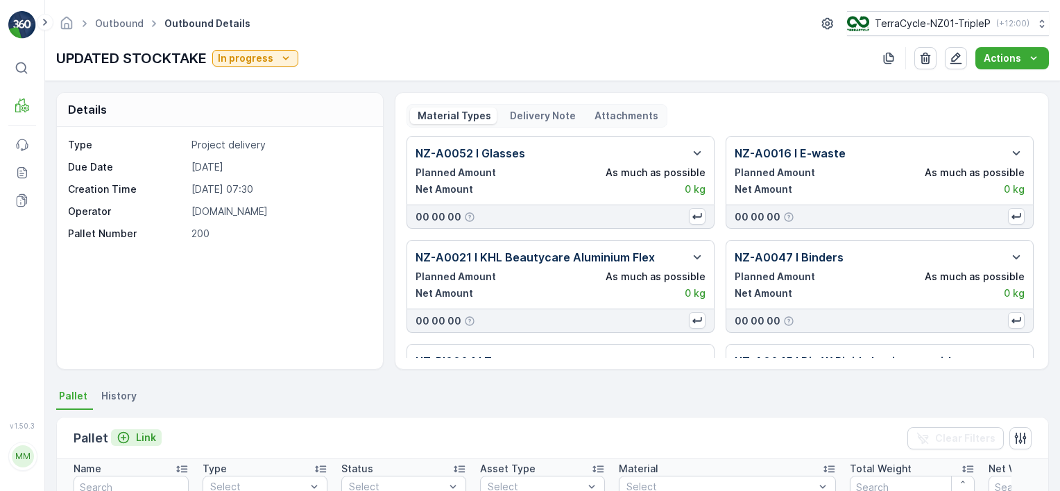
click at [142, 432] on p "Link" at bounding box center [146, 438] width 20 height 14
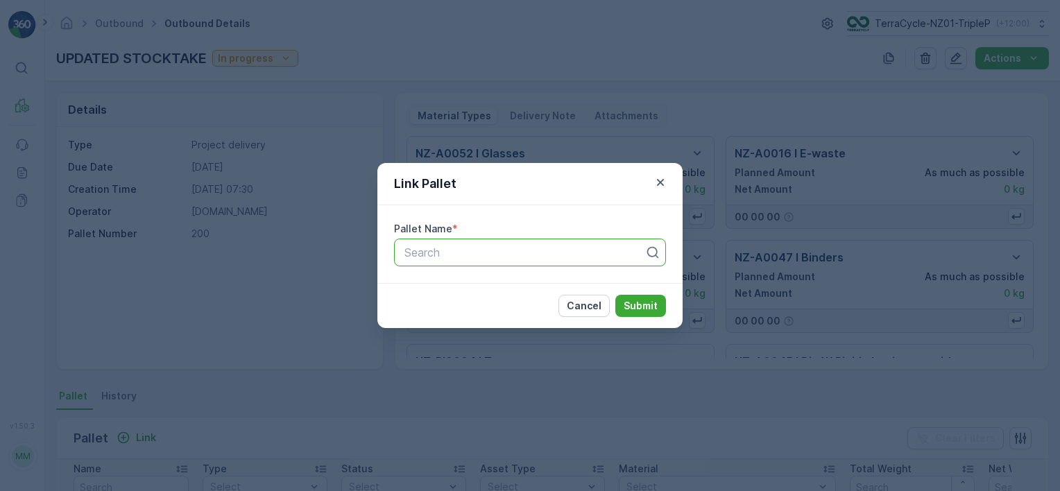
click at [525, 261] on div "Search" at bounding box center [530, 253] width 272 height 28
type input "2030"
click at [520, 281] on div "Pallet #20301" at bounding box center [530, 286] width 255 height 12
click at [645, 311] on p "Submit" at bounding box center [641, 306] width 34 height 14
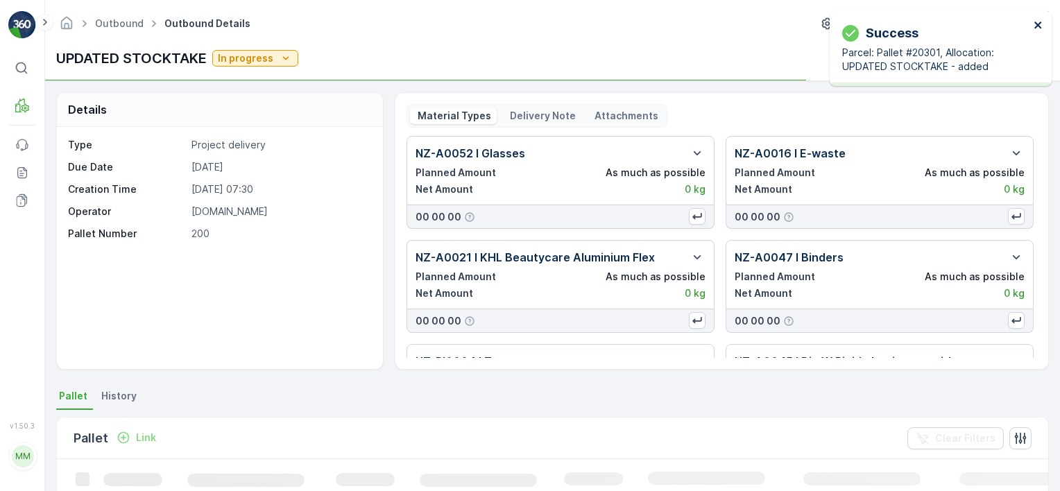
click at [1039, 24] on icon "close" at bounding box center [1038, 25] width 7 height 7
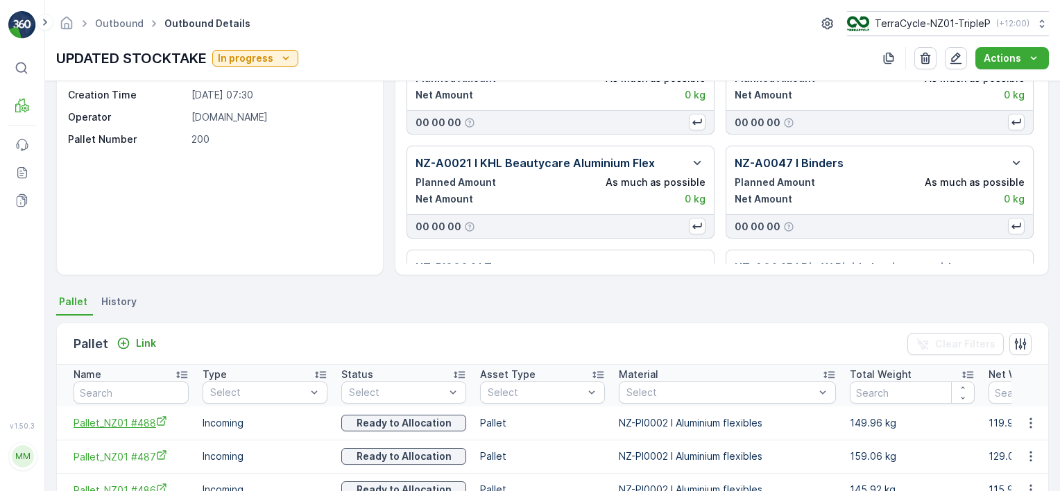
scroll to position [139, 0]
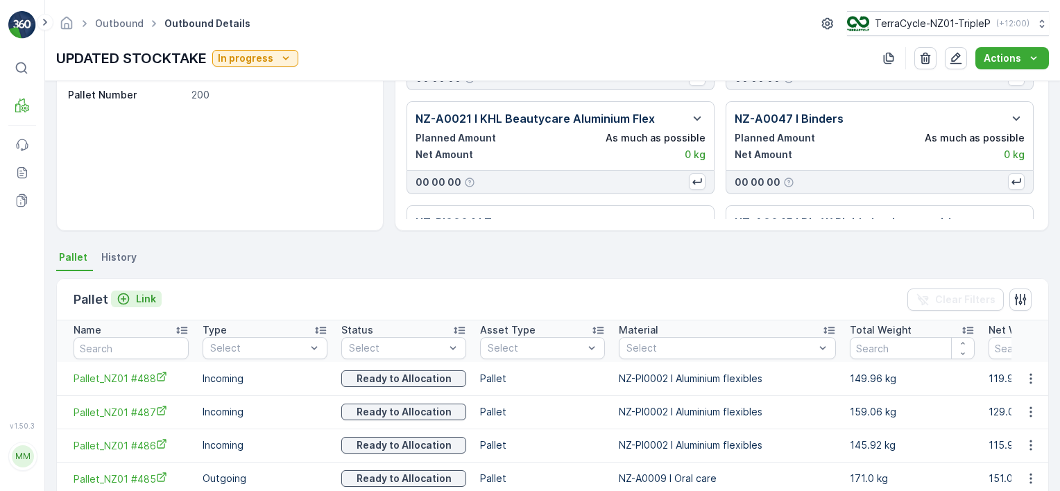
click at [144, 303] on p "Link" at bounding box center [146, 299] width 20 height 14
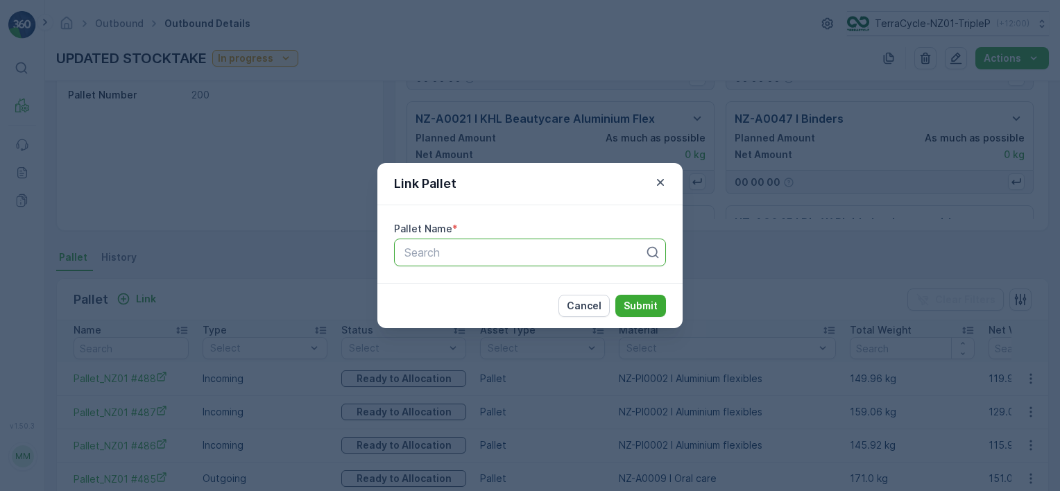
click at [526, 250] on div at bounding box center [524, 252] width 243 height 12
type input "2029"
click at [547, 298] on div "Pallet #20293" at bounding box center [530, 310] width 272 height 24
click at [627, 305] on p "Submit" at bounding box center [641, 306] width 34 height 14
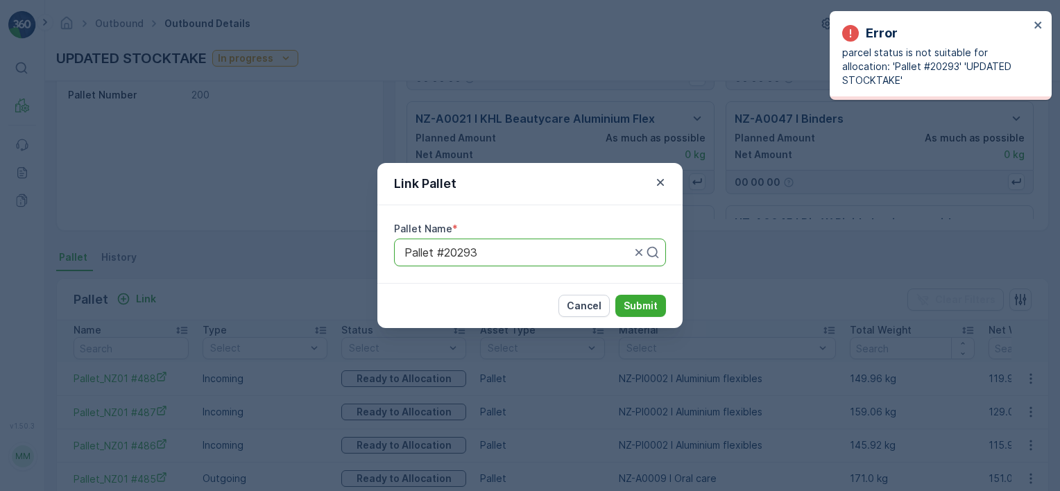
click at [566, 259] on div "Pallet #20293" at bounding box center [530, 253] width 272 height 28
type input "2029"
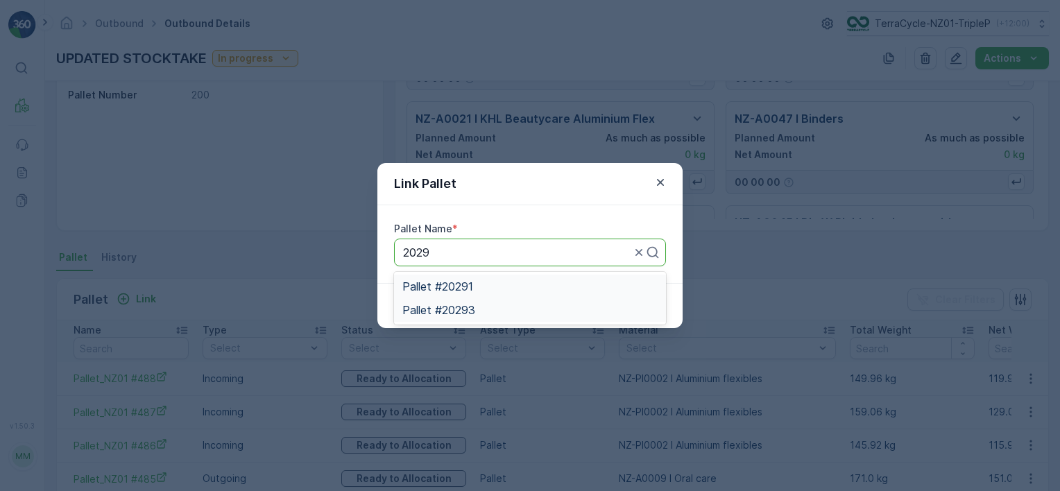
click at [578, 284] on div "Pallet #20291" at bounding box center [530, 286] width 255 height 12
click at [633, 308] on p "Submit" at bounding box center [641, 306] width 34 height 14
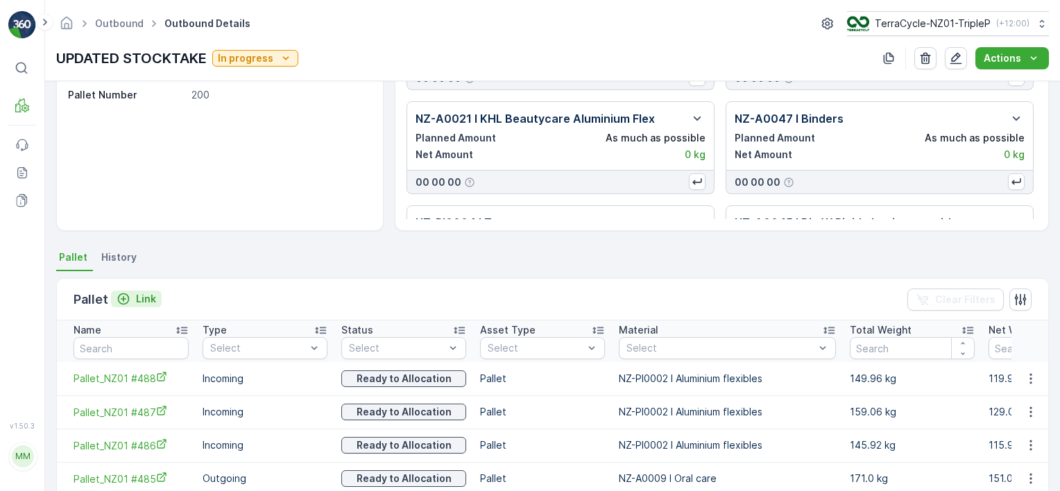
click at [150, 298] on p "Link" at bounding box center [146, 299] width 20 height 14
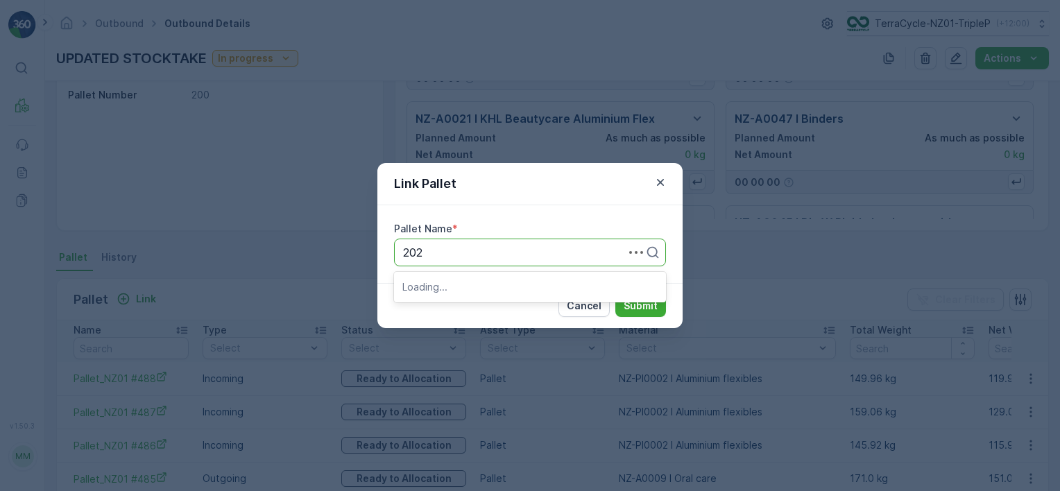
type input "2029"
click at [502, 286] on div "Pallet #20293" at bounding box center [530, 286] width 255 height 12
click at [519, 257] on div at bounding box center [517, 252] width 229 height 12
type input "2028"
click at [511, 253] on div at bounding box center [517, 252] width 229 height 12
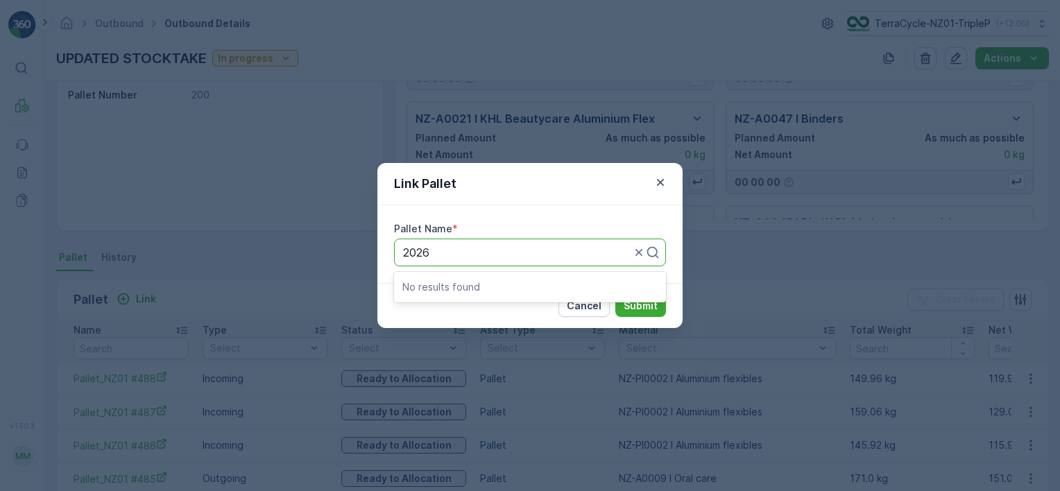
type input "2026"
type input "2024"
click at [491, 259] on div "Pallet #20293" at bounding box center [530, 253] width 272 height 28
type input "20222"
click at [509, 283] on div "Pallet #20222" at bounding box center [530, 286] width 255 height 12
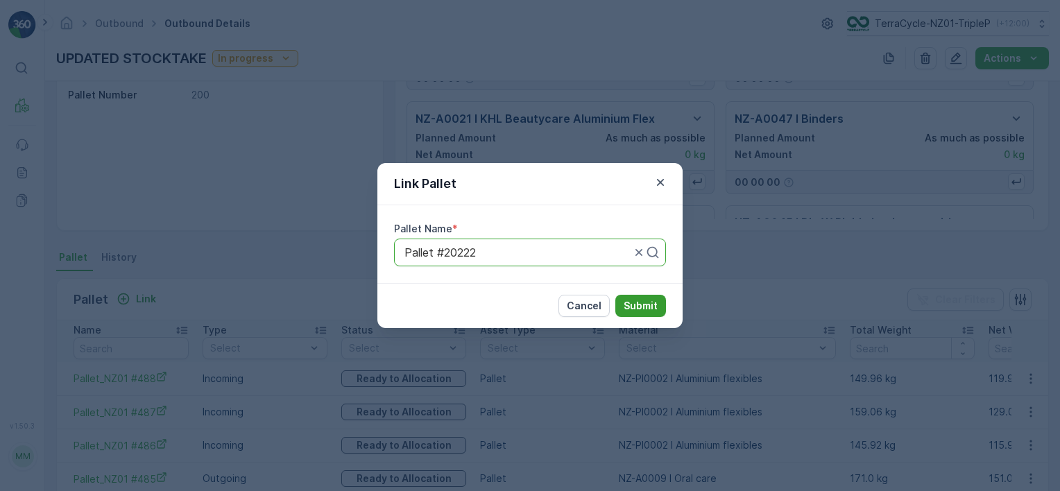
click at [648, 310] on p "Submit" at bounding box center [641, 306] width 34 height 14
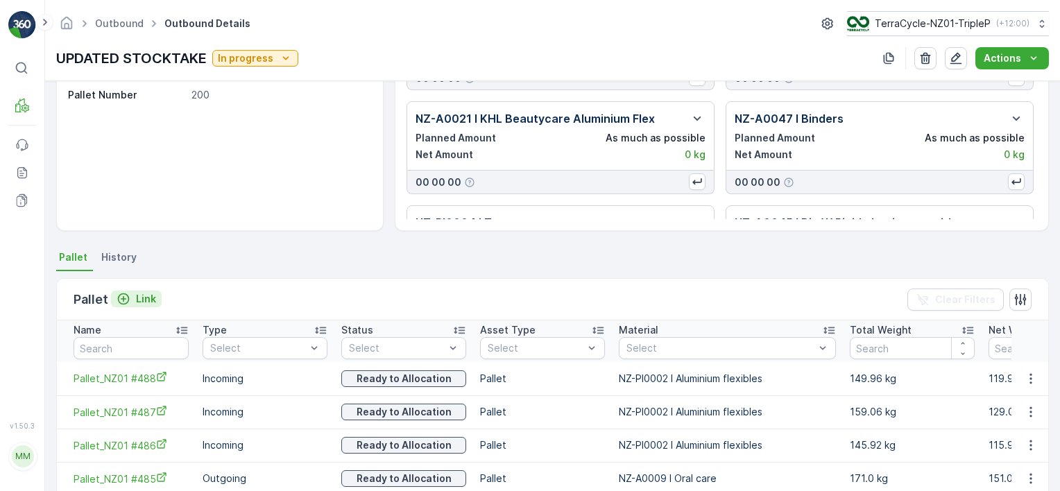
click at [142, 294] on p "Link" at bounding box center [146, 299] width 20 height 14
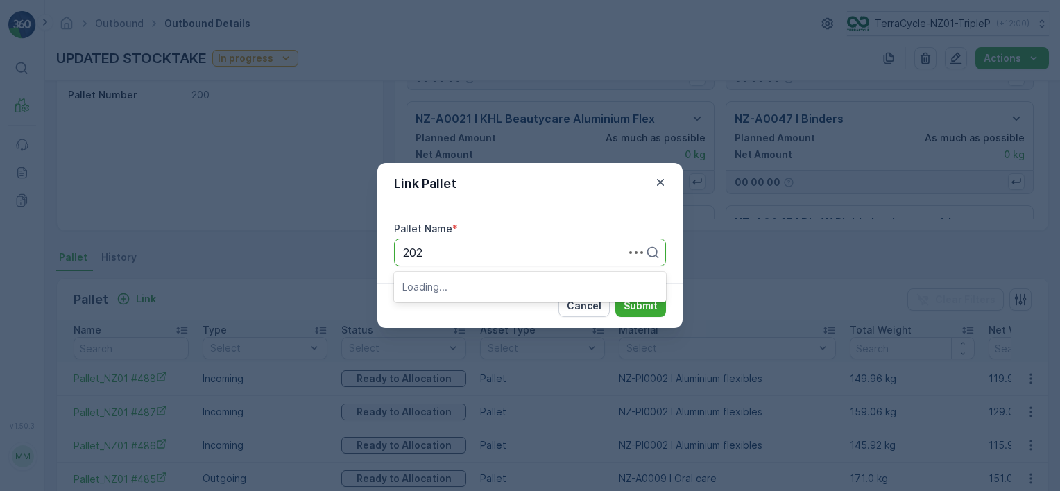
type input "2022"
click at [522, 283] on div "Pallet #20226" at bounding box center [530, 286] width 255 height 12
click at [629, 310] on p "Submit" at bounding box center [641, 306] width 34 height 14
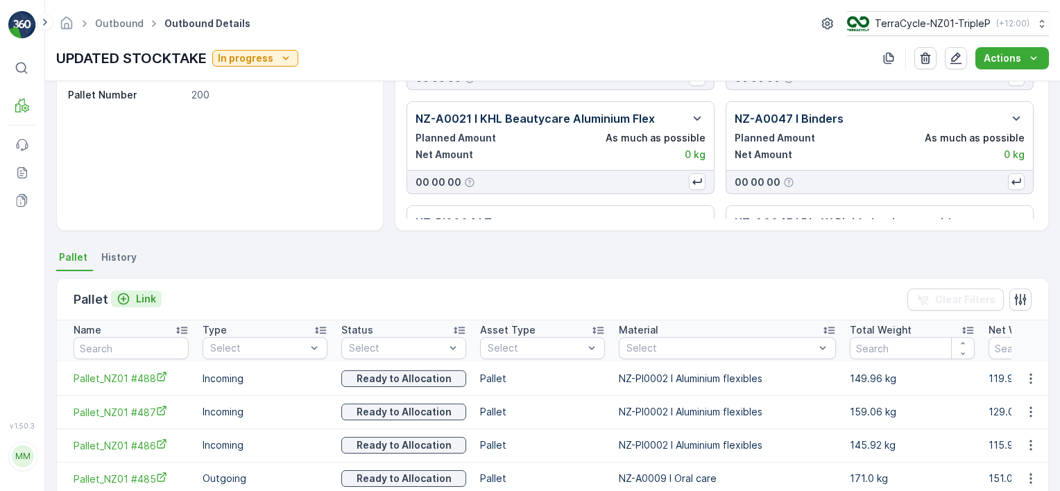
click at [142, 292] on p "Link" at bounding box center [146, 299] width 20 height 14
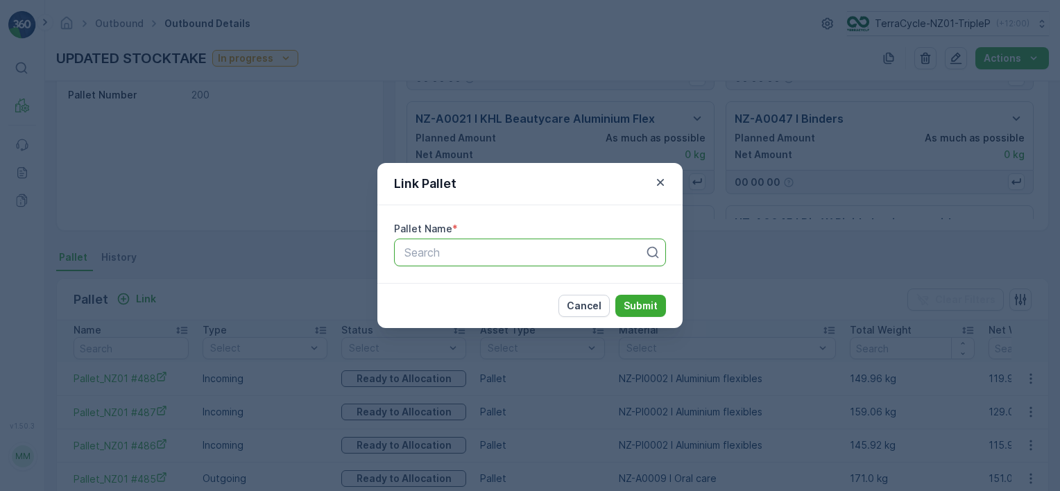
drag, startPoint x: 476, startPoint y: 242, endPoint x: 484, endPoint y: 250, distance: 11.8
click at [483, 248] on div "Search" at bounding box center [530, 253] width 272 height 28
type input "2022"
click at [497, 291] on div "Pallet #20220" at bounding box center [530, 286] width 255 height 12
click at [638, 303] on p "Submit" at bounding box center [641, 306] width 34 height 14
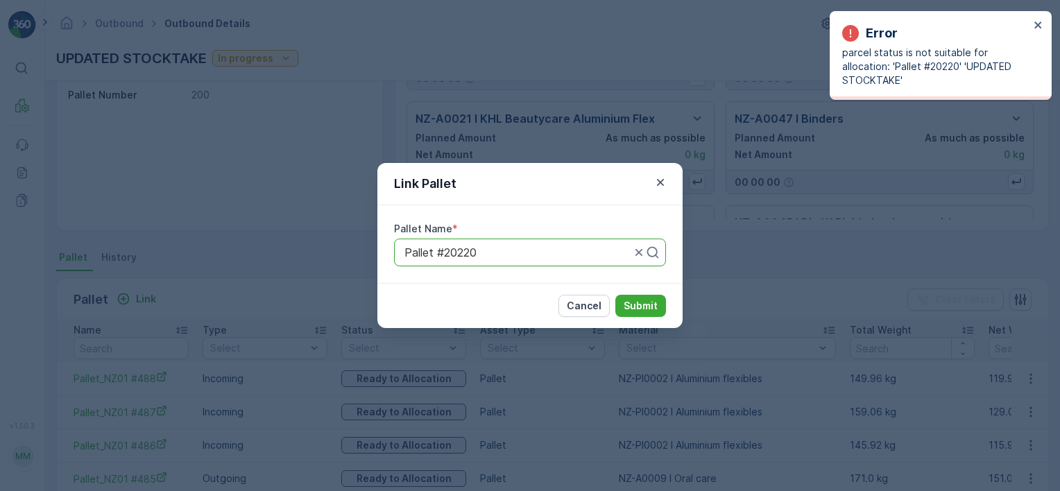
click at [486, 254] on div at bounding box center [517, 252] width 229 height 12
type input "2021"
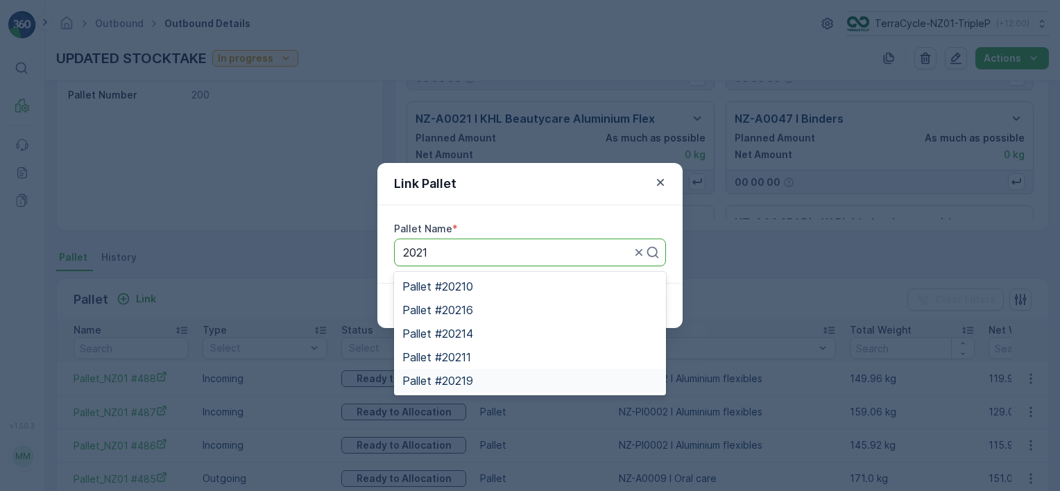
click at [489, 378] on div "Pallet #20219" at bounding box center [530, 381] width 255 height 12
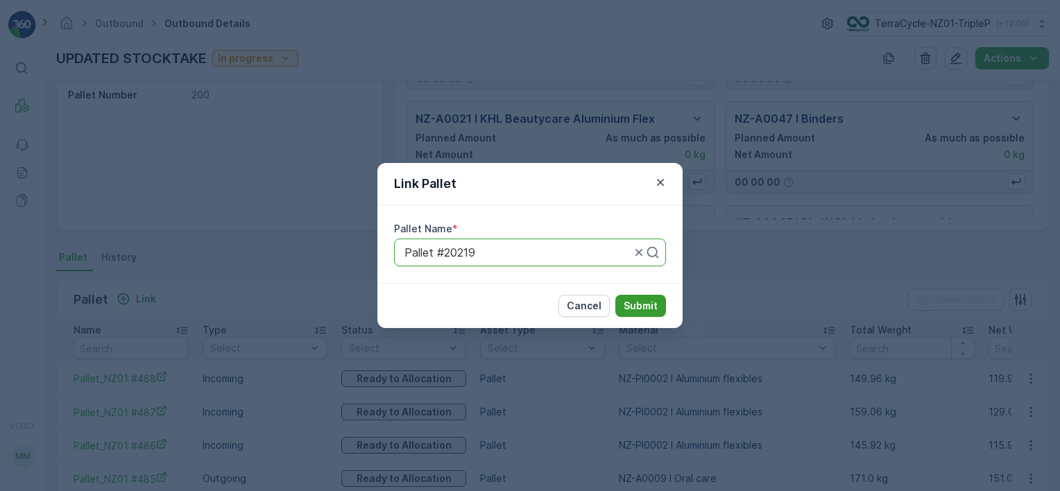
click at [640, 306] on p "Submit" at bounding box center [641, 306] width 34 height 14
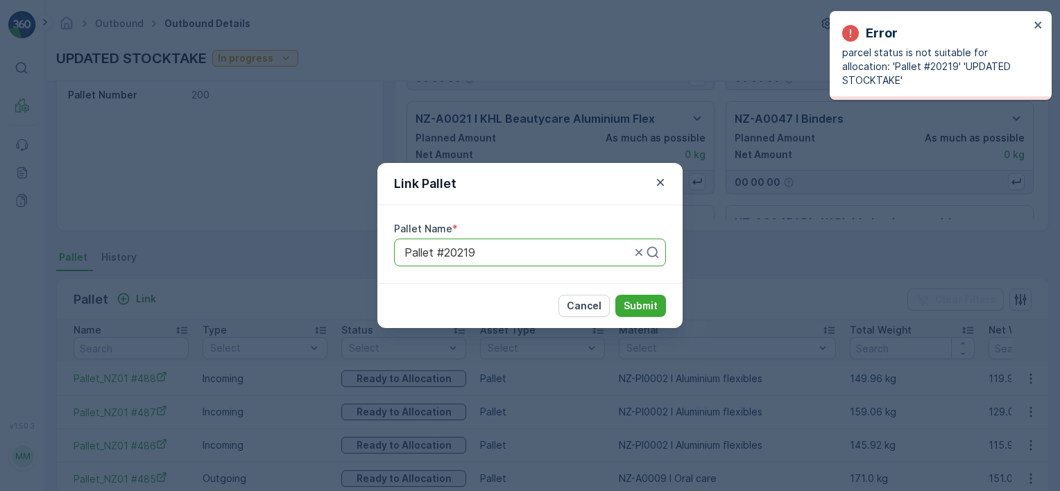
click at [514, 260] on div "Pallet #20219" at bounding box center [530, 253] width 272 height 28
type input "2021"
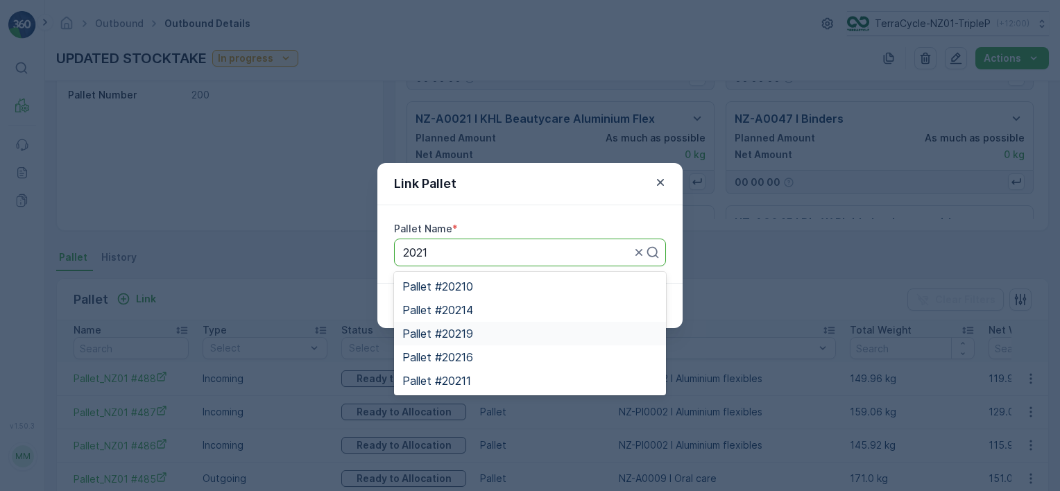
click at [511, 328] on div "Pallet #20219" at bounding box center [530, 334] width 255 height 12
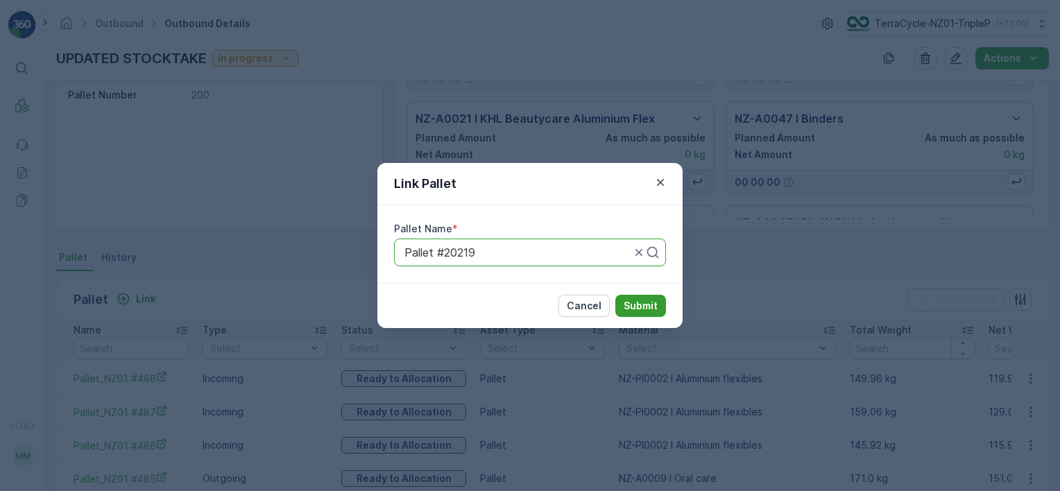
click at [617, 305] on button "Submit" at bounding box center [641, 306] width 51 height 22
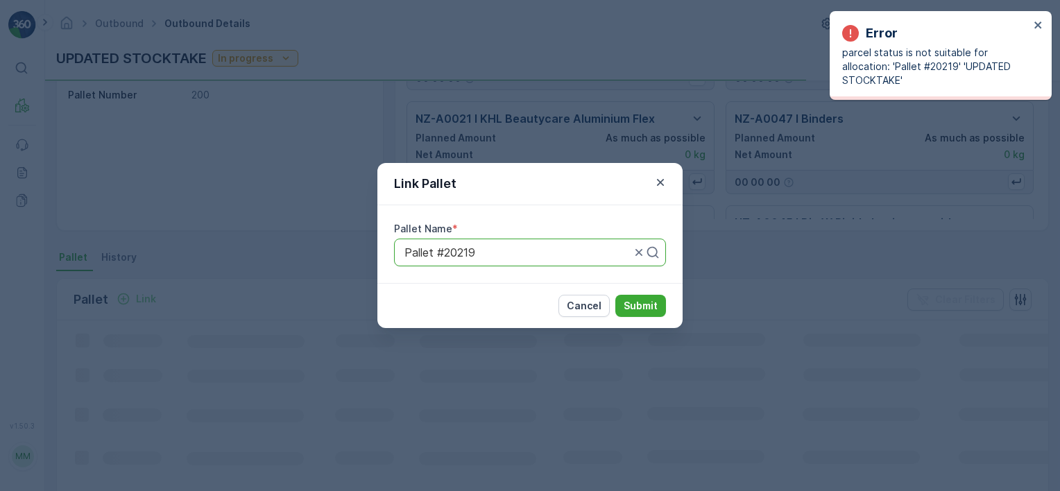
click at [459, 255] on div at bounding box center [517, 252] width 229 height 12
type input "2021"
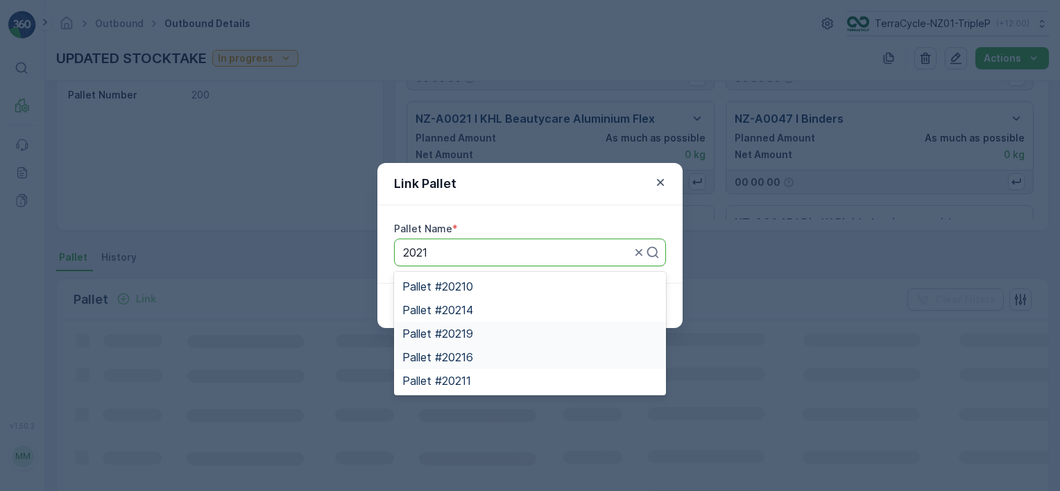
click at [480, 353] on div "Pallet #20216" at bounding box center [530, 357] width 255 height 12
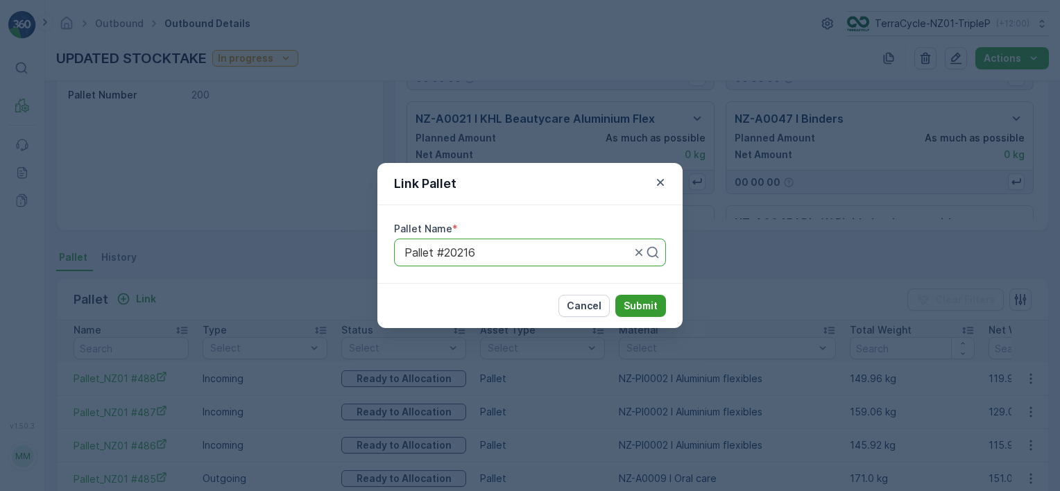
click at [630, 307] on p "Submit" at bounding box center [641, 306] width 34 height 14
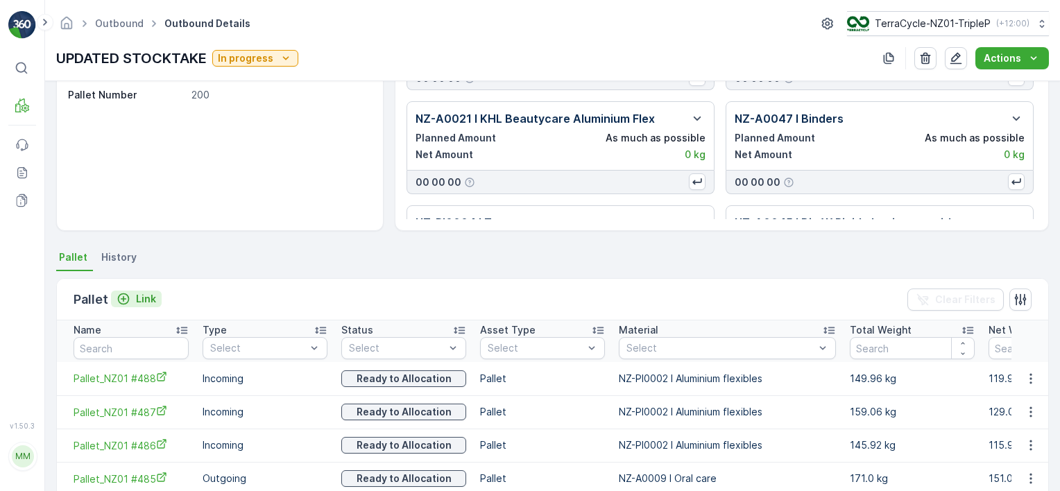
click at [139, 295] on p "Link" at bounding box center [146, 299] width 20 height 14
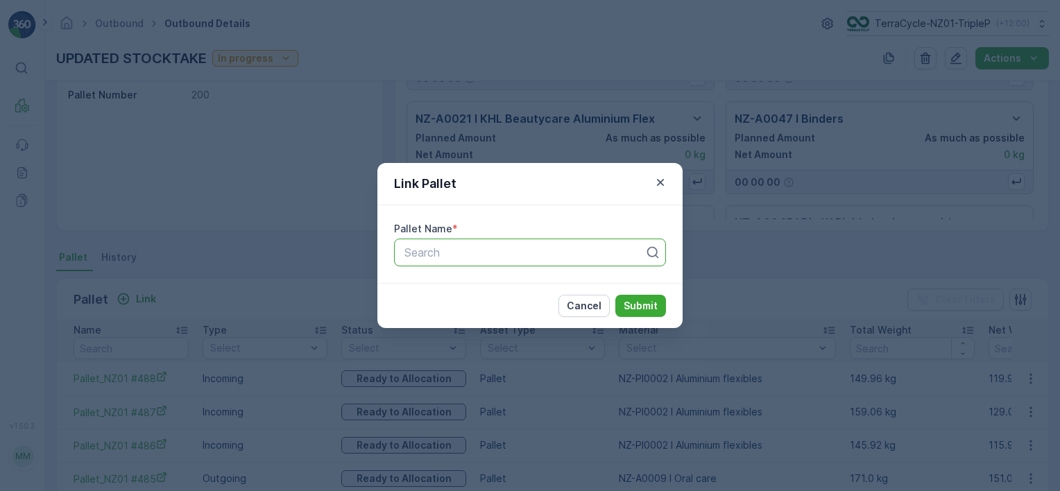
click at [488, 255] on div at bounding box center [524, 252] width 243 height 12
type input "2021"
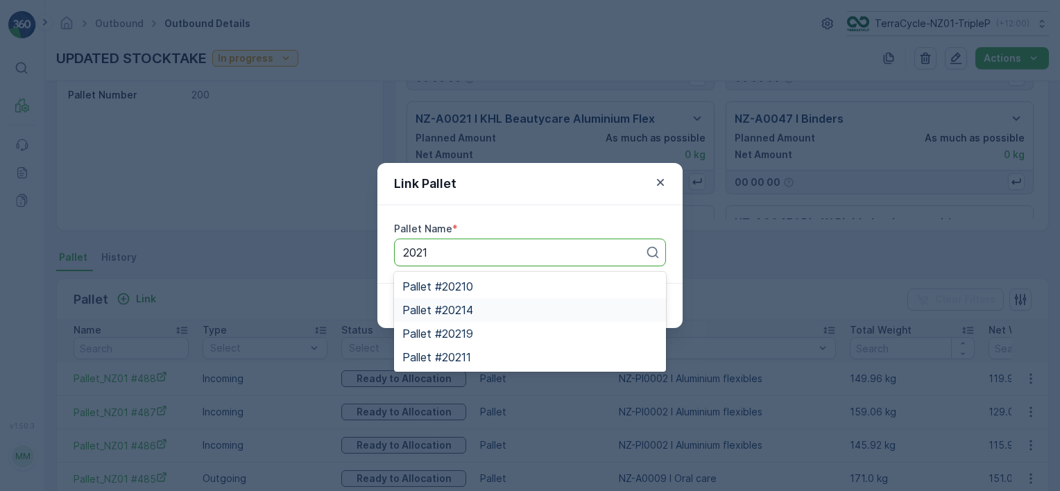
click at [497, 307] on div "Pallet #20214" at bounding box center [530, 310] width 255 height 12
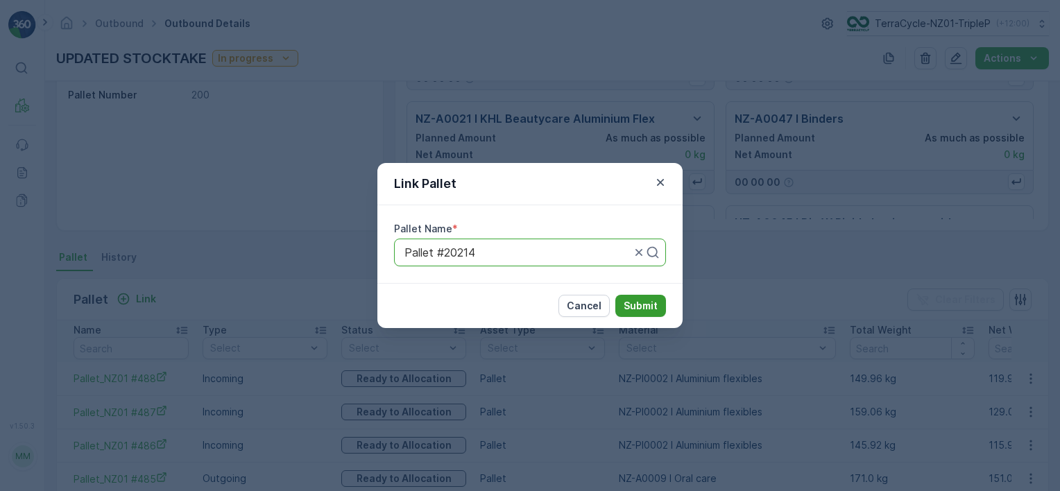
click at [640, 303] on p "Submit" at bounding box center [641, 306] width 34 height 14
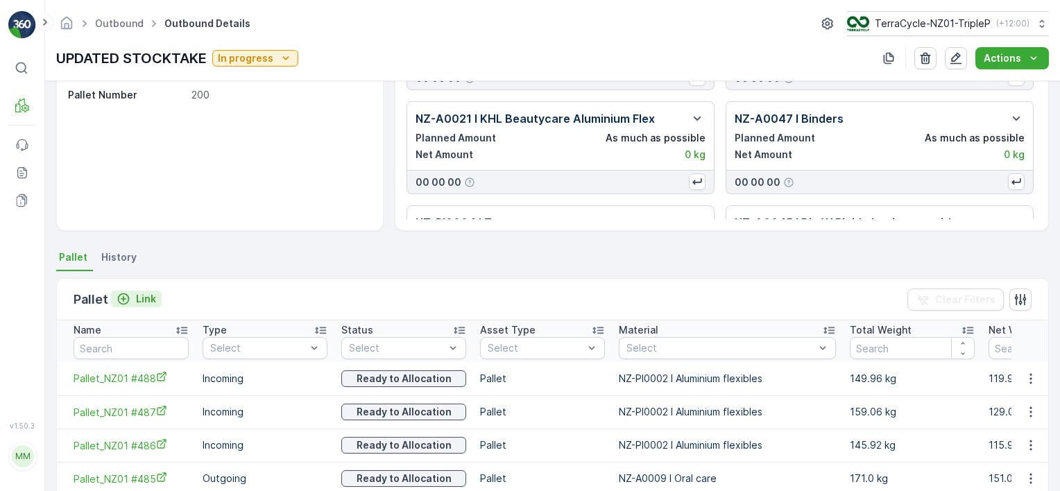
click at [149, 293] on p "Link" at bounding box center [146, 299] width 20 height 14
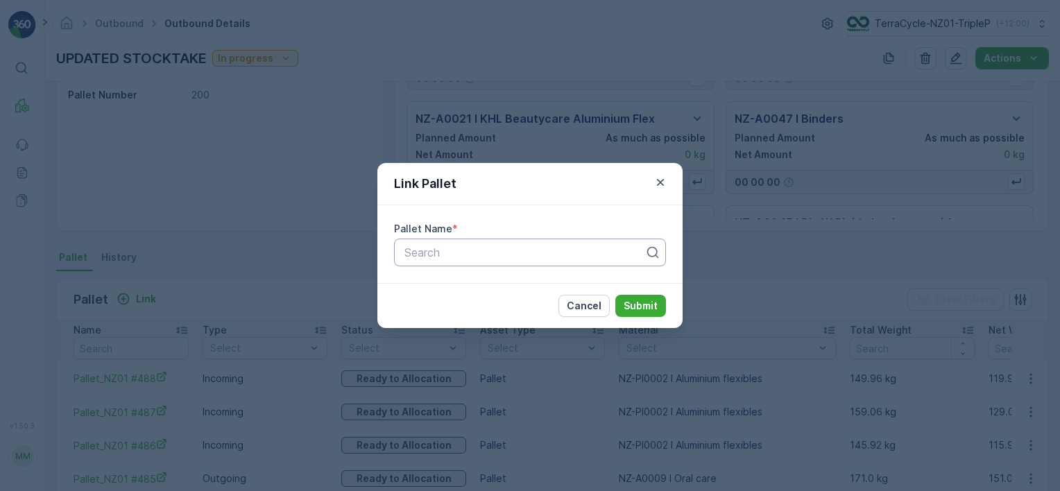
click at [469, 250] on div at bounding box center [524, 252] width 243 height 12
type input "2021"
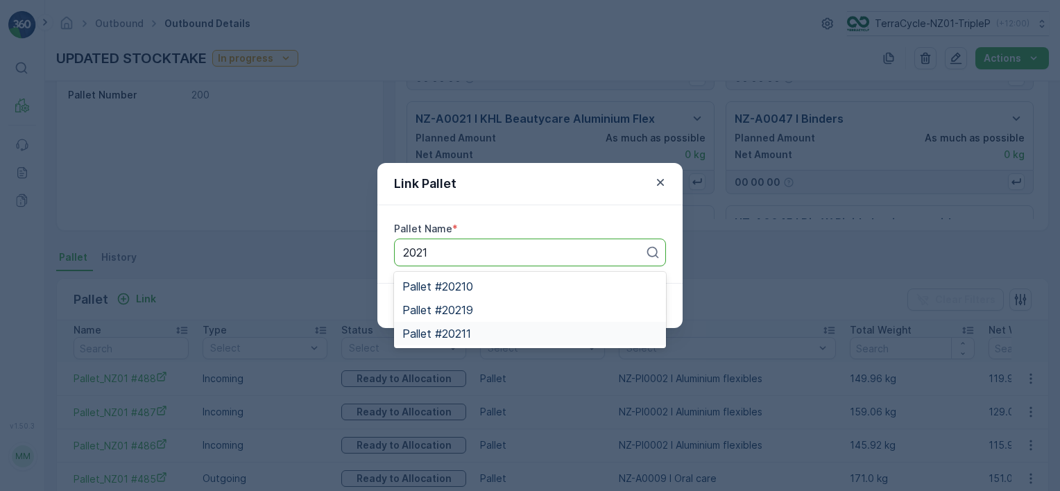
click at [496, 328] on div "Pallet #20211" at bounding box center [530, 334] width 255 height 12
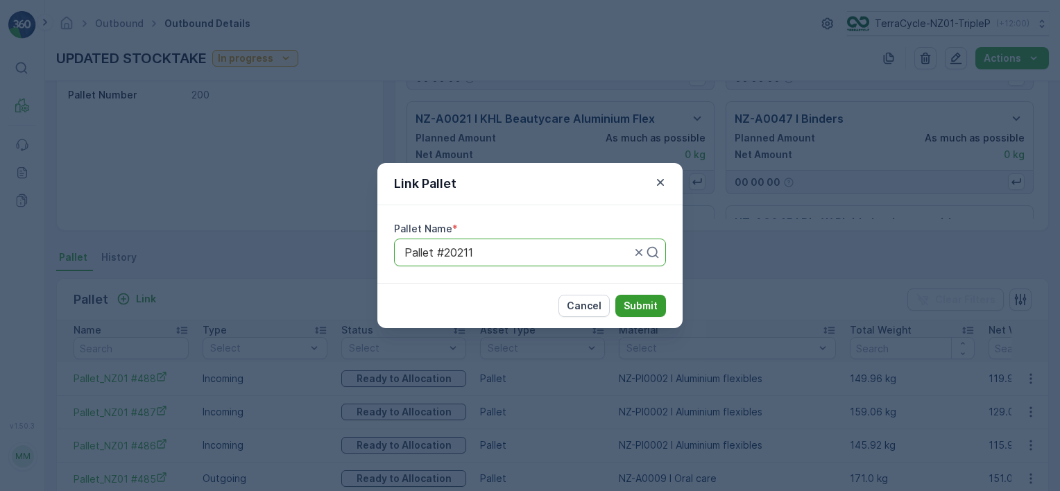
click at [627, 306] on p "Submit" at bounding box center [641, 306] width 34 height 14
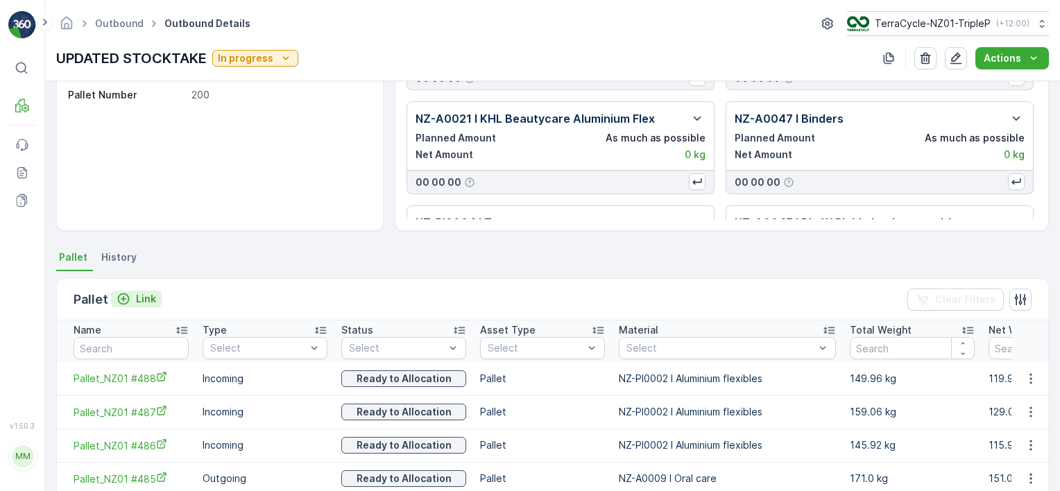
click at [149, 300] on p "Link" at bounding box center [146, 299] width 20 height 14
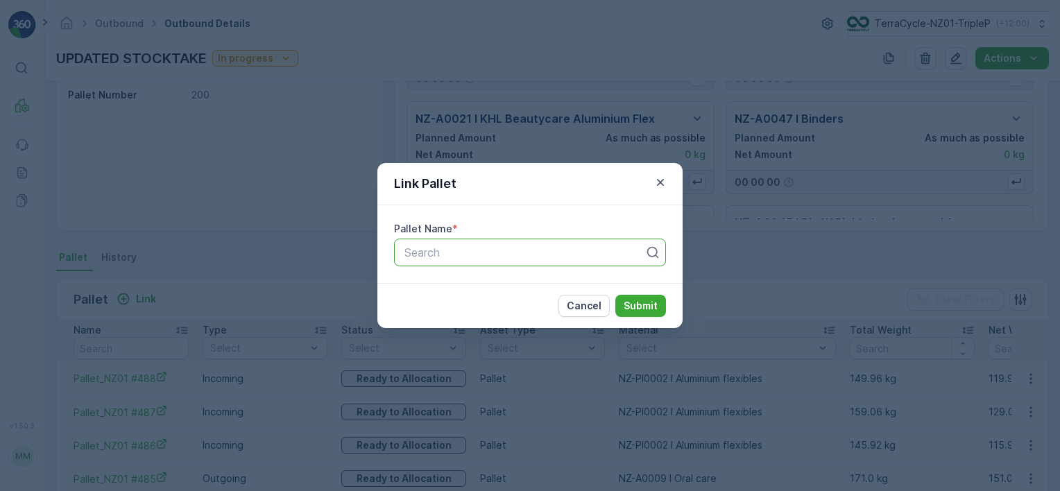
click at [446, 256] on div at bounding box center [524, 252] width 243 height 12
type input "2021"
click at [529, 286] on div "Pallet #20210" at bounding box center [530, 286] width 255 height 12
click at [630, 305] on p "Submit" at bounding box center [641, 306] width 34 height 14
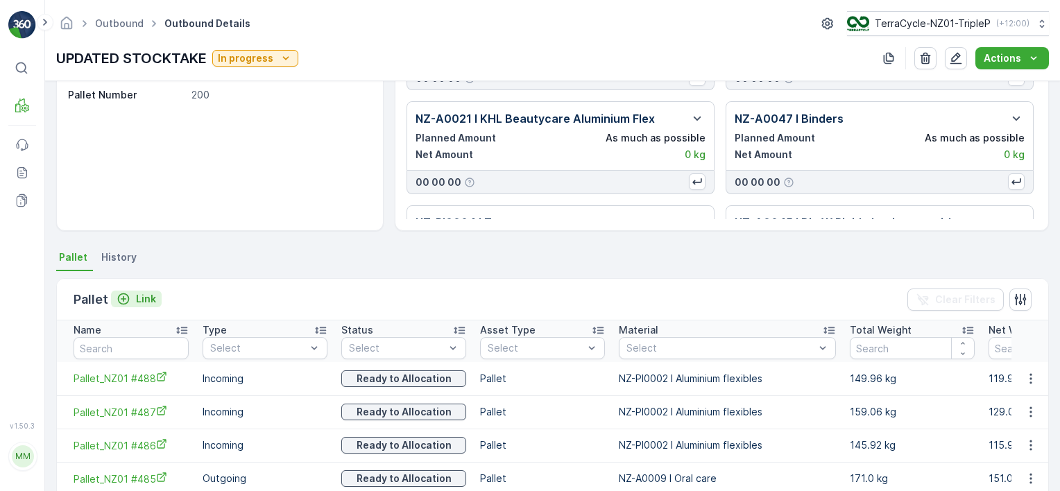
click at [138, 300] on p "Link" at bounding box center [146, 299] width 20 height 14
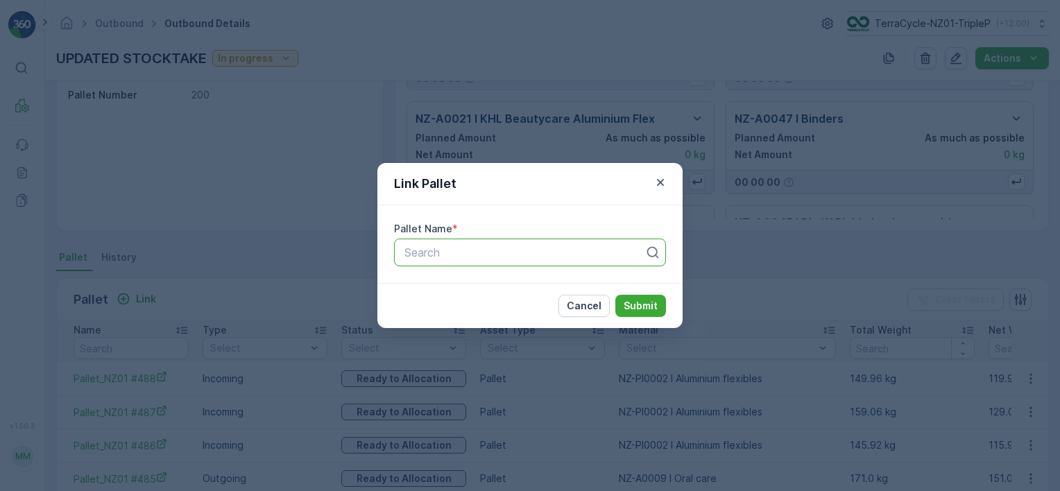
click at [539, 243] on div "Search" at bounding box center [530, 253] width 272 height 28
type input "2020"
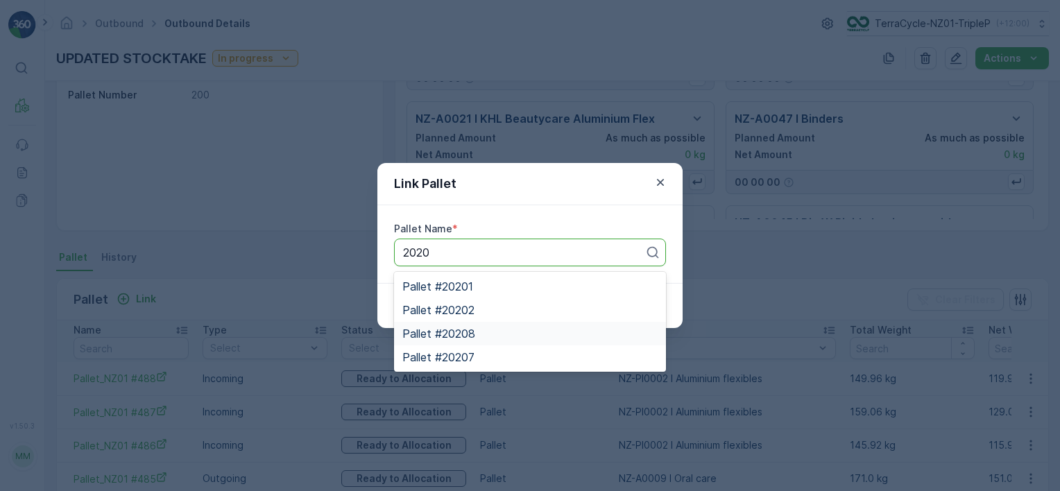
click at [521, 341] on div "Pallet #20208" at bounding box center [530, 334] width 272 height 24
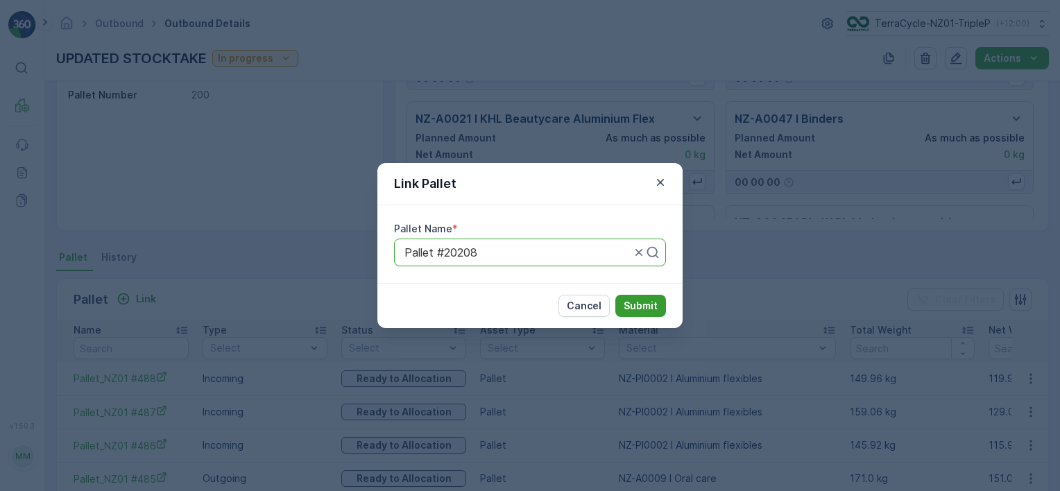
click at [638, 307] on p "Submit" at bounding box center [641, 306] width 34 height 14
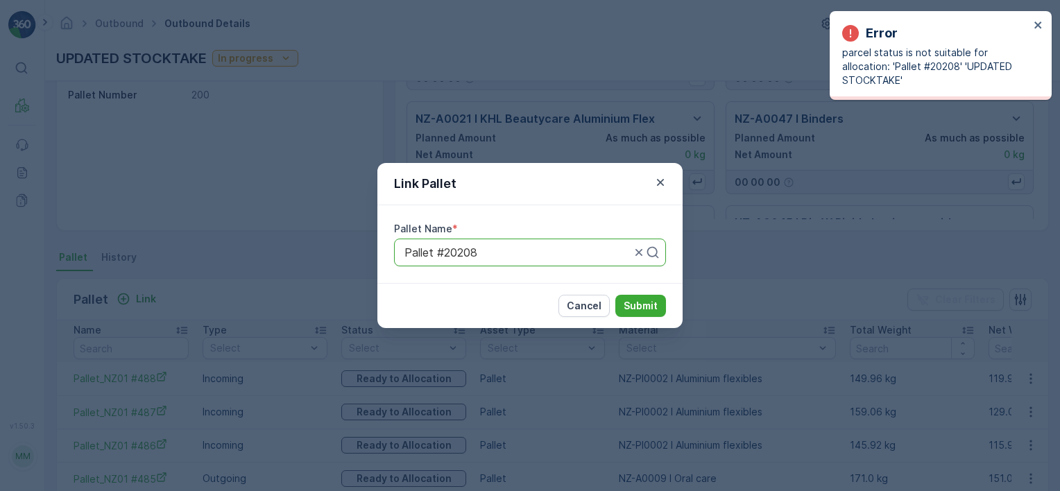
click at [514, 260] on div "Pallet #20208" at bounding box center [530, 253] width 272 height 28
click at [661, 308] on button "Submit" at bounding box center [641, 306] width 51 height 22
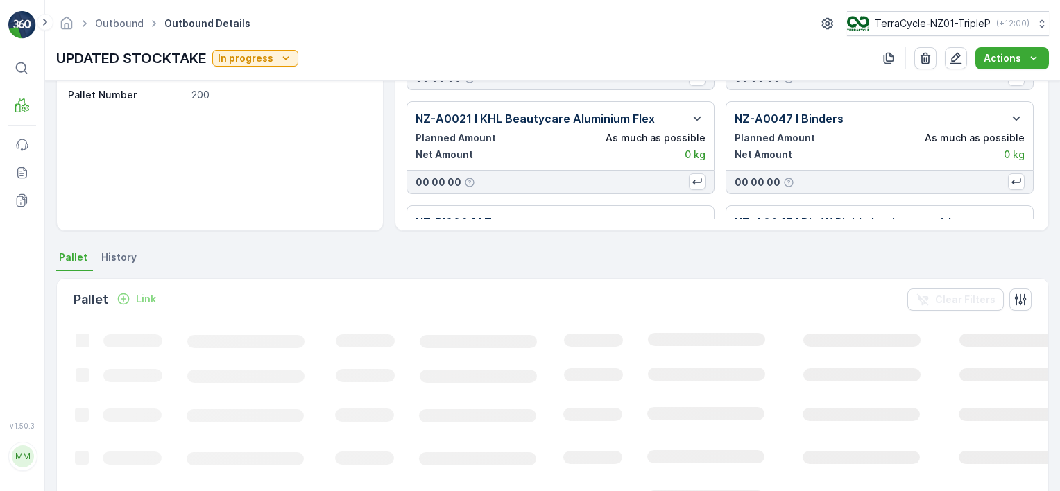
click at [137, 297] on p "Link" at bounding box center [146, 299] width 20 height 14
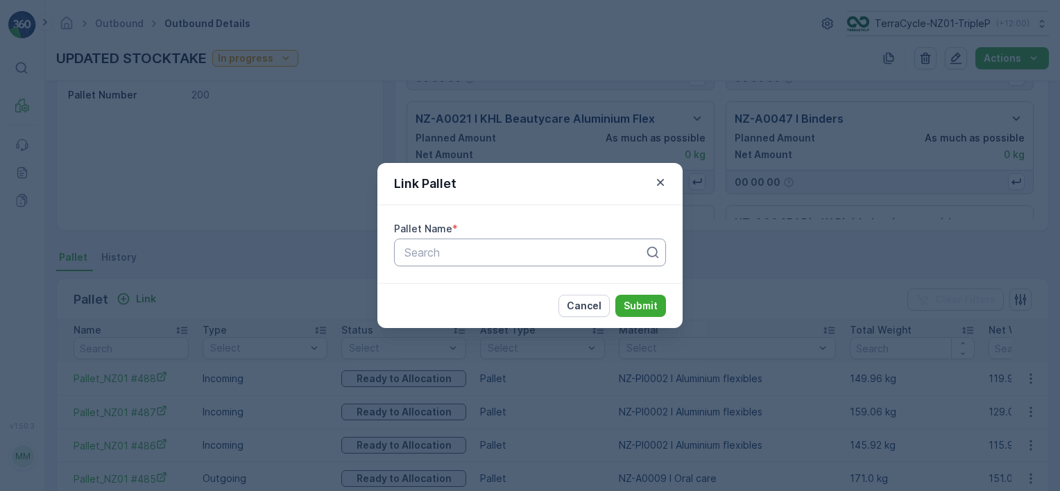
click at [421, 266] on div "Search" at bounding box center [530, 253] width 272 height 28
type input "2020"
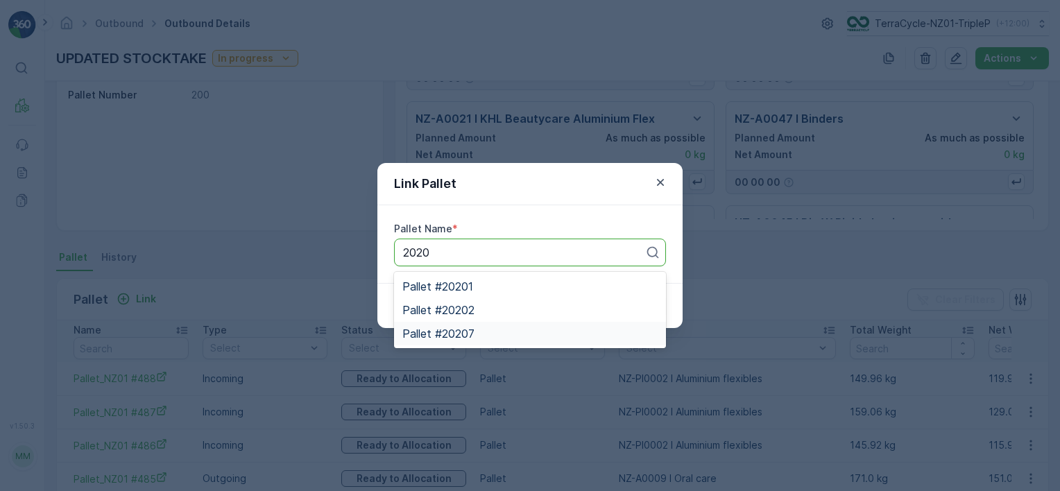
click at [536, 335] on div "Pallet #20207" at bounding box center [530, 334] width 255 height 12
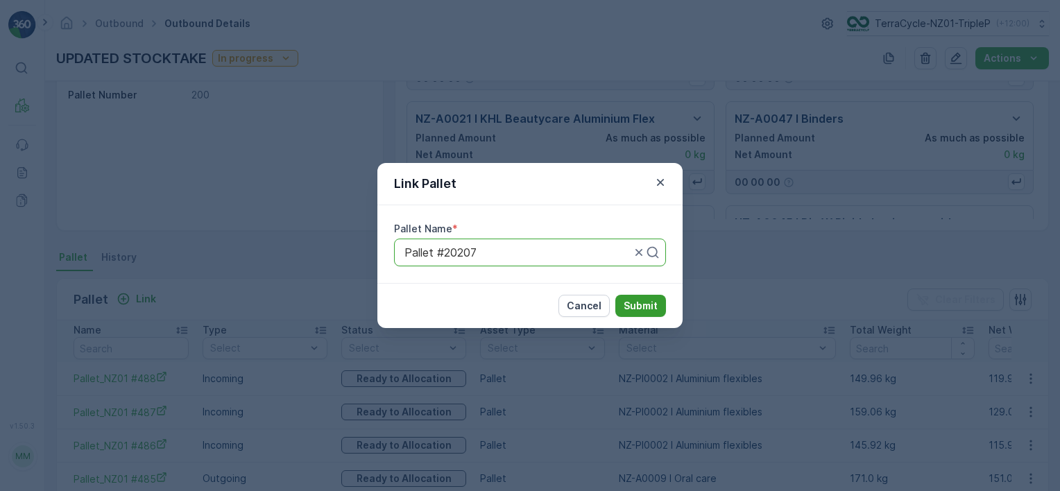
click at [632, 307] on p "Submit" at bounding box center [641, 306] width 34 height 14
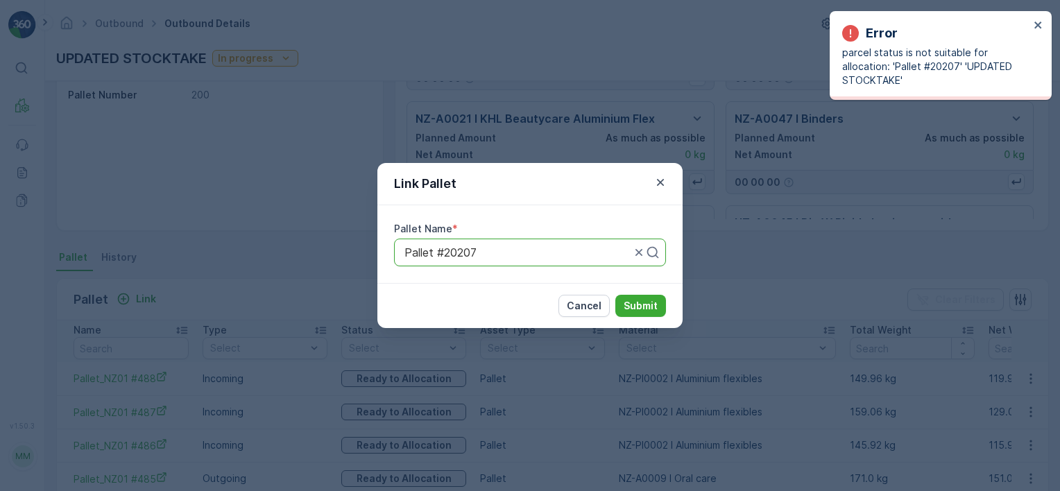
click at [519, 253] on div at bounding box center [517, 252] width 229 height 12
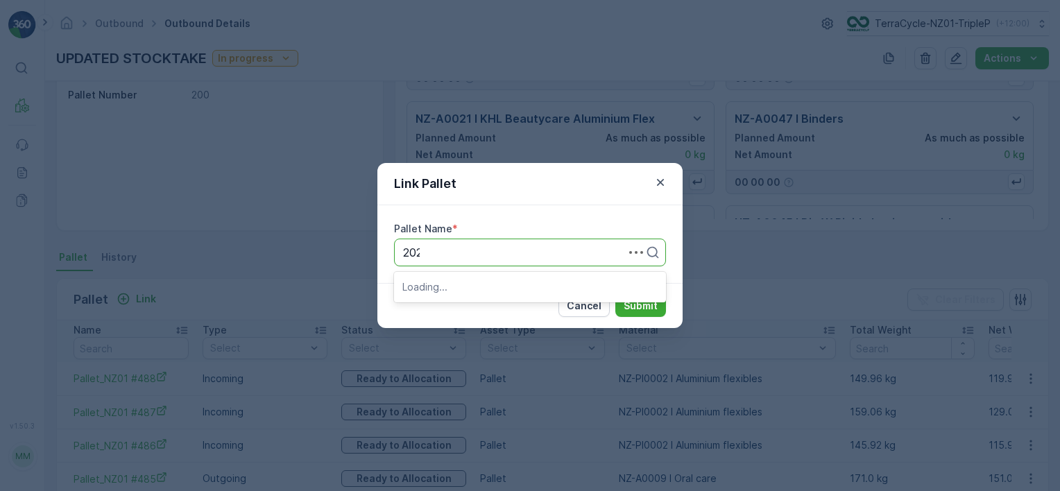
type input "2020"
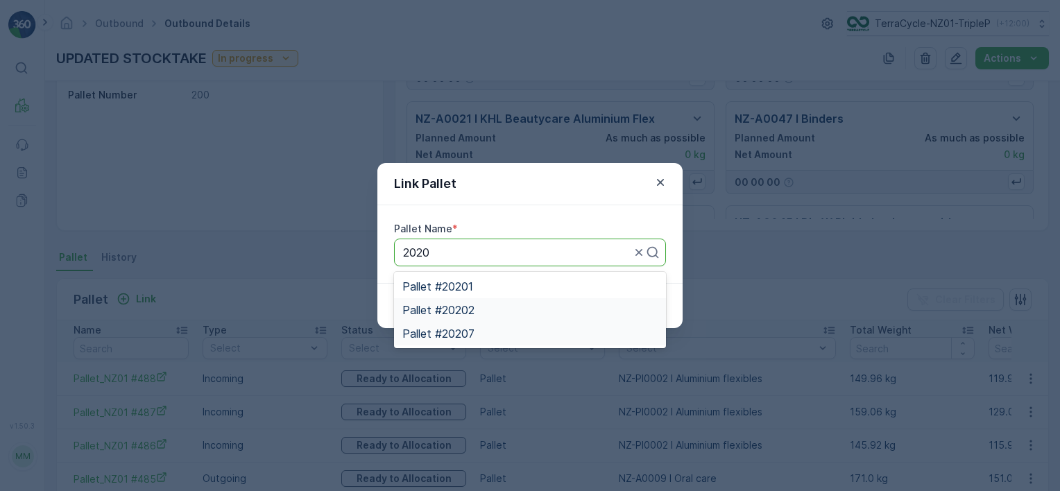
click at [527, 308] on div "Pallet #20202" at bounding box center [530, 310] width 255 height 12
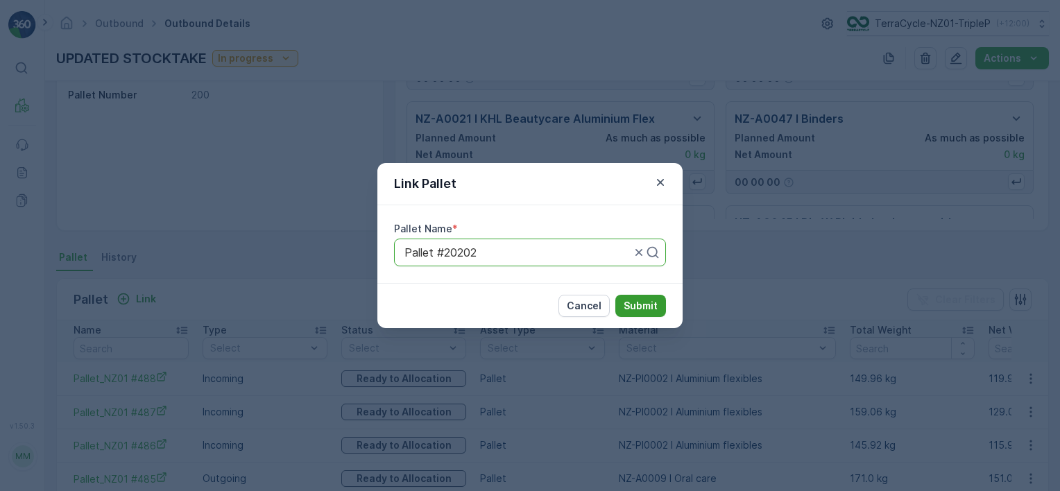
click at [627, 302] on p "Submit" at bounding box center [641, 306] width 34 height 14
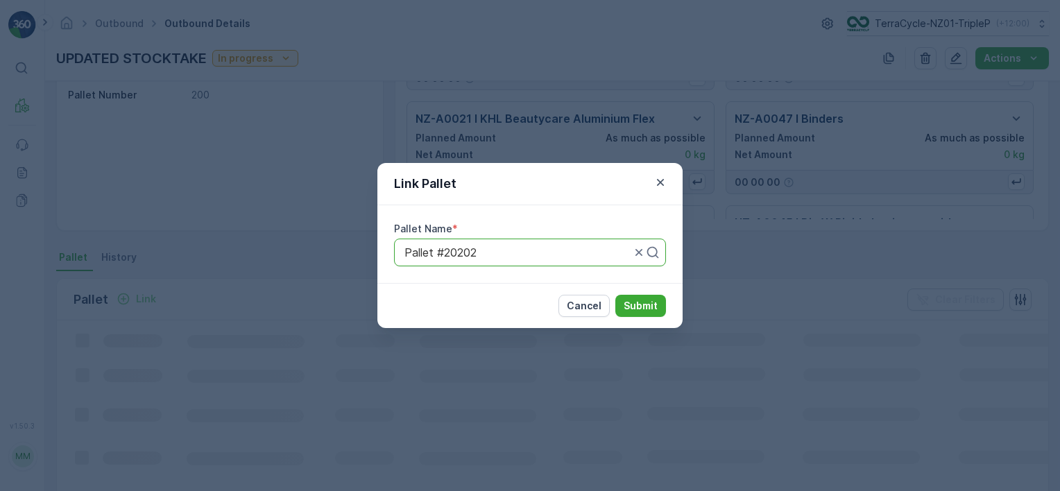
click at [535, 256] on div at bounding box center [517, 252] width 229 height 12
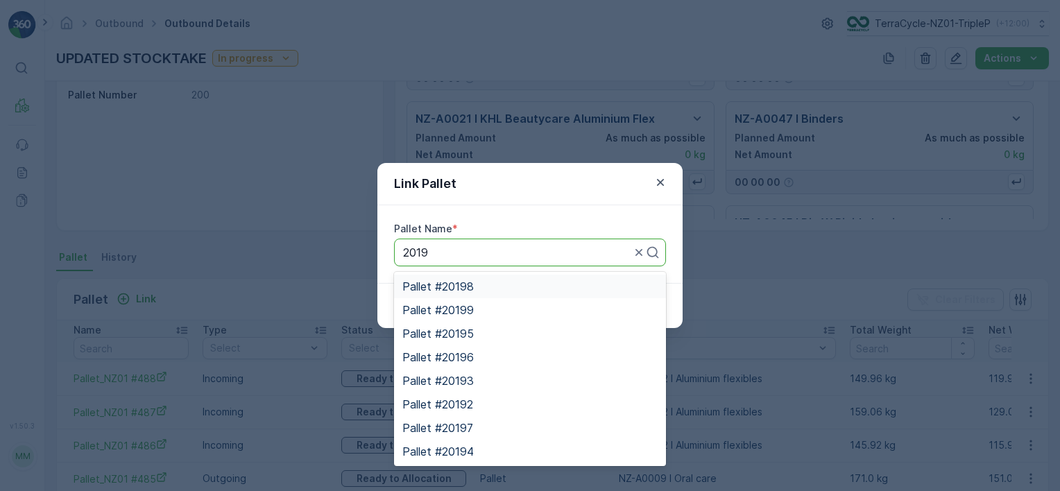
type input "2019"
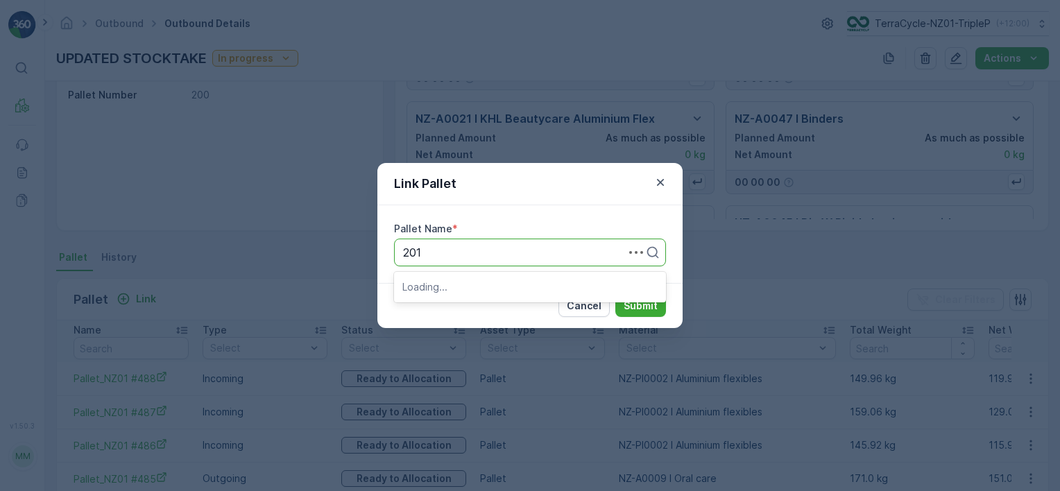
type input "2019"
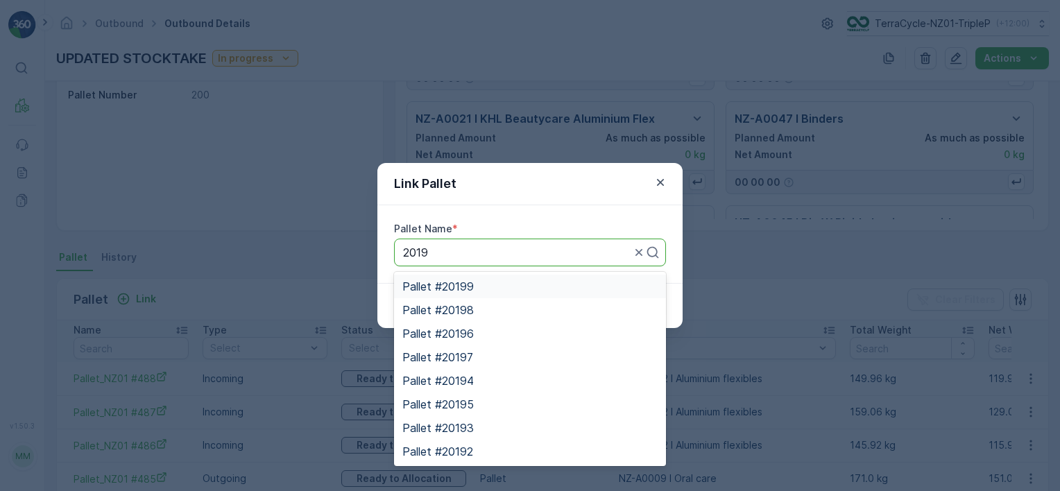
click at [494, 286] on div "Pallet #20199" at bounding box center [530, 286] width 255 height 12
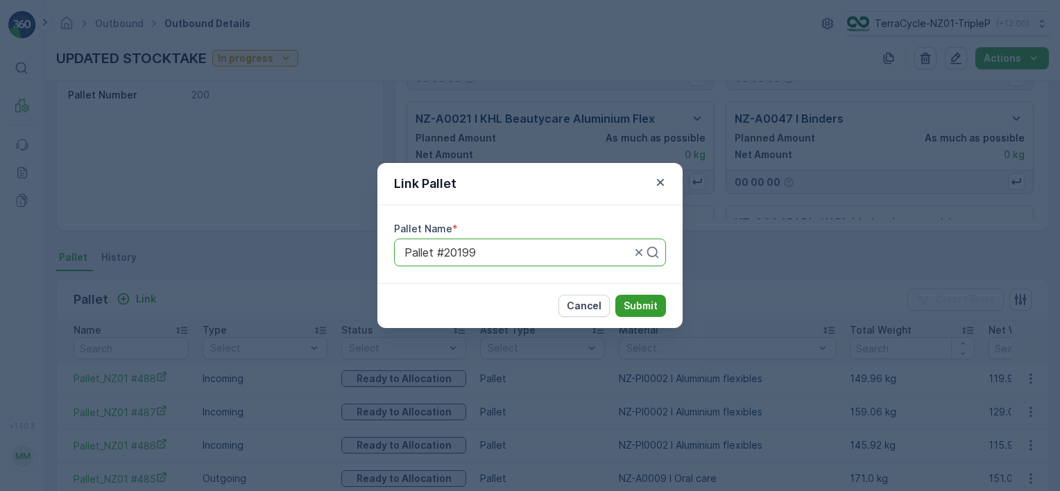
click at [641, 300] on p "Submit" at bounding box center [641, 306] width 34 height 14
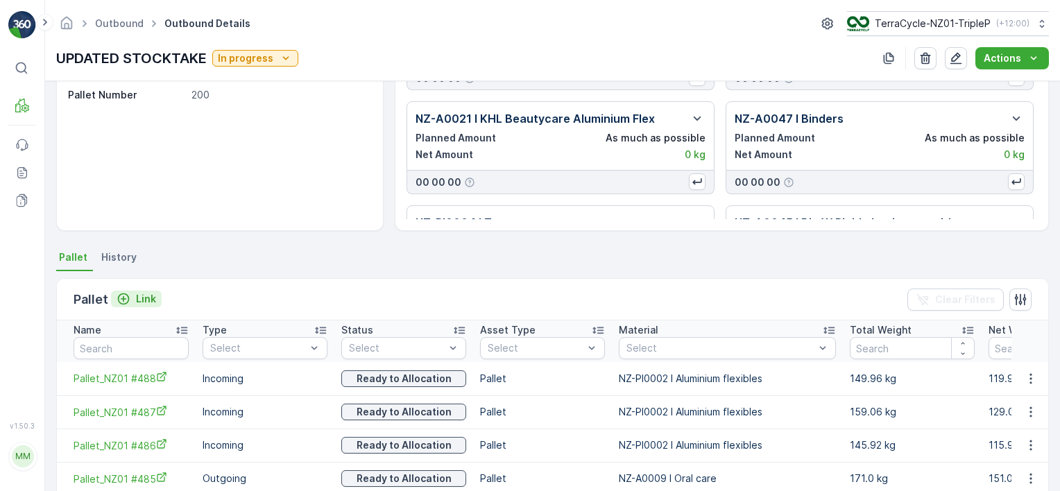
click at [126, 300] on icon "Link" at bounding box center [124, 299] width 14 height 14
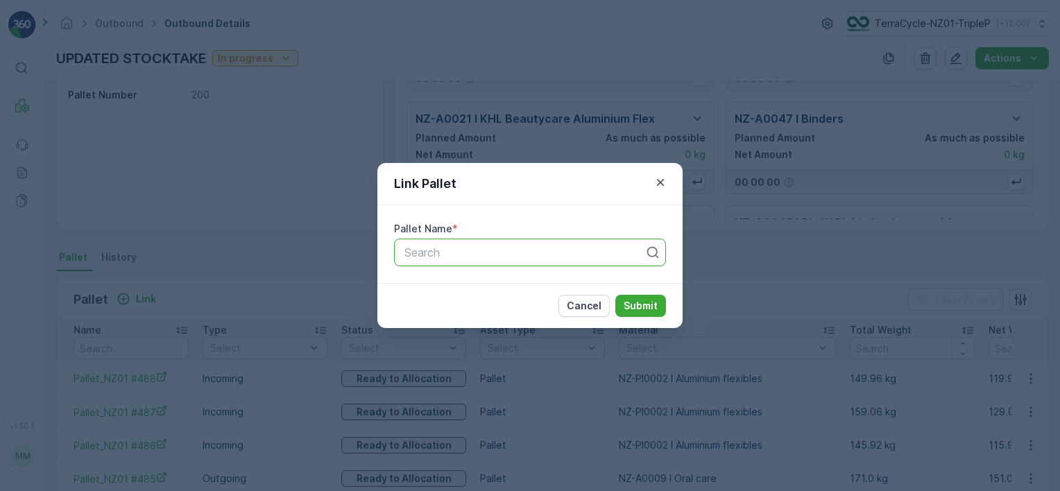
click at [590, 255] on div at bounding box center [524, 252] width 243 height 12
type input "2019"
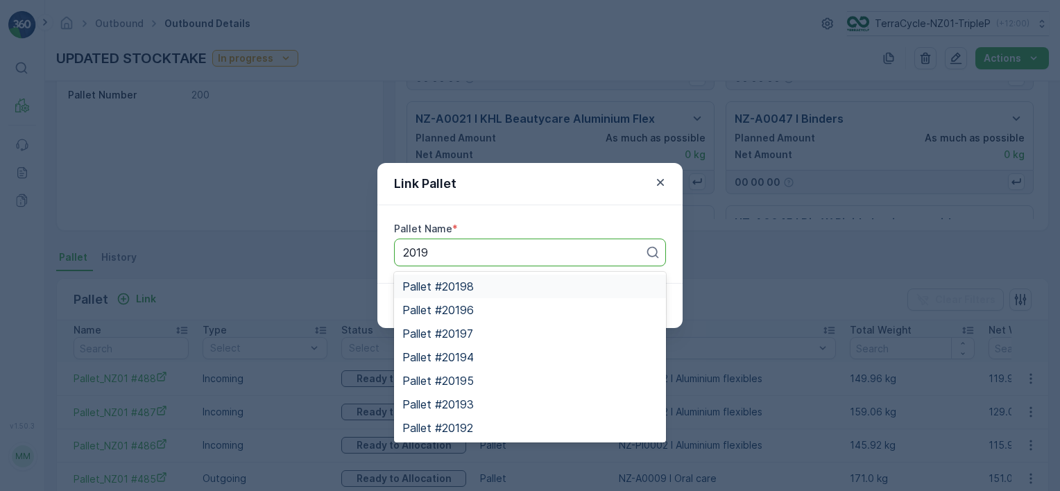
click at [502, 280] on div "Pallet #20198" at bounding box center [530, 287] width 272 height 24
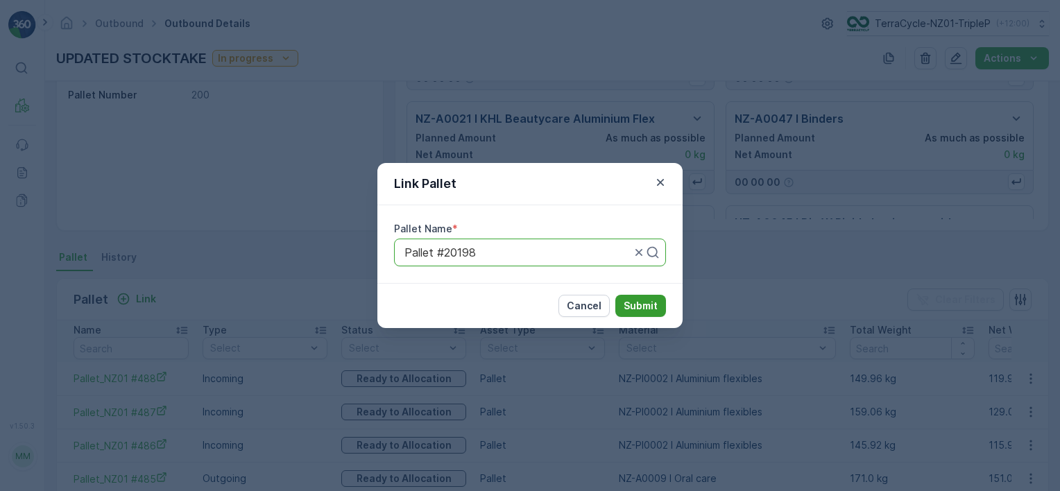
click at [638, 300] on p "Submit" at bounding box center [641, 306] width 34 height 14
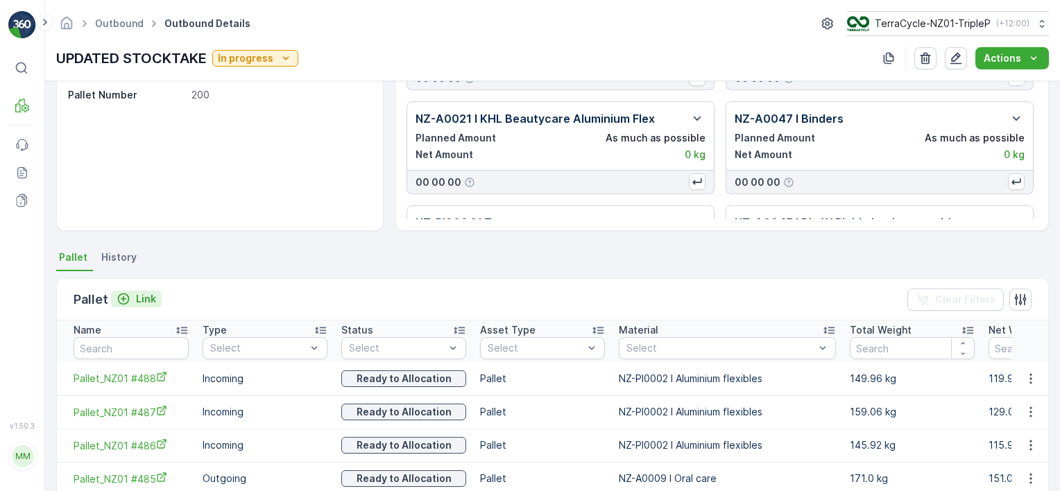
click at [139, 296] on p "Link" at bounding box center [146, 299] width 20 height 14
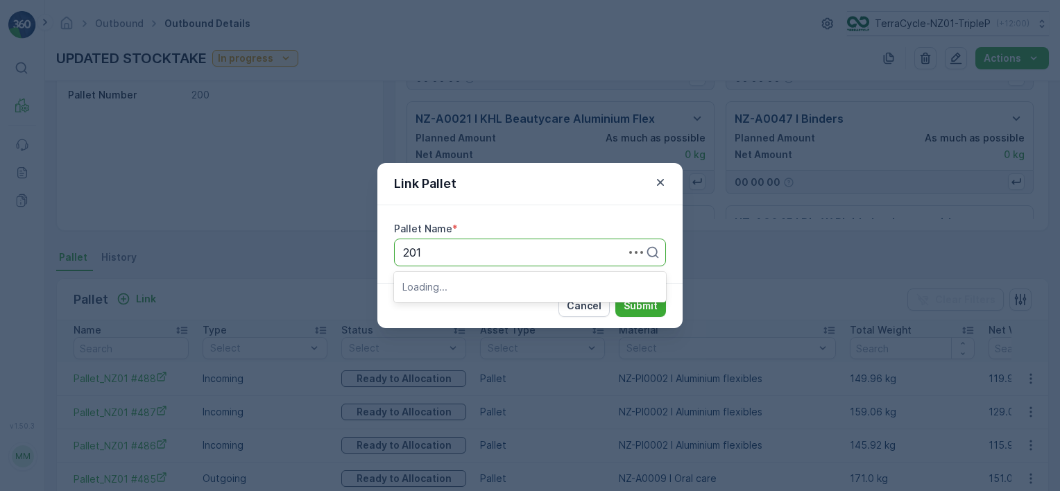
type input "2019"
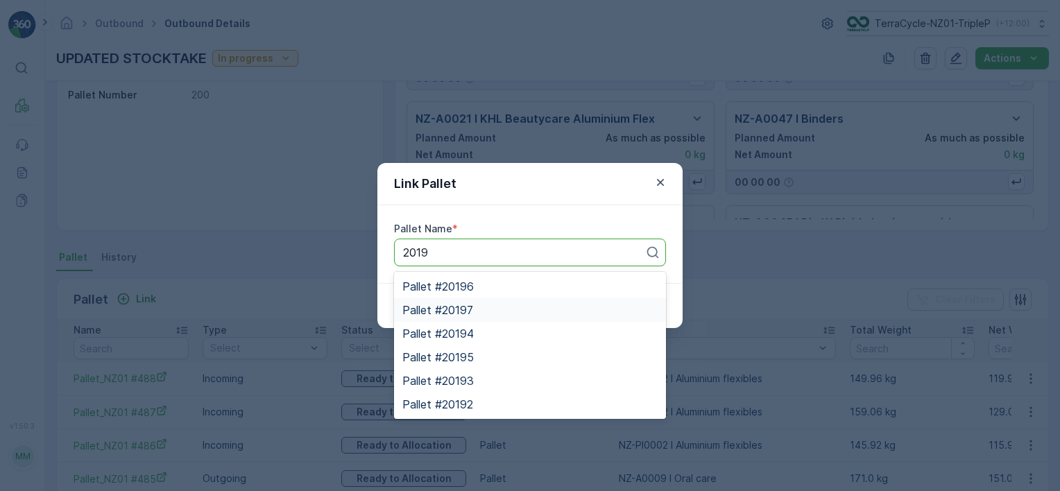
click at [478, 306] on div "Pallet #20197" at bounding box center [530, 310] width 255 height 12
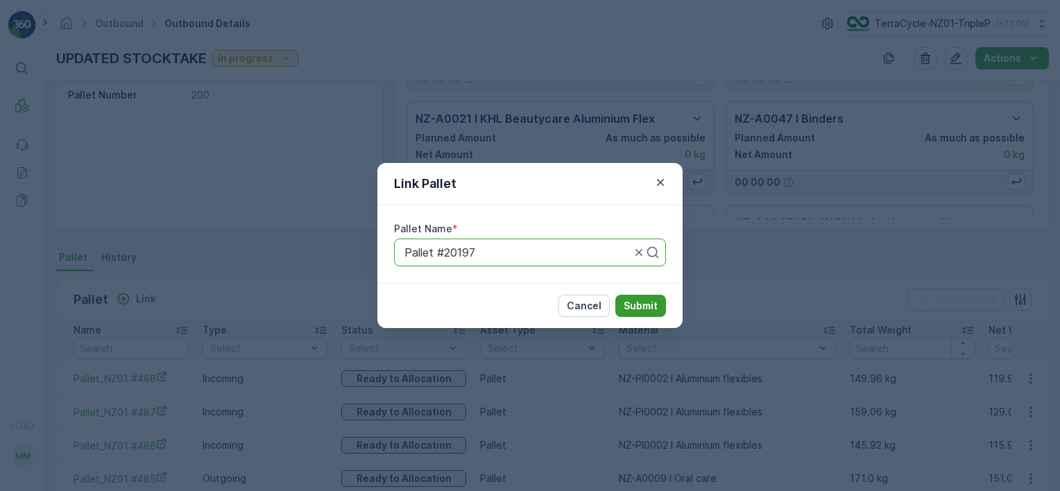
click at [641, 304] on p "Submit" at bounding box center [641, 306] width 34 height 14
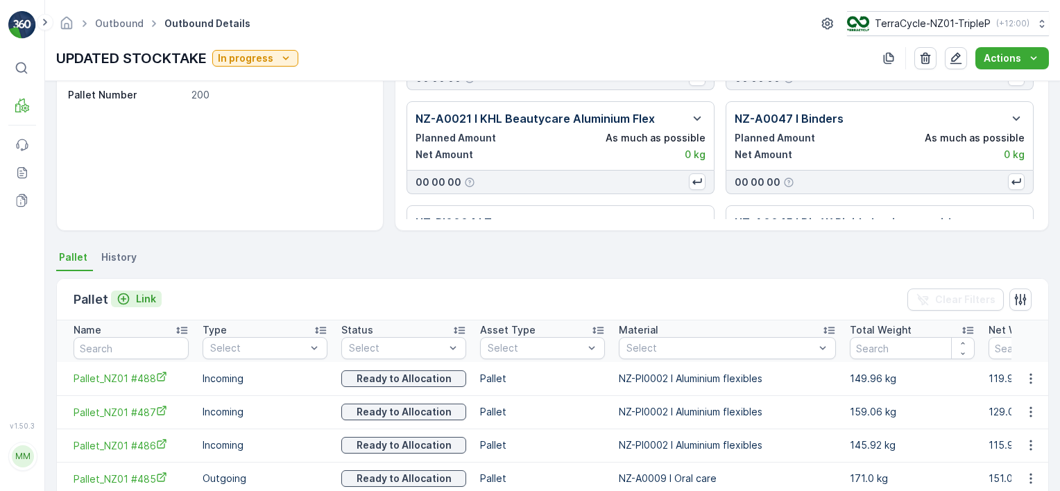
click at [142, 294] on p "Link" at bounding box center [146, 299] width 20 height 14
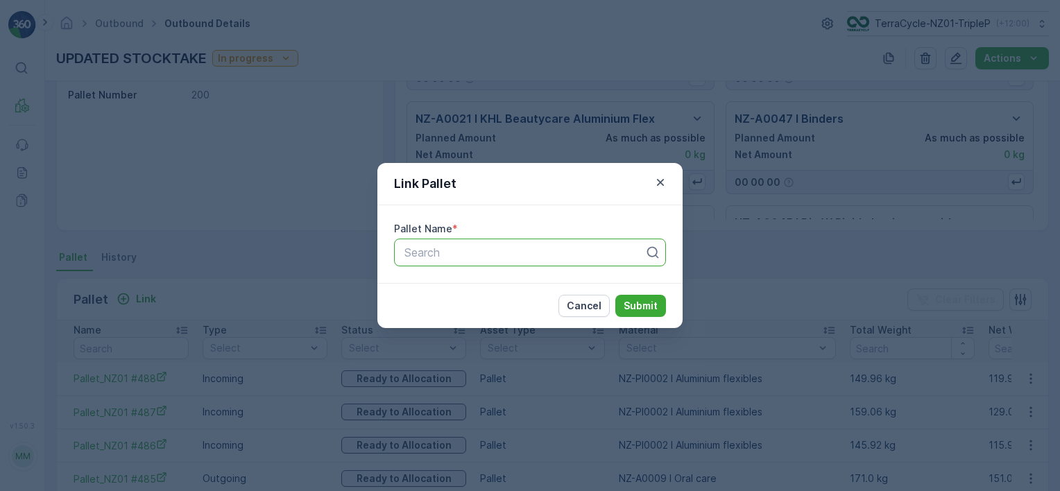
click at [462, 255] on div at bounding box center [524, 252] width 243 height 12
type input "2019"
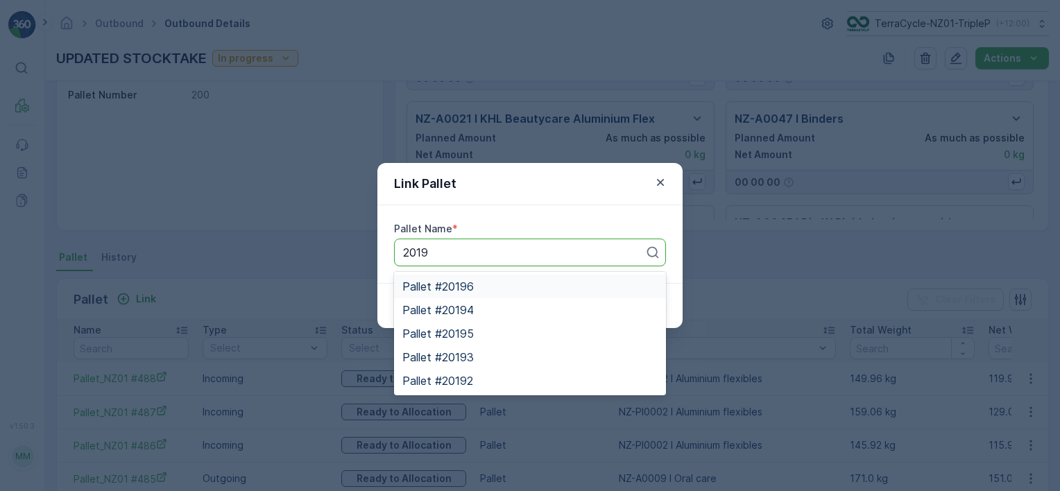
click at [489, 291] on div "Pallet #20196" at bounding box center [530, 286] width 255 height 12
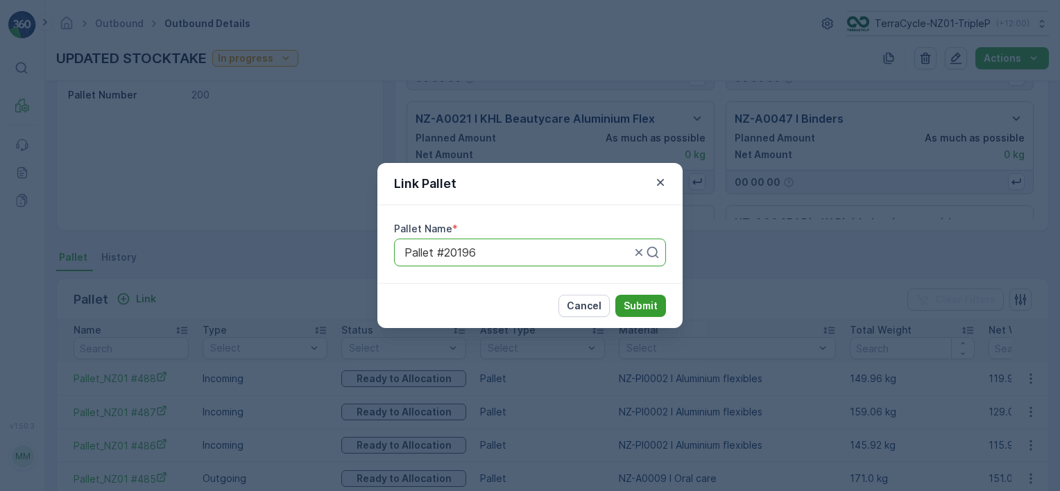
click at [637, 298] on button "Submit" at bounding box center [641, 306] width 51 height 22
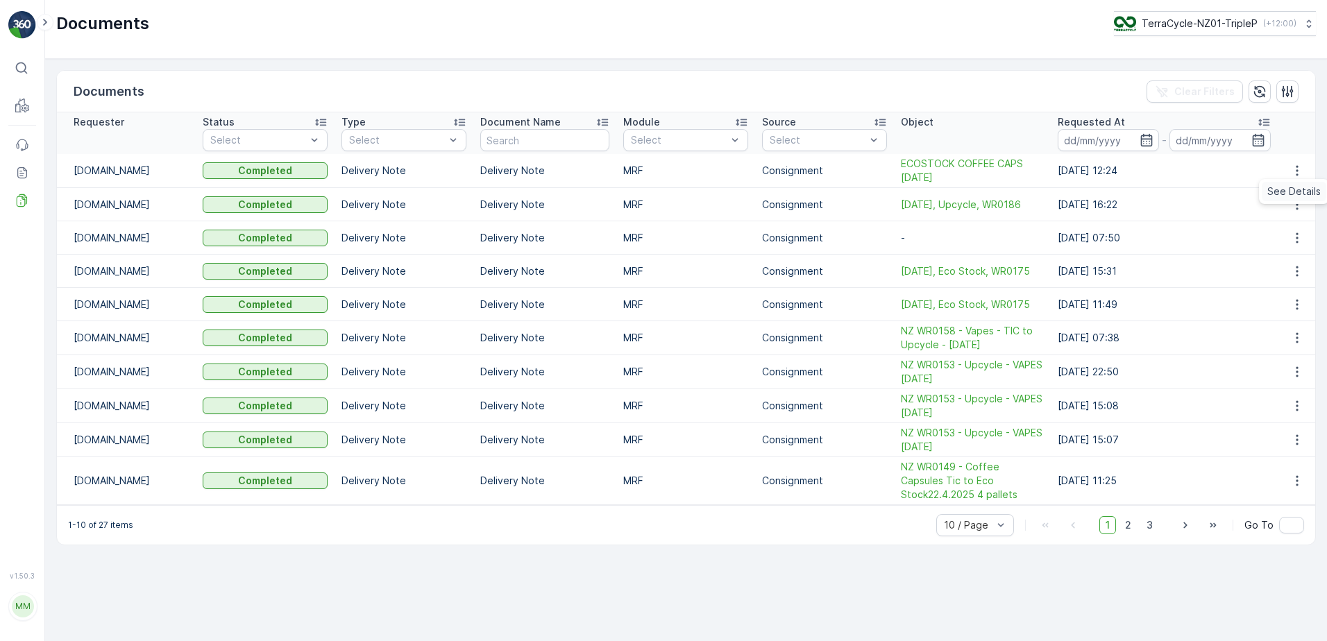
click at [1291, 194] on span "See Details" at bounding box center [1293, 192] width 53 height 14
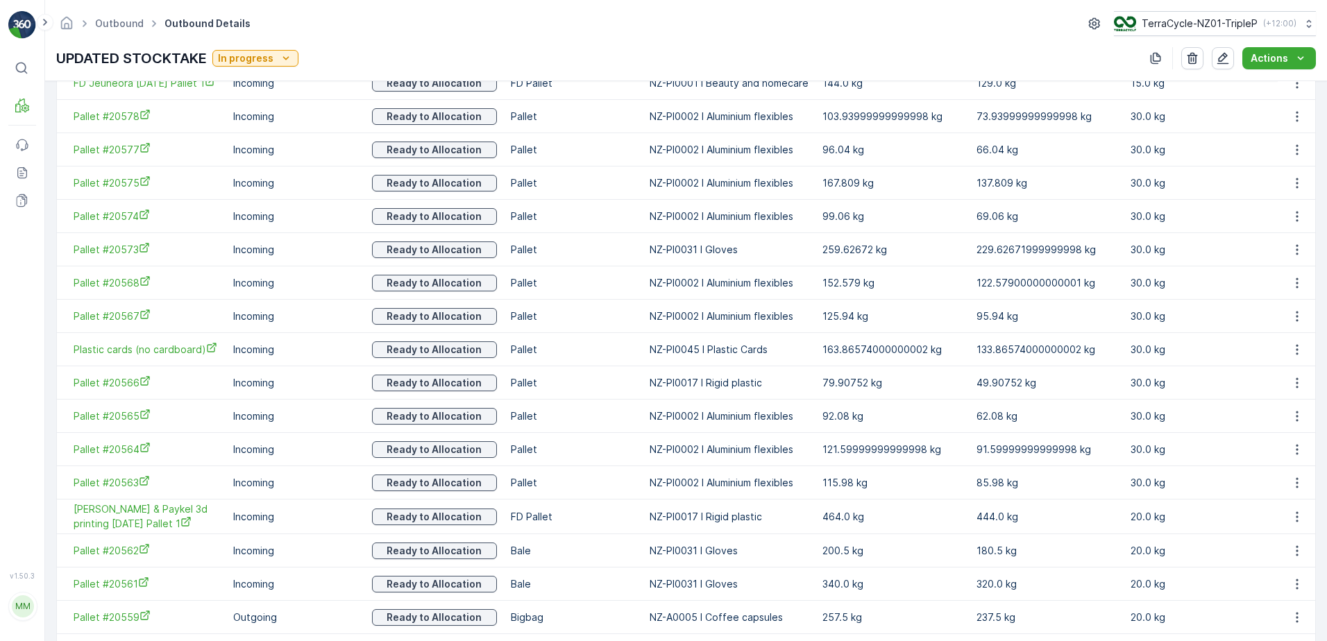
scroll to position [1605, 0]
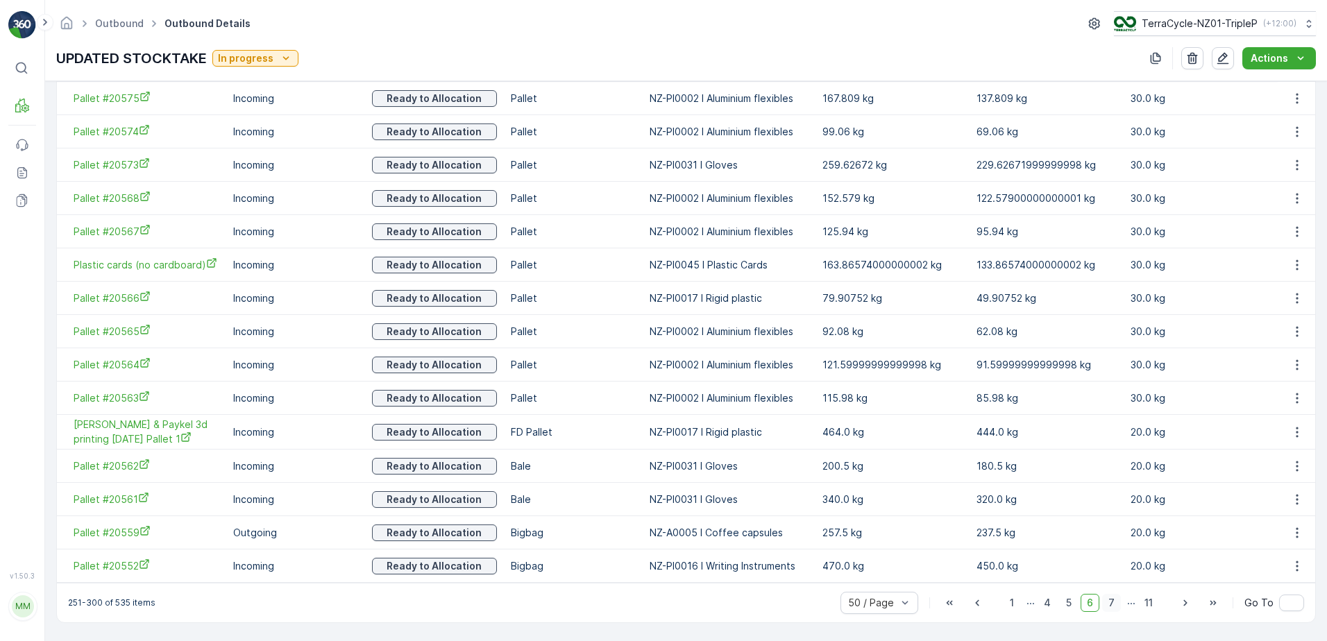
click at [1108, 602] on span "7" at bounding box center [1111, 603] width 19 height 18
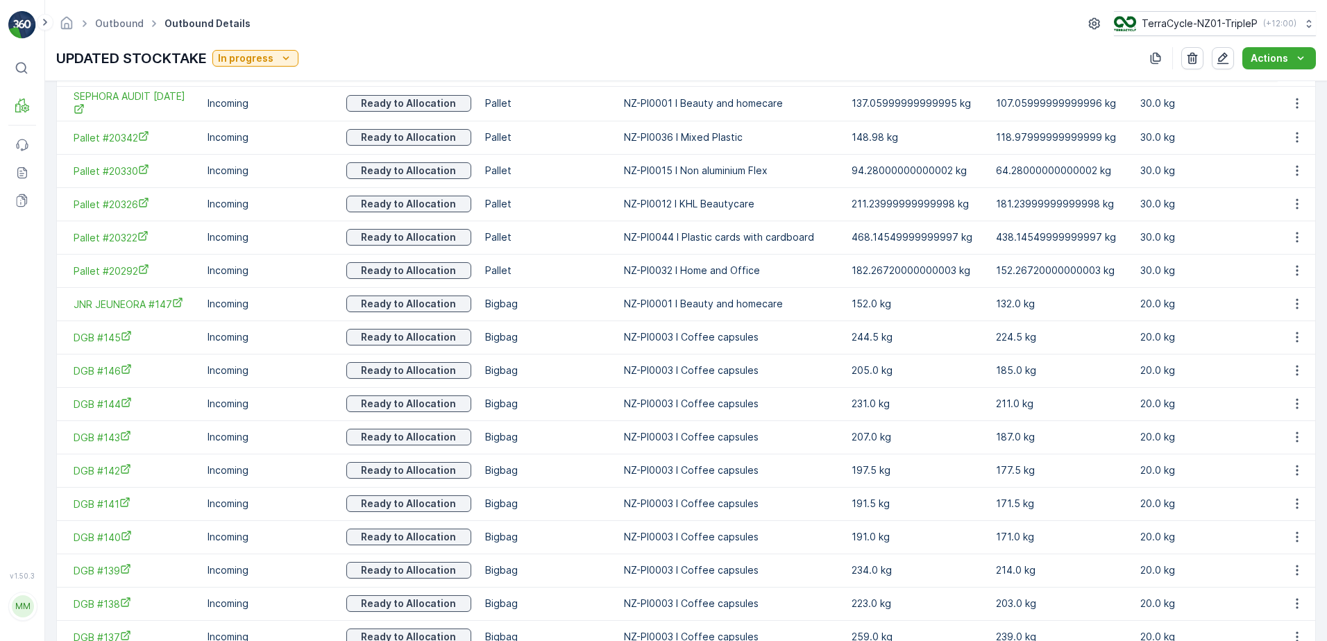
scroll to position [1586, 0]
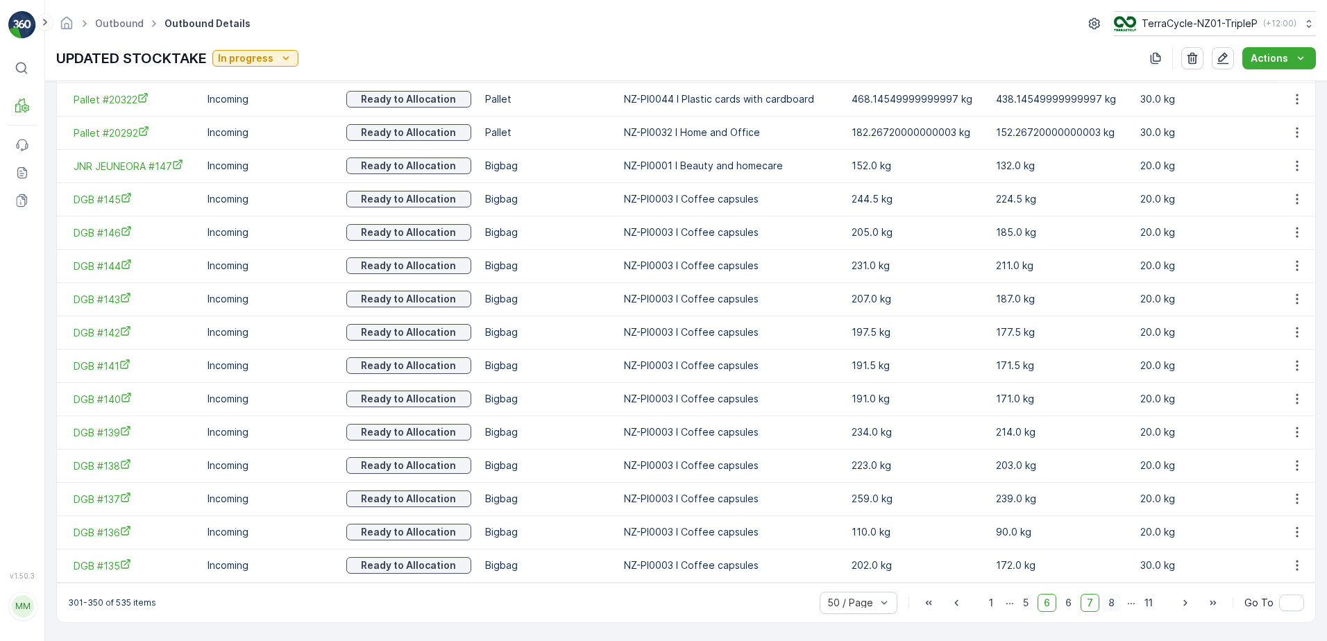
click at [1112, 596] on span "8" at bounding box center [1111, 603] width 19 height 18
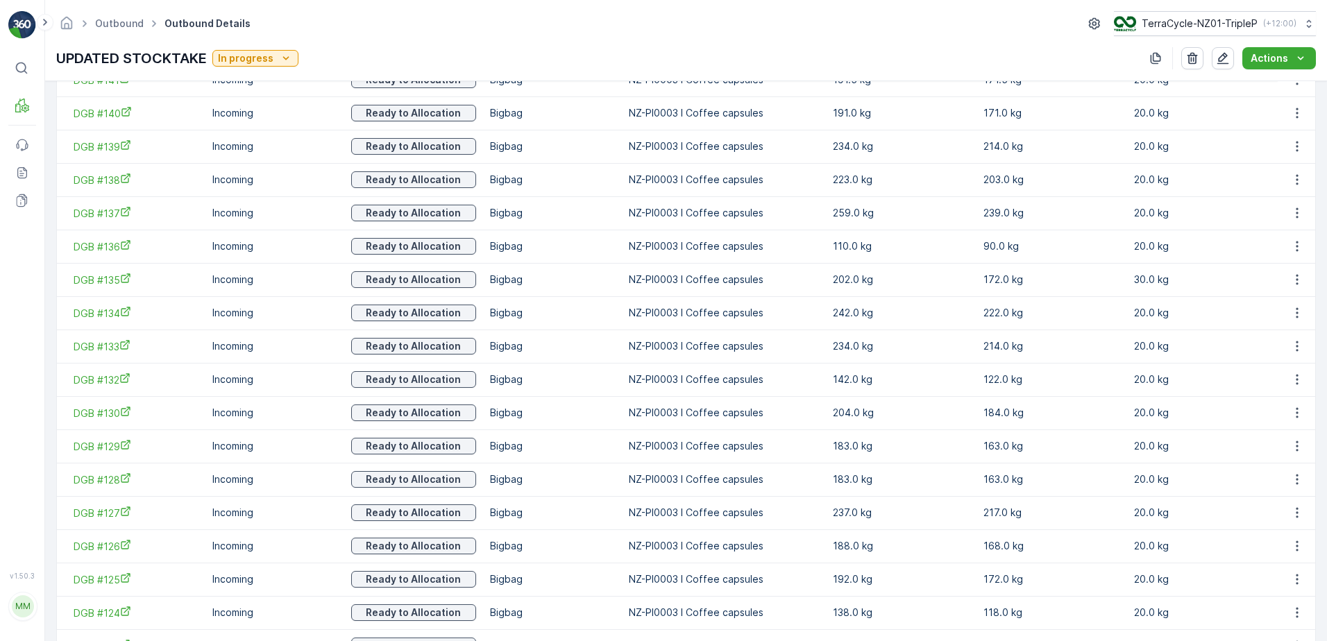
scroll to position [1584, 0]
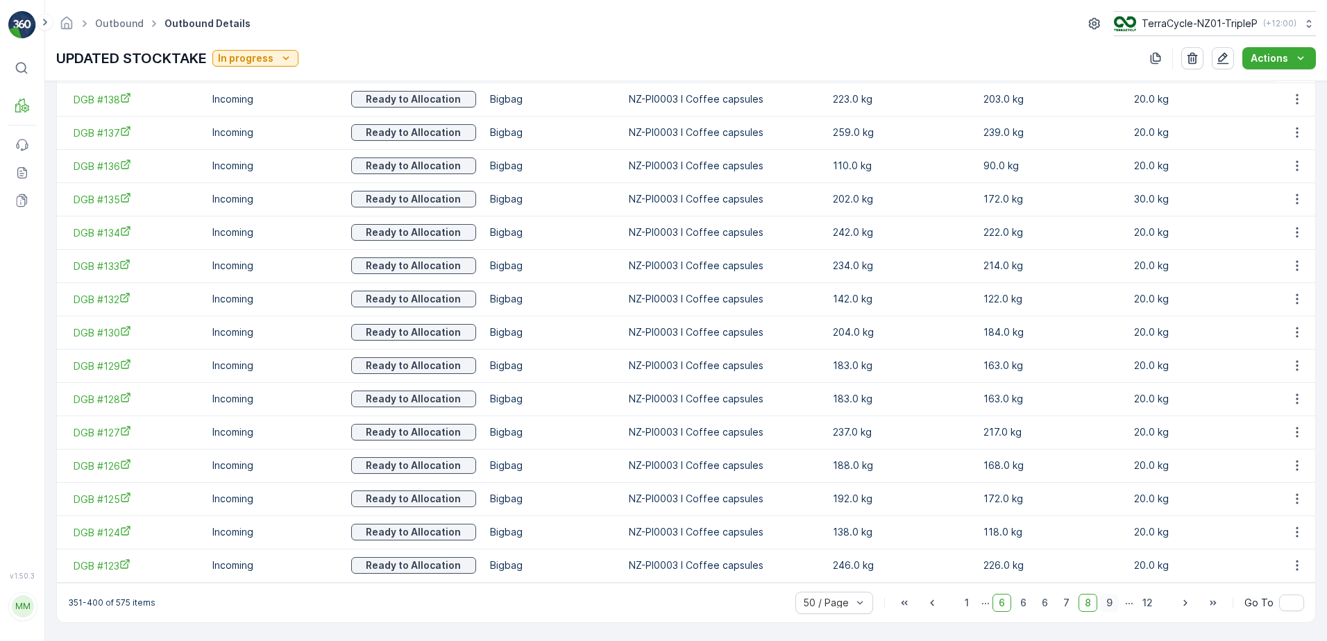
click at [1106, 598] on span "9" at bounding box center [1109, 603] width 19 height 18
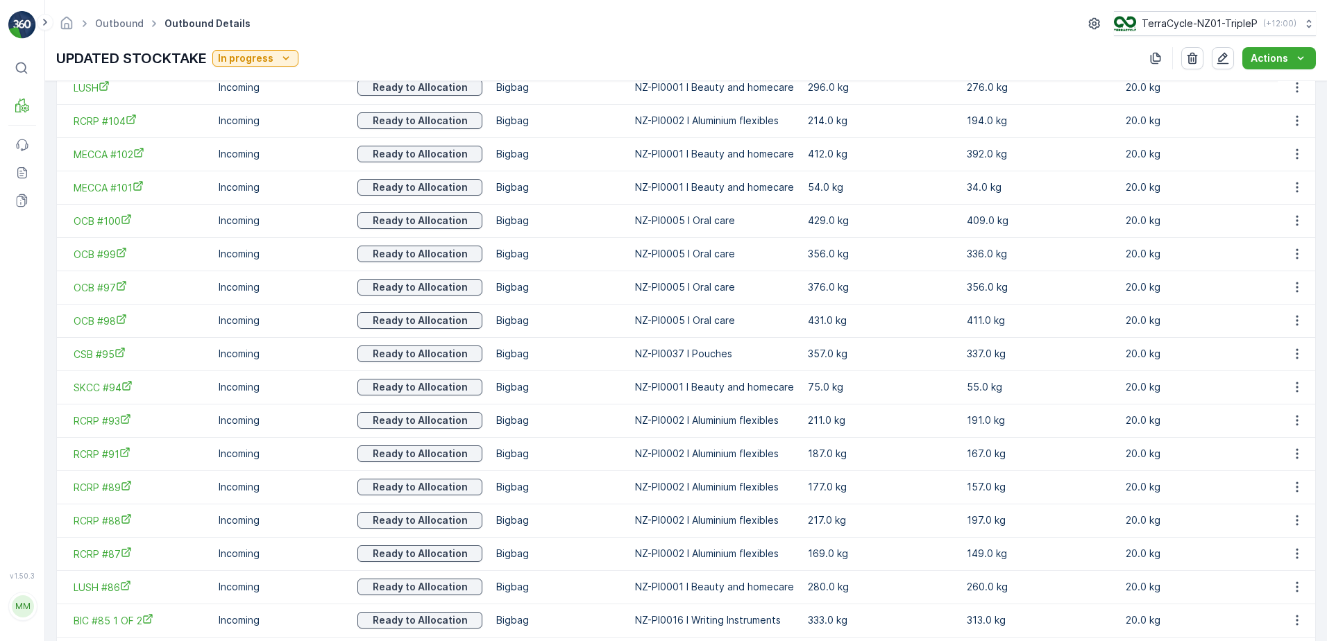
scroll to position [892, 0]
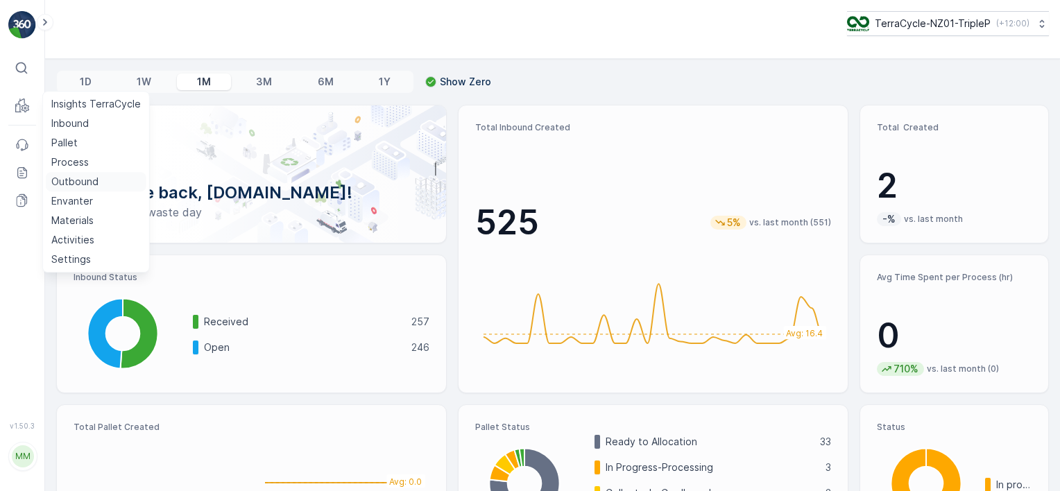
click at [96, 182] on p "Outbound" at bounding box center [74, 182] width 47 height 14
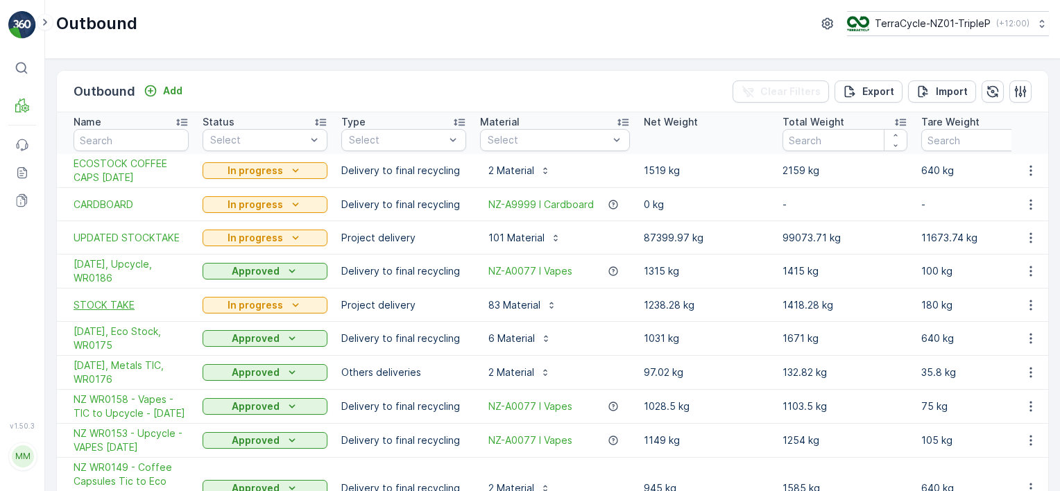
click at [146, 308] on span "STOCK TAKE" at bounding box center [131, 305] width 115 height 14
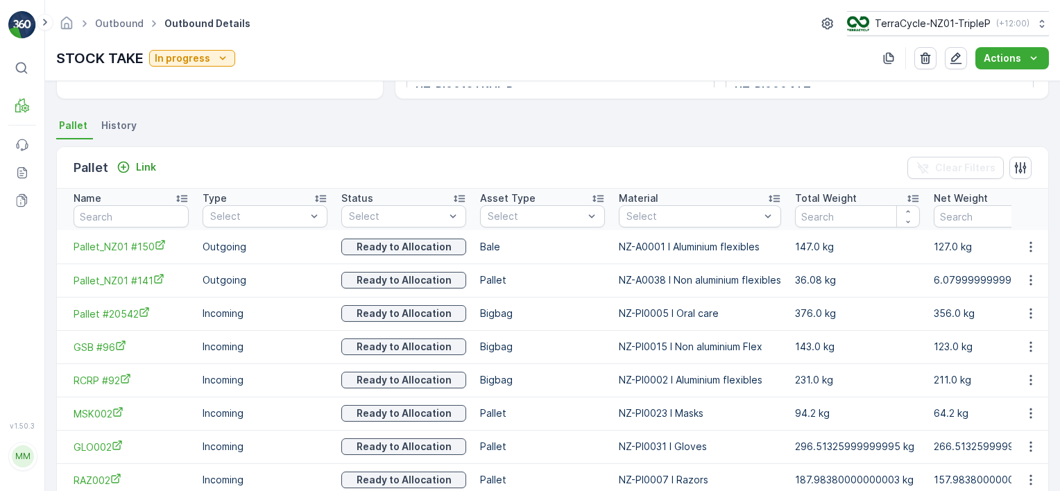
scroll to position [340, 0]
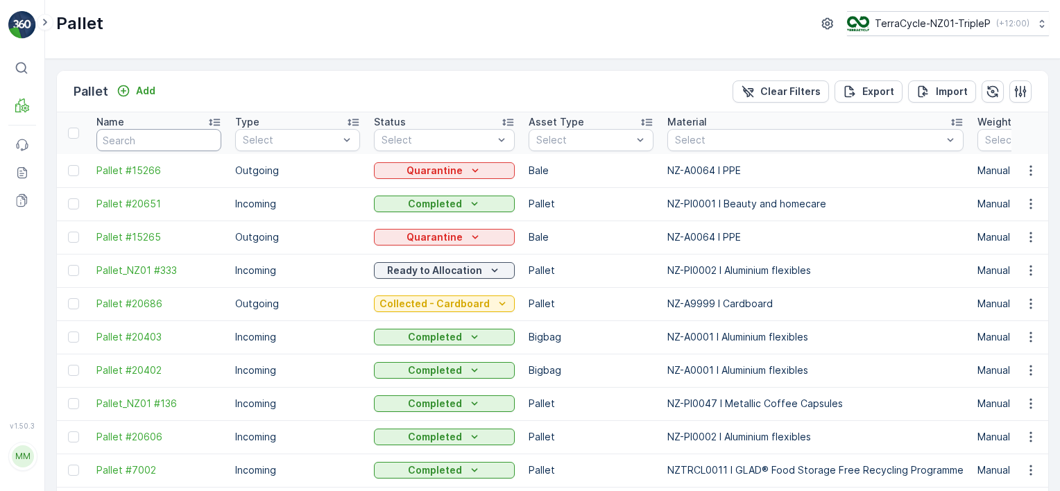
click at [144, 133] on input "text" at bounding box center [158, 140] width 125 height 22
type input "494"
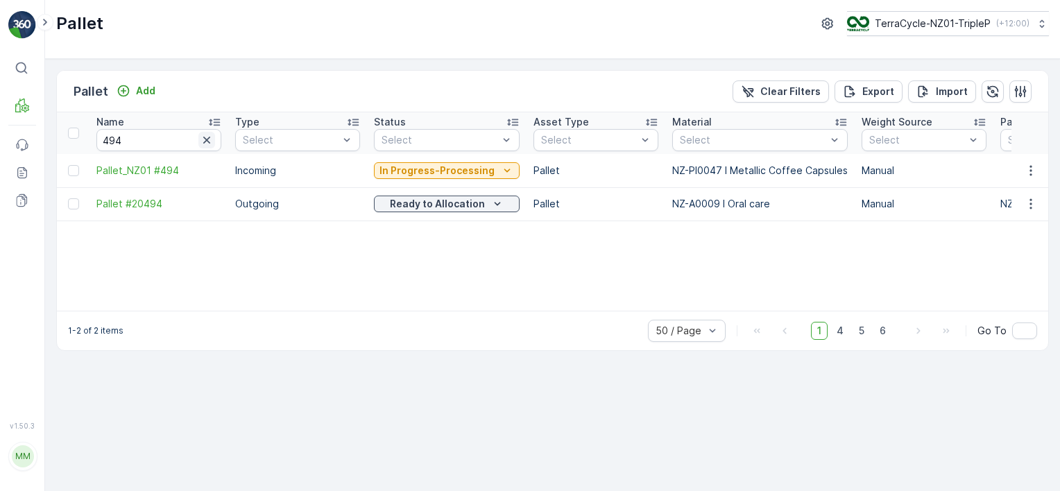
click at [202, 140] on icon "button" at bounding box center [207, 140] width 14 height 14
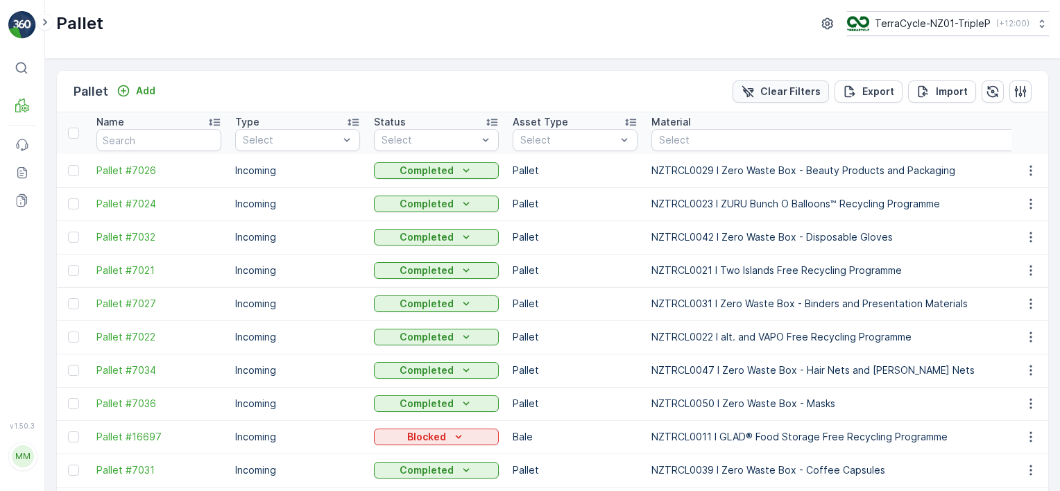
click at [825, 89] on button "Clear Filters" at bounding box center [781, 92] width 96 height 22
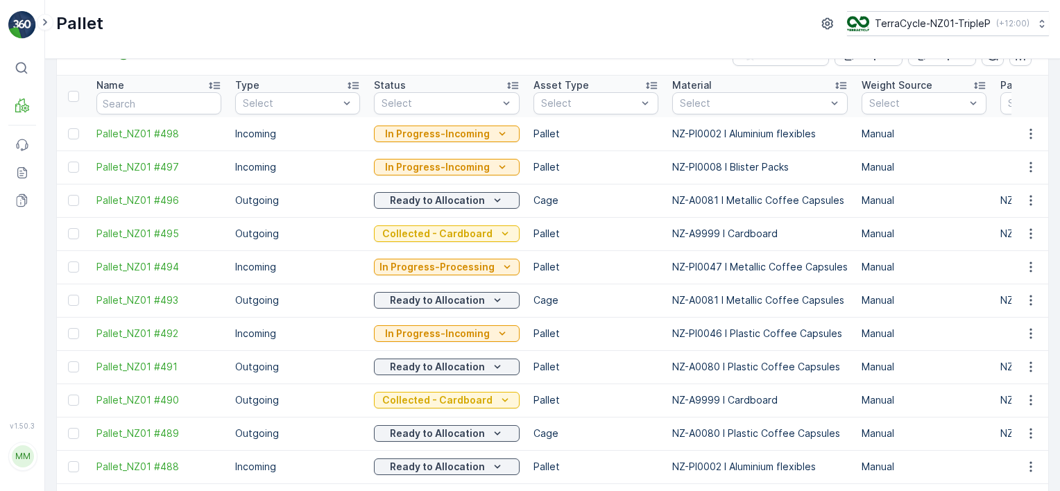
scroll to position [69, 0]
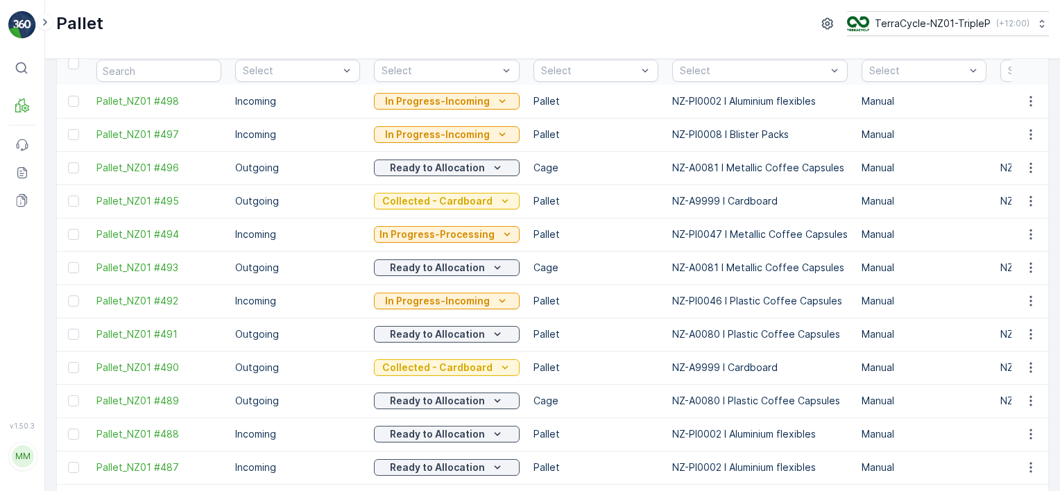
drag, startPoint x: 71, startPoint y: 268, endPoint x: 401, endPoint y: 117, distance: 363.3
click at [71, 268] on div at bounding box center [73, 267] width 11 height 11
click at [68, 262] on input "checkbox" at bounding box center [68, 262] width 0 height 0
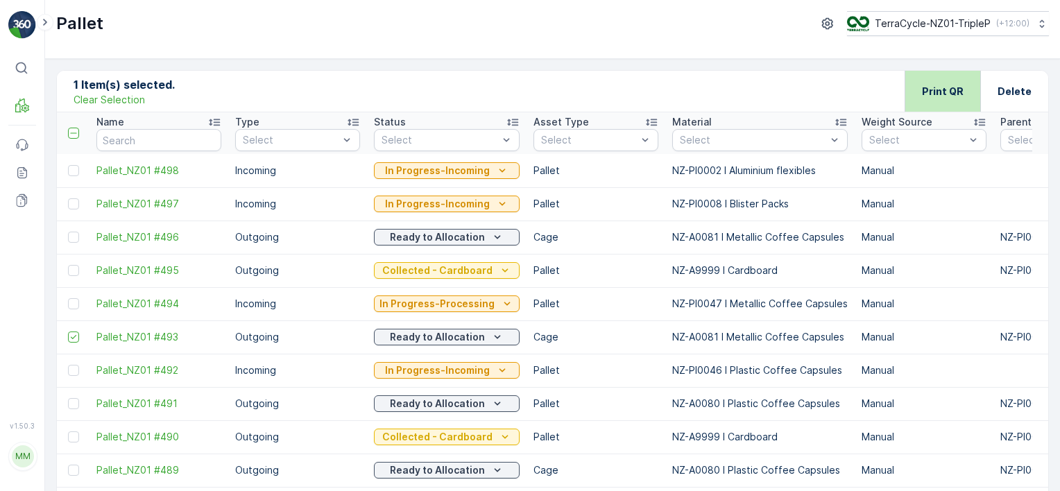
click at [971, 95] on div "Print QR" at bounding box center [943, 91] width 76 height 41
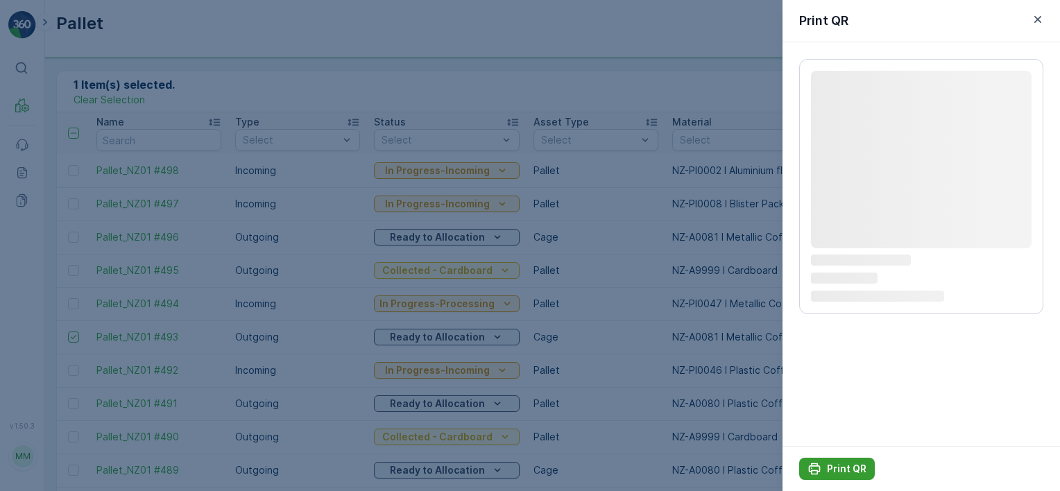
click at [815, 469] on icon "Print QR" at bounding box center [815, 469] width 14 height 14
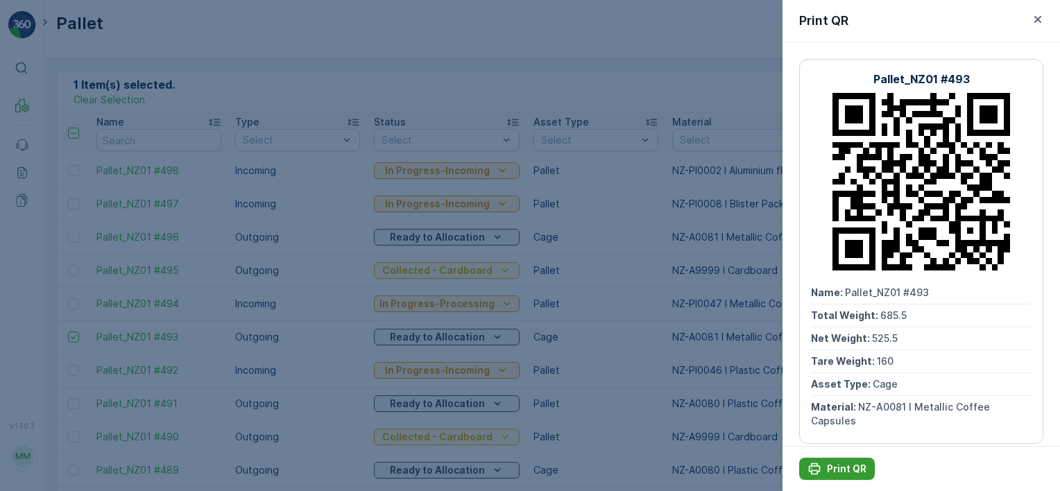
click at [851, 469] on p "Print QR" at bounding box center [847, 469] width 40 height 14
click at [452, 344] on div at bounding box center [530, 245] width 1060 height 491
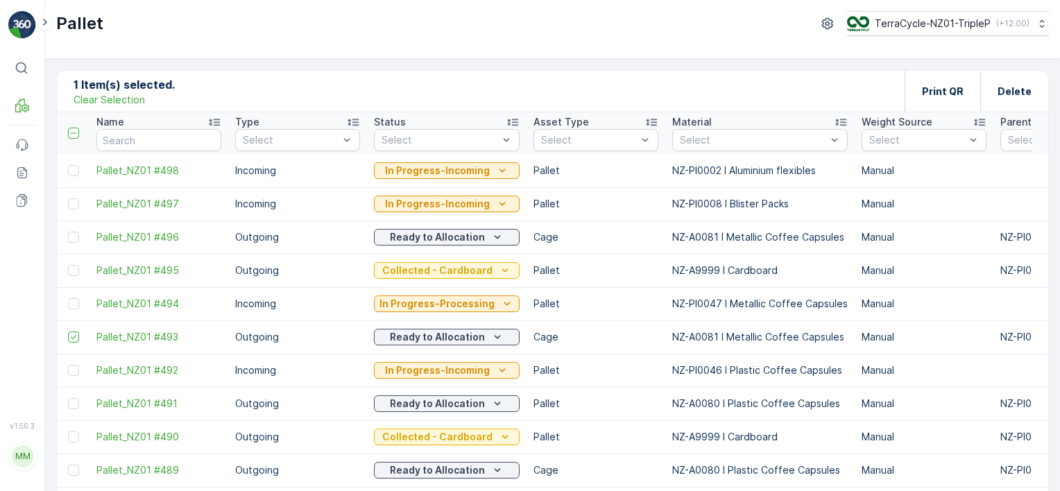
click at [103, 103] on p "Clear Selection" at bounding box center [109, 100] width 71 height 14
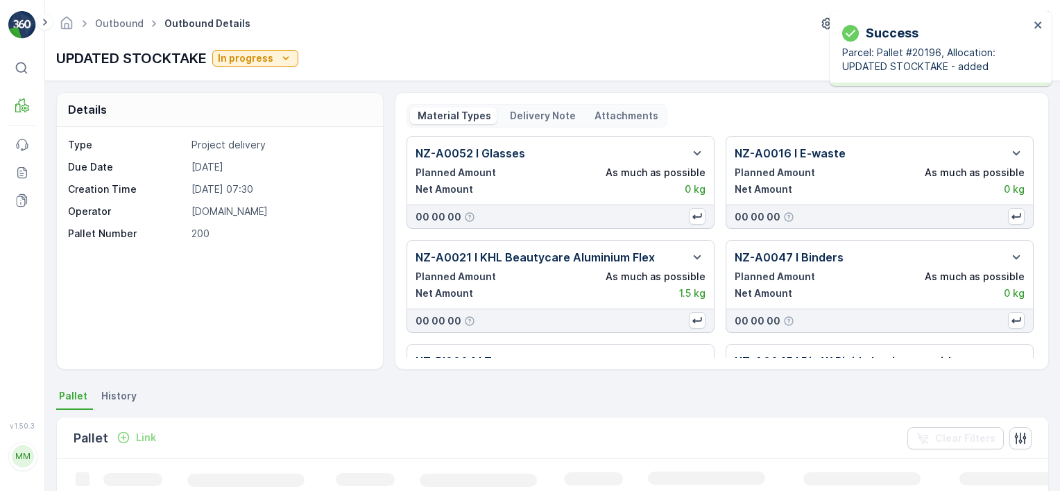
scroll to position [139, 0]
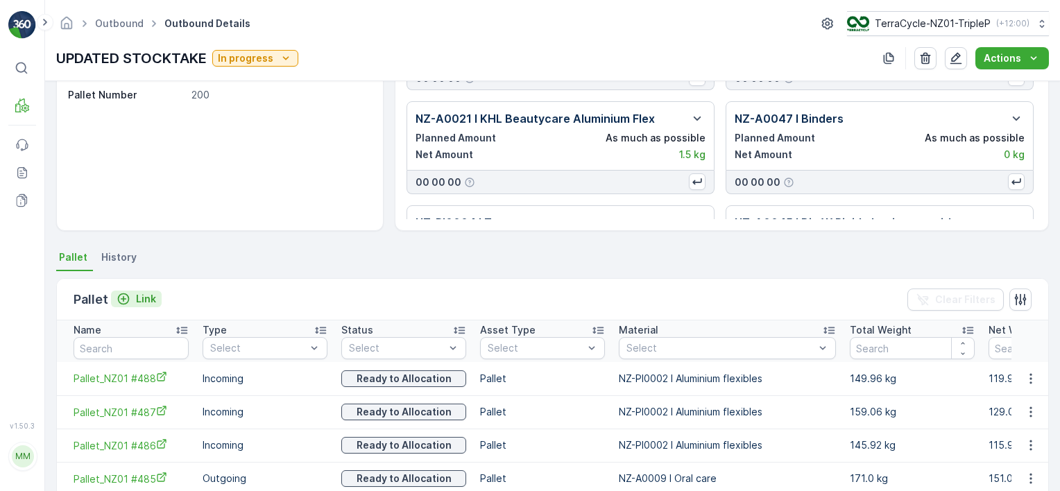
click at [141, 294] on p "Link" at bounding box center [146, 299] width 20 height 14
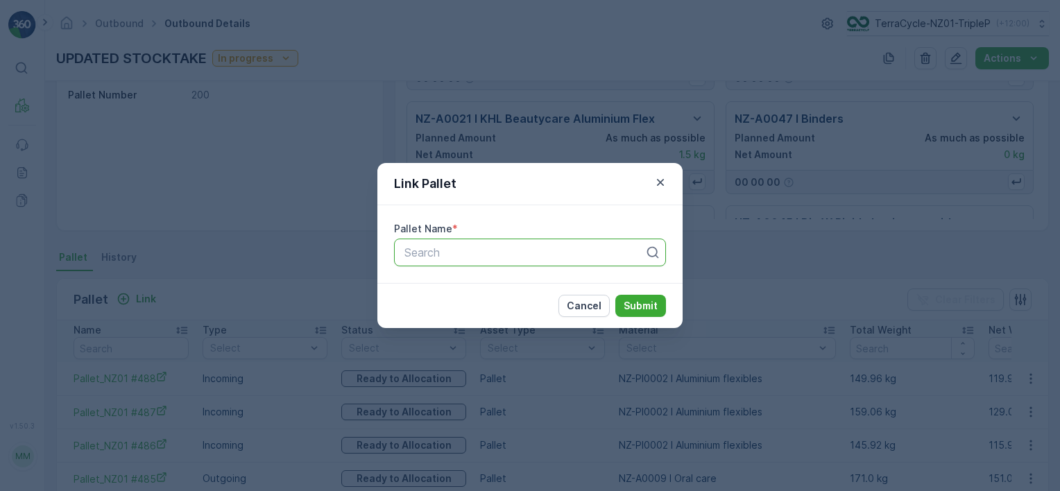
click at [454, 255] on div at bounding box center [524, 252] width 243 height 12
type input "2019"
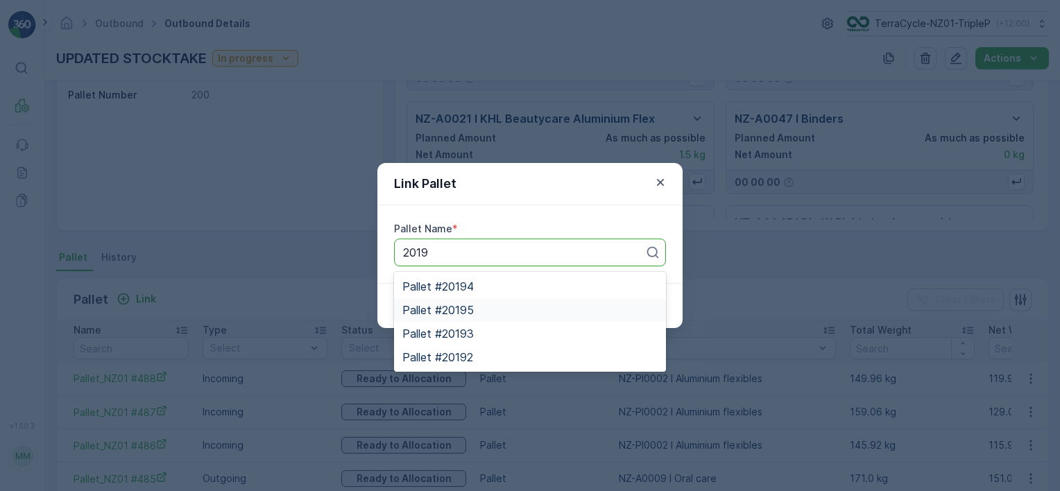
click at [486, 310] on div "Pallet #20195" at bounding box center [530, 310] width 255 height 12
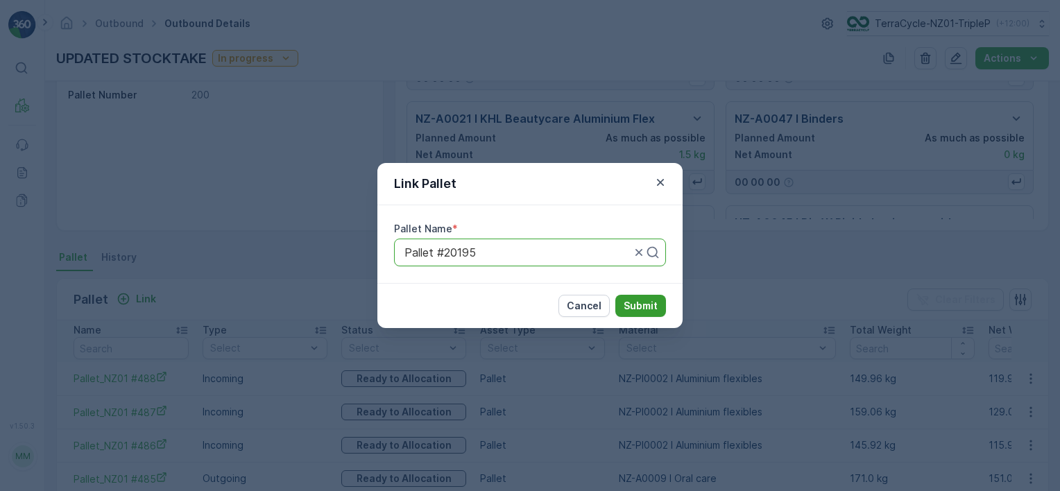
click at [628, 308] on p "Submit" at bounding box center [641, 306] width 34 height 14
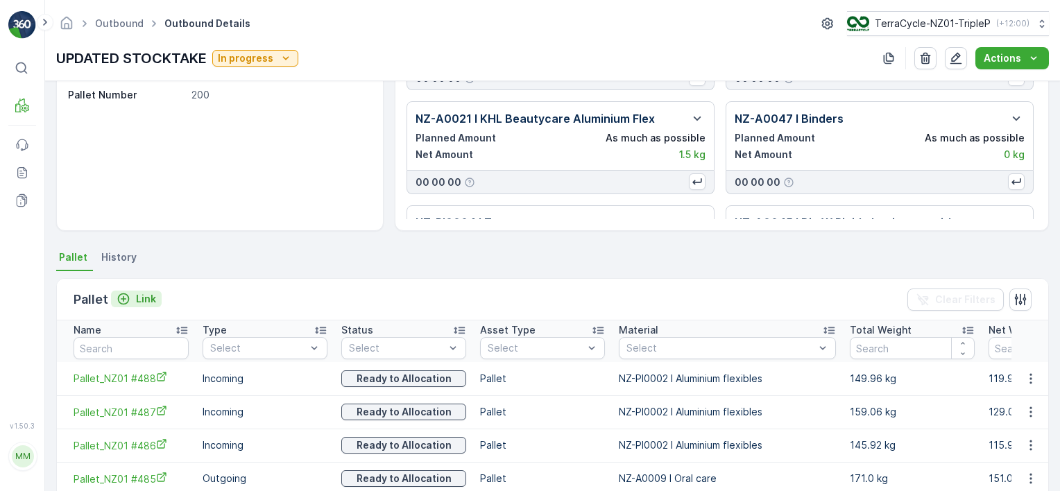
click at [147, 300] on p "Link" at bounding box center [146, 299] width 20 height 14
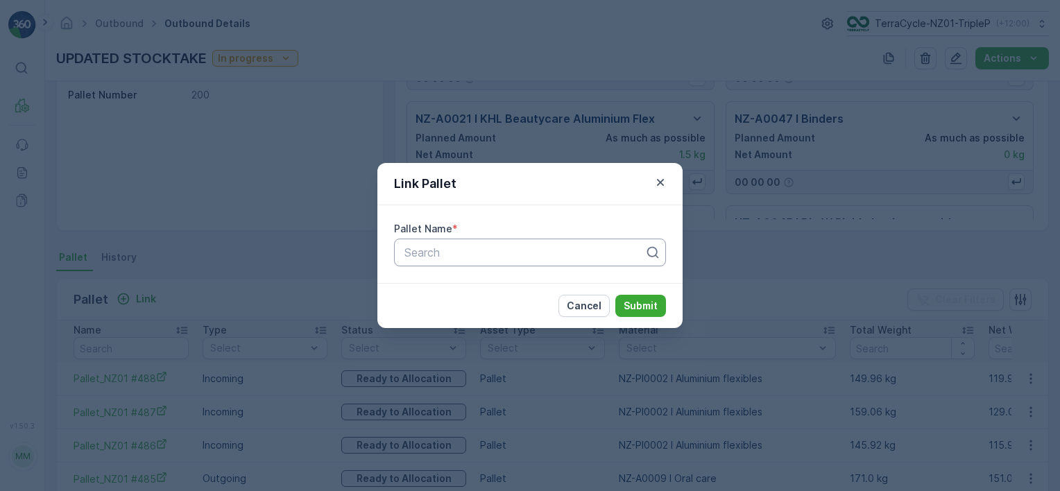
click at [512, 255] on div at bounding box center [524, 252] width 243 height 12
type input "2019"
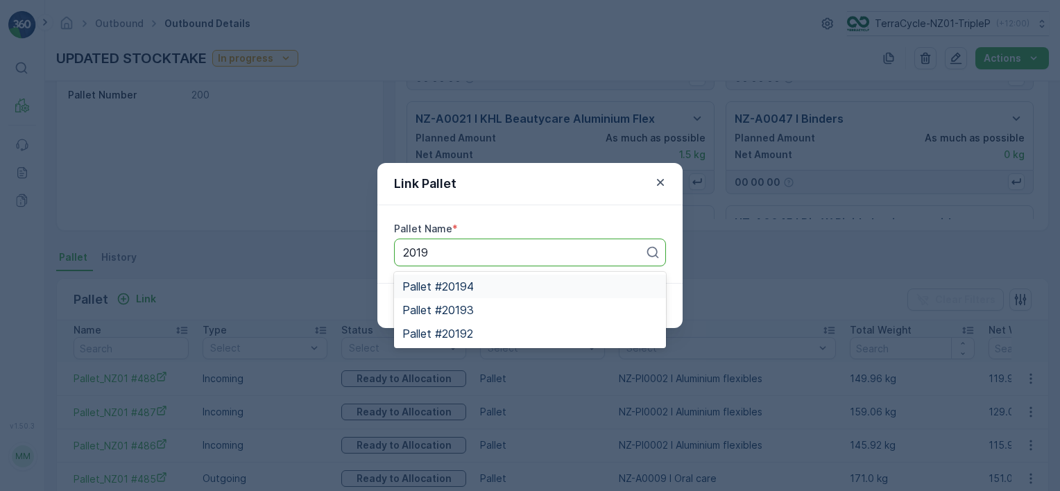
click at [489, 286] on div "Pallet #20194" at bounding box center [530, 286] width 255 height 12
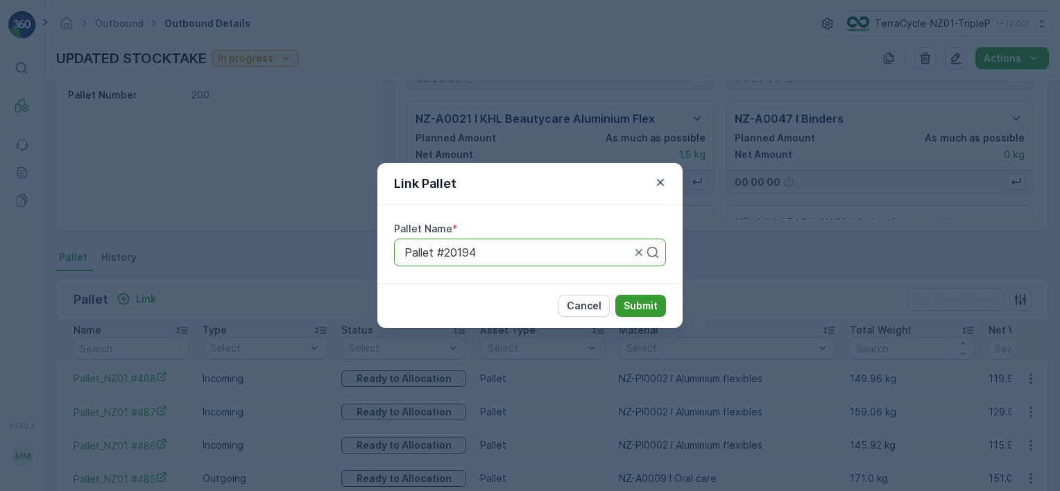
click at [627, 305] on p "Submit" at bounding box center [641, 306] width 34 height 14
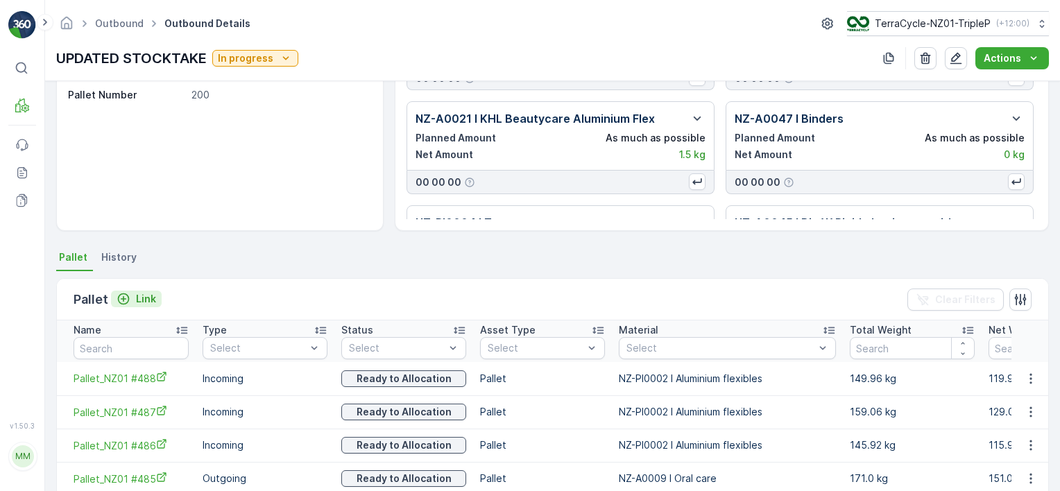
click at [151, 296] on p "Link" at bounding box center [146, 299] width 20 height 14
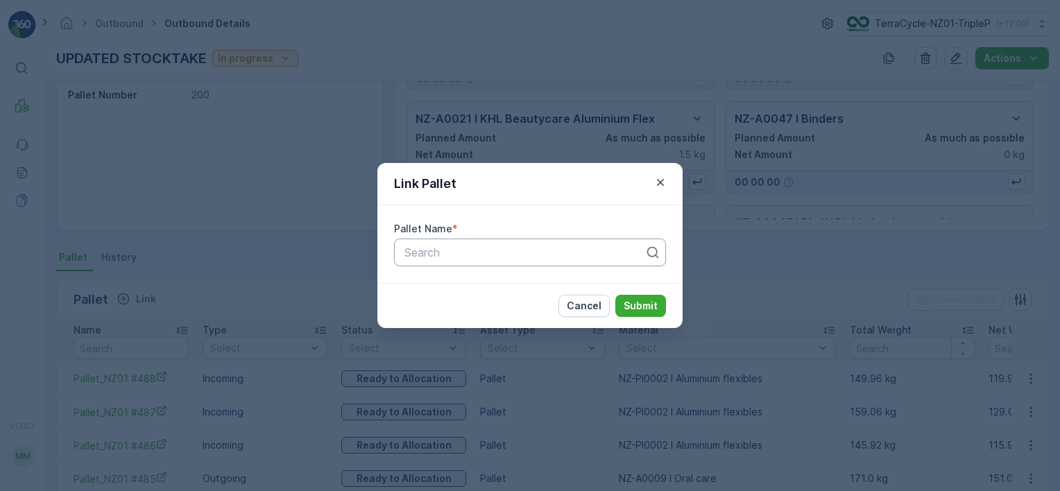
click at [427, 249] on div at bounding box center [524, 252] width 243 height 12
type input "2019"
click at [521, 283] on div "Pallet #20193" at bounding box center [530, 286] width 255 height 12
click at [623, 305] on button "Submit" at bounding box center [641, 306] width 51 height 22
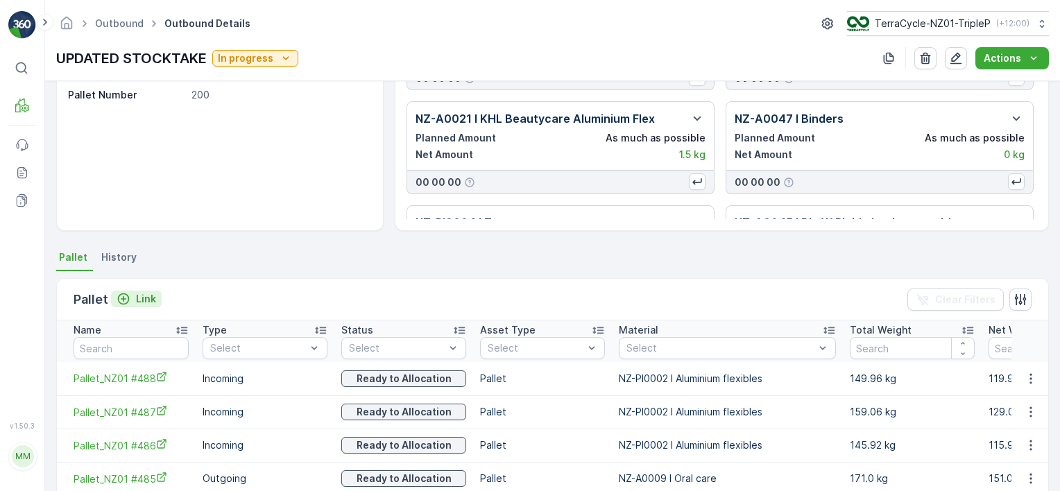
click at [143, 294] on p "Link" at bounding box center [146, 299] width 20 height 14
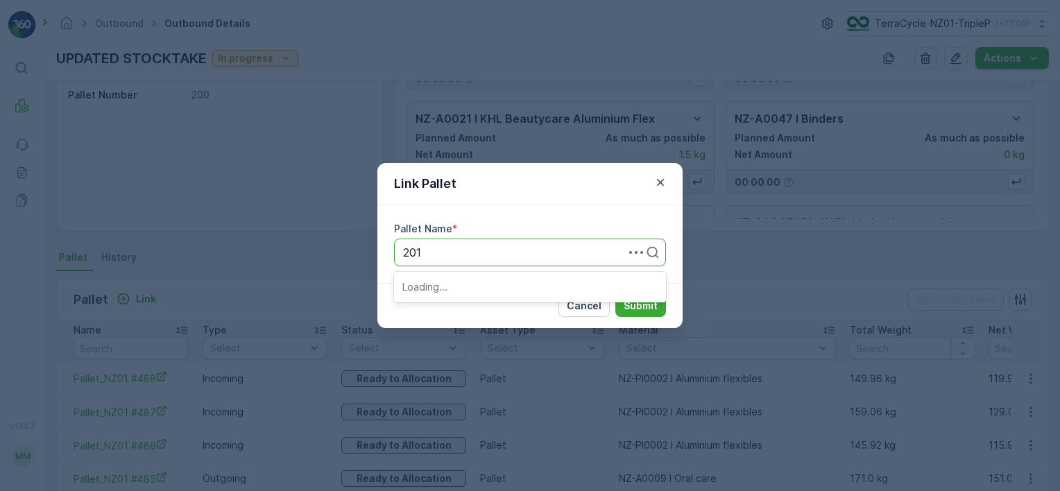
type input "2019"
click at [486, 286] on div "Pallet #20192" at bounding box center [530, 286] width 255 height 12
click at [645, 307] on p "Submit" at bounding box center [641, 306] width 34 height 14
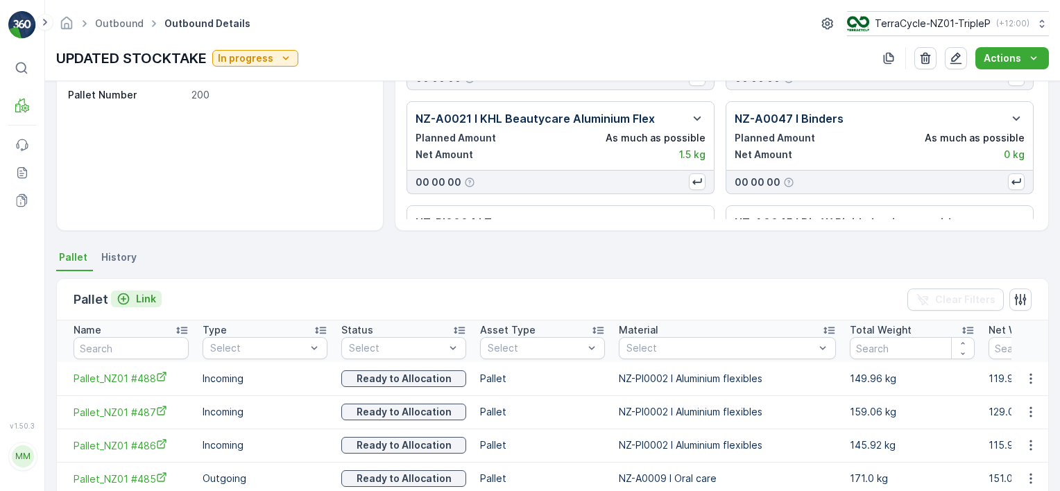
click at [139, 292] on p "Link" at bounding box center [146, 299] width 20 height 14
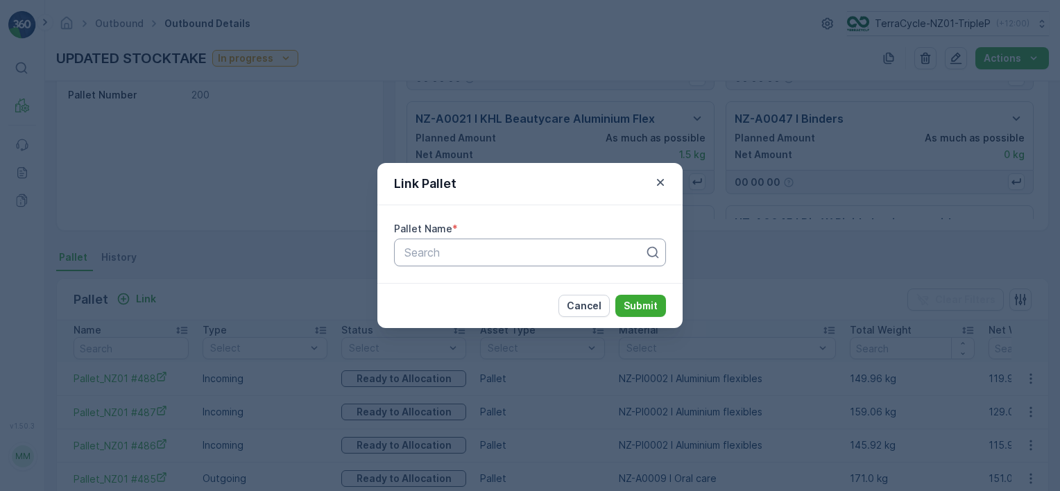
click at [446, 258] on div at bounding box center [524, 252] width 243 height 12
type input "2018"
drag, startPoint x: 472, startPoint y: 289, endPoint x: 571, endPoint y: 295, distance: 99.4
click at [474, 290] on div "Pallet #20187" at bounding box center [530, 286] width 255 height 12
click at [642, 300] on p "Submit" at bounding box center [641, 306] width 34 height 14
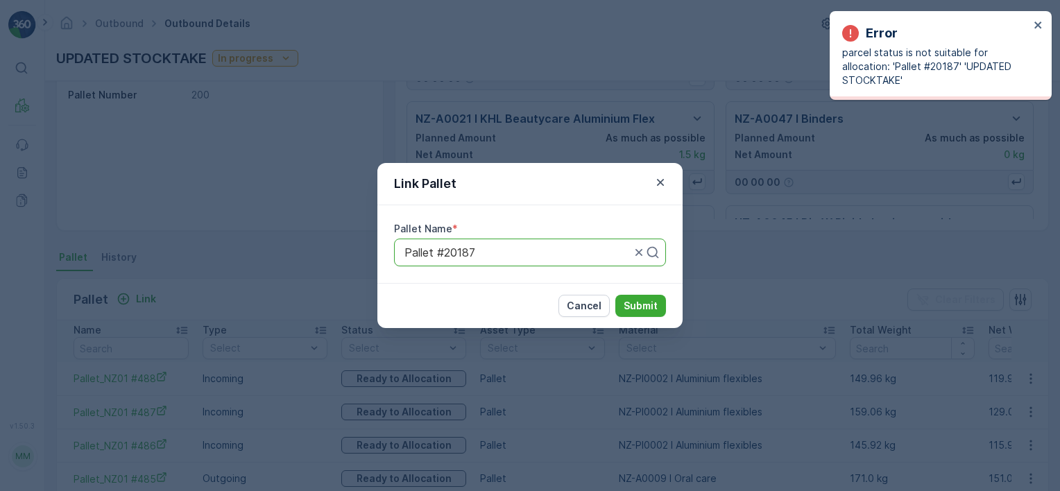
click at [612, 338] on div "Link Pallet Pallet Name * Pallet #20187 Cancel Submit" at bounding box center [530, 245] width 1060 height 491
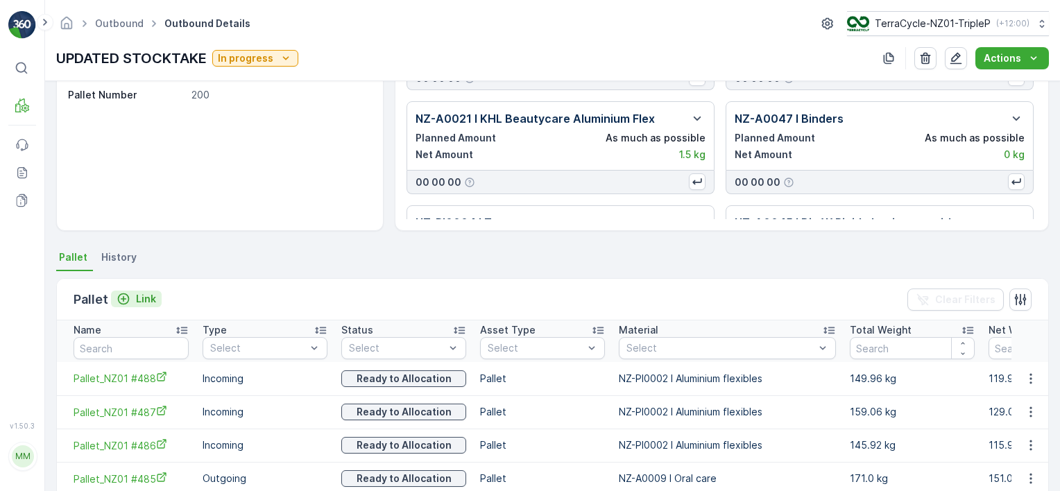
click at [150, 292] on p "Link" at bounding box center [146, 299] width 20 height 14
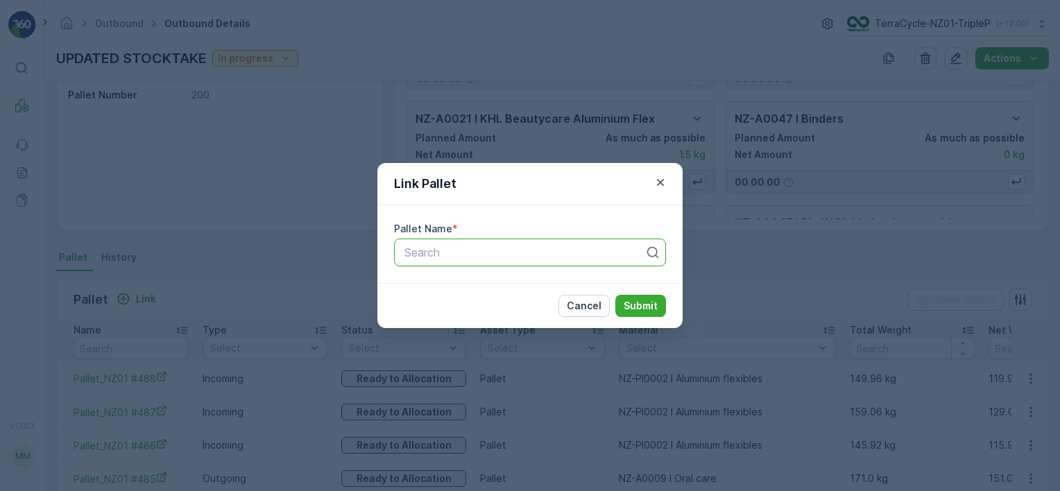
drag, startPoint x: 439, startPoint y: 256, endPoint x: 434, endPoint y: 251, distance: 7.4
click at [436, 253] on div at bounding box center [524, 252] width 243 height 12
type input "2017"
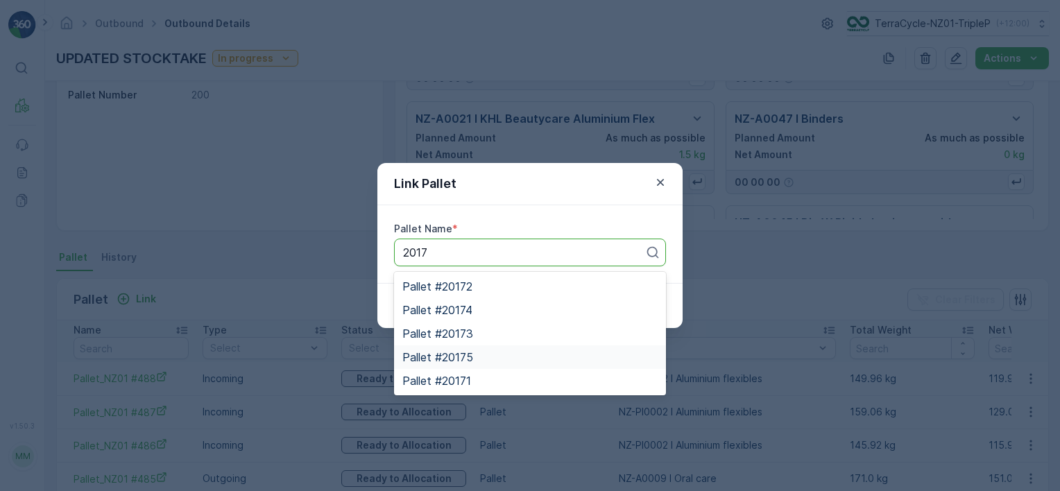
click at [490, 358] on div "Pallet #20175" at bounding box center [530, 357] width 255 height 12
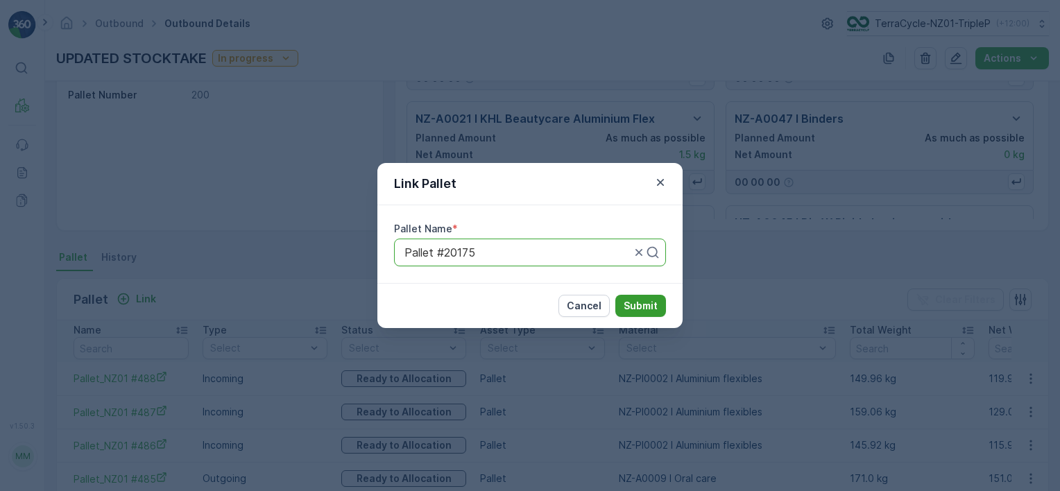
click at [638, 304] on p "Submit" at bounding box center [641, 306] width 34 height 14
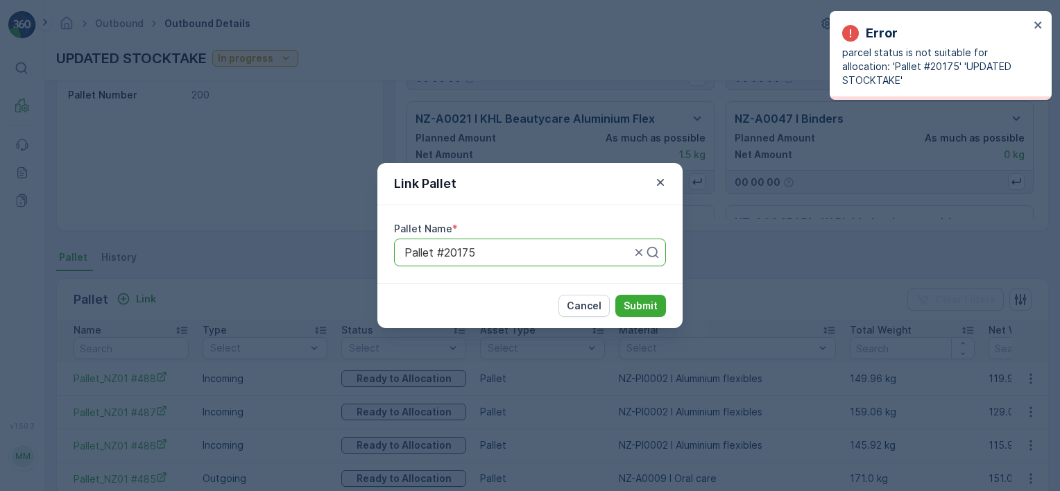
click at [482, 257] on div at bounding box center [517, 252] width 229 height 12
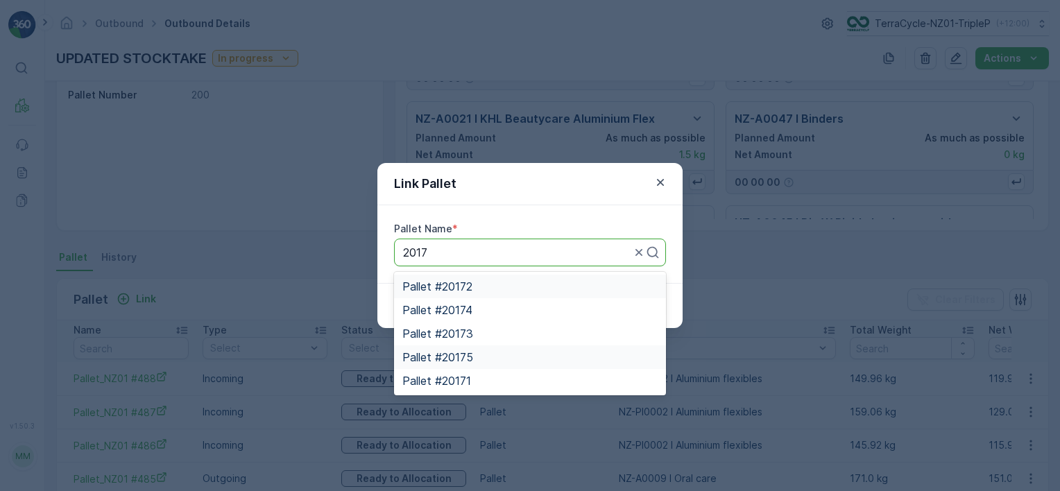
type input "2017"
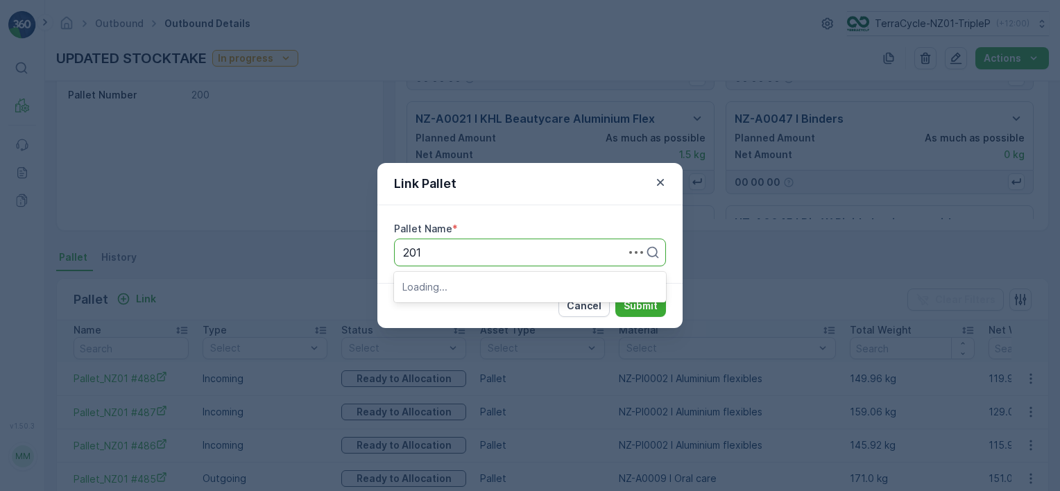
type input "2017"
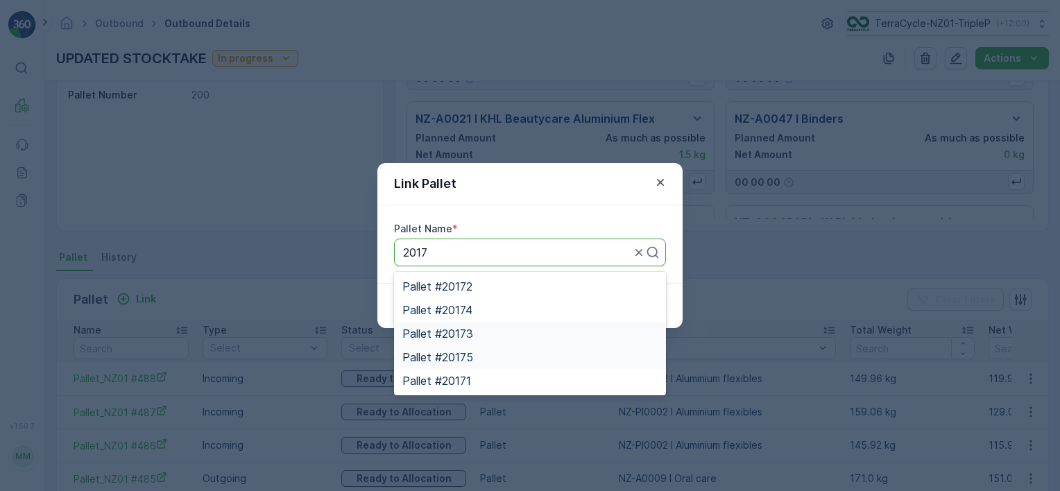
drag, startPoint x: 505, startPoint y: 328, endPoint x: 545, endPoint y: 319, distance: 40.4
click at [513, 326] on div "Pallet #20173" at bounding box center [530, 334] width 272 height 24
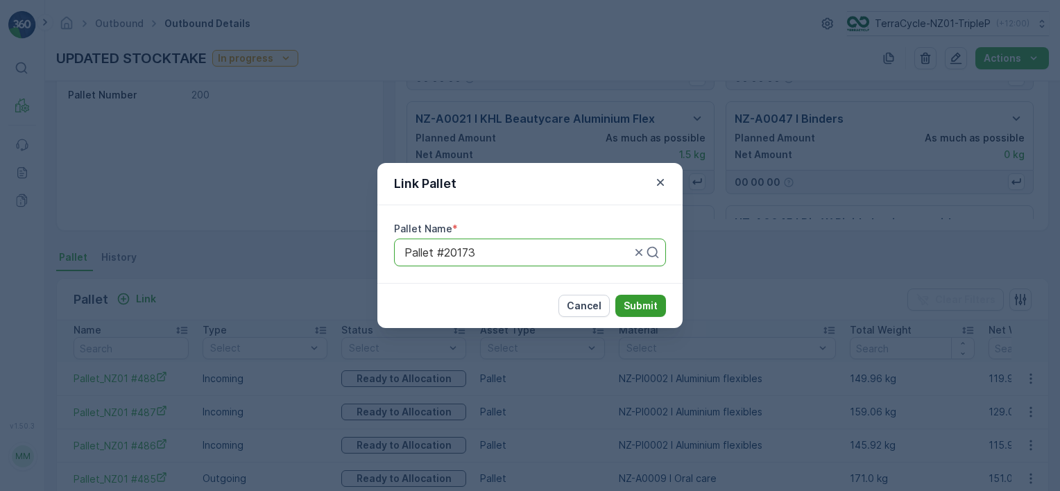
click at [632, 306] on p "Submit" at bounding box center [641, 306] width 34 height 14
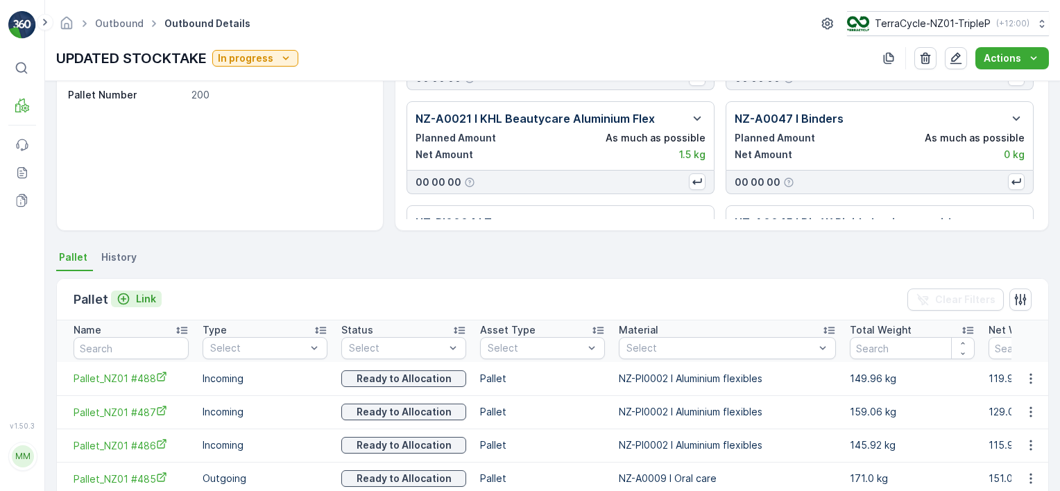
click at [149, 300] on p "Link" at bounding box center [146, 299] width 20 height 14
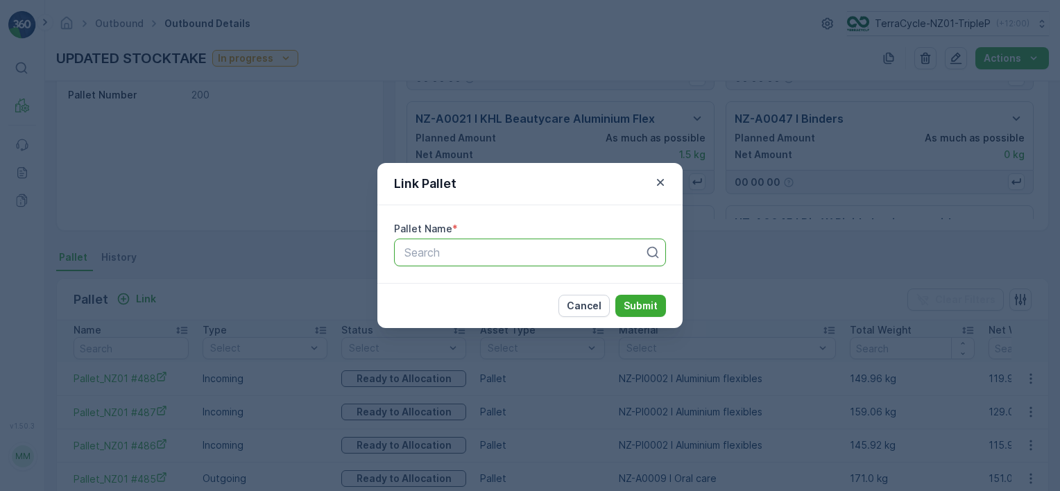
click at [561, 254] on div at bounding box center [524, 252] width 243 height 12
type input "2017"
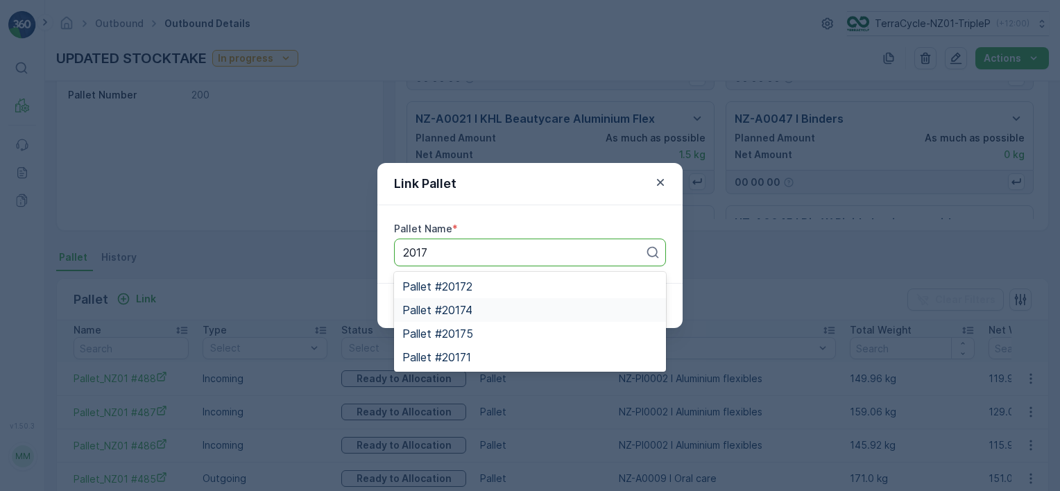
click at [509, 314] on div "Pallet #20174" at bounding box center [530, 310] width 255 height 12
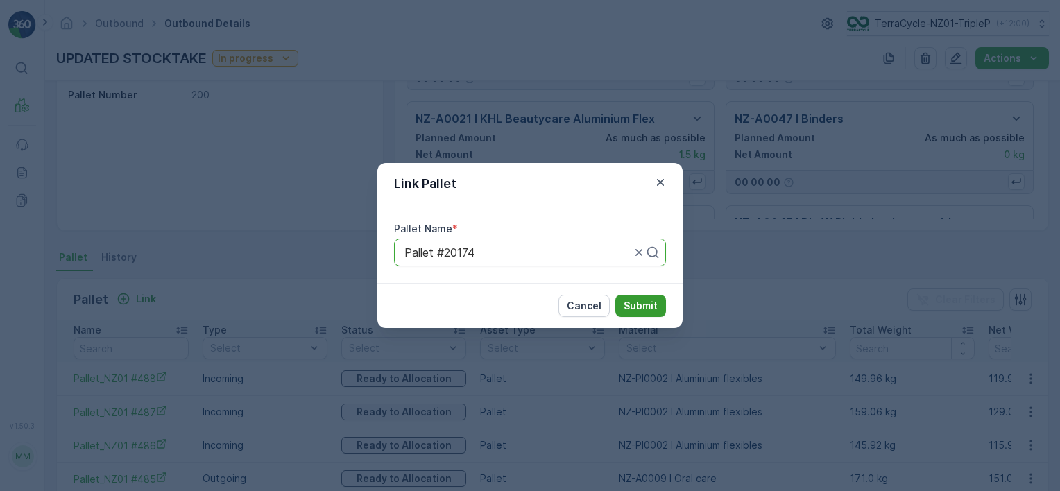
click at [652, 308] on p "Submit" at bounding box center [641, 306] width 34 height 14
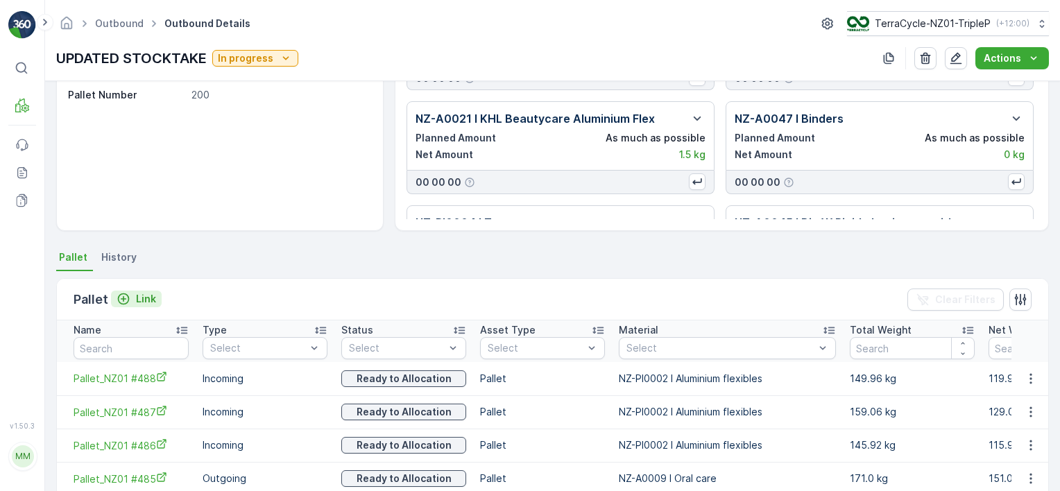
click at [149, 298] on p "Link" at bounding box center [146, 299] width 20 height 14
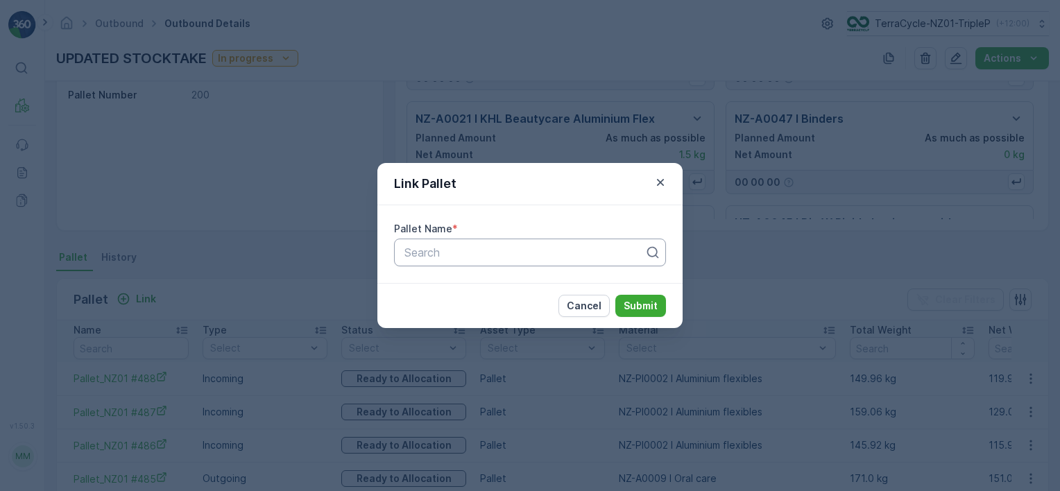
click at [564, 258] on div at bounding box center [524, 252] width 243 height 12
type input "2017"
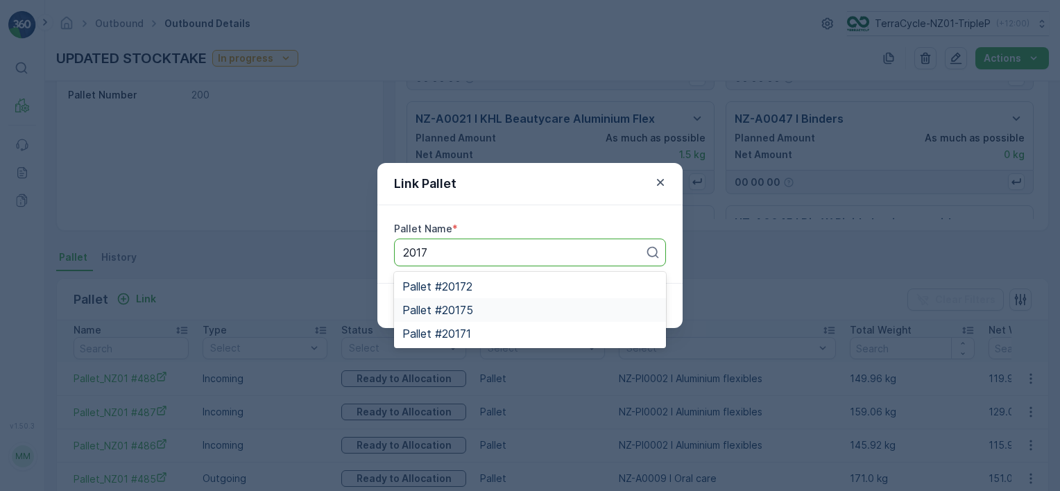
click at [584, 305] on div "Pallet #20175" at bounding box center [530, 310] width 255 height 12
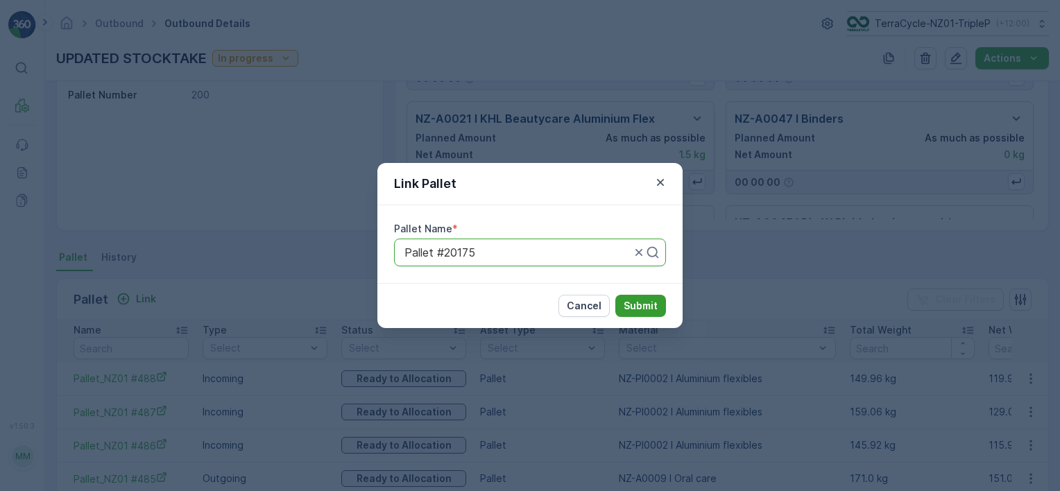
click at [620, 304] on button "Submit" at bounding box center [641, 306] width 51 height 22
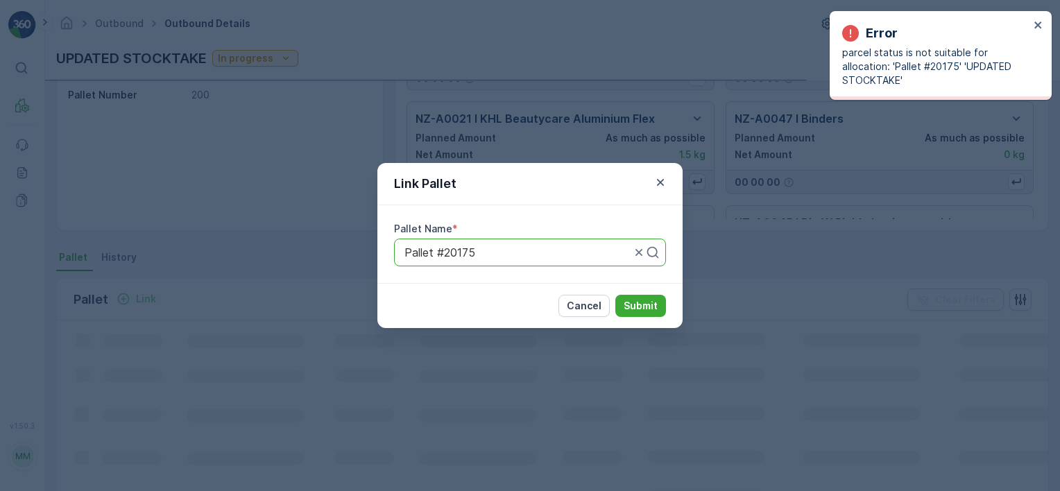
drag, startPoint x: 491, startPoint y: 266, endPoint x: 486, endPoint y: 259, distance: 8.9
click at [486, 259] on div "Pallet #20175" at bounding box center [530, 253] width 272 height 28
type input "2017"
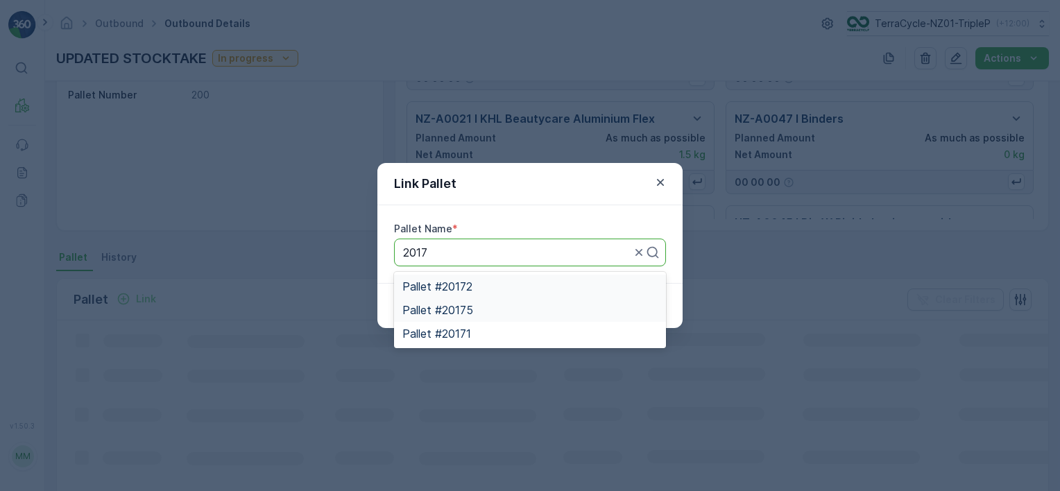
click at [582, 289] on div "Pallet #20172" at bounding box center [530, 286] width 255 height 12
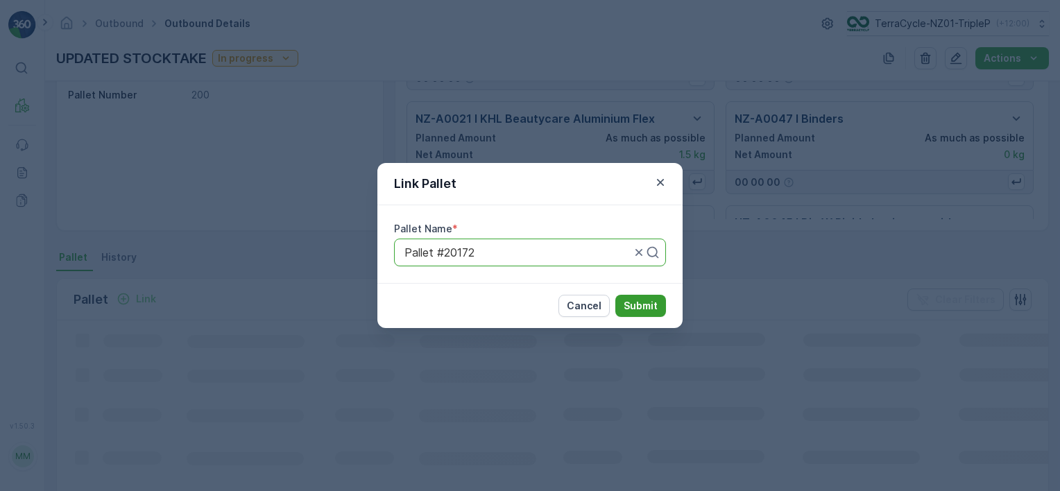
click at [650, 307] on p "Submit" at bounding box center [641, 306] width 34 height 14
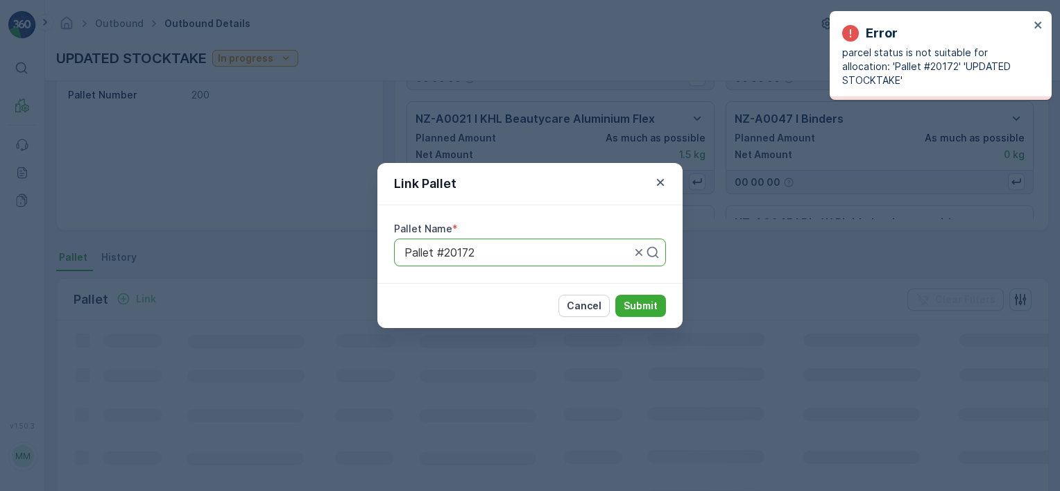
click at [600, 259] on div "Pallet #20172" at bounding box center [530, 253] width 272 height 28
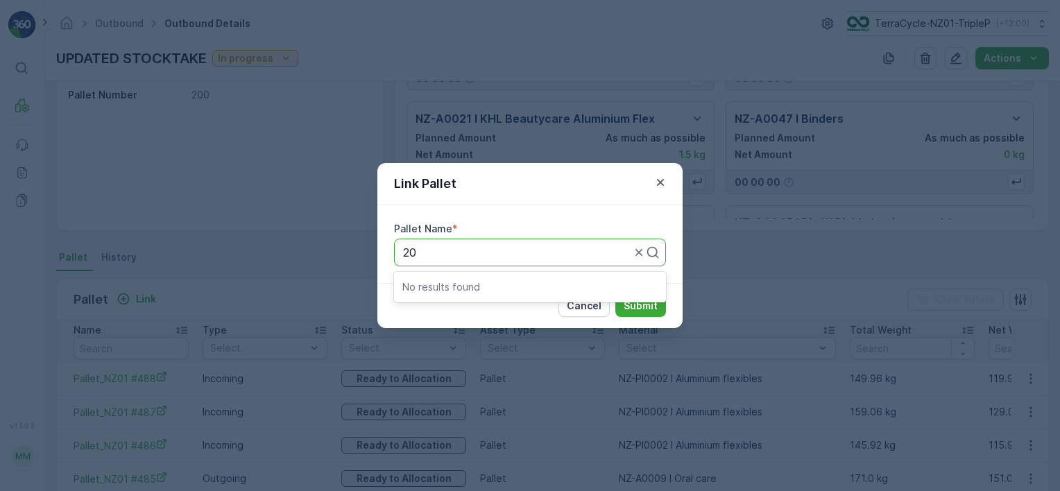
type input "2"
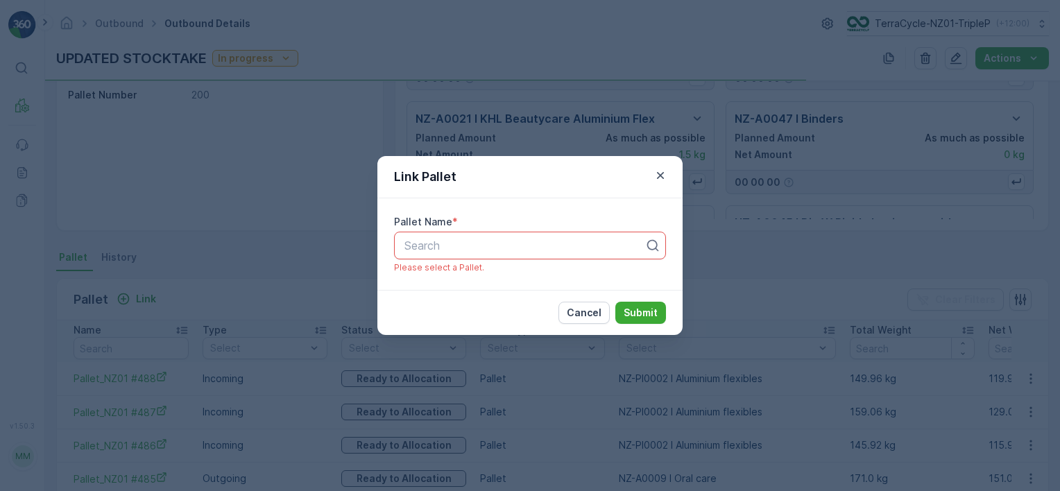
click at [559, 53] on div "Link Pallet Pallet Name * All selected options have been cleared. Use Up and Do…" at bounding box center [530, 245] width 1060 height 491
